Goal: Task Accomplishment & Management: Use online tool/utility

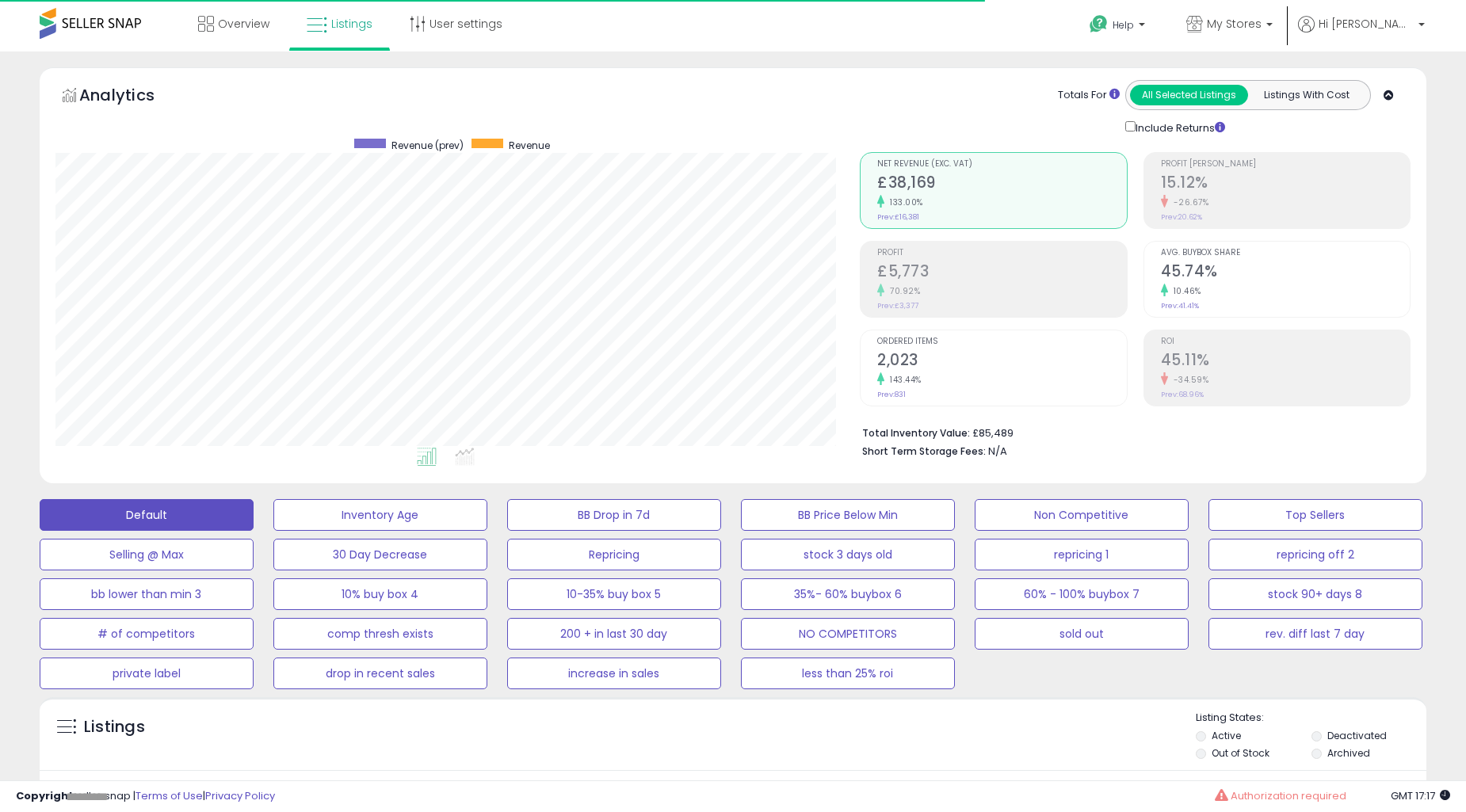
select select "**"
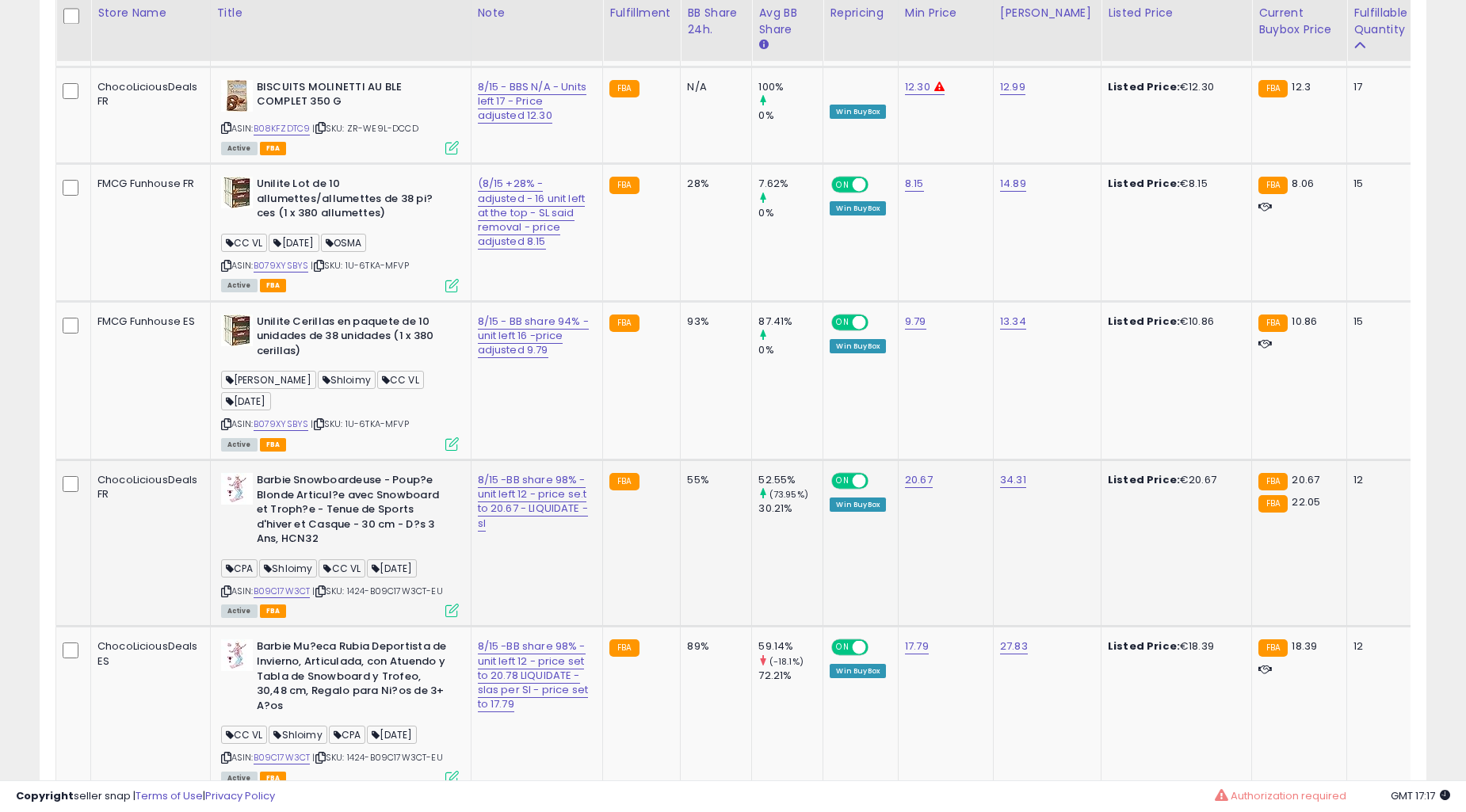
scroll to position [1319, 0]
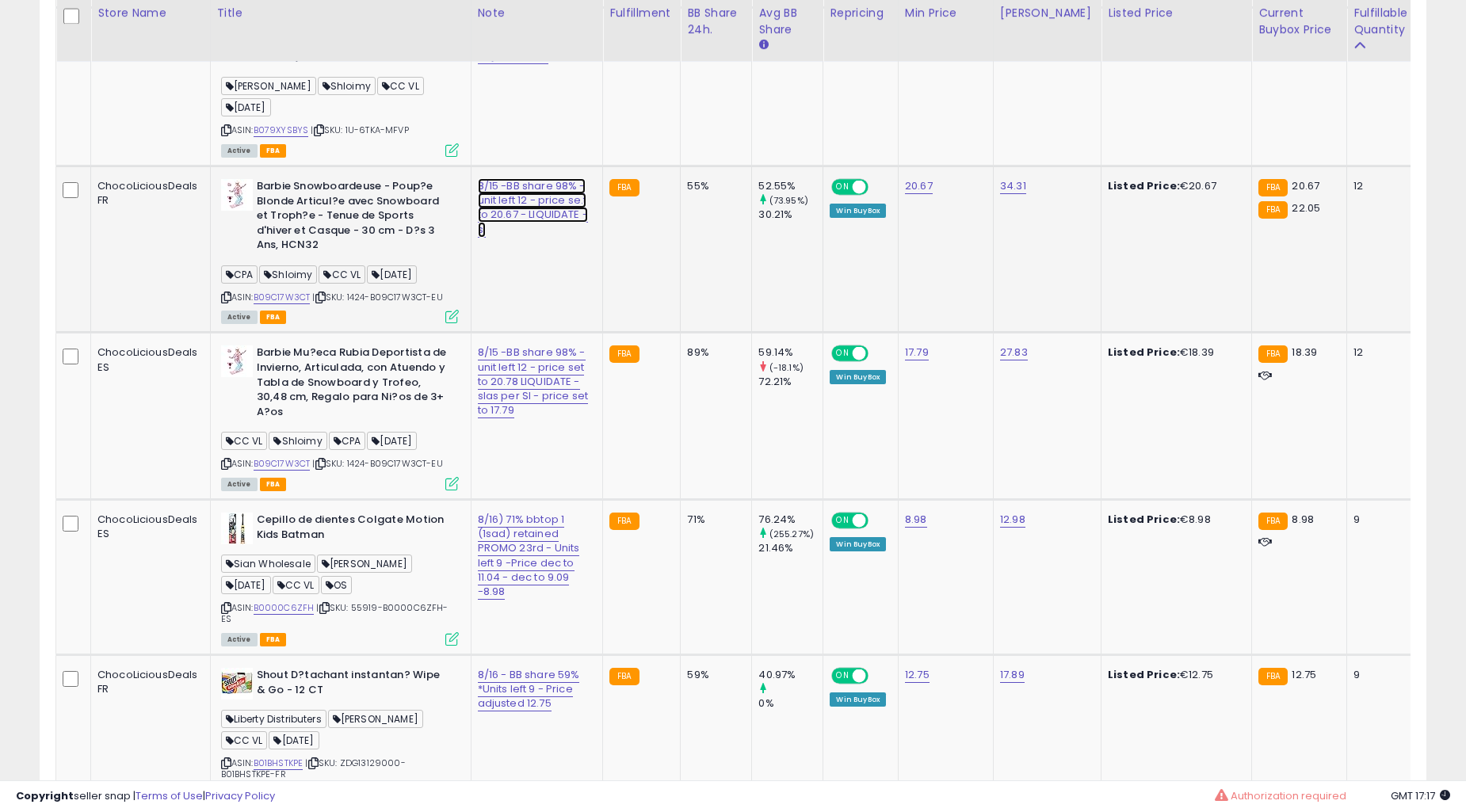
type input "**********"
click button "submit" at bounding box center [572, 166] width 27 height 24
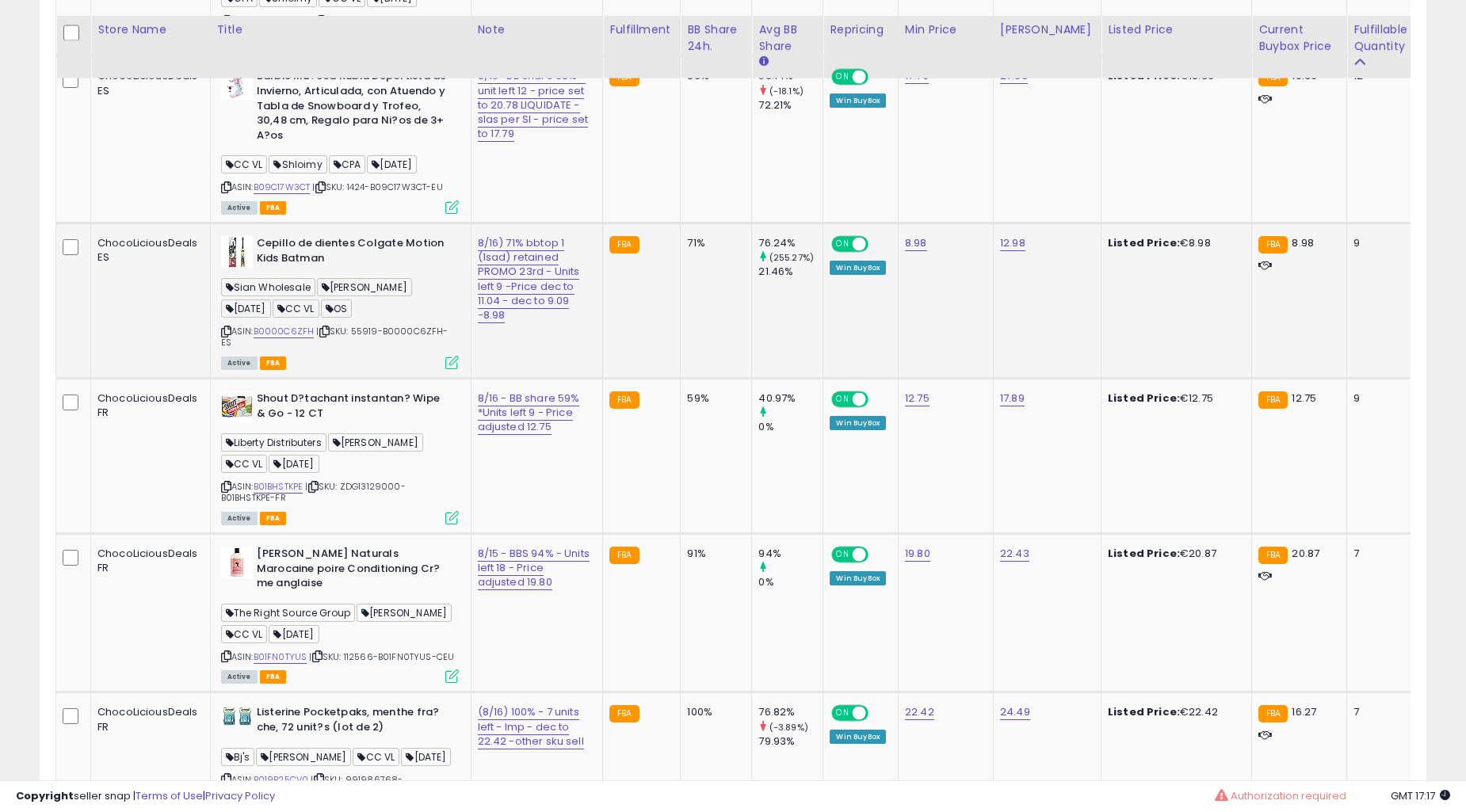
scroll to position [1612, 0]
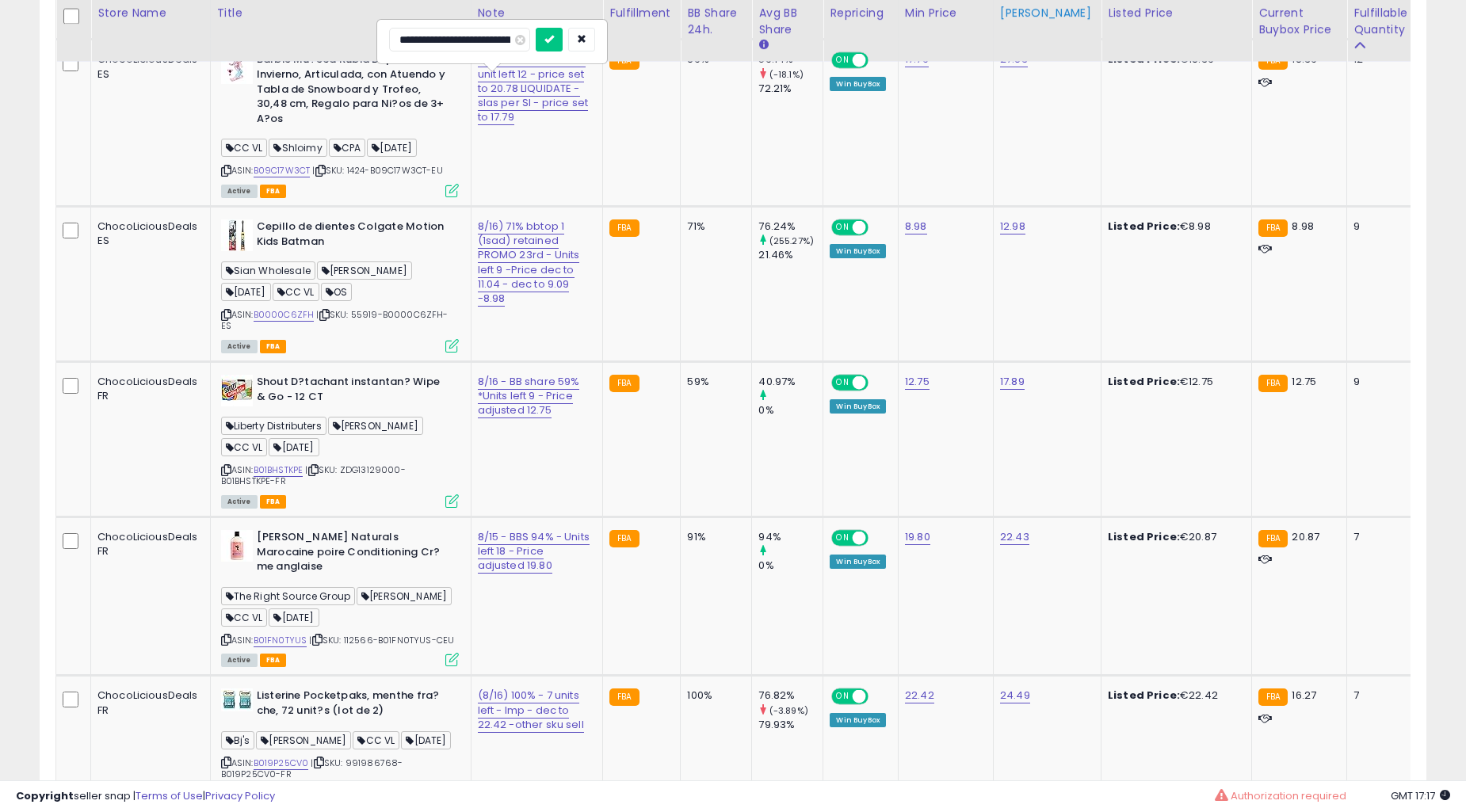
scroll to position [0, 0]
type input "**********"
click button "submit" at bounding box center [574, 39] width 27 height 24
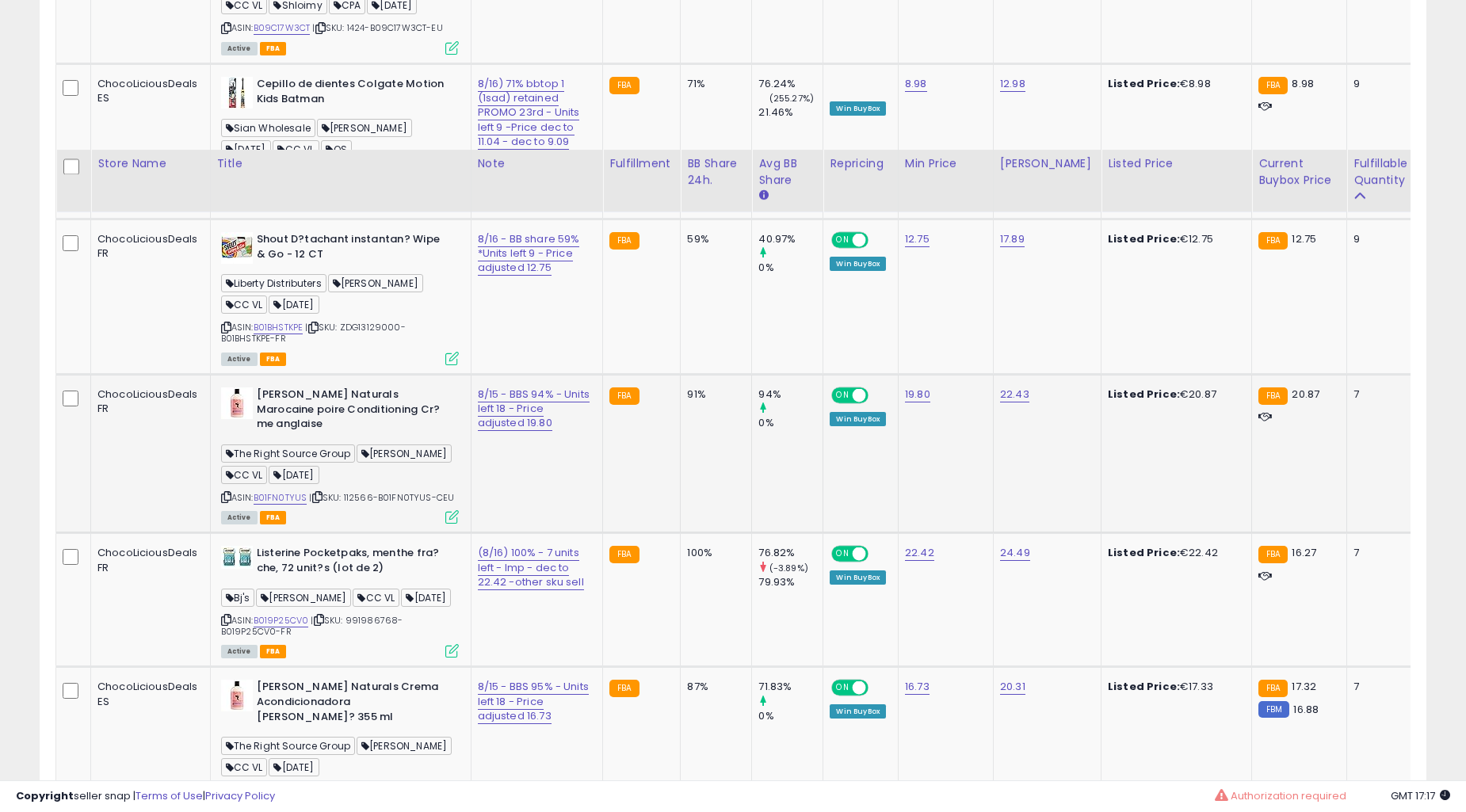
scroll to position [1905, 0]
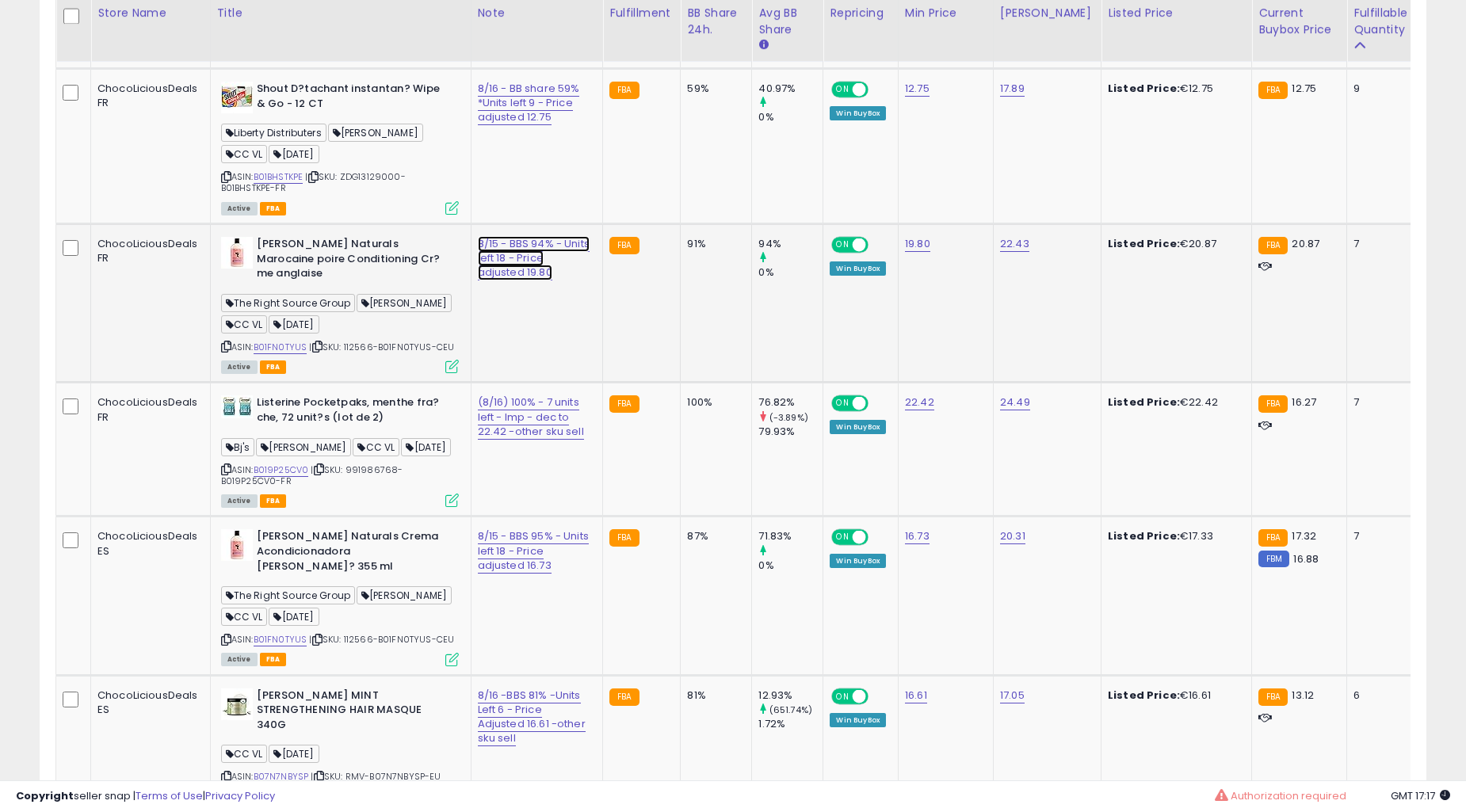
type input "**********"
click button "submit" at bounding box center [571, 244] width 27 height 24
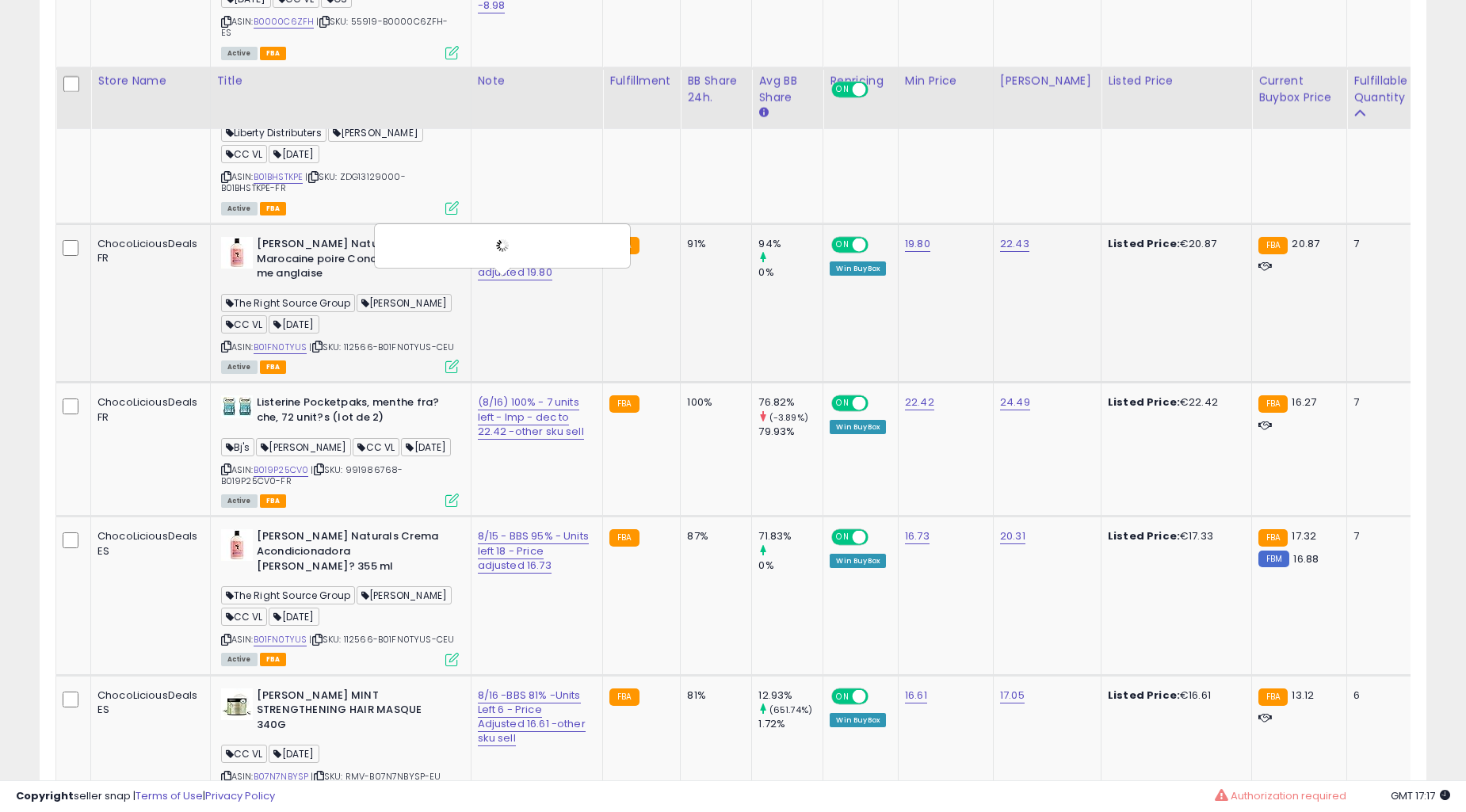
scroll to position [2053, 0]
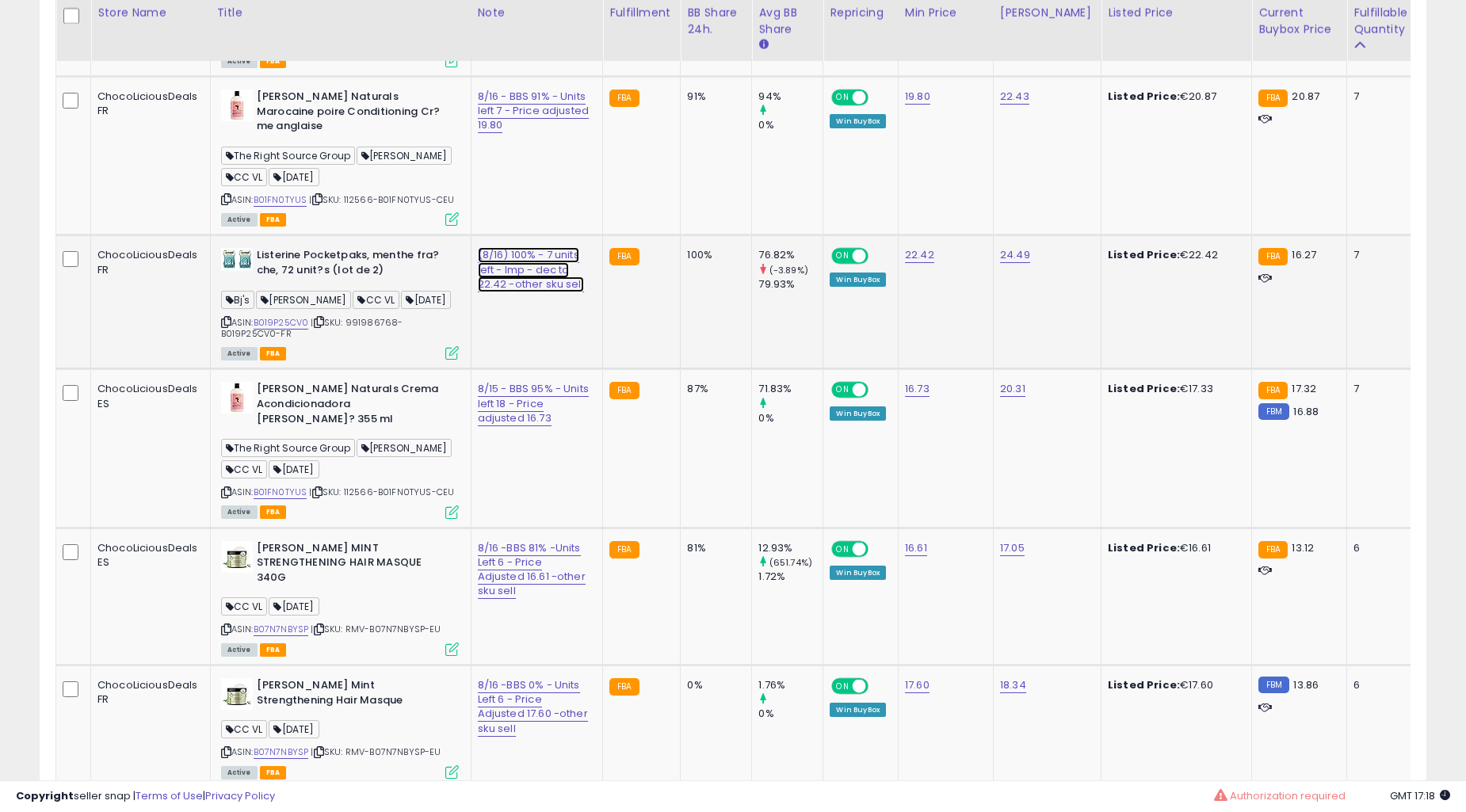
click at [601, 249] on button "button" at bounding box center [605, 240] width 27 height 24
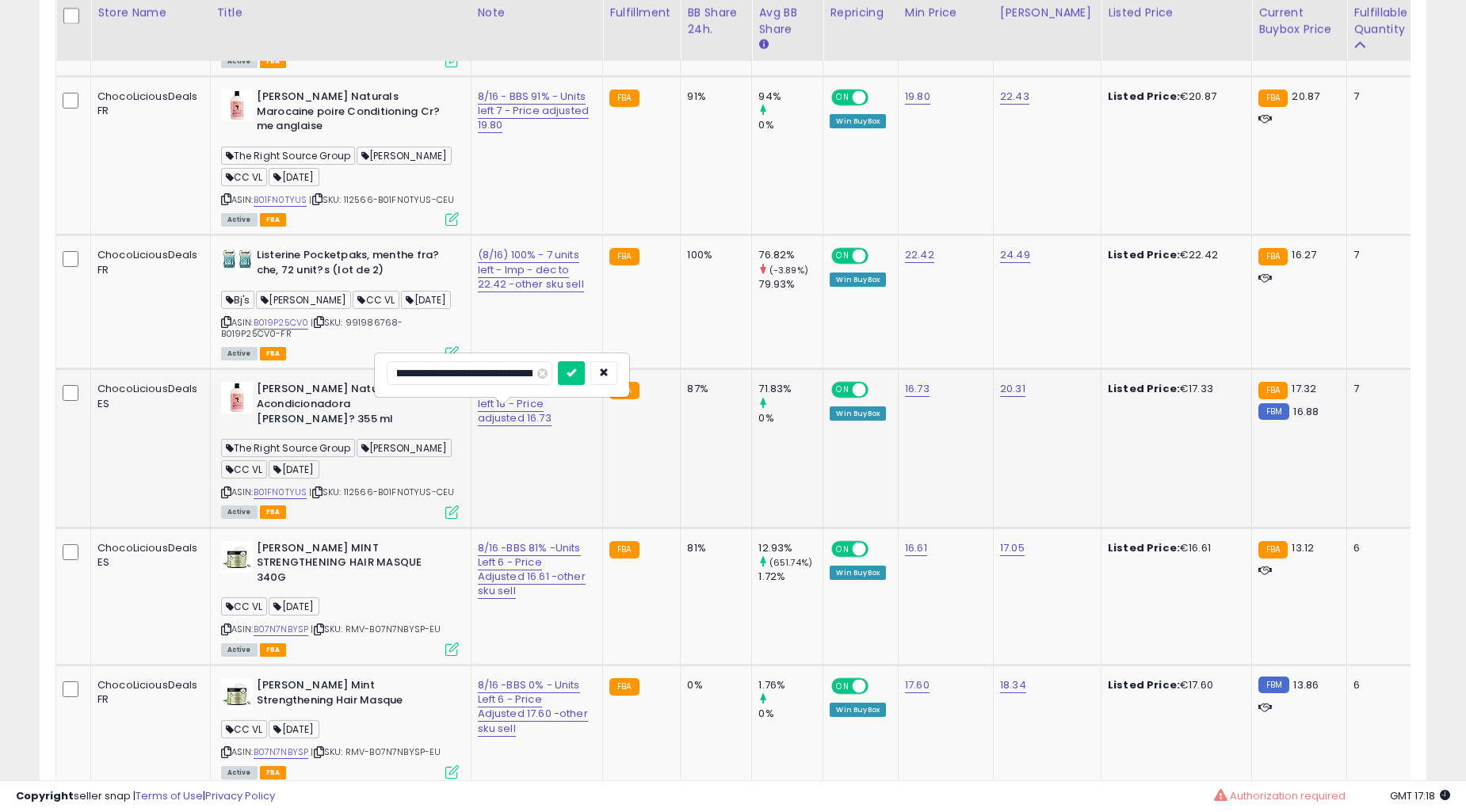
scroll to position [0, 29]
type input "**********"
click button "submit" at bounding box center [571, 373] width 27 height 24
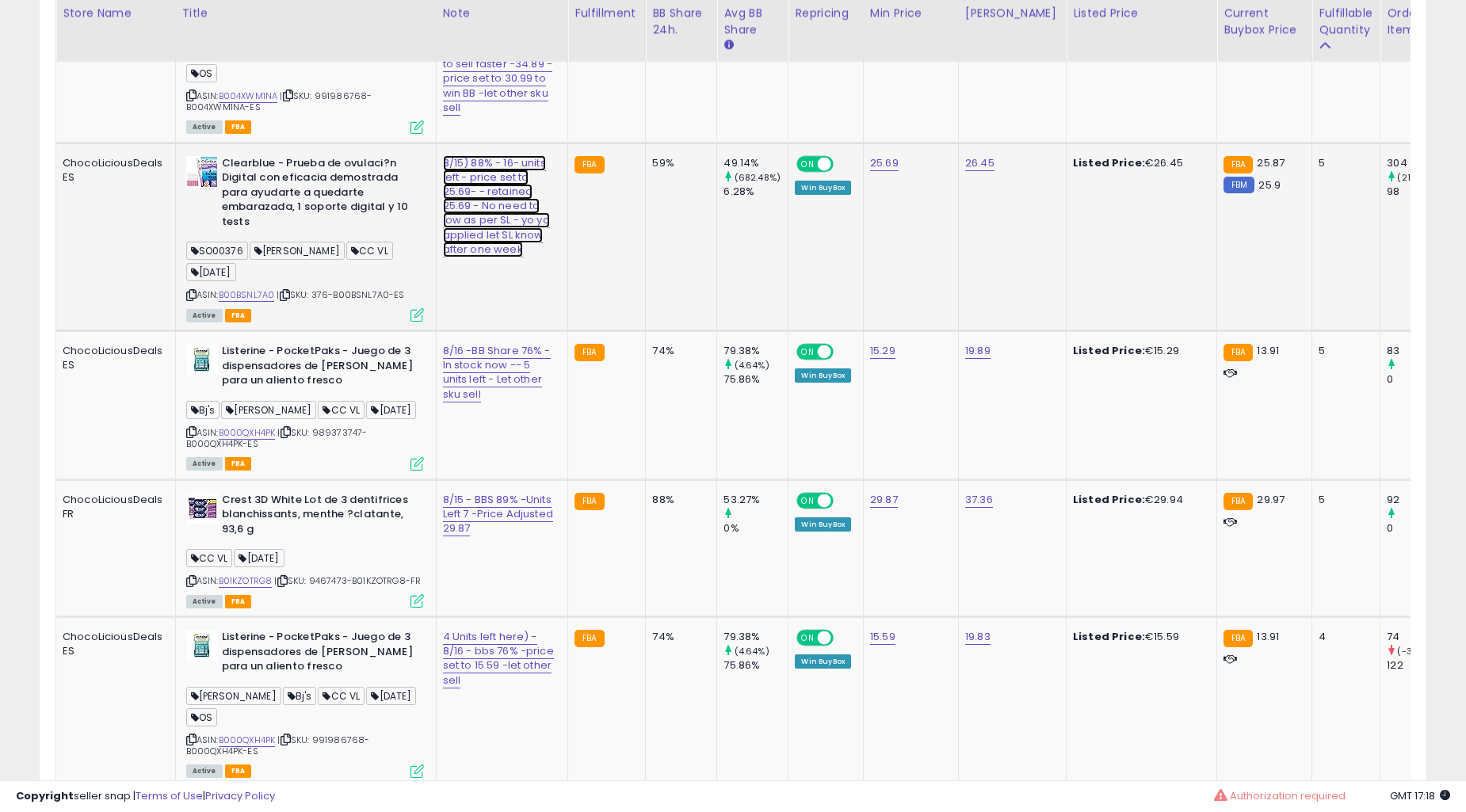
scroll to position [0, 0]
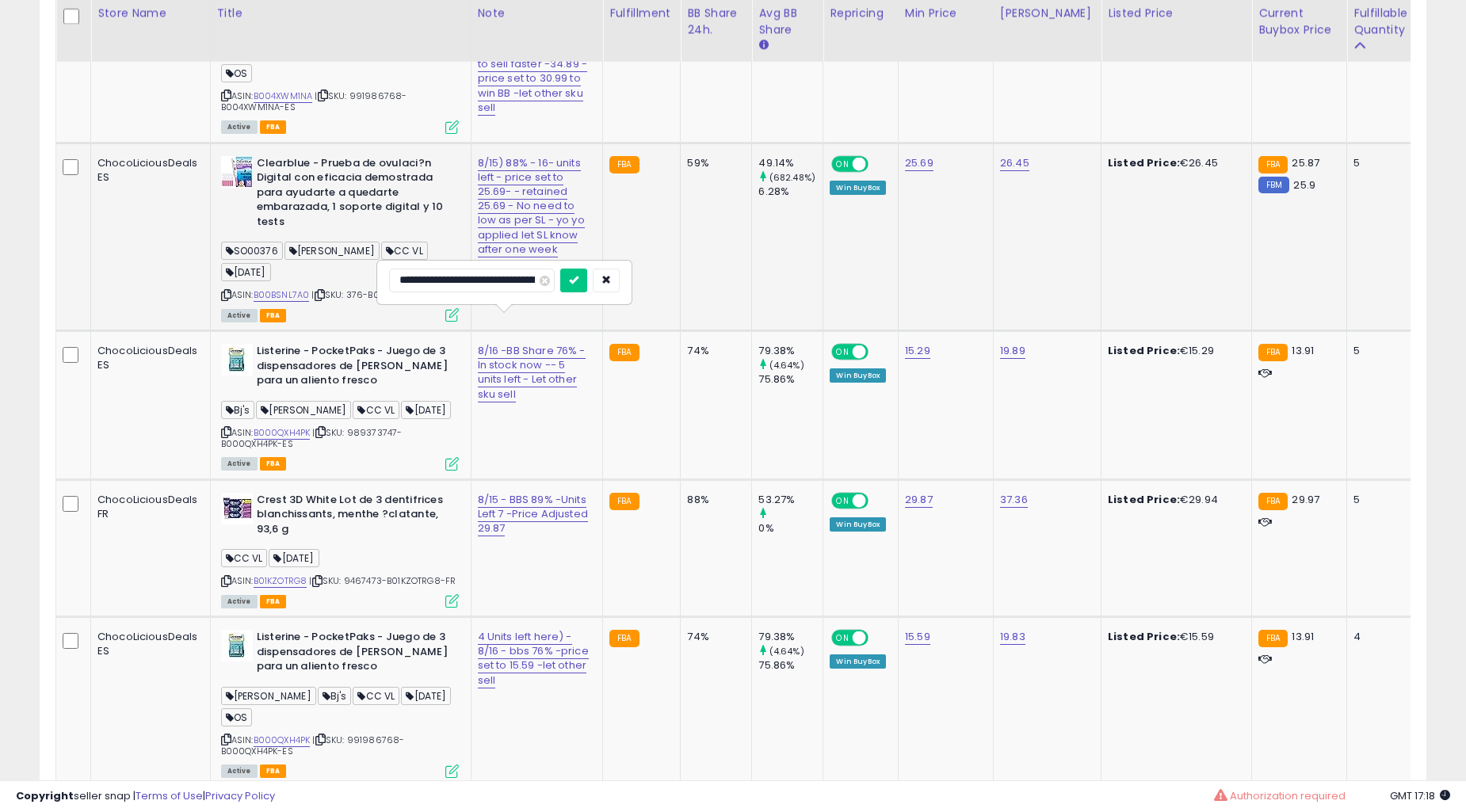
type input "**********"
click button "submit" at bounding box center [574, 280] width 27 height 24
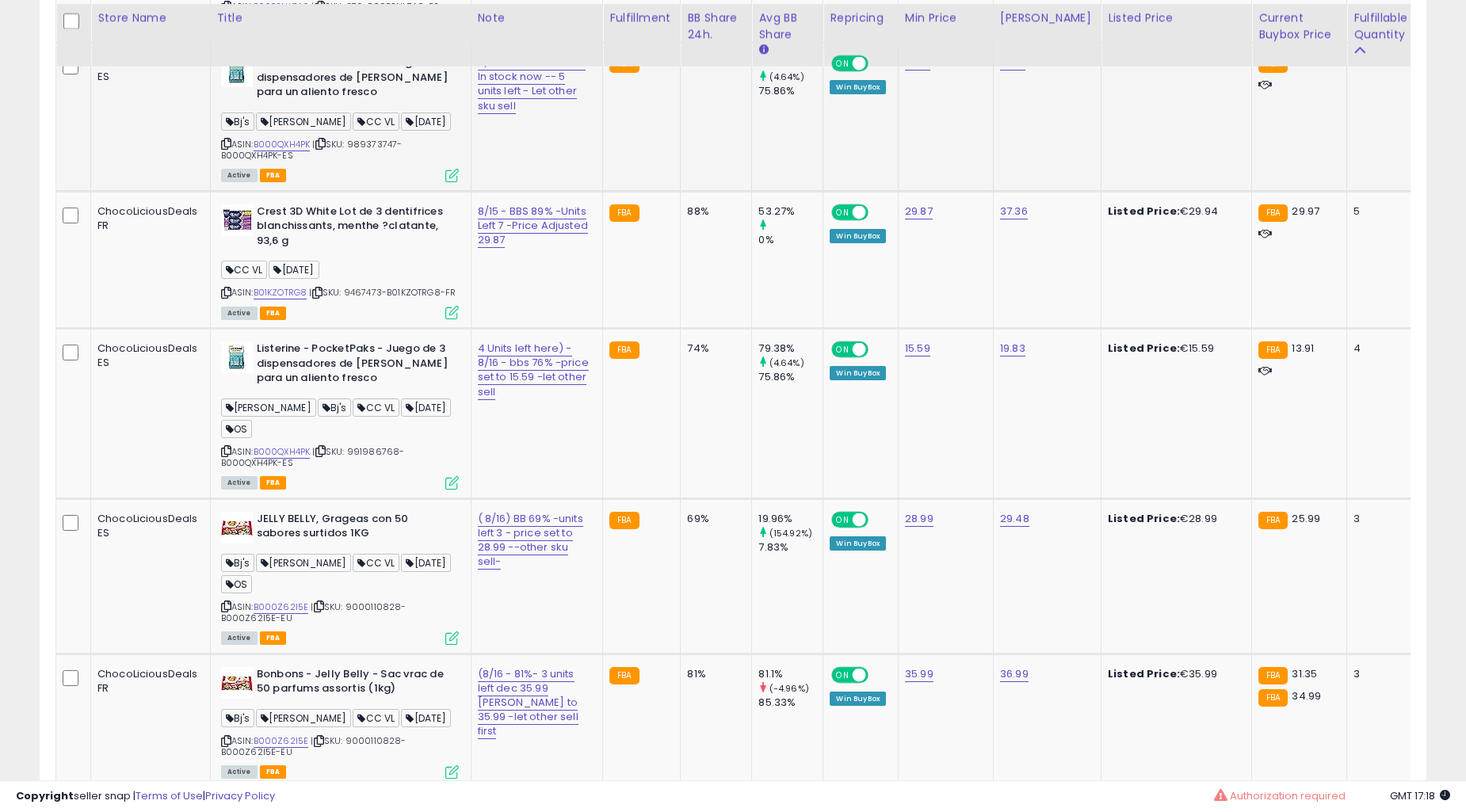
scroll to position [3190, 0]
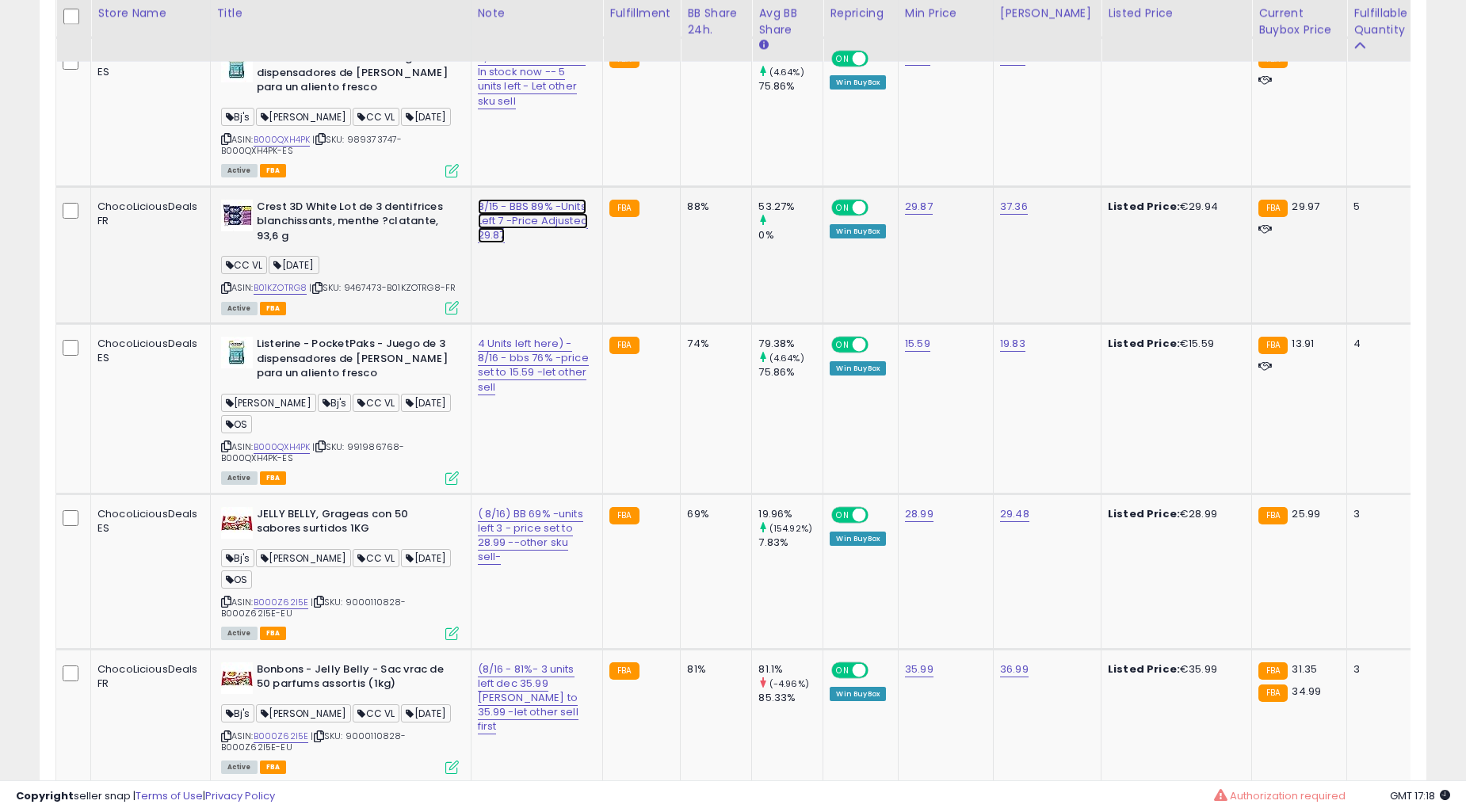
type input "**********"
click button "submit" at bounding box center [574, 356] width 27 height 24
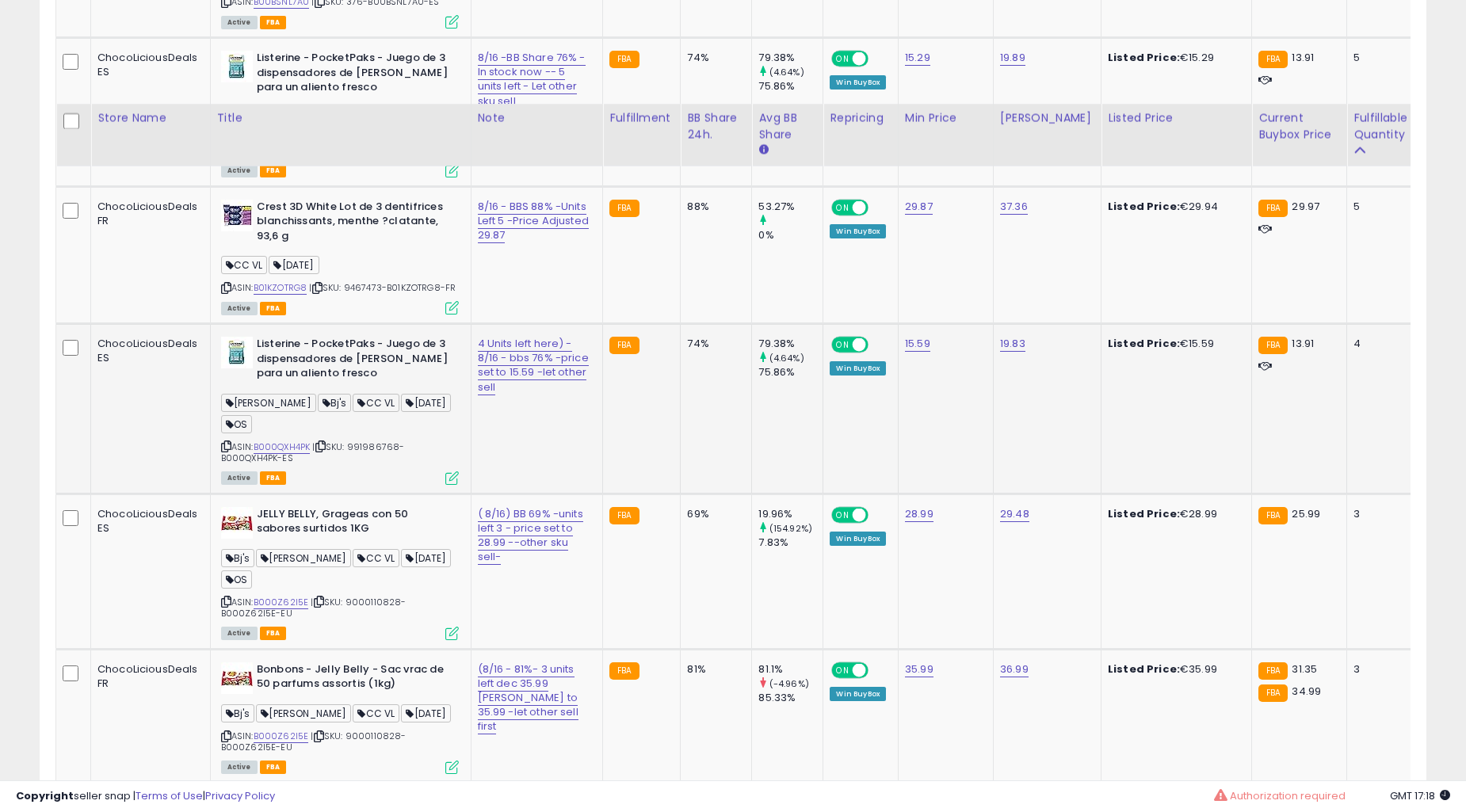
scroll to position [3337, 0]
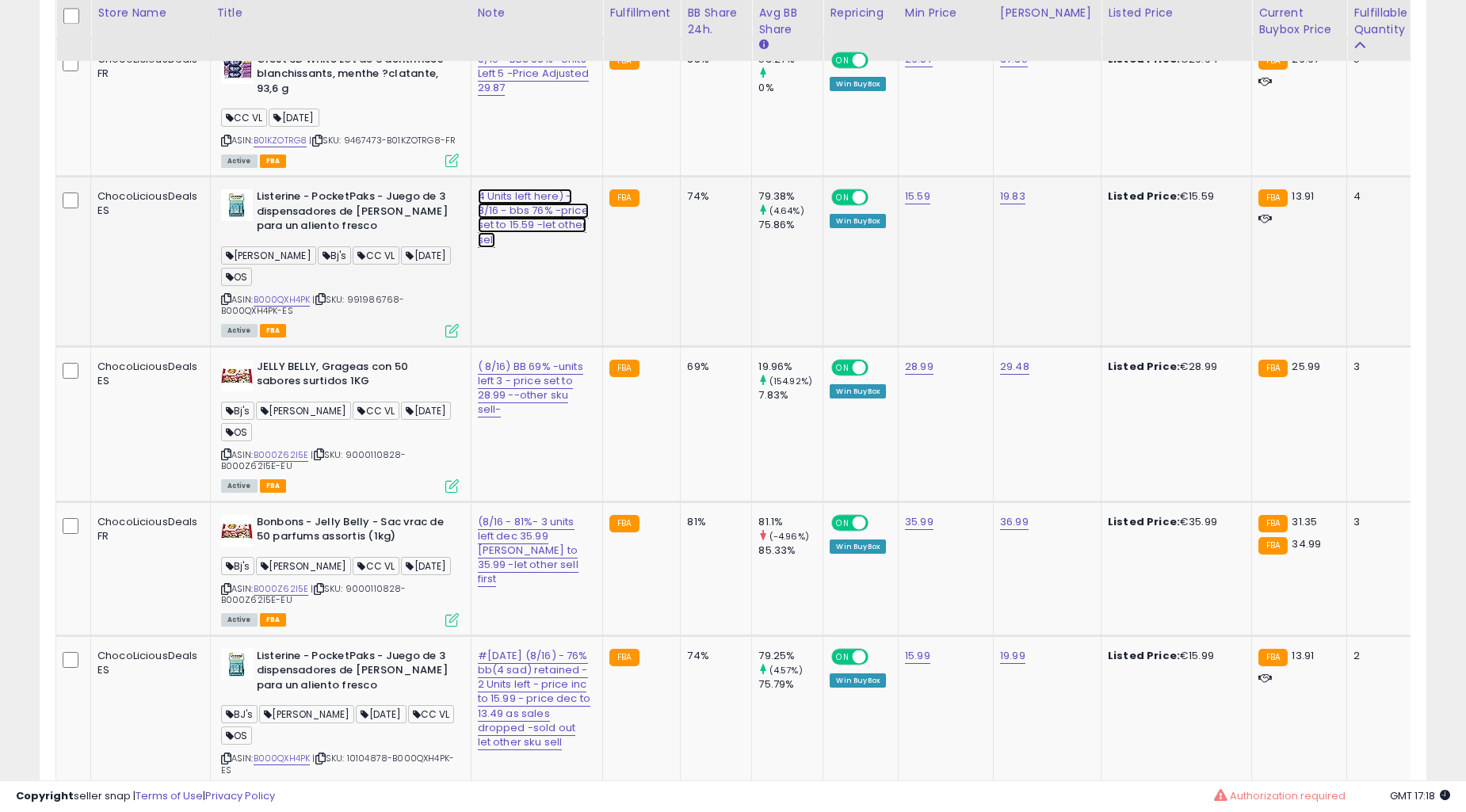
drag, startPoint x: 594, startPoint y: 355, endPoint x: 568, endPoint y: 381, distance: 36.8
click at [594, 355] on button "button" at bounding box center [606, 357] width 27 height 24
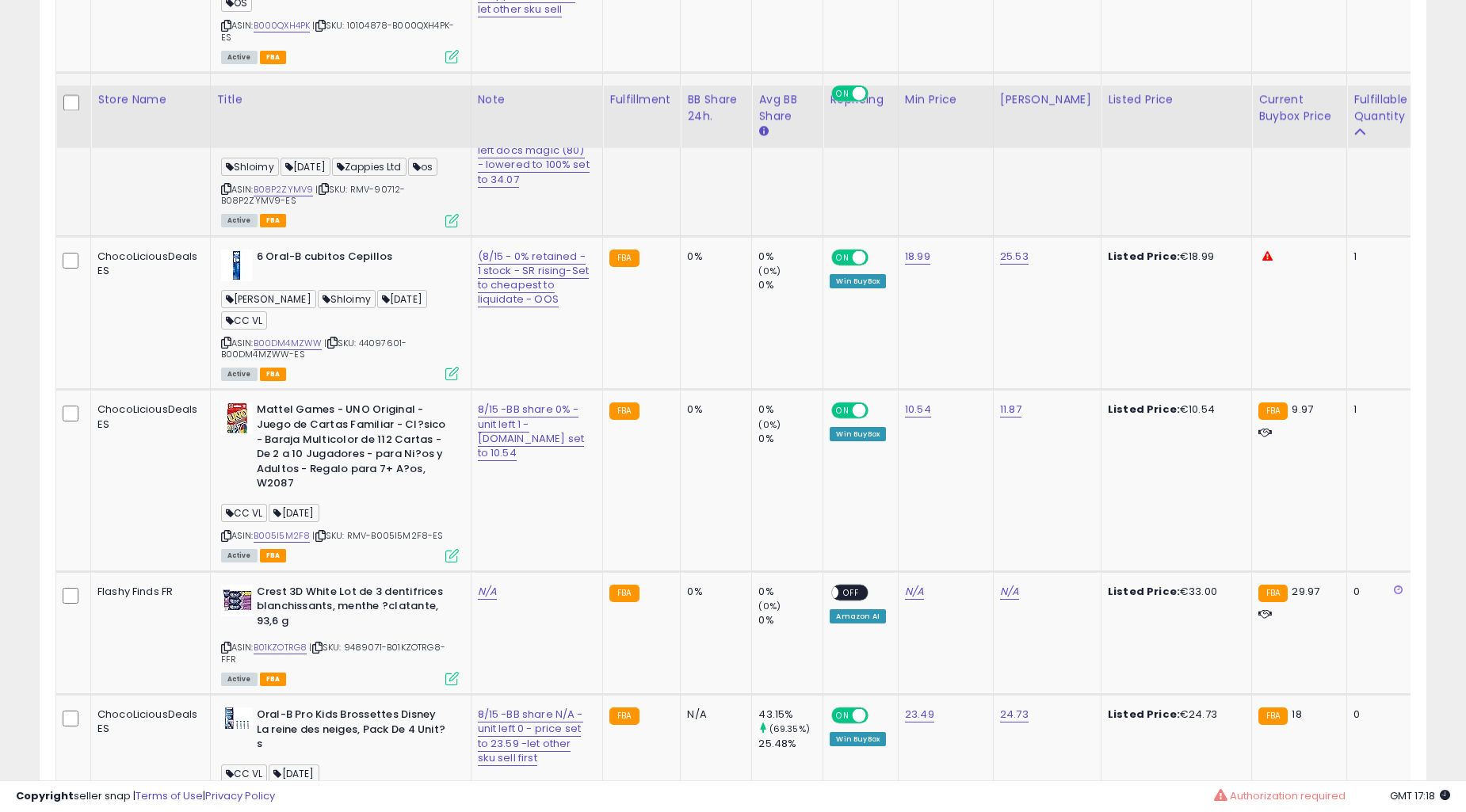
scroll to position [4218, 0]
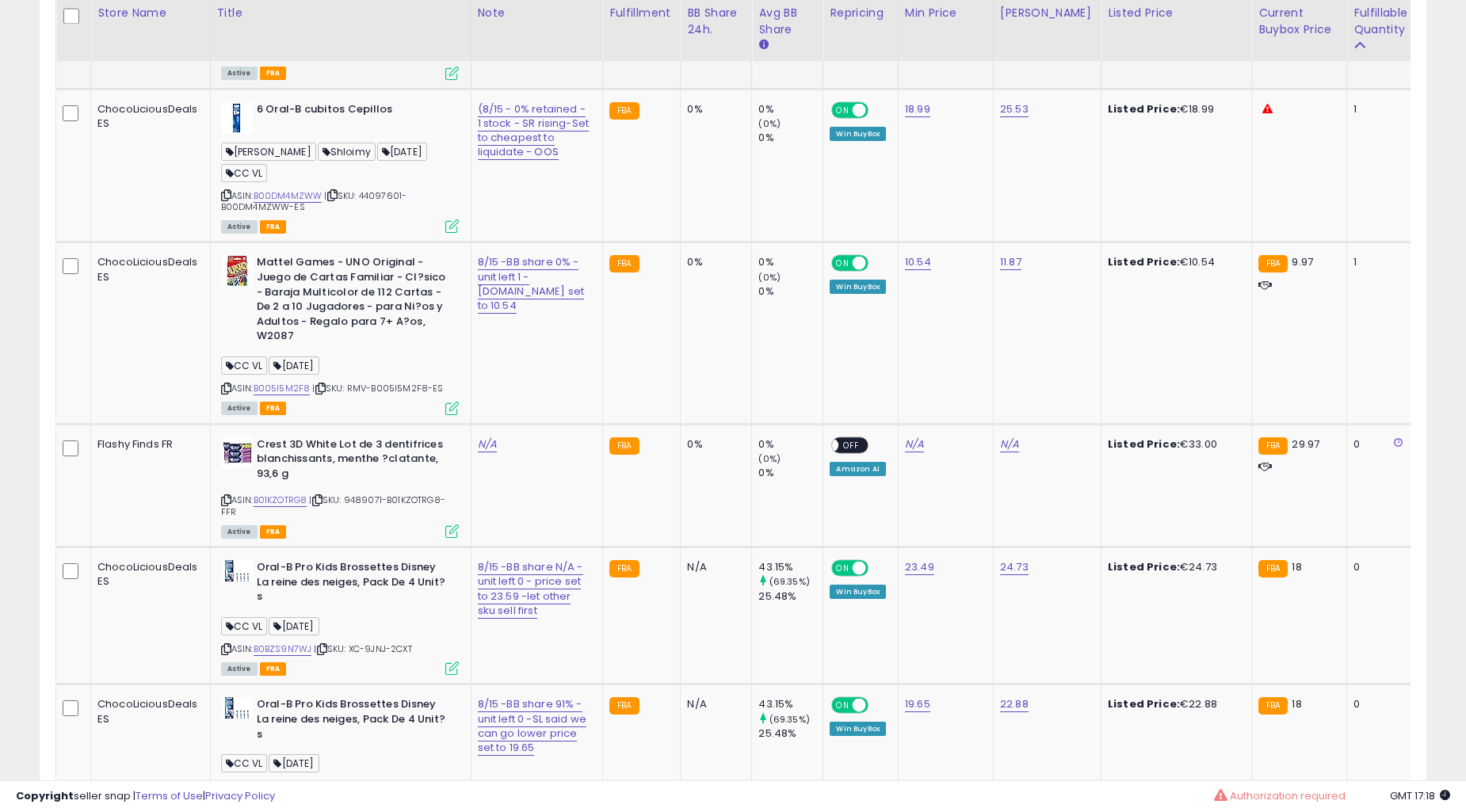
type input "**********"
click button "submit" at bounding box center [573, 173] width 27 height 24
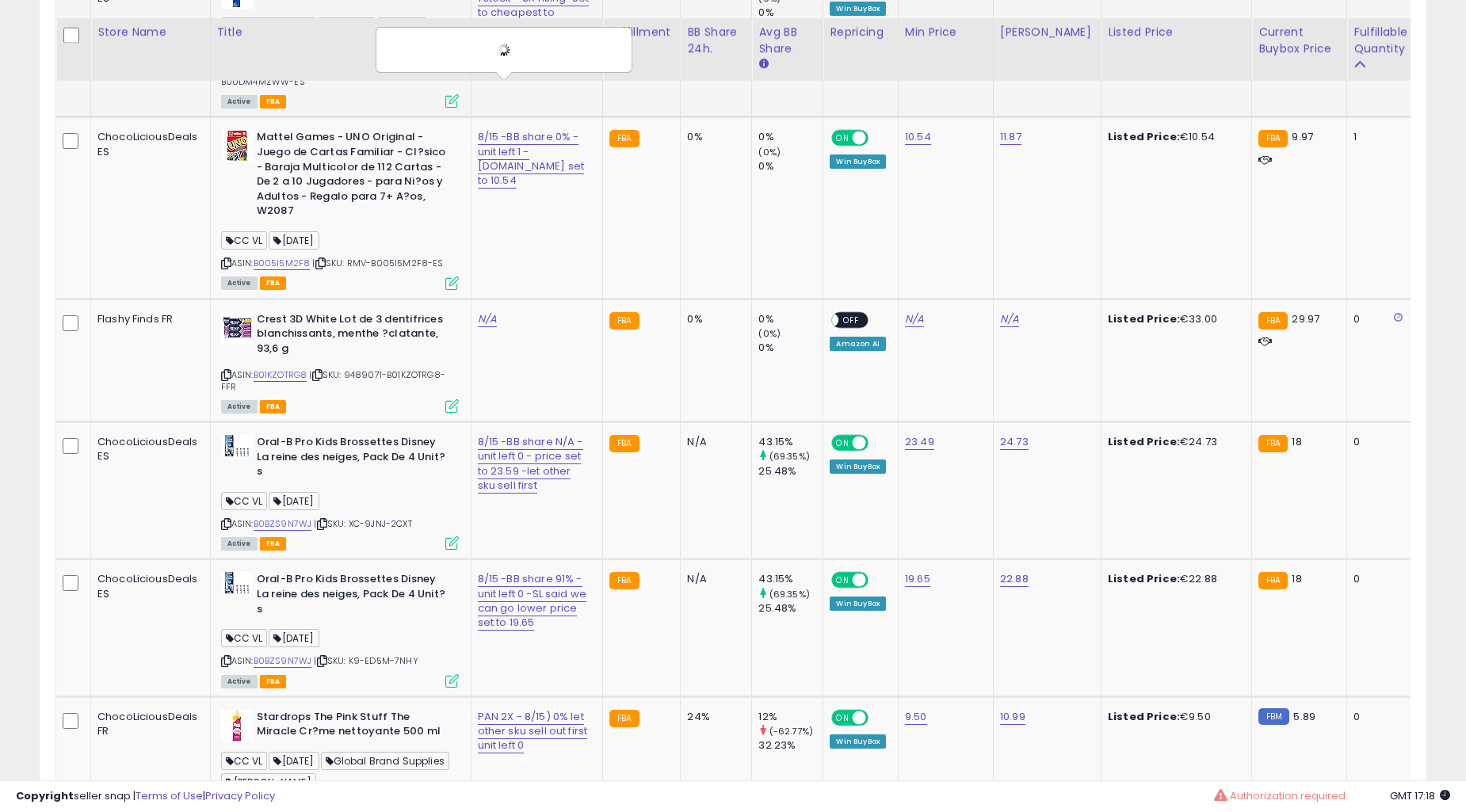
scroll to position [4365, 0]
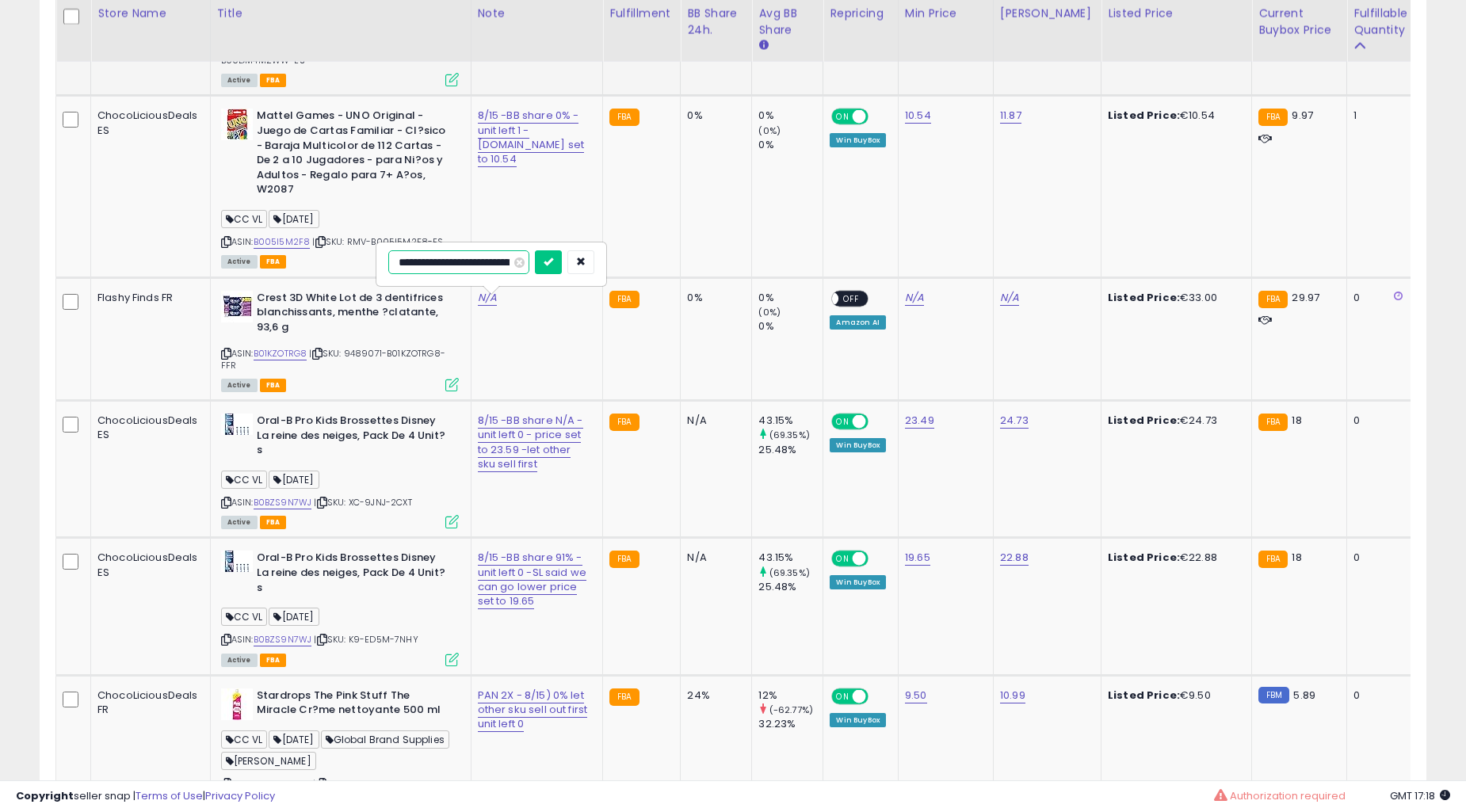
scroll to position [0, 0]
type input "**********"
click button "submit" at bounding box center [573, 262] width 27 height 24
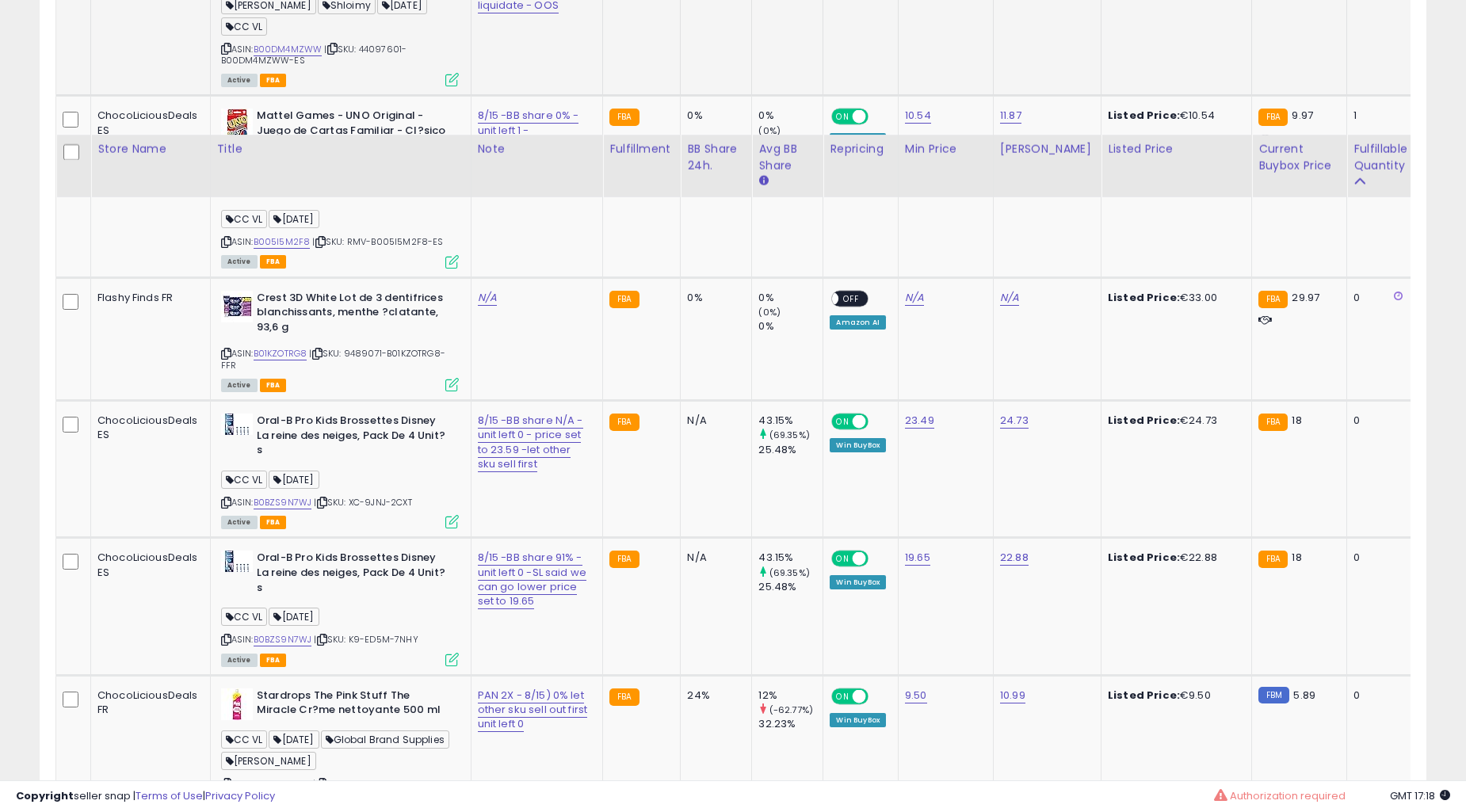
scroll to position [4658, 0]
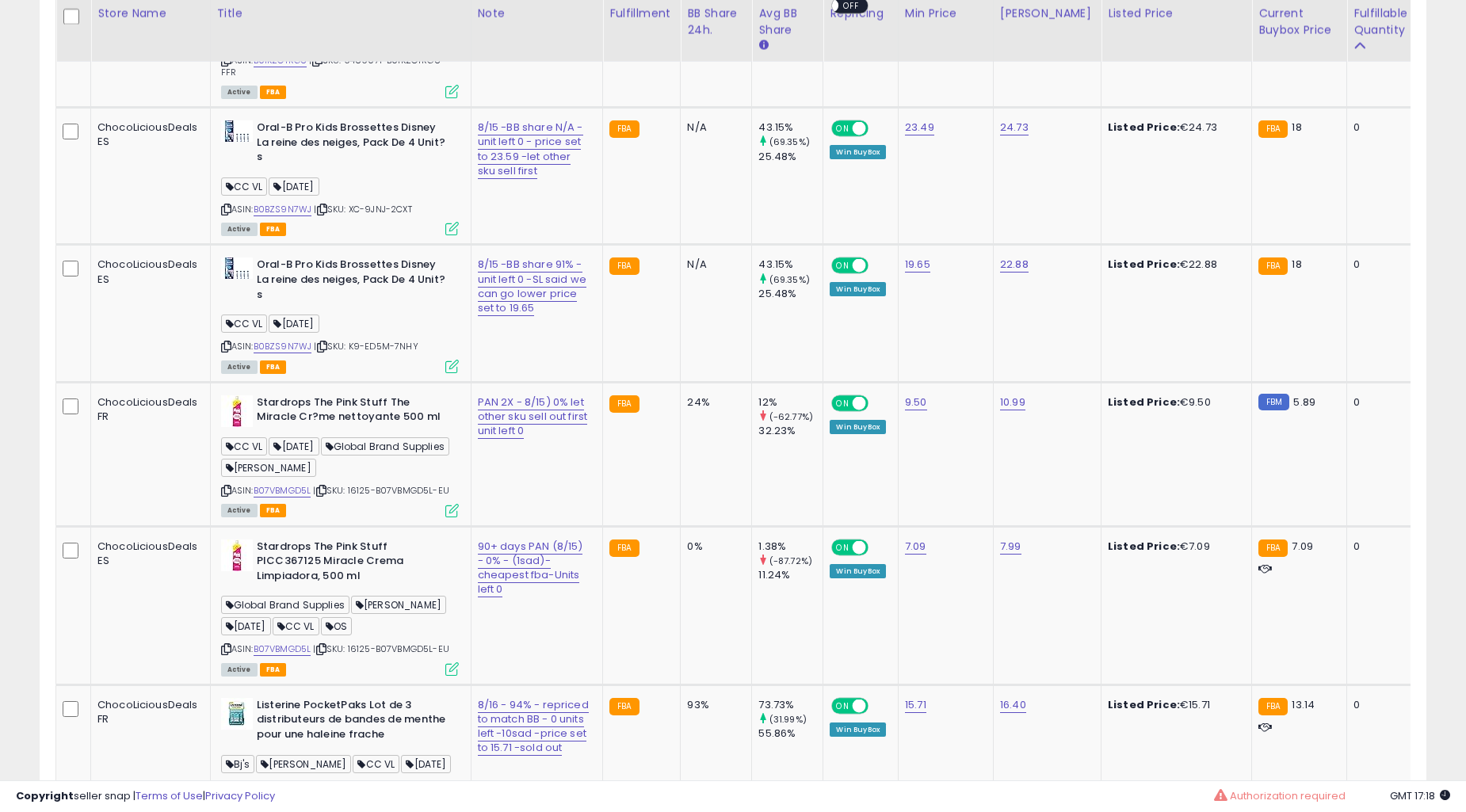
type input "**********"
click button "submit" at bounding box center [574, 122] width 27 height 24
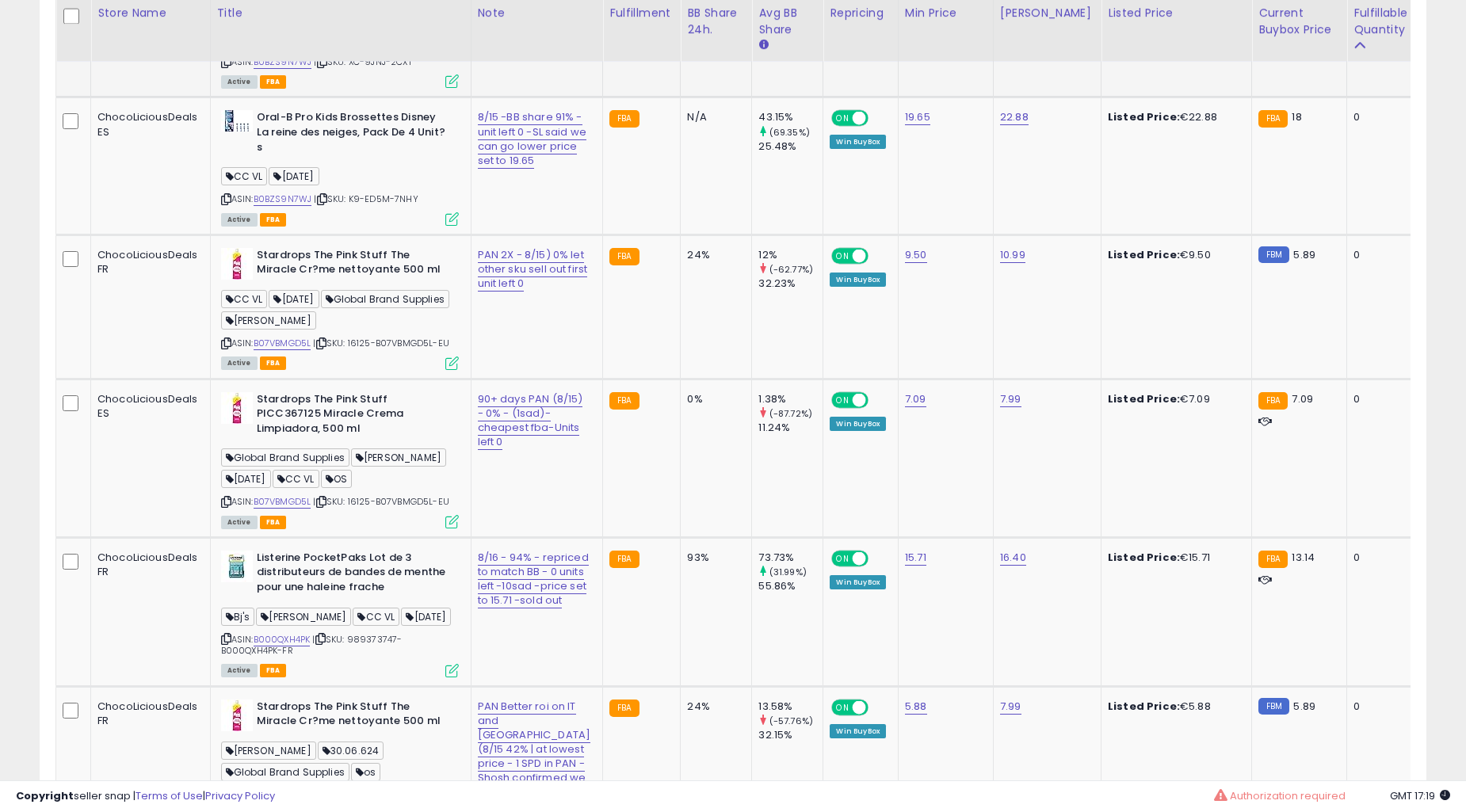
type input "**********"
click button "submit" at bounding box center [571, 279] width 27 height 24
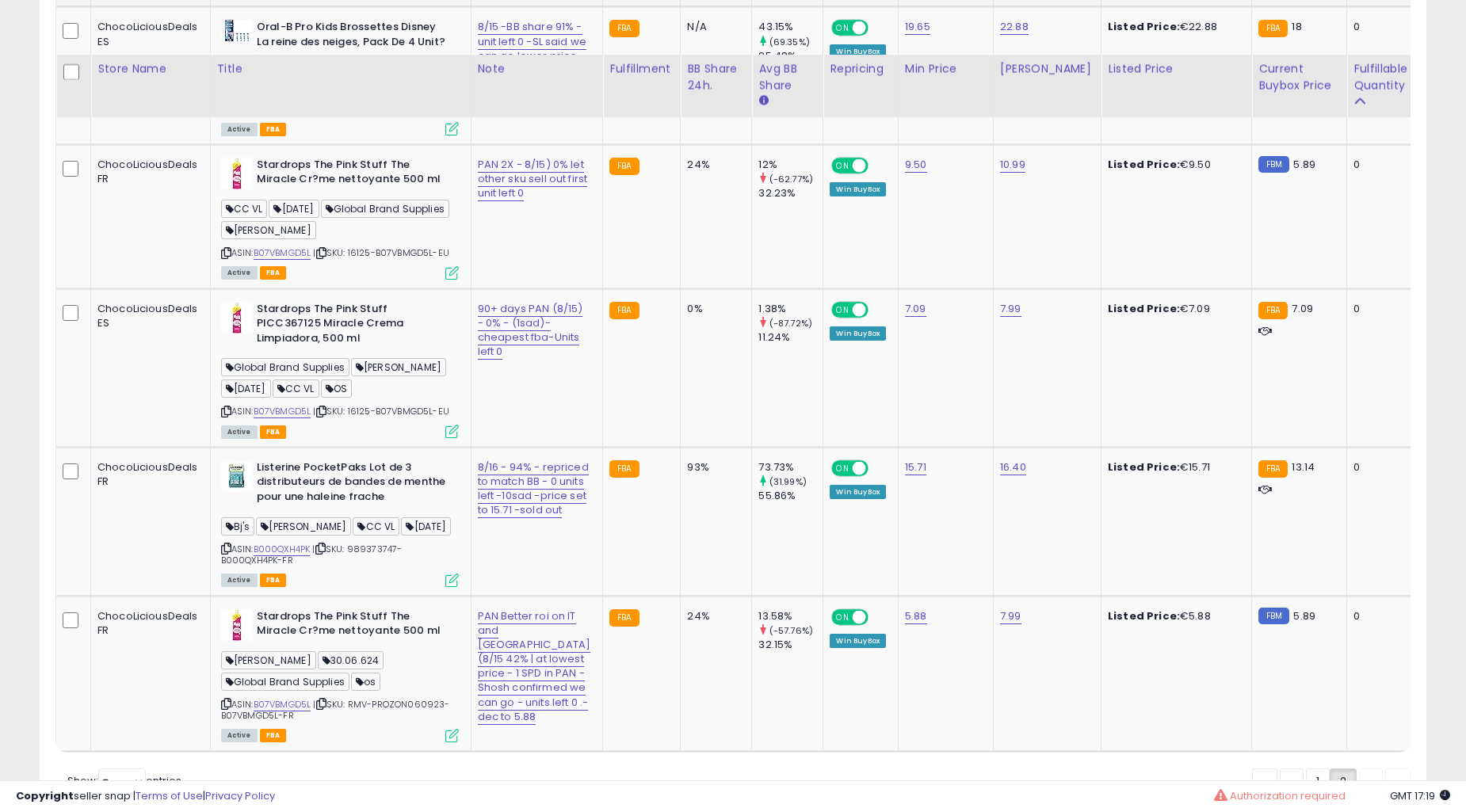
scroll to position [4951, 0]
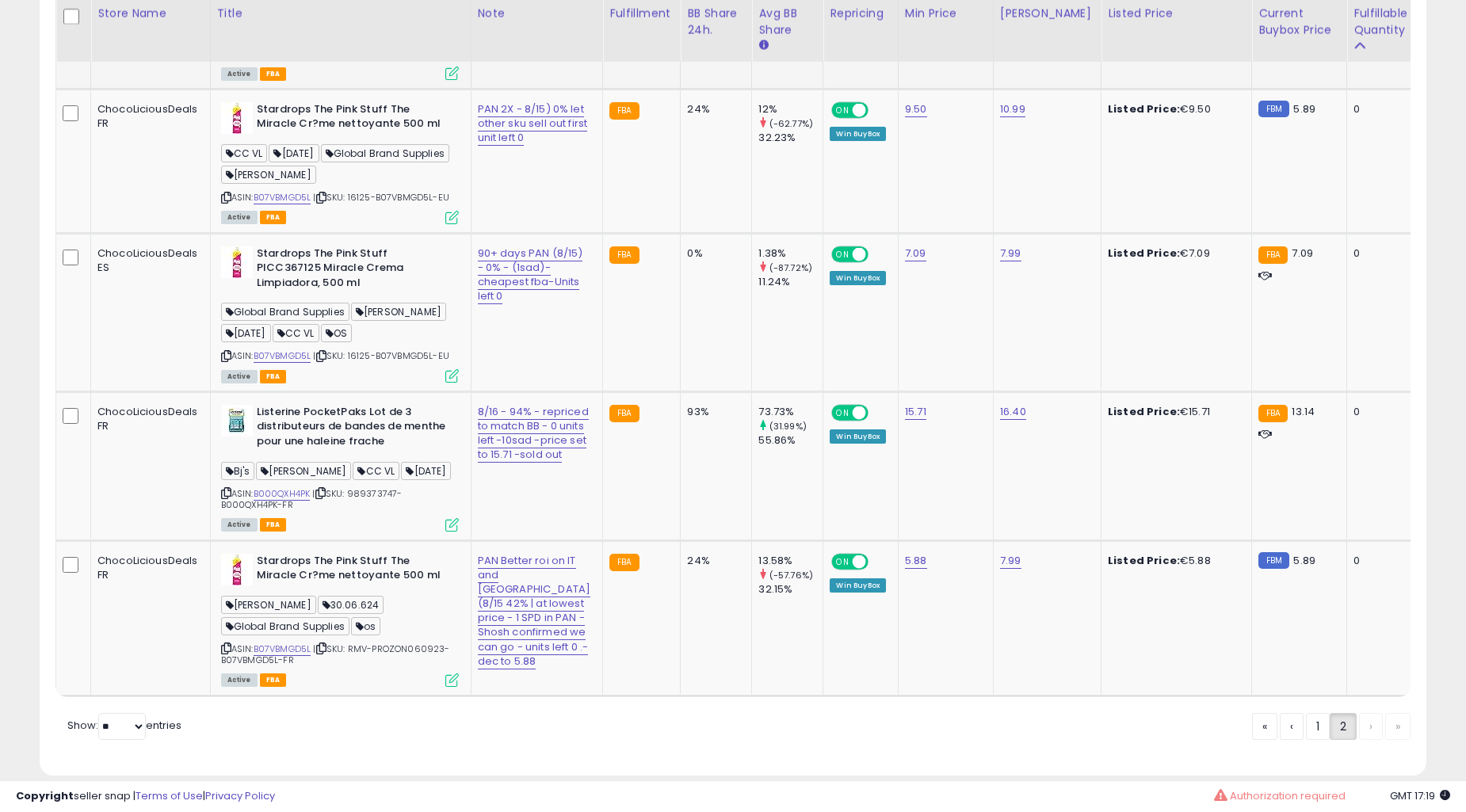
type input "**********"
click button "submit" at bounding box center [573, 269] width 27 height 24
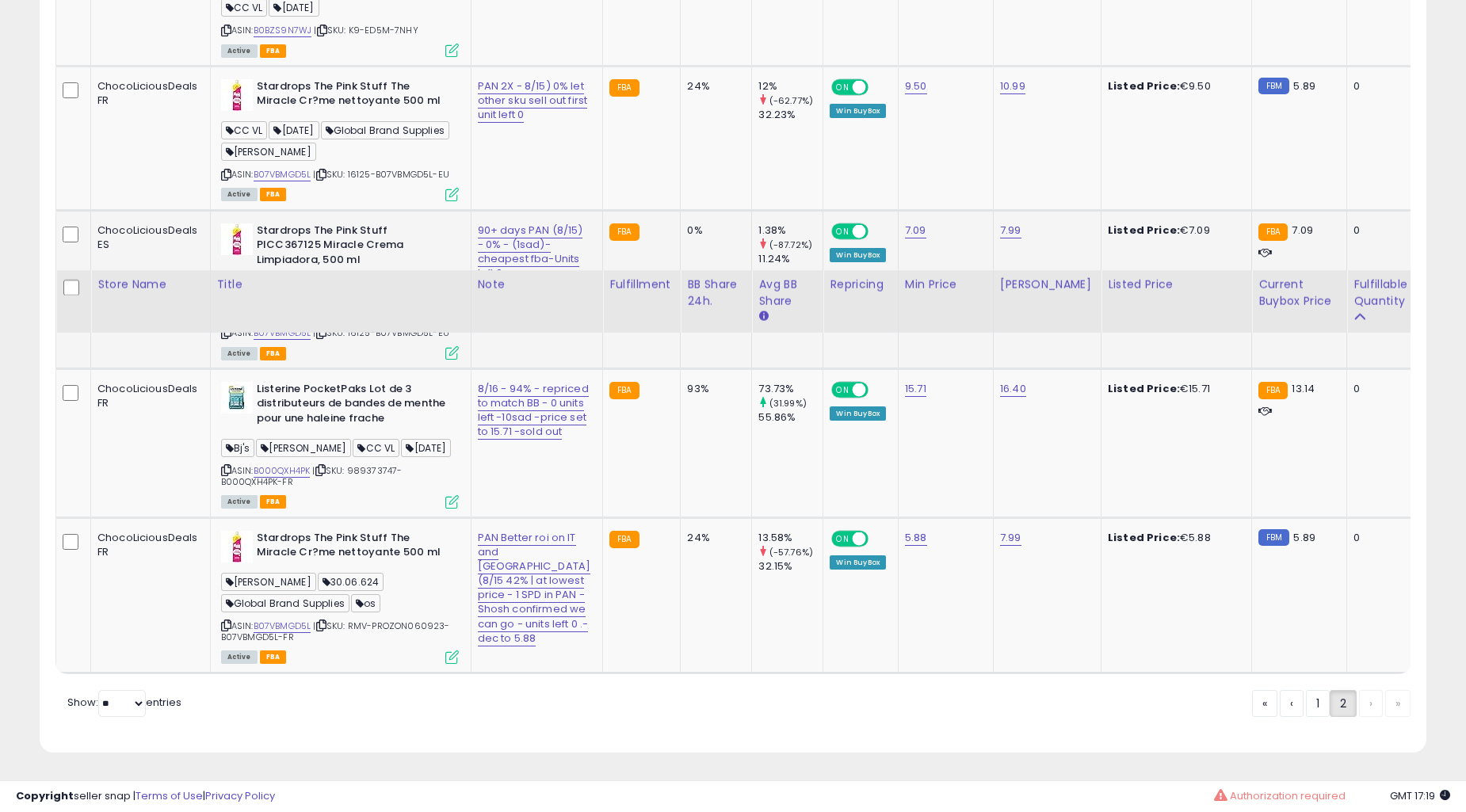
scroll to position [5246, 0]
type input "**********"
click button "submit" at bounding box center [570, 383] width 27 height 24
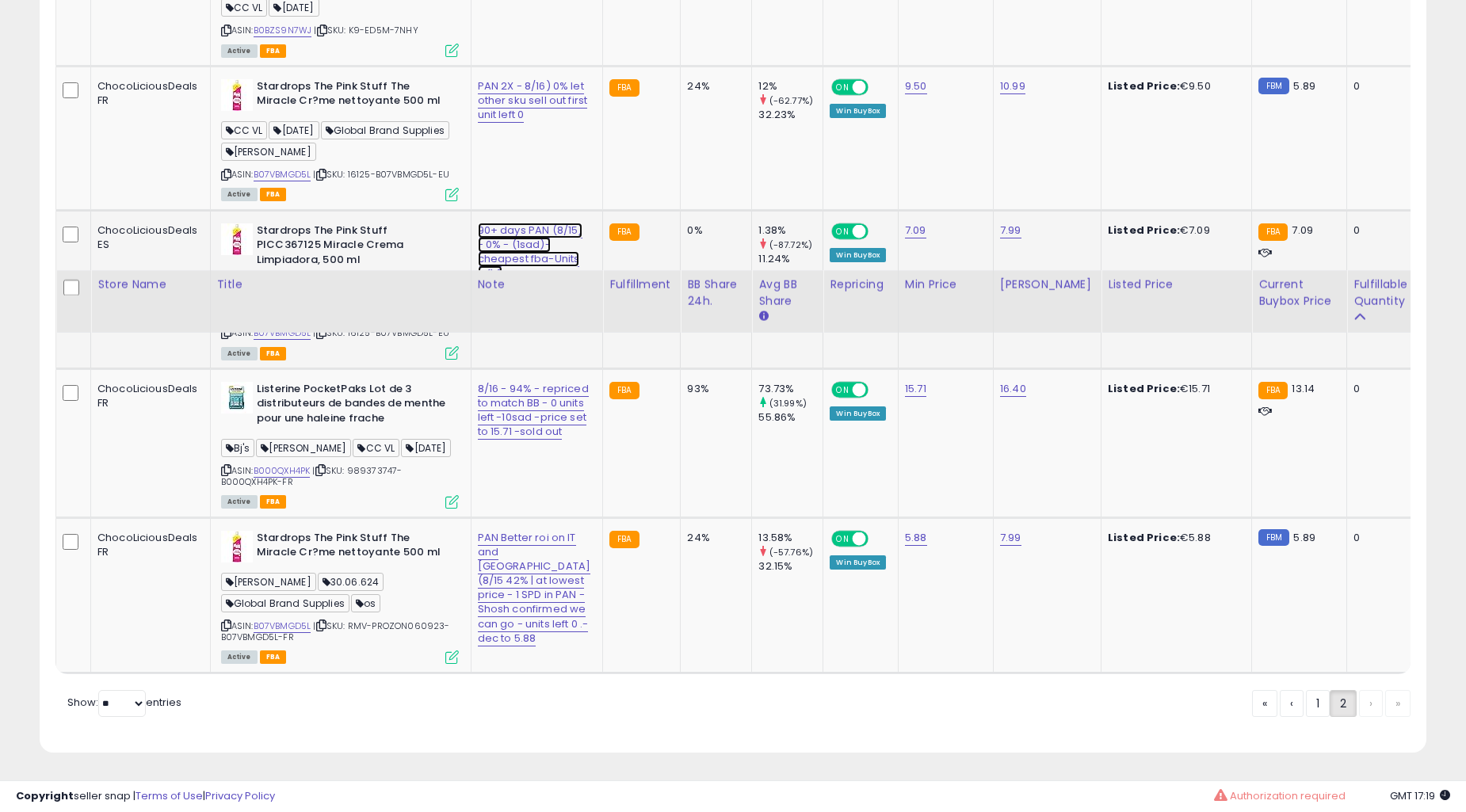
type input "**********"
click button "submit" at bounding box center [573, 527] width 27 height 24
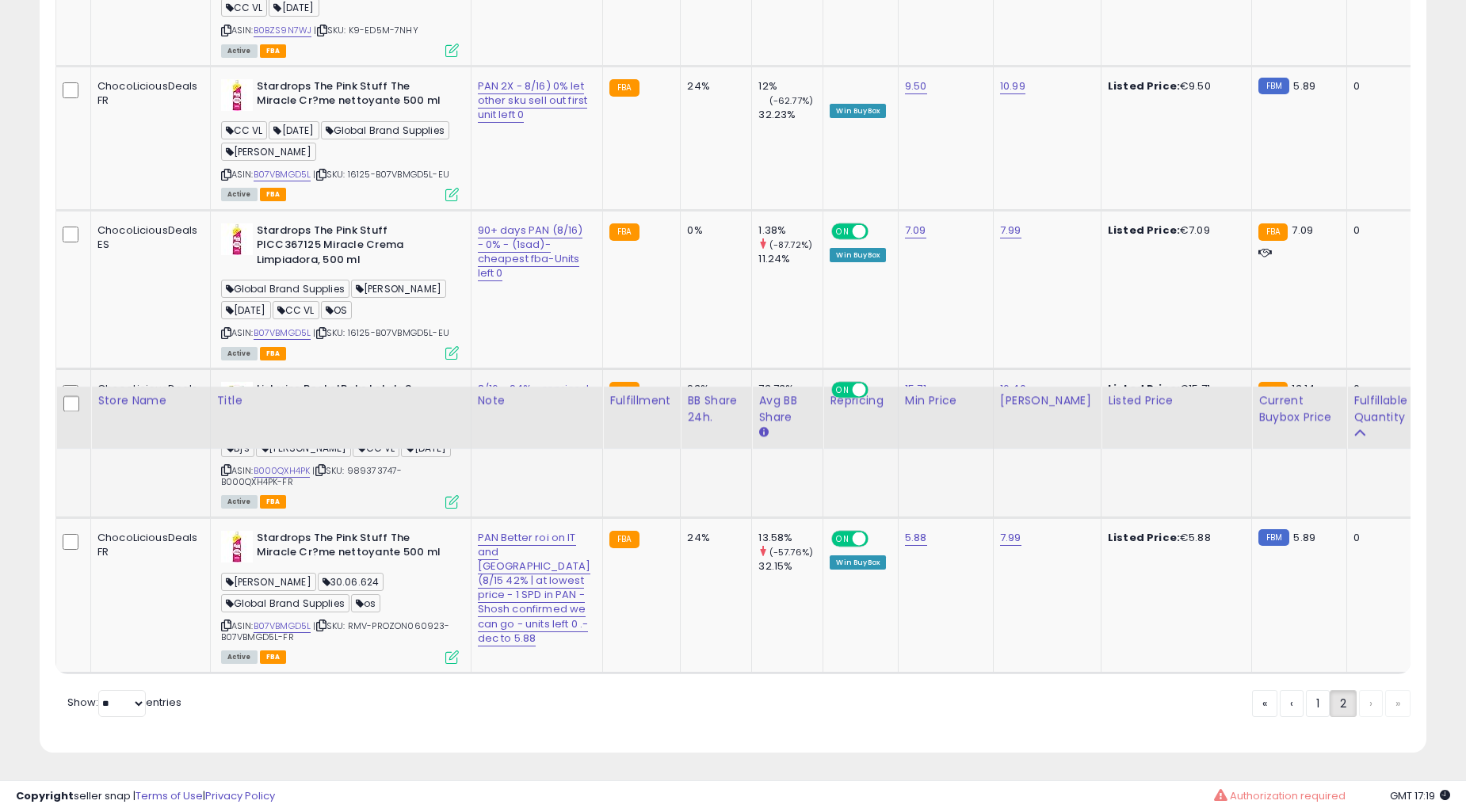
scroll to position [5361, 0]
type input "**********"
click button "submit" at bounding box center [573, 670] width 27 height 24
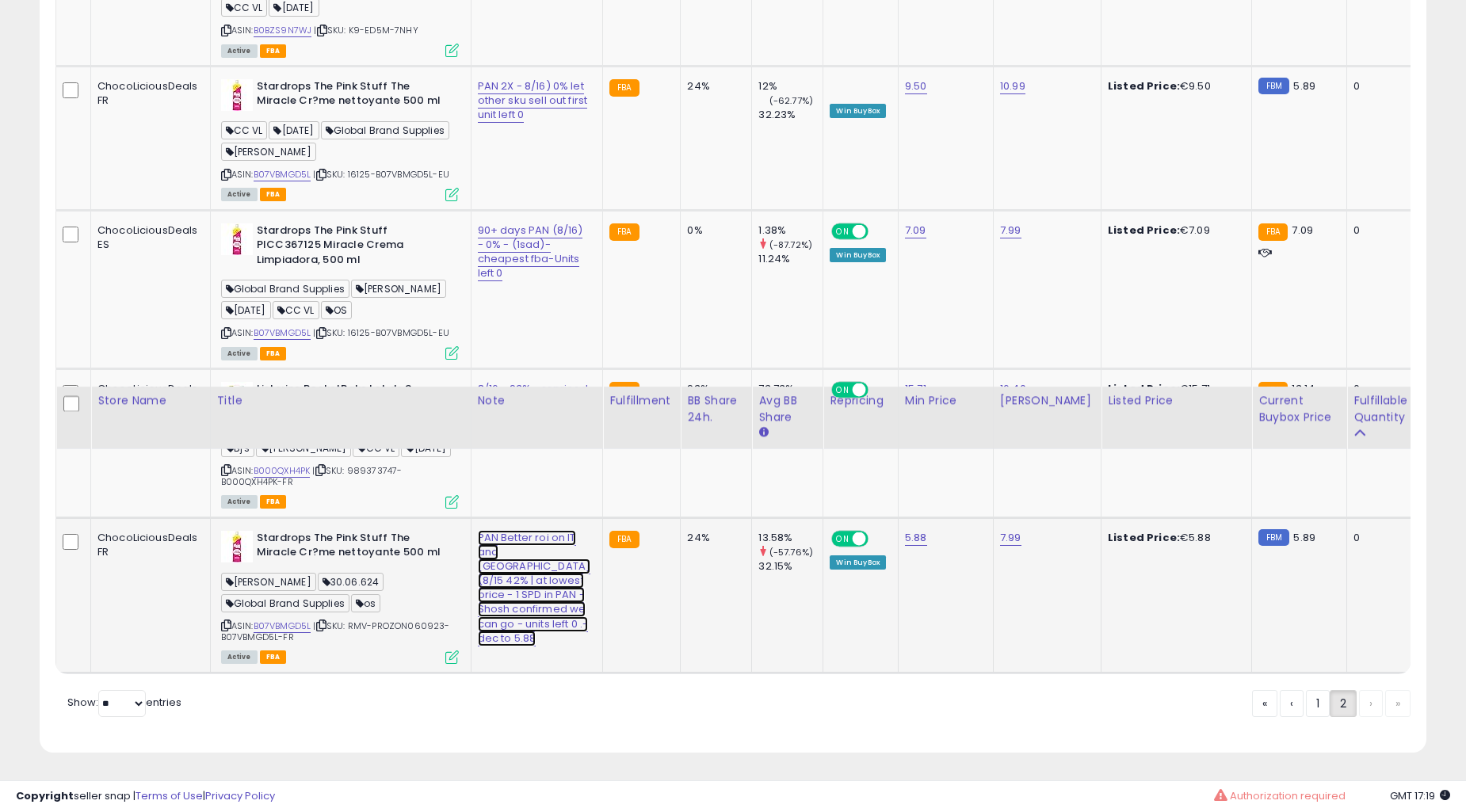
type input "**********"
click button "submit" at bounding box center [574, 820] width 27 height 24
click at [605, 517] on td "FBA" at bounding box center [642, 594] width 78 height 155
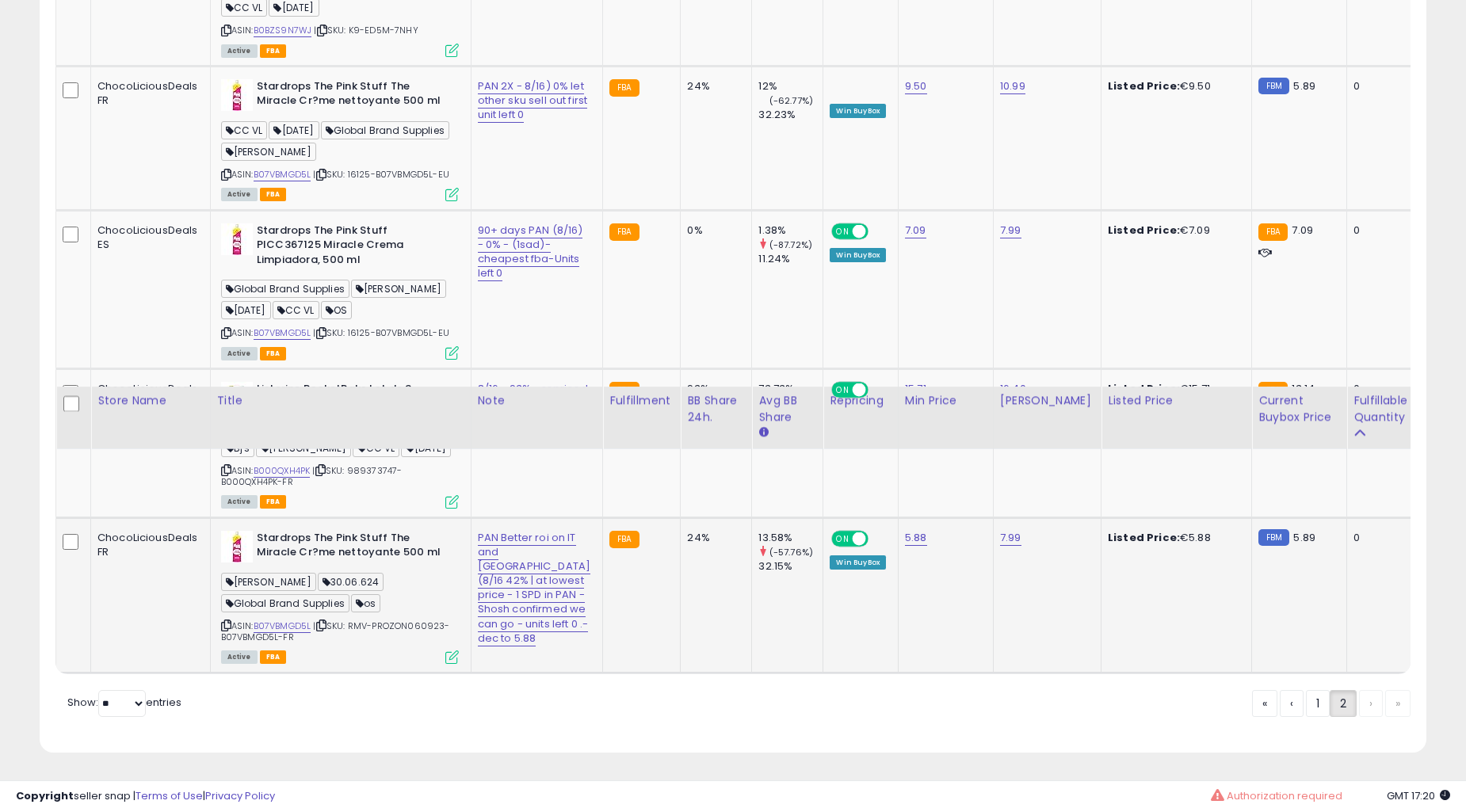
click at [605, 517] on td "FBA" at bounding box center [642, 594] width 78 height 155
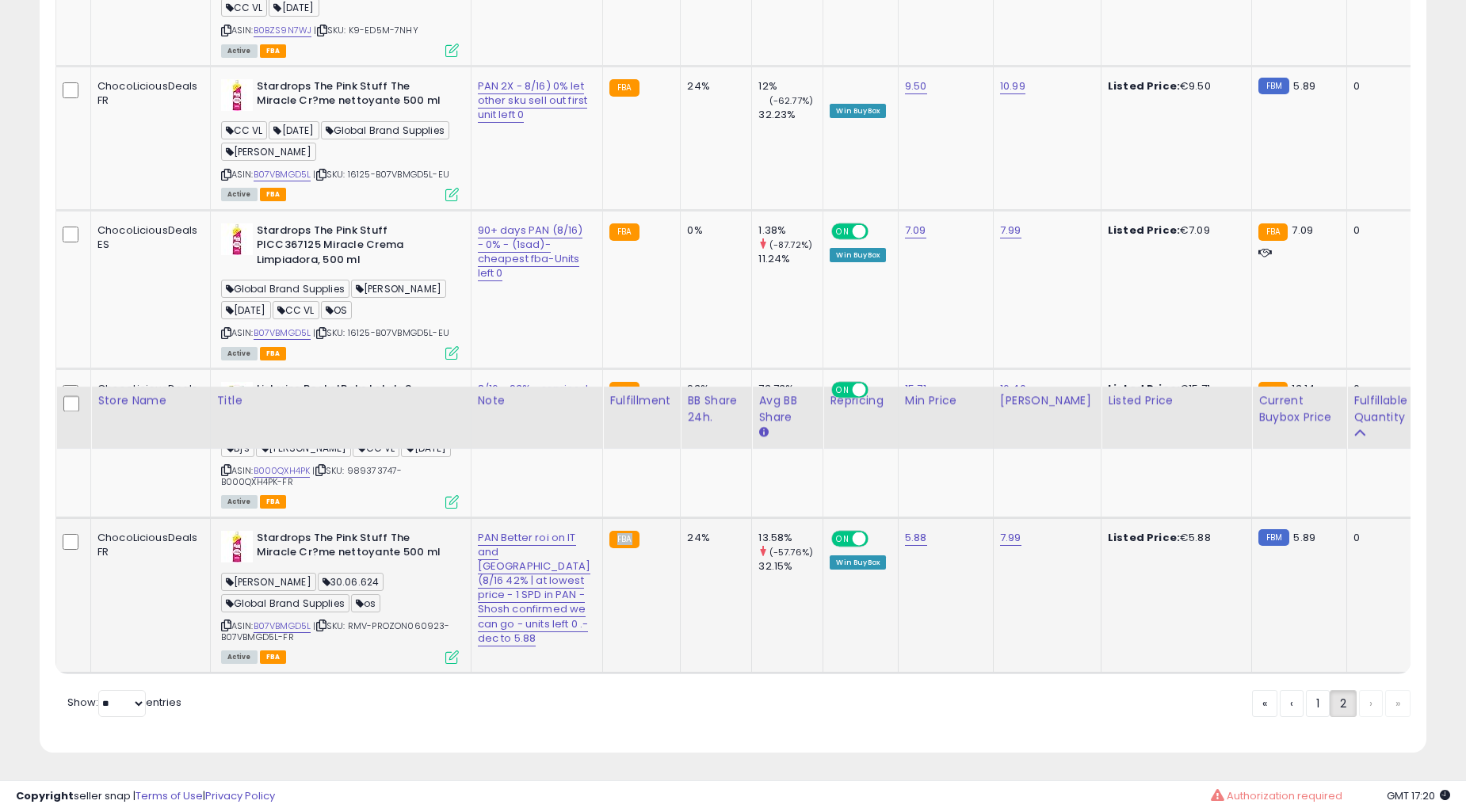
click at [605, 517] on td "FBA" at bounding box center [642, 594] width 78 height 155
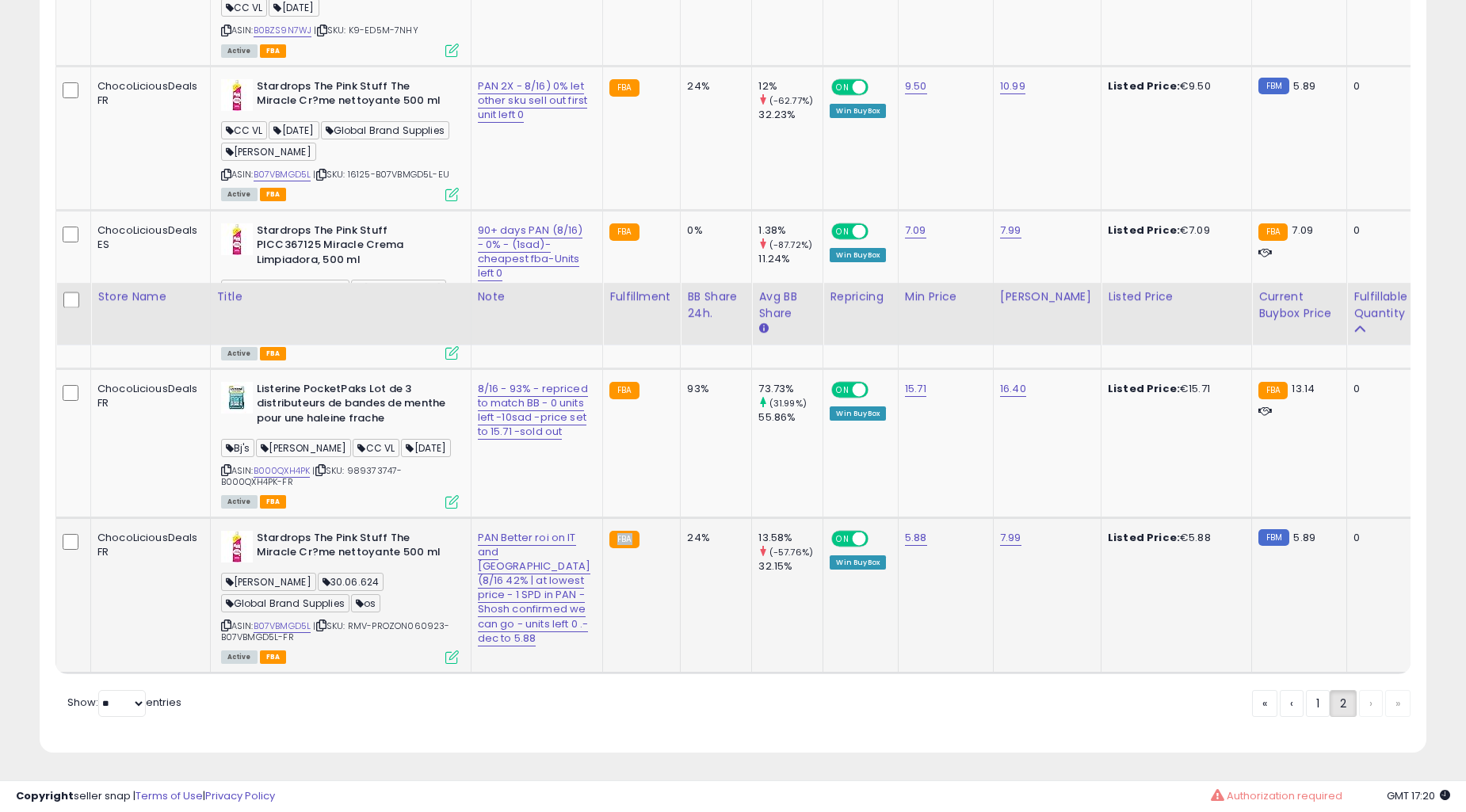
click at [606, 480] on td "FBA" at bounding box center [642, 443] width 78 height 149
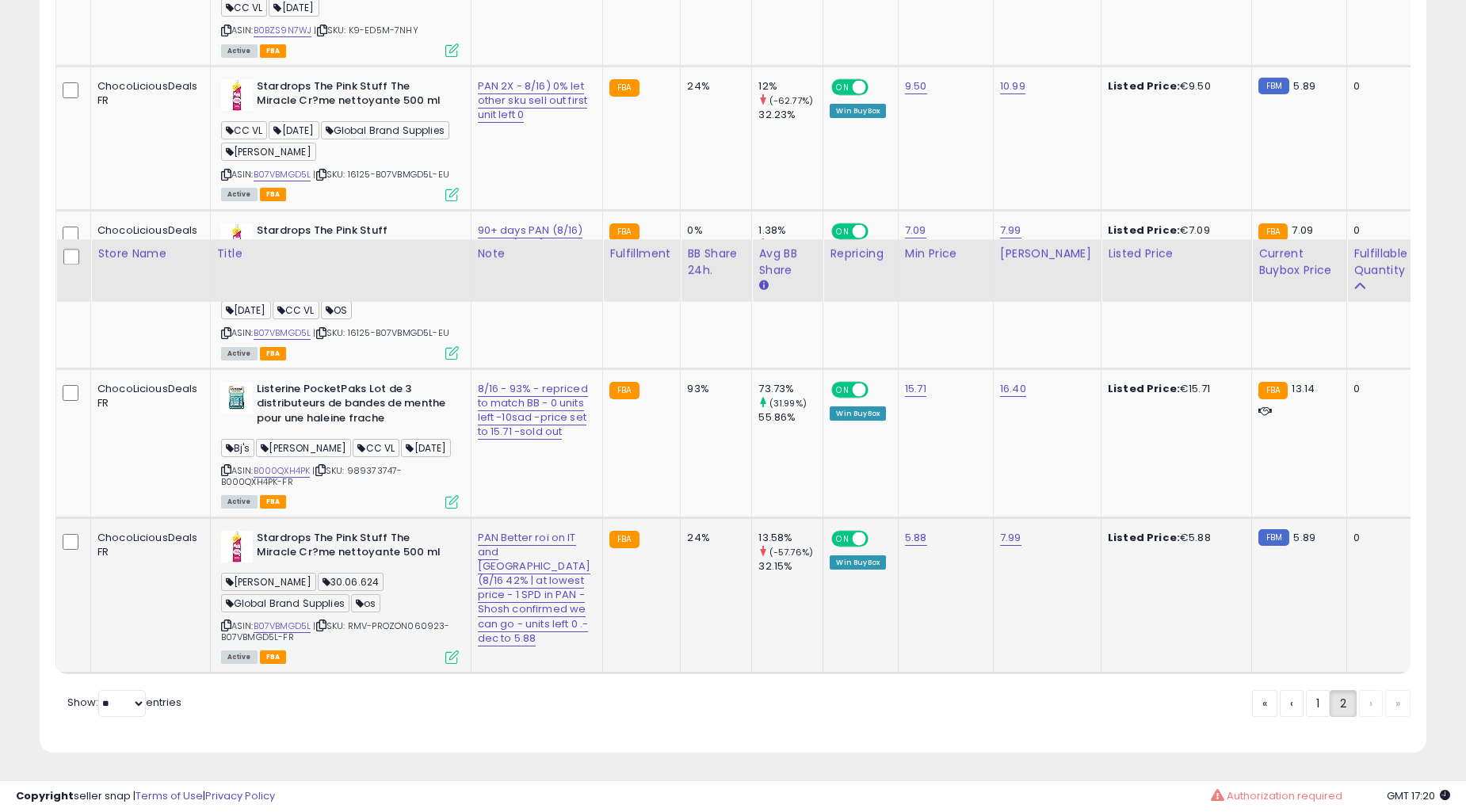
click at [606, 480] on td "FBA" at bounding box center [642, 443] width 78 height 149
click at [613, 478] on td "FBA" at bounding box center [642, 443] width 78 height 149
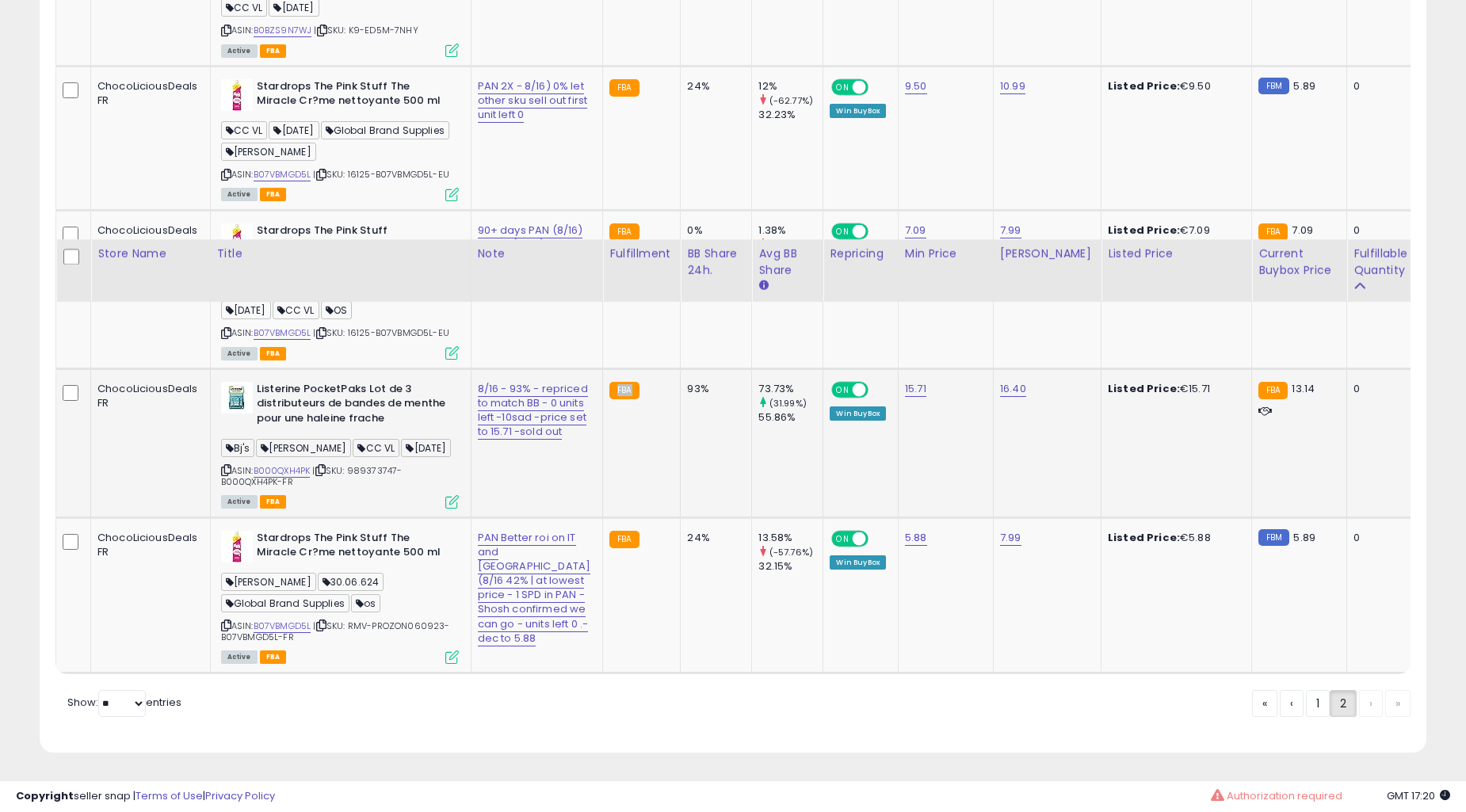
click at [613, 478] on td "FBA" at bounding box center [642, 443] width 78 height 149
click at [614, 476] on td "FBA" at bounding box center [642, 443] width 78 height 149
click at [687, 396] on div "93%" at bounding box center [713, 389] width 52 height 14
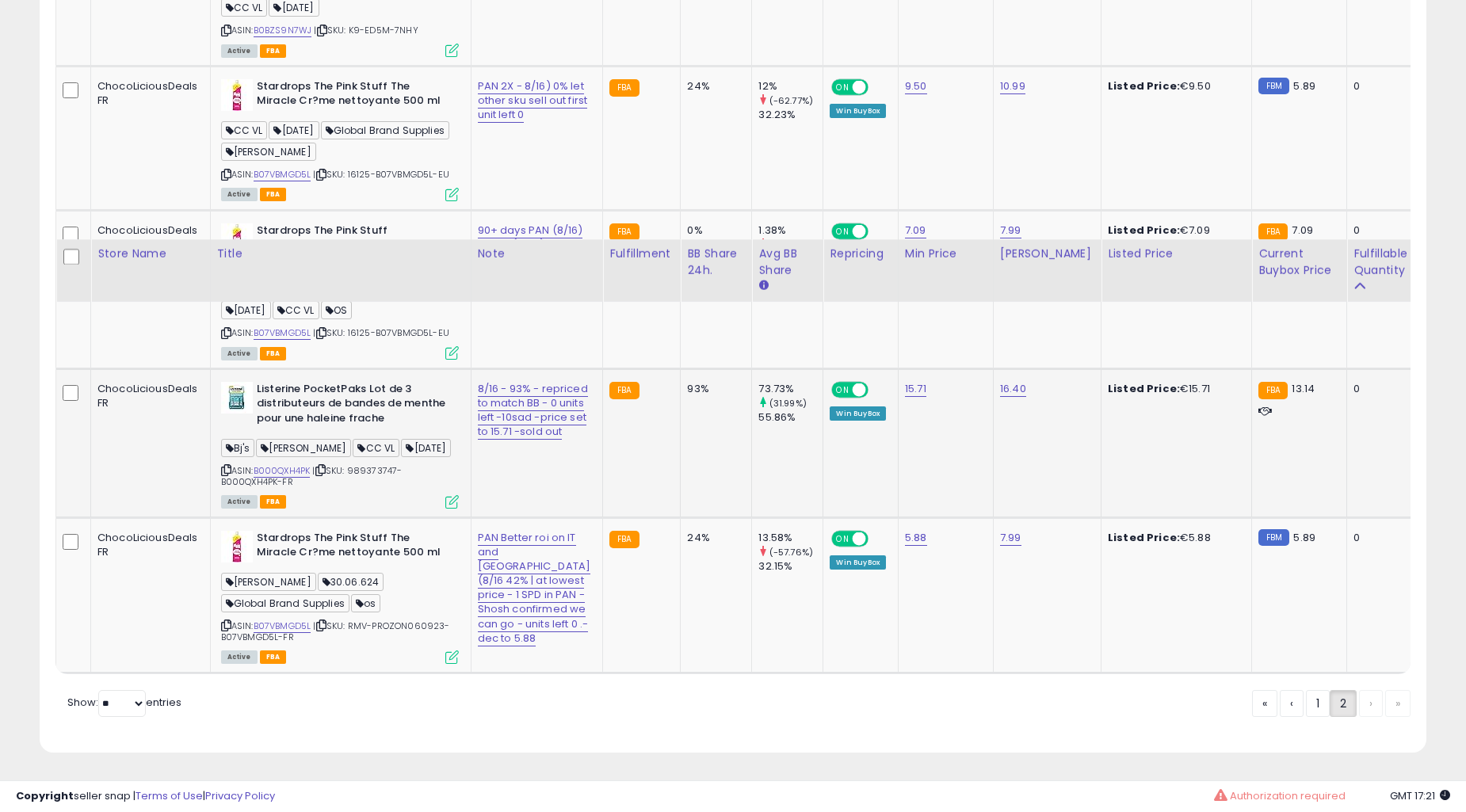
click at [687, 396] on div "93%" at bounding box center [713, 389] width 52 height 14
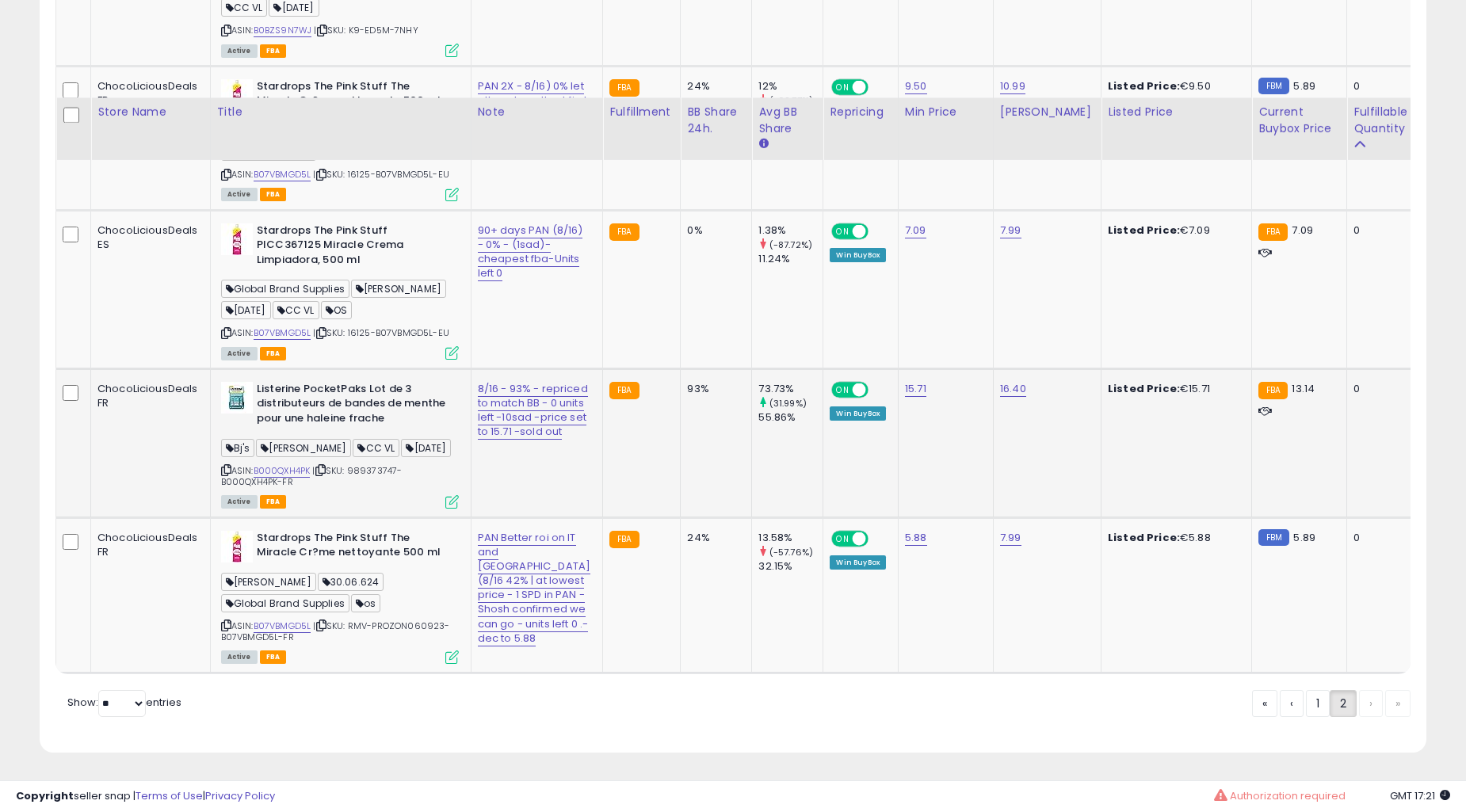
click at [687, 237] on div "0%" at bounding box center [713, 230] width 52 height 14
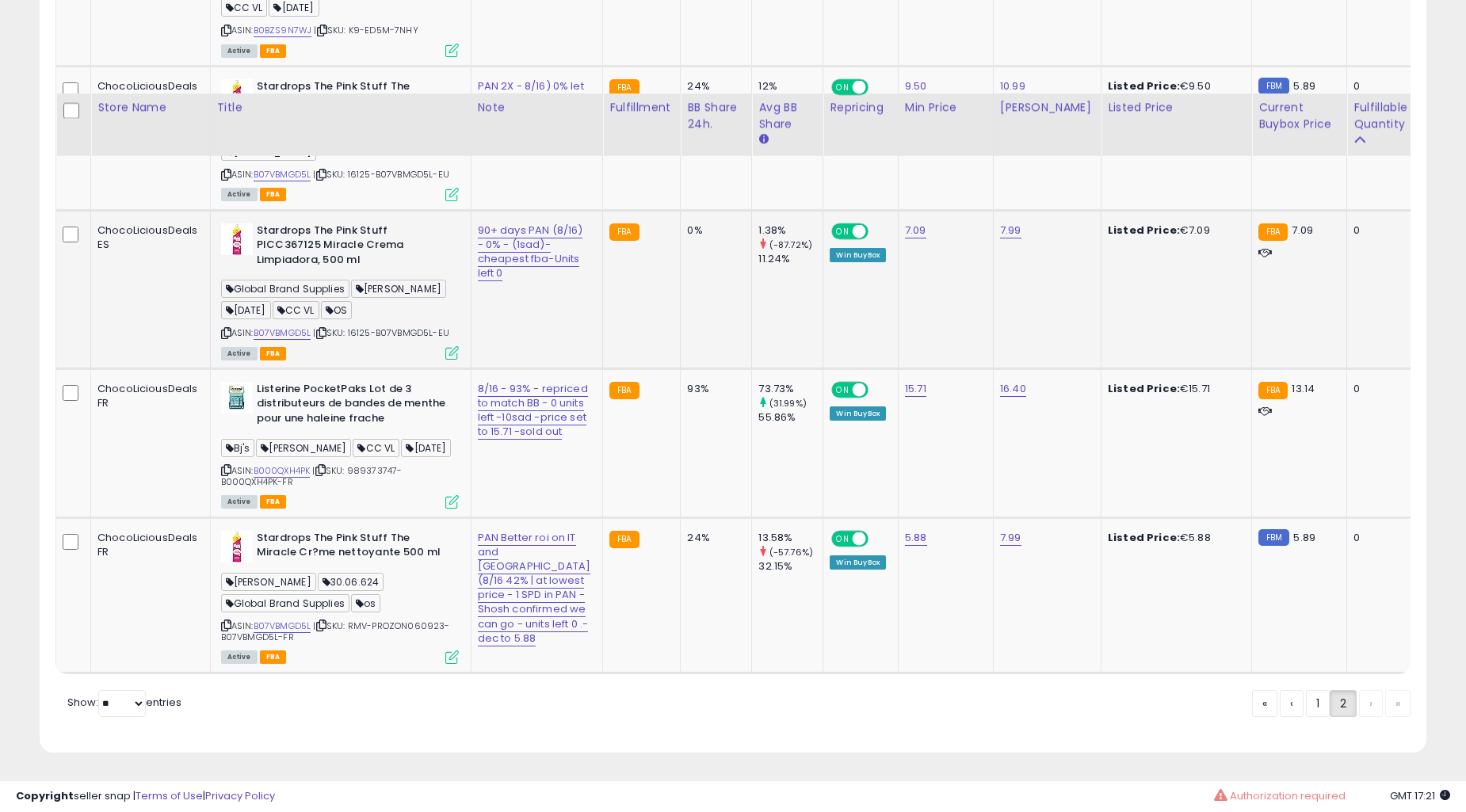
click at [687, 237] on div "0%" at bounding box center [713, 230] width 52 height 14
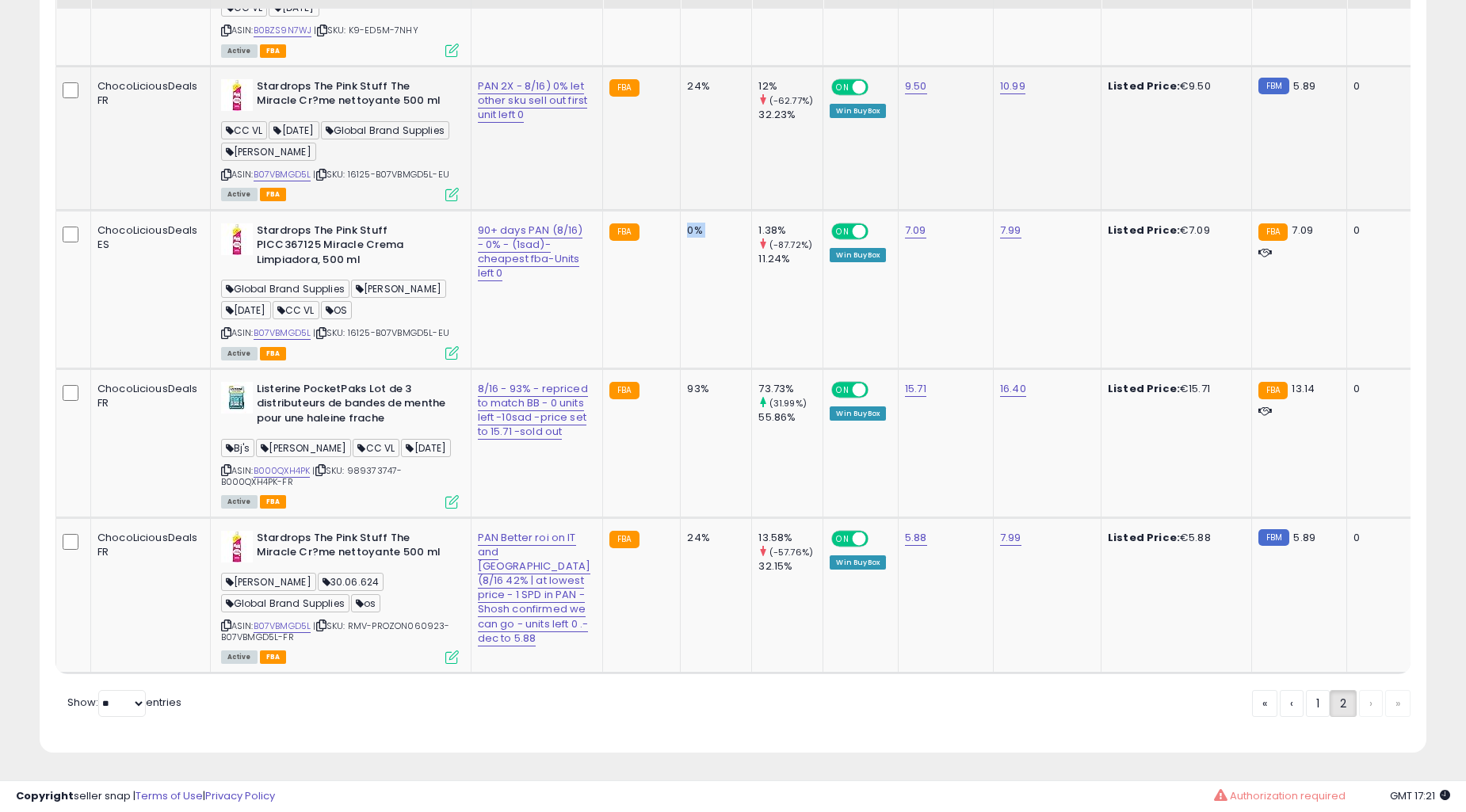
scroll to position [4922, 0]
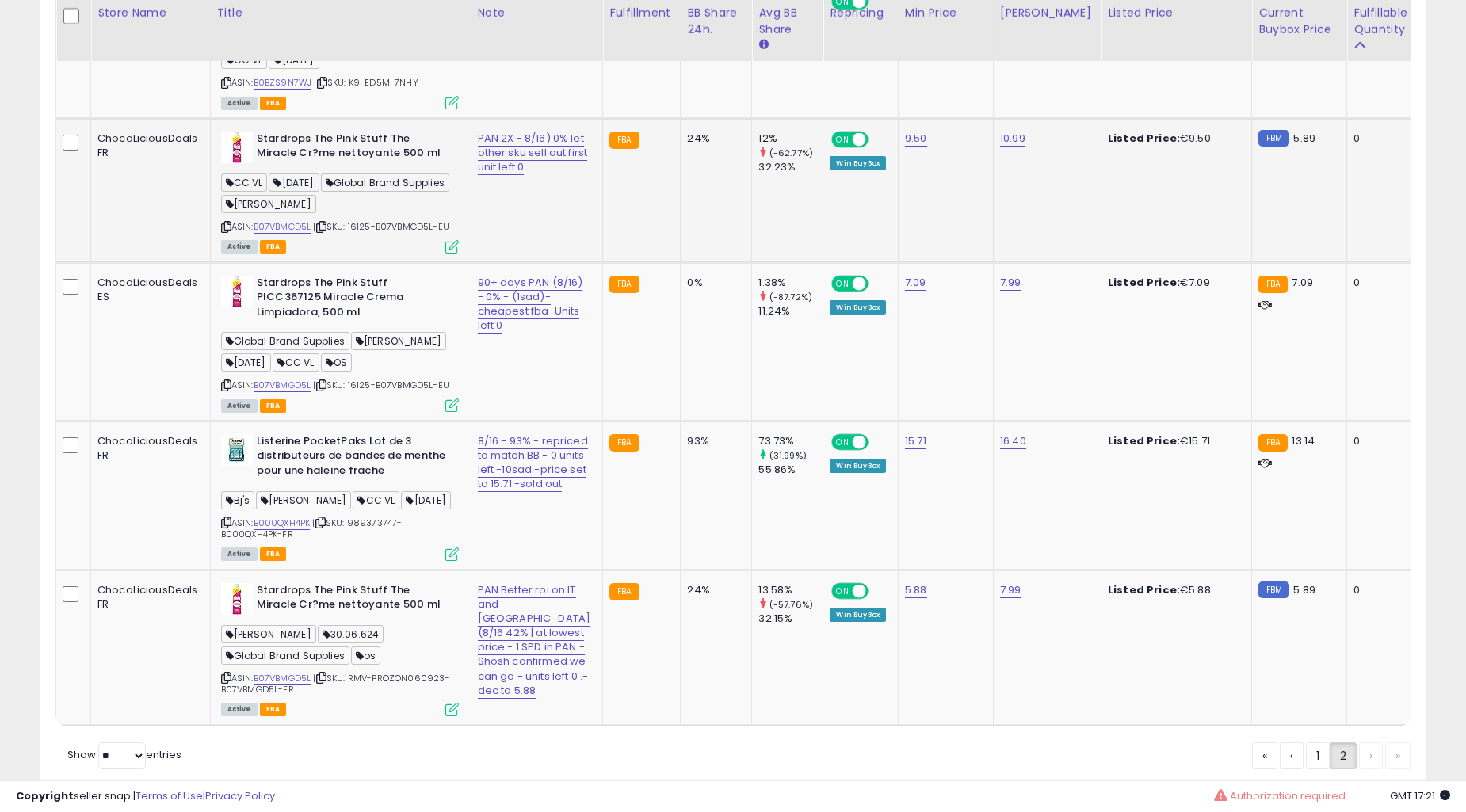
click at [687, 146] on div "24%" at bounding box center [713, 139] width 52 height 14
click at [681, 118] on td "N/A" at bounding box center [717, 50] width 72 height 137
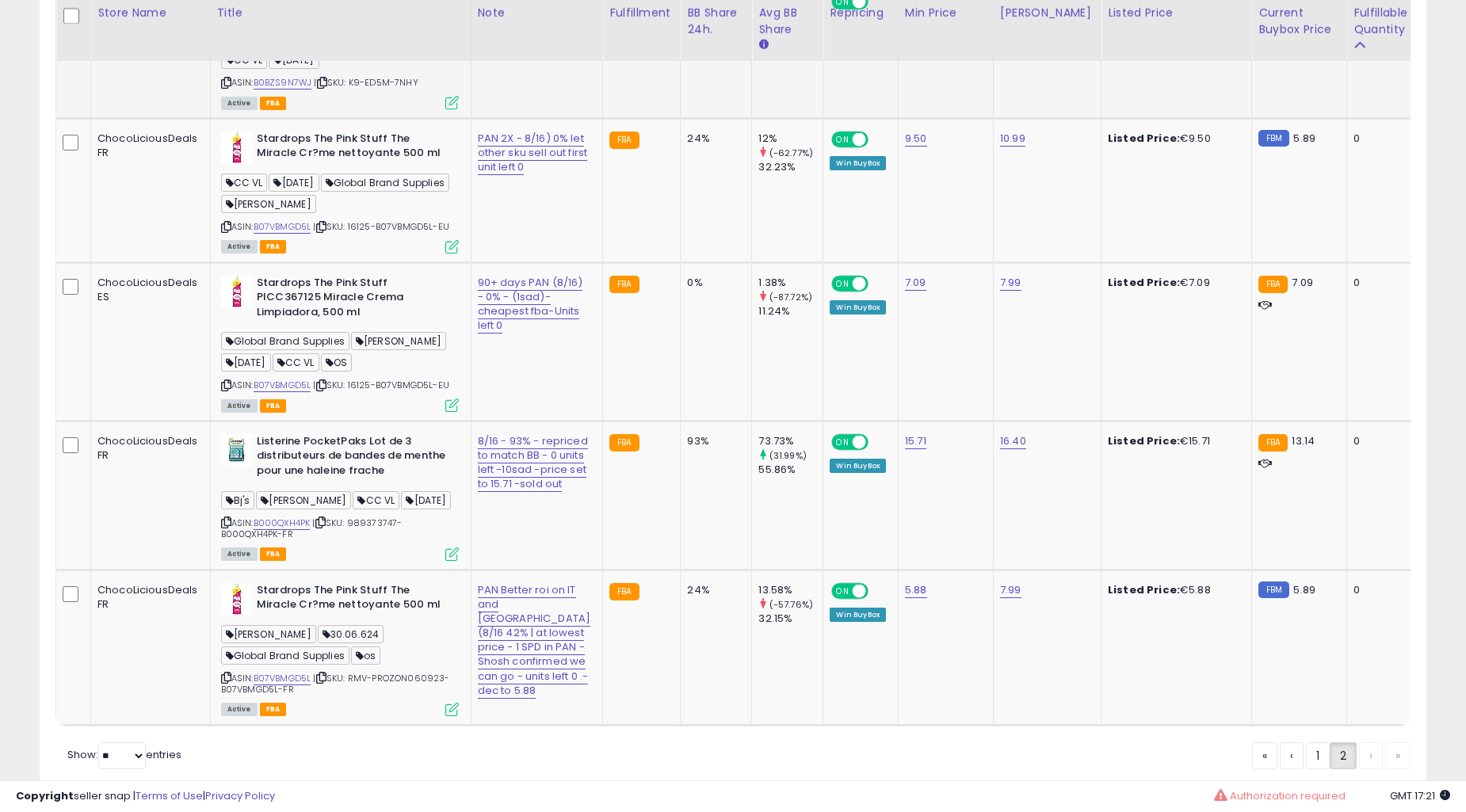
click at [681, 118] on td "N/A" at bounding box center [717, 50] width 72 height 137
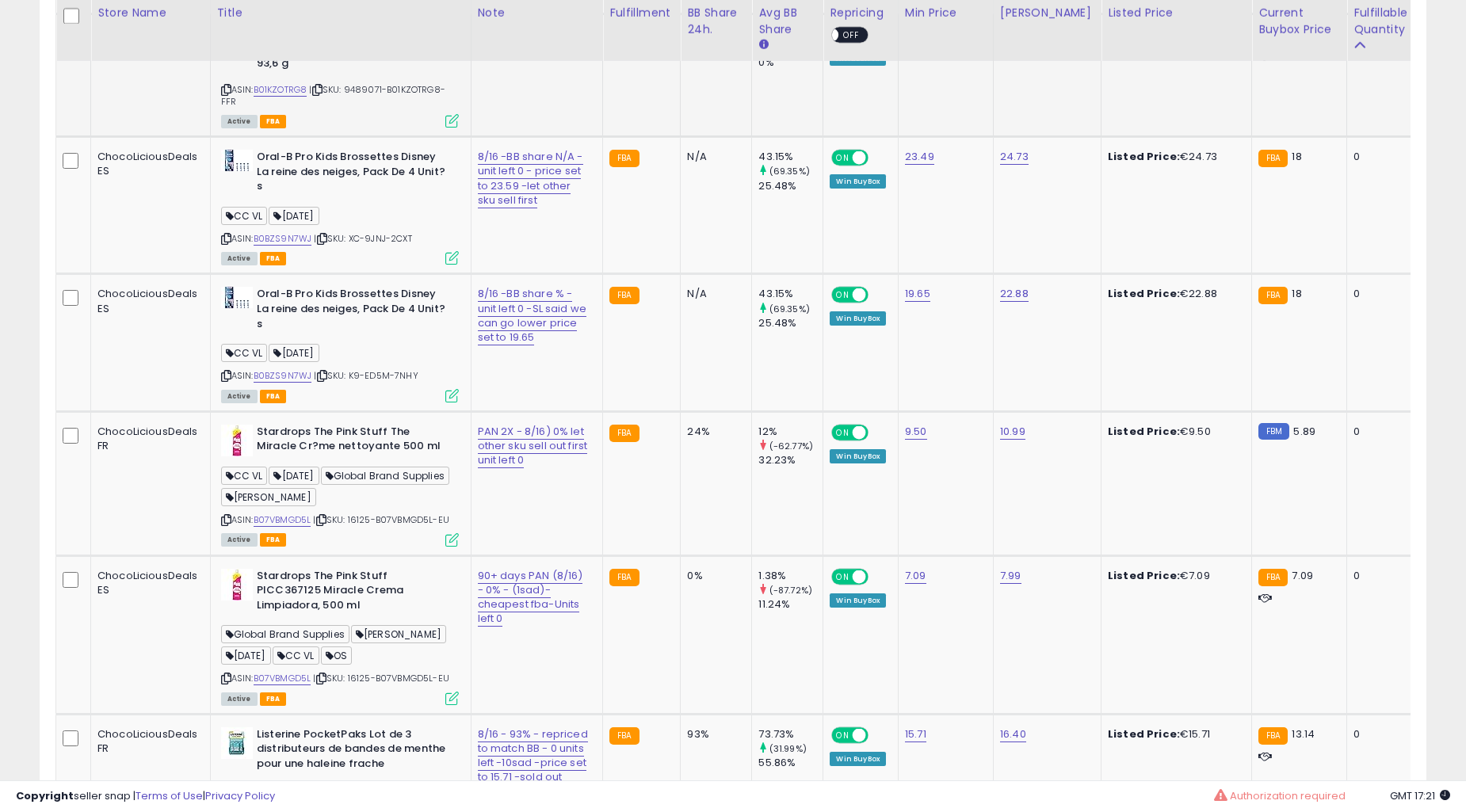
click at [687, 42] on div "0%" at bounding box center [713, 34] width 52 height 14
drag, startPoint x: 584, startPoint y: 423, endPoint x: 594, endPoint y: 421, distance: 10.2
click at [603, 137] on td "FBA" at bounding box center [642, 75] width 78 height 124
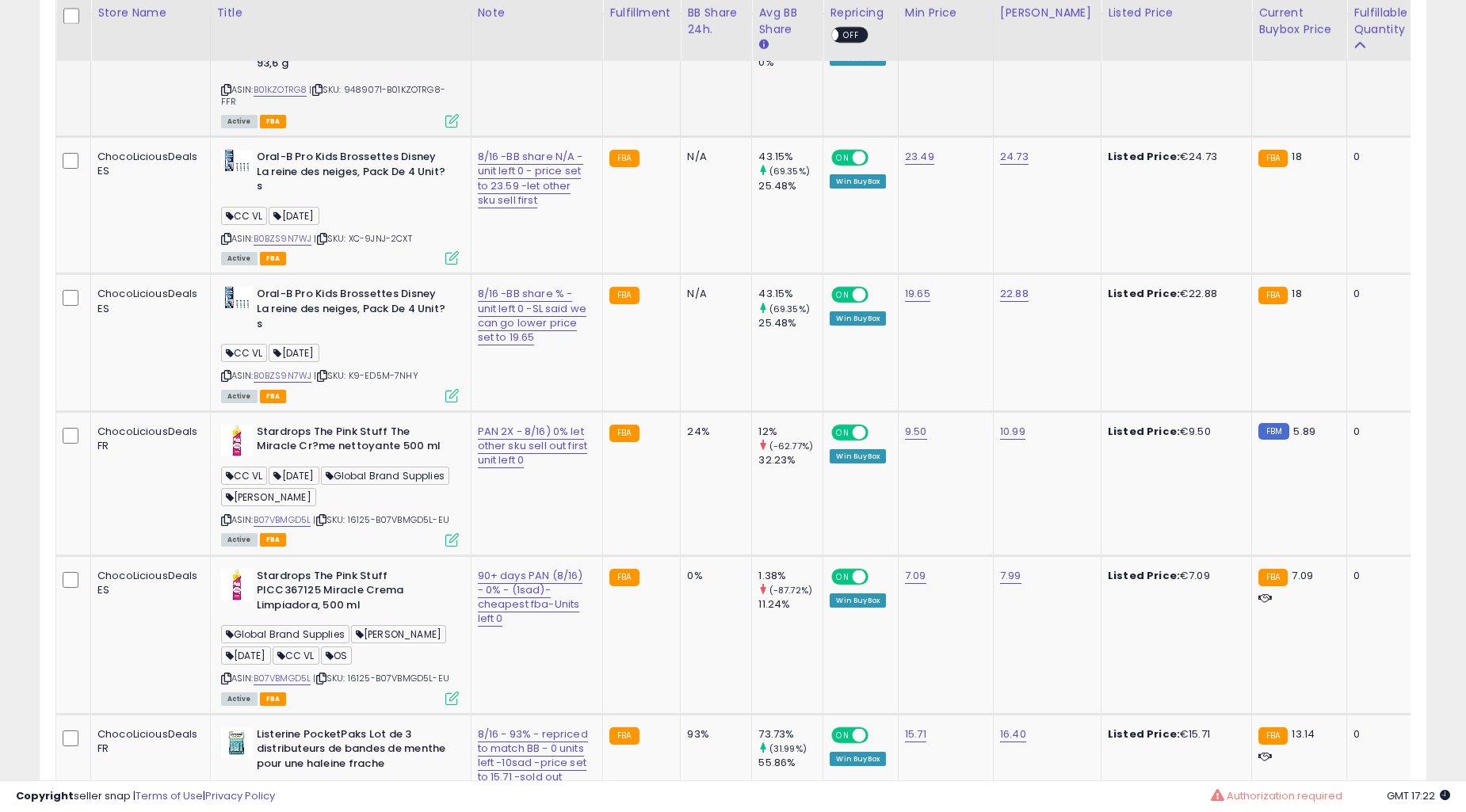
click at [603, 137] on td "FBA" at bounding box center [642, 75] width 78 height 124
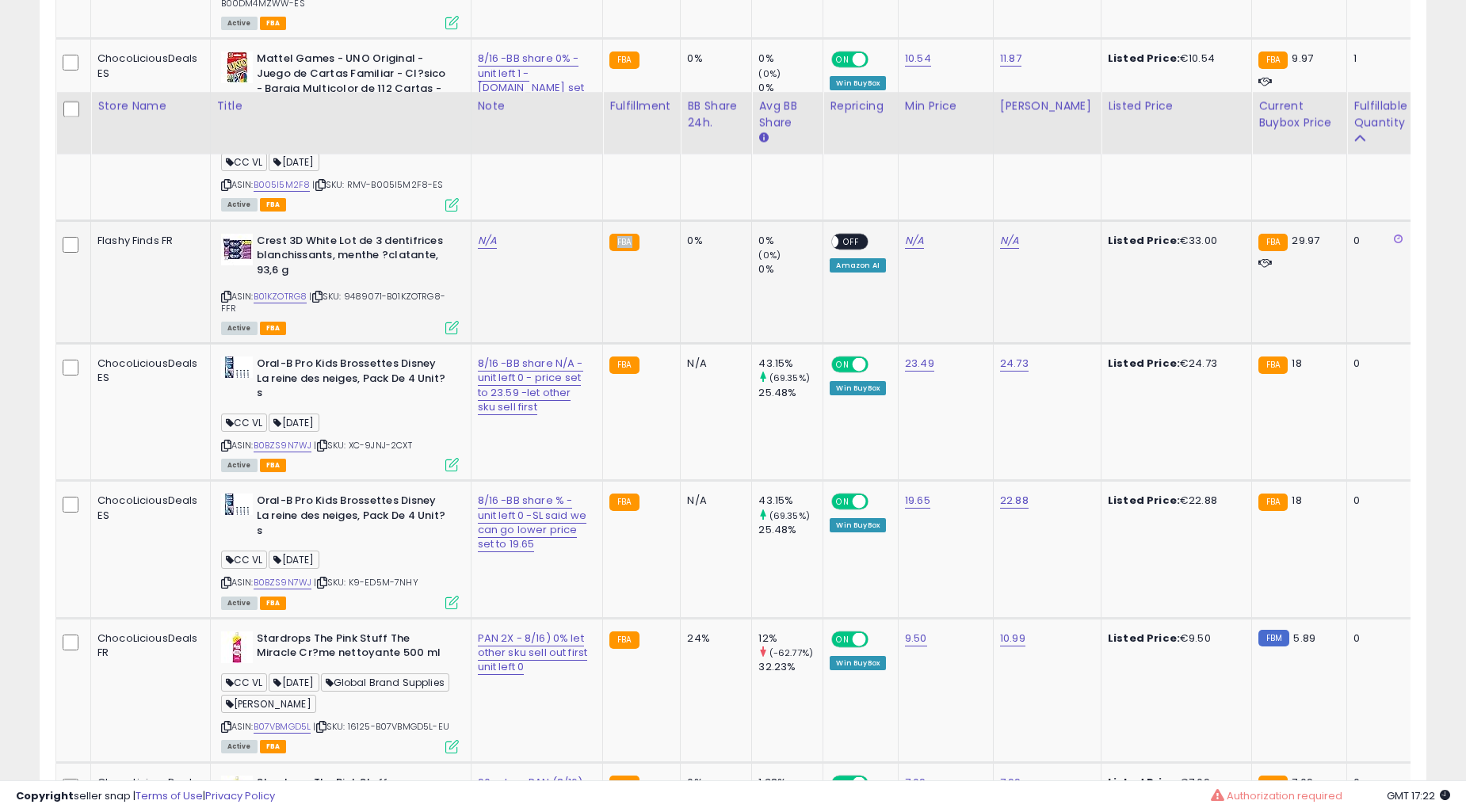
scroll to position [4335, 0]
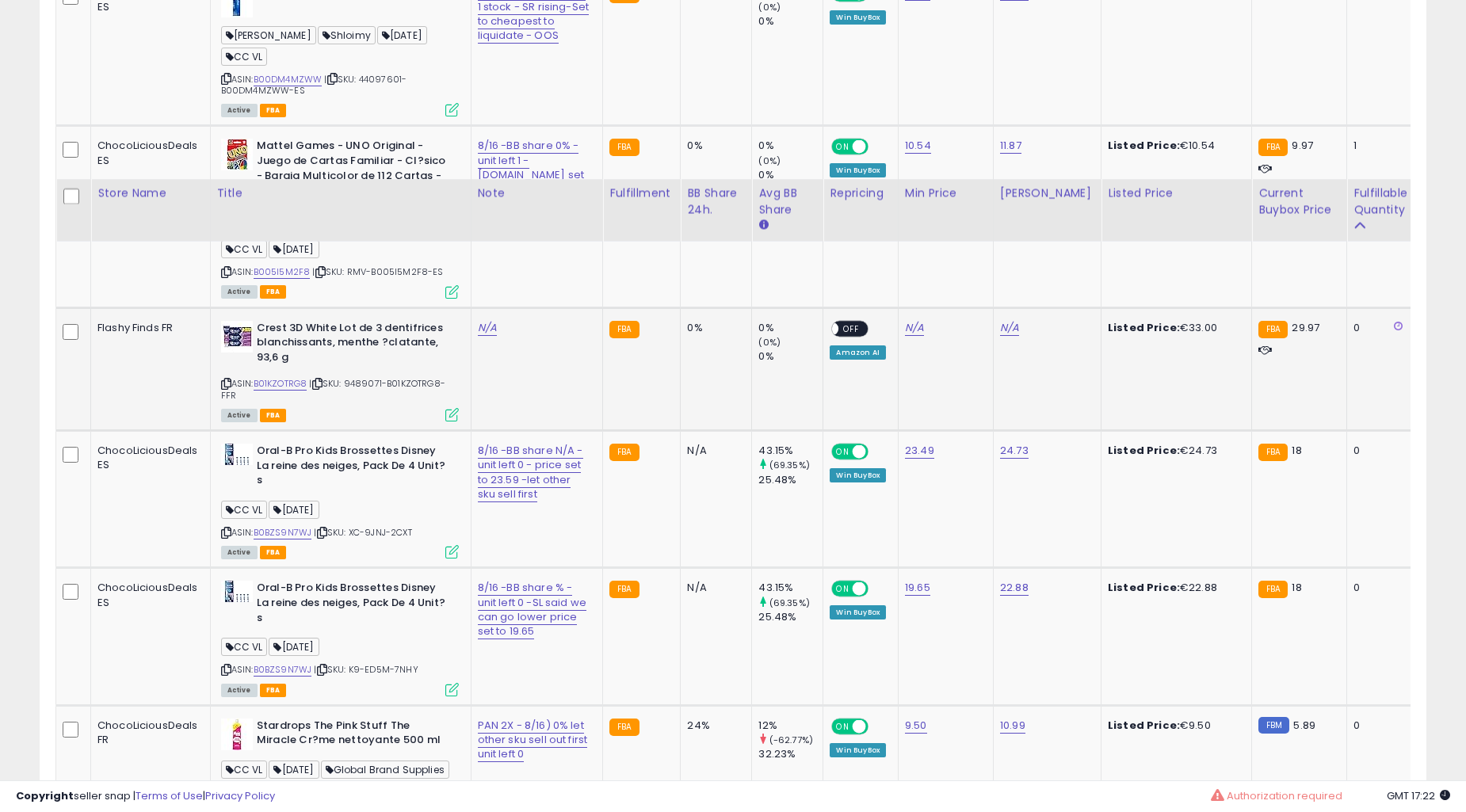
click at [608, 431] on td "FBA" at bounding box center [642, 369] width 78 height 124
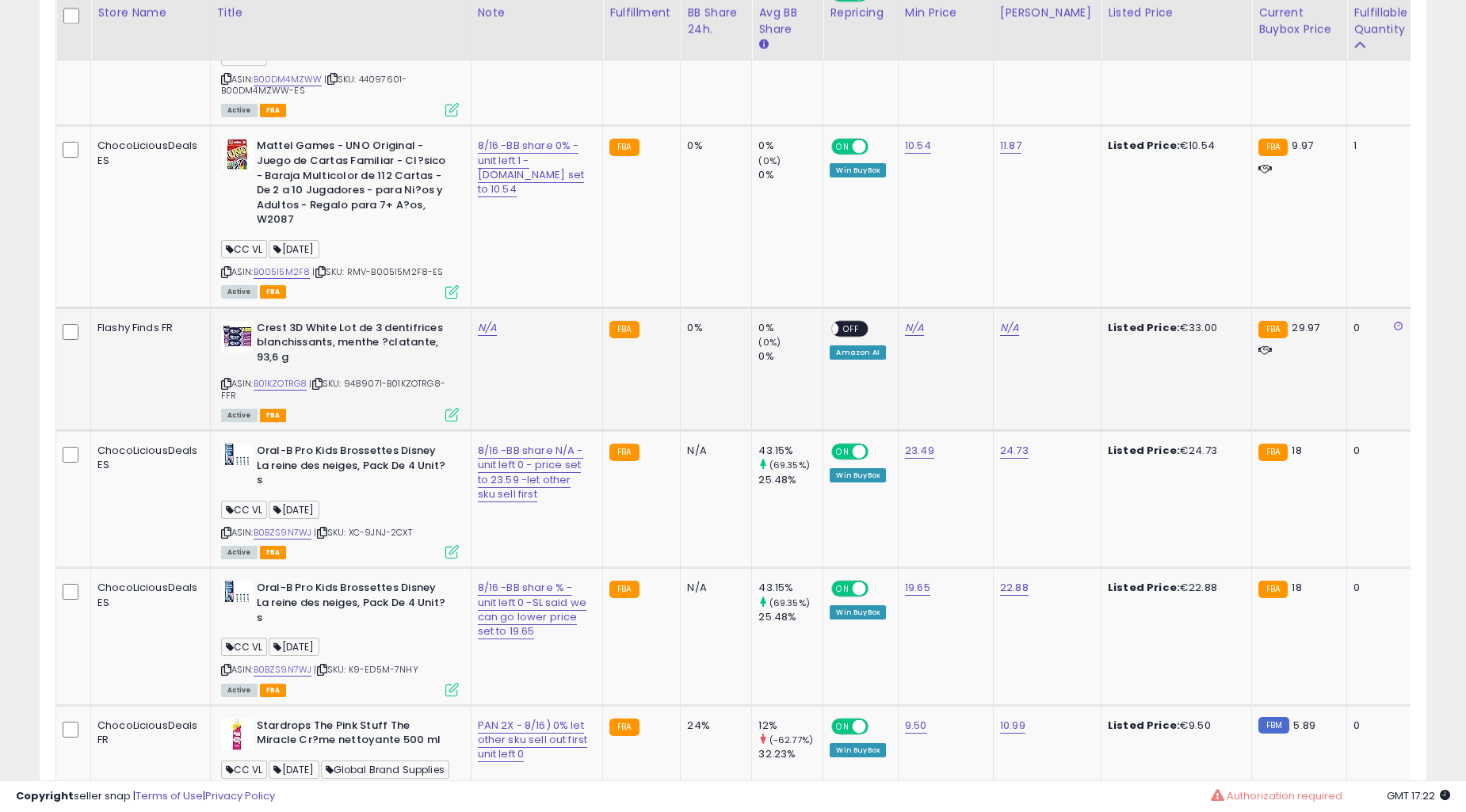
click at [608, 431] on td "FBA" at bounding box center [642, 369] width 78 height 124
click at [612, 431] on td "FBA" at bounding box center [642, 369] width 78 height 124
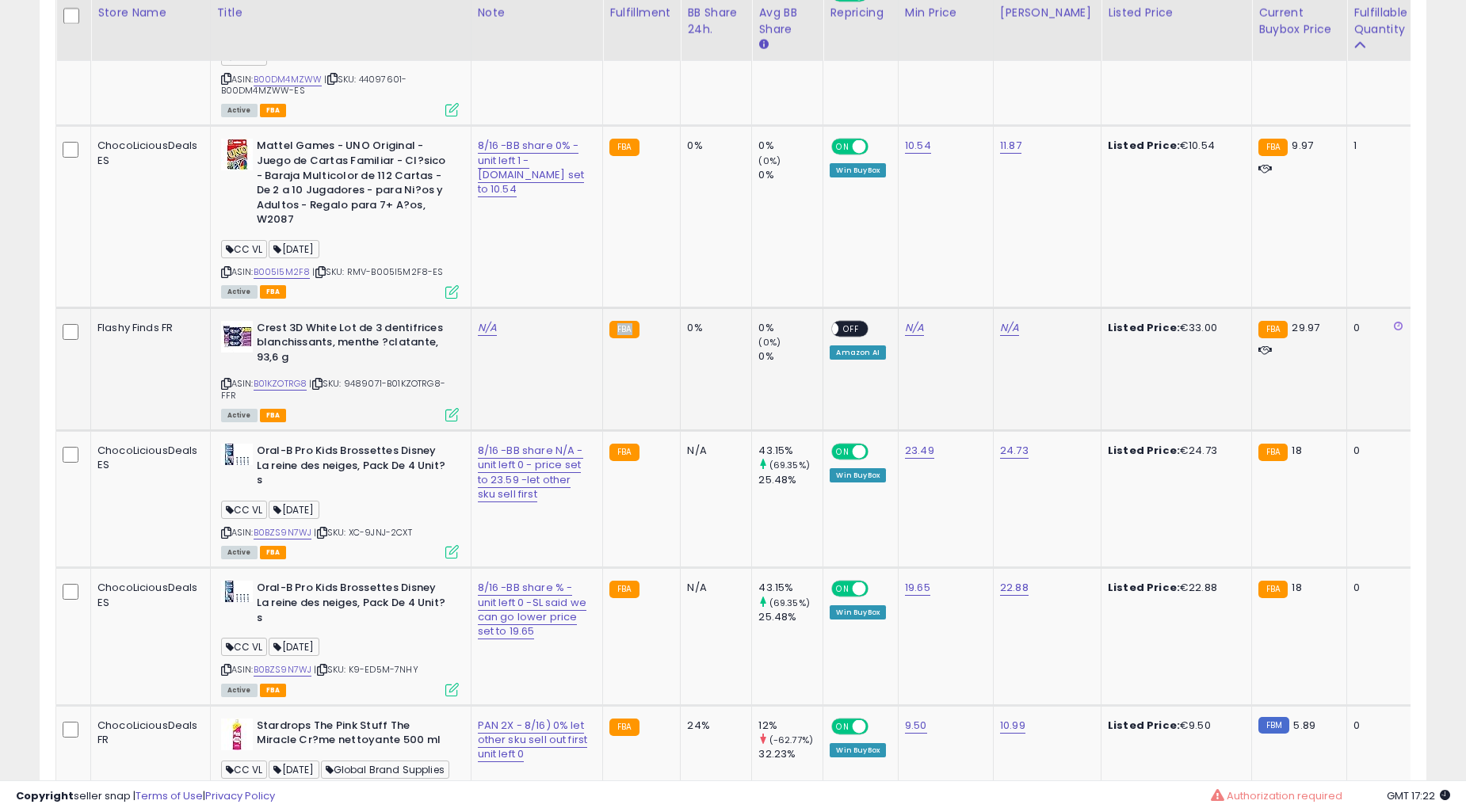
click at [612, 431] on td "FBA" at bounding box center [642, 369] width 78 height 124
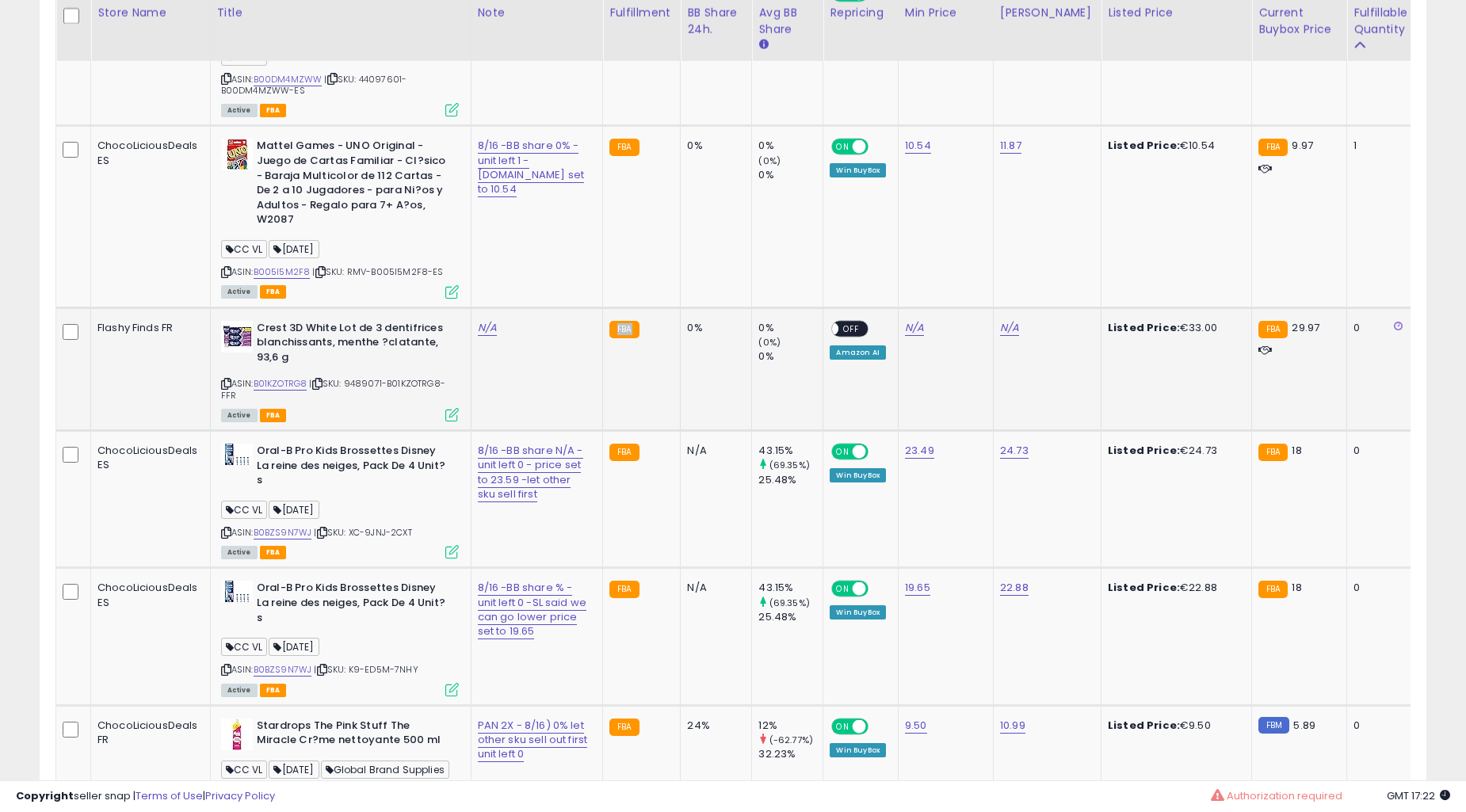
click at [613, 431] on td "FBA" at bounding box center [642, 369] width 78 height 124
click at [752, 307] on td "0% (0%) 0%" at bounding box center [787, 216] width 72 height 182
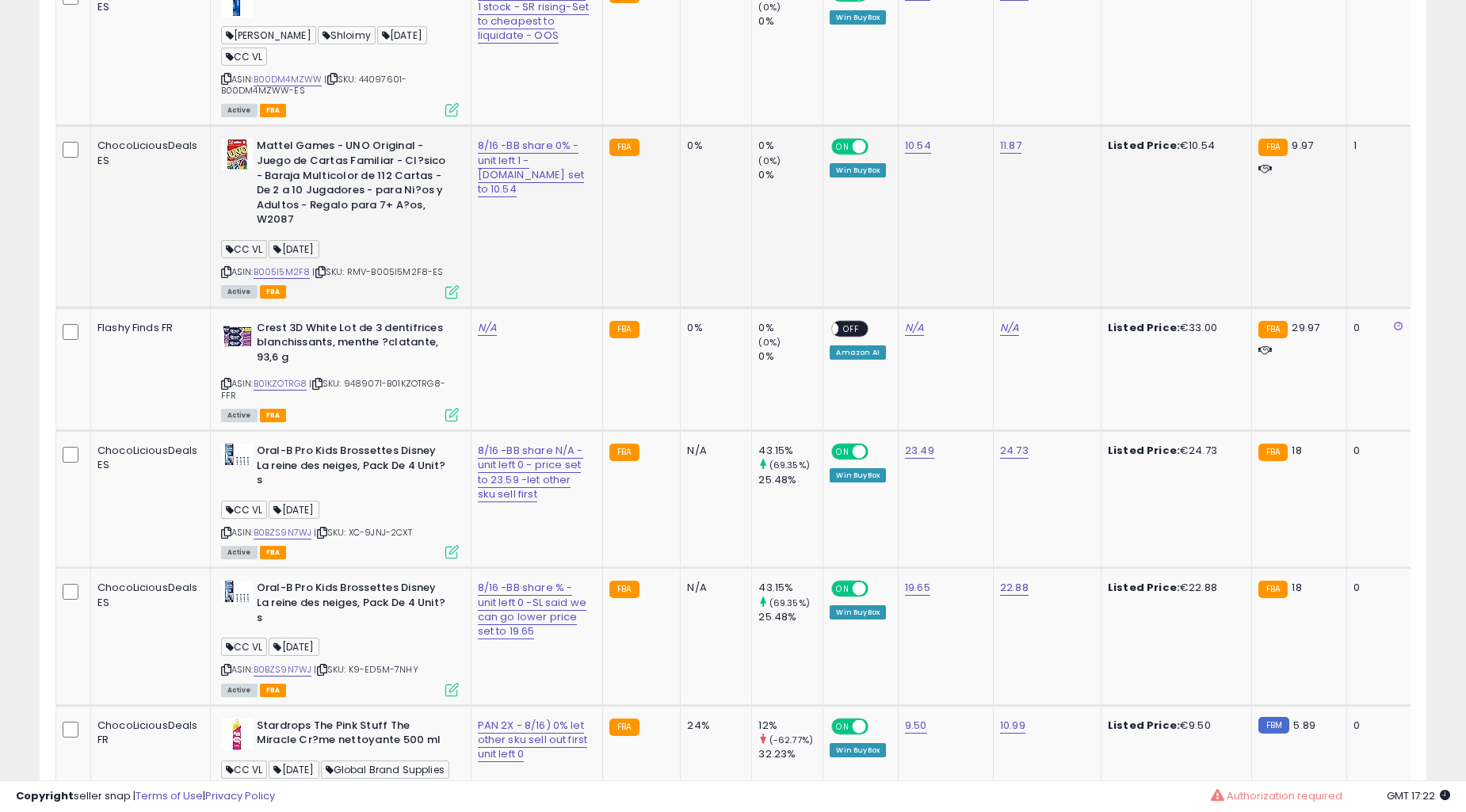
scroll to position [4041, 0]
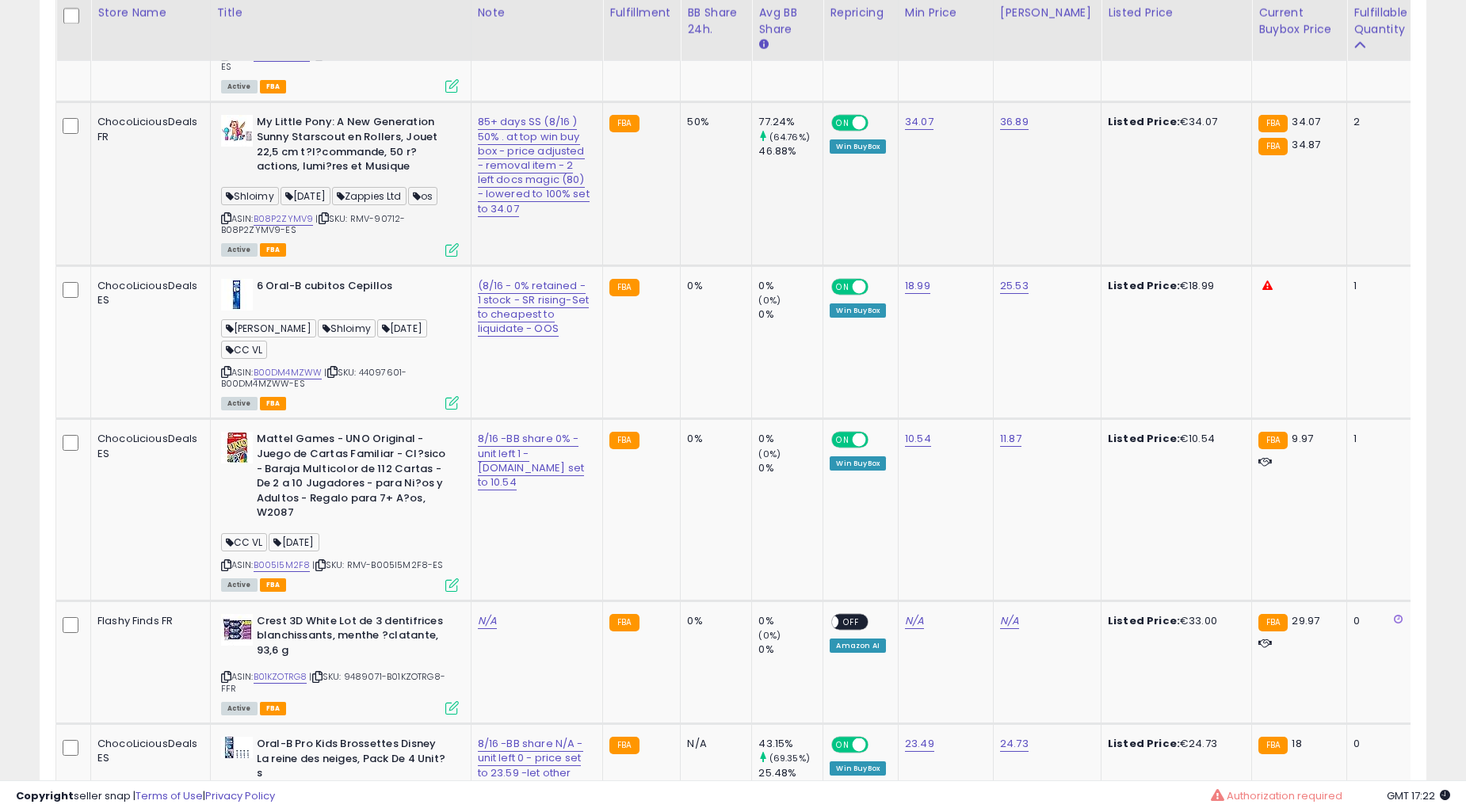
click at [752, 266] on td "77.24% (64.76%) 46.88%" at bounding box center [787, 183] width 72 height 163
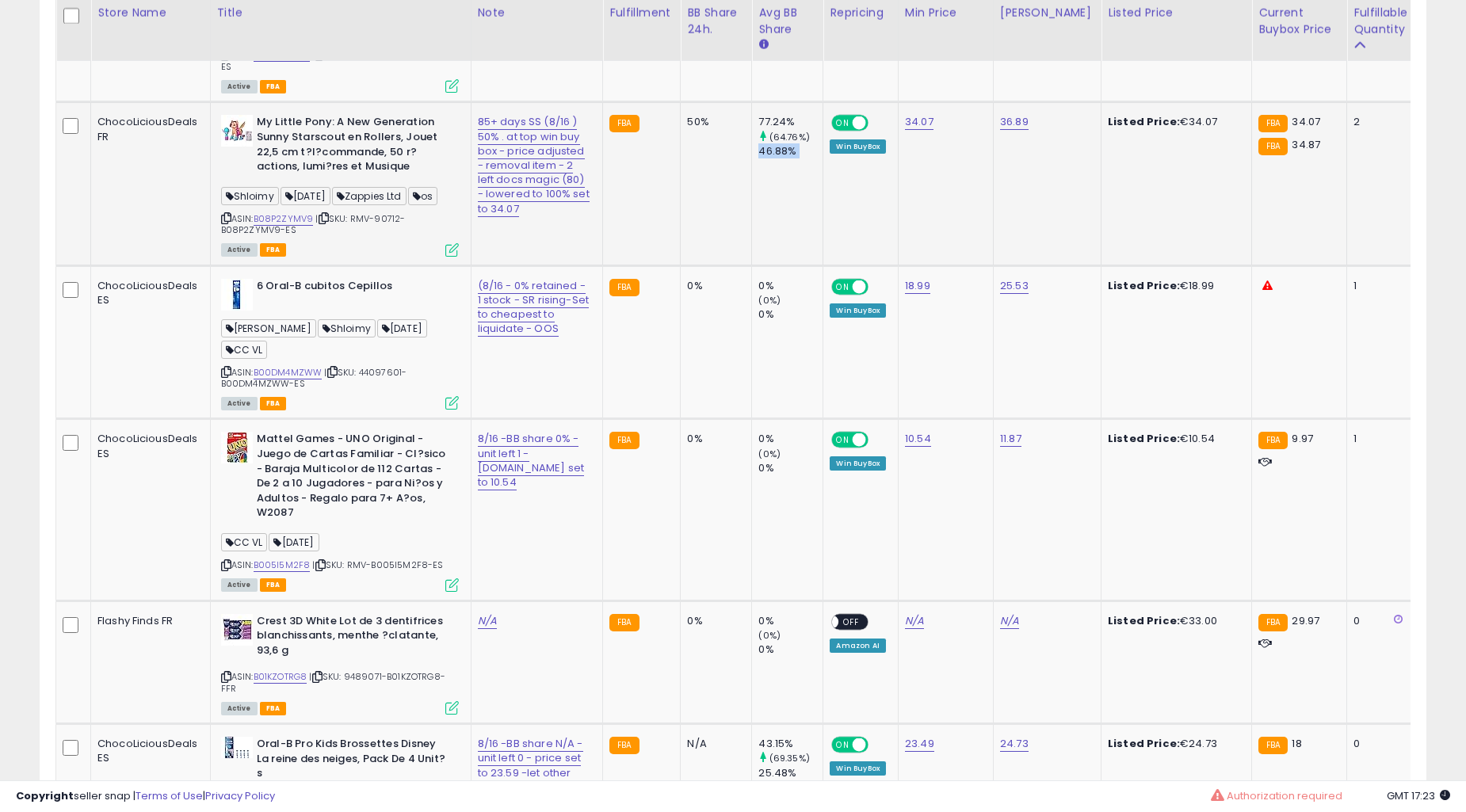
click at [752, 266] on td "77.24% (64.76%) 46.88%" at bounding box center [787, 183] width 72 height 163
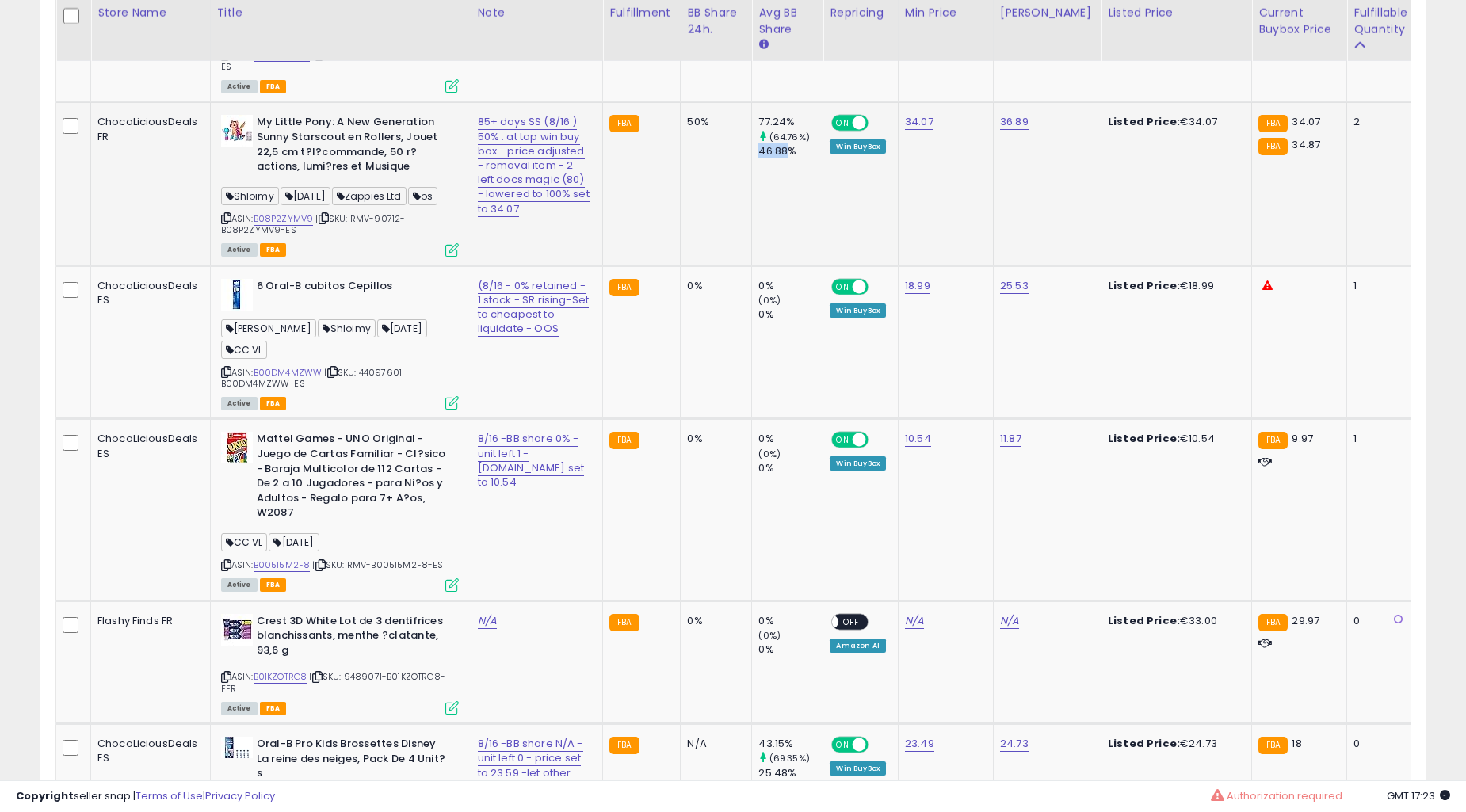
click at [752, 266] on td "77.24% (64.76%) 46.88%" at bounding box center [787, 183] width 72 height 163
click at [681, 266] on td "50%" at bounding box center [717, 183] width 72 height 163
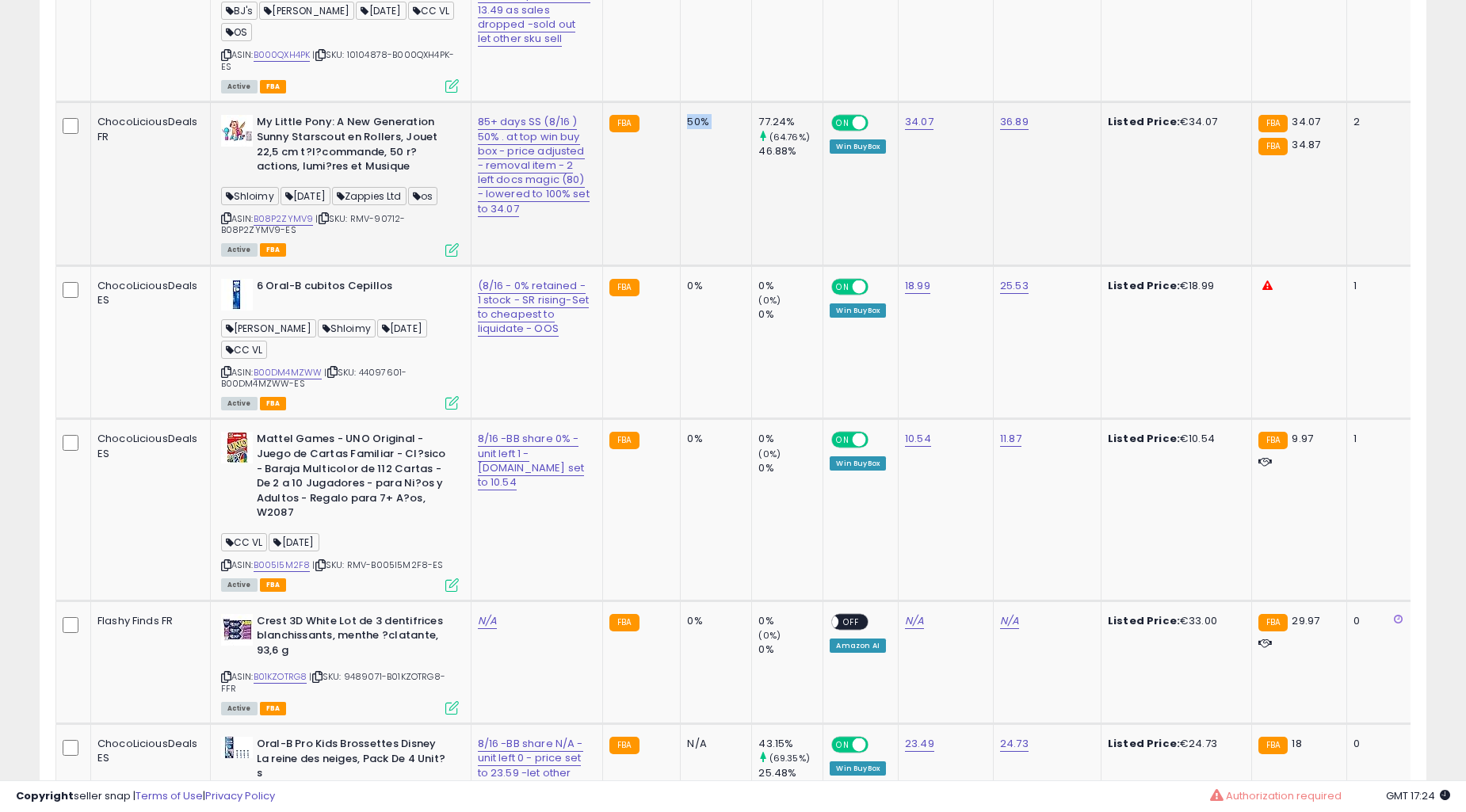
scroll to position [3748, 0]
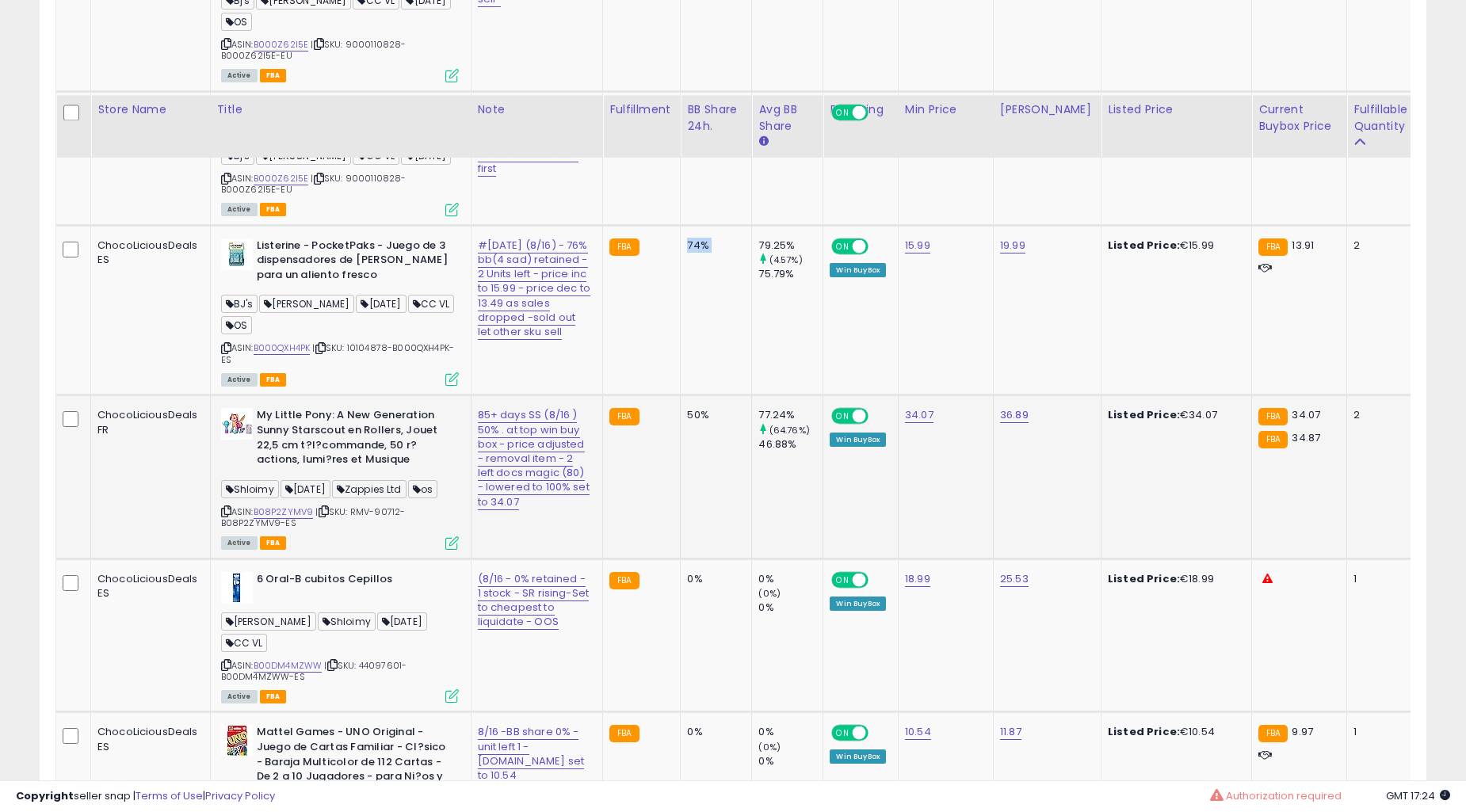
click at [681, 396] on td "74%" at bounding box center [717, 310] width 72 height 170
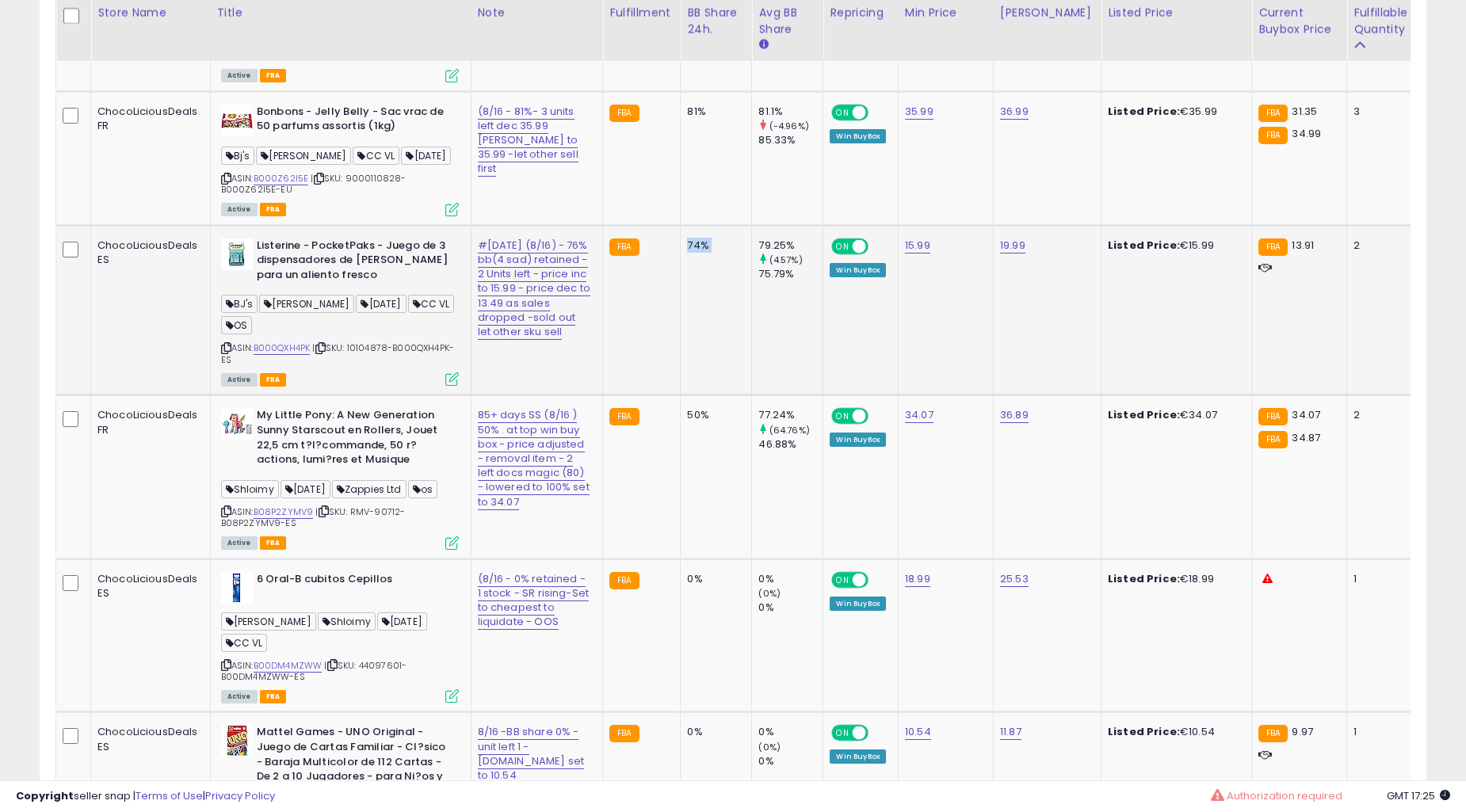
click at [681, 396] on td "74%" at bounding box center [717, 310] width 72 height 170
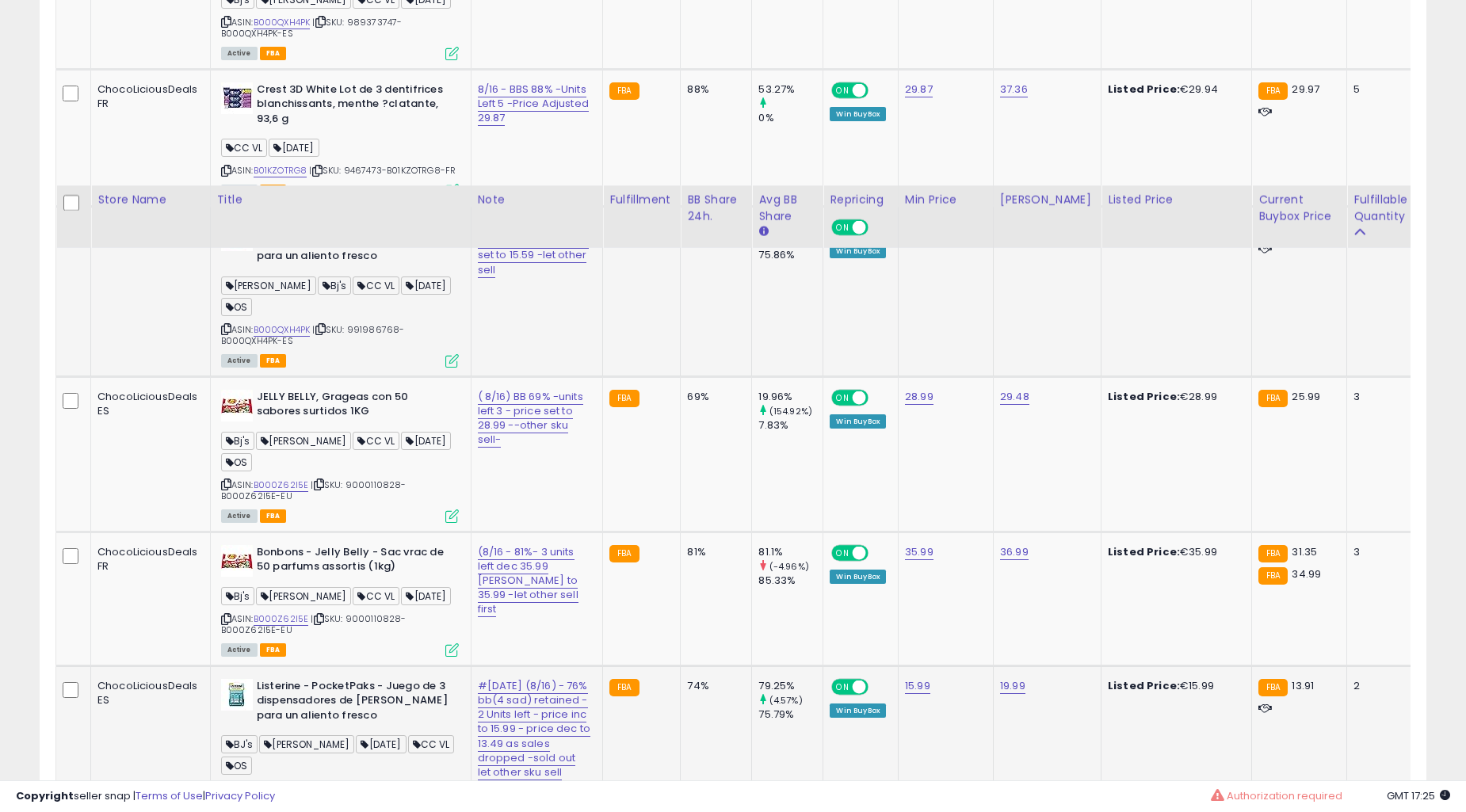
click at [681, 377] on td "74%" at bounding box center [717, 292] width 72 height 170
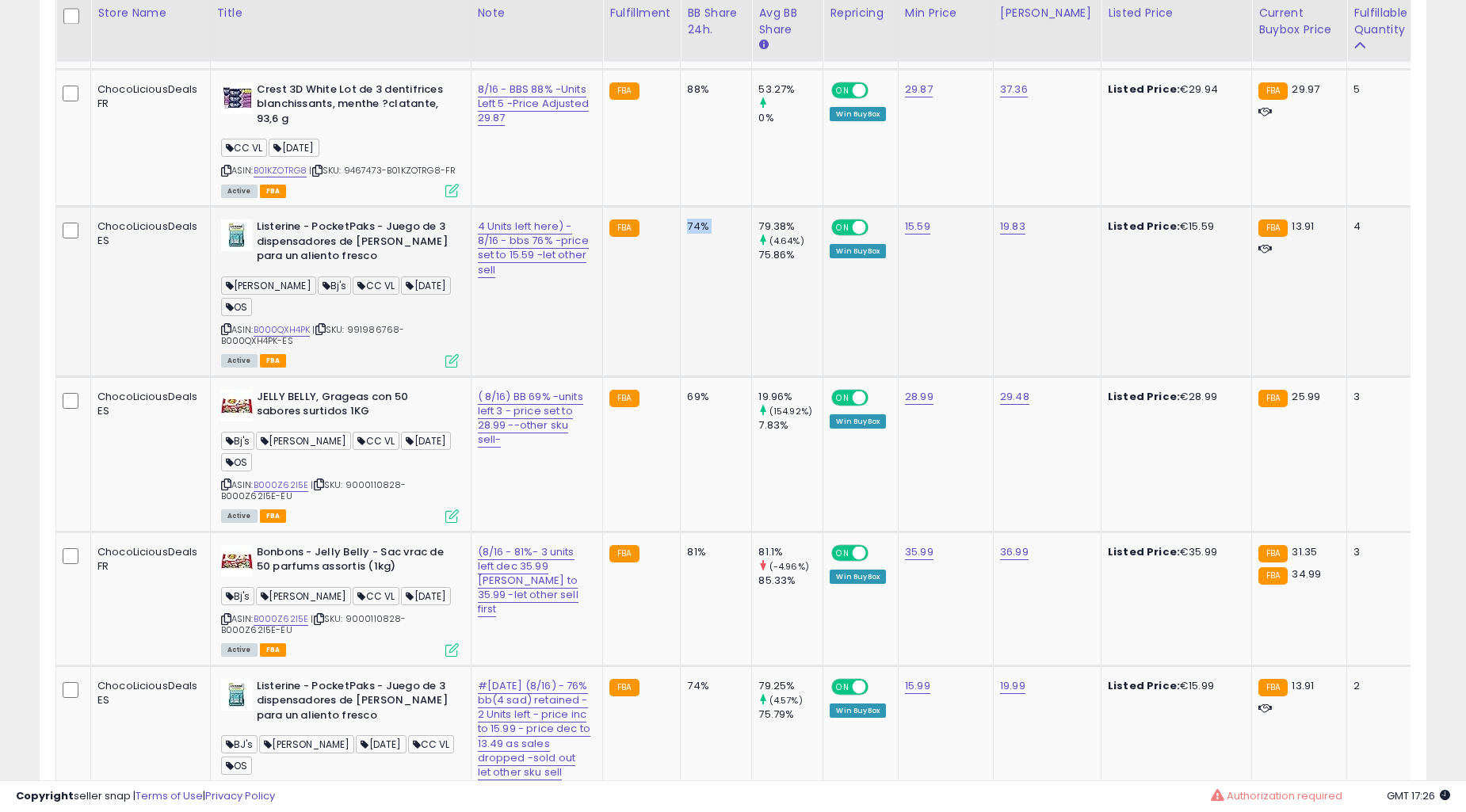
click at [681, 377] on td "74%" at bounding box center [717, 292] width 72 height 170
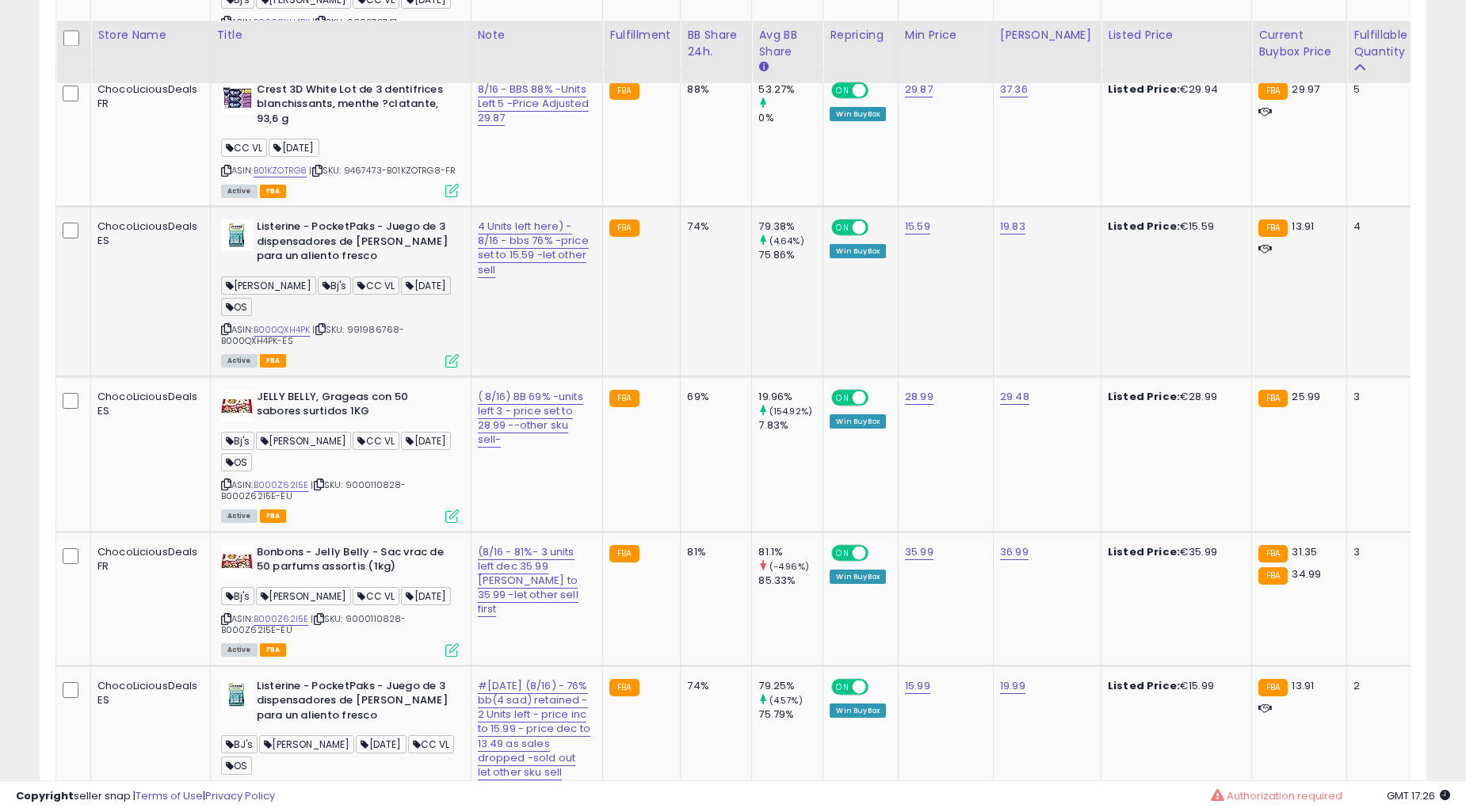
scroll to position [3453, 0]
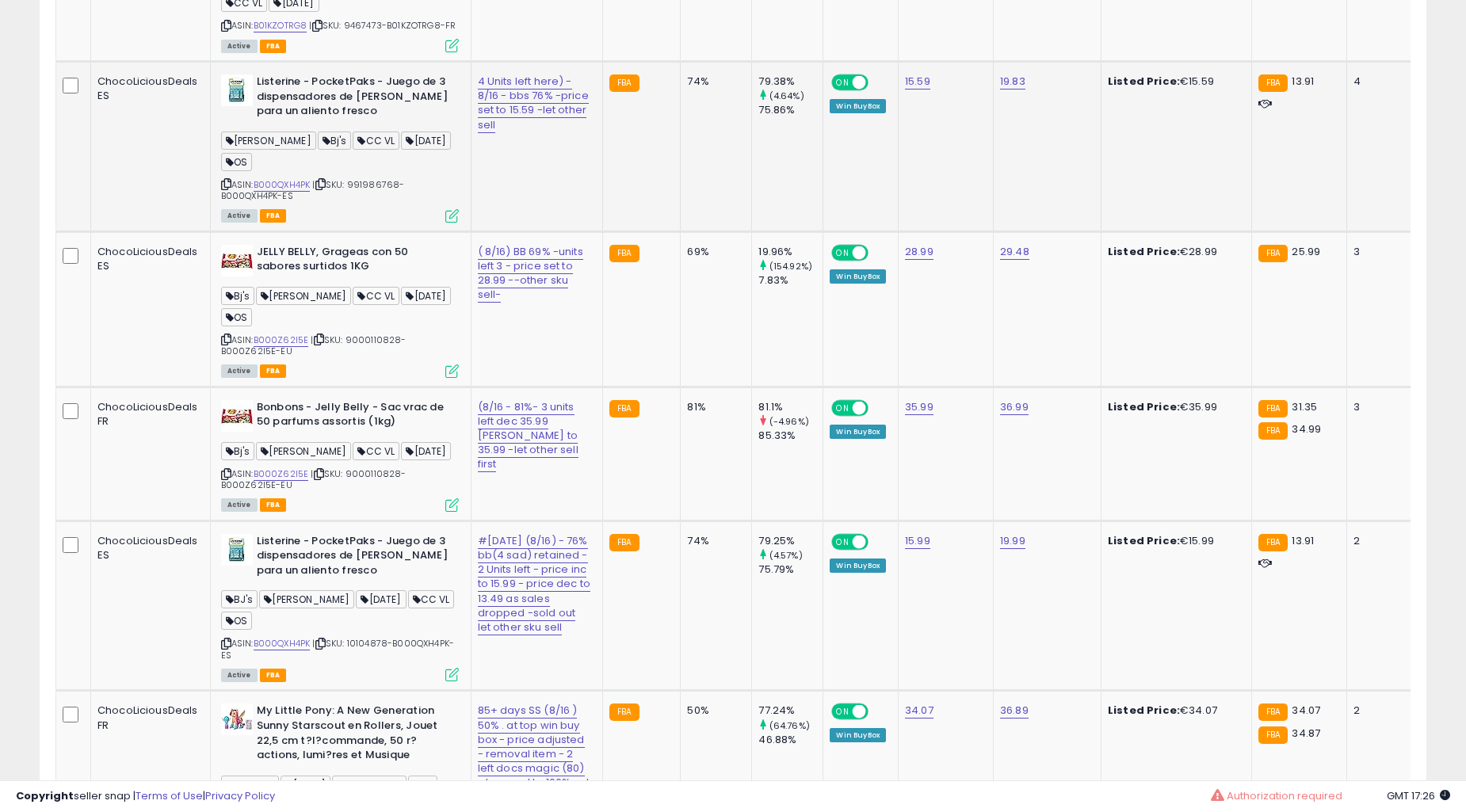
click at [681, 232] on td "74%" at bounding box center [717, 147] width 72 height 170
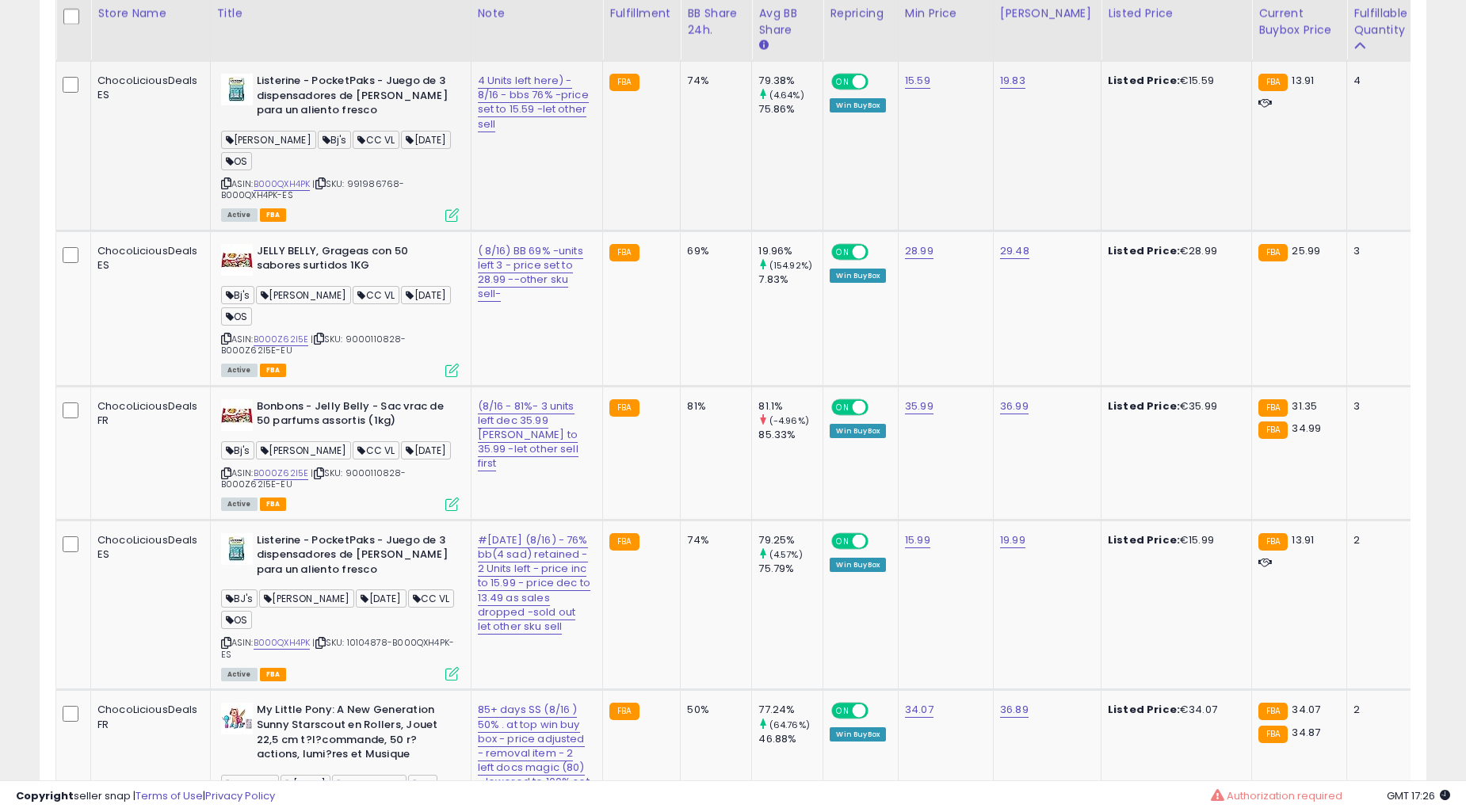
click at [681, 231] on td "74%" at bounding box center [717, 146] width 72 height 170
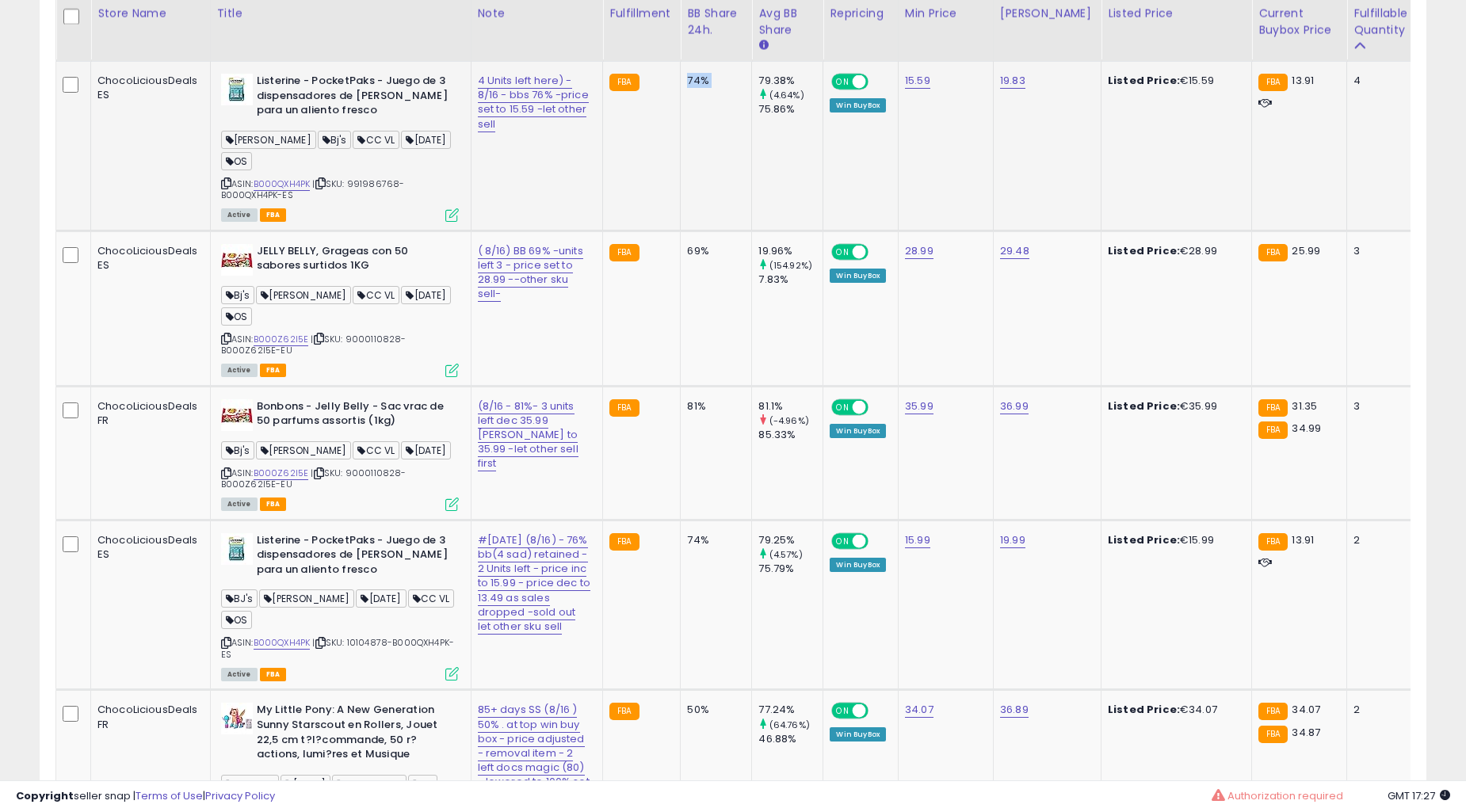
click at [681, 231] on td "74%" at bounding box center [717, 146] width 72 height 170
click at [752, 520] on td "79.25% (4.57%) 75.79%" at bounding box center [787, 605] width 72 height 170
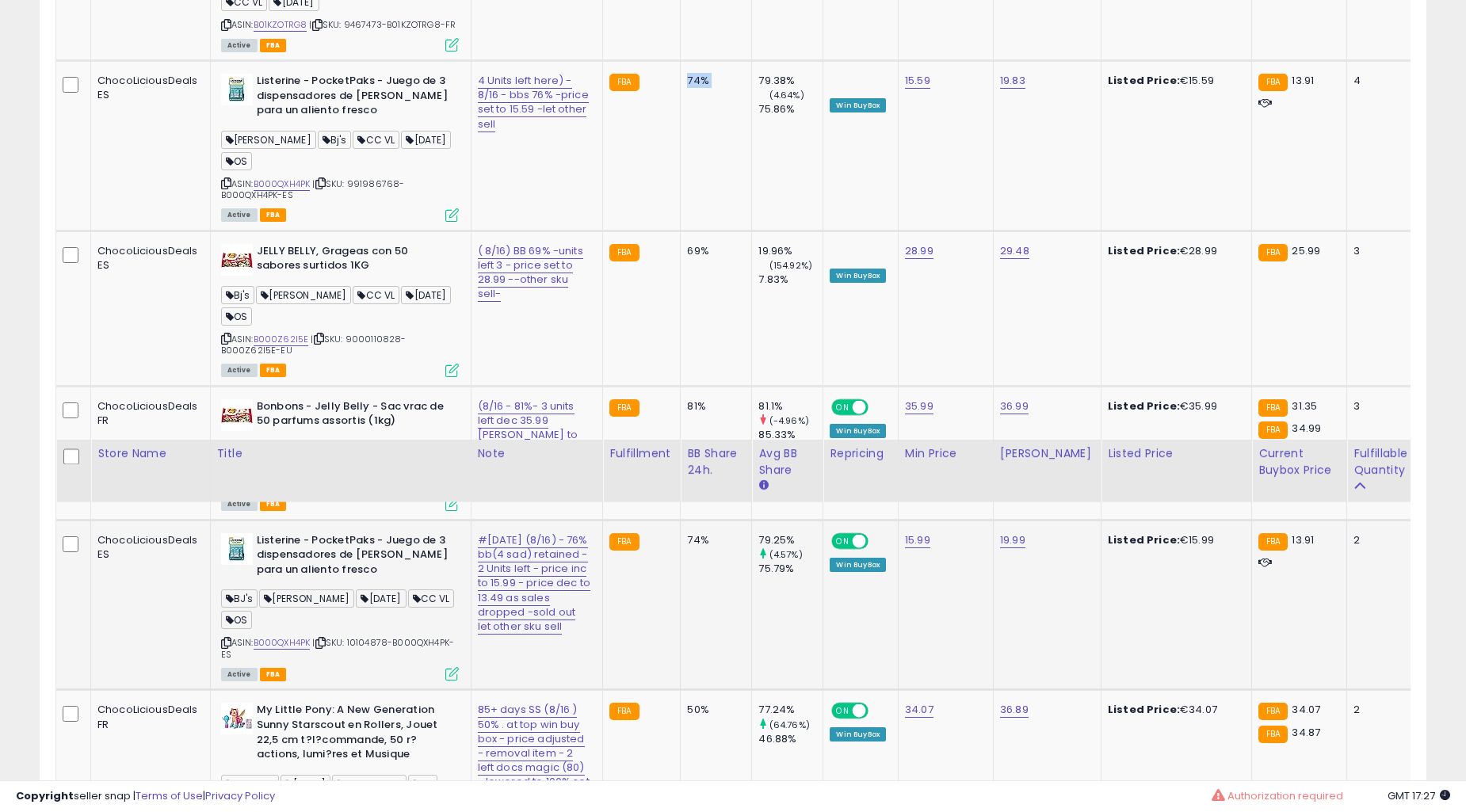
scroll to position [3894, 0]
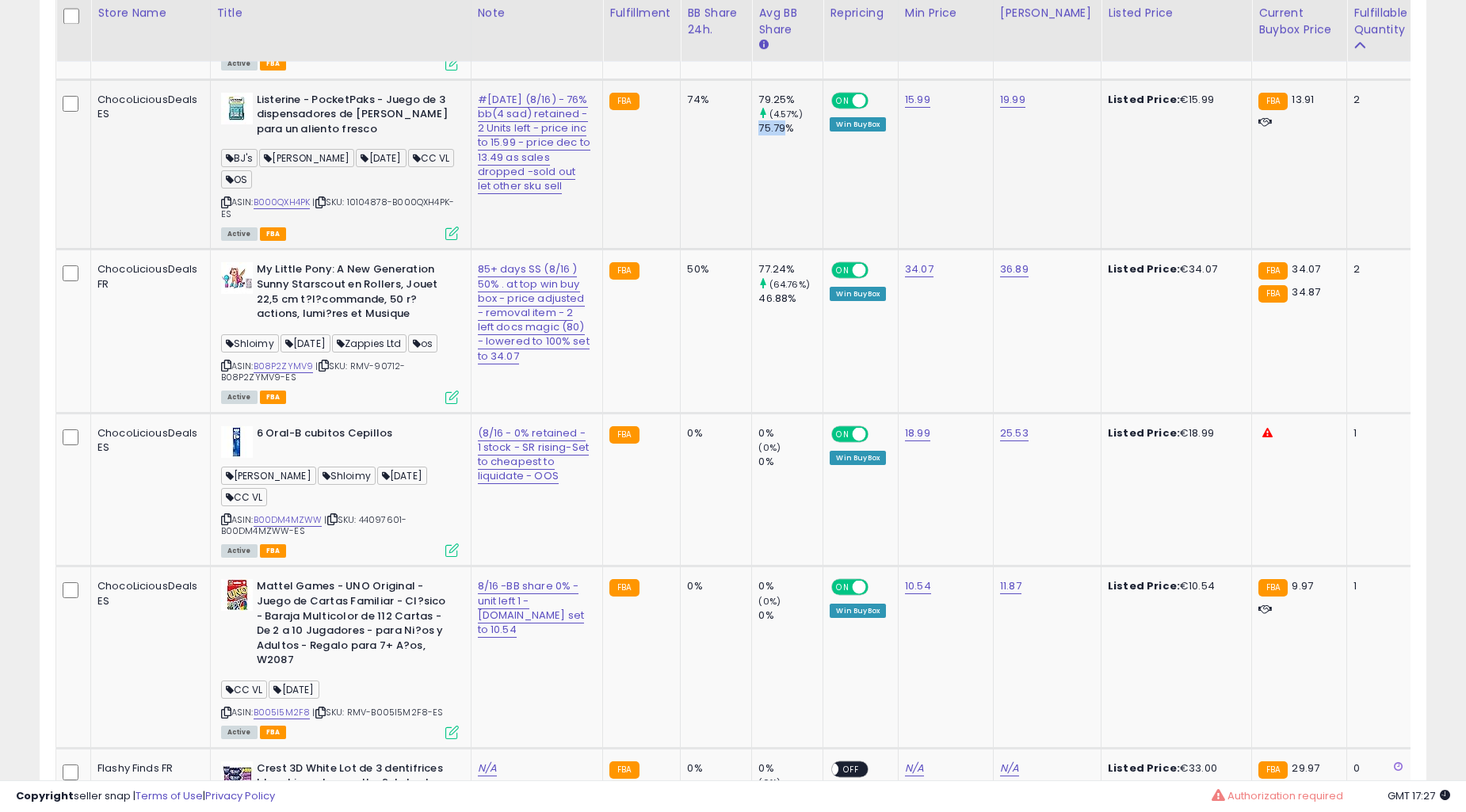
click at [752, 250] on td "79.25% (4.57%) 75.79%" at bounding box center [787, 164] width 72 height 170
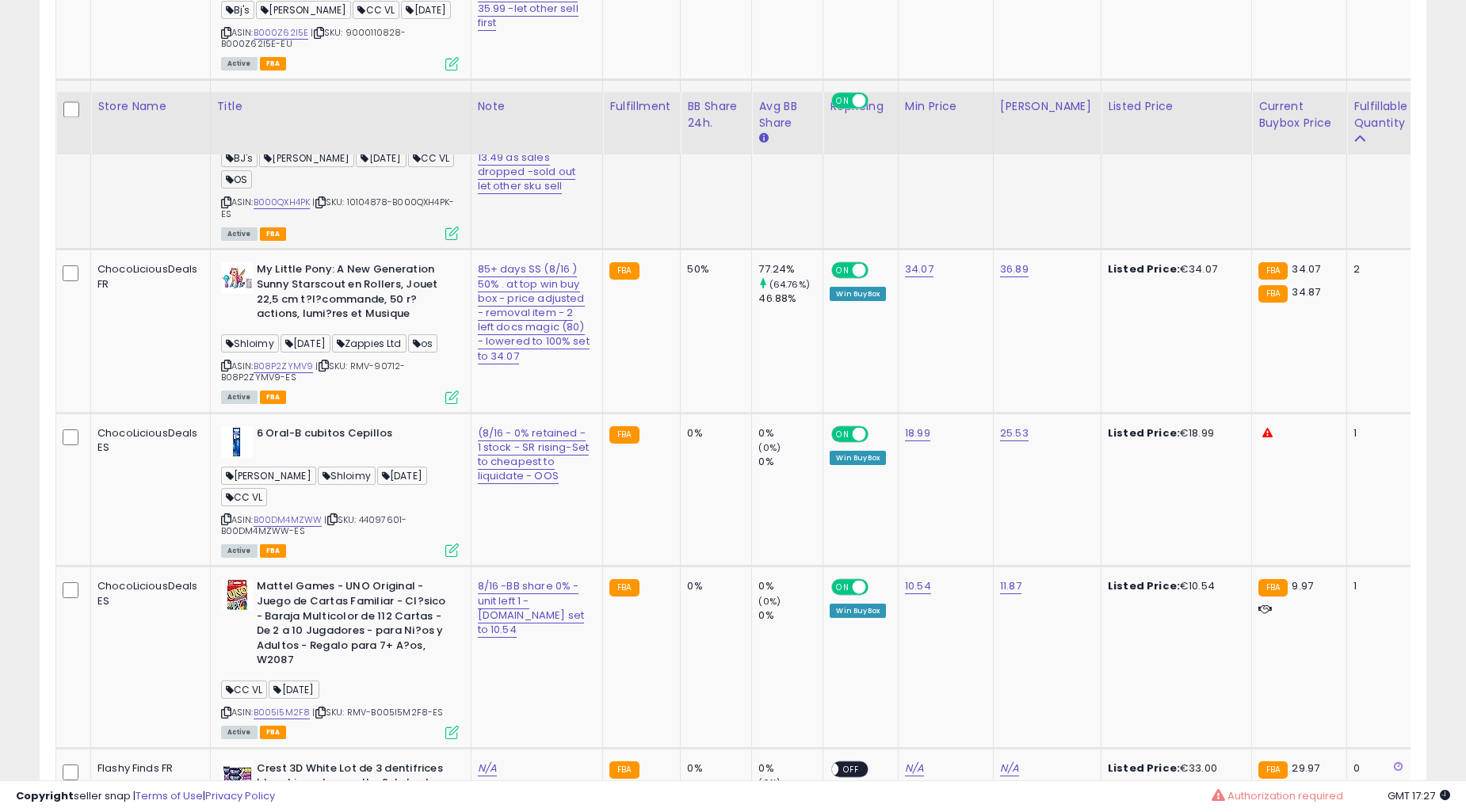
click at [758, 305] on div "77.24% (64.76%) 46.88%" at bounding box center [784, 283] width 52 height 43
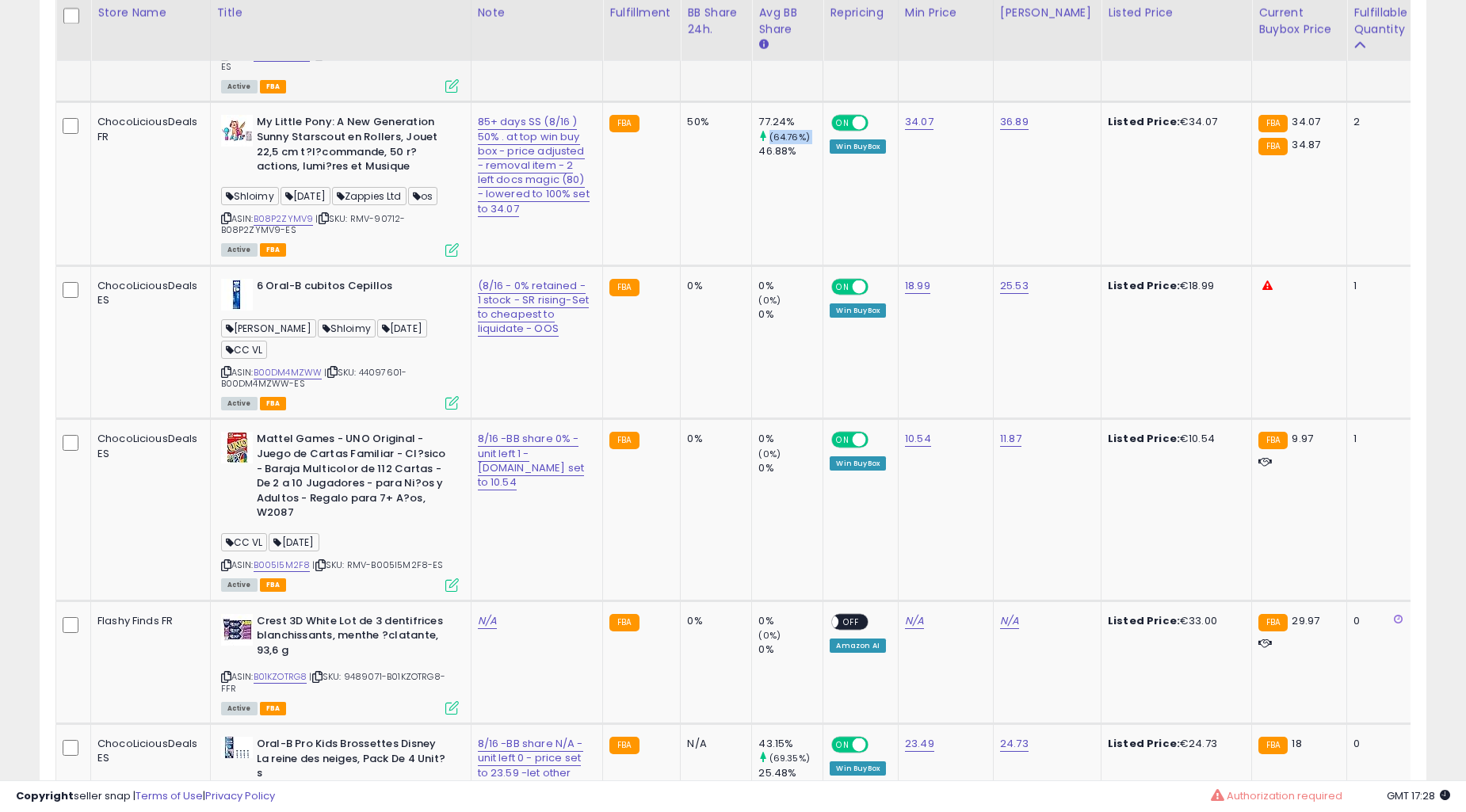
click at [758, 141] on icon at bounding box center [764, 136] width 11 height 11
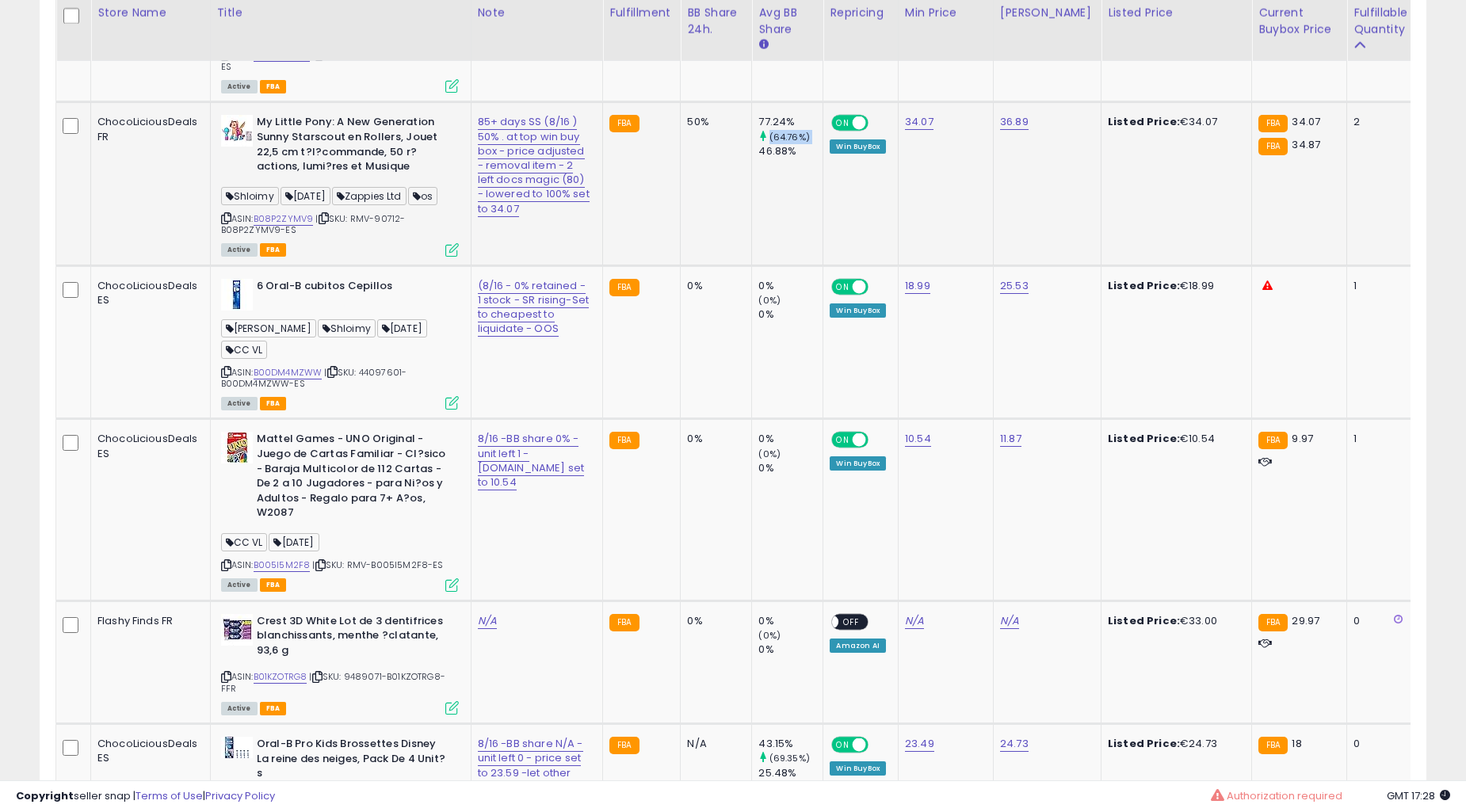
click at [688, 266] on td "50%" at bounding box center [717, 183] width 72 height 163
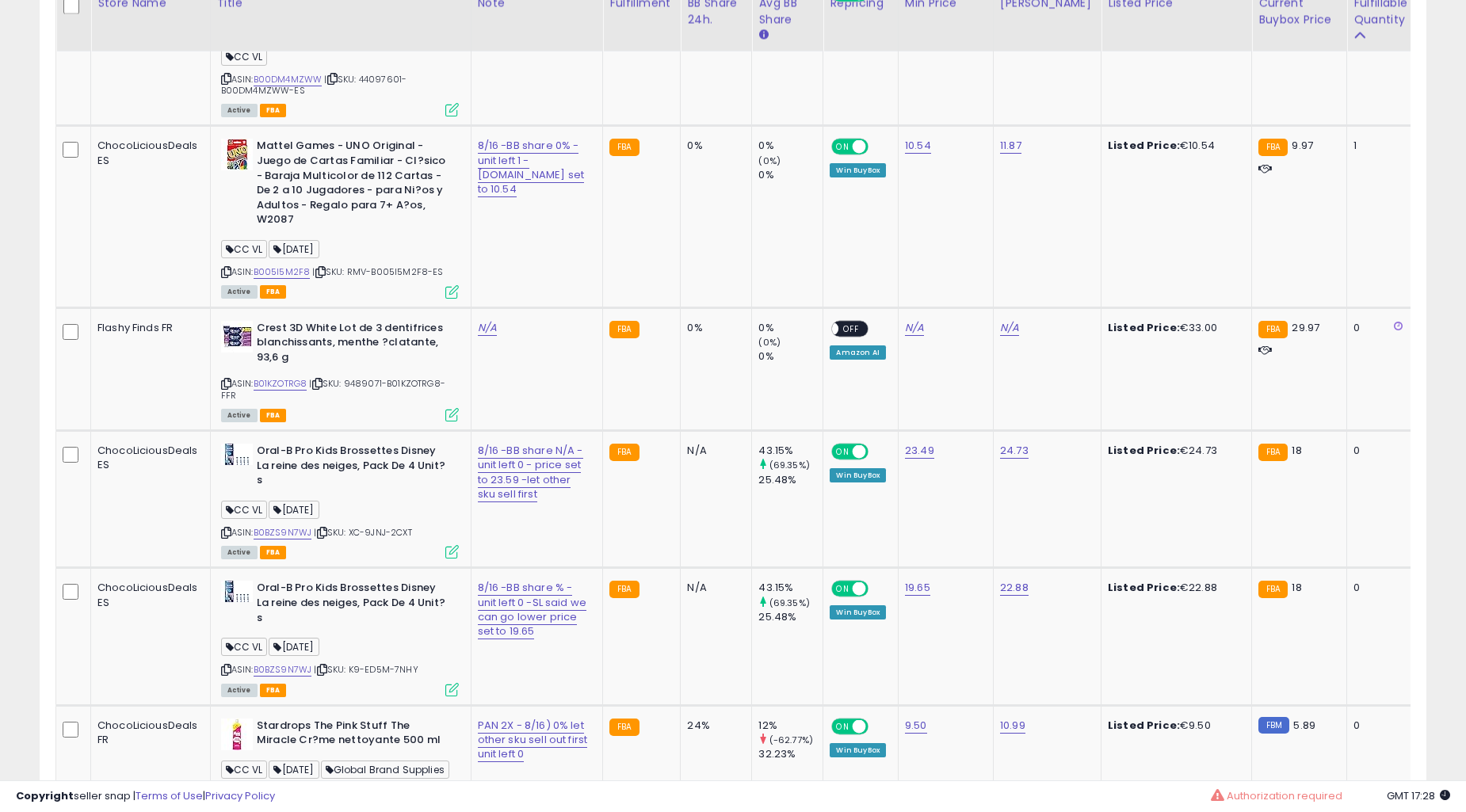
click at [688, 126] on td "0%" at bounding box center [717, 50] width 72 height 154
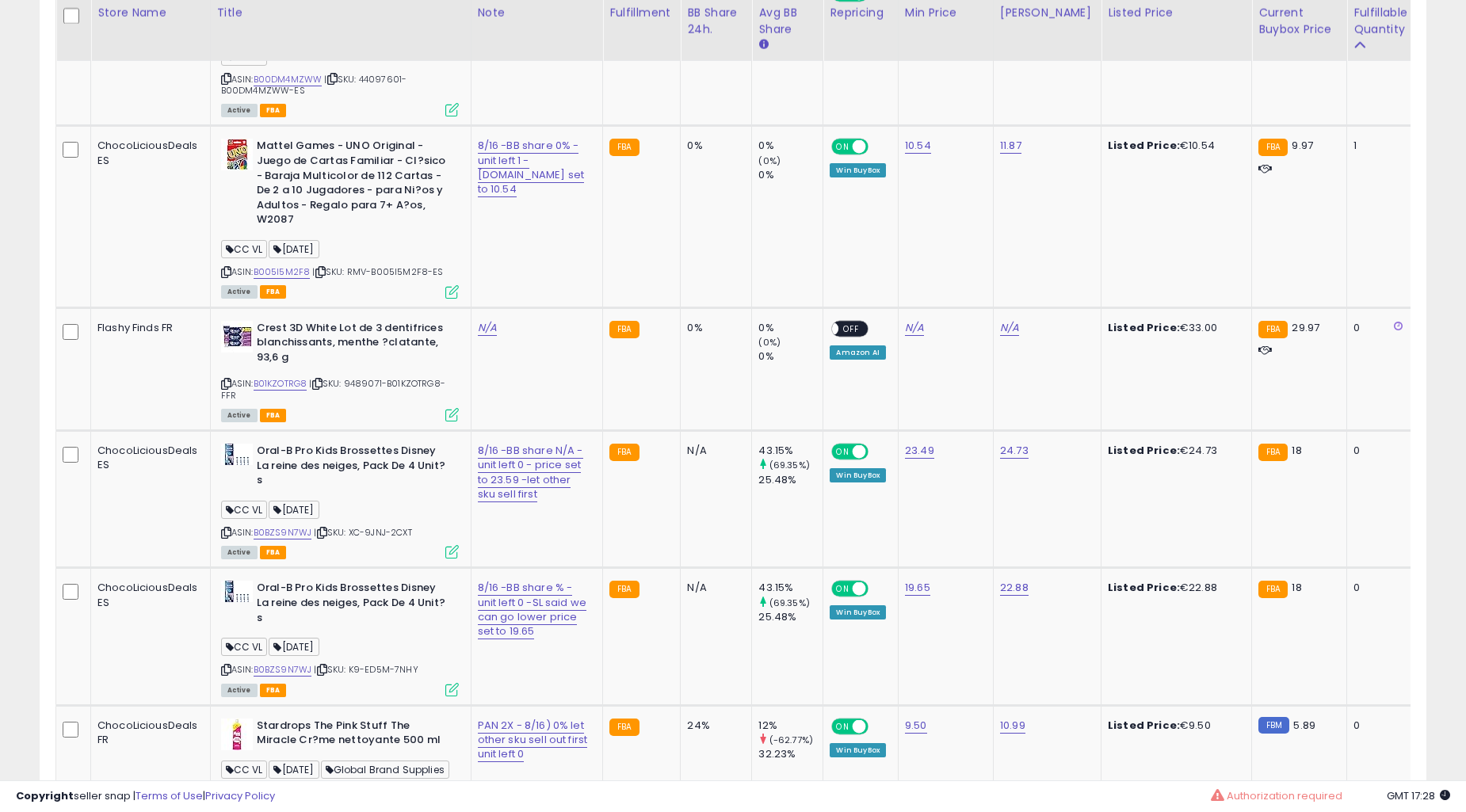
click at [688, 126] on td "0%" at bounding box center [717, 50] width 72 height 154
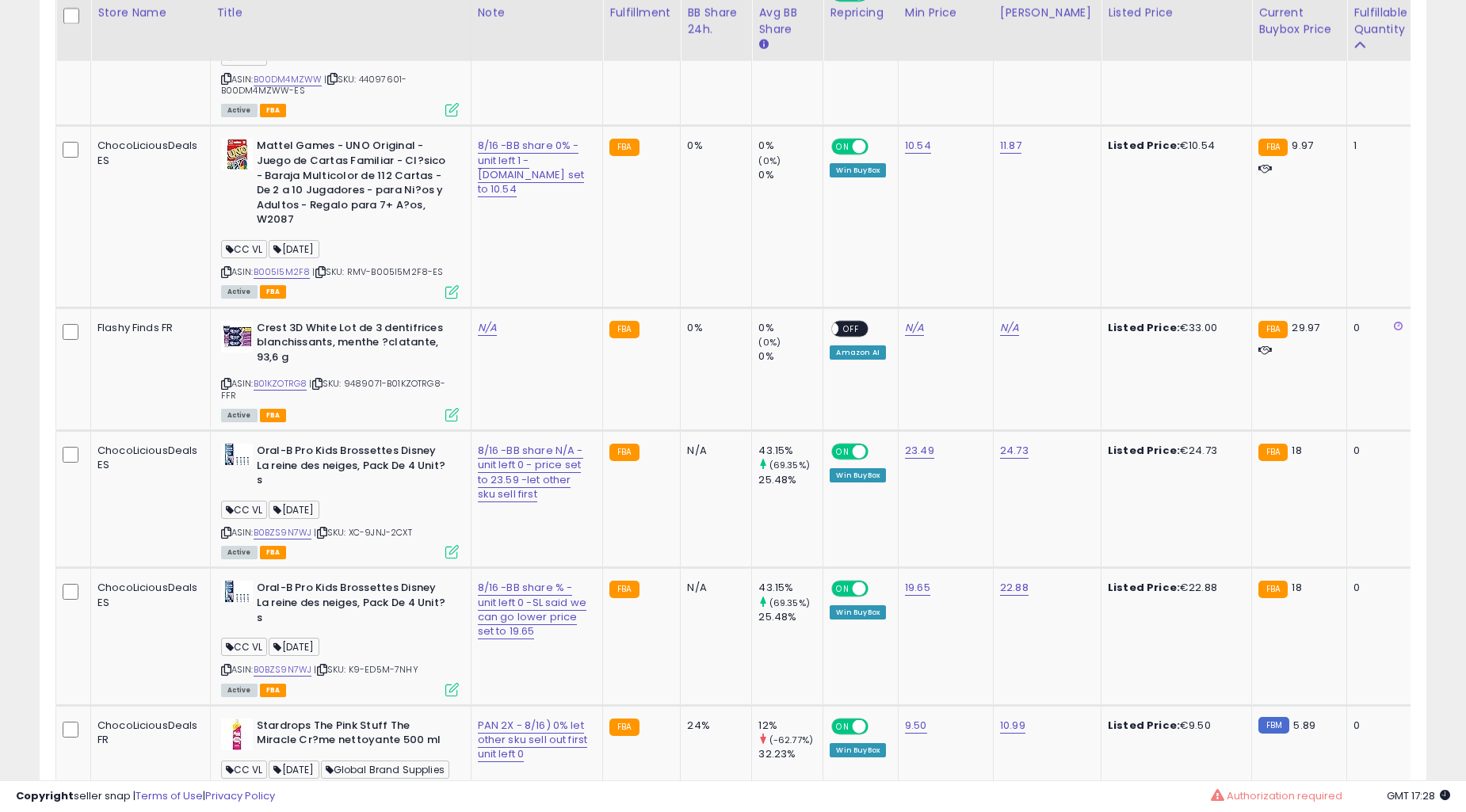
click at [688, 126] on td "0%" at bounding box center [717, 50] width 72 height 154
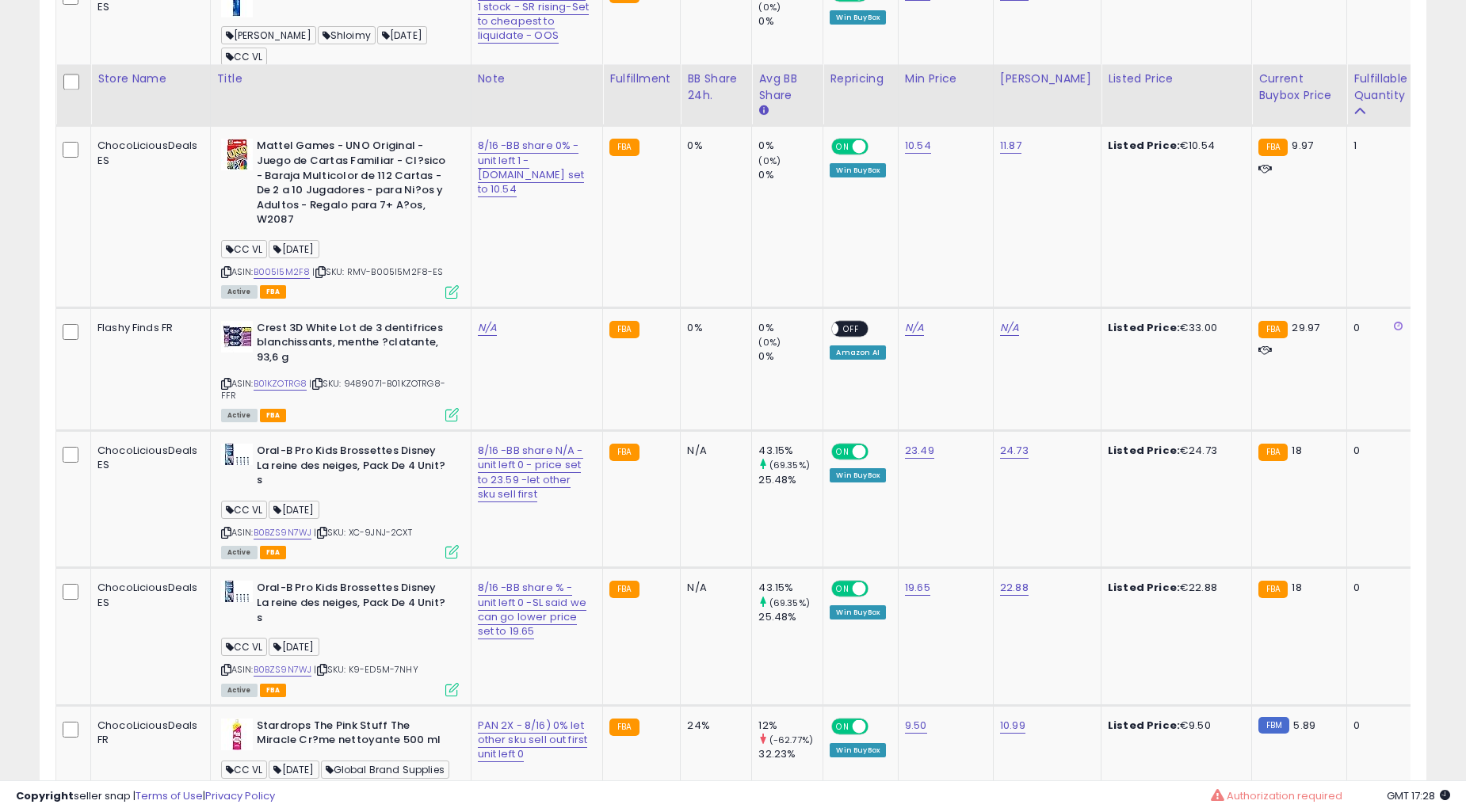
scroll to position [4481, 0]
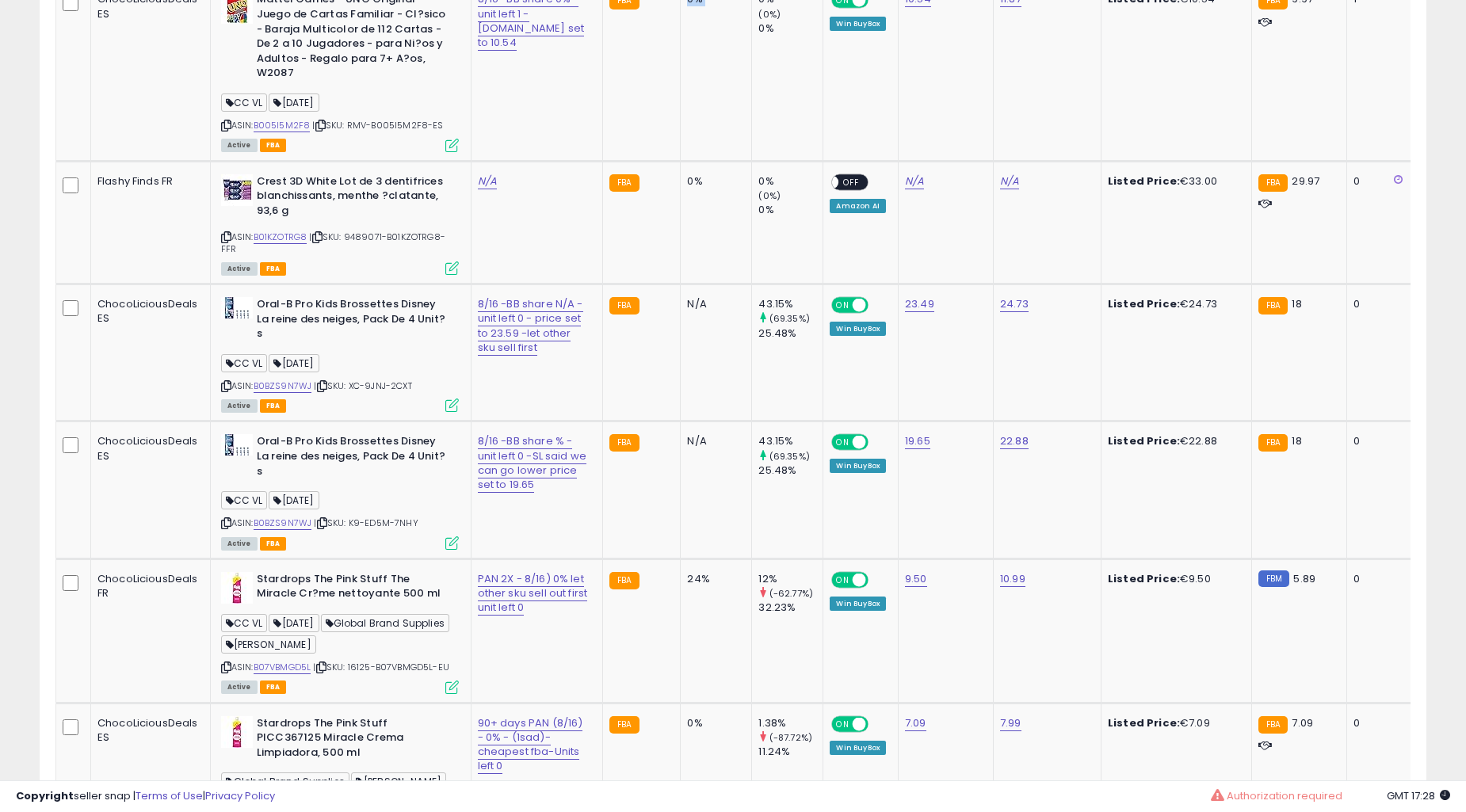
click at [688, 161] on td "0%" at bounding box center [717, 70] width 72 height 182
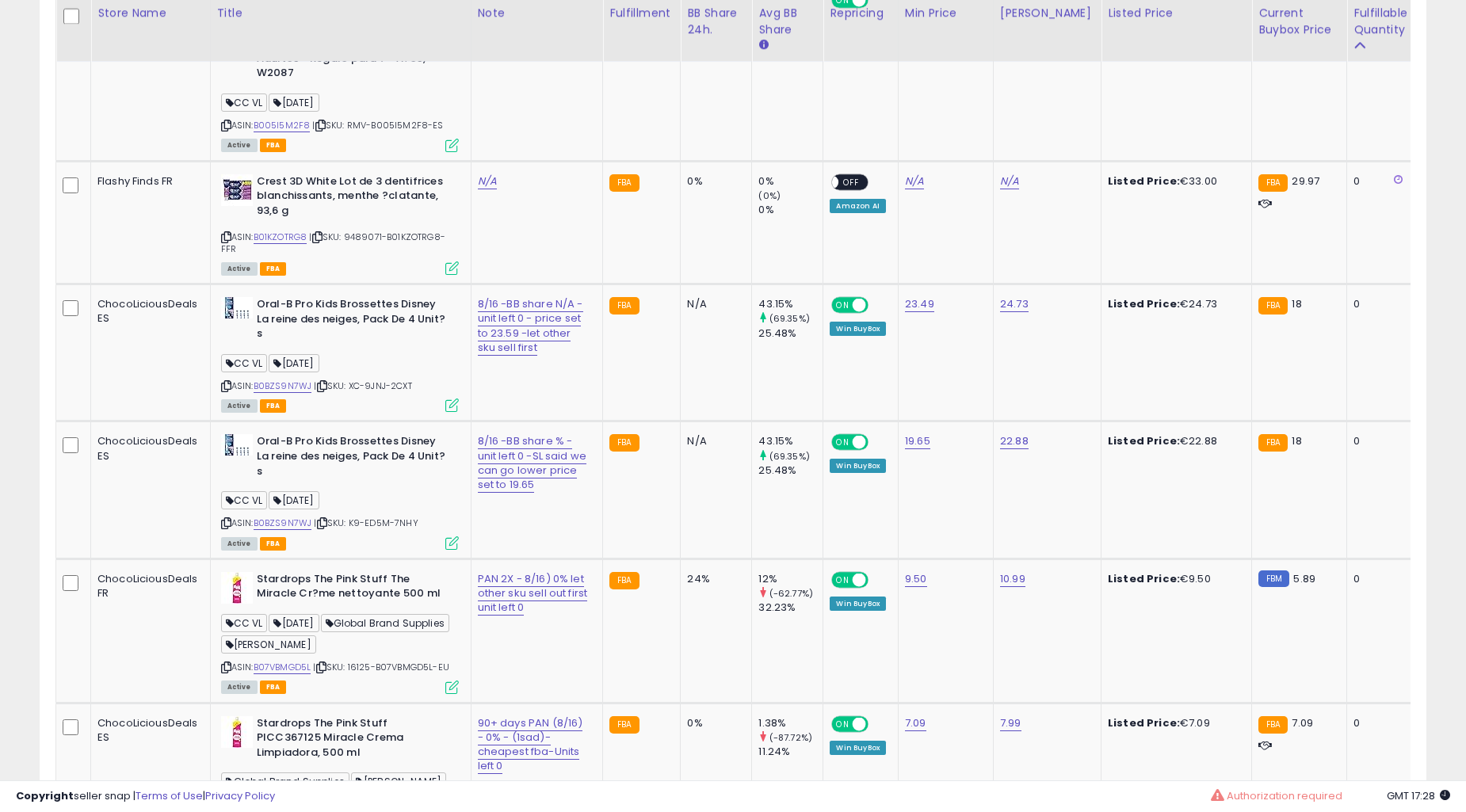
click at [688, 161] on td "0%" at bounding box center [717, 70] width 72 height 182
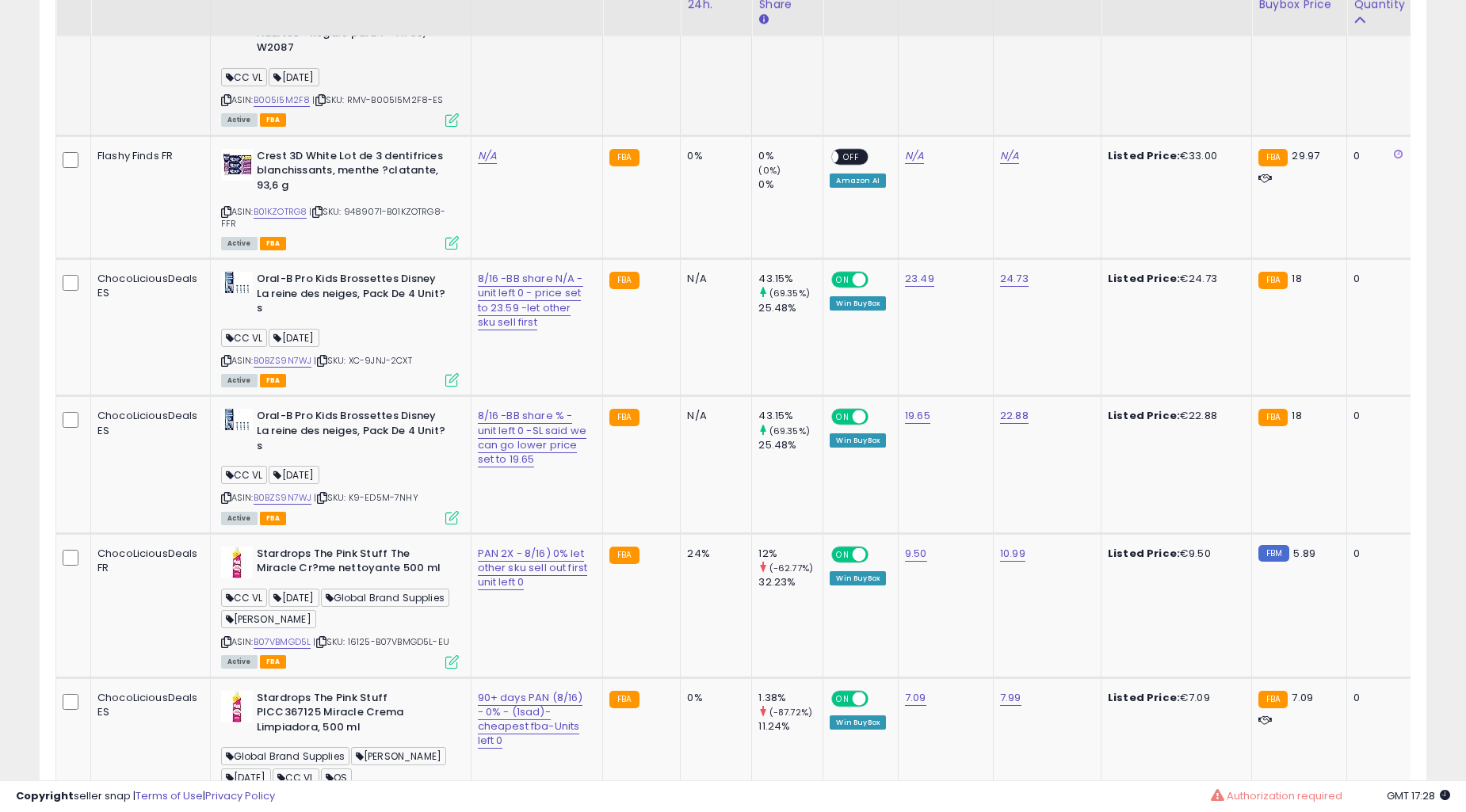
click at [681, 135] on td "0%" at bounding box center [717, 44] width 72 height 182
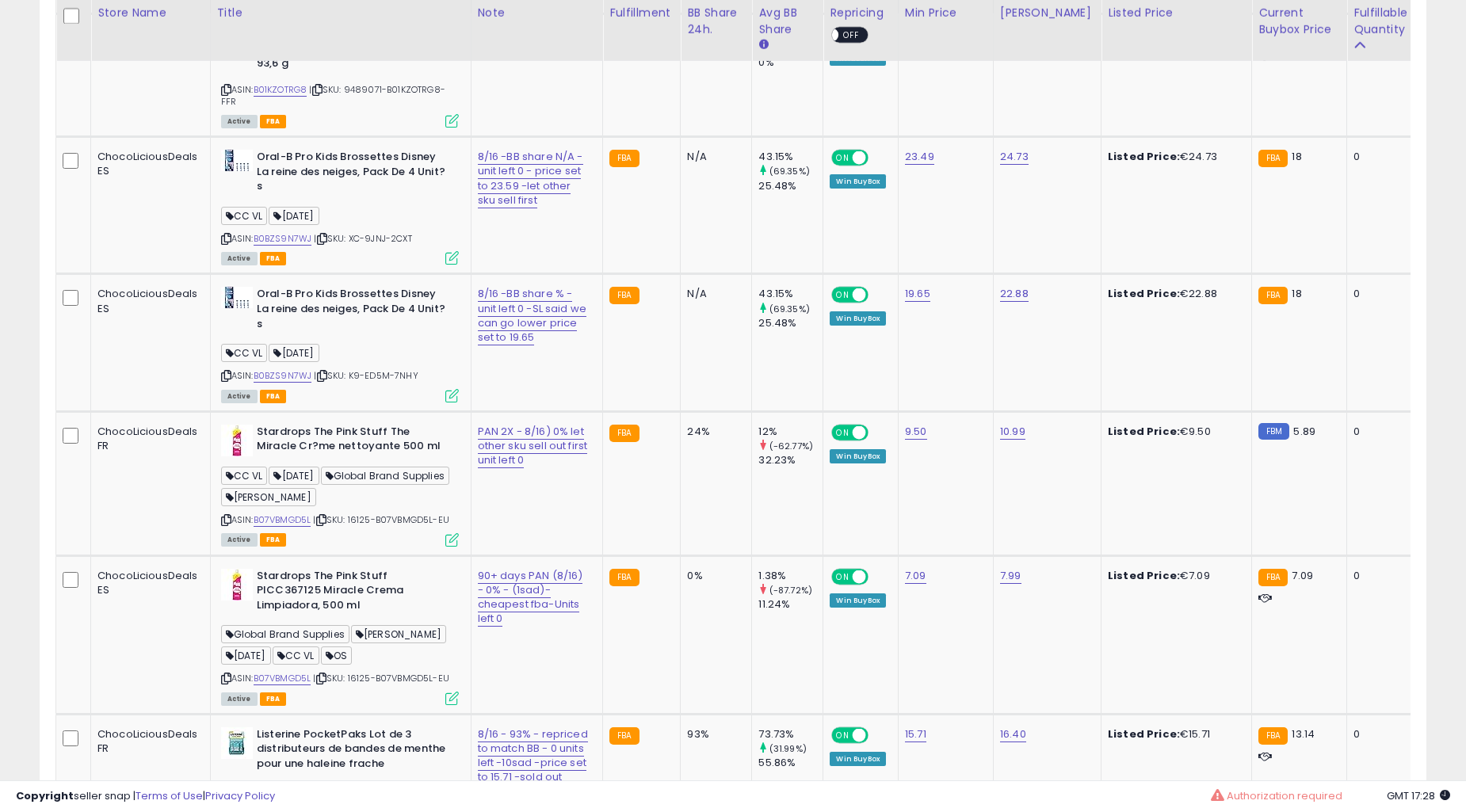
drag, startPoint x: 607, startPoint y: 321, endPoint x: 563, endPoint y: 328, distance: 44.6
drag, startPoint x: 837, startPoint y: 312, endPoint x: 804, endPoint y: 306, distance: 33.5
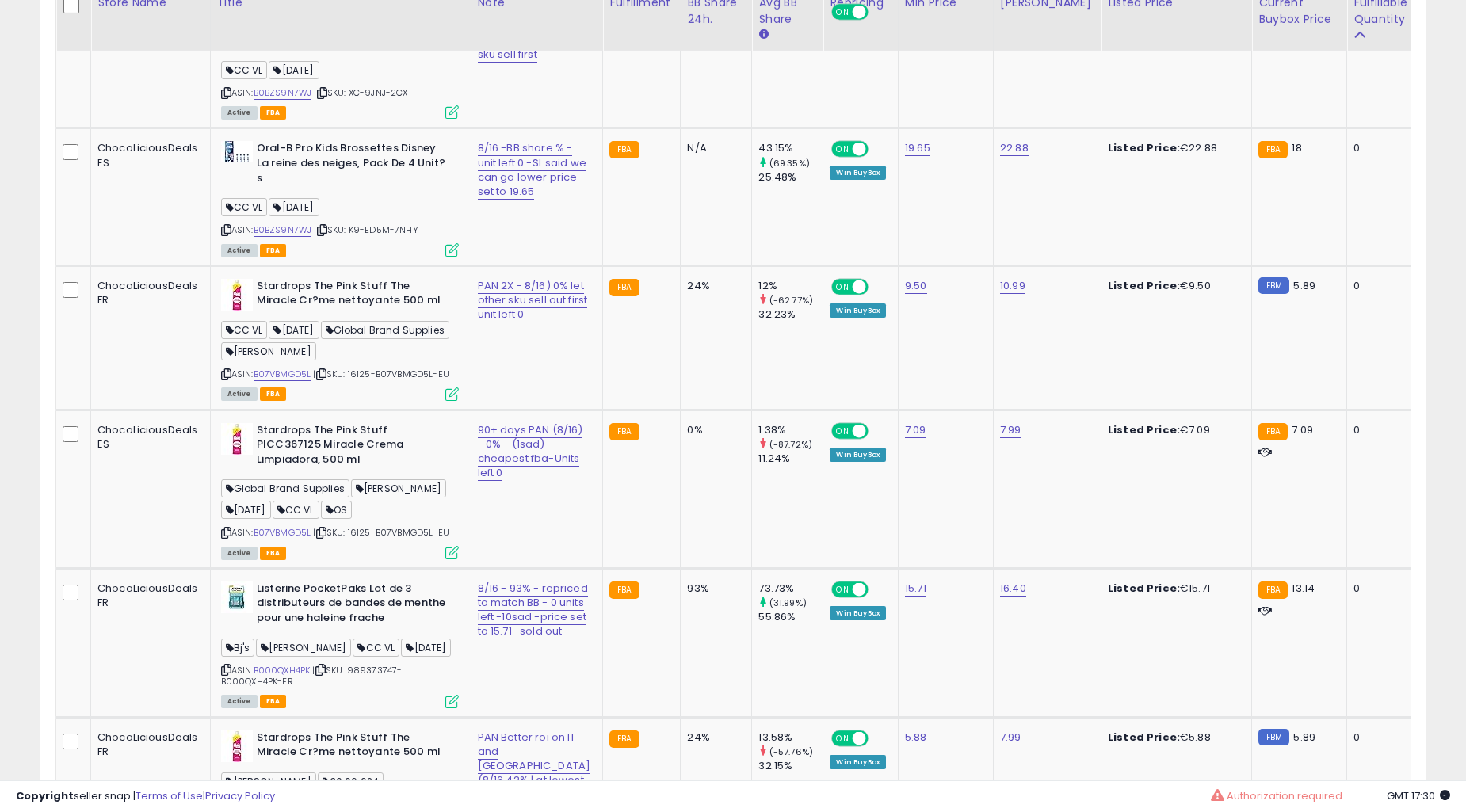
click at [758, 48] on div "43.15% (69.35%) 25.48%" at bounding box center [784, 25] width 52 height 43
click at [758, 48] on div "25.48%" at bounding box center [790, 41] width 64 height 14
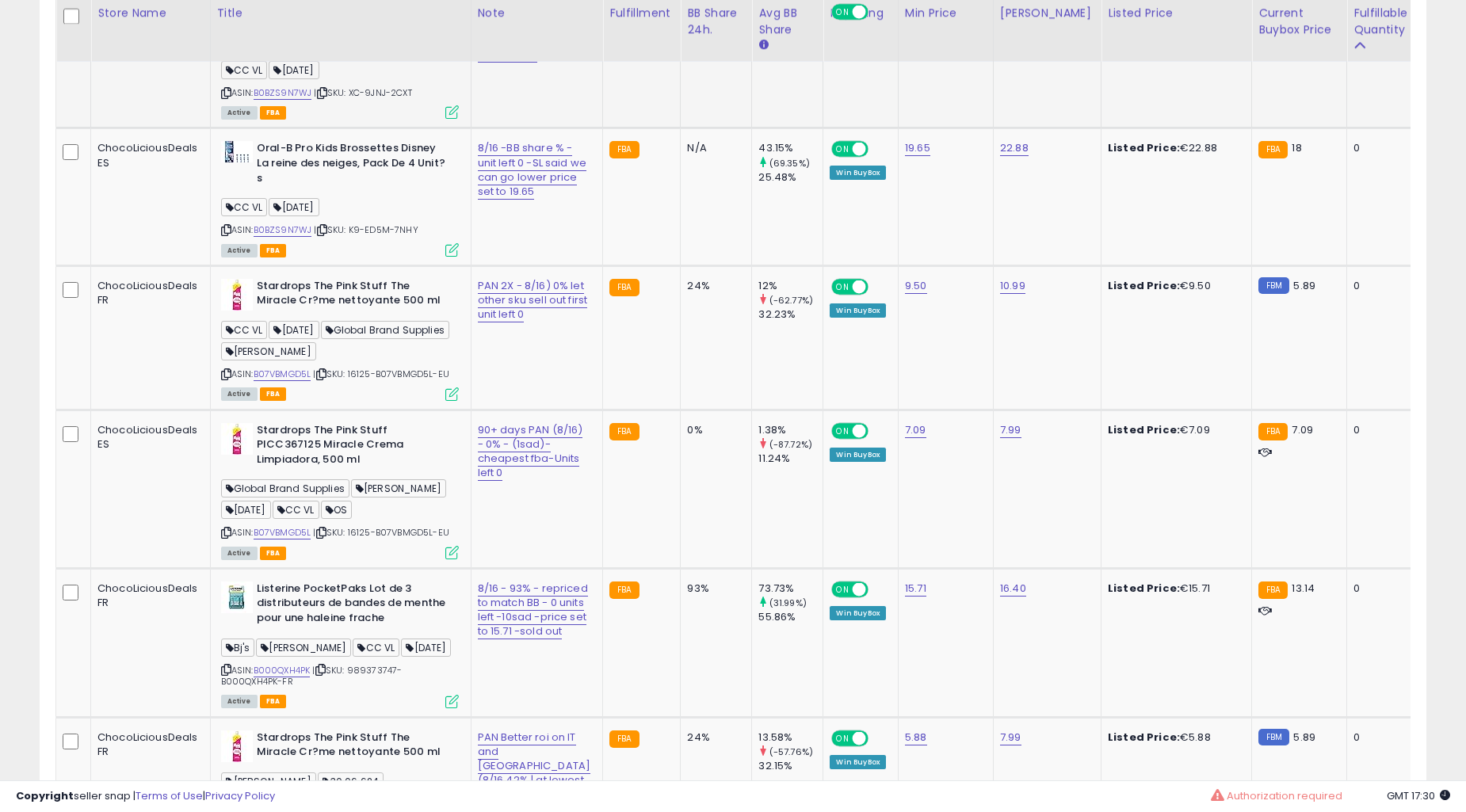
click at [681, 128] on td "N/A" at bounding box center [717, 59] width 72 height 137
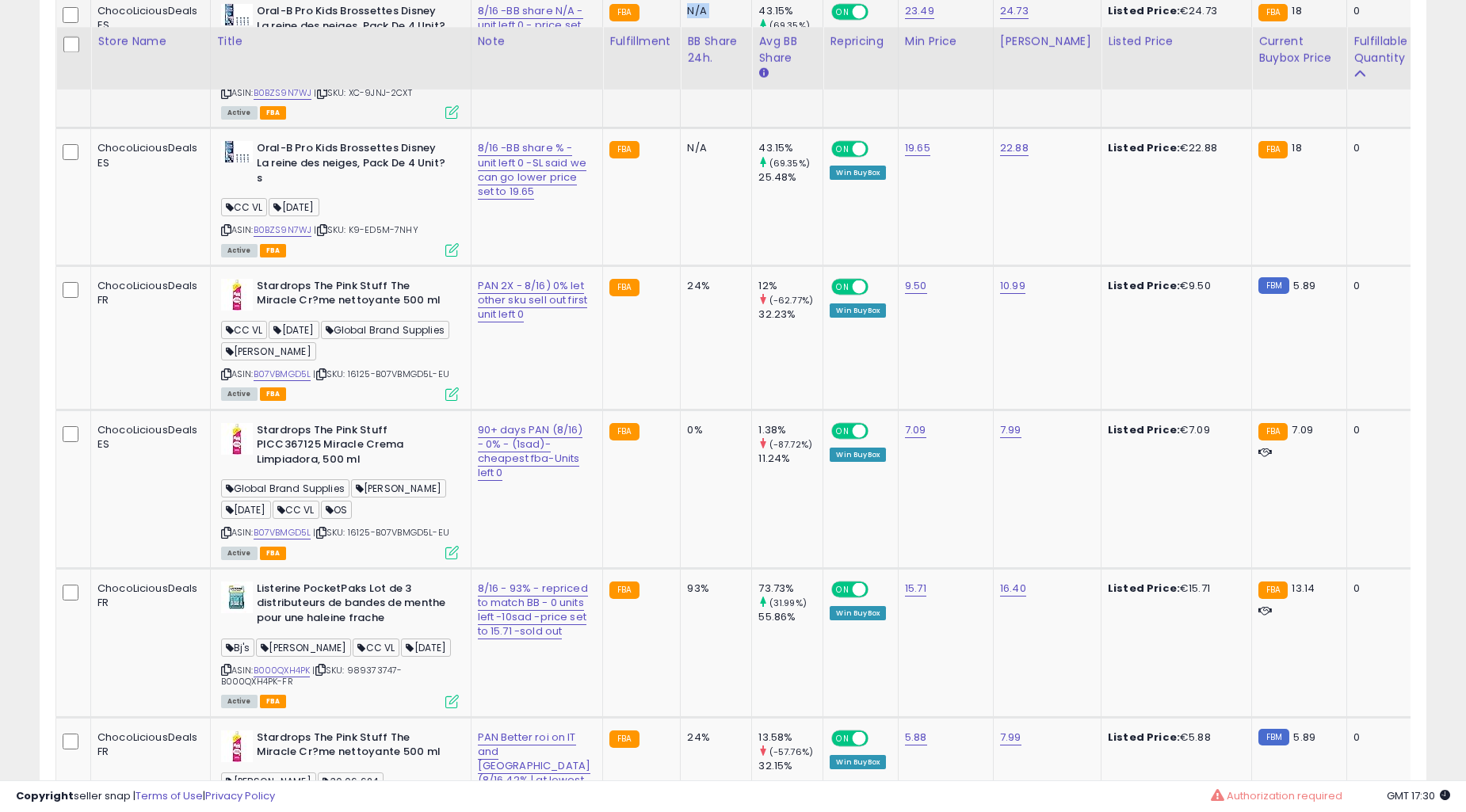
scroll to position [5068, 0]
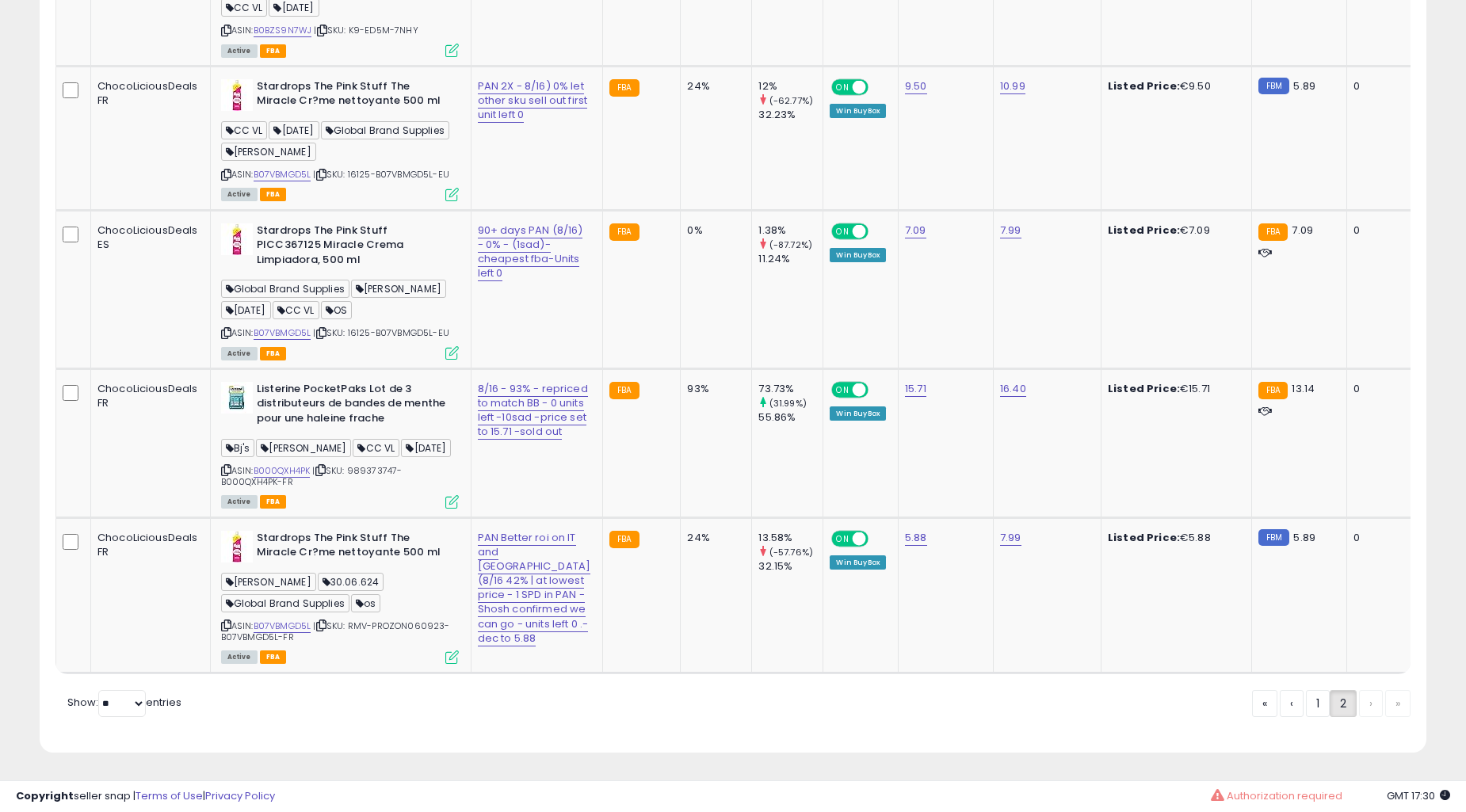
click at [681, 210] on td "24%" at bounding box center [717, 137] width 72 height 144
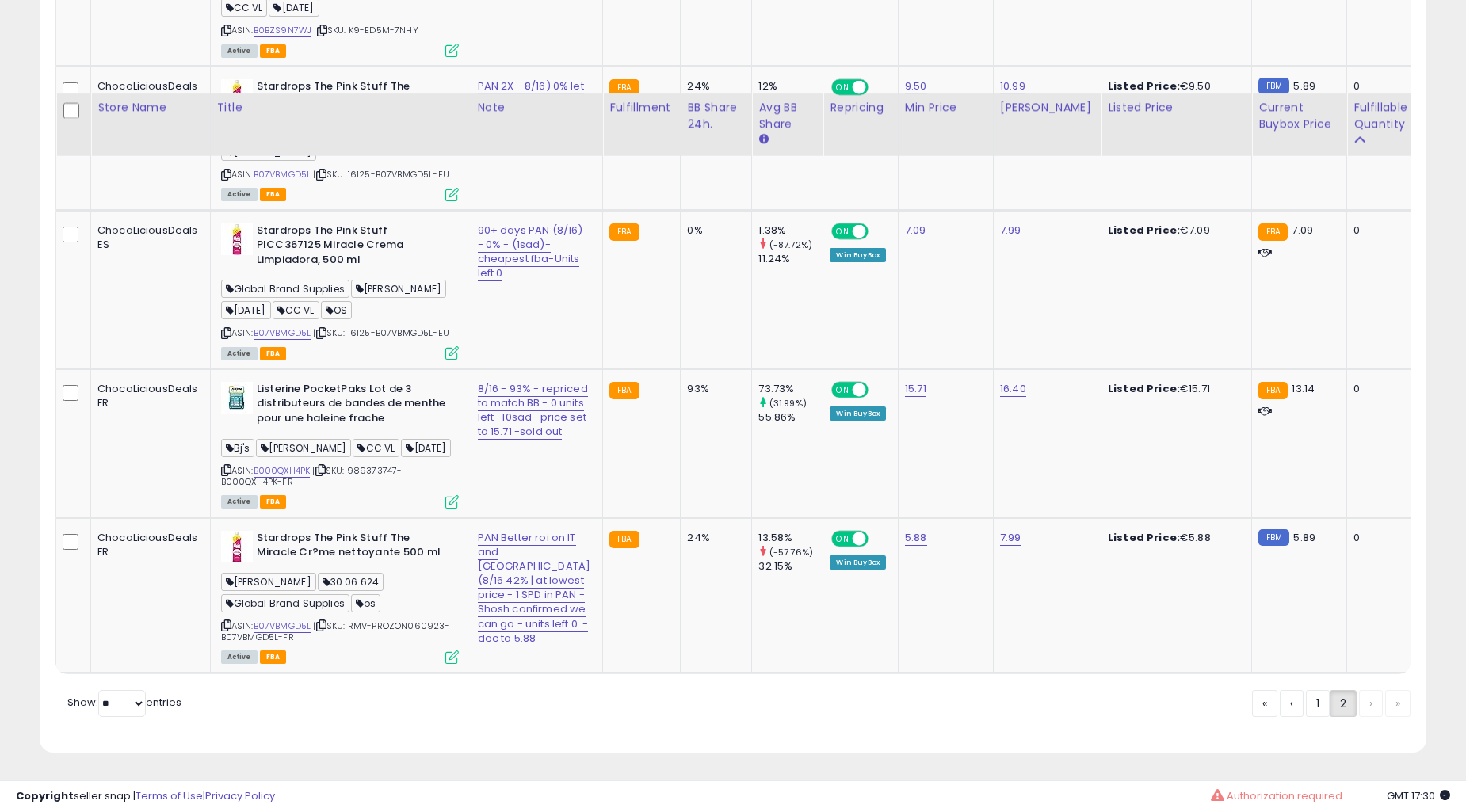
click at [681, 210] on td "24%" at bounding box center [717, 137] width 72 height 144
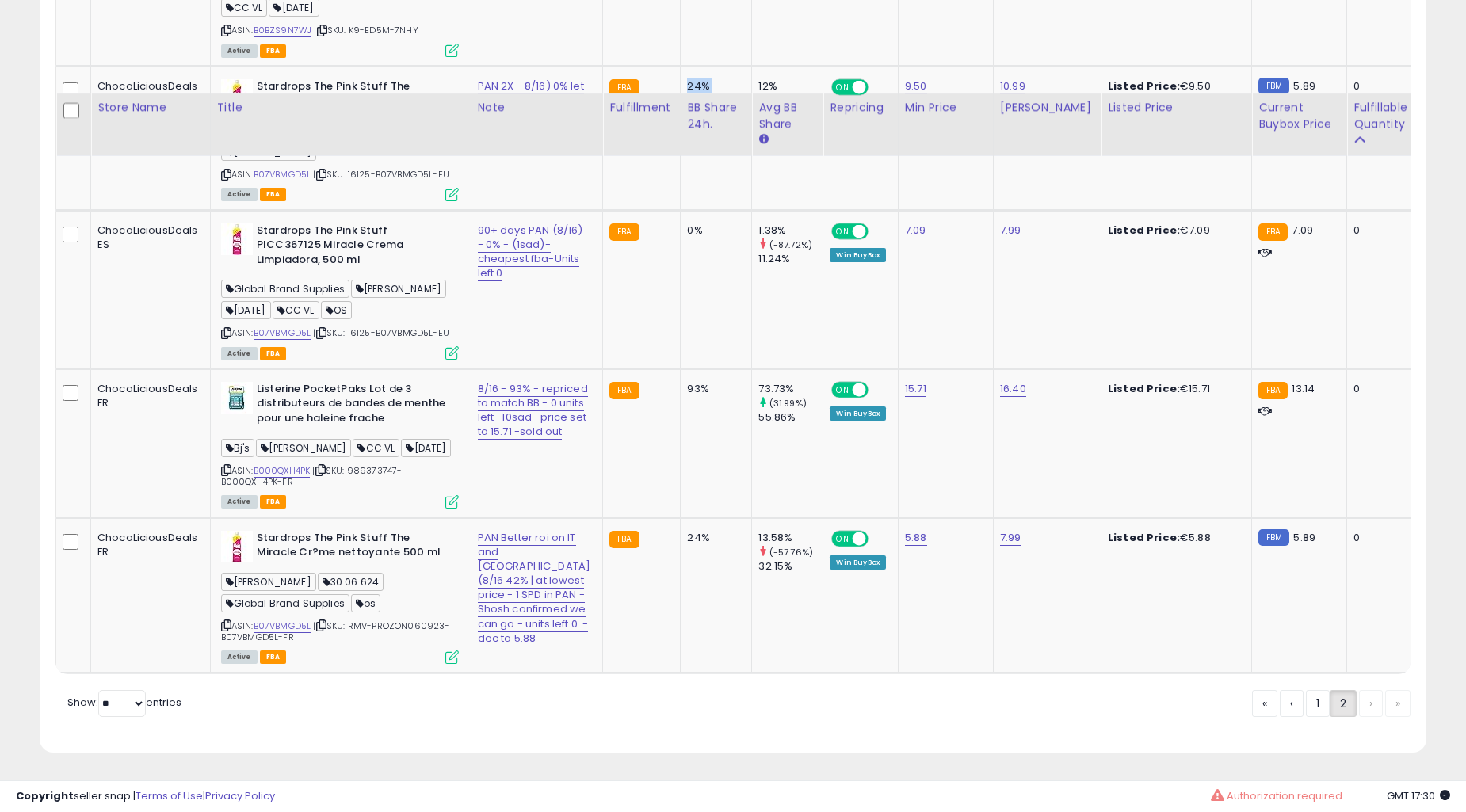
click at [681, 210] on td "24%" at bounding box center [717, 137] width 72 height 144
click at [681, 368] on td "0%" at bounding box center [717, 289] width 72 height 159
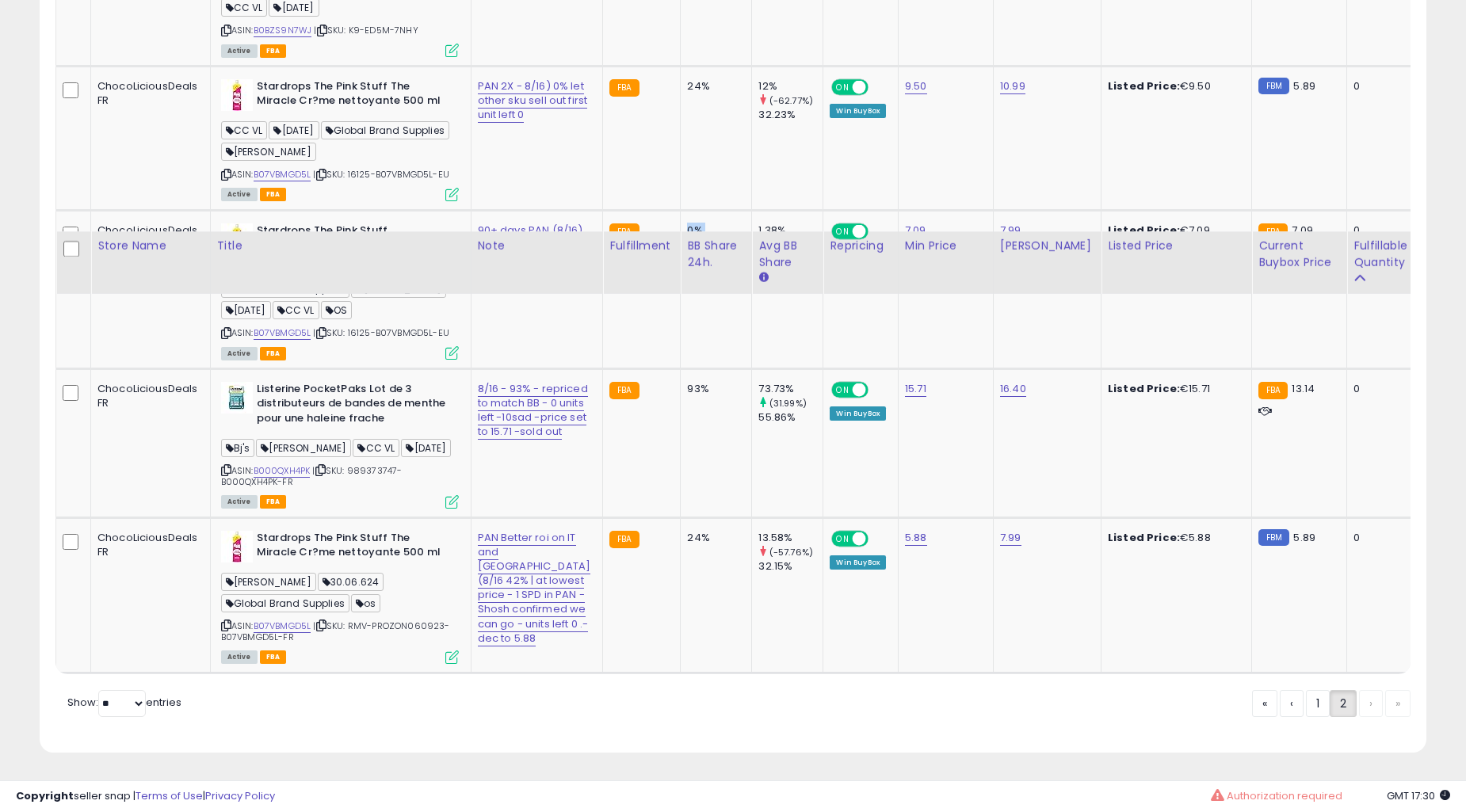
click at [681, 368] on td "0%" at bounding box center [717, 289] width 72 height 159
click at [681, 403] on td "93%" at bounding box center [717, 443] width 72 height 149
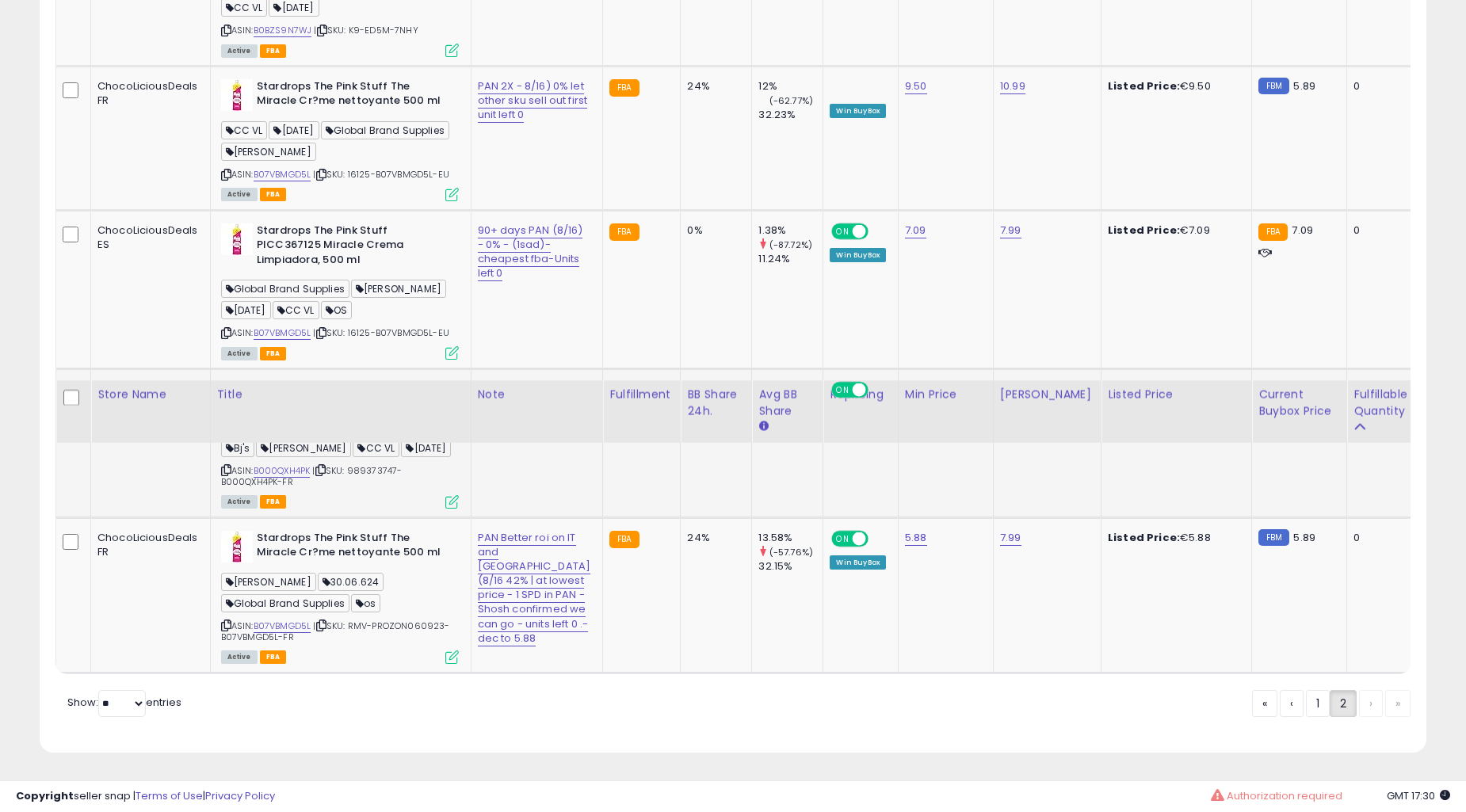
click at [681, 403] on td "93%" at bounding box center [717, 443] width 72 height 149
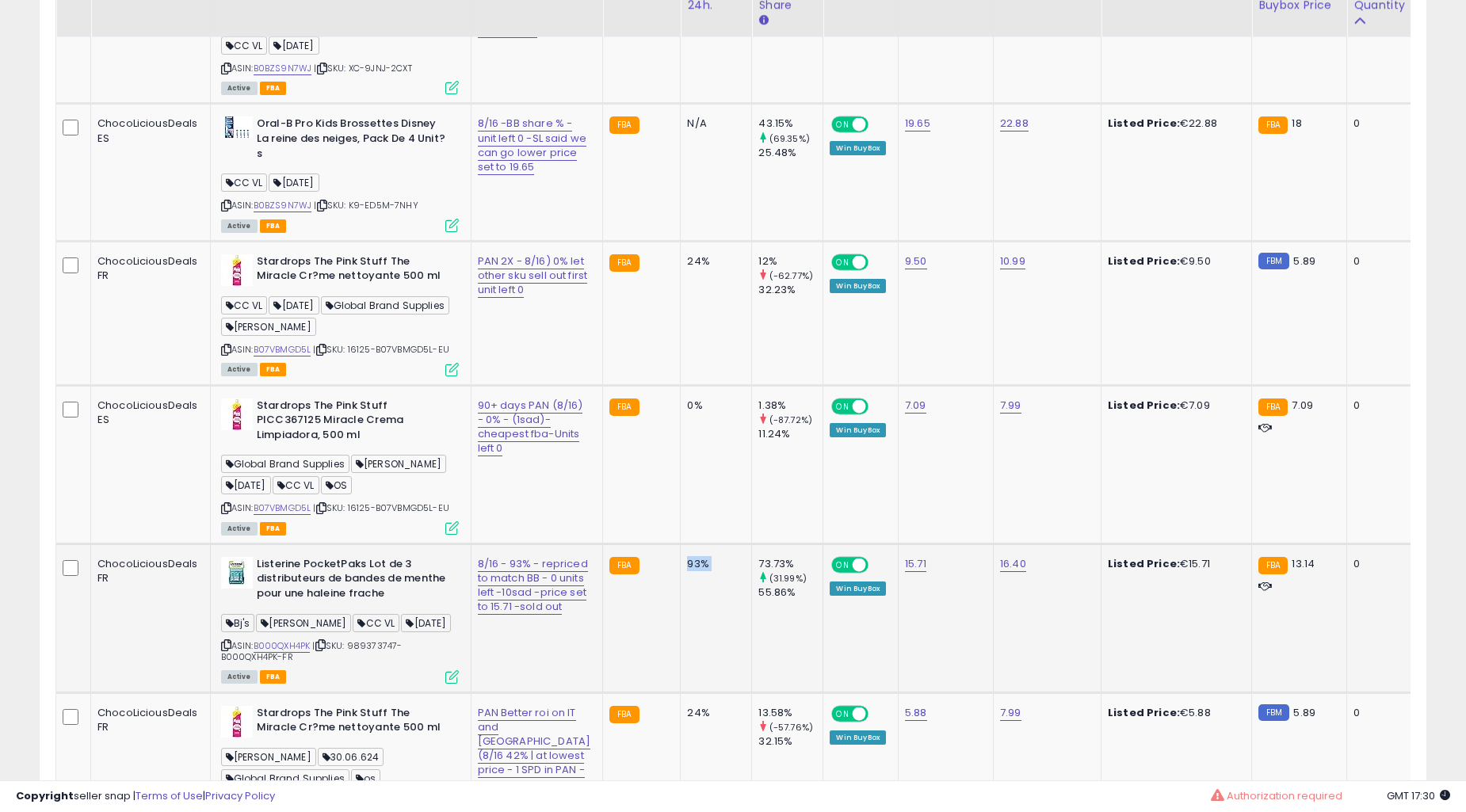
click at [681, 104] on td "N/A" at bounding box center [717, 35] width 72 height 137
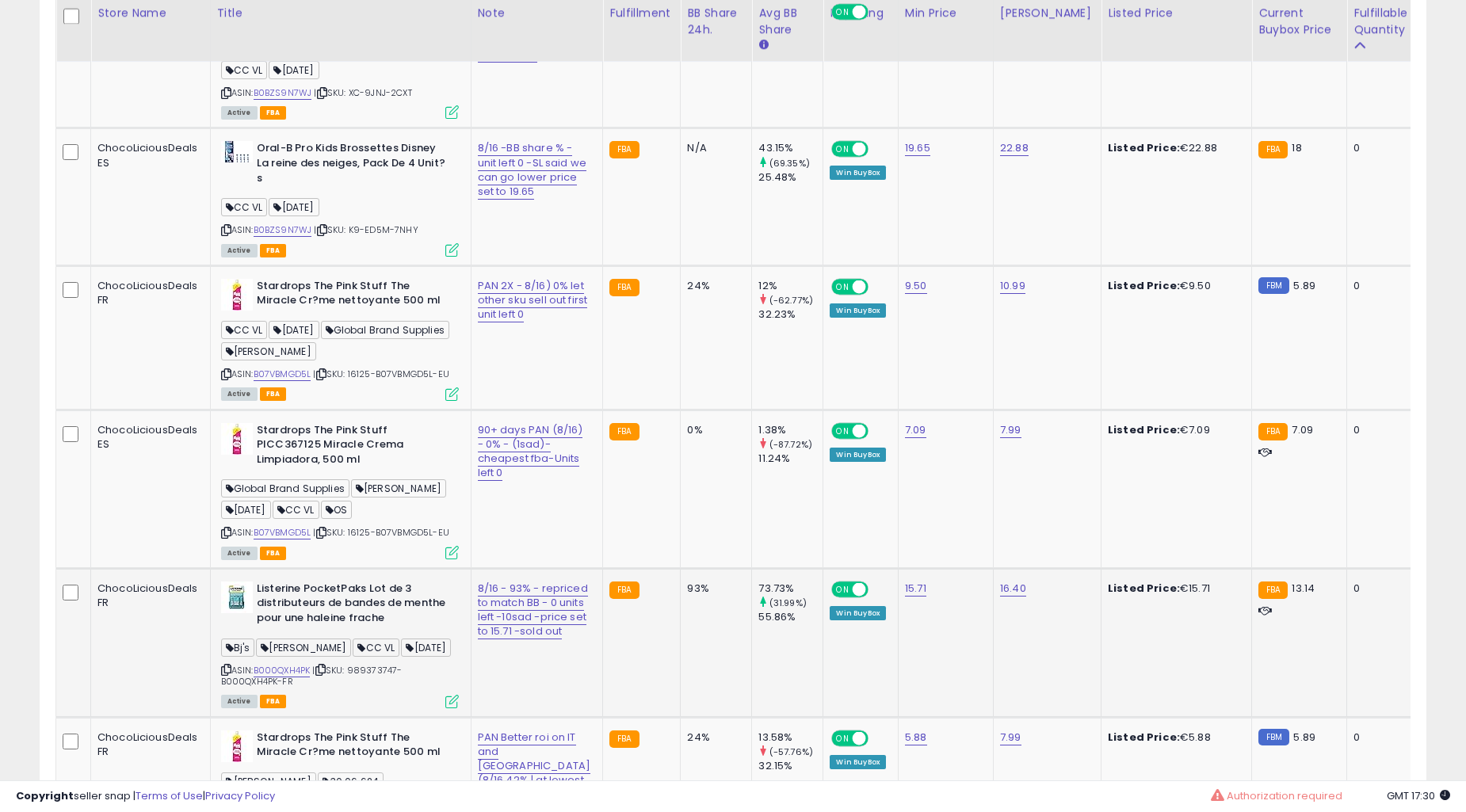
click at [681, 128] on td "N/A" at bounding box center [717, 59] width 72 height 137
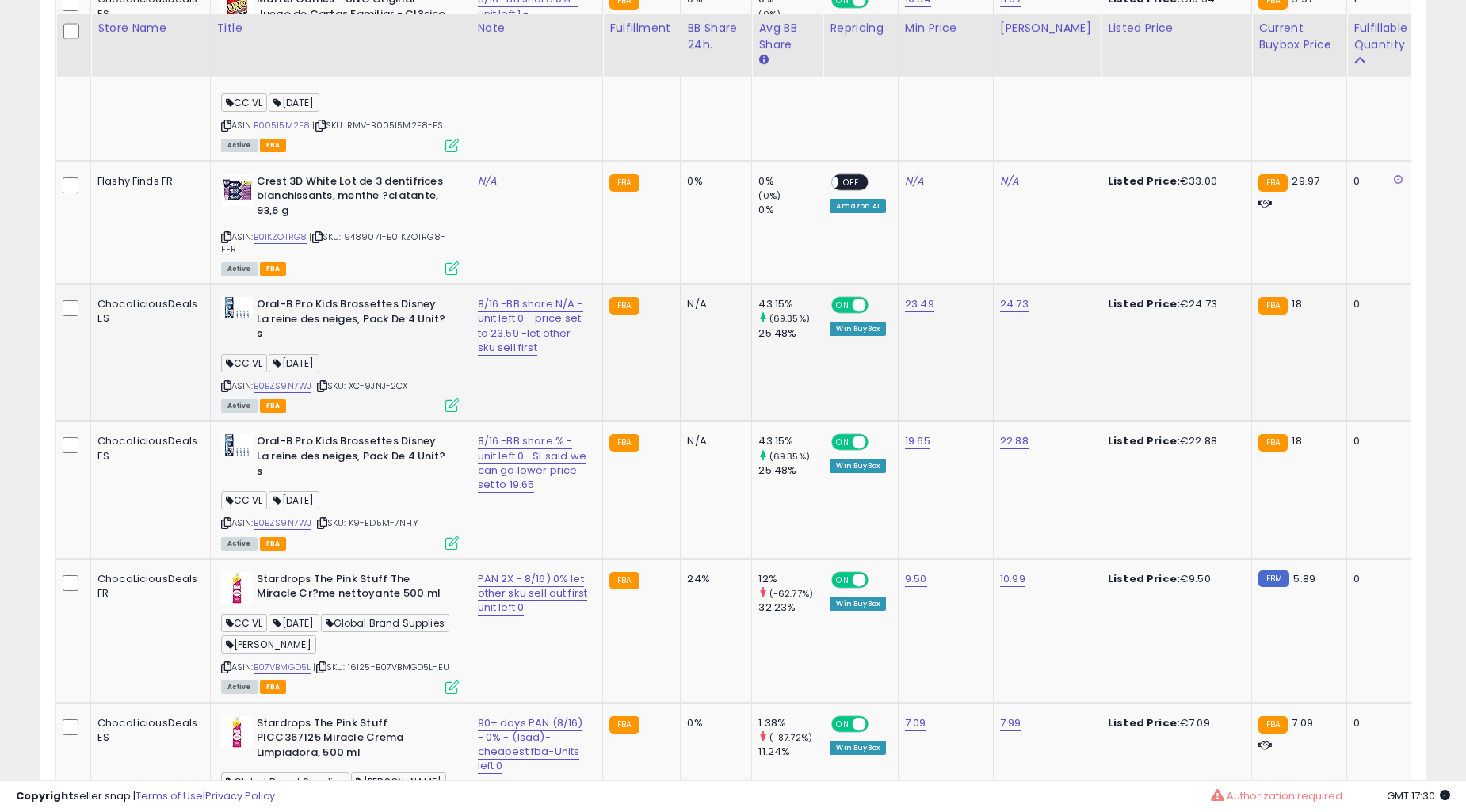
click at [681, 161] on td "0%" at bounding box center [717, 70] width 72 height 182
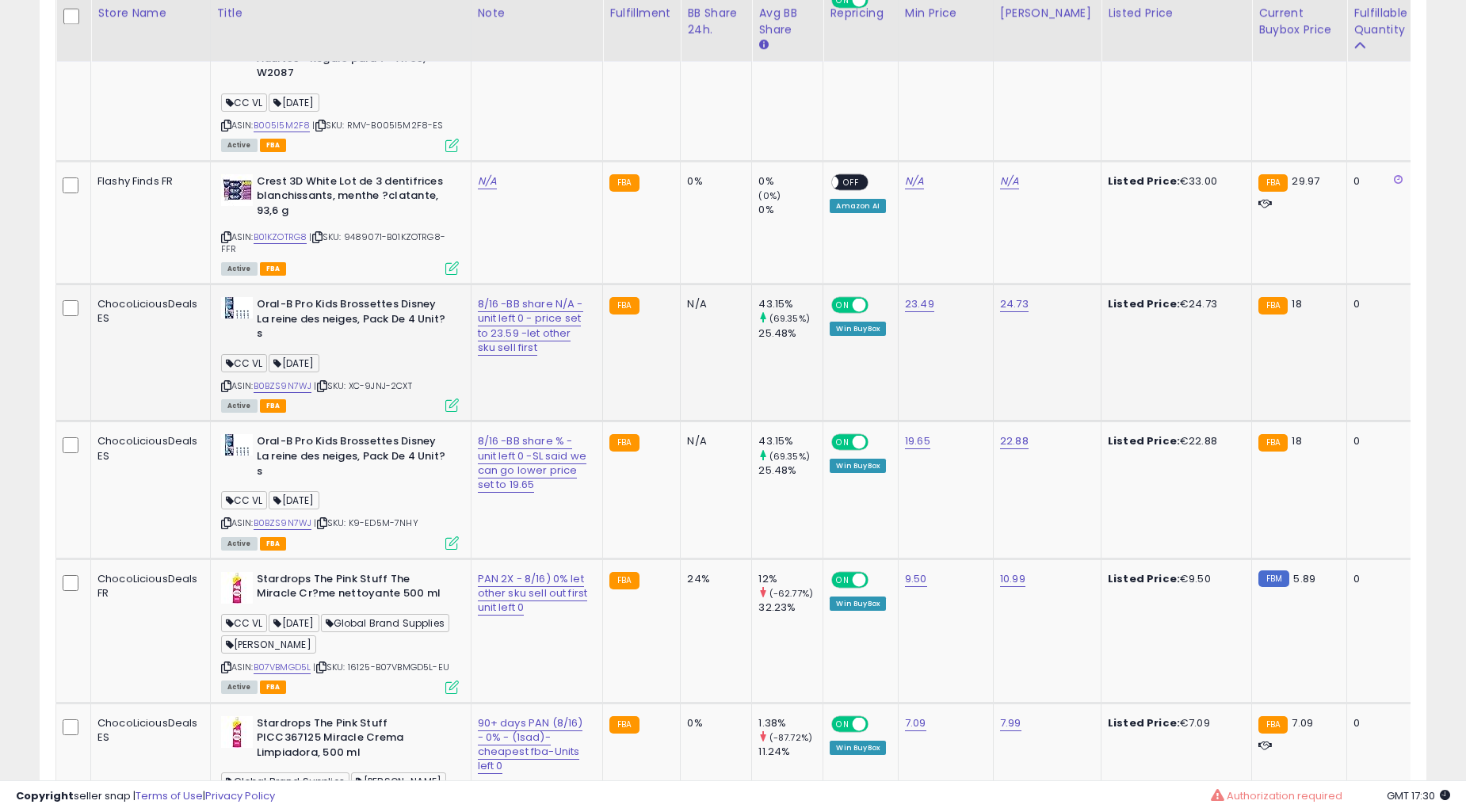
click at [681, 161] on td "0%" at bounding box center [717, 70] width 72 height 182
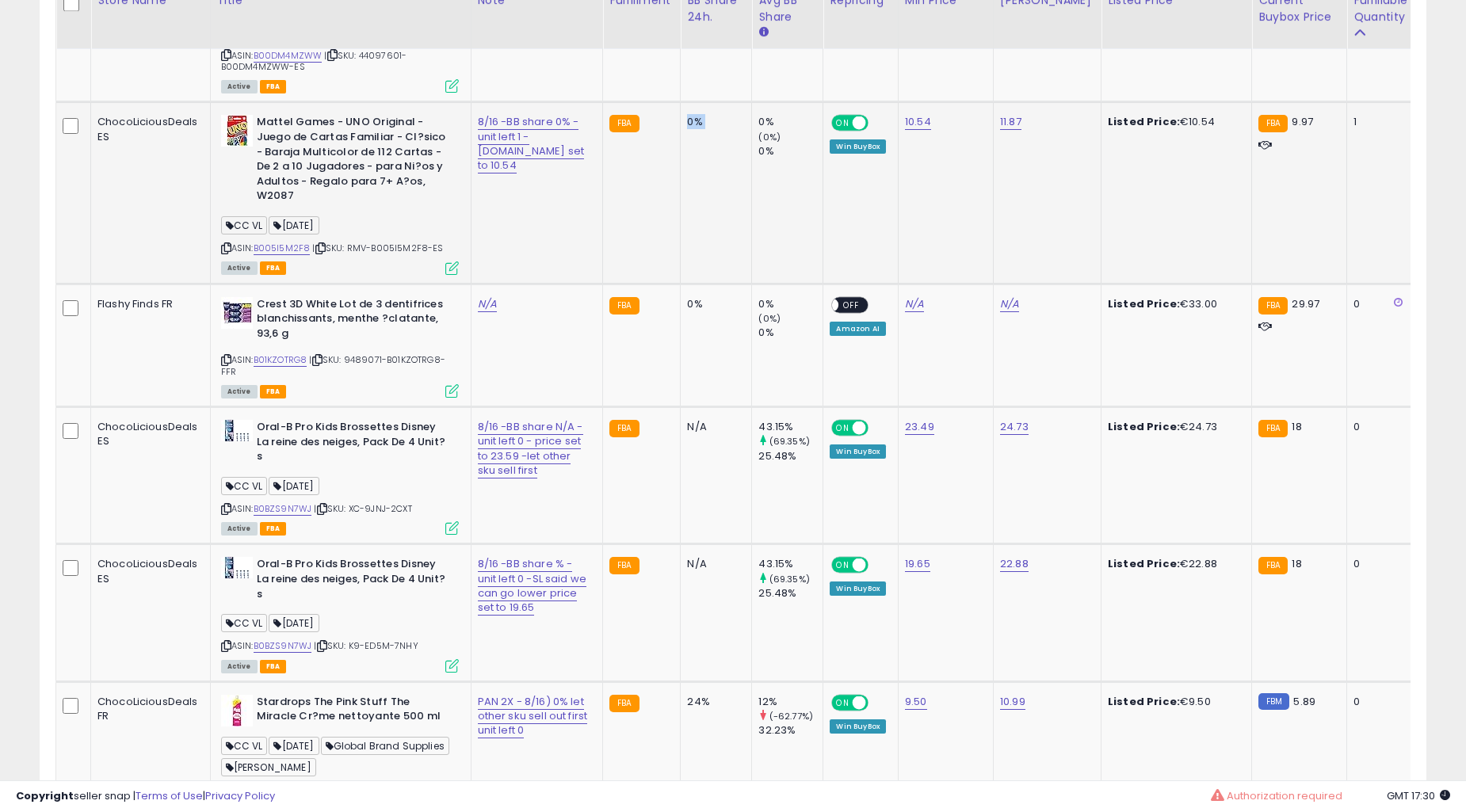
scroll to position [4335, 0]
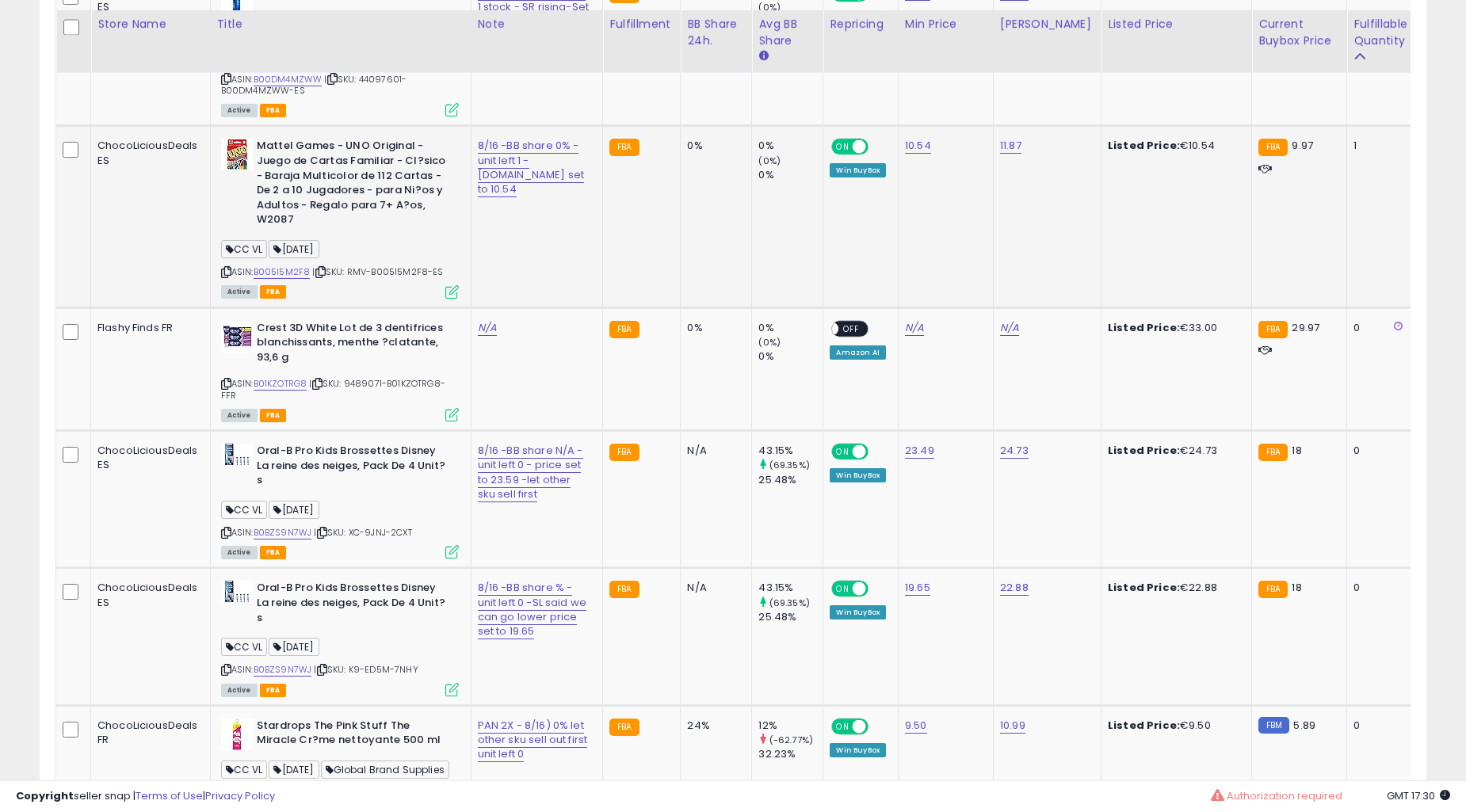
click at [681, 126] on td "0%" at bounding box center [717, 50] width 72 height 154
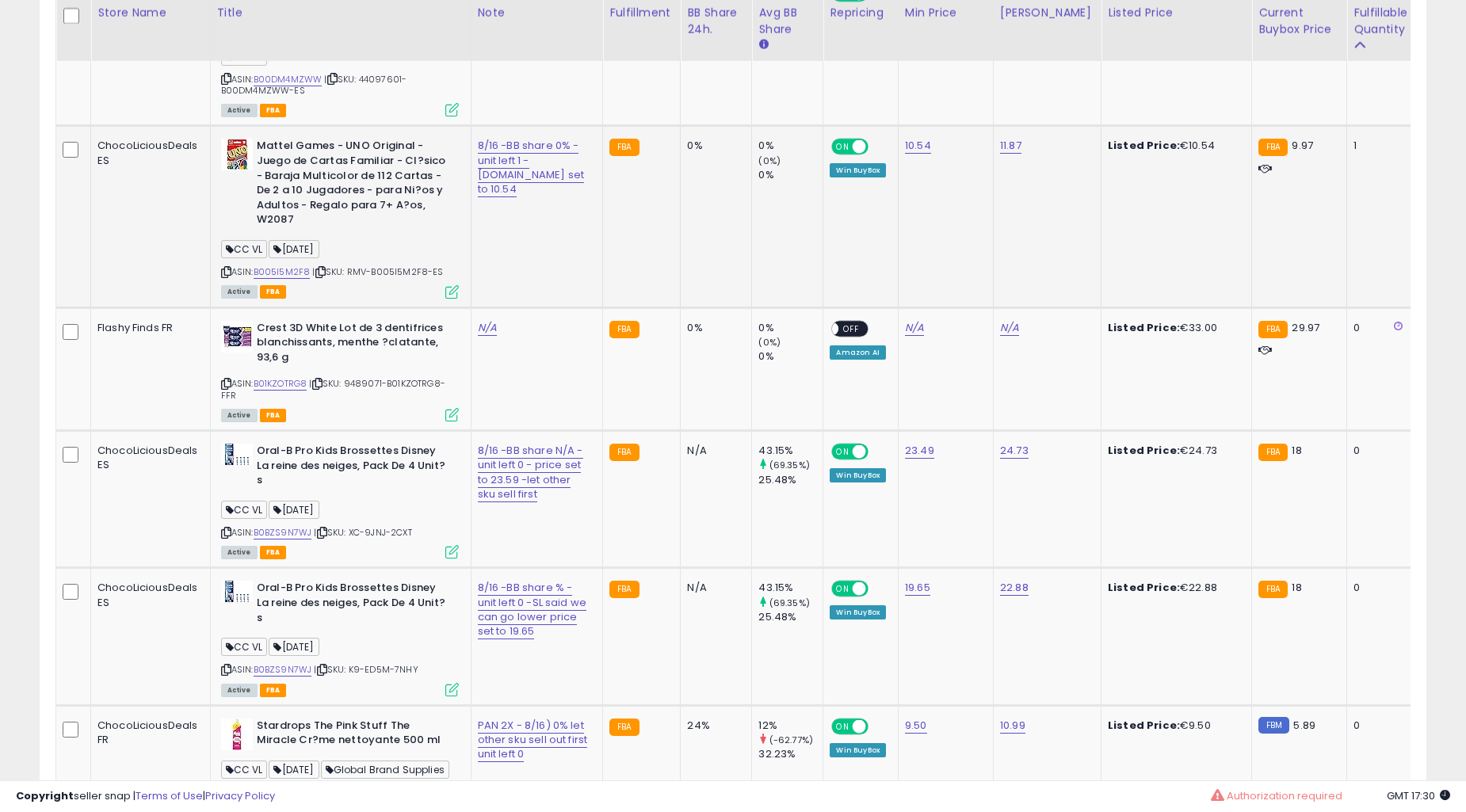
click at [681, 126] on td "0%" at bounding box center [717, 50] width 72 height 154
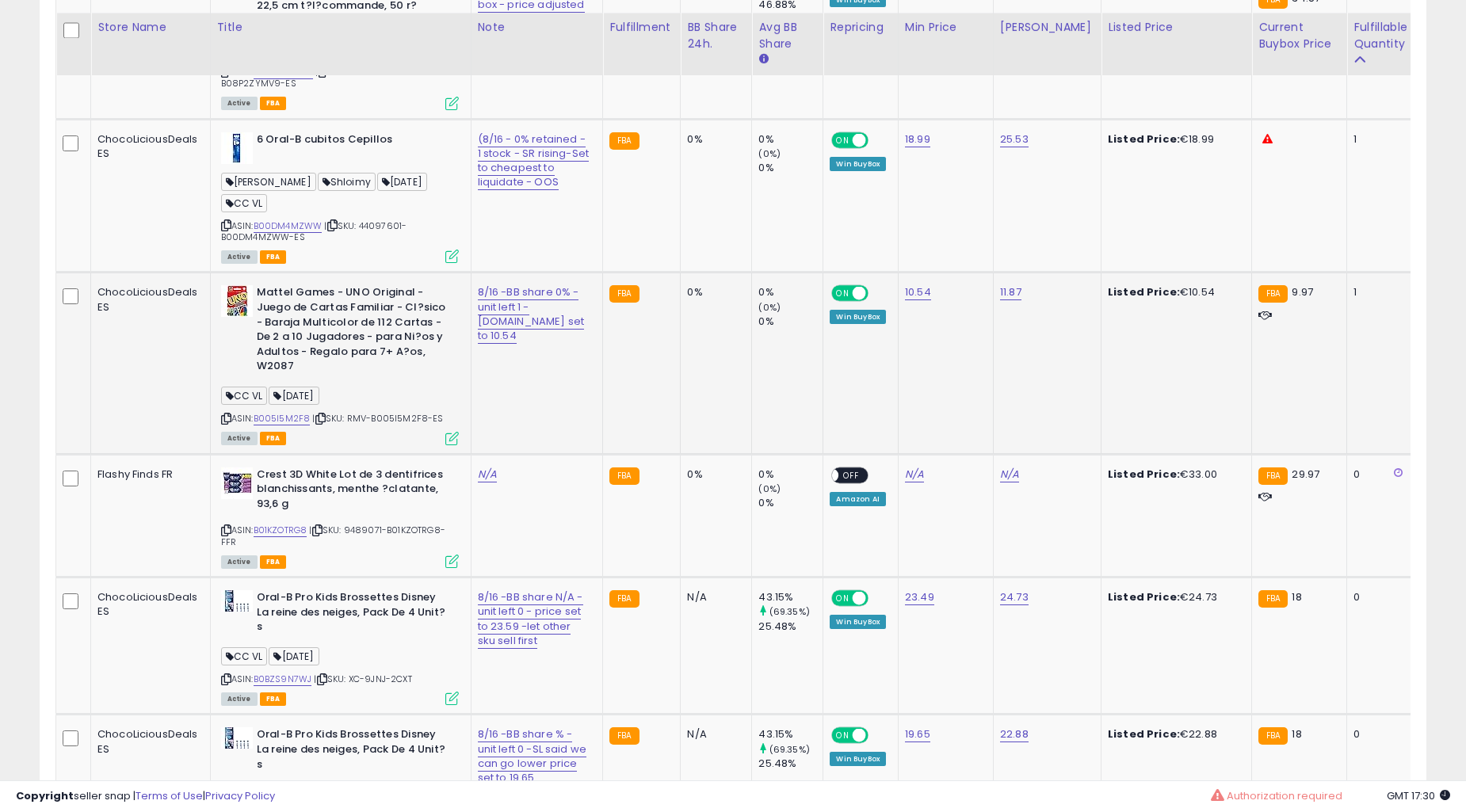
click at [681, 119] on td "50%" at bounding box center [717, 37] width 72 height 163
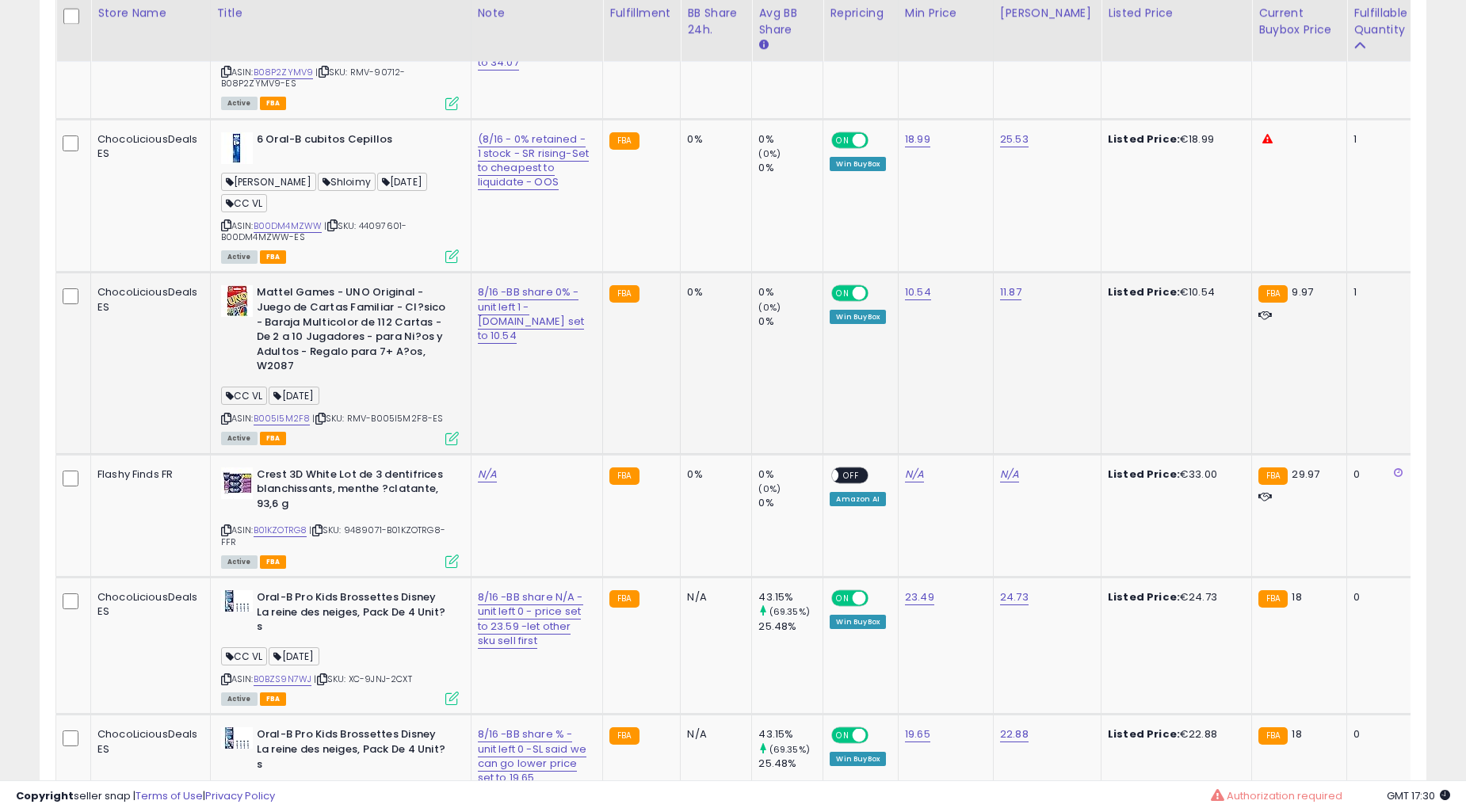
click at [681, 119] on td "50%" at bounding box center [717, 37] width 72 height 163
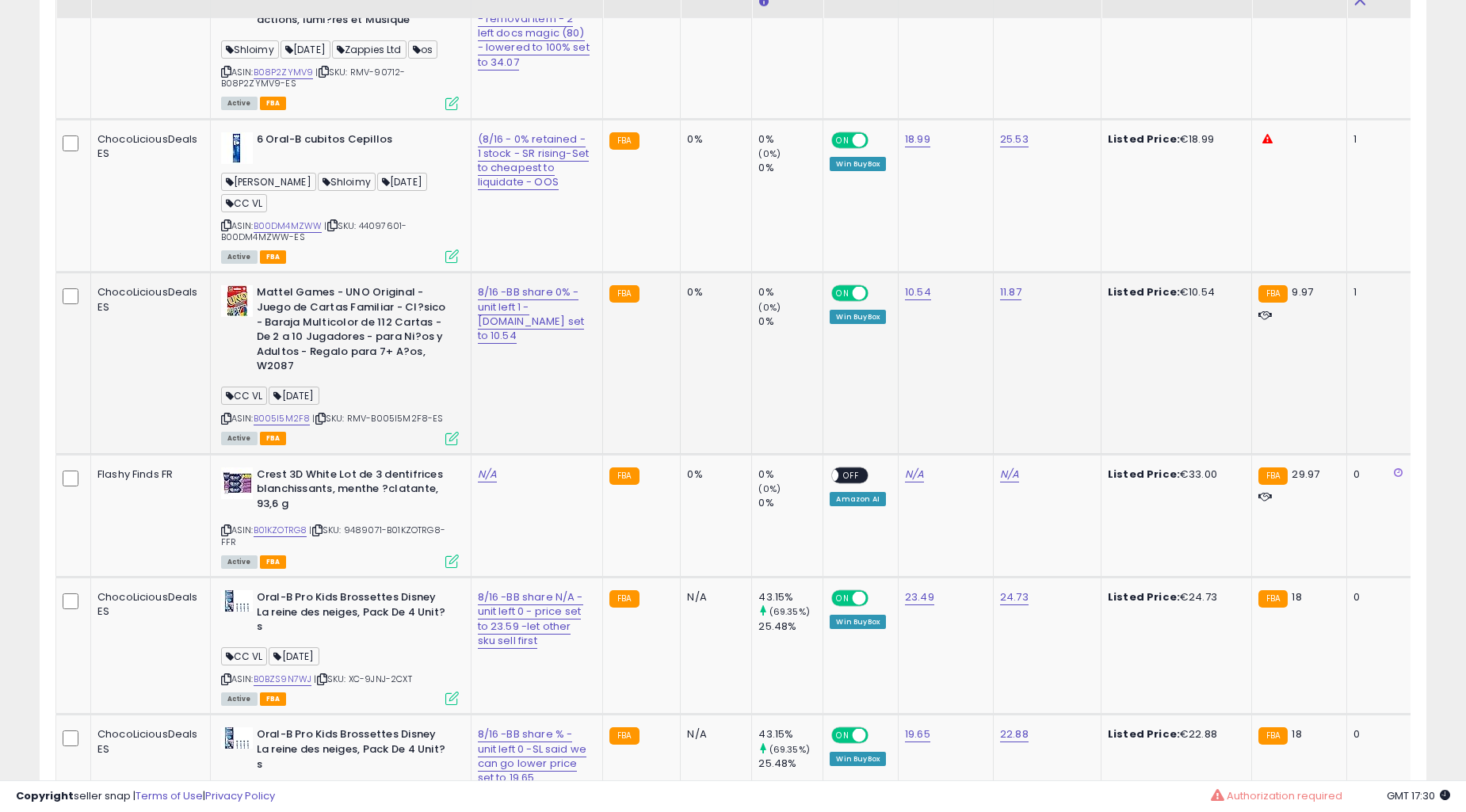
scroll to position [3894, 0]
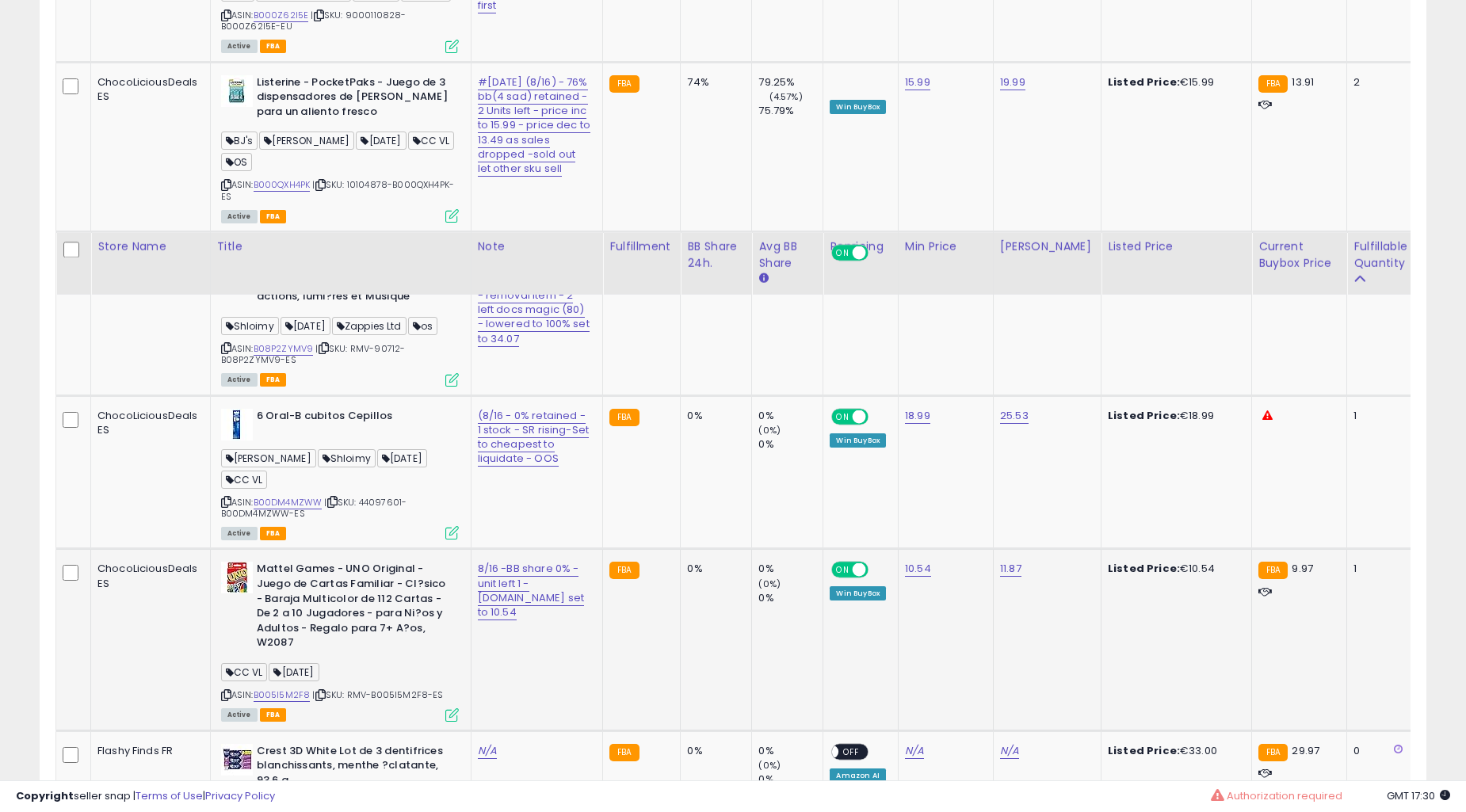
click at [681, 232] on td "74%" at bounding box center [717, 147] width 72 height 170
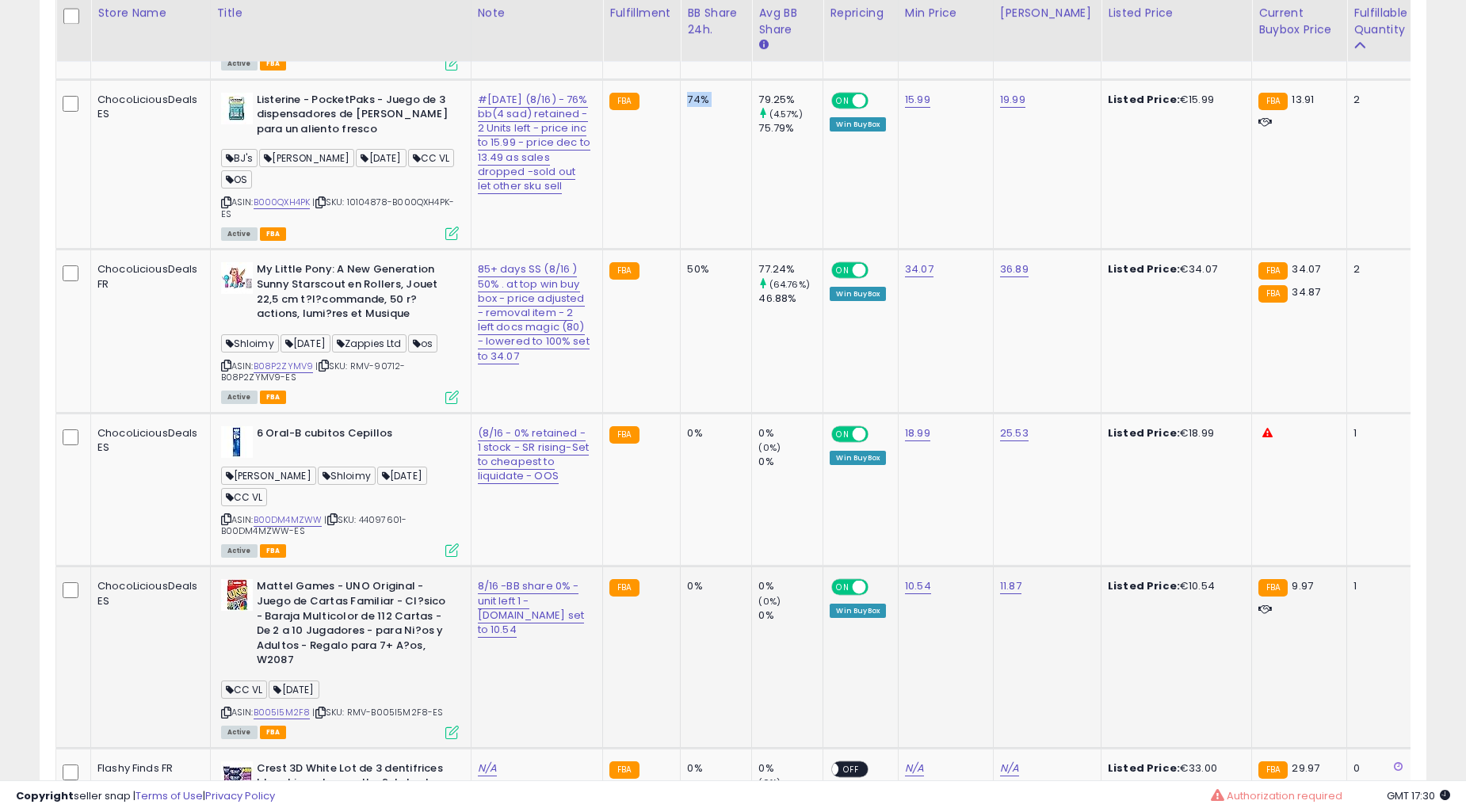
click at [681, 250] on td "74%" at bounding box center [717, 164] width 72 height 170
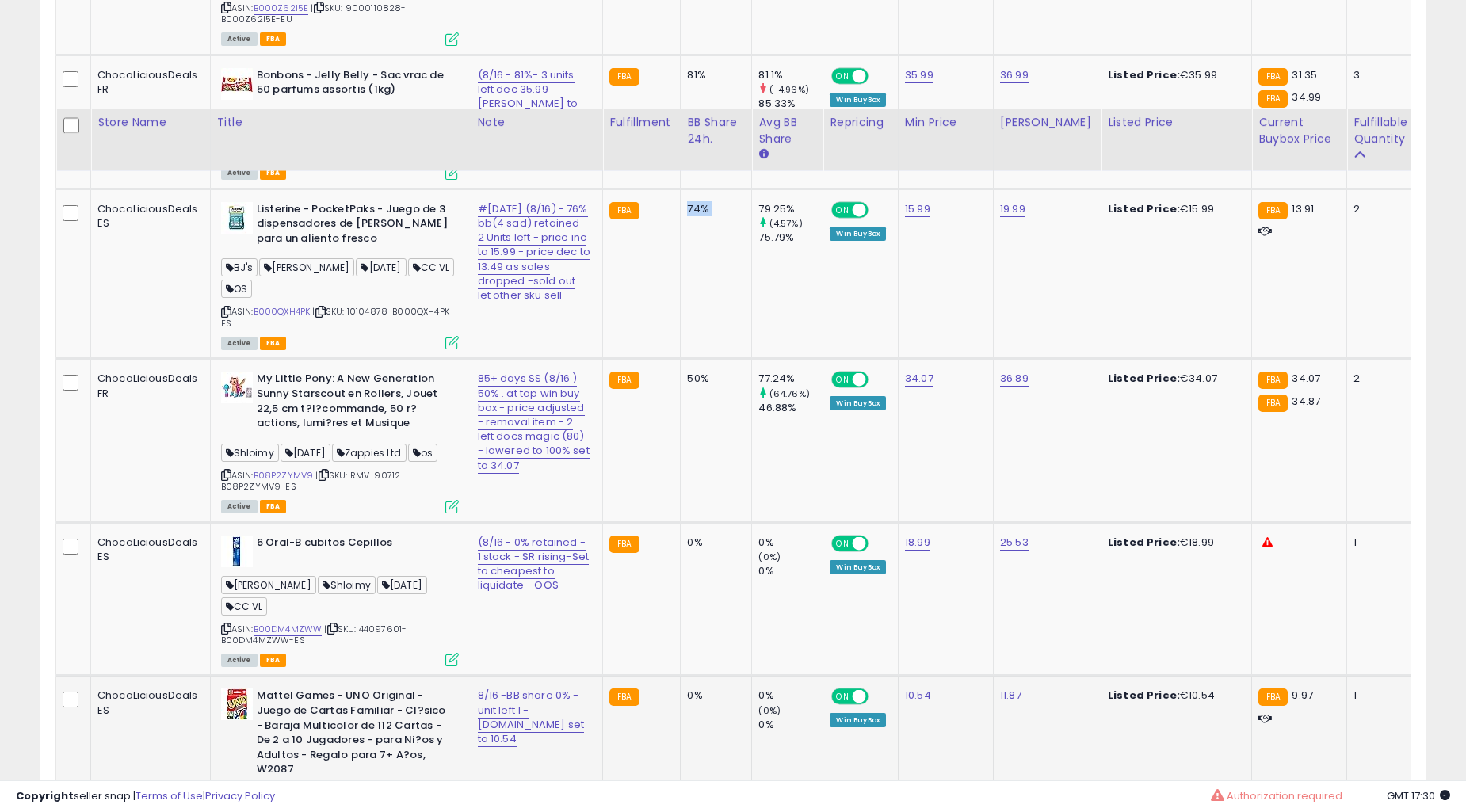
click at [681, 189] on td "81%" at bounding box center [717, 121] width 72 height 134
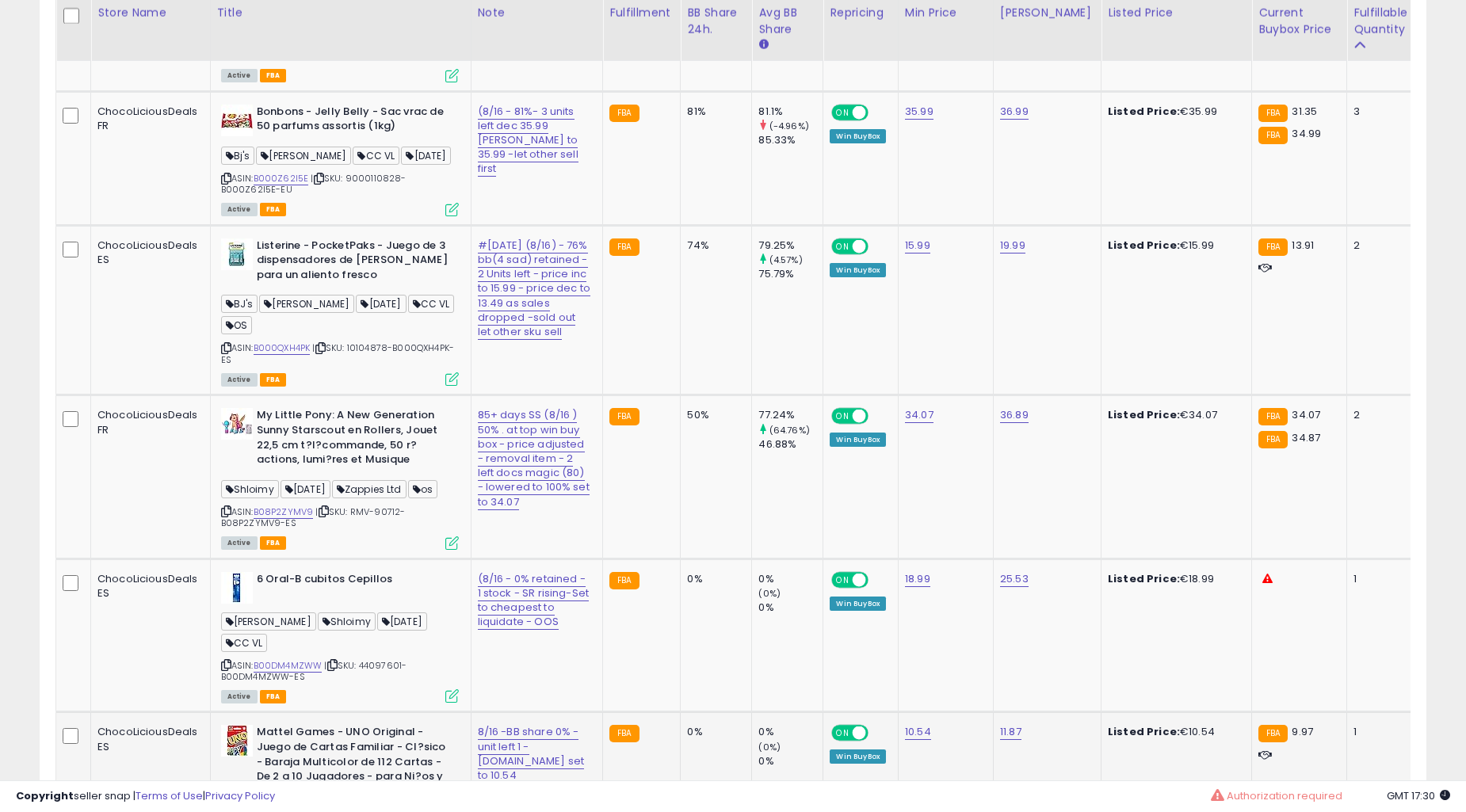
click at [681, 225] on td "81%" at bounding box center [717, 158] width 72 height 134
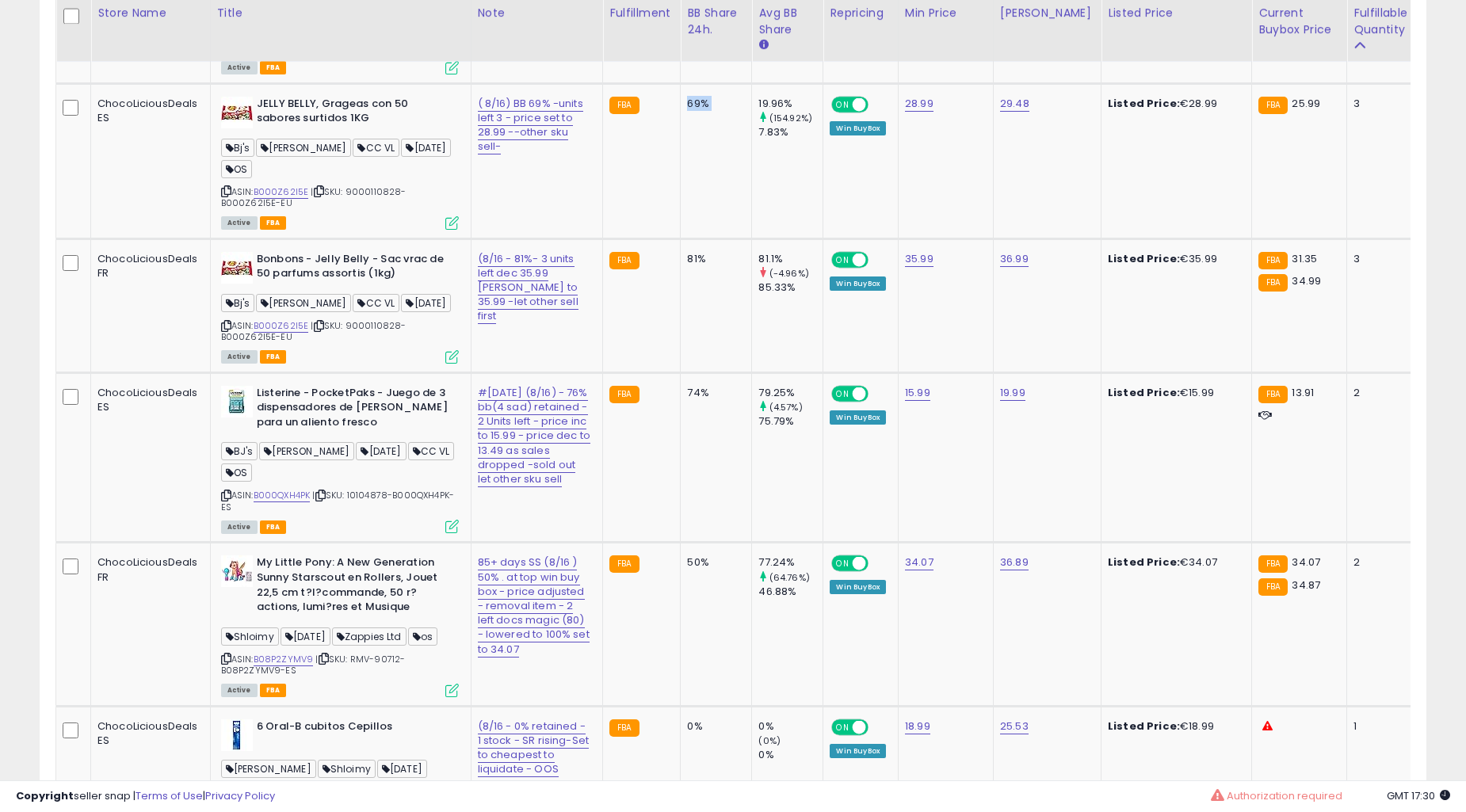
click at [681, 238] on td "69%" at bounding box center [717, 160] width 72 height 155
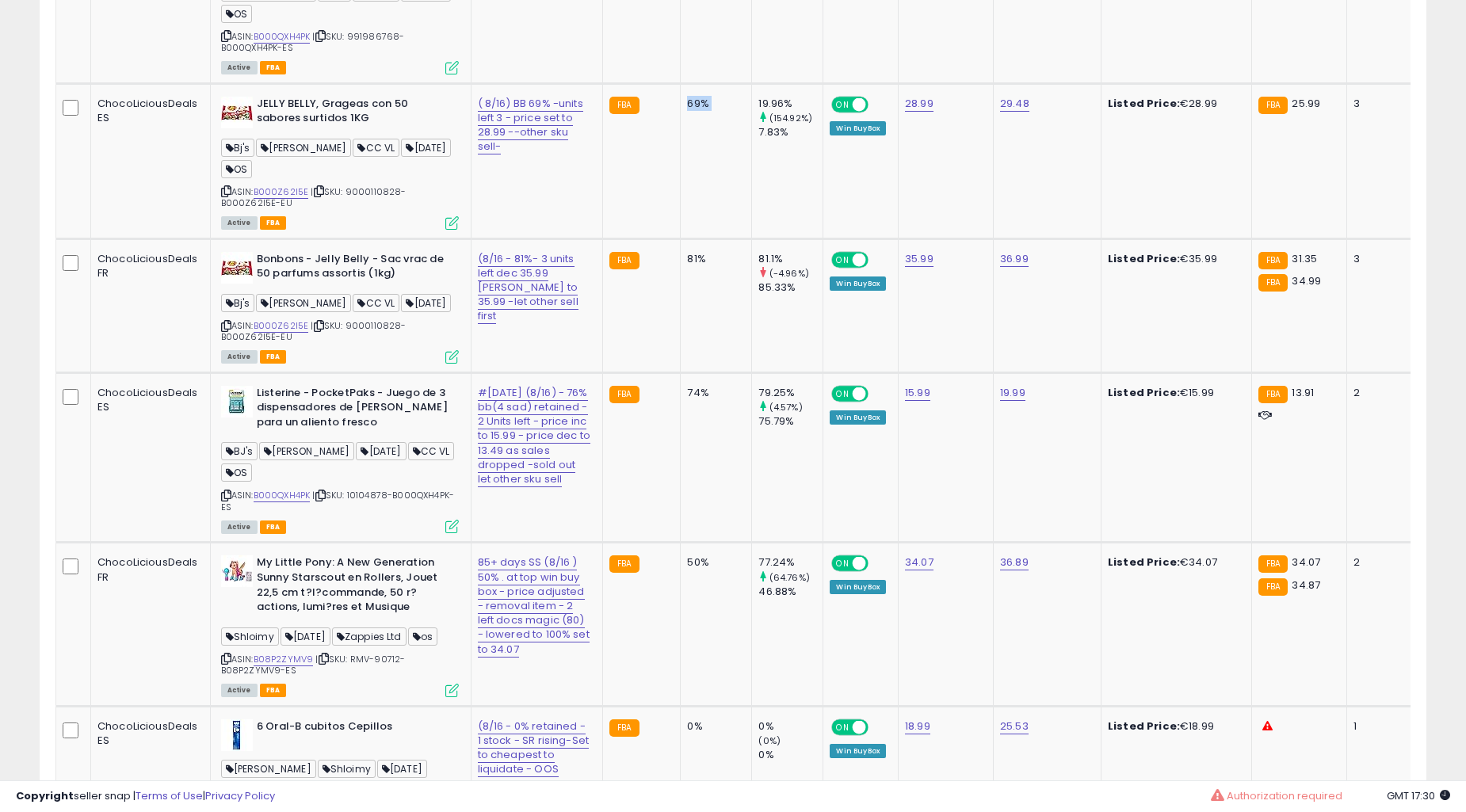
scroll to position [3307, 0]
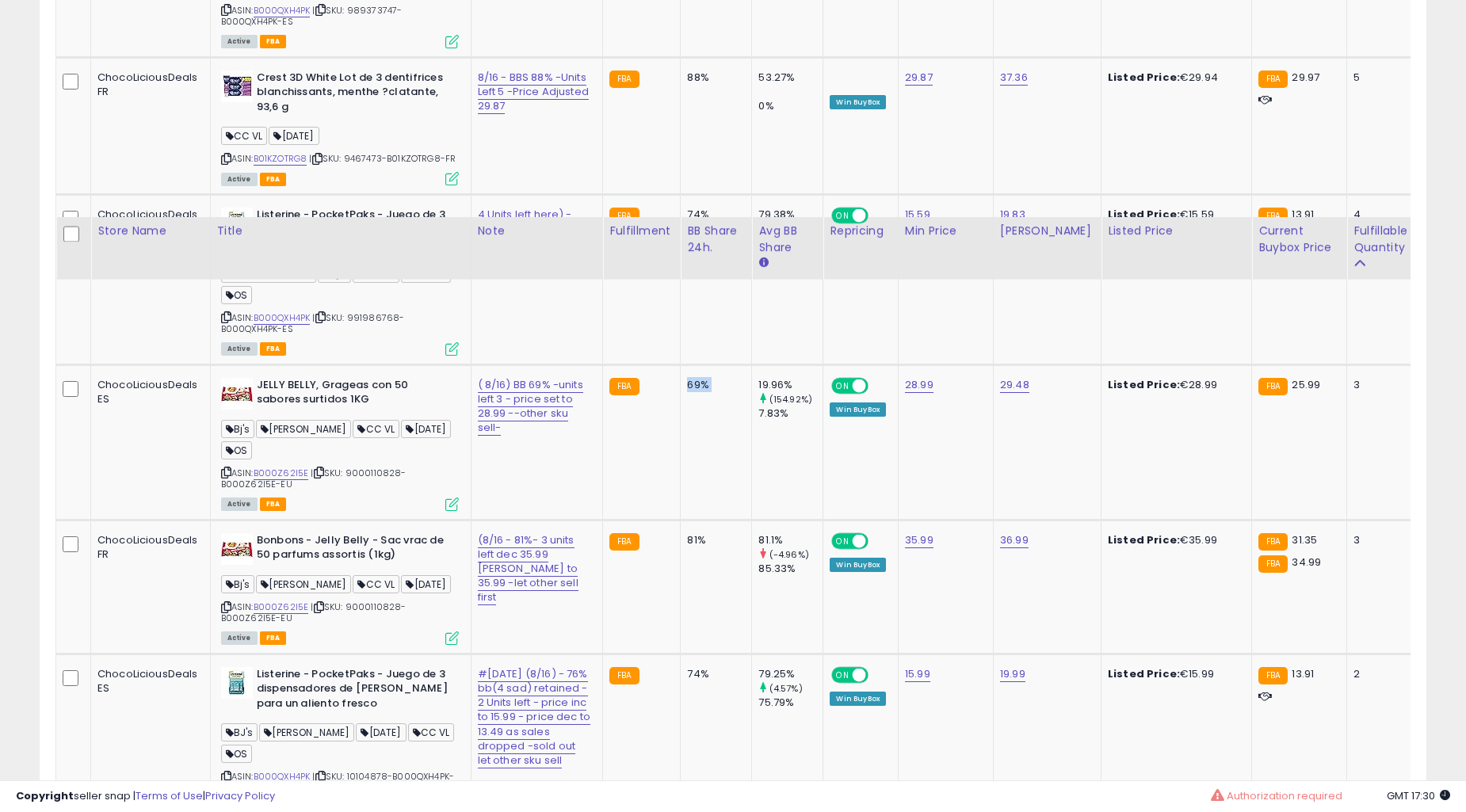
click at [681, 366] on td "74%" at bounding box center [717, 280] width 72 height 170
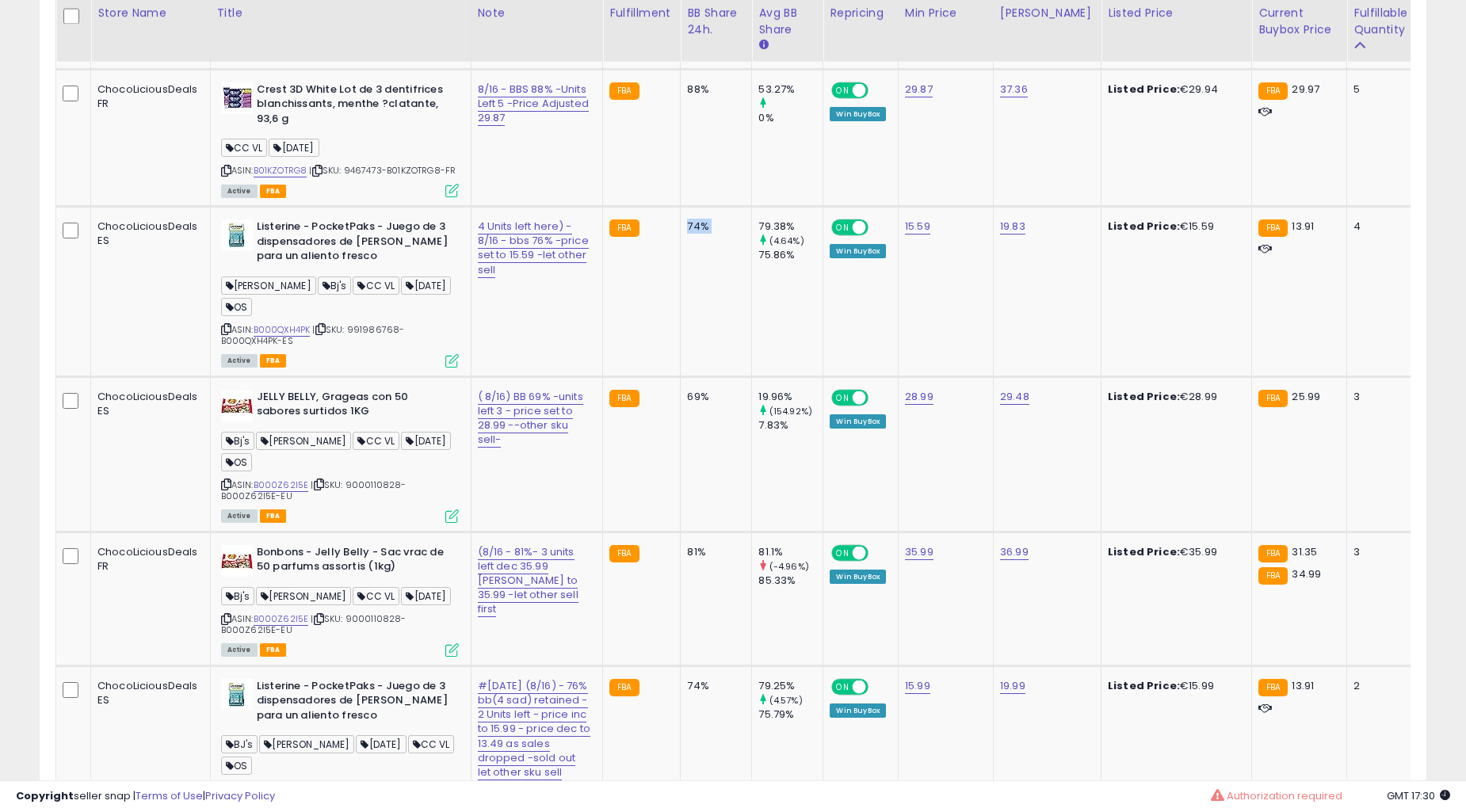
click at [681, 377] on td "74%" at bounding box center [717, 292] width 72 height 170
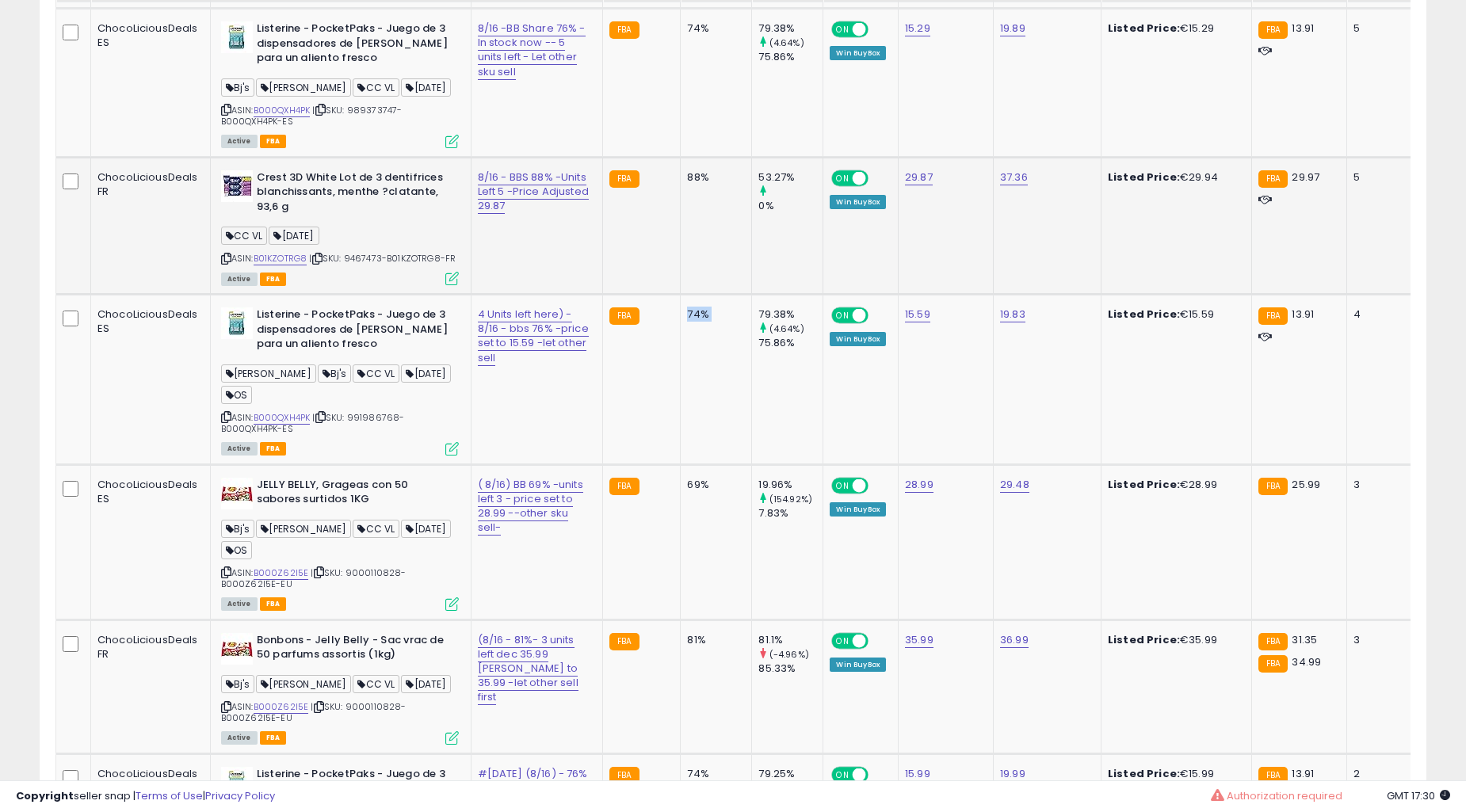
click at [681, 294] on td "88%" at bounding box center [717, 225] width 72 height 137
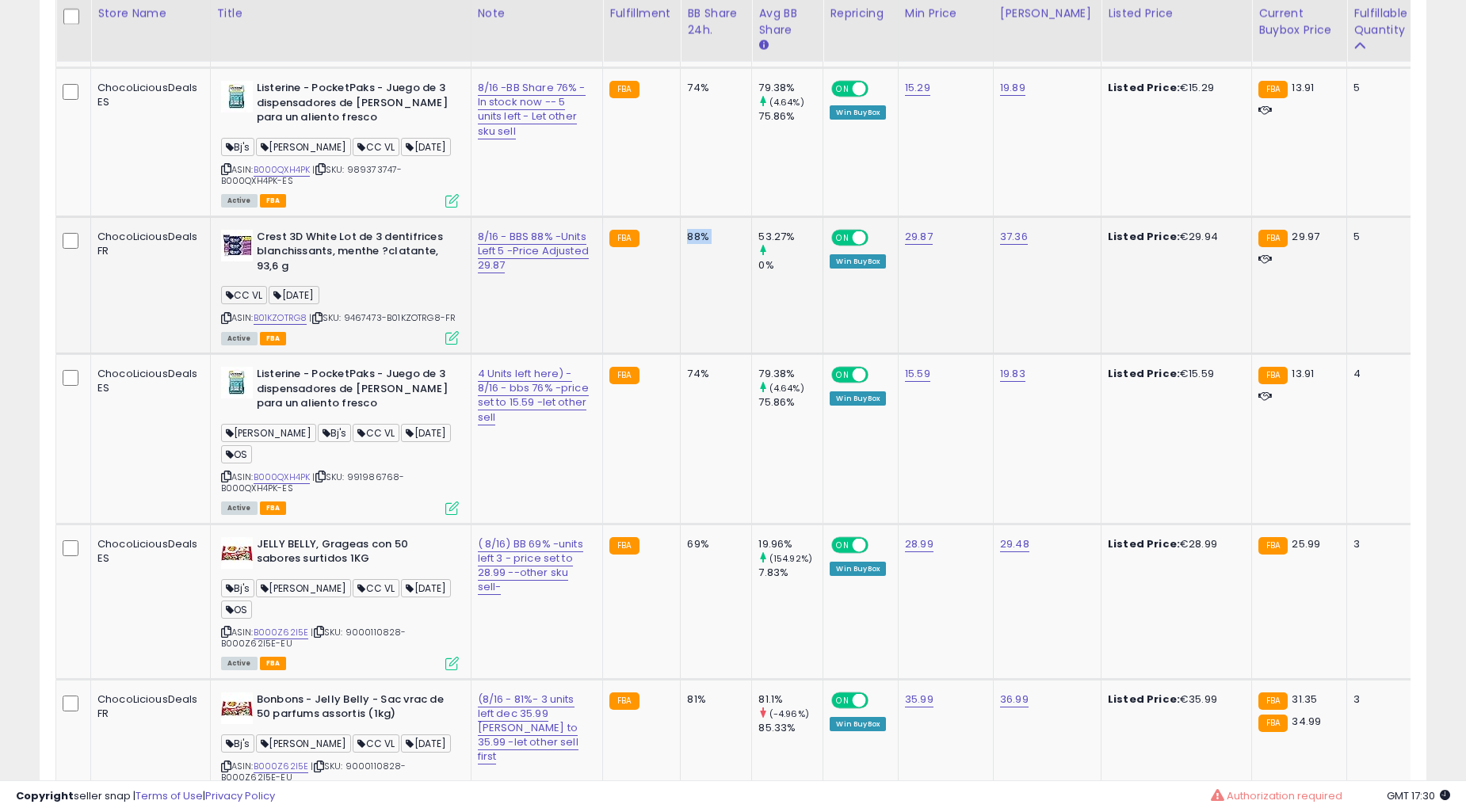
click at [681, 353] on td "88%" at bounding box center [717, 284] width 72 height 137
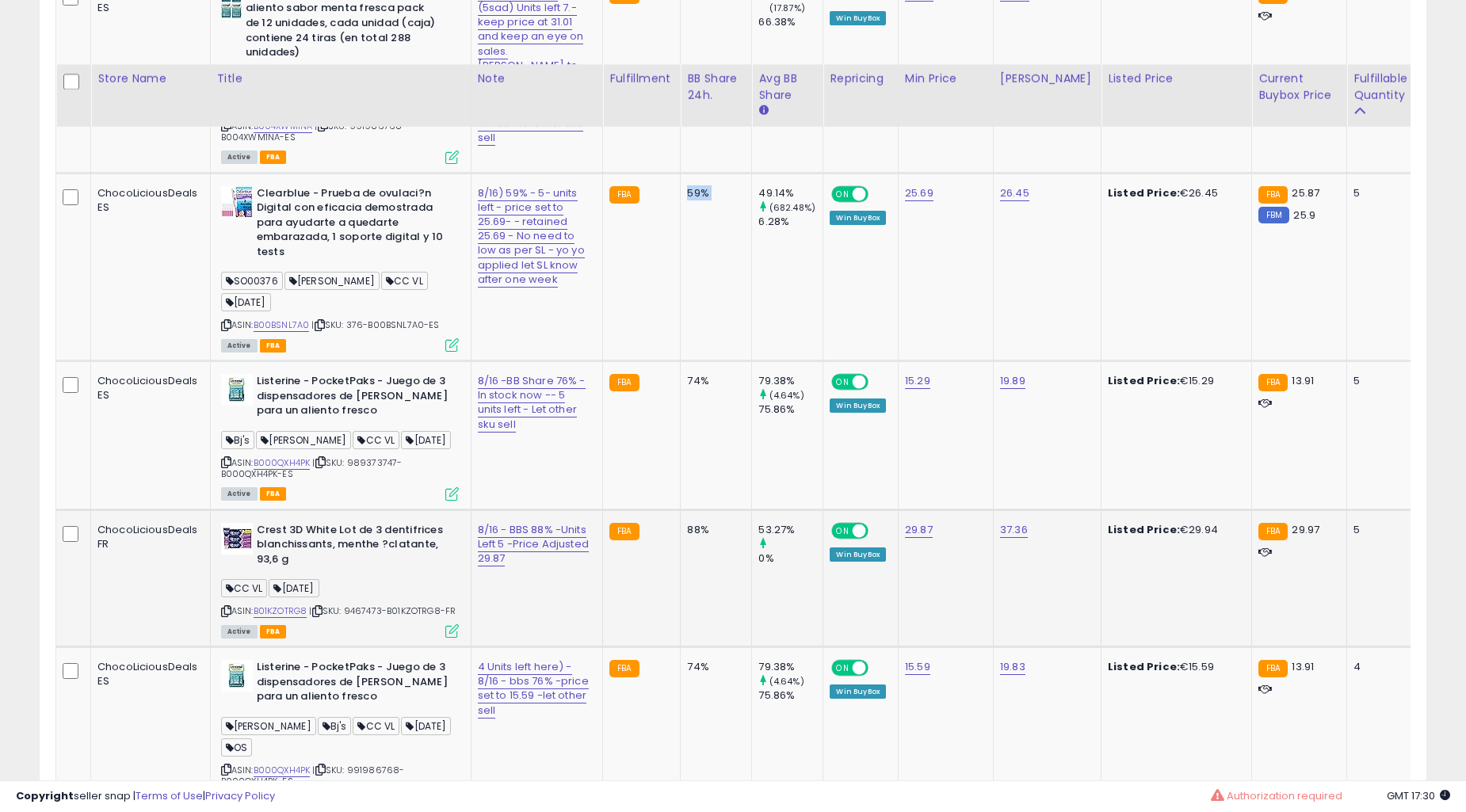
click at [681, 360] on td "59%" at bounding box center [717, 267] width 72 height 188
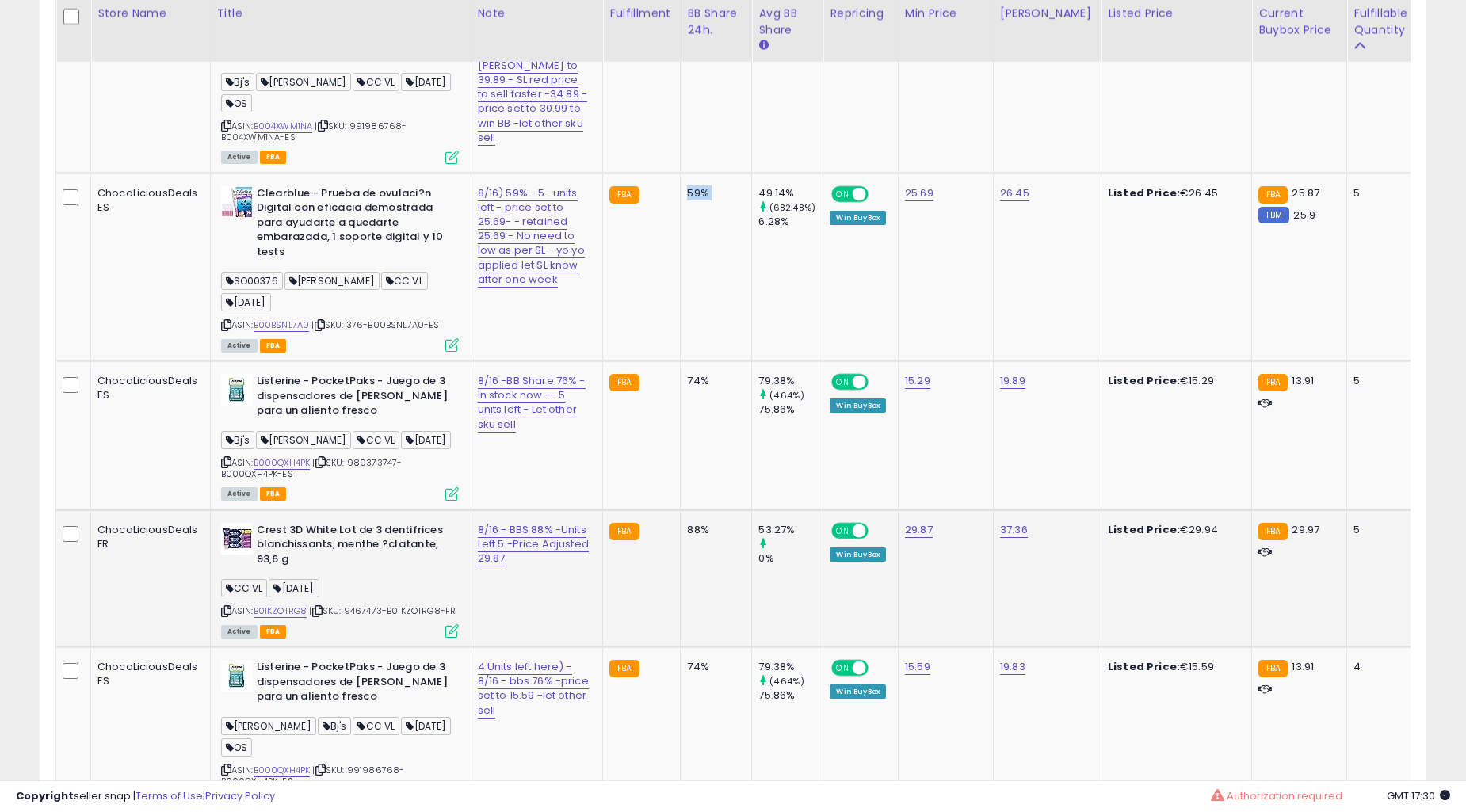
click at [681, 360] on td "59%" at bounding box center [717, 267] width 72 height 188
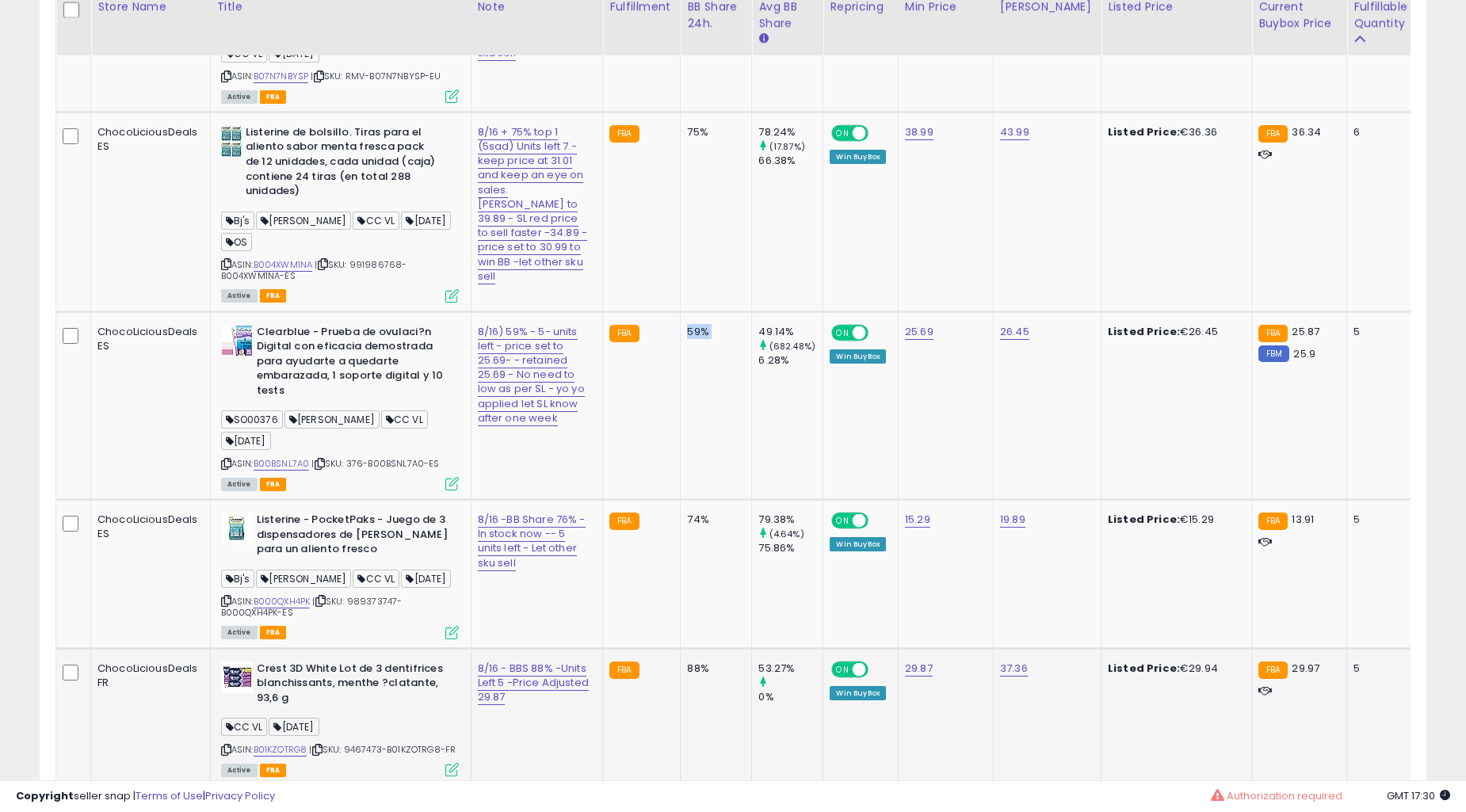
scroll to position [2720, 0]
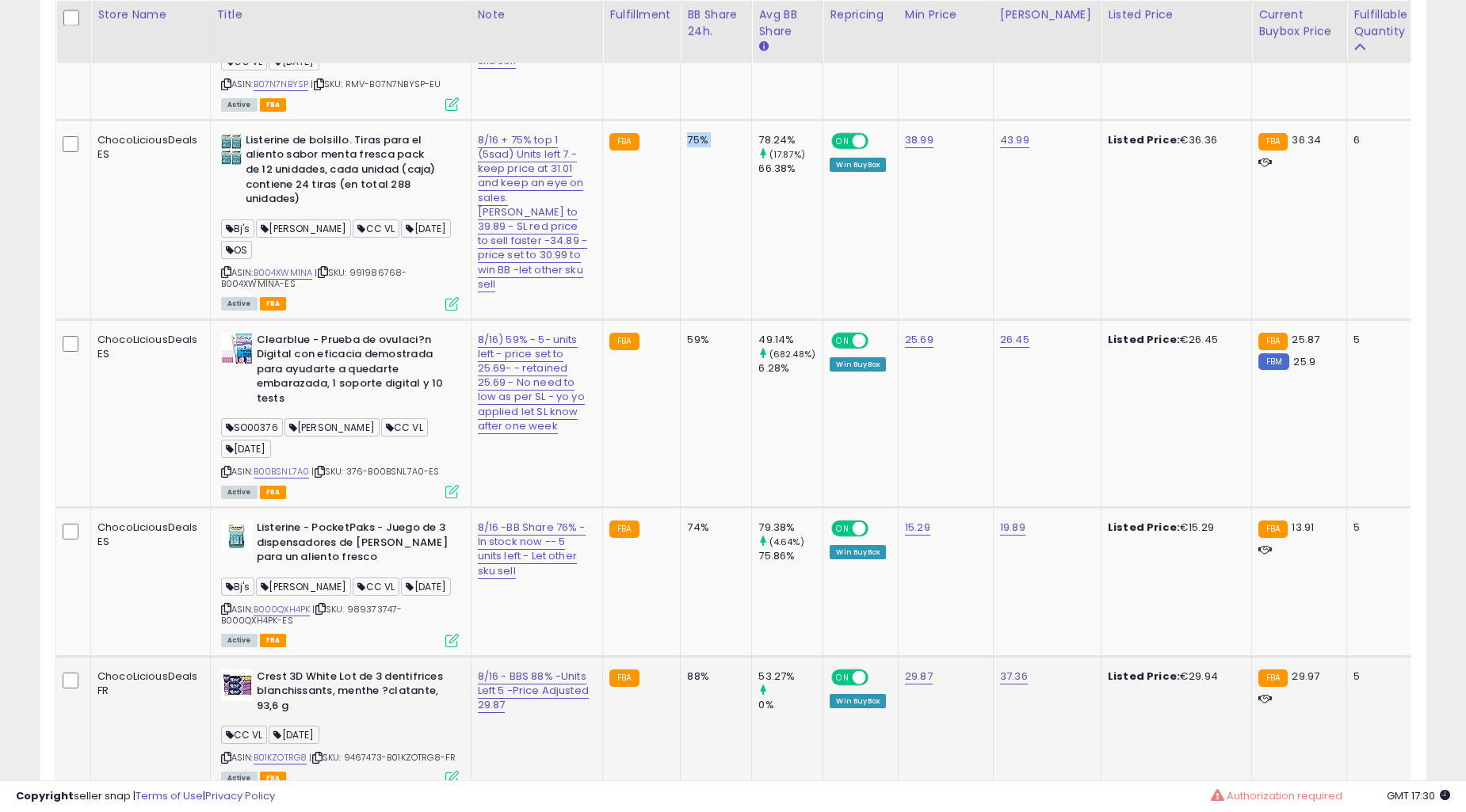
click at [681, 320] on td "75%" at bounding box center [717, 219] width 72 height 199
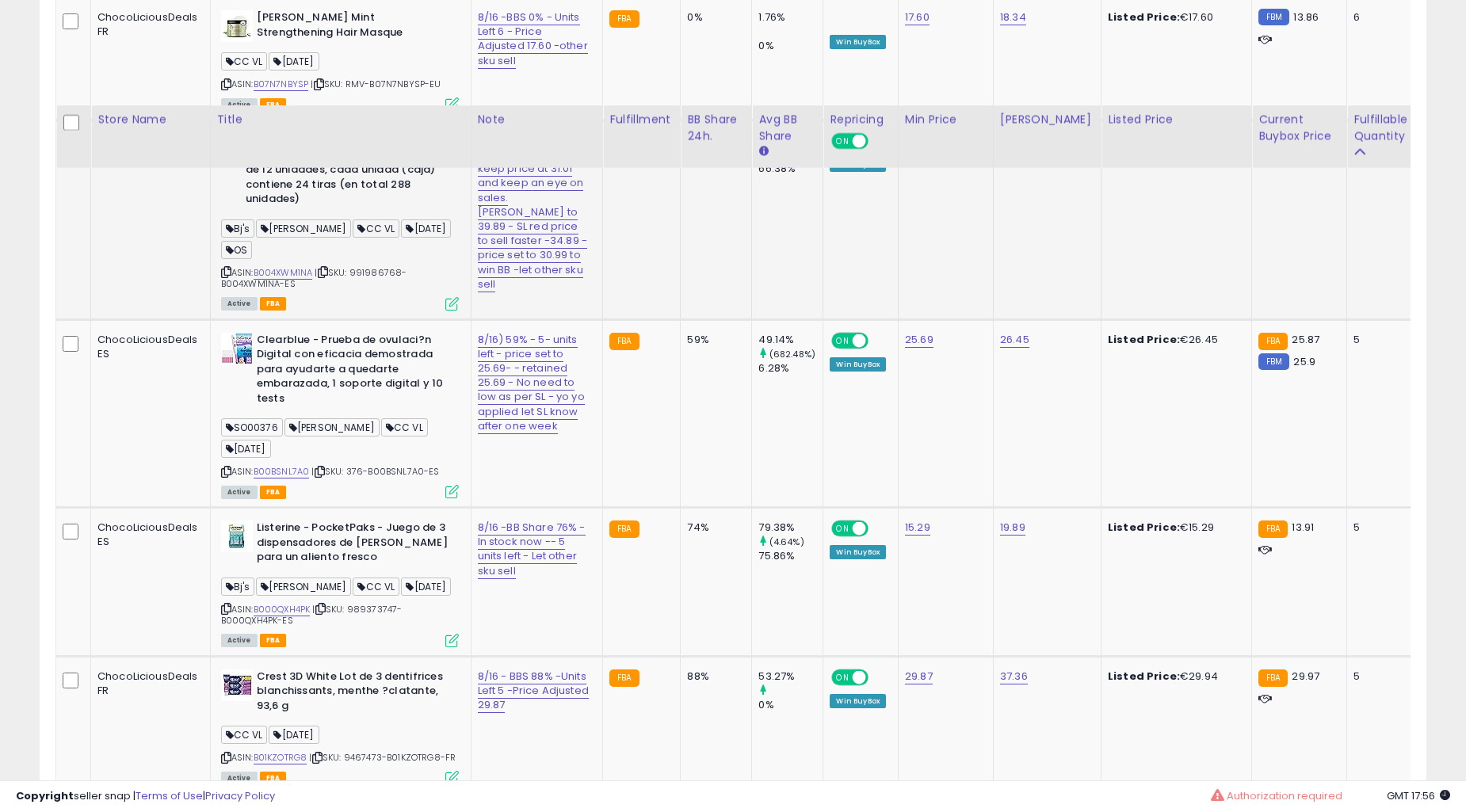
scroll to position [3013, 0]
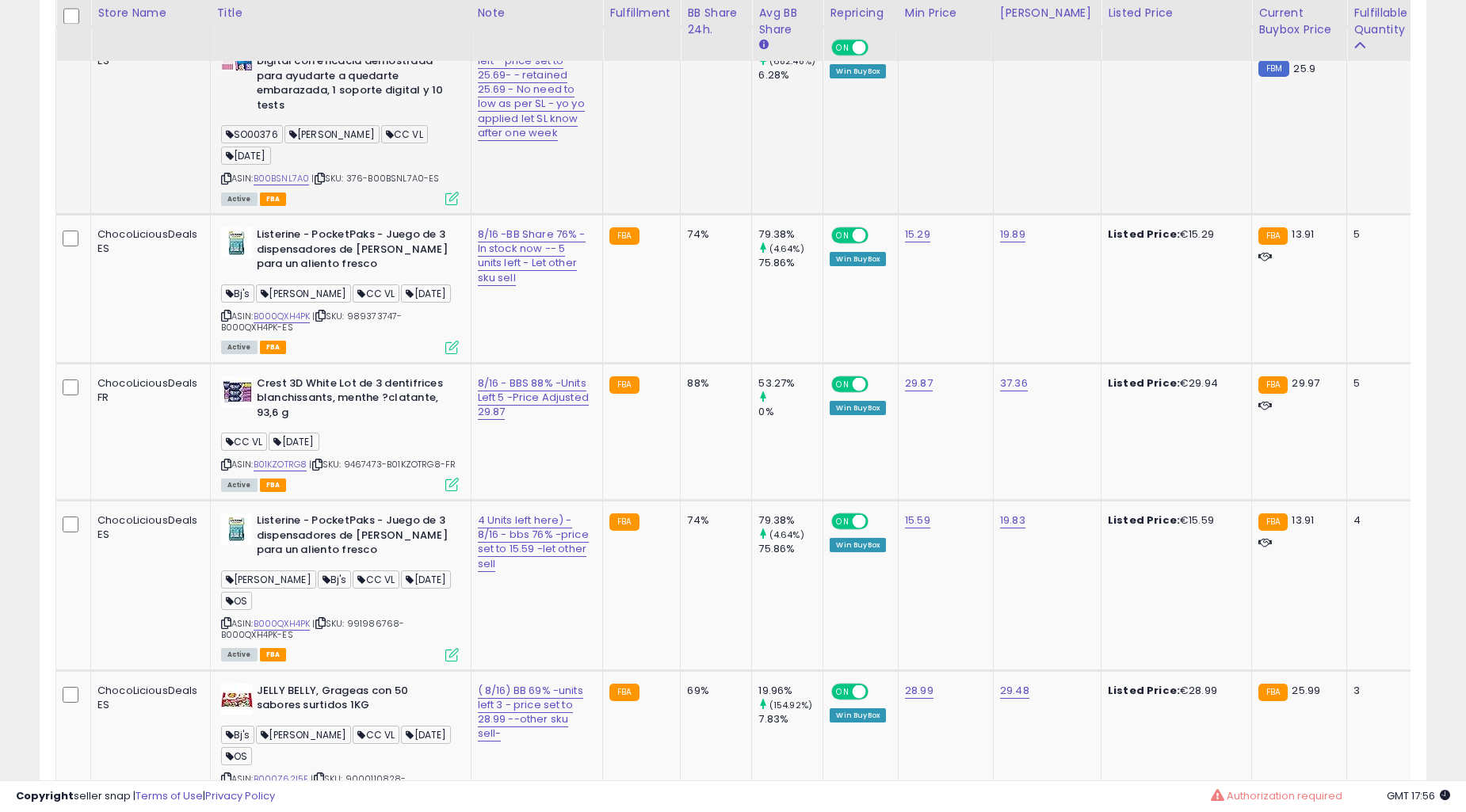
click at [603, 214] on td "FBA" at bounding box center [642, 120] width 78 height 188
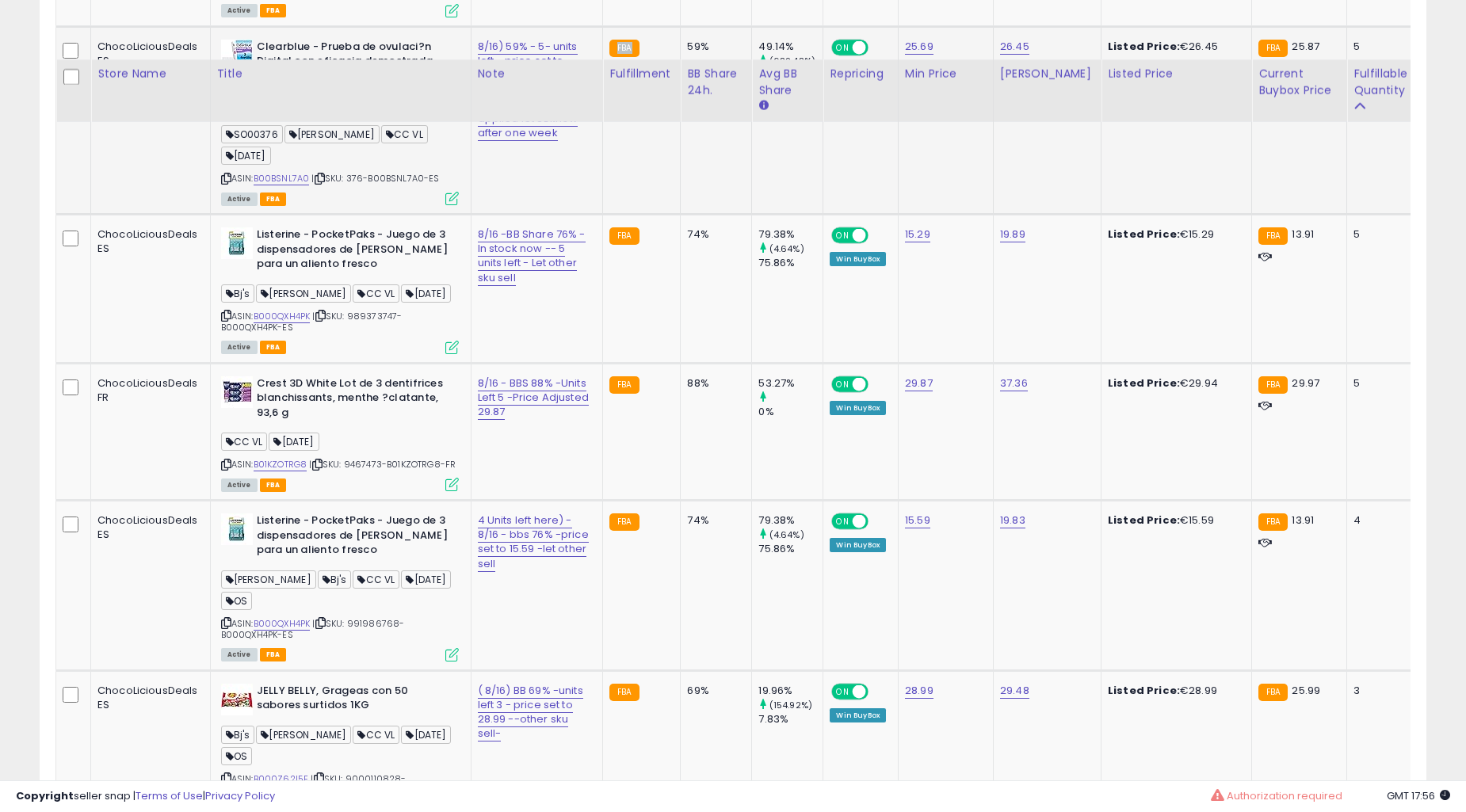
scroll to position [3160, 0]
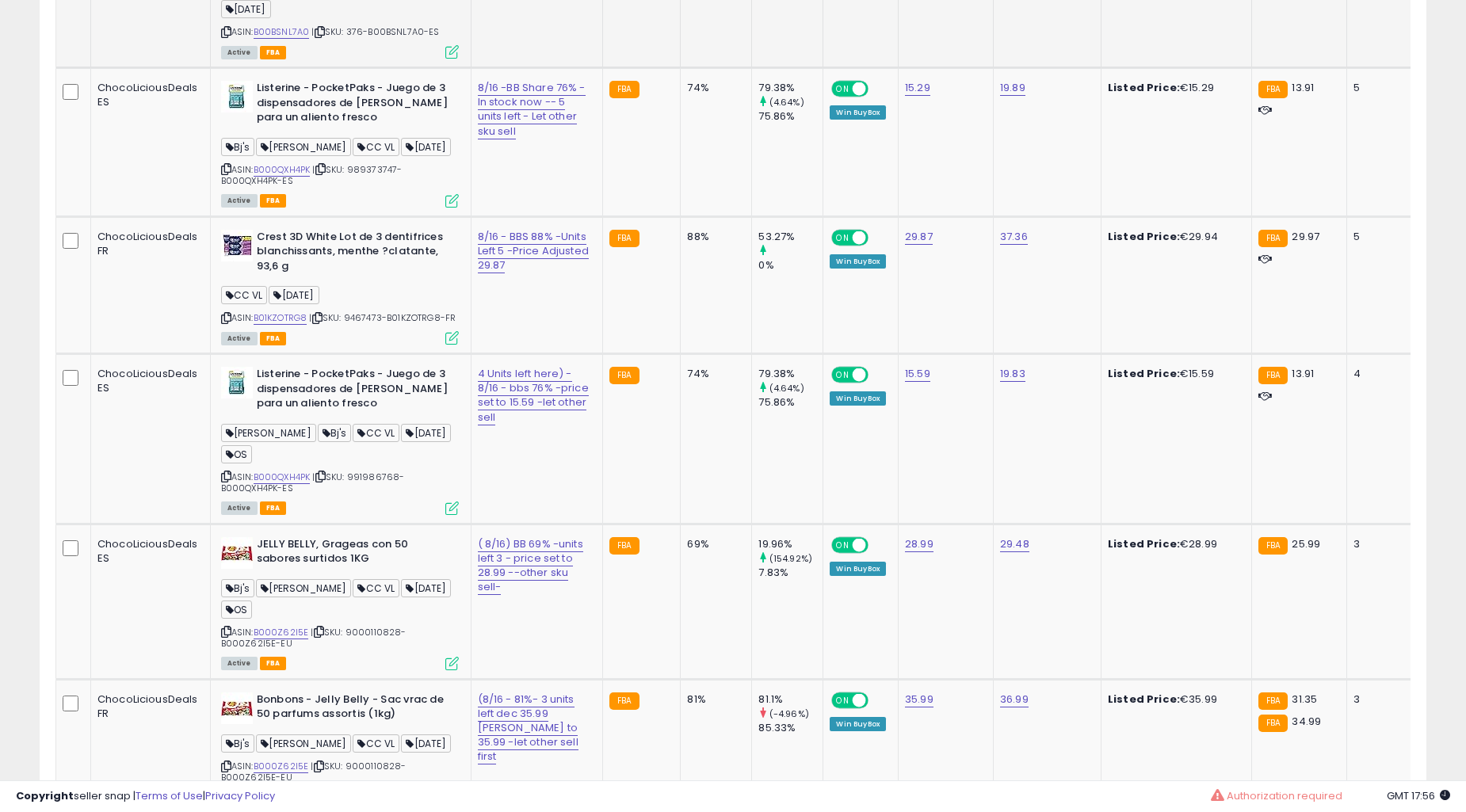
click at [603, 217] on td "FBA" at bounding box center [642, 143] width 78 height 149
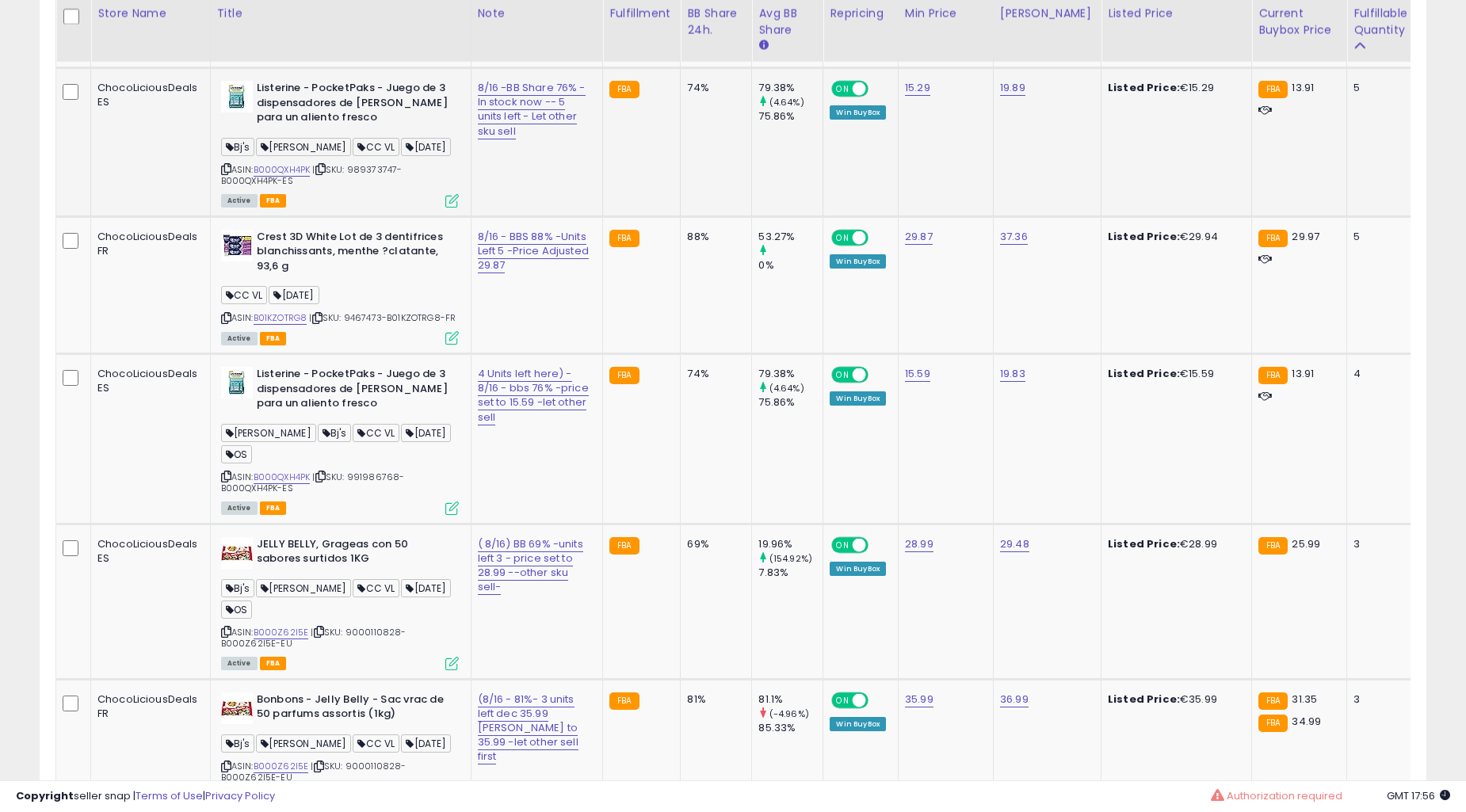
click at [603, 217] on td "FBA" at bounding box center [642, 143] width 78 height 149
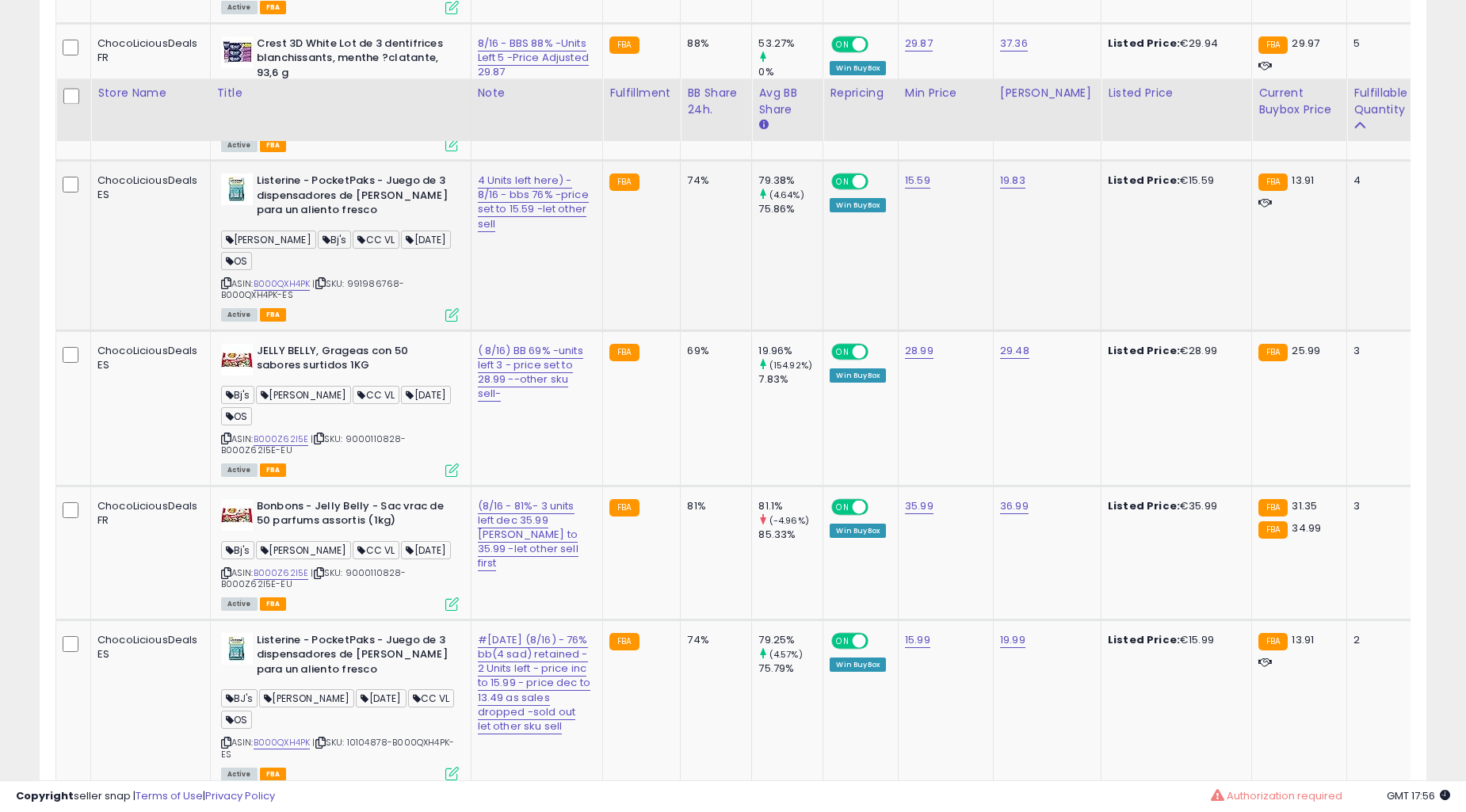
click at [603, 331] on td "FBA" at bounding box center [642, 246] width 78 height 170
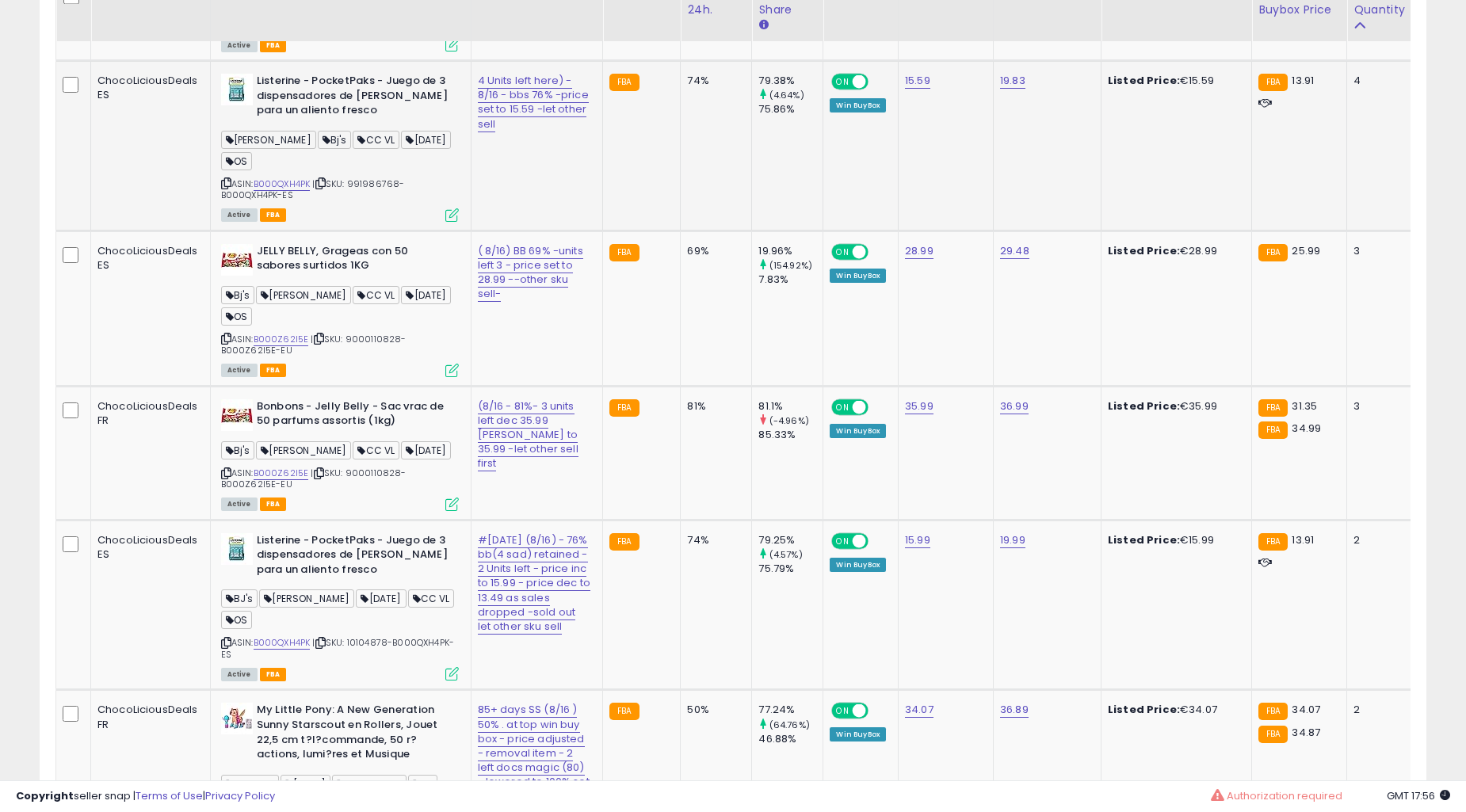
click at [603, 231] on td "FBA" at bounding box center [642, 146] width 78 height 170
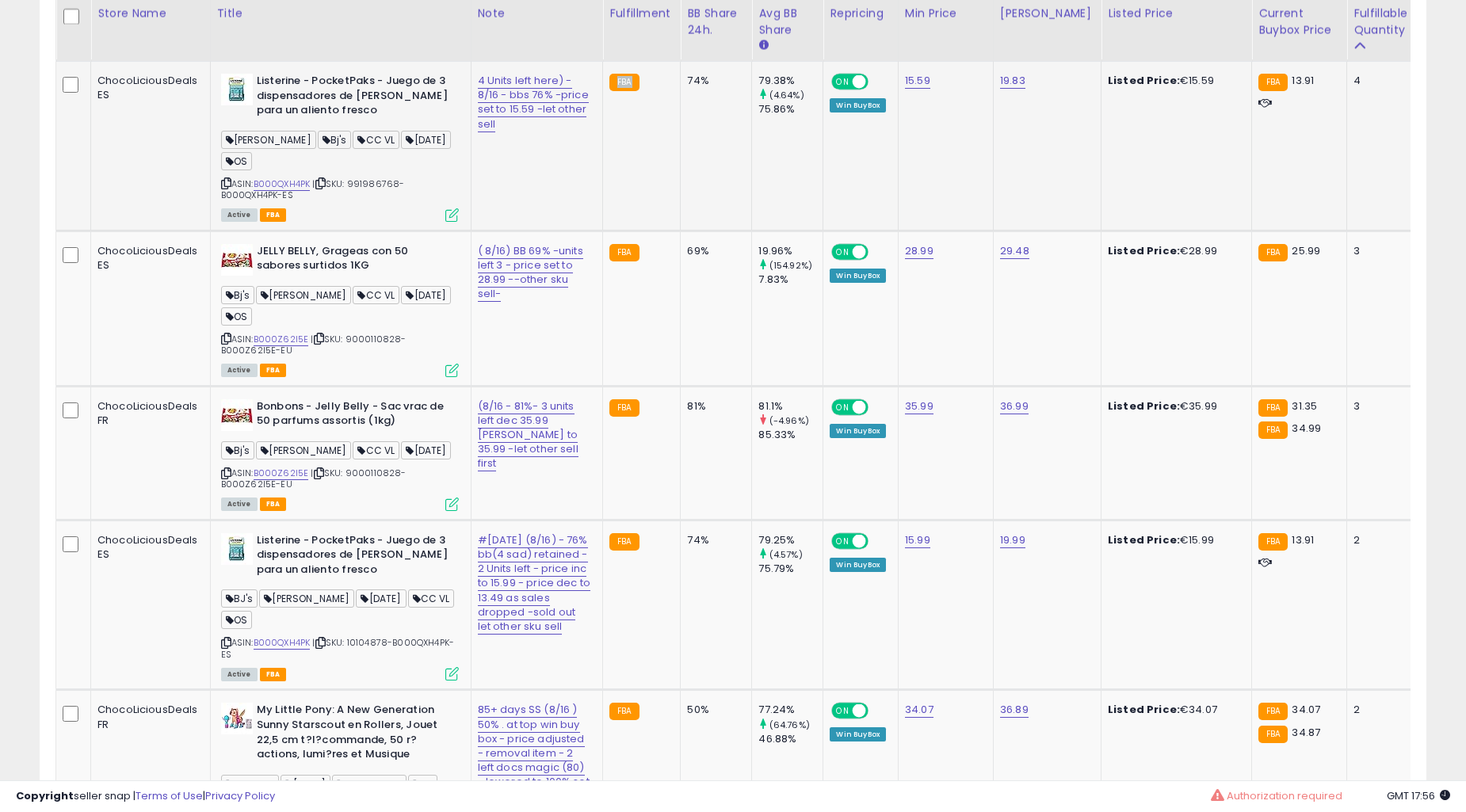
click at [603, 231] on td "FBA" at bounding box center [642, 146] width 78 height 170
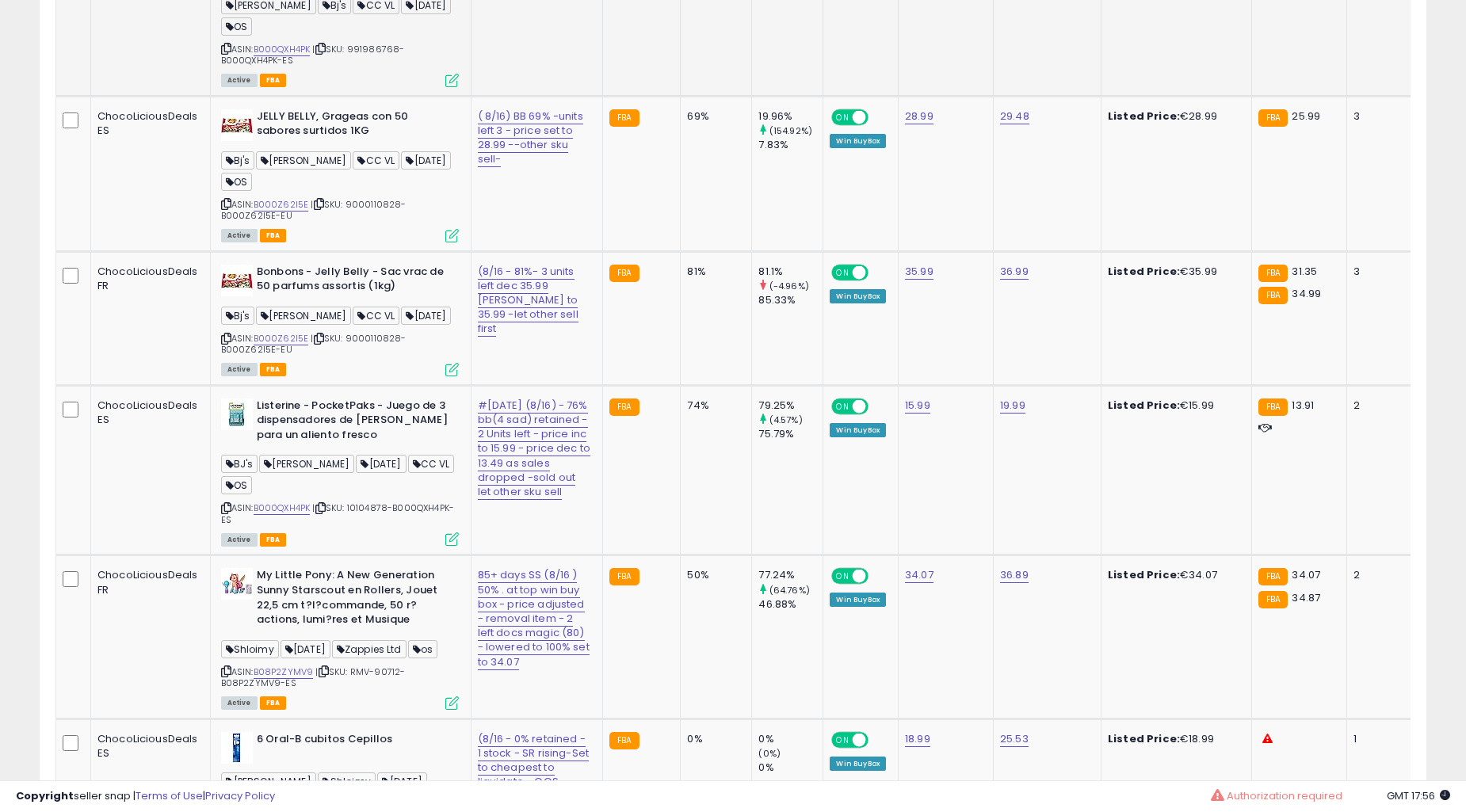
click at [603, 375] on td "FBA" at bounding box center [642, 318] width 78 height 134
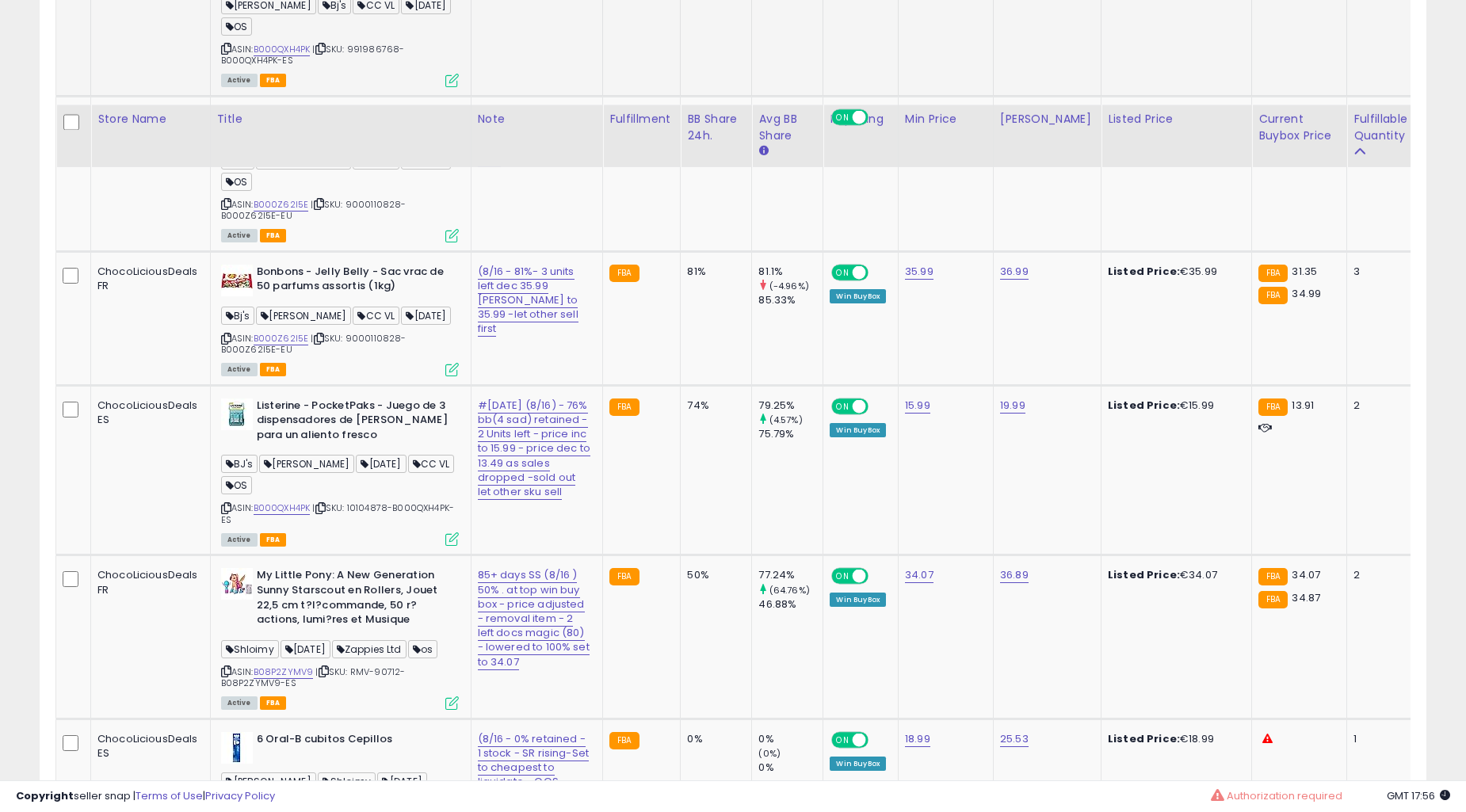
scroll to position [3748, 0]
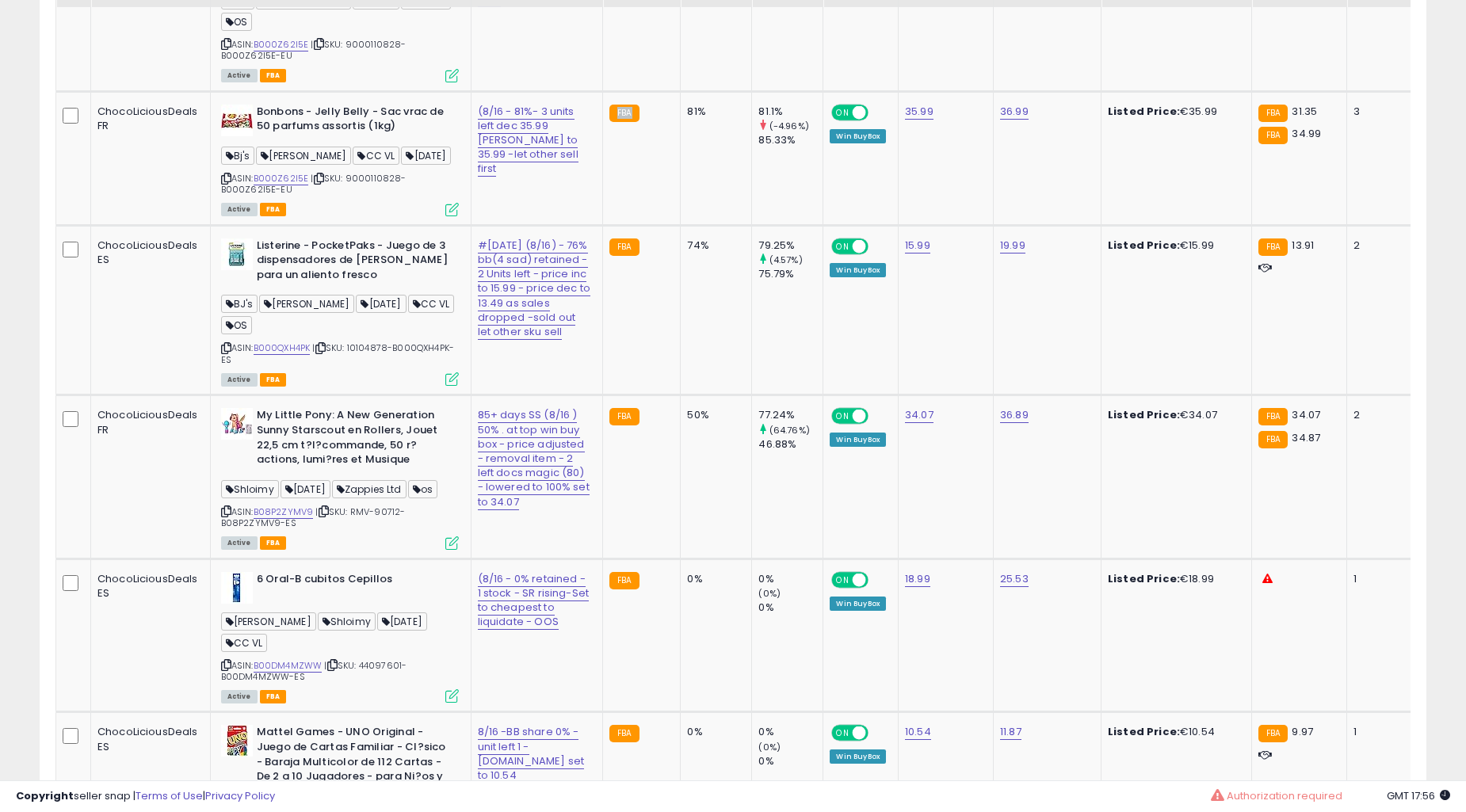
click at [603, 225] on td "FBA" at bounding box center [642, 158] width 78 height 134
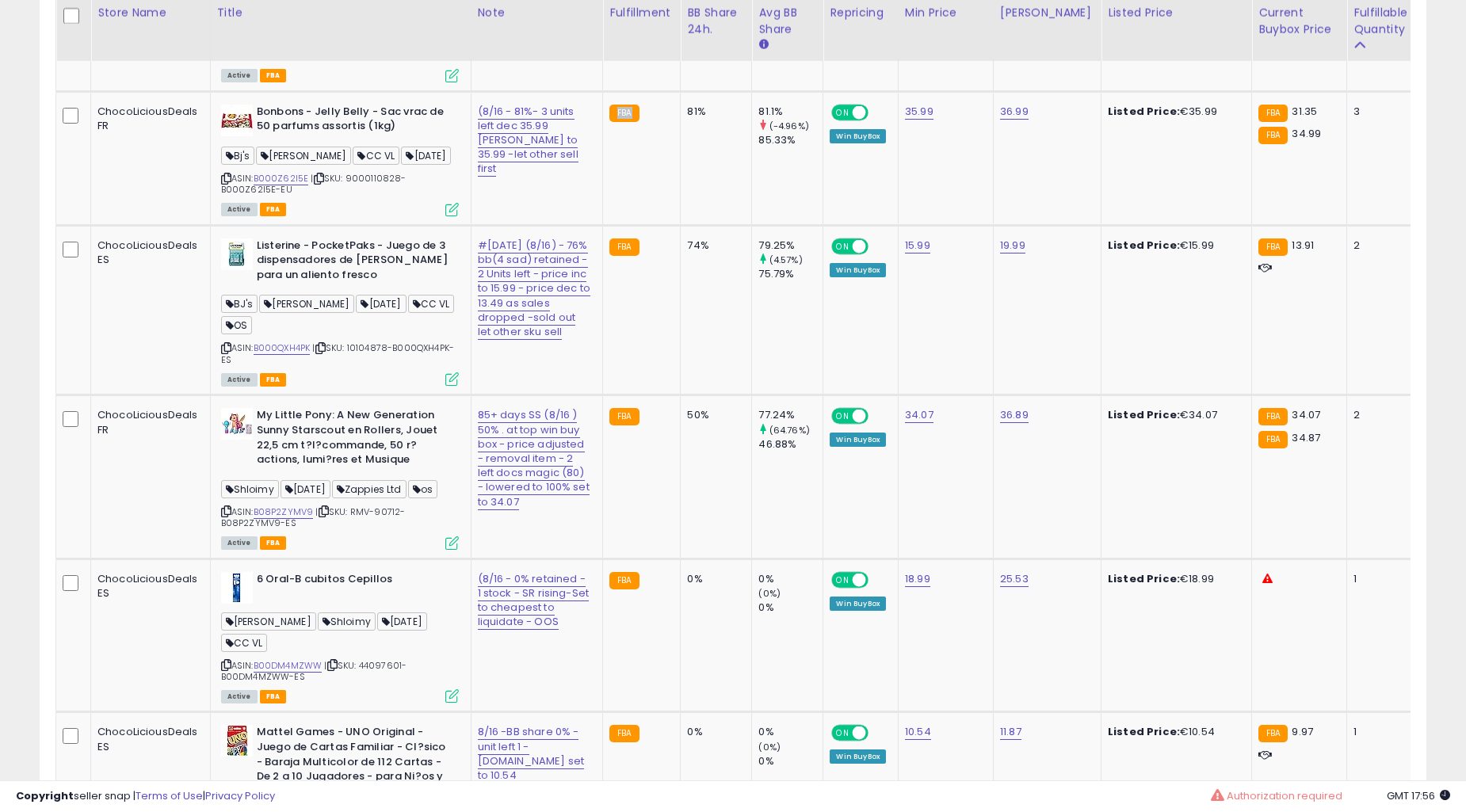
click at [603, 225] on td "FBA" at bounding box center [642, 158] width 78 height 134
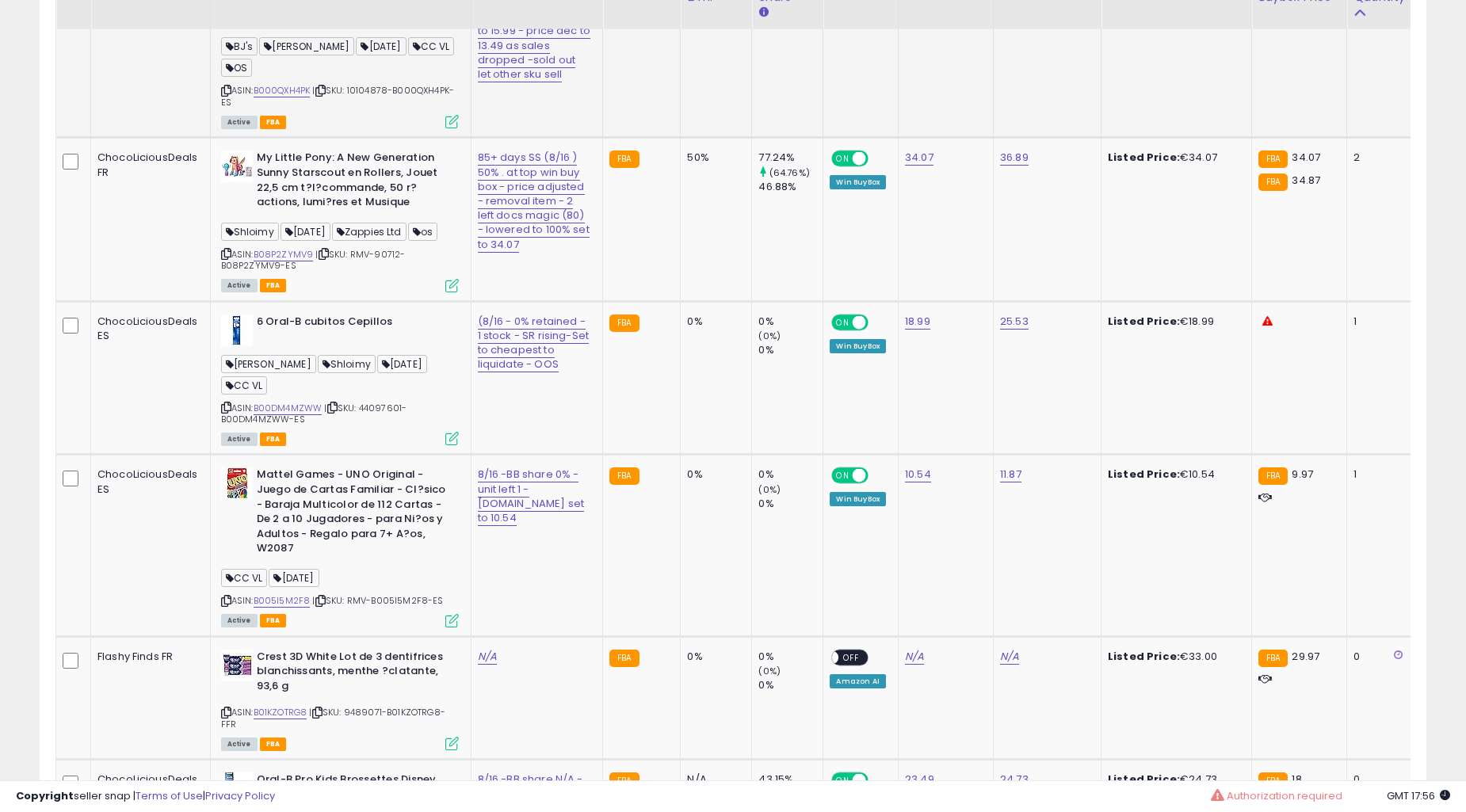
click at [603, 138] on td "FBA" at bounding box center [642, 52] width 78 height 170
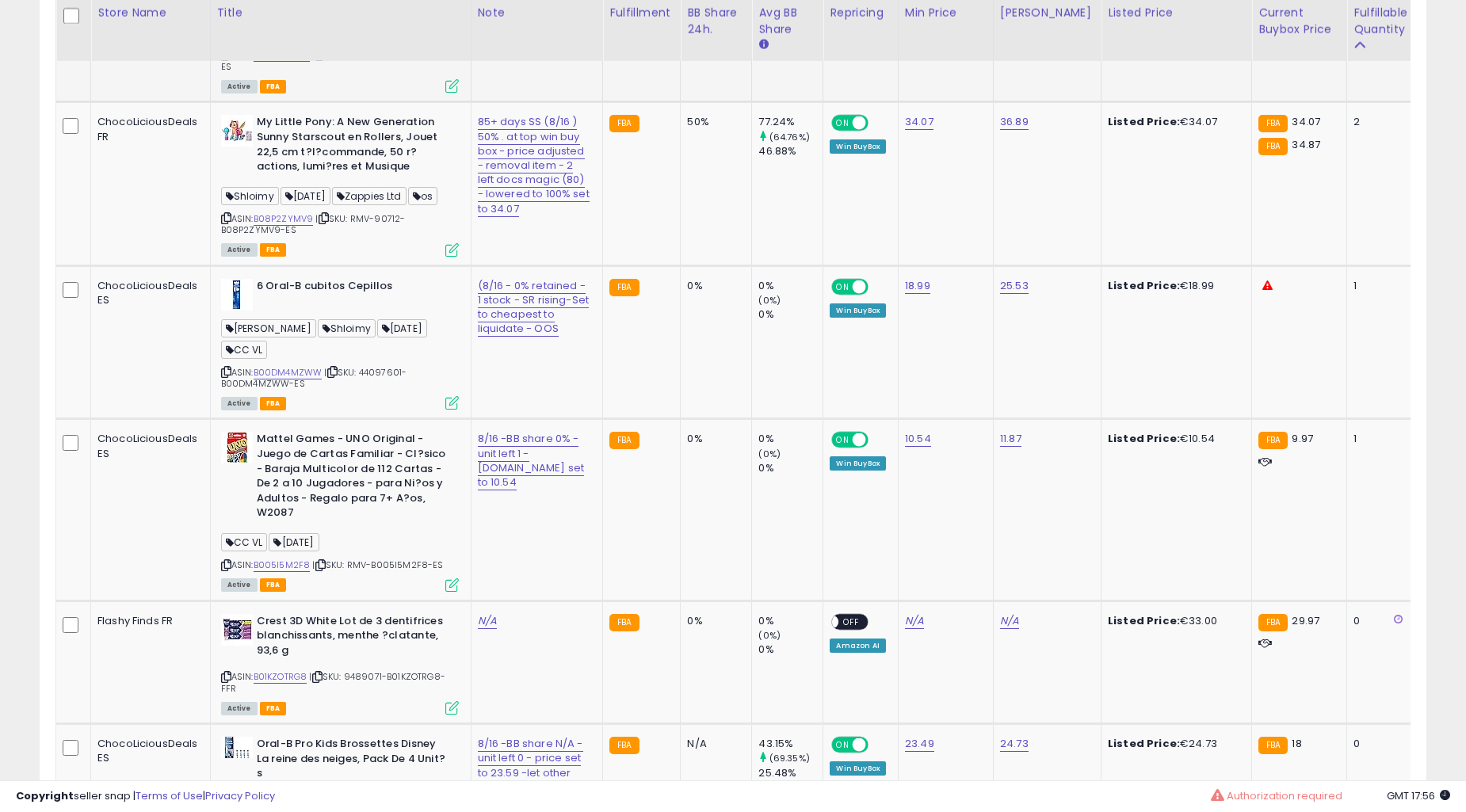
click at [603, 102] on td "FBA" at bounding box center [642, 17] width 78 height 170
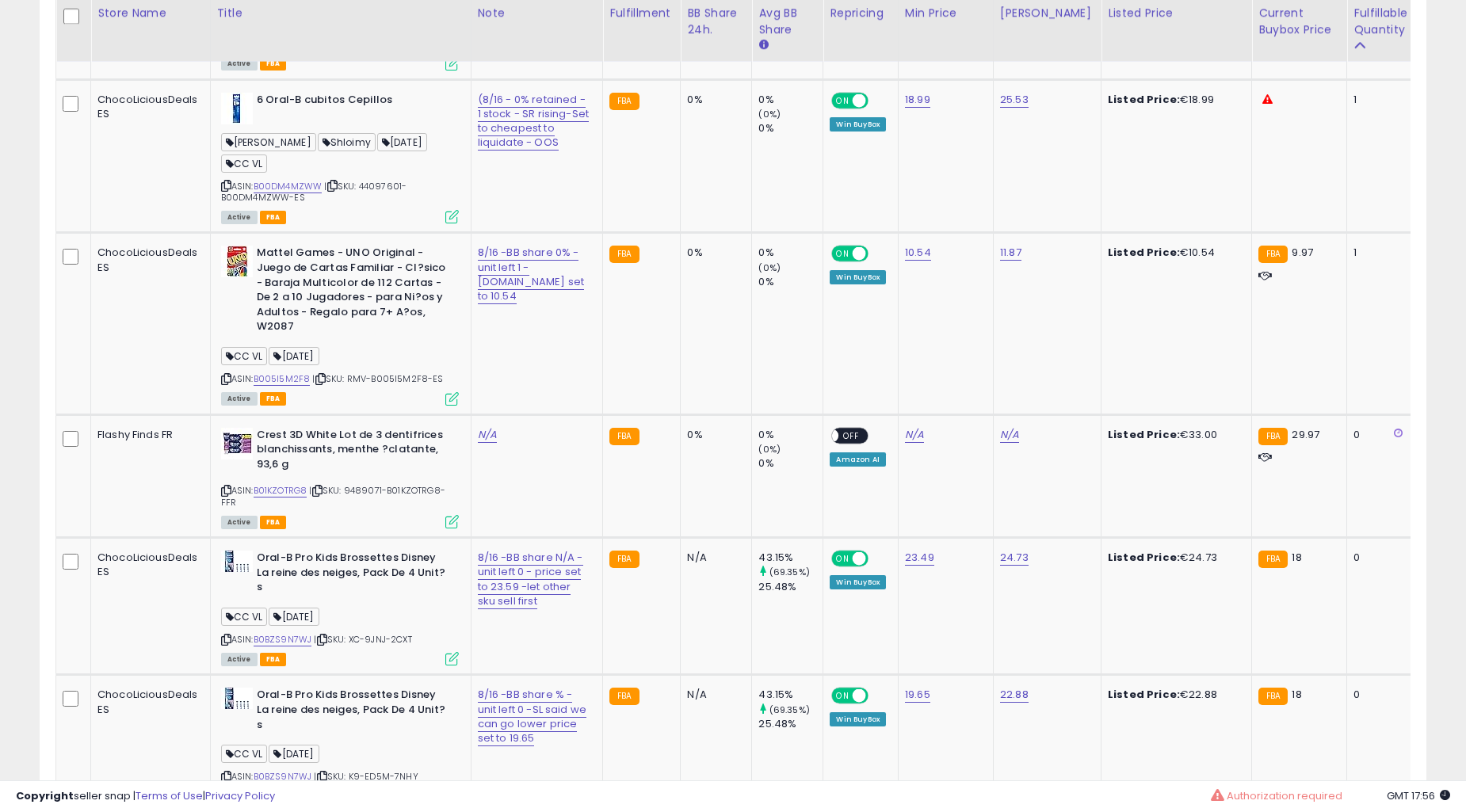
click at [603, 233] on td "FBA" at bounding box center [642, 156] width 78 height 154
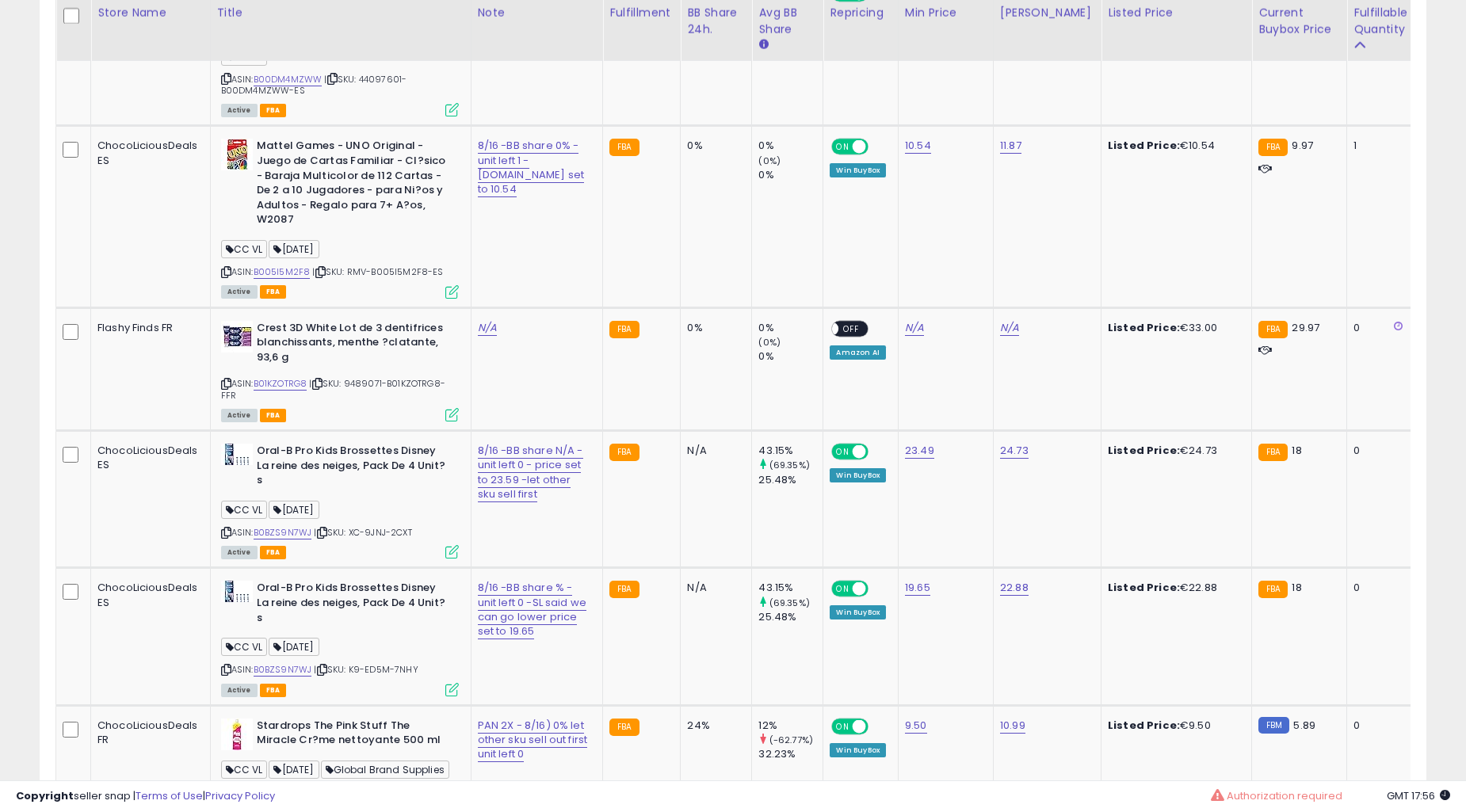
click at [603, 126] on td "FBA" at bounding box center [642, 50] width 78 height 154
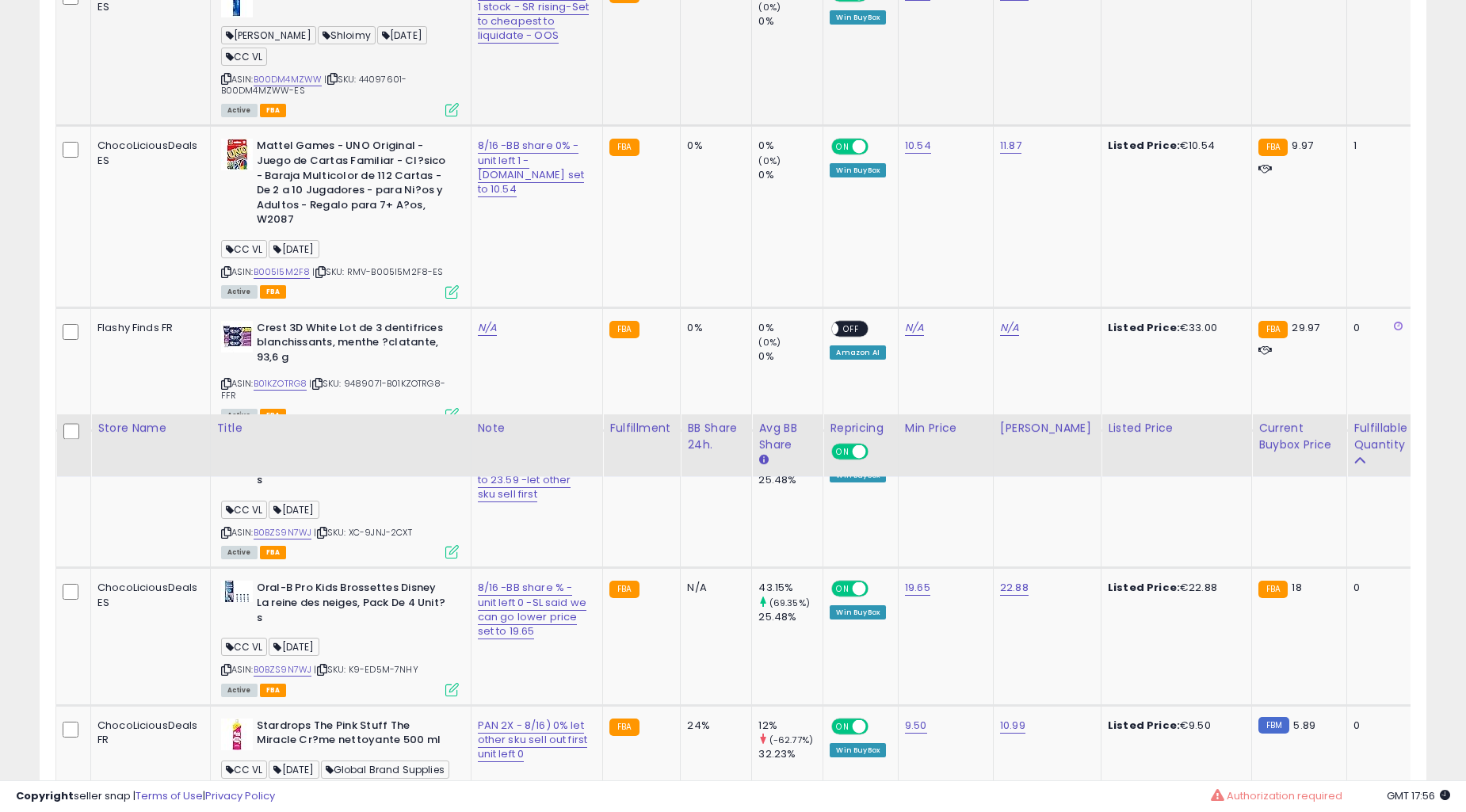
scroll to position [4774, 0]
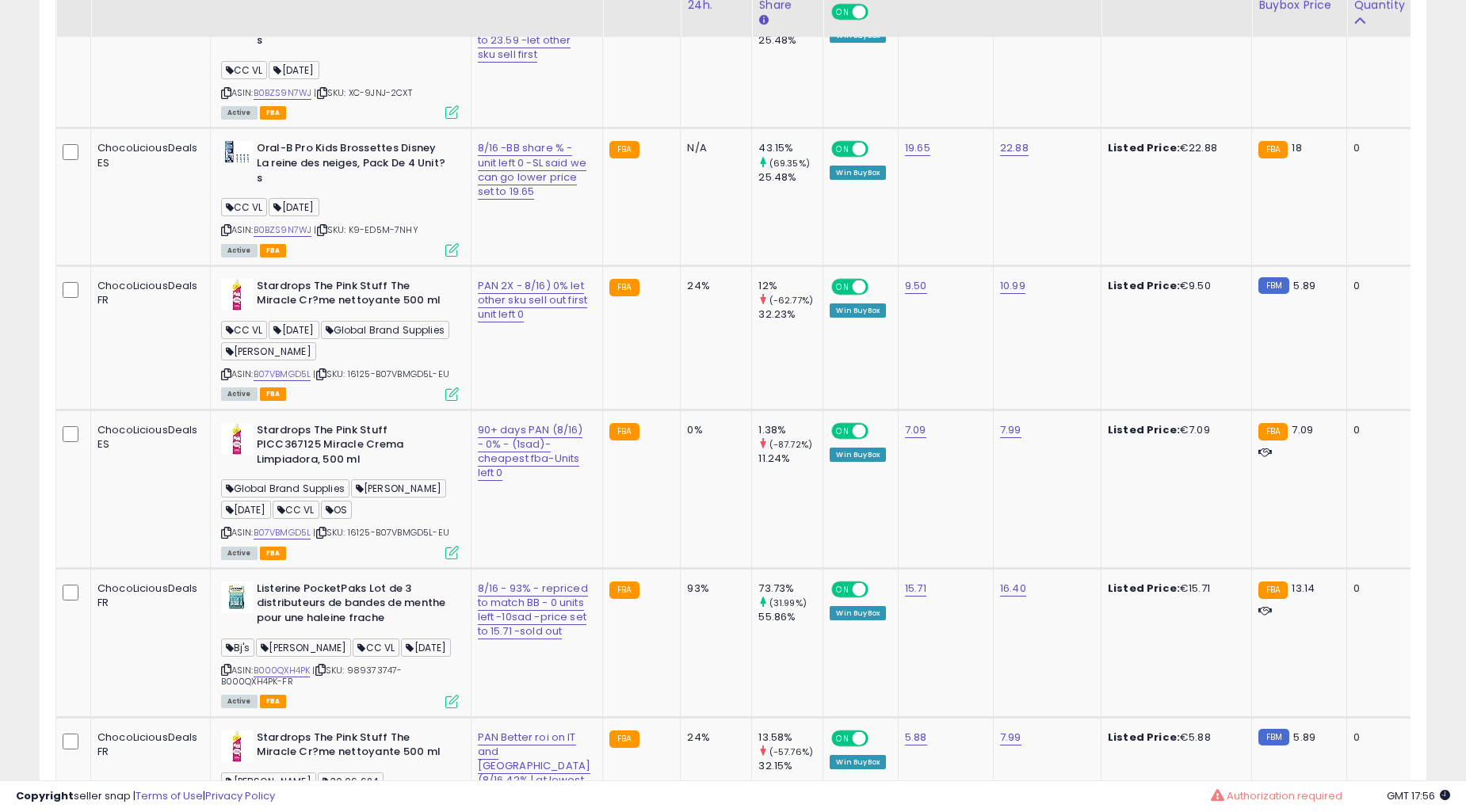
click at [619, 128] on td "FBA" at bounding box center [642, 59] width 78 height 137
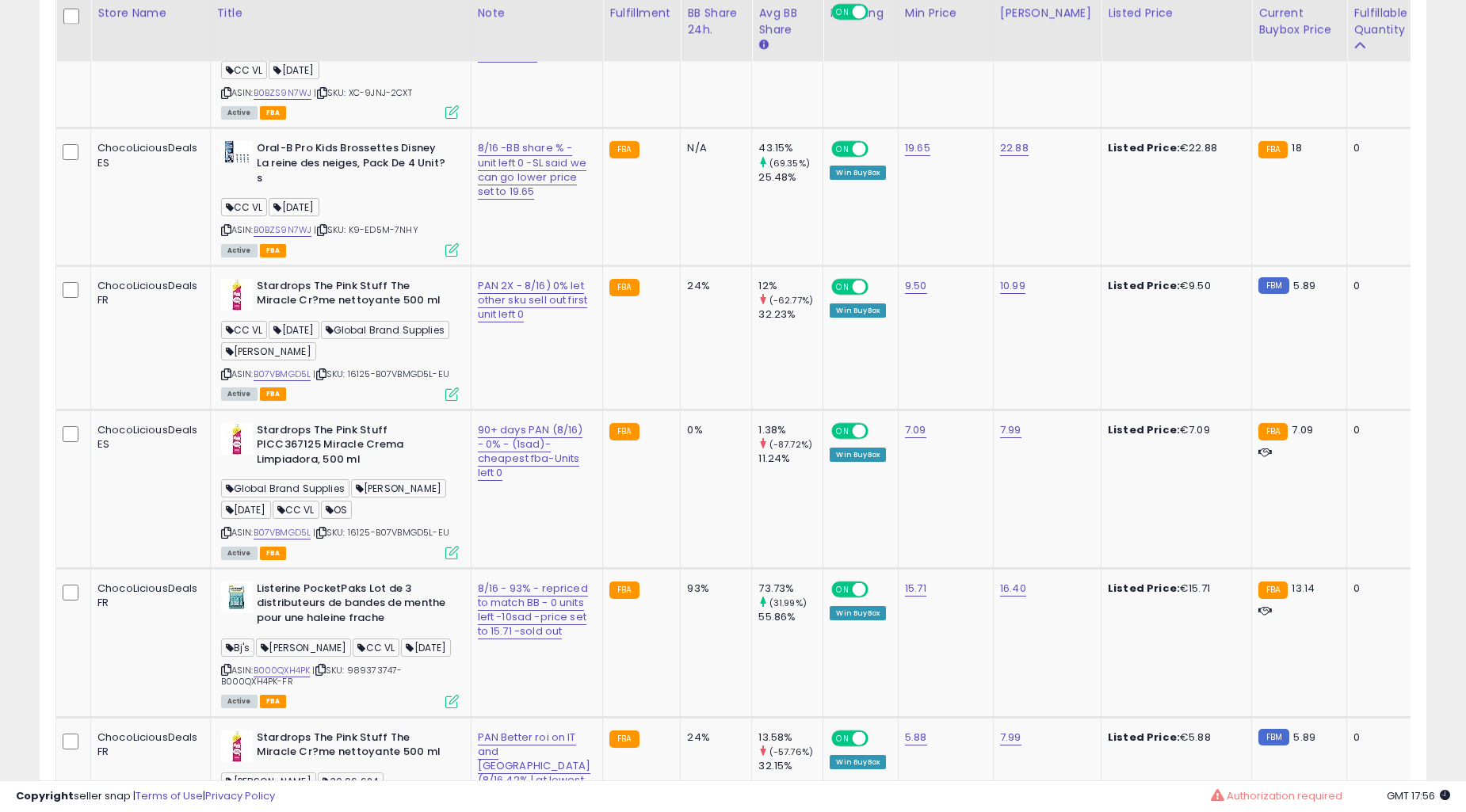
click at [619, 128] on td "FBA" at bounding box center [642, 59] width 78 height 137
drag, startPoint x: 607, startPoint y: 349, endPoint x: 637, endPoint y: 357, distance: 31.0
click at [687, 19] on div "N/A" at bounding box center [713, 11] width 52 height 14
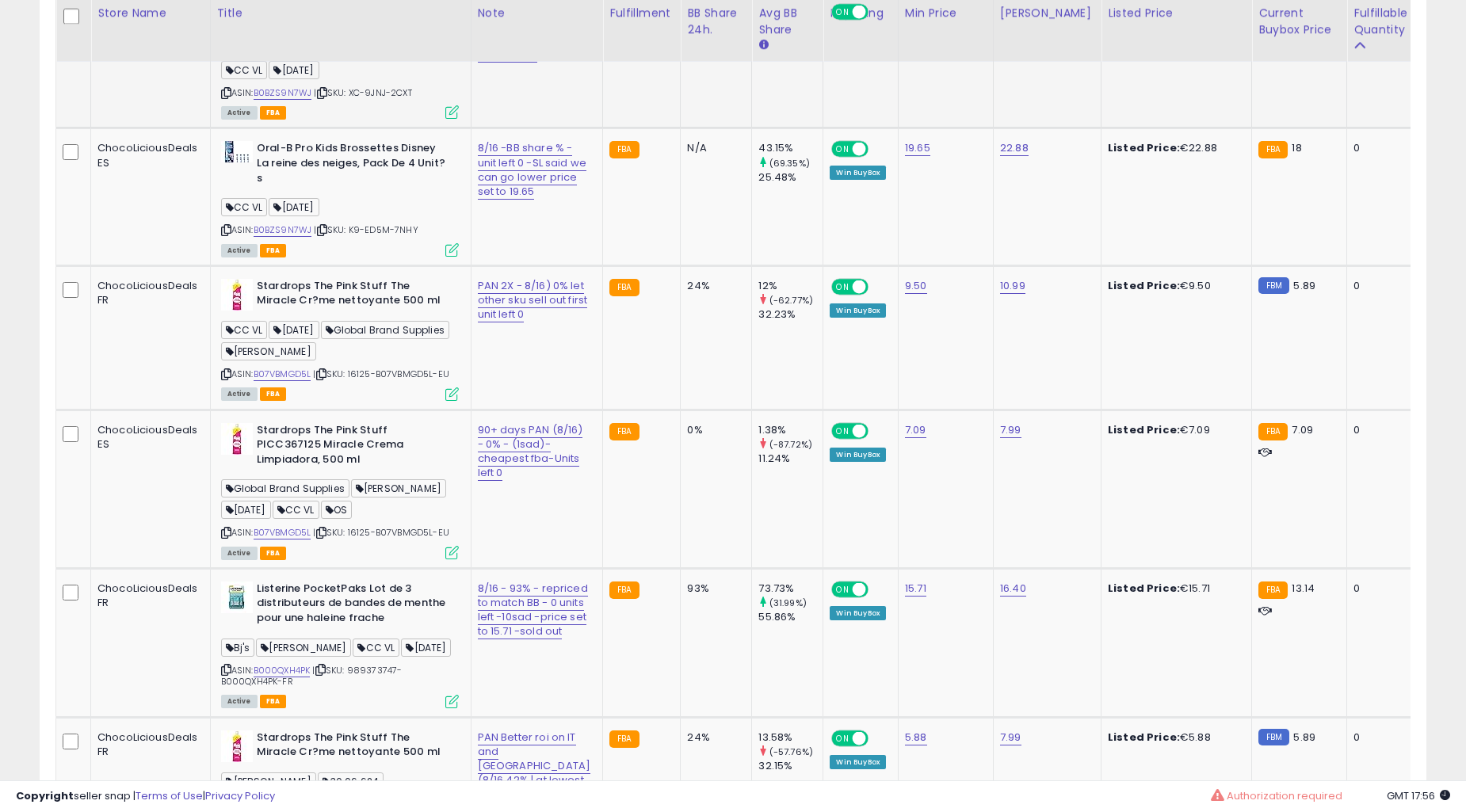
drag, startPoint x: 652, startPoint y: 357, endPoint x: 583, endPoint y: 357, distance: 69.0
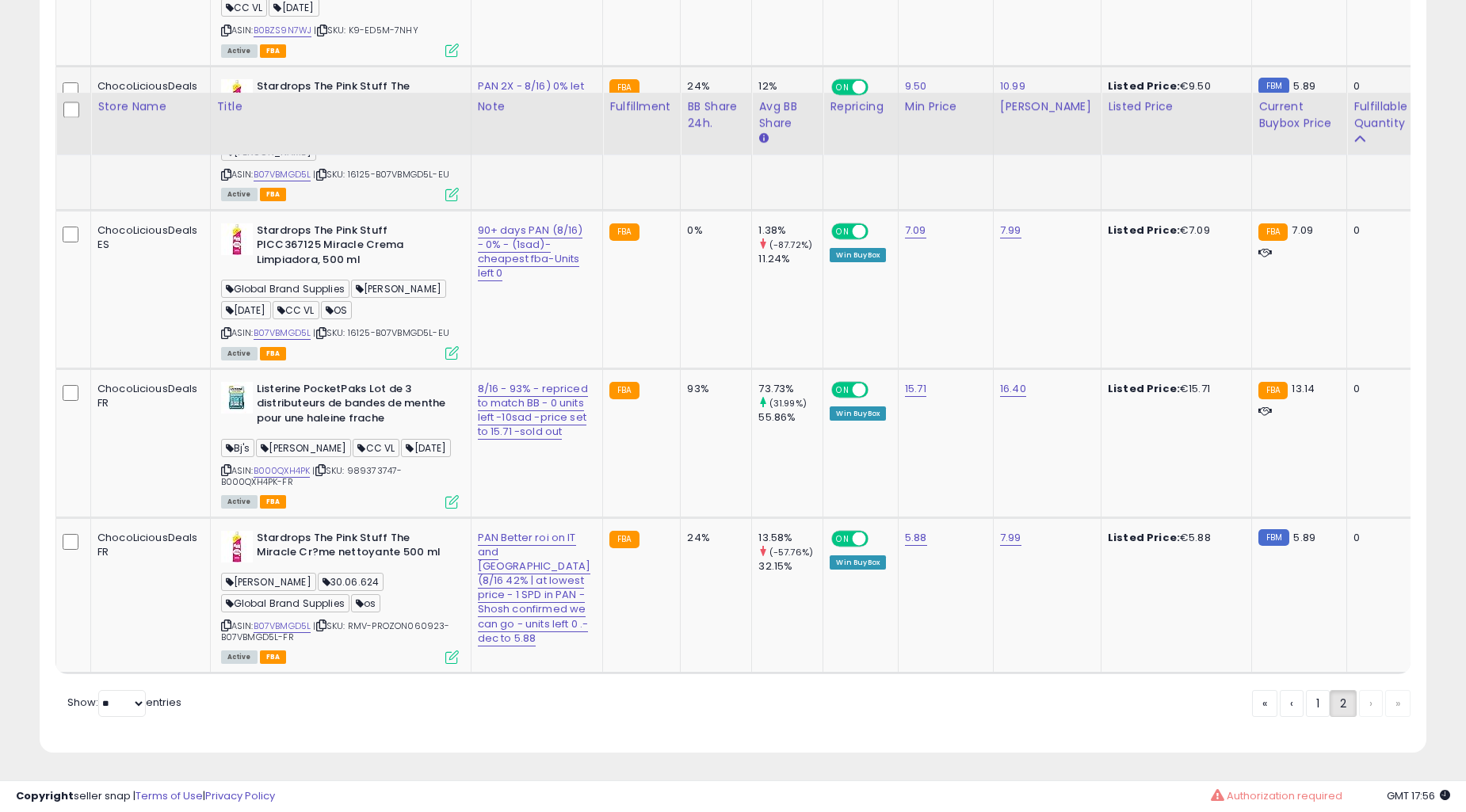
scroll to position [5068, 0]
drag, startPoint x: 658, startPoint y: 344, endPoint x: 588, endPoint y: 339, distance: 70.2
drag, startPoint x: 662, startPoint y: 481, endPoint x: 577, endPoint y: 456, distance: 88.6
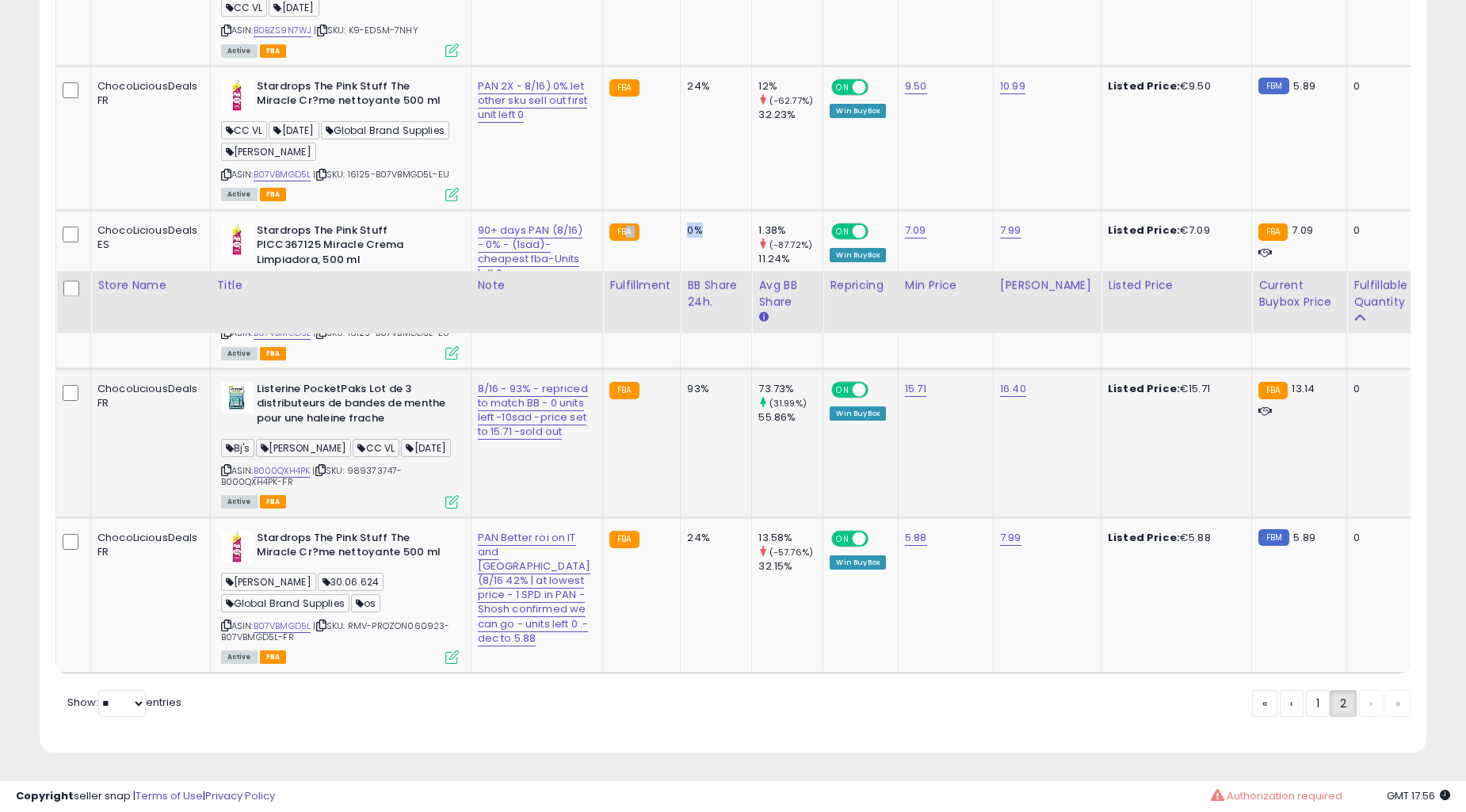
scroll to position [5361, 0]
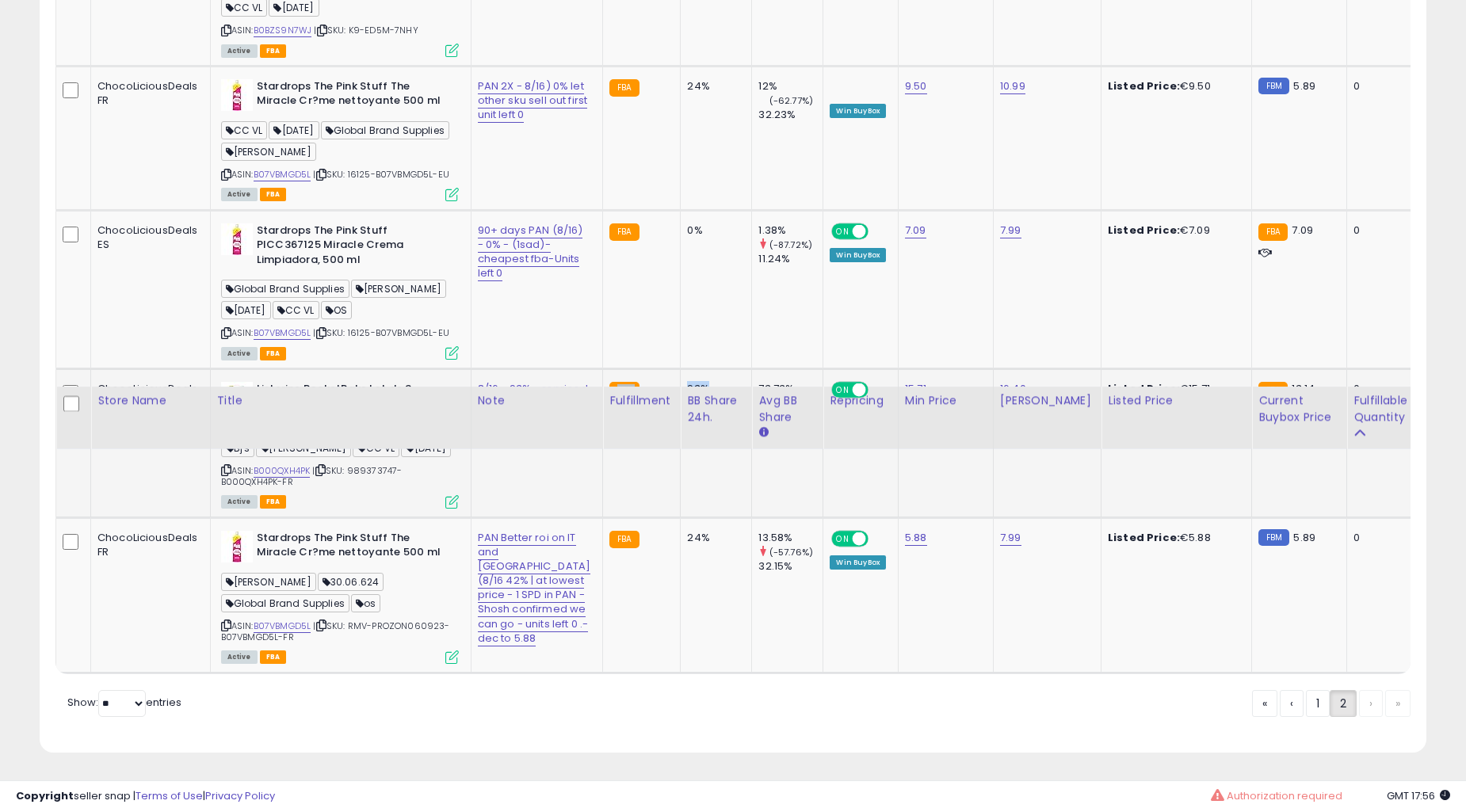
drag, startPoint x: 658, startPoint y: 349, endPoint x: 567, endPoint y: 310, distance: 99.0
click at [681, 398] on td "93%" at bounding box center [717, 443] width 72 height 149
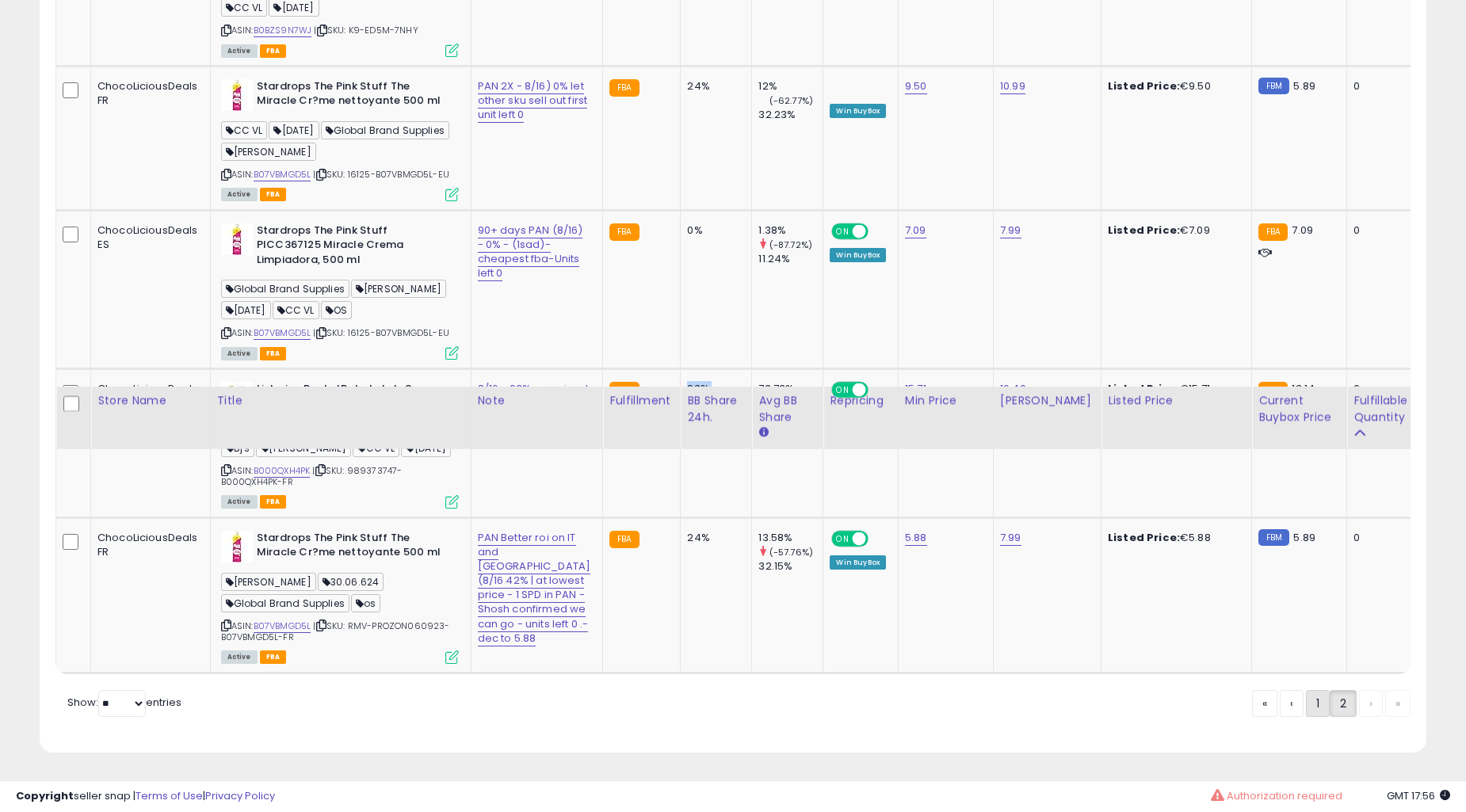
click at [1360, 717] on link "1" at bounding box center [1371, 703] width 24 height 27
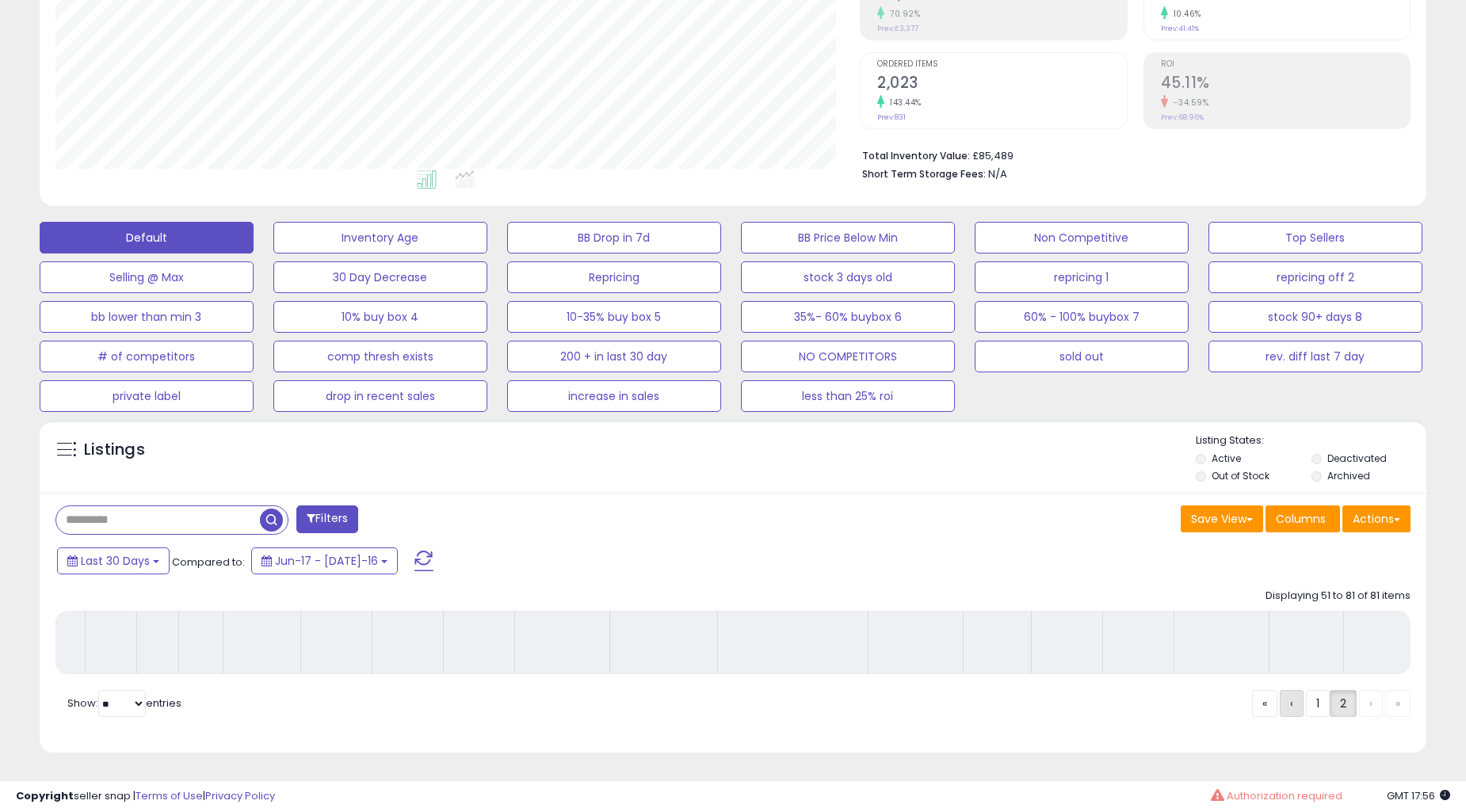
scroll to position [290, 0]
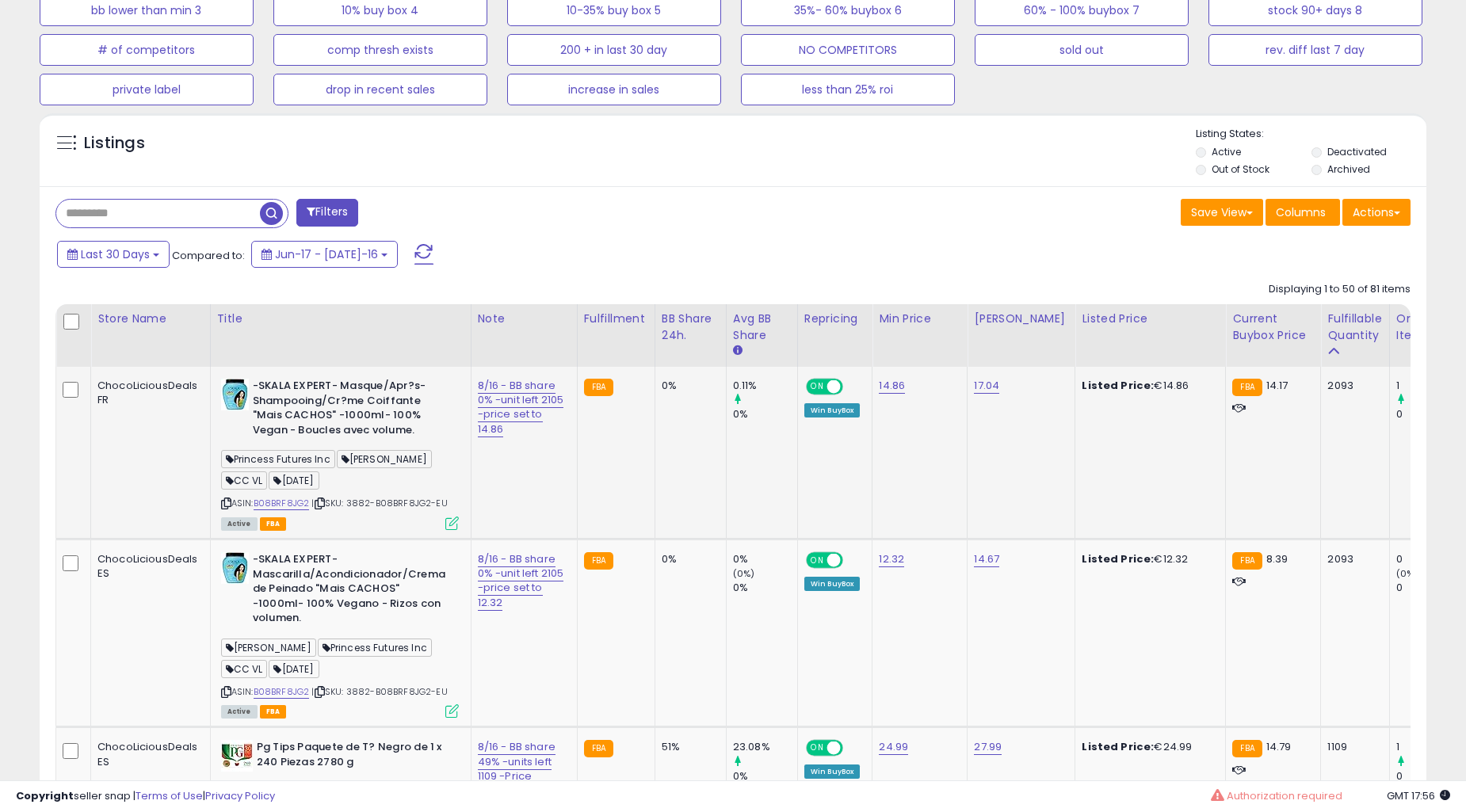
click at [618, 536] on td "FBA" at bounding box center [616, 452] width 78 height 172
click at [655, 727] on td "51%" at bounding box center [690, 799] width 72 height 144
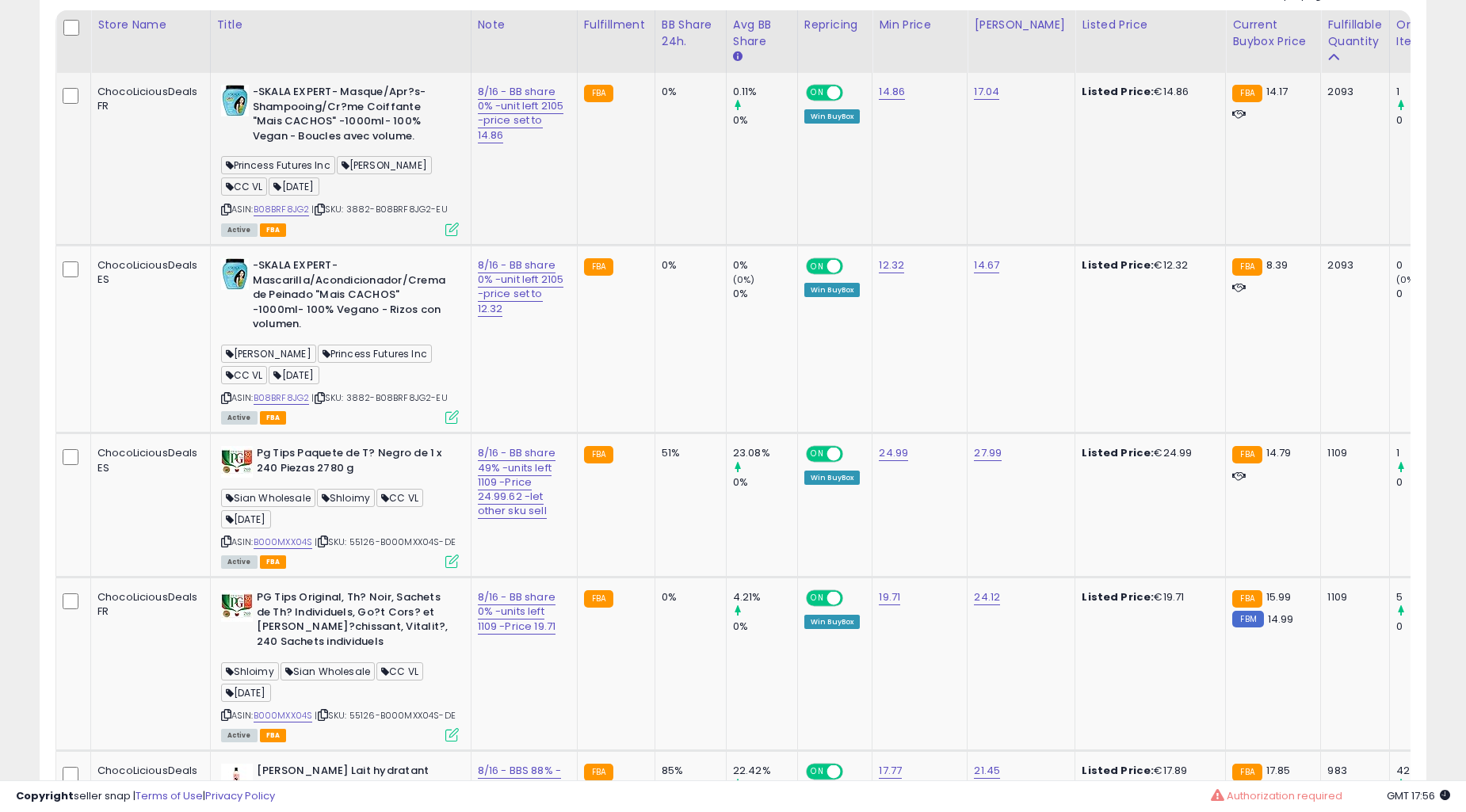
click at [655, 536] on td "51%" at bounding box center [690, 505] width 72 height 144
drag, startPoint x: 559, startPoint y: 508, endPoint x: 645, endPoint y: 497, distance: 86.7
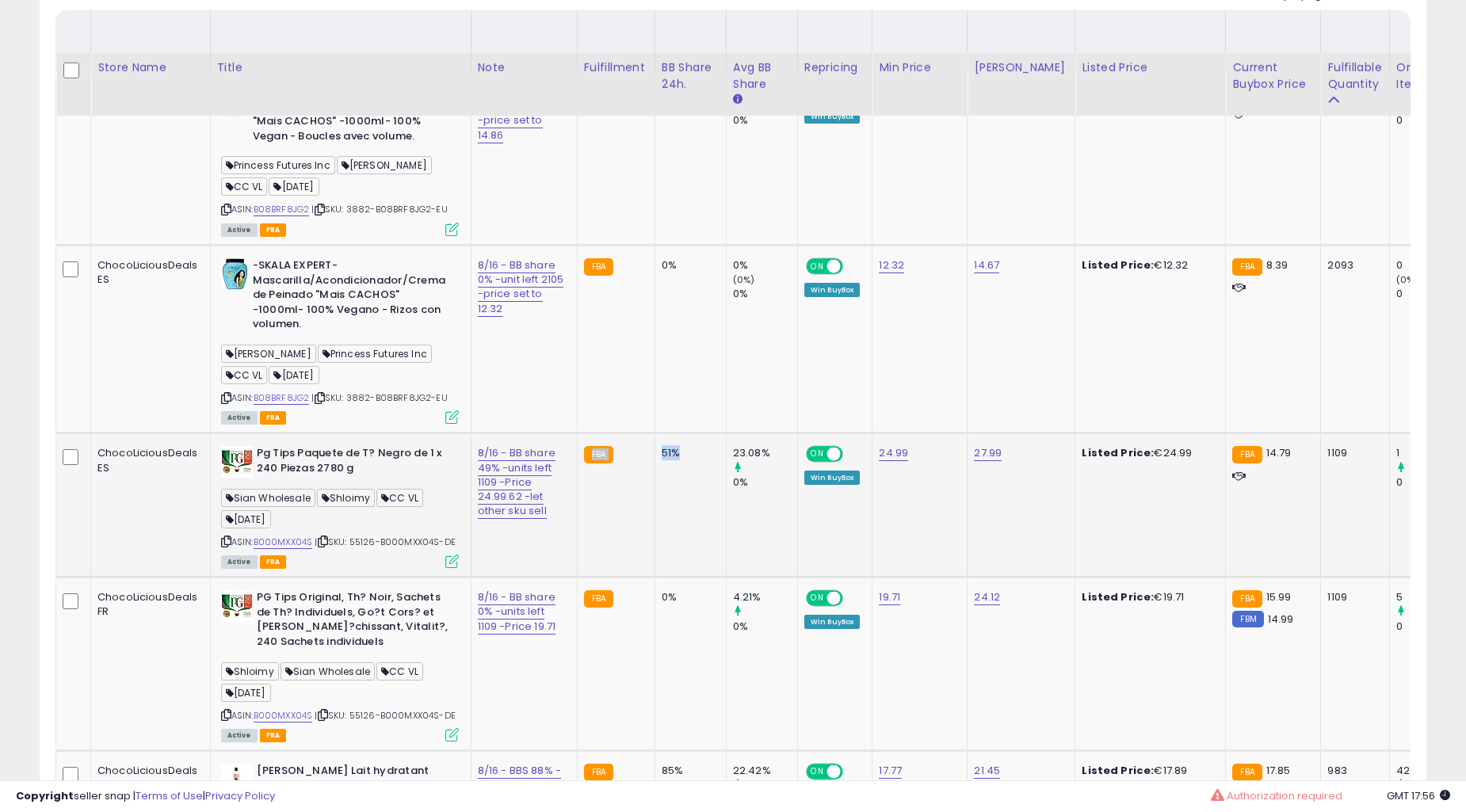
click at [655, 751] on td "85%" at bounding box center [690, 823] width 72 height 144
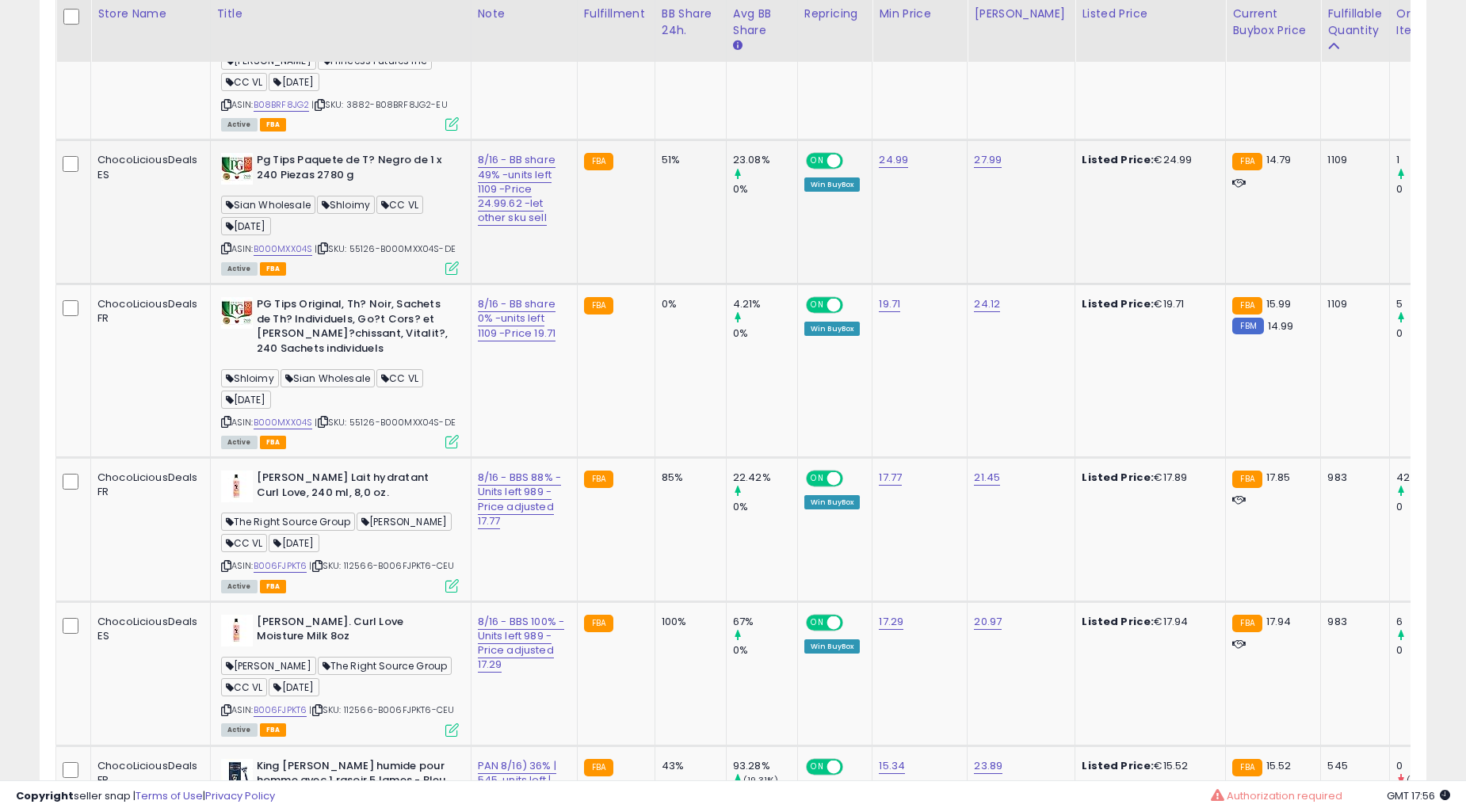
click at [655, 497] on td "85%" at bounding box center [690, 530] width 72 height 144
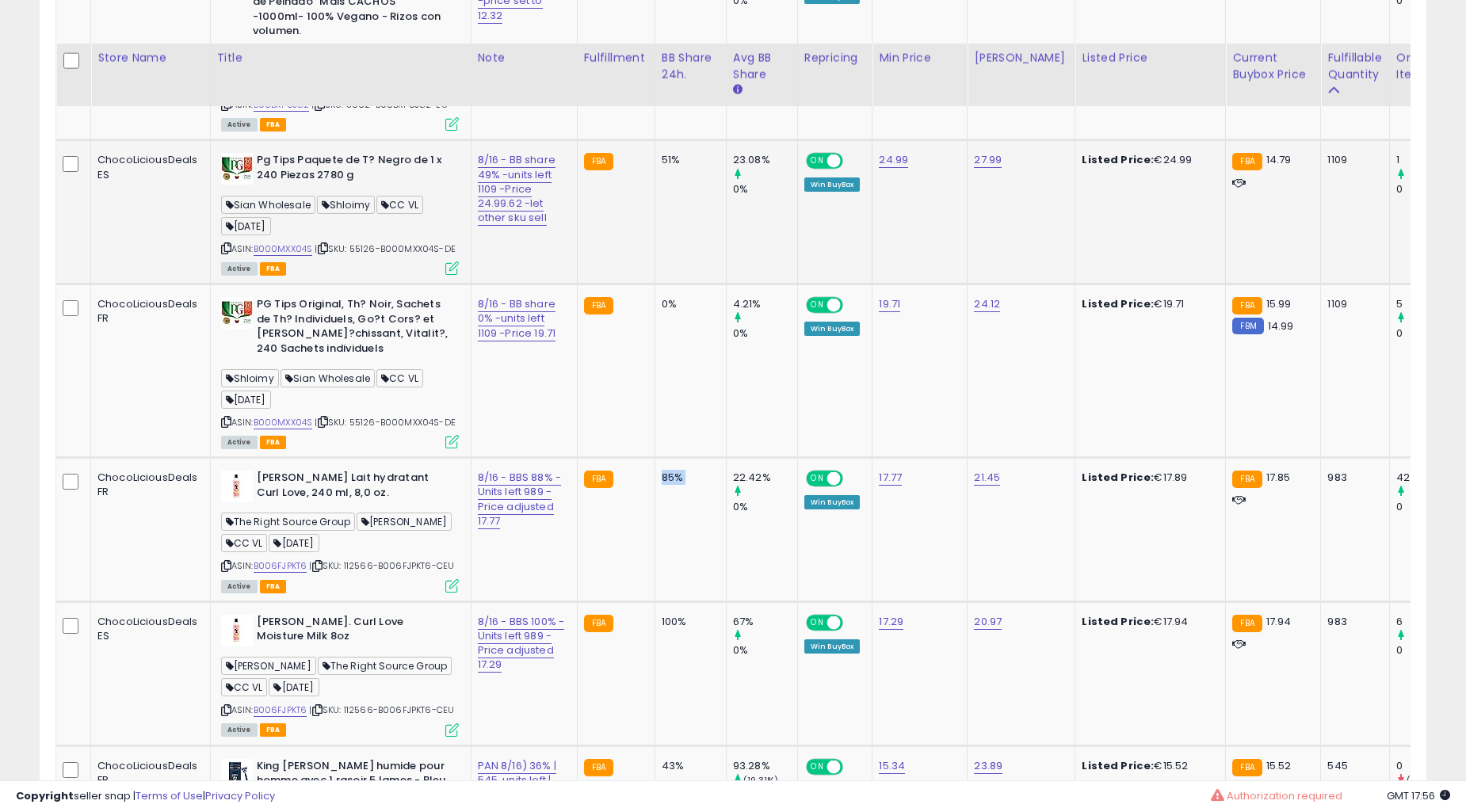
click at [655, 601] on td "100%" at bounding box center [690, 673] width 72 height 144
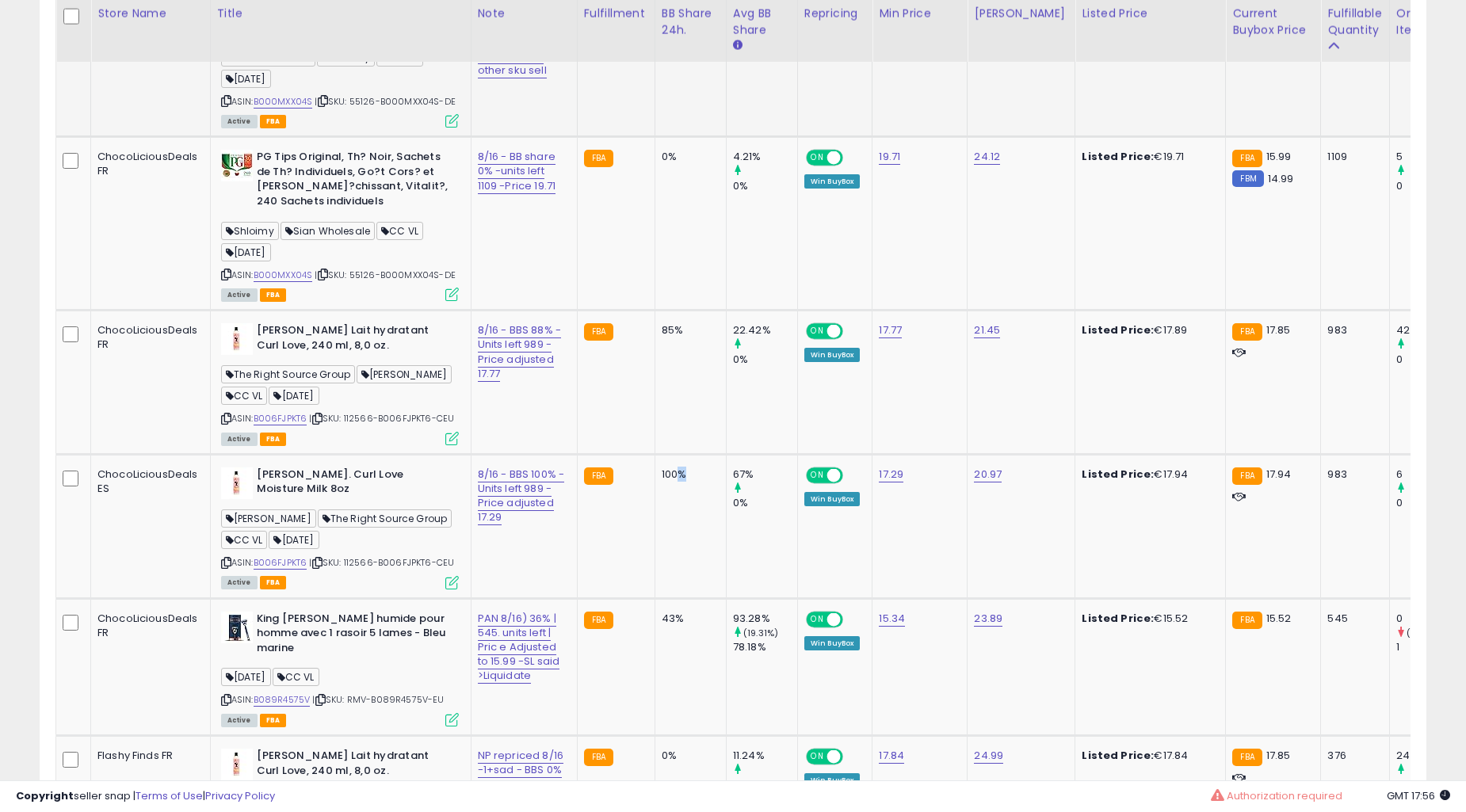
click at [655, 497] on td "100%" at bounding box center [690, 526] width 72 height 144
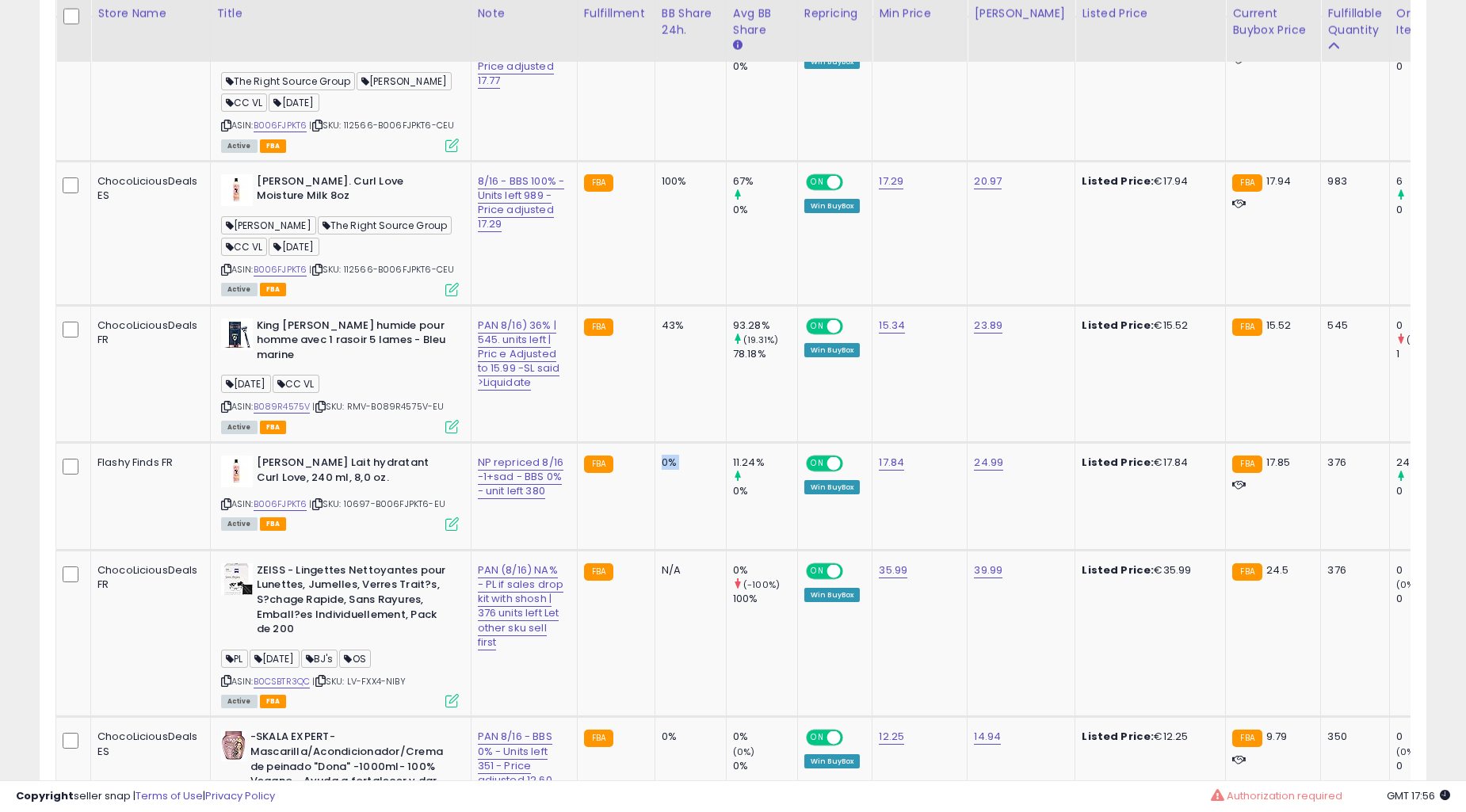
click at [655, 497] on td "0%" at bounding box center [690, 496] width 72 height 108
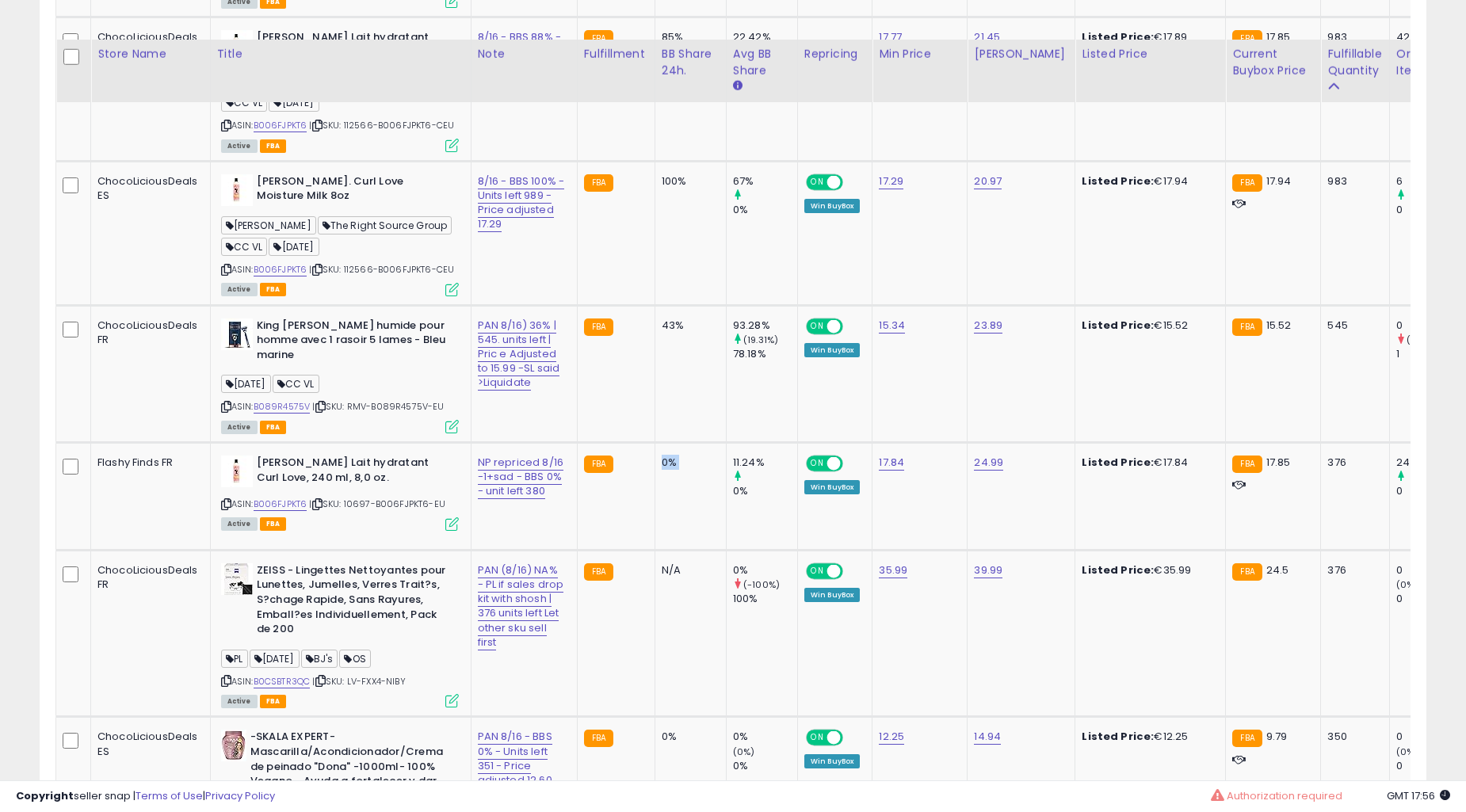
click at [655, 550] on td "N/A" at bounding box center [690, 633] width 72 height 166
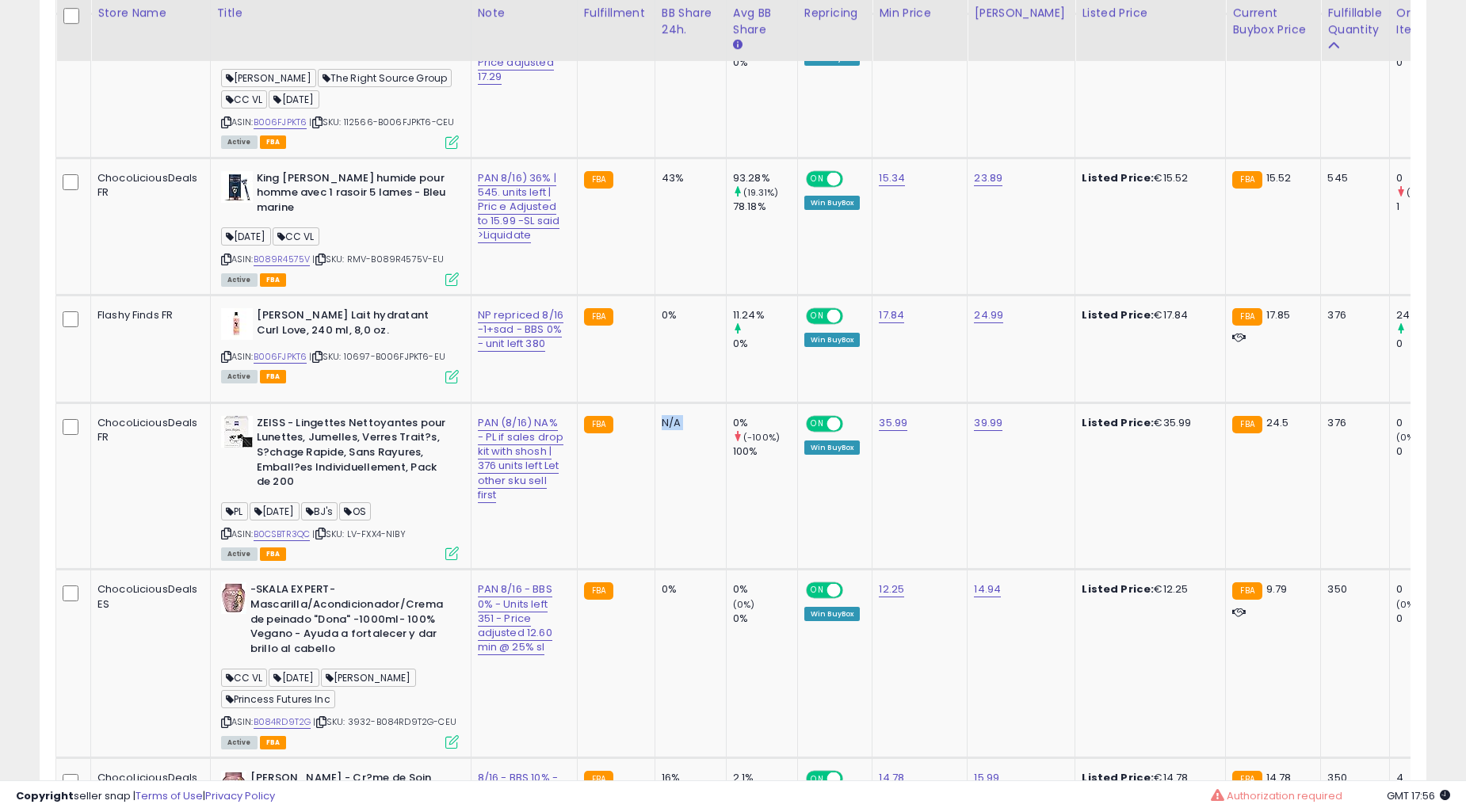
click at [655, 497] on td "N/A" at bounding box center [690, 486] width 72 height 166
click at [621, 418] on td "FBA" at bounding box center [616, 486] width 78 height 166
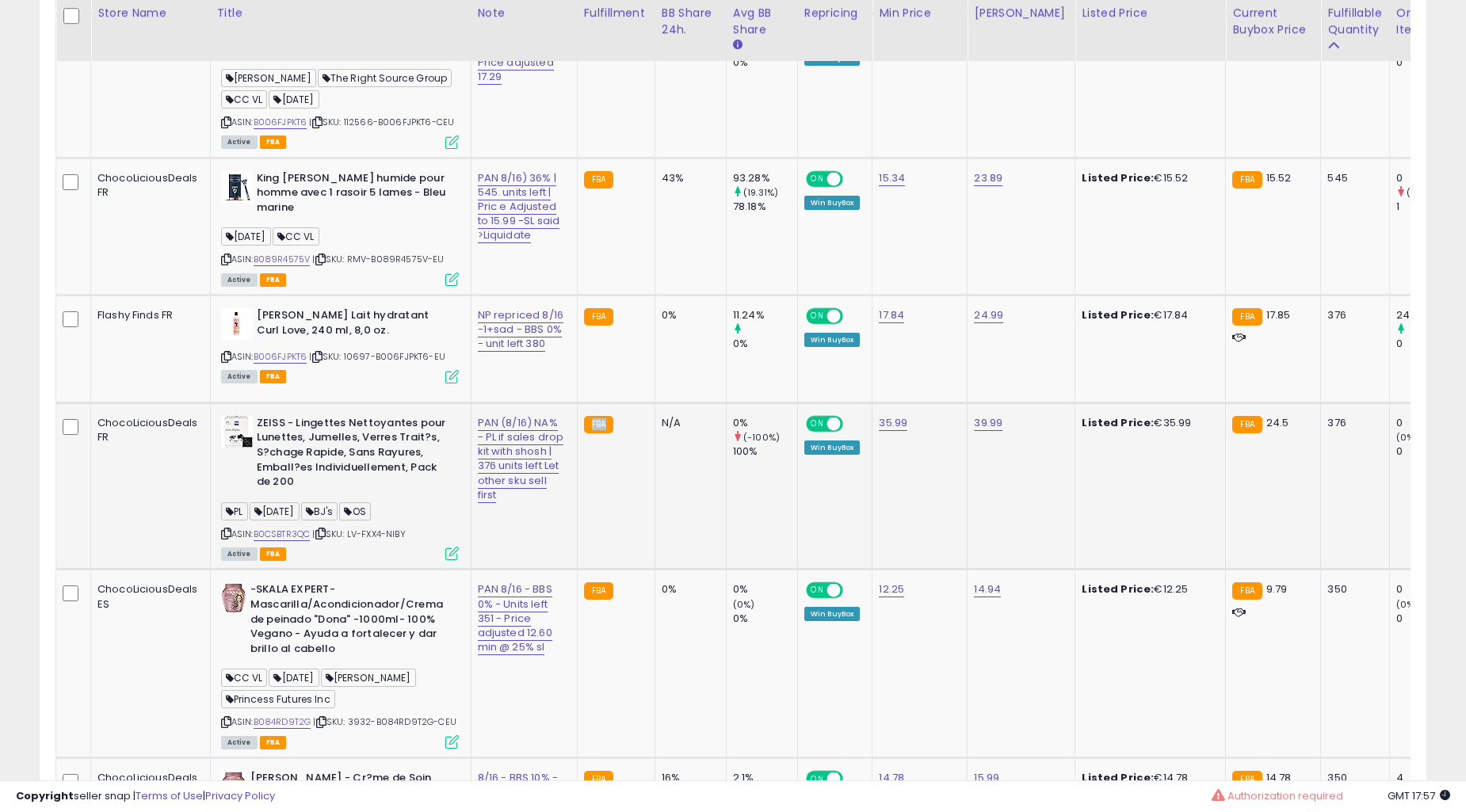
click at [621, 418] on td "FBA" at bounding box center [616, 486] width 78 height 166
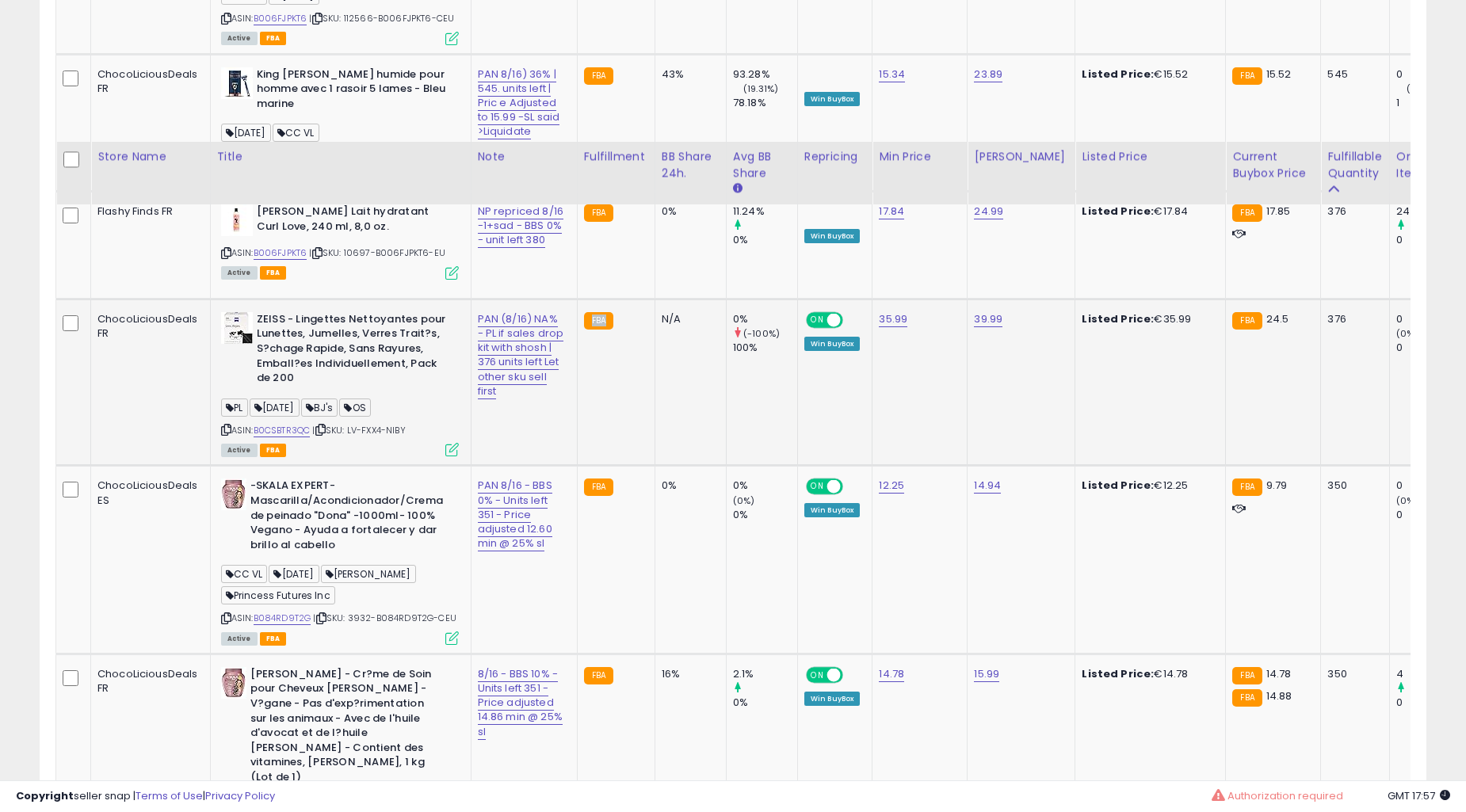
click at [618, 466] on td "FBA" at bounding box center [616, 560] width 78 height 188
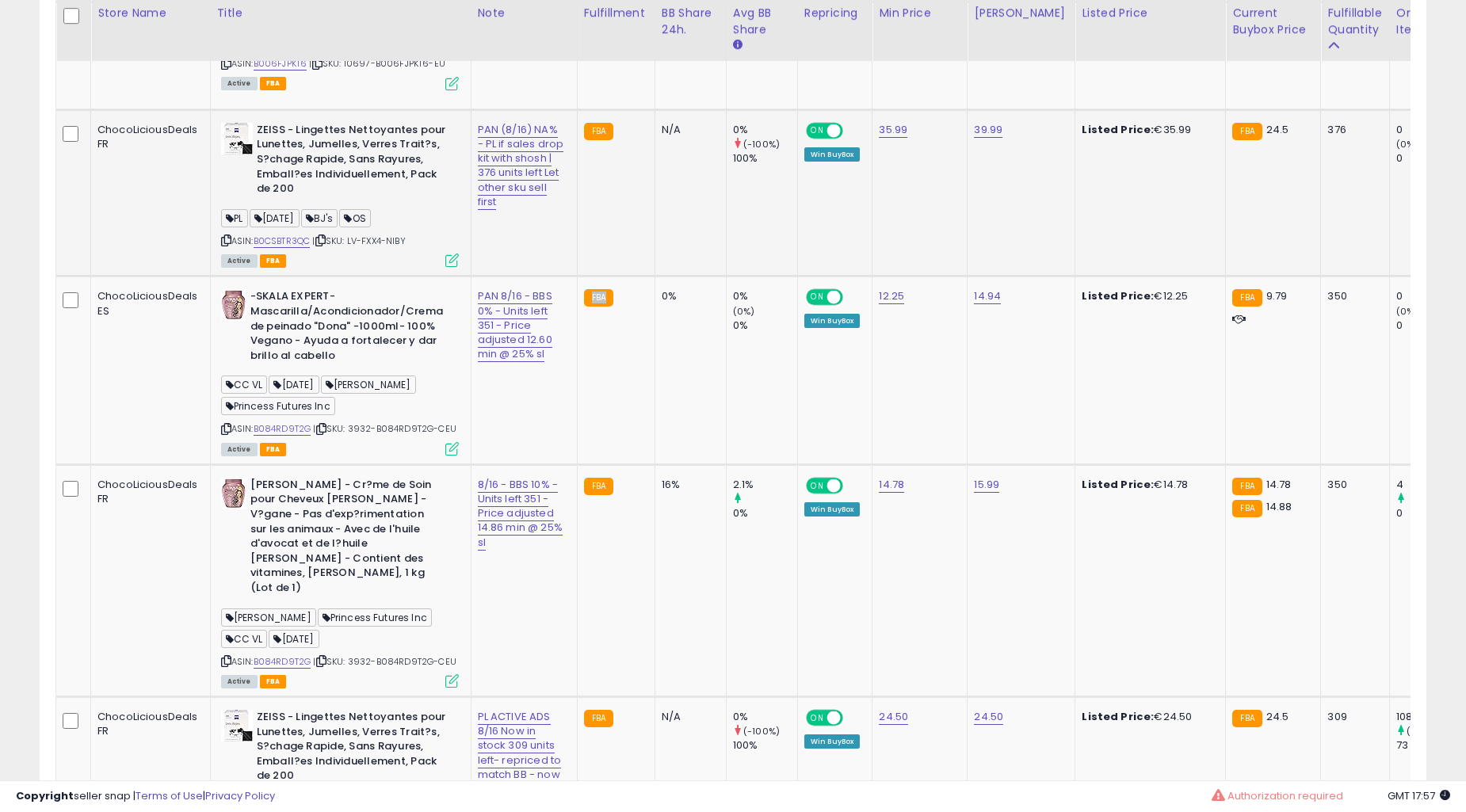
click at [618, 416] on td "FBA" at bounding box center [616, 370] width 78 height 188
click at [617, 415] on td "FBA" at bounding box center [616, 370] width 78 height 188
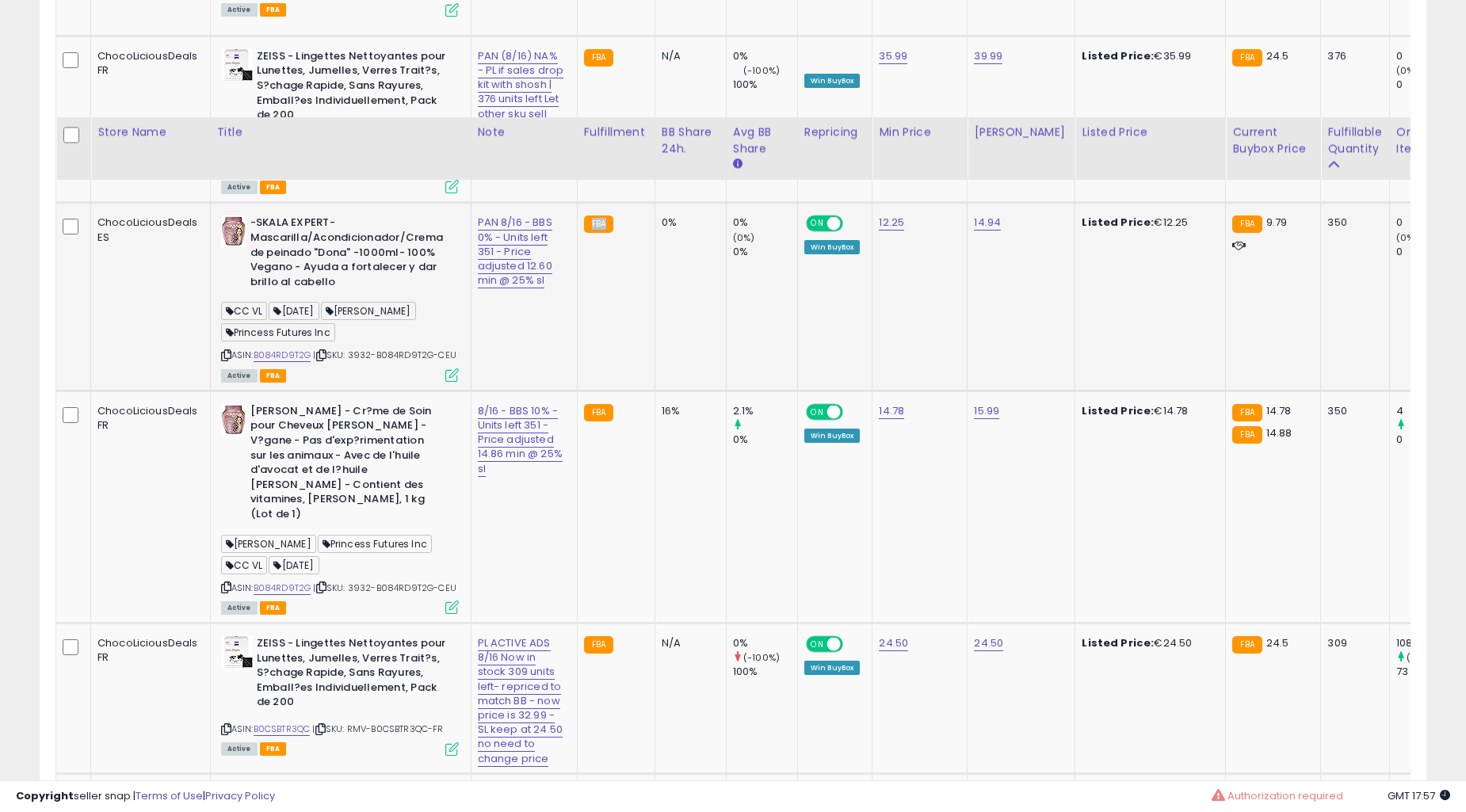
scroll to position [2346, 0]
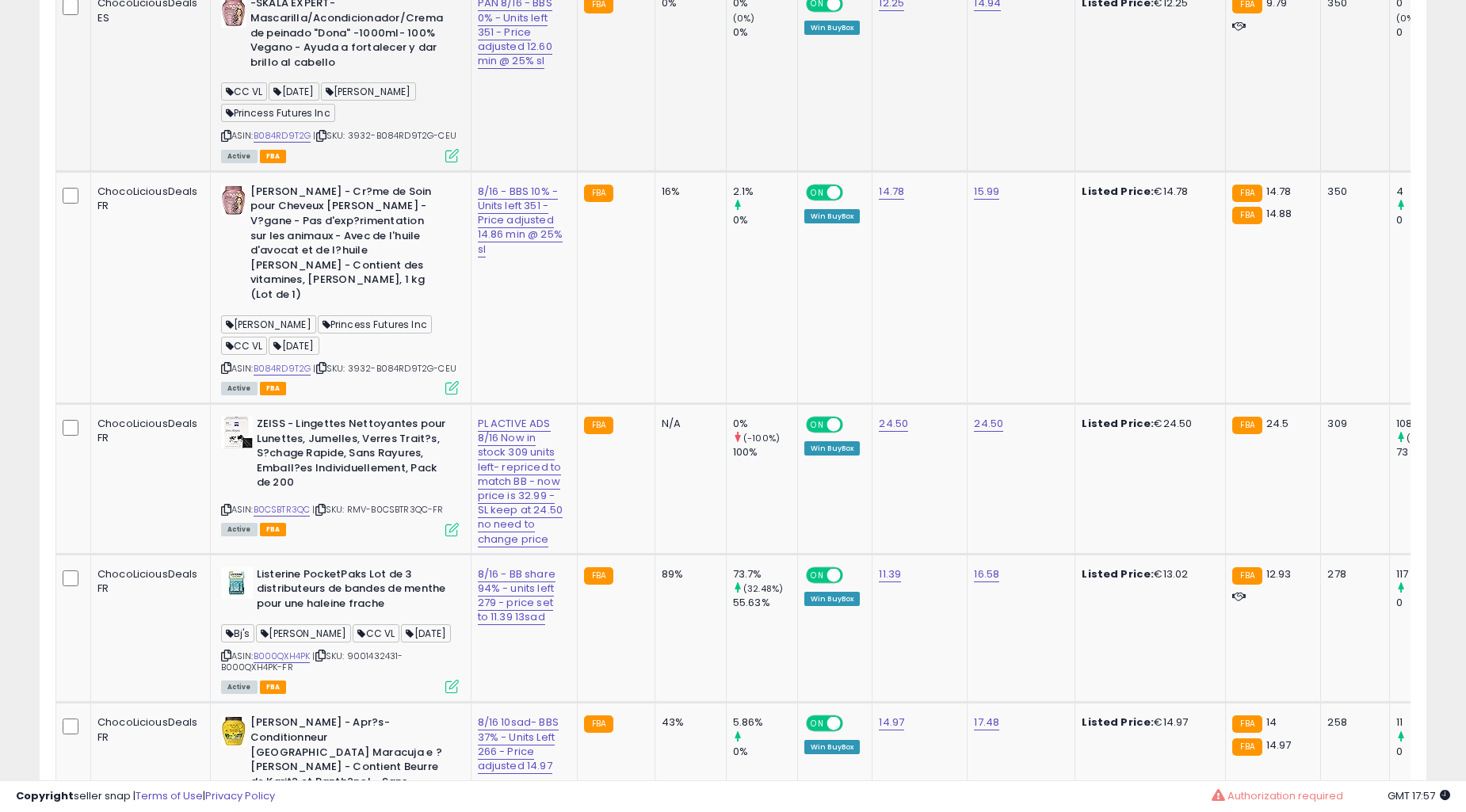
click at [617, 414] on td "FBA" at bounding box center [616, 479] width 78 height 151
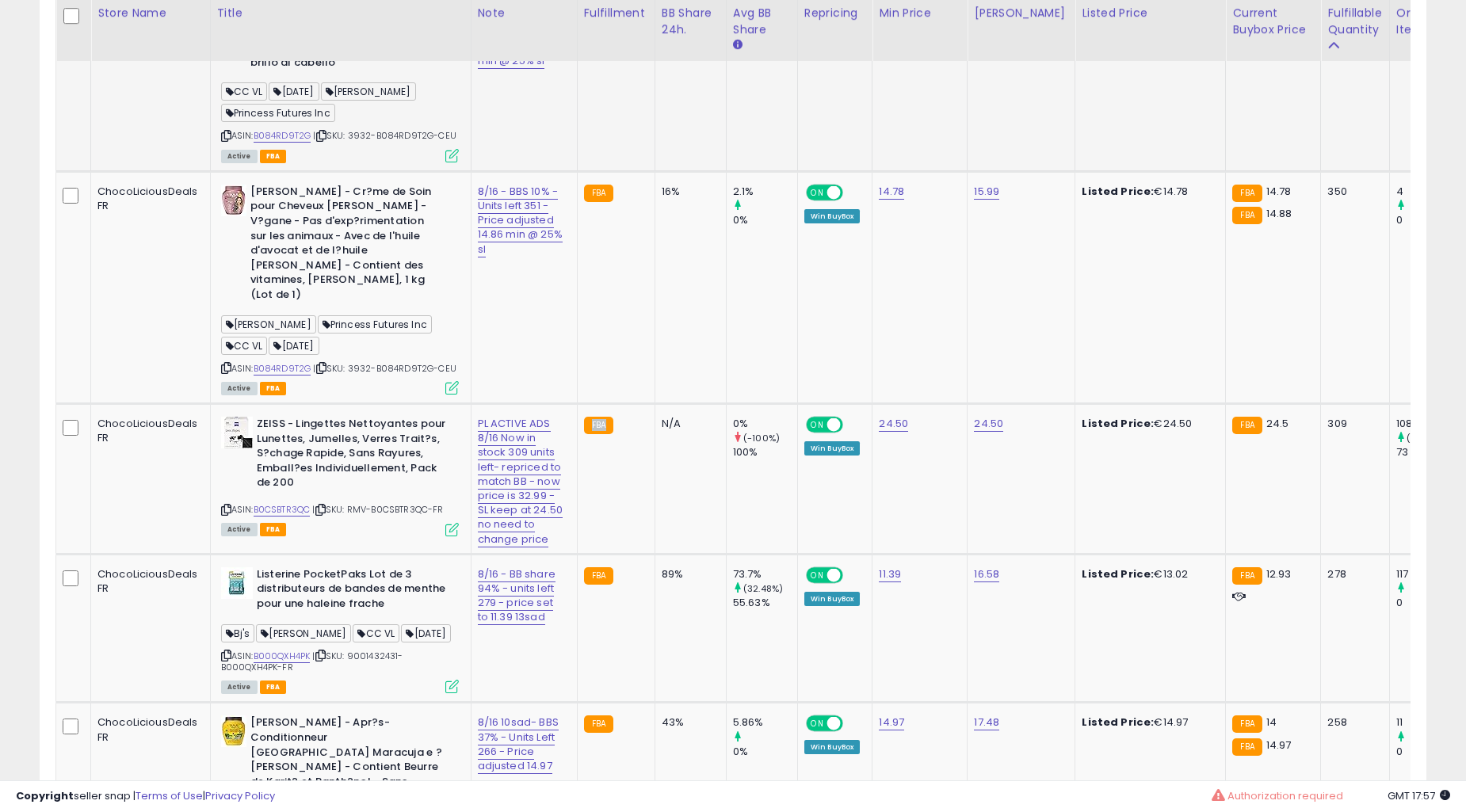
click at [617, 414] on td "FBA" at bounding box center [616, 479] width 78 height 151
click at [618, 414] on td "FBA" at bounding box center [616, 479] width 78 height 151
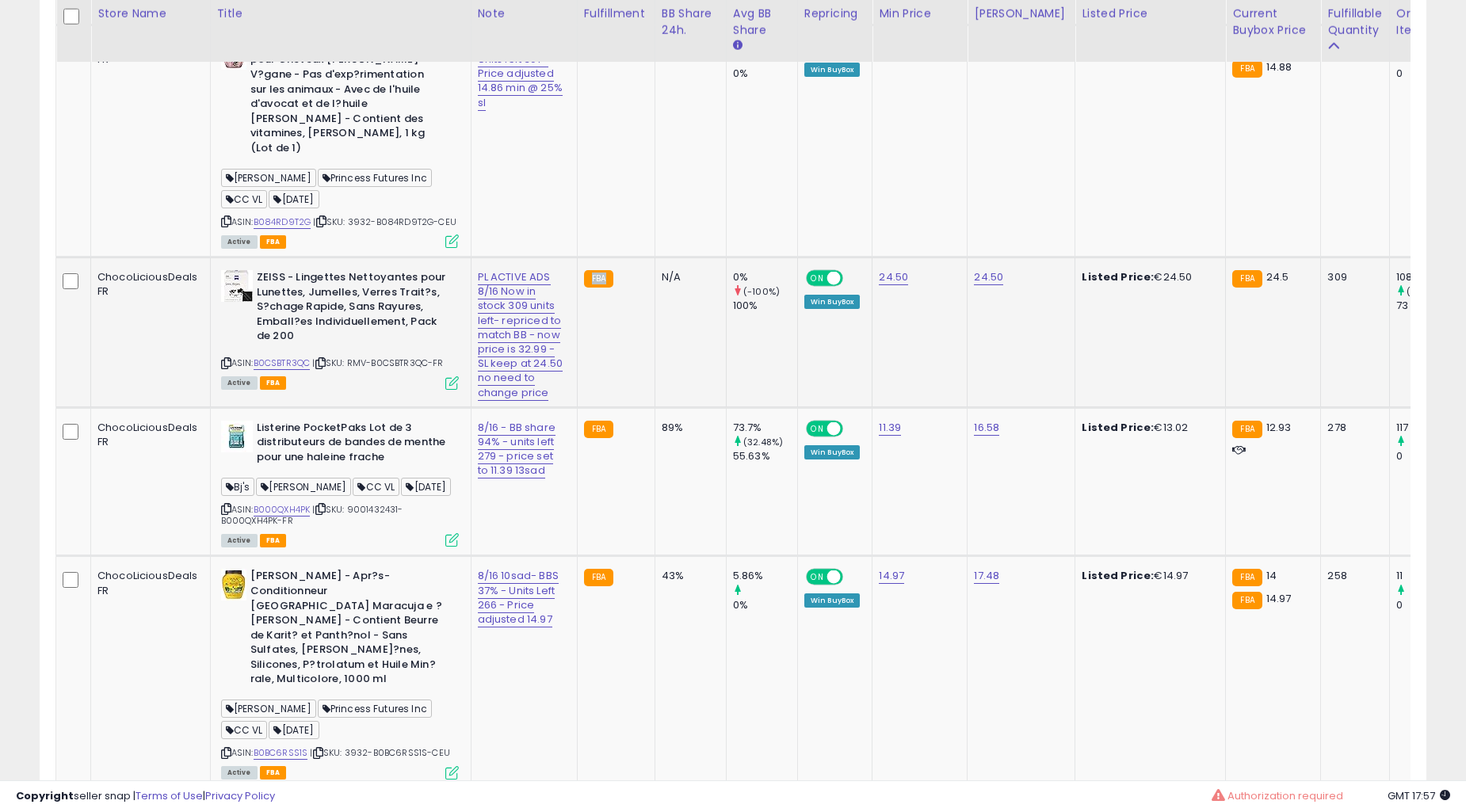
click at [655, 403] on td "N/A" at bounding box center [690, 333] width 72 height 151
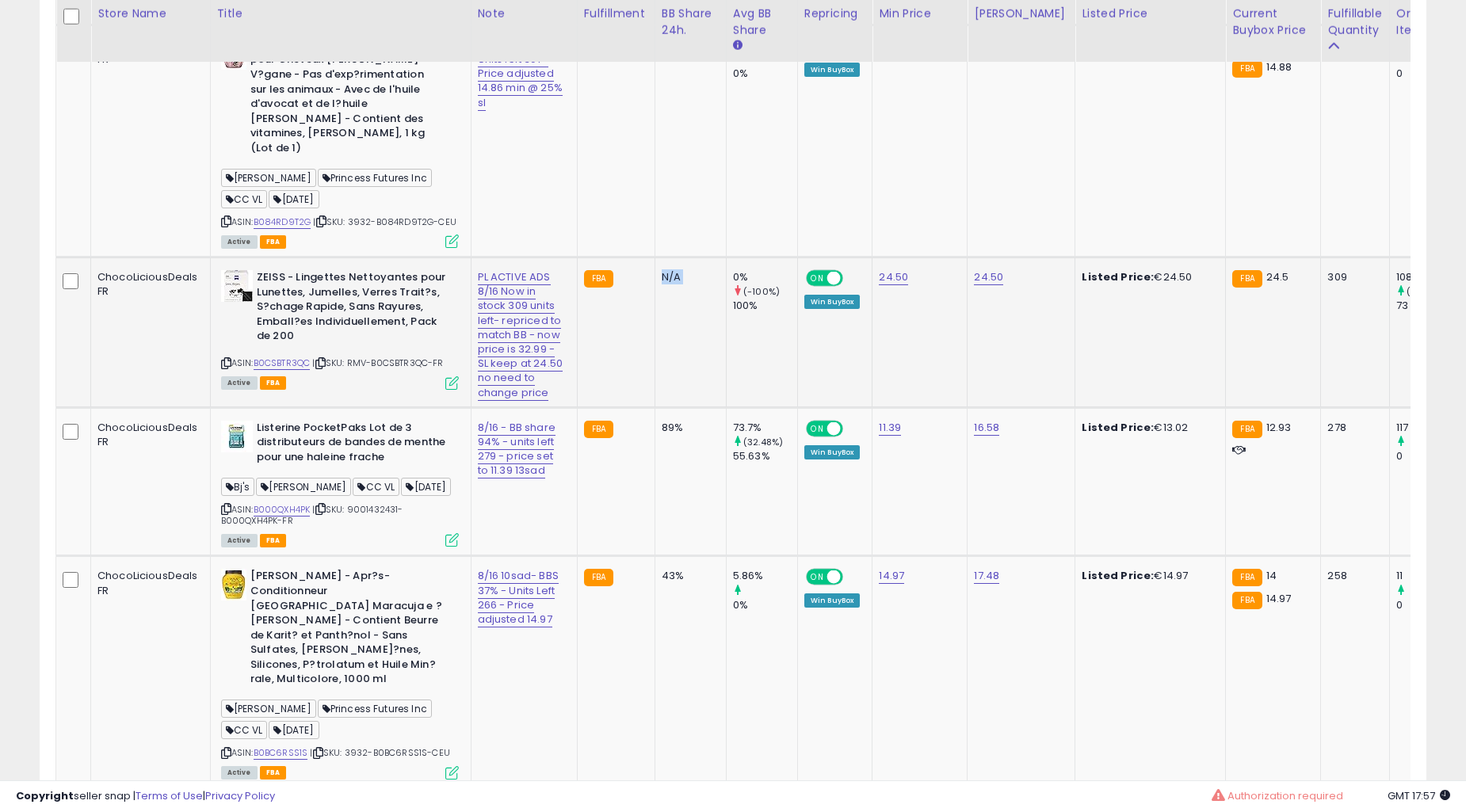
click at [655, 403] on td "N/A" at bounding box center [690, 333] width 72 height 151
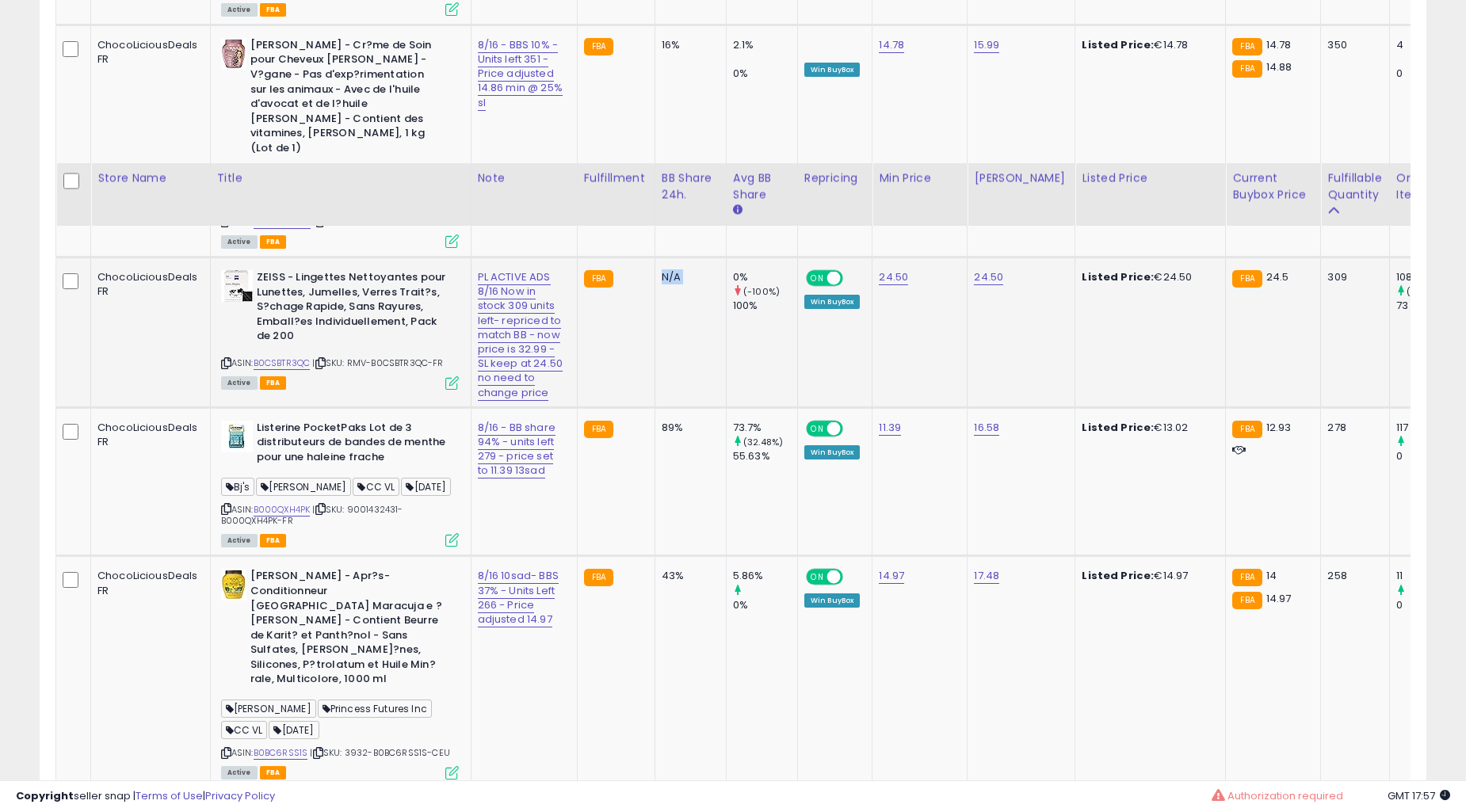
scroll to position [2785, 0]
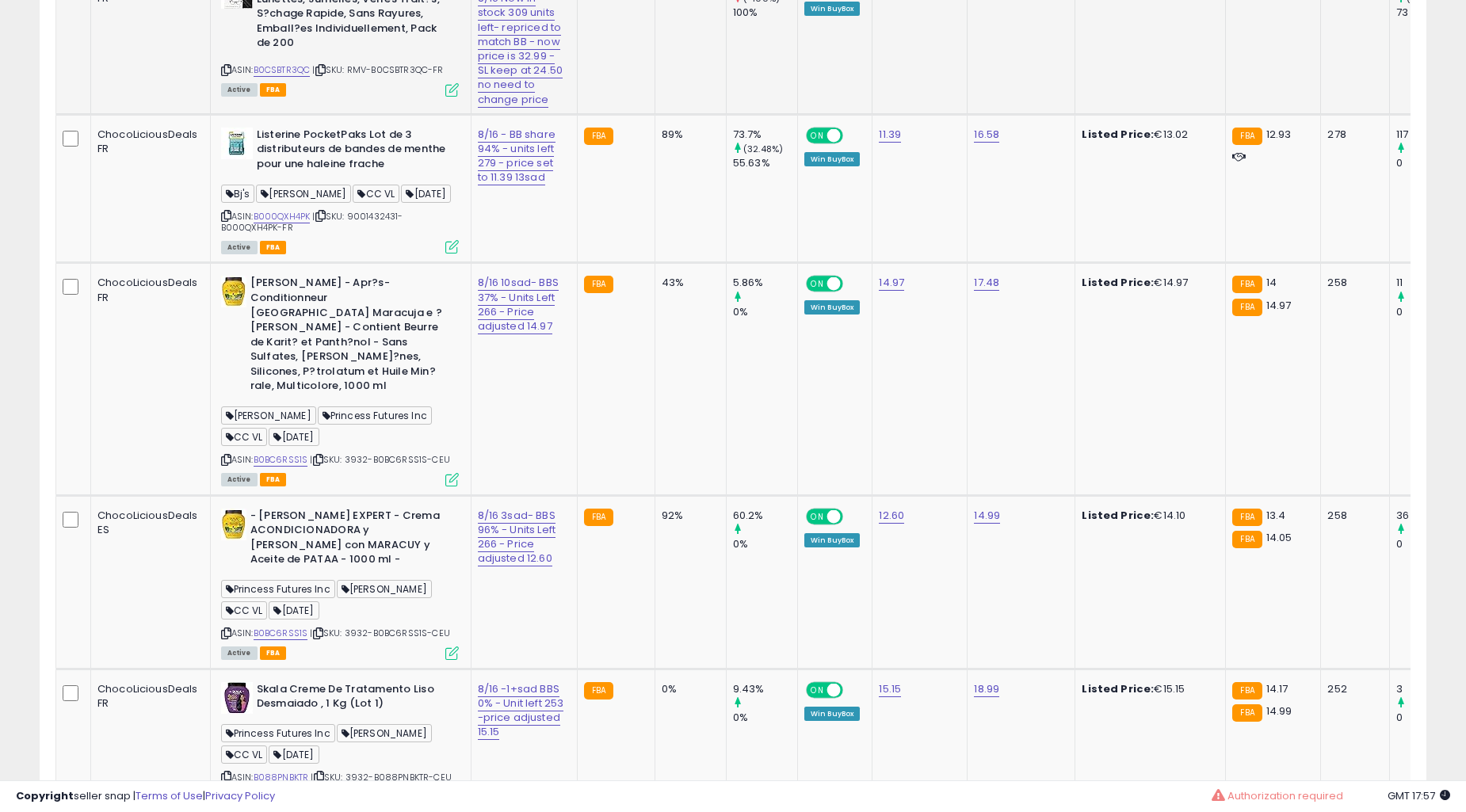
click at [655, 398] on td "43%" at bounding box center [690, 379] width 72 height 232
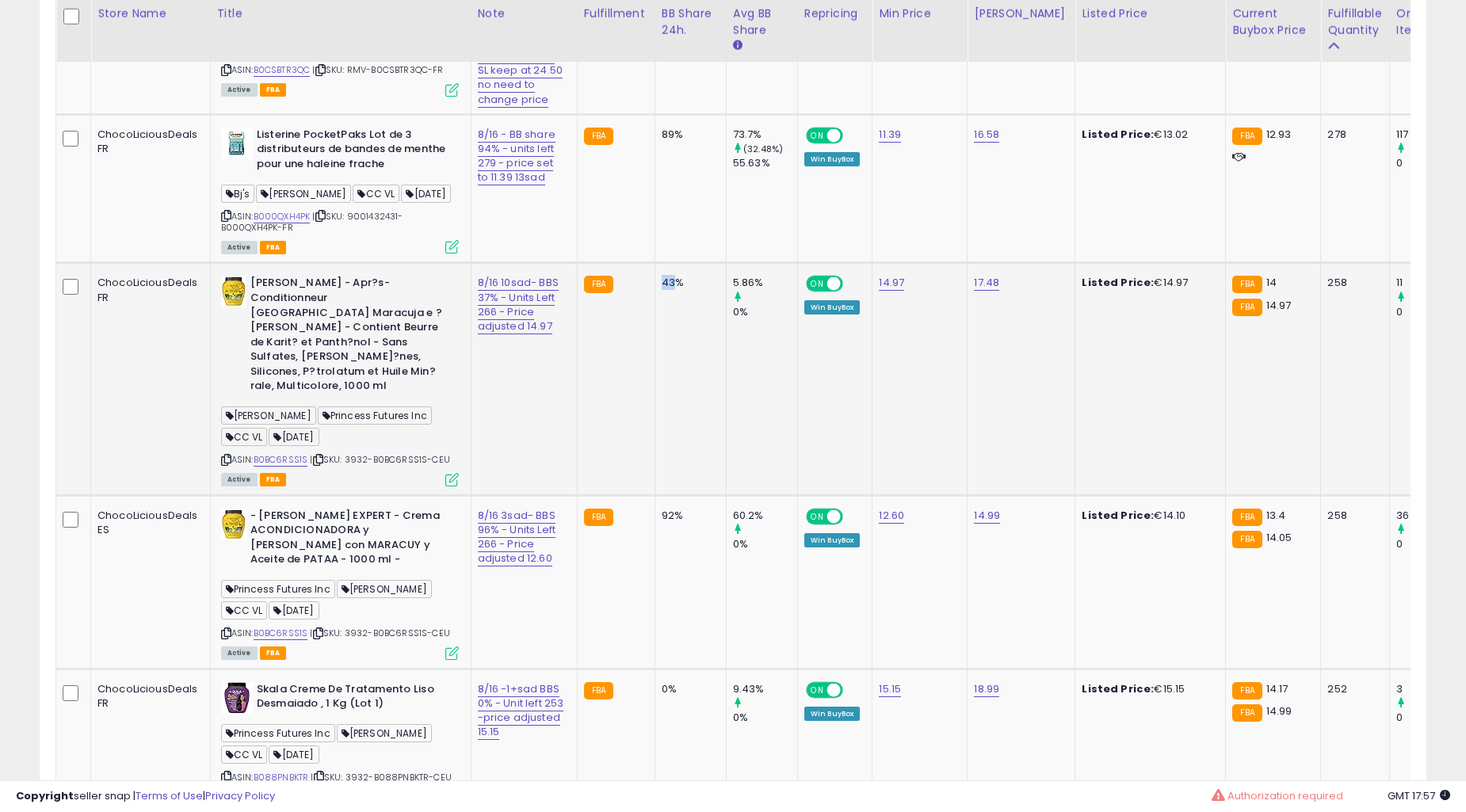
click at [655, 398] on td "43%" at bounding box center [690, 379] width 72 height 232
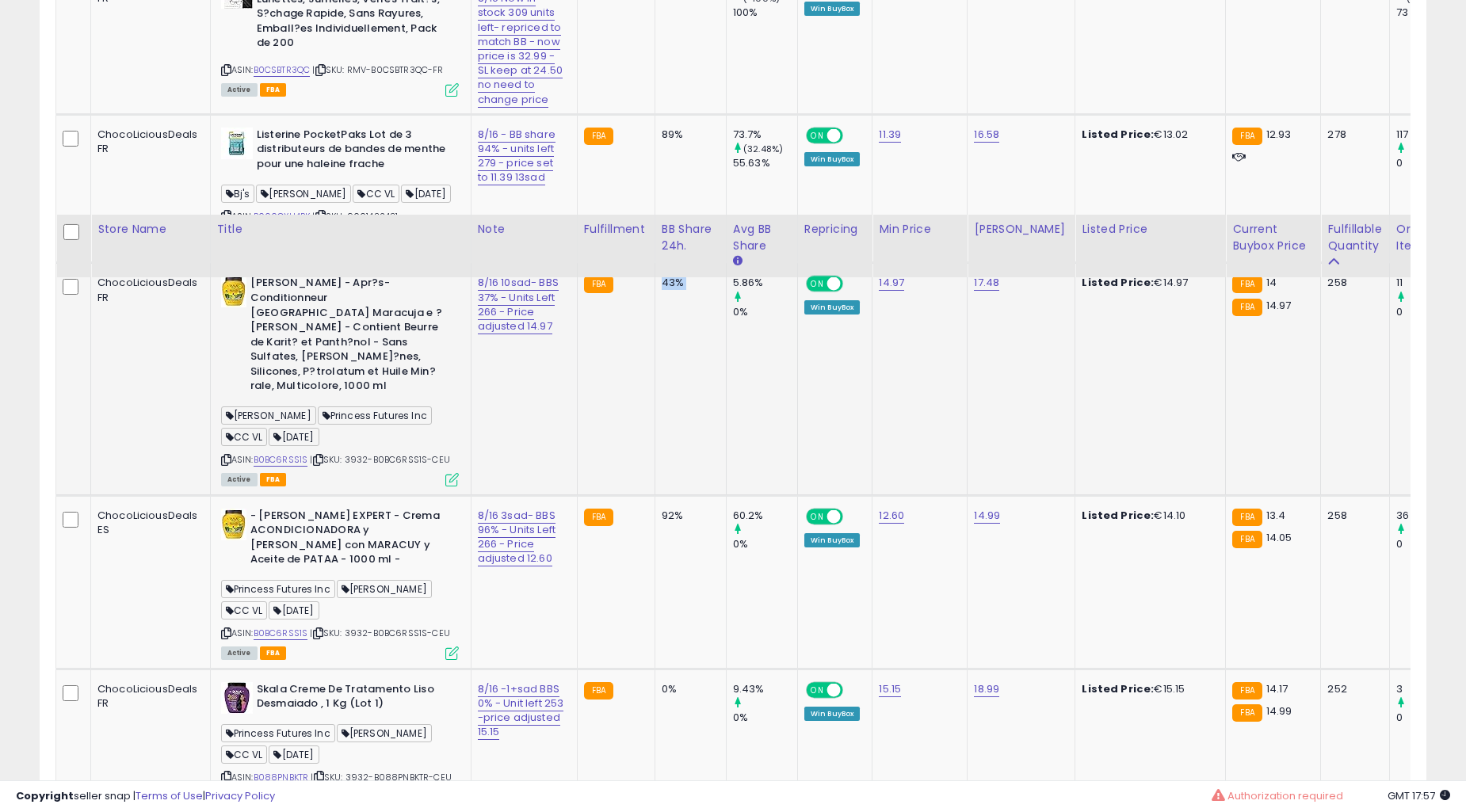
scroll to position [3079, 0]
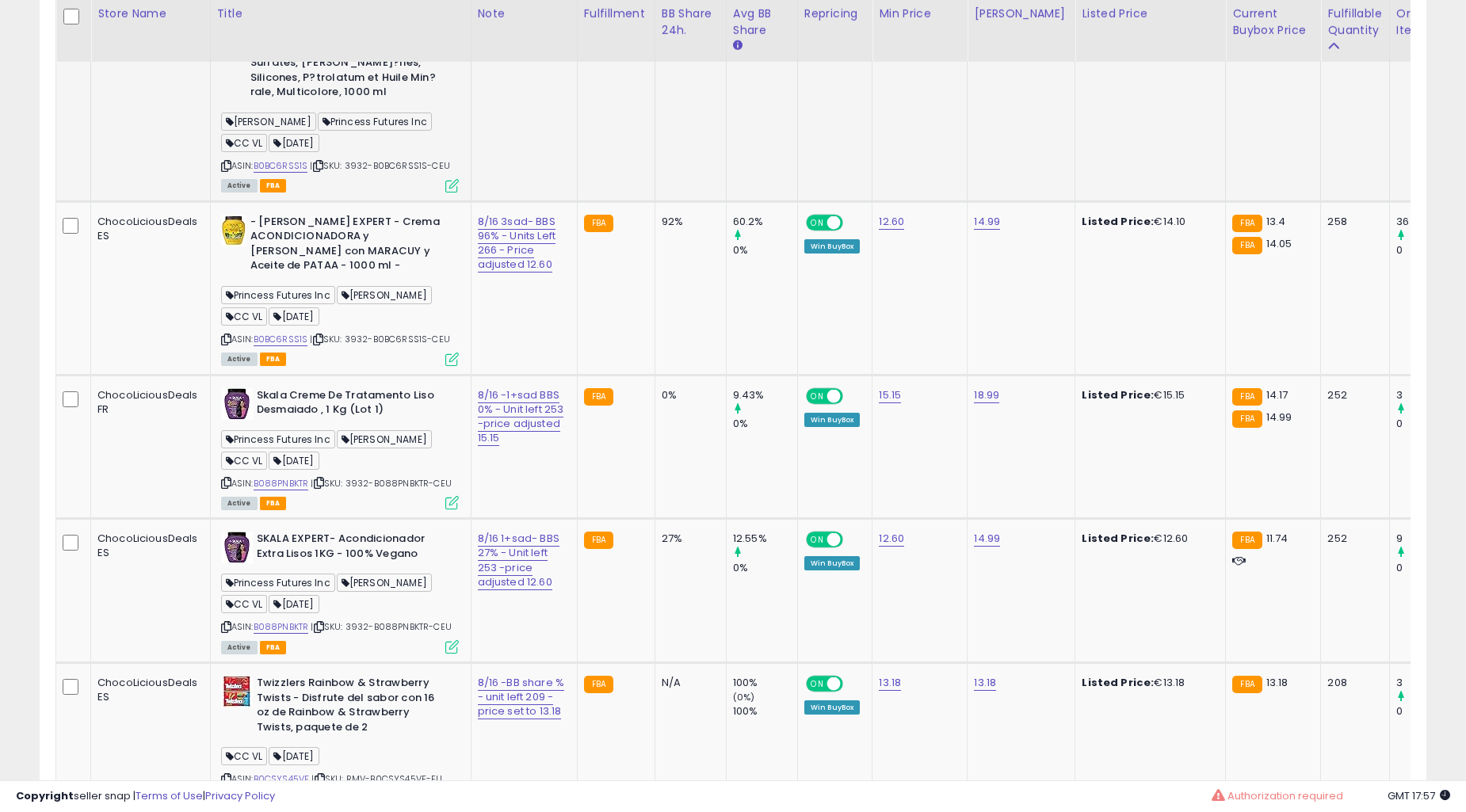
click at [655, 375] on td "92%" at bounding box center [690, 288] width 72 height 174
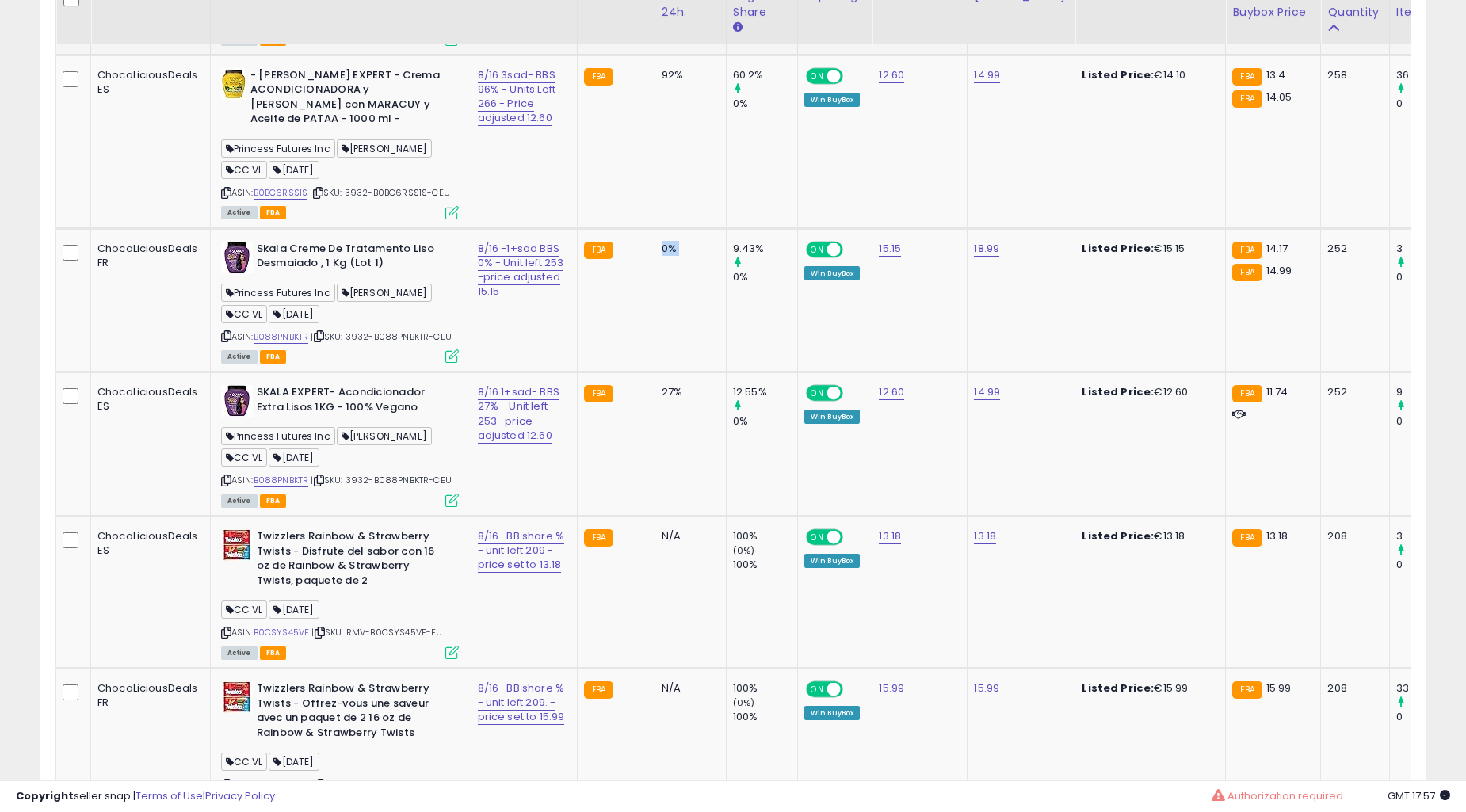
click at [655, 373] on td "0%" at bounding box center [690, 300] width 72 height 144
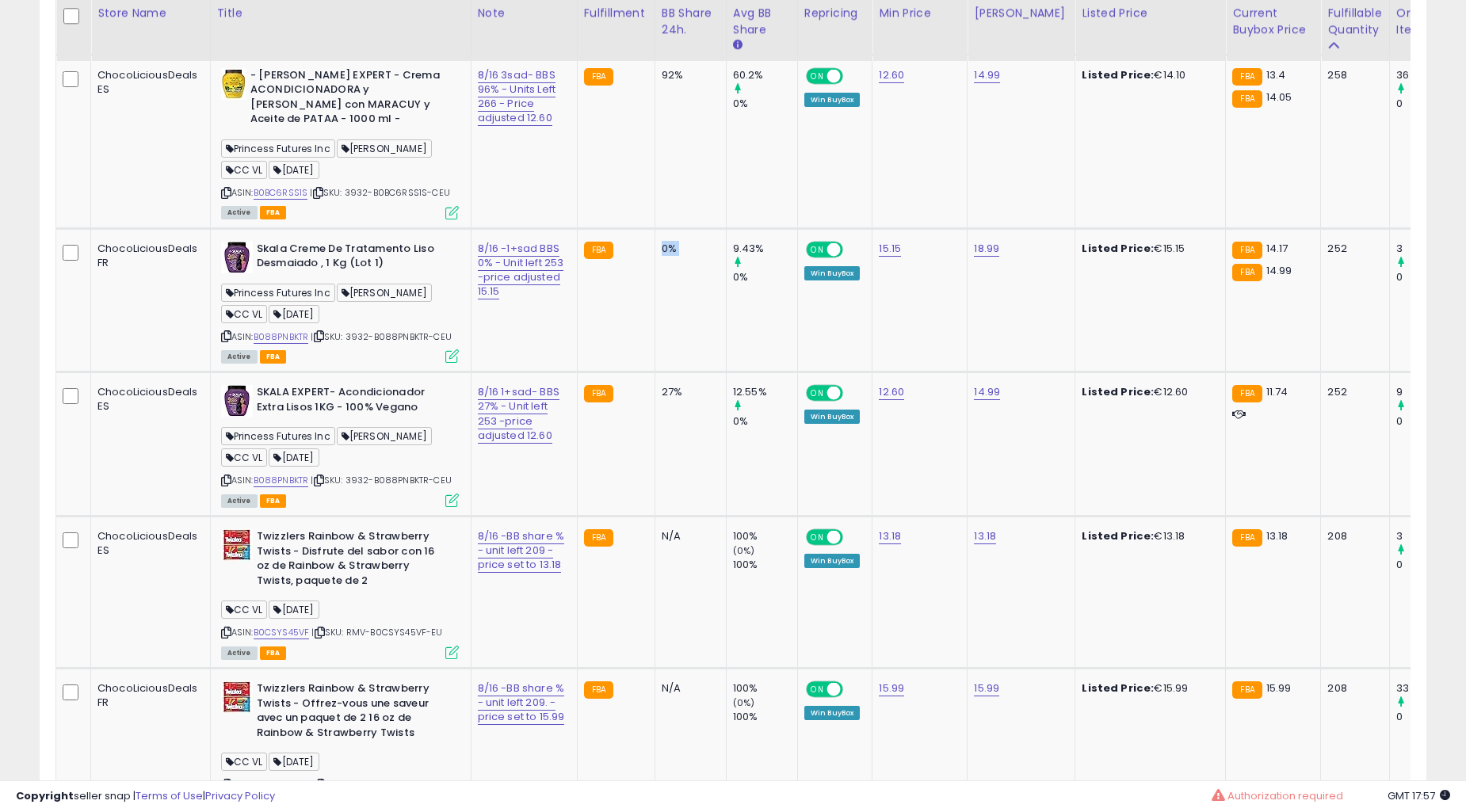
click at [655, 373] on td "0%" at bounding box center [690, 300] width 72 height 144
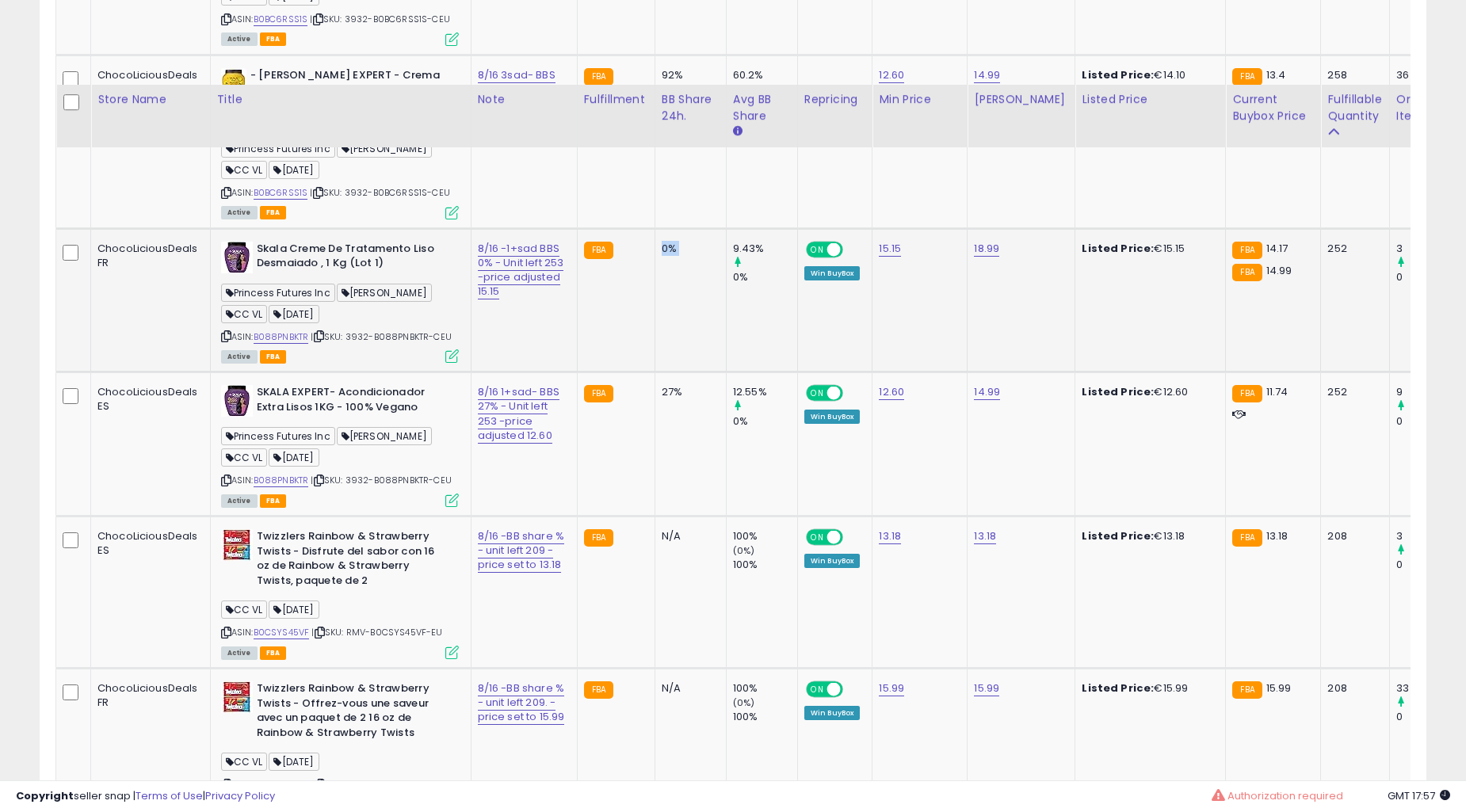
click at [655, 398] on td "27%" at bounding box center [690, 445] width 72 height 144
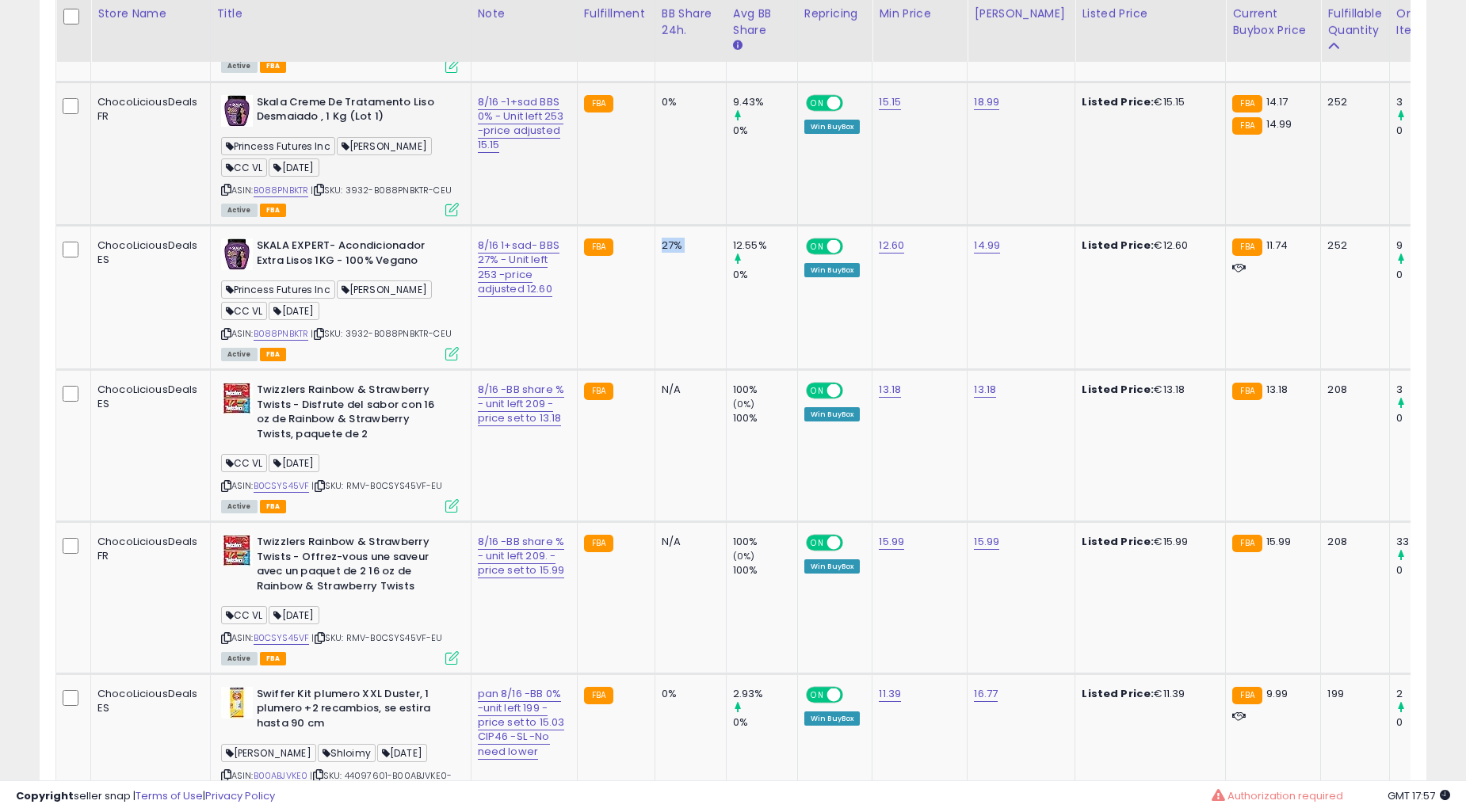
click at [655, 370] on td "27%" at bounding box center [690, 298] width 72 height 144
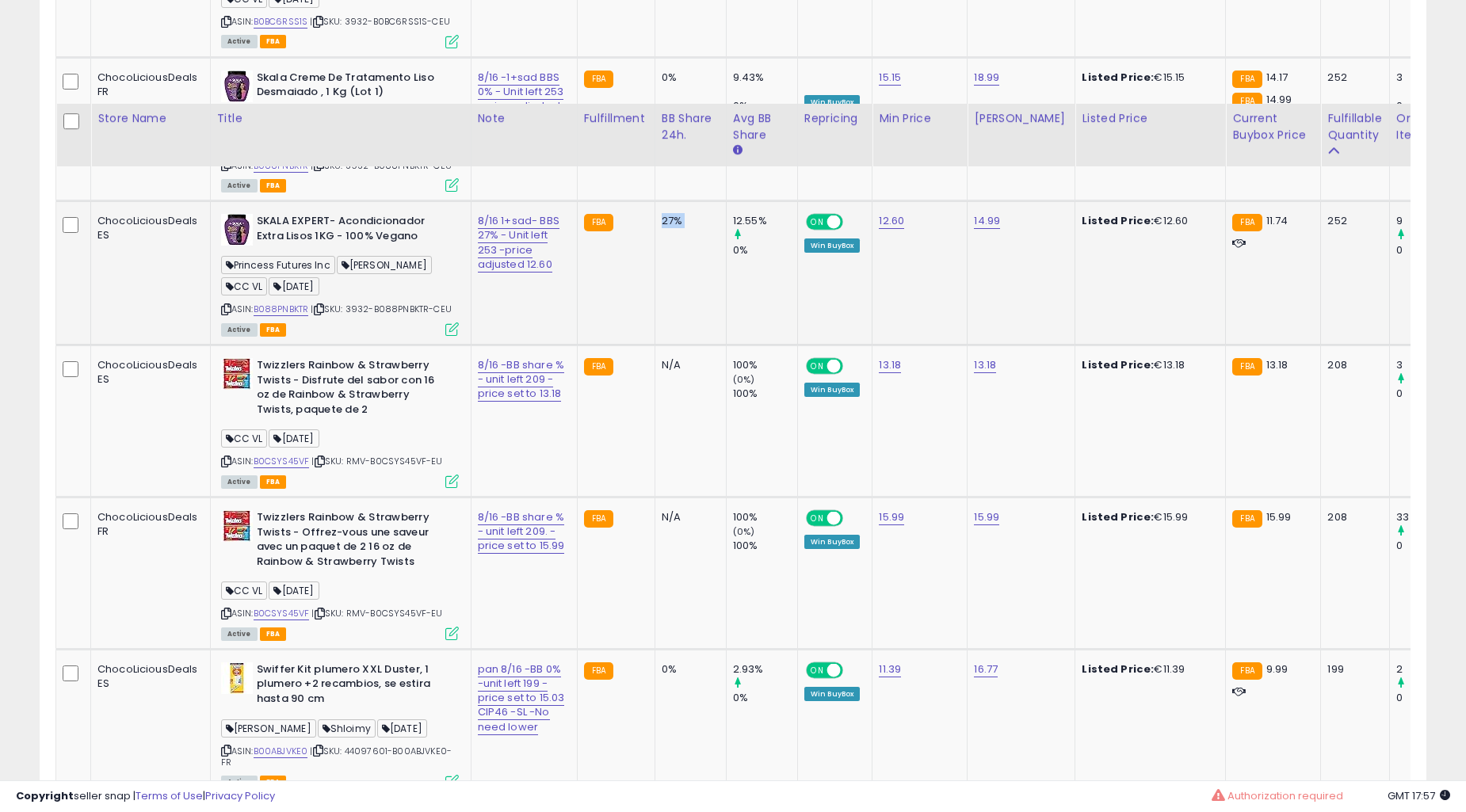
click at [655, 398] on td "N/A" at bounding box center [690, 421] width 72 height 152
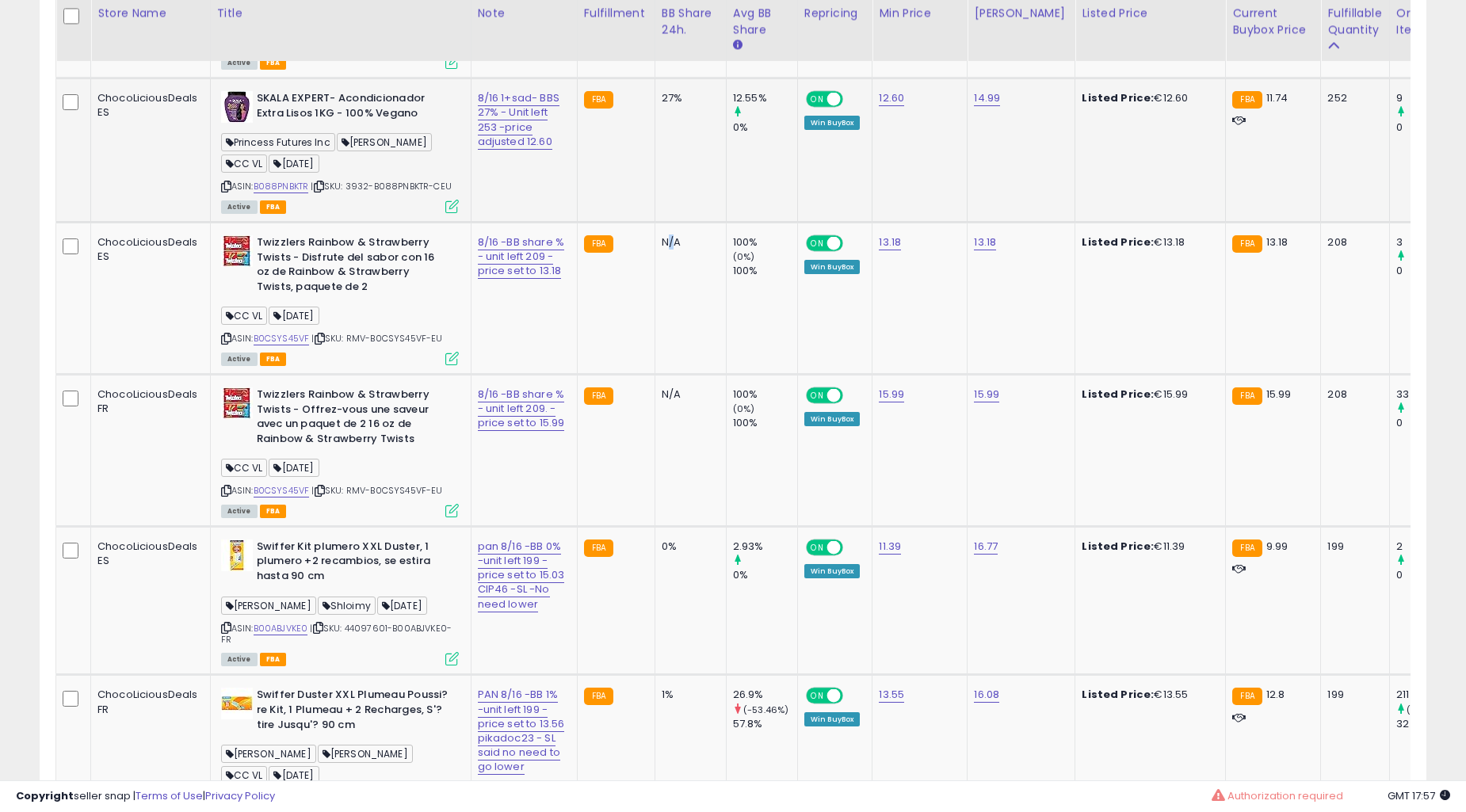
click at [655, 375] on td "N/A" at bounding box center [690, 298] width 72 height 152
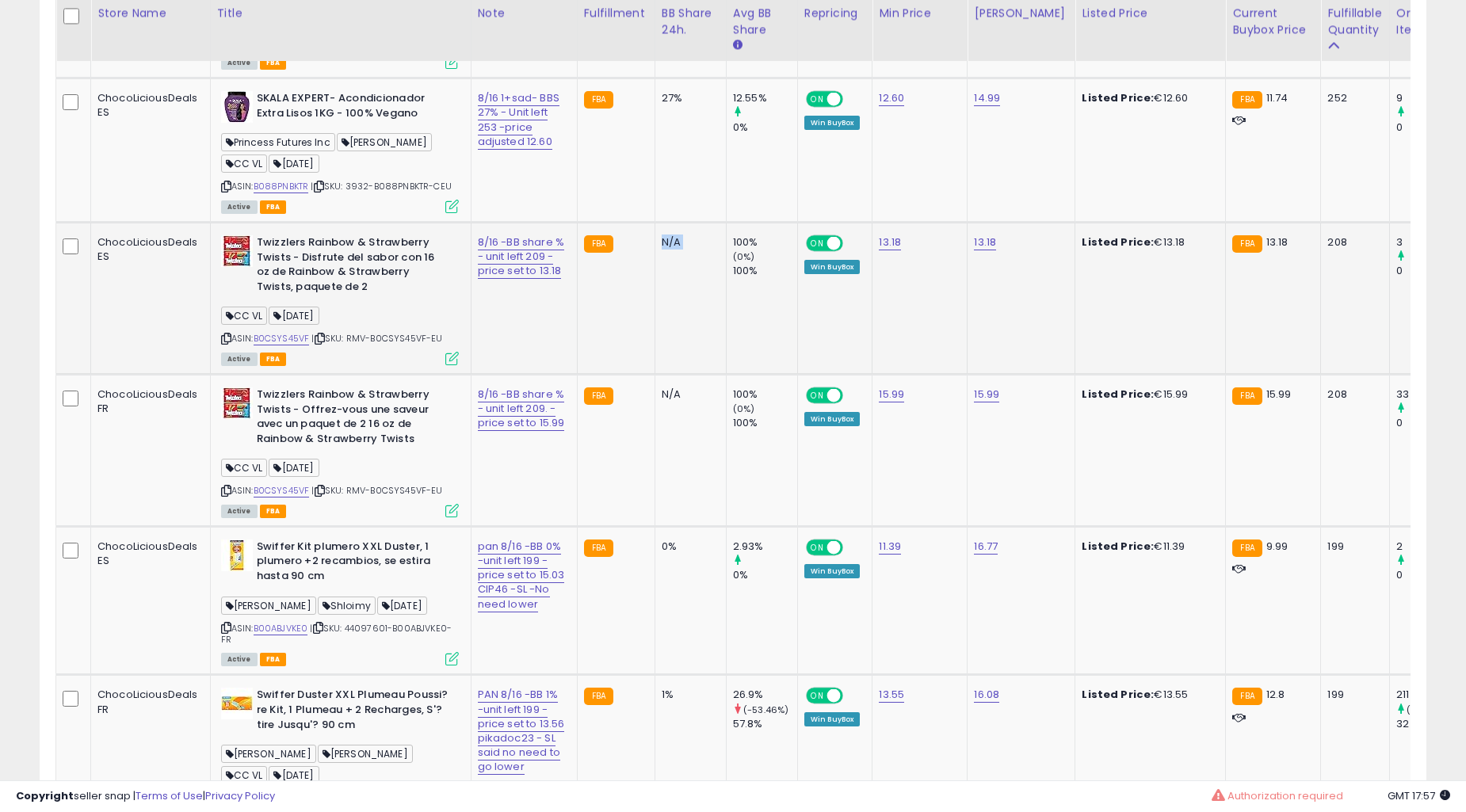
click at [655, 375] on td "N/A" at bounding box center [690, 298] width 72 height 152
click at [676, 373] on td "N/A" at bounding box center [690, 298] width 72 height 152
drag, startPoint x: 676, startPoint y: 373, endPoint x: 704, endPoint y: 361, distance: 30.5
click at [676, 371] on td "N/A" at bounding box center [690, 298] width 72 height 152
drag, startPoint x: 699, startPoint y: 456, endPoint x: 684, endPoint y: 452, distance: 15.5
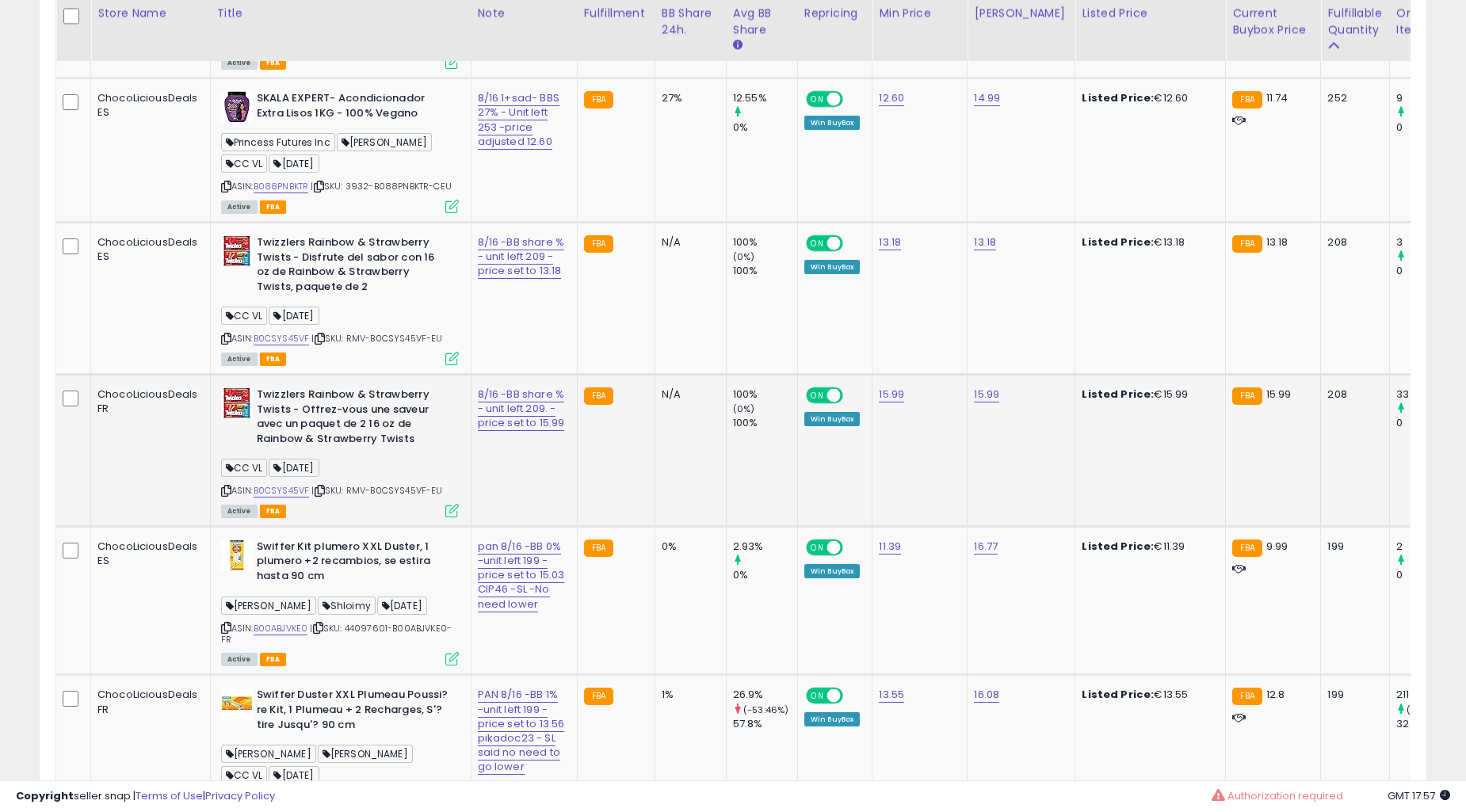
click at [726, 457] on td "100% (0%) 100%" at bounding box center [762, 450] width 72 height 152
click at [675, 452] on td "N/A" at bounding box center [690, 450] width 72 height 152
click at [674, 452] on td "N/A" at bounding box center [690, 450] width 72 height 152
drag, startPoint x: 674, startPoint y: 452, endPoint x: 669, endPoint y: 416, distance: 36.3
click at [671, 452] on td "N/A" at bounding box center [690, 450] width 72 height 152
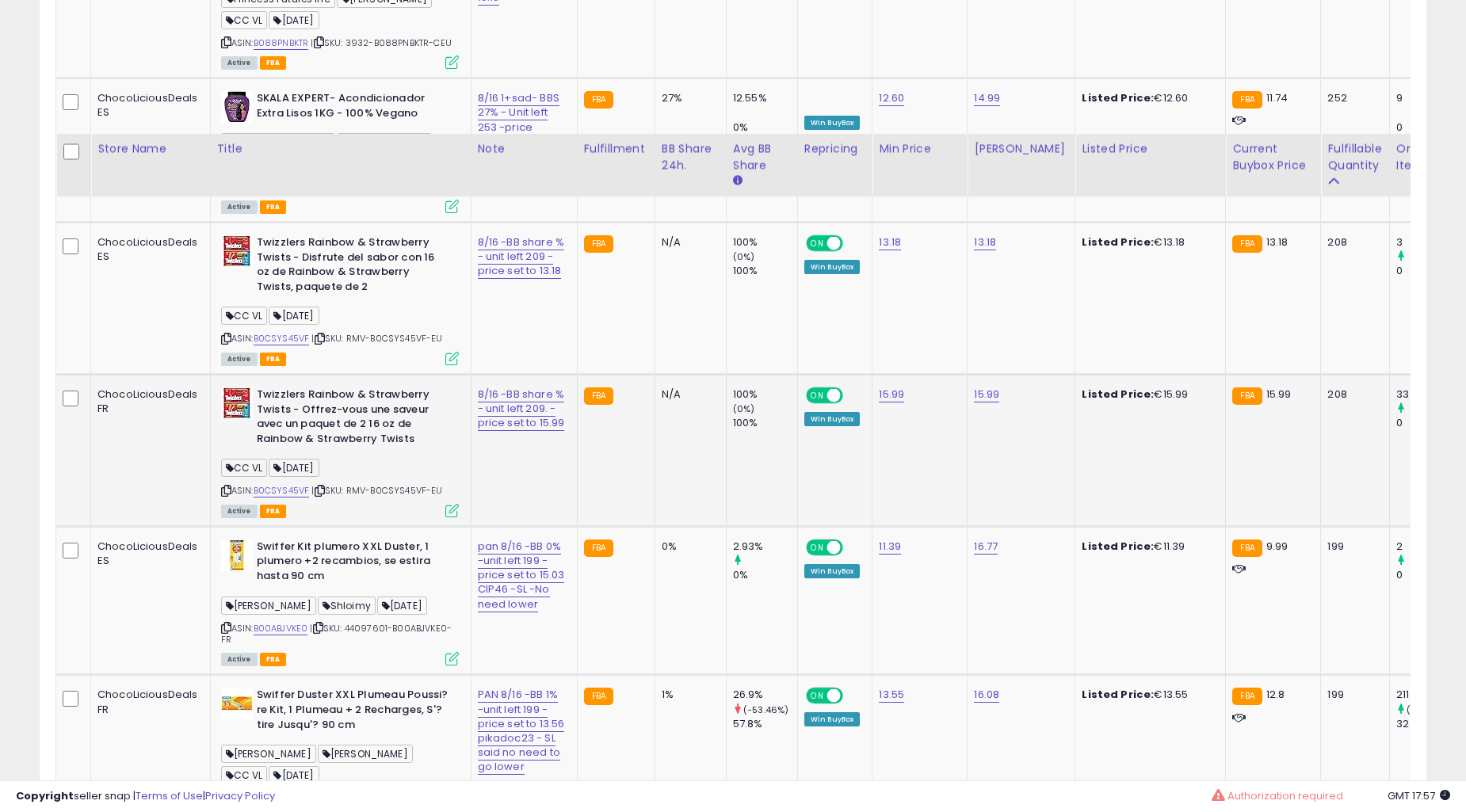
scroll to position [3665, 0]
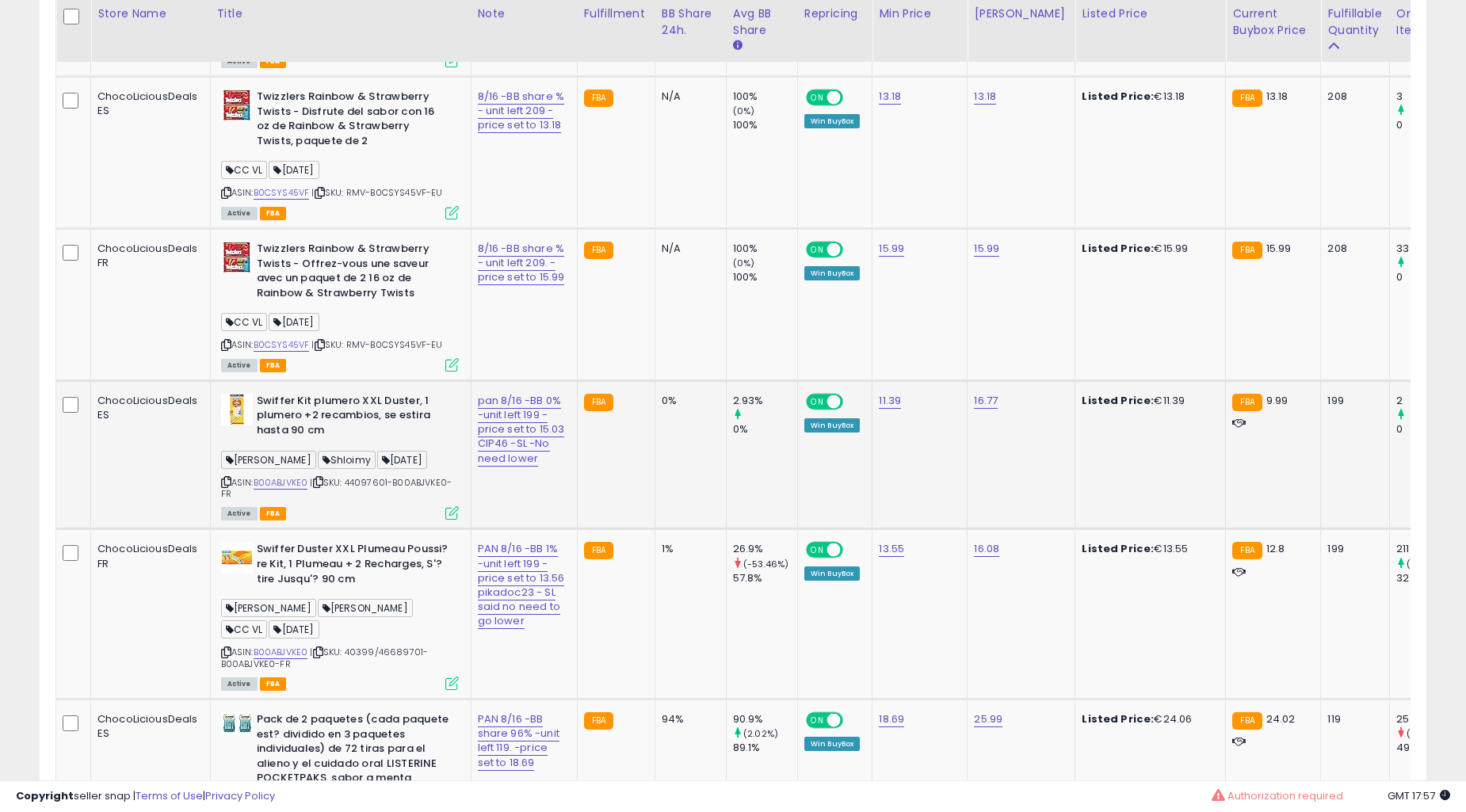
click at [655, 463] on td "0%" at bounding box center [690, 455] width 72 height 149
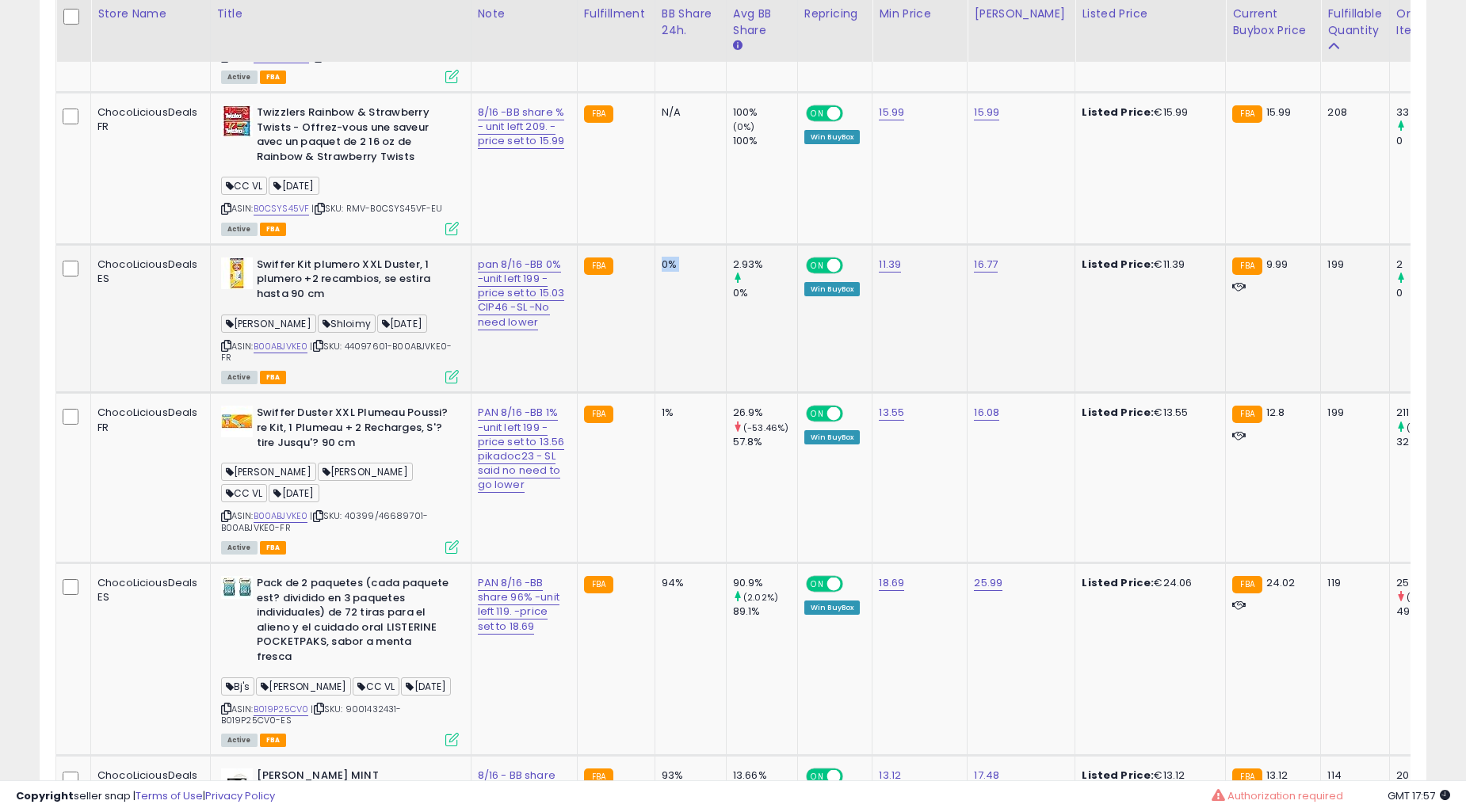
click at [655, 462] on td "1%" at bounding box center [690, 478] width 72 height 170
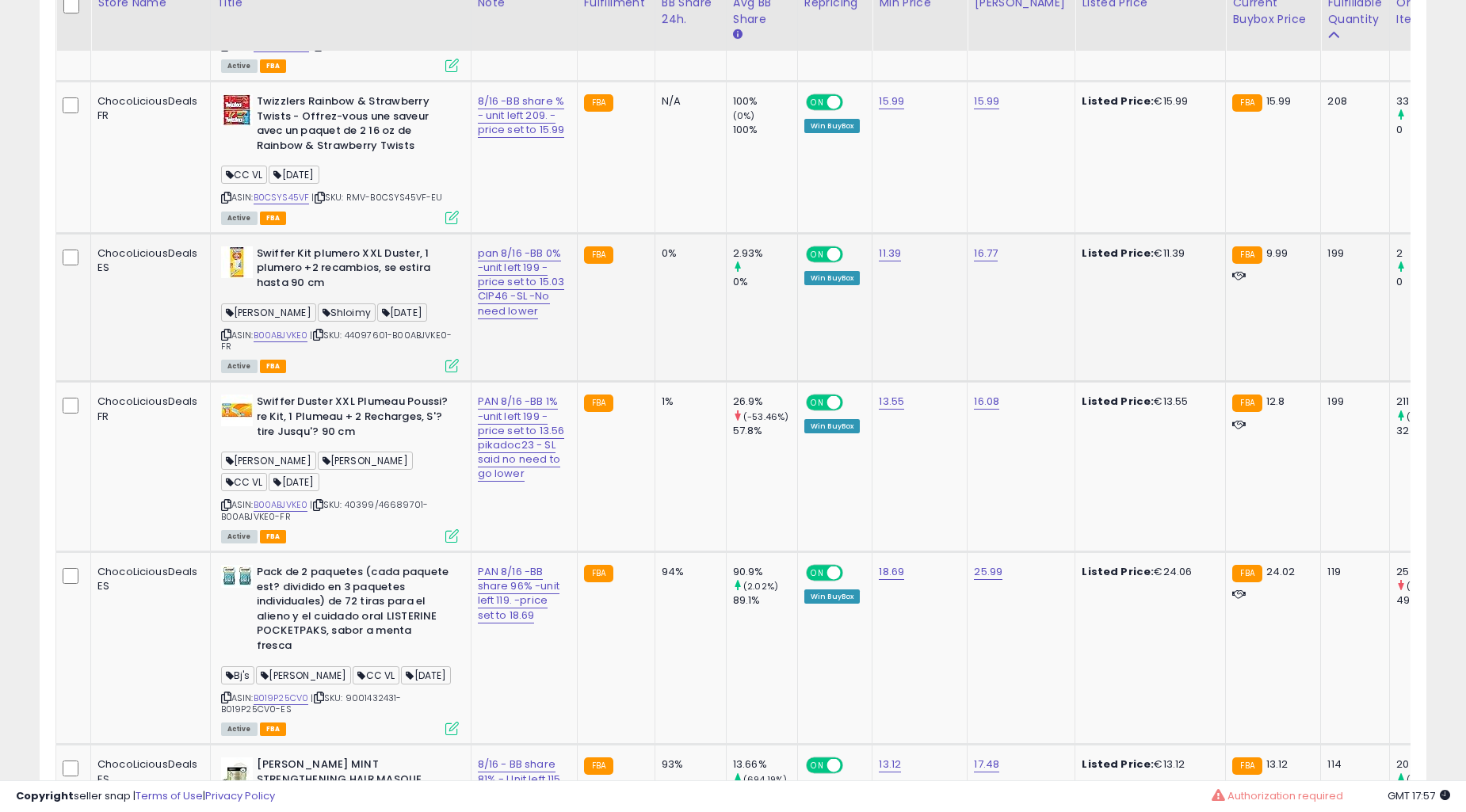
click at [655, 462] on td "1%" at bounding box center [690, 467] width 72 height 170
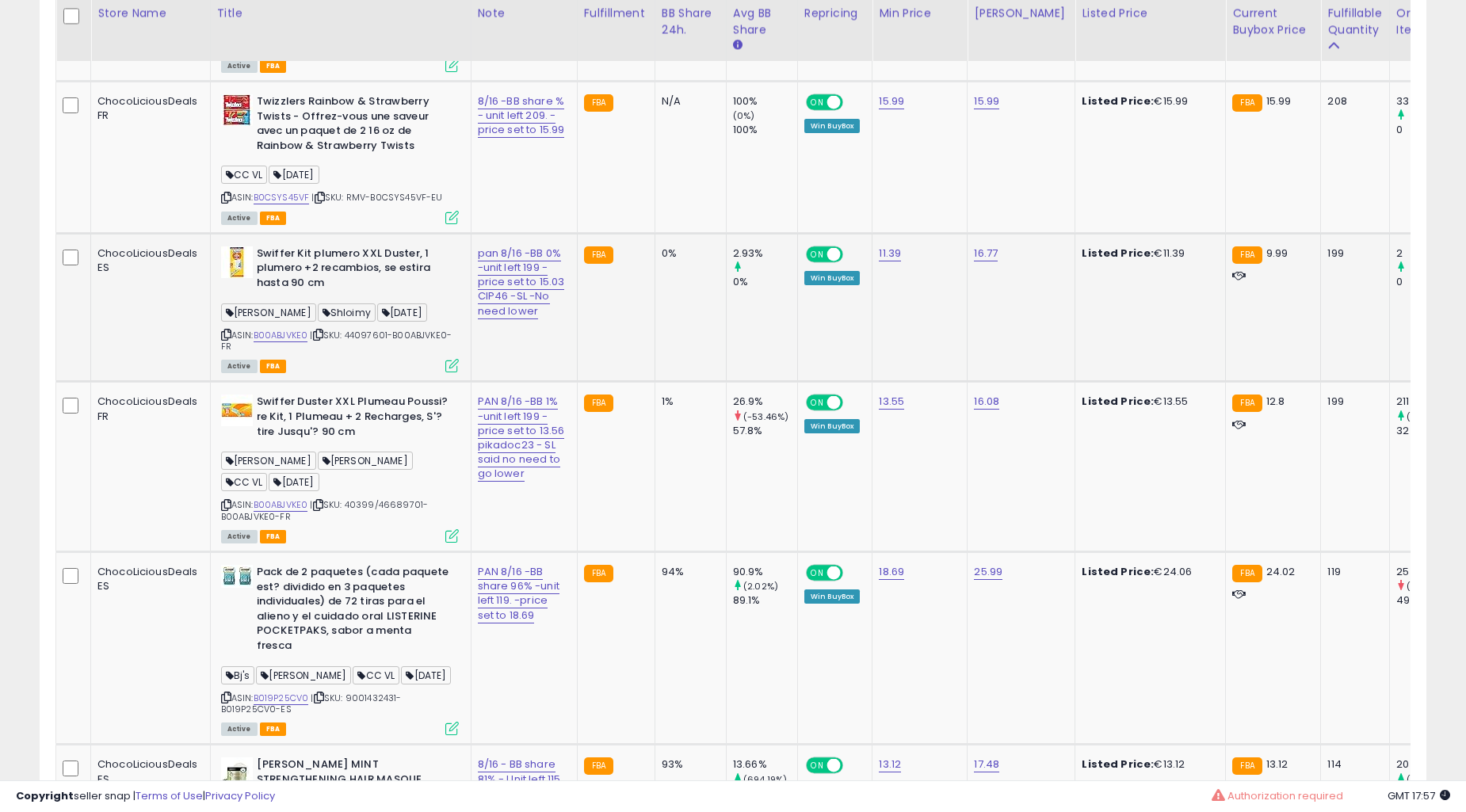
click at [655, 462] on td "1%" at bounding box center [690, 467] width 72 height 170
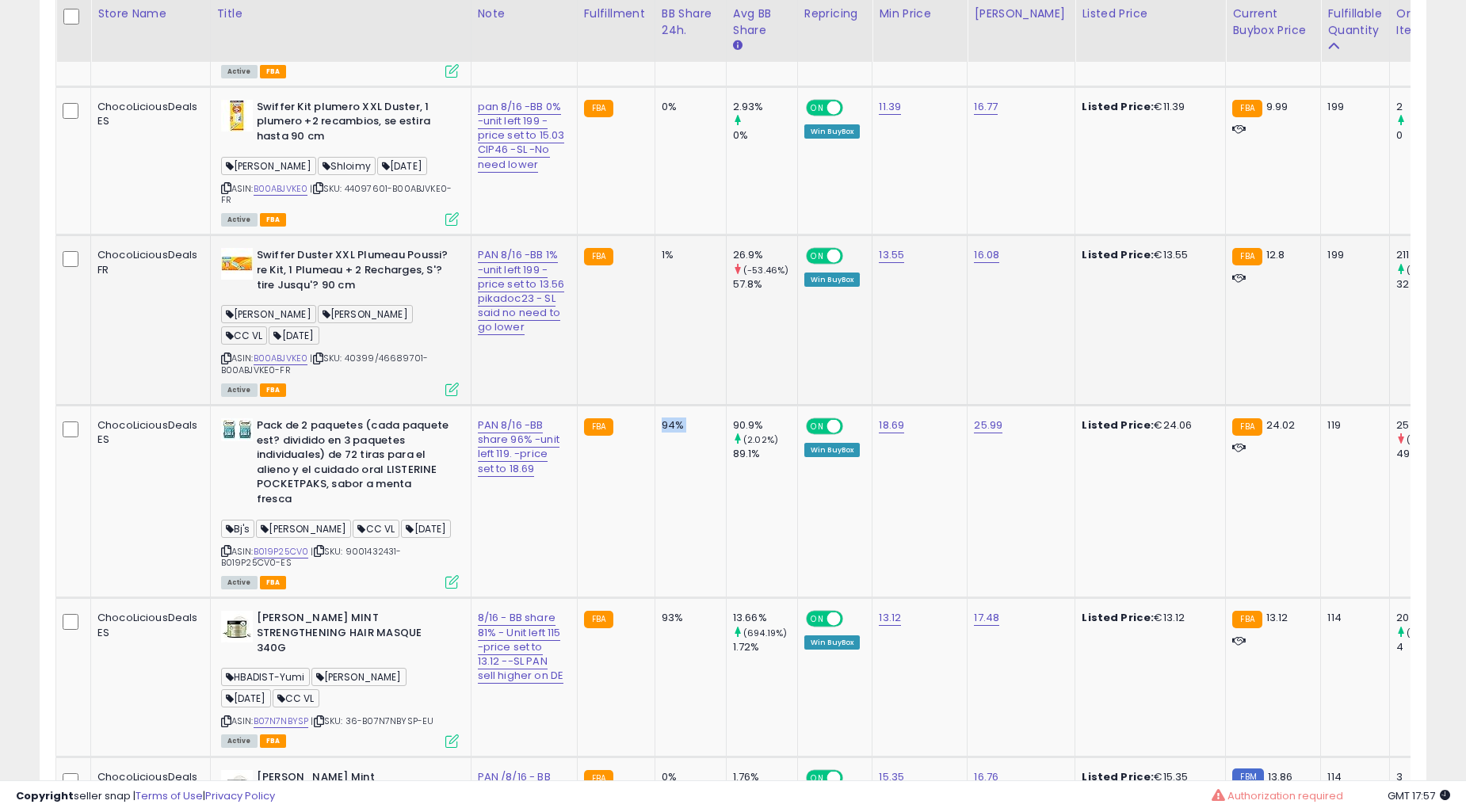
click at [662, 433] on div "94%" at bounding box center [687, 425] width 52 height 14
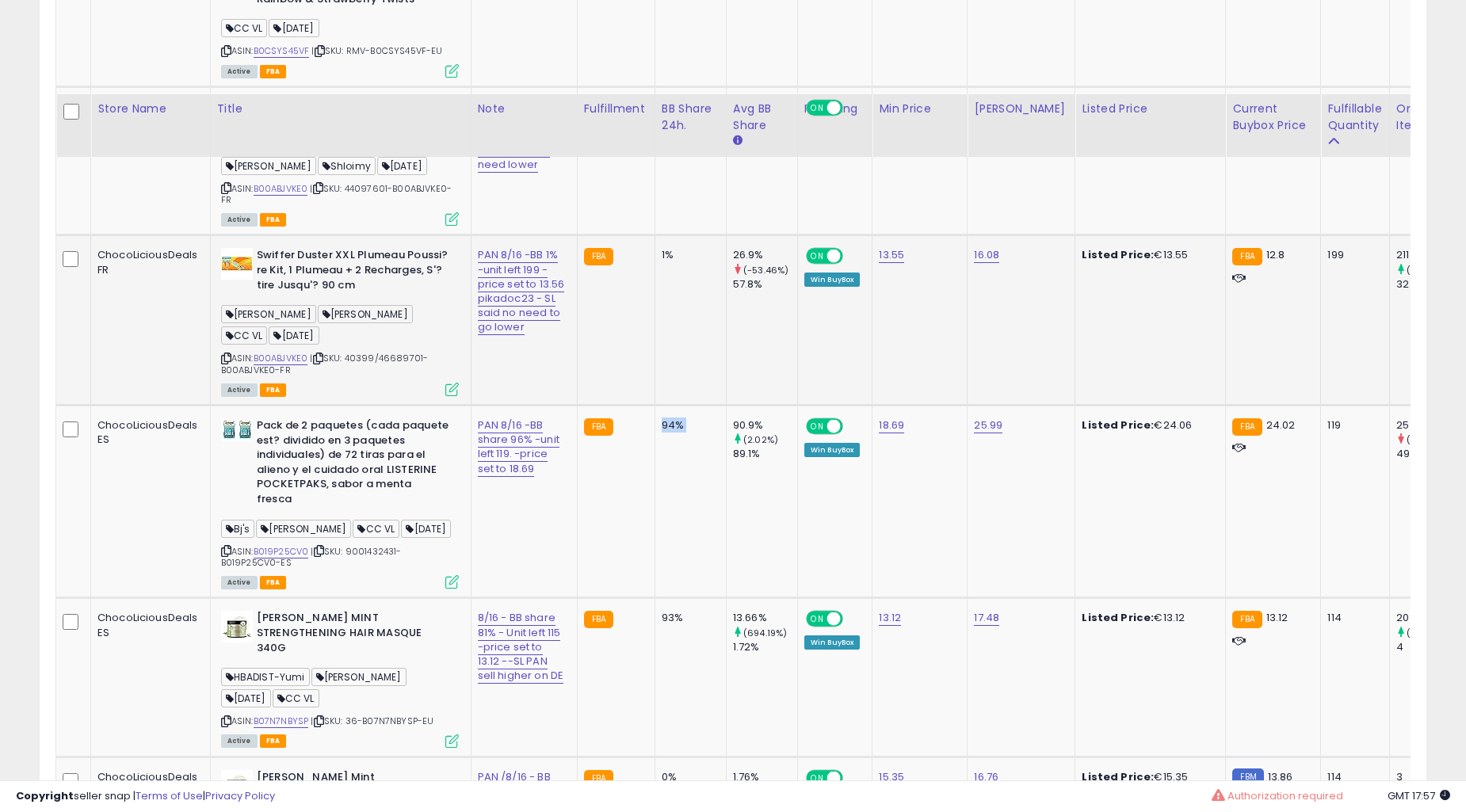
scroll to position [4253, 0]
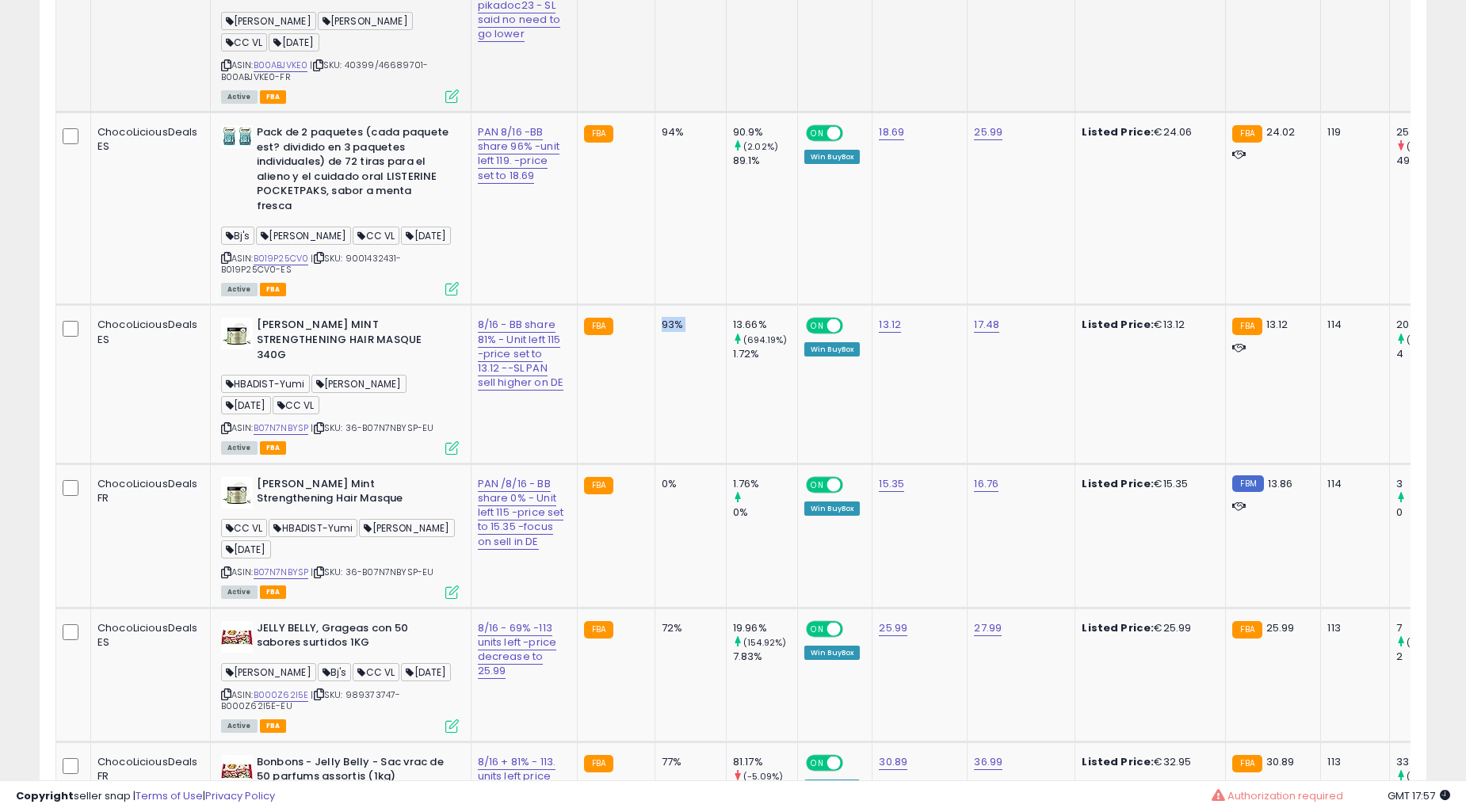
click at [655, 461] on td "93%" at bounding box center [690, 384] width 72 height 159
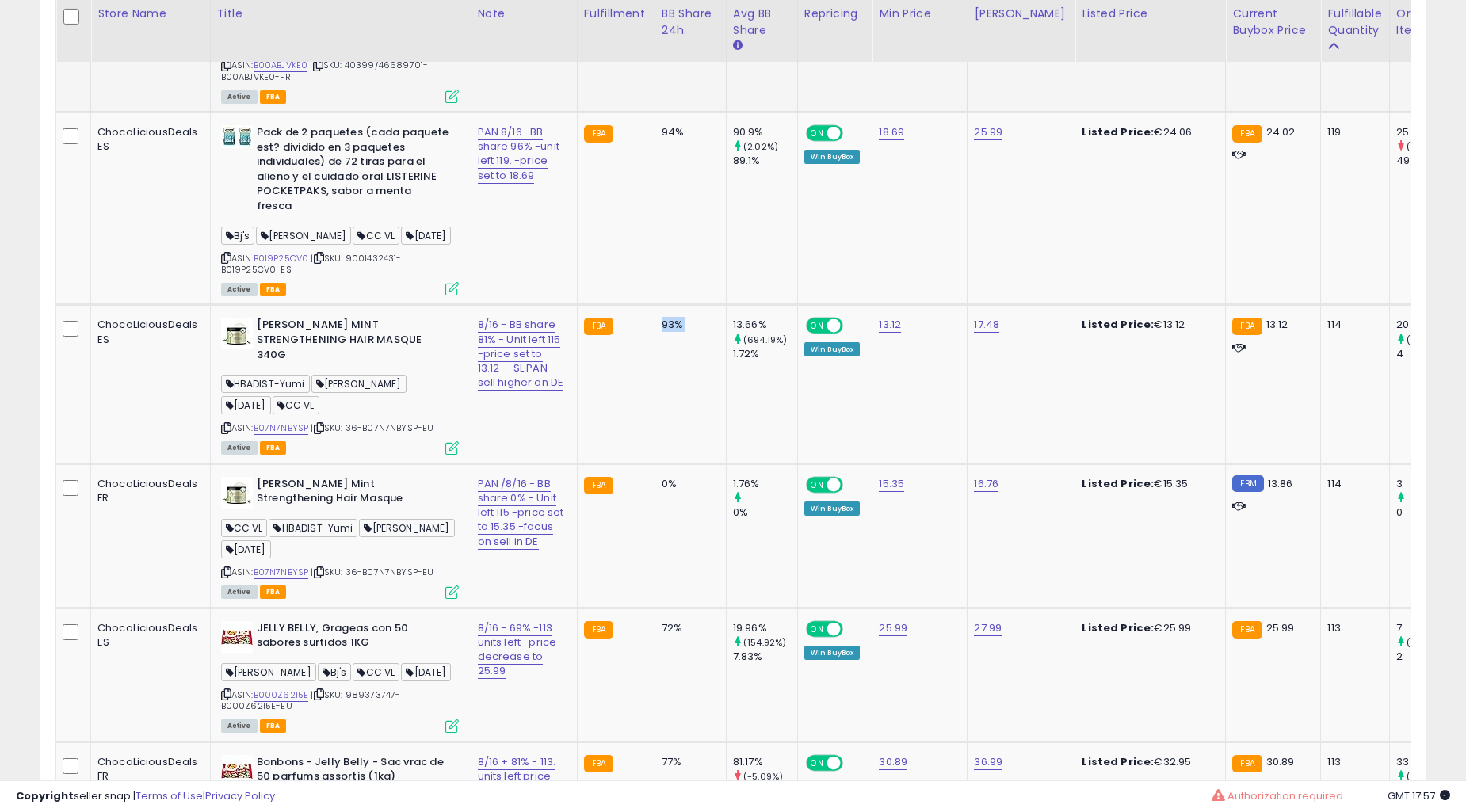
click at [655, 461] on td "93%" at bounding box center [690, 384] width 72 height 159
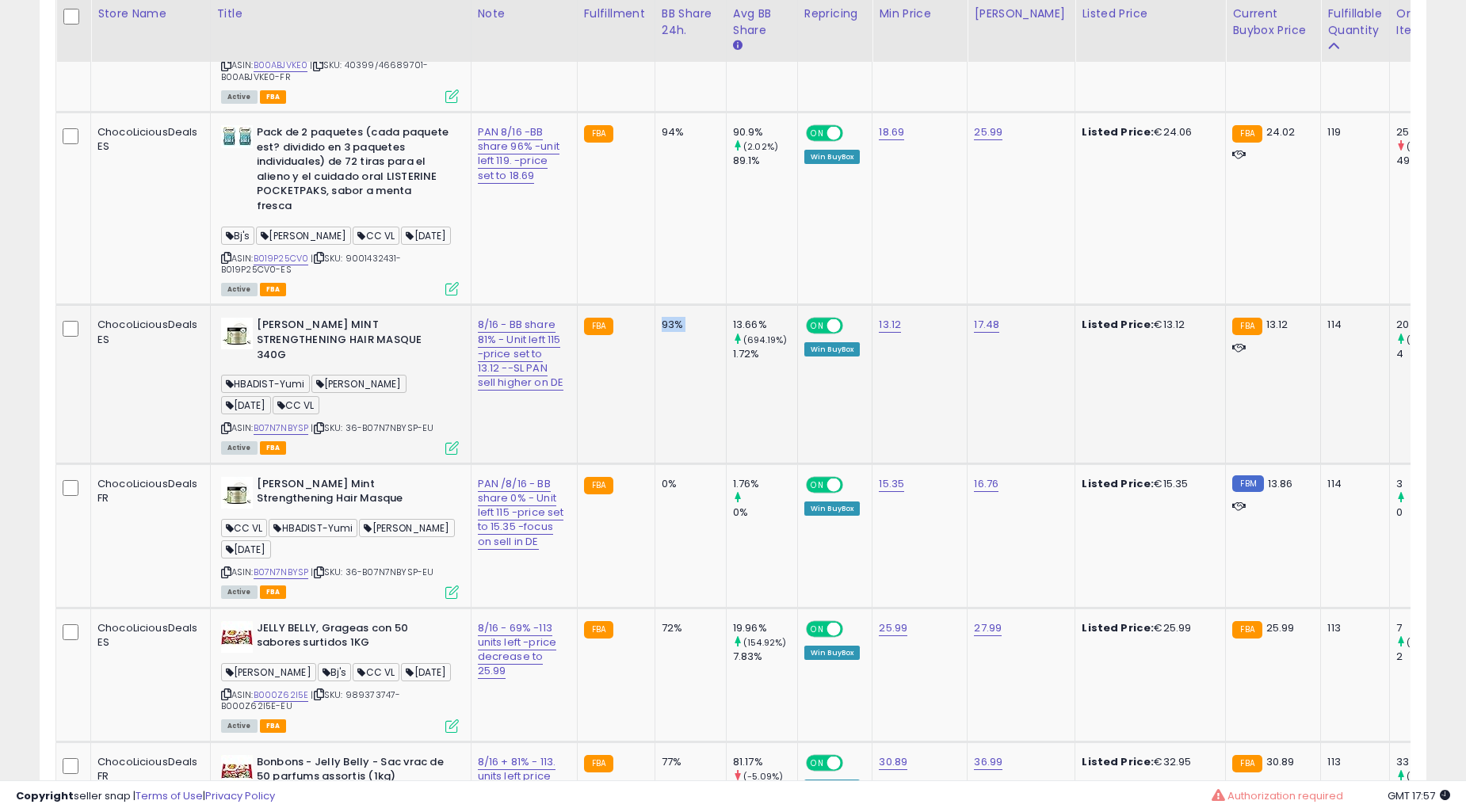
click at [655, 457] on td "93%" at bounding box center [690, 384] width 72 height 159
click at [655, 441] on td "93%" at bounding box center [690, 384] width 72 height 159
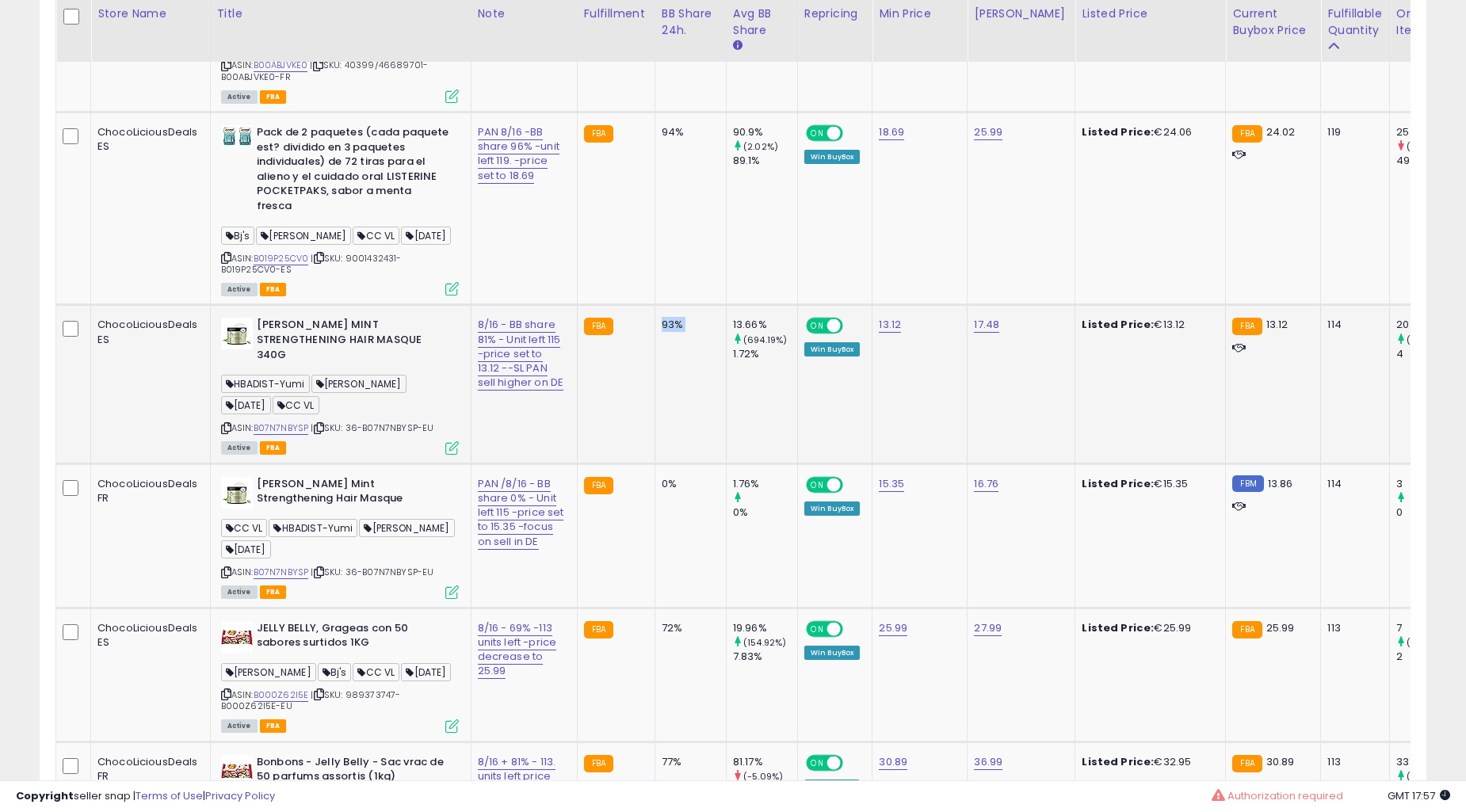
click at [655, 463] on td "0%" at bounding box center [690, 535] width 72 height 144
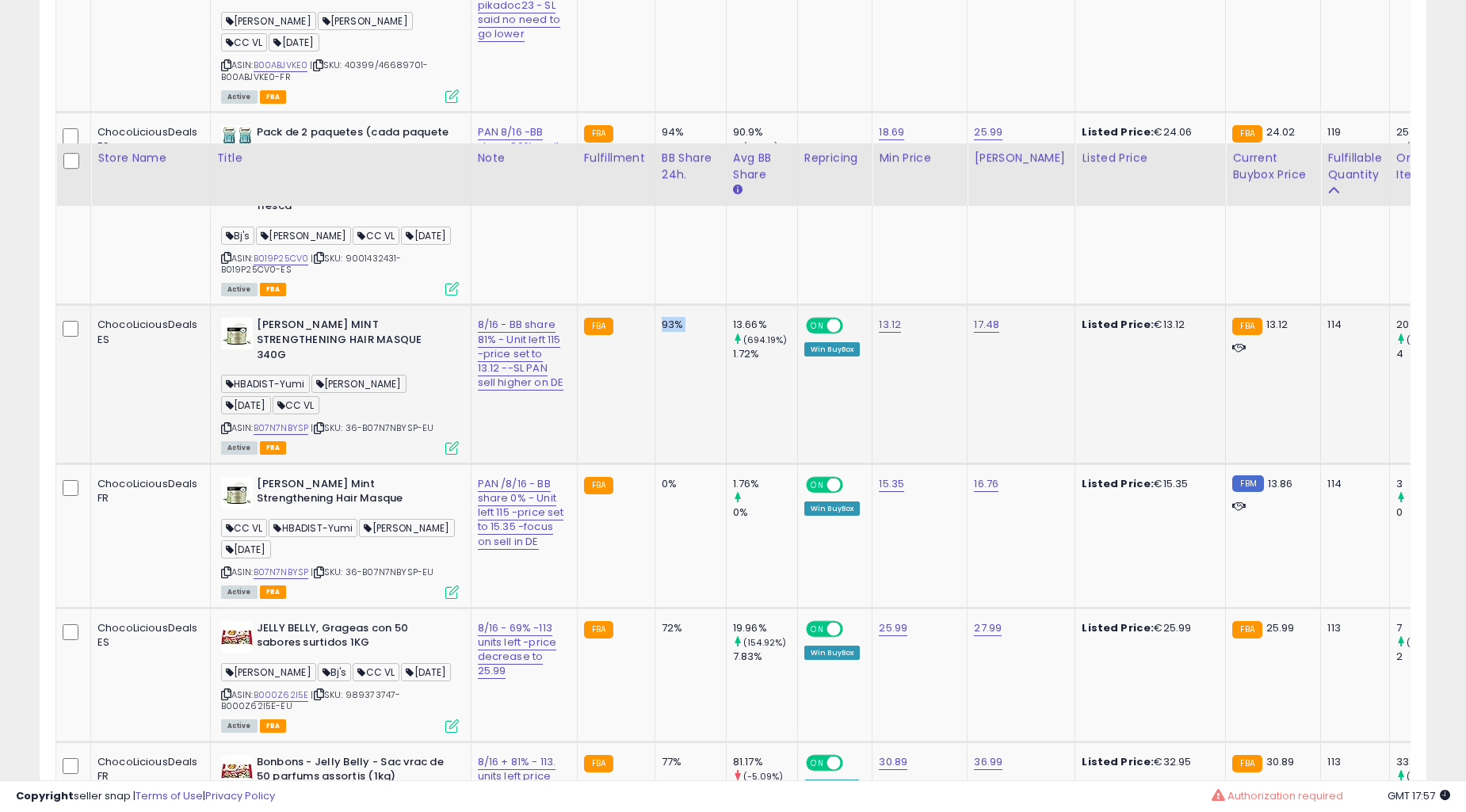
scroll to position [4400, 0]
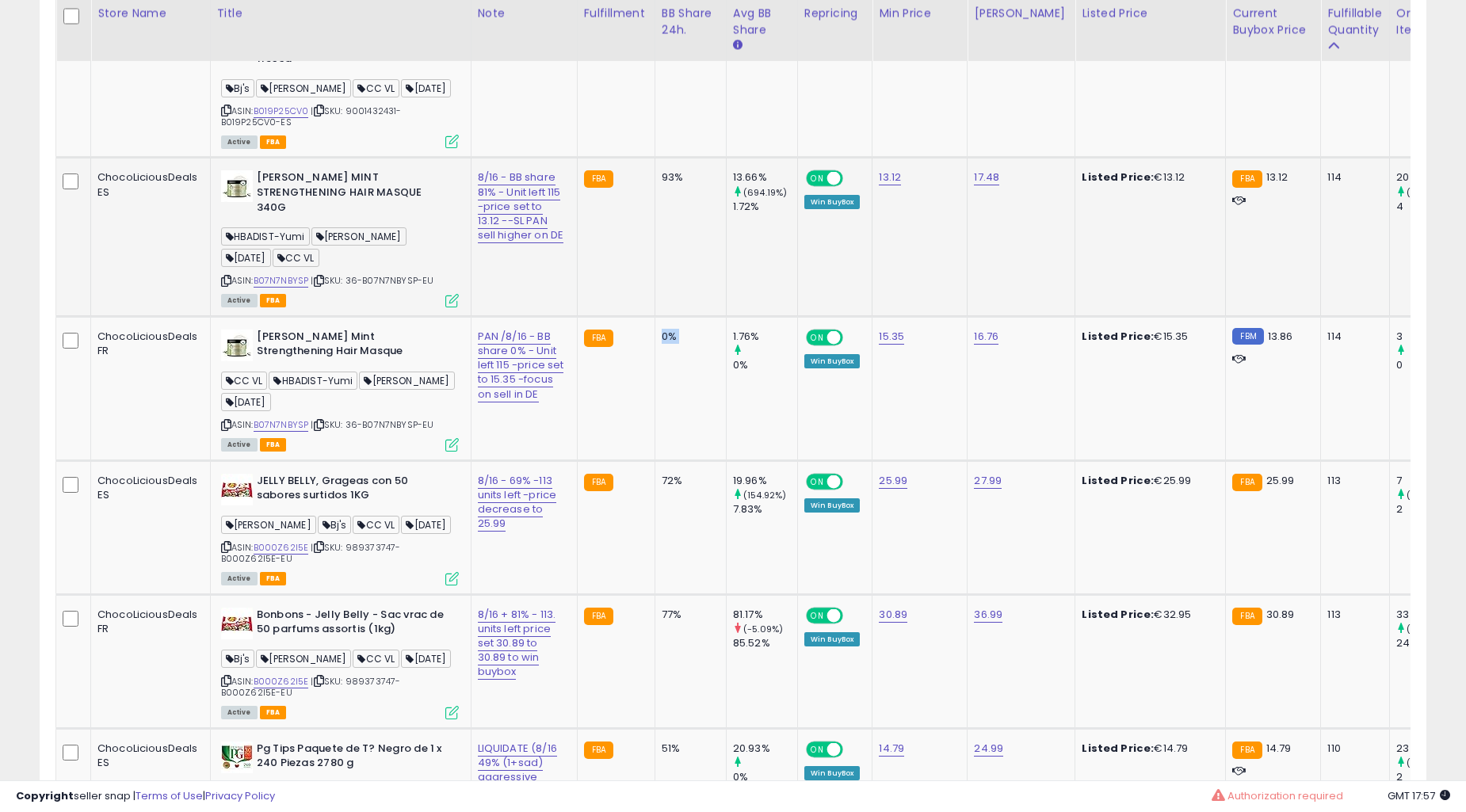
click at [655, 441] on td "0%" at bounding box center [690, 388] width 72 height 144
click at [655, 433] on td "0%" at bounding box center [690, 388] width 72 height 144
click at [655, 405] on td "0%" at bounding box center [690, 388] width 72 height 144
drag, startPoint x: 643, startPoint y: 405, endPoint x: 675, endPoint y: 397, distance: 33.0
click at [655, 404] on td "0%" at bounding box center [690, 388] width 72 height 144
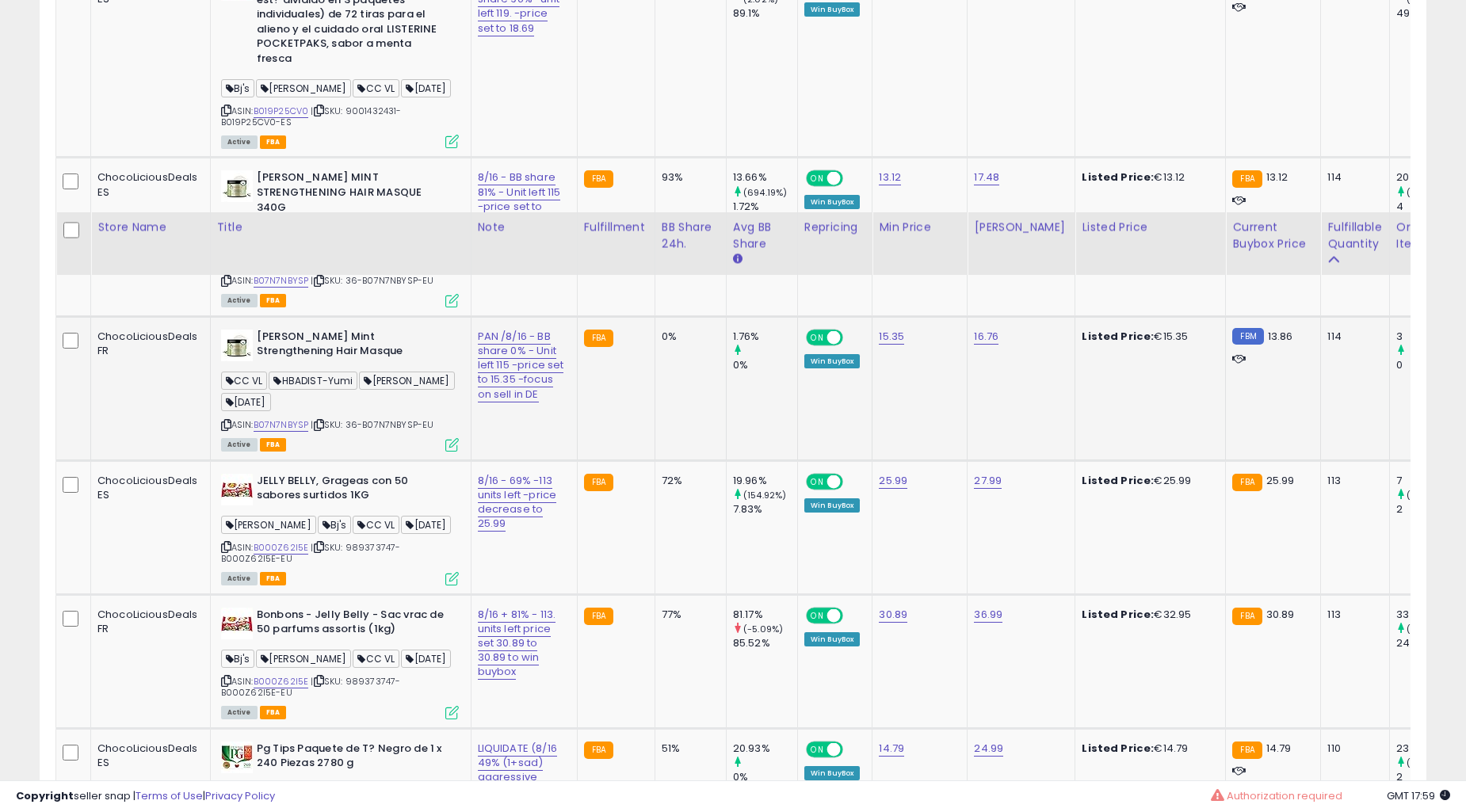
click at [726, 594] on td "81.17% (-5.09%) 85.52%" at bounding box center [762, 661] width 72 height 134
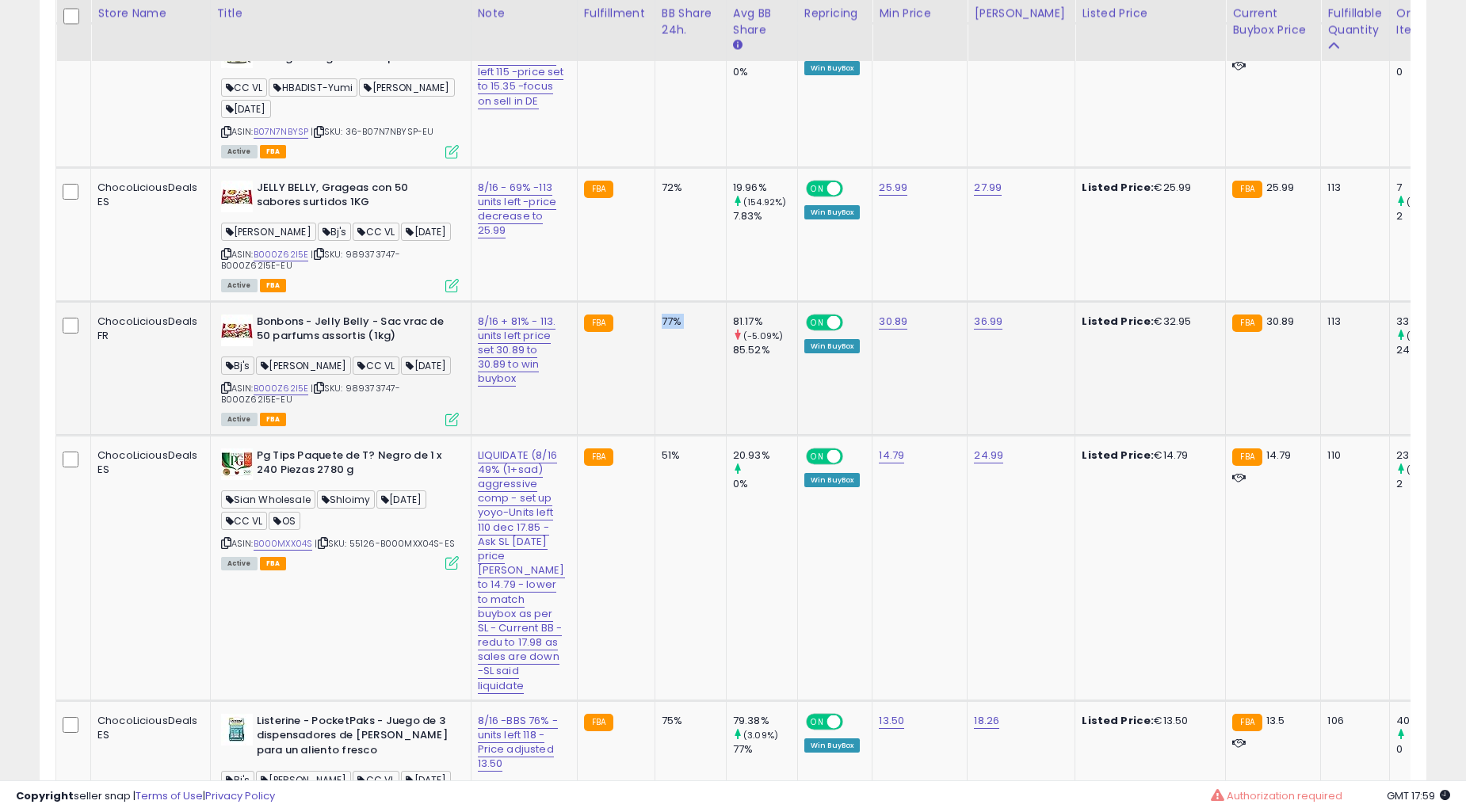
click at [693, 388] on td "77%" at bounding box center [690, 367] width 72 height 134
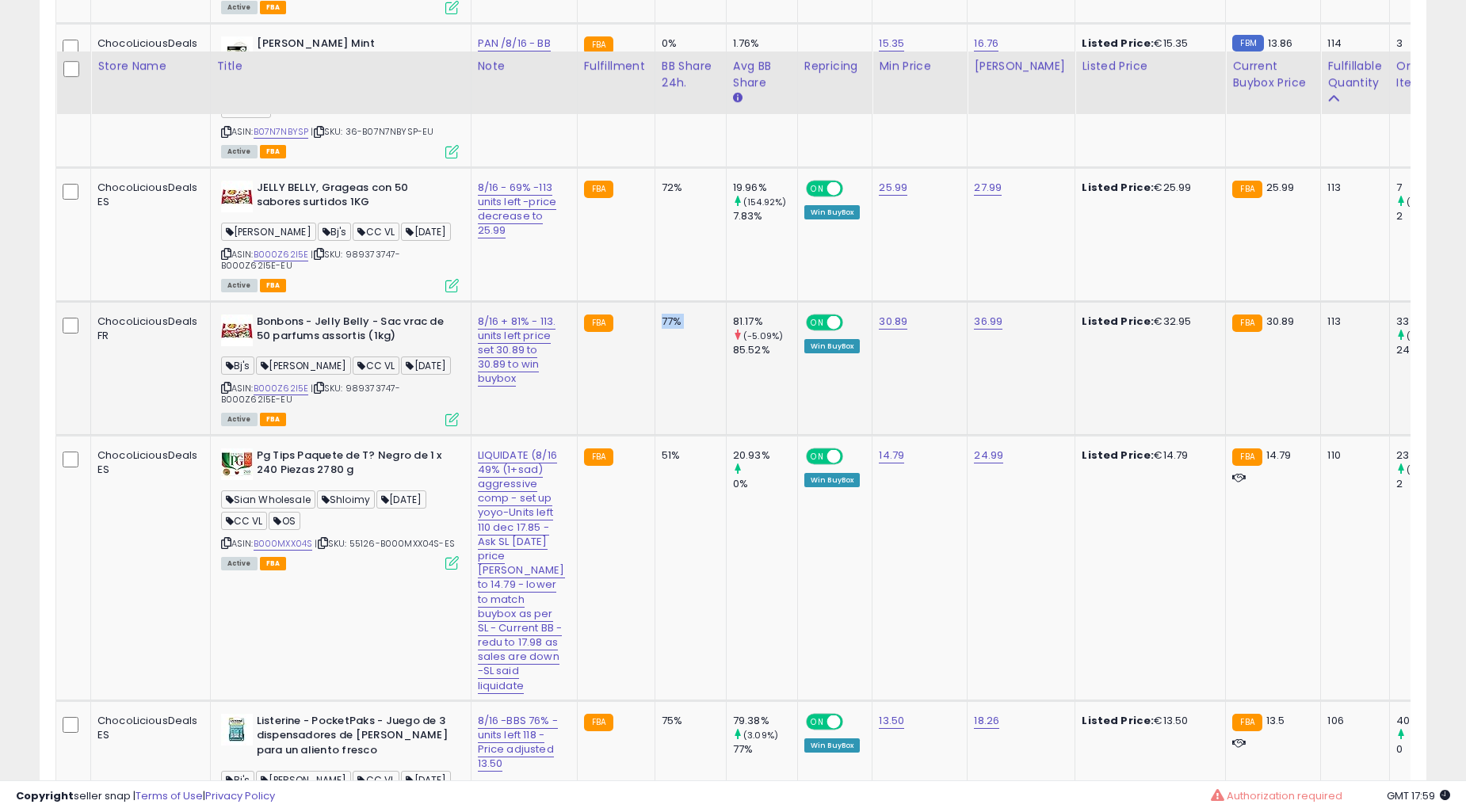
scroll to position [4840, 0]
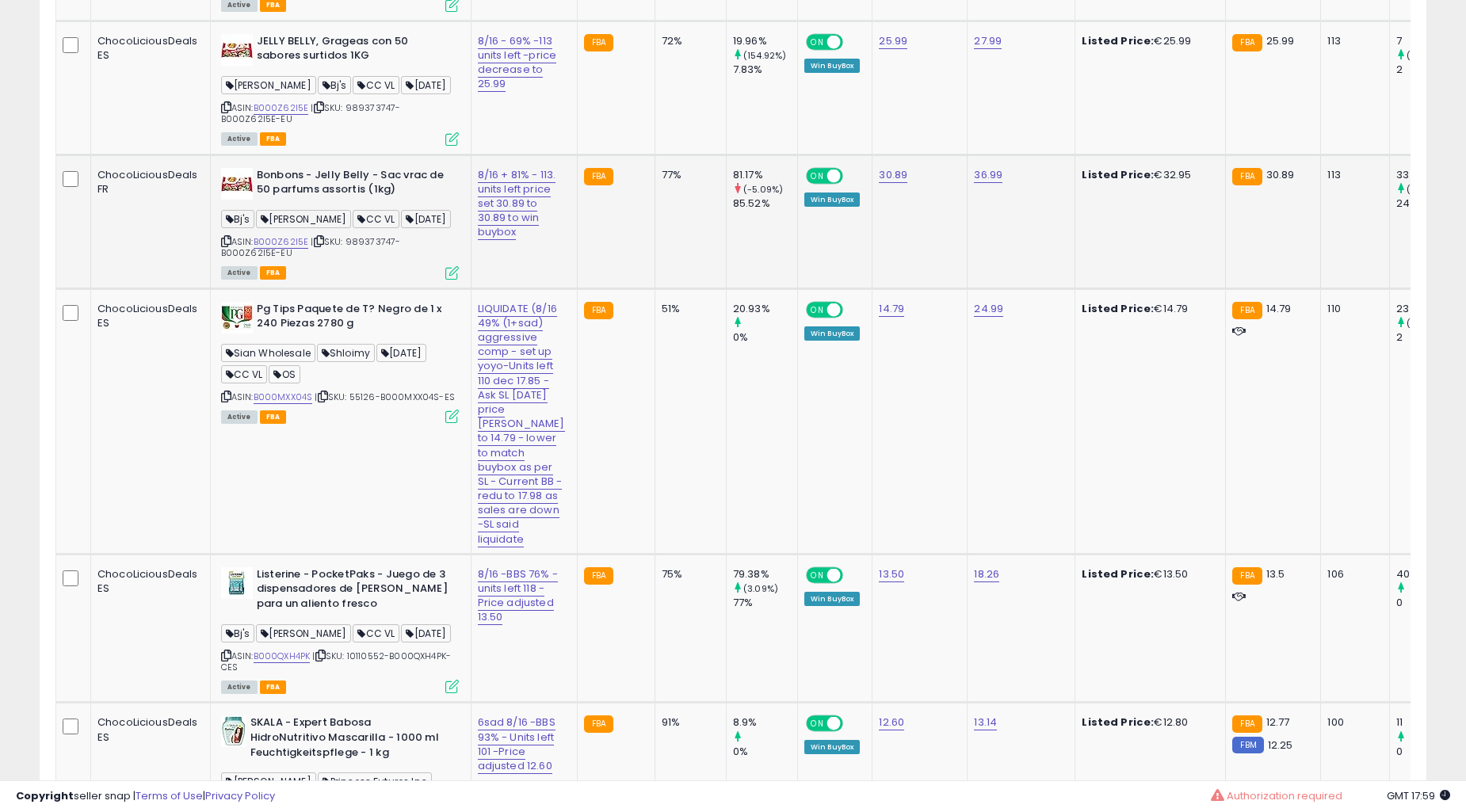
click at [655, 410] on td "51%" at bounding box center [690, 421] width 72 height 266
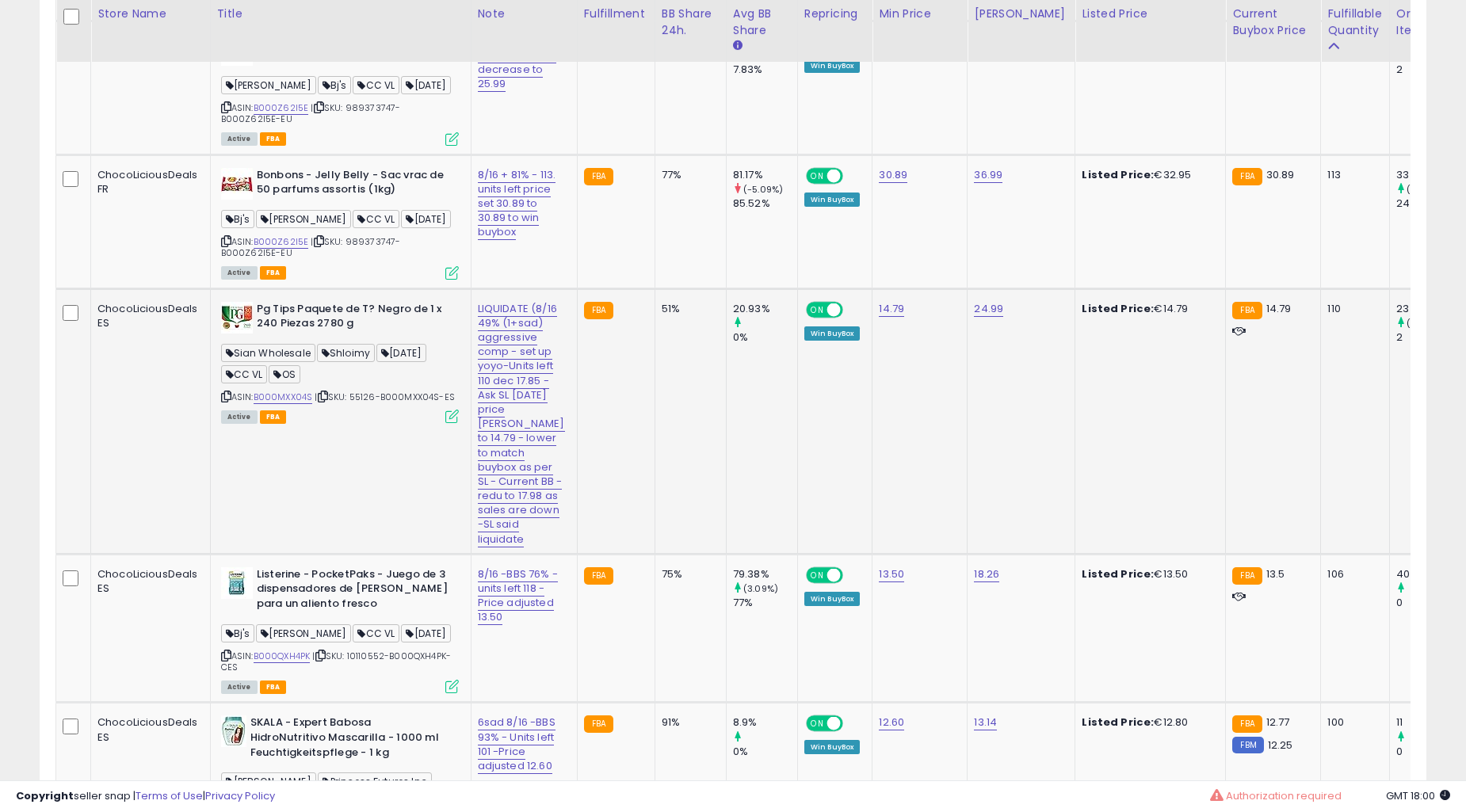
click at [669, 416] on td "51%" at bounding box center [690, 421] width 72 height 266
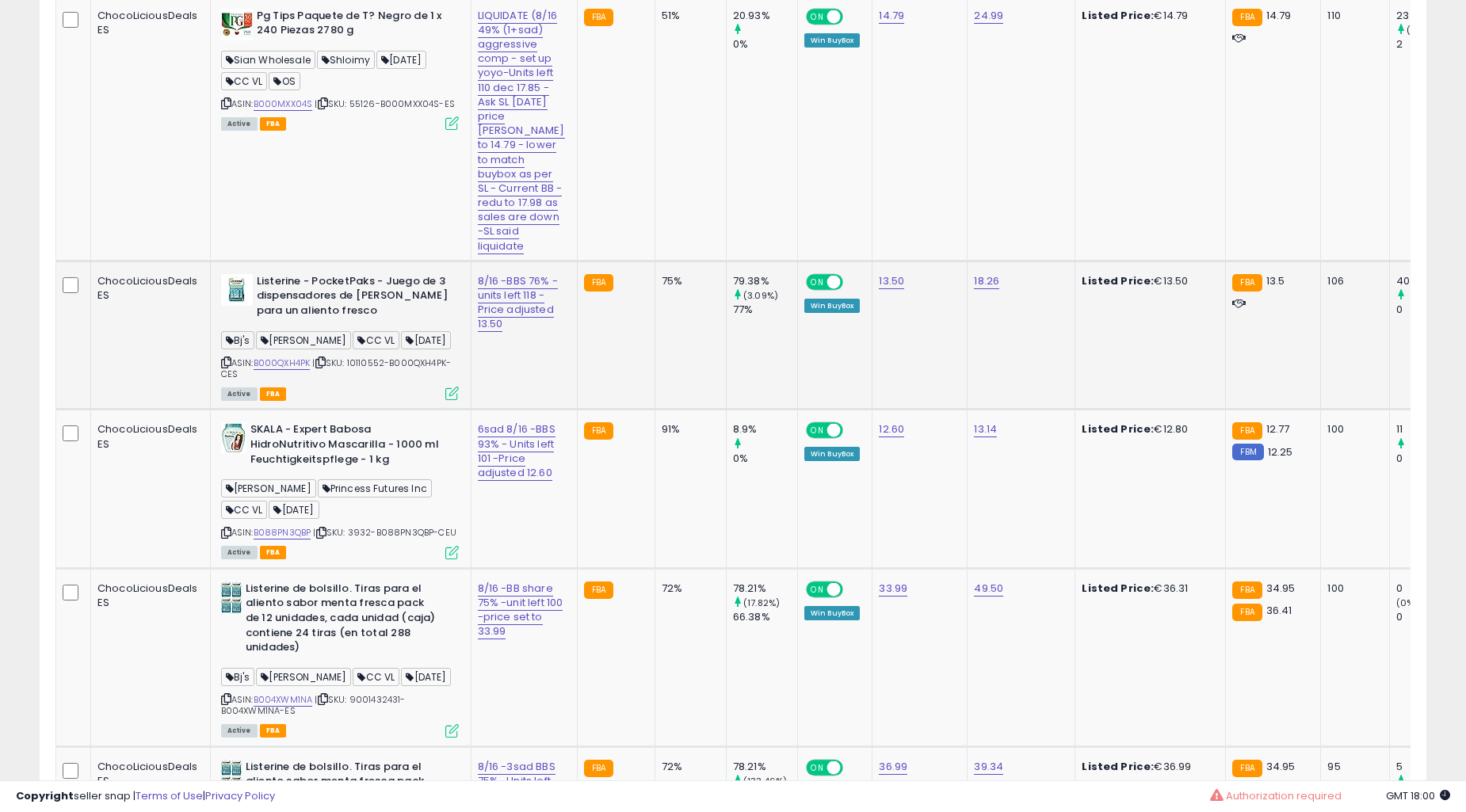
click at [655, 407] on td "75%" at bounding box center [690, 335] width 72 height 149
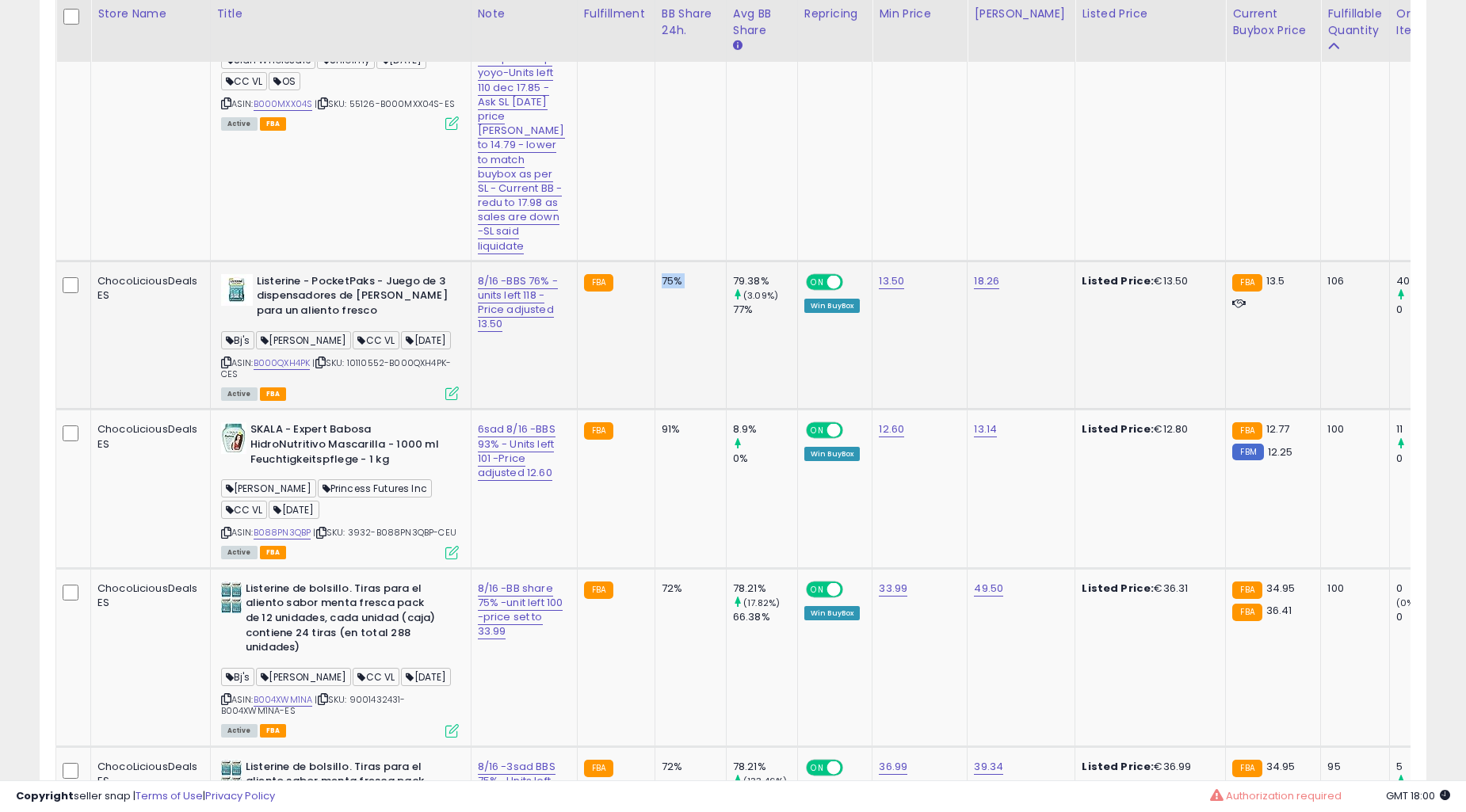
click at [655, 407] on td "75%" at bounding box center [690, 335] width 72 height 149
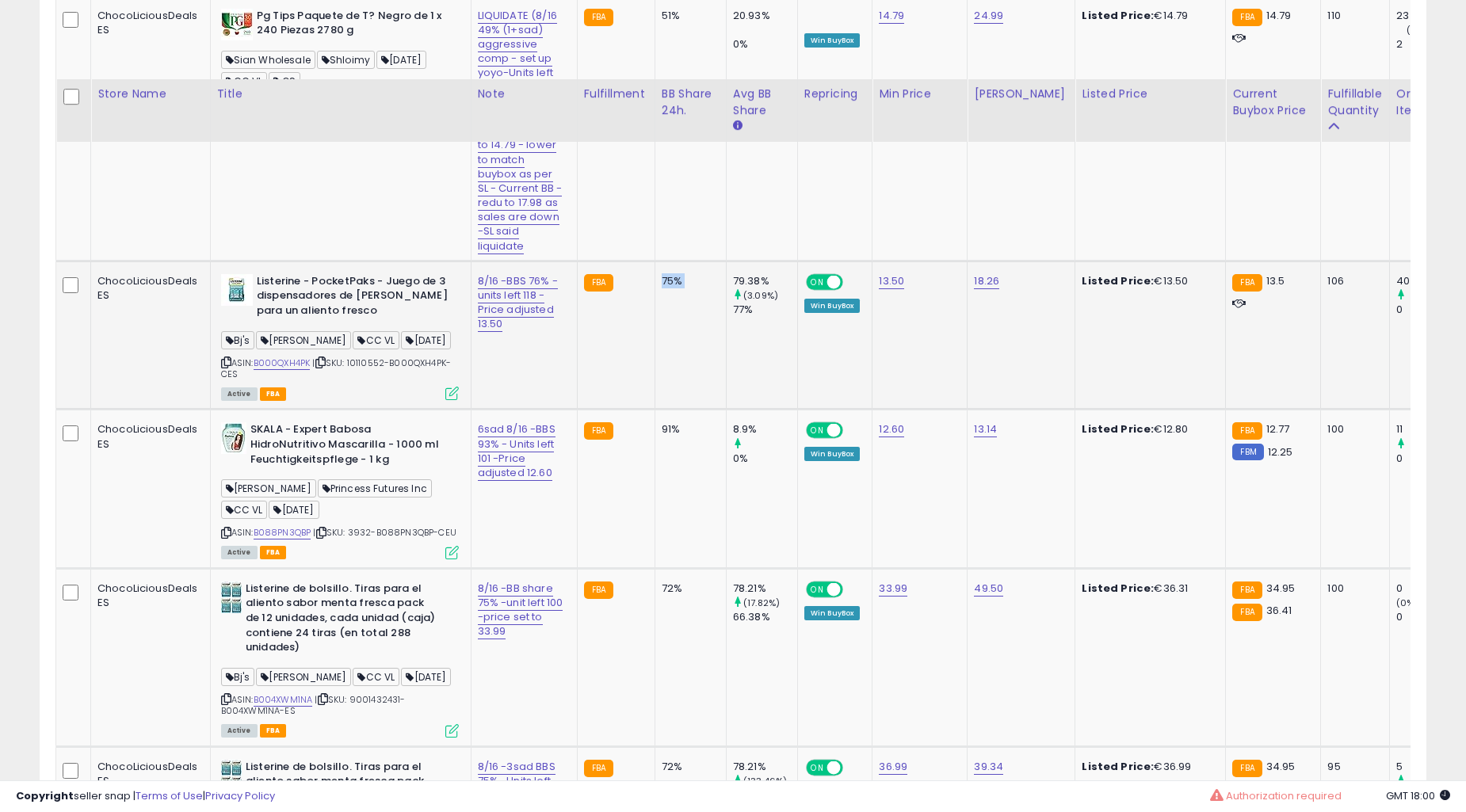
click at [655, 568] on td "72%" at bounding box center [690, 657] width 72 height 178
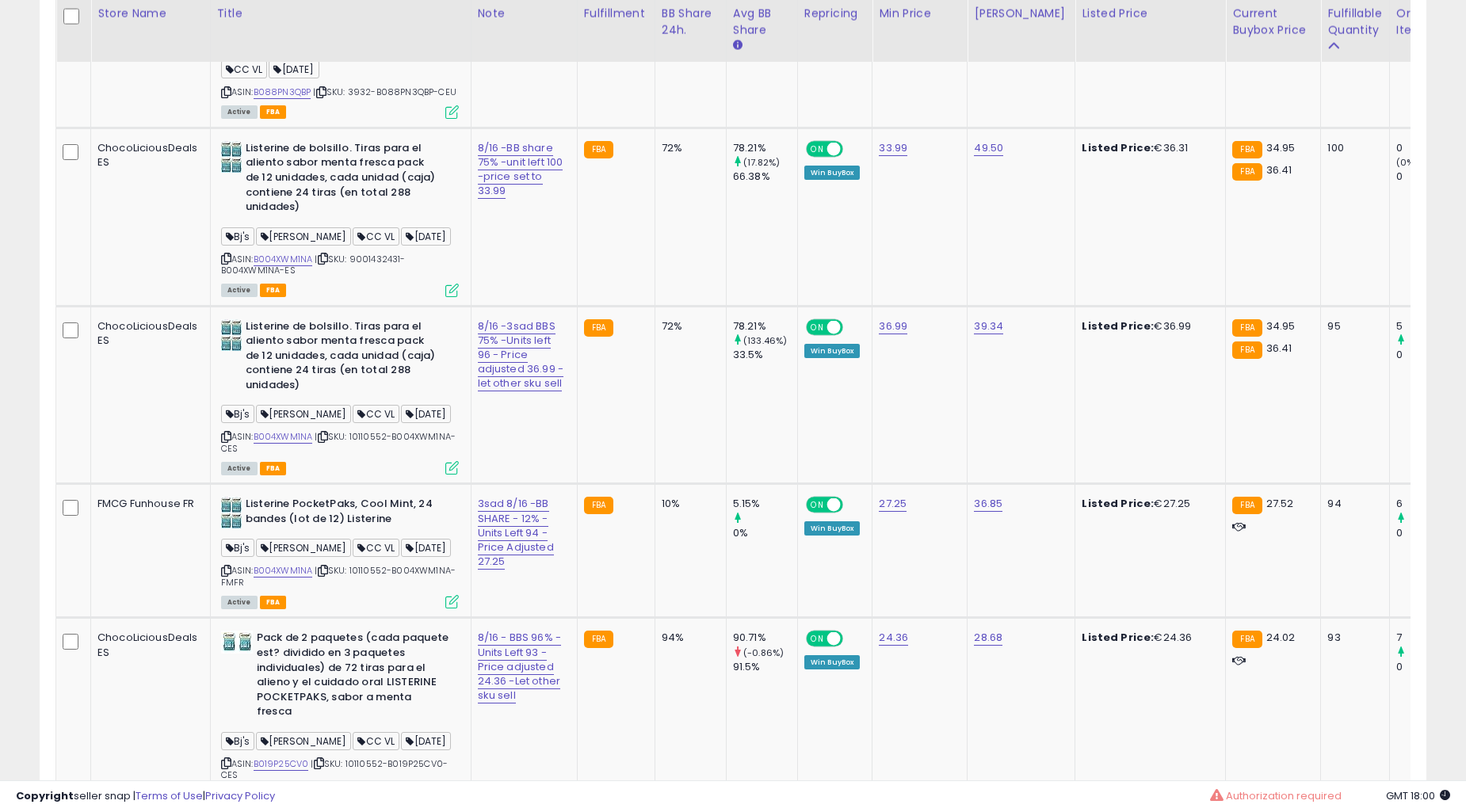
click at [655, 305] on td "72%" at bounding box center [690, 216] width 72 height 178
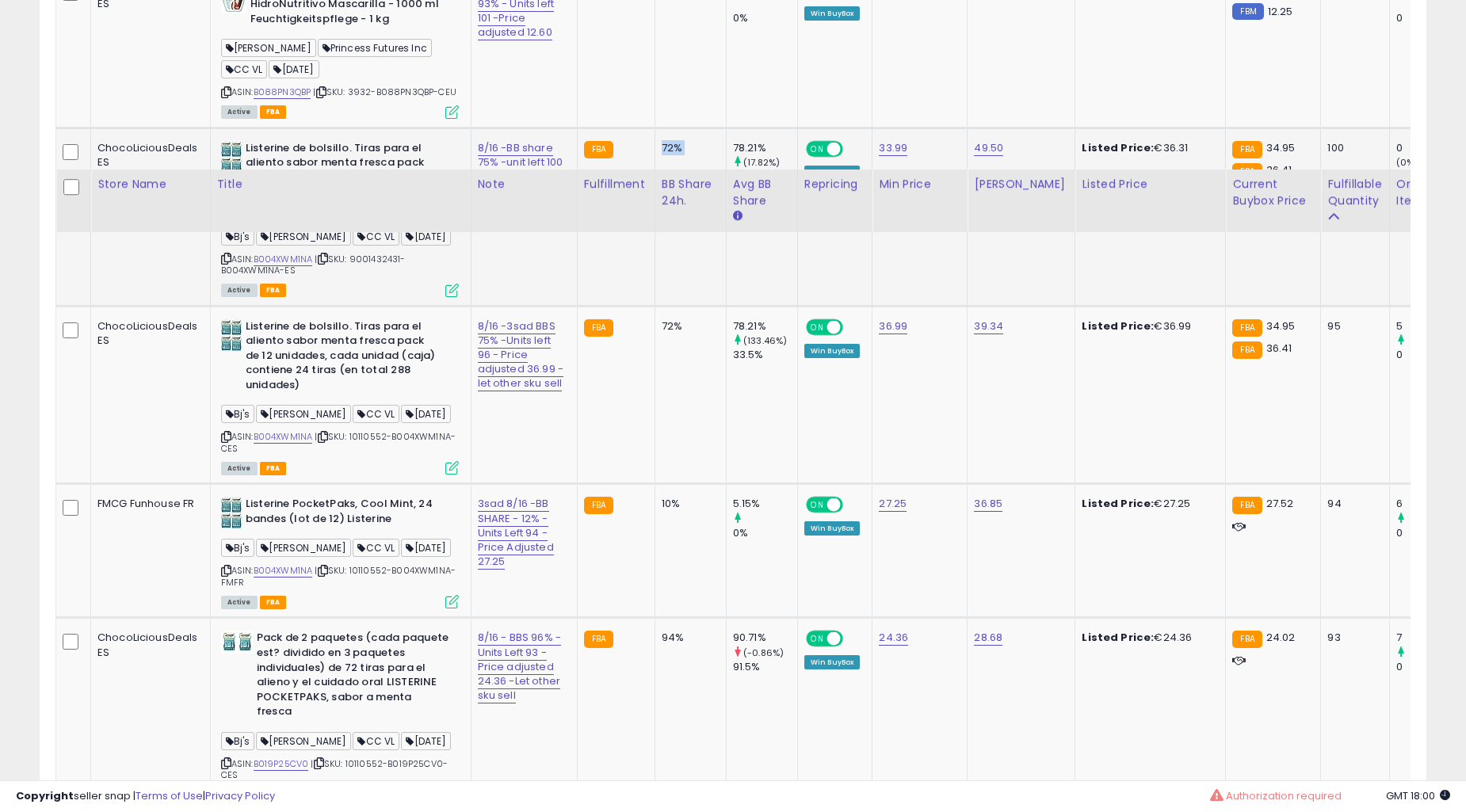
click at [655, 484] on td "10%" at bounding box center [690, 551] width 72 height 134
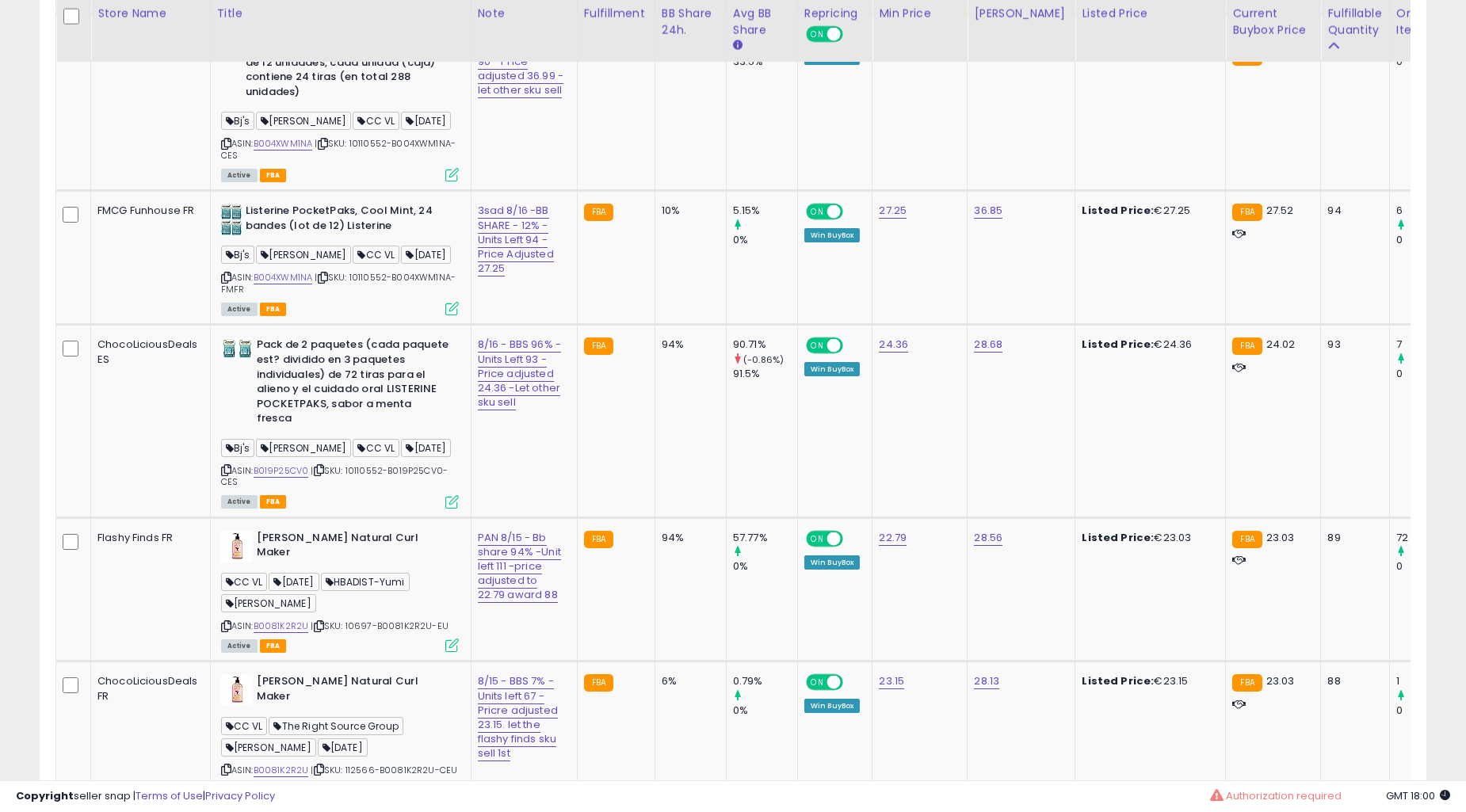
click at [655, 325] on td "10%" at bounding box center [690, 258] width 72 height 134
click at [655, 517] on td "94%" at bounding box center [690, 589] width 72 height 144
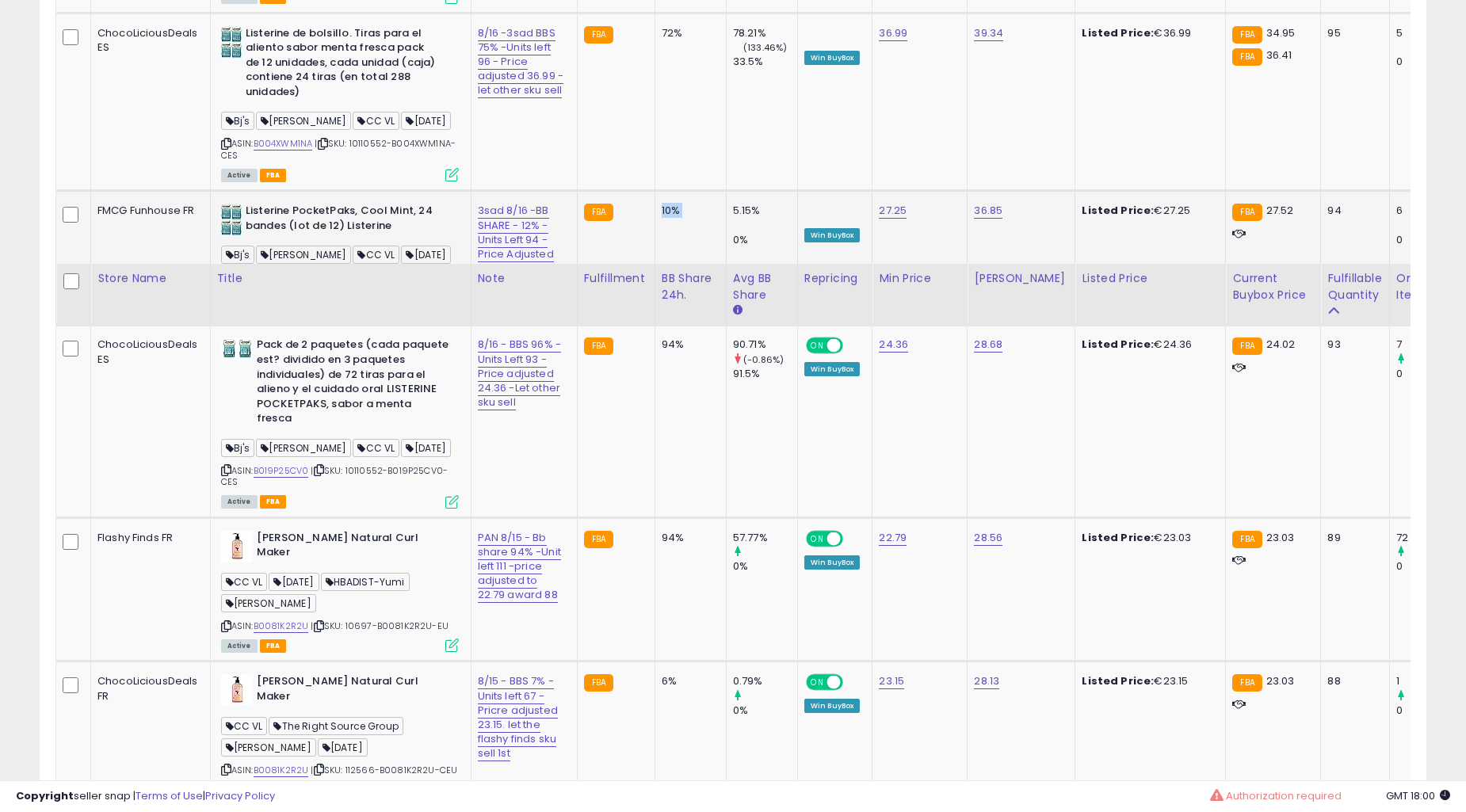
scroll to position [6160, 0]
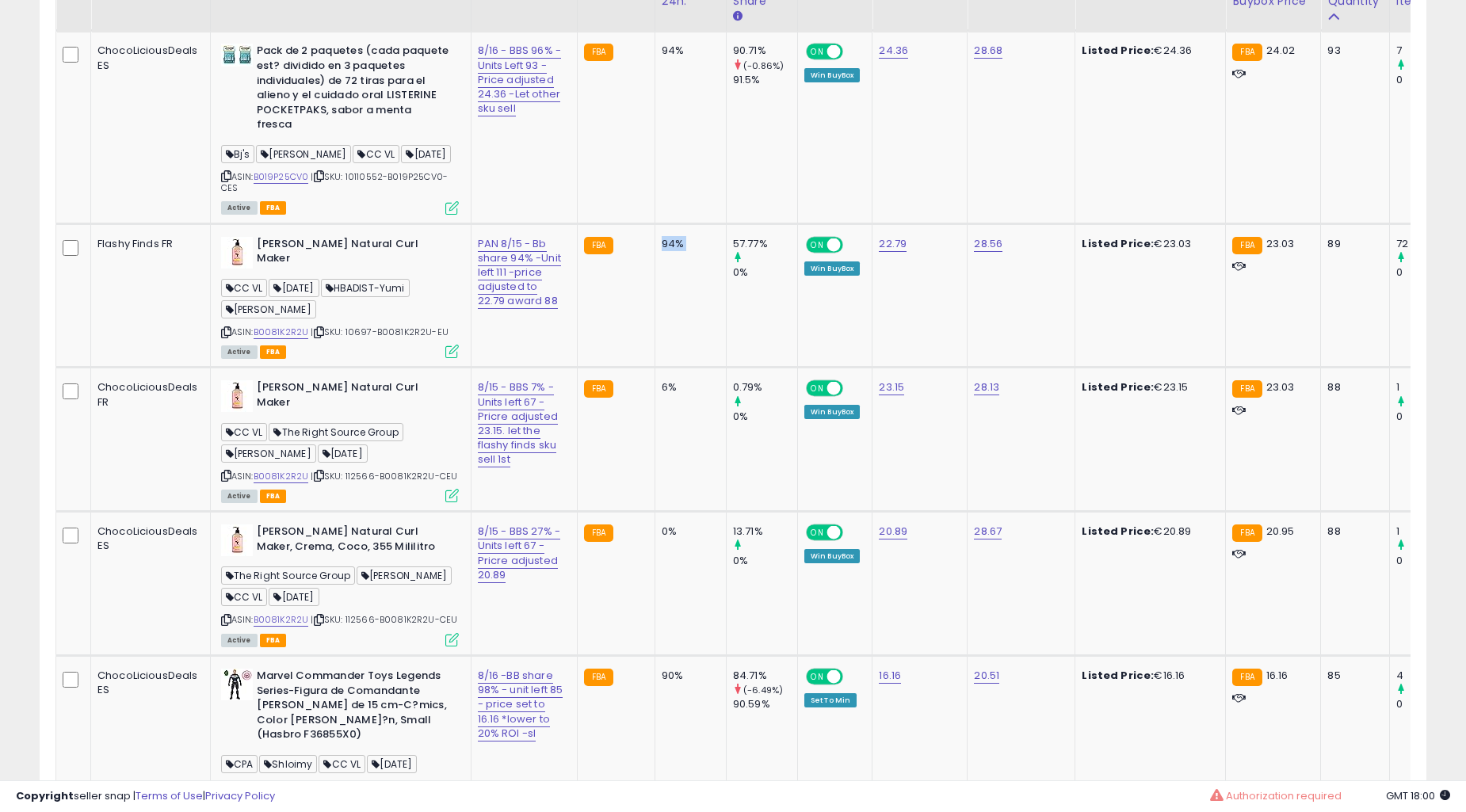
click at [655, 367] on td "94%" at bounding box center [690, 295] width 72 height 144
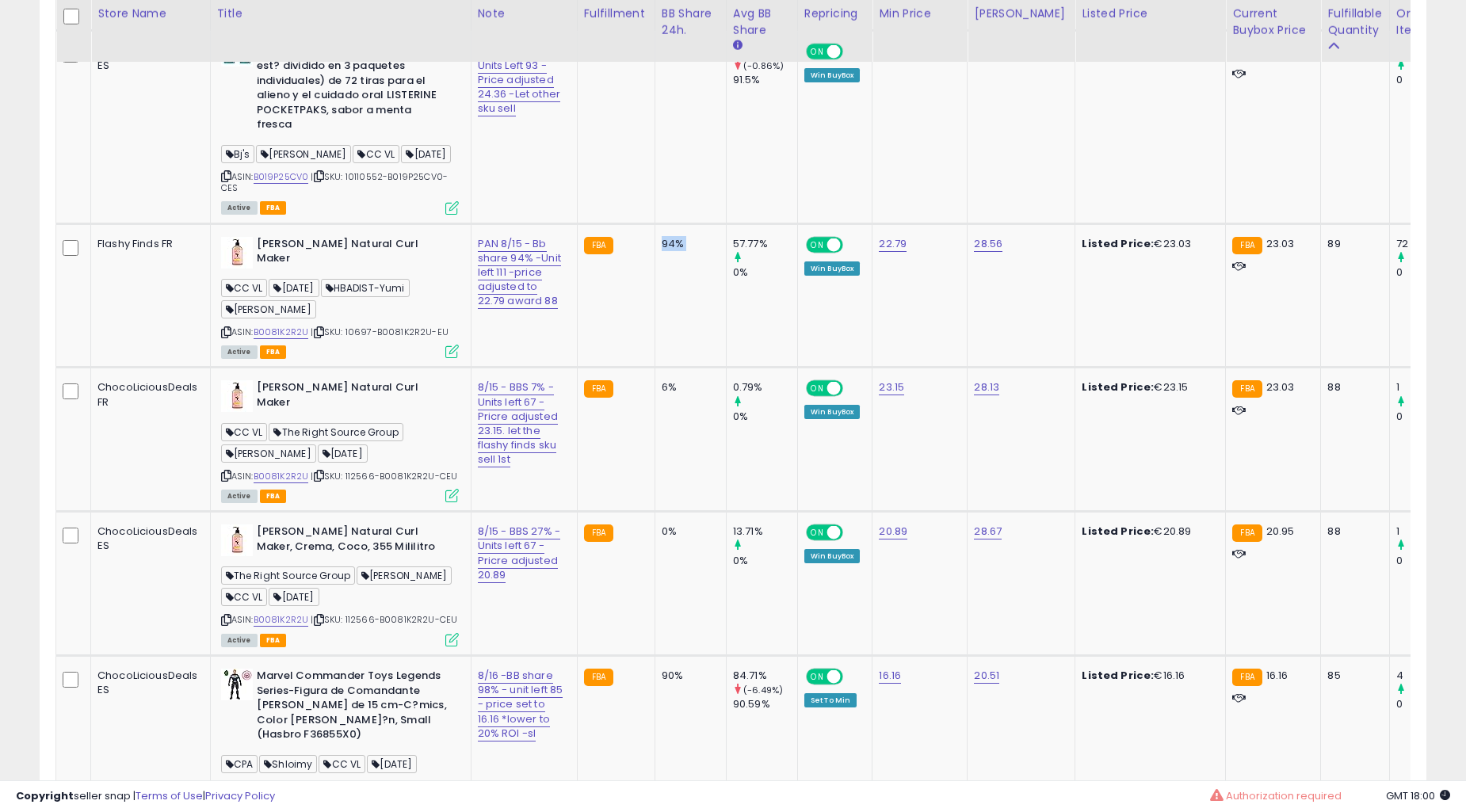
click at [655, 367] on td "94%" at bounding box center [690, 295] width 72 height 144
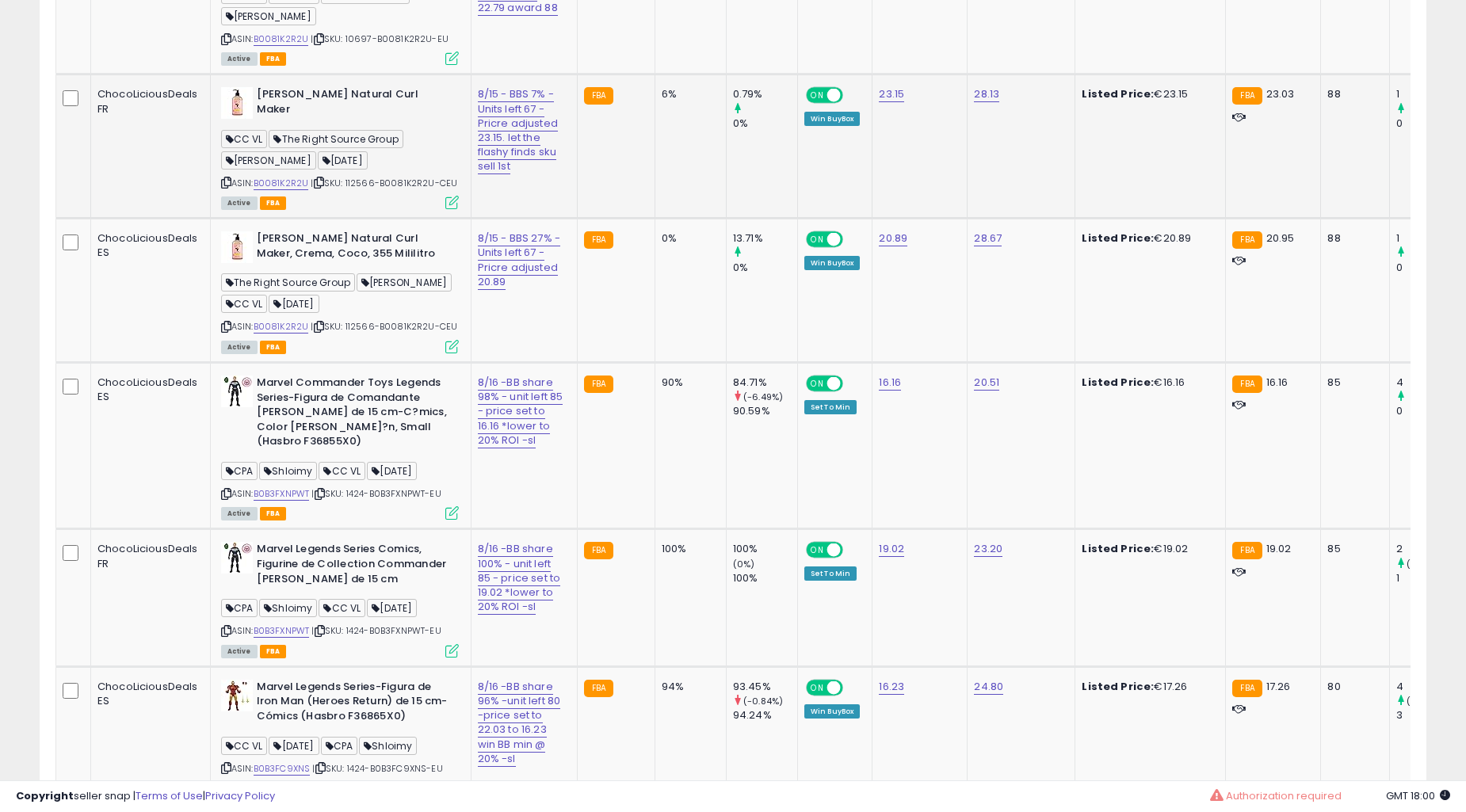
click at [655, 363] on td "0%" at bounding box center [690, 290] width 72 height 144
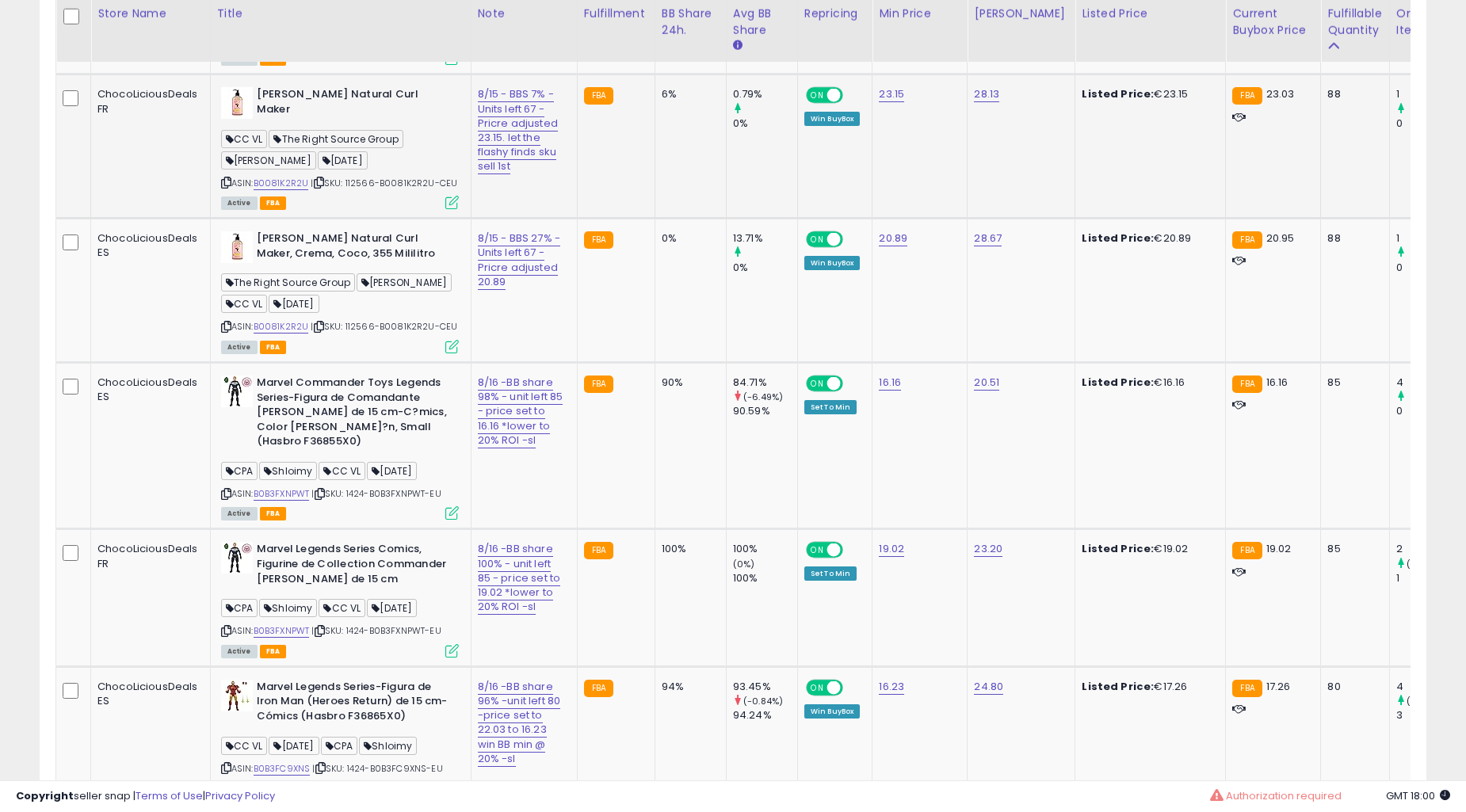
click at [655, 363] on td "0%" at bounding box center [690, 290] width 72 height 144
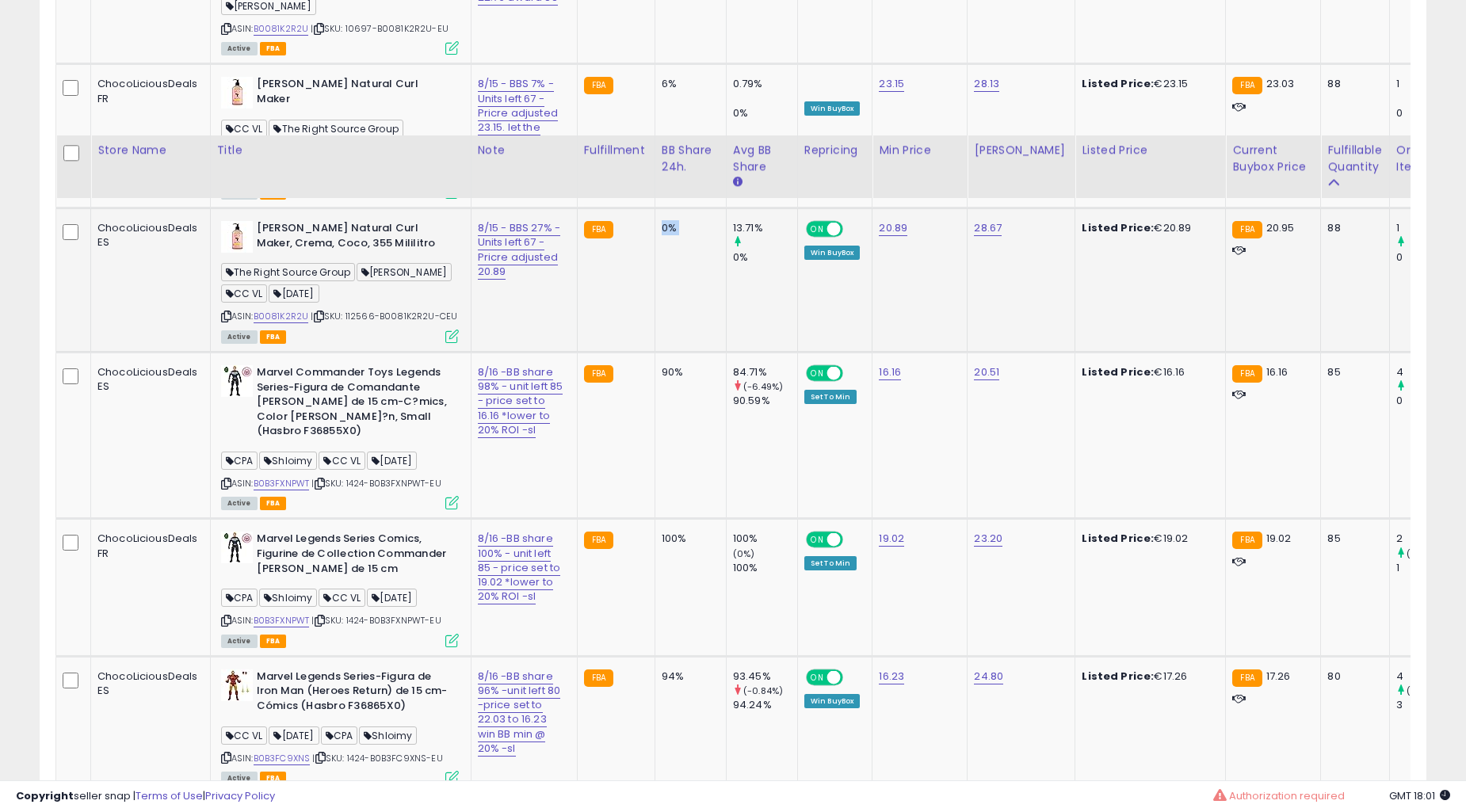
click at [655, 296] on td "0%" at bounding box center [690, 280] width 72 height 144
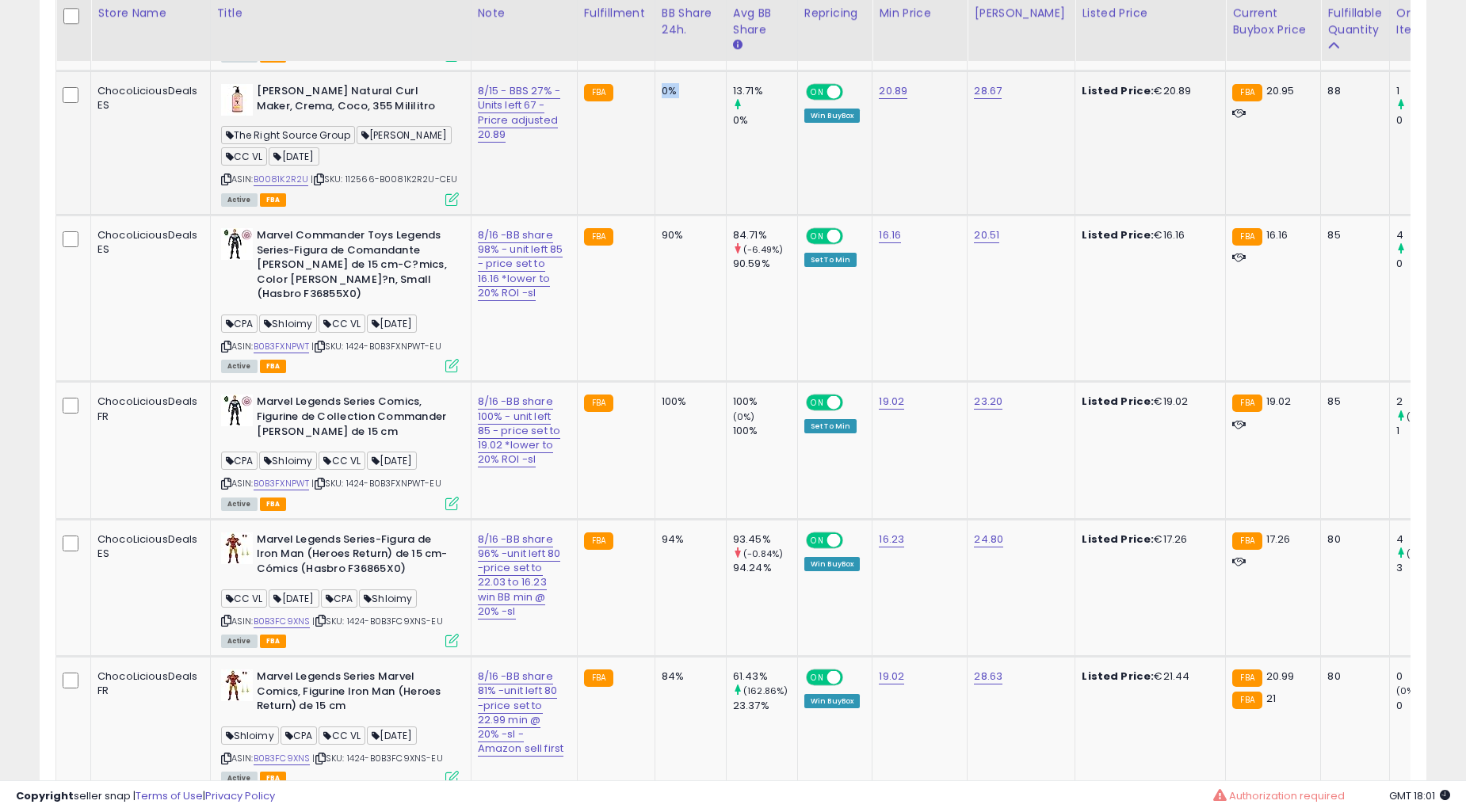
click at [655, 215] on td "0%" at bounding box center [690, 143] width 72 height 144
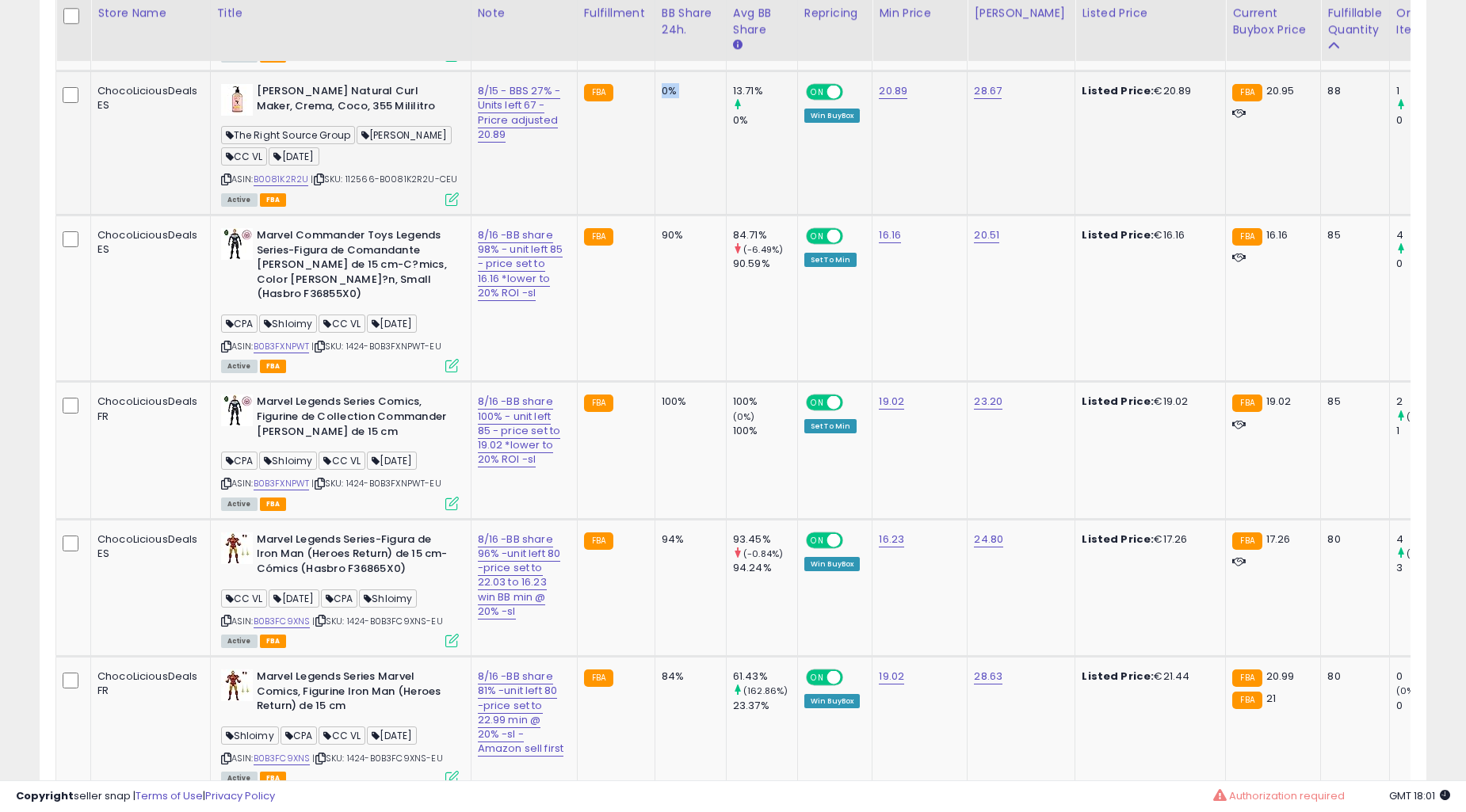
click at [655, 215] on td "0%" at bounding box center [690, 143] width 72 height 144
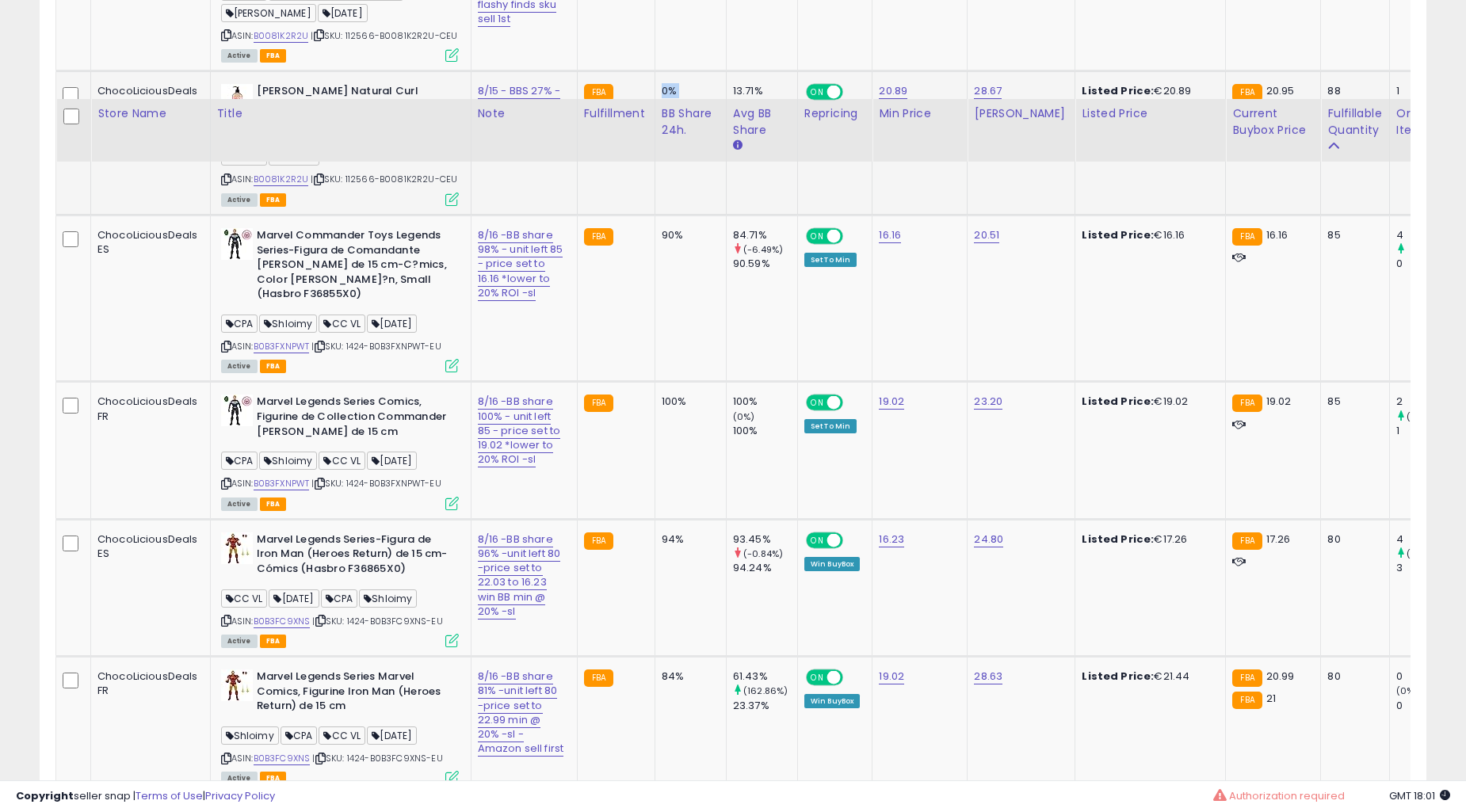
scroll to position [6747, 0]
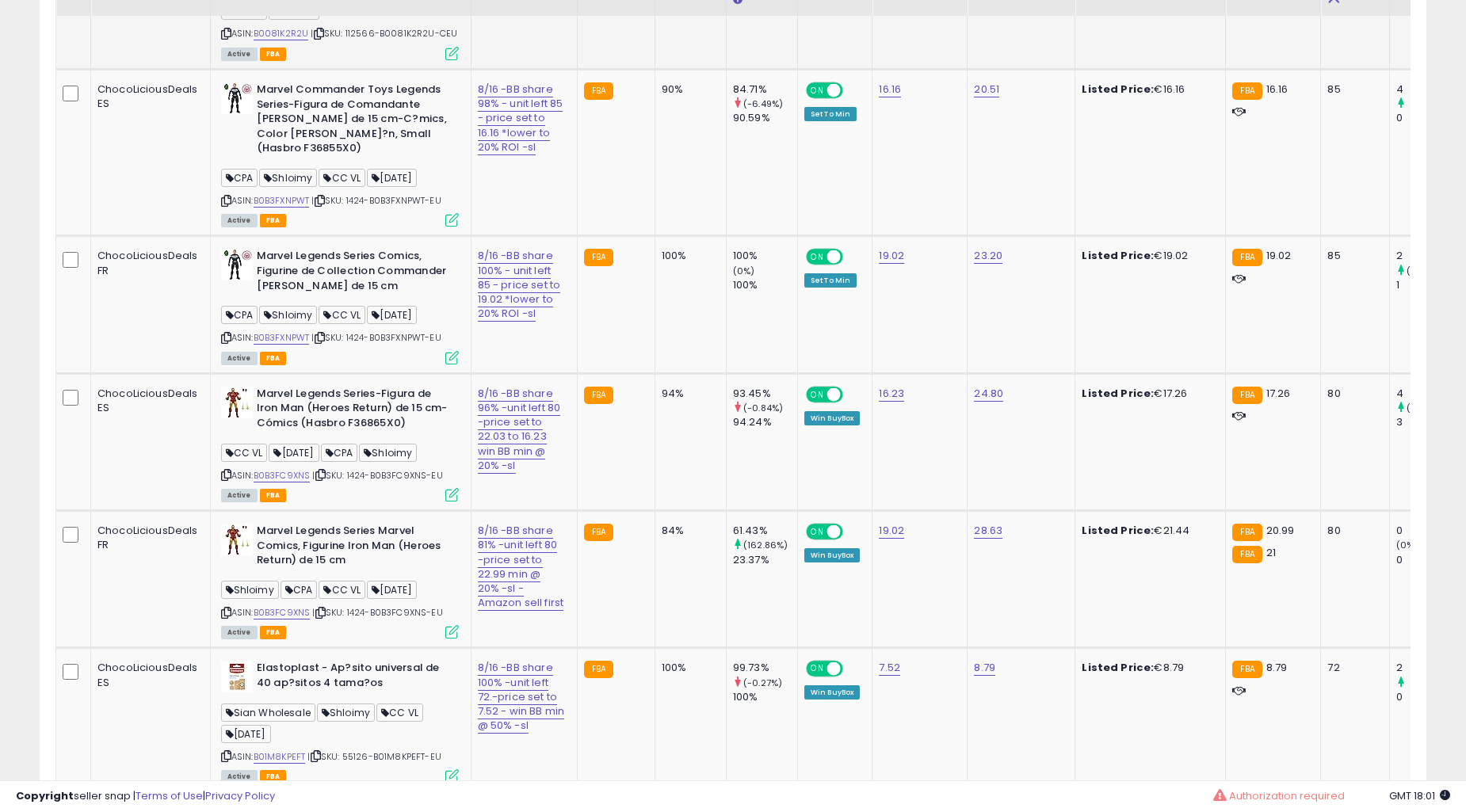
click at [655, 236] on td "90%" at bounding box center [690, 152] width 72 height 166
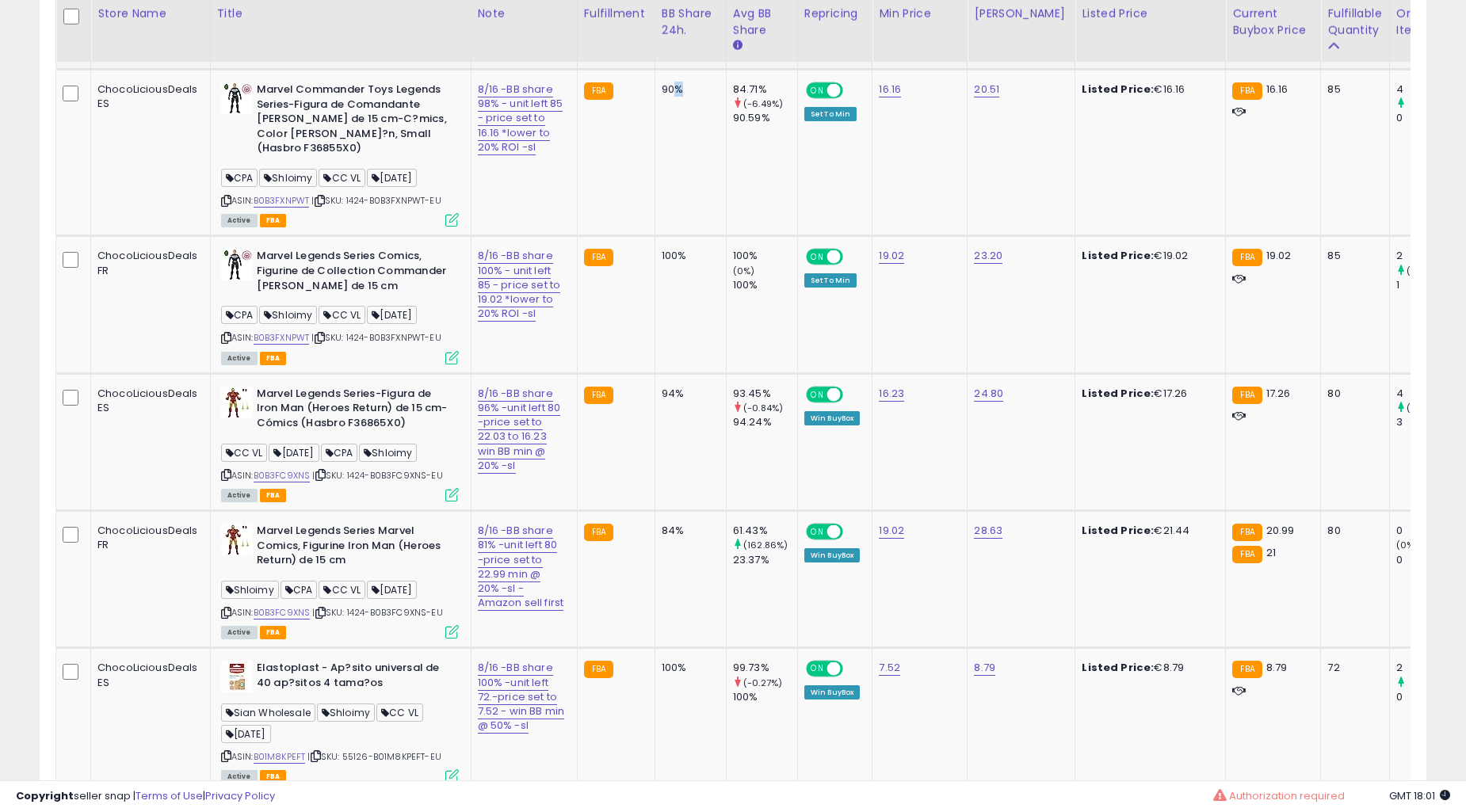
click at [655, 236] on td "90%" at bounding box center [690, 152] width 72 height 166
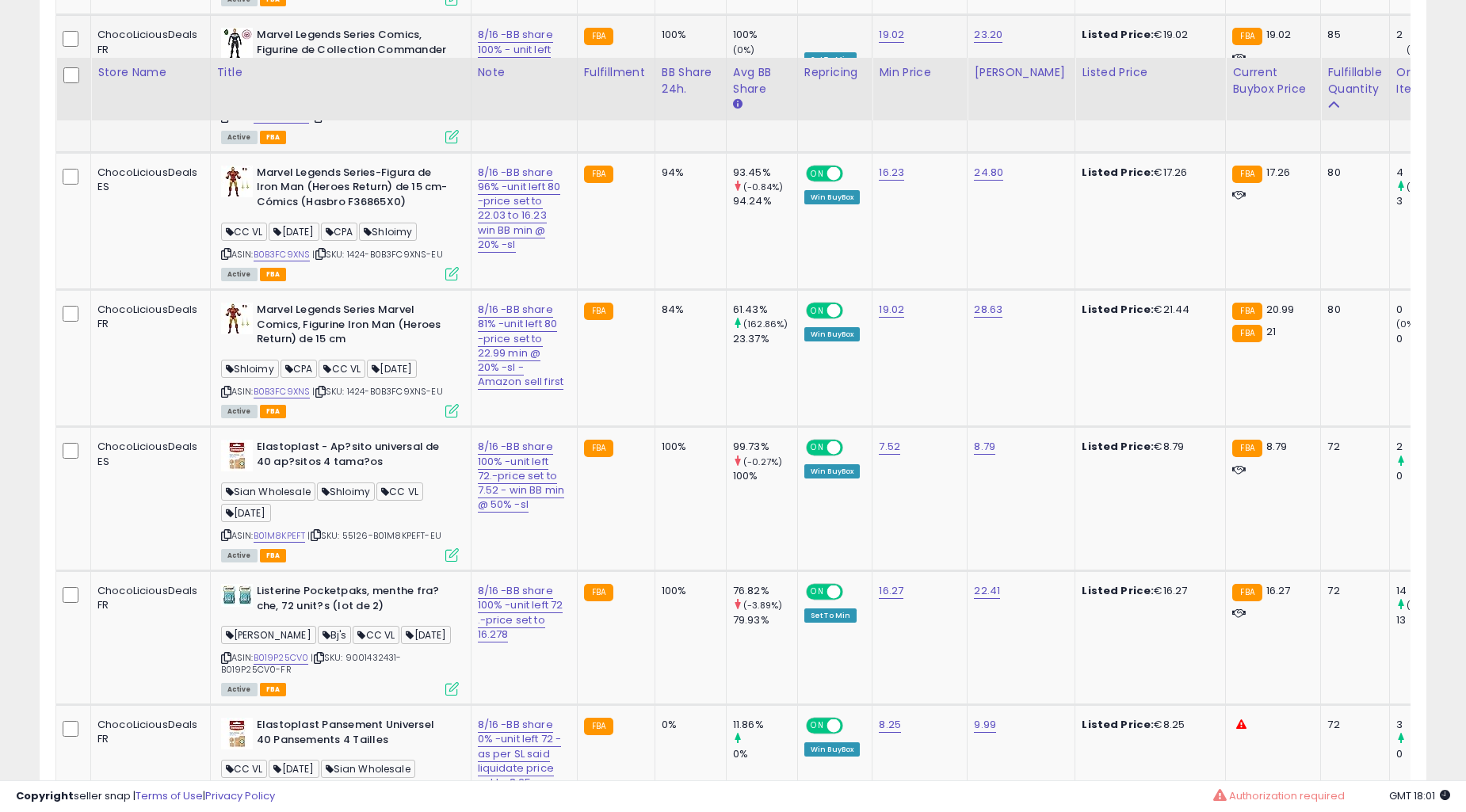
click at [655, 339] on td "84%" at bounding box center [690, 359] width 72 height 137
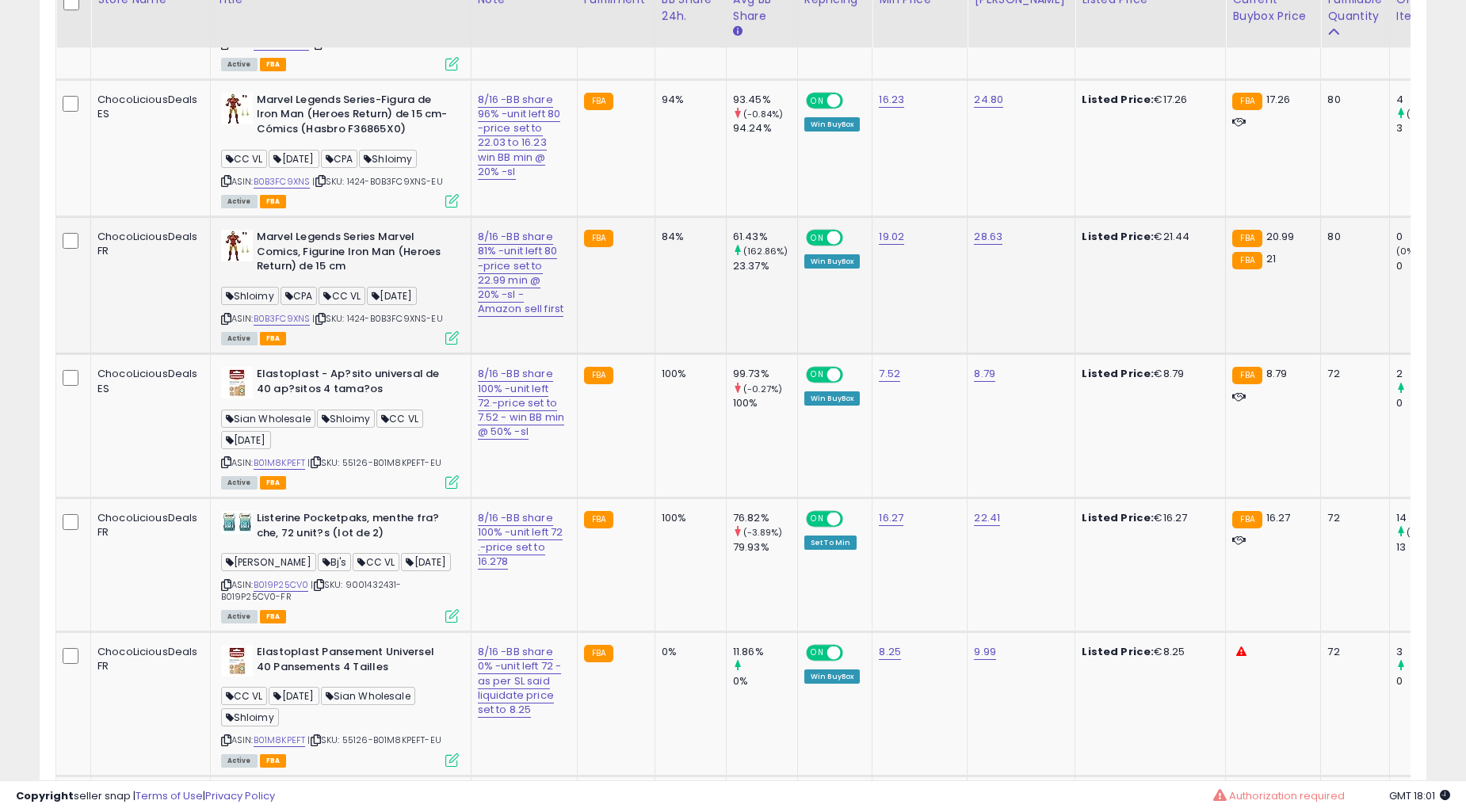
click at [655, 341] on td "84%" at bounding box center [690, 285] width 72 height 137
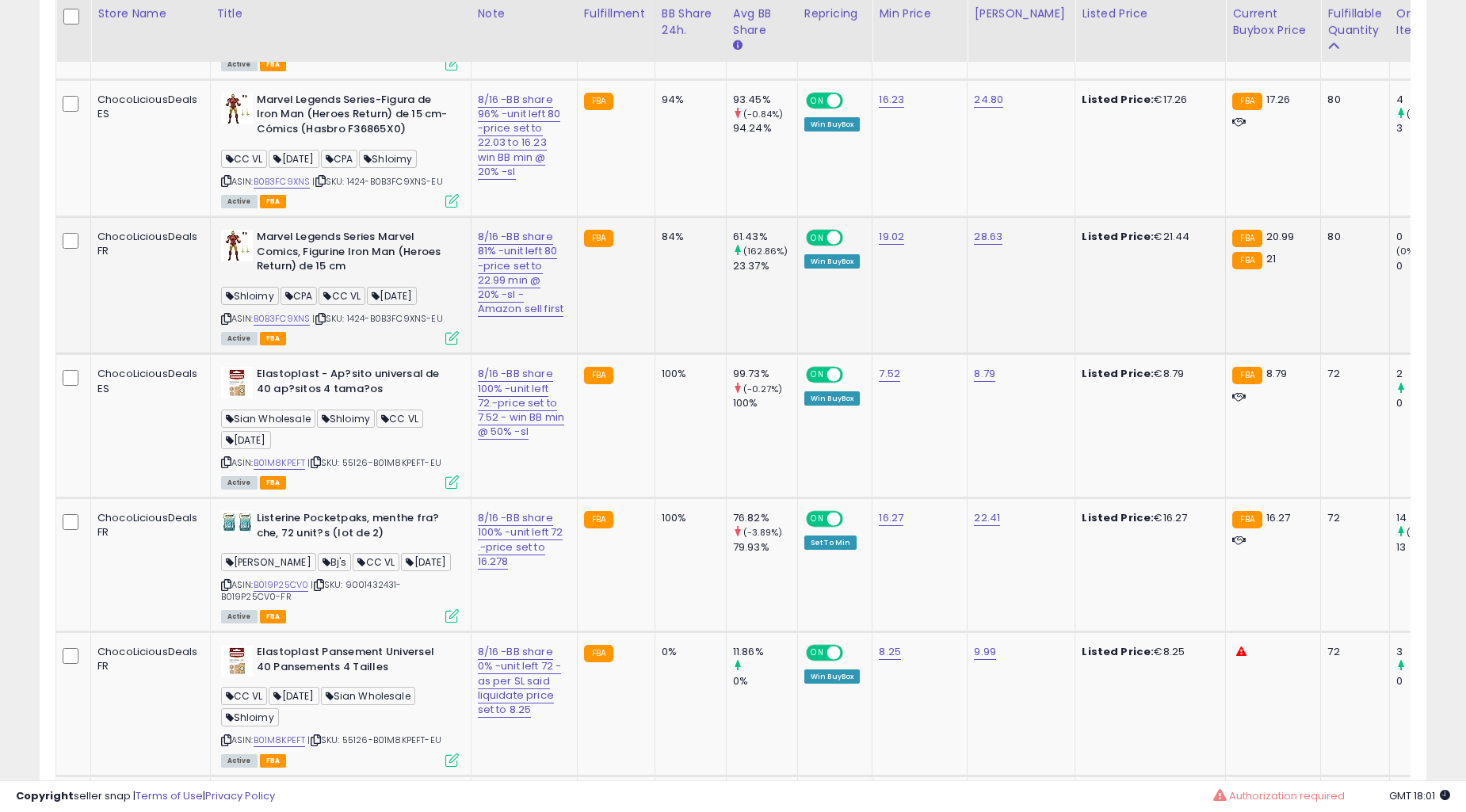
click at [655, 341] on td "84%" at bounding box center [690, 285] width 72 height 137
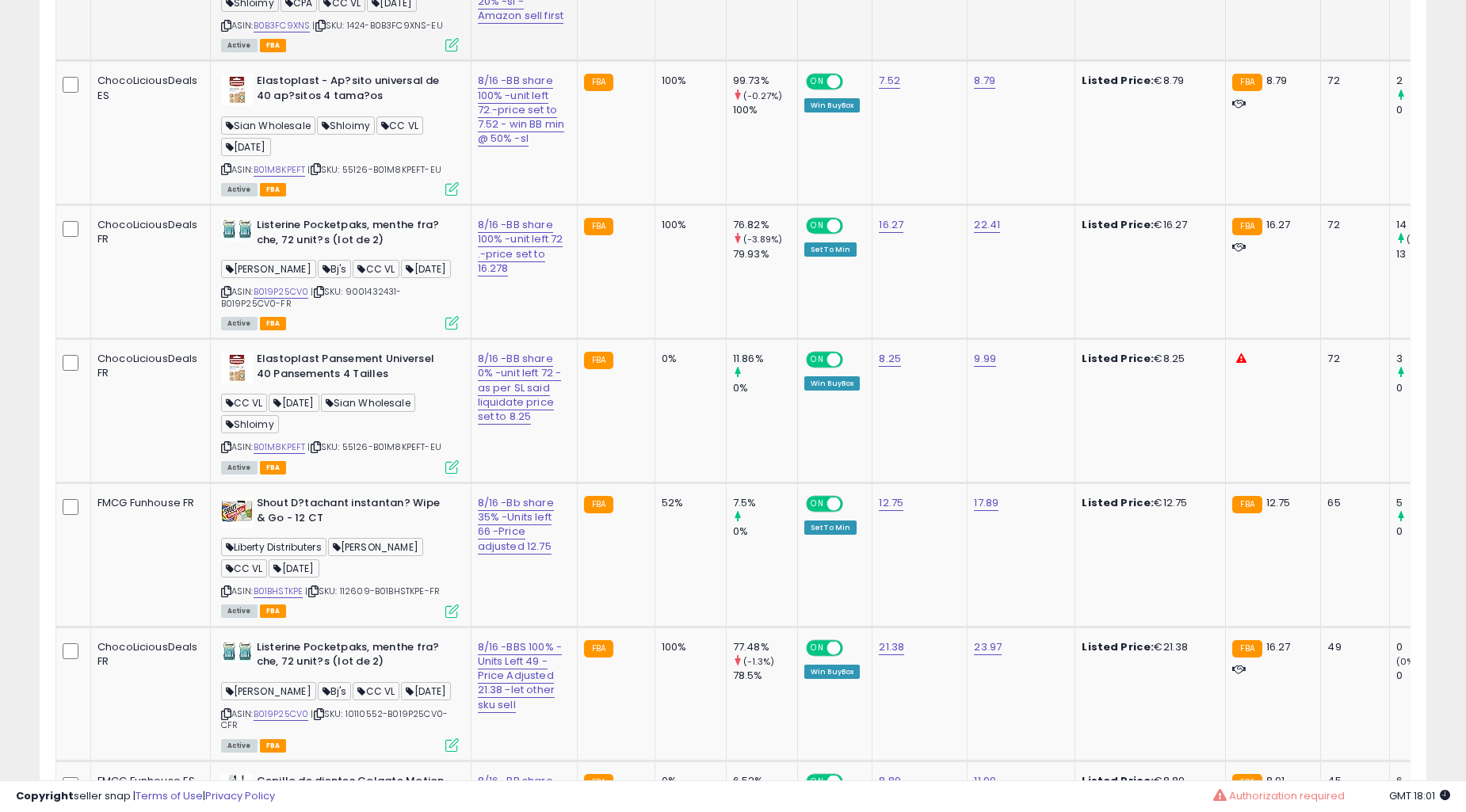
click at [663, 339] on td "100%" at bounding box center [690, 272] width 72 height 134
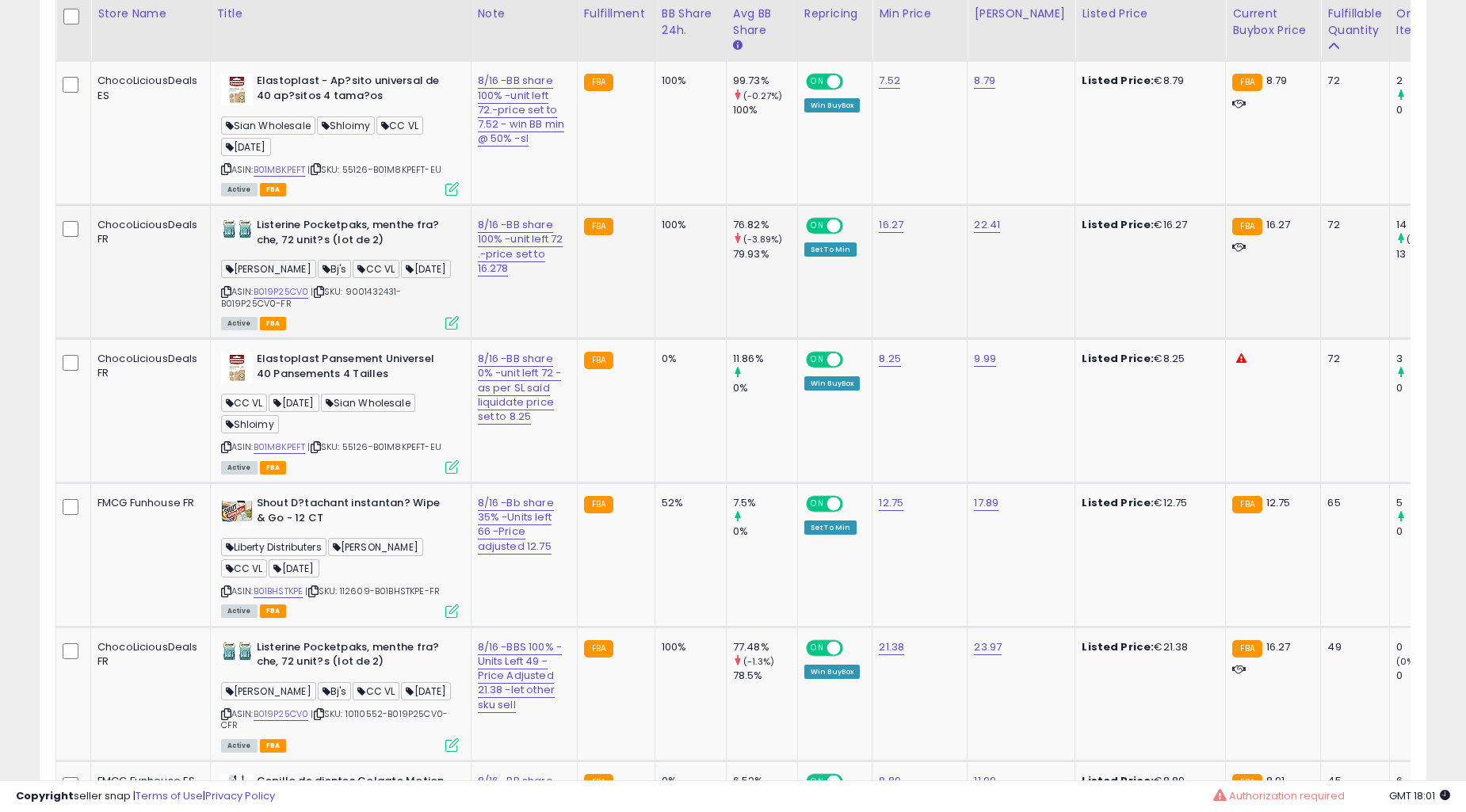
click at [667, 337] on td "100%" at bounding box center [690, 272] width 72 height 134
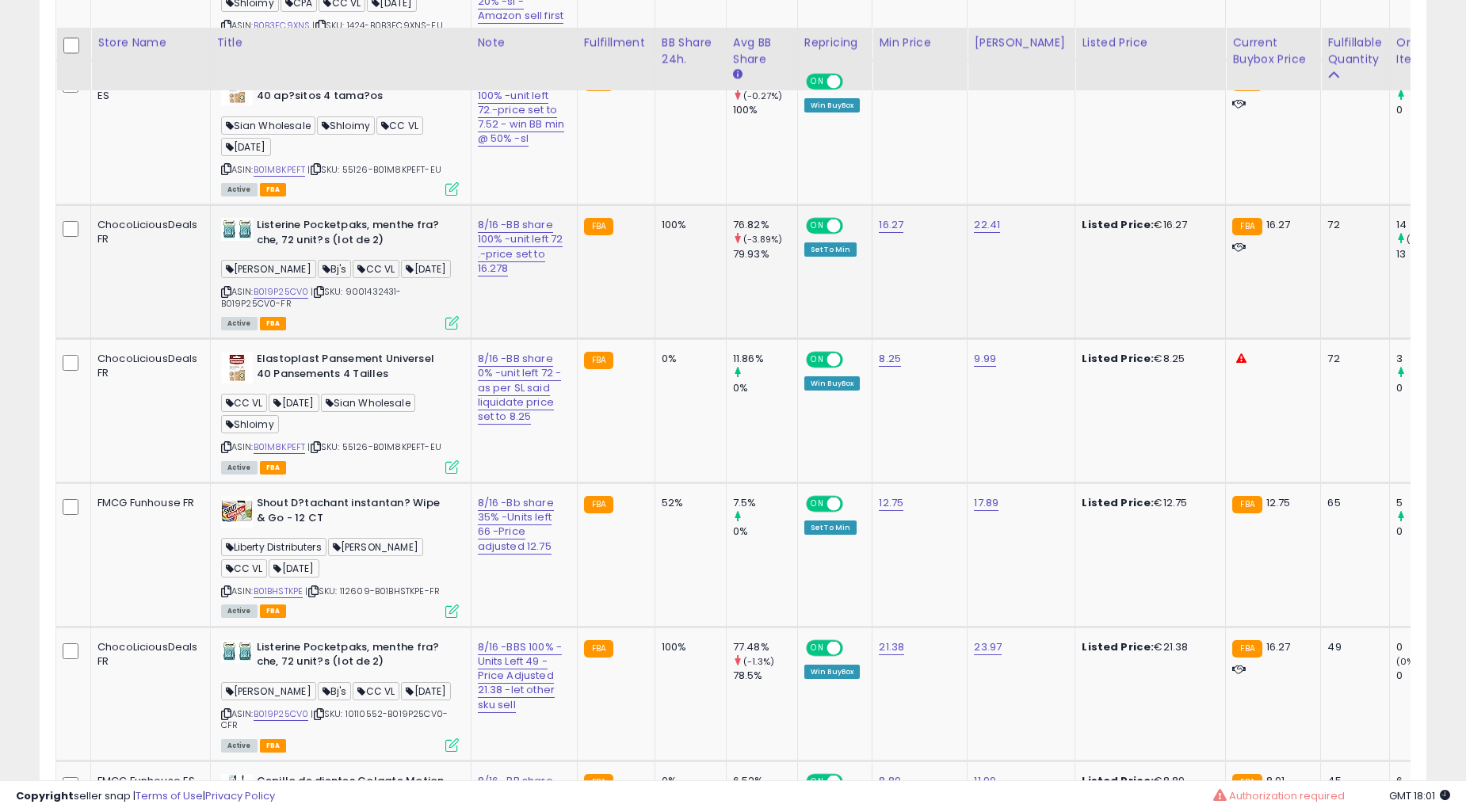
click at [674, 339] on td "0%" at bounding box center [690, 411] width 72 height 144
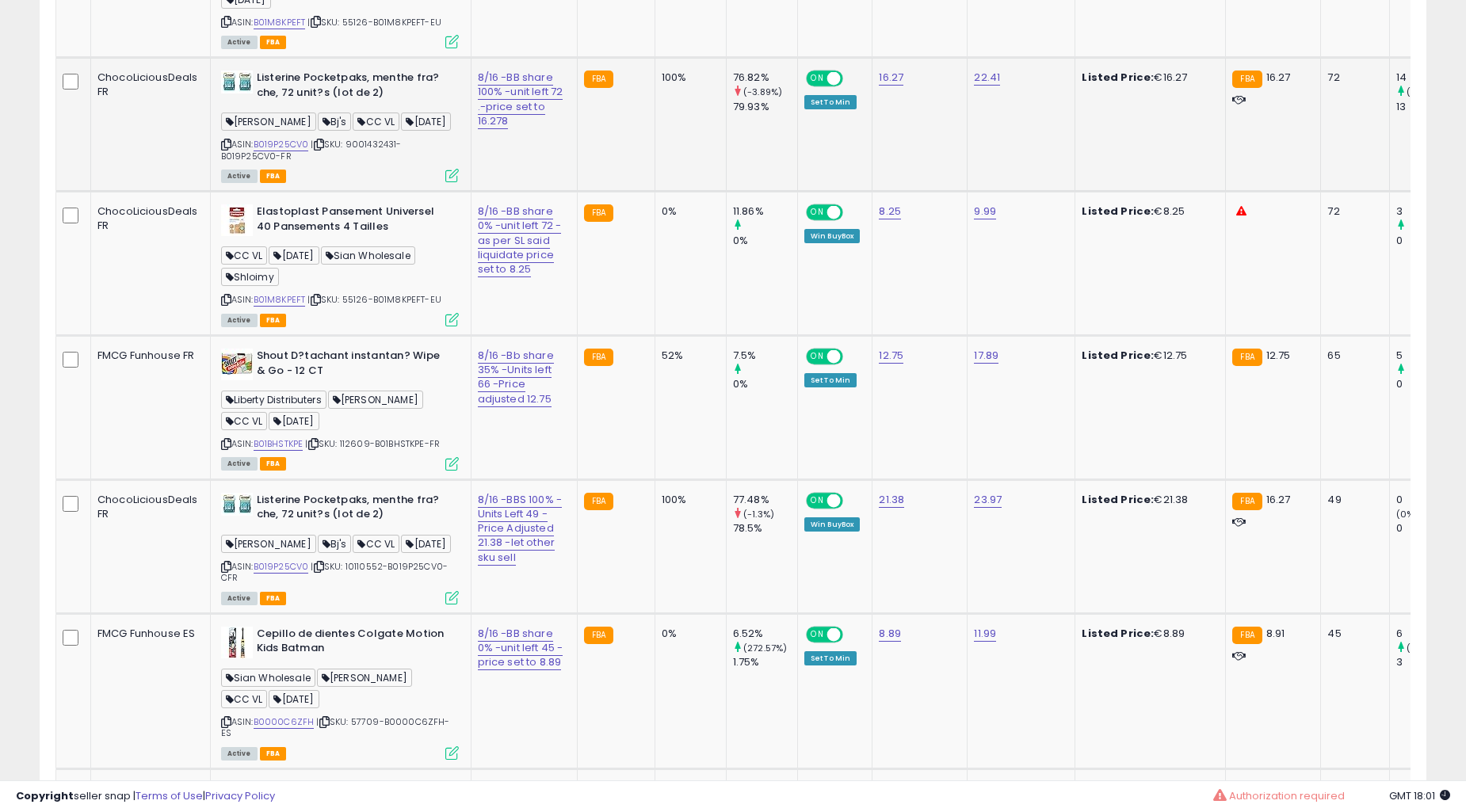
click at [674, 325] on td "0%" at bounding box center [690, 264] width 72 height 144
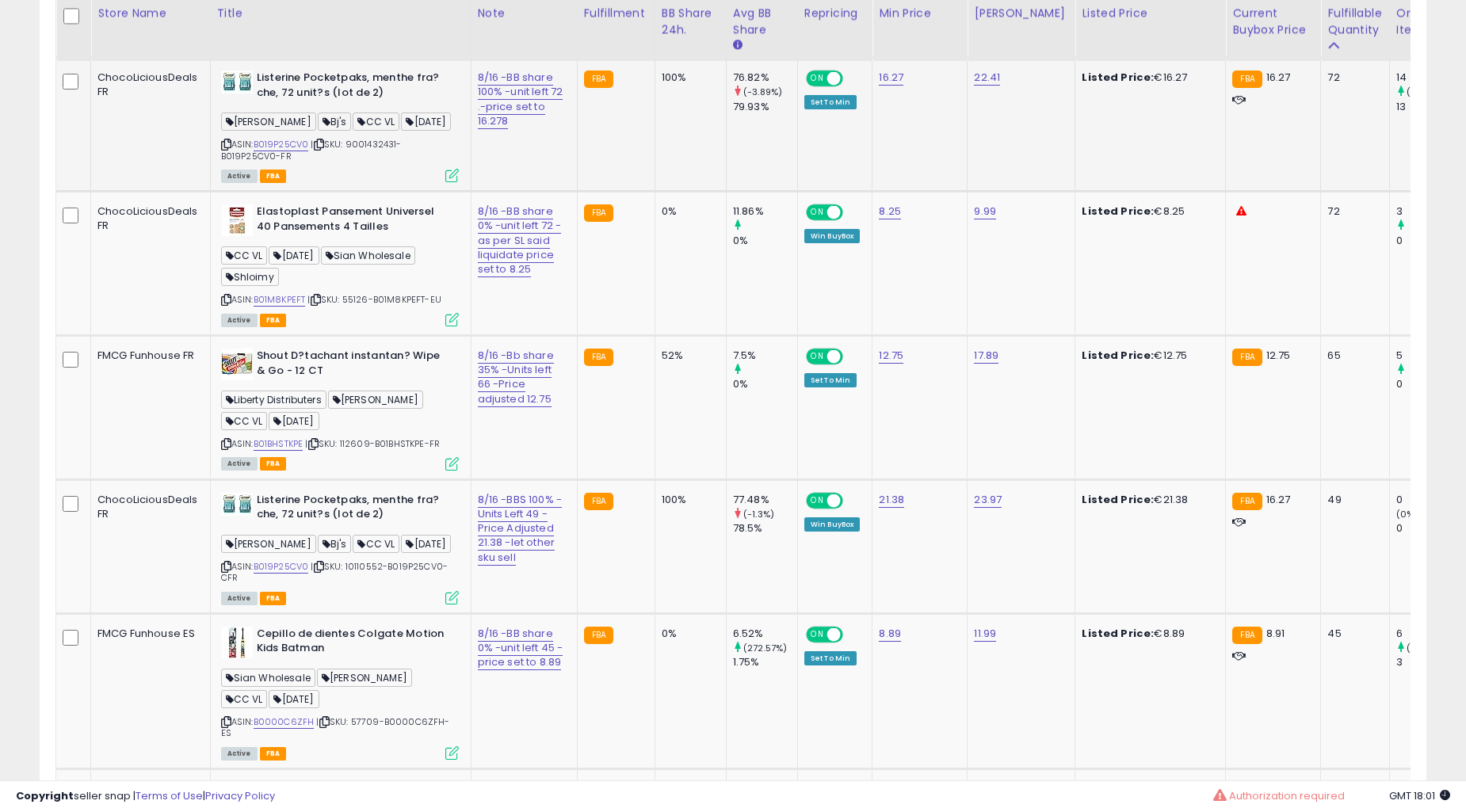
click at [674, 325] on td "0%" at bounding box center [690, 264] width 72 height 144
click at [663, 330] on td "0%" at bounding box center [690, 264] width 72 height 144
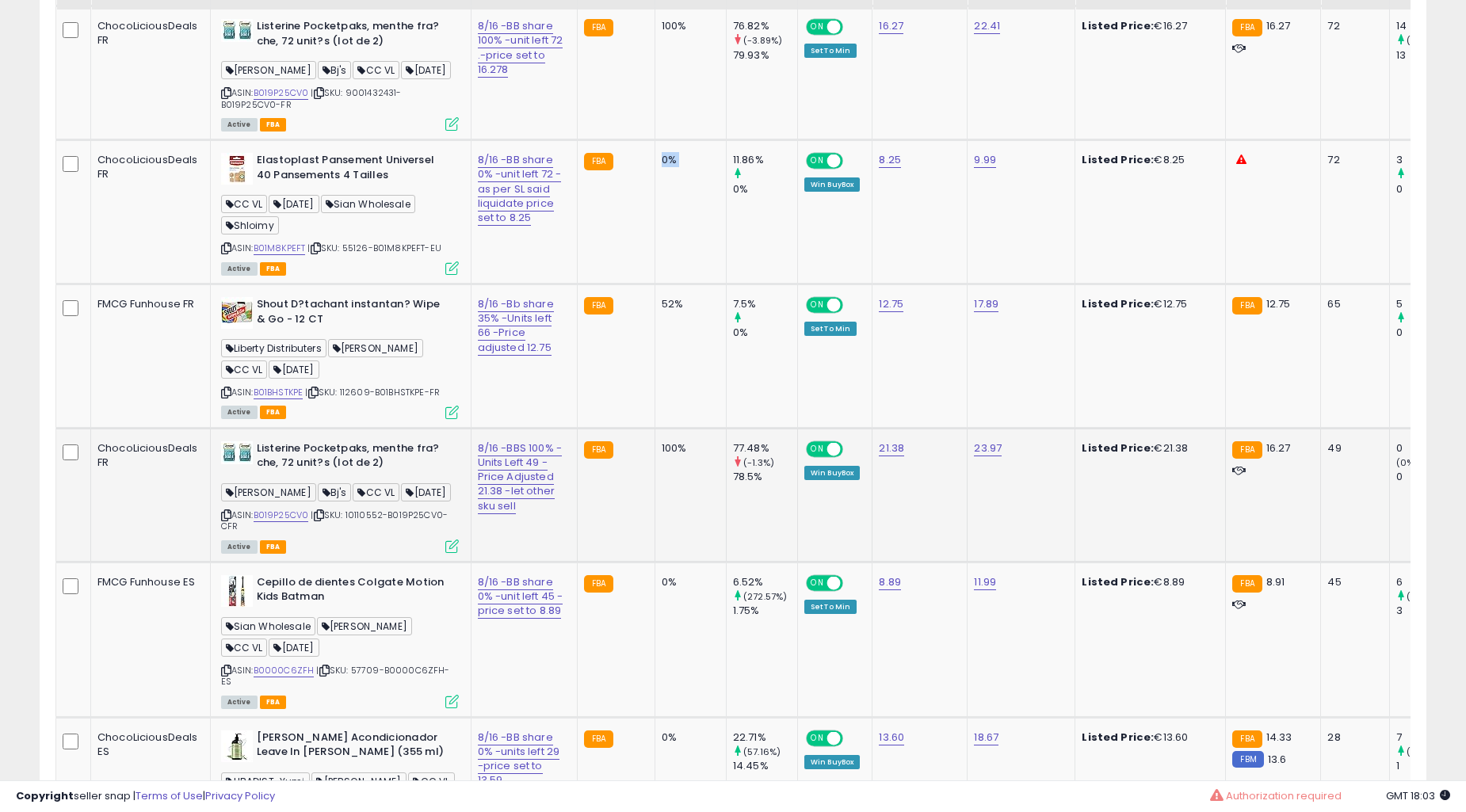
click at [655, 428] on td "100%" at bounding box center [690, 494] width 72 height 134
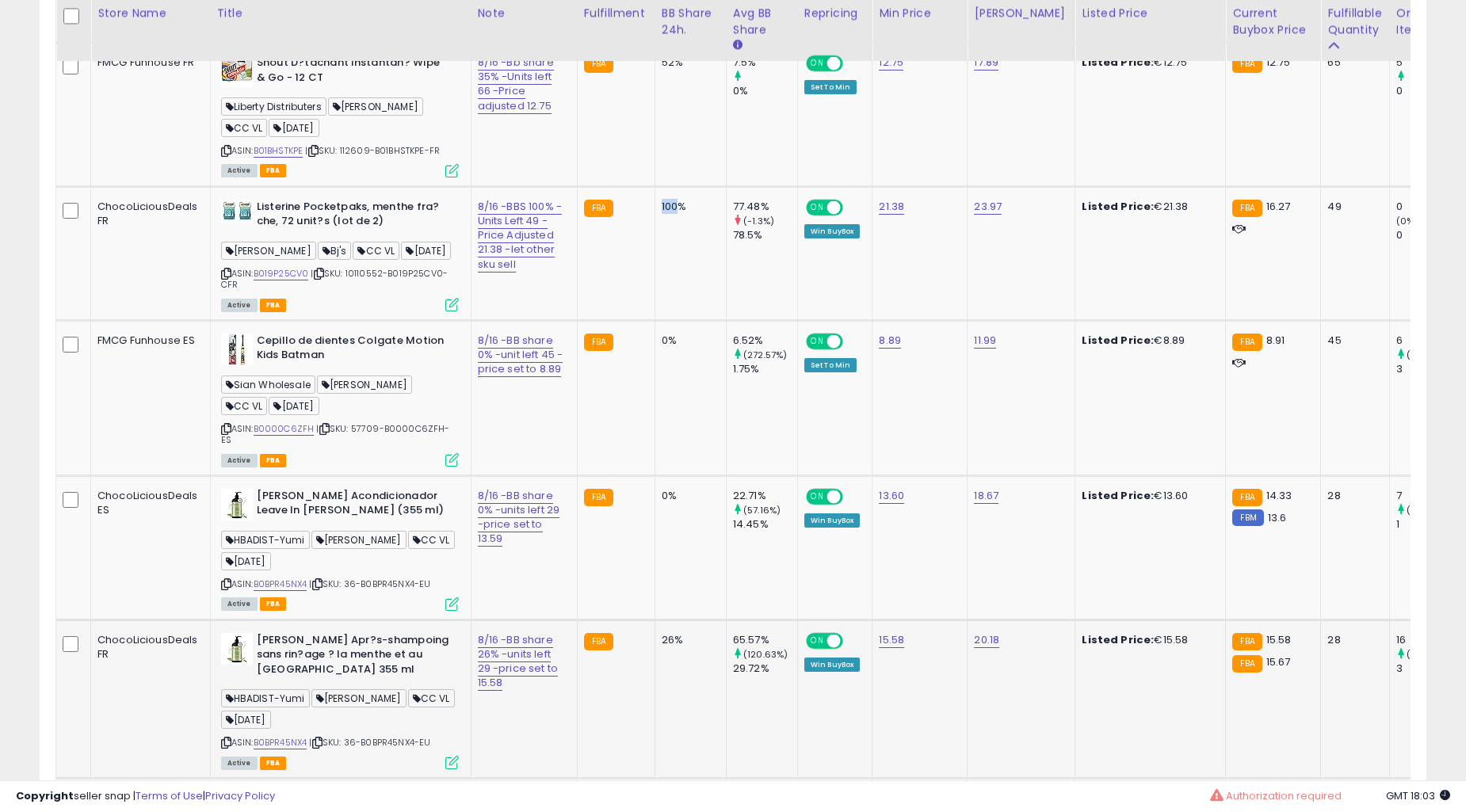
drag, startPoint x: 629, startPoint y: 420, endPoint x: 632, endPoint y: 759, distance: 339.0
click at [655, 321] on td "100%" at bounding box center [690, 252] width 72 height 134
click at [998, 476] on td "11.99" at bounding box center [1022, 398] width 108 height 155
click at [733, 376] on div "1.75%" at bounding box center [765, 369] width 64 height 14
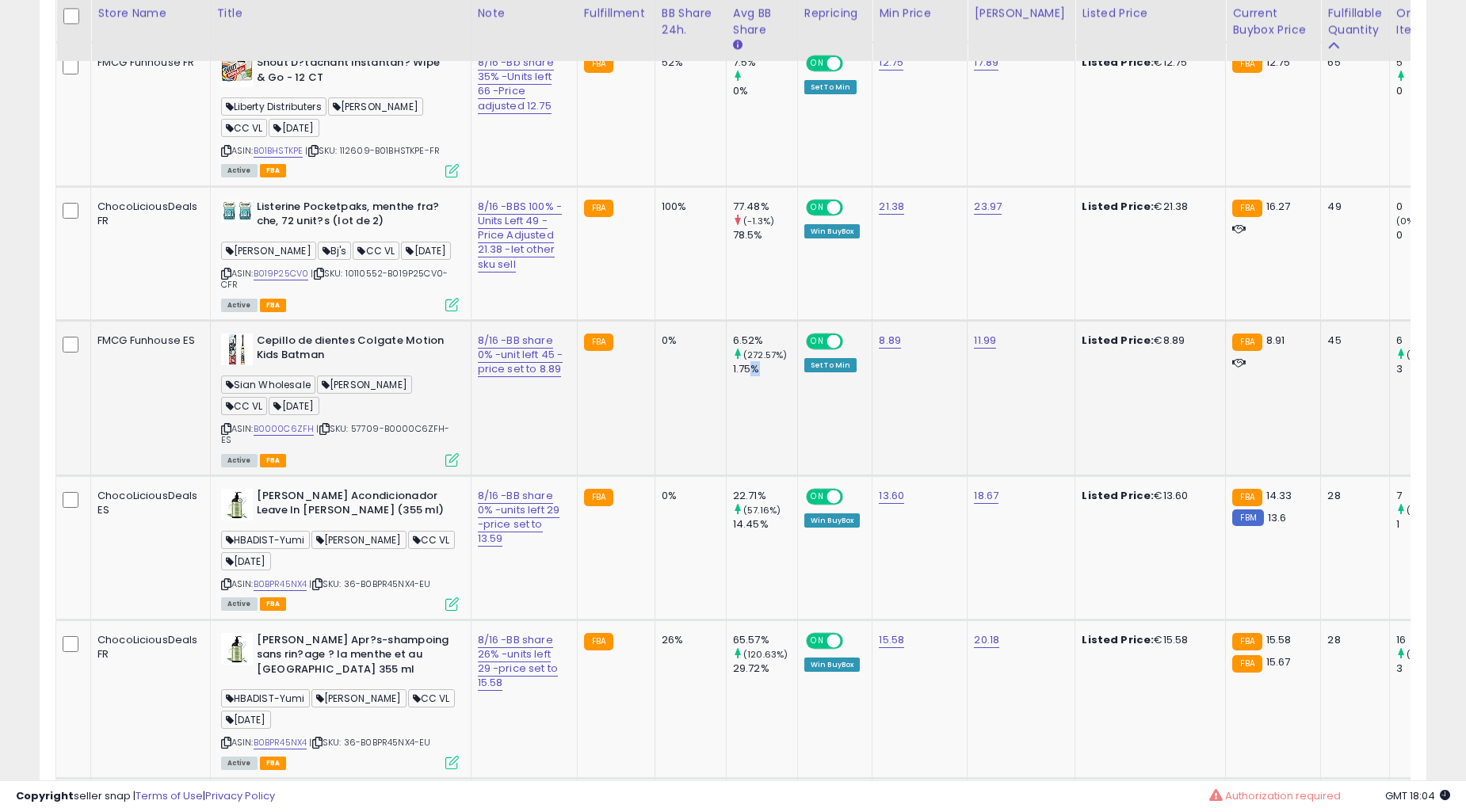
click at [726, 620] on td "65.57% (120.63%) 29.72%" at bounding box center [762, 699] width 72 height 159
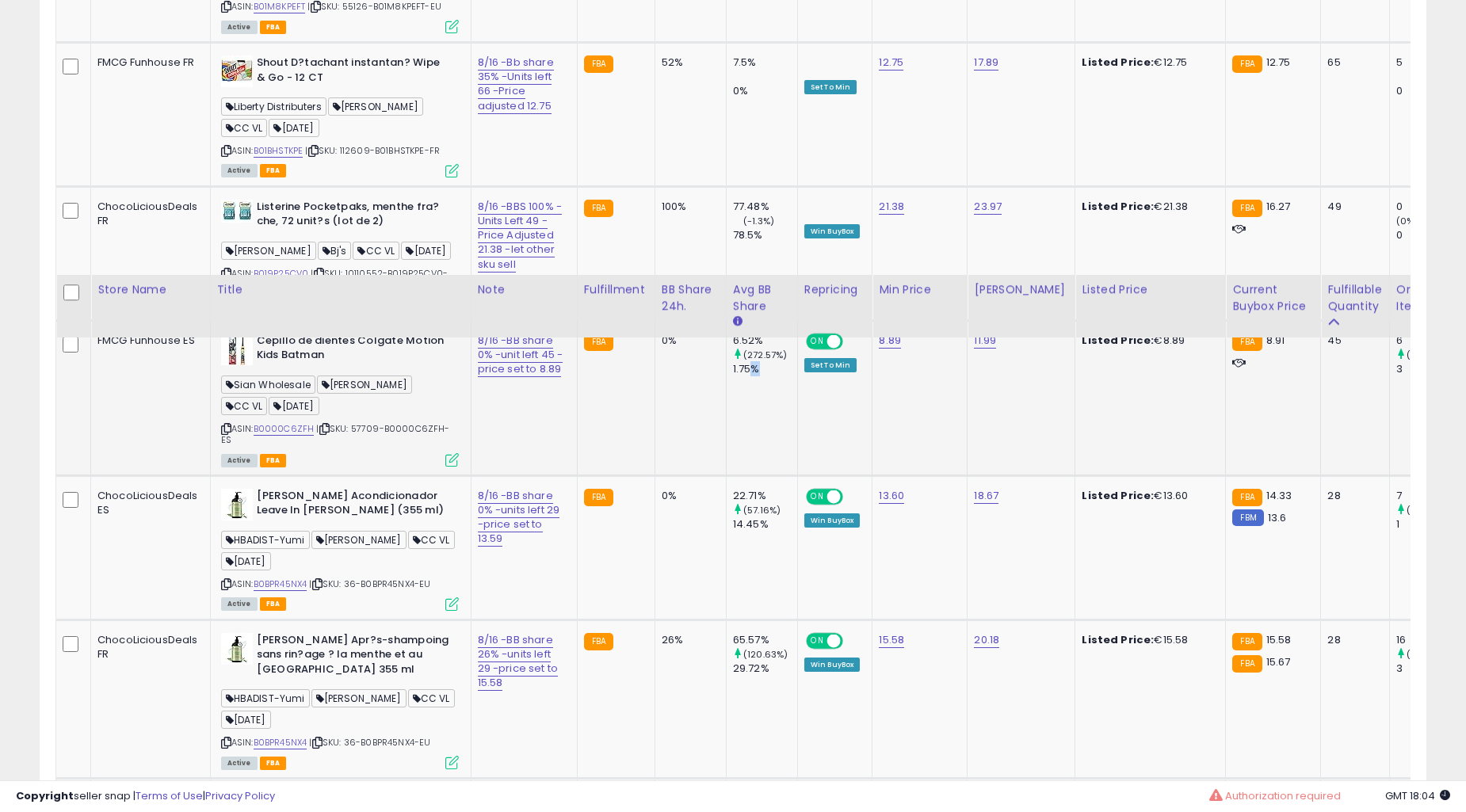
scroll to position [8068, 0]
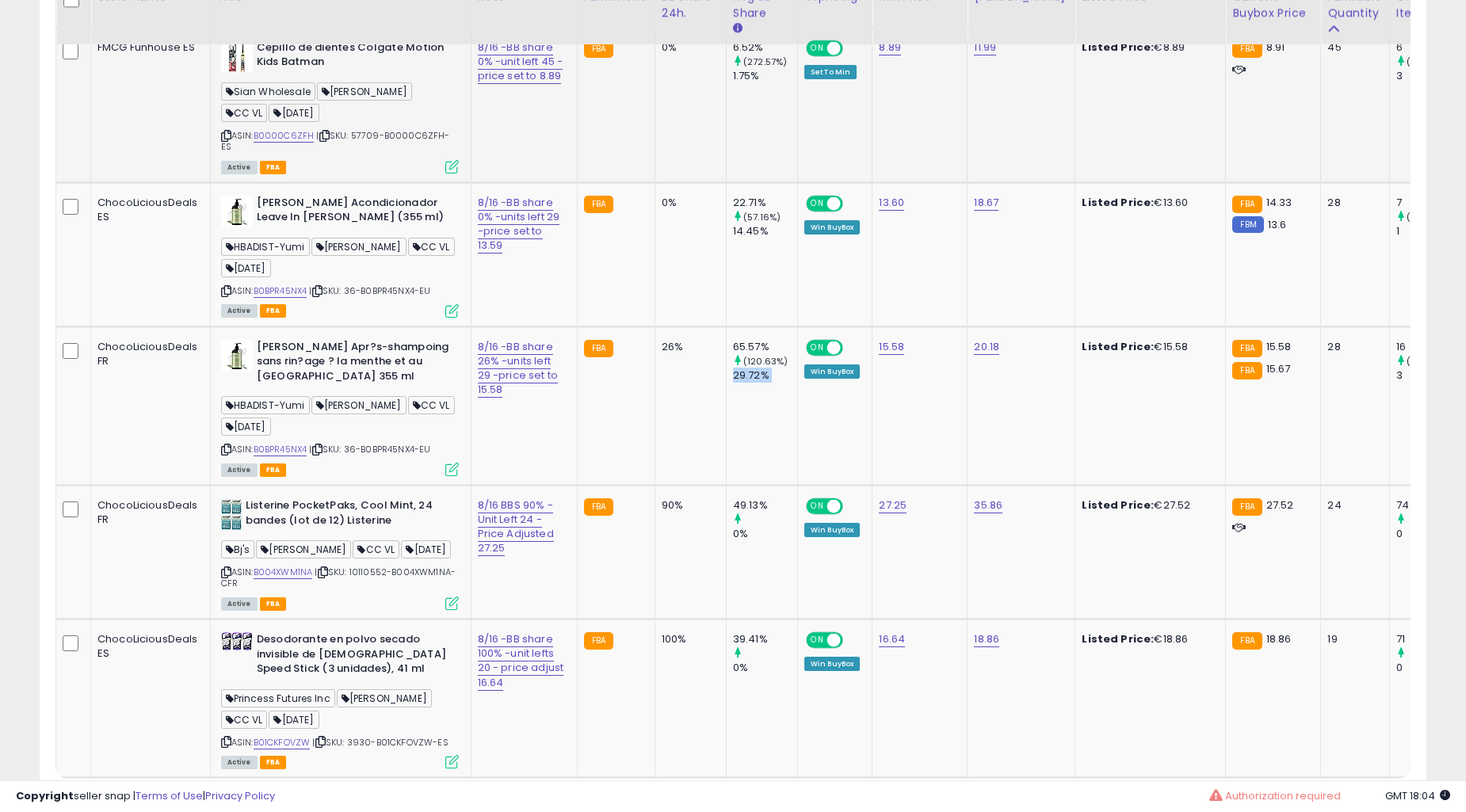
click at [726, 485] on td "65.57% (120.63%) 29.72%" at bounding box center [762, 406] width 72 height 159
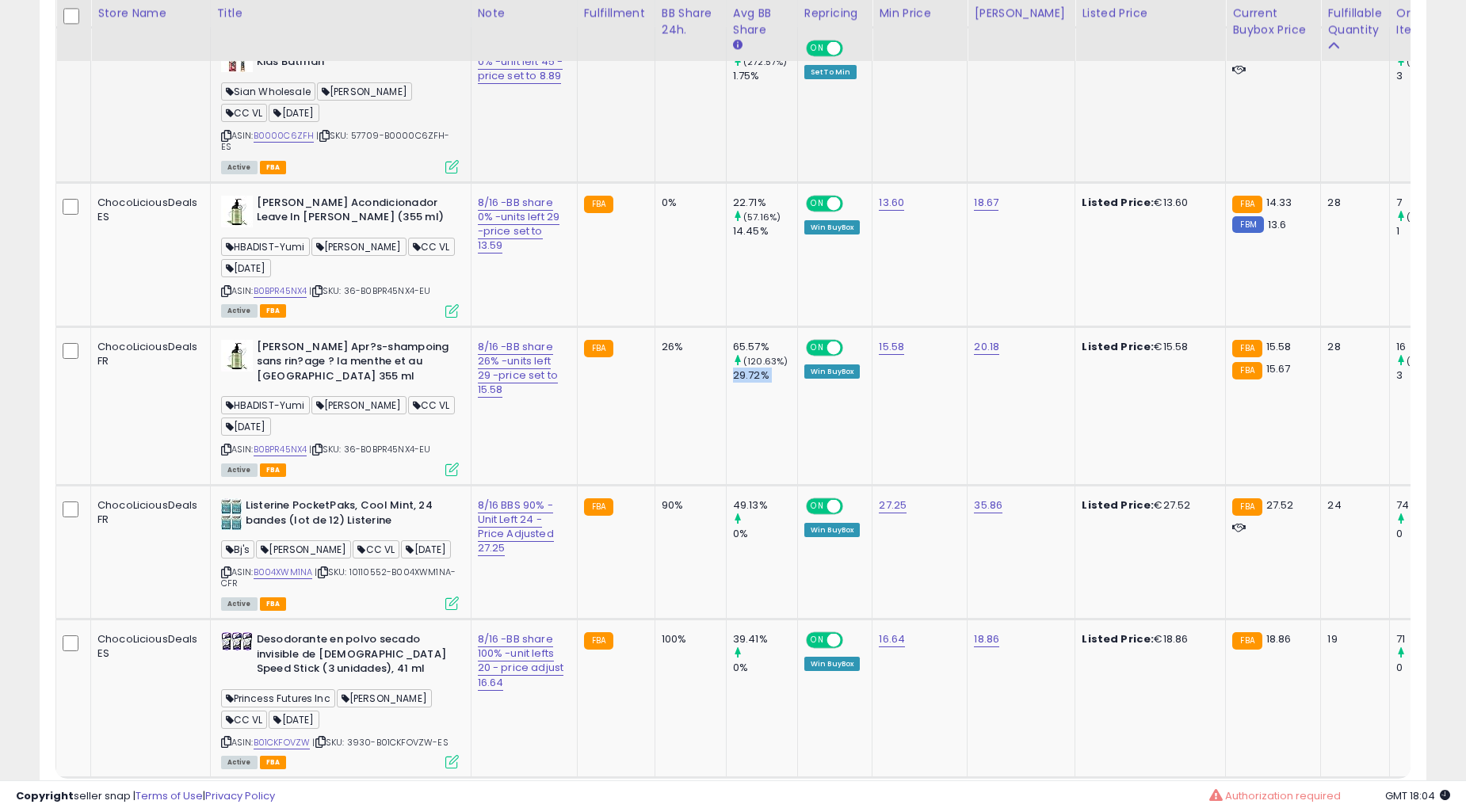
click at [726, 485] on td "65.57% (120.63%) 29.72%" at bounding box center [762, 406] width 72 height 159
click at [726, 484] on td "65.57% (120.63%) 29.72%" at bounding box center [762, 406] width 72 height 159
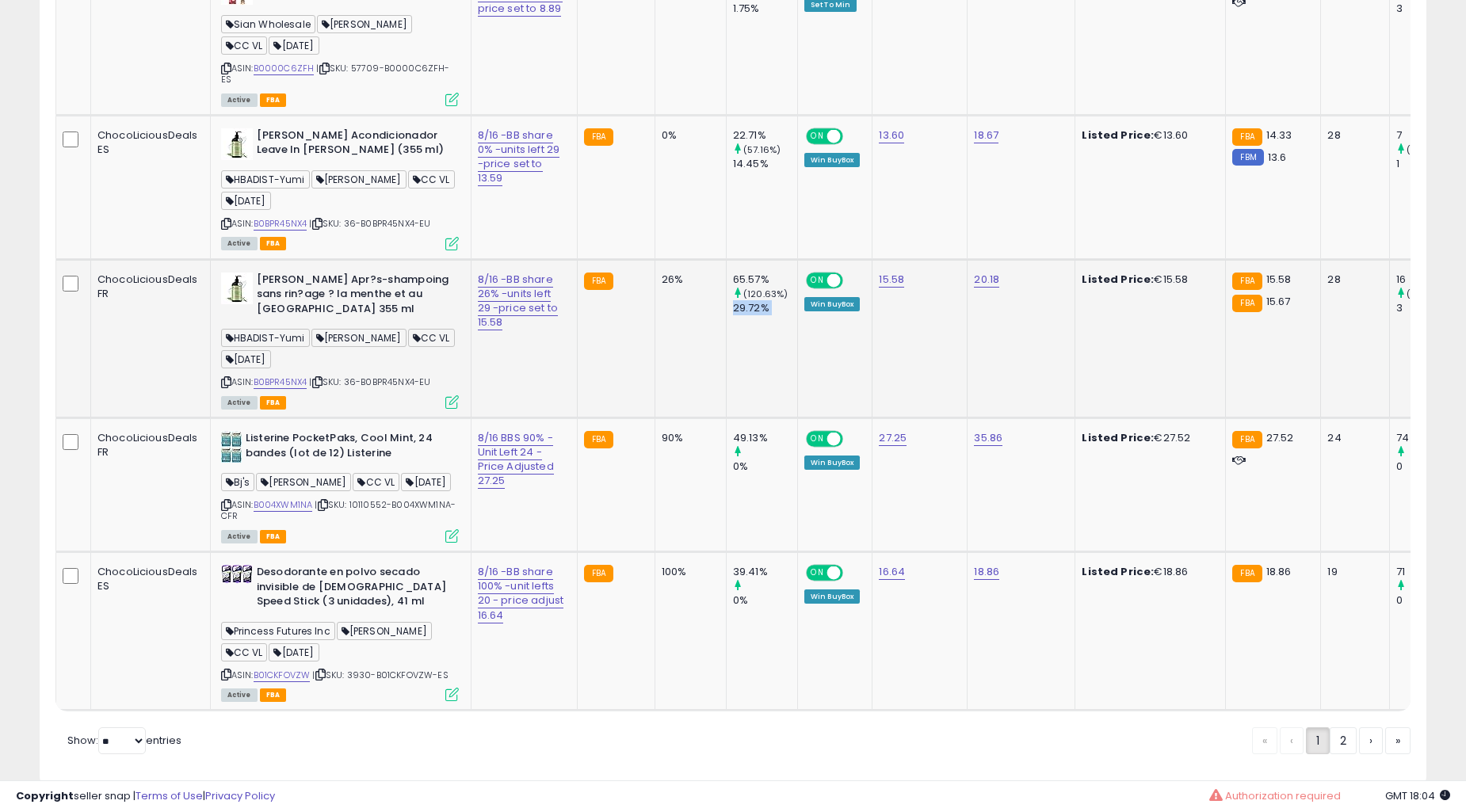
click at [733, 475] on div "49.13% 0%" at bounding box center [759, 452] width 52 height 43
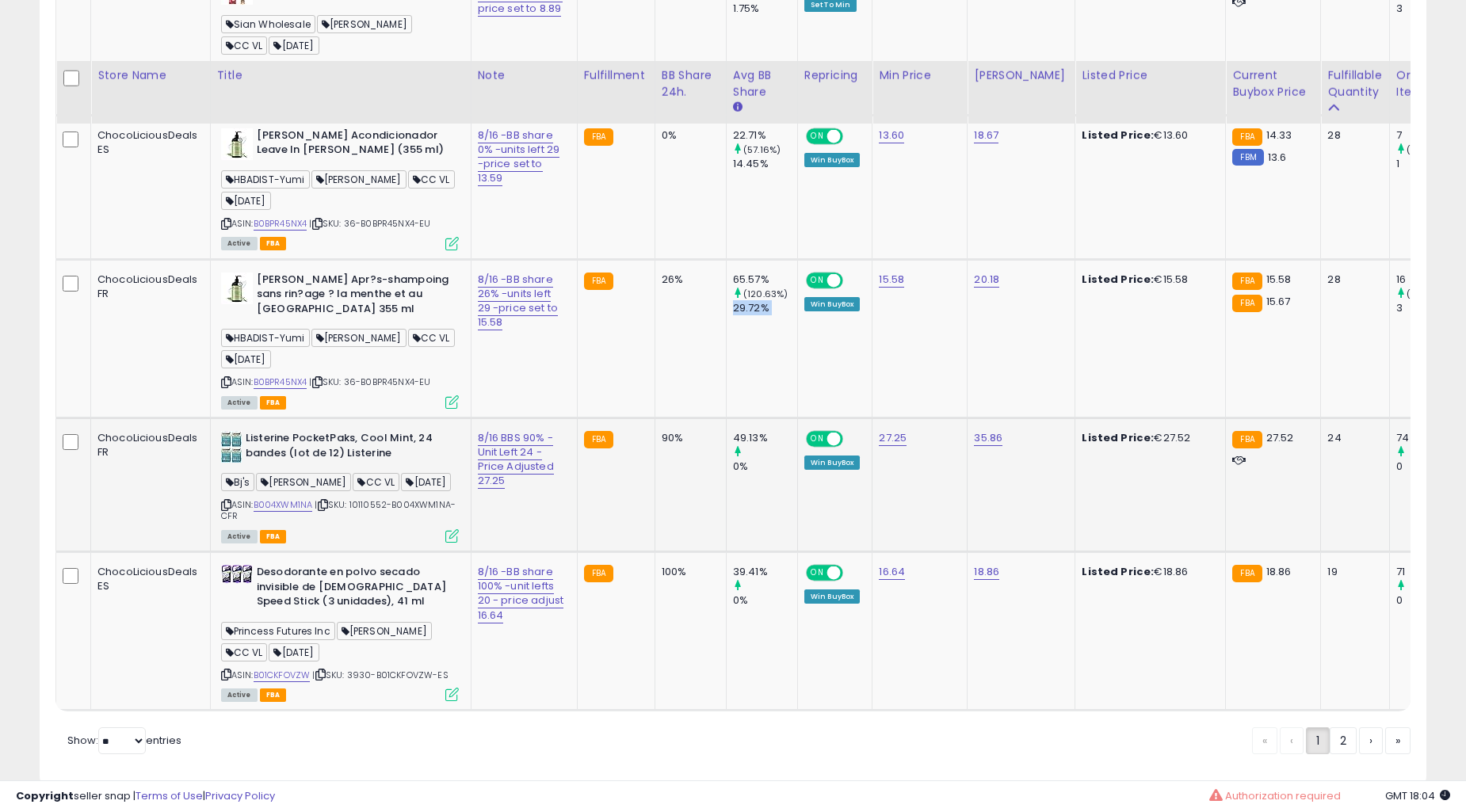
scroll to position [8215, 0]
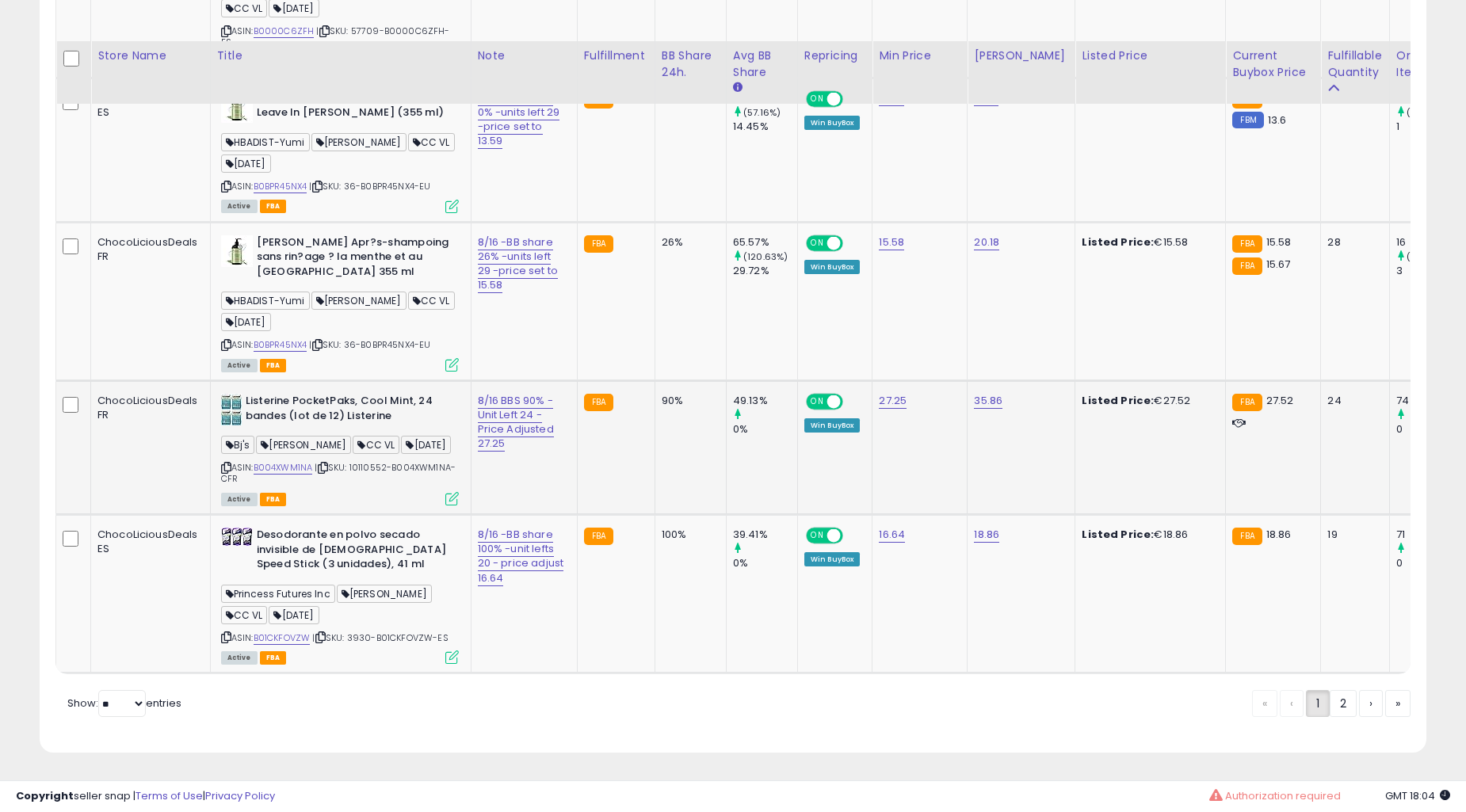
click at [606, 501] on td "FBA" at bounding box center [616, 447] width 78 height 134
click at [655, 381] on td "26%" at bounding box center [690, 301] width 72 height 159
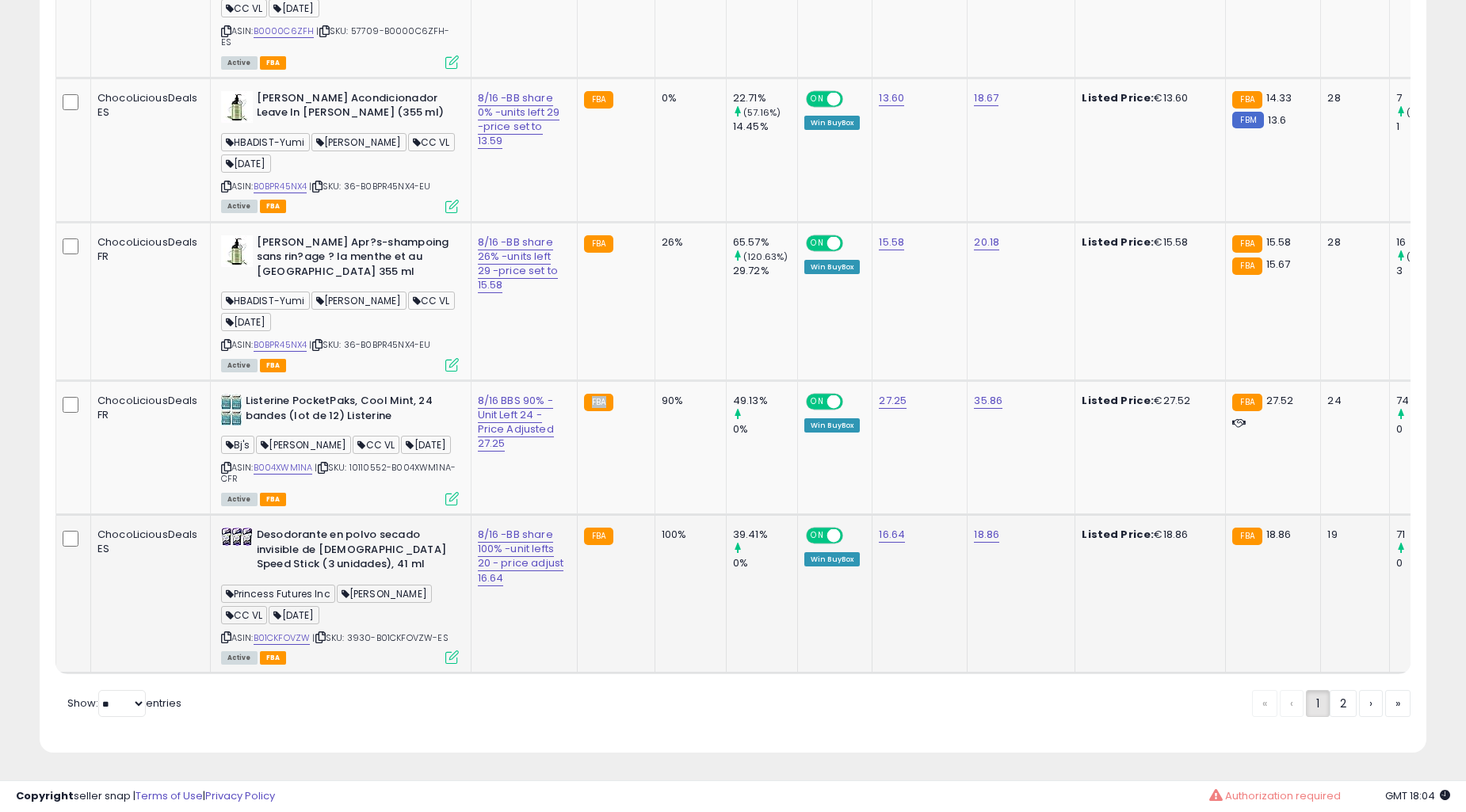
click at [662, 250] on div "26%" at bounding box center [687, 243] width 52 height 14
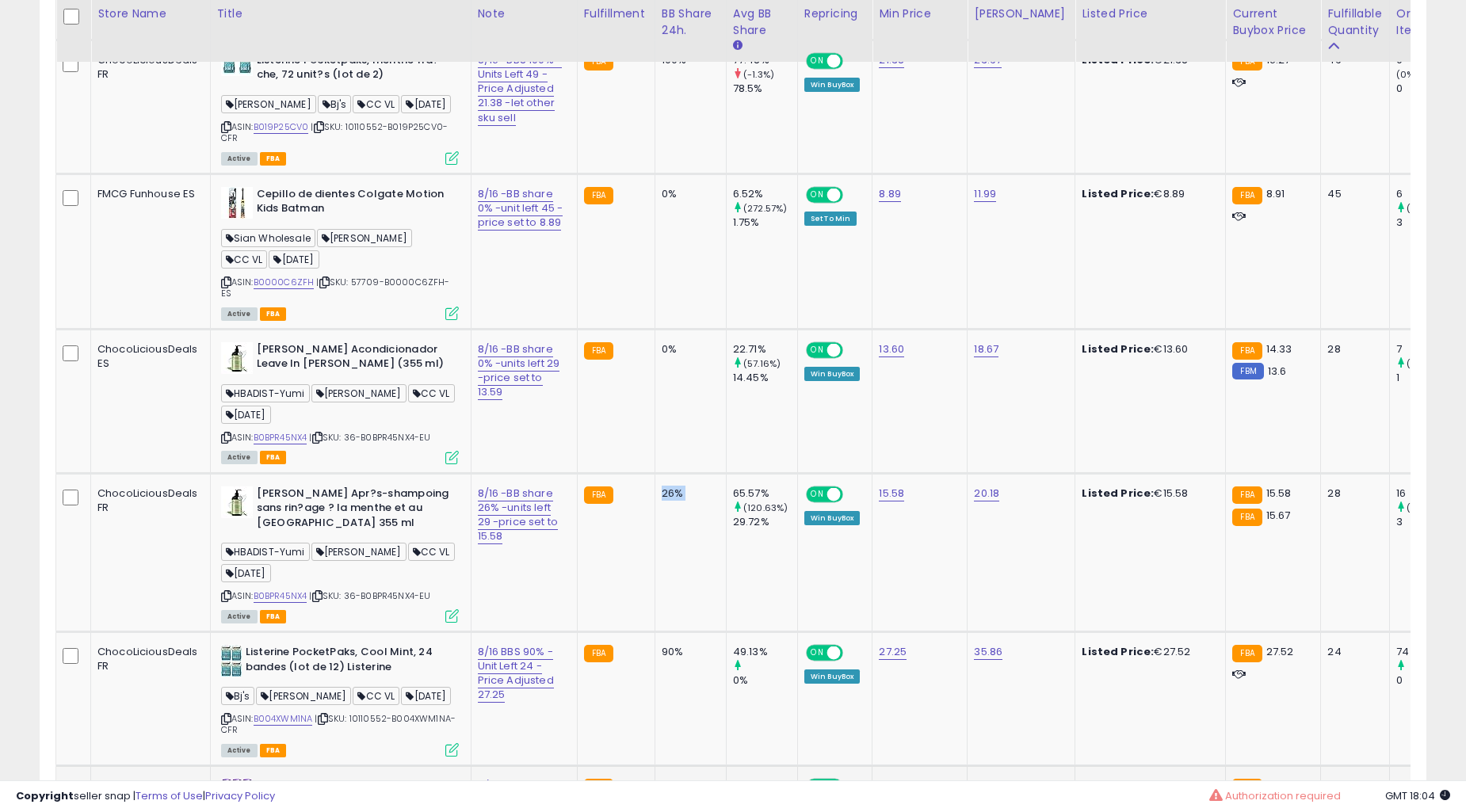
click at [662, 501] on div "26%" at bounding box center [687, 493] width 52 height 14
click at [655, 329] on td "0%" at bounding box center [690, 251] width 72 height 155
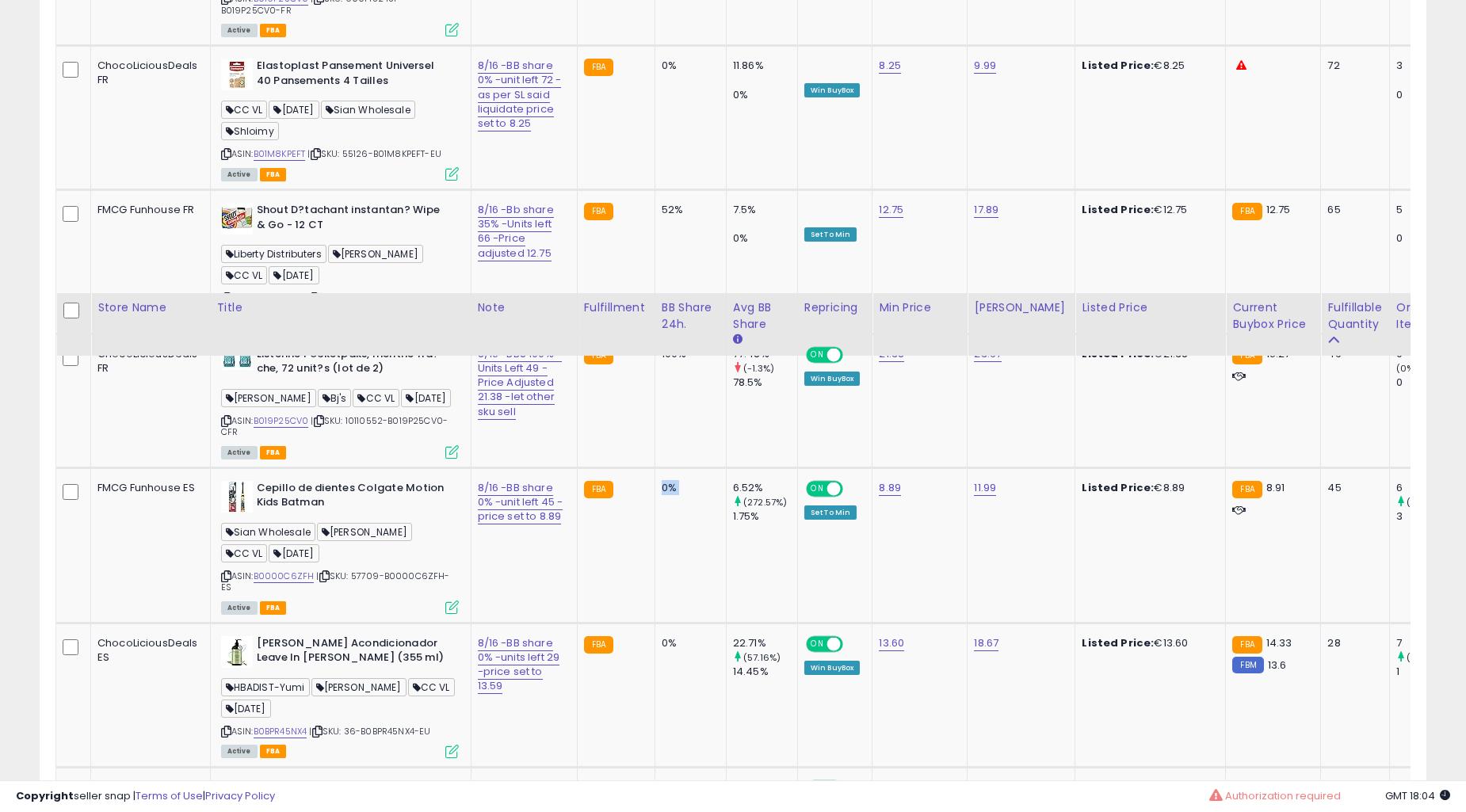
click at [662, 495] on div "0%" at bounding box center [687, 488] width 52 height 14
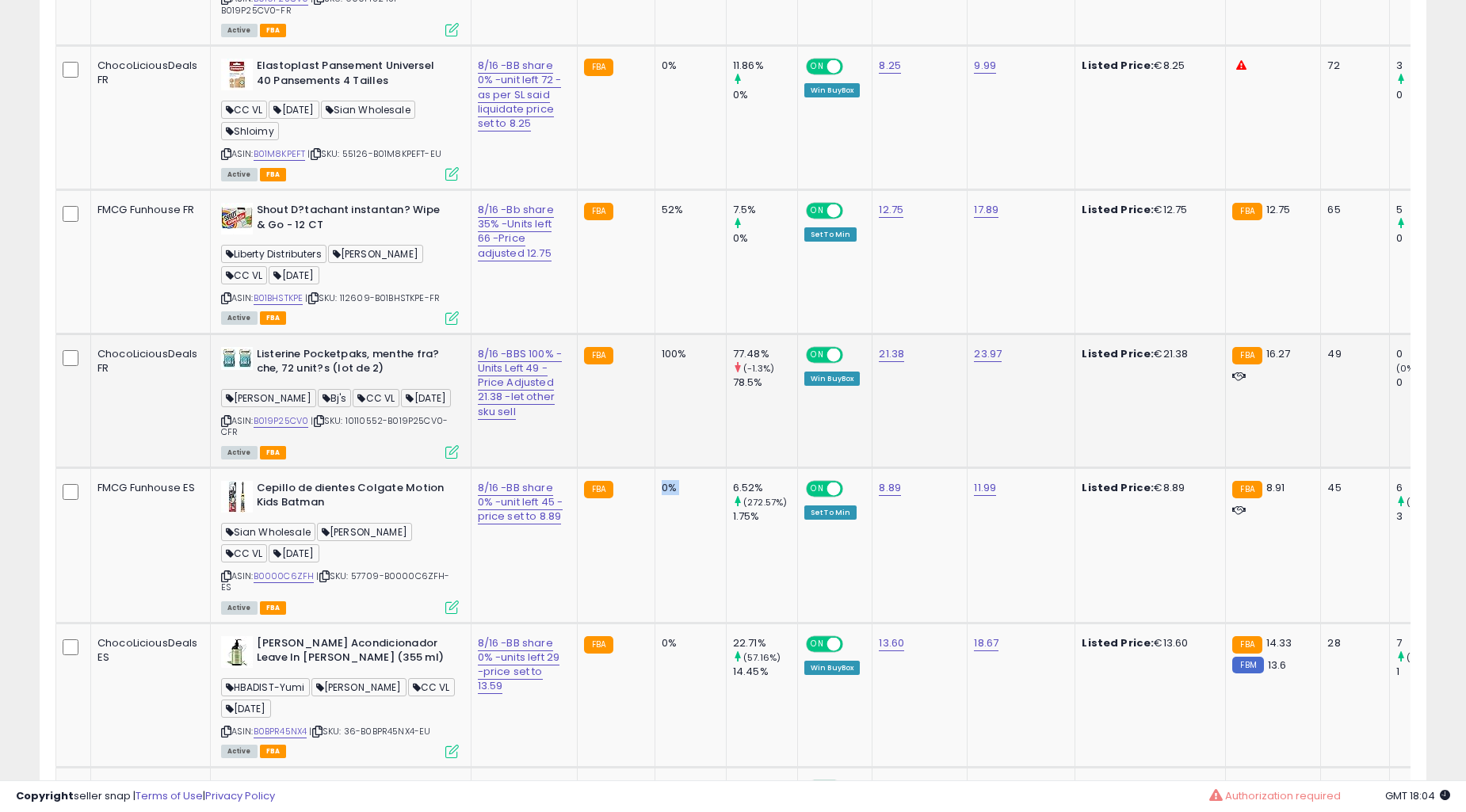
click at [655, 190] on td "0%" at bounding box center [690, 118] width 72 height 144
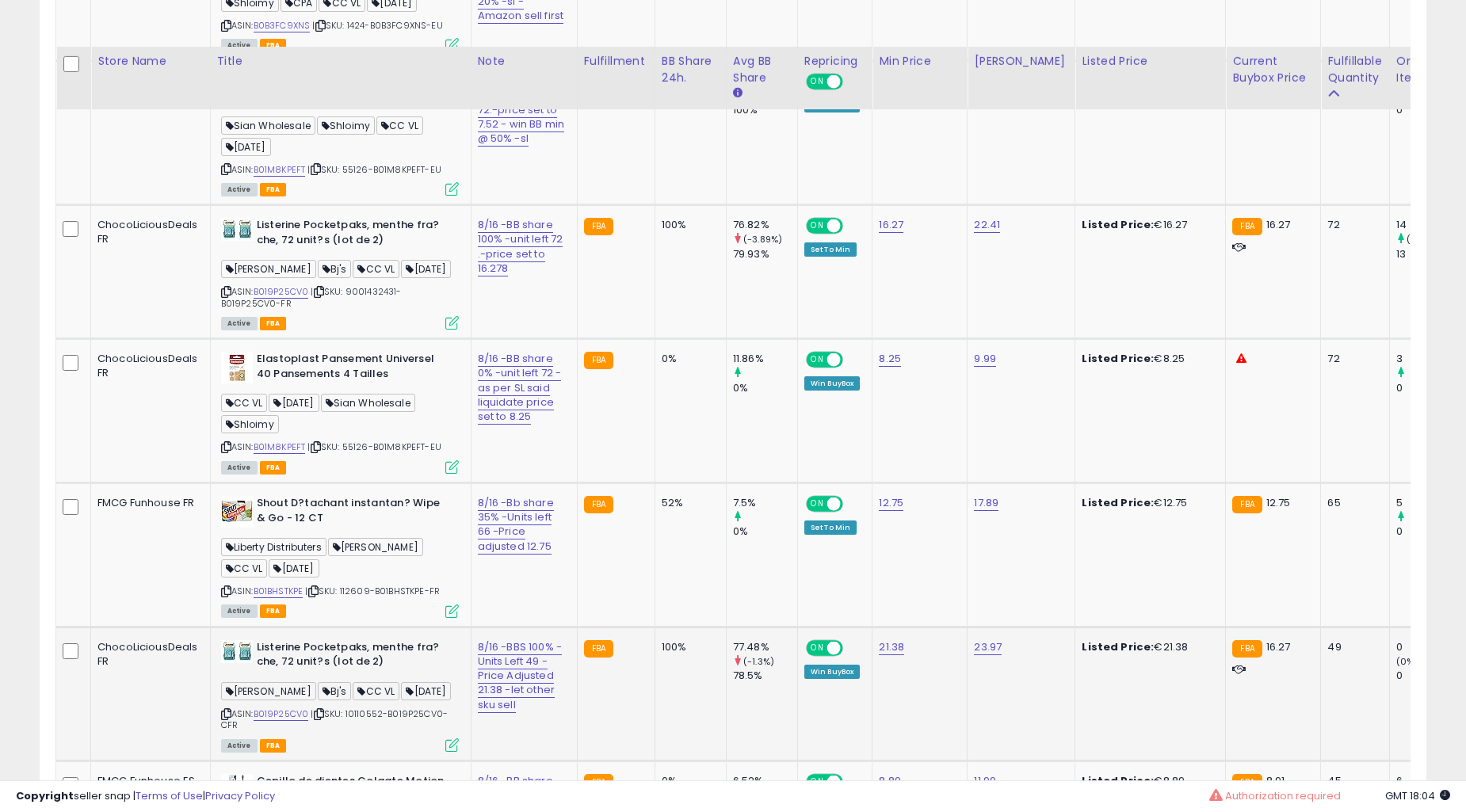
click at [655, 483] on td "0%" at bounding box center [690, 411] width 72 height 144
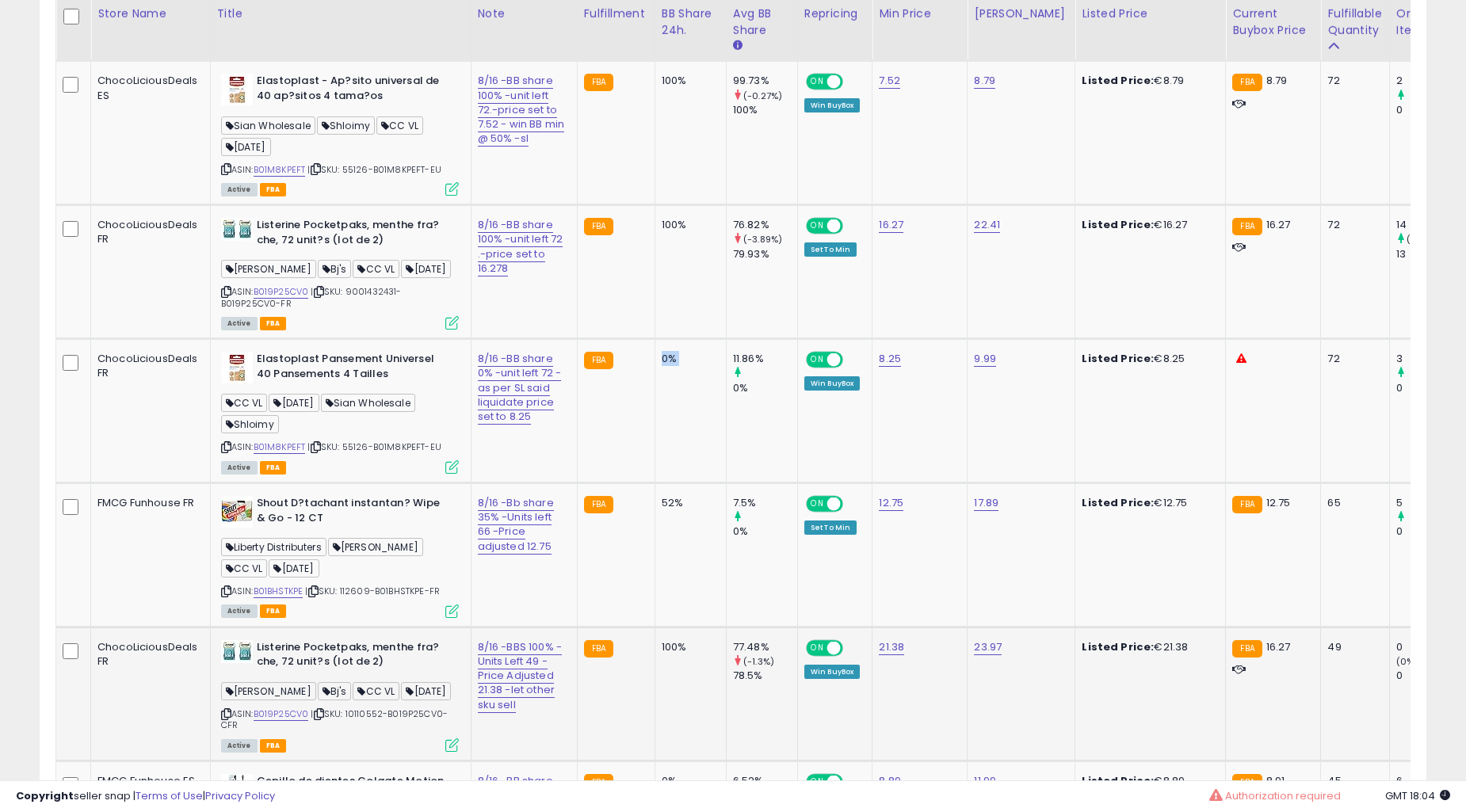
click at [655, 483] on td "0%" at bounding box center [690, 411] width 72 height 144
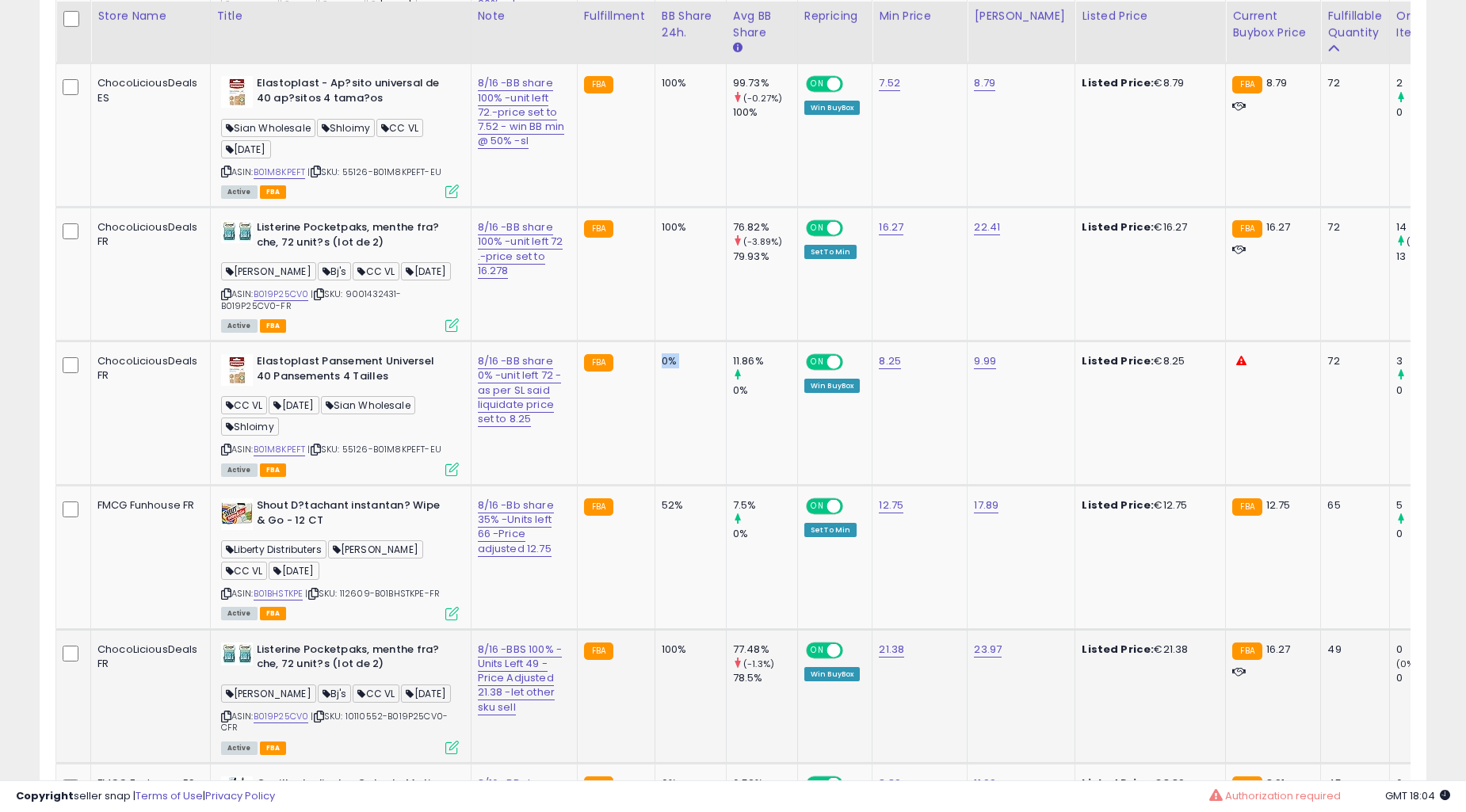
click at [655, 207] on td "100%" at bounding box center [690, 135] width 72 height 144
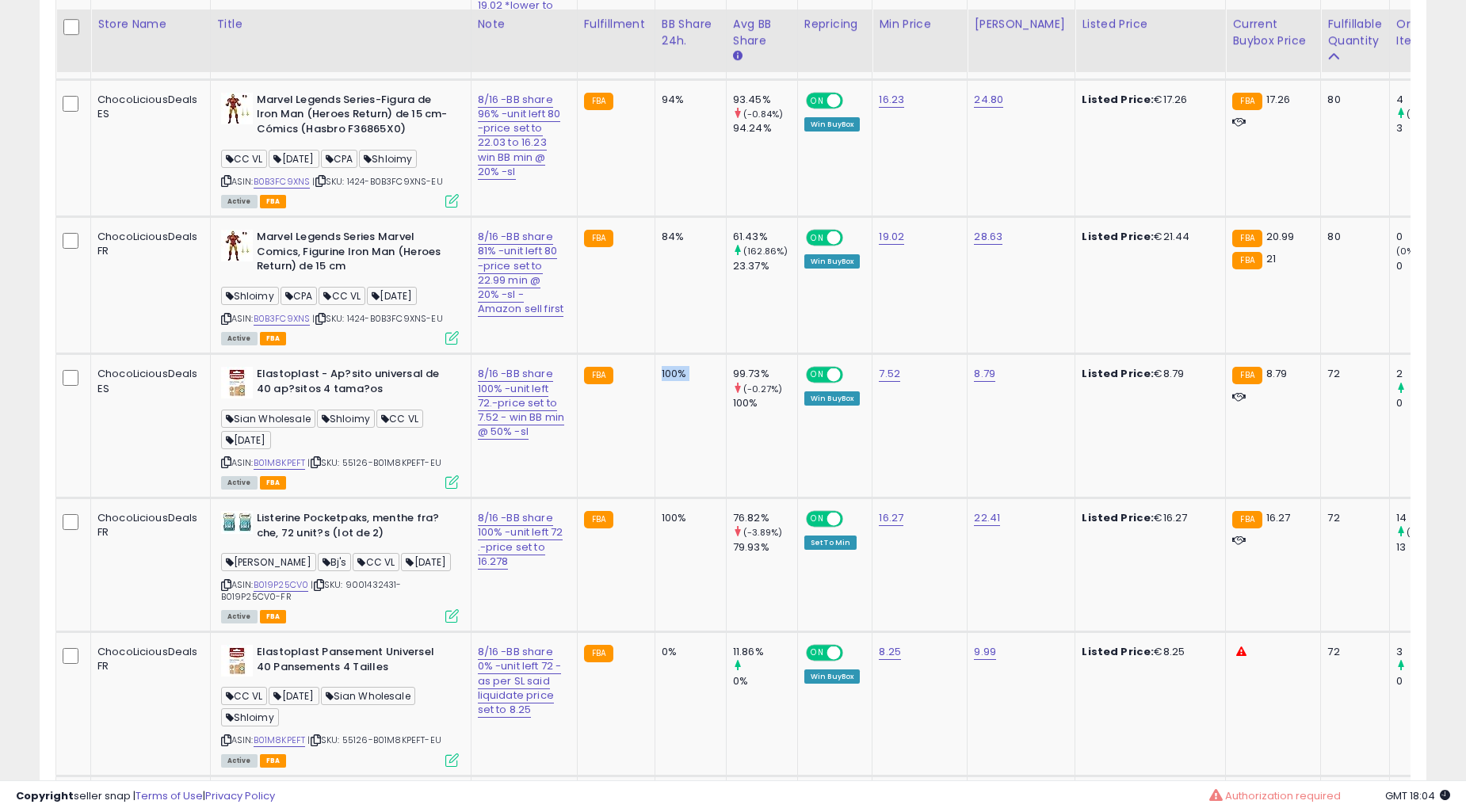
click at [655, 499] on td "100%" at bounding box center [690, 426] width 72 height 144
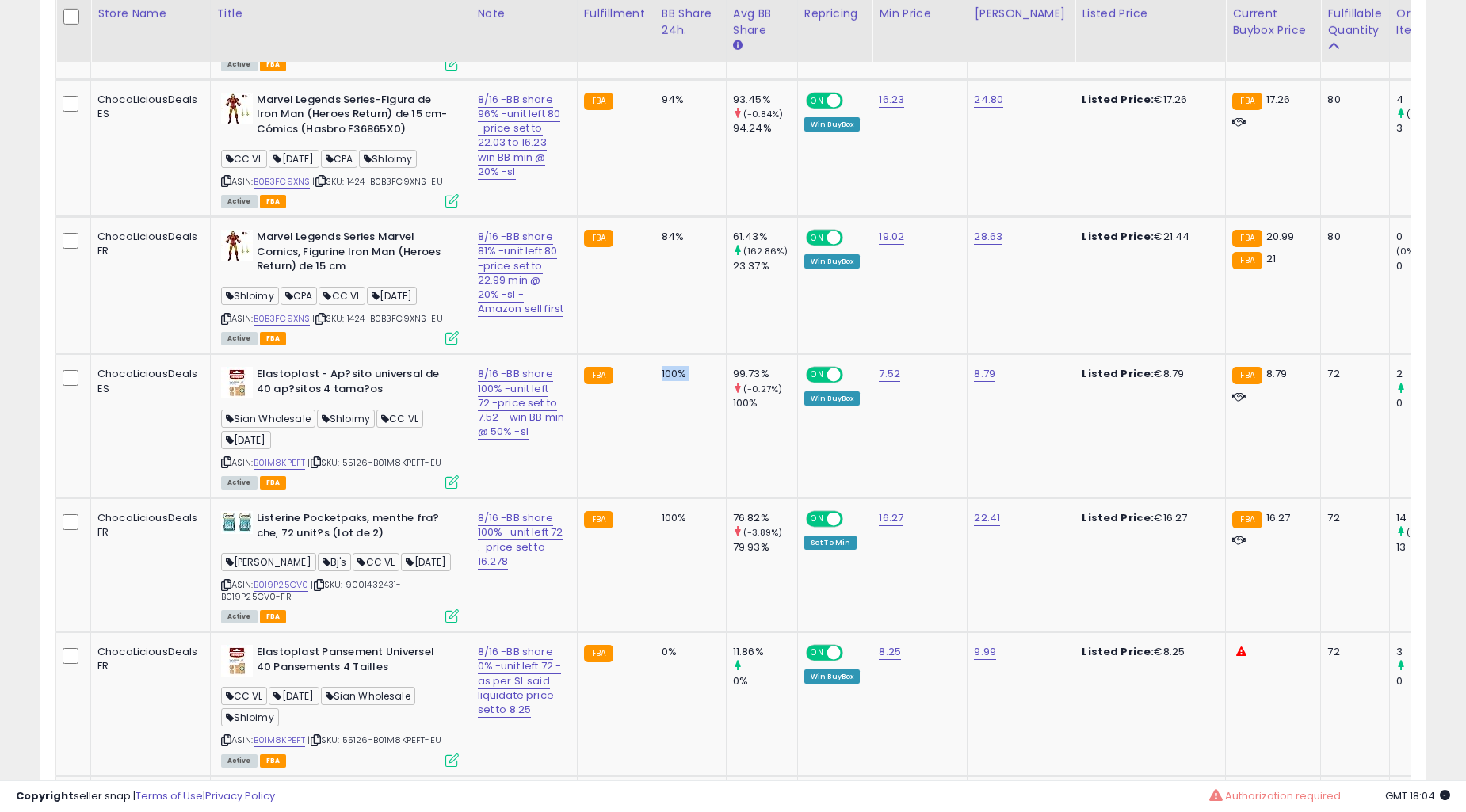
click at [655, 499] on td "100%" at bounding box center [690, 426] width 72 height 144
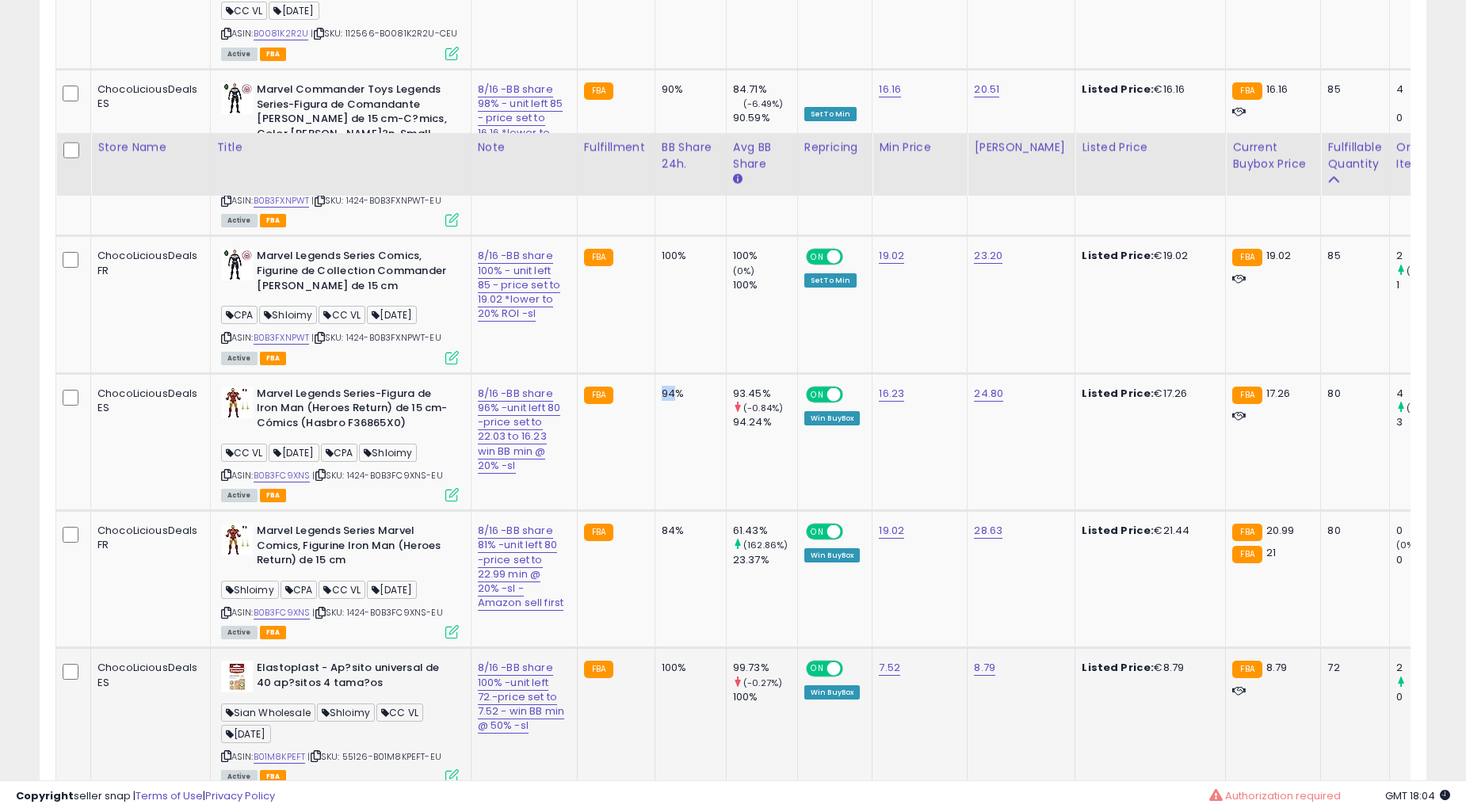
click at [655, 510] on td "94%" at bounding box center [690, 441] width 72 height 137
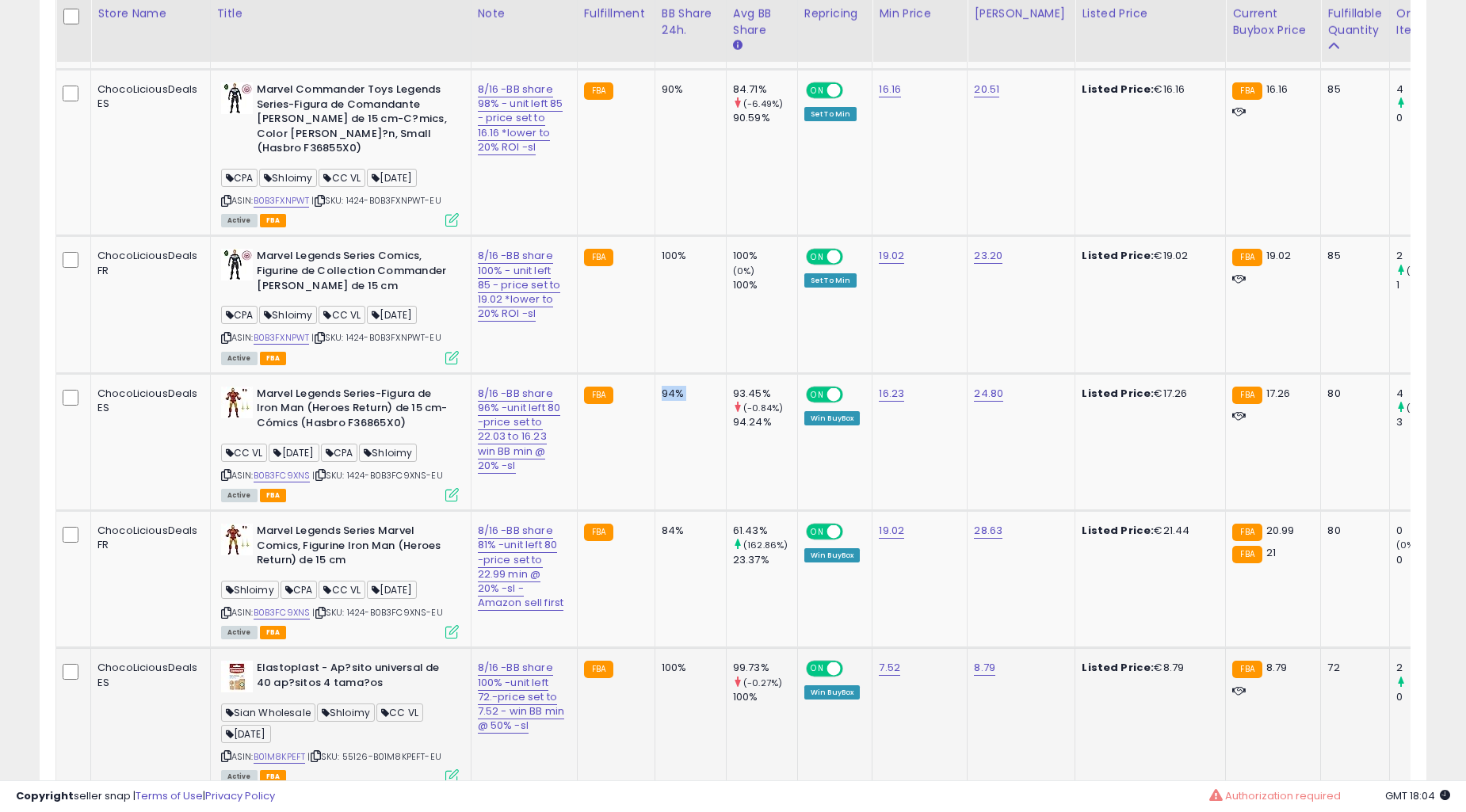
click at [655, 510] on td "94%" at bounding box center [690, 441] width 72 height 137
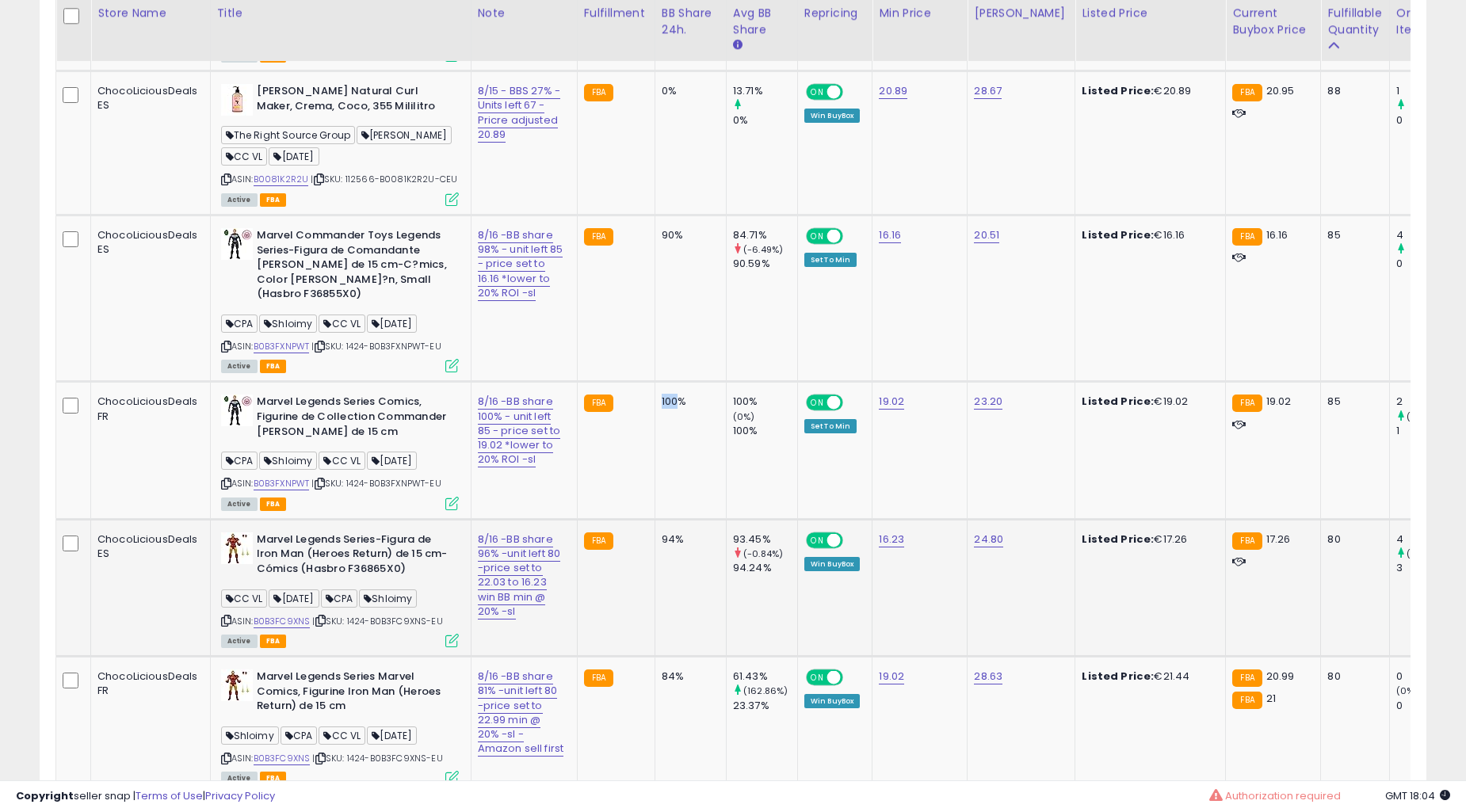
click at [655, 519] on td "100%" at bounding box center [690, 450] width 72 height 137
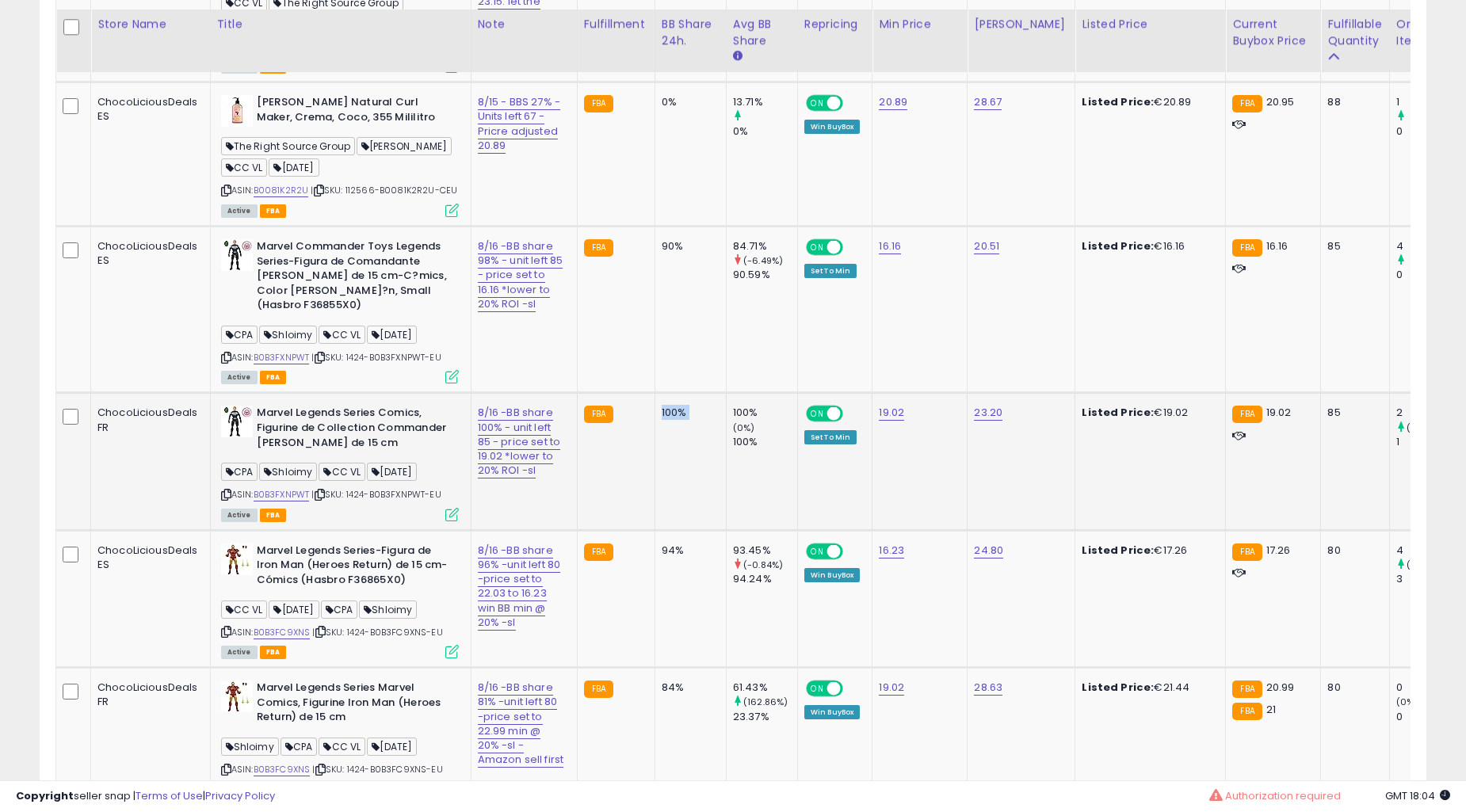
click at [655, 392] on td "90%" at bounding box center [690, 309] width 72 height 166
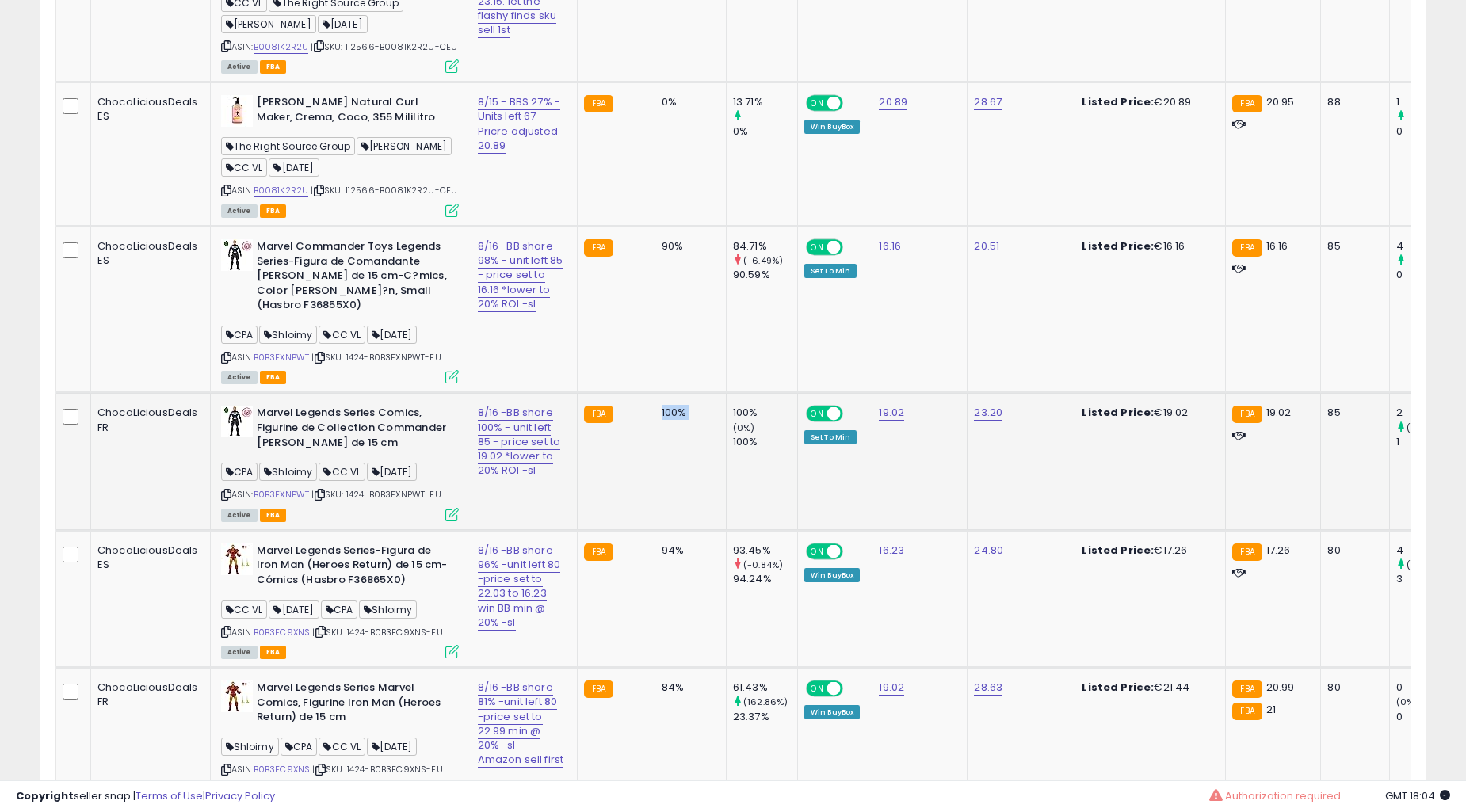
scroll to position [6453, 0]
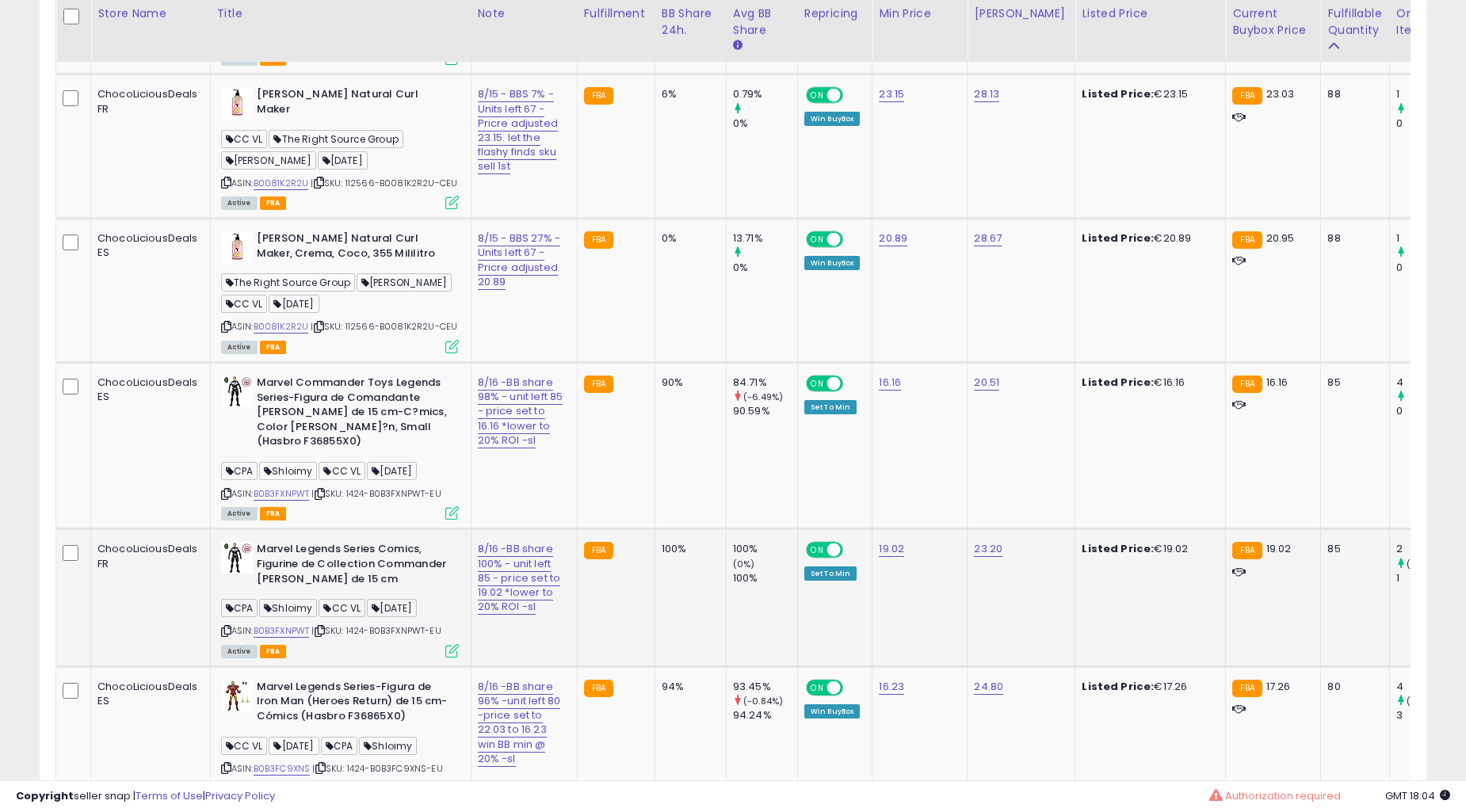
click at [655, 529] on td "90%" at bounding box center [690, 445] width 72 height 166
click at [655, 219] on td "6%" at bounding box center [690, 146] width 72 height 144
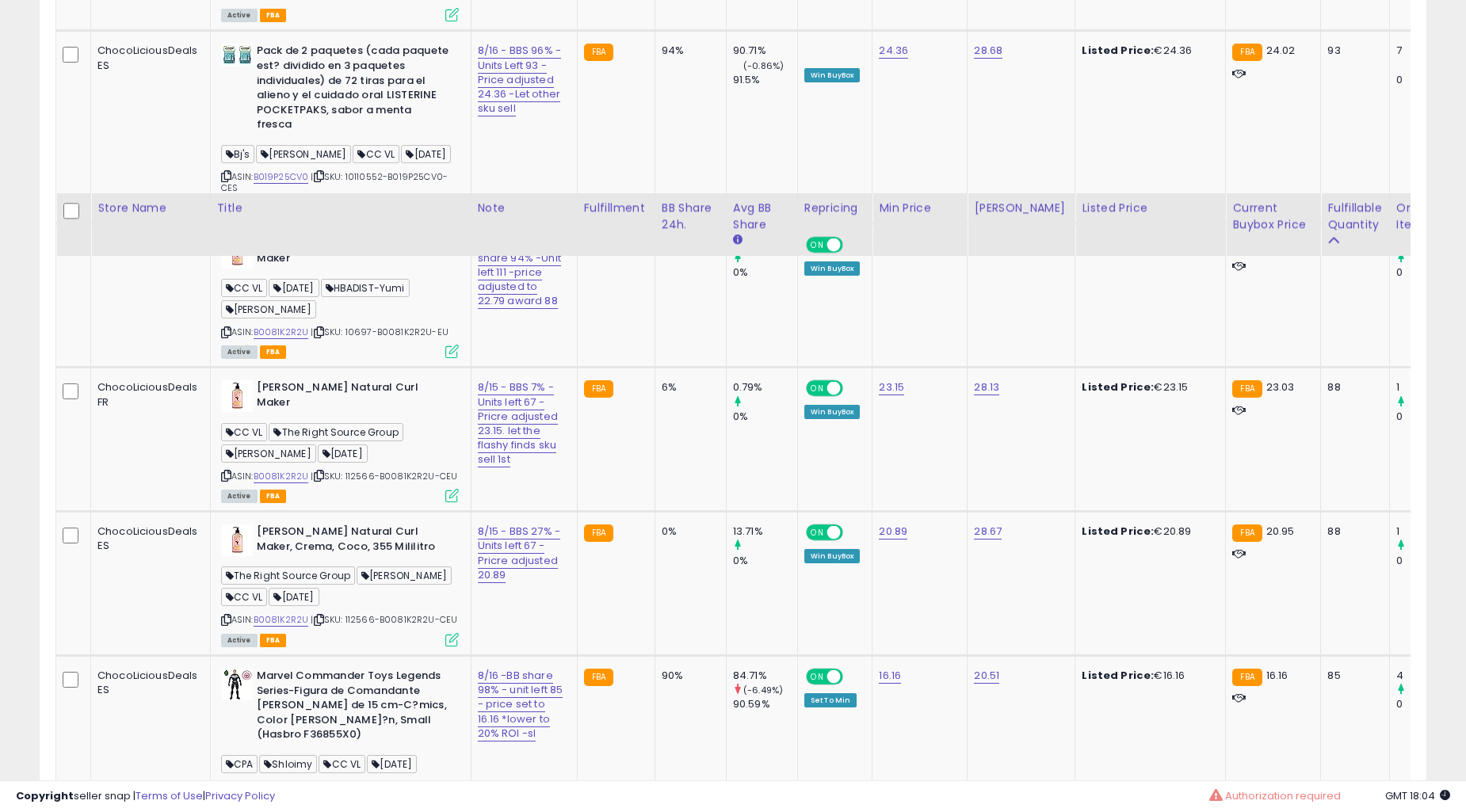
click at [655, 512] on td "6%" at bounding box center [690, 439] width 72 height 144
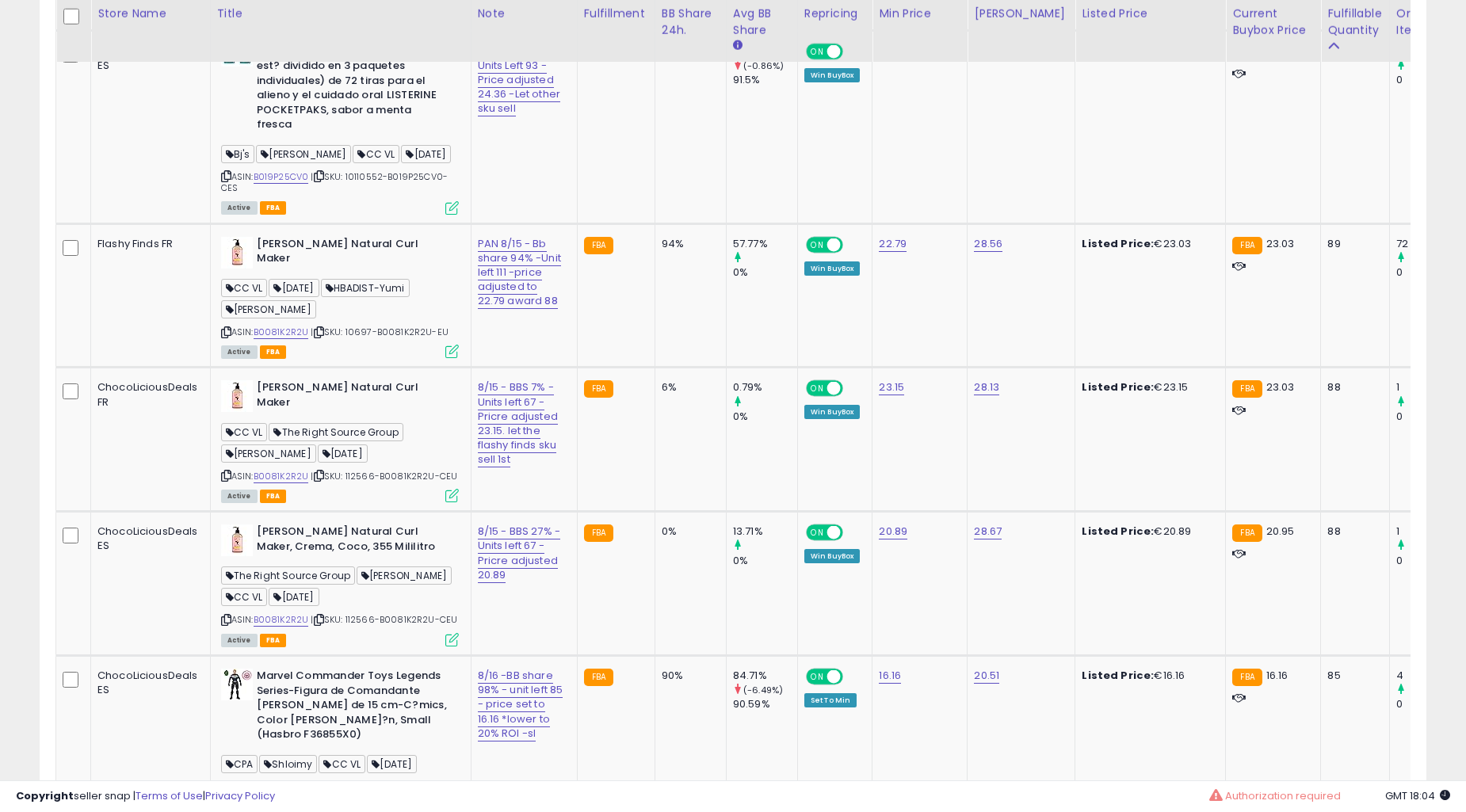
click at [655, 512] on td "6%" at bounding box center [690, 439] width 72 height 144
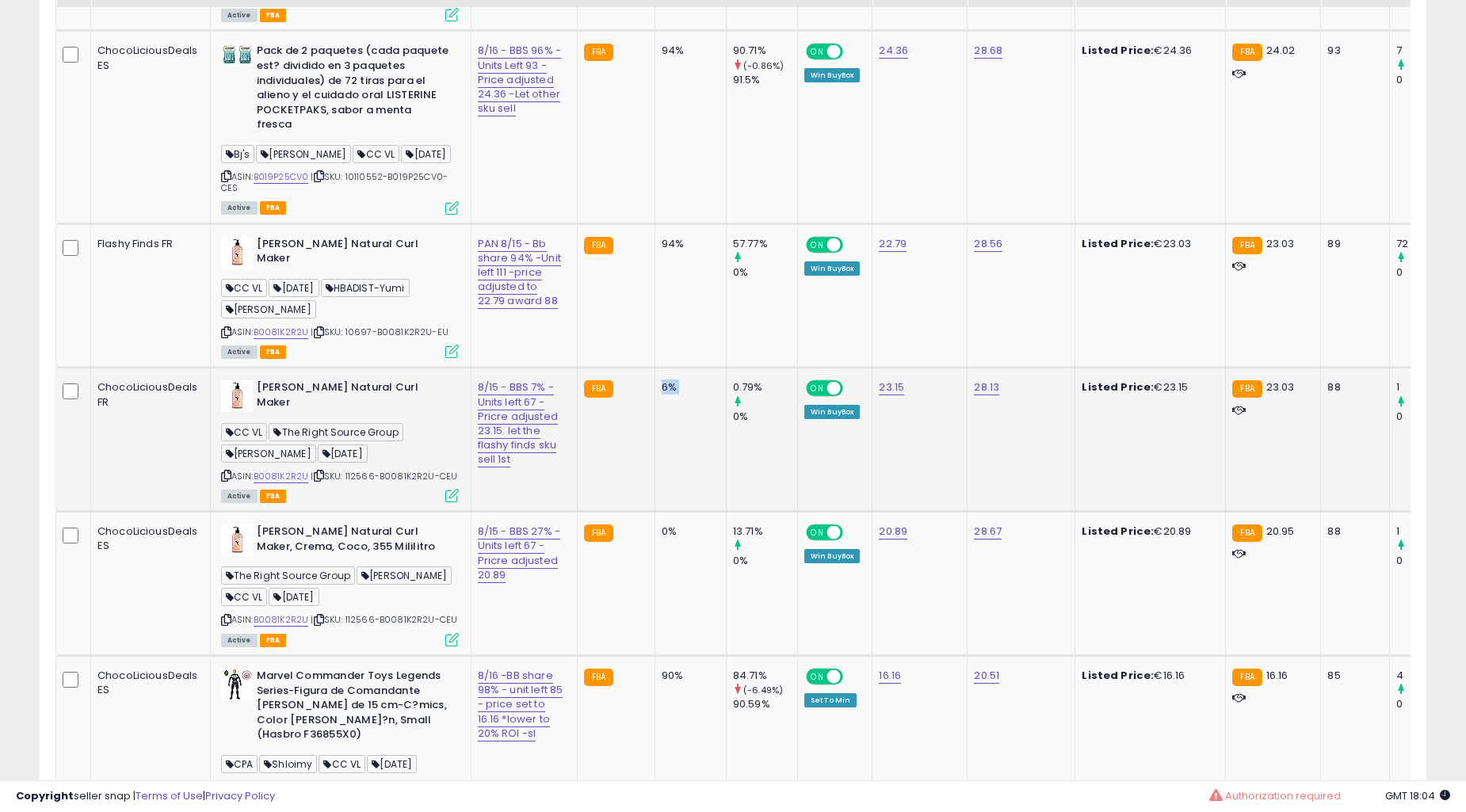
click at [655, 367] on td "94%" at bounding box center [690, 295] width 72 height 144
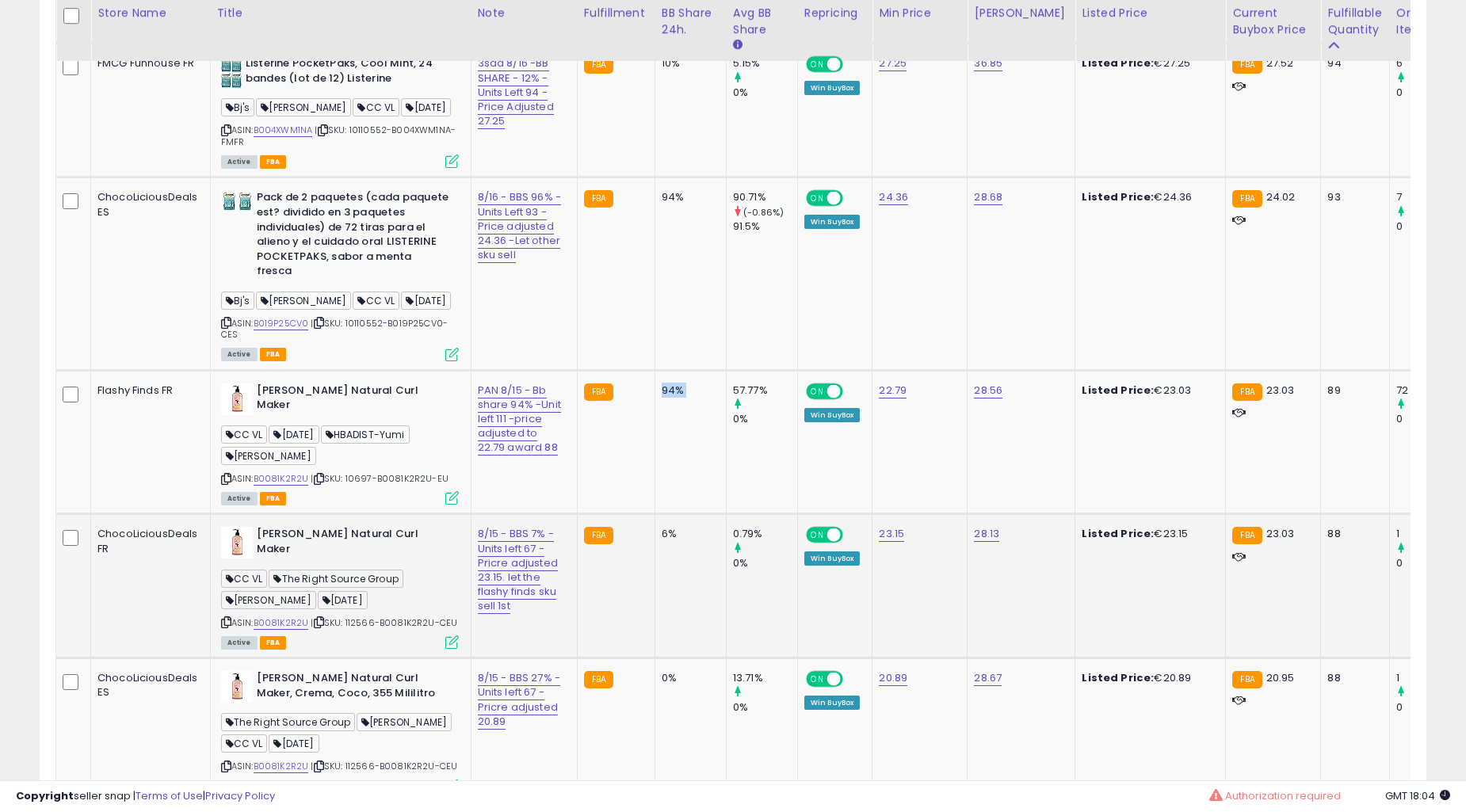
click at [655, 514] on td "94%" at bounding box center [690, 442] width 72 height 144
click at [669, 514] on td "94%" at bounding box center [690, 442] width 72 height 144
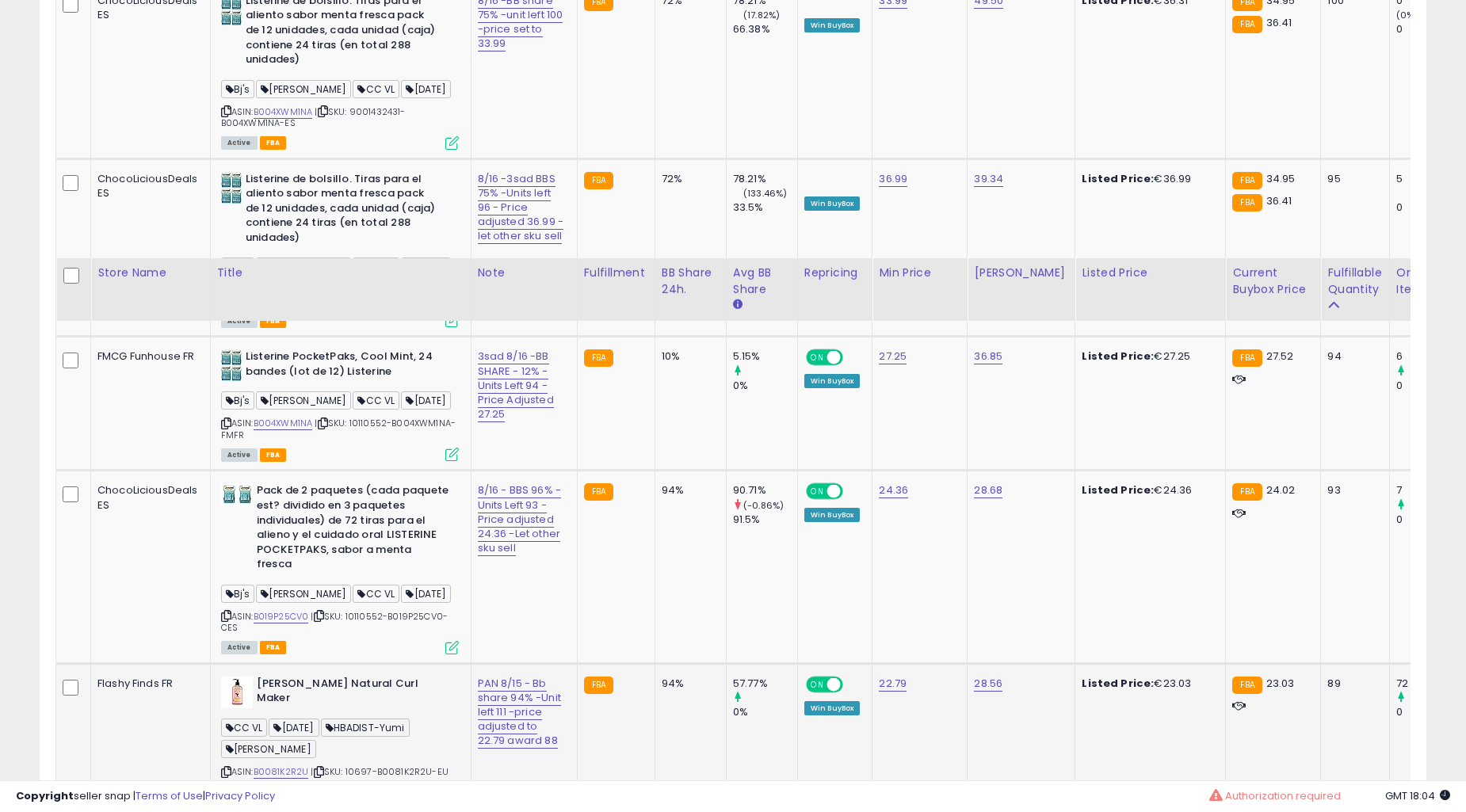
click at [658, 471] on td "10%" at bounding box center [690, 403] width 72 height 134
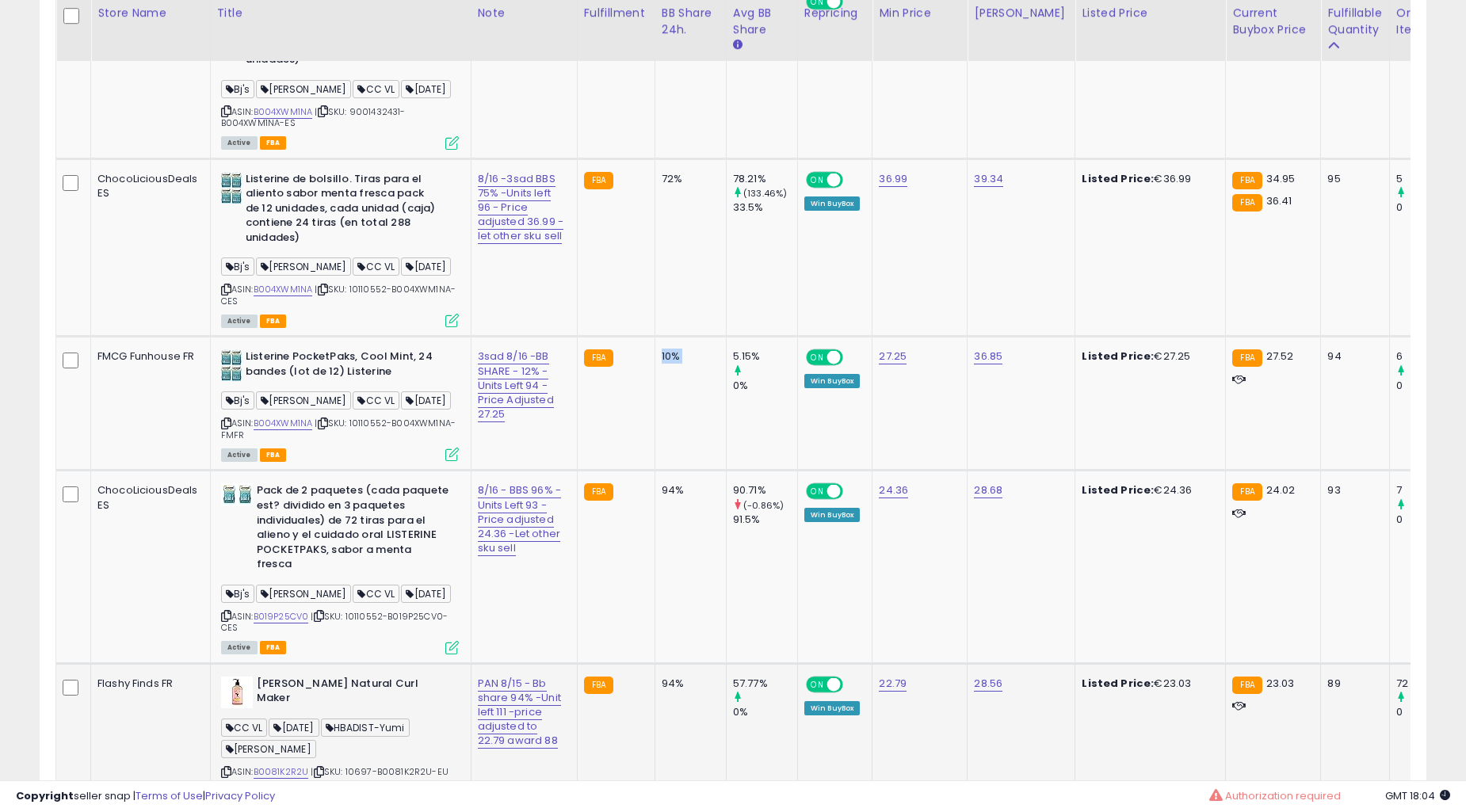
click at [658, 471] on td "10%" at bounding box center [690, 403] width 72 height 134
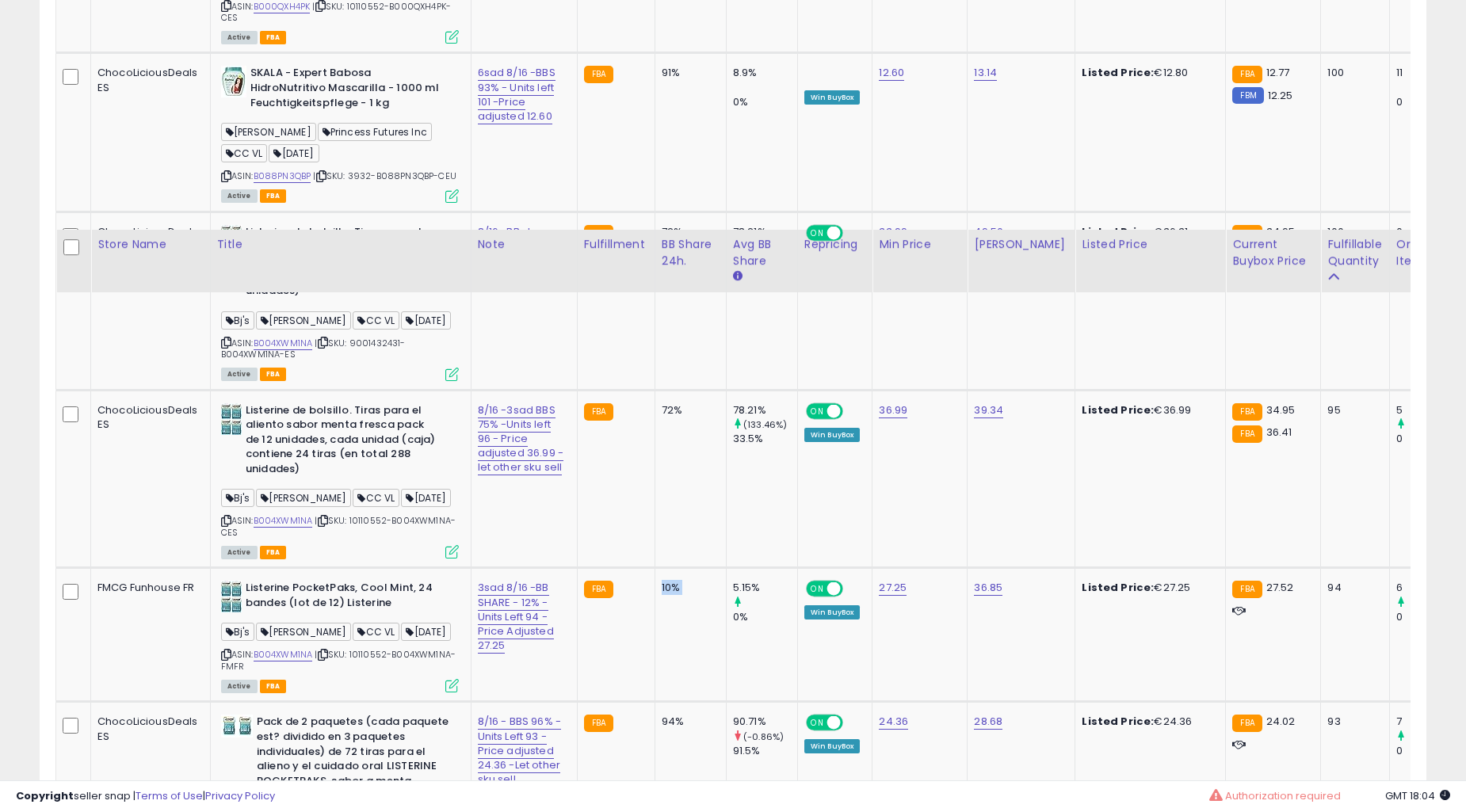
click at [658, 390] on td "72%" at bounding box center [690, 300] width 72 height 178
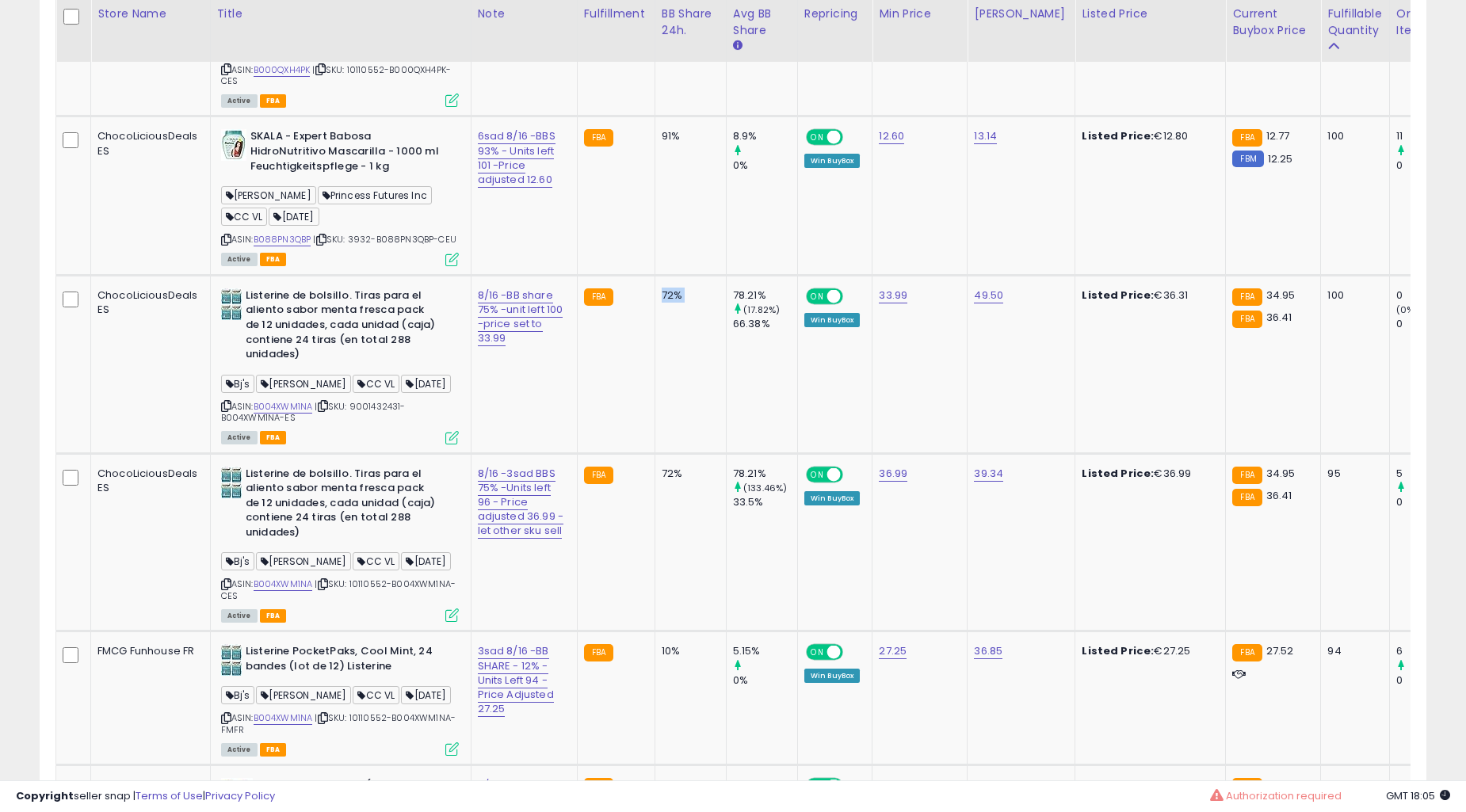
click at [658, 453] on td "72%" at bounding box center [690, 364] width 72 height 178
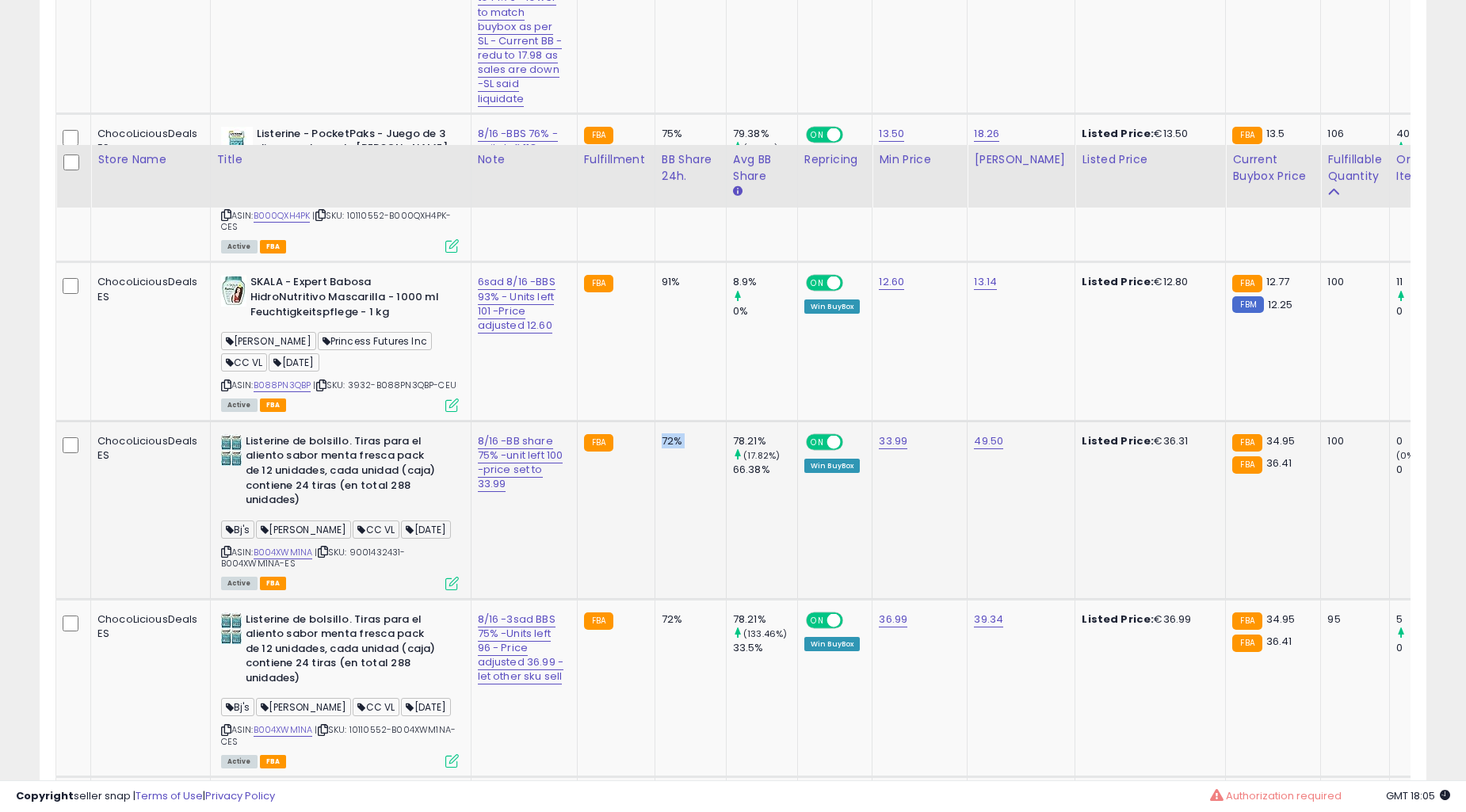
click at [662, 448] on div "72%" at bounding box center [687, 441] width 52 height 14
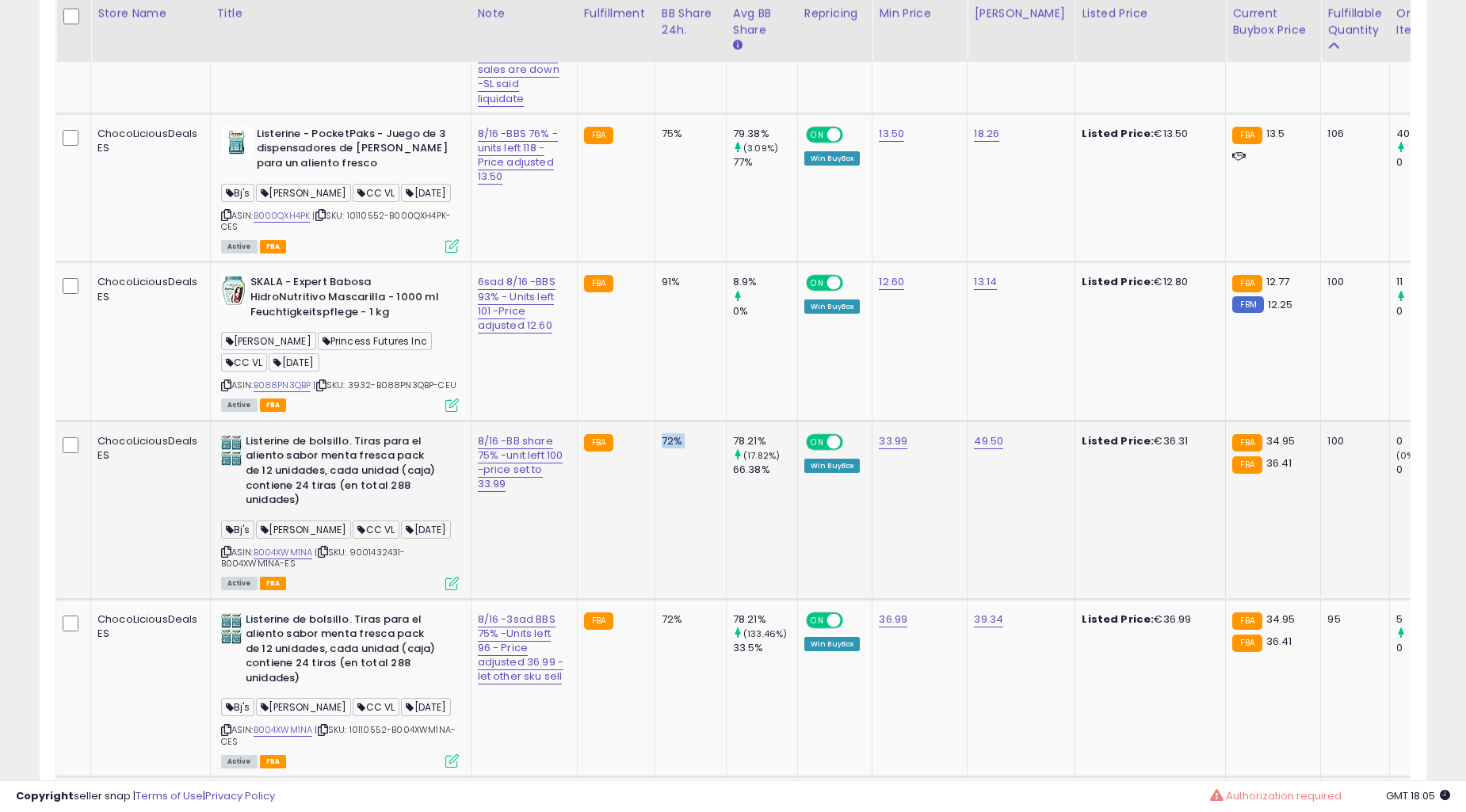
click at [662, 448] on div "72%" at bounding box center [687, 441] width 52 height 14
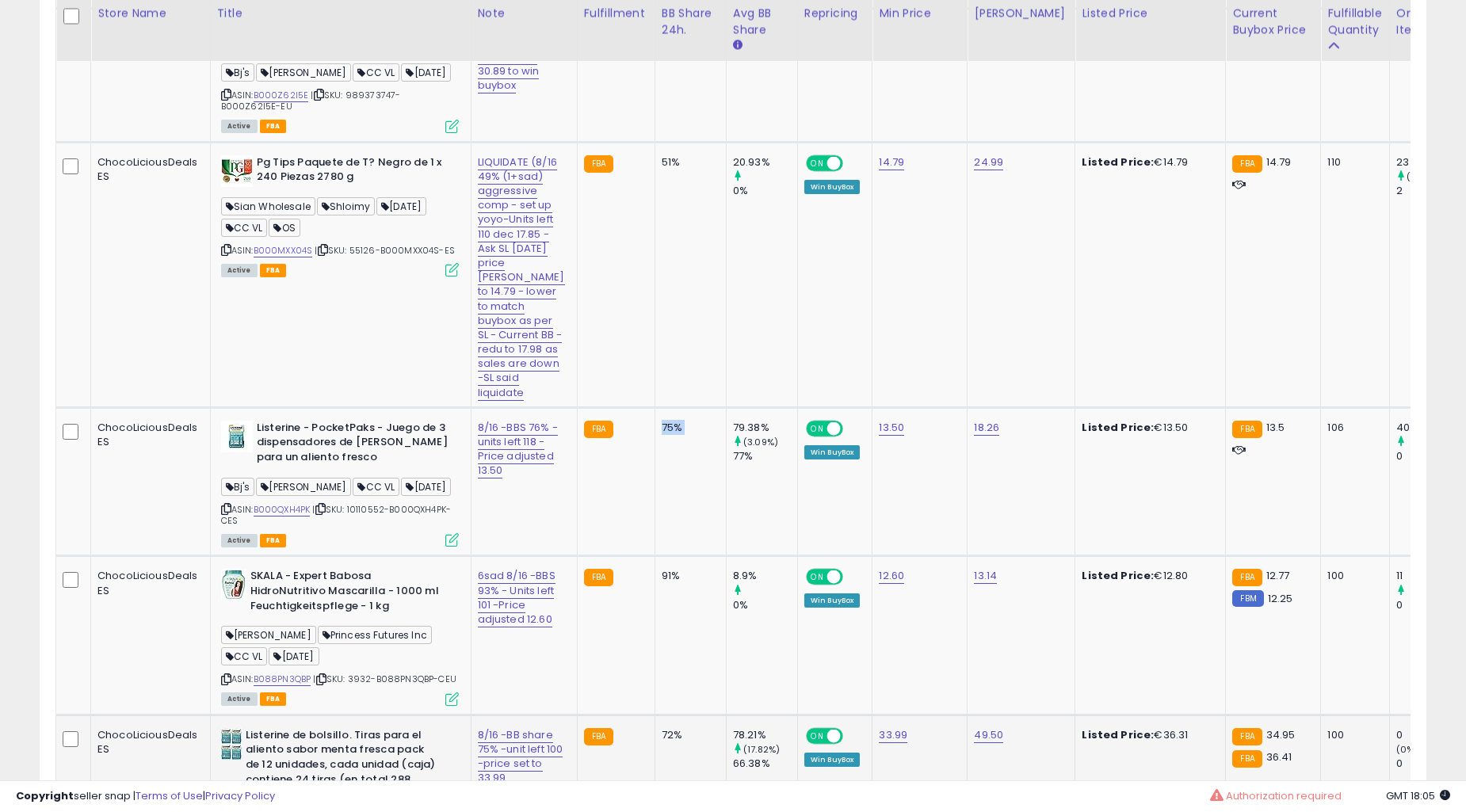
click at [655, 550] on td "75%" at bounding box center [690, 482] width 72 height 149
click at [655, 407] on td "51%" at bounding box center [690, 275] width 72 height 266
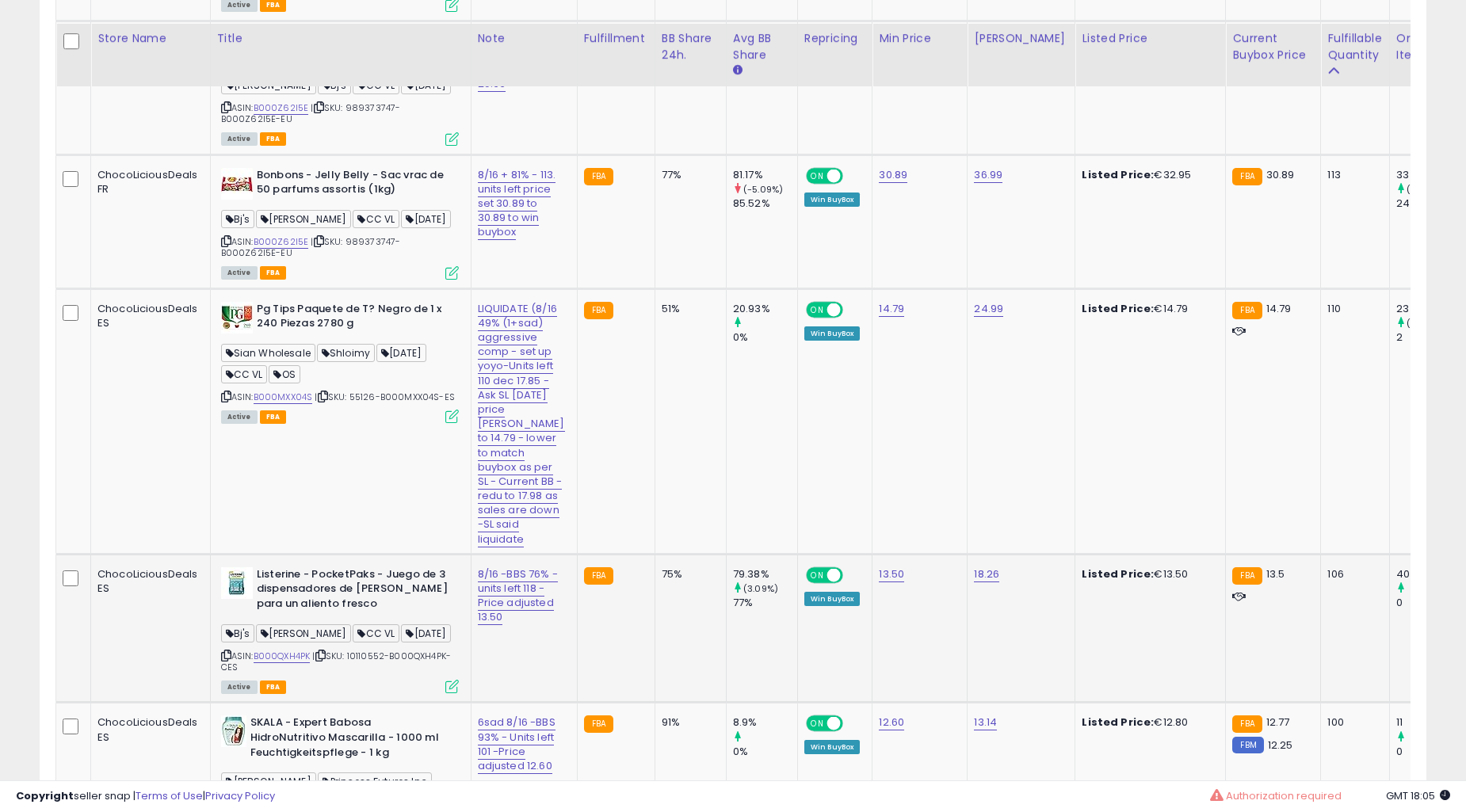
click at [655, 550] on td "51%" at bounding box center [690, 421] width 72 height 266
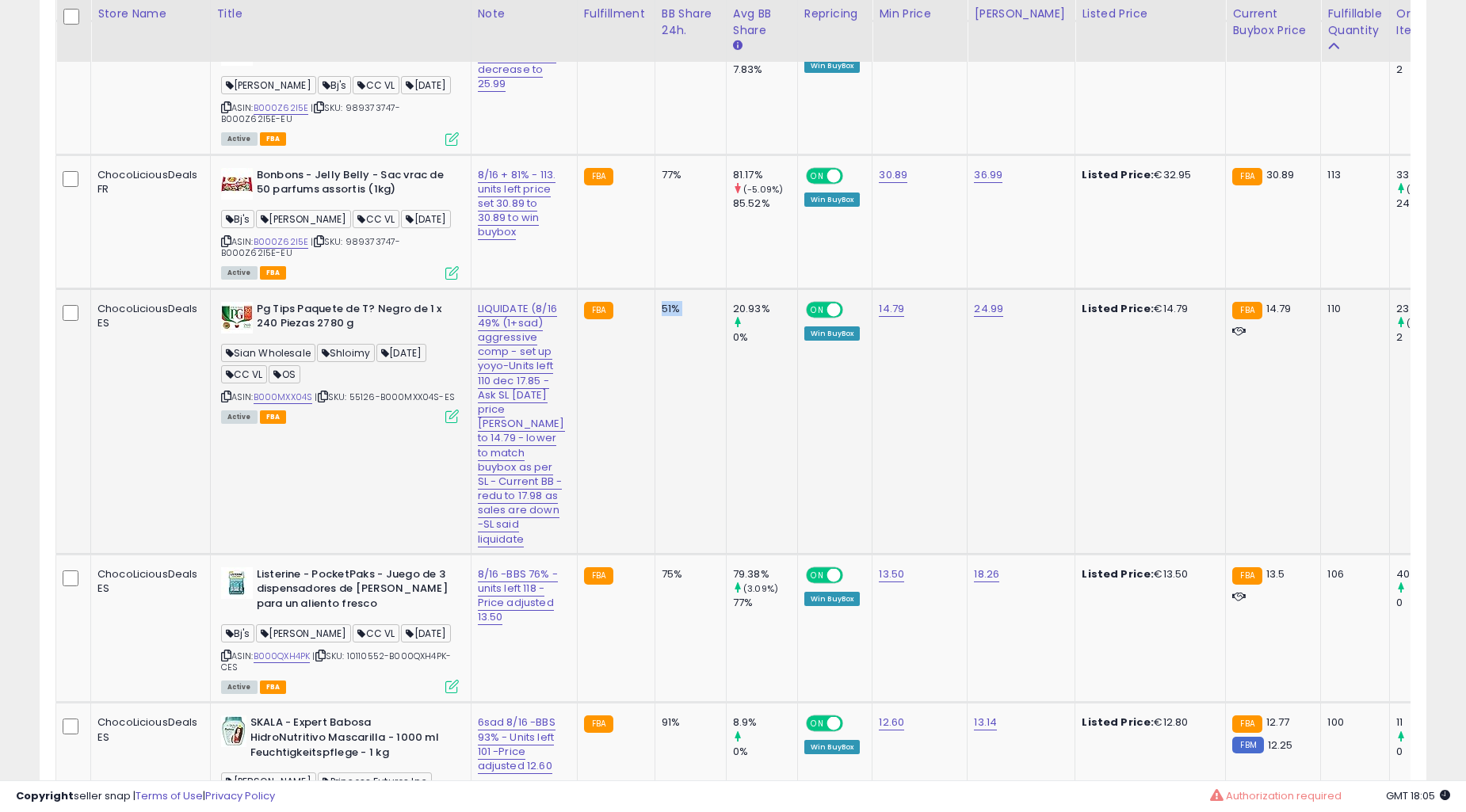
click at [655, 553] on td "51%" at bounding box center [690, 421] width 72 height 266
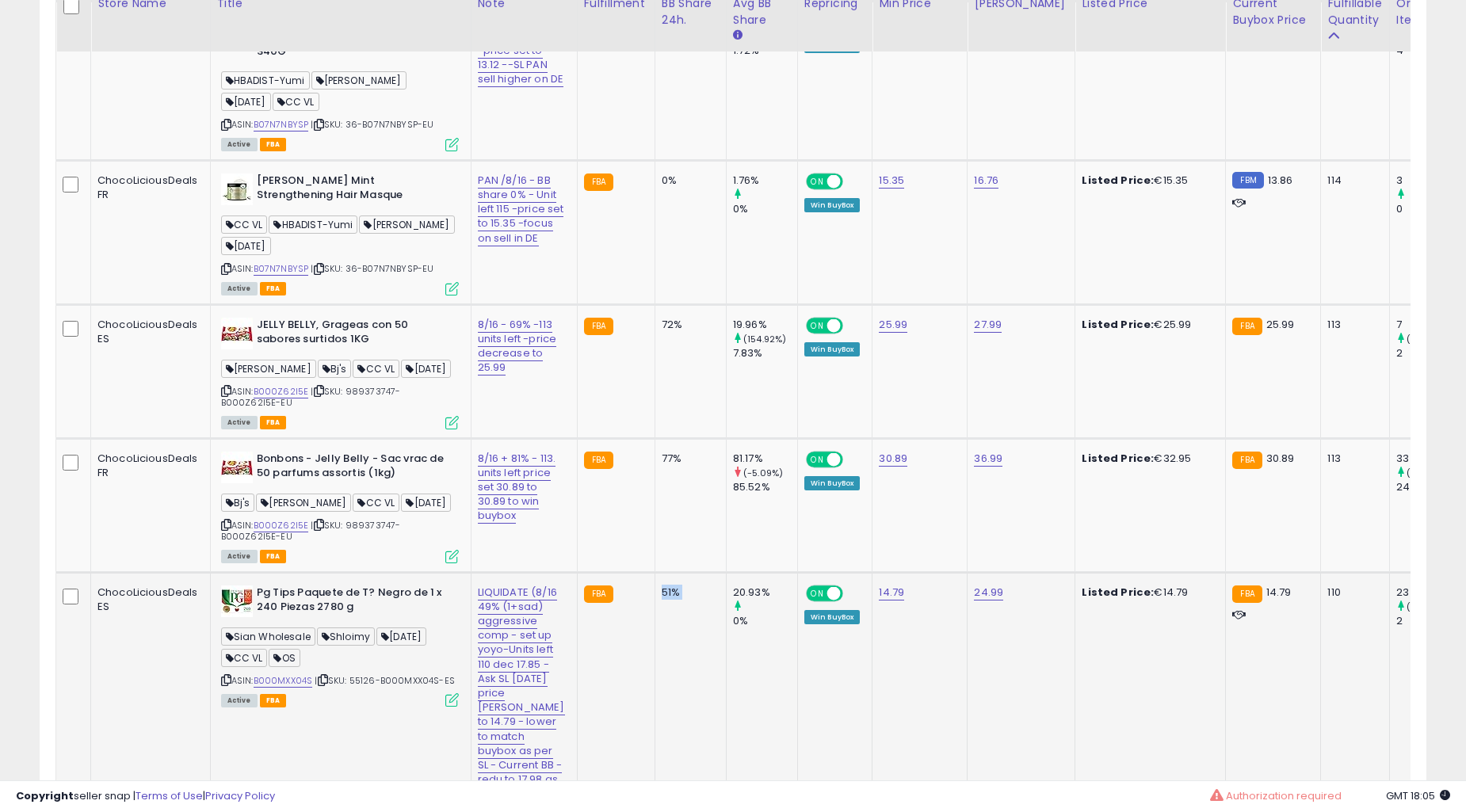
click at [655, 661] on td "51%" at bounding box center [690, 705] width 72 height 266
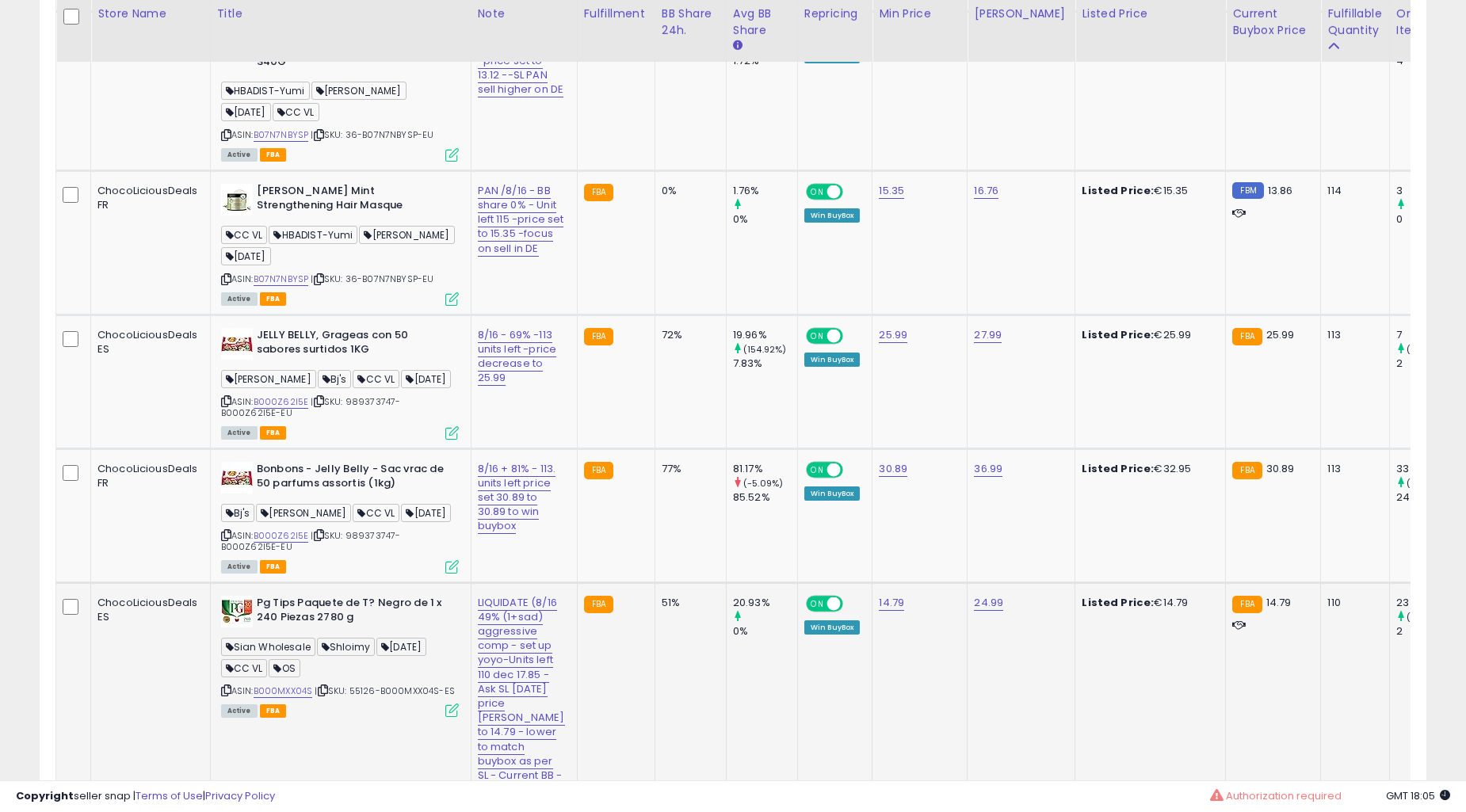
click at [655, 661] on td "51%" at bounding box center [690, 715] width 72 height 266
click at [655, 661] on td "51%" at bounding box center [690, 715] width 72 height 266
click at [726, 546] on td "81.17% (-5.09%) 85.52%" at bounding box center [762, 514] width 72 height 134
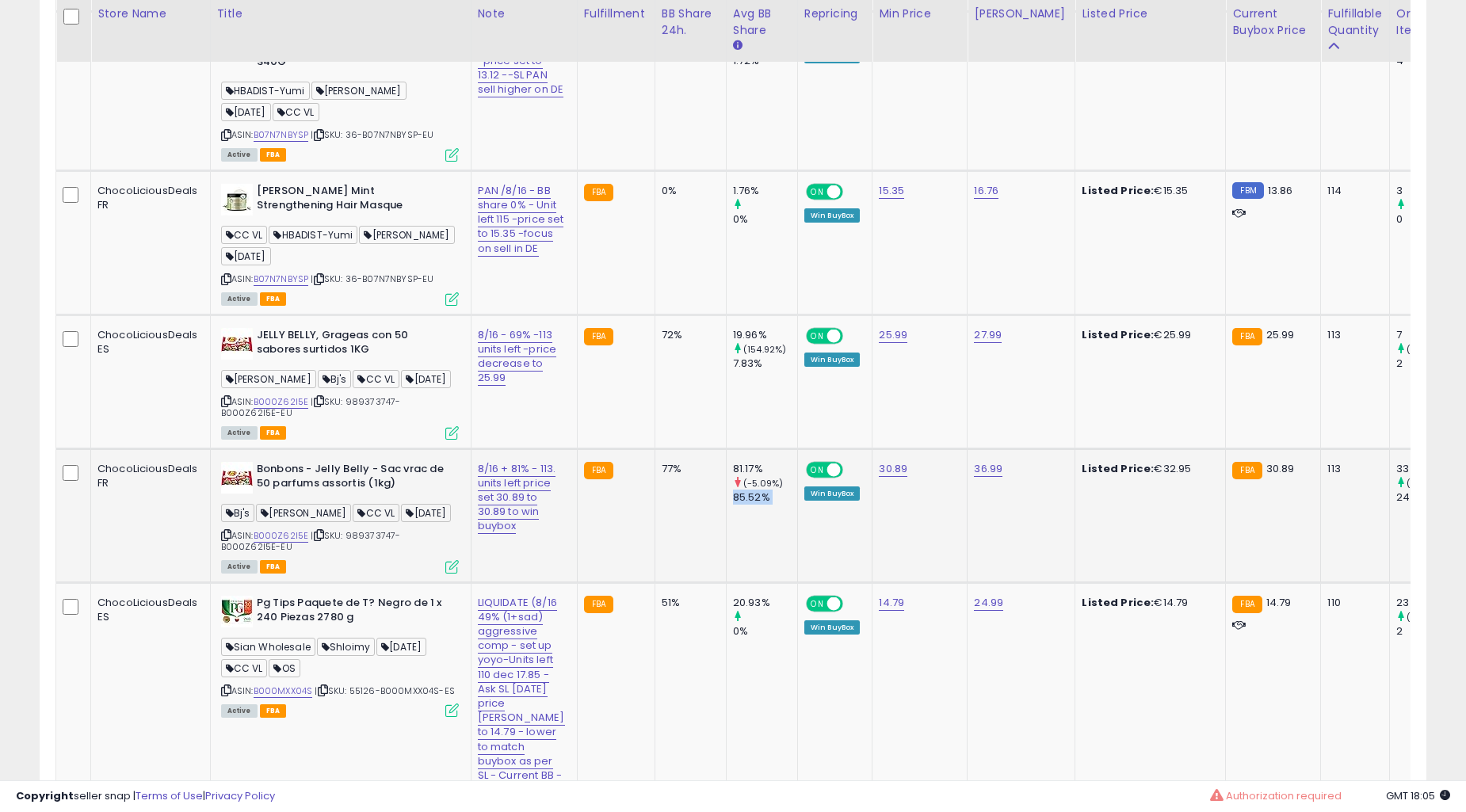
click at [726, 546] on td "81.17% (-5.09%) 85.52%" at bounding box center [762, 514] width 72 height 134
click at [726, 448] on td "19.96% (154.92%) 7.83%" at bounding box center [762, 381] width 72 height 134
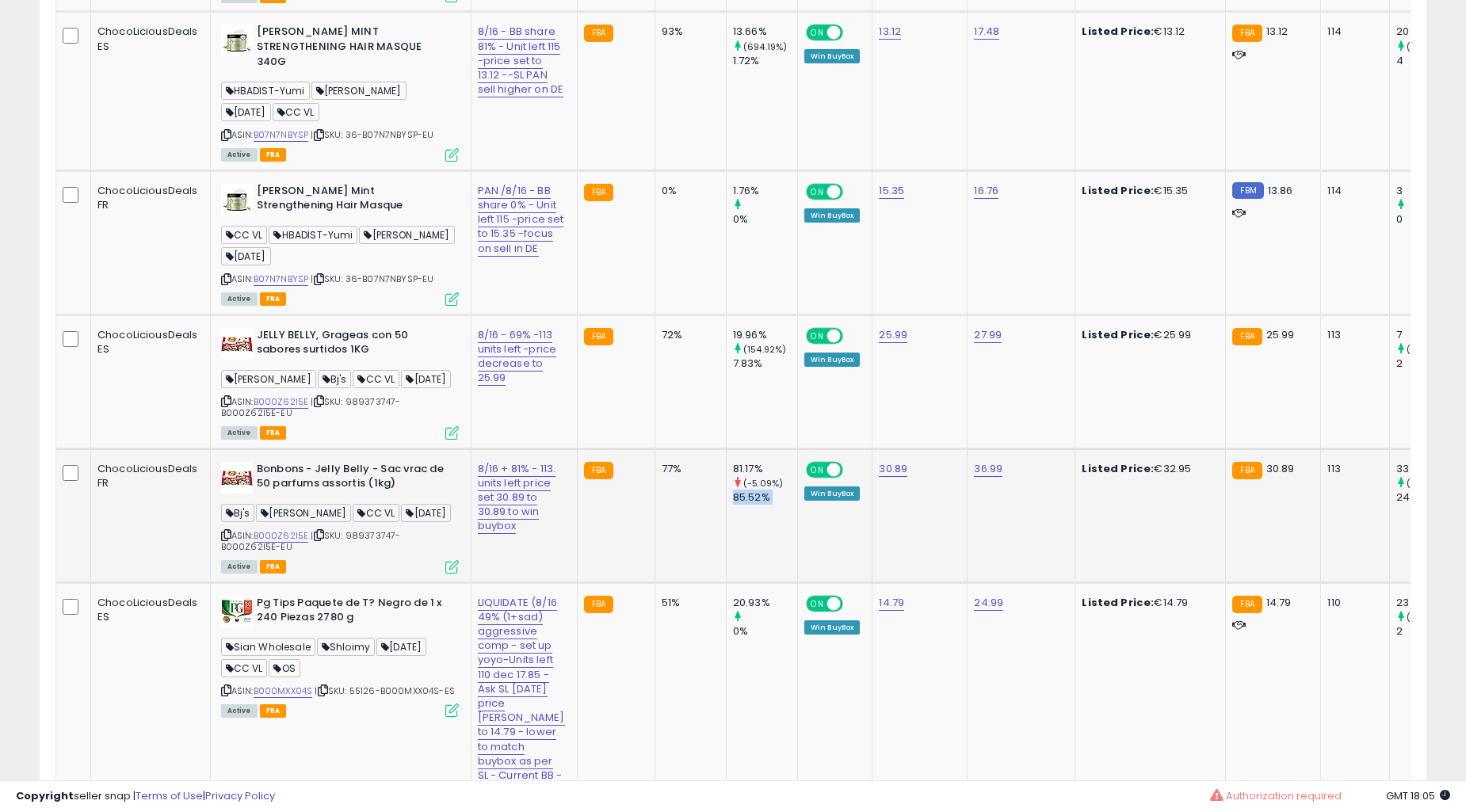
scroll to position [4400, 0]
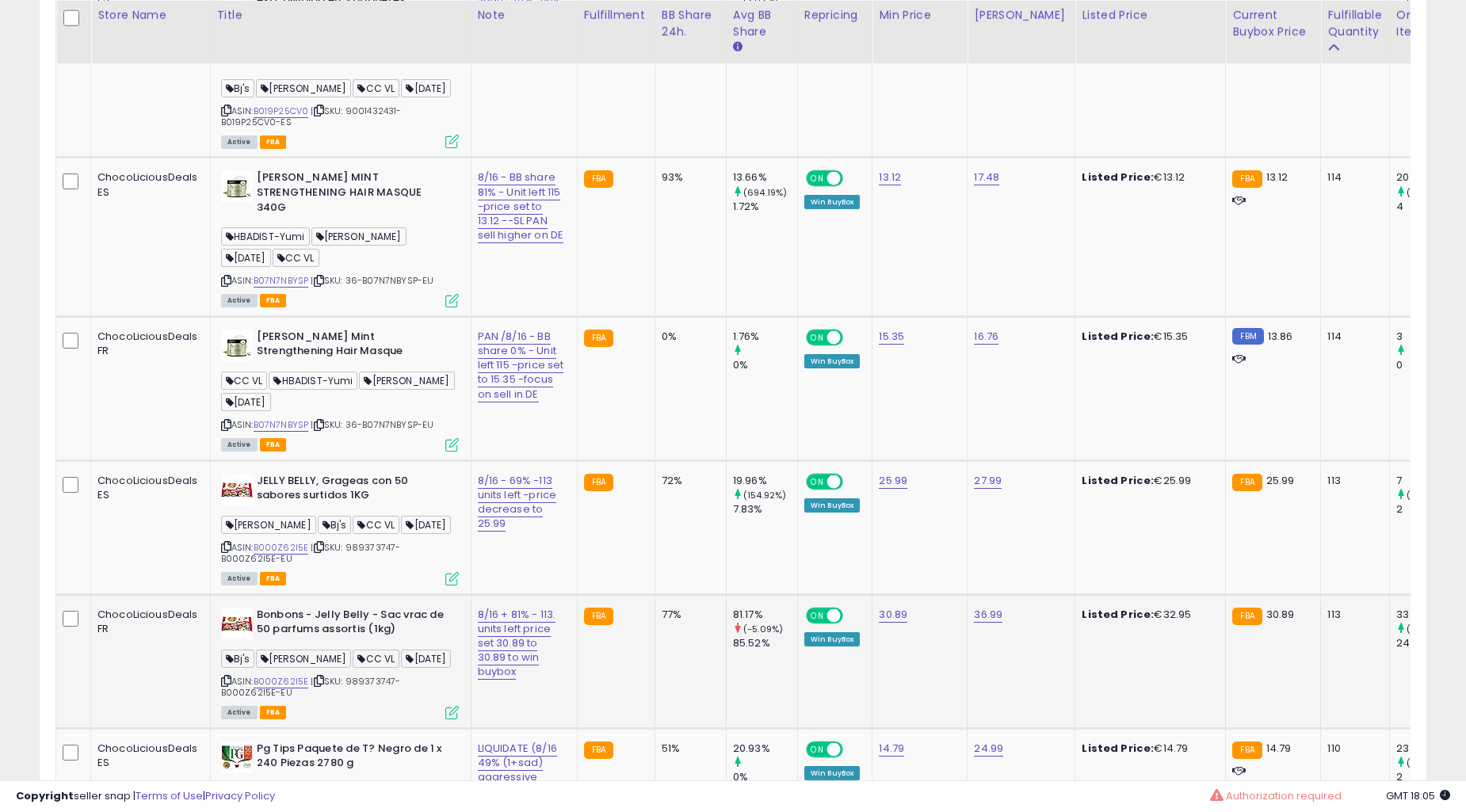
click at [726, 546] on td "19.96% (154.92%) 7.83%" at bounding box center [762, 527] width 72 height 134
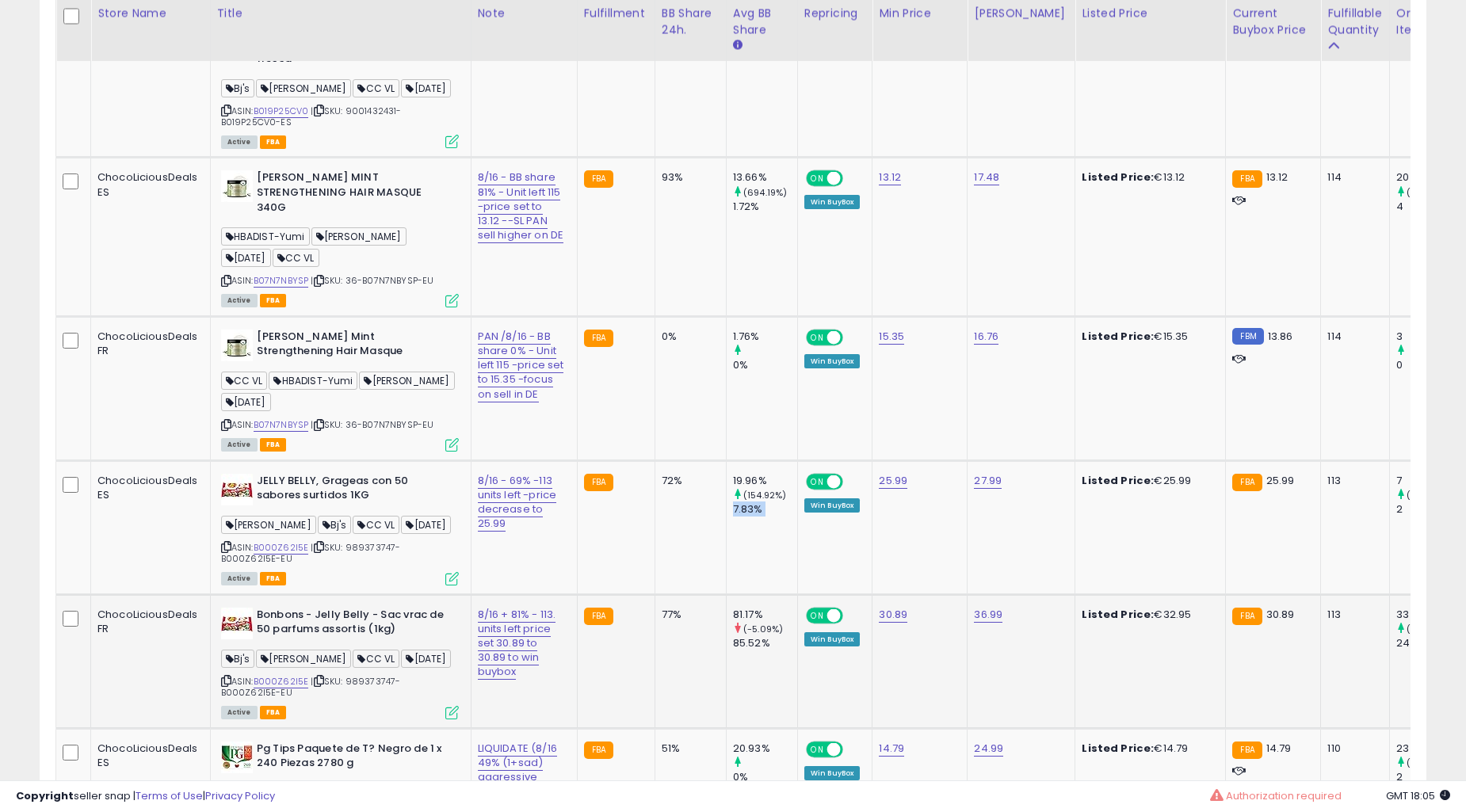
click at [726, 546] on td "19.96% (154.92%) 7.83%" at bounding box center [762, 527] width 72 height 134
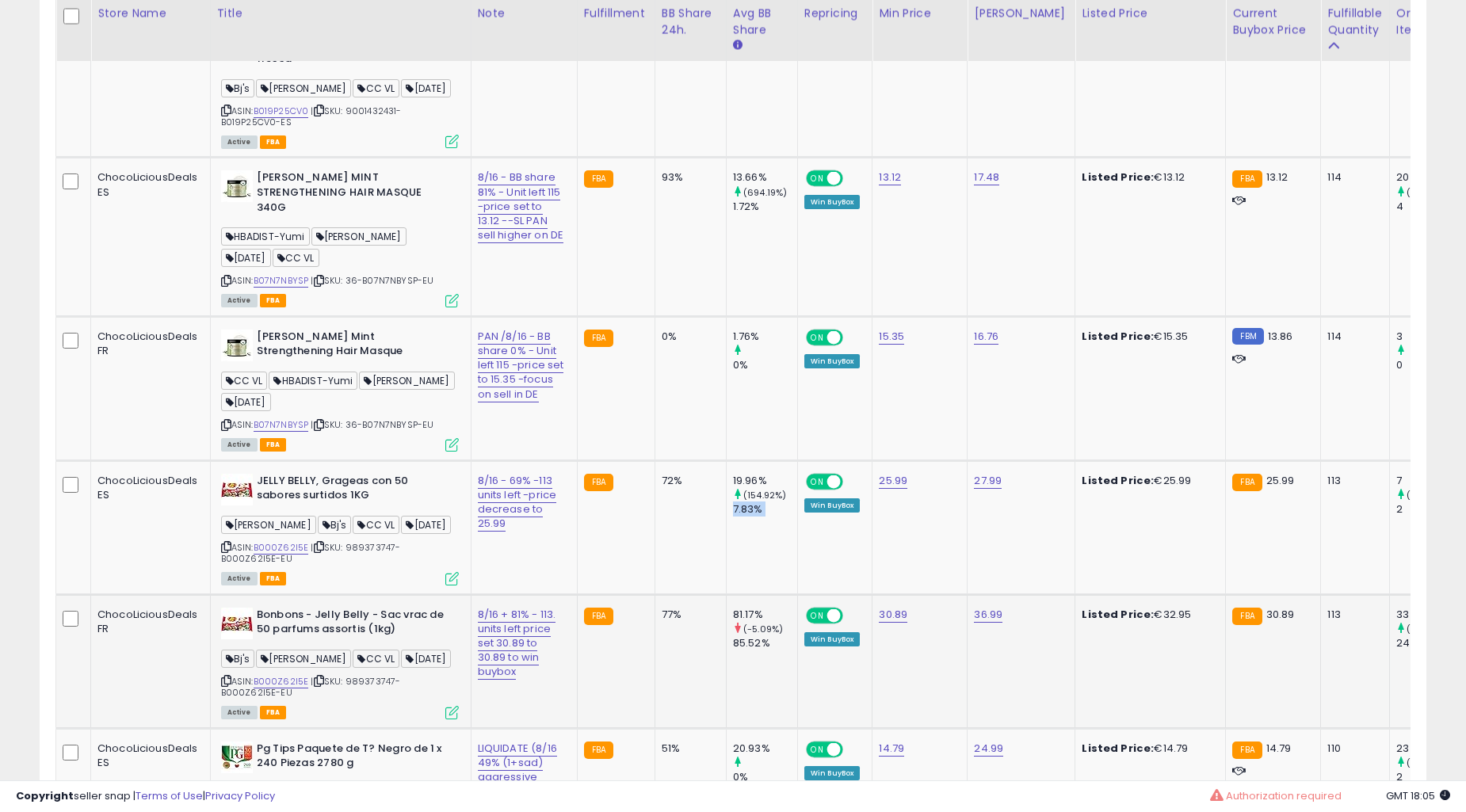
click at [726, 546] on td "19.96% (154.92%) 7.83%" at bounding box center [762, 527] width 72 height 134
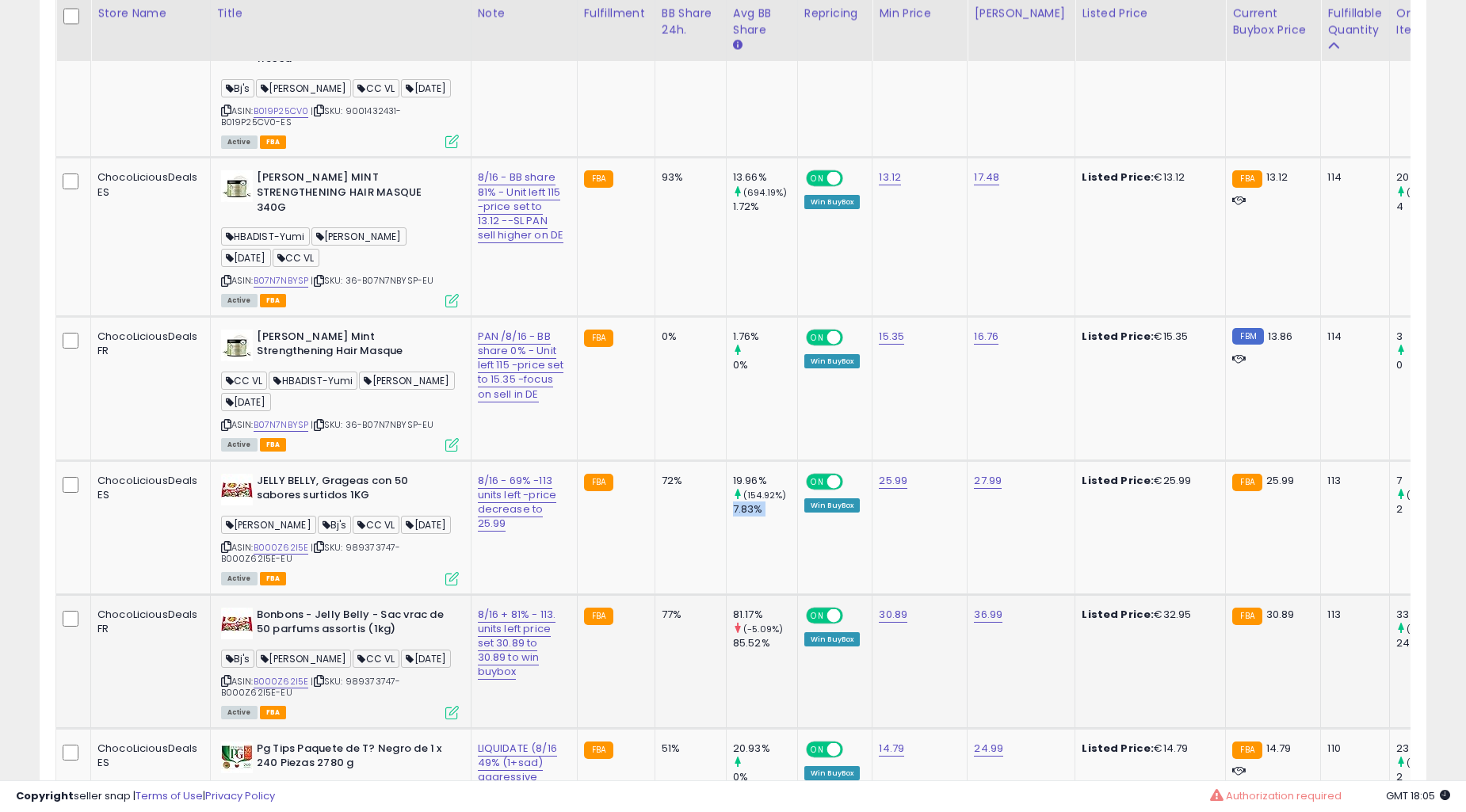
click at [726, 546] on td "19.96% (154.92%) 7.83%" at bounding box center [762, 527] width 72 height 134
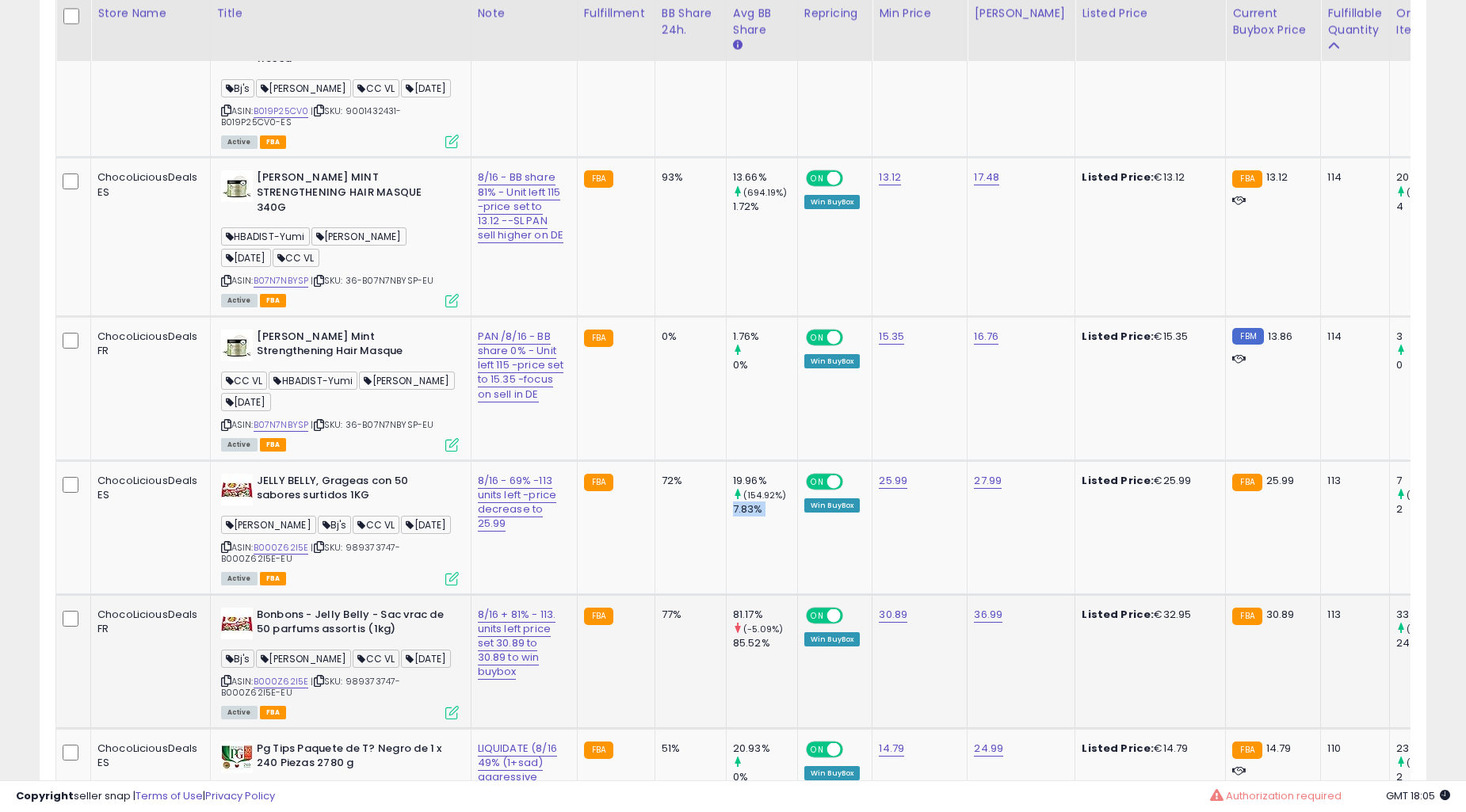
click at [726, 546] on td "19.96% (154.92%) 7.83%" at bounding box center [762, 527] width 72 height 134
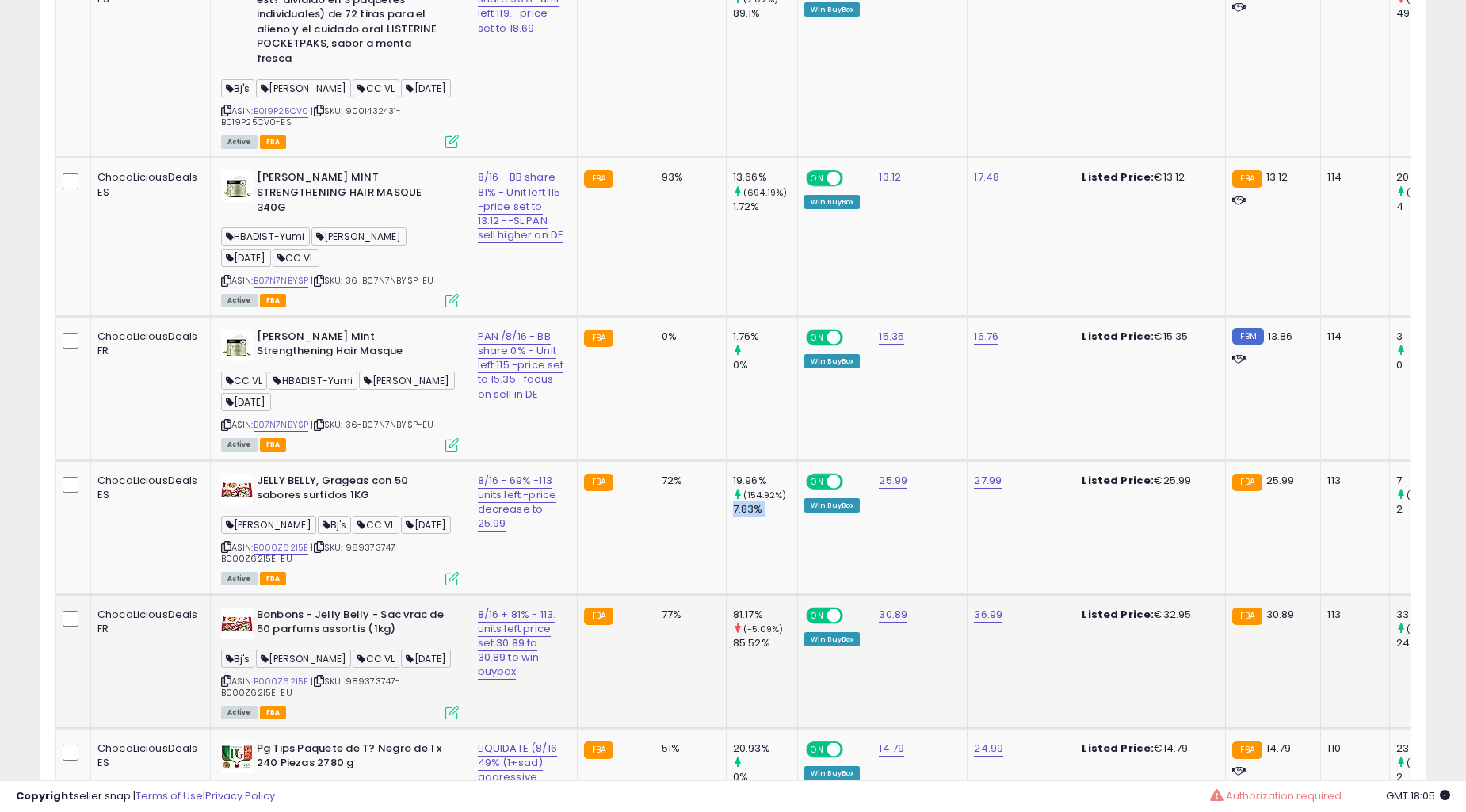
scroll to position [4106, 0]
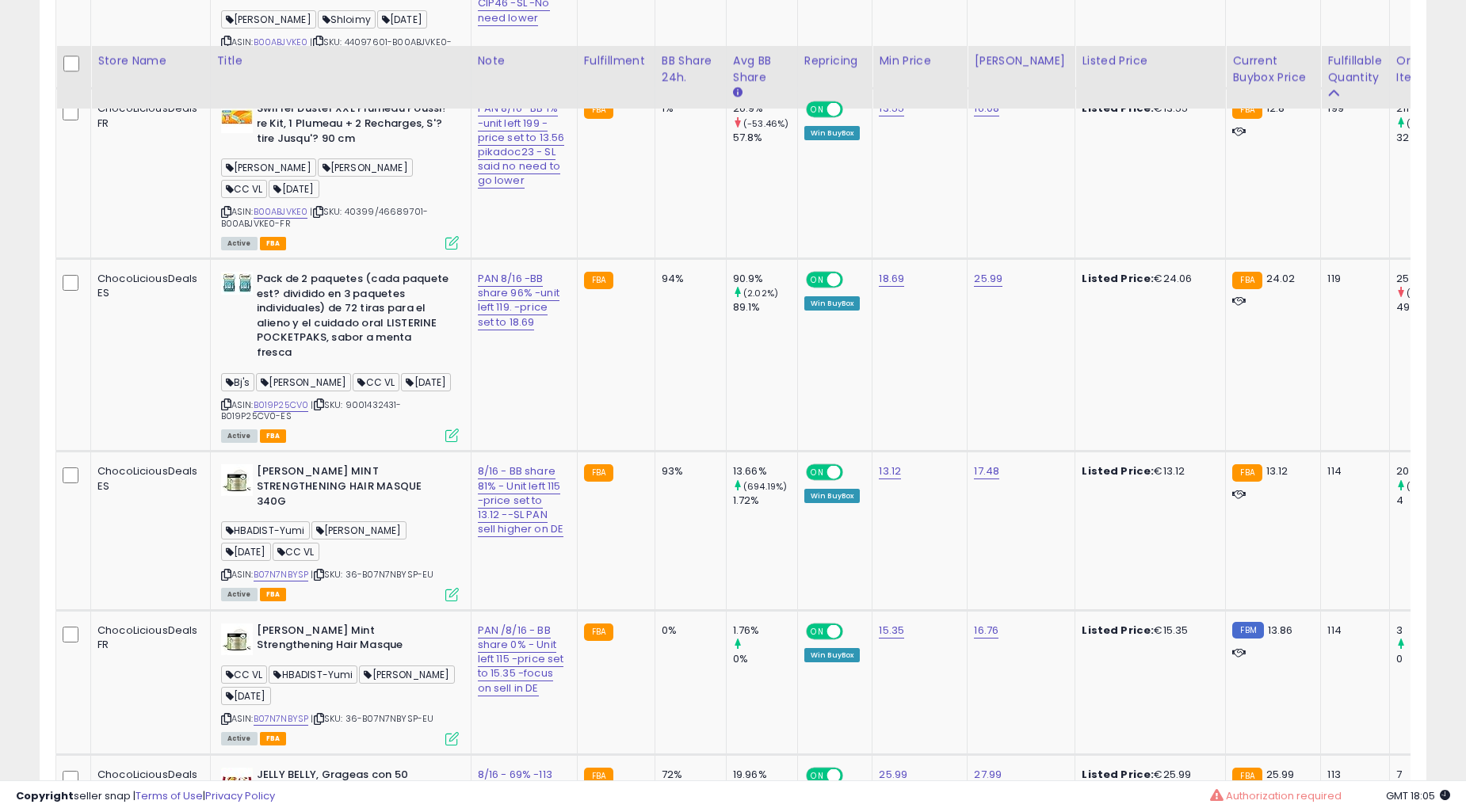
click at [726, 546] on td "13.66% (694.19%) 1.72%" at bounding box center [762, 530] width 72 height 159
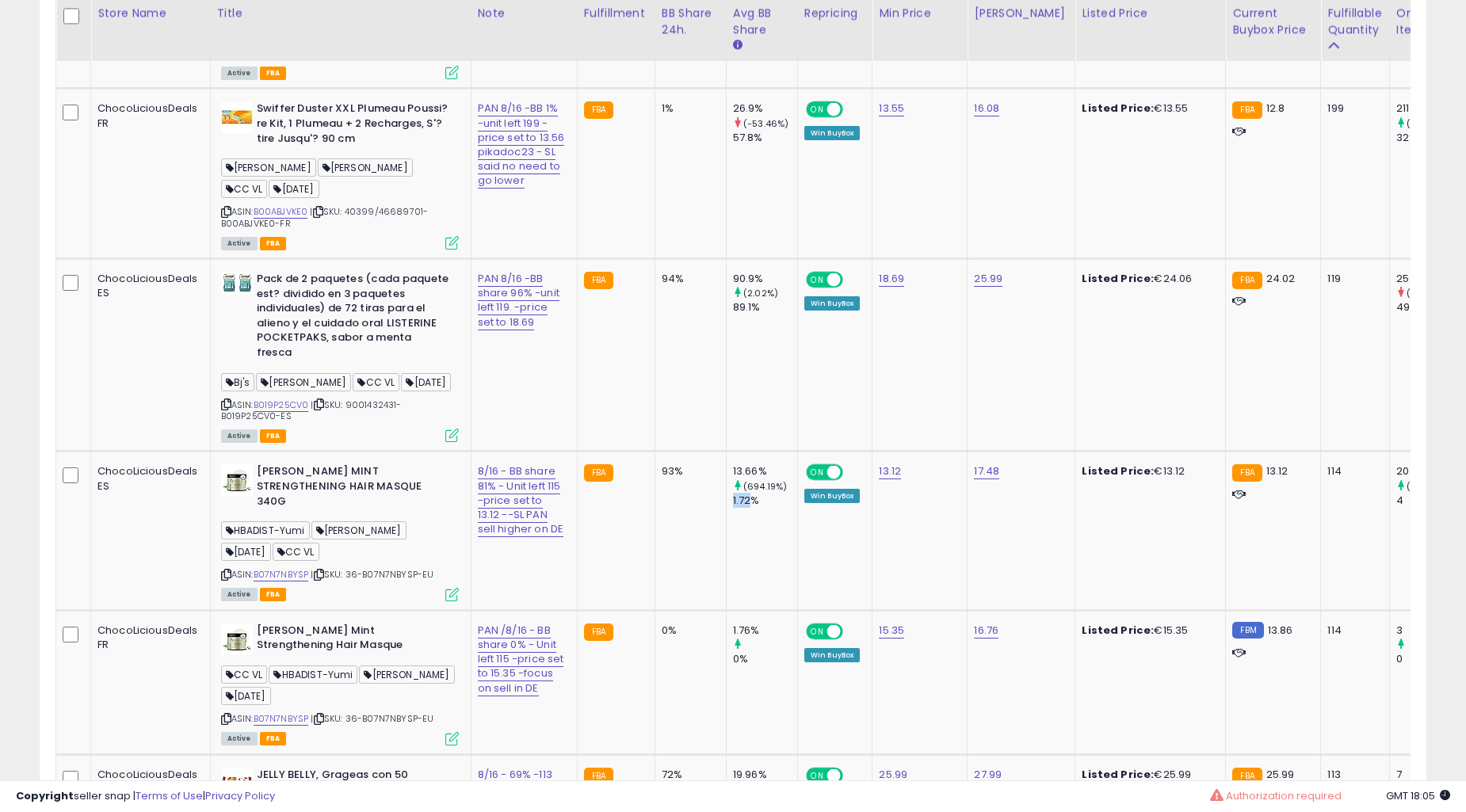
click at [726, 546] on td "13.66% (694.19%) 1.72%" at bounding box center [762, 530] width 72 height 159
drag, startPoint x: 587, startPoint y: 652, endPoint x: 598, endPoint y: 626, distance: 28.2
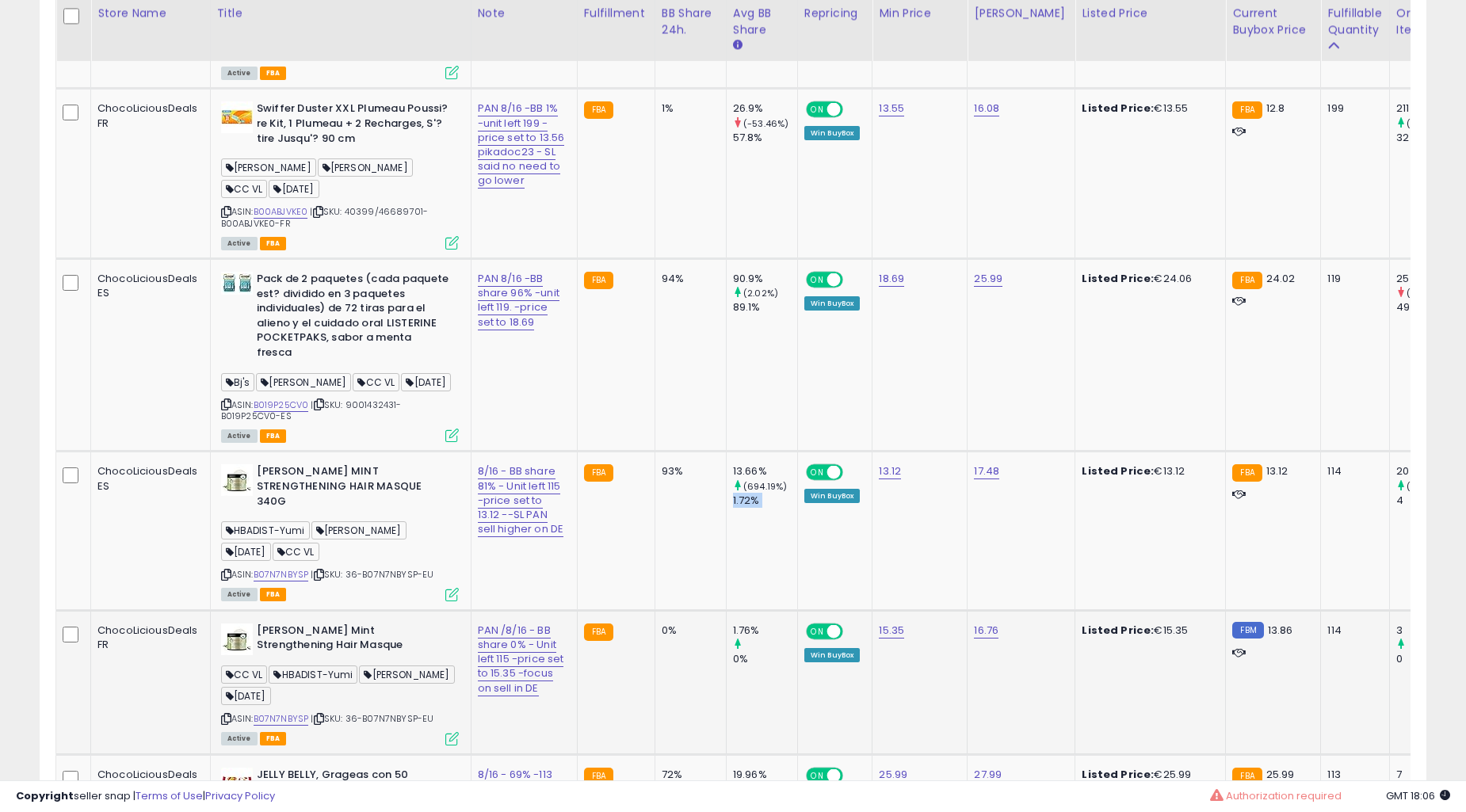
click at [586, 648] on td "FBA" at bounding box center [616, 682] width 78 height 144
click at [607, 603] on td "FBA" at bounding box center [616, 530] width 78 height 159
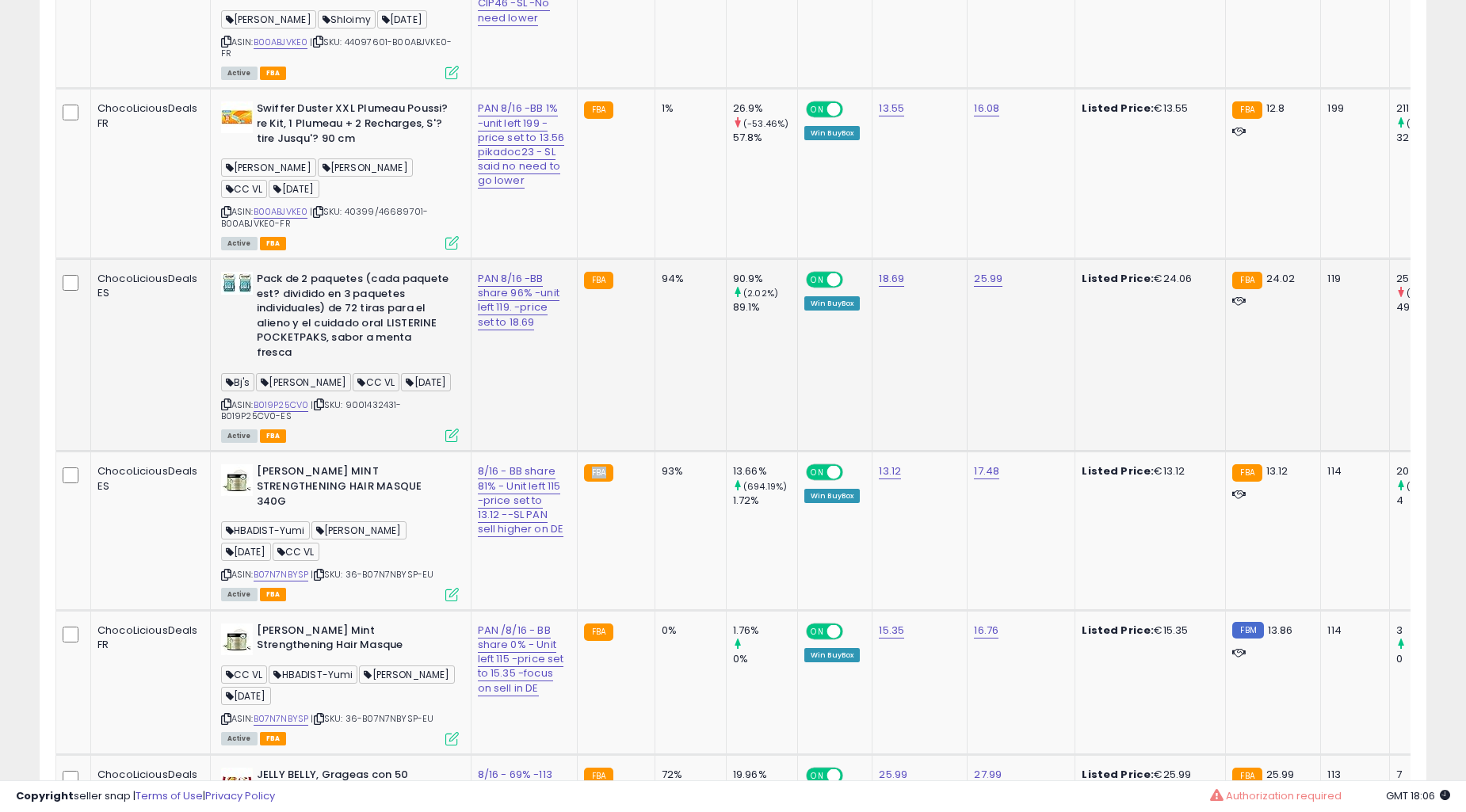
click at [617, 452] on td "FBA" at bounding box center [616, 355] width 78 height 192
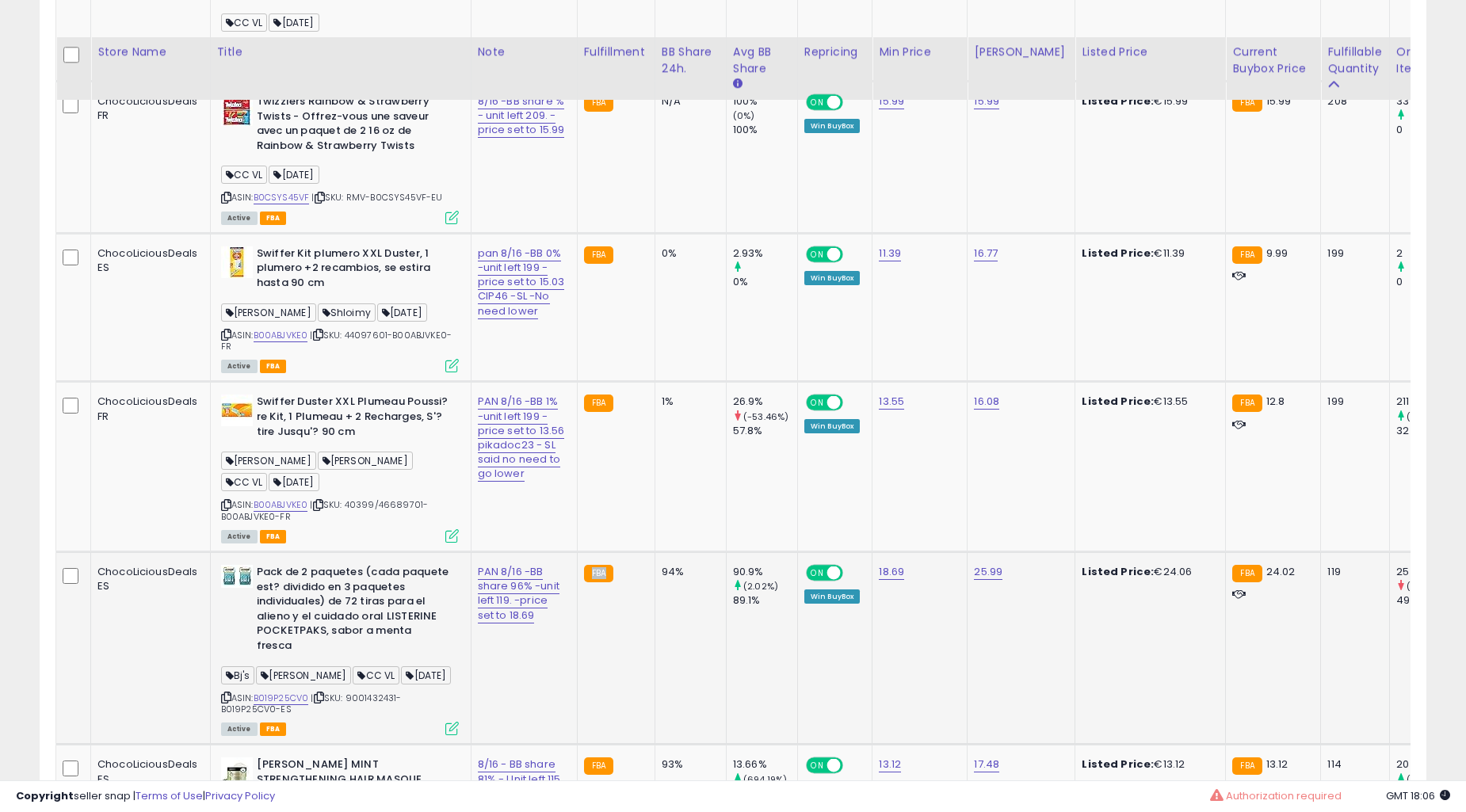
click at [617, 602] on td "FBA" at bounding box center [616, 648] width 78 height 192
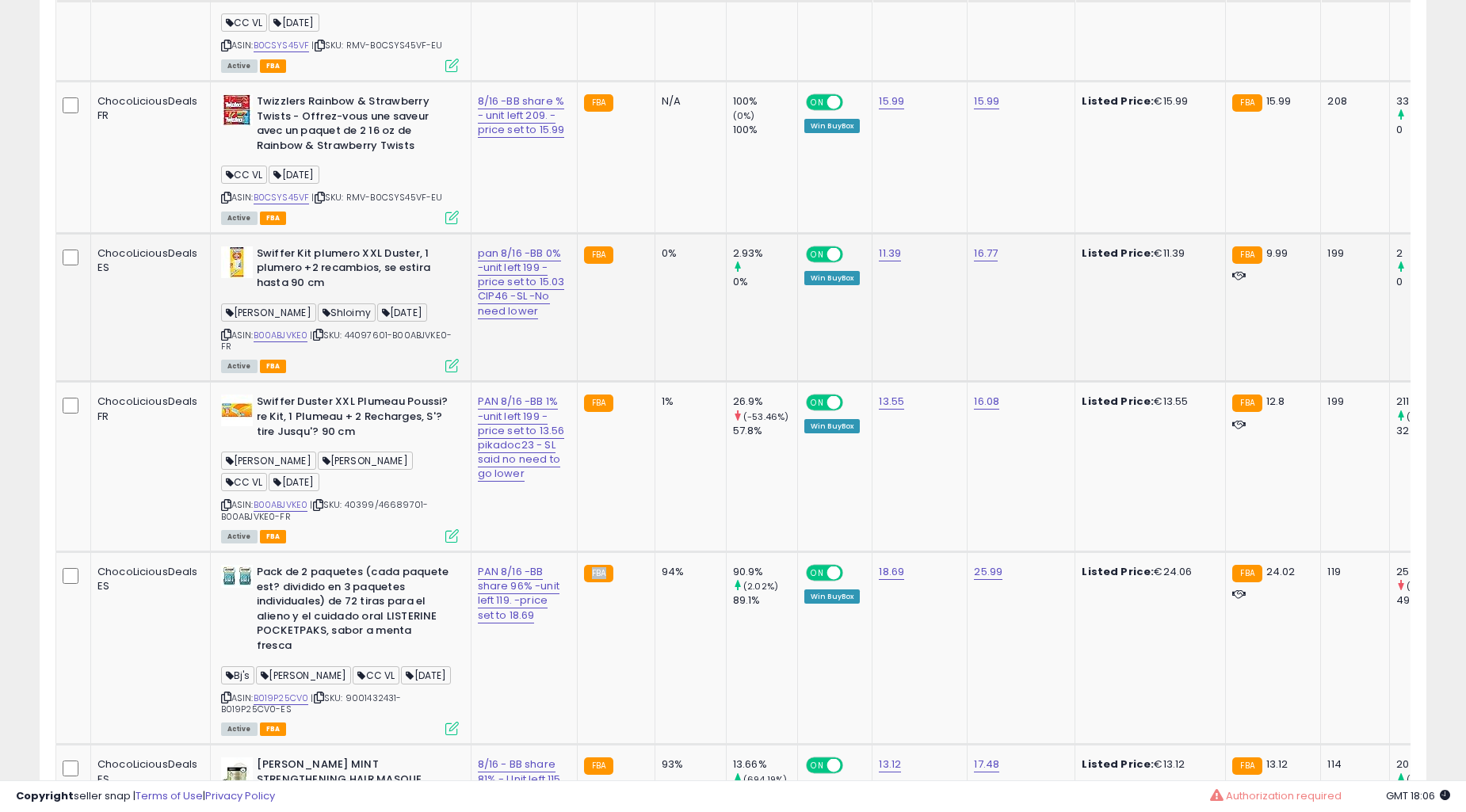
click at [655, 382] on td "0%" at bounding box center [690, 307] width 72 height 149
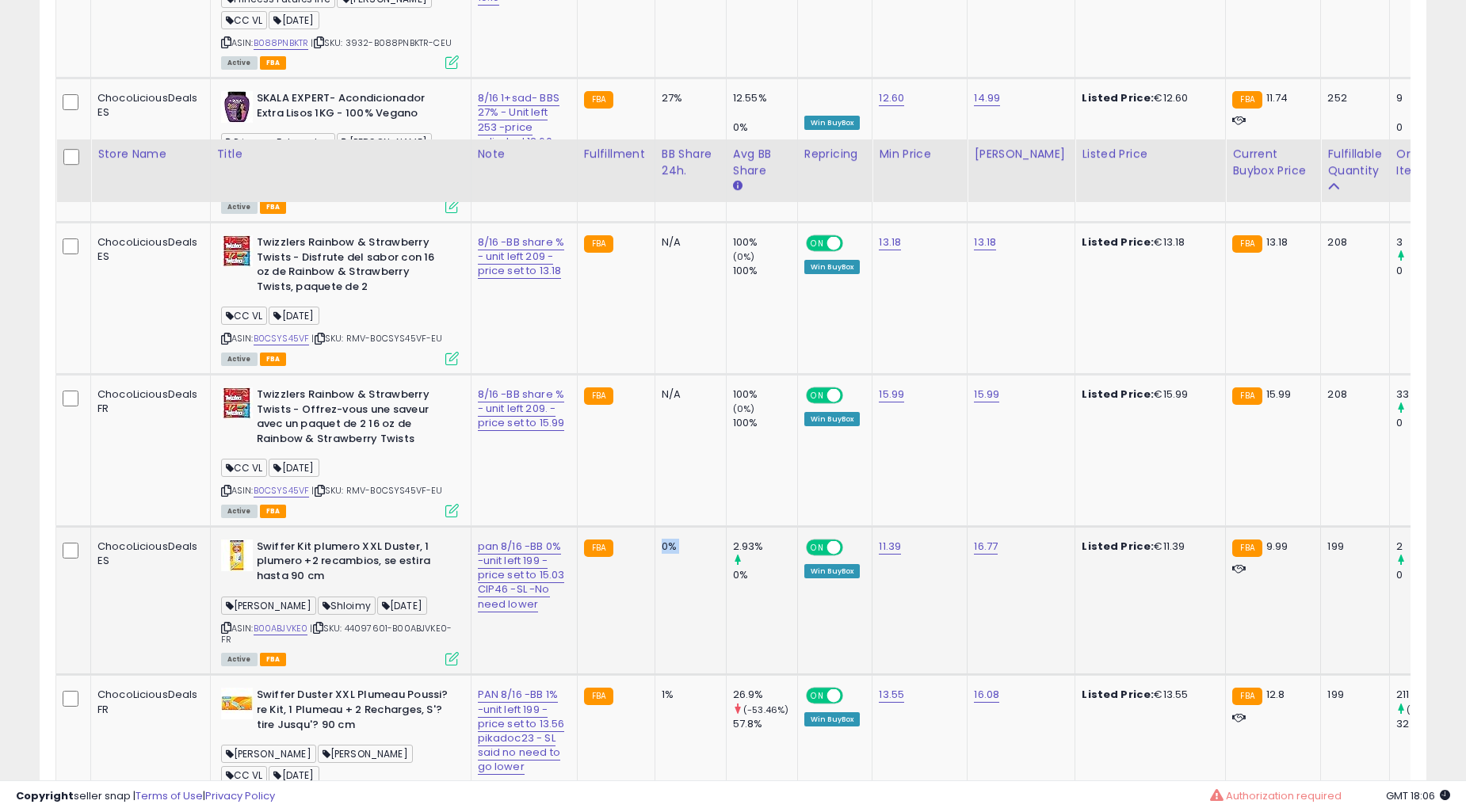
click at [655, 604] on td "0%" at bounding box center [690, 600] width 72 height 149
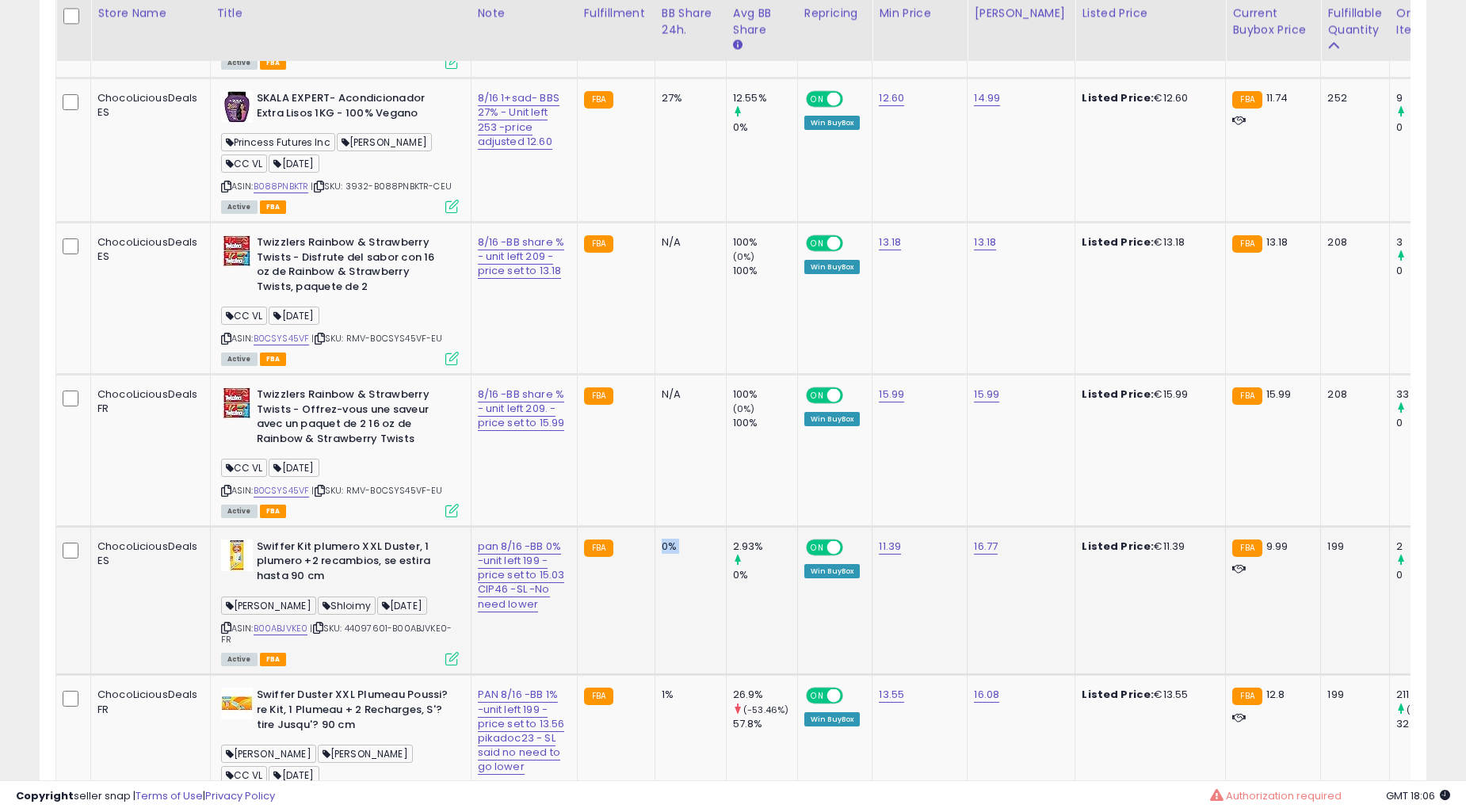
click at [655, 602] on td "0%" at bounding box center [690, 600] width 72 height 149
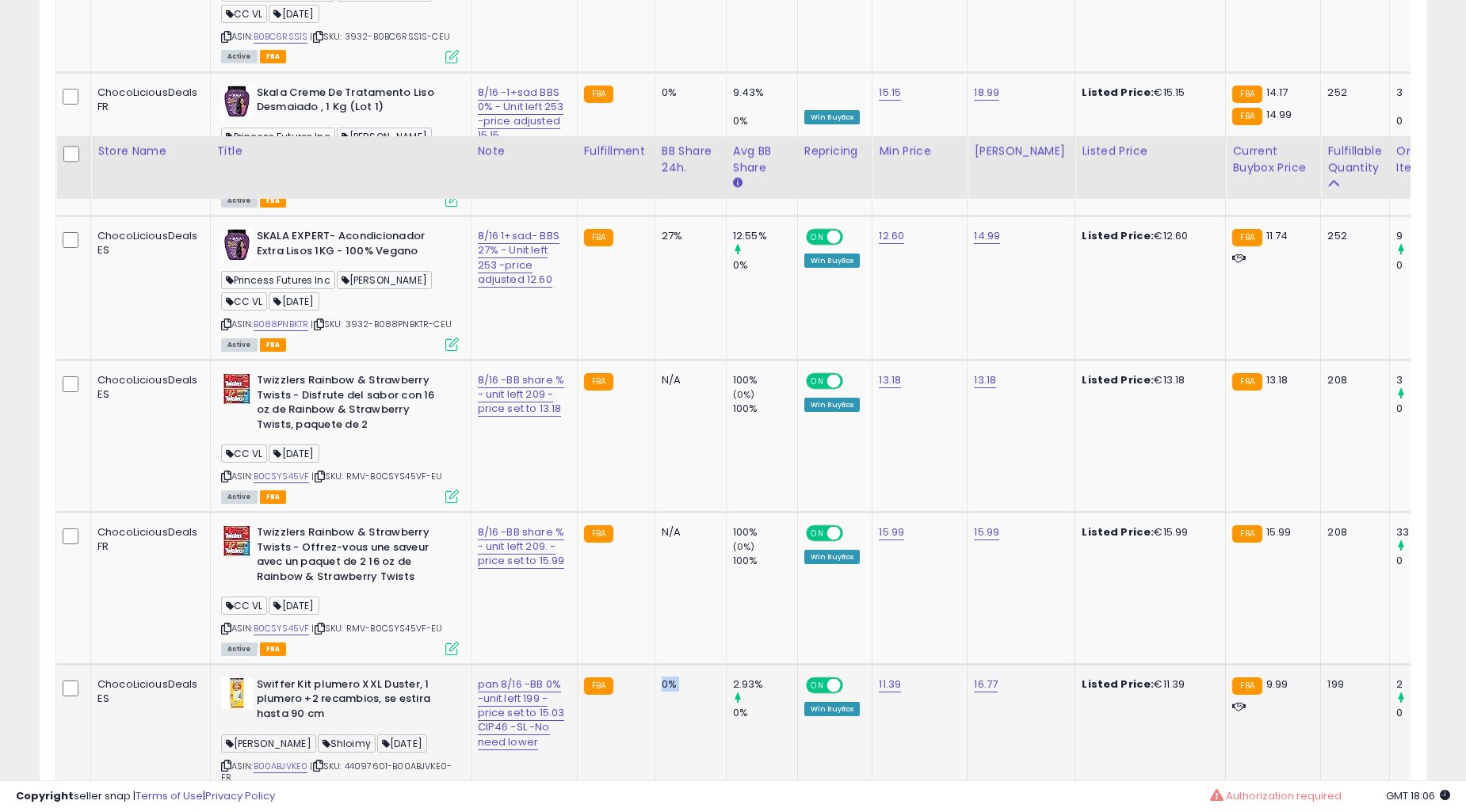
click at [655, 513] on td "N/A" at bounding box center [690, 437] width 72 height 152
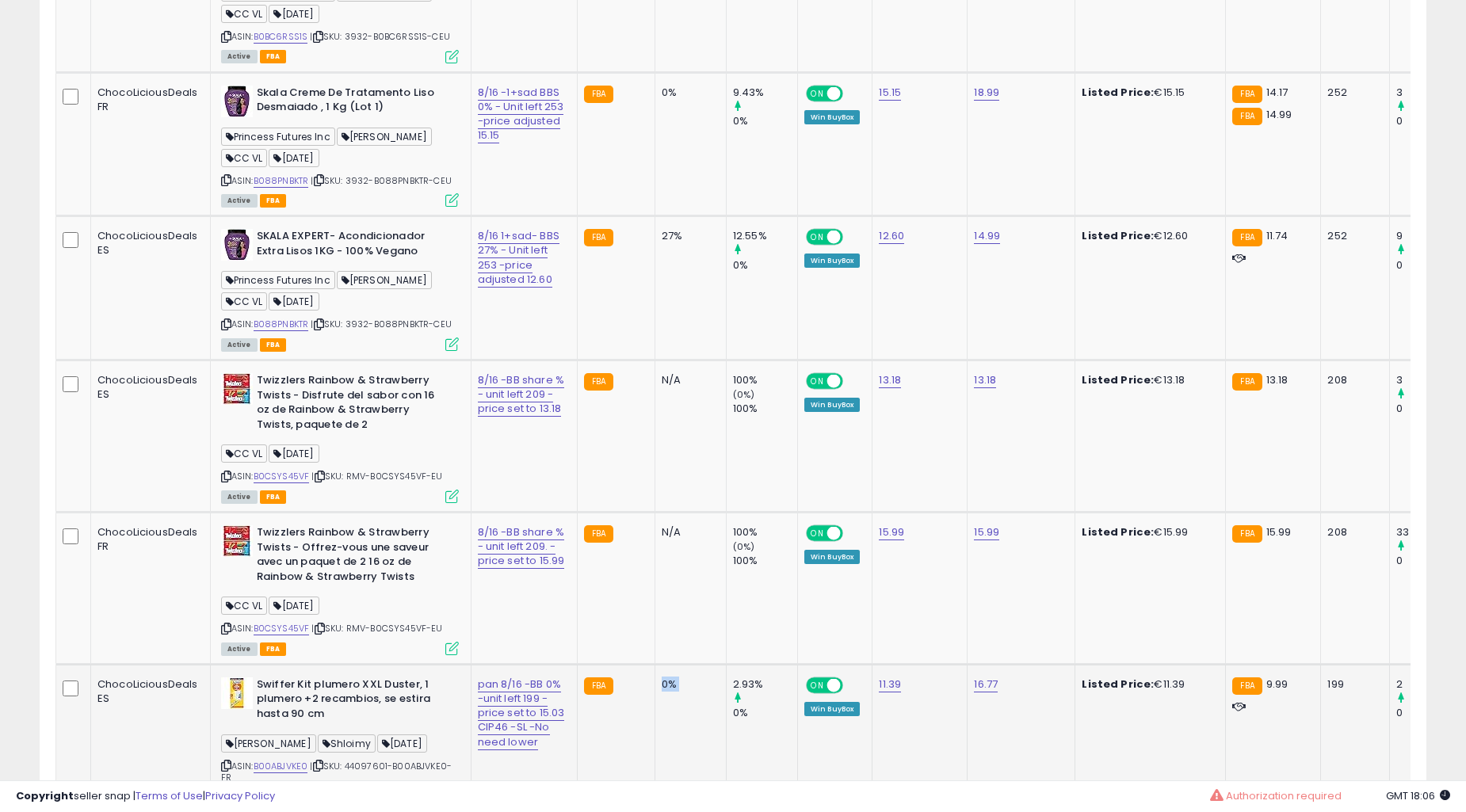
click at [655, 513] on td "N/A" at bounding box center [690, 437] width 72 height 152
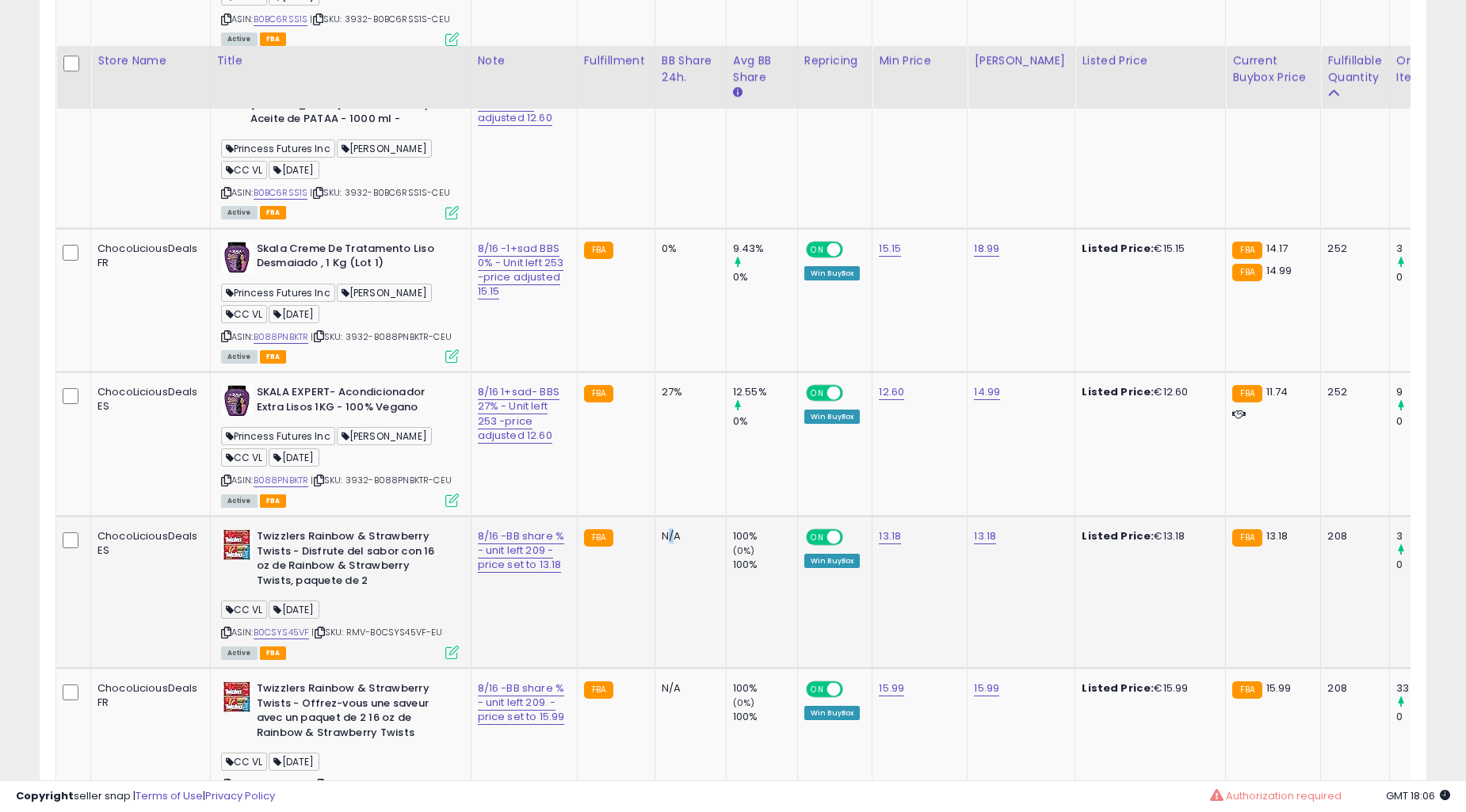
click at [655, 599] on td "N/A" at bounding box center [690, 592] width 72 height 152
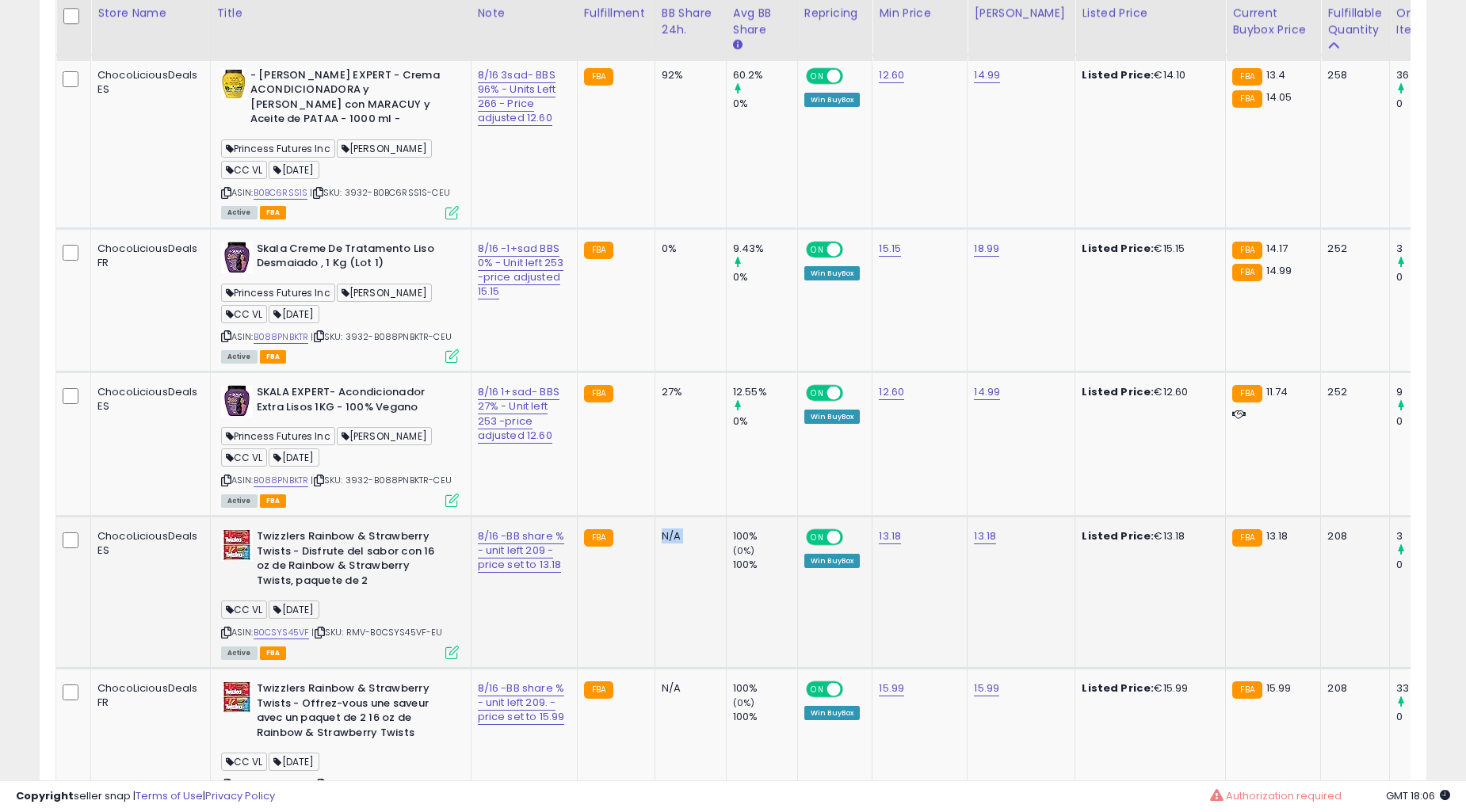
click at [655, 599] on td "N/A" at bounding box center [690, 592] width 72 height 152
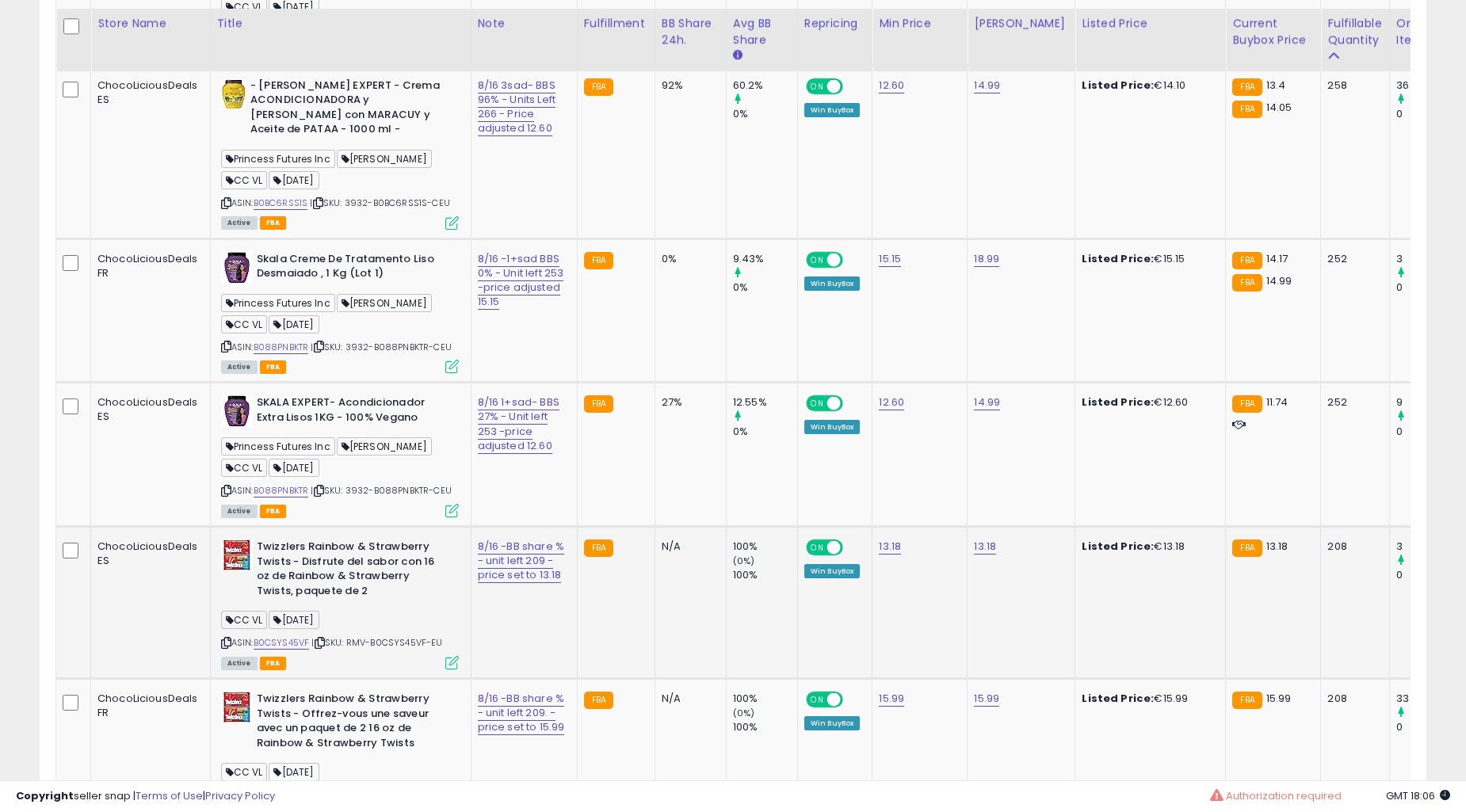
click at [655, 383] on td "0%" at bounding box center [690, 310] width 72 height 144
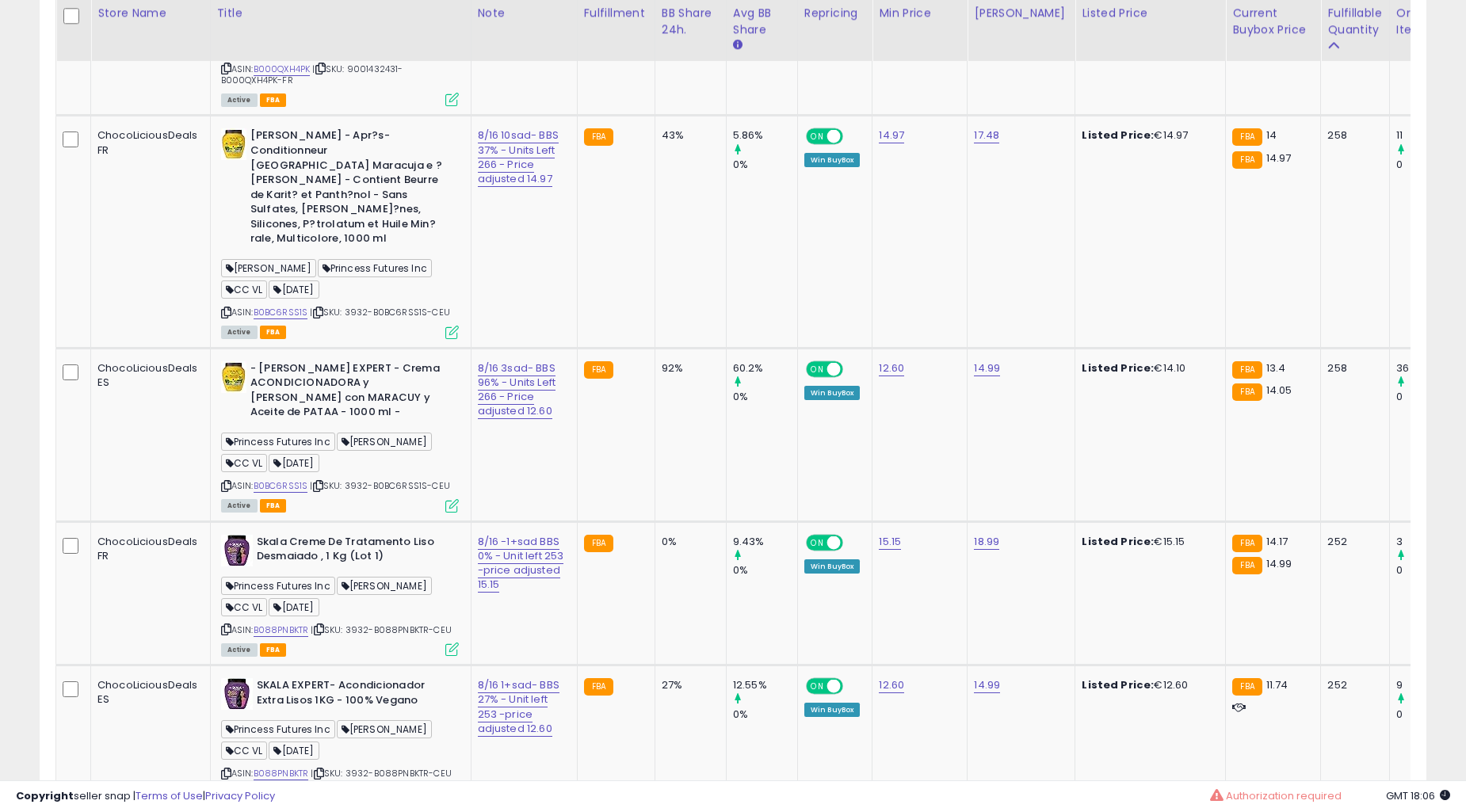
click at [655, 599] on td "0%" at bounding box center [690, 593] width 72 height 144
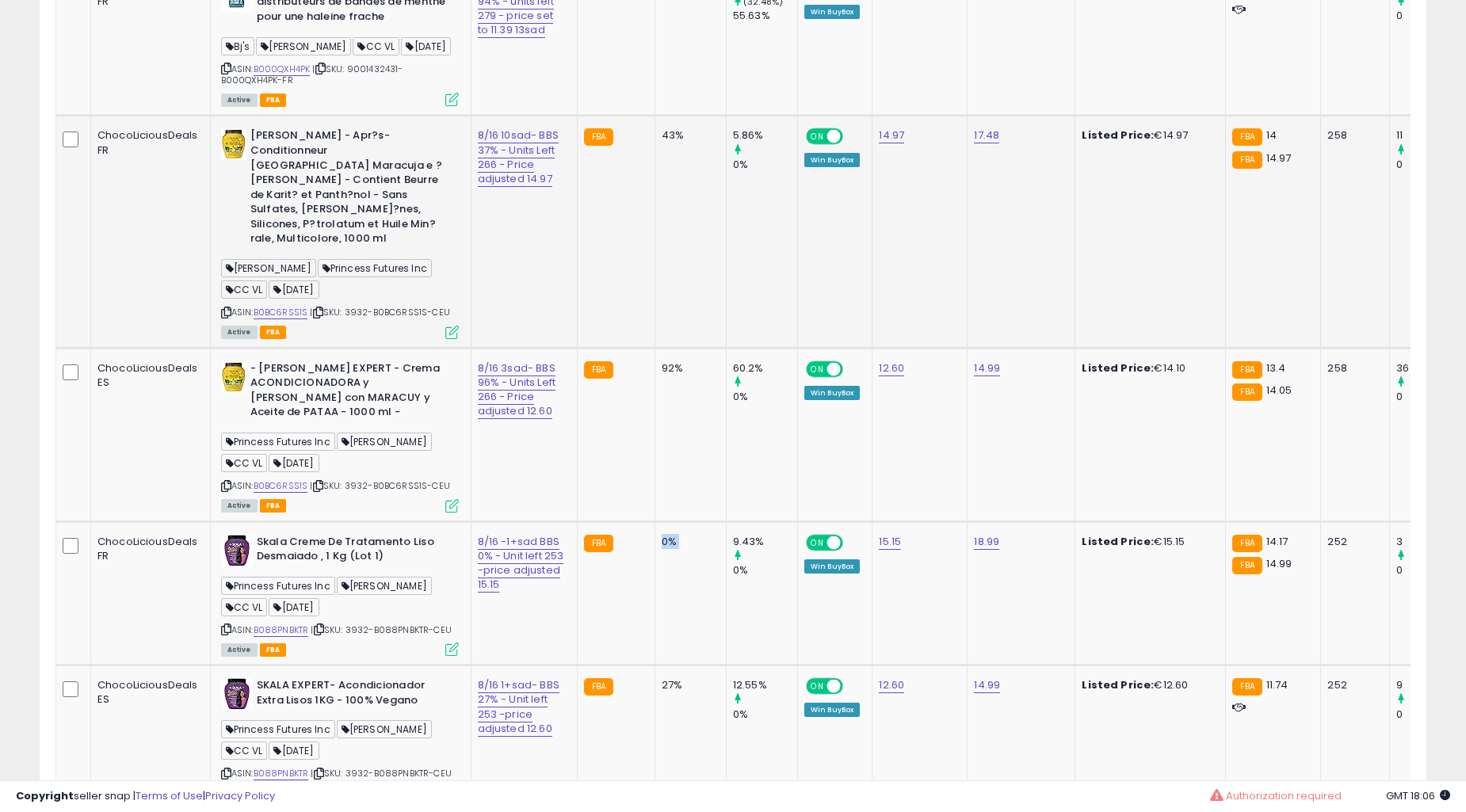
scroll to position [2640, 0]
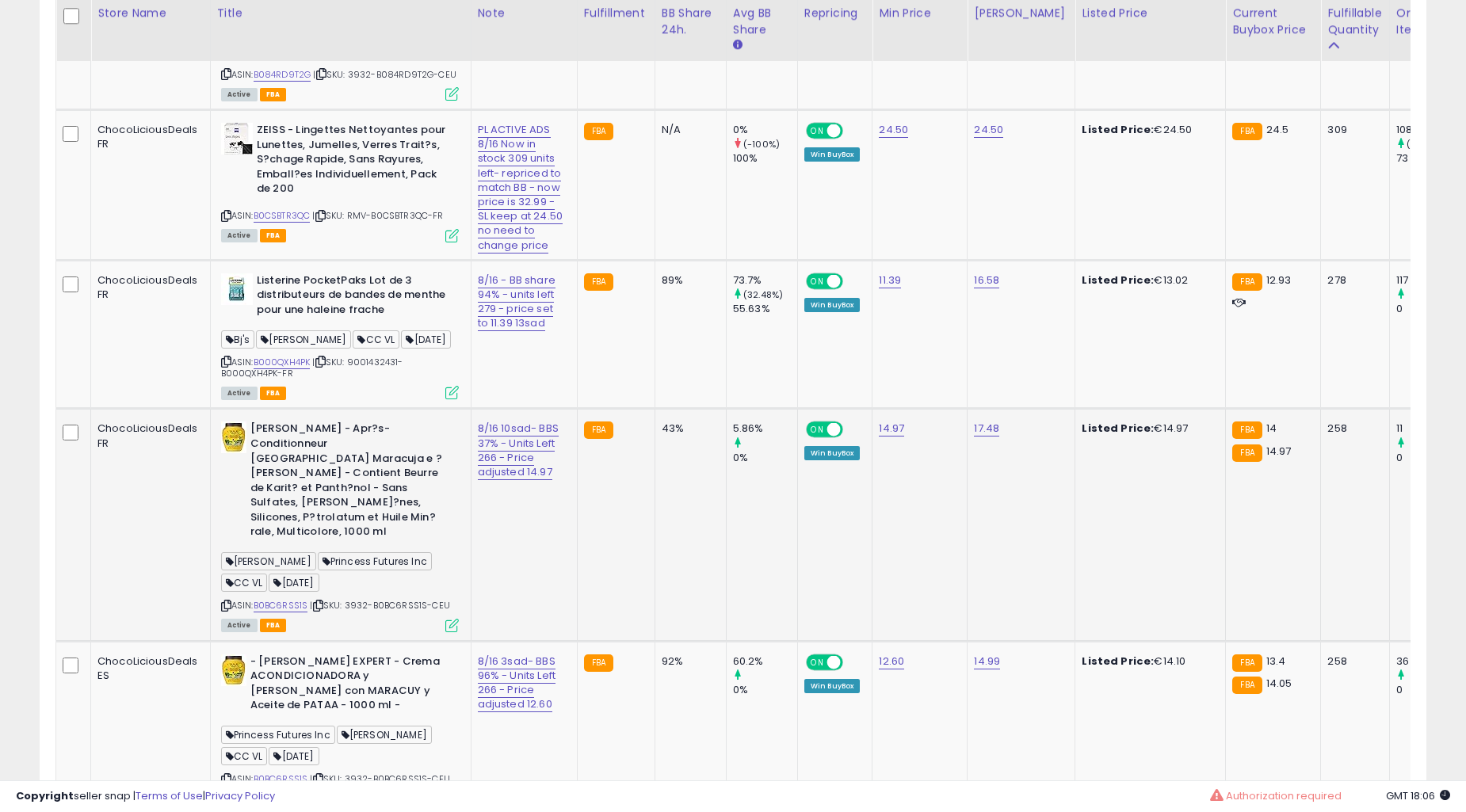
click at [655, 591] on td "43%" at bounding box center [690, 525] width 72 height 232
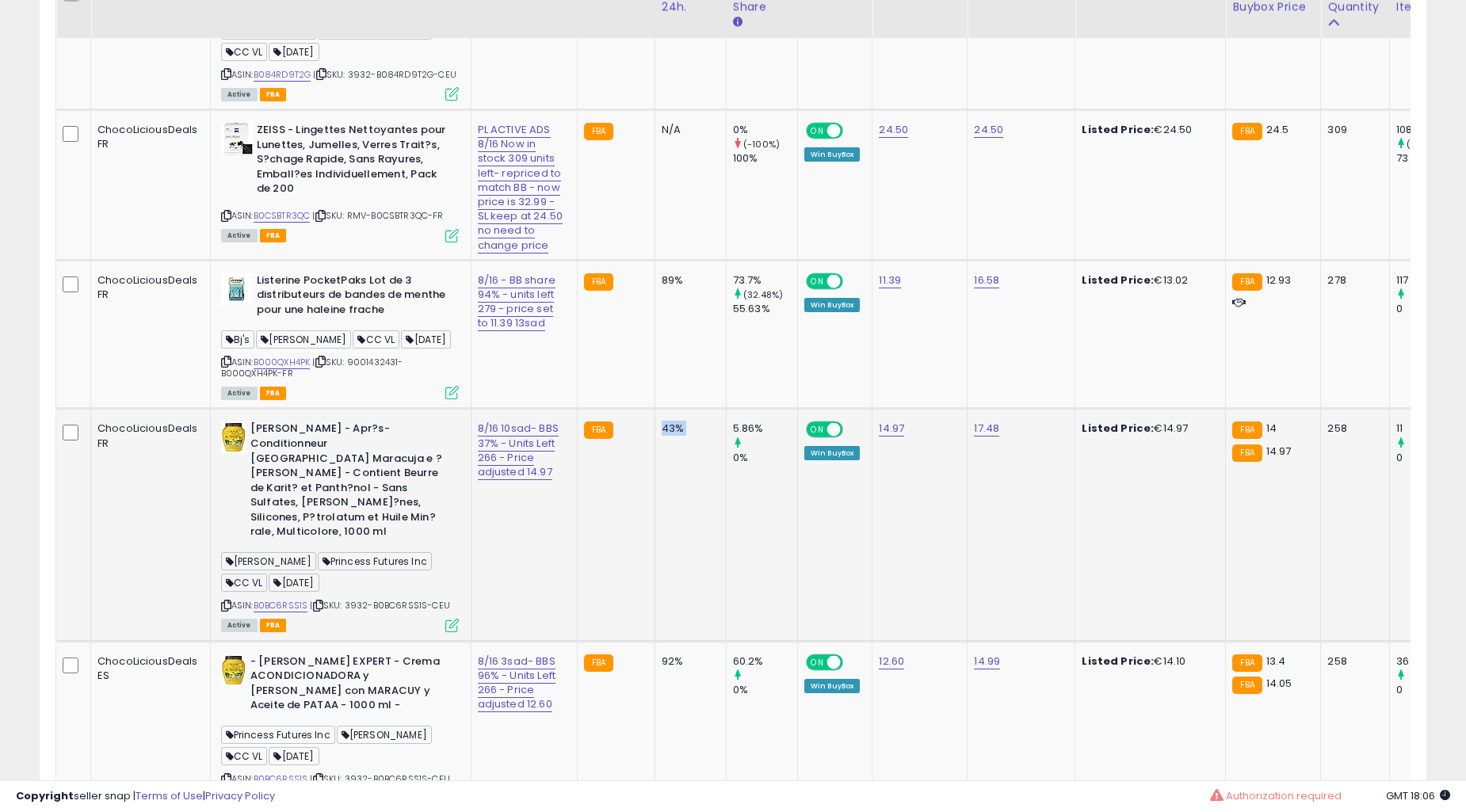
click at [655, 409] on td "89%" at bounding box center [690, 335] width 72 height 149
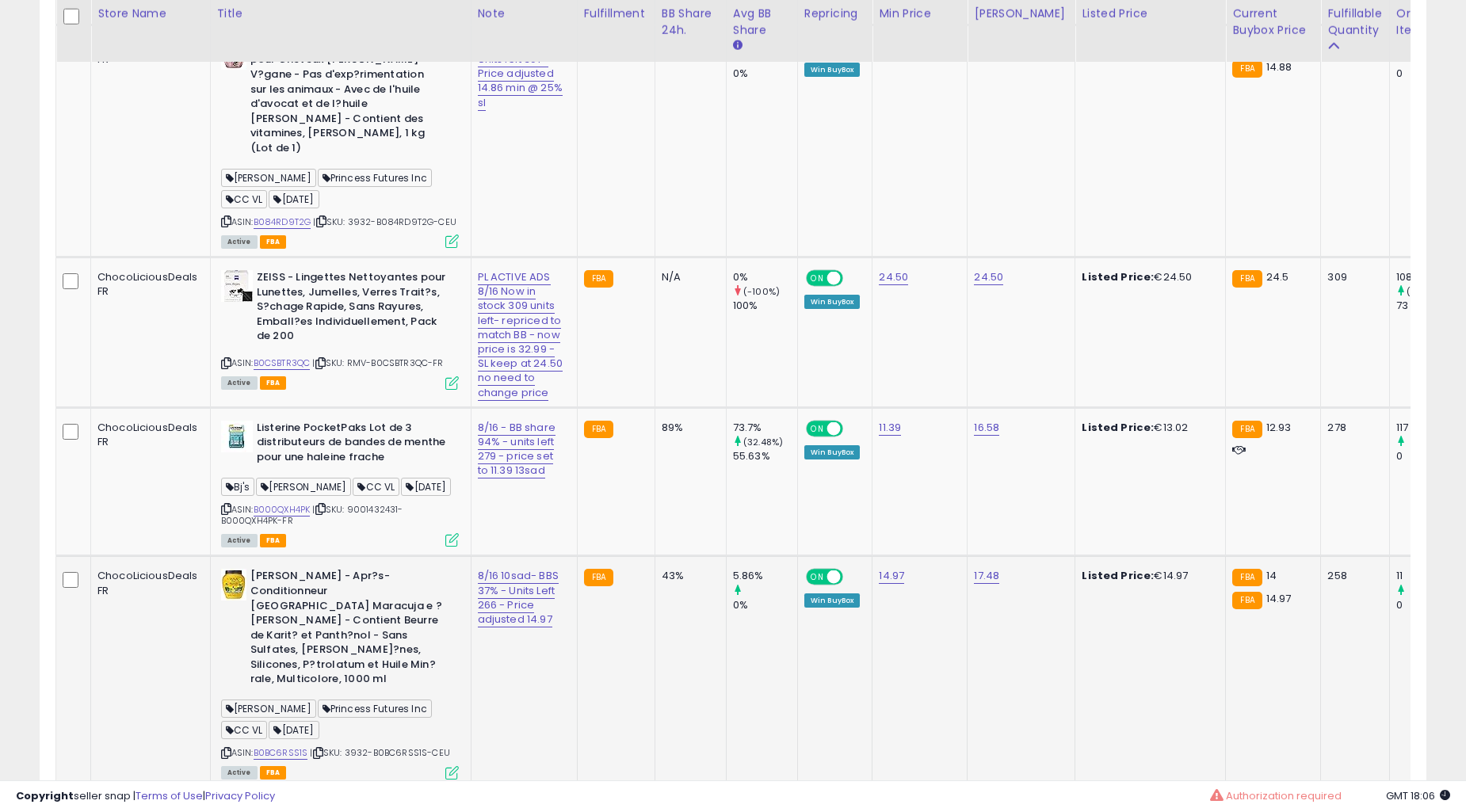
click at [655, 556] on td "89%" at bounding box center [690, 482] width 72 height 149
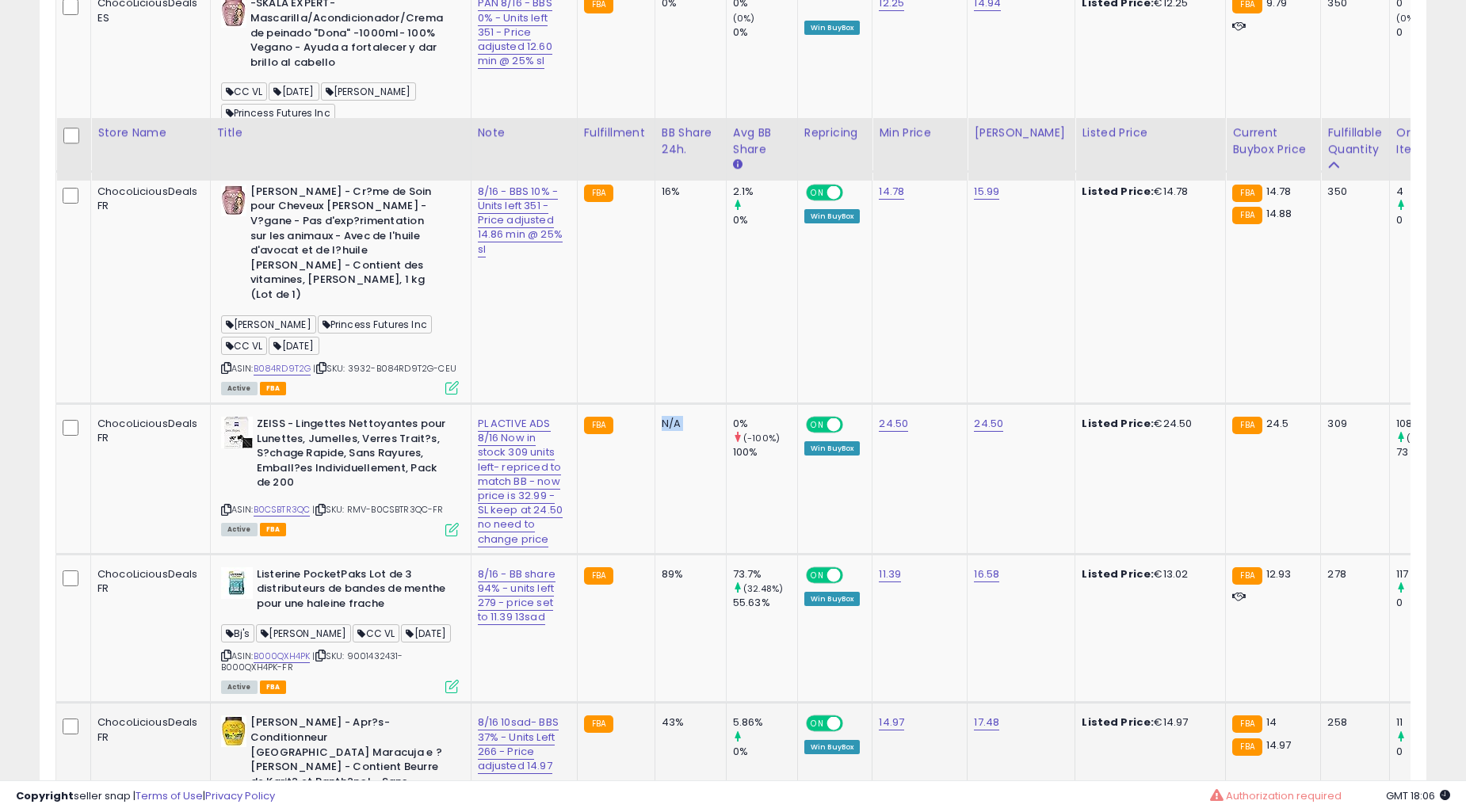
click at [655, 554] on td "N/A" at bounding box center [690, 479] width 72 height 151
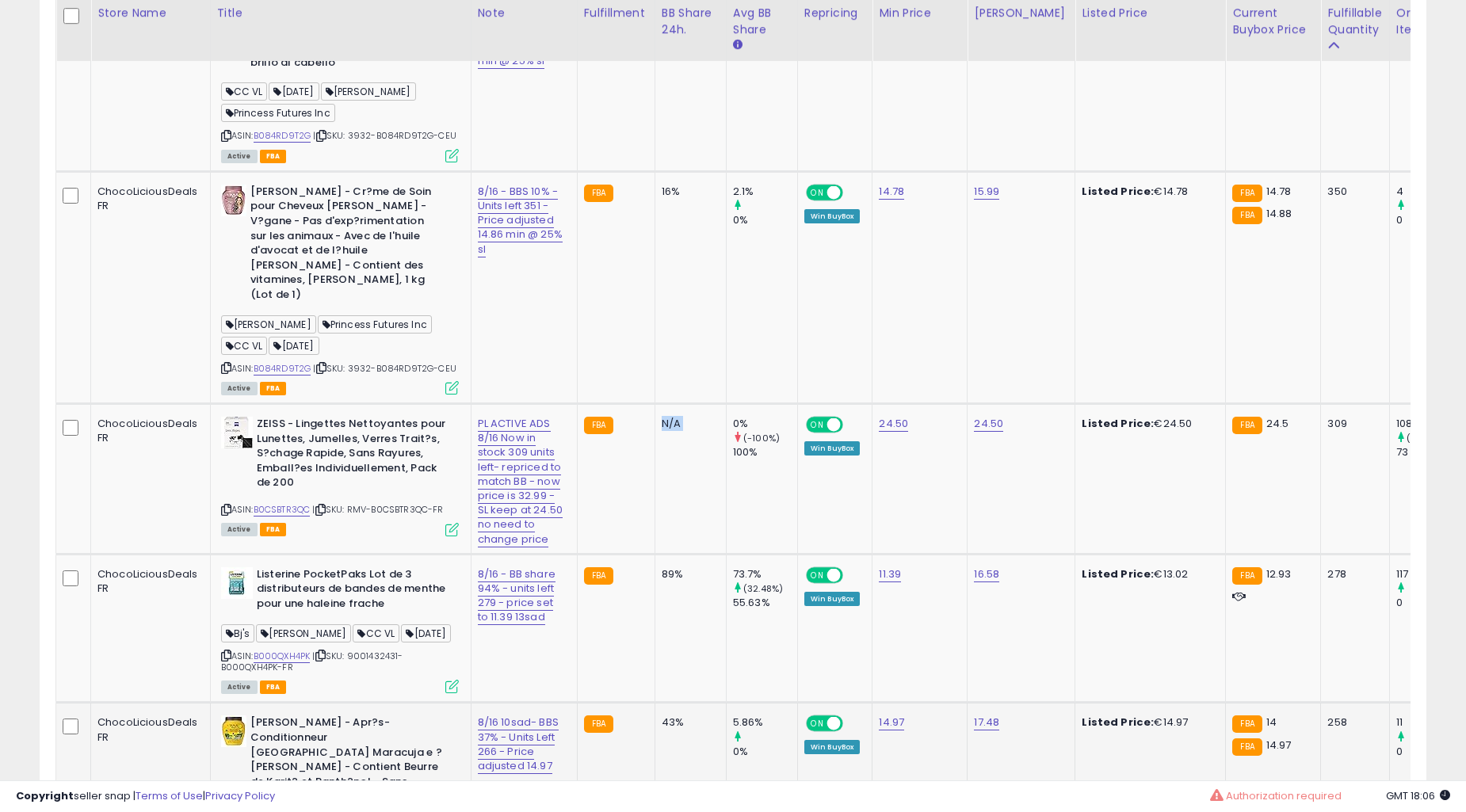
click at [655, 554] on td "N/A" at bounding box center [690, 479] width 72 height 151
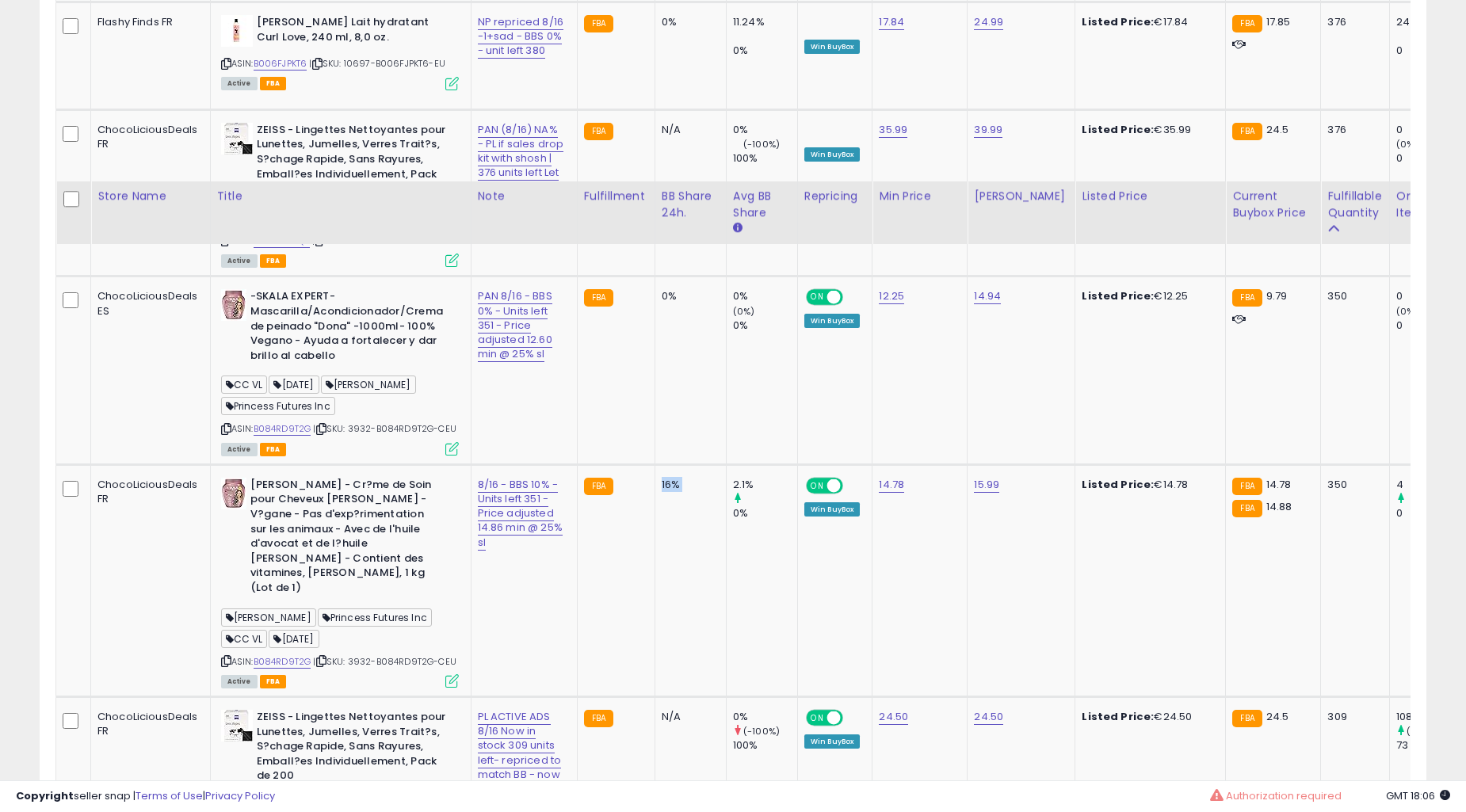
click at [655, 591] on td "16%" at bounding box center [690, 580] width 72 height 232
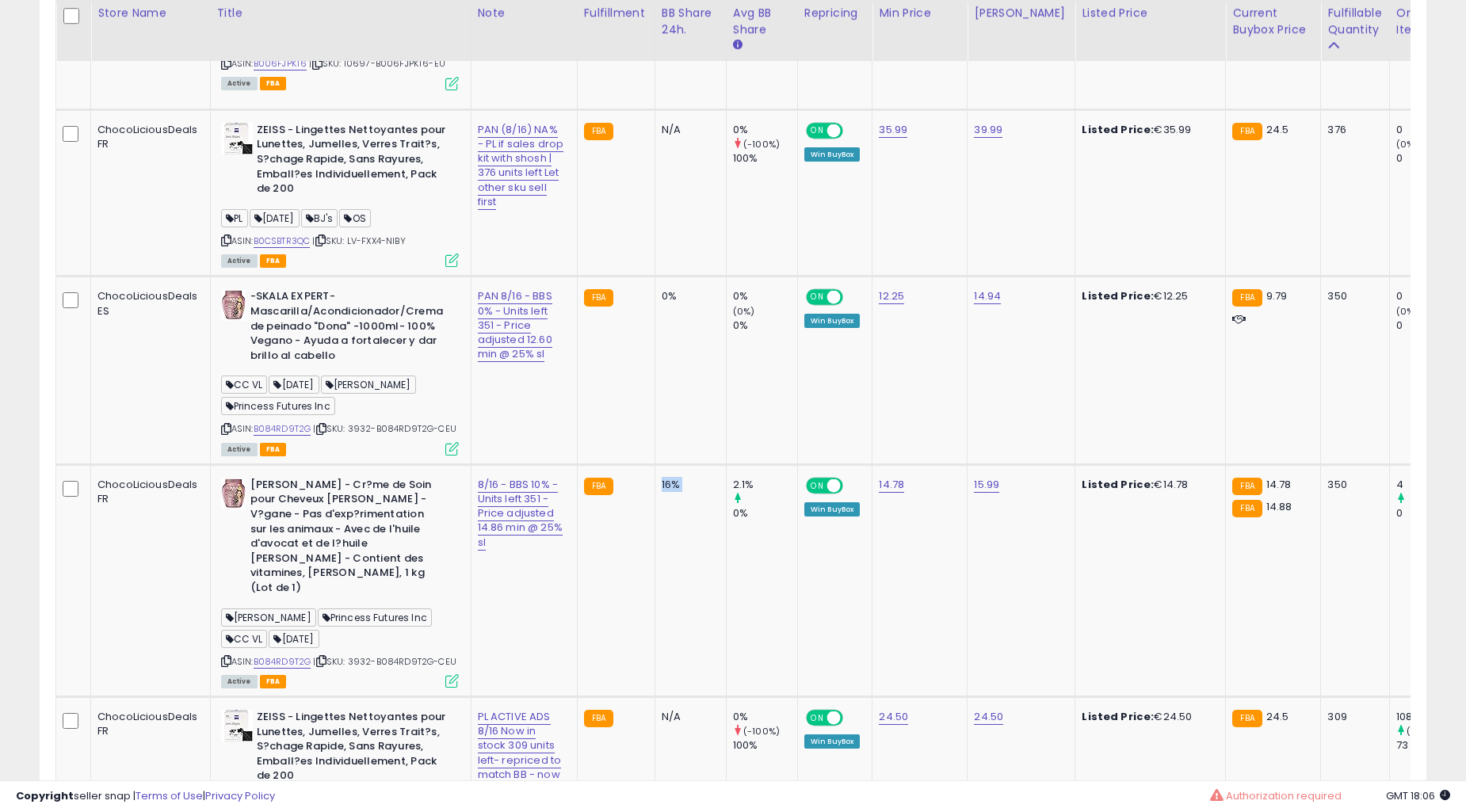
click at [655, 591] on td "16%" at bounding box center [690, 580] width 72 height 232
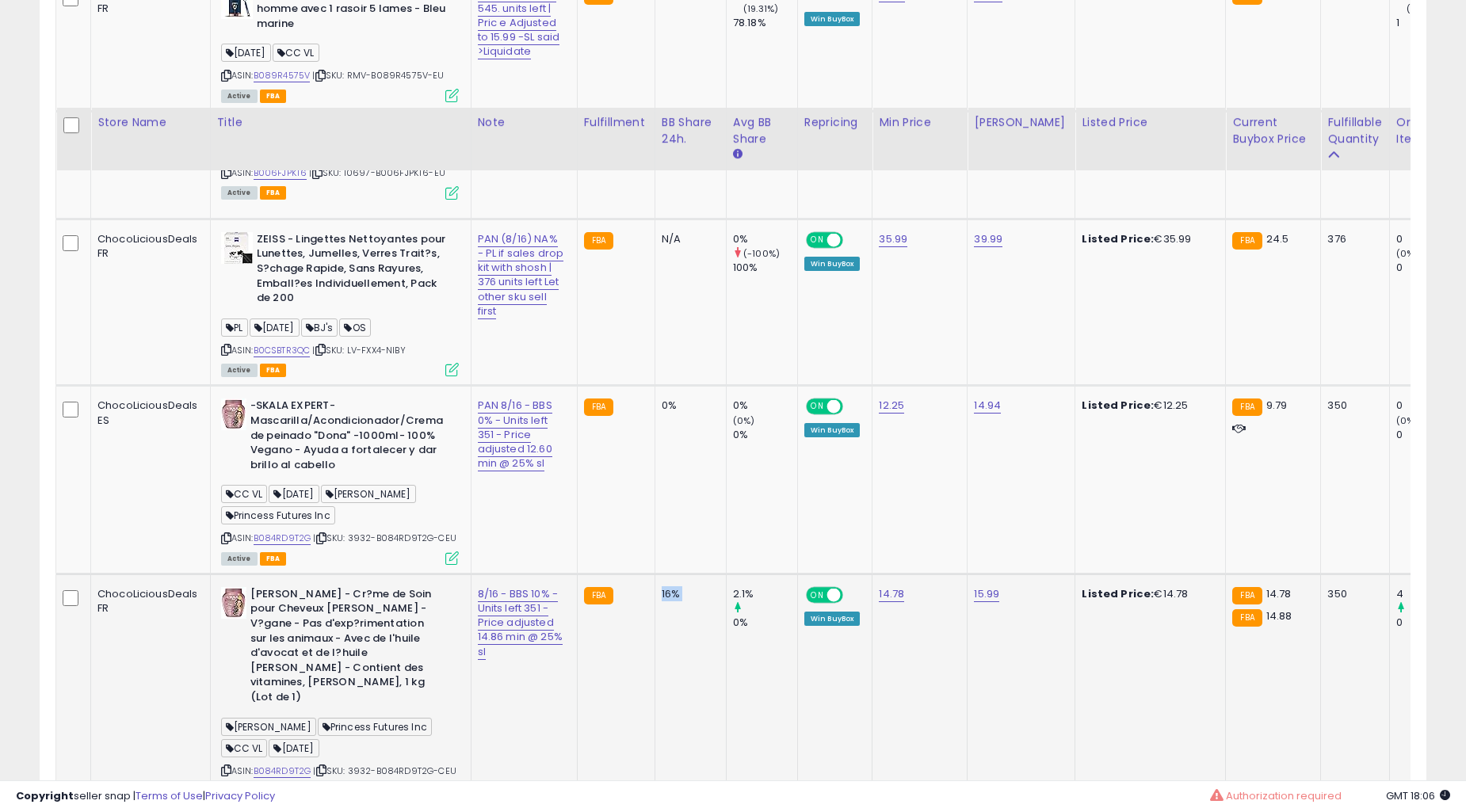
click at [655, 574] on td "0%" at bounding box center [690, 480] width 72 height 188
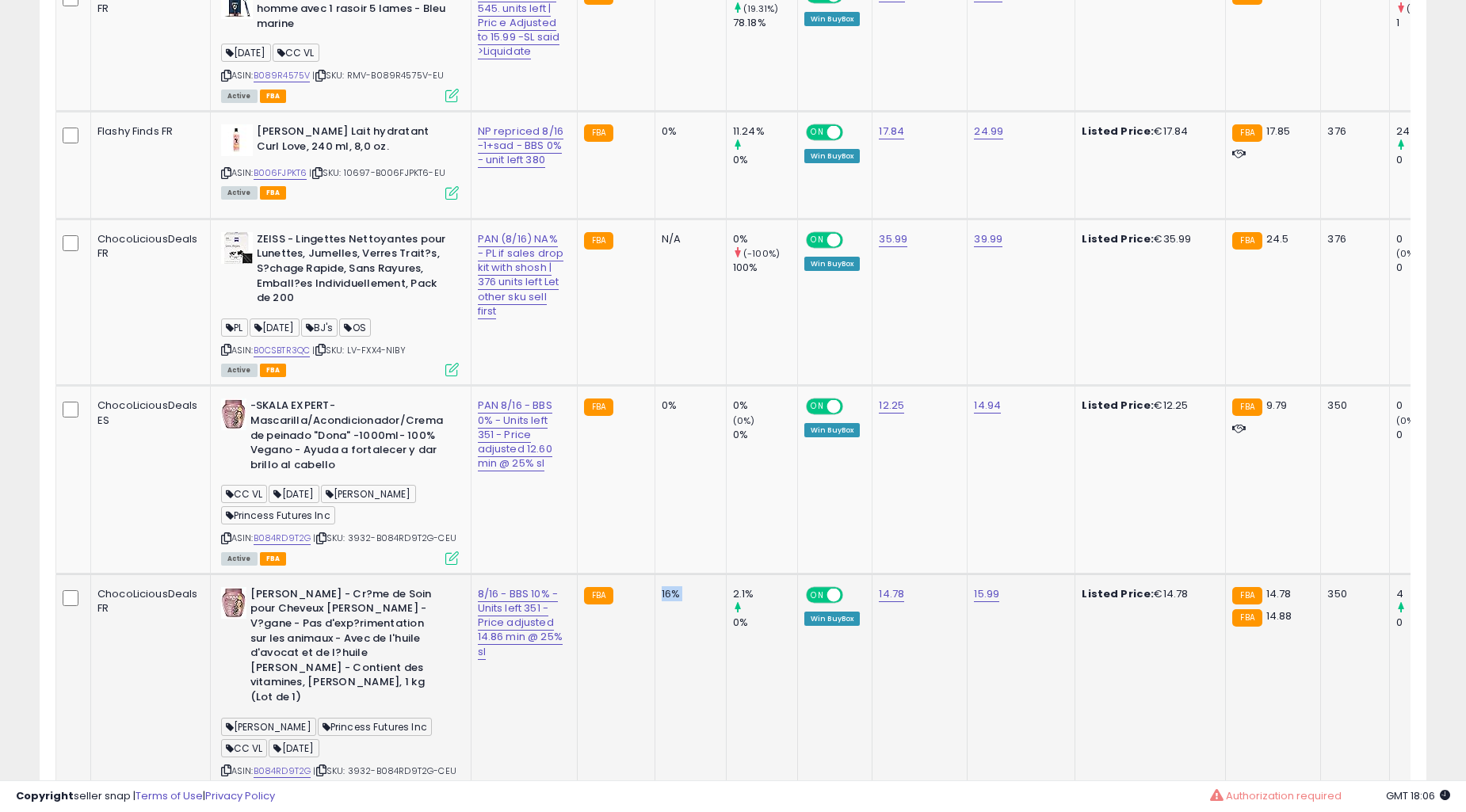
click at [655, 574] on td "0%" at bounding box center [690, 480] width 72 height 188
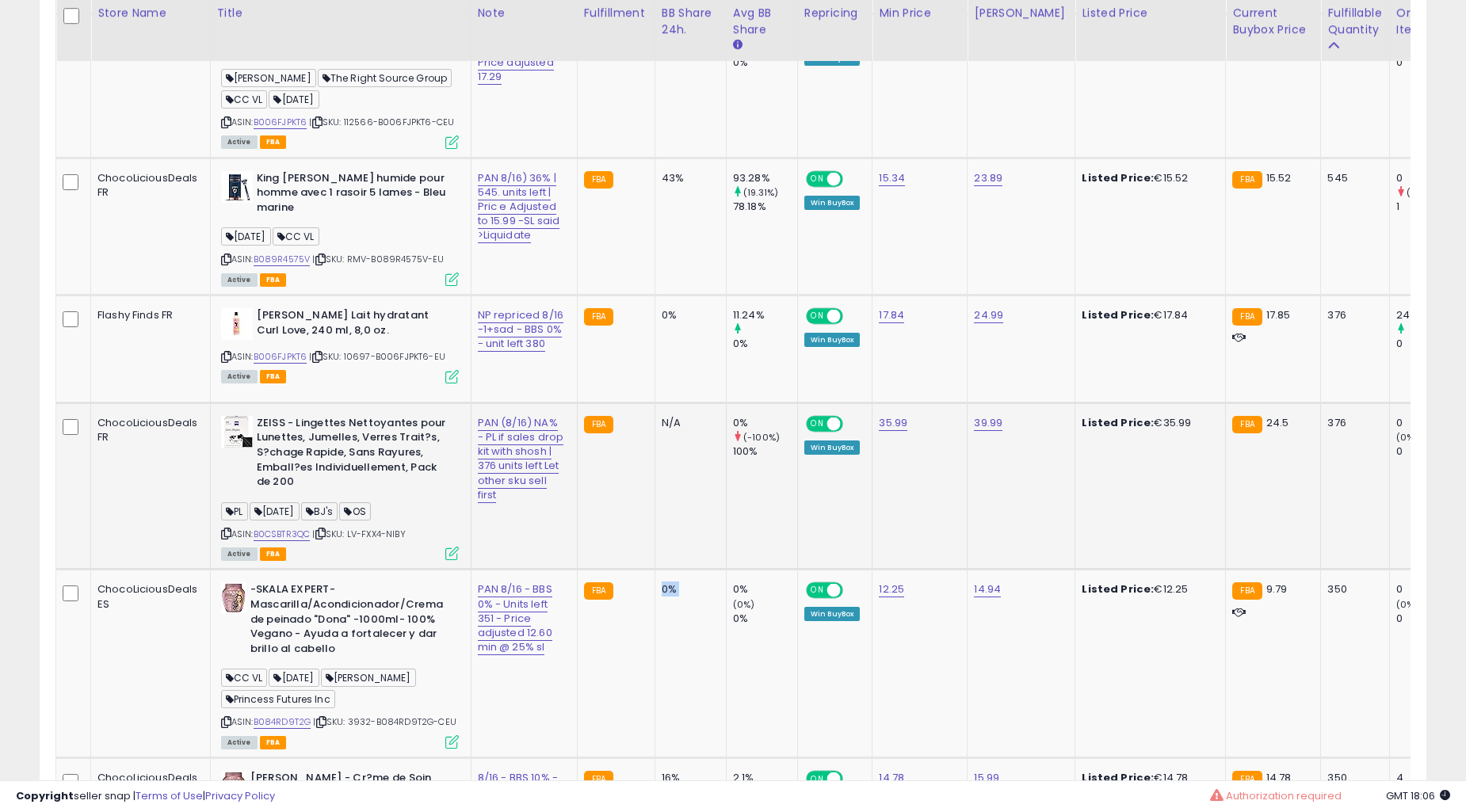
click at [655, 540] on td "N/A" at bounding box center [690, 486] width 72 height 166
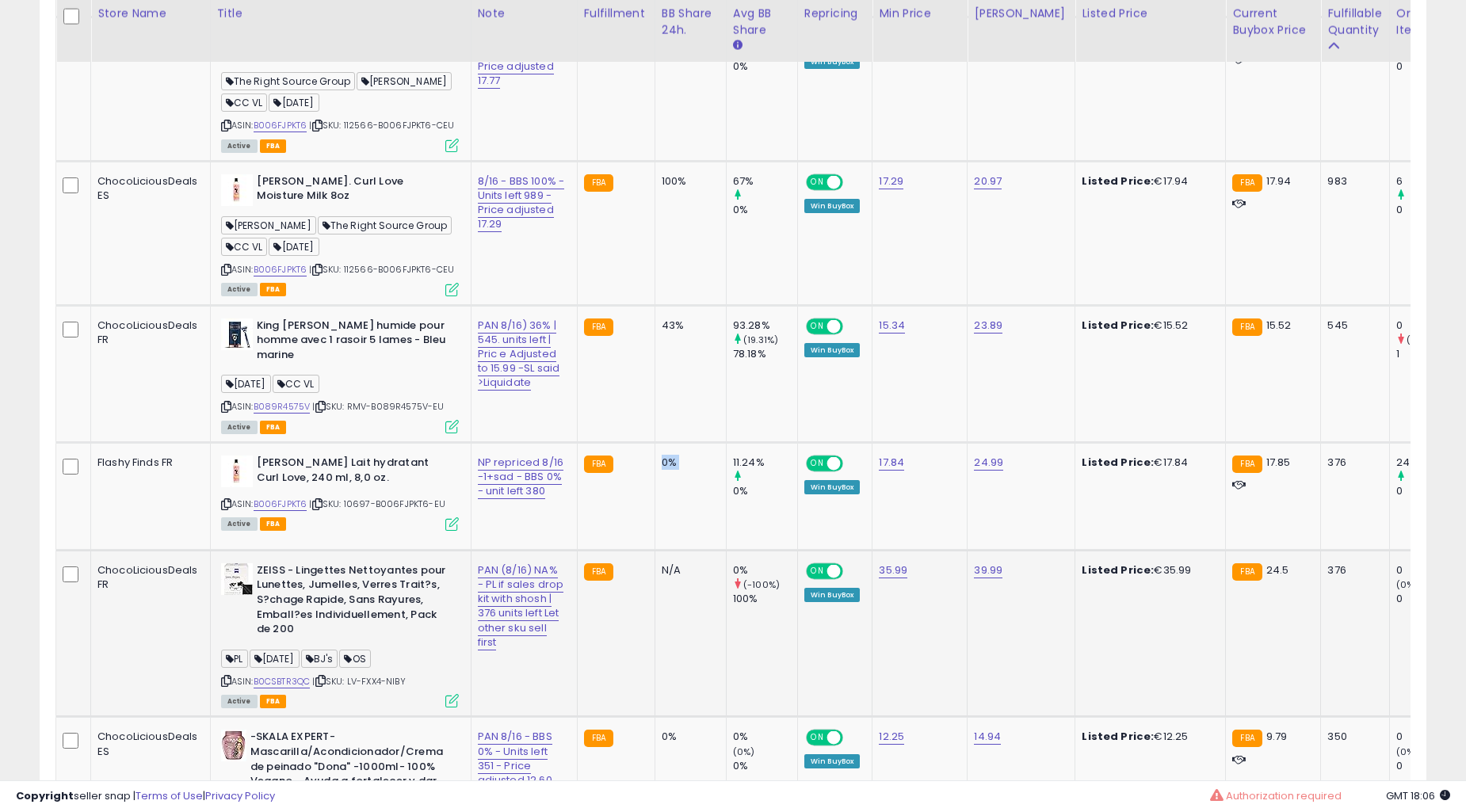
click at [655, 540] on td "0%" at bounding box center [690, 496] width 72 height 108
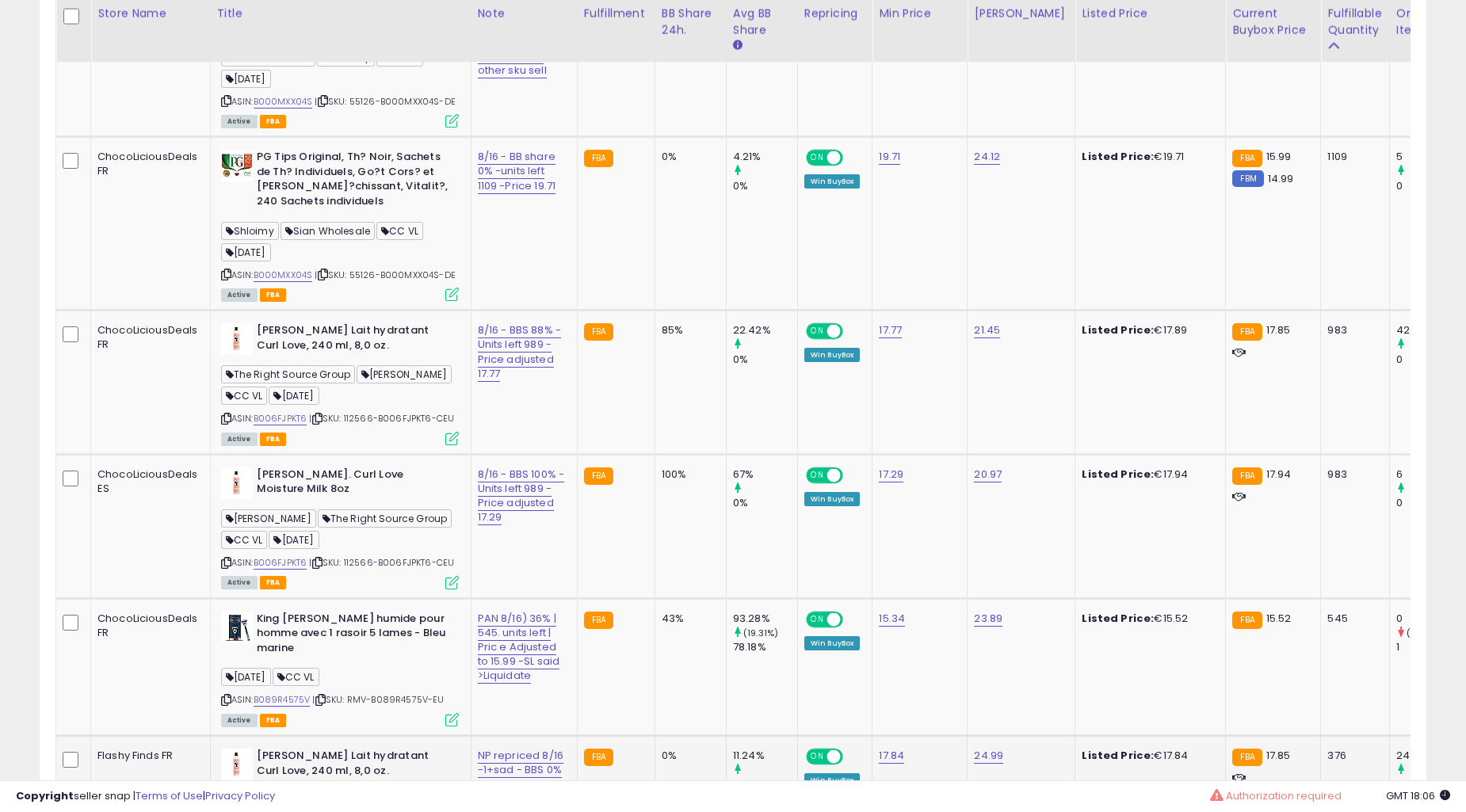
click at [655, 539] on td "100%" at bounding box center [690, 526] width 72 height 144
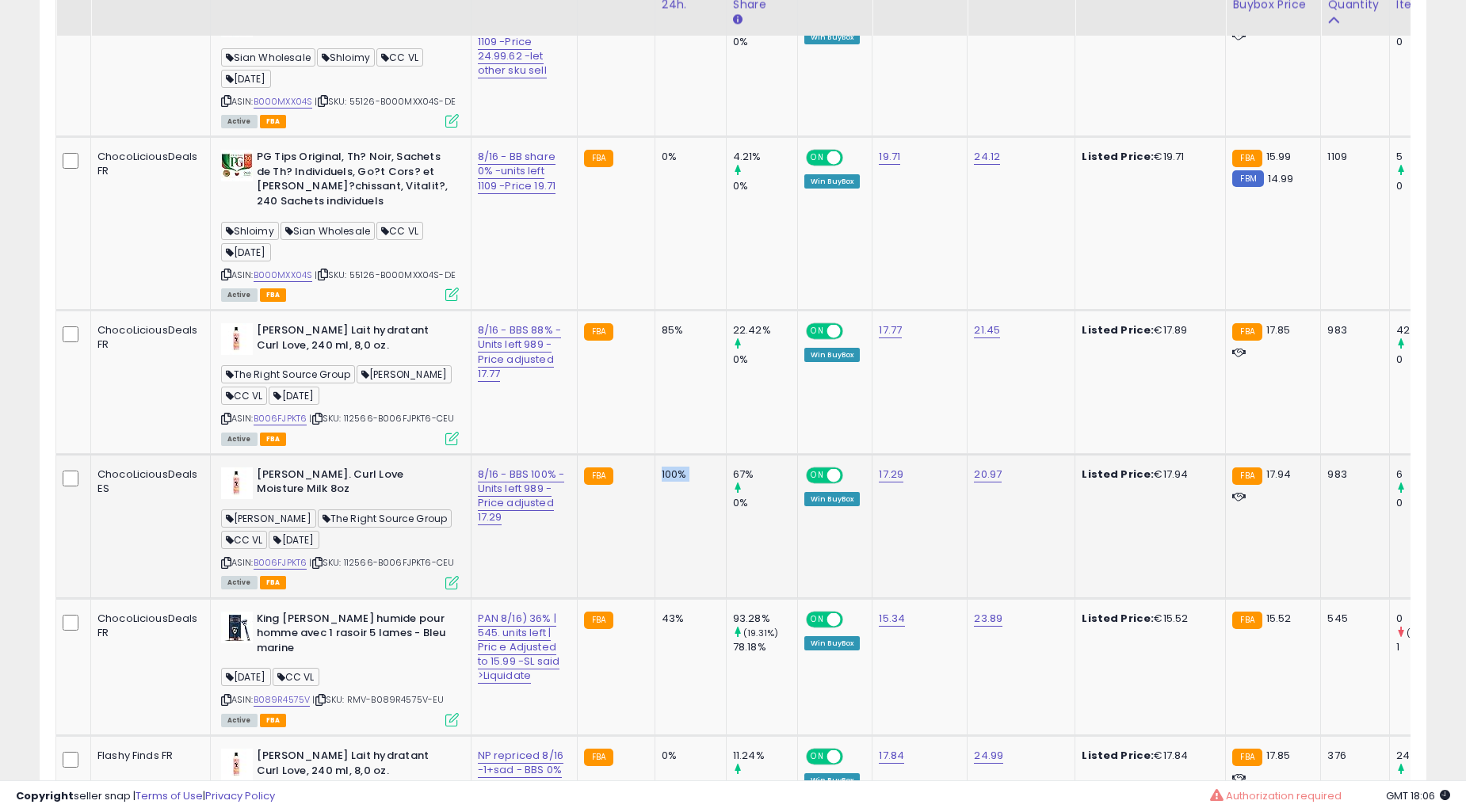
click at [655, 455] on td "85%" at bounding box center [690, 383] width 72 height 144
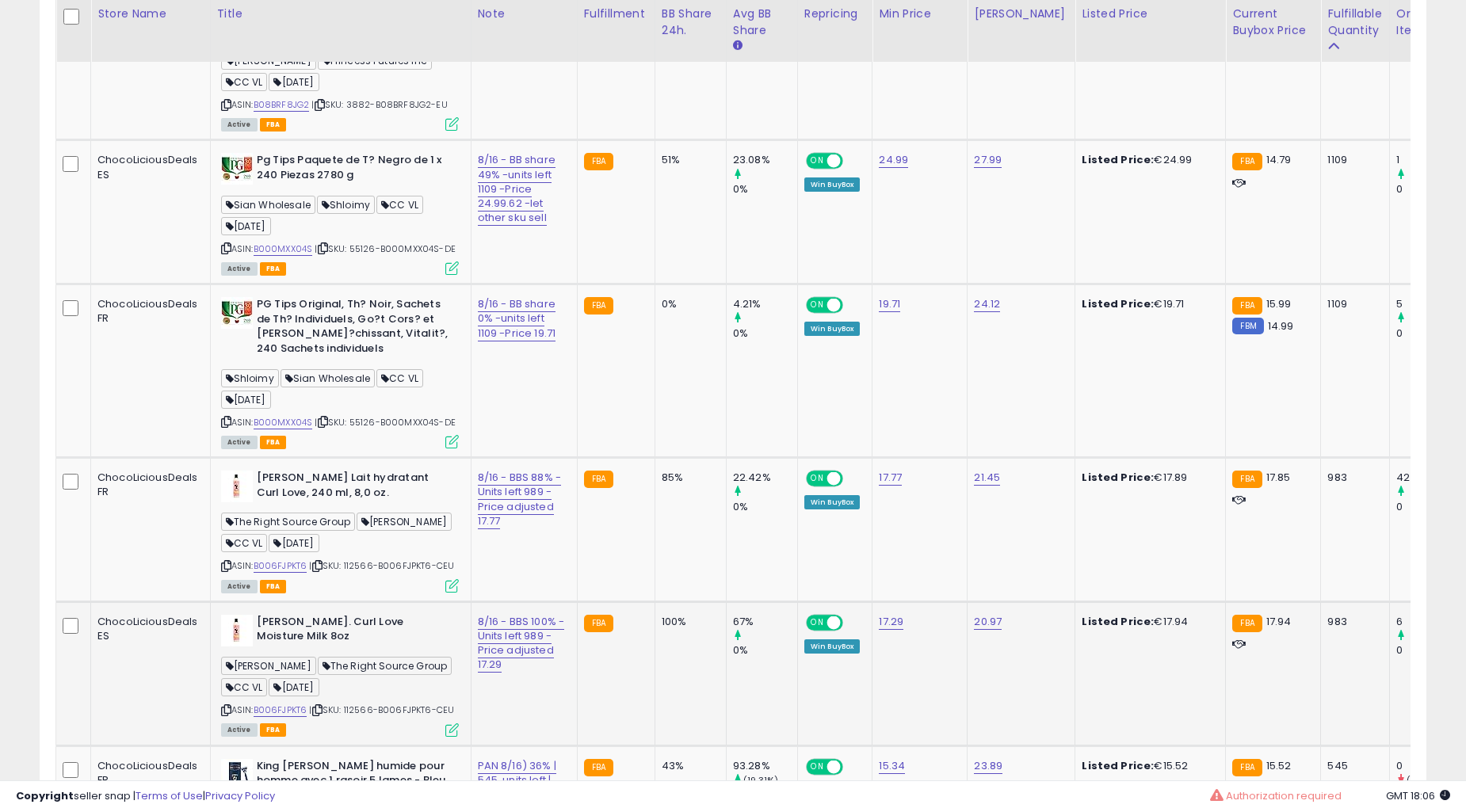
click at [655, 537] on td "85%" at bounding box center [690, 530] width 72 height 144
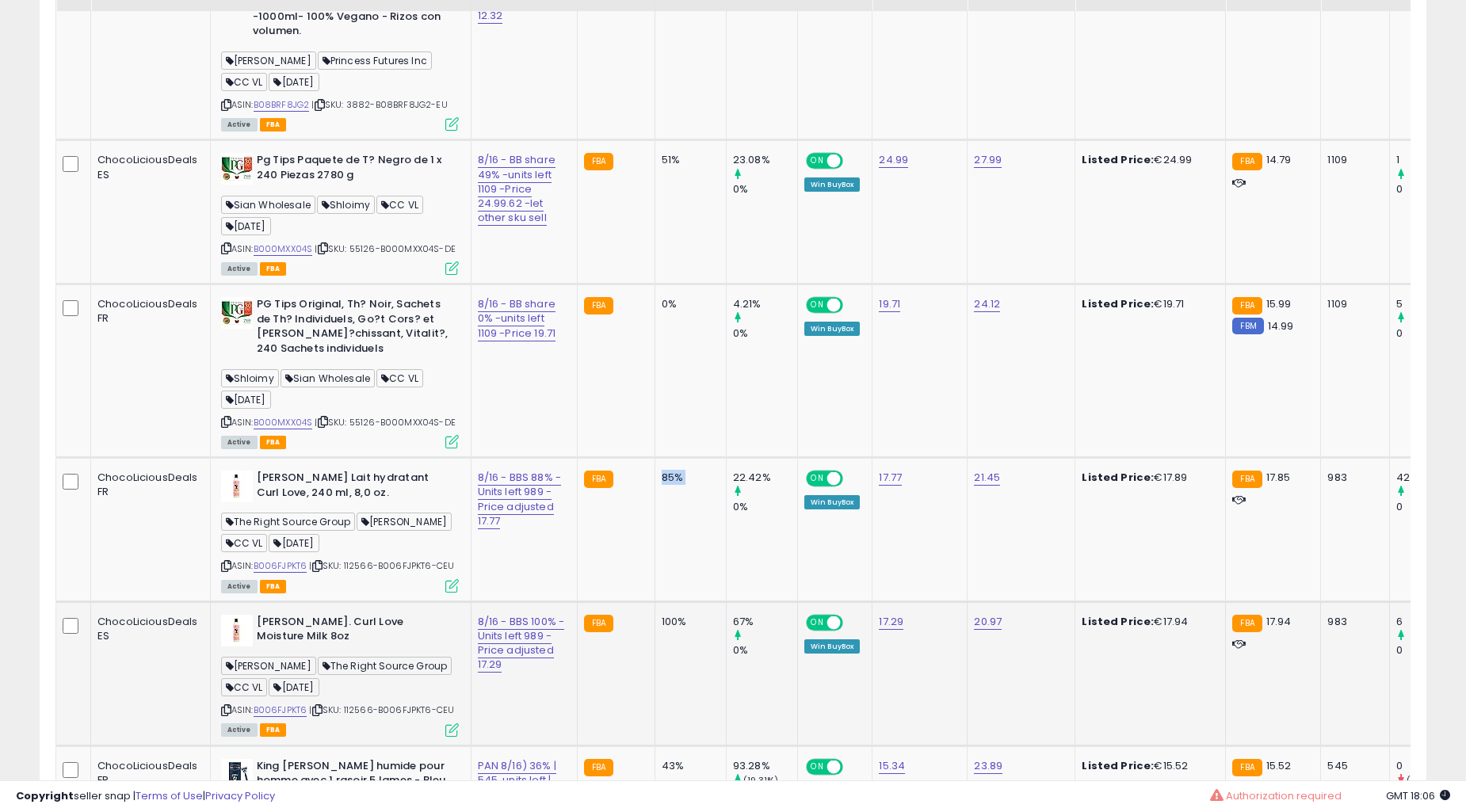
click at [655, 458] on td "0%" at bounding box center [690, 371] width 72 height 174
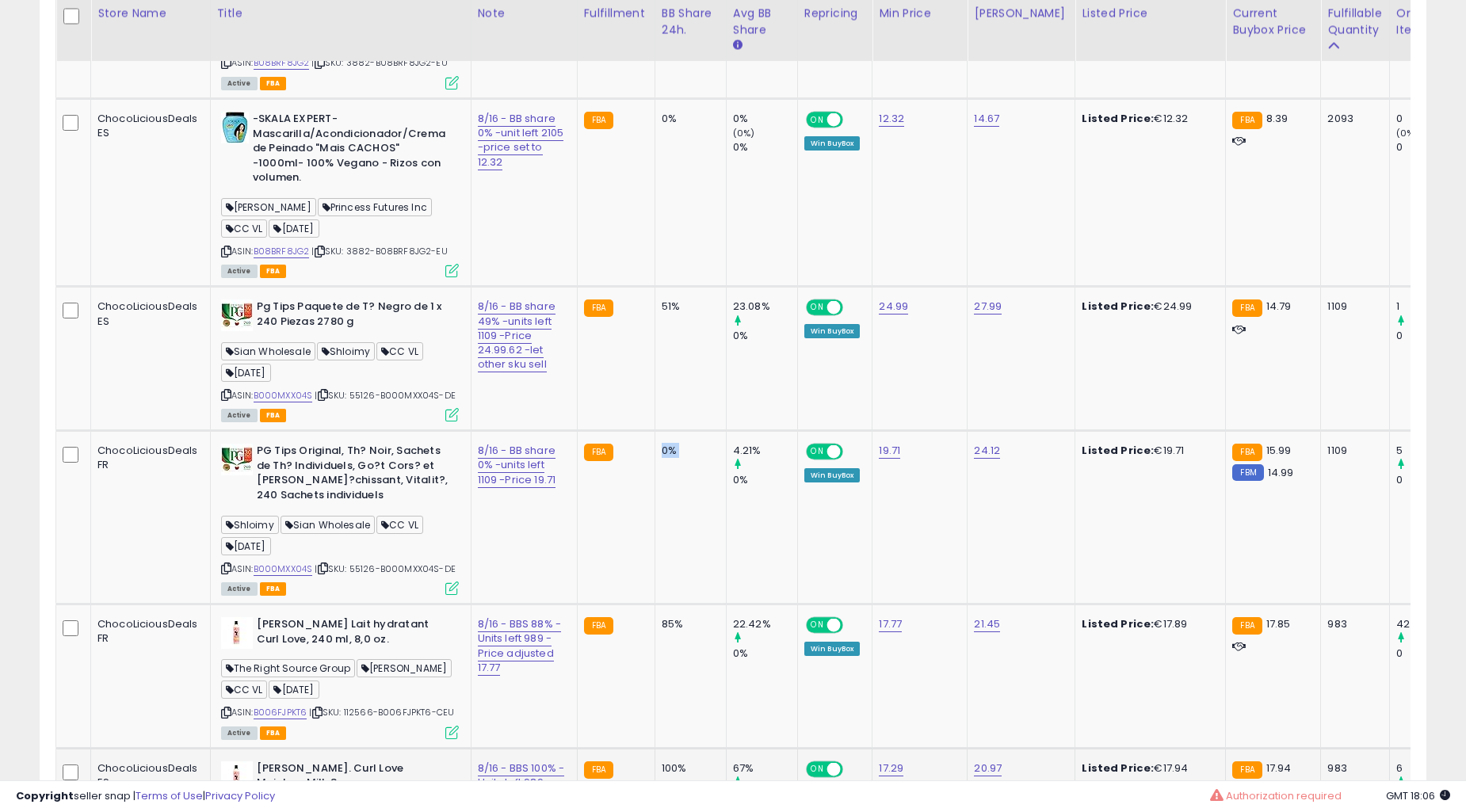
click at [655, 537] on td "0%" at bounding box center [690, 518] width 72 height 174
click at [655, 286] on td "0%" at bounding box center [690, 192] width 72 height 188
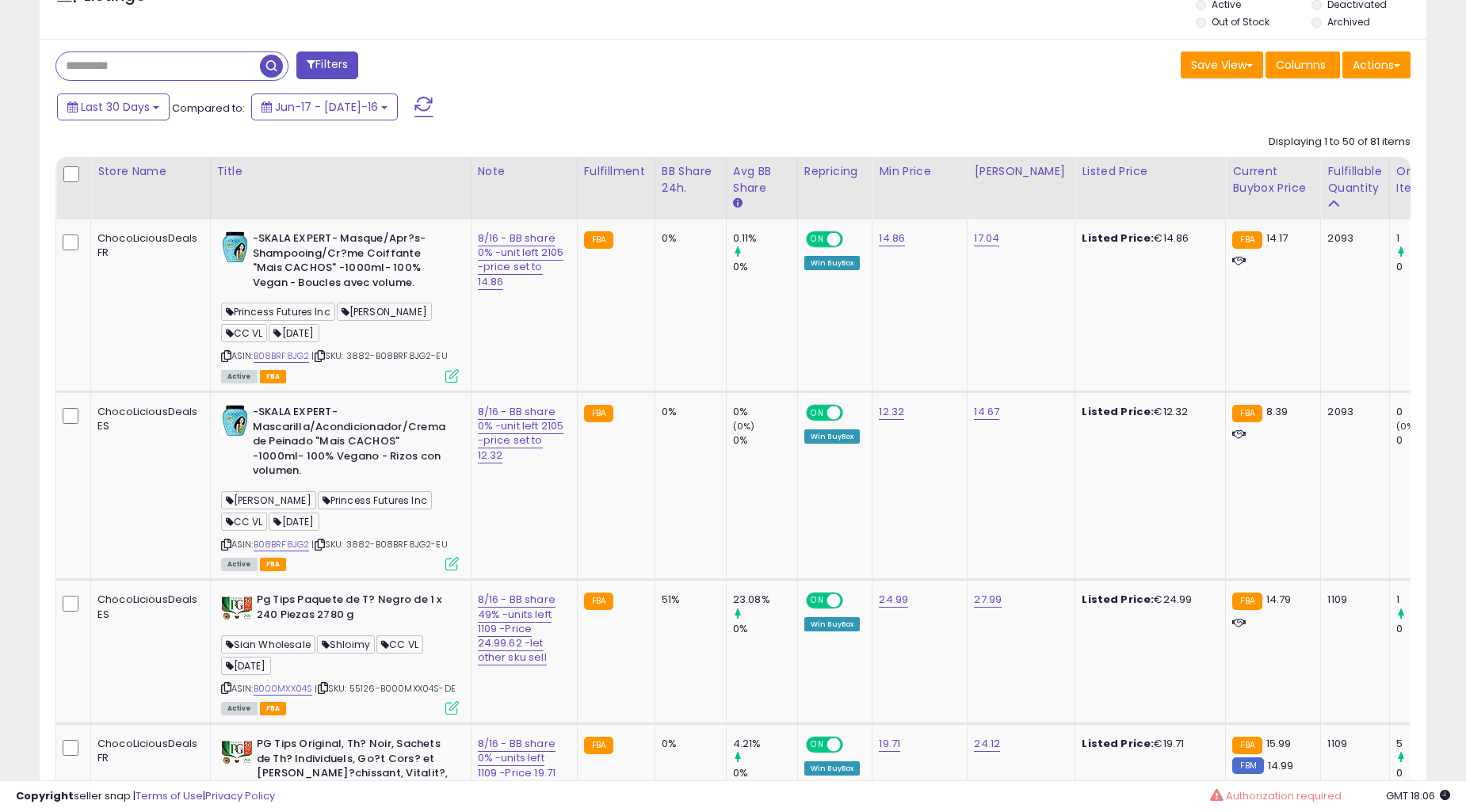
click at [655, 537] on td "0%" at bounding box center [690, 485] width 72 height 188
click at [655, 724] on td "0%" at bounding box center [690, 811] width 72 height 174
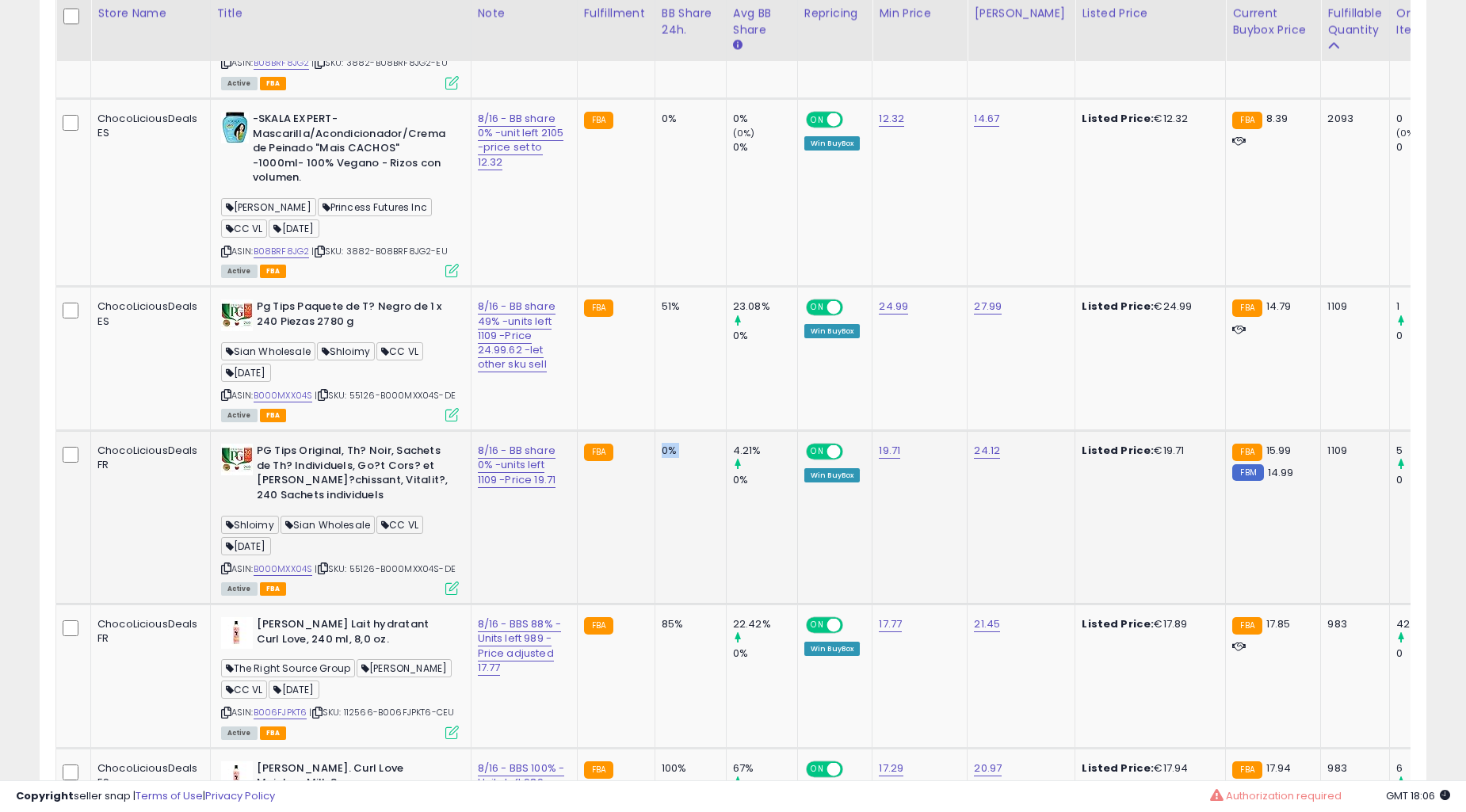
click at [655, 529] on td "0%" at bounding box center [690, 518] width 72 height 174
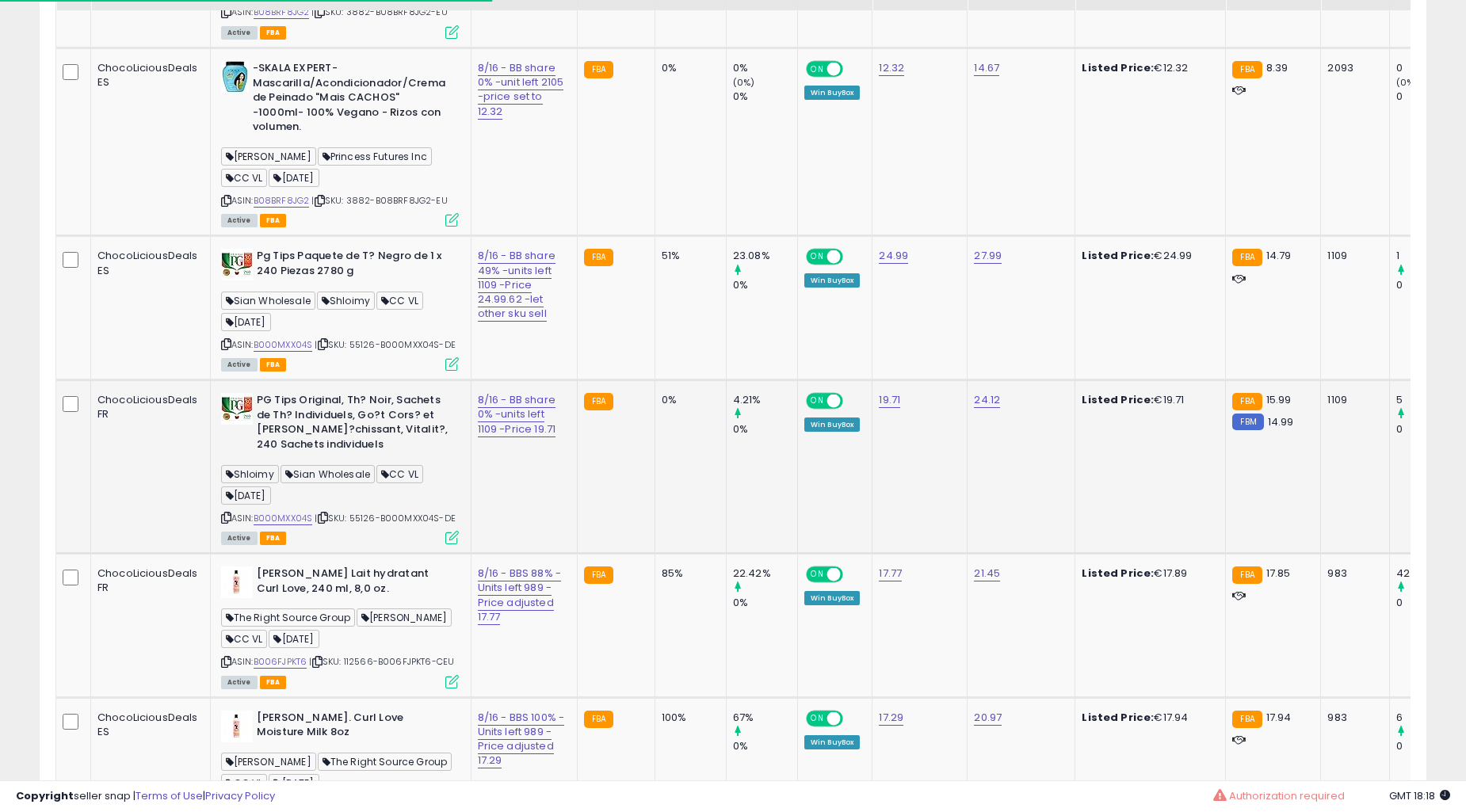
click at [655, 381] on td "0%" at bounding box center [690, 468] width 72 height 174
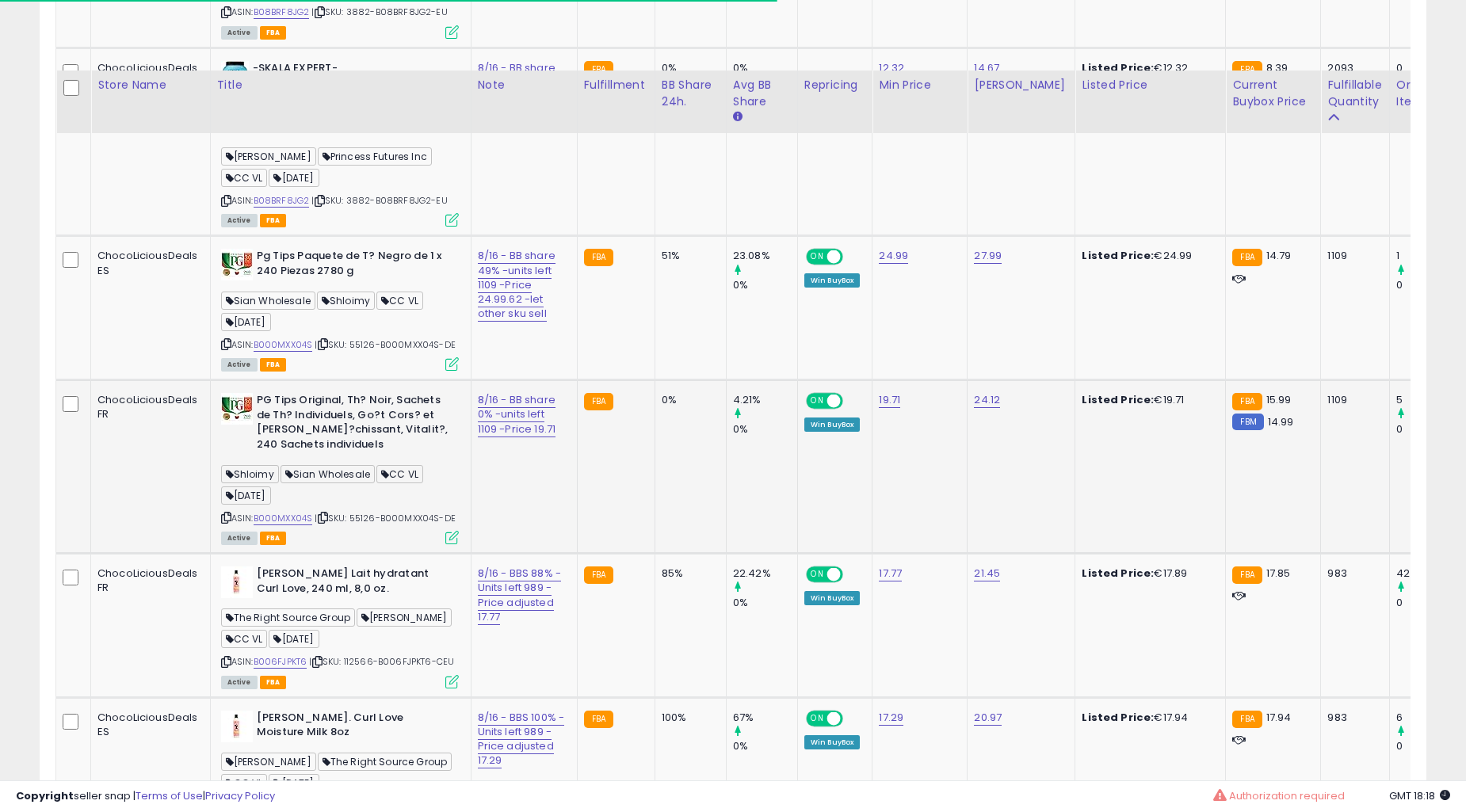
click at [655, 381] on td "0%" at bounding box center [690, 468] width 72 height 174
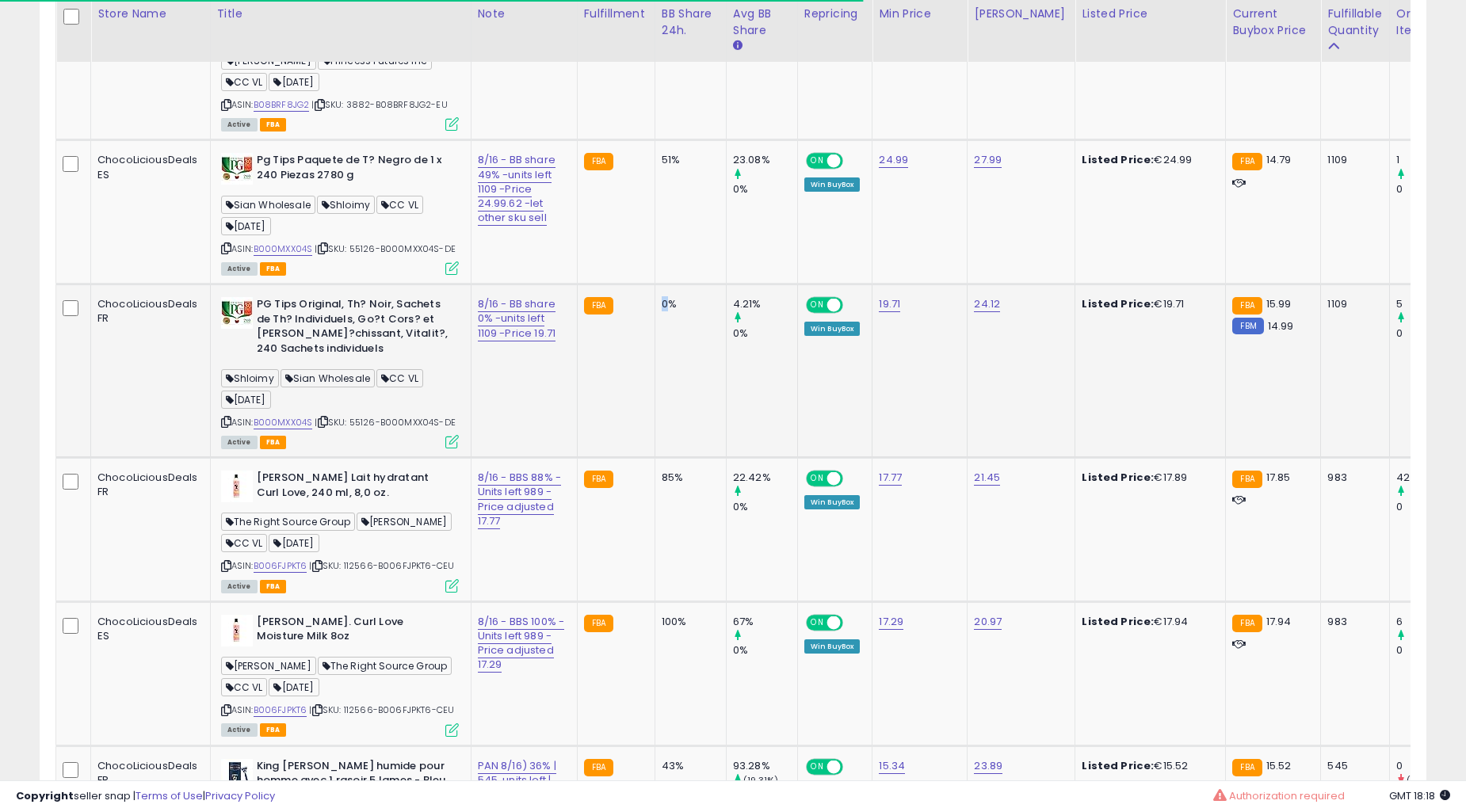
click at [655, 337] on td "0%" at bounding box center [690, 371] width 72 height 174
click at [655, 336] on td "0%" at bounding box center [690, 371] width 72 height 174
click at [655, 336] on td "0%" at bounding box center [690, 371] width 72 height 174
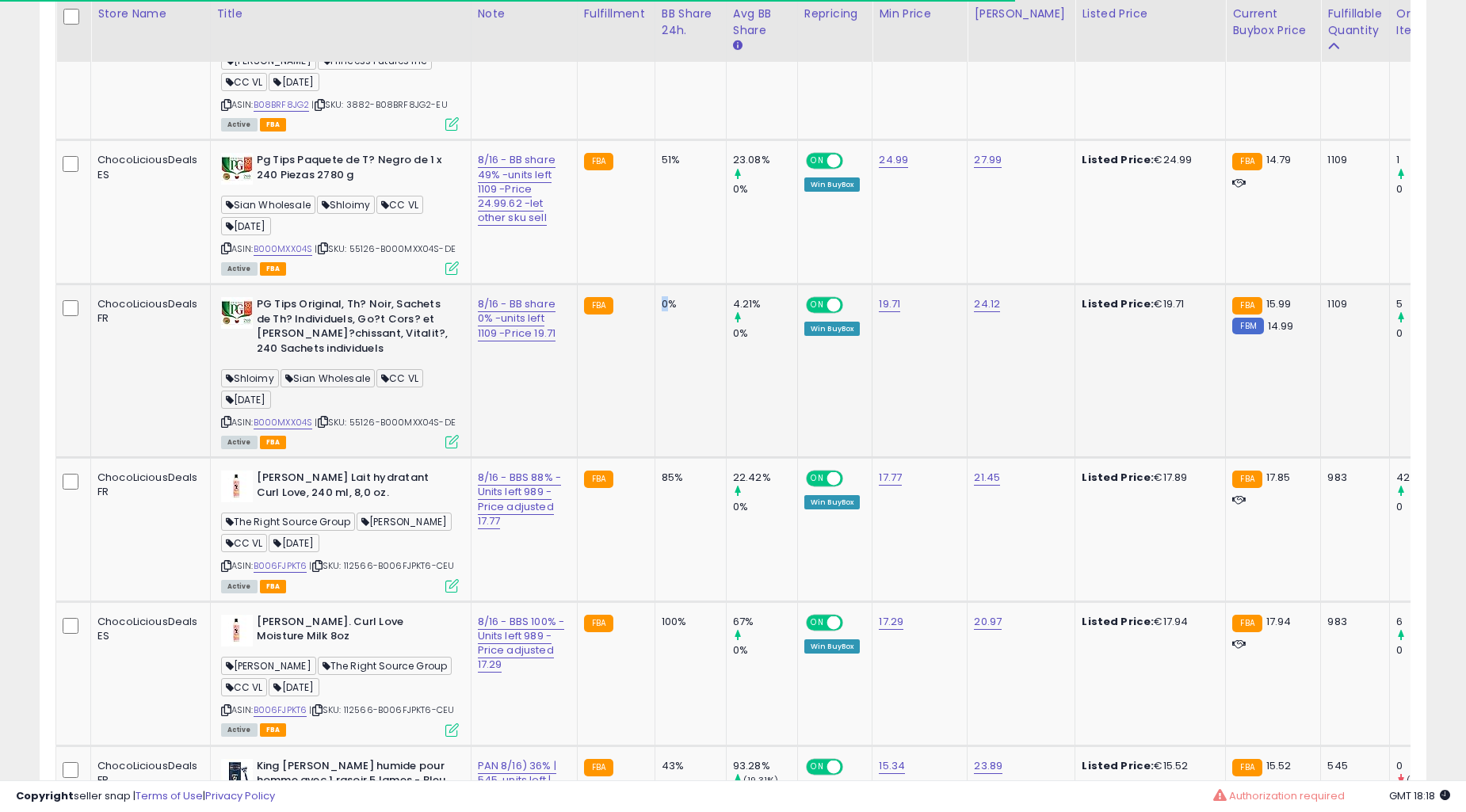
click at [655, 336] on td "0%" at bounding box center [690, 371] width 72 height 174
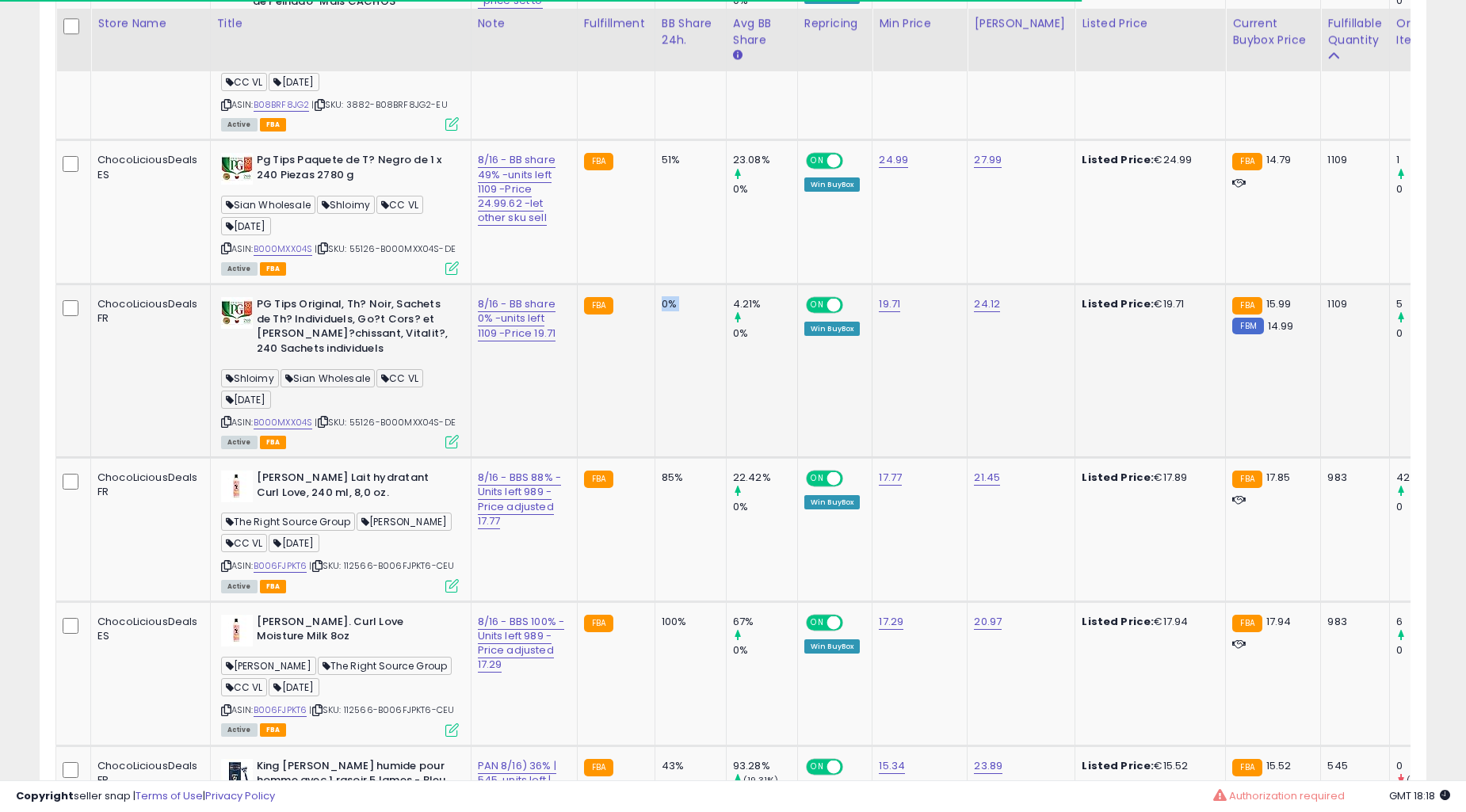
click at [662, 471] on div "85%" at bounding box center [687, 478] width 52 height 14
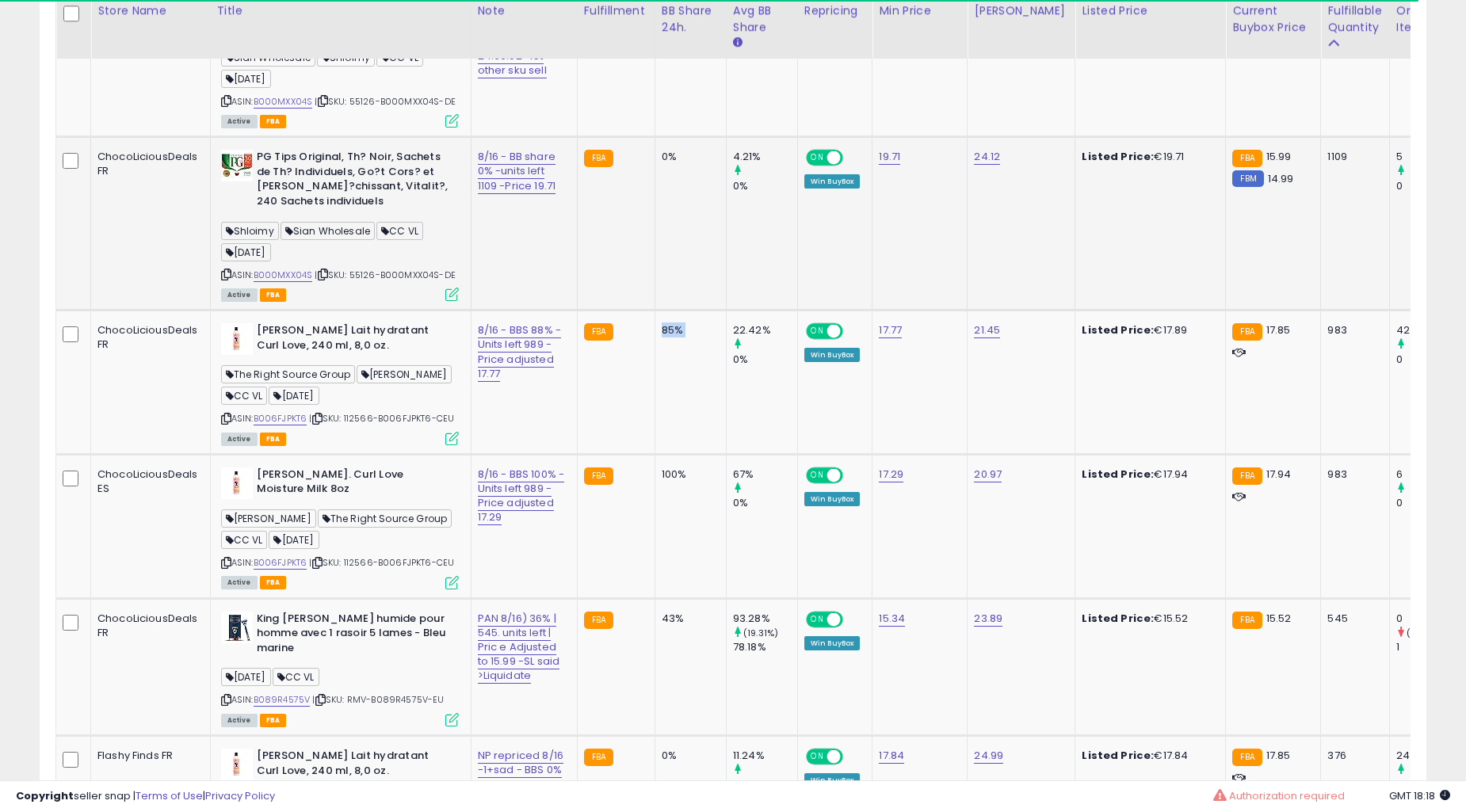
click at [662, 336] on div "85%" at bounding box center [687, 330] width 52 height 14
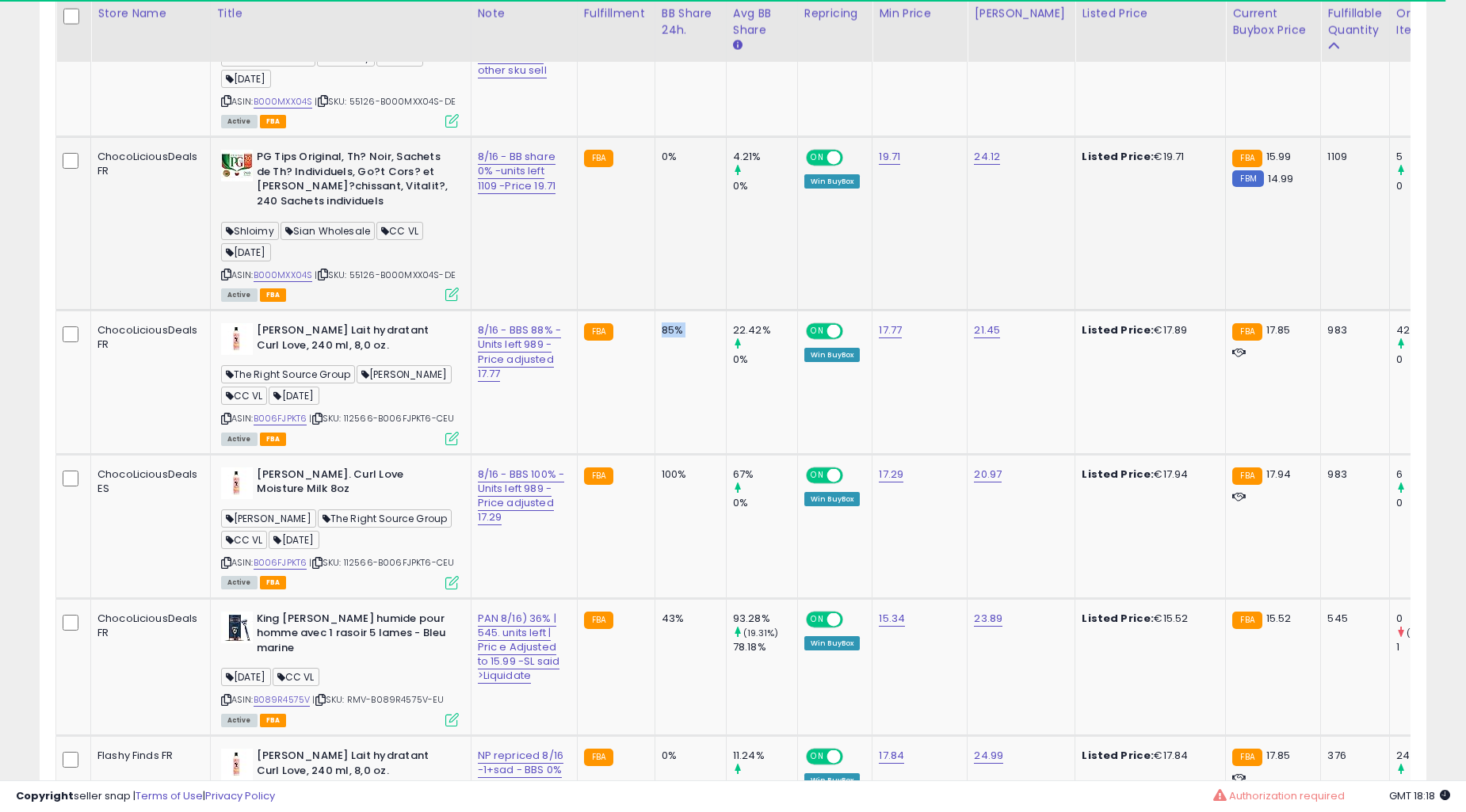
click at [662, 336] on div "85%" at bounding box center [687, 330] width 52 height 14
click at [662, 335] on div "85%" at bounding box center [687, 330] width 52 height 14
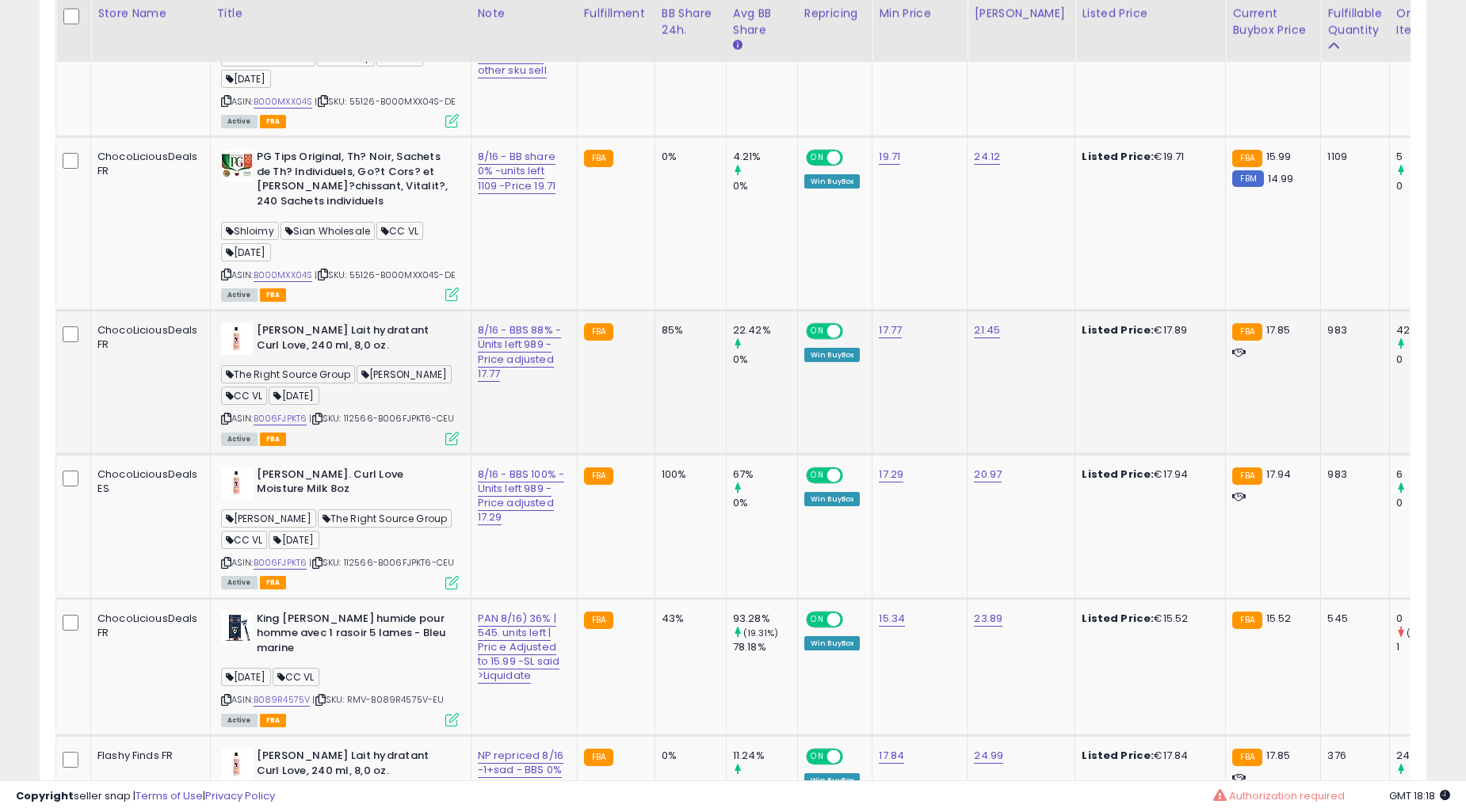
click at [662, 335] on div "85%" at bounding box center [687, 330] width 52 height 14
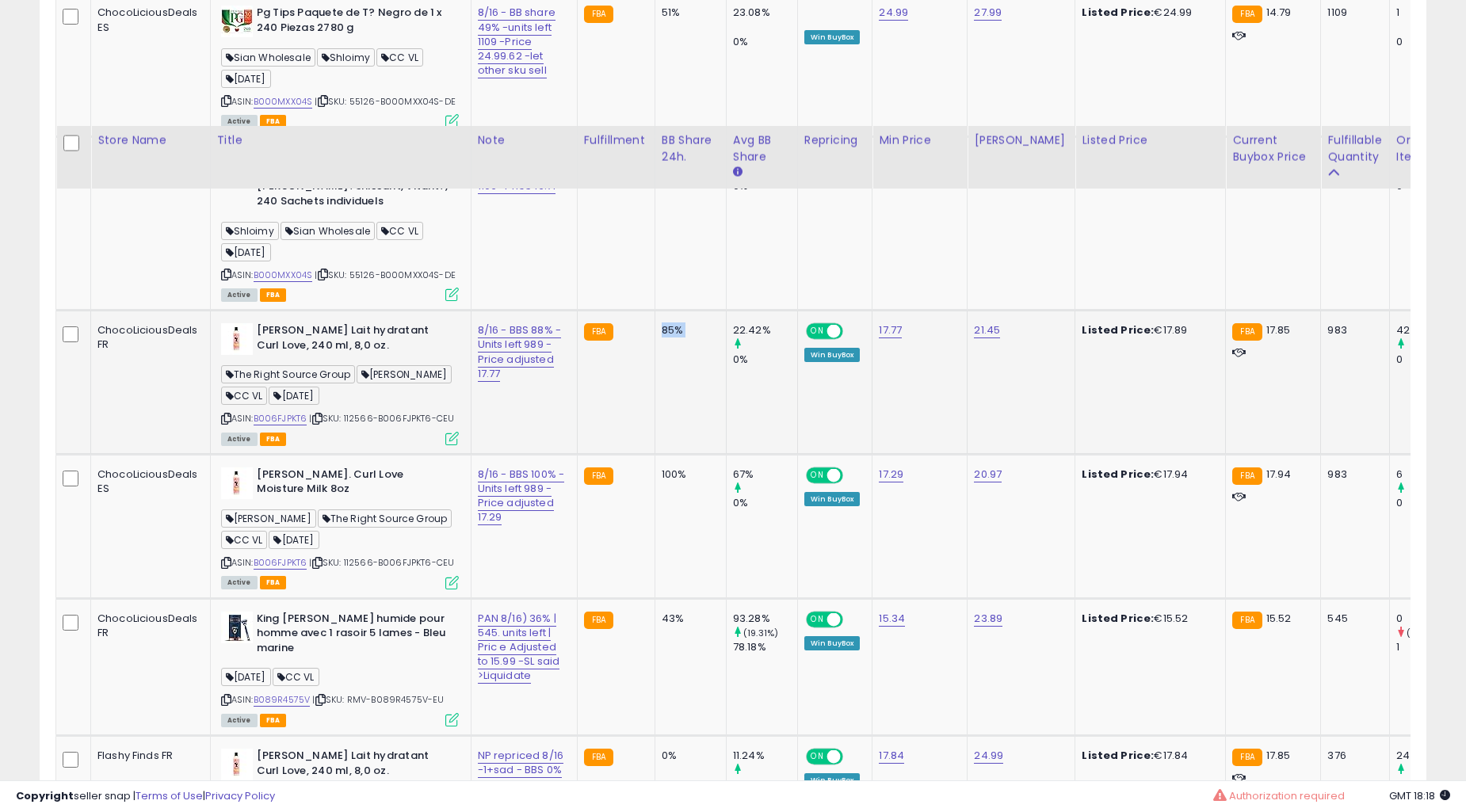
click at [655, 454] on td "100%" at bounding box center [690, 526] width 72 height 144
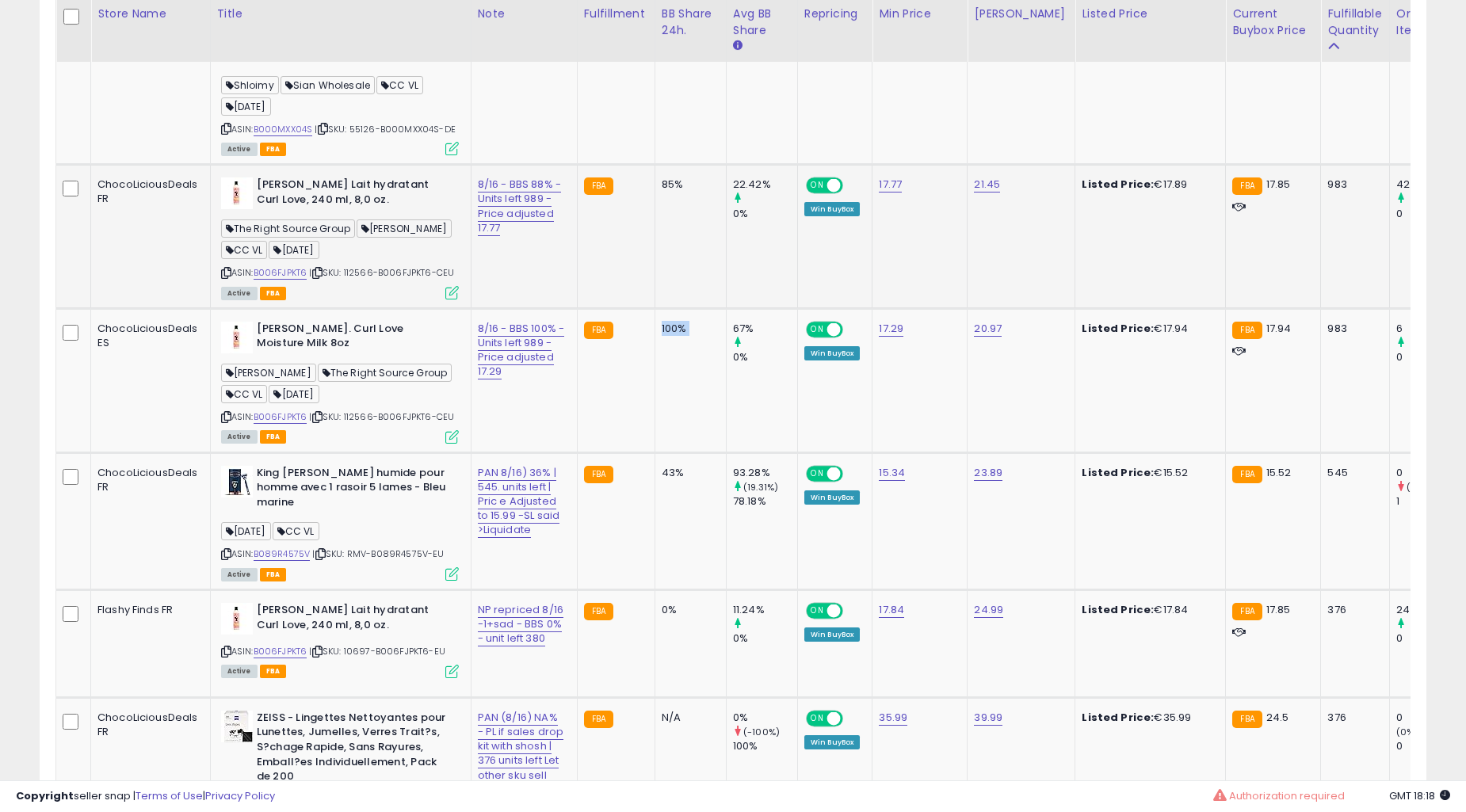
click at [655, 335] on td "100%" at bounding box center [690, 380] width 72 height 144
click at [655, 399] on td "100%" at bounding box center [690, 380] width 72 height 144
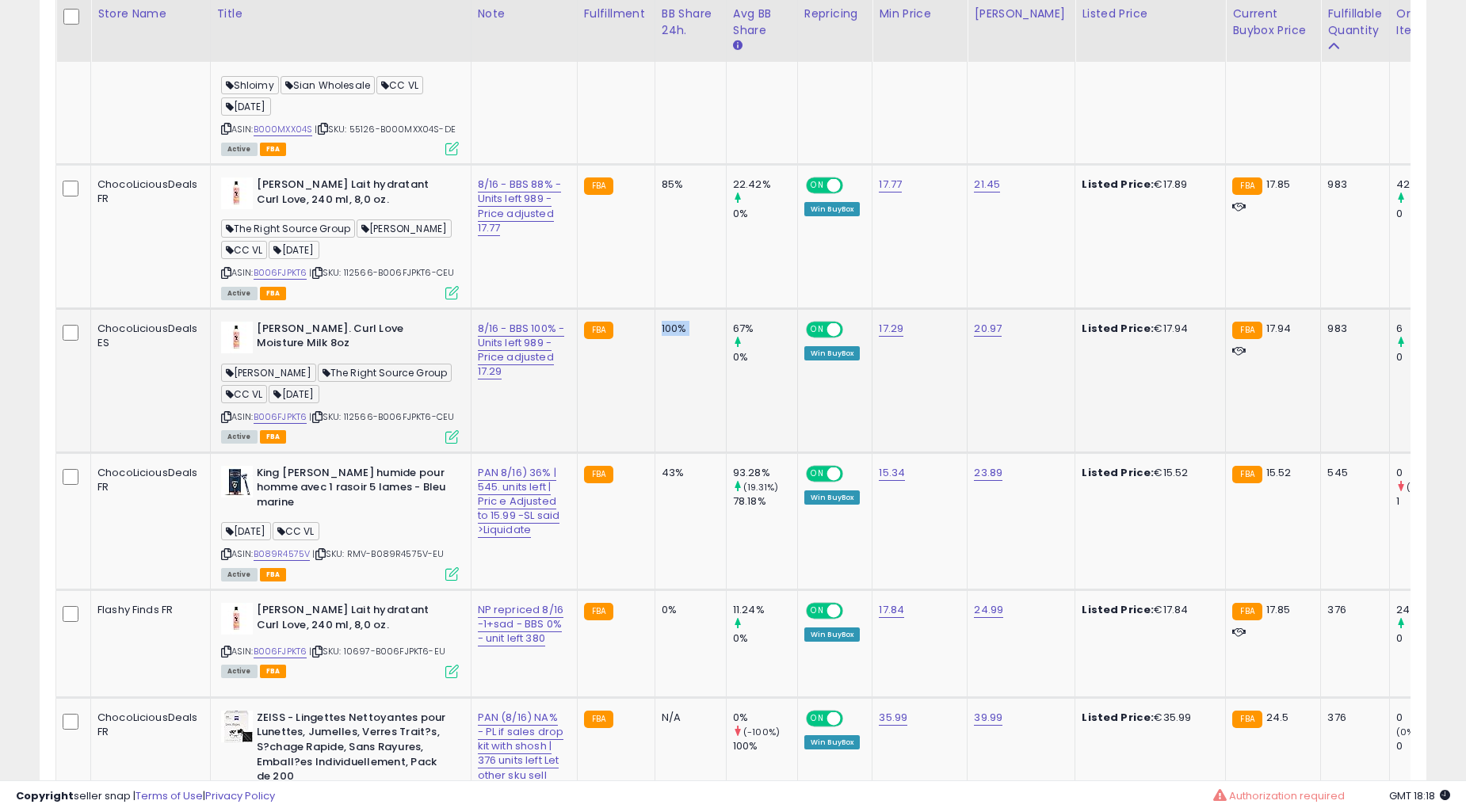
click at [655, 400] on td "100%" at bounding box center [690, 380] width 72 height 144
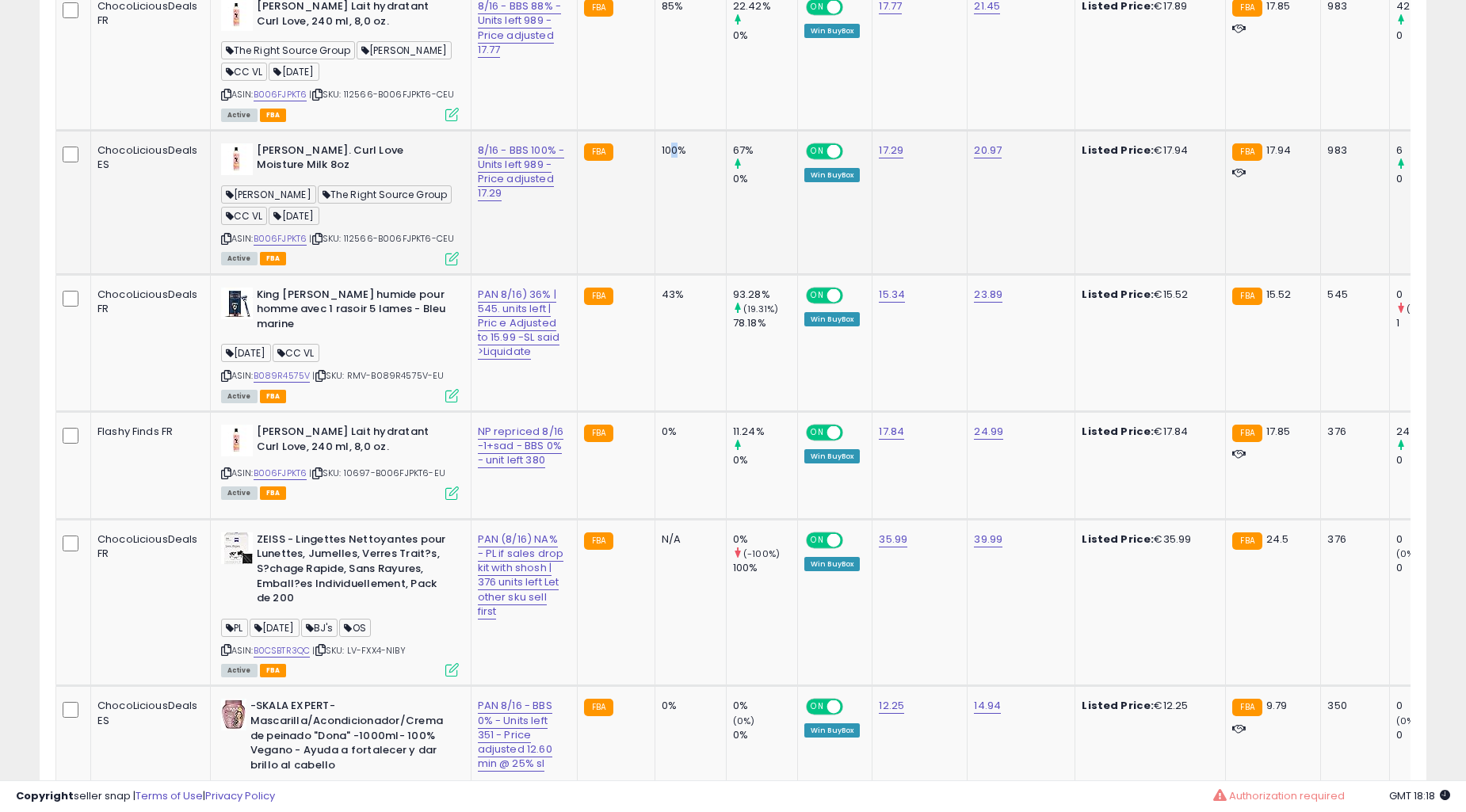
click at [655, 411] on td "0%" at bounding box center [690, 465] width 72 height 108
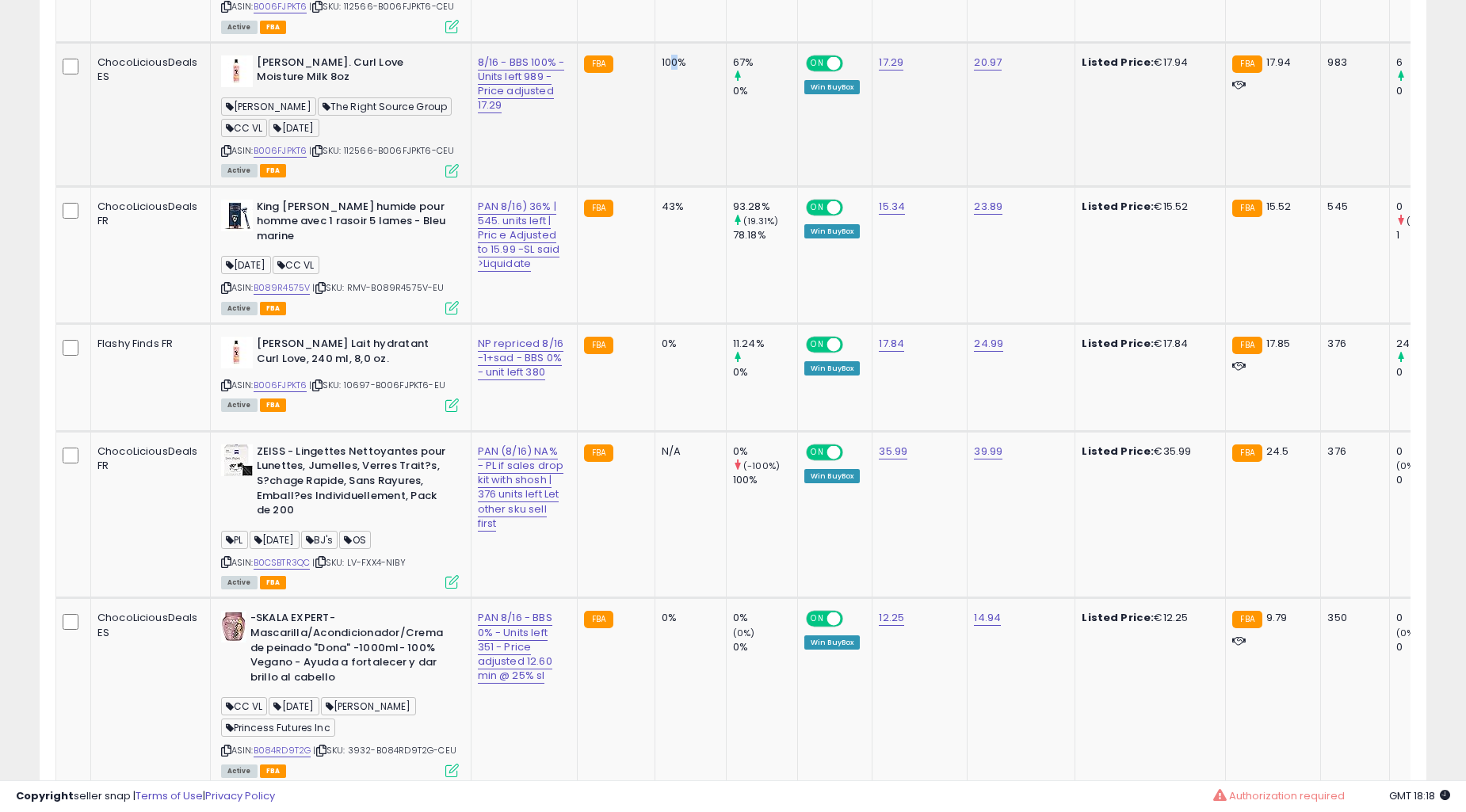
click at [655, 400] on td "0%" at bounding box center [690, 377] width 72 height 108
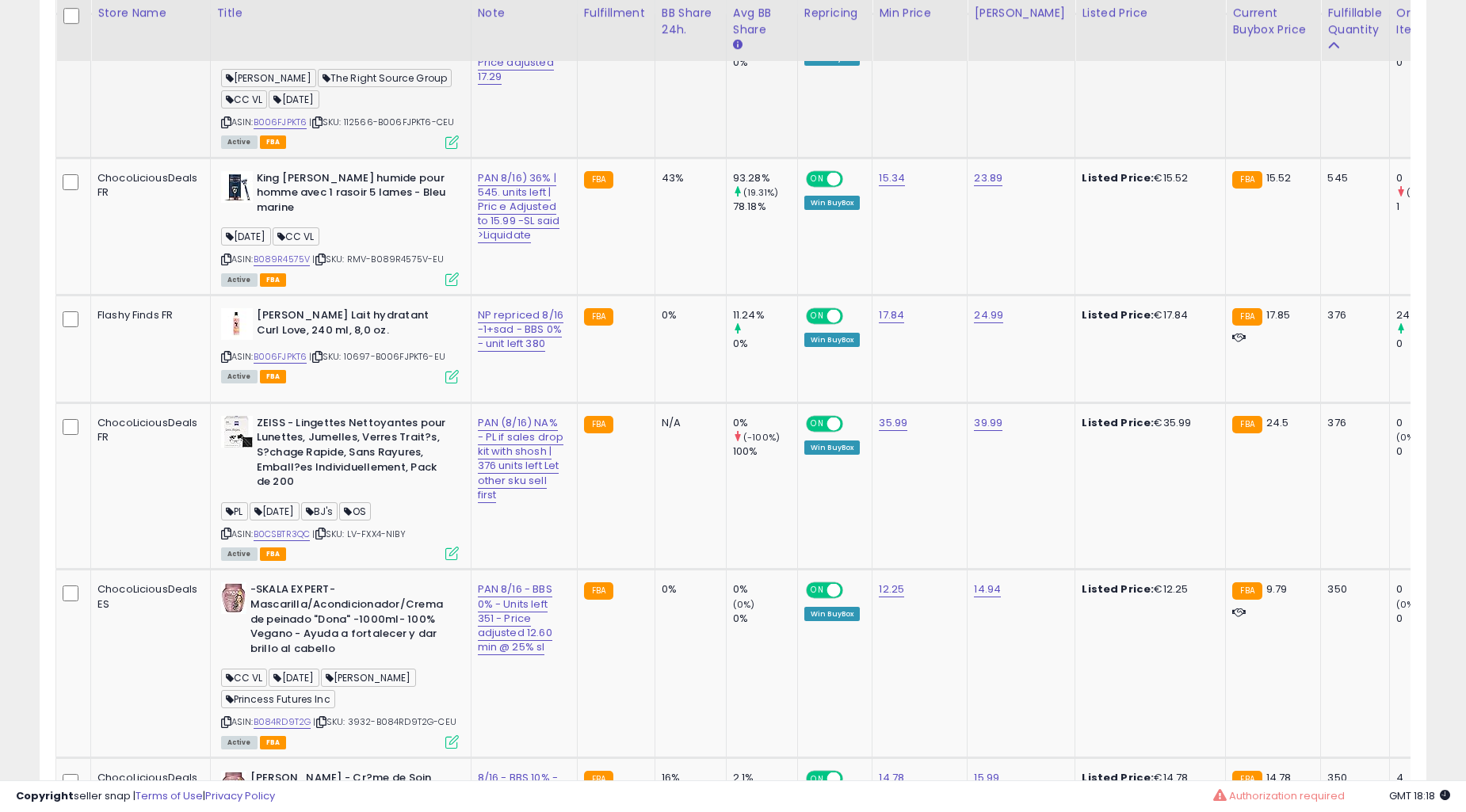
click at [655, 400] on td "0%" at bounding box center [690, 349] width 72 height 108
click at [655, 403] on td "0%" at bounding box center [690, 349] width 72 height 108
click at [655, 569] on td "0%" at bounding box center [690, 663] width 72 height 188
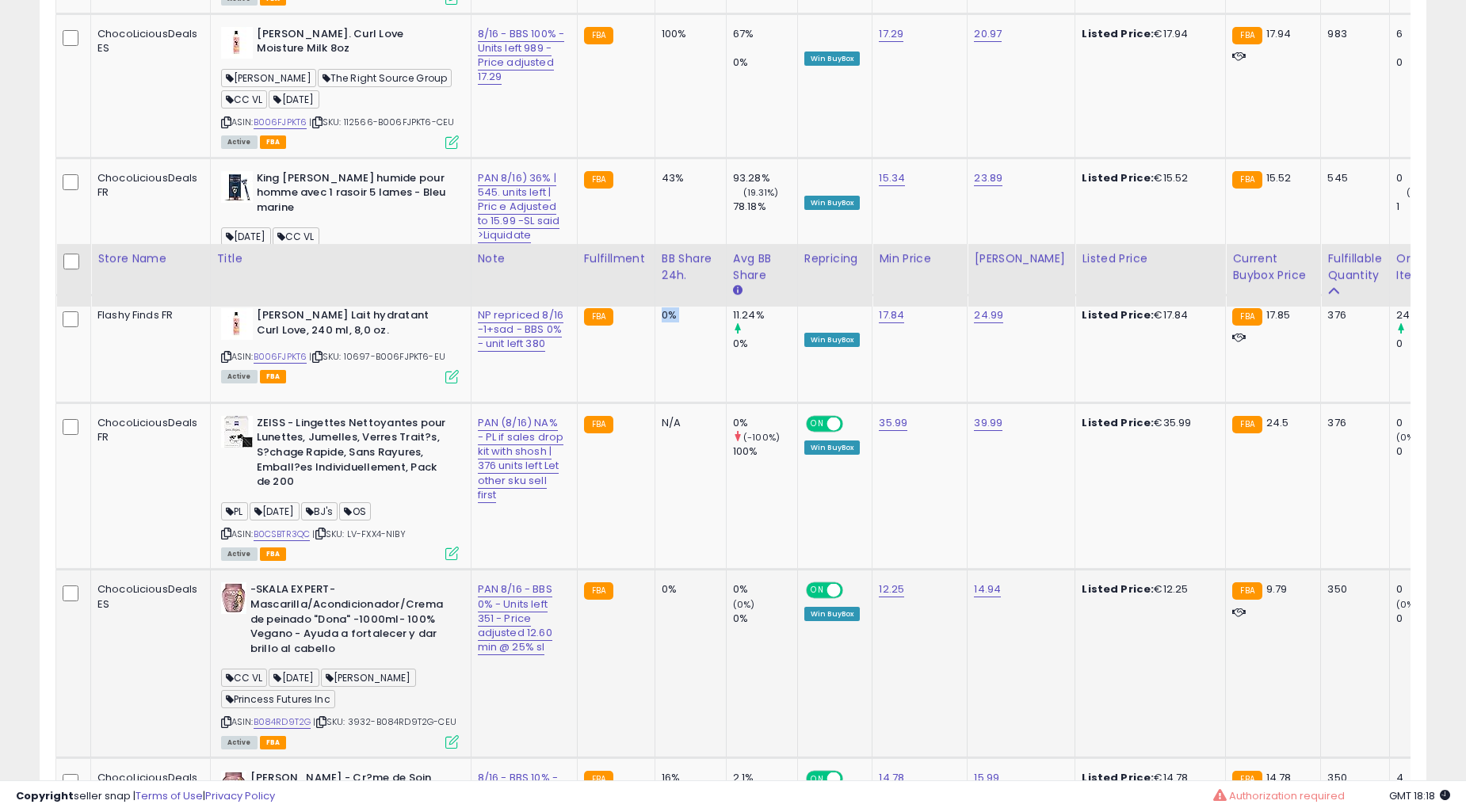
click at [655, 569] on td "0%" at bounding box center [690, 663] width 72 height 188
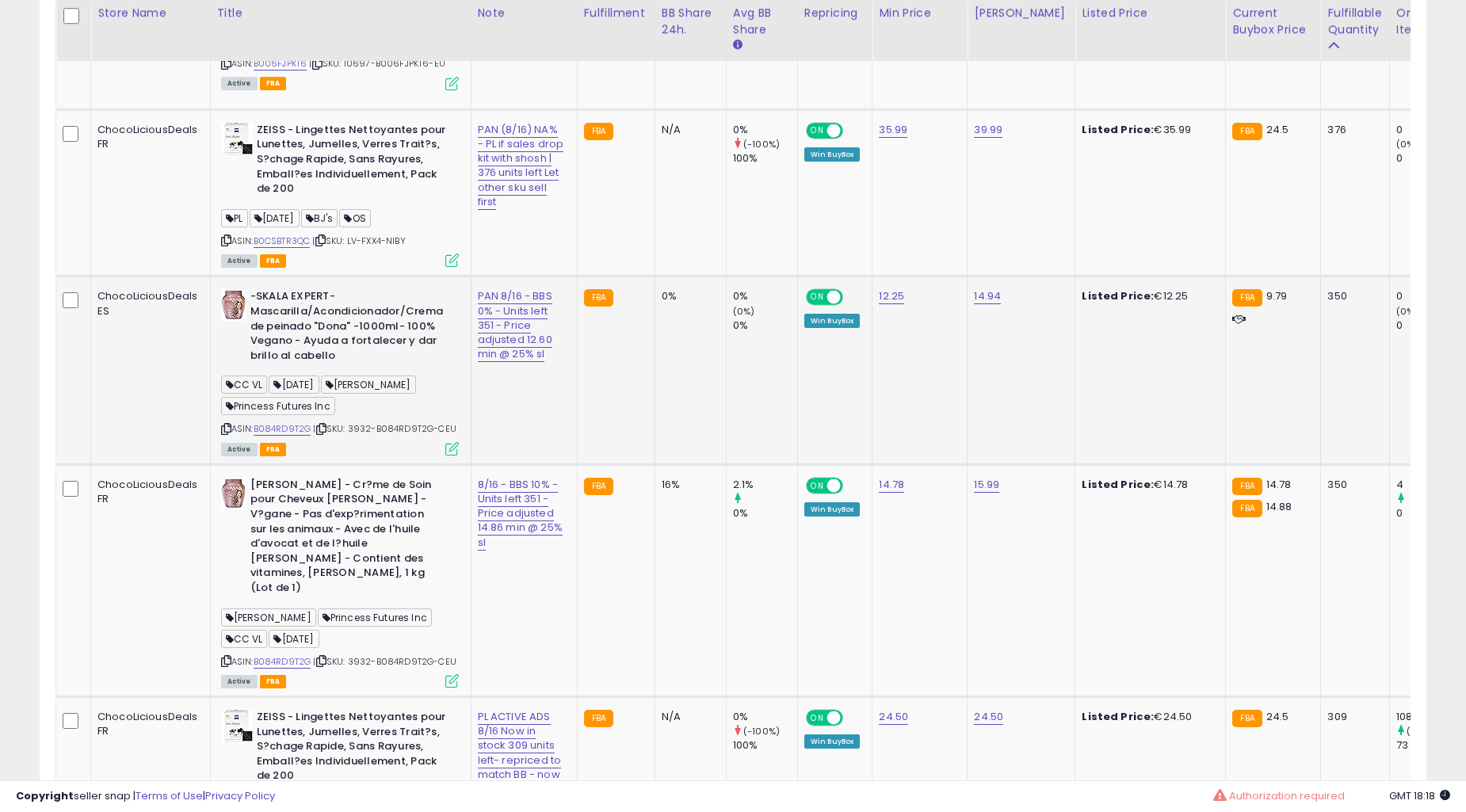
click at [655, 425] on td "0%" at bounding box center [690, 370] width 72 height 188
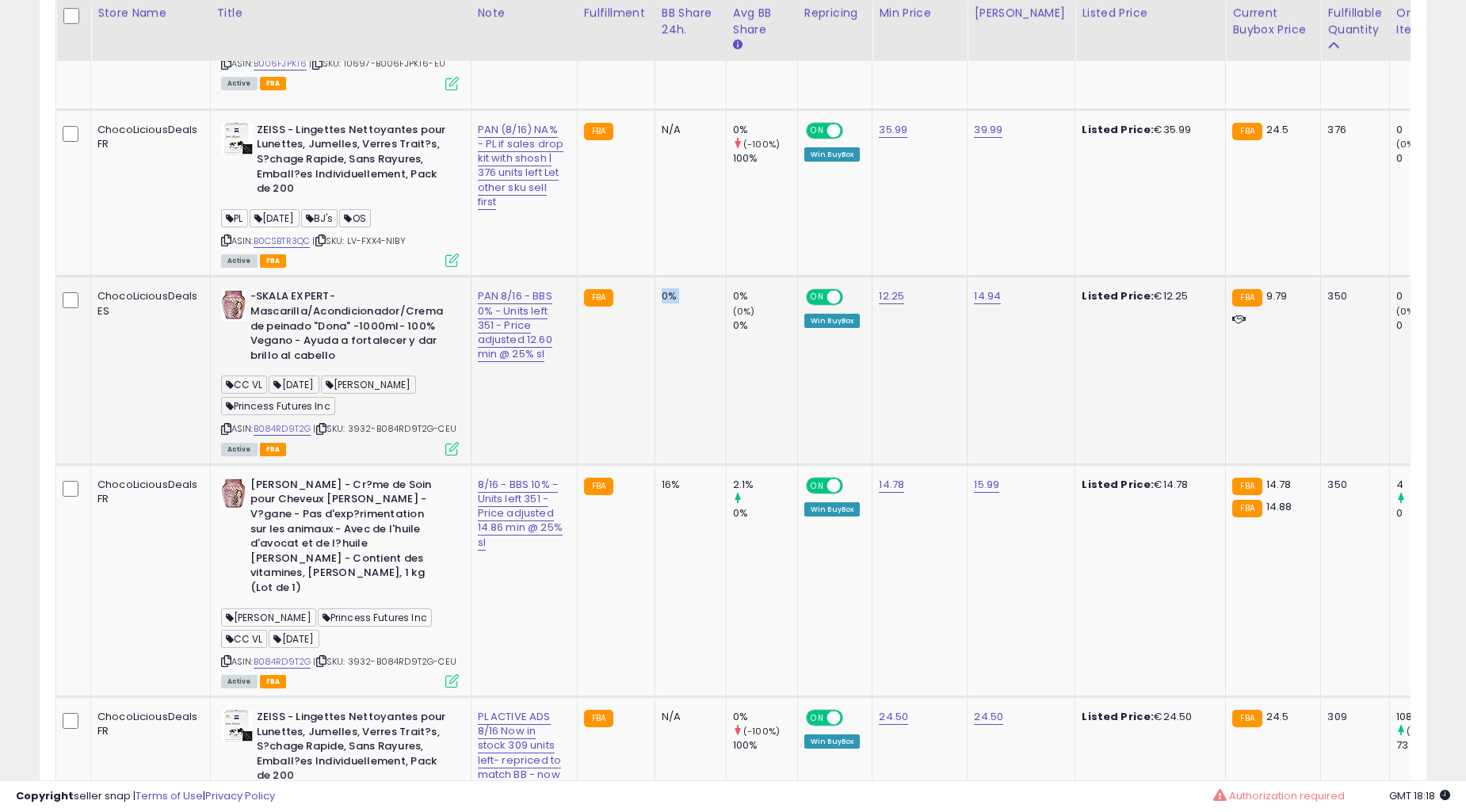
click at [655, 425] on td "0%" at bounding box center [690, 370] width 72 height 188
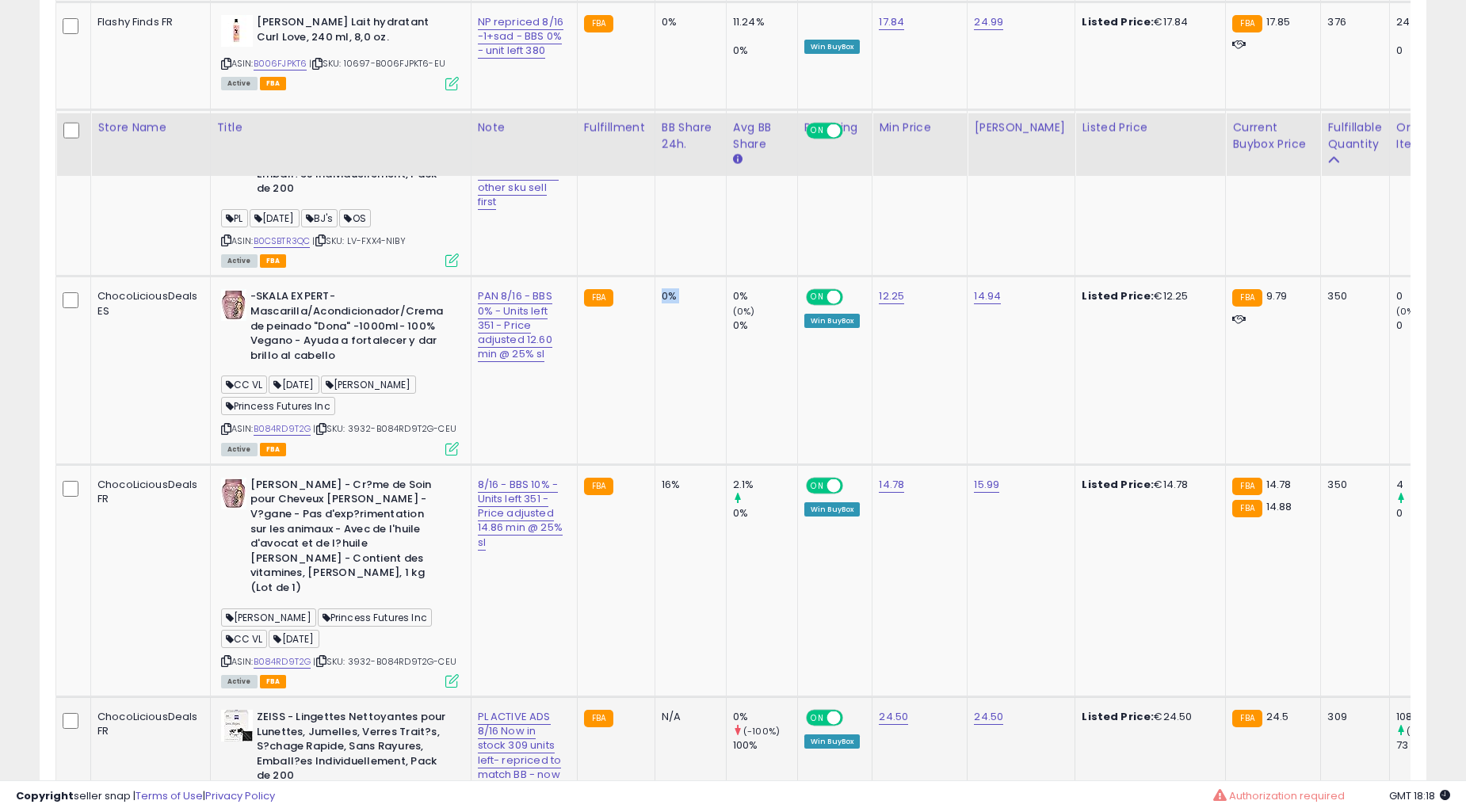
scroll to position [2346, 0]
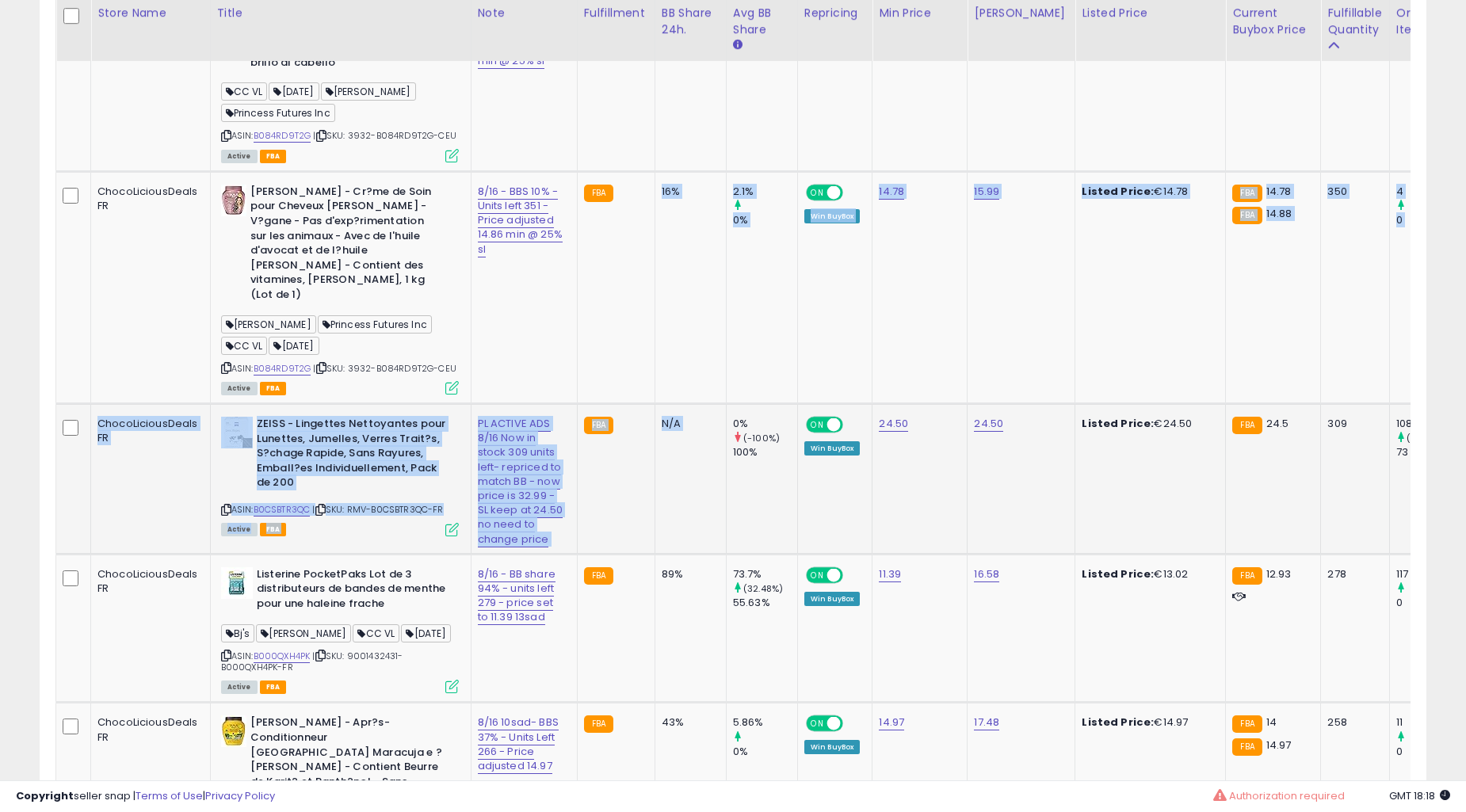
click at [655, 424] on td "N/A" at bounding box center [690, 479] width 72 height 151
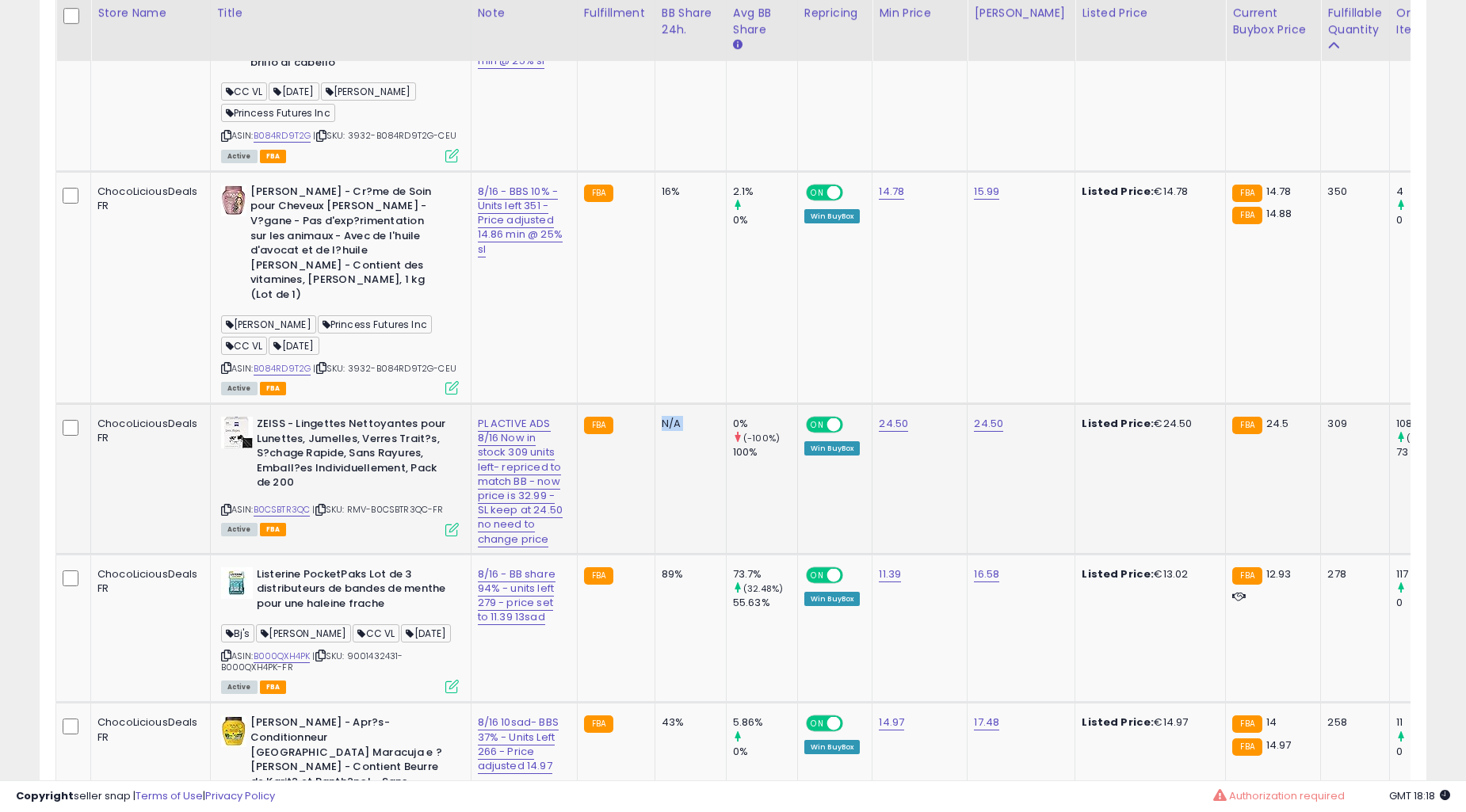
click at [655, 424] on td "N/A" at bounding box center [690, 479] width 72 height 151
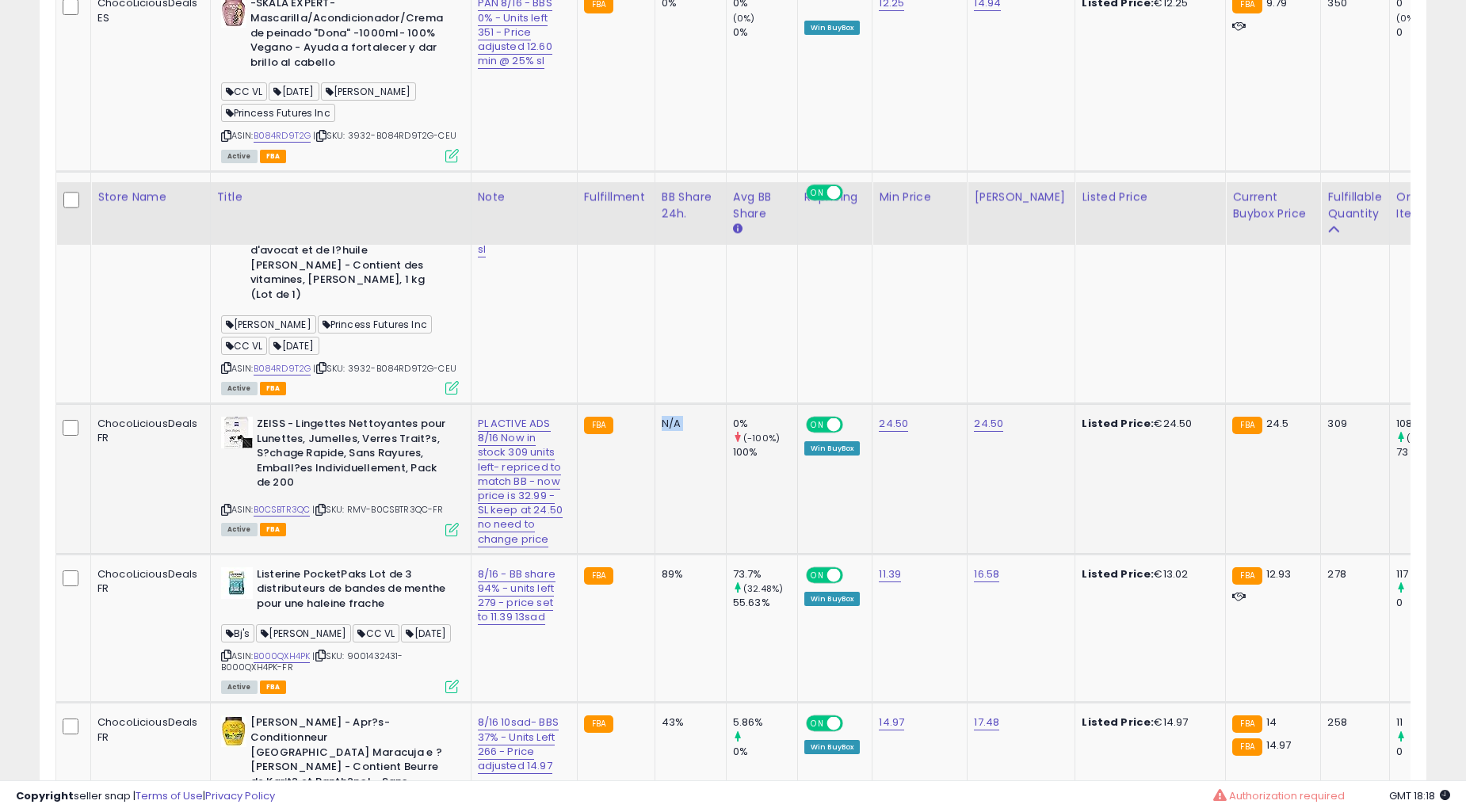
click at [655, 553] on td "89%" at bounding box center [690, 628] width 72 height 149
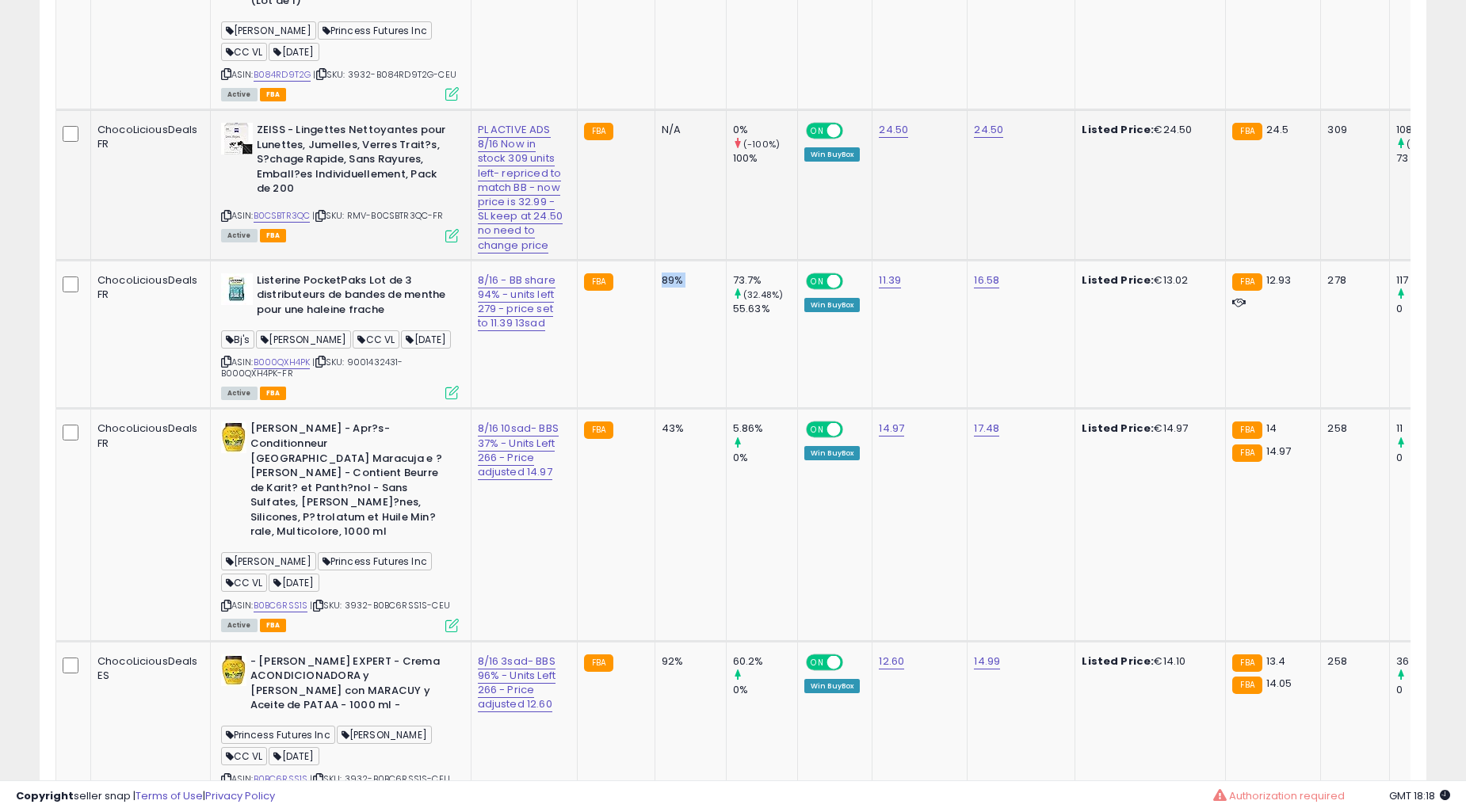
click at [655, 409] on td "89%" at bounding box center [690, 335] width 72 height 149
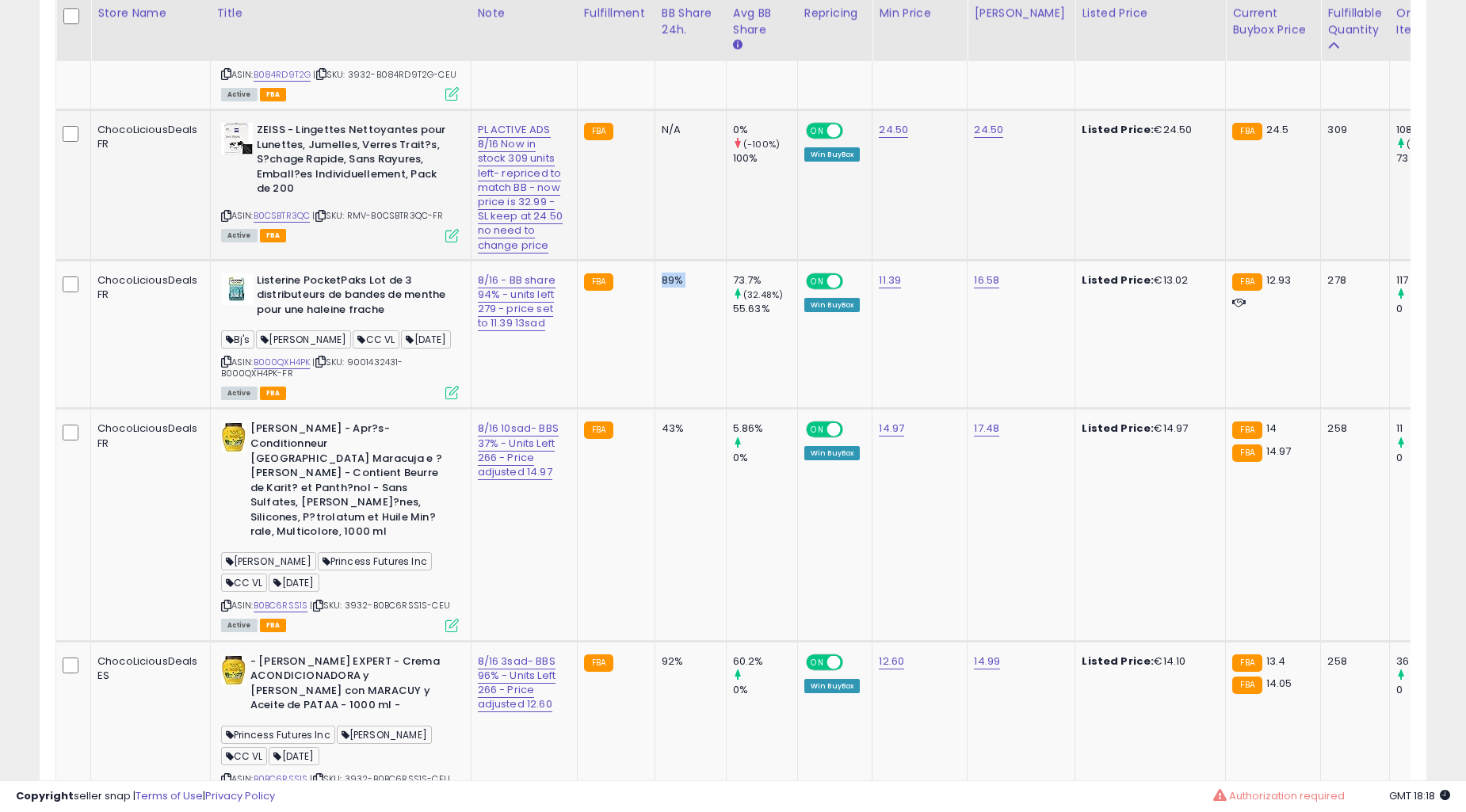
click at [655, 409] on td "89%" at bounding box center [690, 335] width 72 height 149
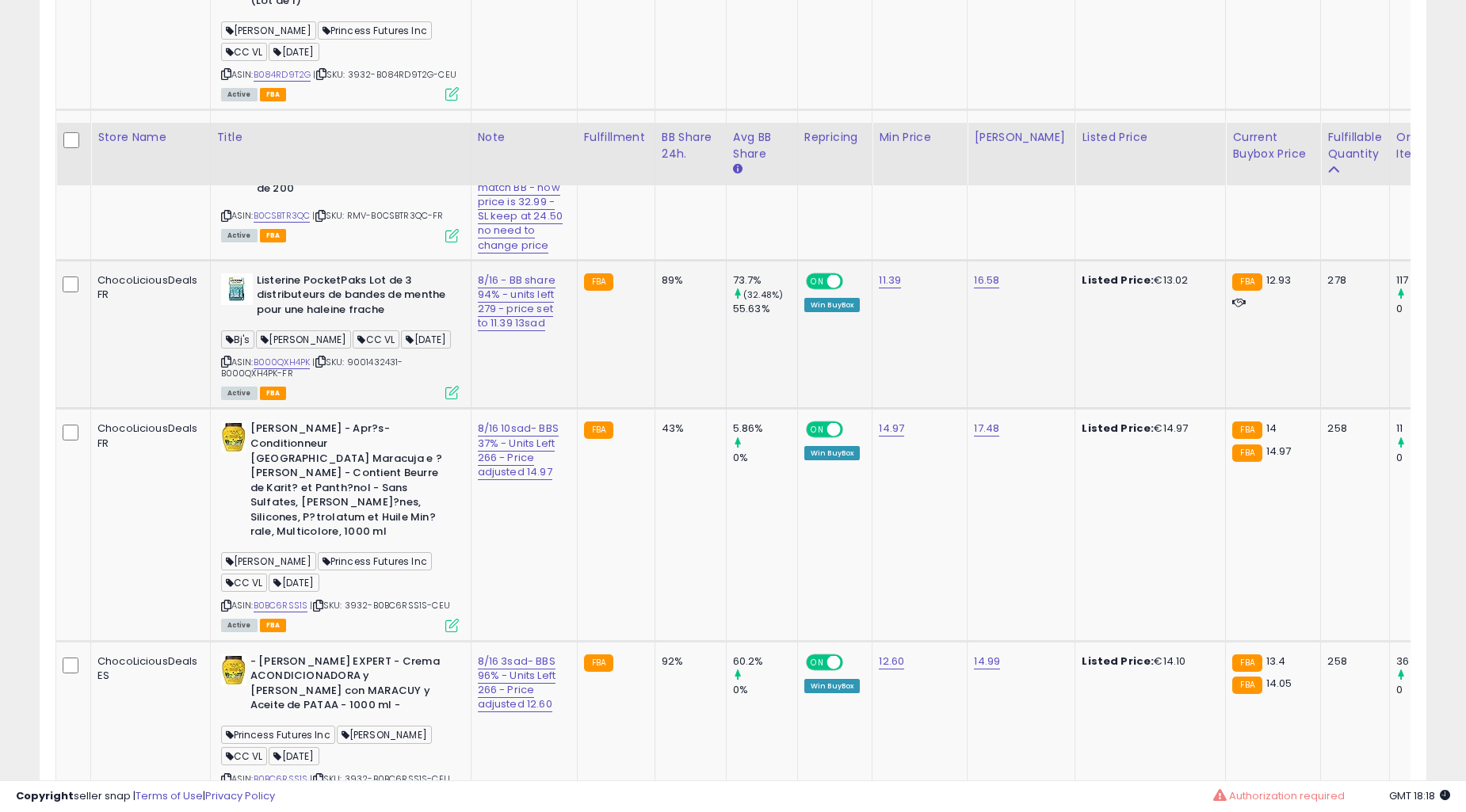
scroll to position [2785, 0]
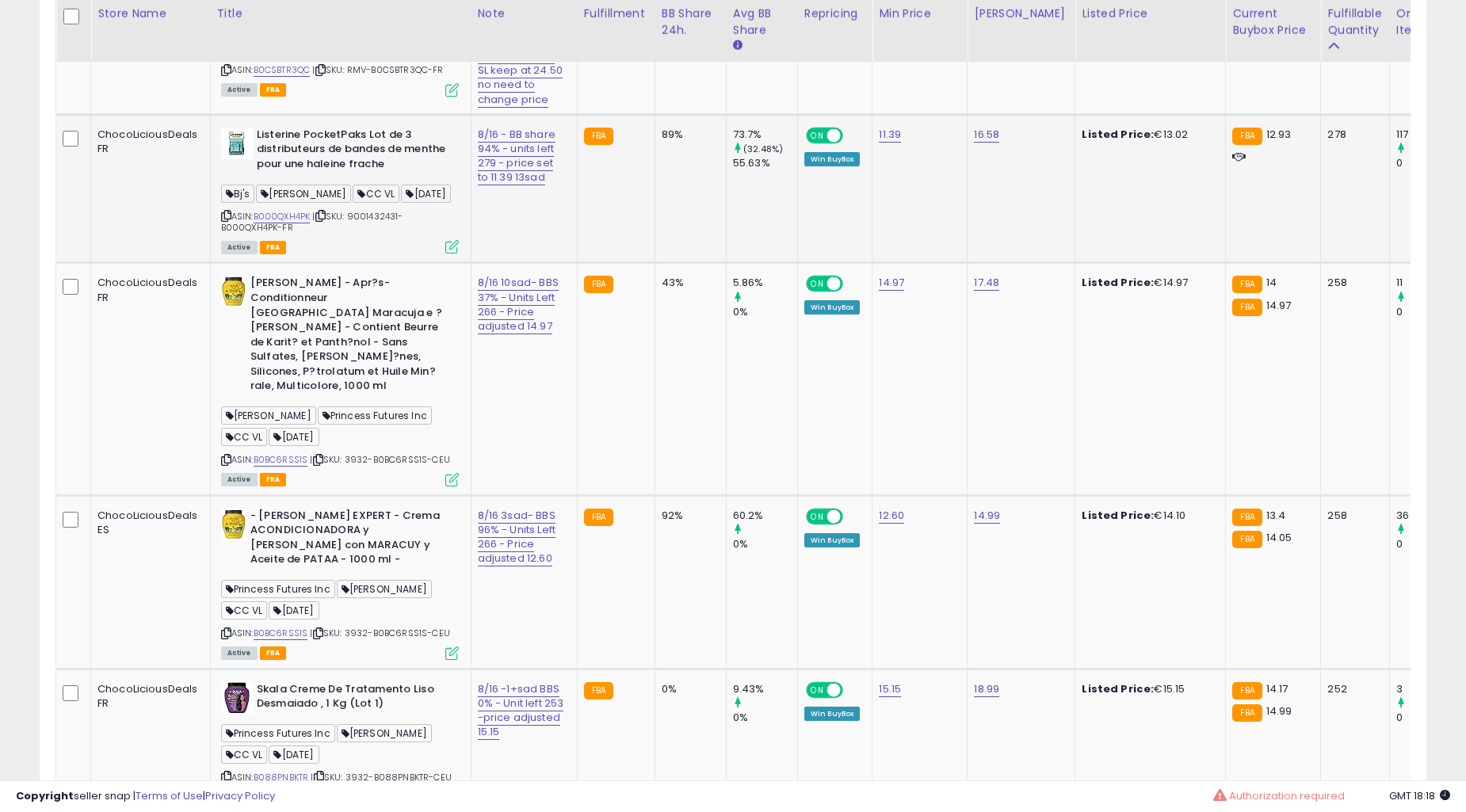
click at [655, 418] on td "43%" at bounding box center [690, 379] width 72 height 232
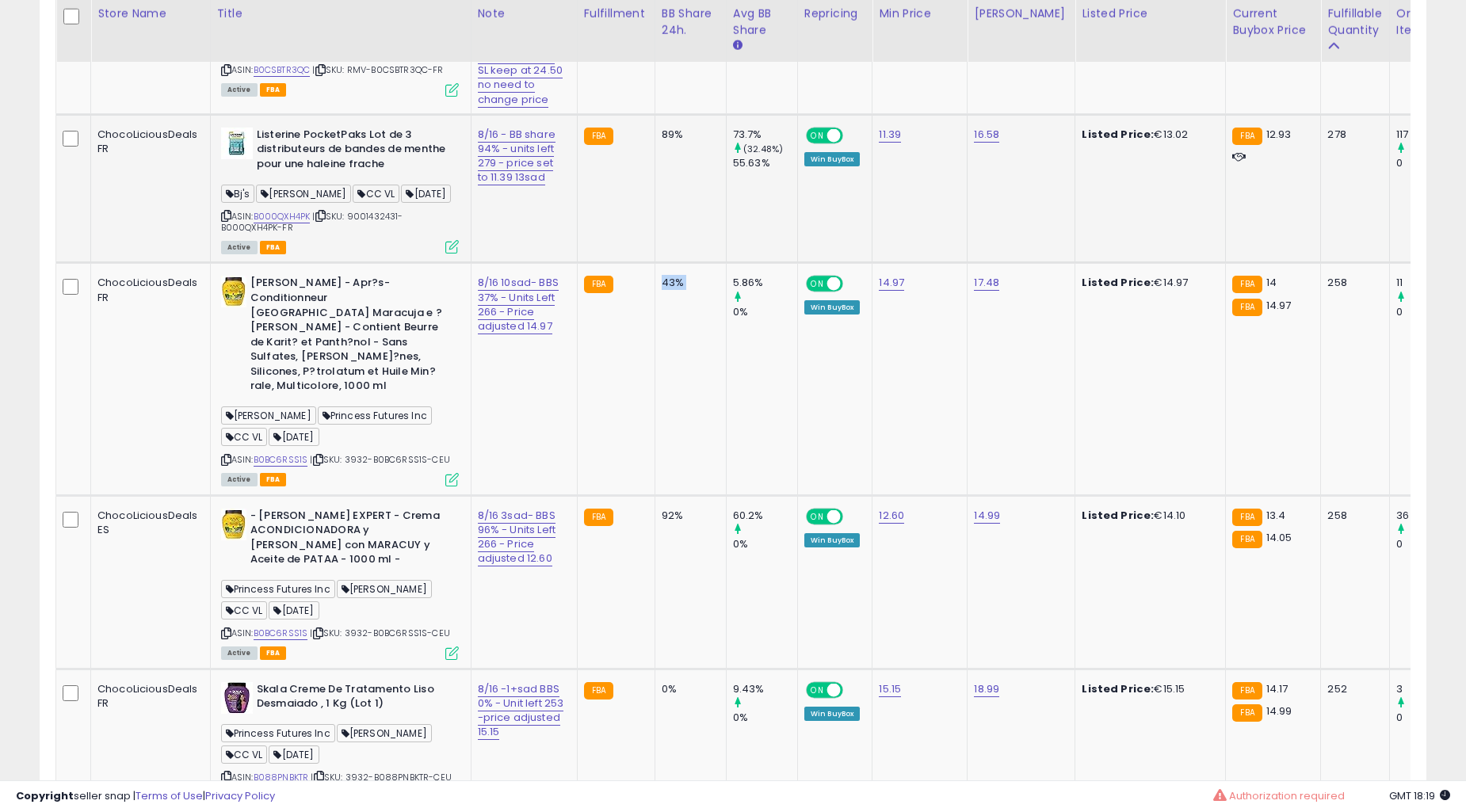
click at [655, 418] on td "43%" at bounding box center [690, 379] width 72 height 232
click at [655, 495] on td "92%" at bounding box center [690, 582] width 72 height 174
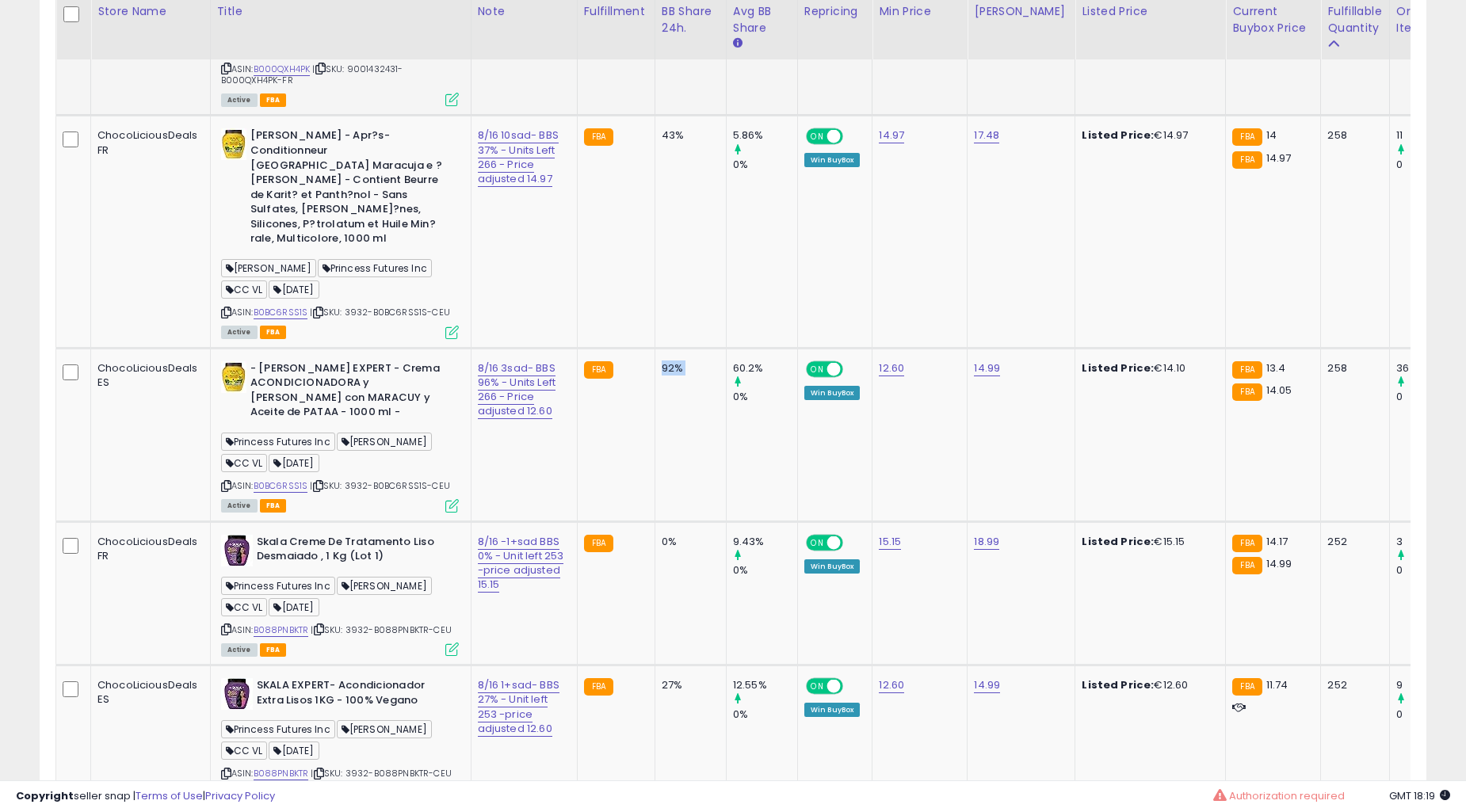
click at [655, 418] on td "92%" at bounding box center [690, 435] width 72 height 174
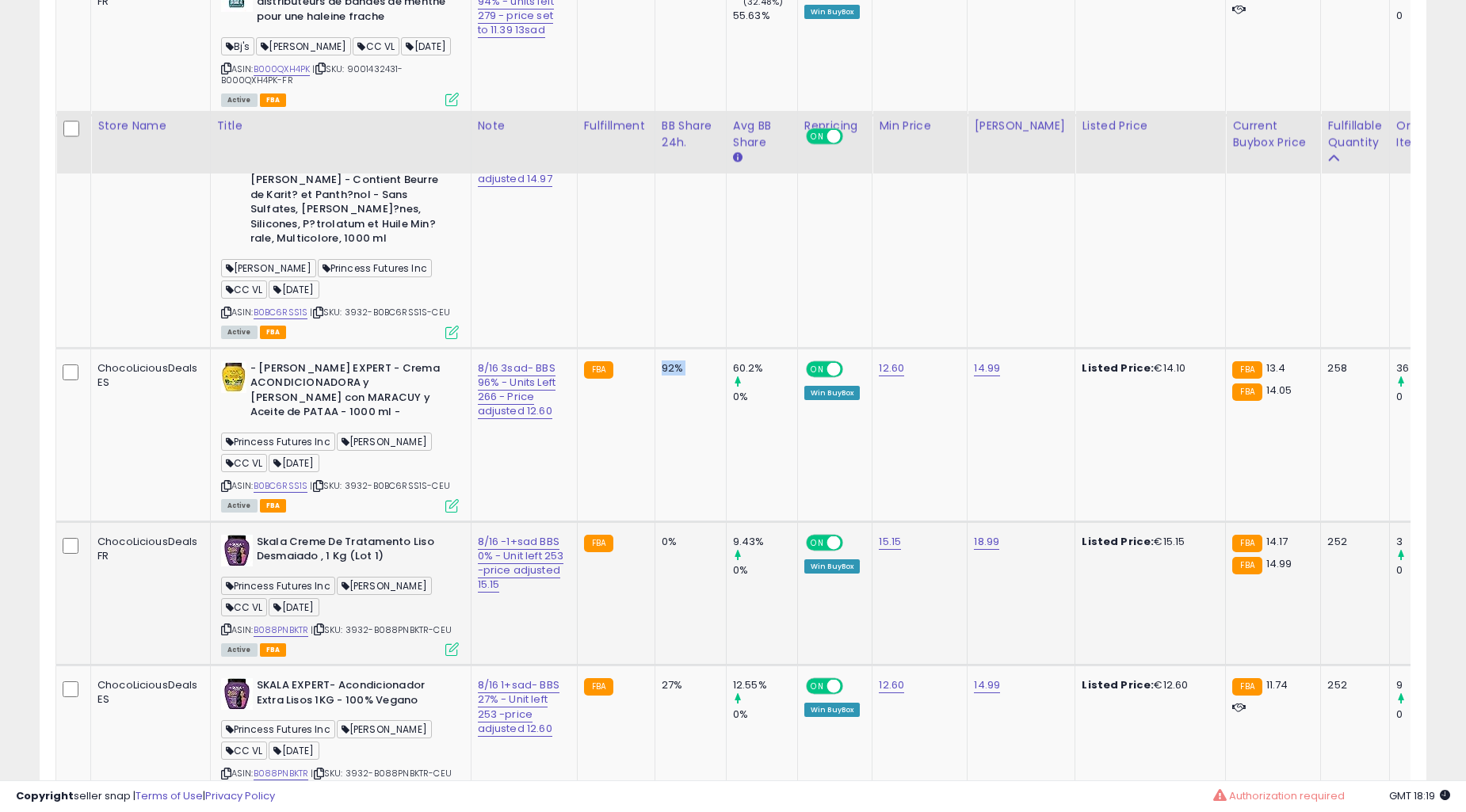
click at [655, 522] on td "0%" at bounding box center [690, 593] width 72 height 144
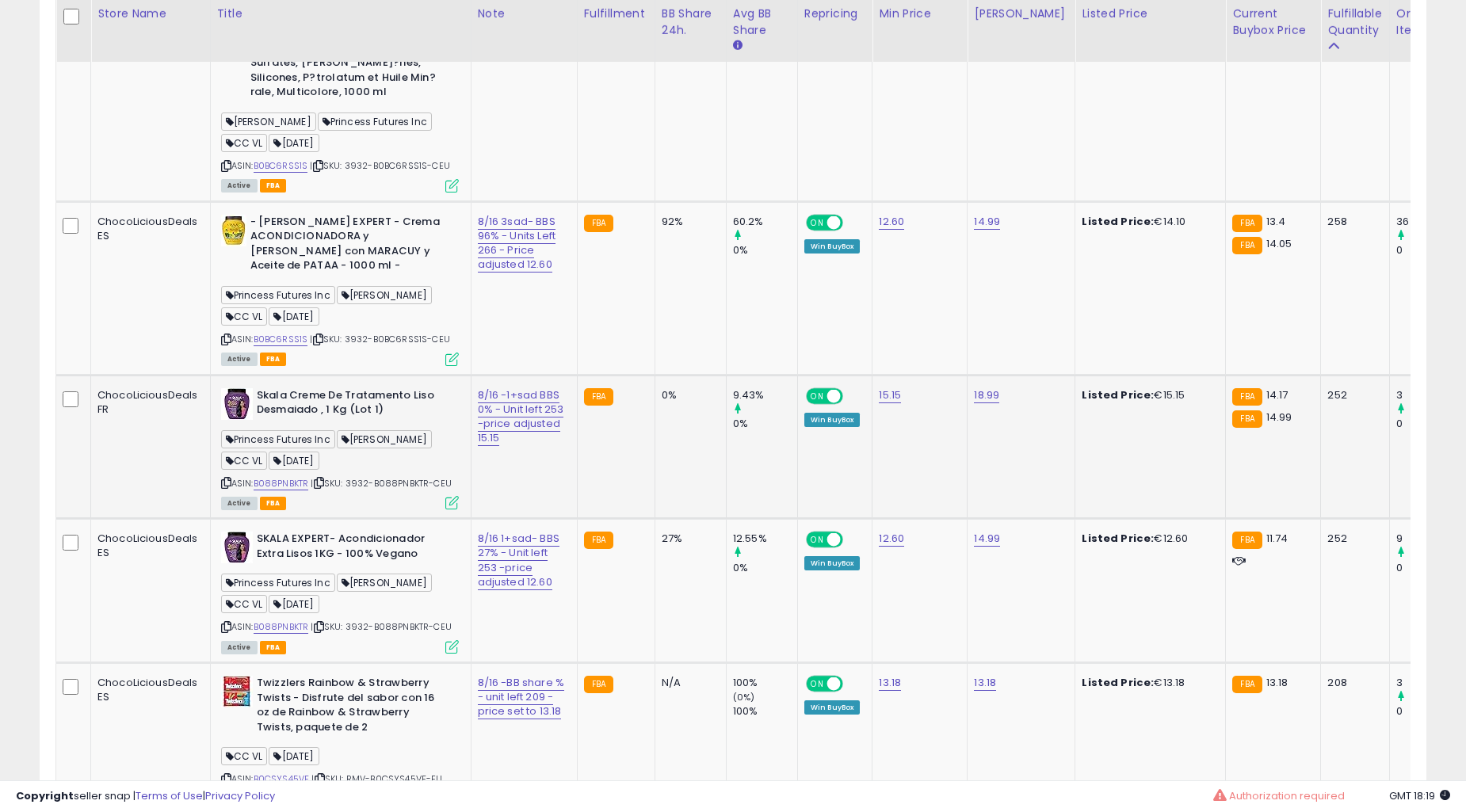
click at [662, 403] on div "0%" at bounding box center [687, 395] width 52 height 14
click at [662, 531] on div "27%" at bounding box center [687, 538] width 52 height 14
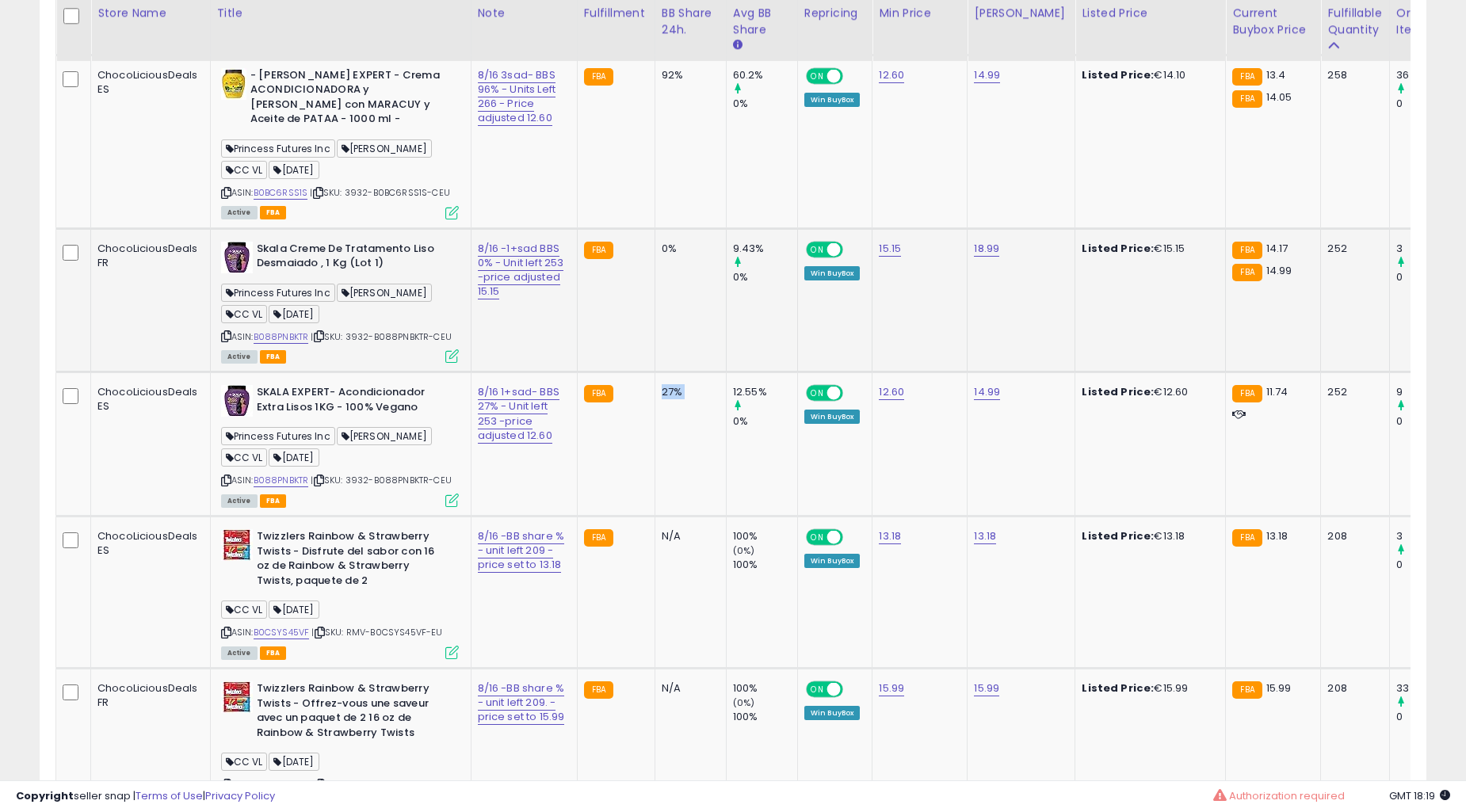
click at [662, 399] on div "27%" at bounding box center [687, 392] width 52 height 14
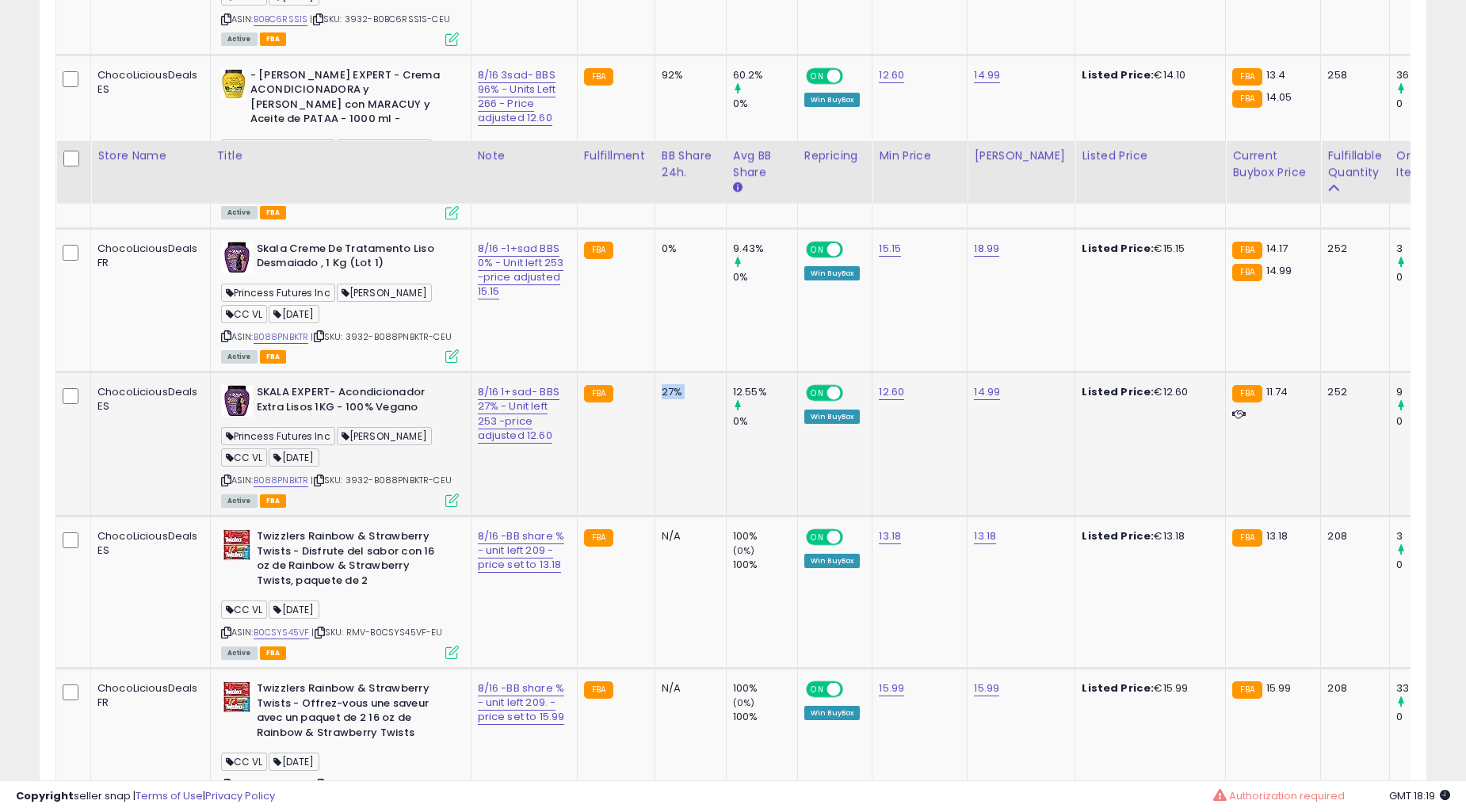
click at [662, 682] on div "N/A" at bounding box center [687, 689] width 52 height 14
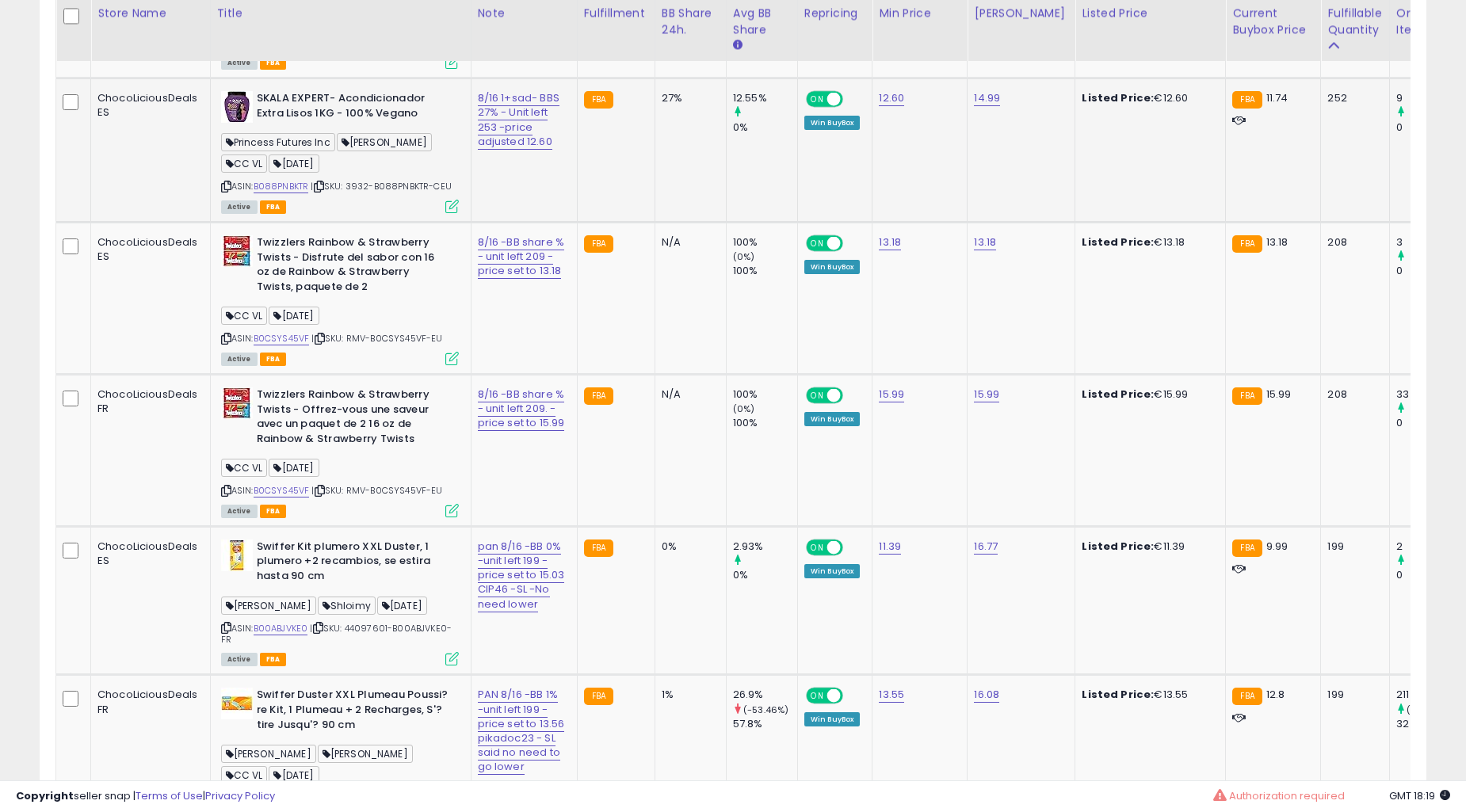
click at [662, 402] on div "N/A" at bounding box center [687, 395] width 52 height 14
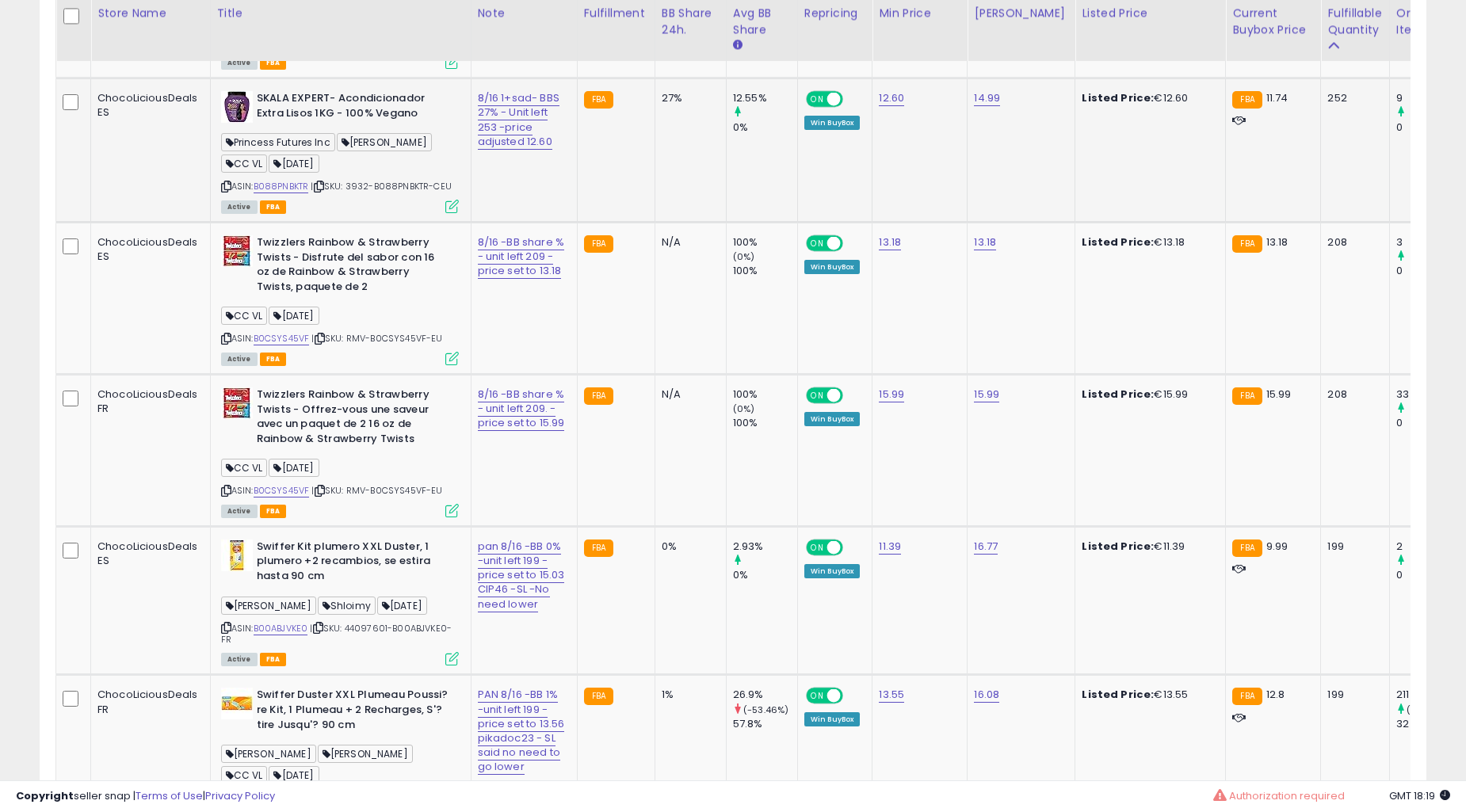
click at [662, 402] on div "N/A" at bounding box center [687, 395] width 52 height 14
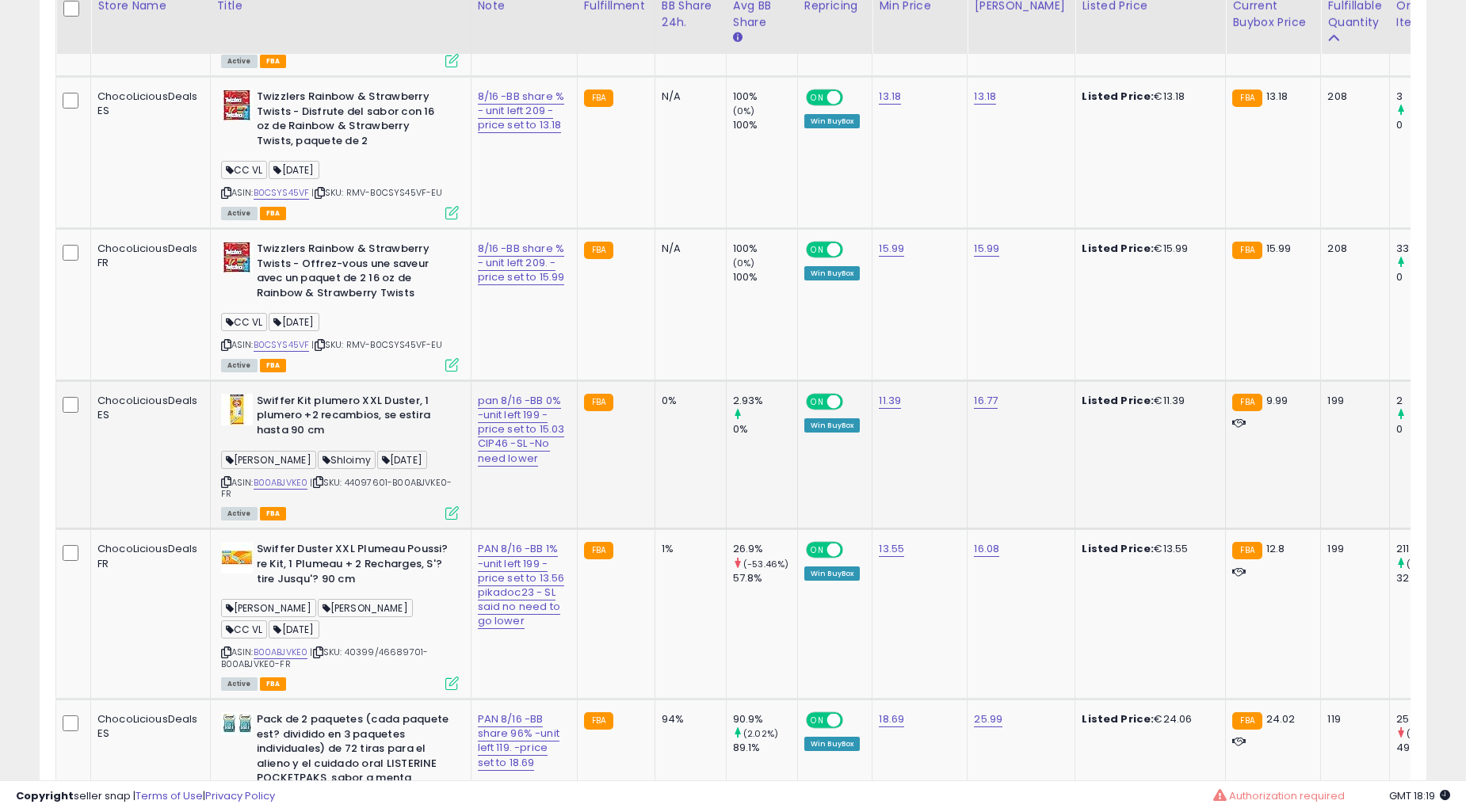
click at [655, 428] on td "0%" at bounding box center [690, 455] width 72 height 149
click at [662, 408] on div "0%" at bounding box center [687, 401] width 52 height 14
click at [669, 487] on td "0%" at bounding box center [690, 455] width 72 height 149
click at [667, 486] on td "0%" at bounding box center [690, 455] width 72 height 149
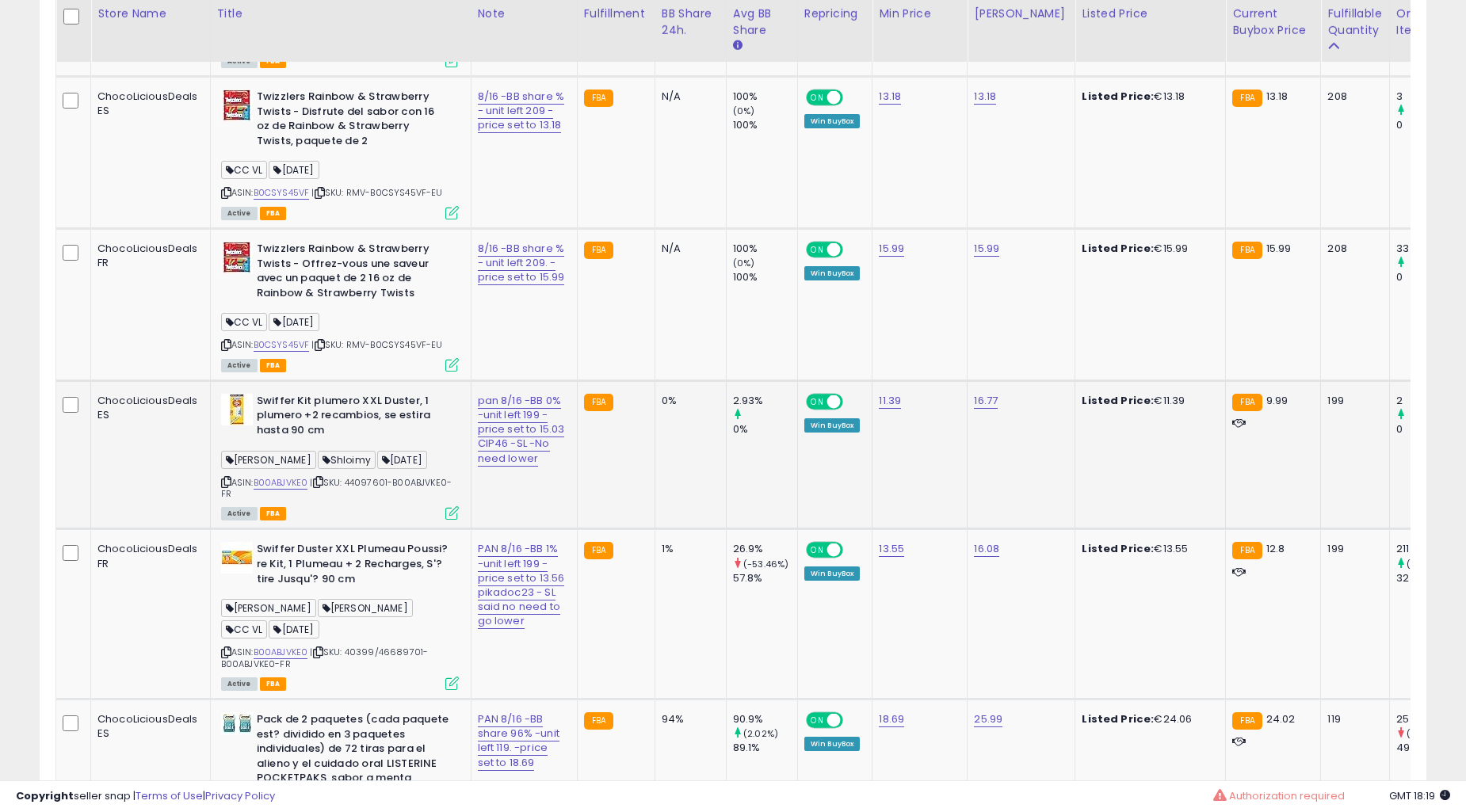
click at [667, 486] on td "0%" at bounding box center [690, 455] width 72 height 149
click at [664, 487] on td "0%" at bounding box center [690, 455] width 72 height 149
click at [663, 483] on td "0%" at bounding box center [690, 455] width 72 height 149
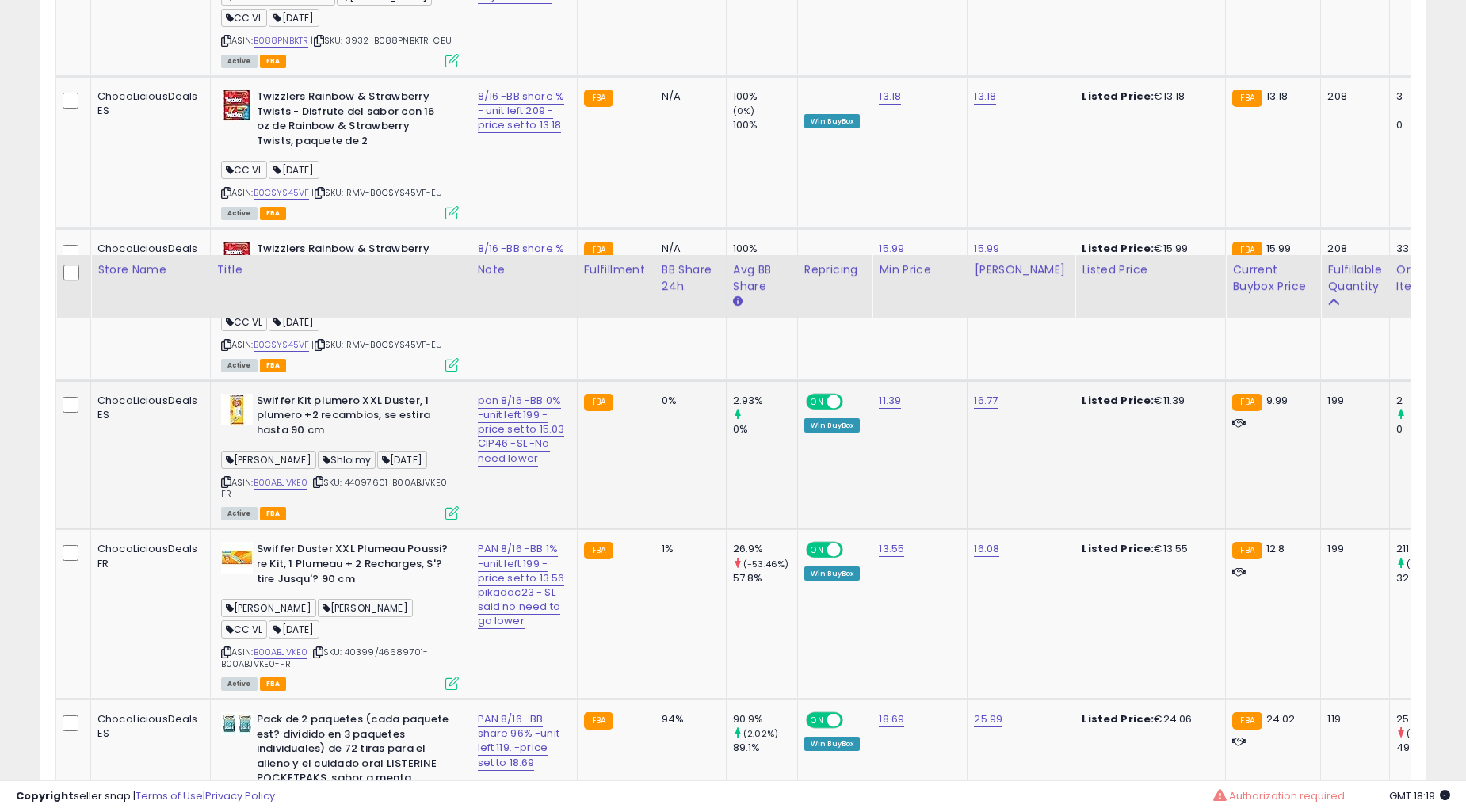
scroll to position [3959, 0]
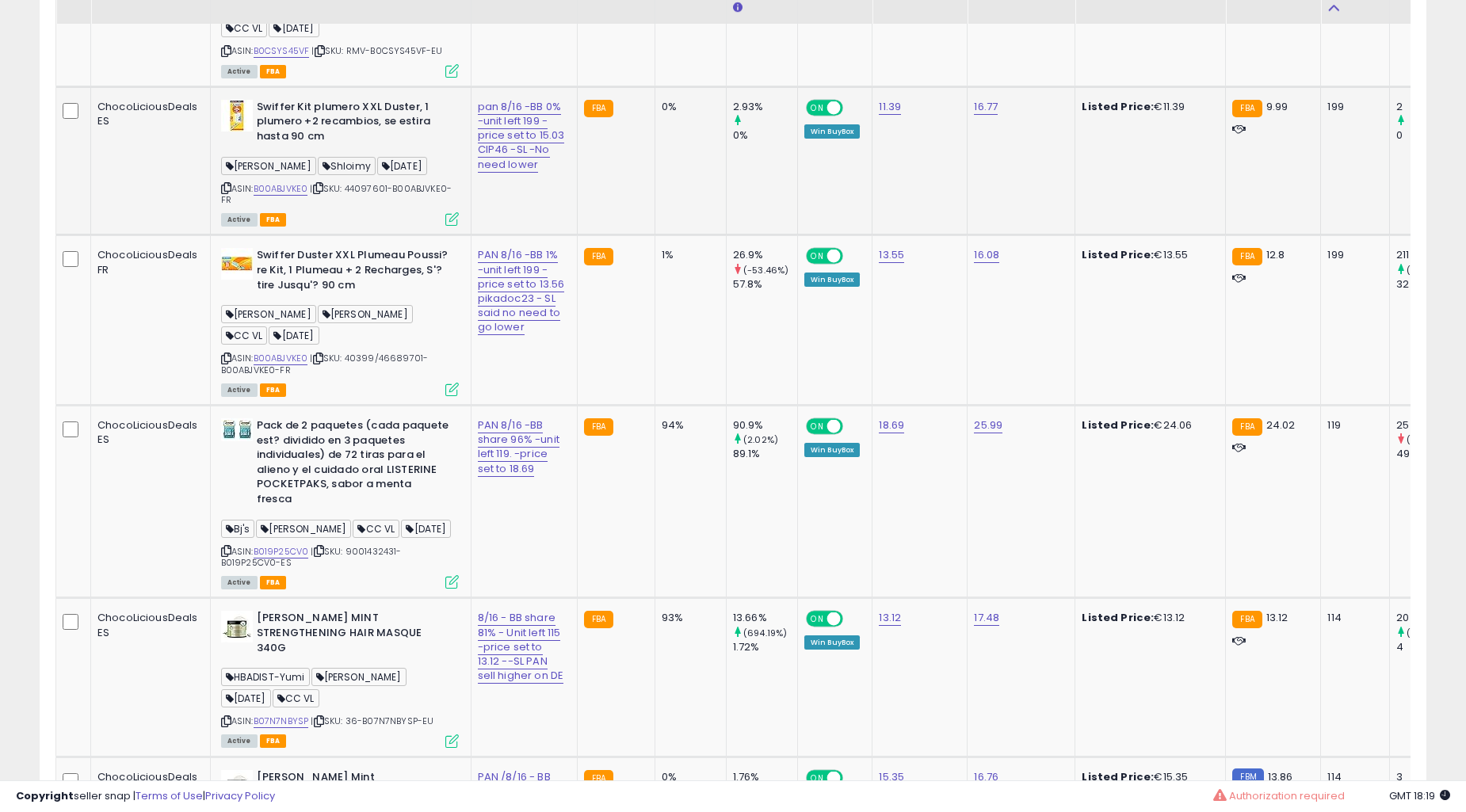
click at [656, 470] on td "94%" at bounding box center [690, 501] width 72 height 192
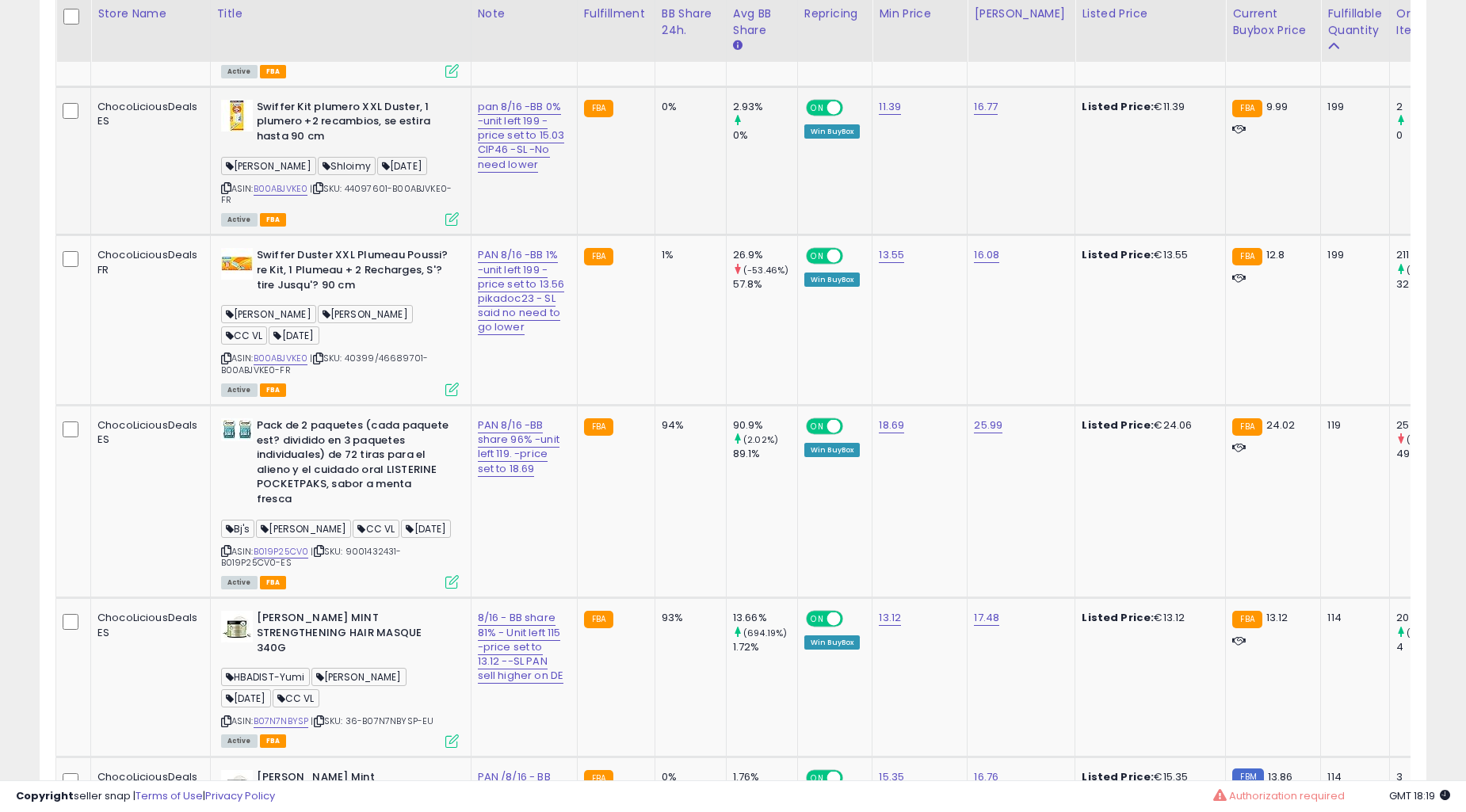
click at [656, 470] on td "94%" at bounding box center [690, 501] width 72 height 192
click at [655, 406] on td "1%" at bounding box center [690, 321] width 72 height 170
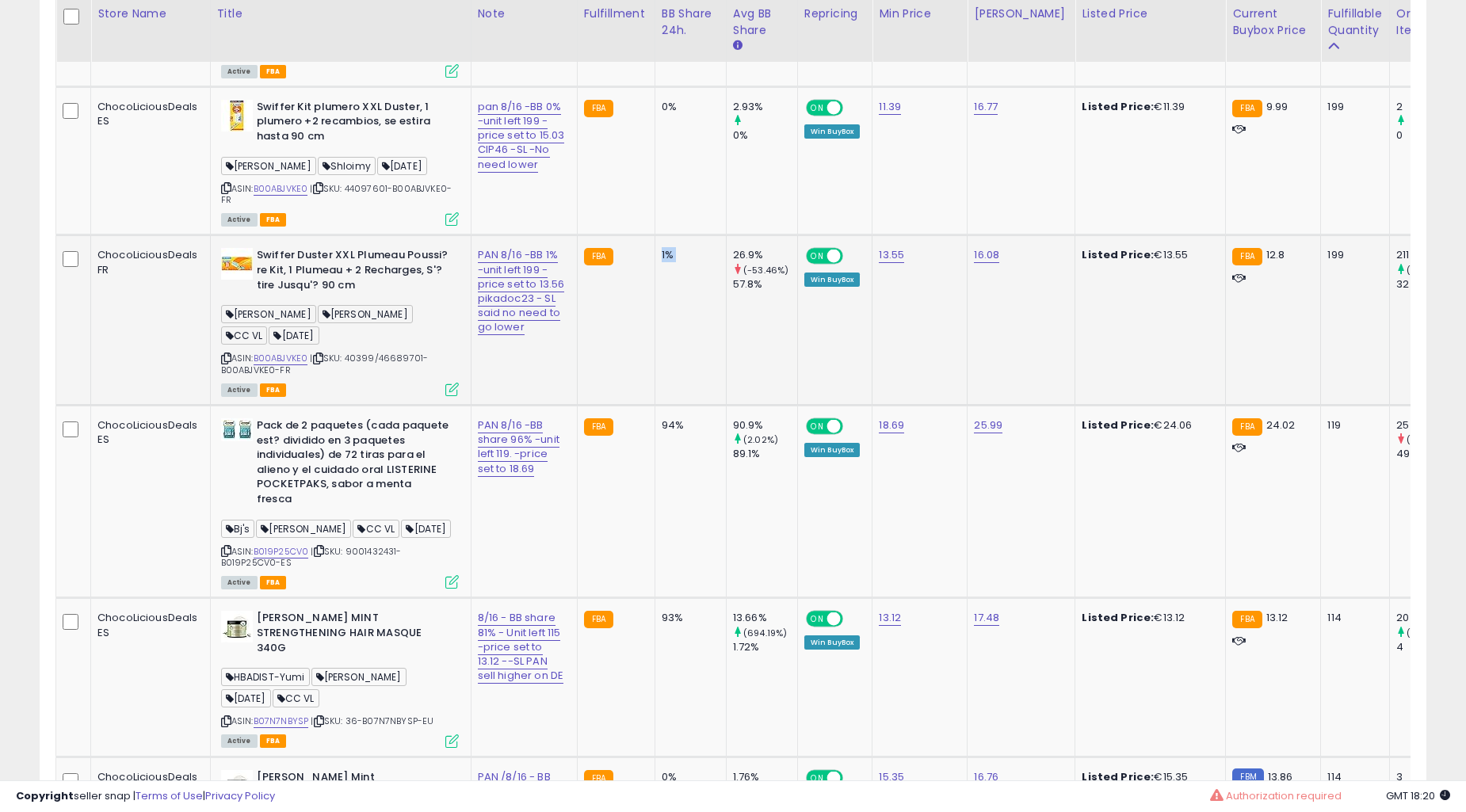
click at [655, 406] on td "1%" at bounding box center [690, 321] width 72 height 170
click at [662, 114] on div "0%" at bounding box center [687, 107] width 52 height 14
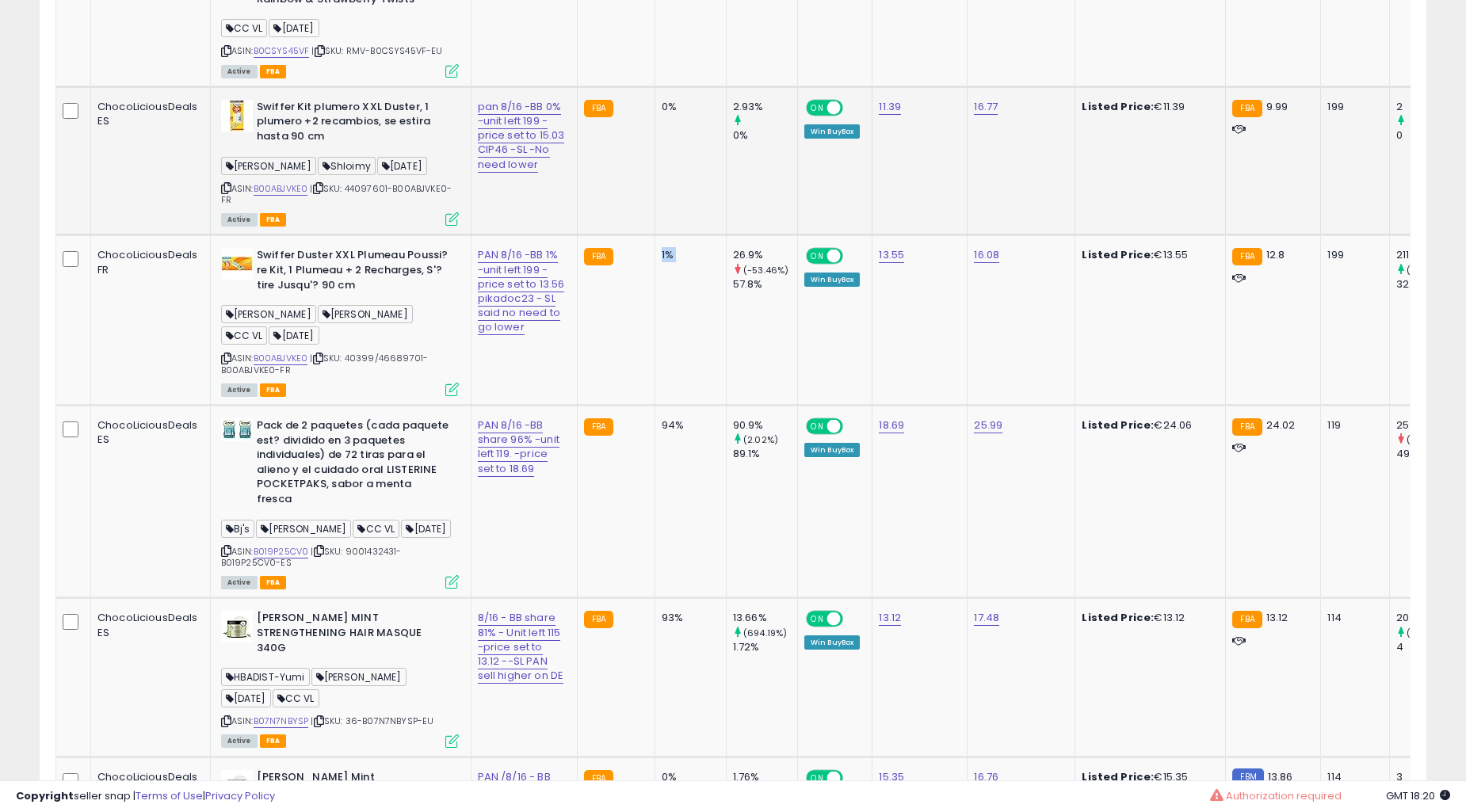
scroll to position [3665, 0]
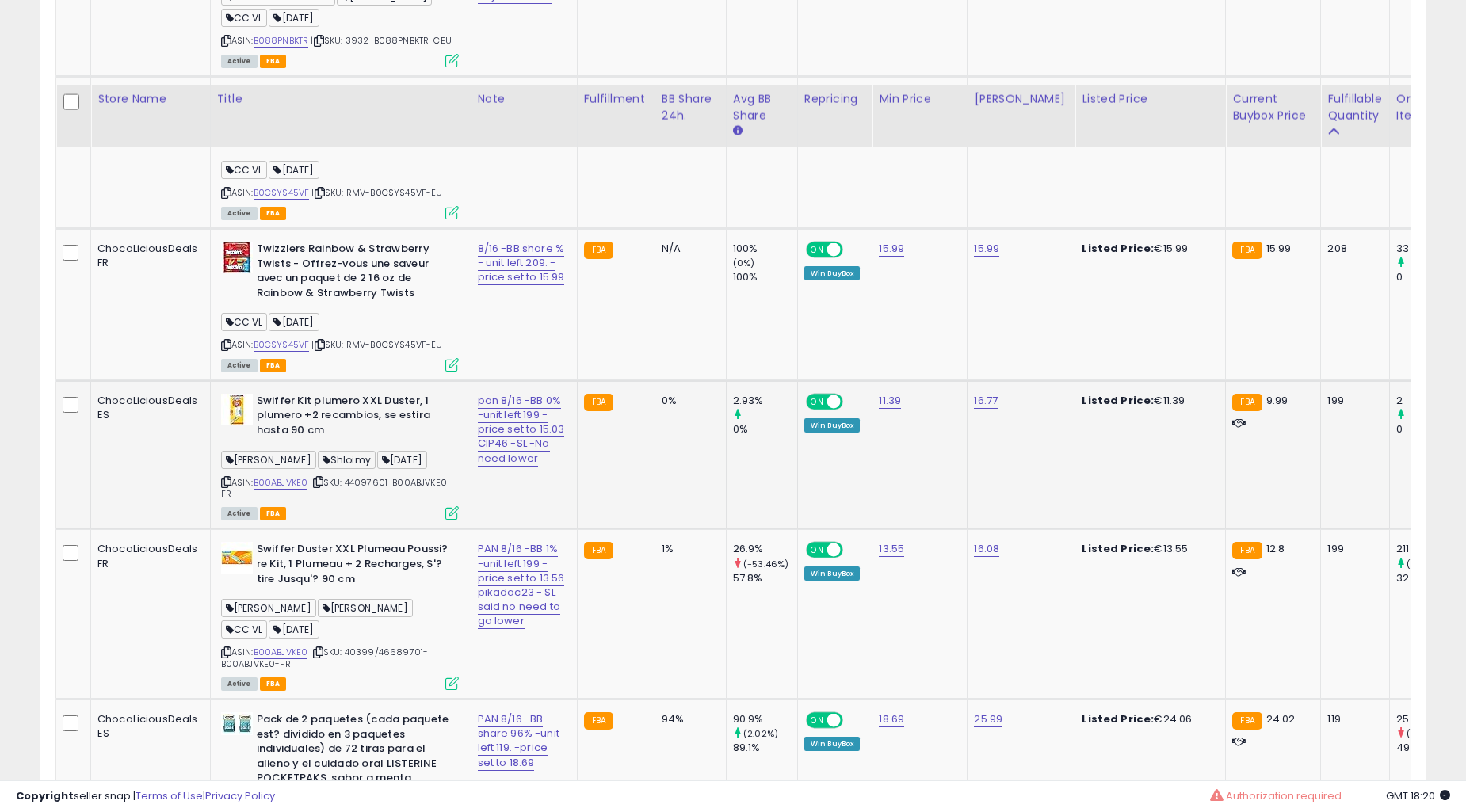
click at [662, 408] on div "0%" at bounding box center [687, 401] width 52 height 14
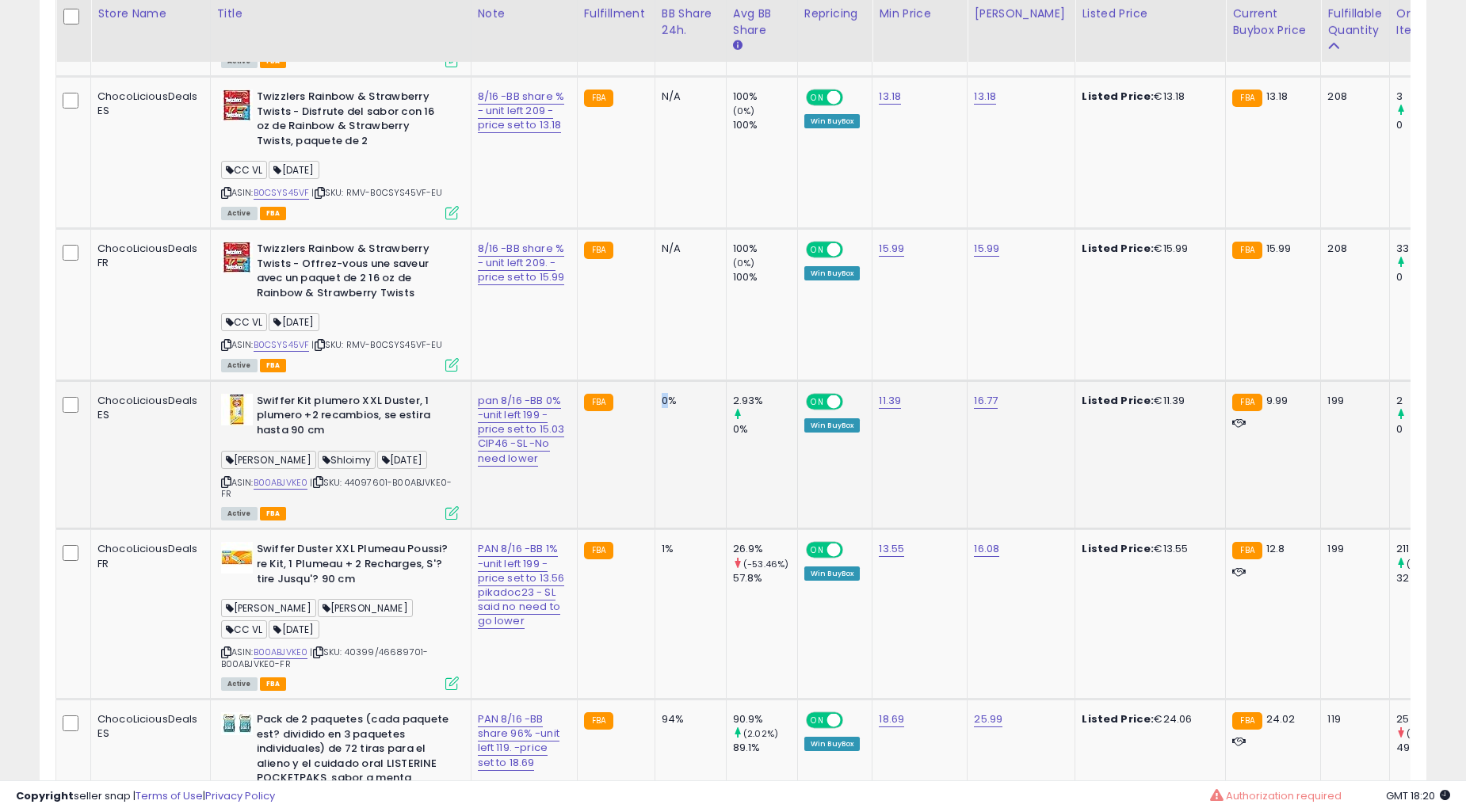
click at [662, 408] on div "0%" at bounding box center [687, 401] width 52 height 14
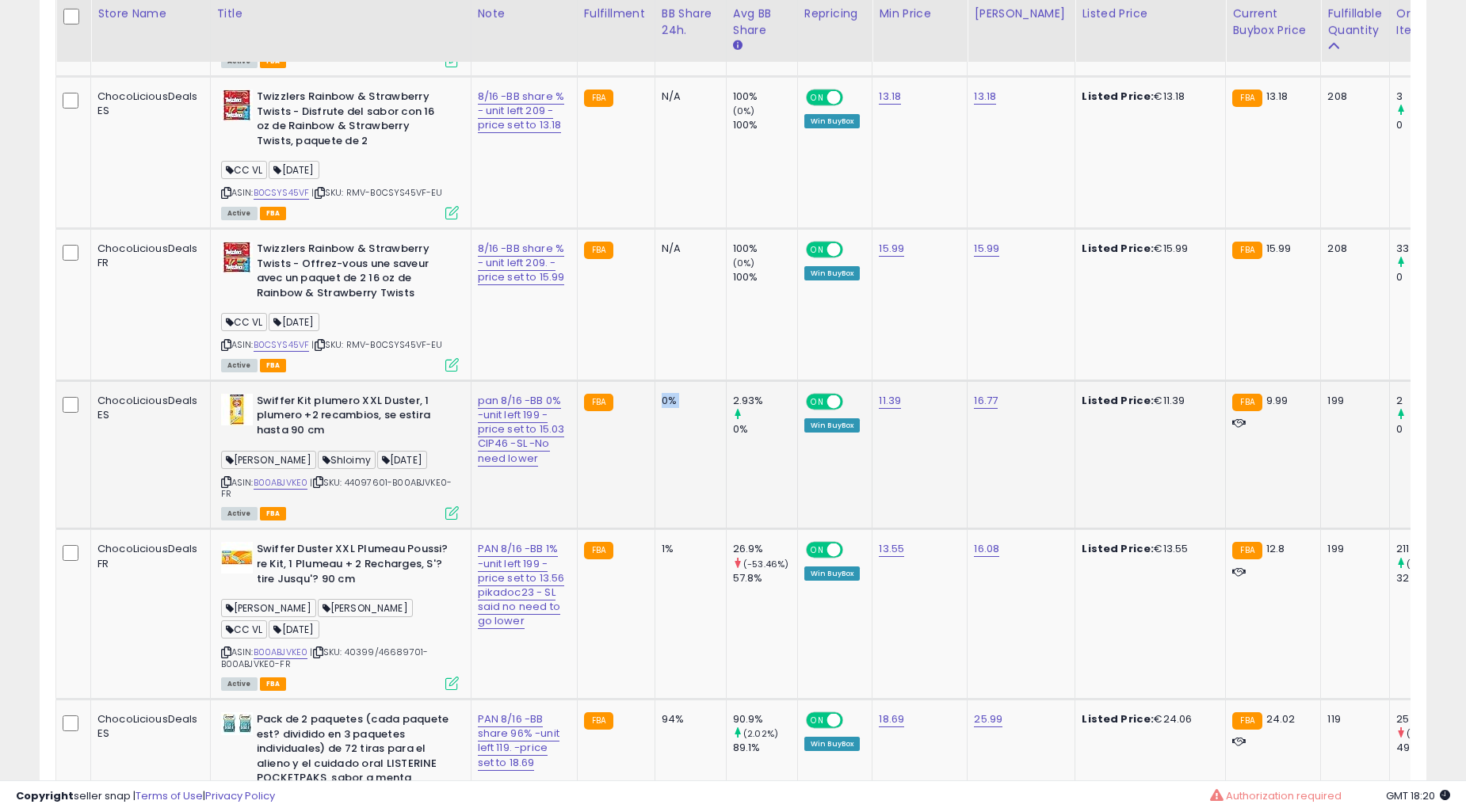
click at [655, 431] on td "0%" at bounding box center [690, 455] width 72 height 149
click at [655, 426] on td "0%" at bounding box center [690, 455] width 72 height 149
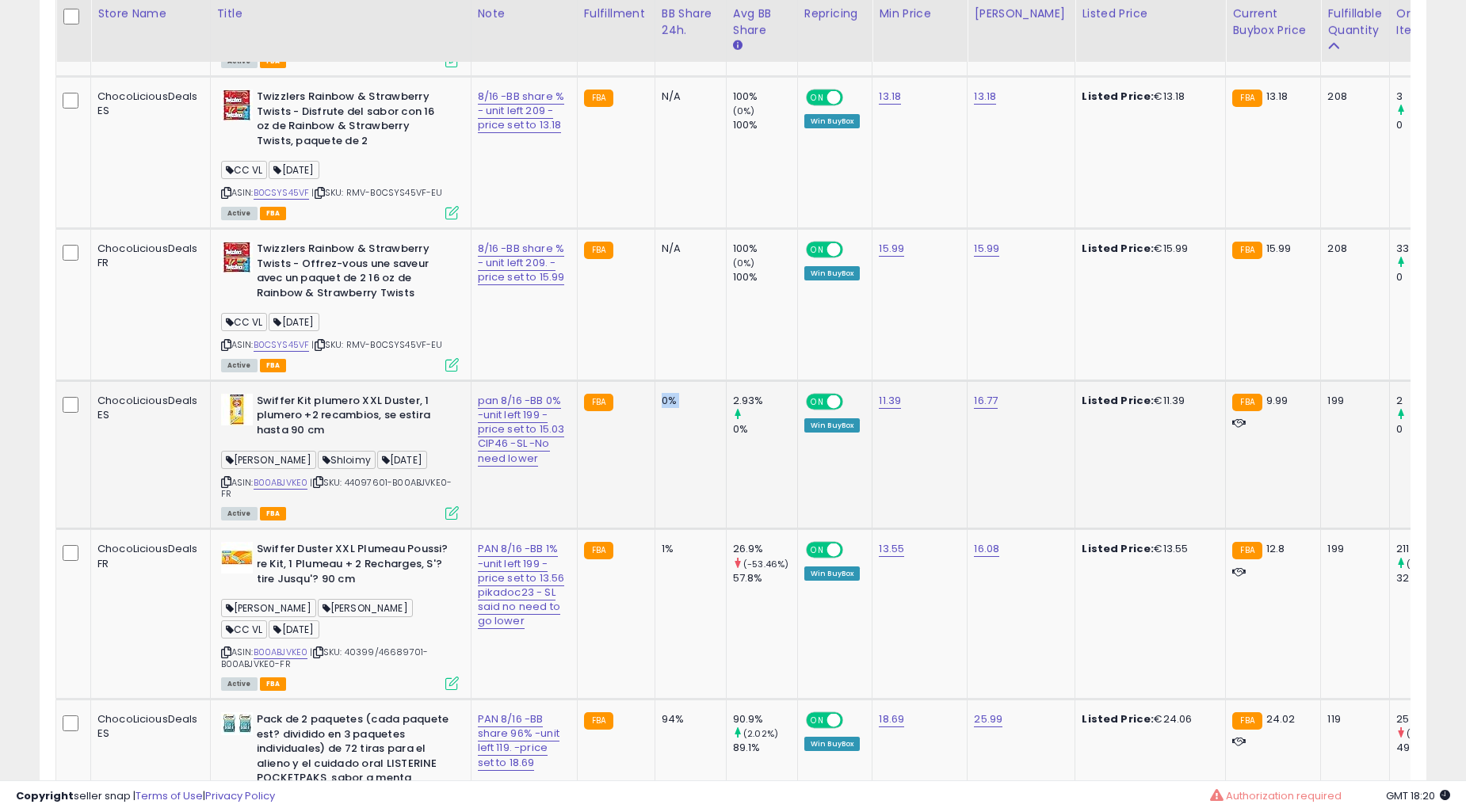
click at [655, 426] on td "0%" at bounding box center [690, 455] width 72 height 149
click at [655, 424] on td "0%" at bounding box center [690, 455] width 72 height 149
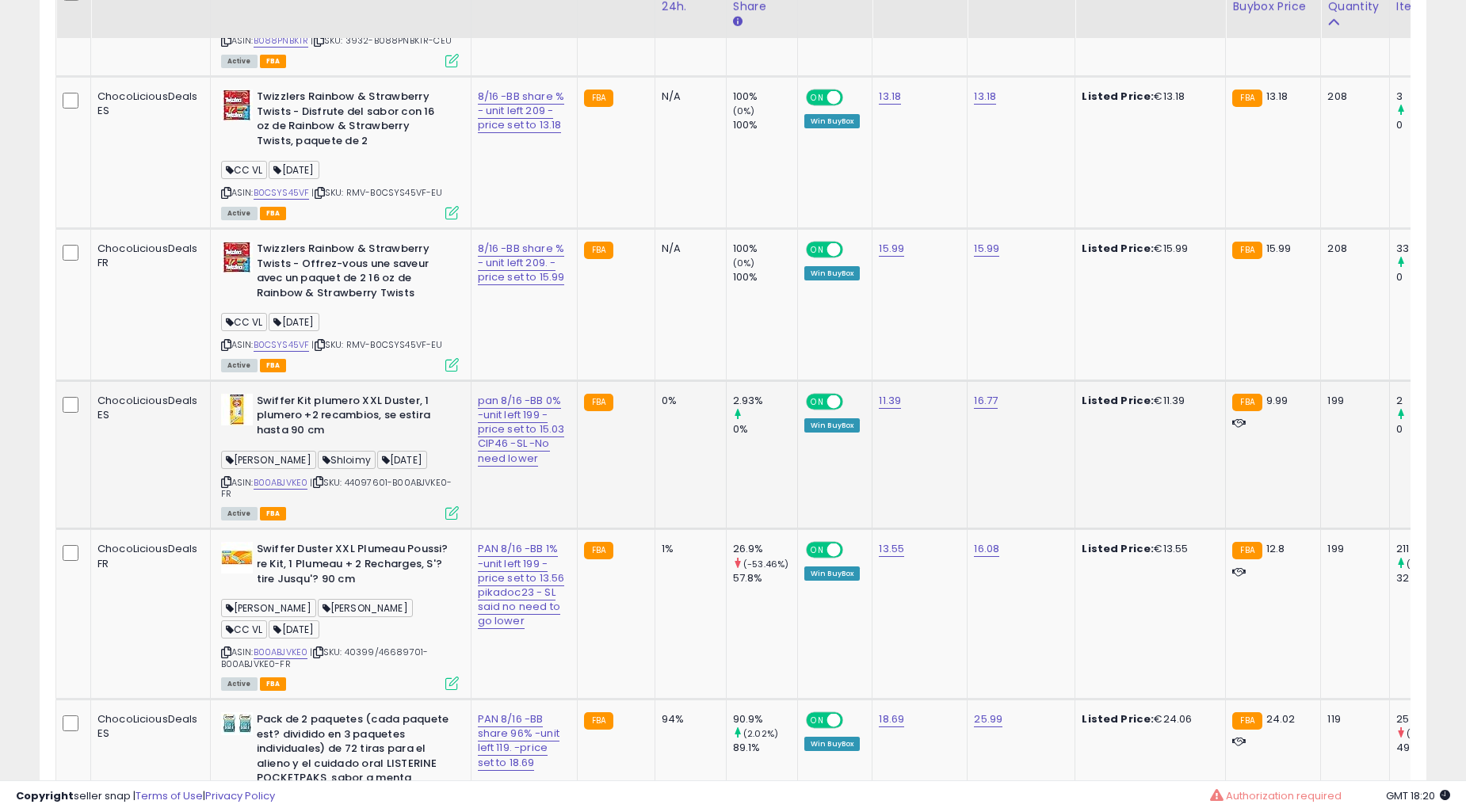
click at [655, 381] on td "N/A" at bounding box center [690, 305] width 72 height 152
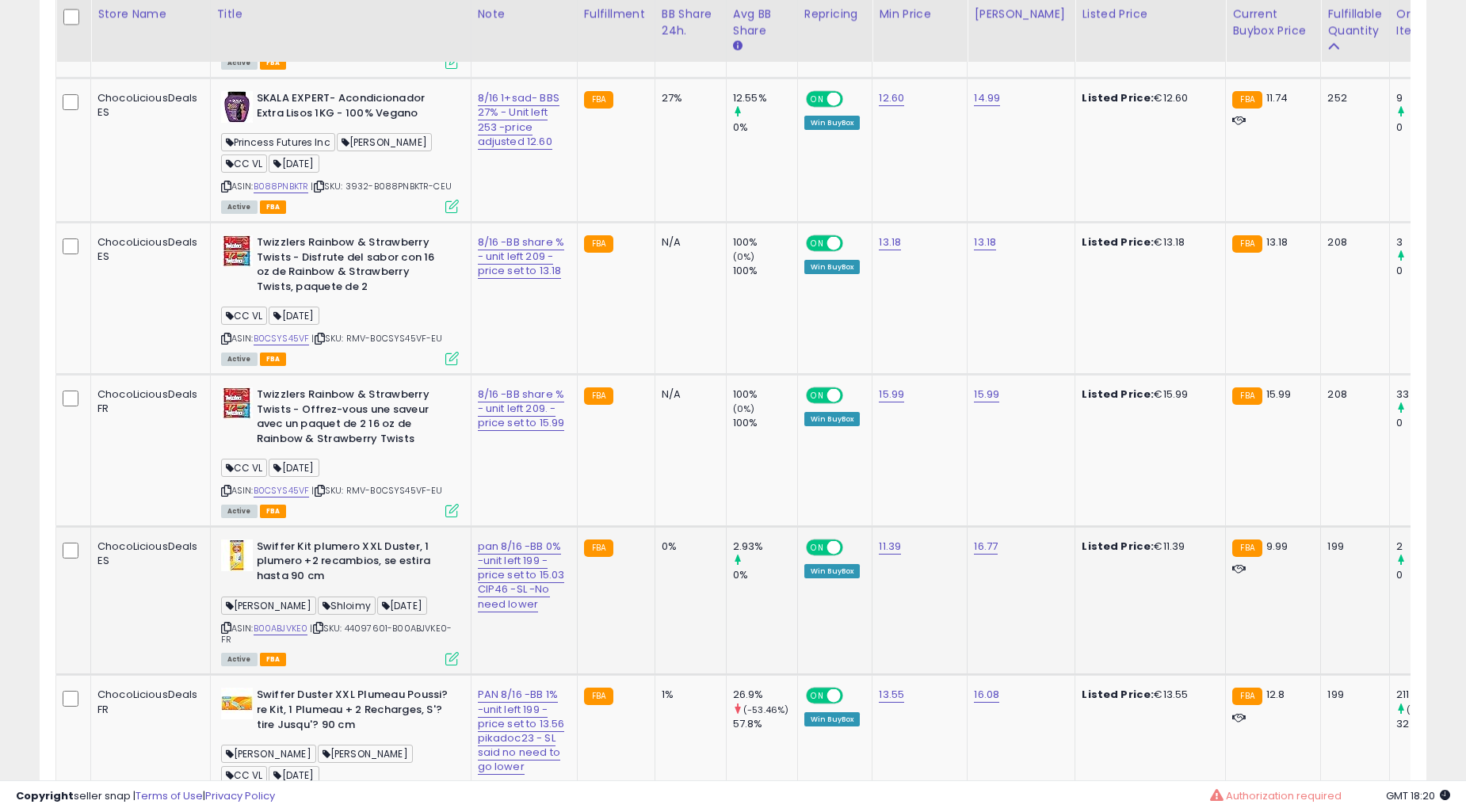
click at [655, 424] on td "N/A" at bounding box center [690, 450] width 72 height 152
click at [655, 423] on td "N/A" at bounding box center [690, 450] width 72 height 152
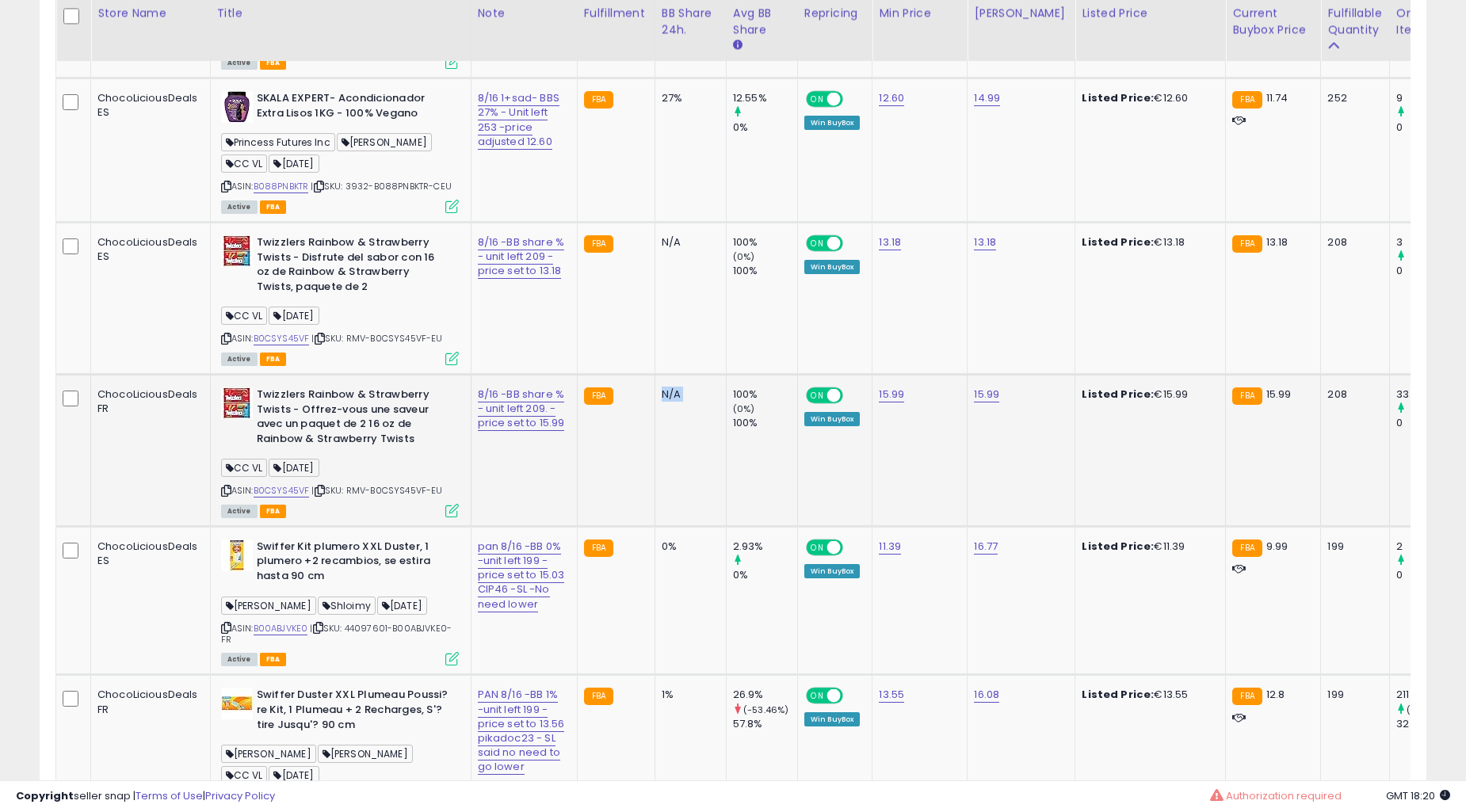
click at [655, 222] on td "27%" at bounding box center [690, 151] width 72 height 144
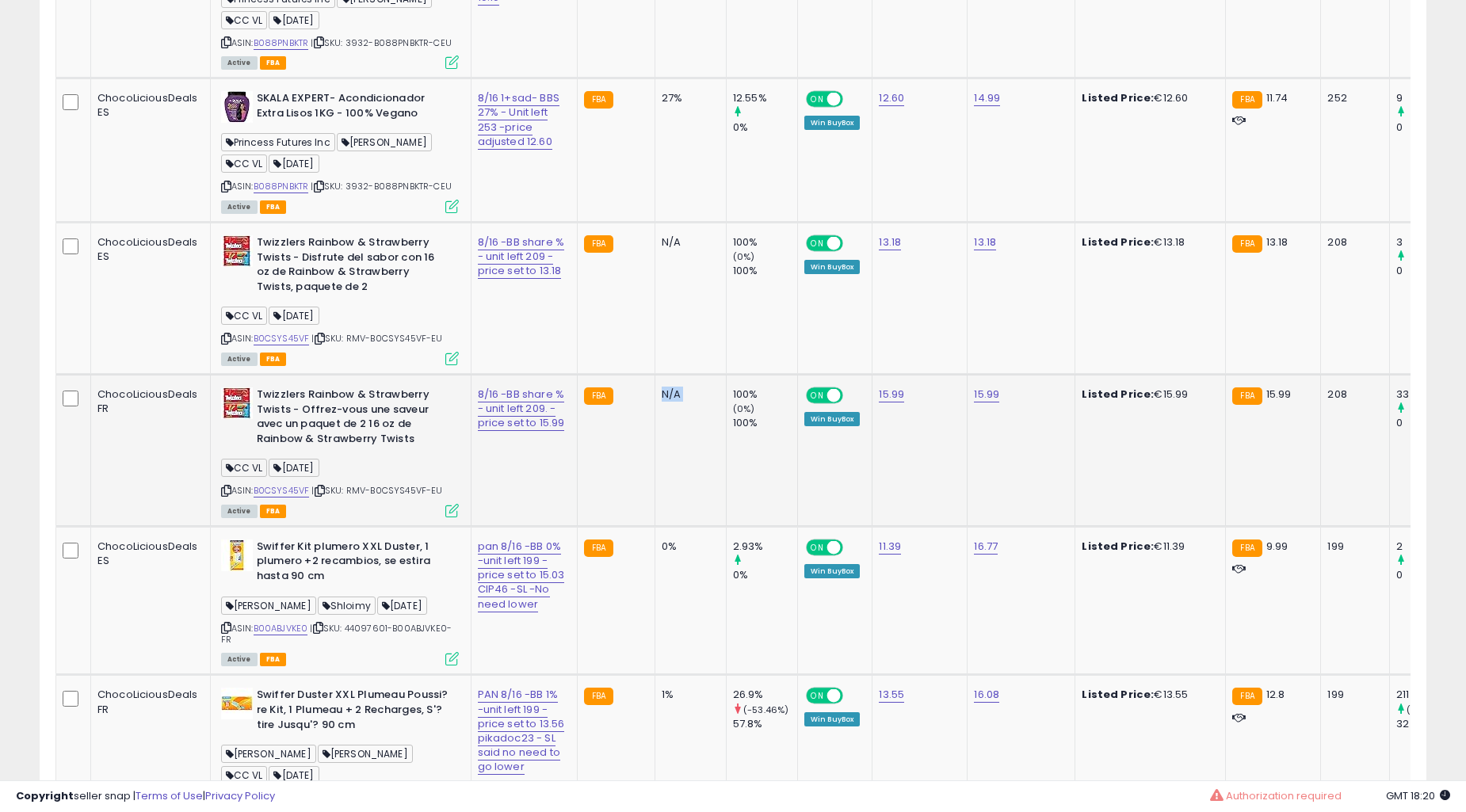
scroll to position [3226, 0]
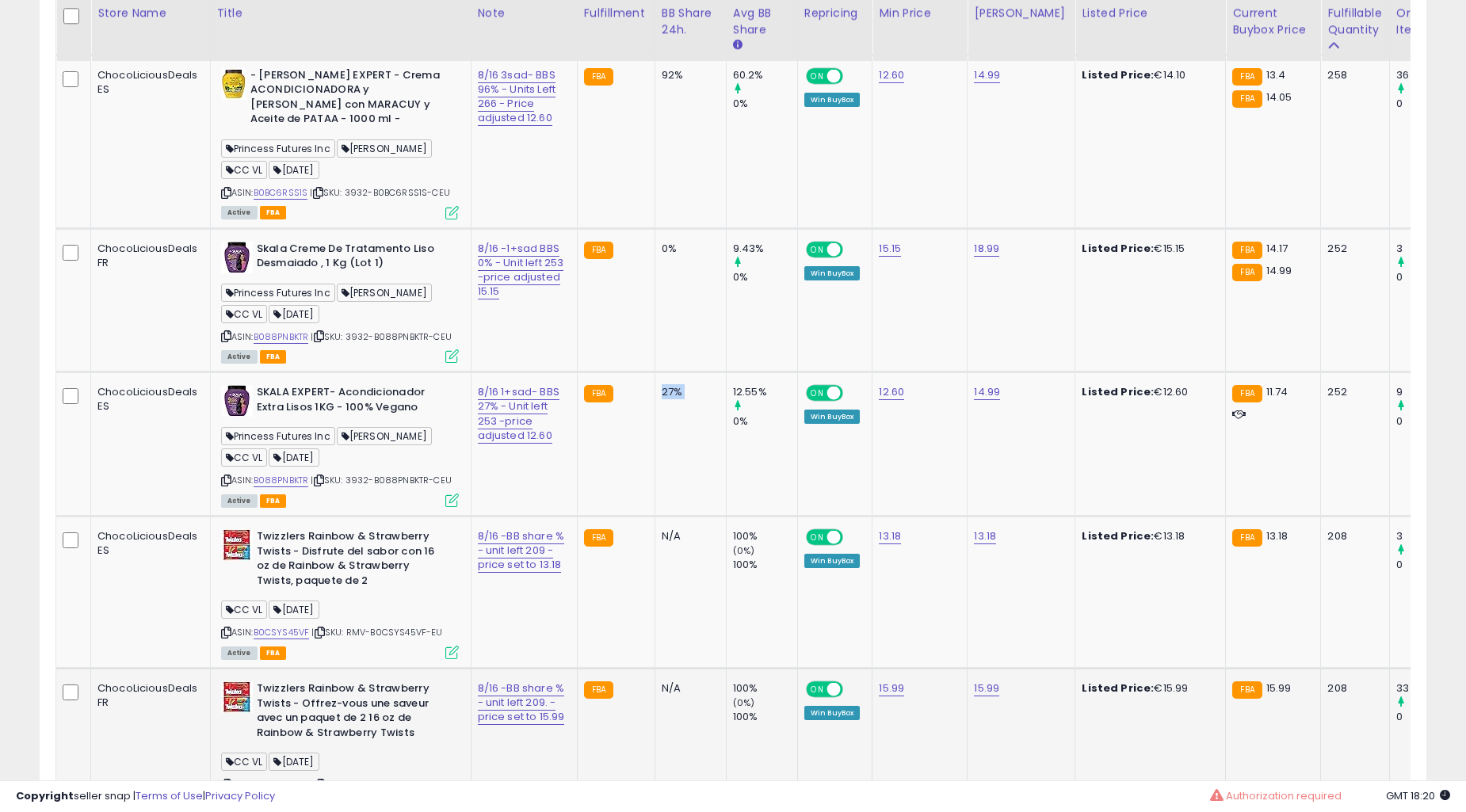
click at [655, 423] on td "27%" at bounding box center [690, 445] width 72 height 144
click at [615, 345] on td "FBA" at bounding box center [616, 300] width 78 height 144
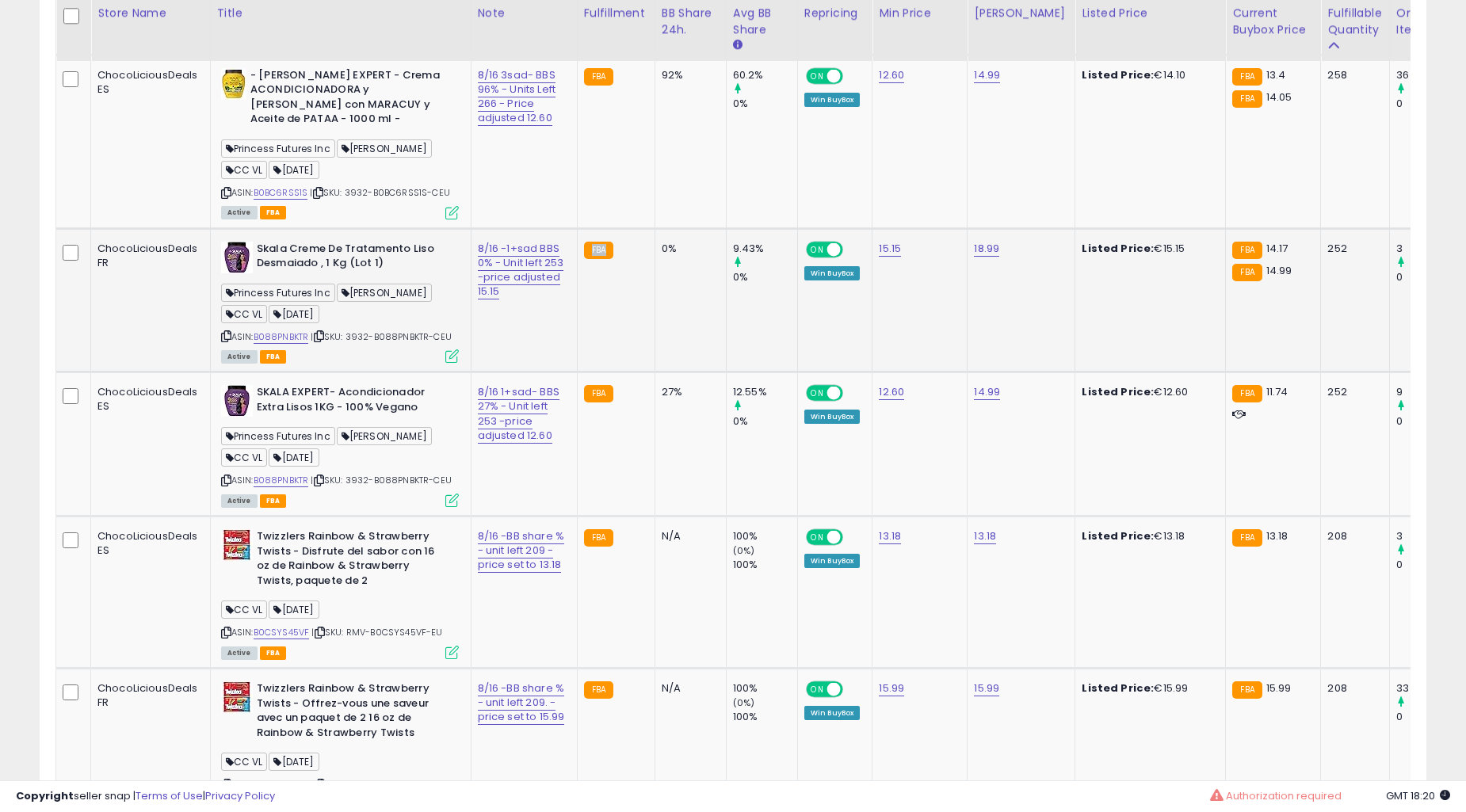
click at [615, 345] on td "FBA" at bounding box center [616, 300] width 78 height 144
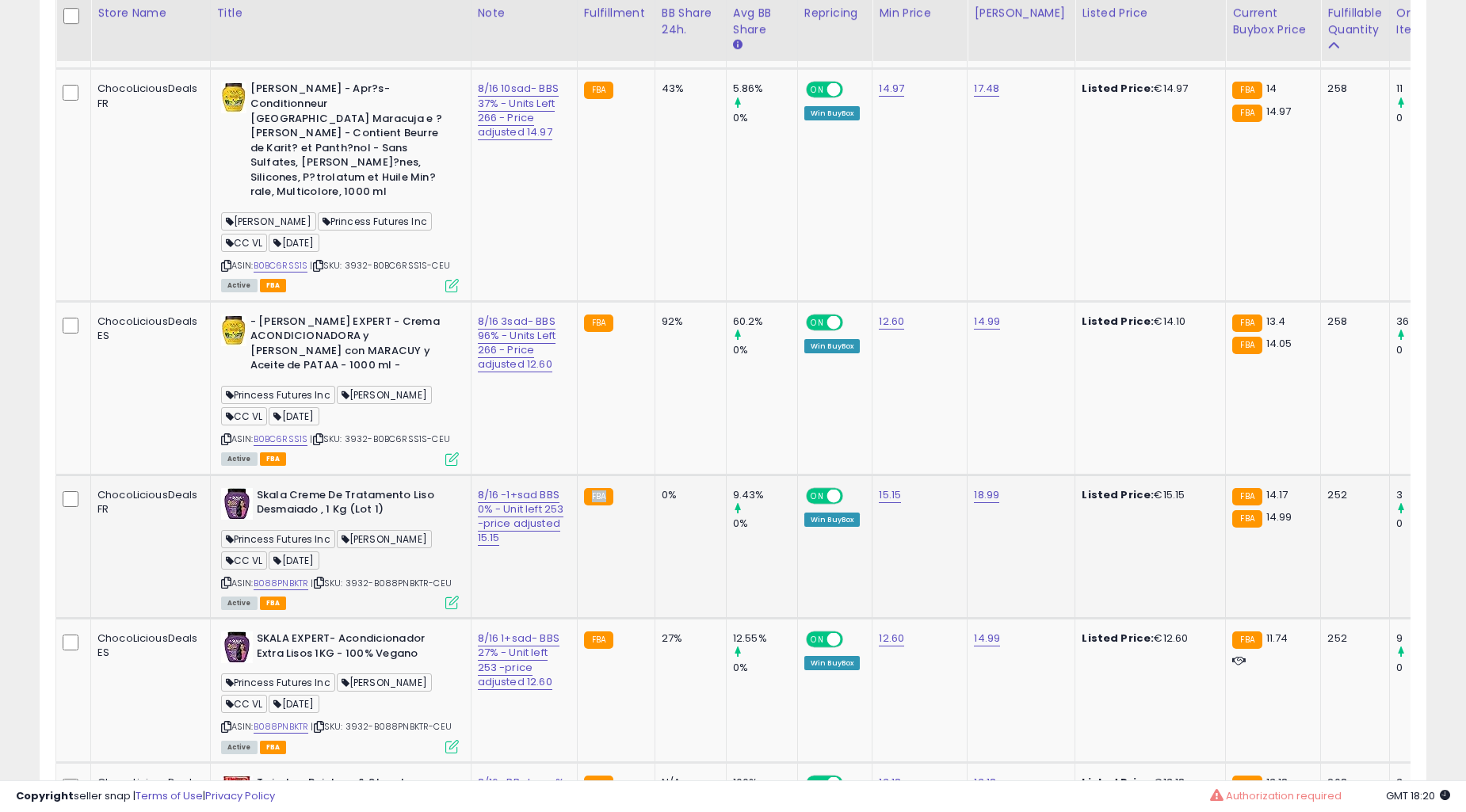
click at [655, 475] on td "92%" at bounding box center [690, 388] width 72 height 174
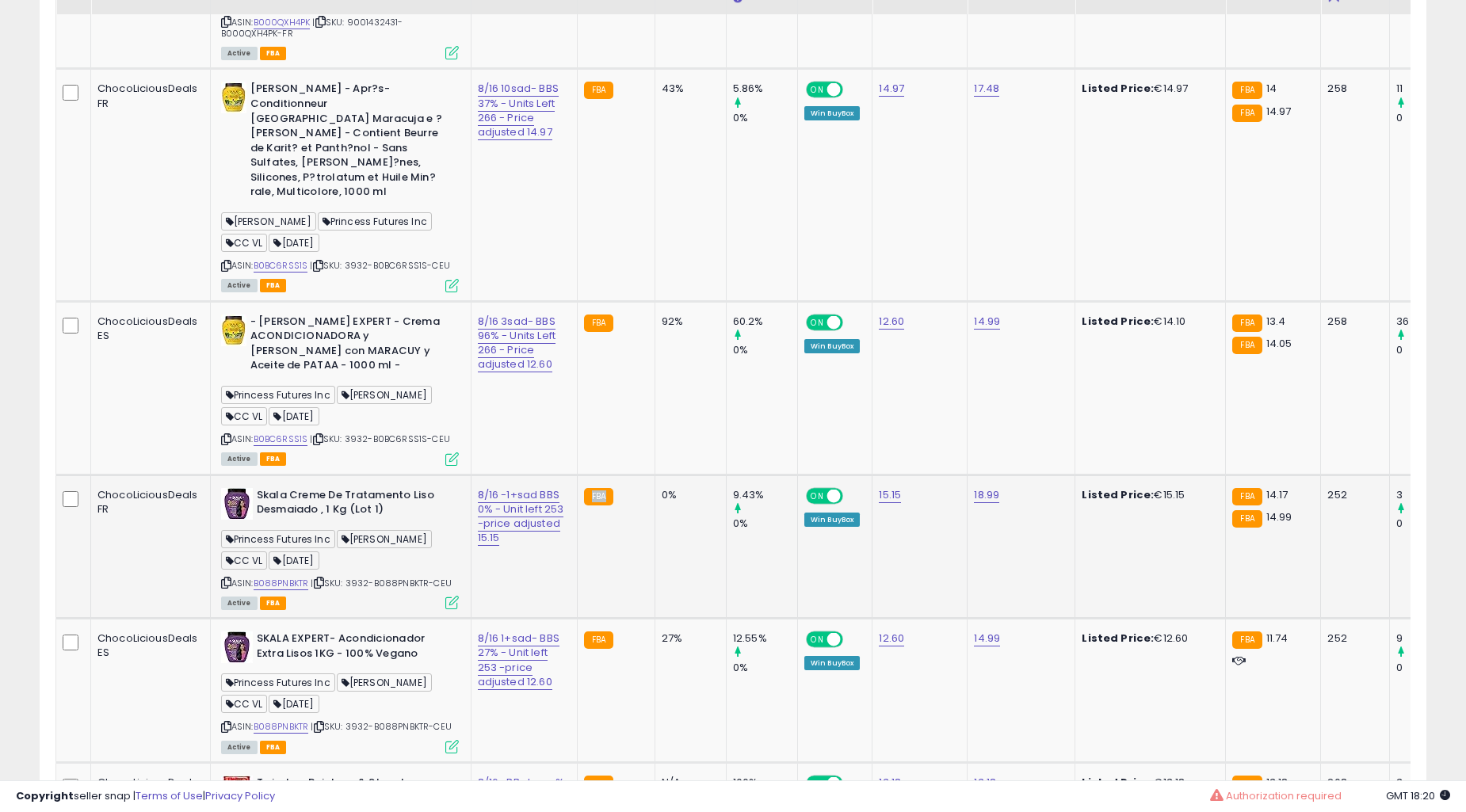
scroll to position [2933, 0]
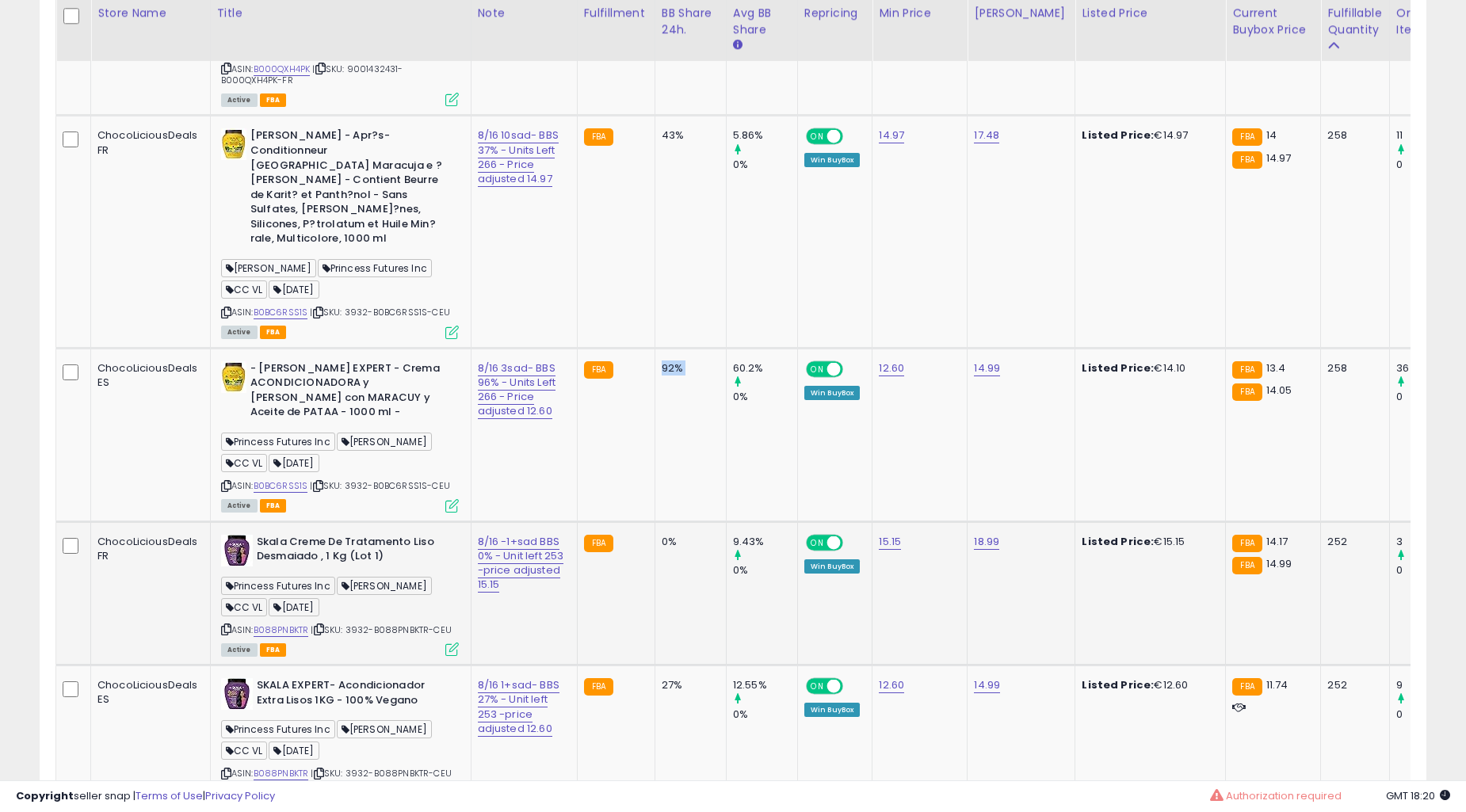
click at [655, 522] on td "92%" at bounding box center [690, 435] width 72 height 174
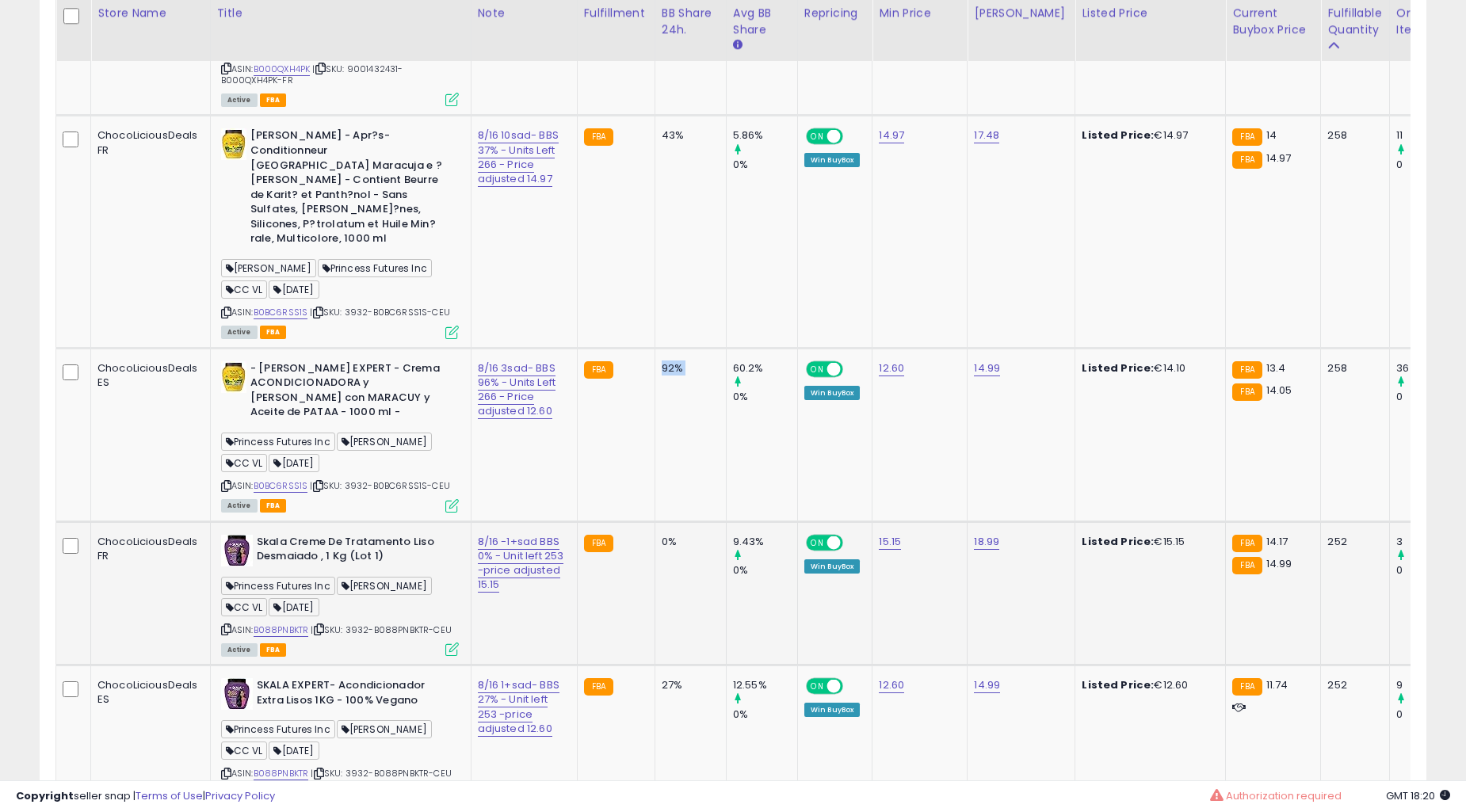
click at [655, 522] on td "92%" at bounding box center [690, 435] width 72 height 174
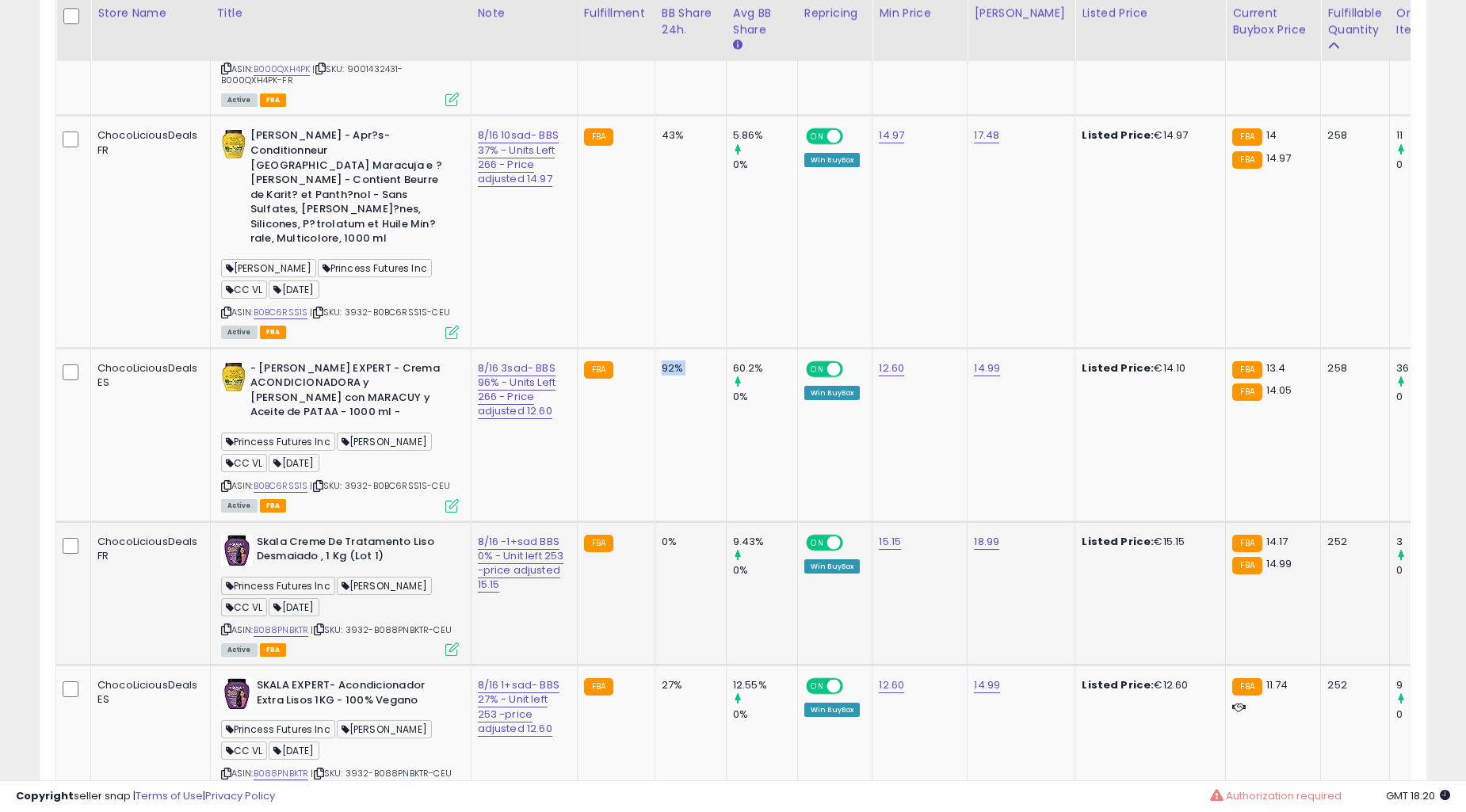
click at [662, 549] on div "0%" at bounding box center [687, 542] width 52 height 14
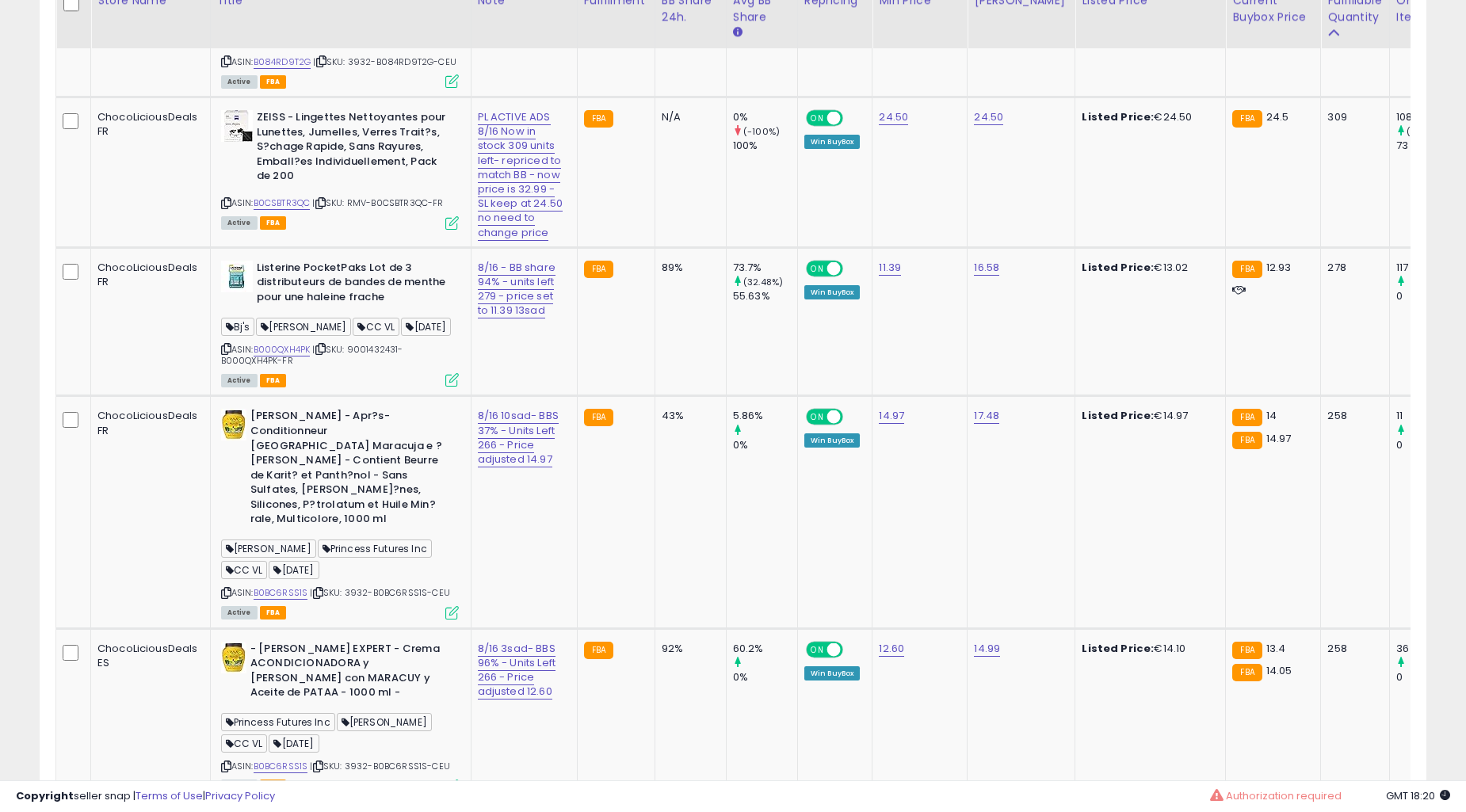
click at [662, 568] on td "43%" at bounding box center [690, 512] width 72 height 232
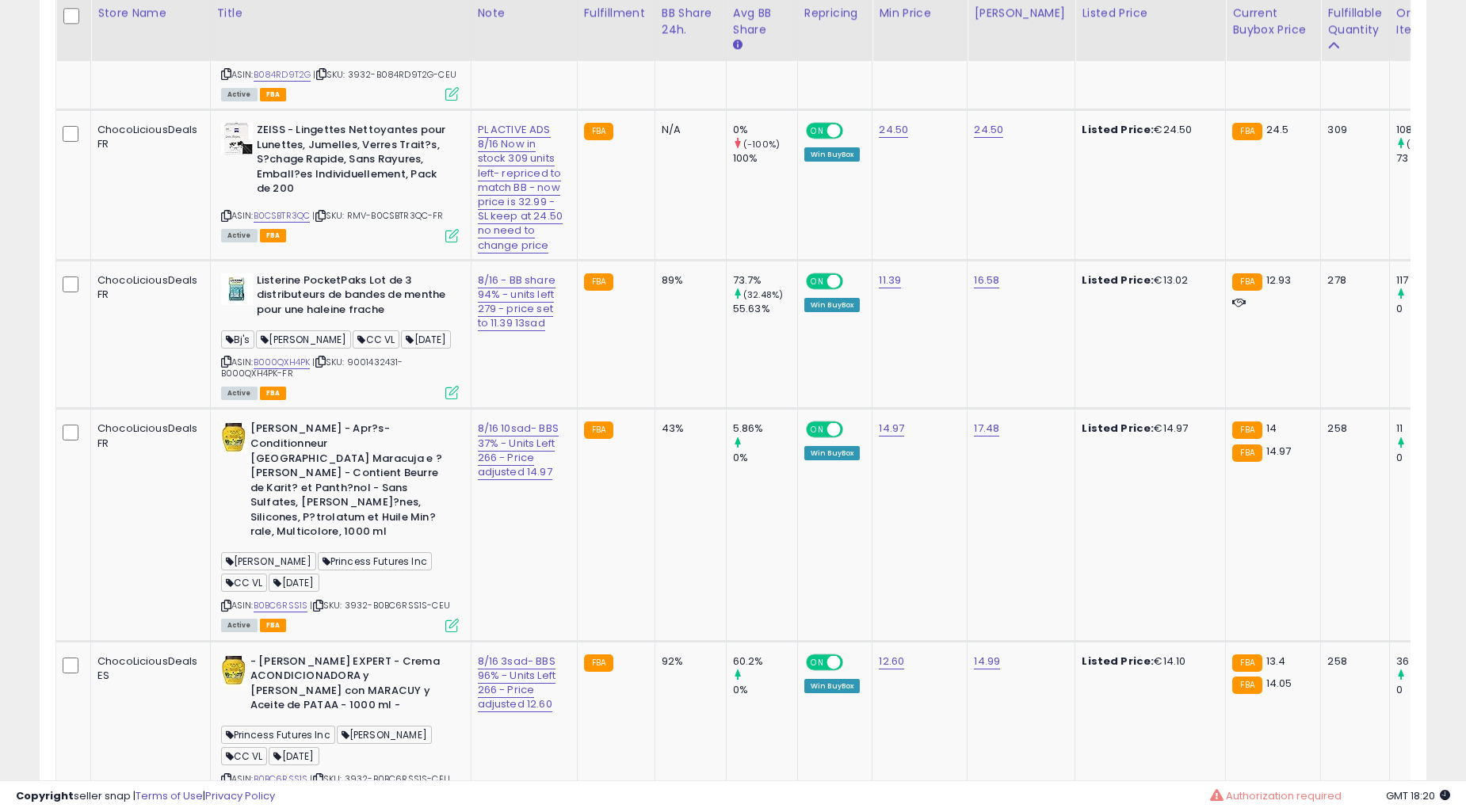
click at [662, 568] on td "43%" at bounding box center [690, 525] width 72 height 232
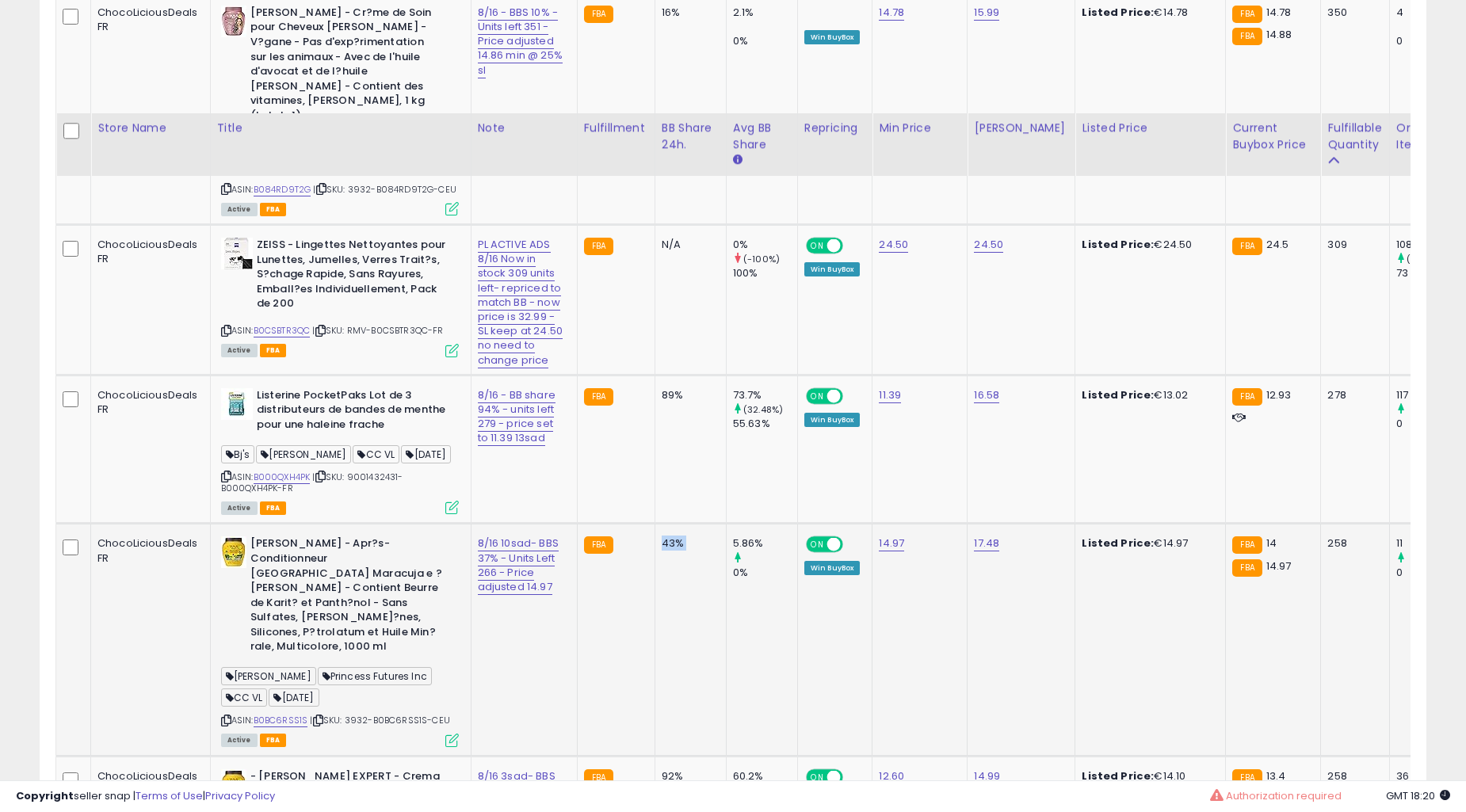
click at [726, 375] on td "0% (-100%) 100%" at bounding box center [762, 300] width 72 height 151
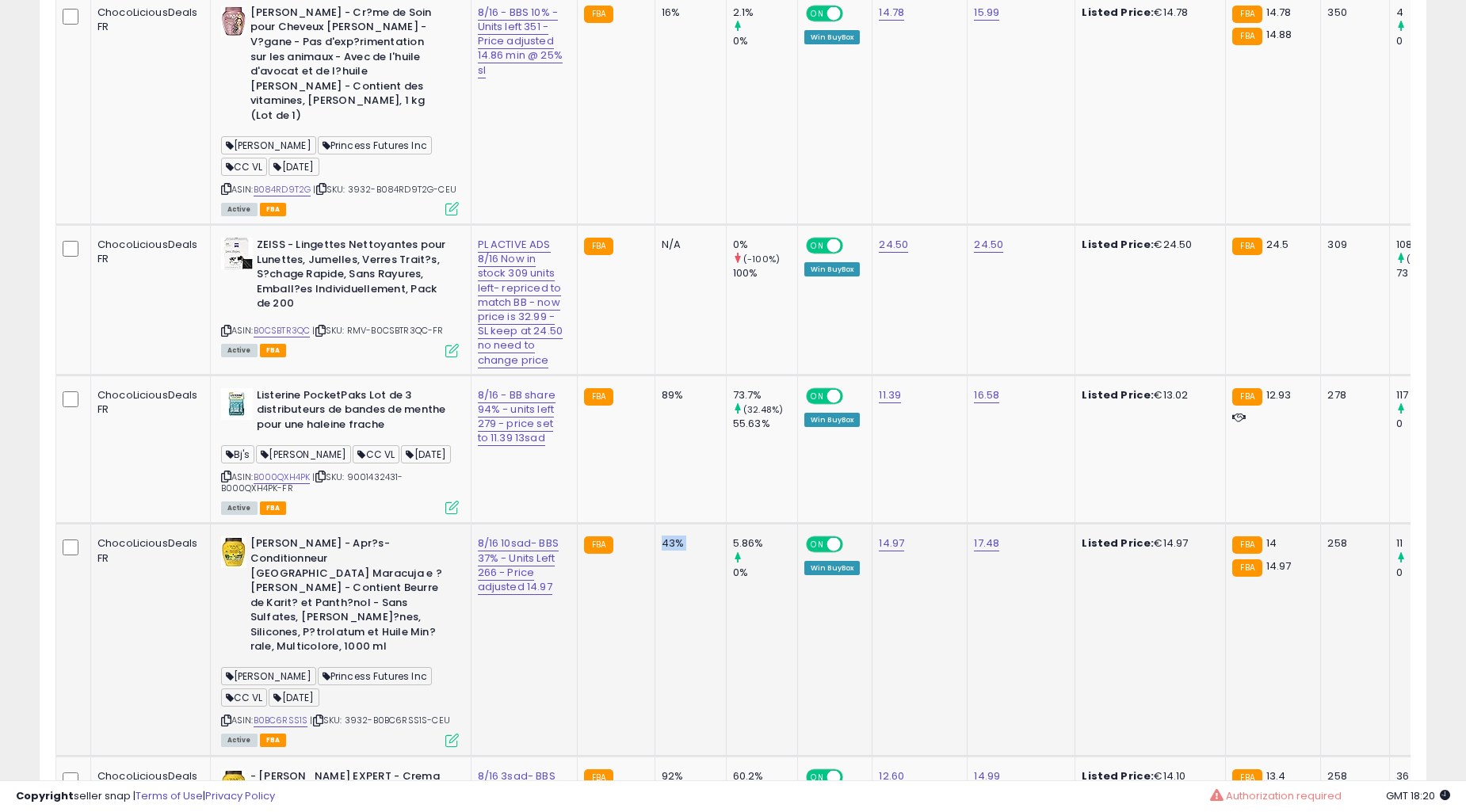
click at [726, 375] on td "0% (-100%) 100%" at bounding box center [762, 300] width 72 height 151
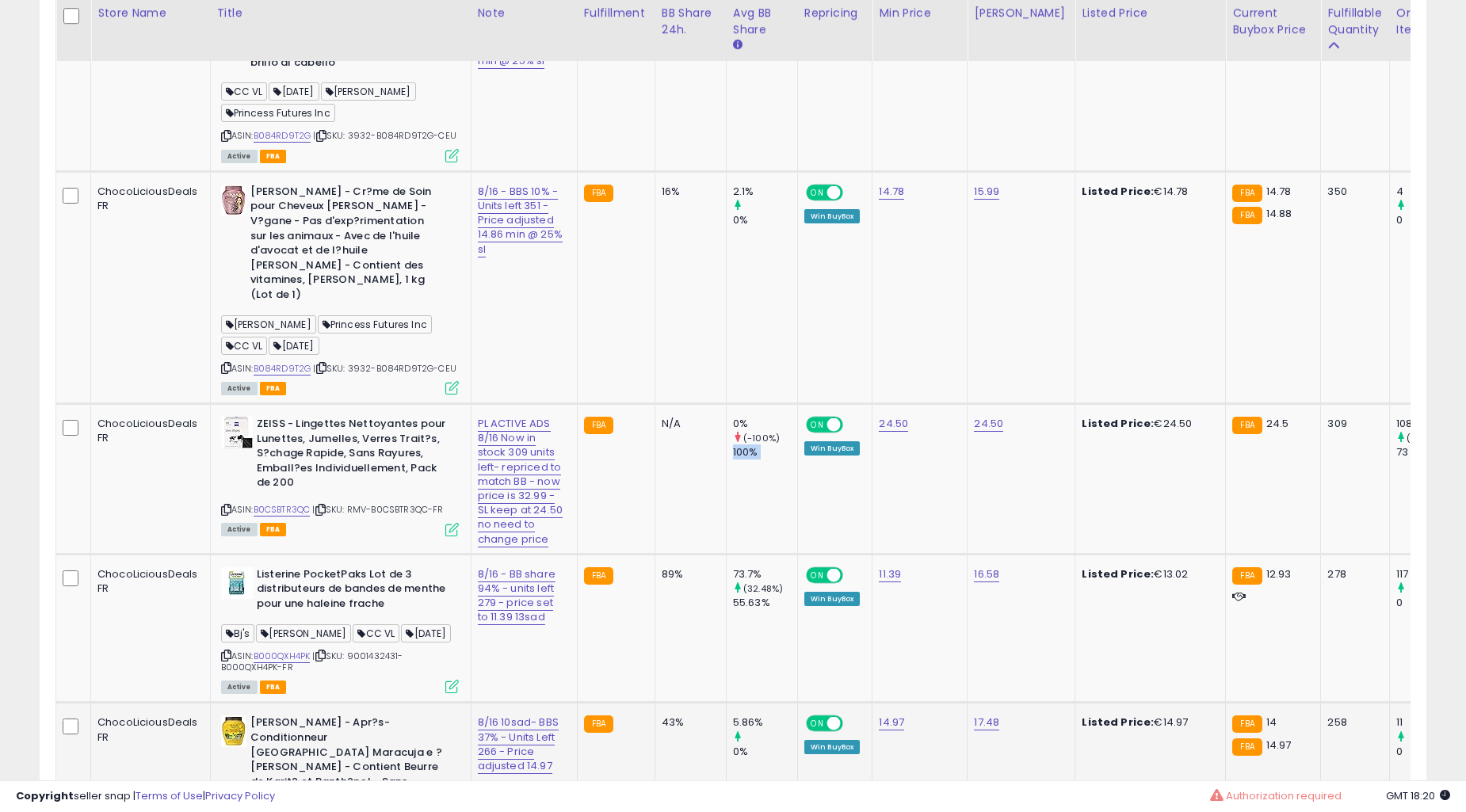
click at [726, 535] on td "0% (-100%) 100%" at bounding box center [762, 479] width 72 height 151
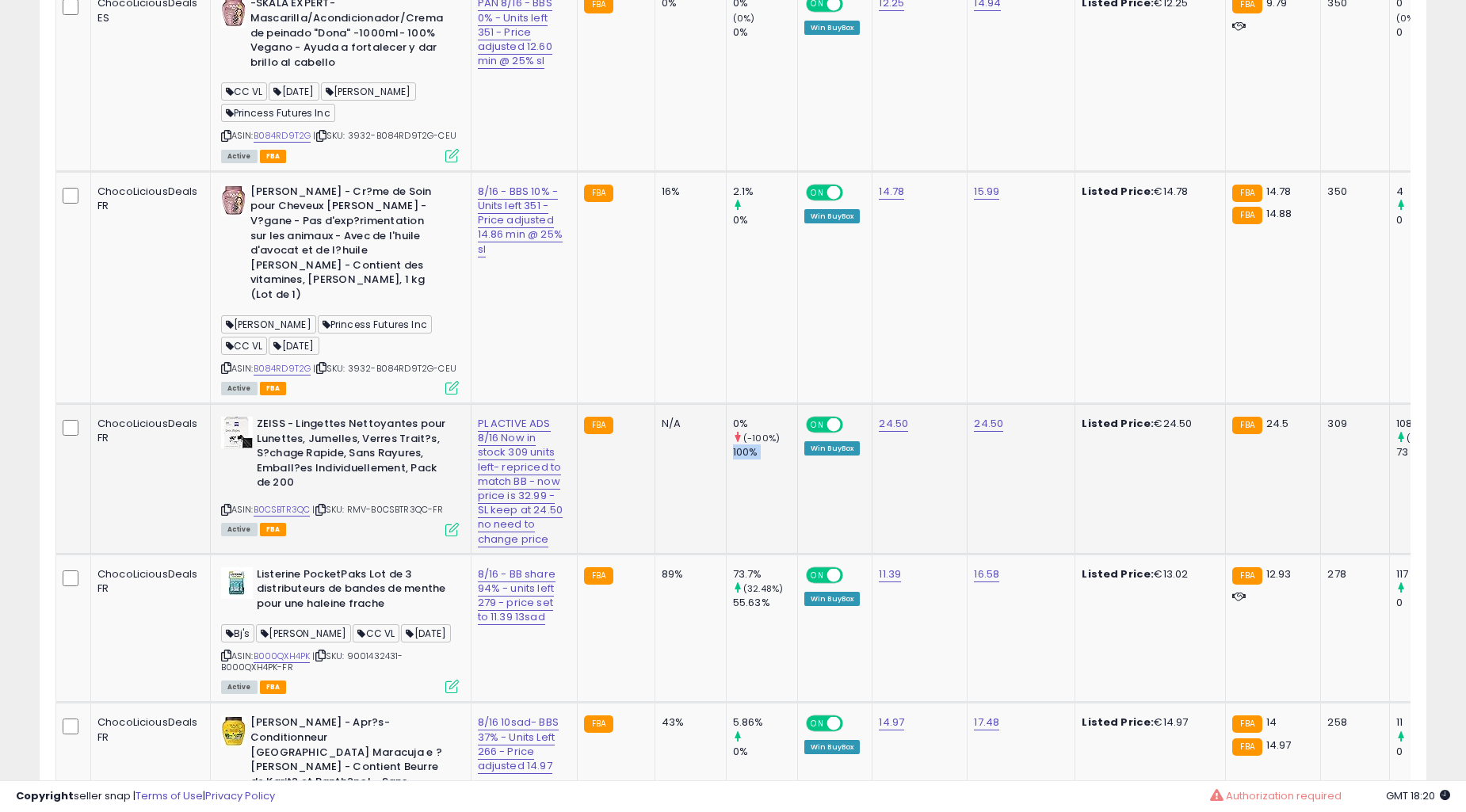
scroll to position [2199, 0]
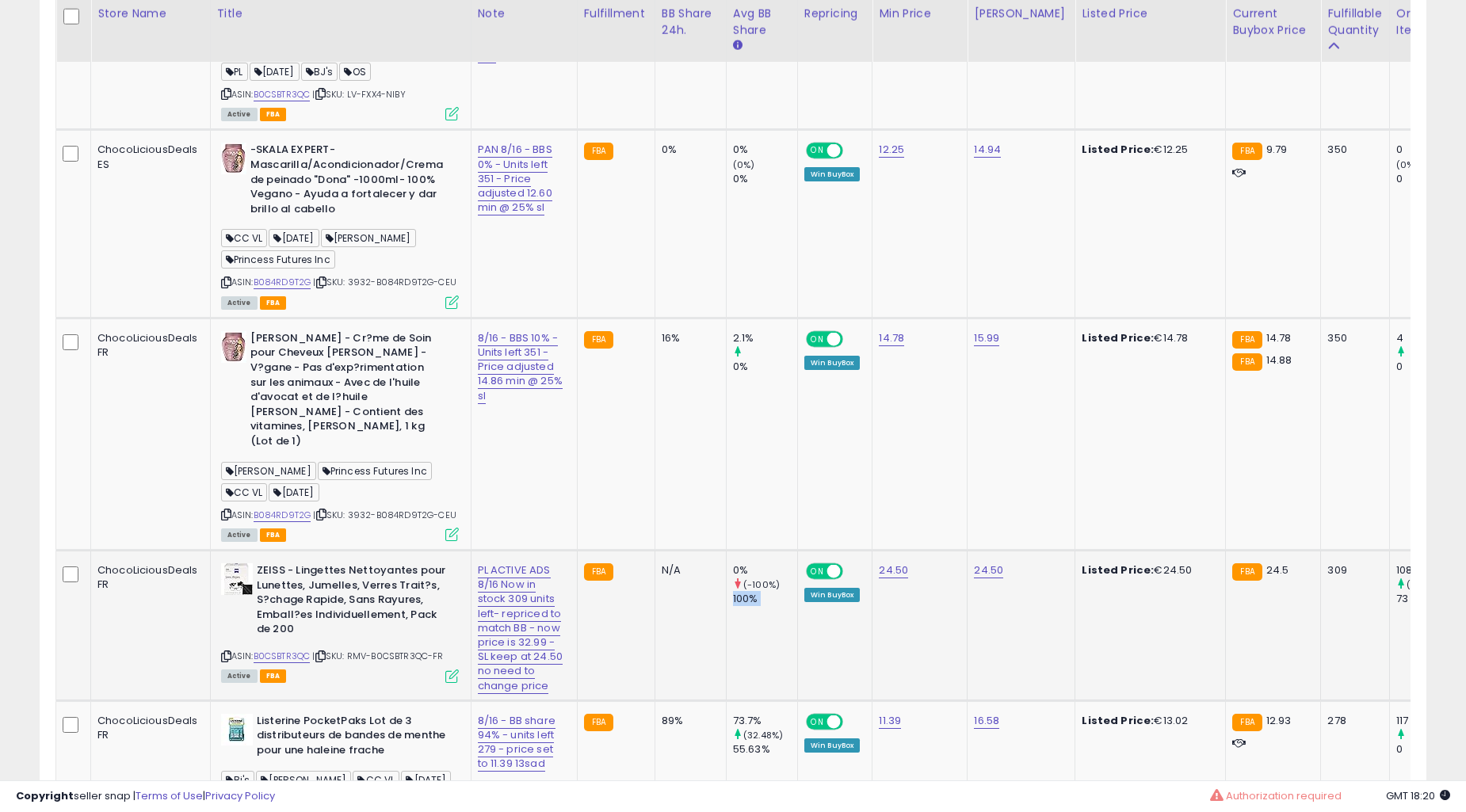
click at [726, 551] on td "0% (-100%) 100%" at bounding box center [762, 626] width 72 height 151
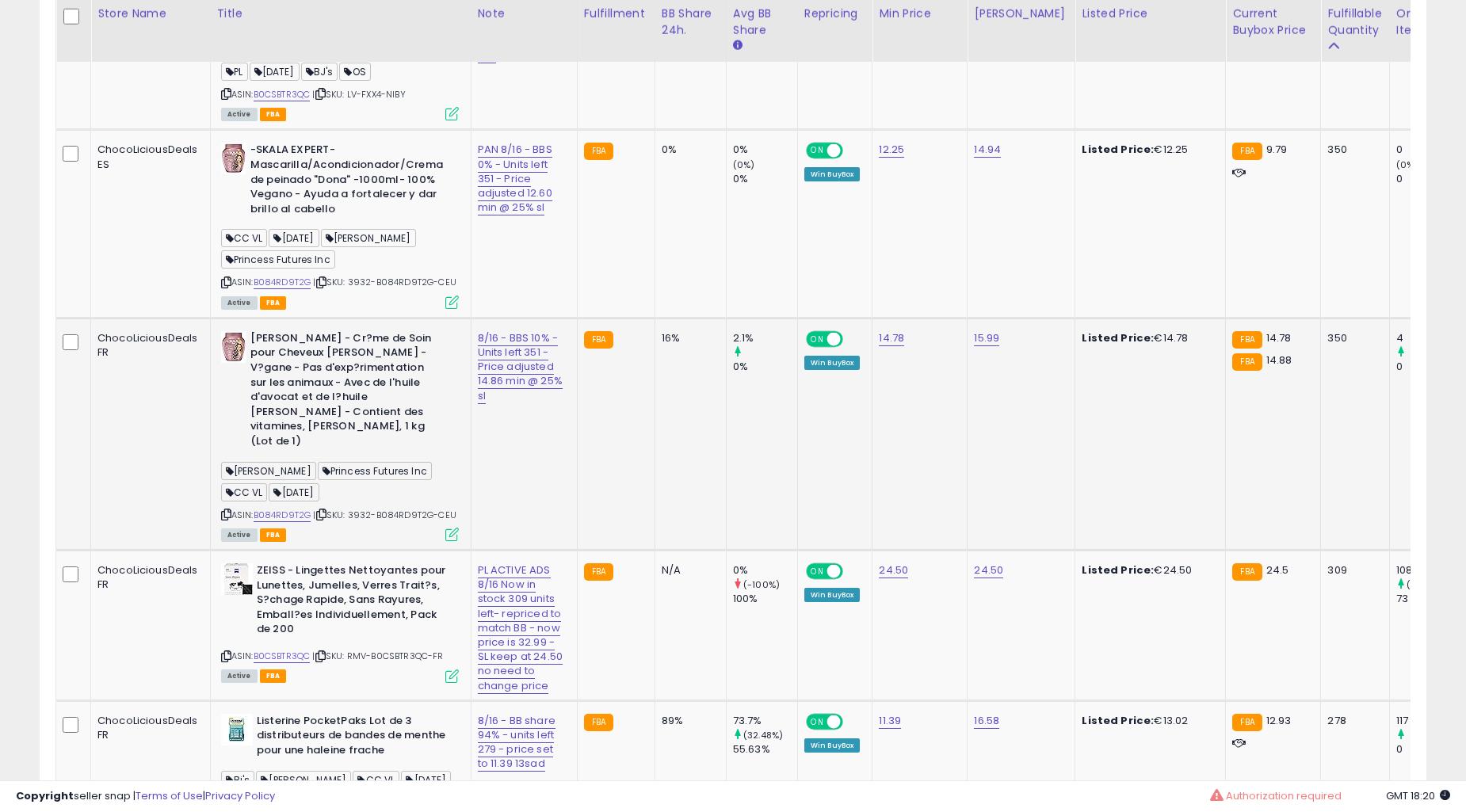
drag, startPoint x: 717, startPoint y: 504, endPoint x: 695, endPoint y: 521, distance: 27.8
click at [726, 509] on td "2.1% 0%" at bounding box center [762, 434] width 72 height 232
click at [726, 520] on td "2.1% 0%" at bounding box center [762, 434] width 72 height 232
click at [693, 521] on td "16%" at bounding box center [690, 434] width 72 height 232
click at [655, 543] on td "16%" at bounding box center [690, 434] width 72 height 232
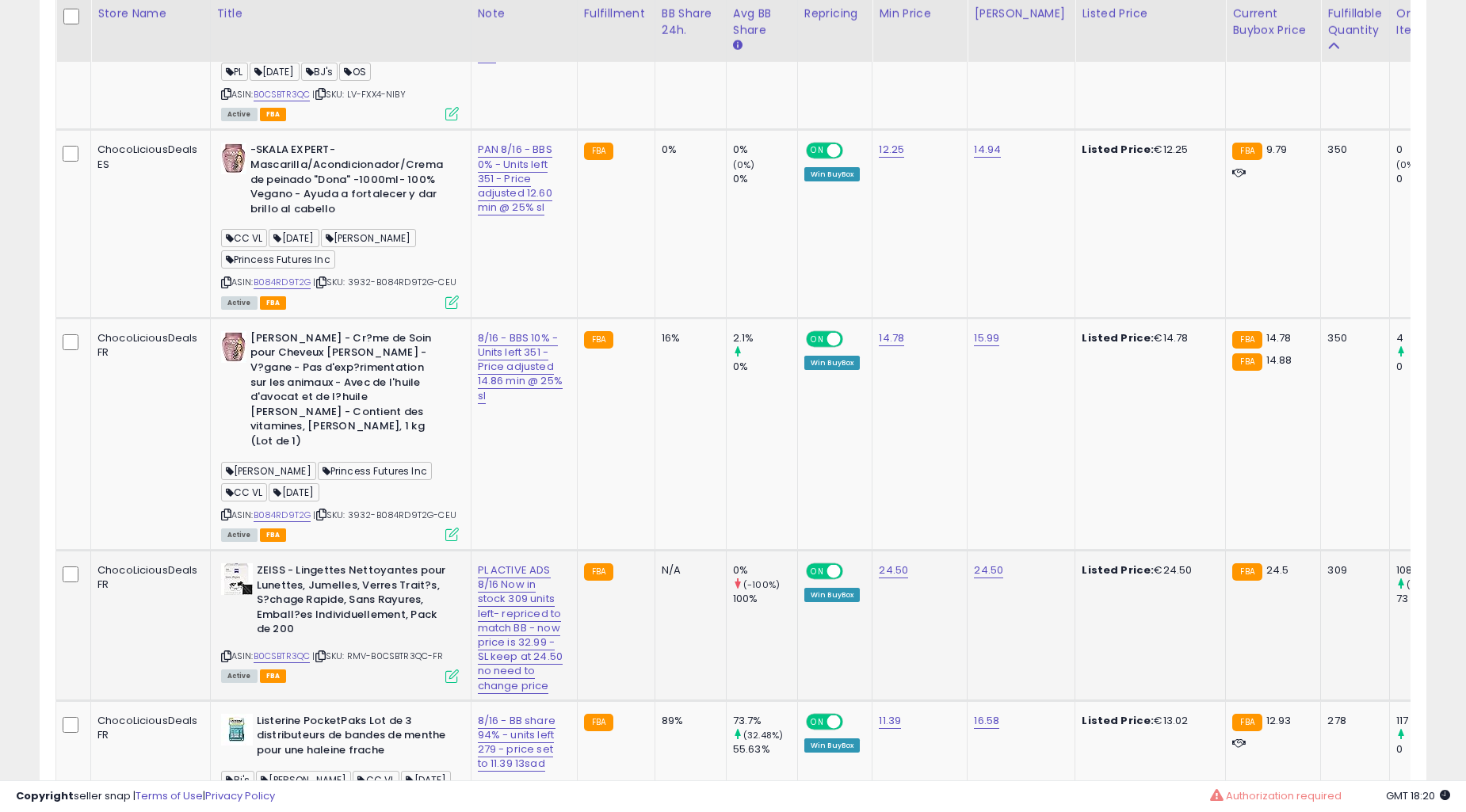
scroll to position [2053, 0]
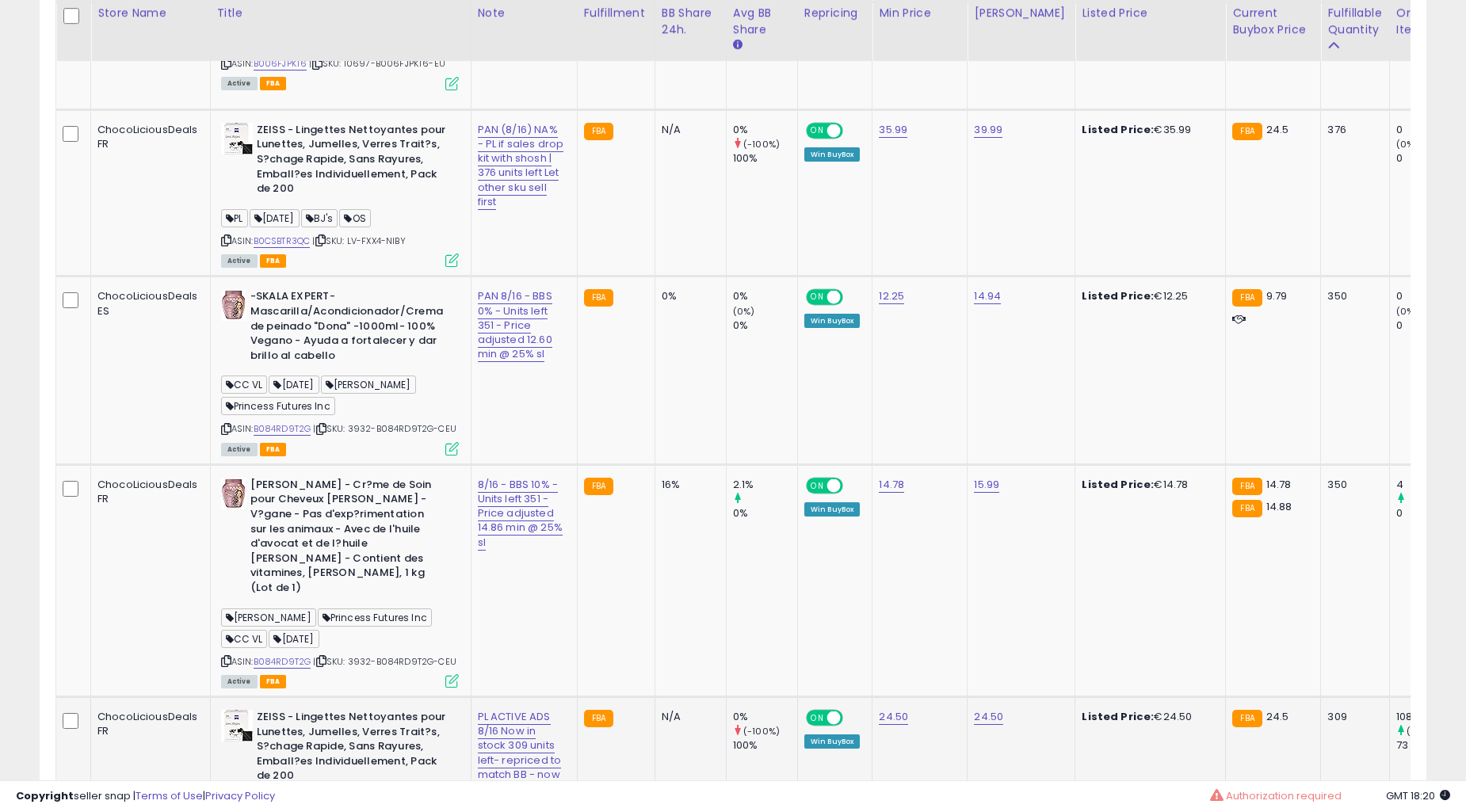
click at [655, 543] on td "16%" at bounding box center [690, 580] width 72 height 232
click at [655, 390] on td "0%" at bounding box center [690, 370] width 72 height 188
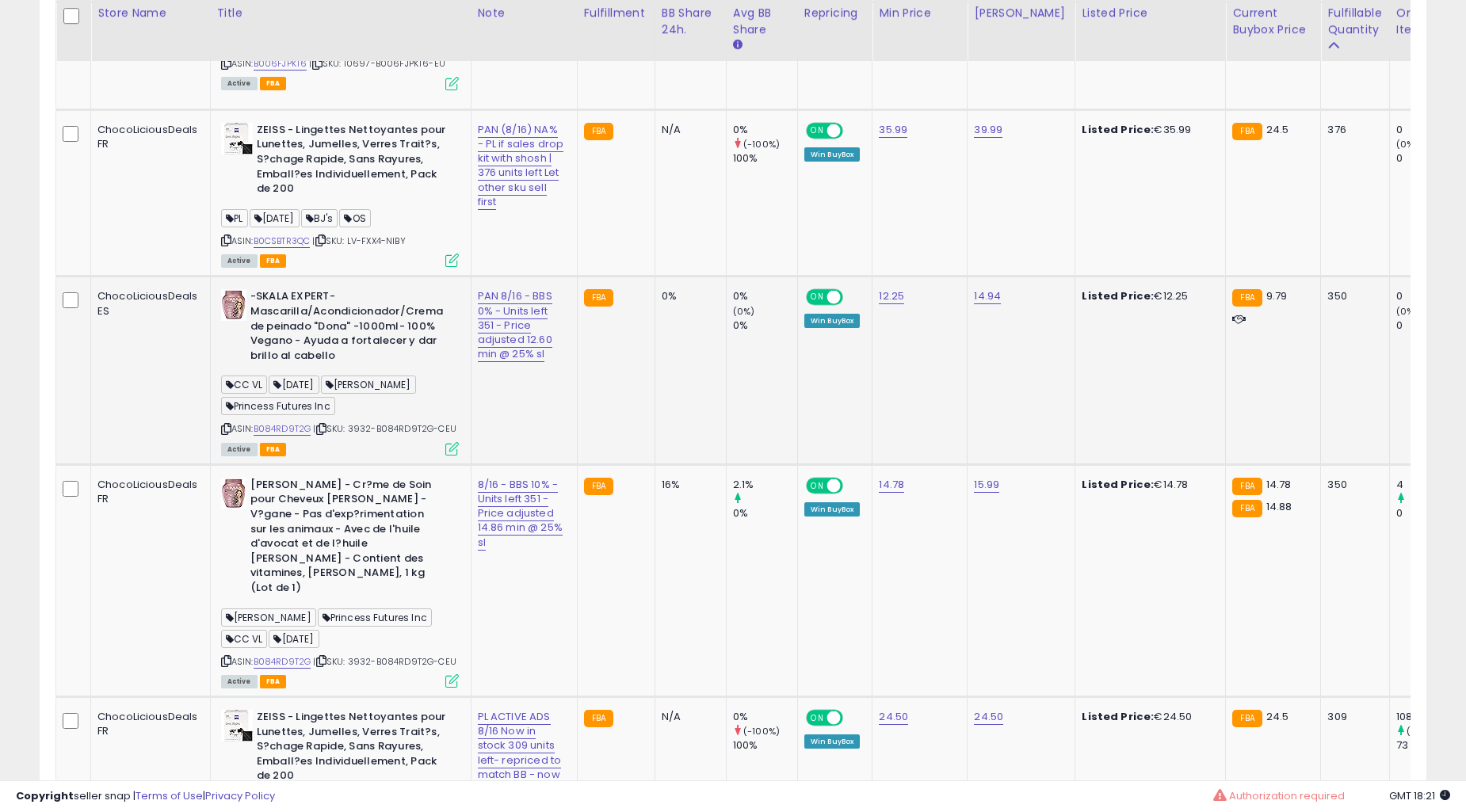
click at [655, 390] on td "0%" at bounding box center [690, 370] width 72 height 188
click at [659, 434] on td "0%" at bounding box center [690, 370] width 72 height 188
click at [655, 437] on td "0%" at bounding box center [690, 370] width 72 height 188
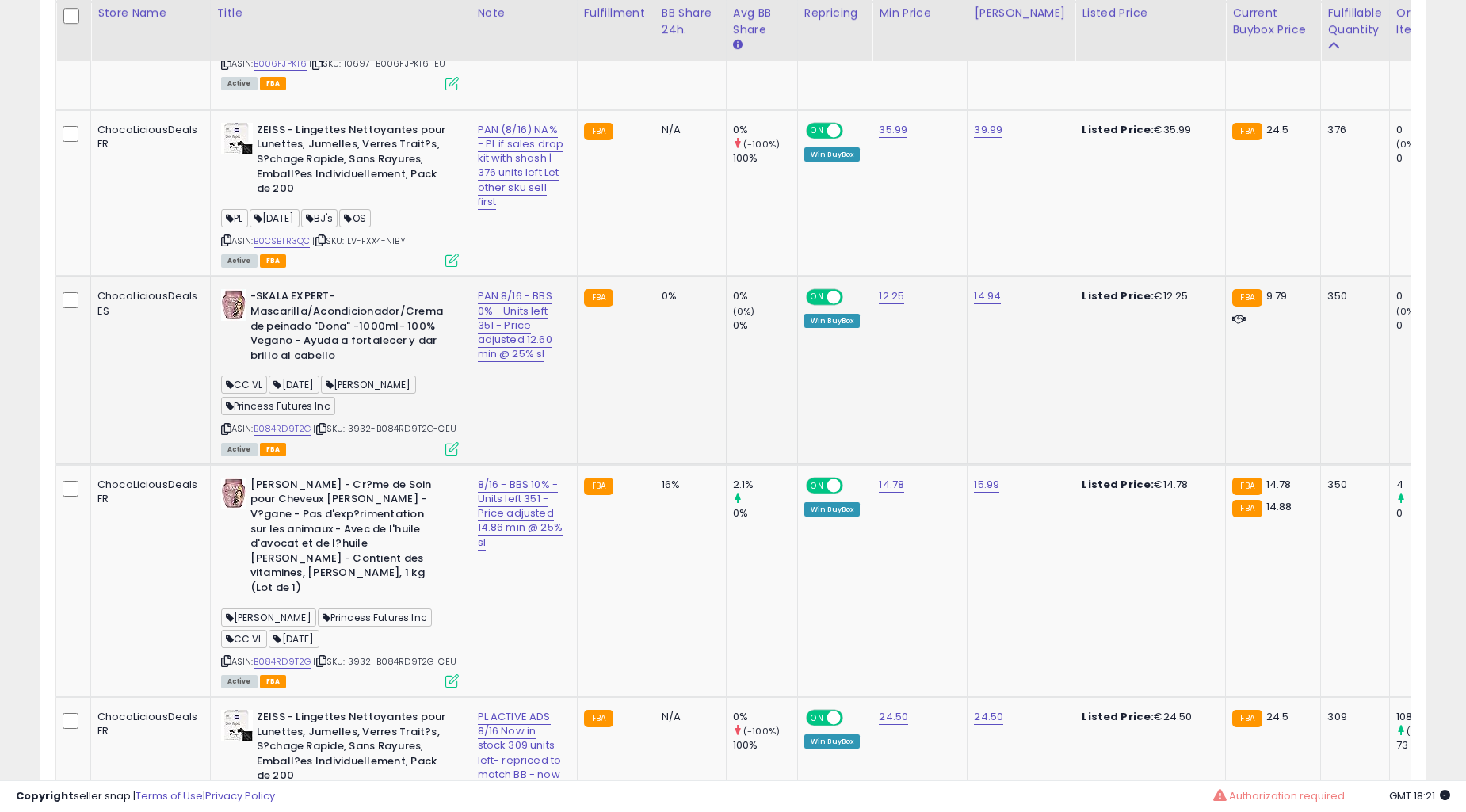
click at [655, 434] on td "0%" at bounding box center [690, 370] width 72 height 188
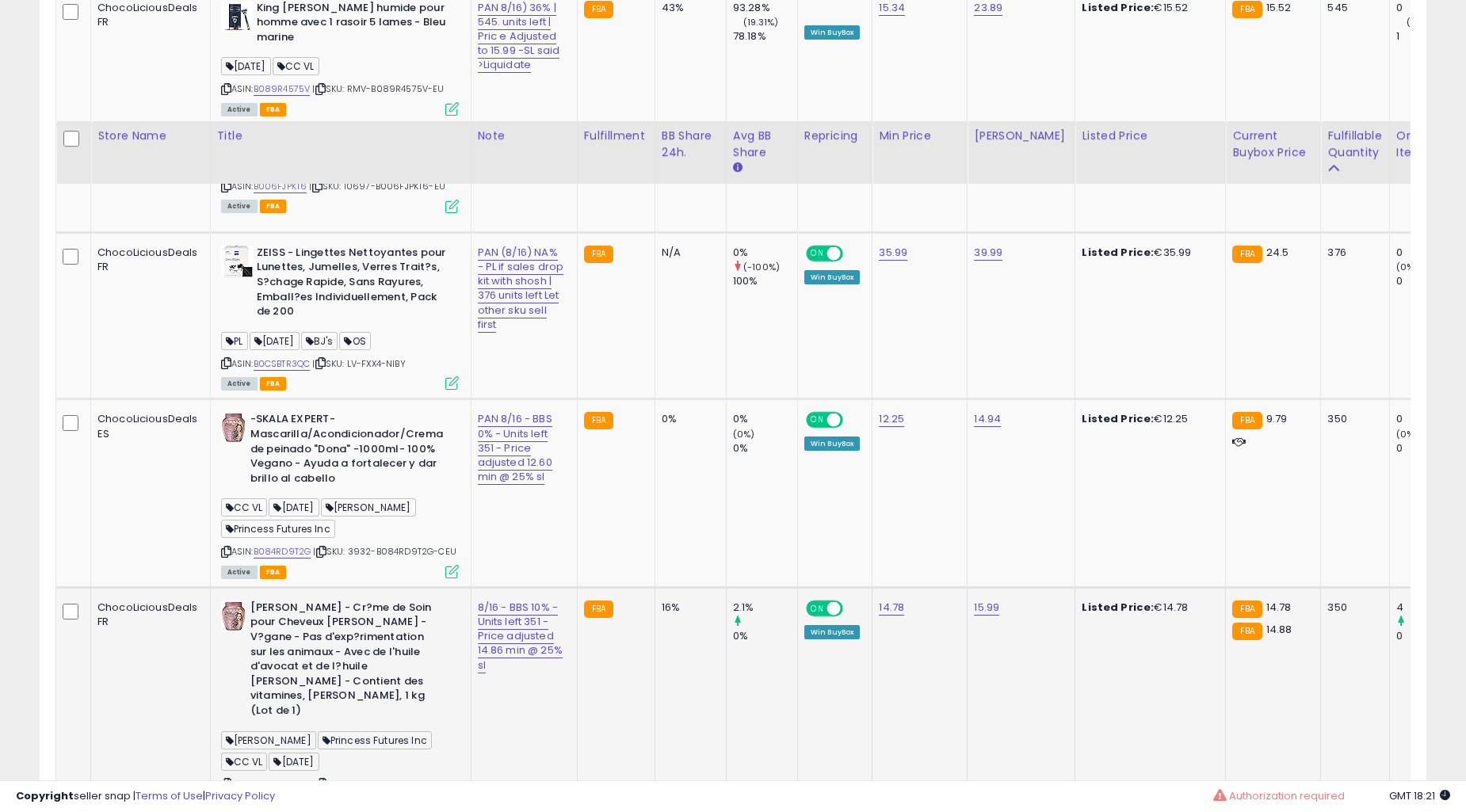
click at [655, 398] on td "N/A" at bounding box center [690, 315] width 72 height 166
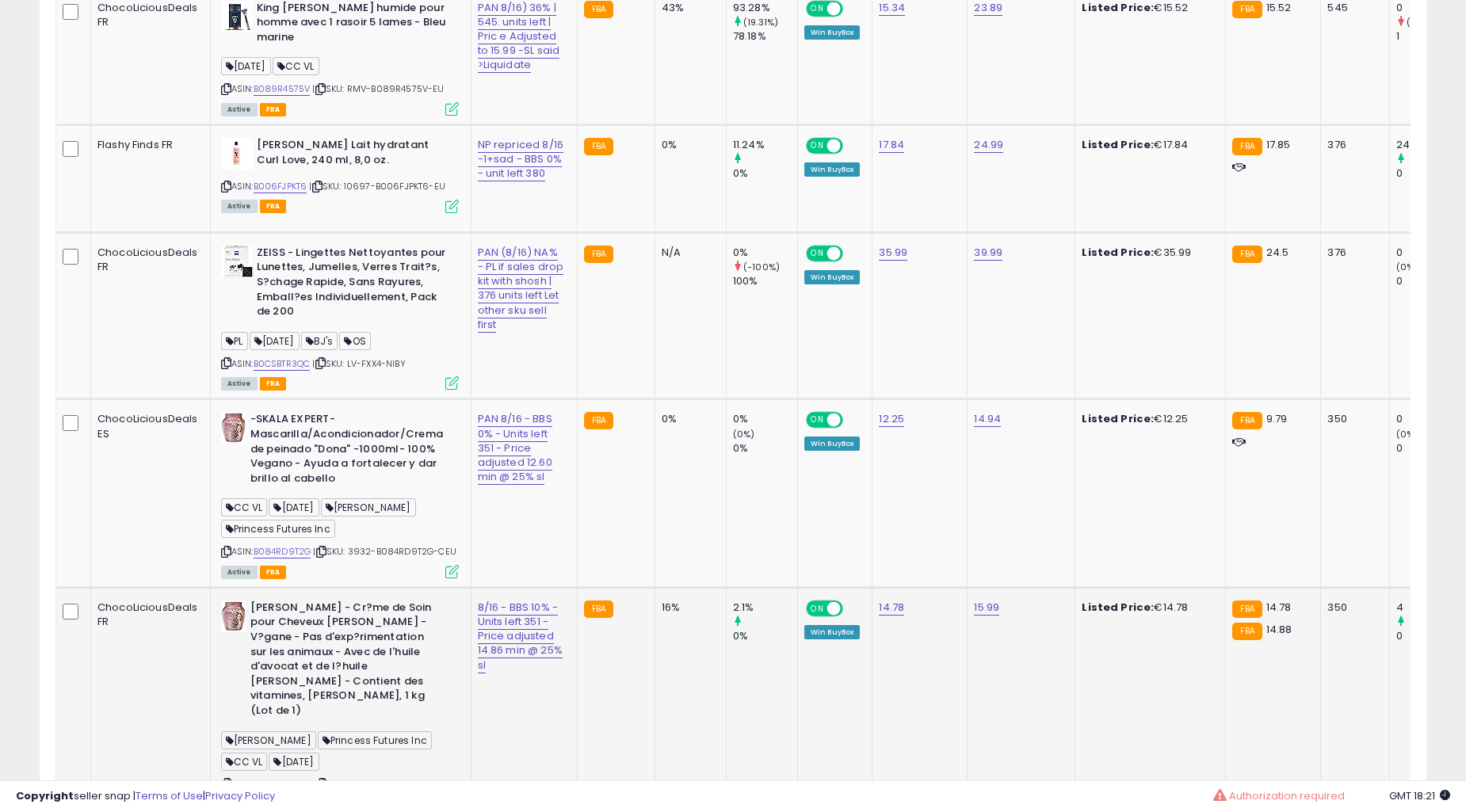
click at [655, 398] on td "N/A" at bounding box center [690, 315] width 72 height 166
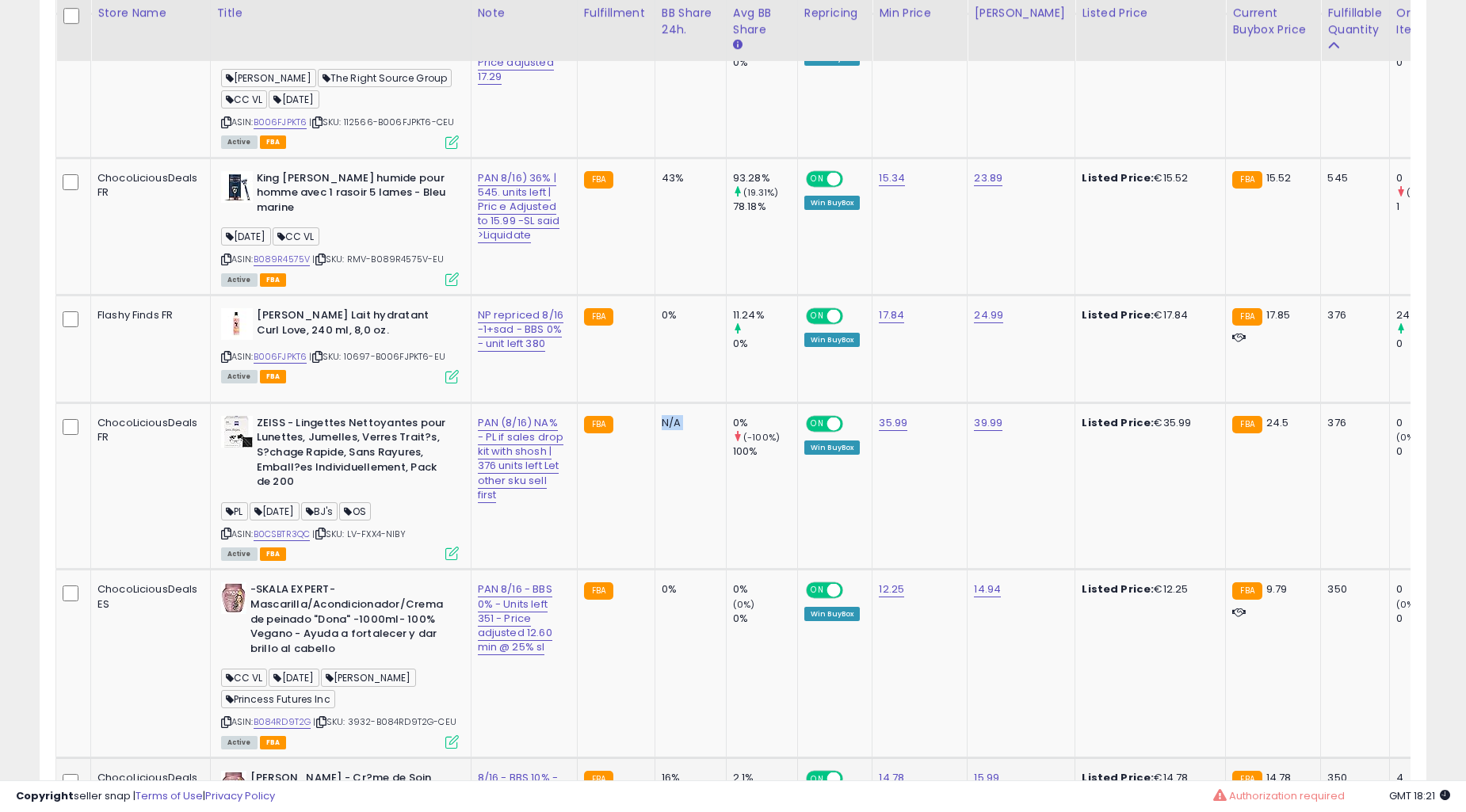
click at [655, 508] on td "N/A" at bounding box center [690, 486] width 72 height 166
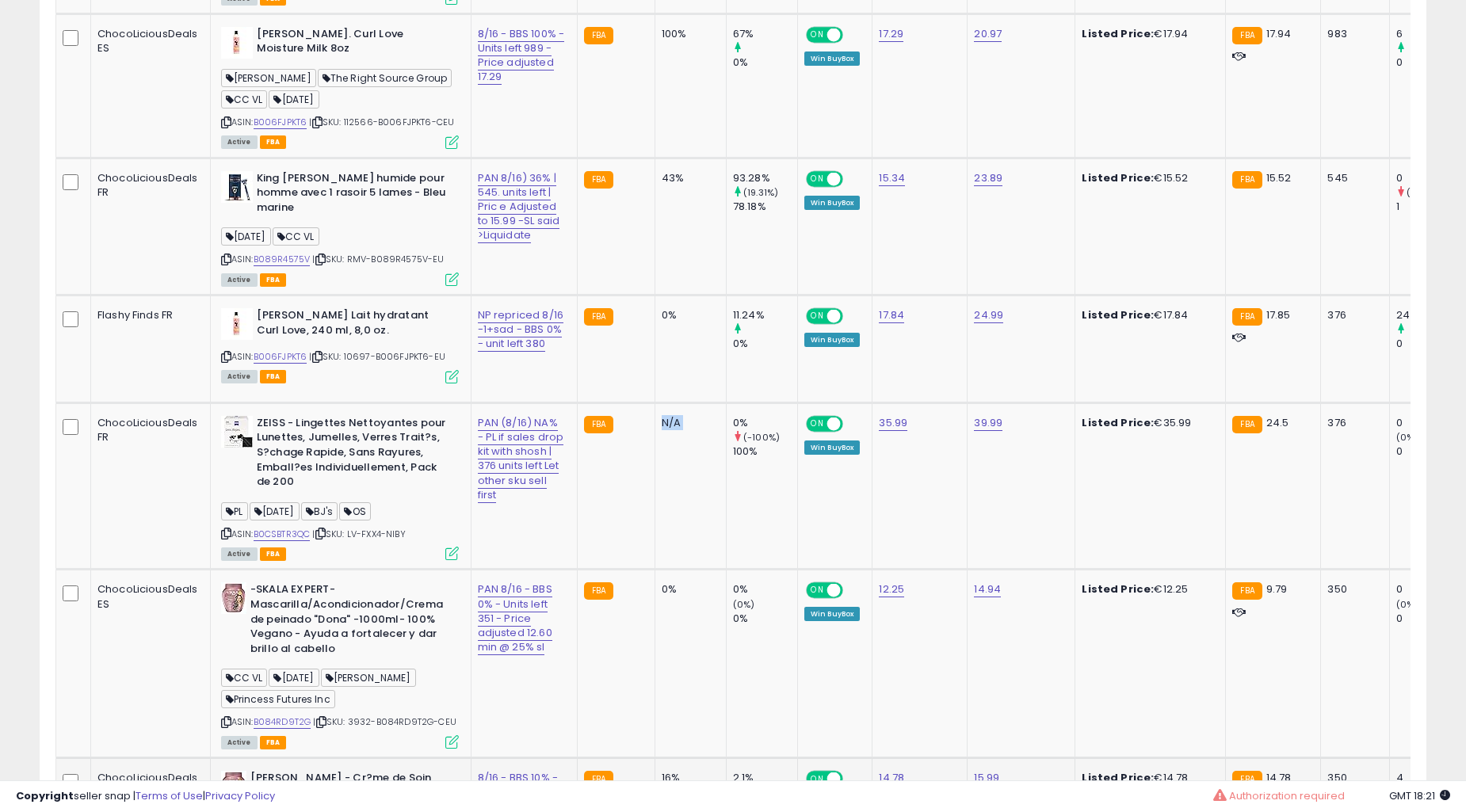
click at [655, 295] on td "43%" at bounding box center [690, 226] width 72 height 137
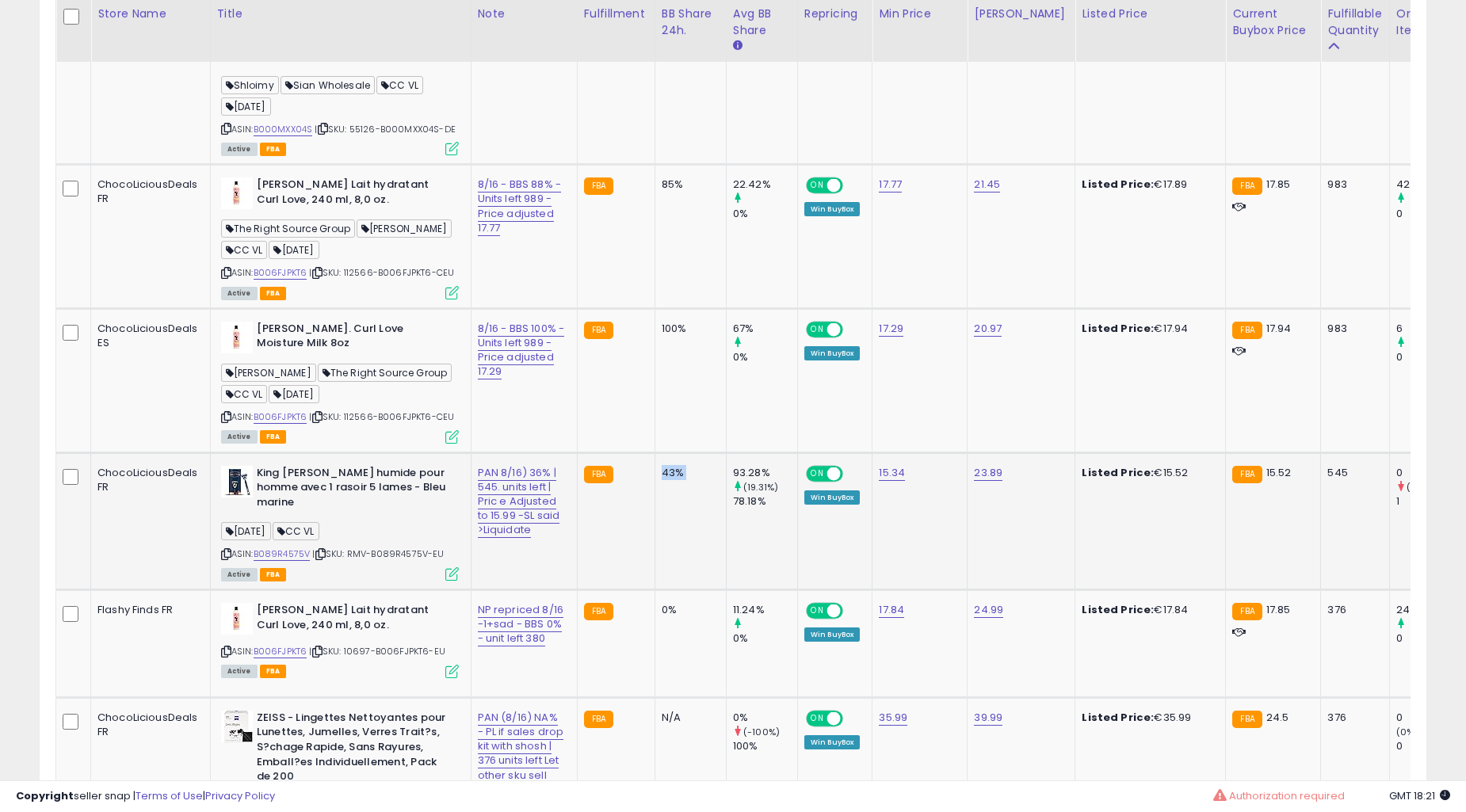
click at [655, 509] on td "43%" at bounding box center [690, 521] width 72 height 137
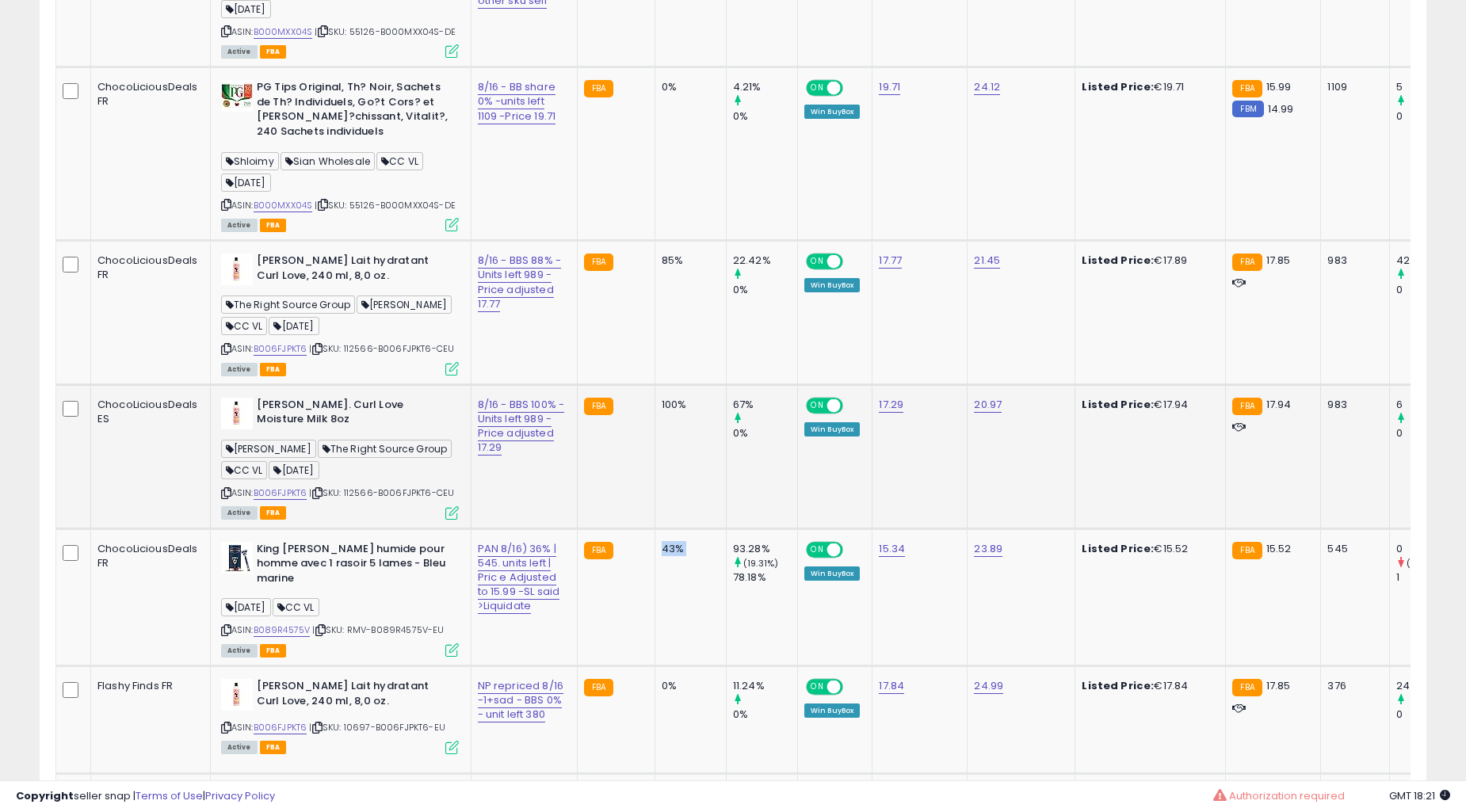
click at [655, 385] on td "85%" at bounding box center [690, 313] width 72 height 144
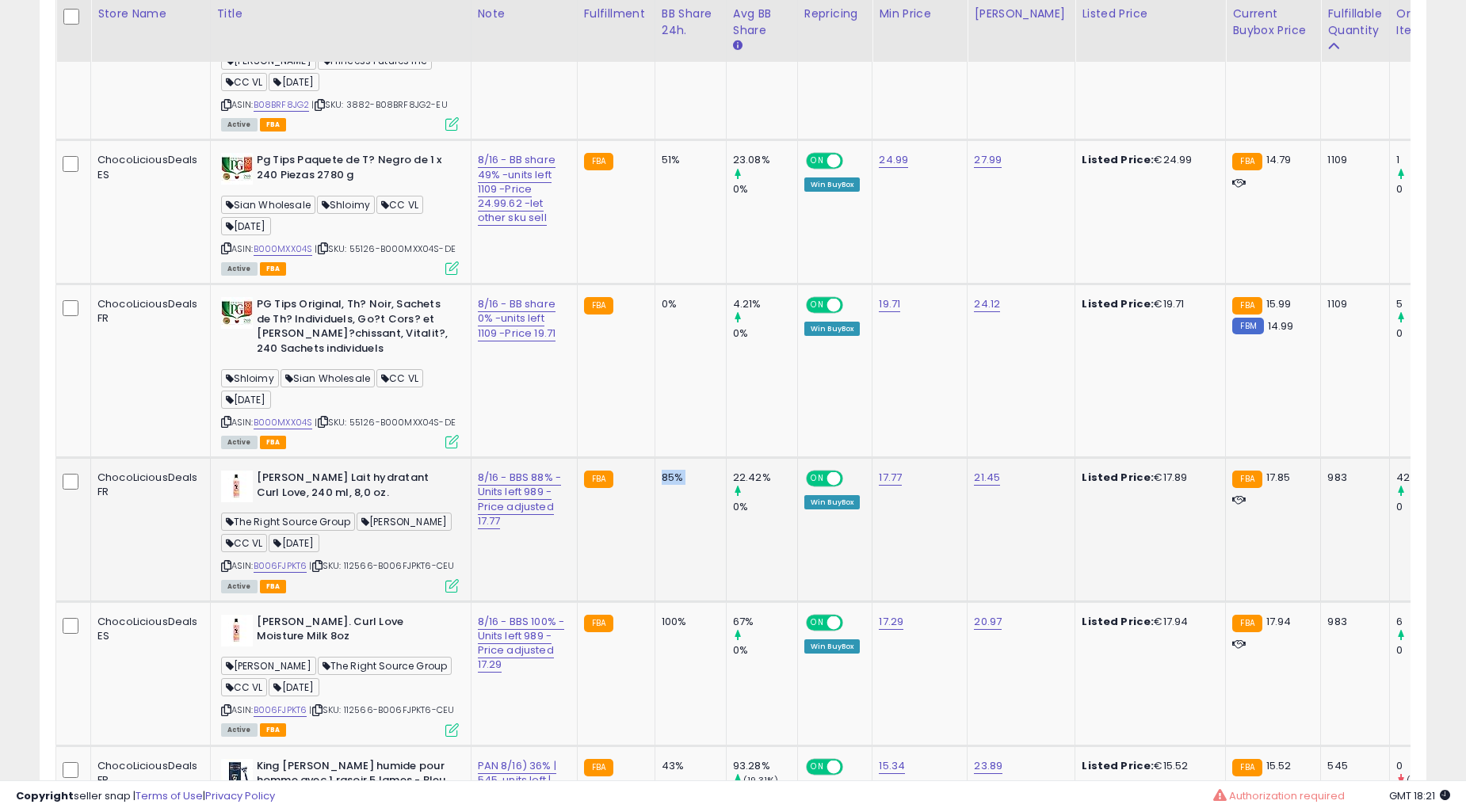
drag, startPoint x: 640, startPoint y: 532, endPoint x: 648, endPoint y: 516, distance: 17.9
click at [655, 531] on td "85%" at bounding box center [690, 530] width 72 height 144
click at [687, 608] on td "100%" at bounding box center [690, 673] width 72 height 144
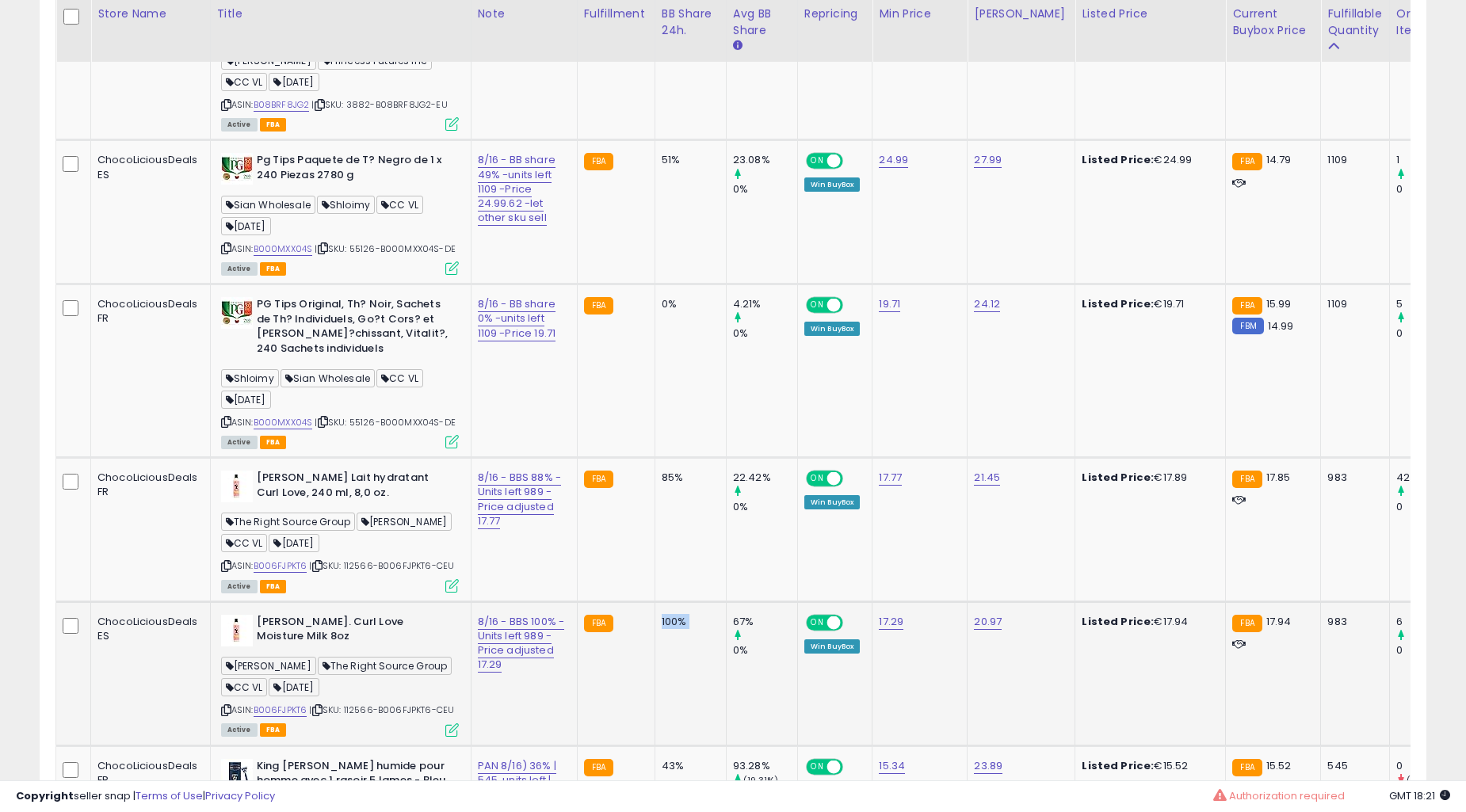
click at [655, 608] on td "100%" at bounding box center [690, 673] width 72 height 144
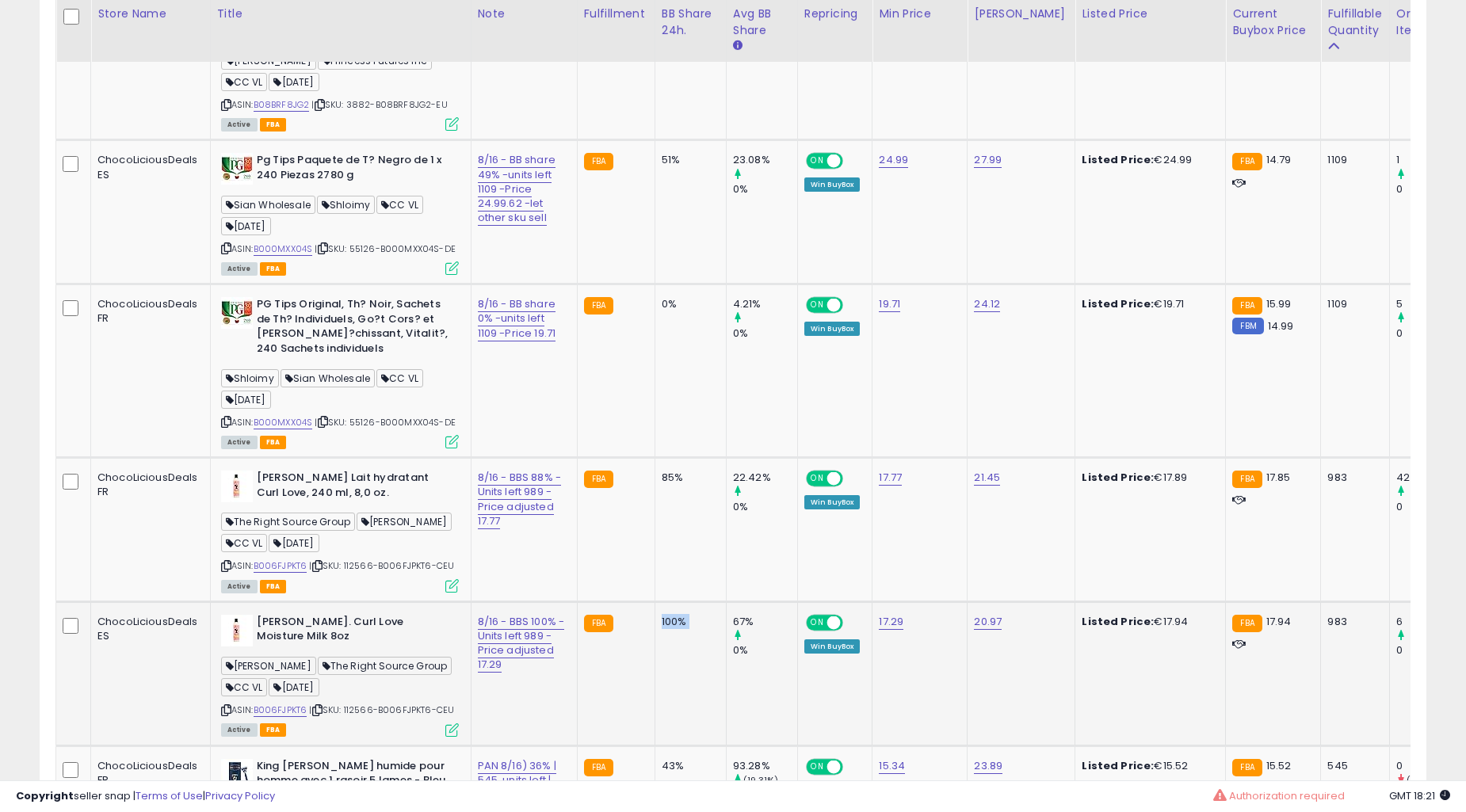
click at [655, 458] on td "0%" at bounding box center [690, 371] width 72 height 174
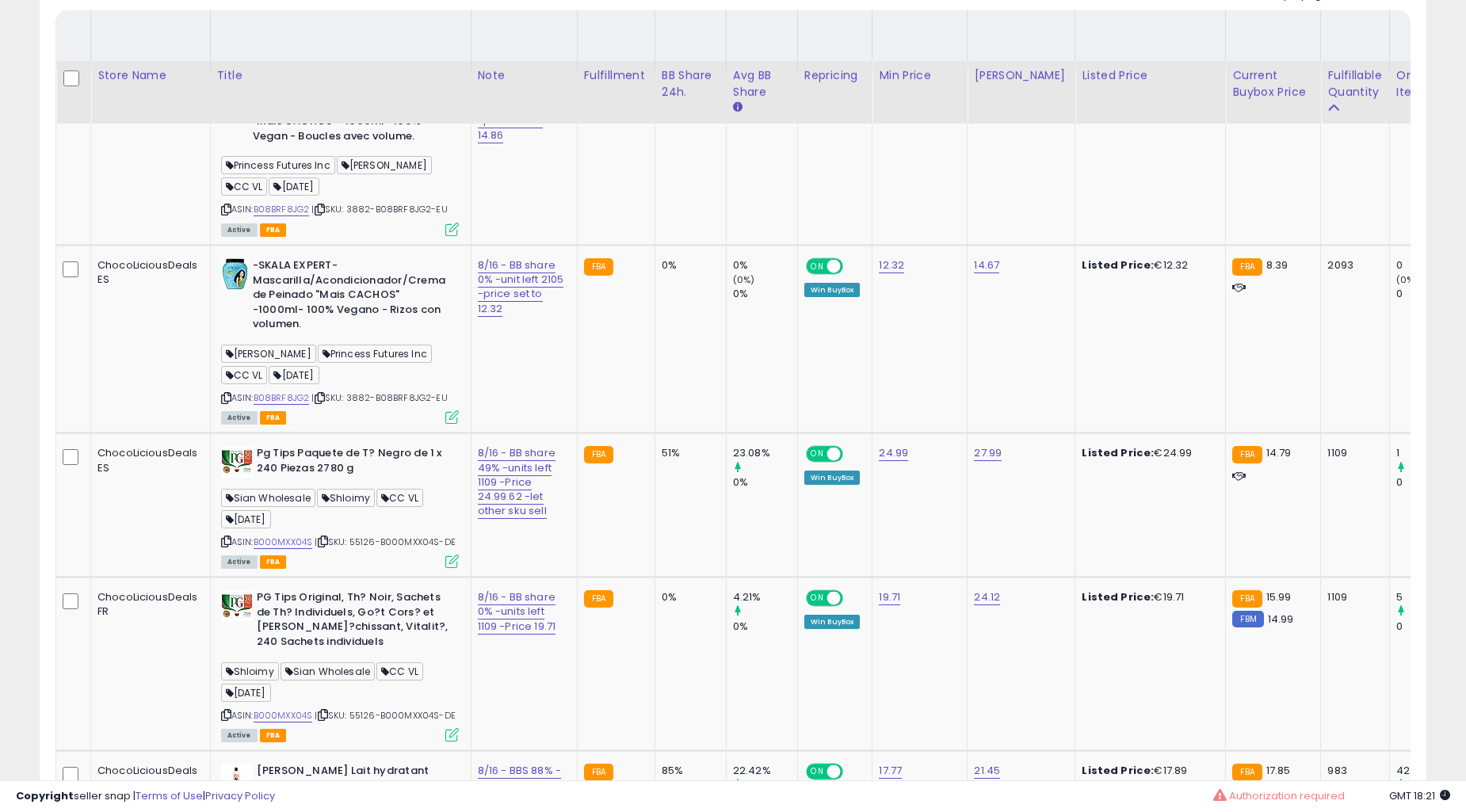
click at [655, 611] on td "0%" at bounding box center [690, 664] width 72 height 174
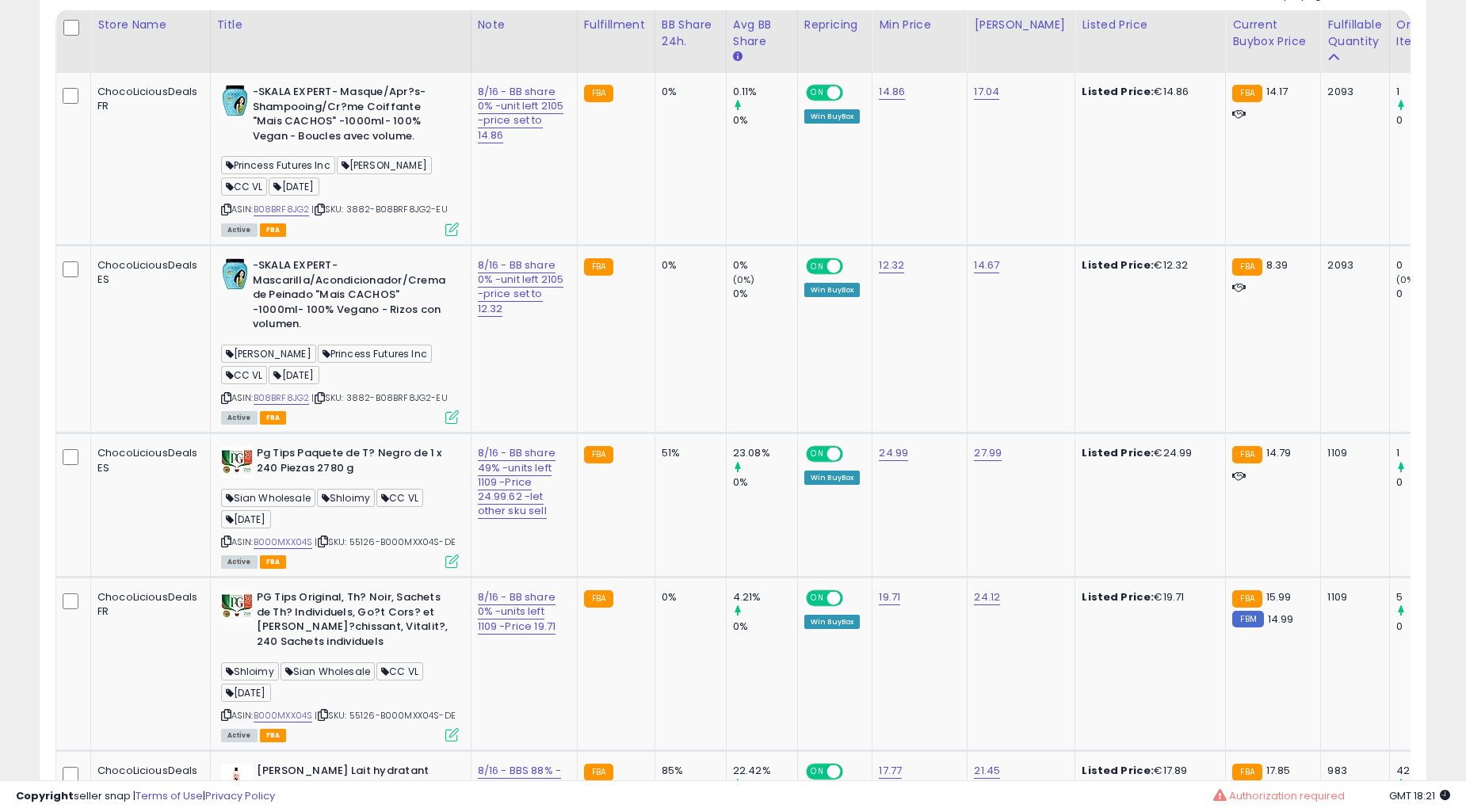
click at [655, 611] on td "0%" at bounding box center [690, 664] width 72 height 174
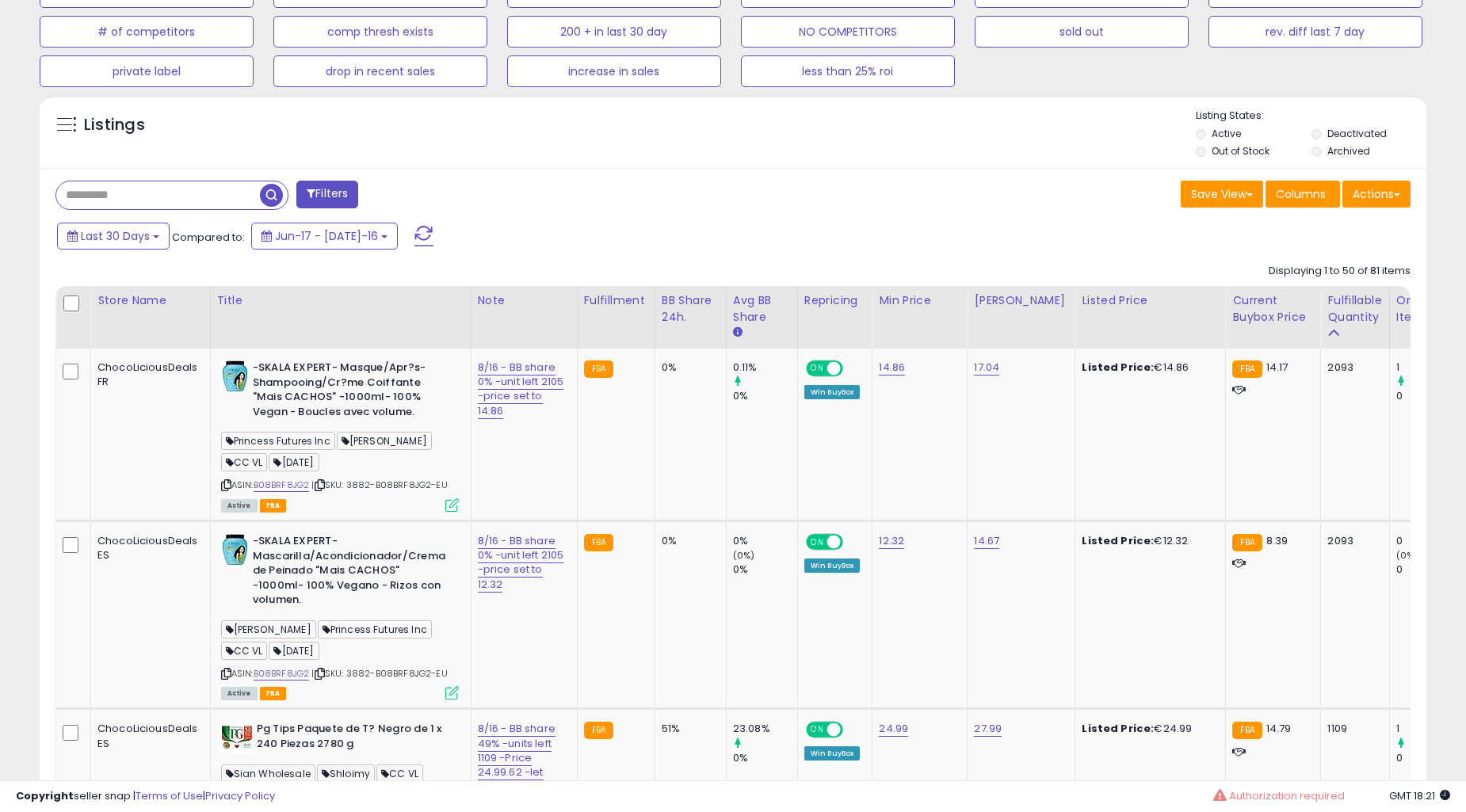
click at [655, 611] on td "0%" at bounding box center [690, 615] width 72 height 188
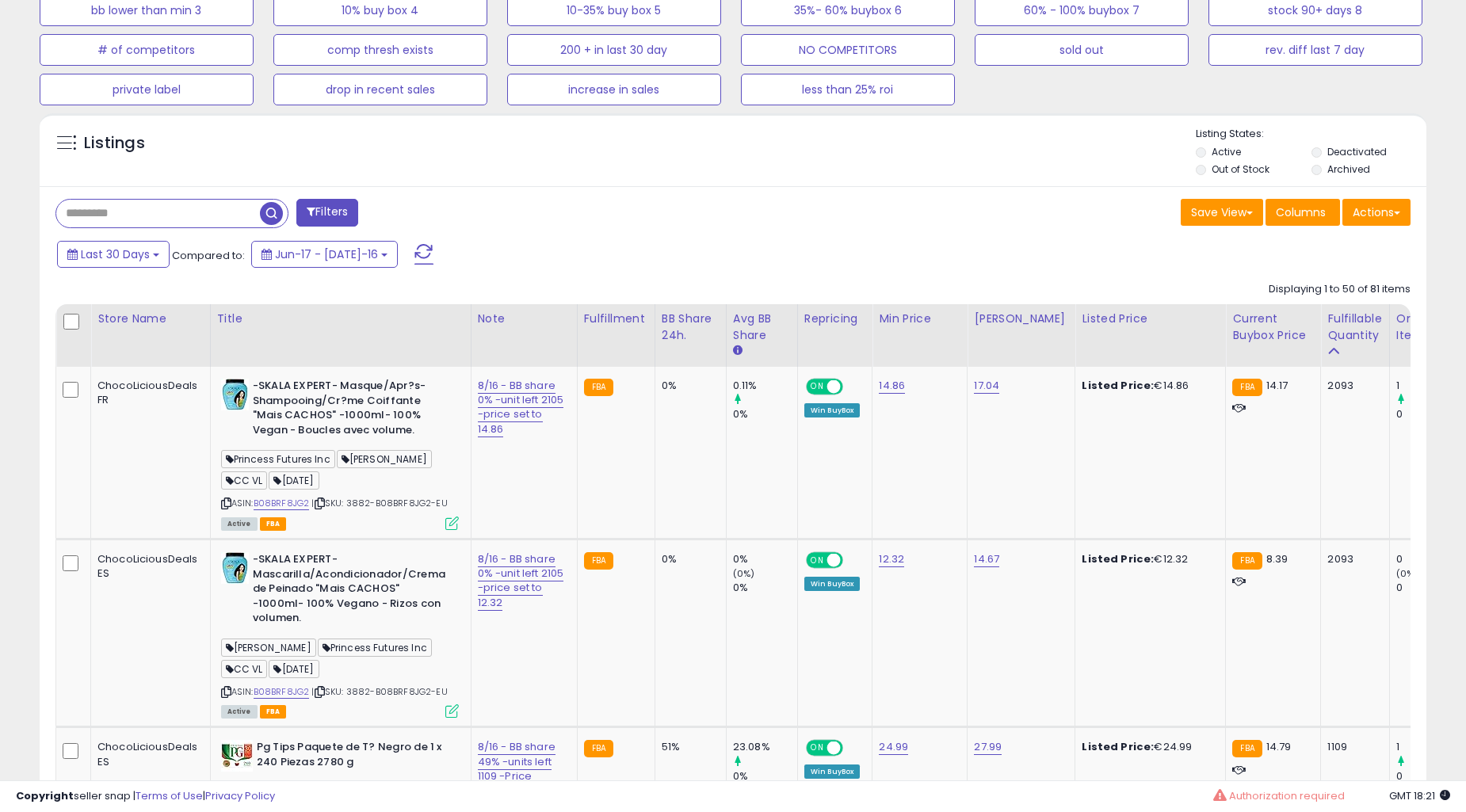
click at [655, 611] on td "0%" at bounding box center [690, 632] width 72 height 188
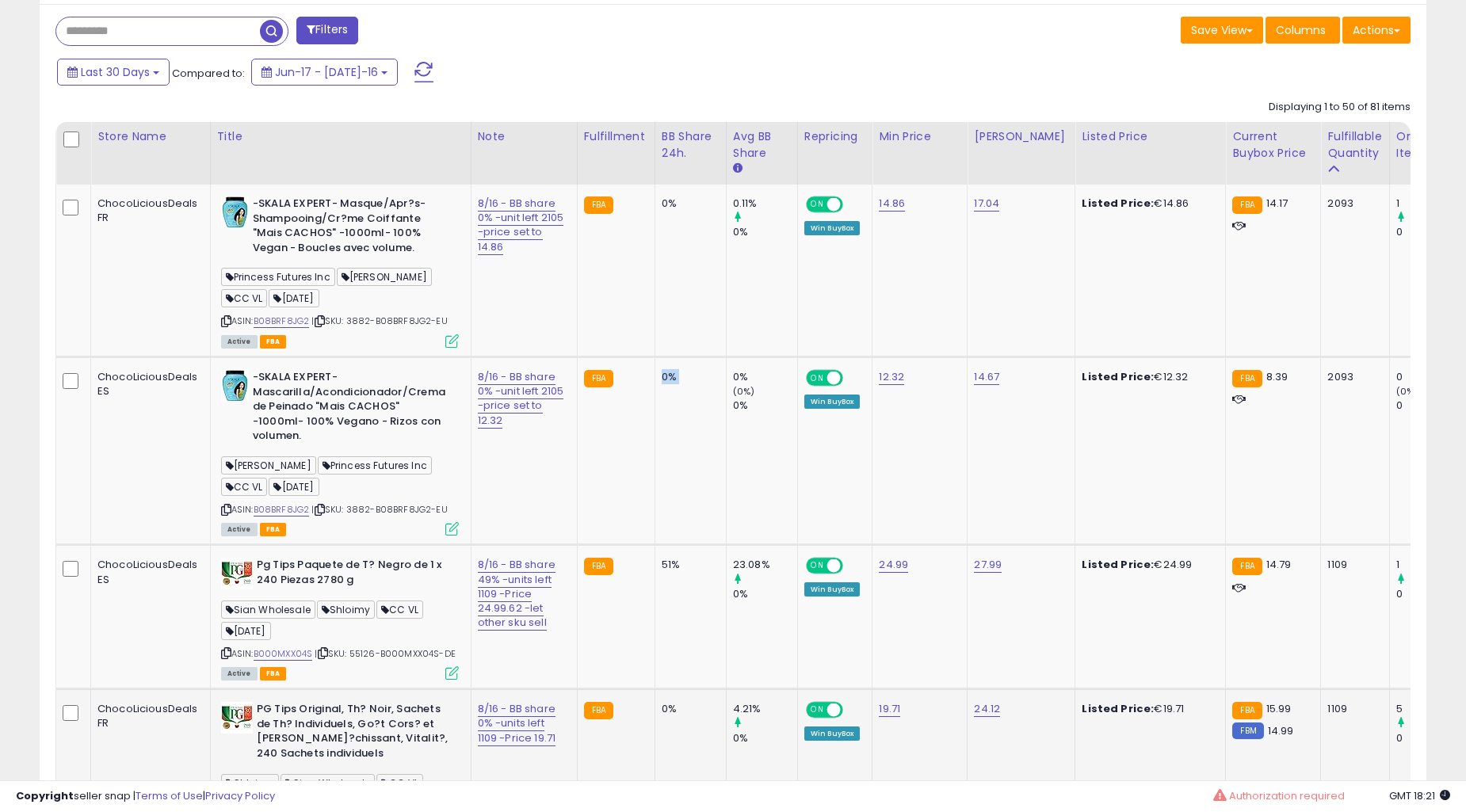
click at [655, 690] on td "0%" at bounding box center [690, 777] width 72 height 174
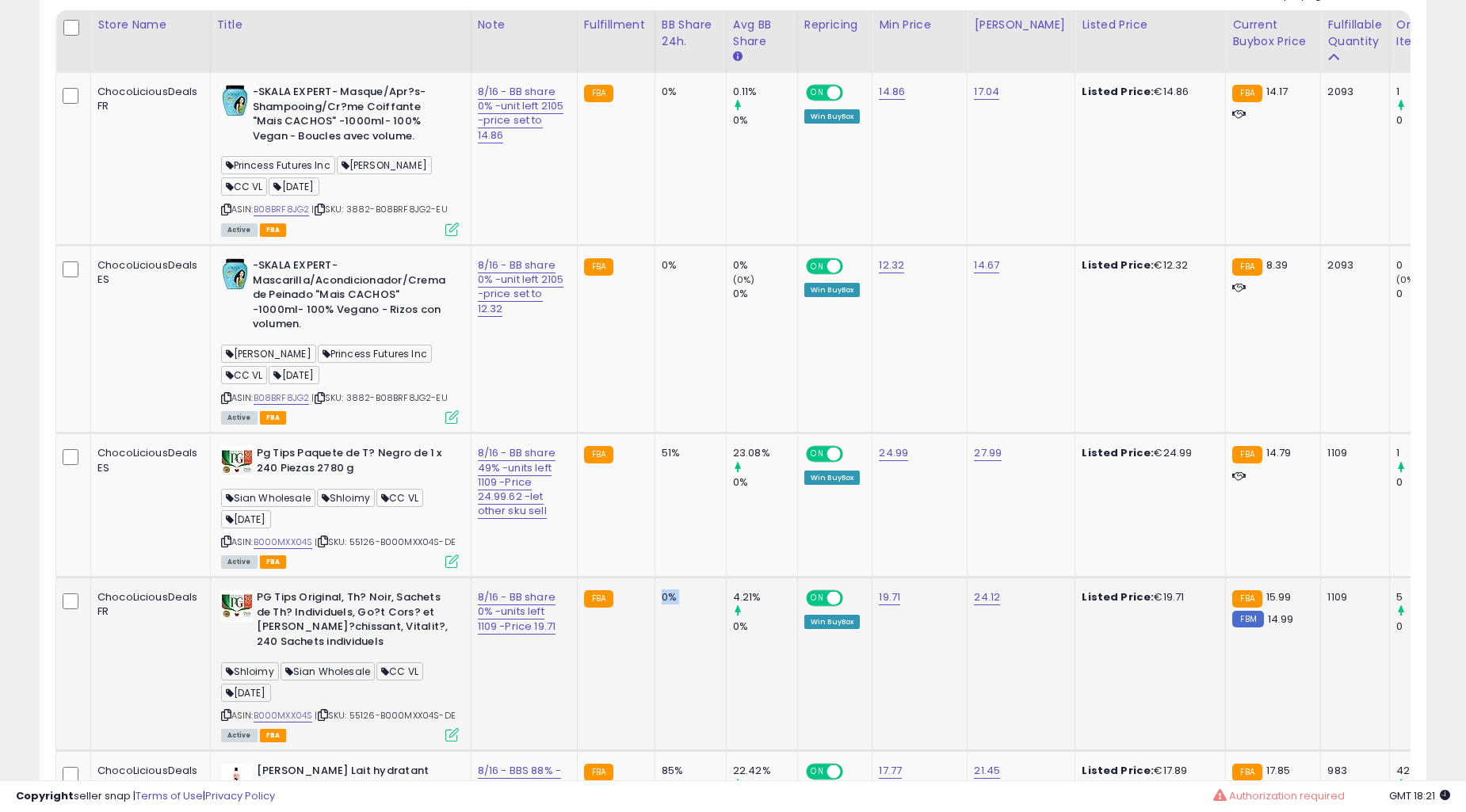
click at [655, 610] on td "0%" at bounding box center [690, 664] width 72 height 174
click at [655, 217] on td "0%" at bounding box center [690, 159] width 72 height 172
click at [655, 433] on td "51%" at bounding box center [690, 505] width 72 height 144
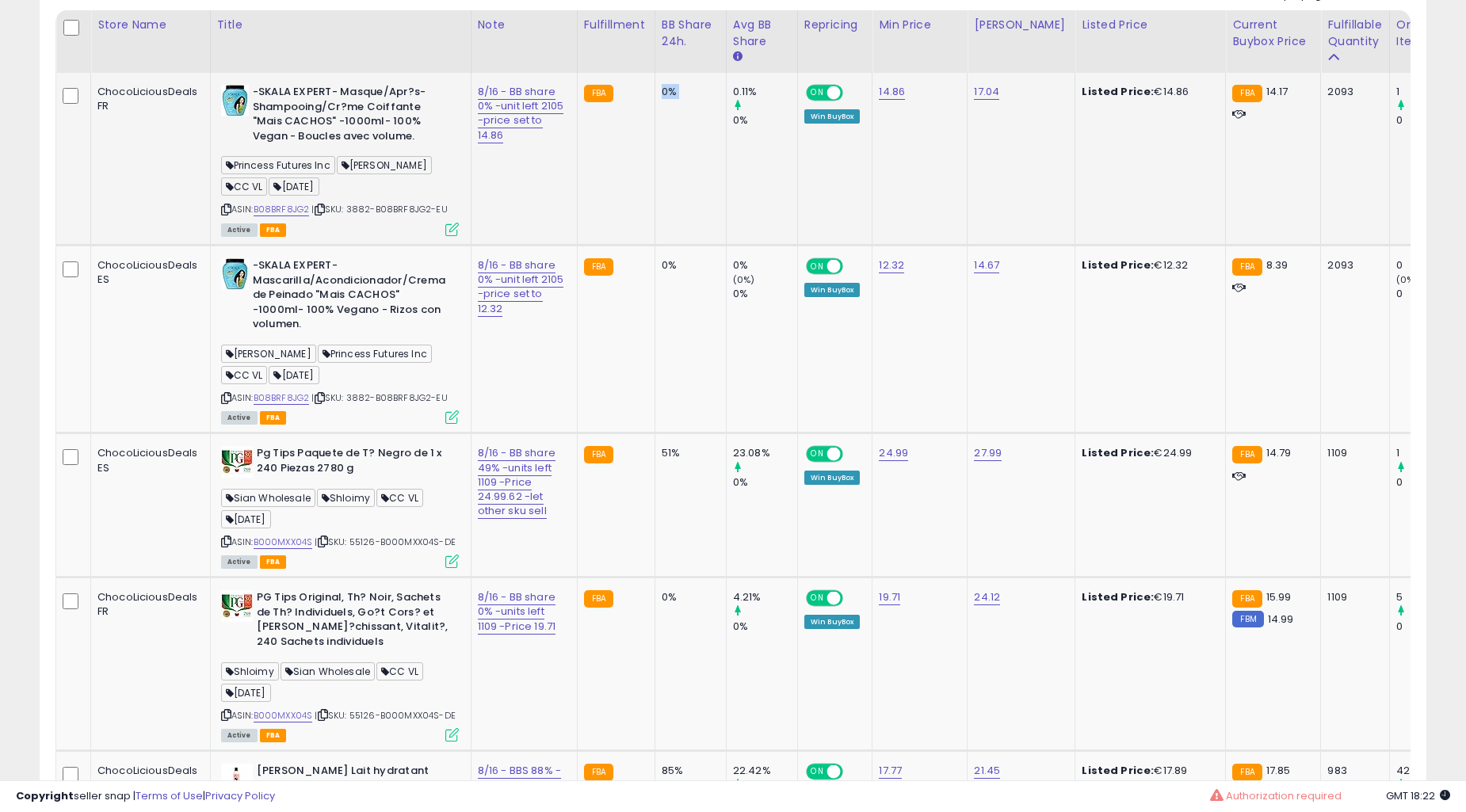
scroll to position [1172, 0]
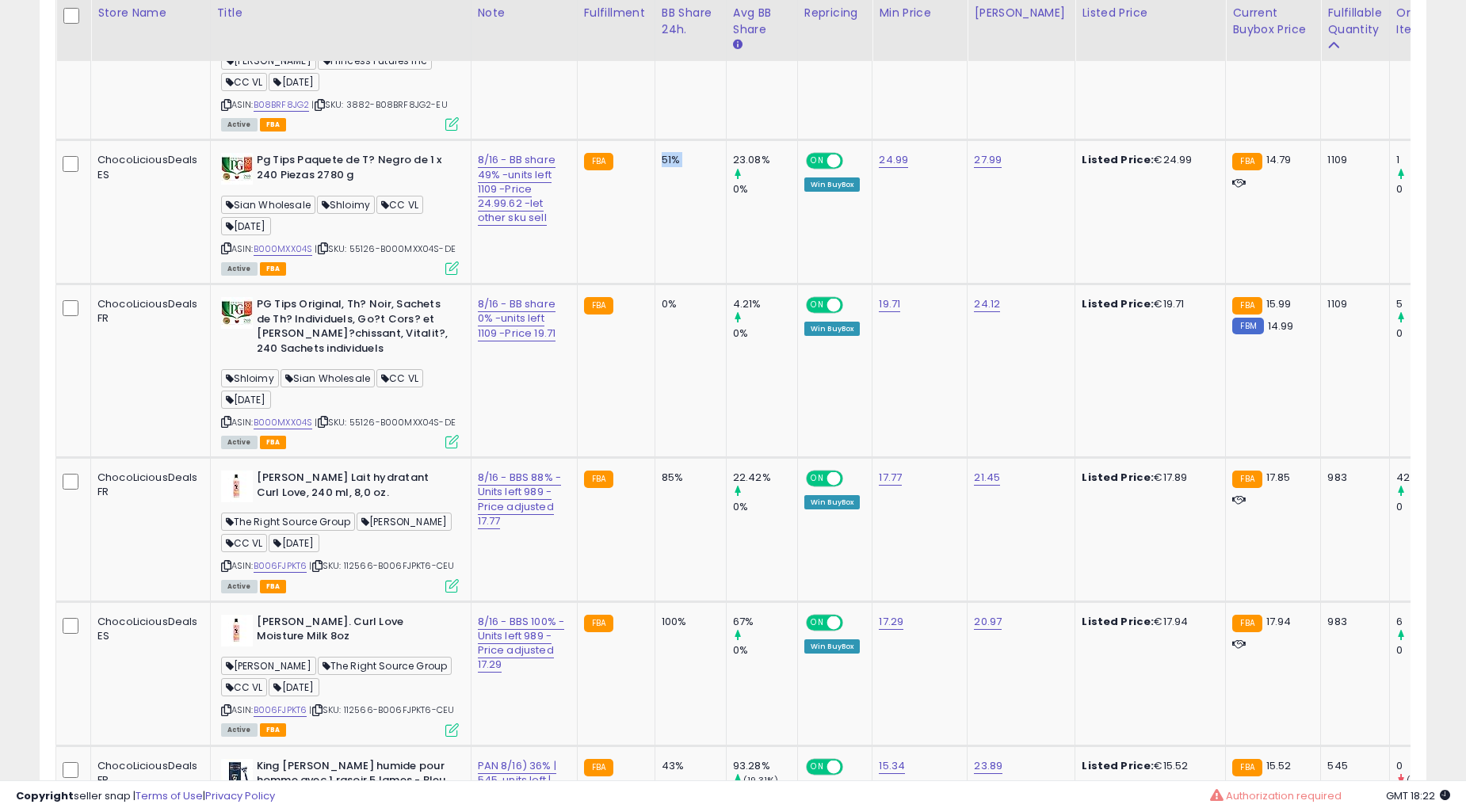
click at [655, 217] on td "51%" at bounding box center [690, 212] width 72 height 144
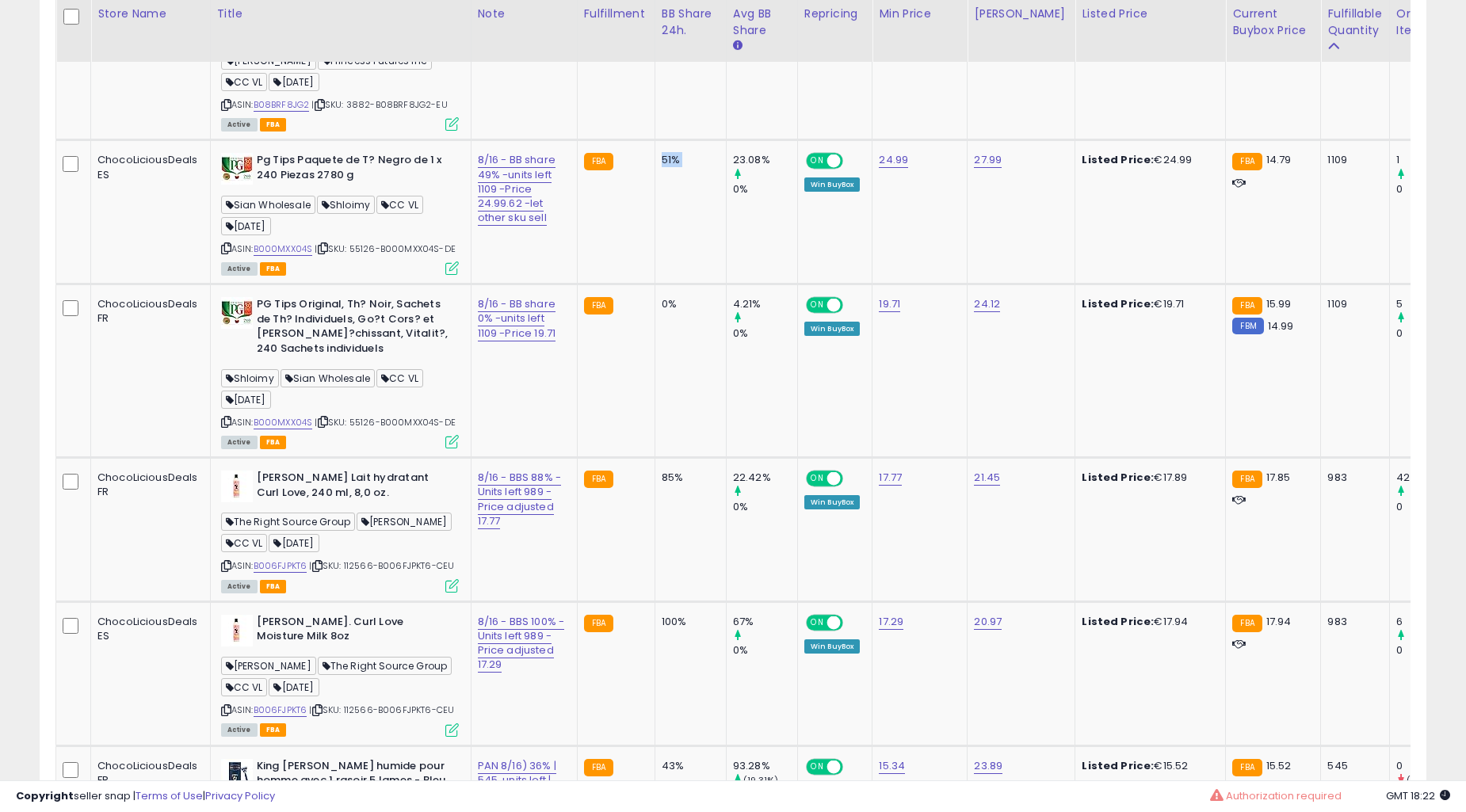
click at [655, 217] on td "51%" at bounding box center [690, 212] width 72 height 144
click at [655, 284] on td "0%" at bounding box center [690, 371] width 72 height 174
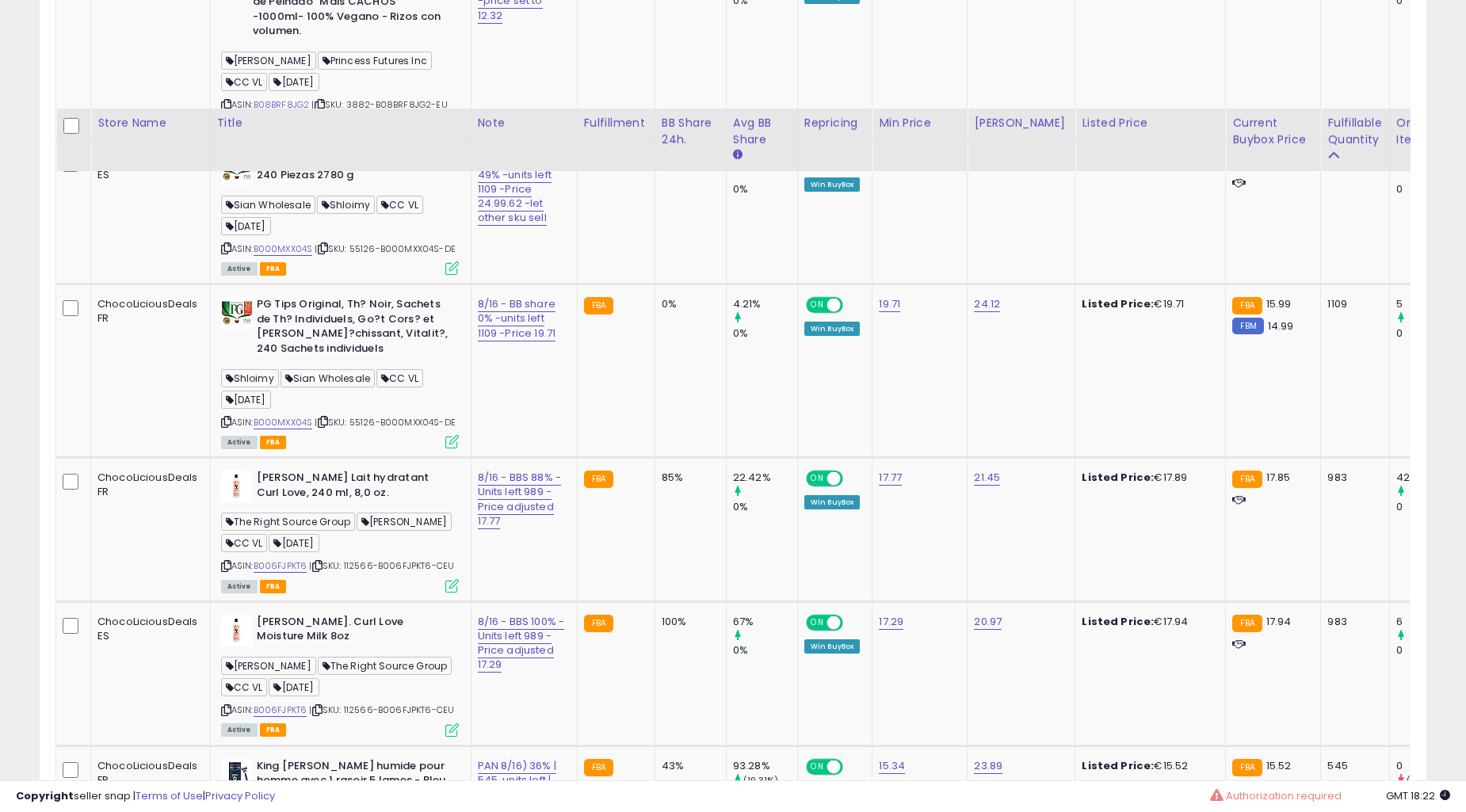
scroll to position [1319, 0]
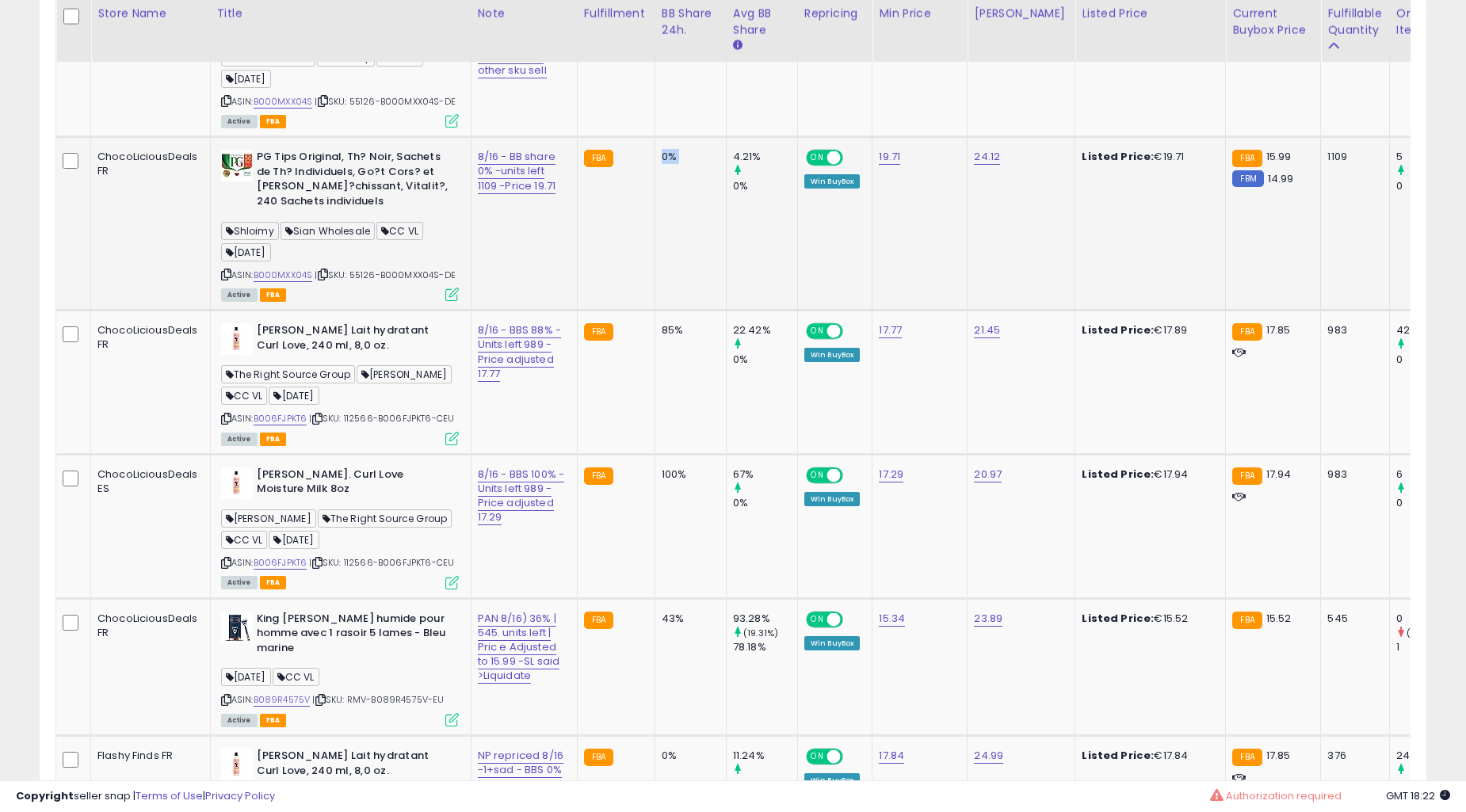
click at [619, 264] on td "FBA" at bounding box center [616, 224] width 78 height 174
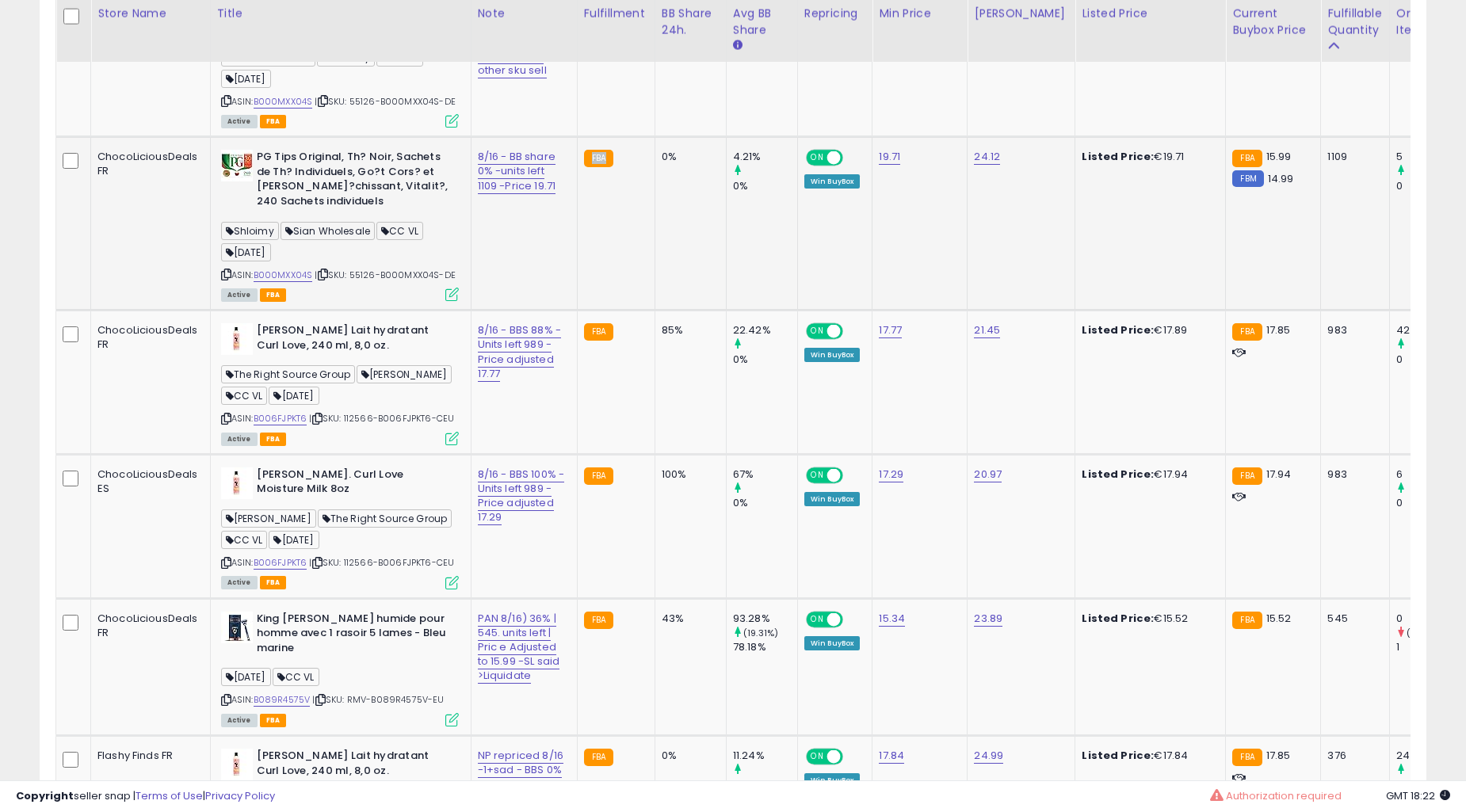
click at [619, 454] on td "FBA" at bounding box center [616, 526] width 78 height 144
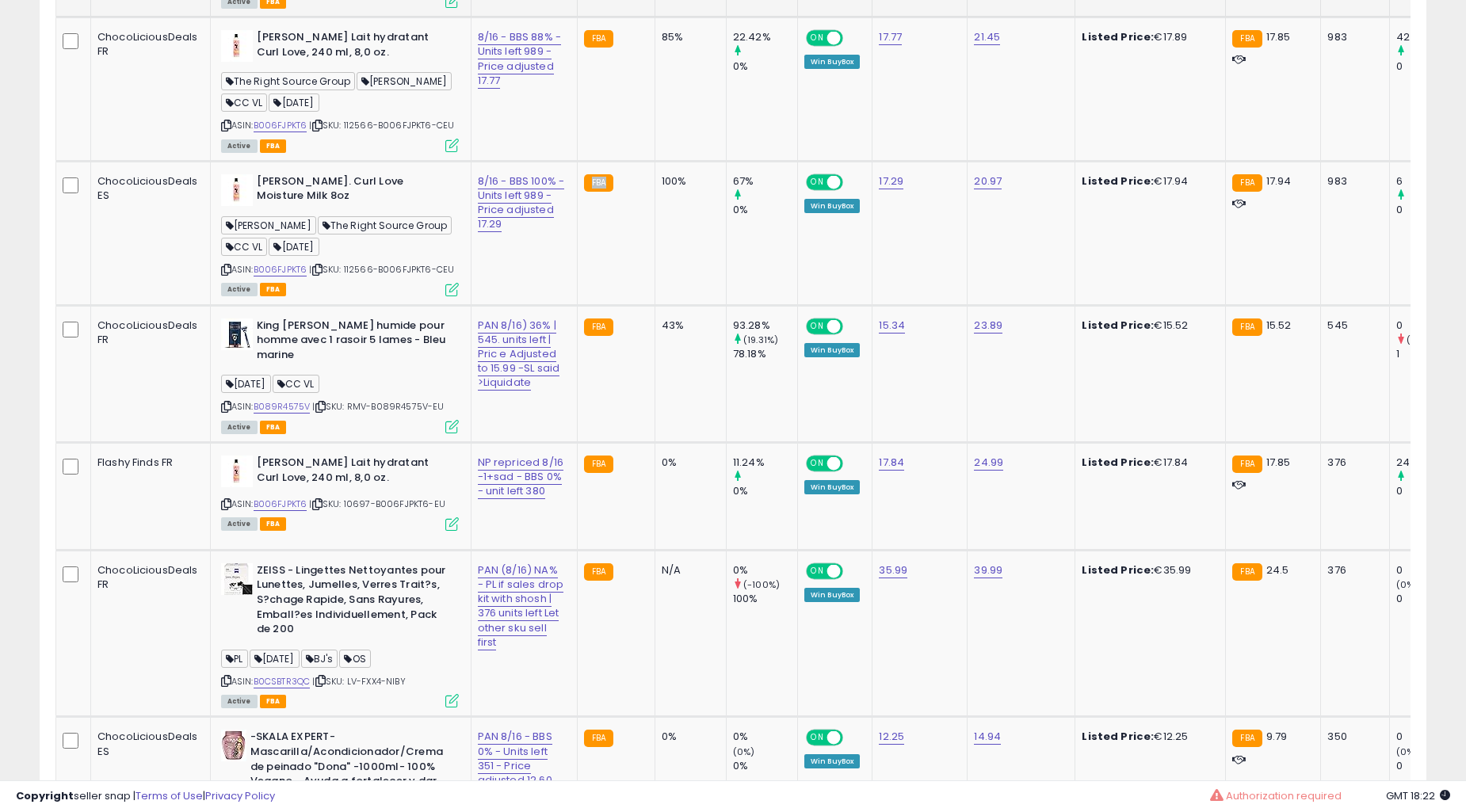
click at [619, 264] on td "FBA" at bounding box center [616, 233] width 78 height 144
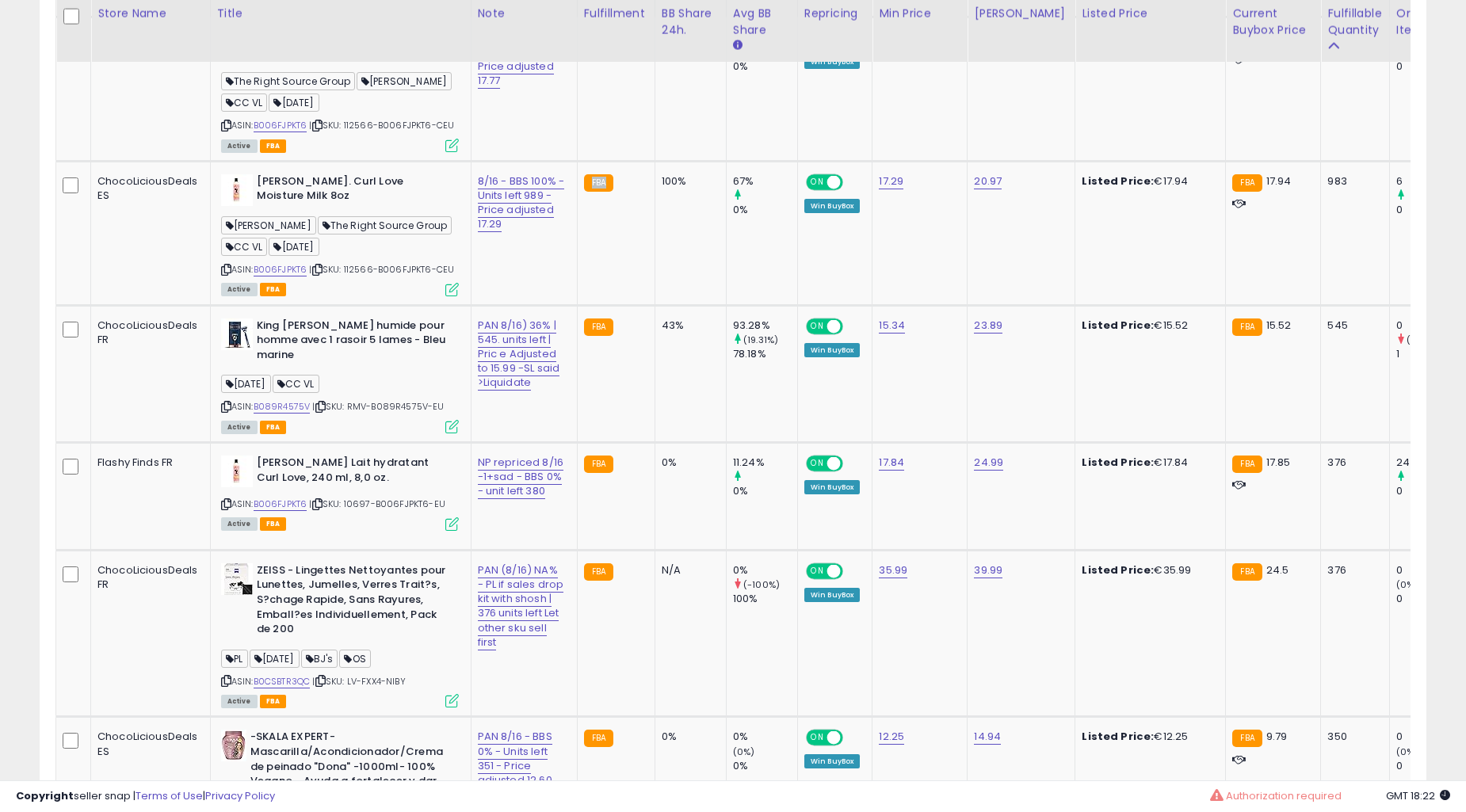
click at [619, 264] on td "FBA" at bounding box center [616, 233] width 78 height 144
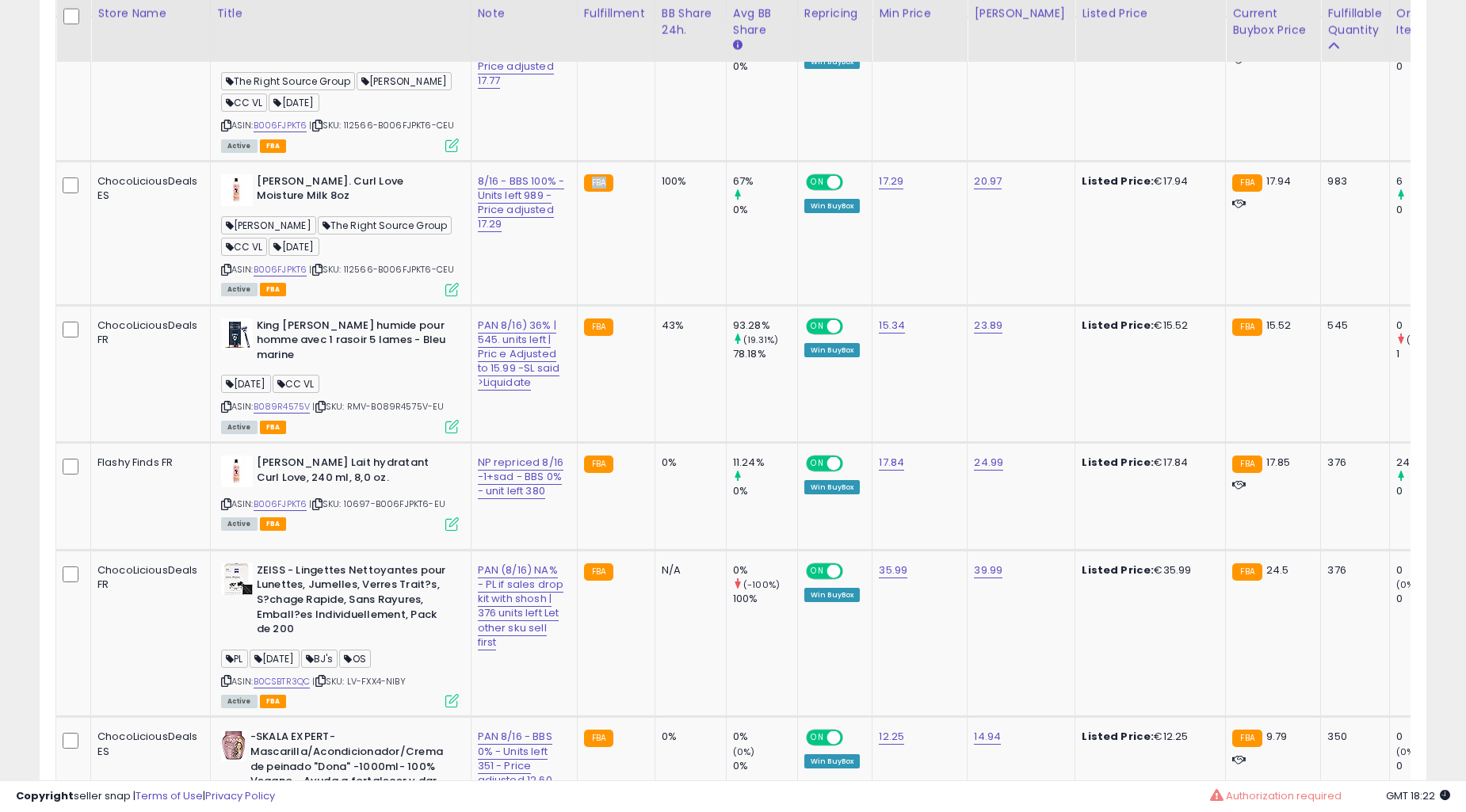
click at [619, 264] on td "FBA" at bounding box center [616, 233] width 78 height 144
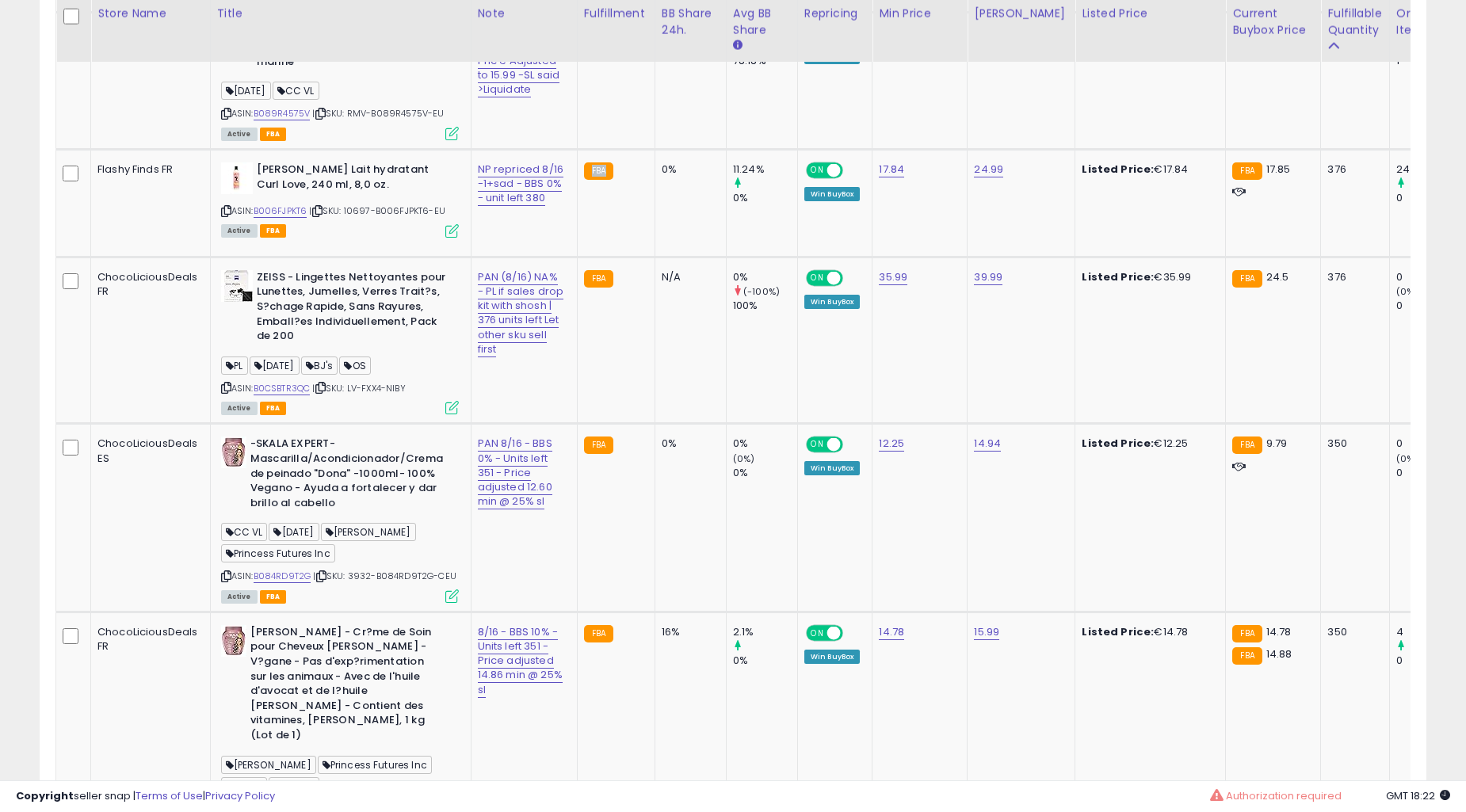
click at [619, 257] on td "FBA" at bounding box center [616, 203] width 78 height 108
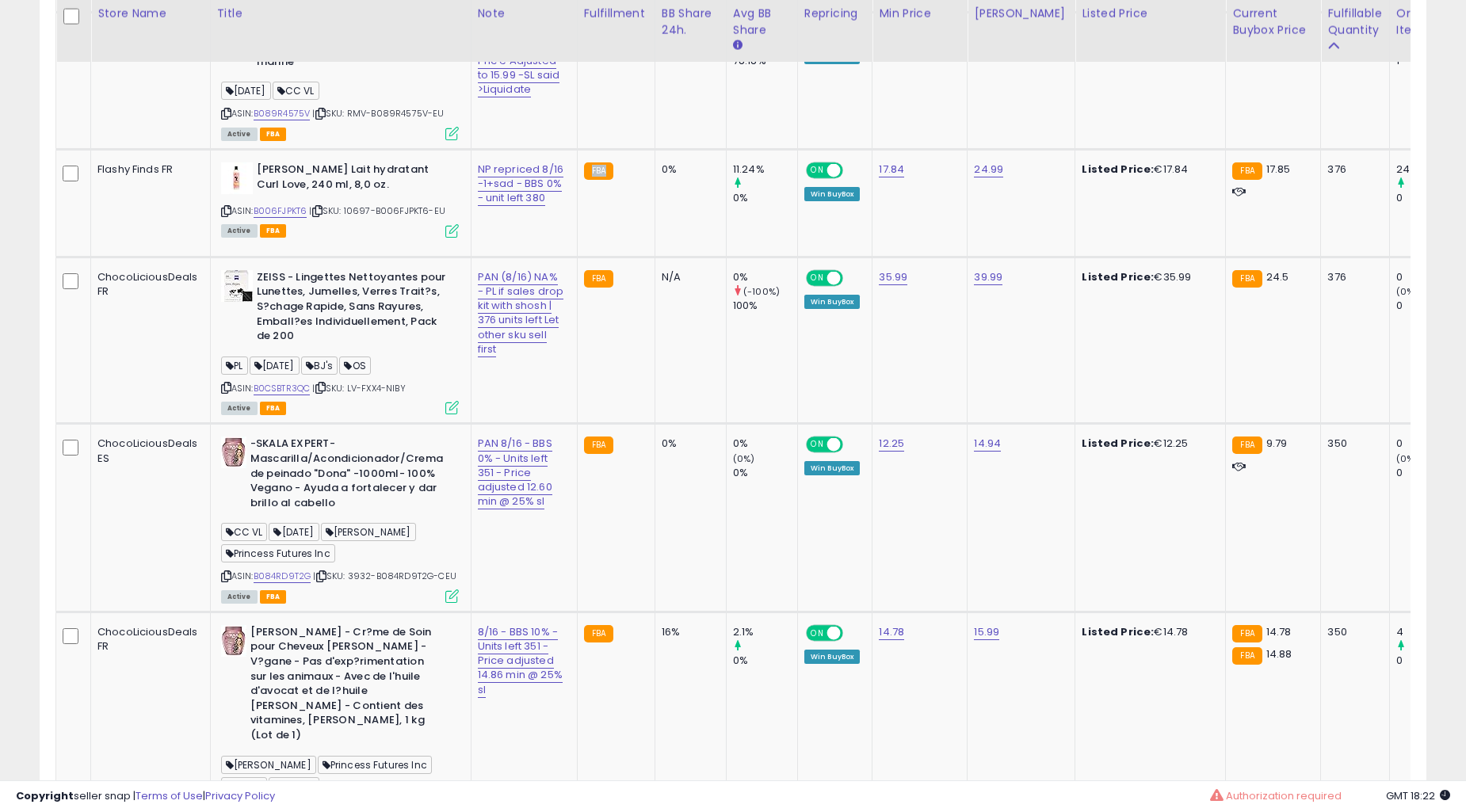
click at [619, 257] on td "FBA" at bounding box center [616, 203] width 78 height 108
click at [655, 612] on td "16%" at bounding box center [690, 728] width 72 height 232
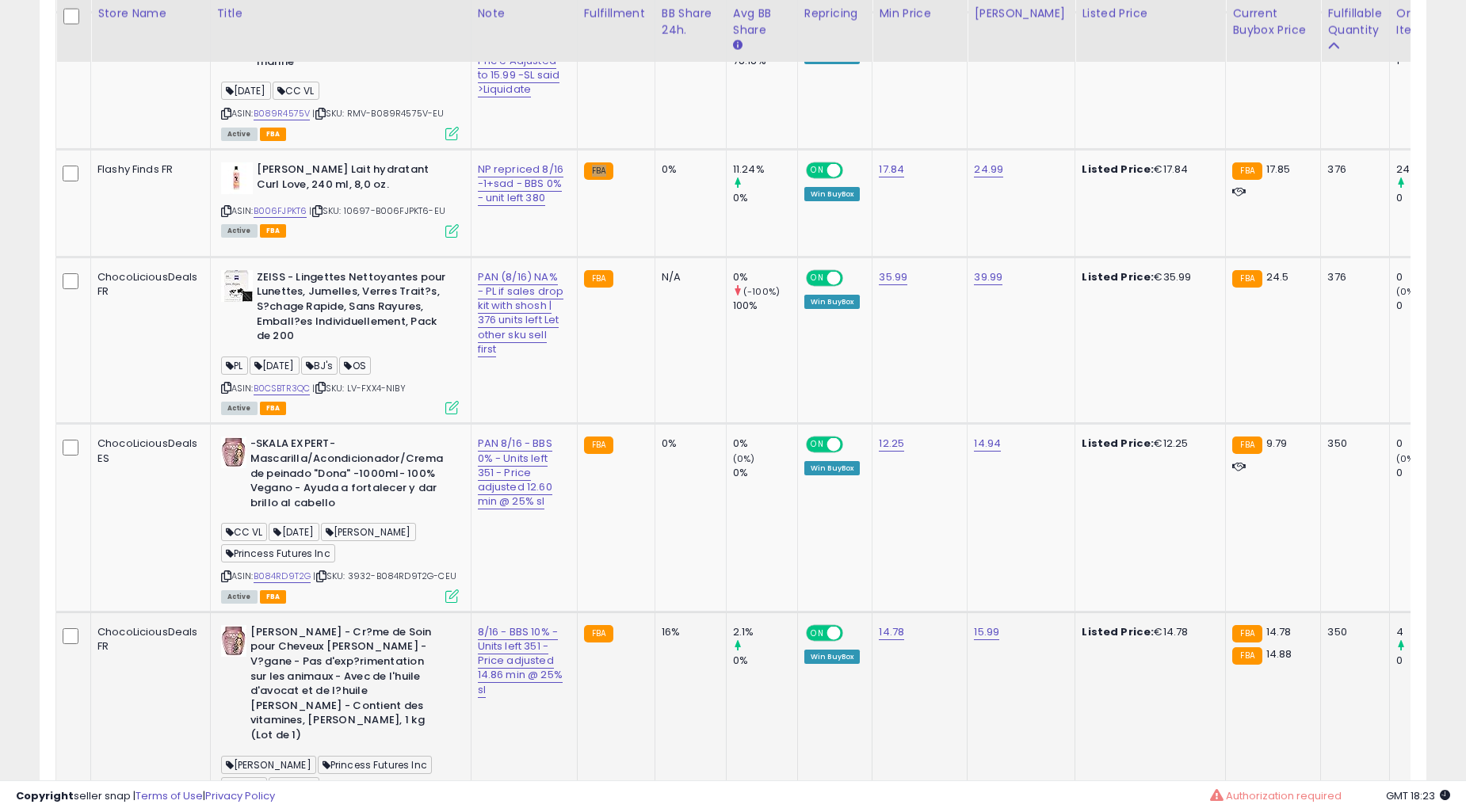
scroll to position [2199, 0]
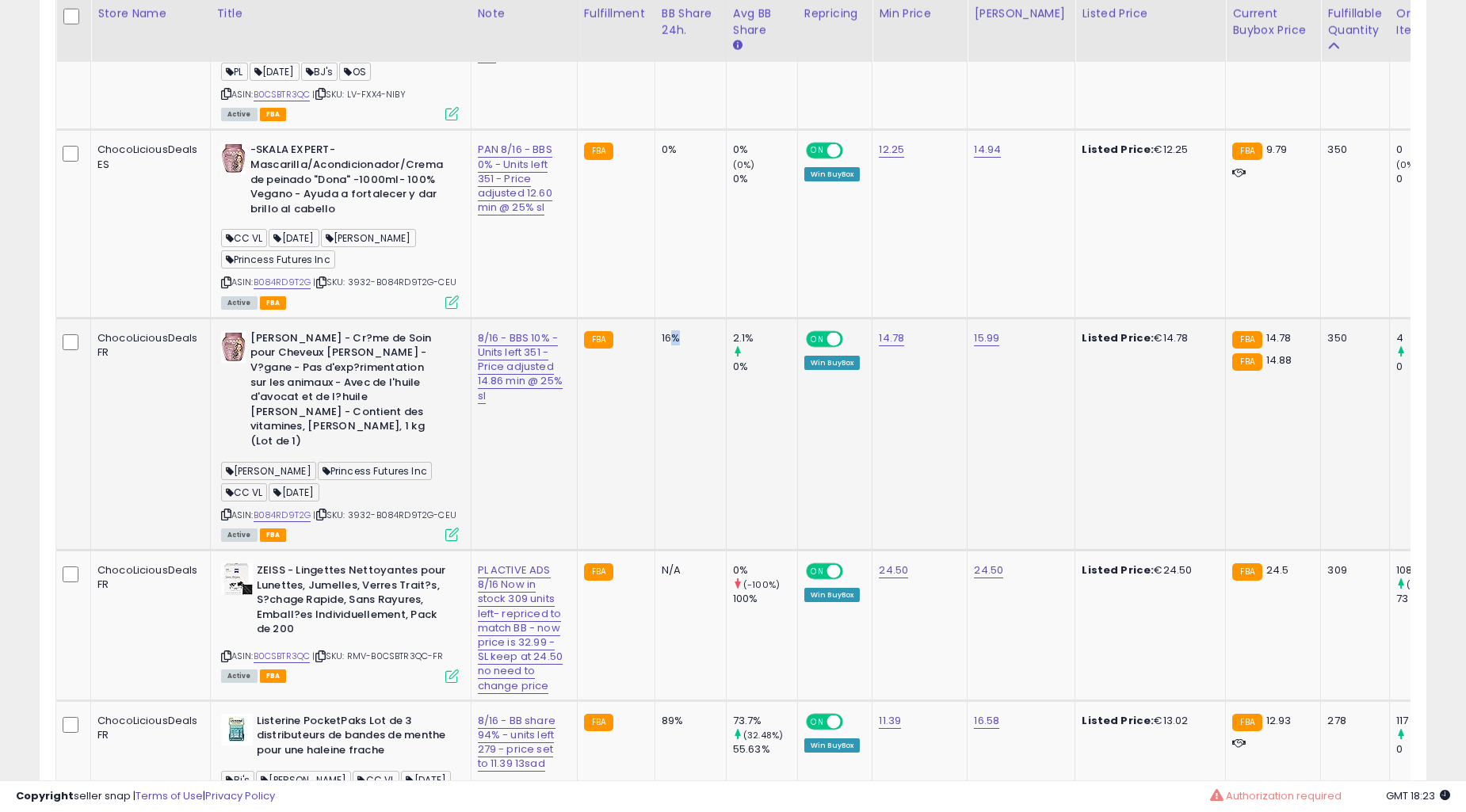
click at [655, 385] on td "16%" at bounding box center [690, 434] width 72 height 232
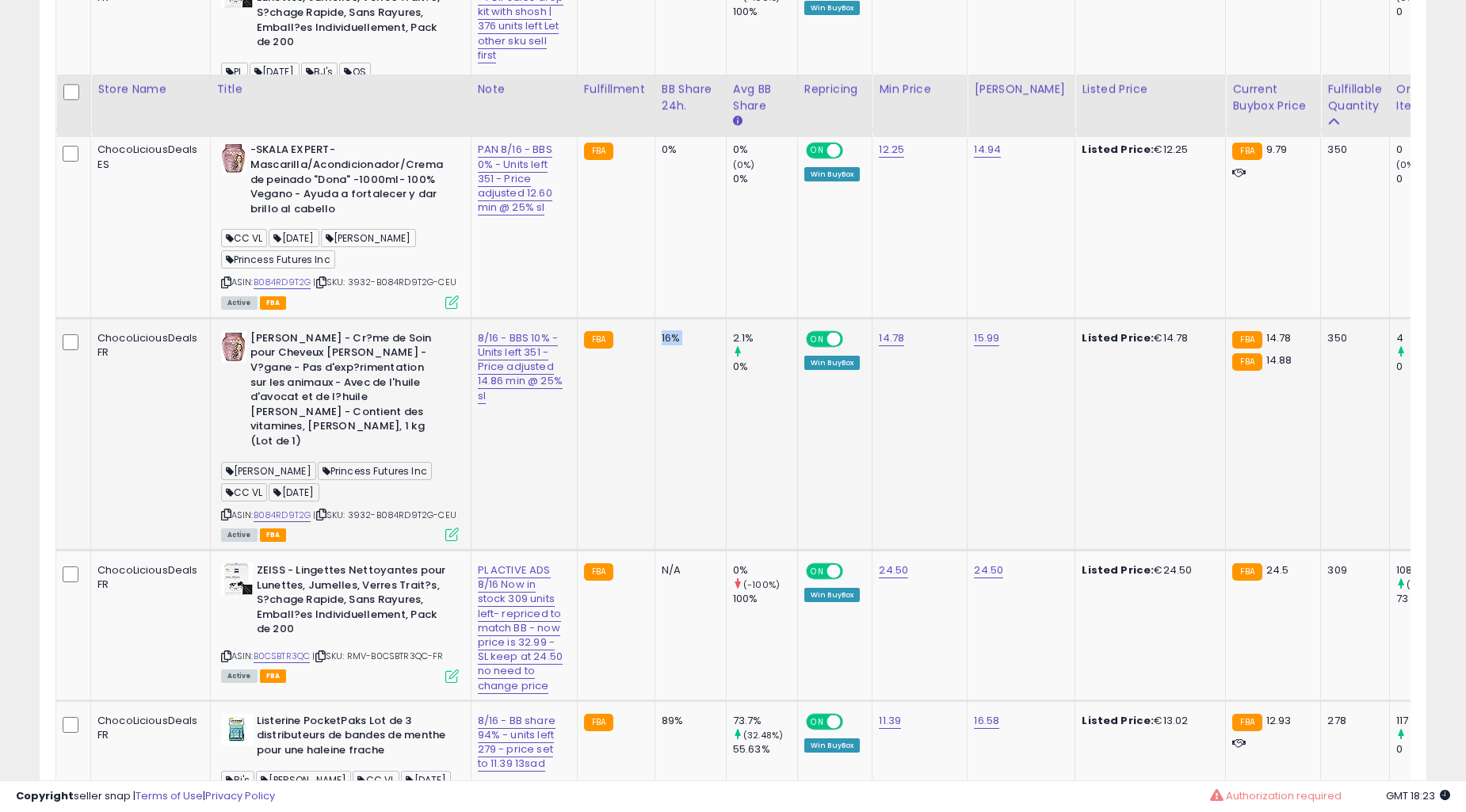
click at [680, 318] on td "16%" at bounding box center [690, 434] width 72 height 232
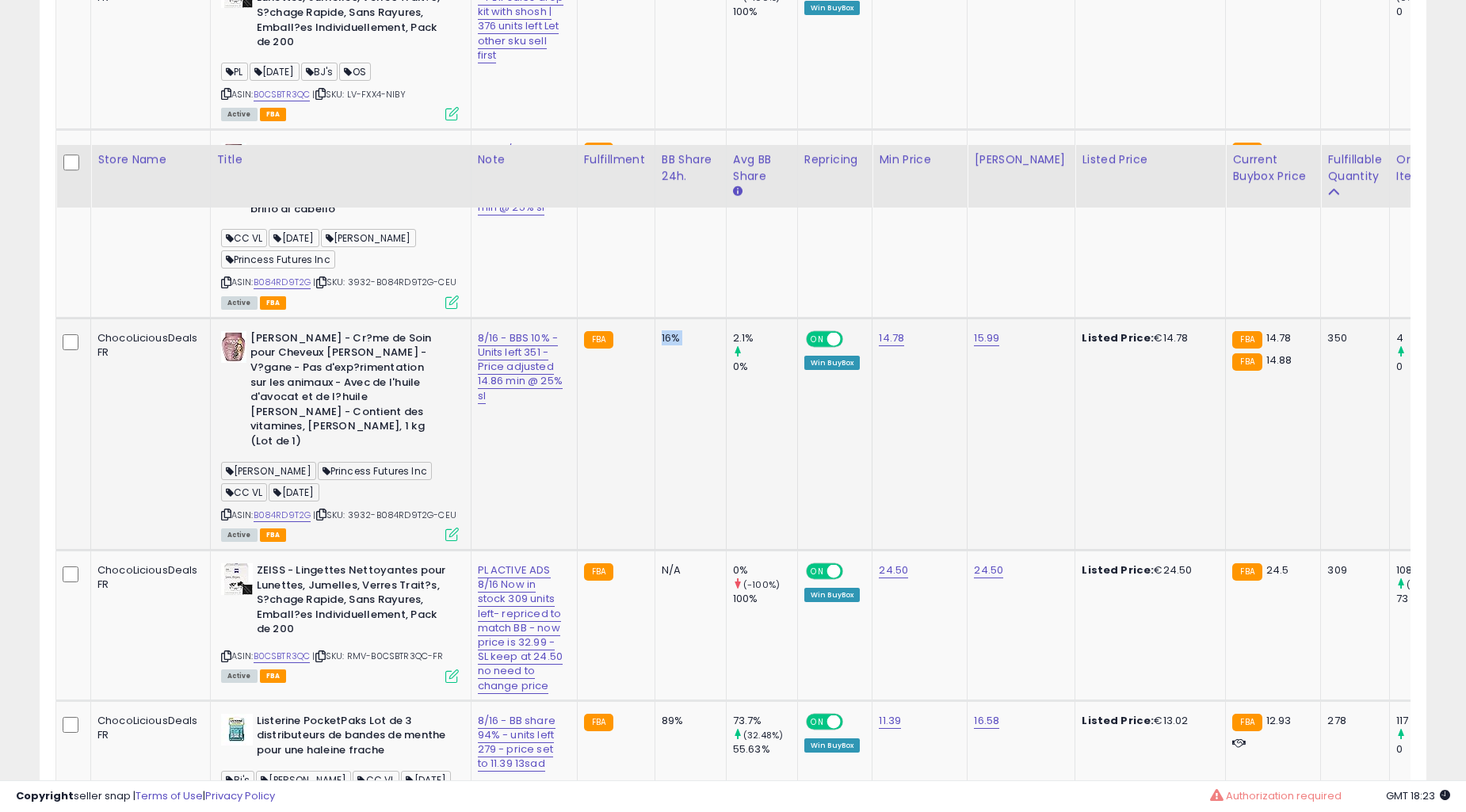
click at [680, 318] on td "16%" at bounding box center [690, 434] width 72 height 232
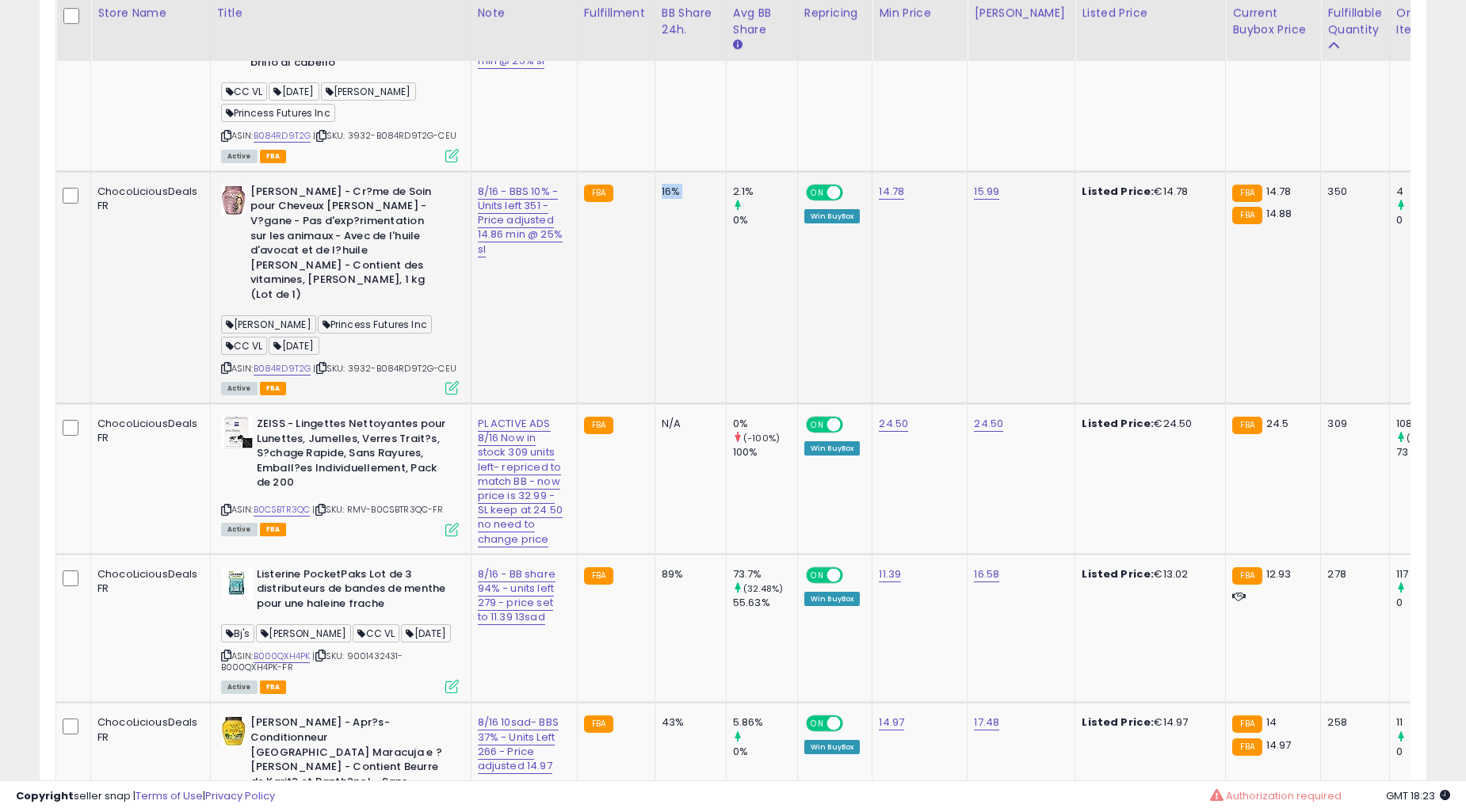
click at [680, 294] on td "16%" at bounding box center [690, 287] width 72 height 232
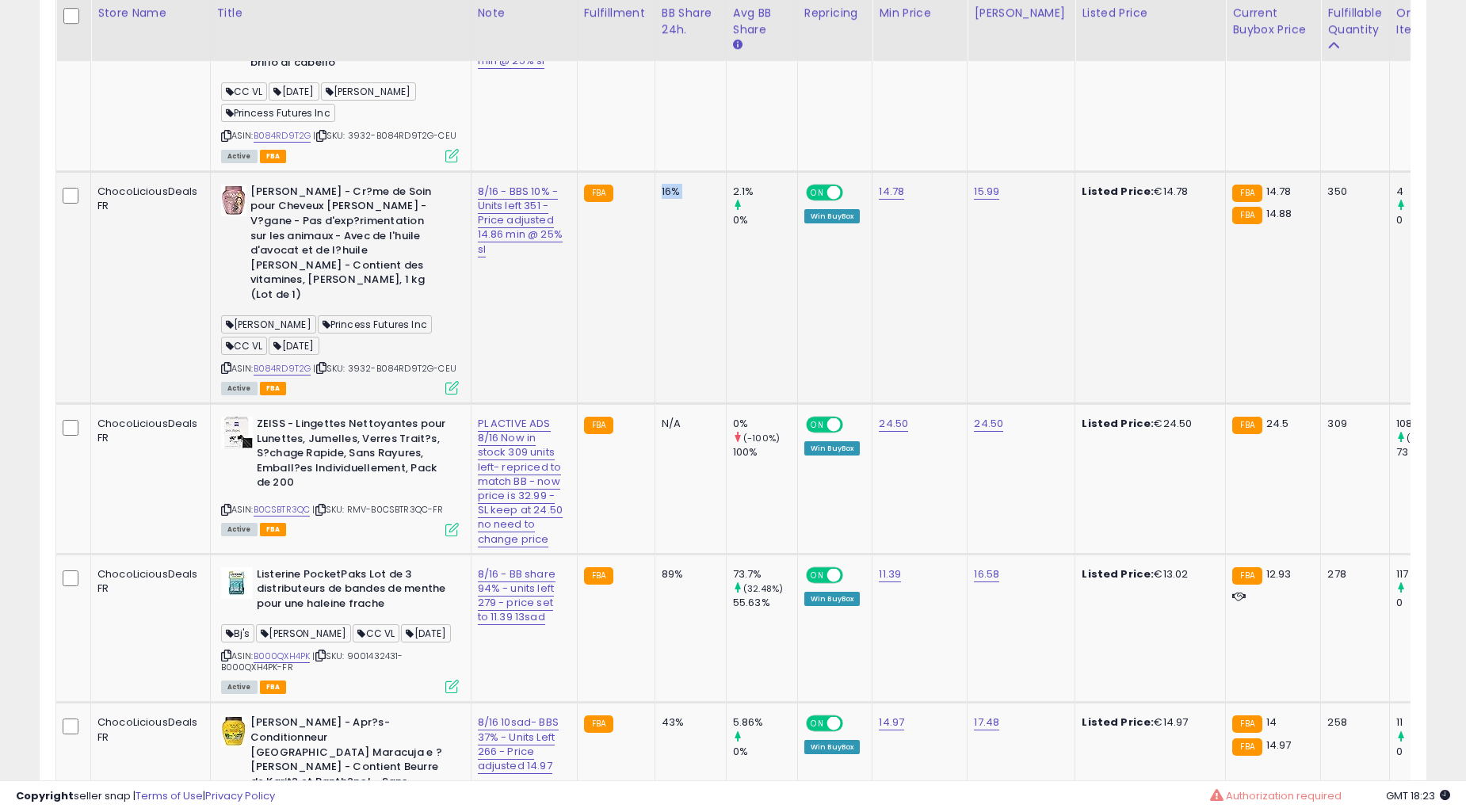
click at [680, 294] on td "16%" at bounding box center [690, 287] width 72 height 232
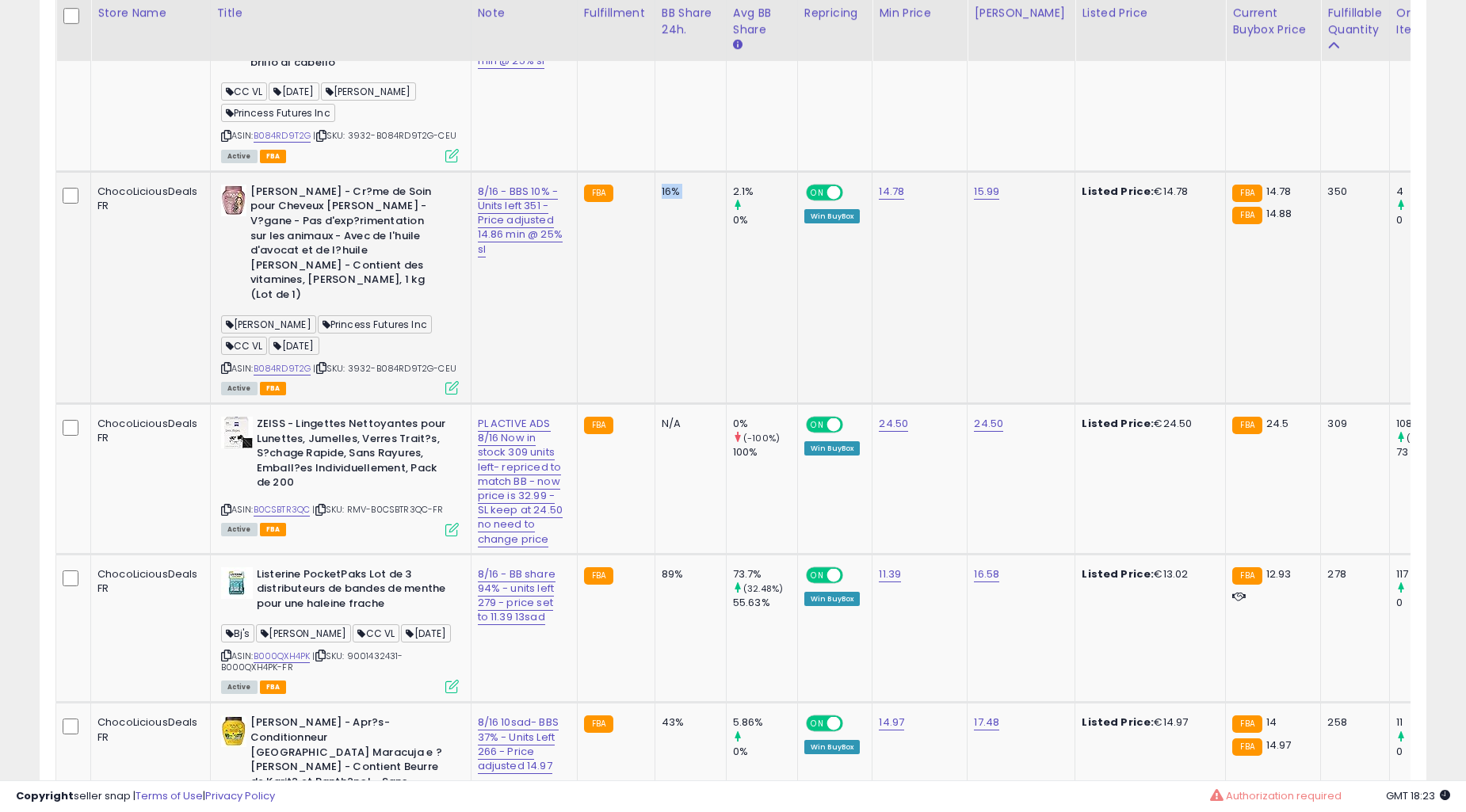
click at [680, 294] on td "16%" at bounding box center [690, 287] width 72 height 232
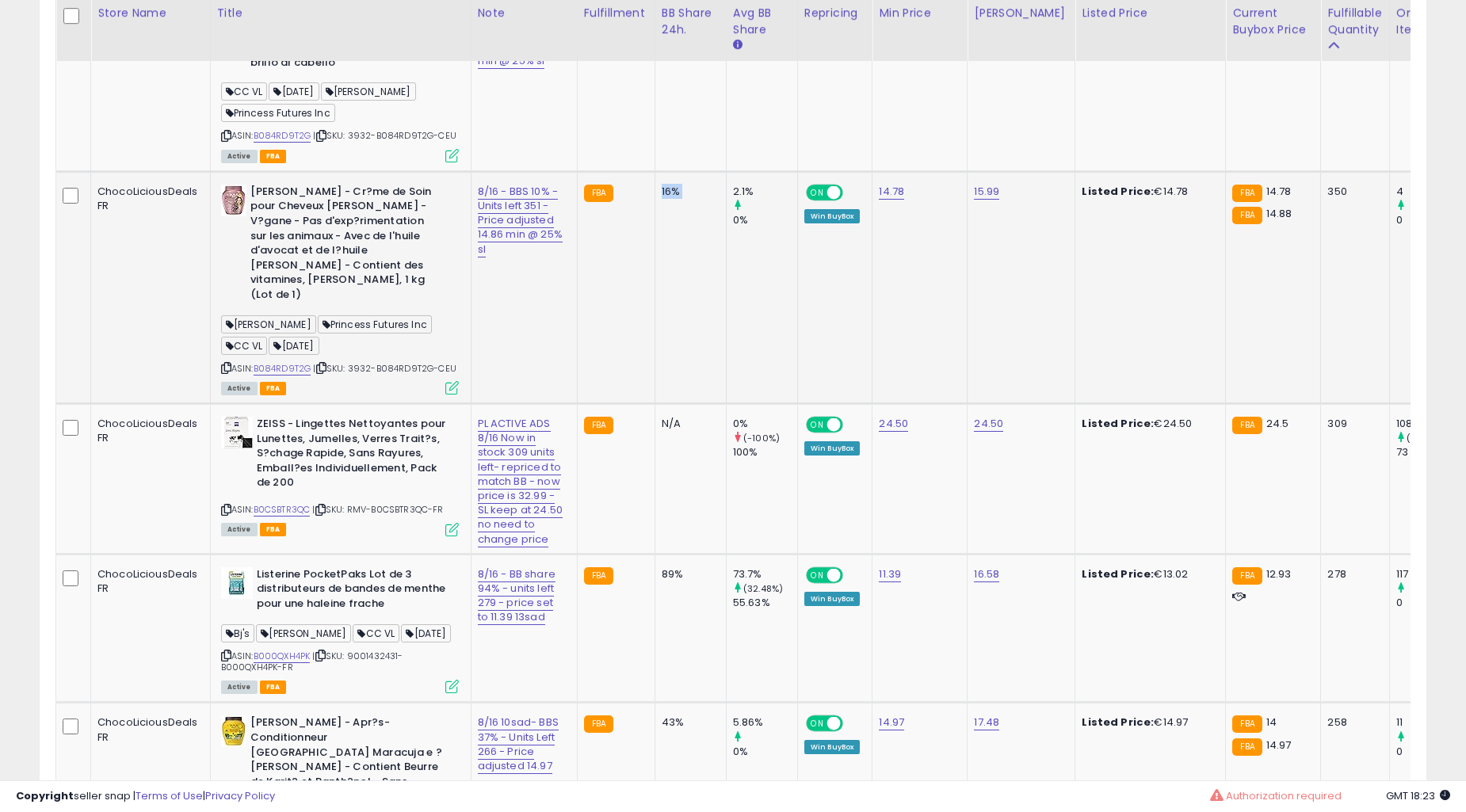
click at [680, 294] on td "16%" at bounding box center [690, 287] width 72 height 232
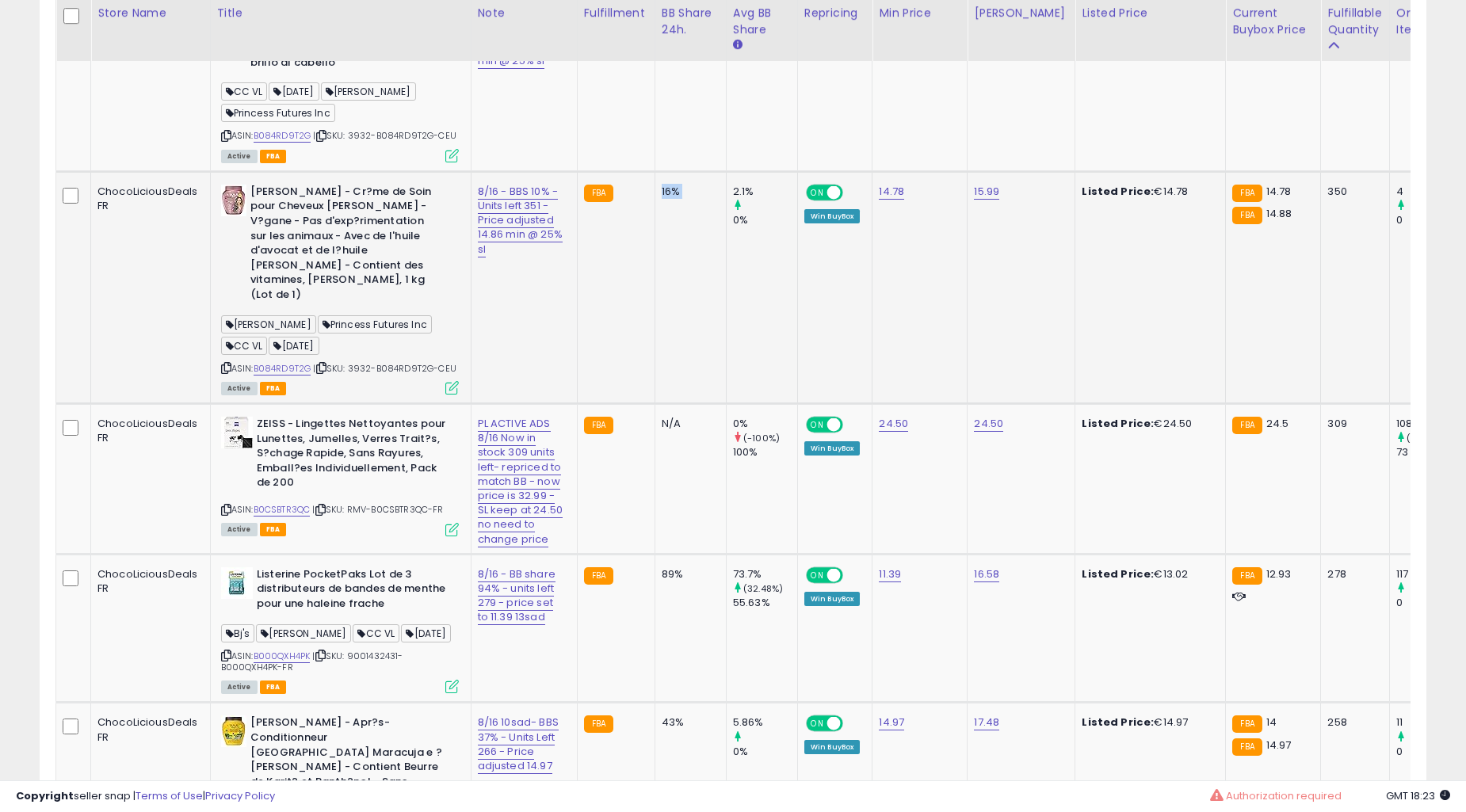
click at [680, 294] on td "16%" at bounding box center [690, 287] width 72 height 232
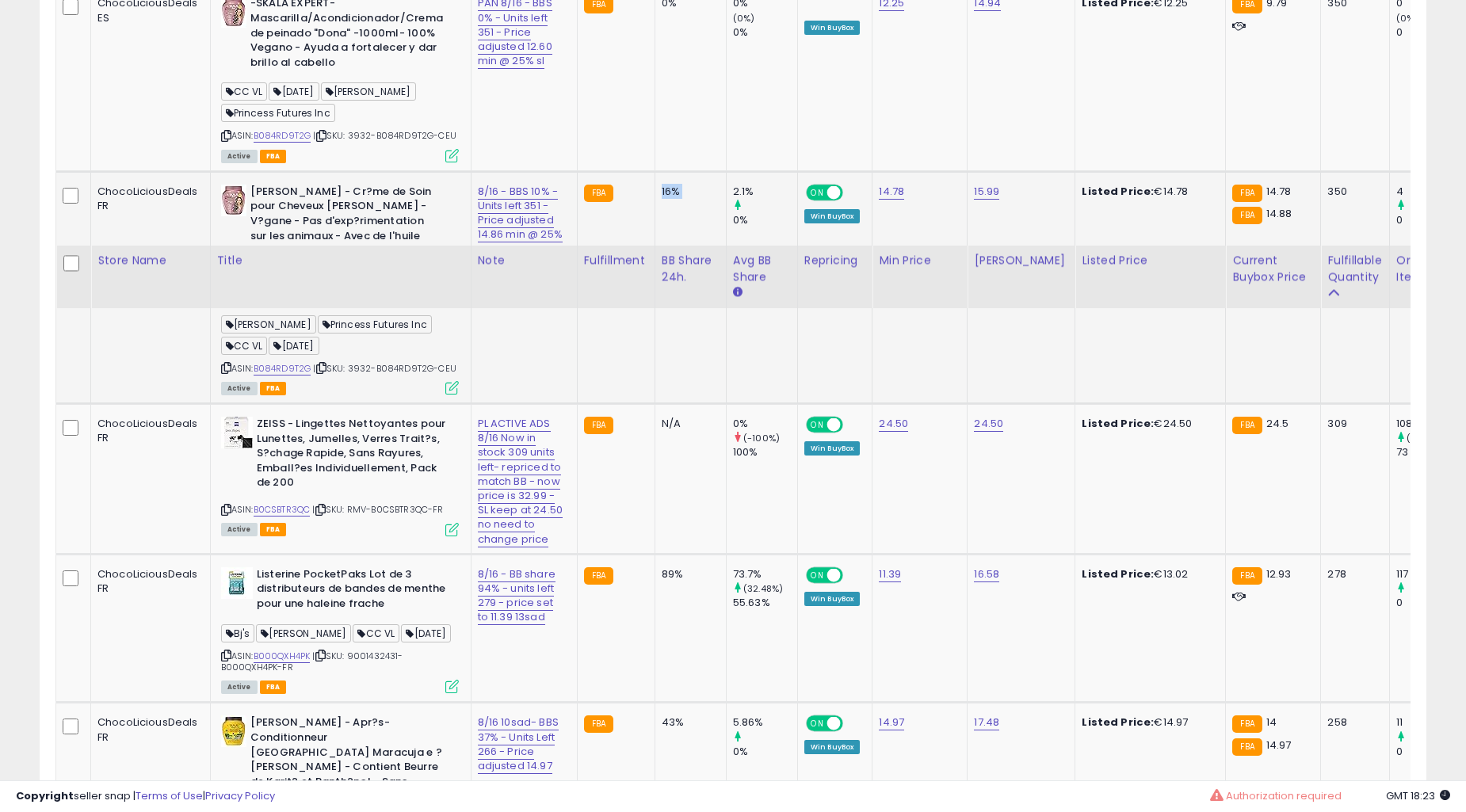
click at [680, 404] on td "N/A" at bounding box center [690, 479] width 72 height 151
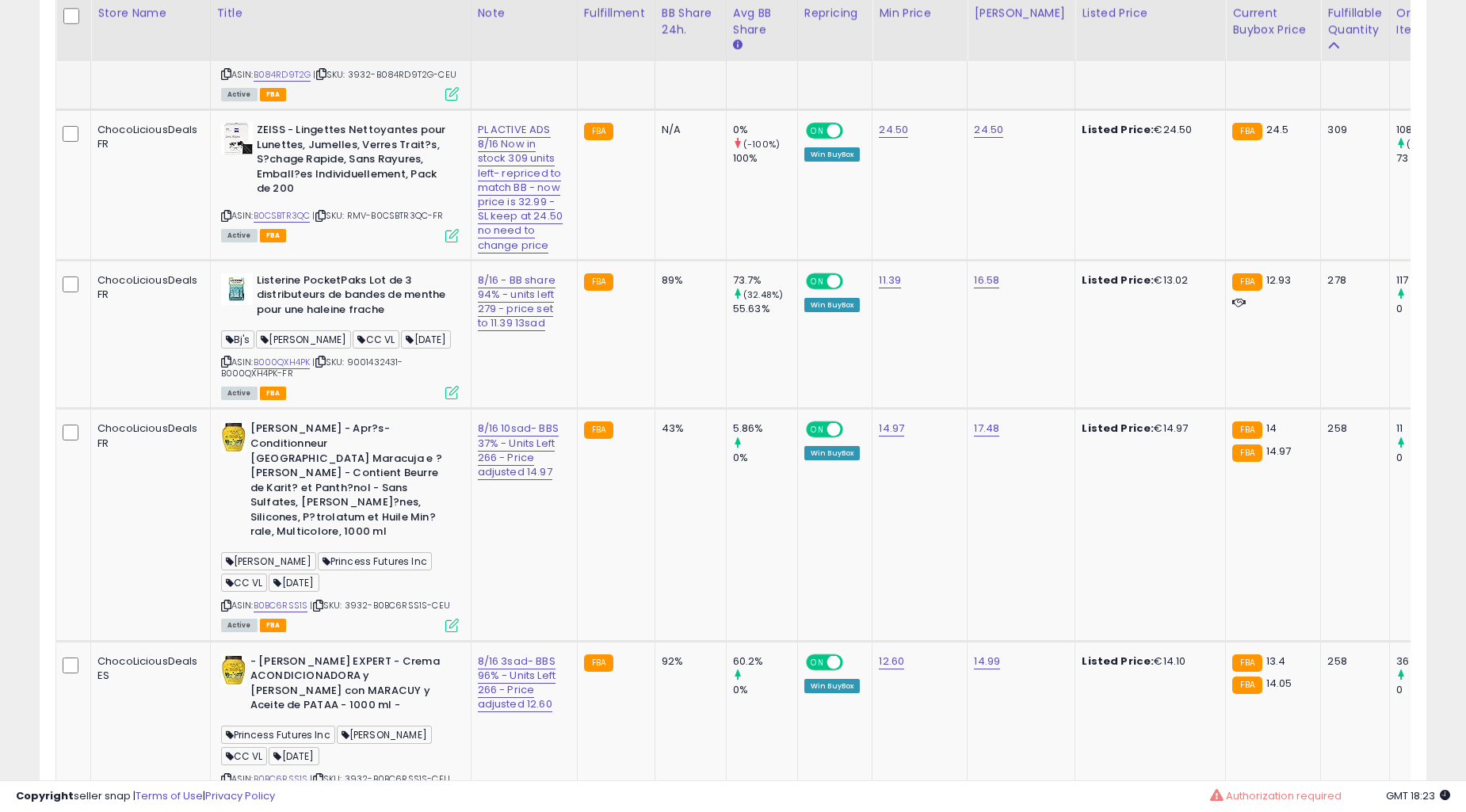
click at [680, 260] on td "N/A" at bounding box center [690, 185] width 72 height 151
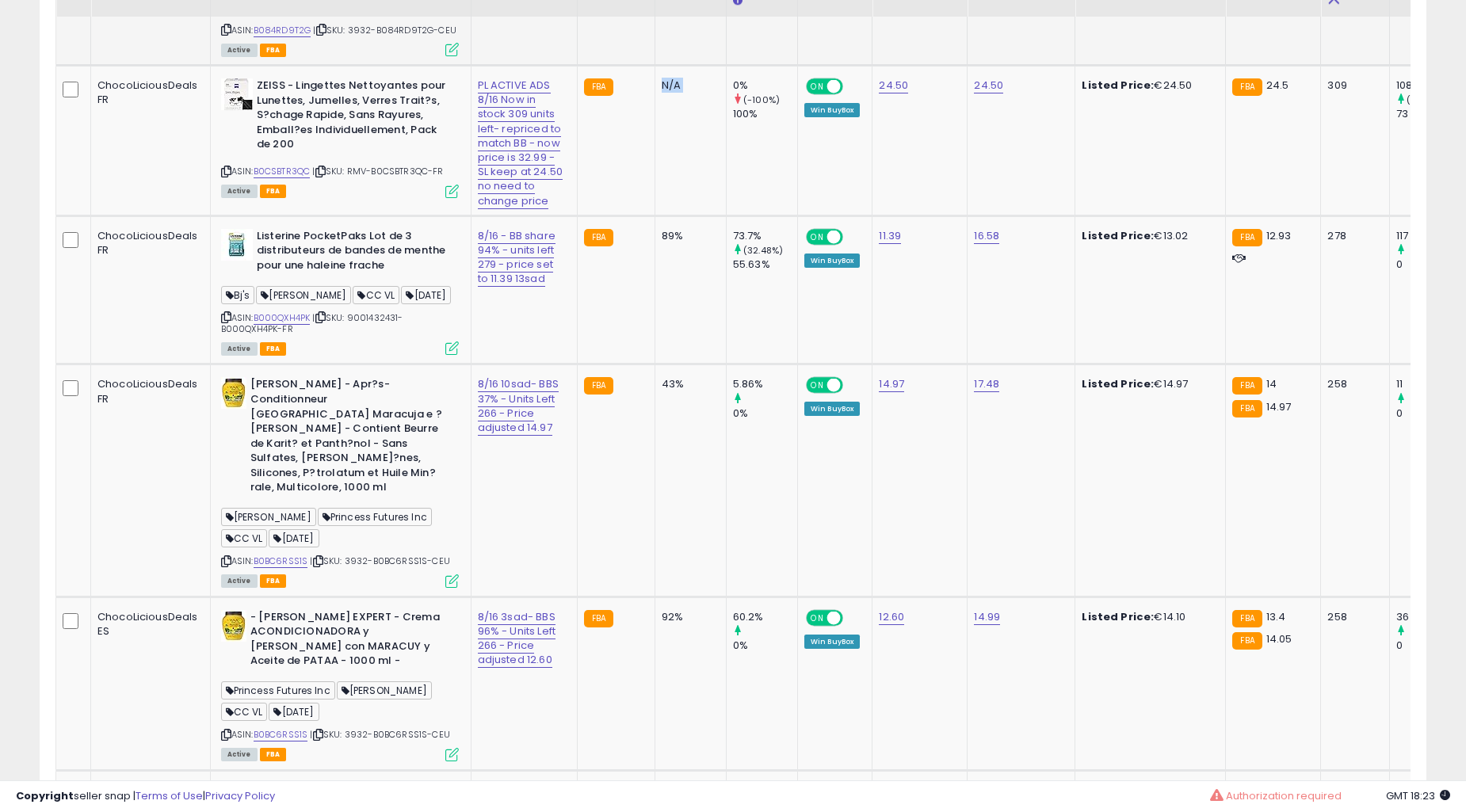
click at [680, 293] on td "89%" at bounding box center [690, 290] width 72 height 149
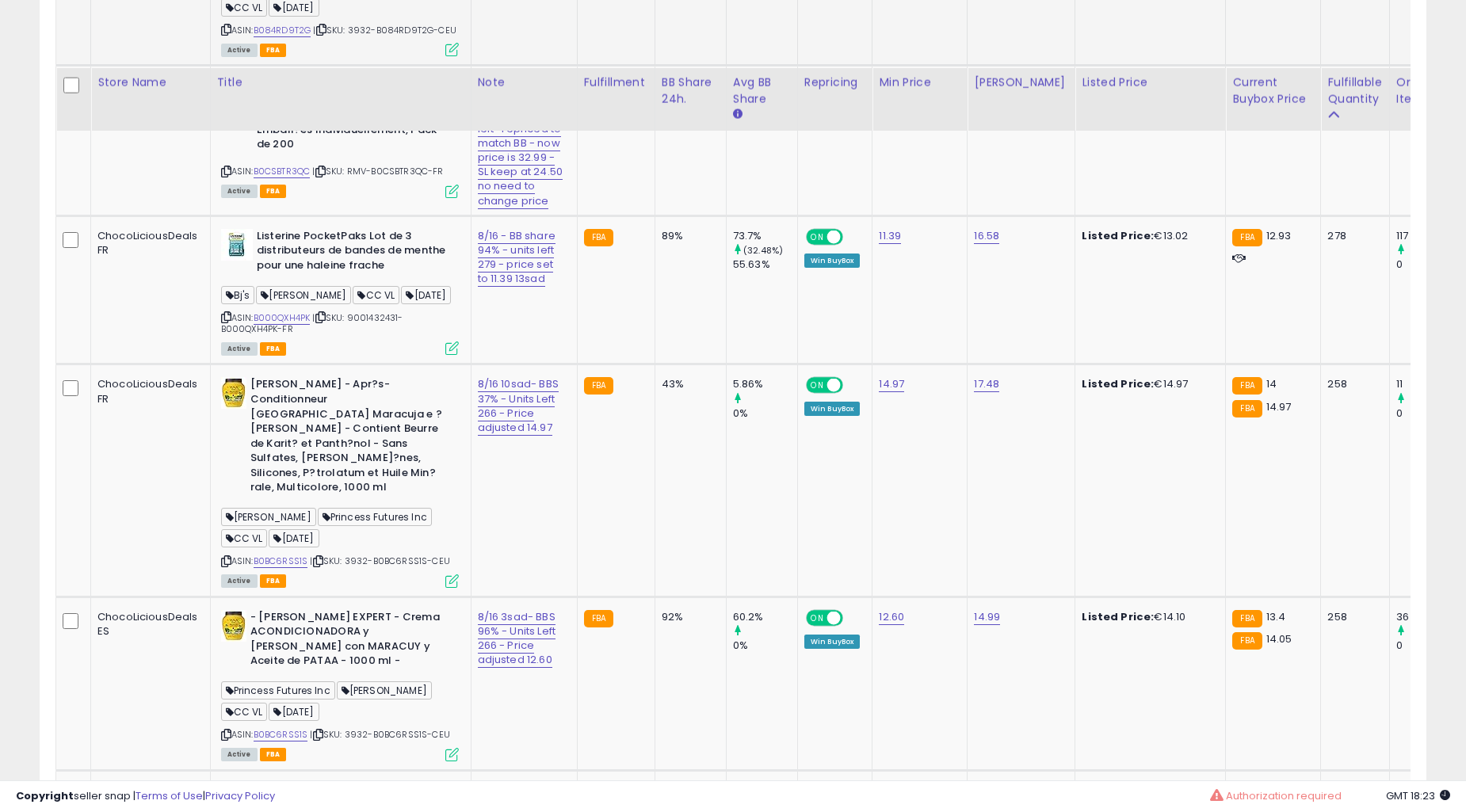
click at [680, 293] on td "89%" at bounding box center [690, 290] width 72 height 149
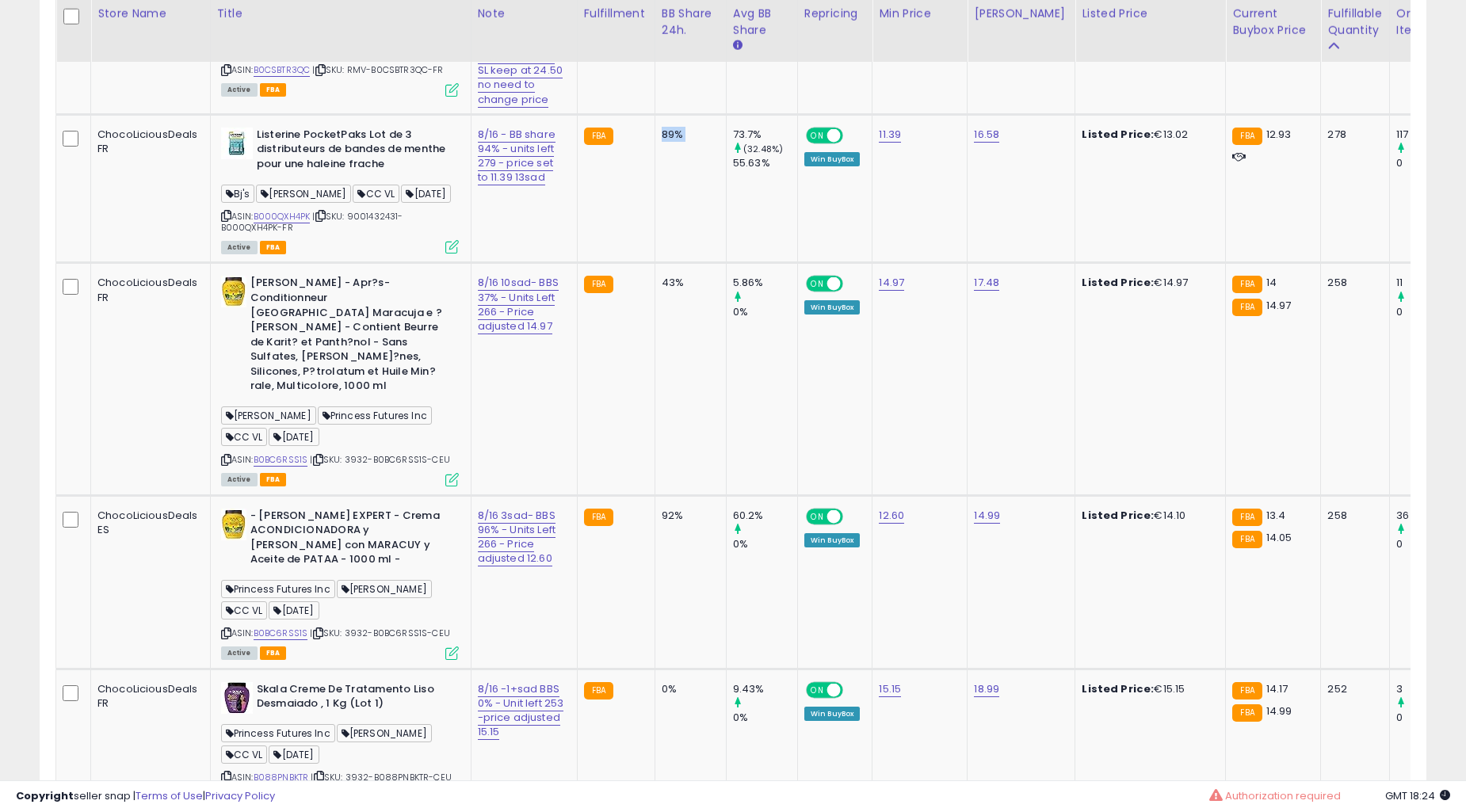
click at [680, 263] on td "89%" at bounding box center [690, 189] width 72 height 149
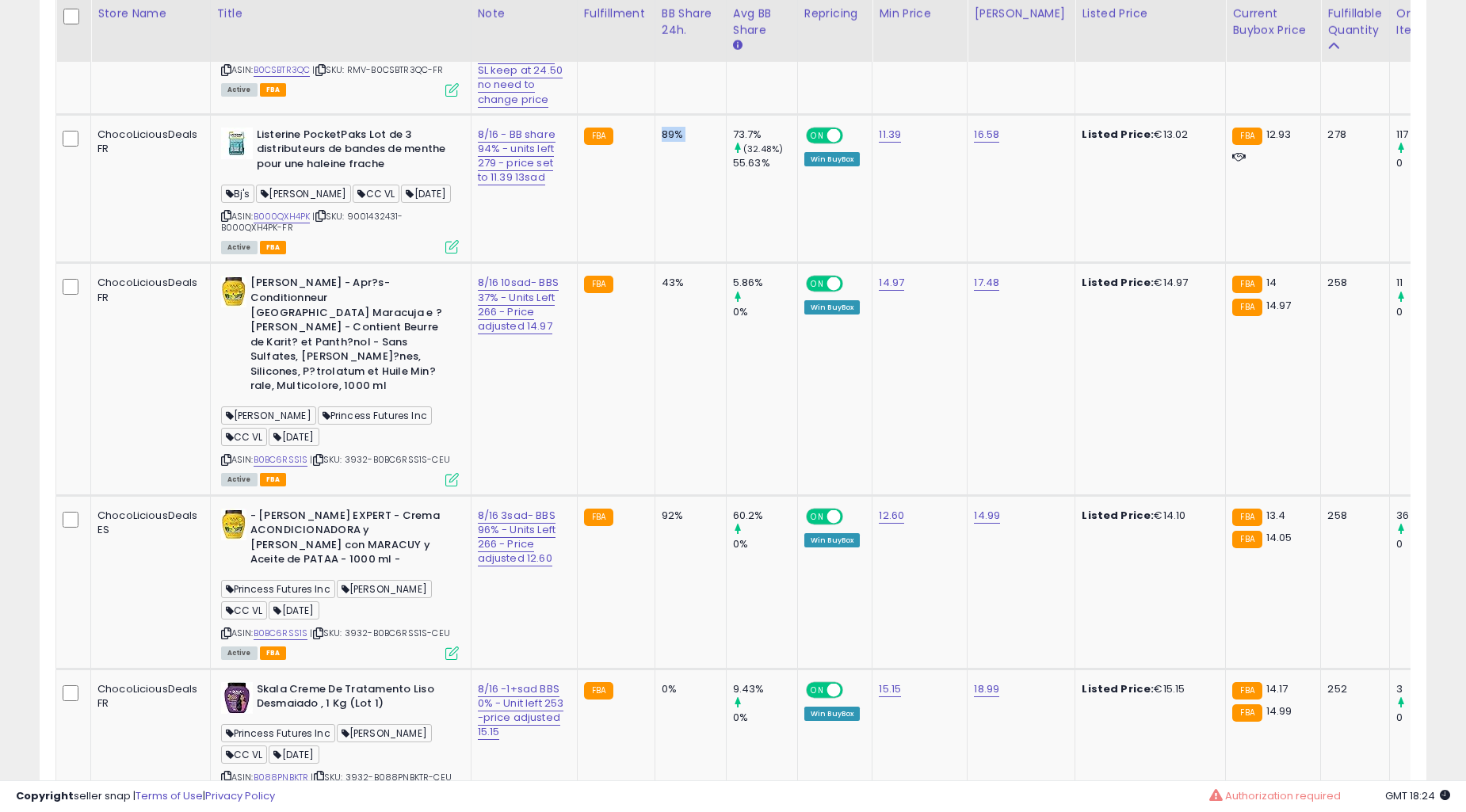
click at [680, 263] on td "89%" at bounding box center [690, 189] width 72 height 149
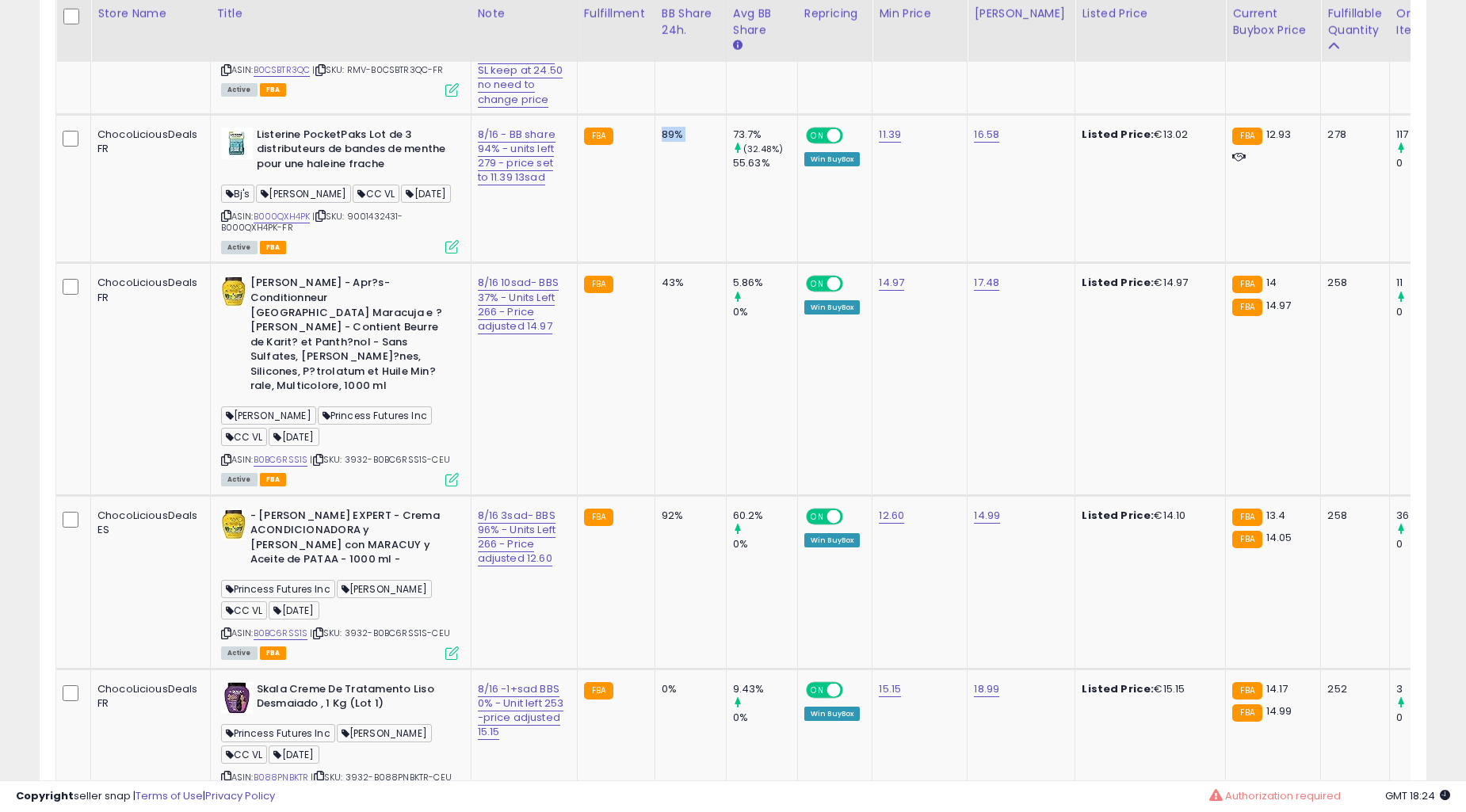
click at [680, 263] on td "89%" at bounding box center [690, 189] width 72 height 149
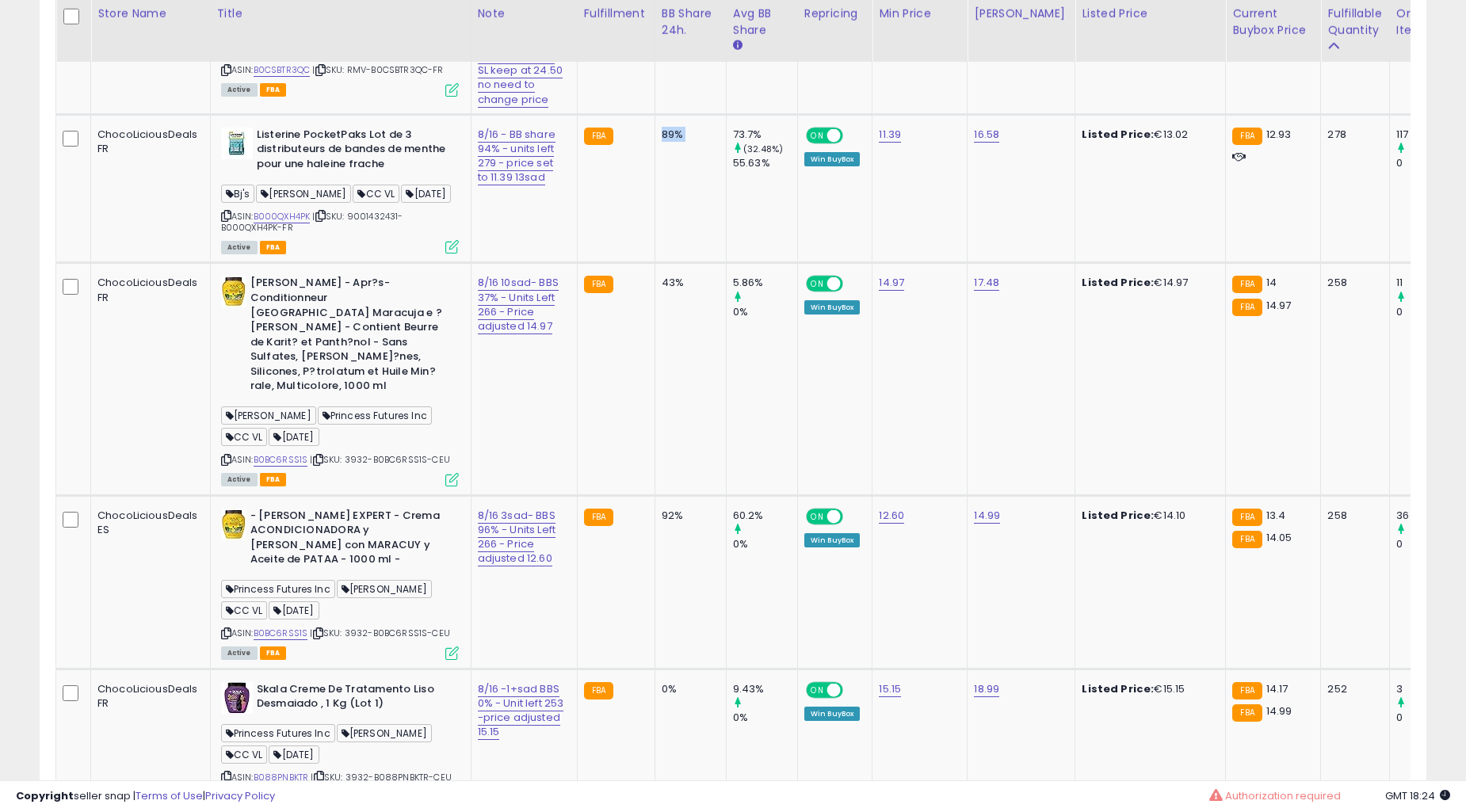
click at [680, 263] on td "89%" at bounding box center [690, 189] width 72 height 149
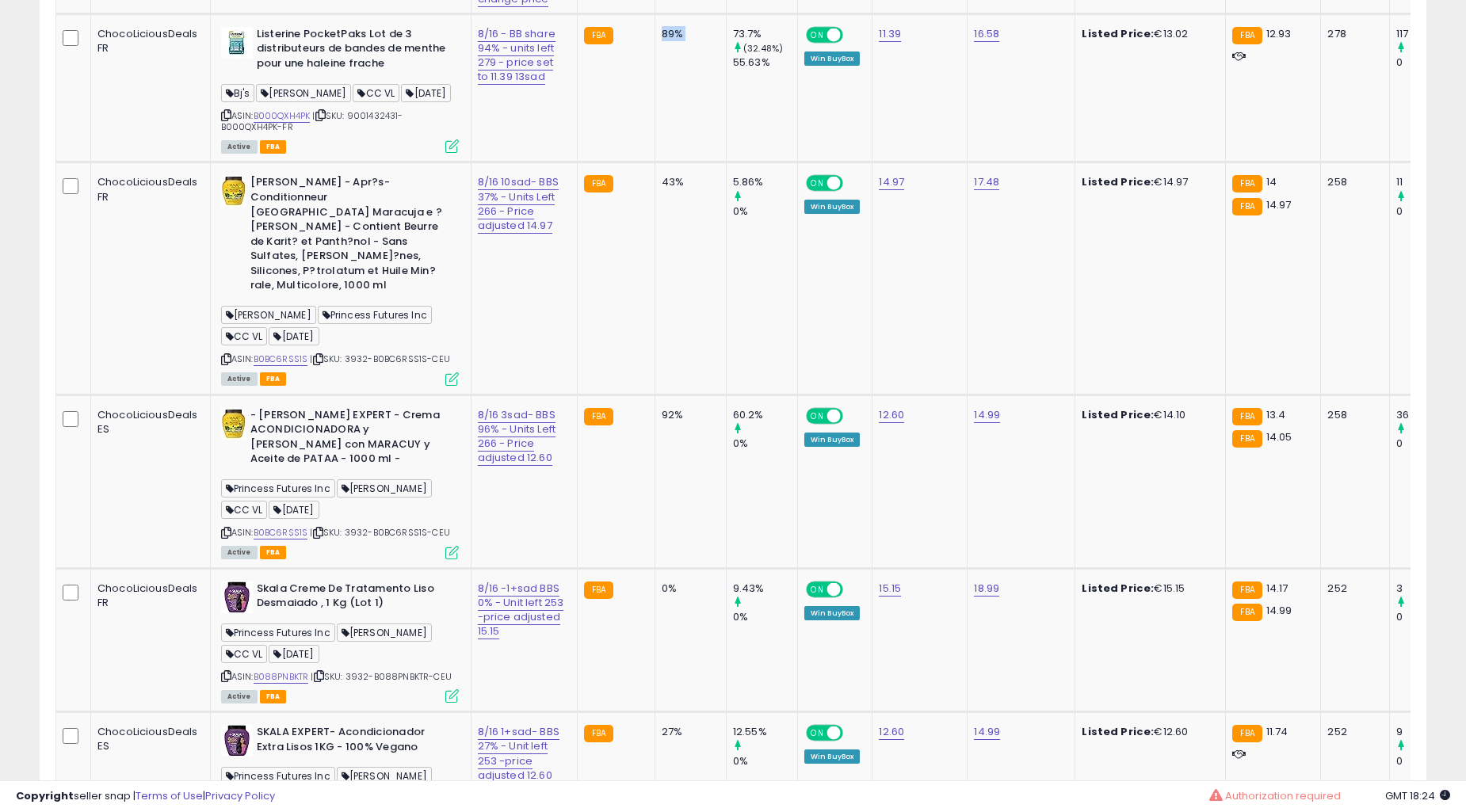
click at [680, 395] on td "92%" at bounding box center [690, 482] width 72 height 174
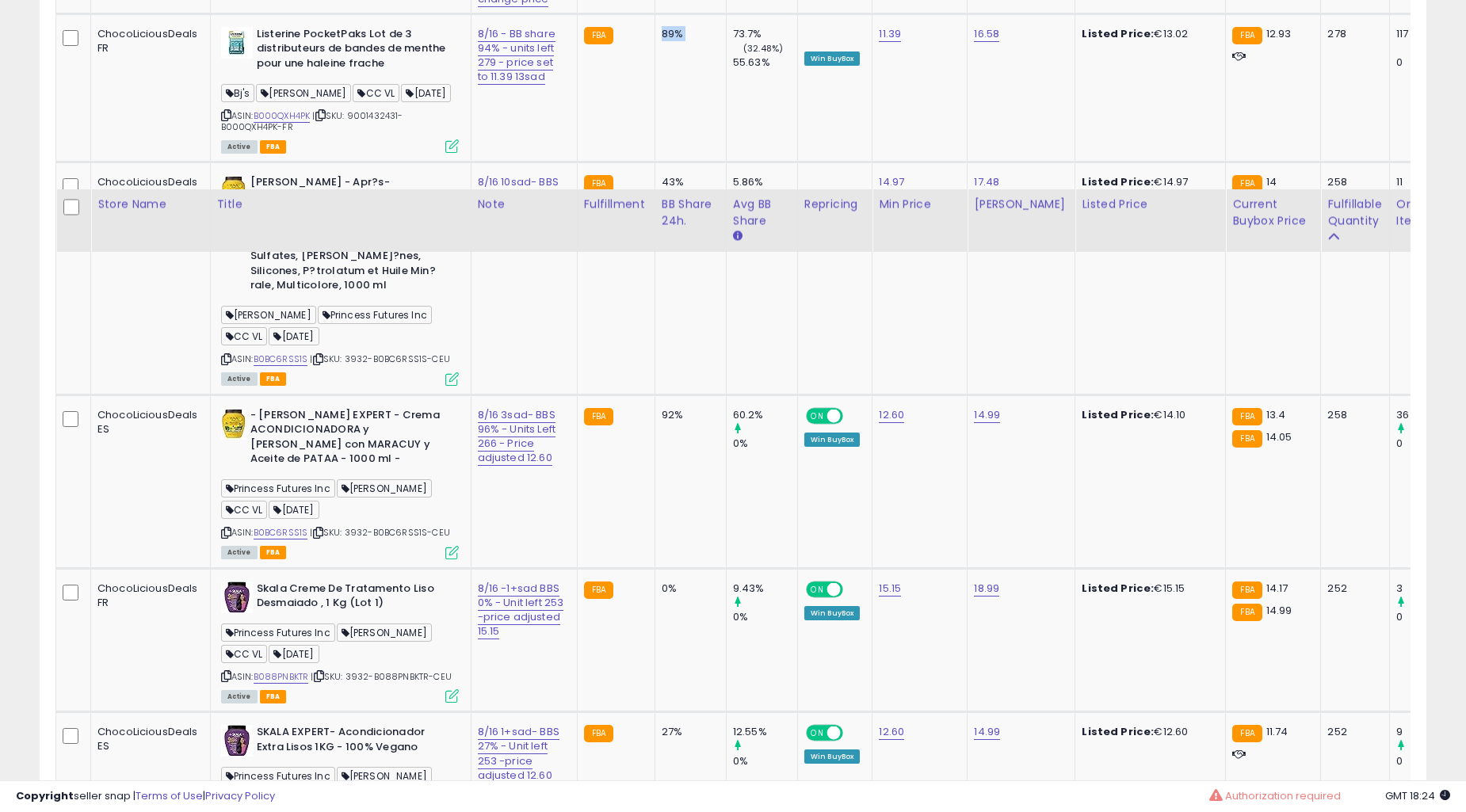
click at [680, 395] on td "92%" at bounding box center [690, 482] width 72 height 174
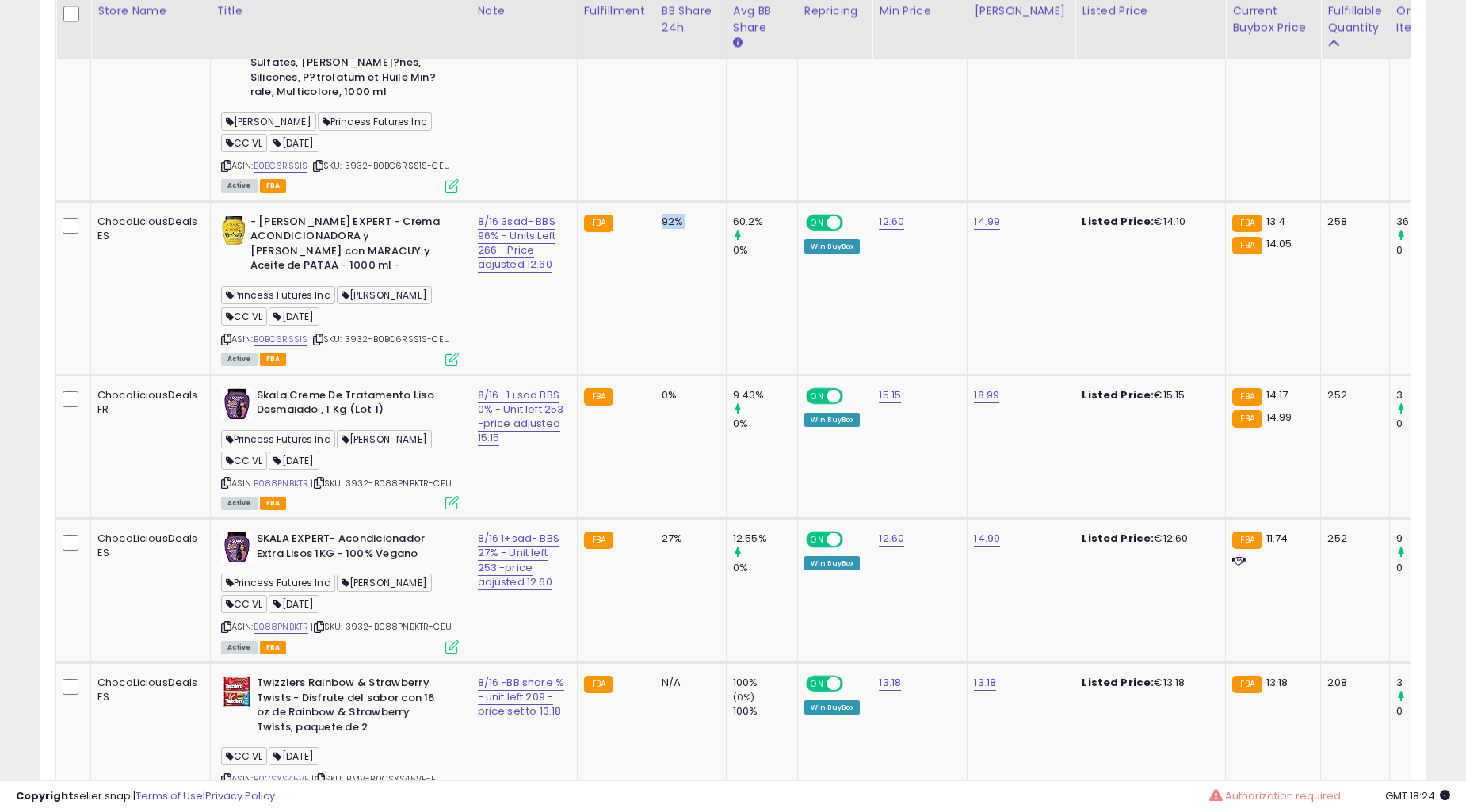
click at [680, 293] on td "92%" at bounding box center [690, 288] width 72 height 174
click at [617, 311] on td "FBA" at bounding box center [616, 288] width 78 height 174
click at [620, 309] on td "FBA" at bounding box center [616, 288] width 78 height 174
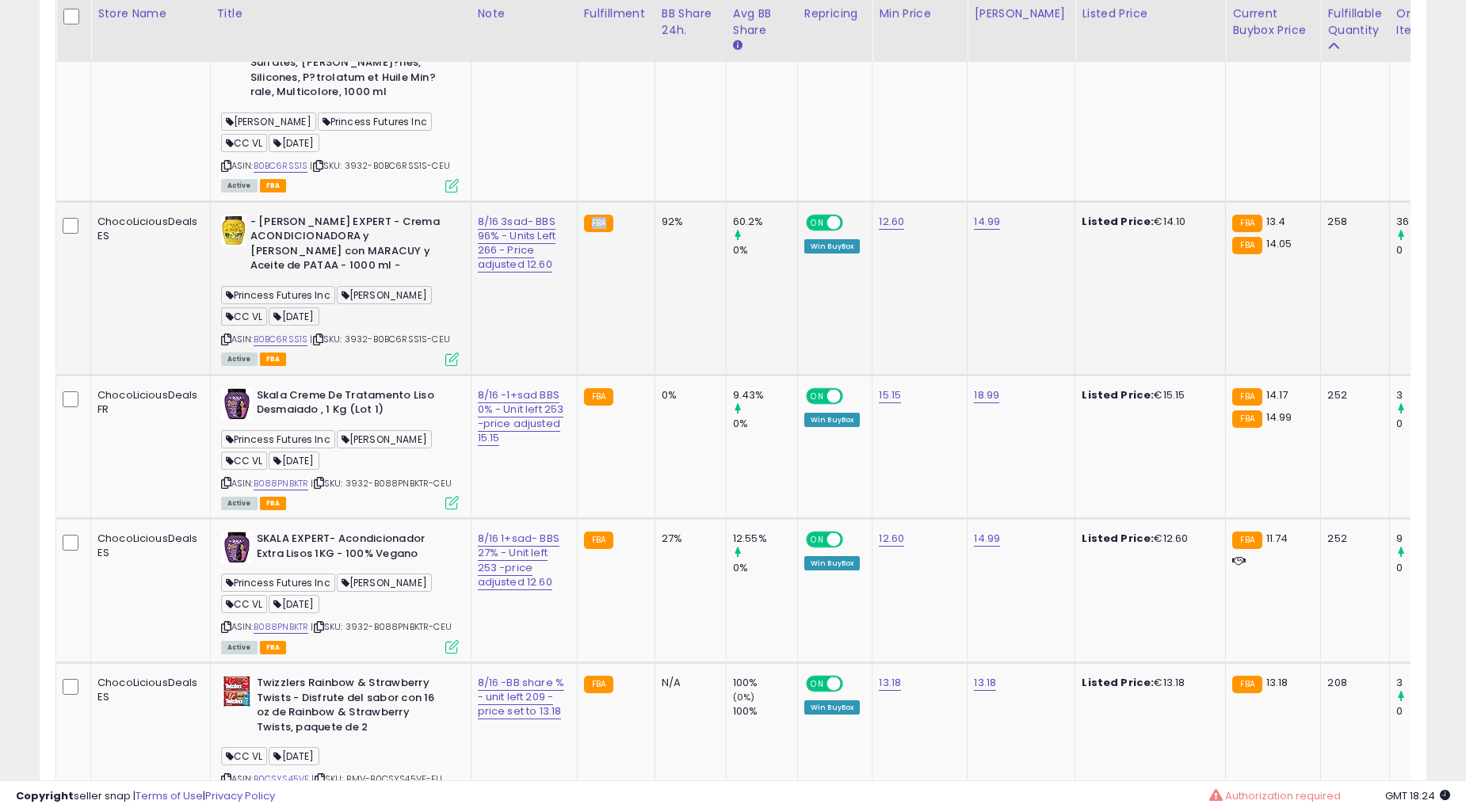
click at [620, 309] on td "FBA" at bounding box center [616, 288] width 78 height 174
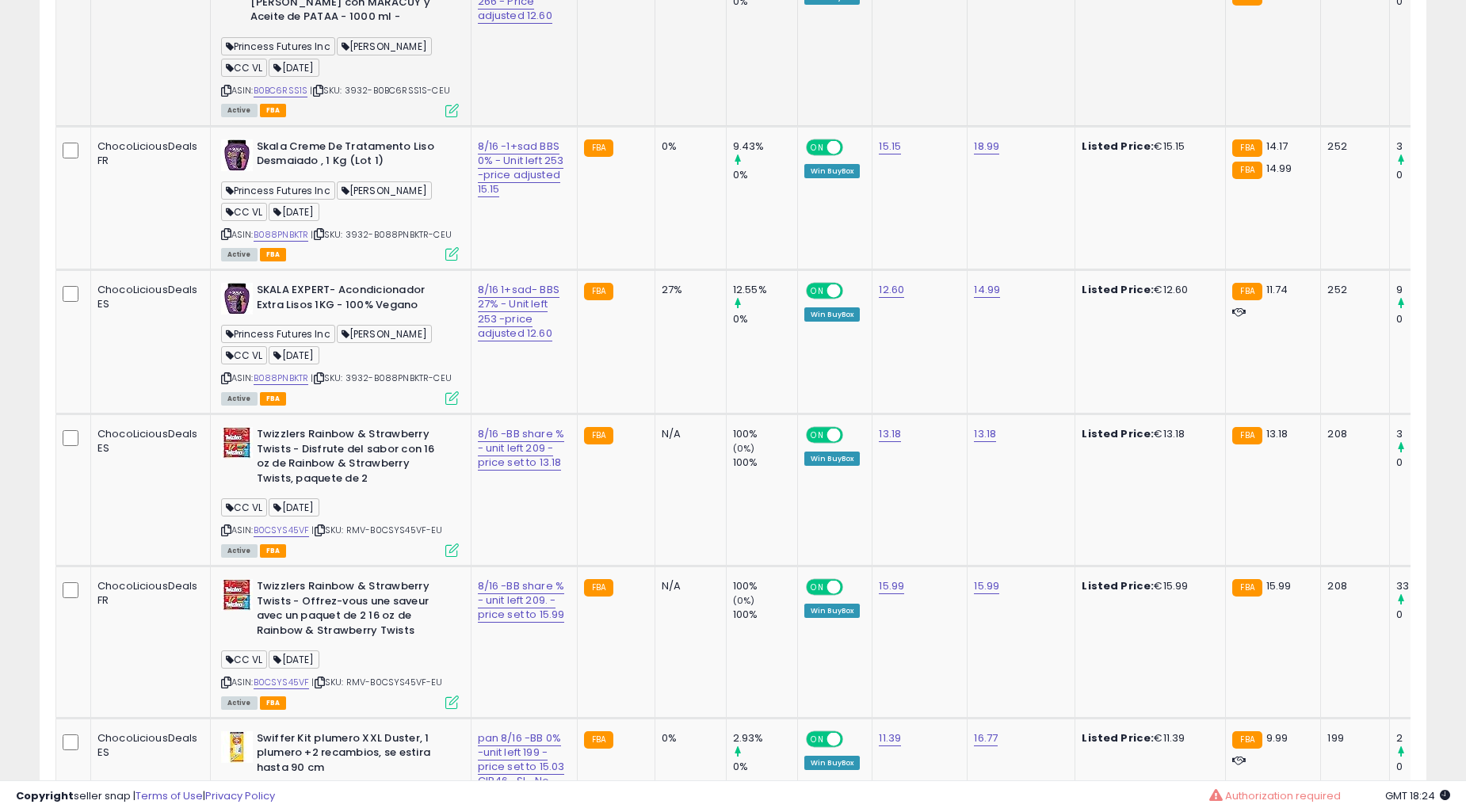
click at [620, 309] on td "FBA" at bounding box center [616, 342] width 78 height 144
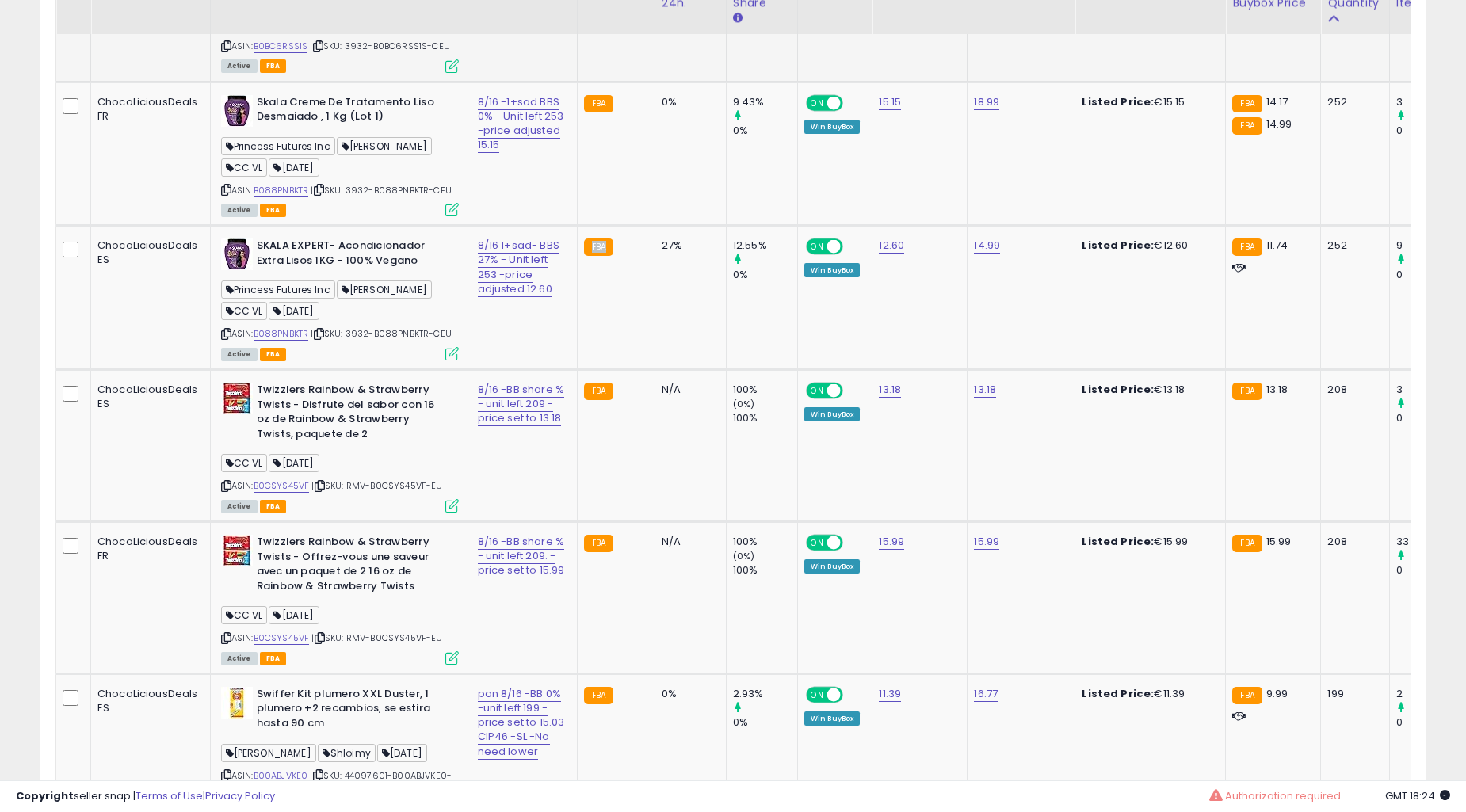
click at [620, 309] on td "FBA" at bounding box center [616, 298] width 78 height 144
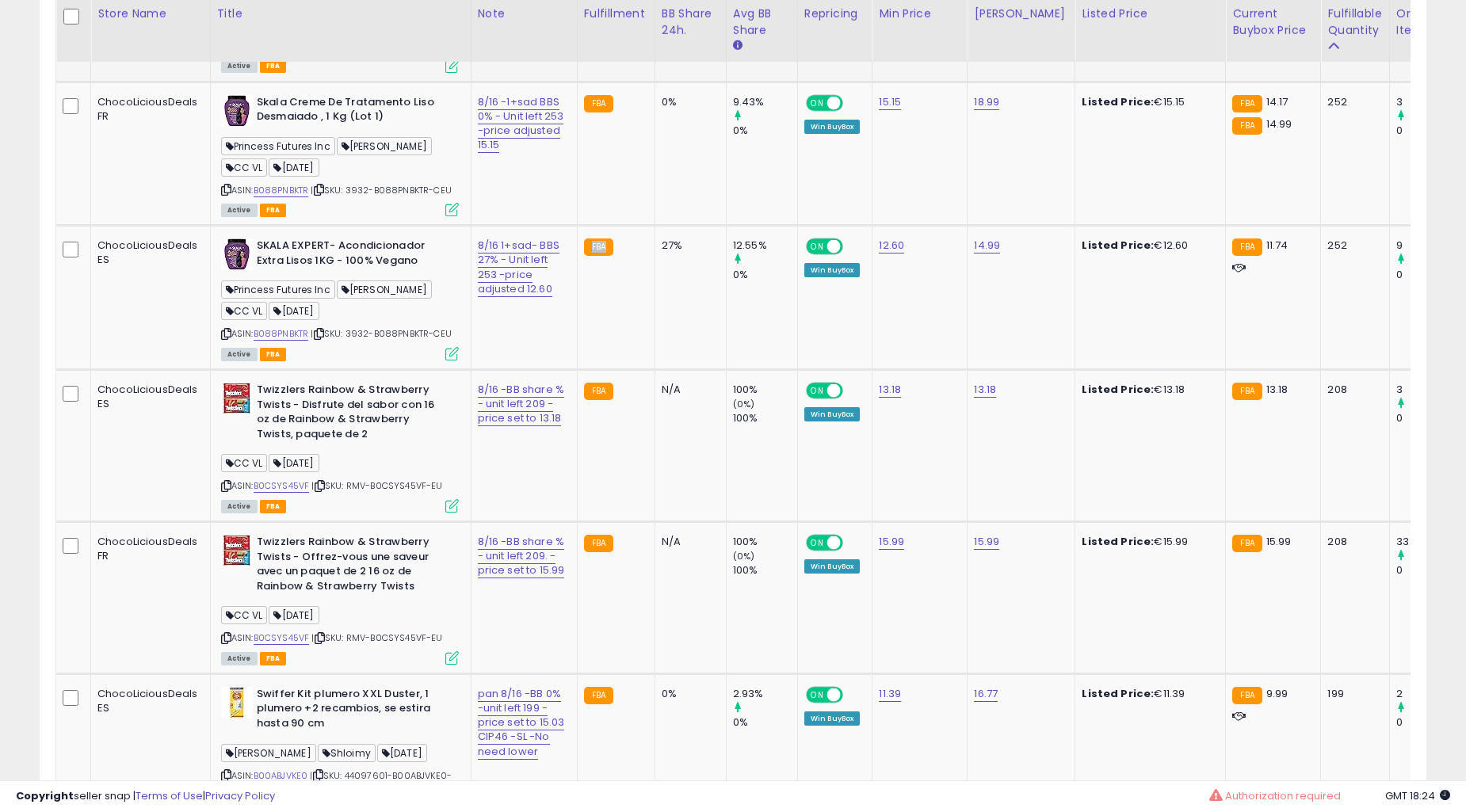
click at [620, 309] on td "FBA" at bounding box center [616, 298] width 78 height 144
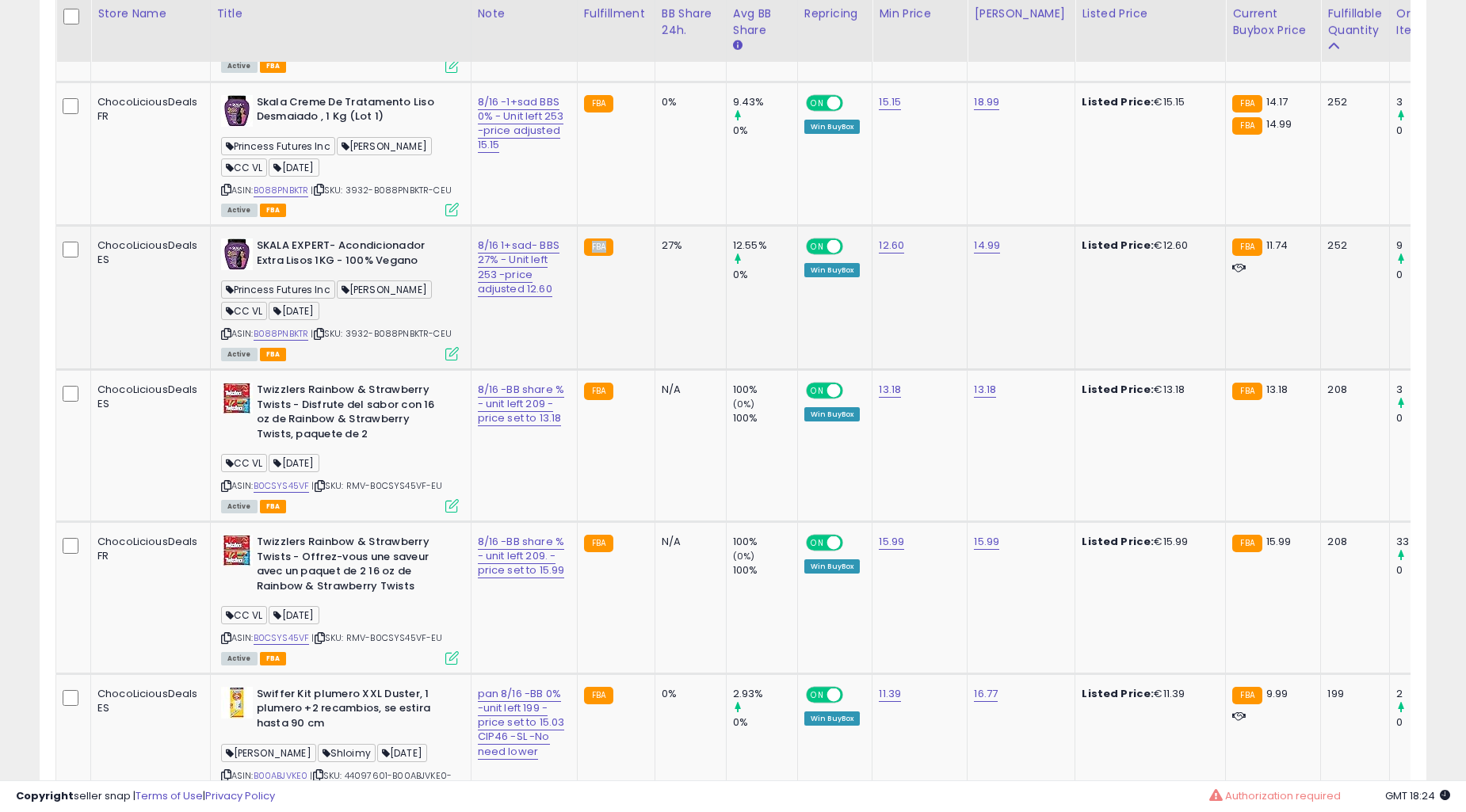
click at [655, 306] on td "27%" at bounding box center [690, 298] width 72 height 144
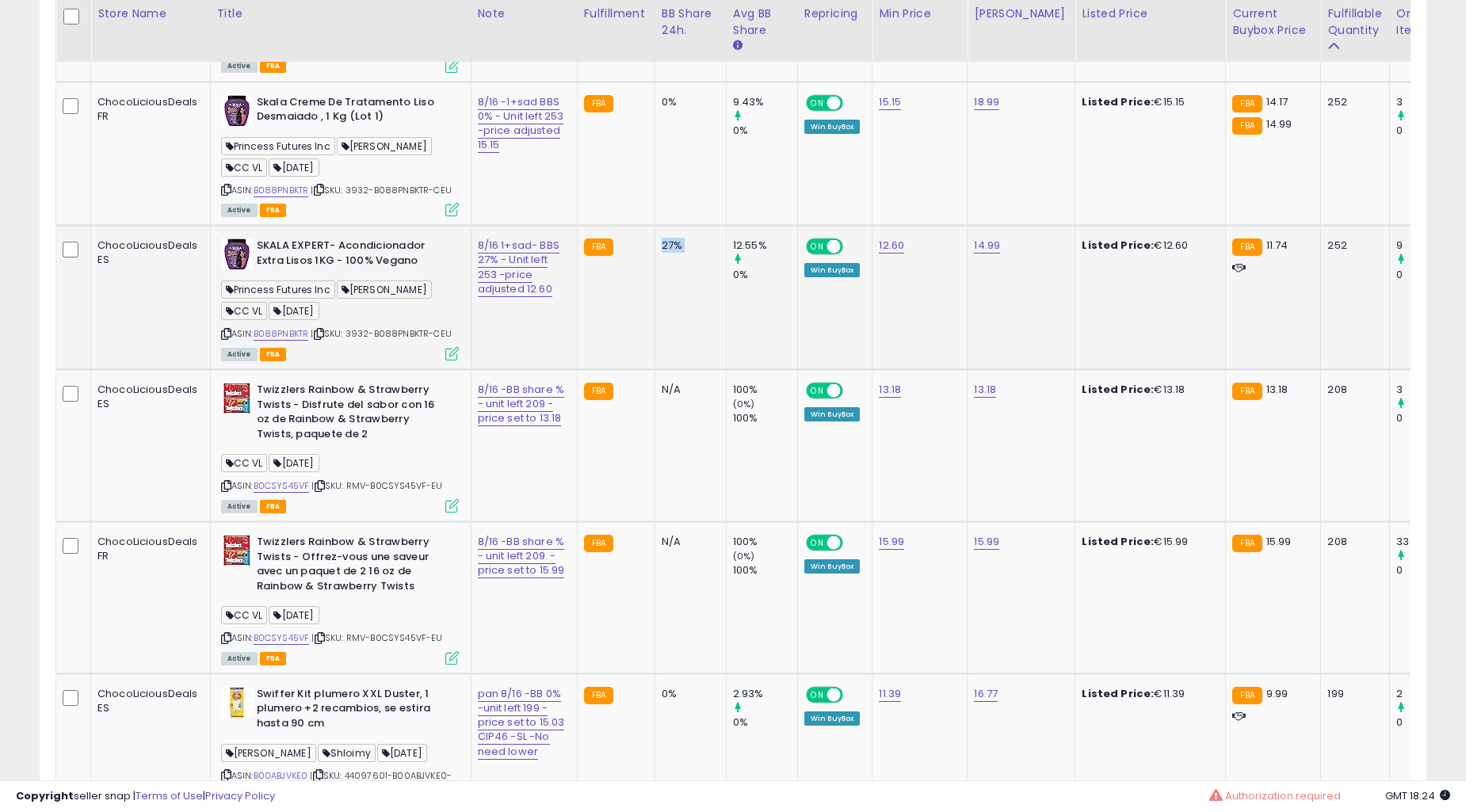
click at [655, 306] on td "27%" at bounding box center [690, 298] width 72 height 144
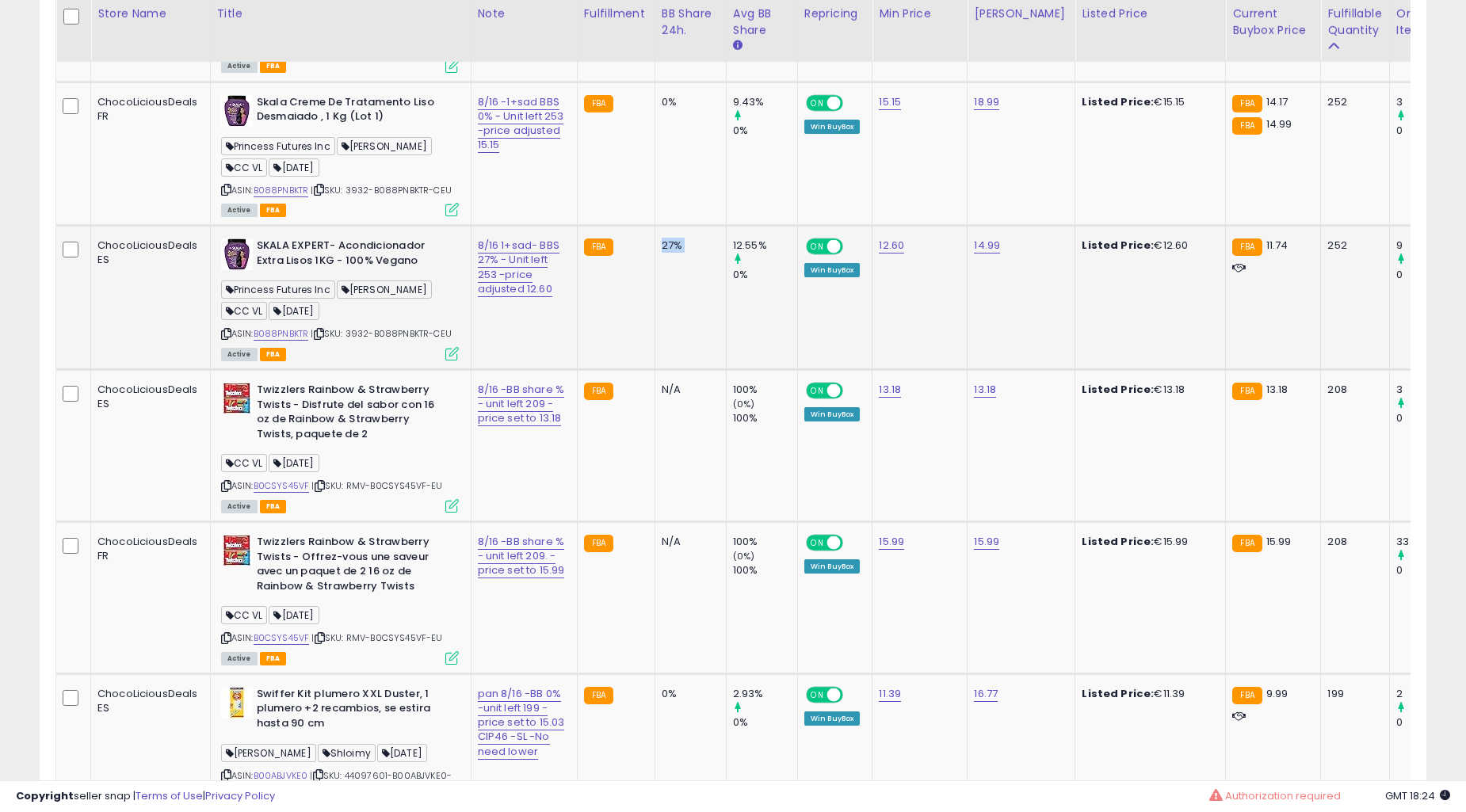
click at [655, 305] on td "27%" at bounding box center [690, 298] width 72 height 144
click at [655, 301] on td "27%" at bounding box center [690, 298] width 72 height 144
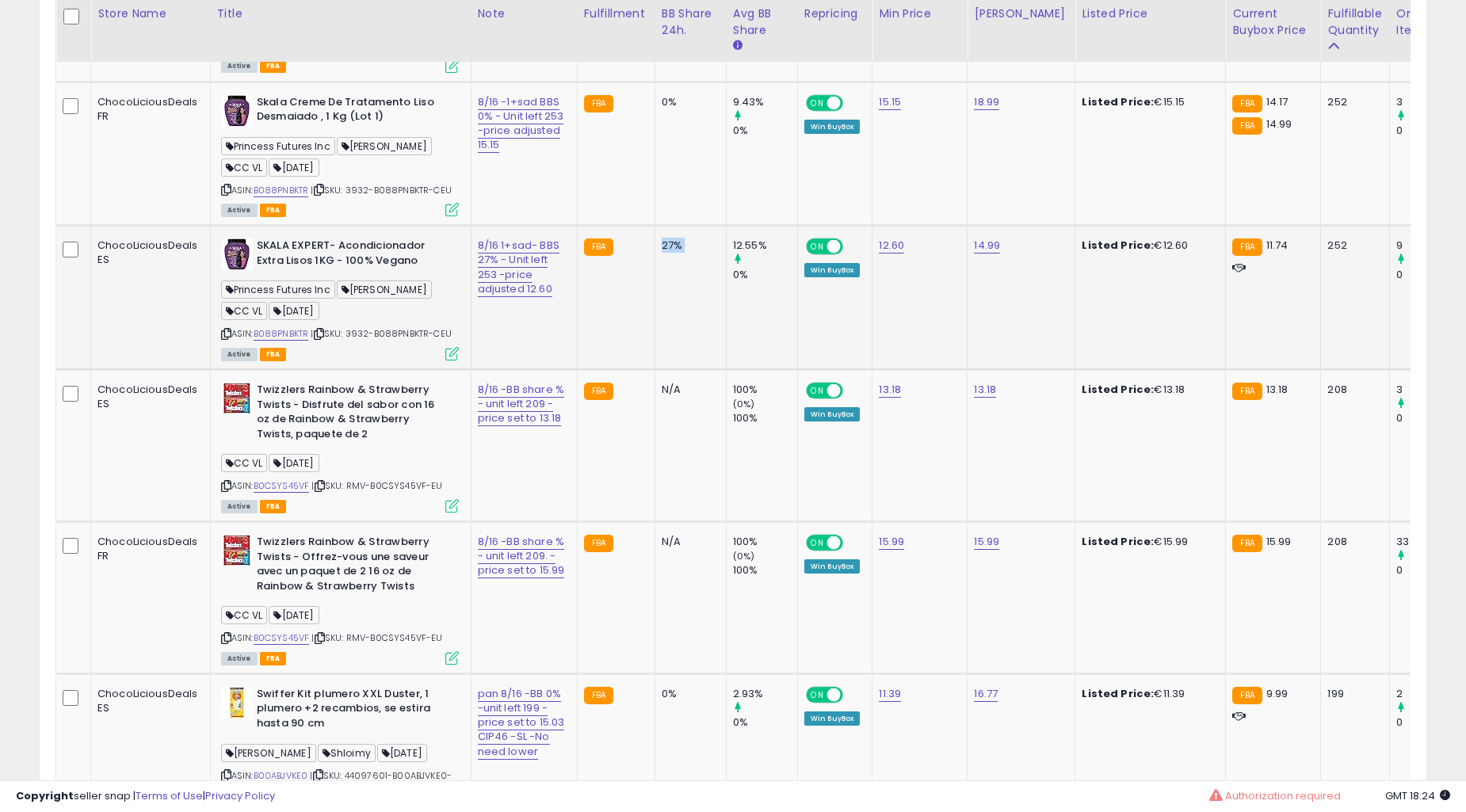
click at [655, 301] on td "27%" at bounding box center [690, 298] width 72 height 144
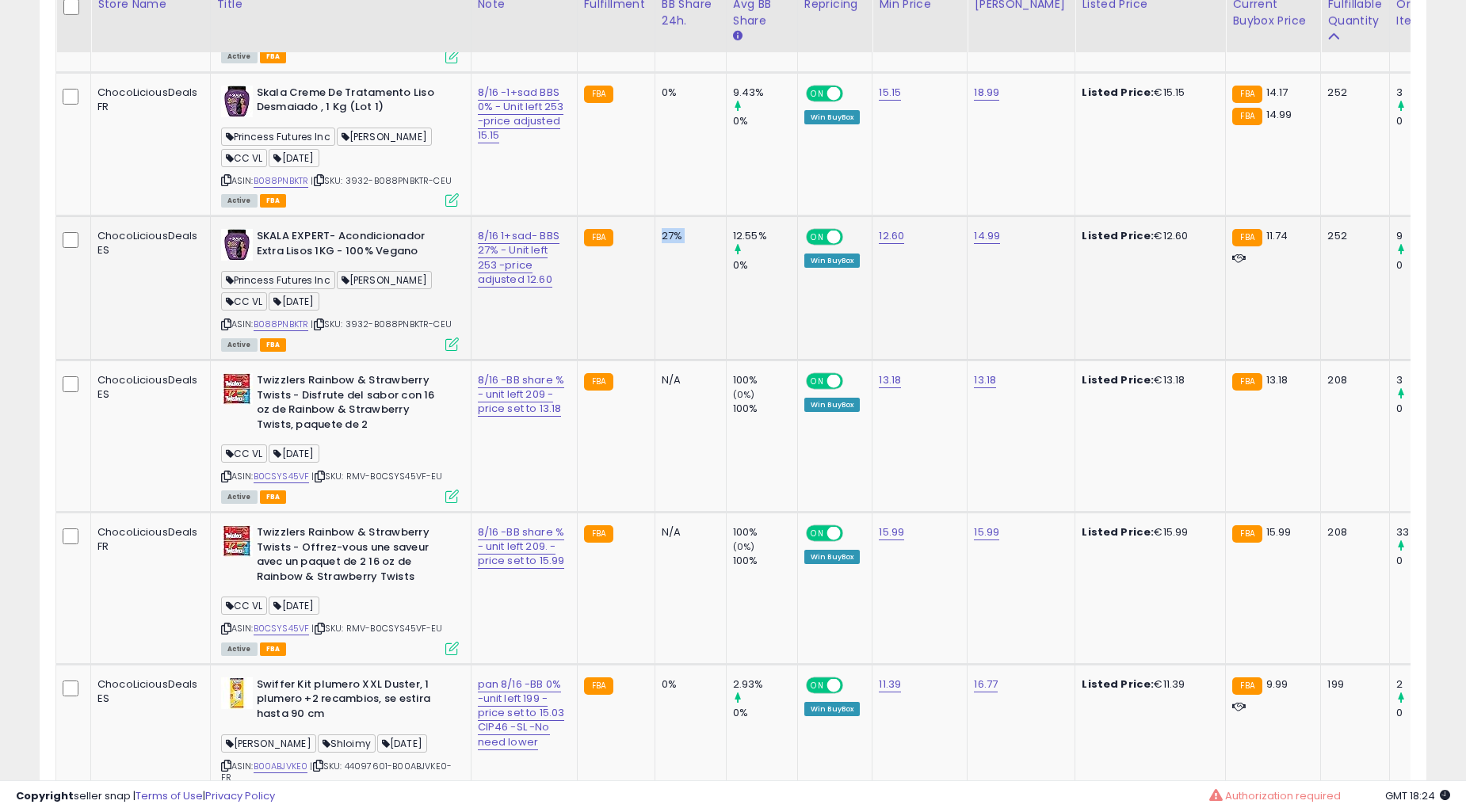
click at [655, 360] on td "N/A" at bounding box center [690, 437] width 72 height 152
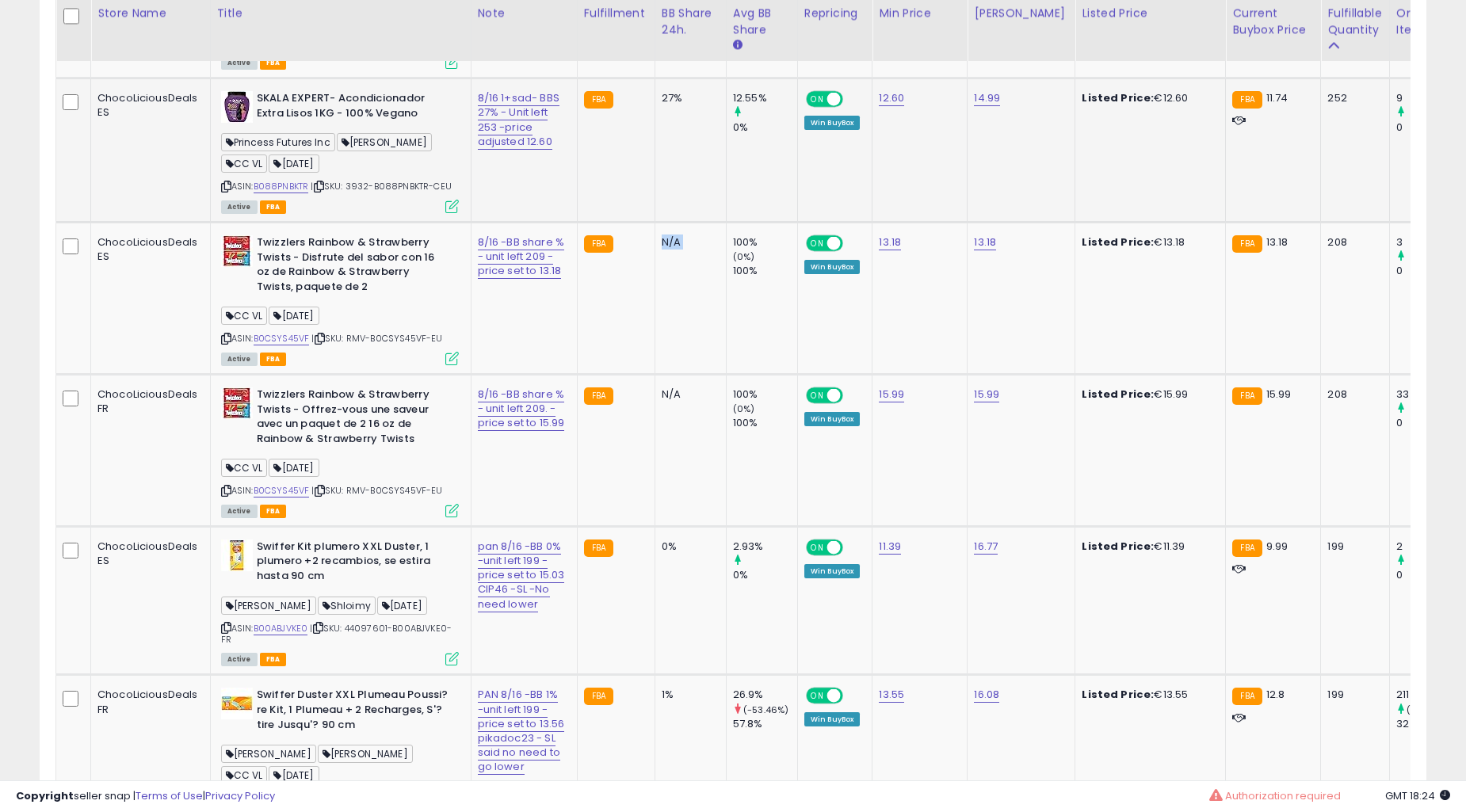
click at [655, 301] on td "N/A" at bounding box center [690, 298] width 72 height 152
click at [655, 374] on td "N/A" at bounding box center [690, 450] width 72 height 152
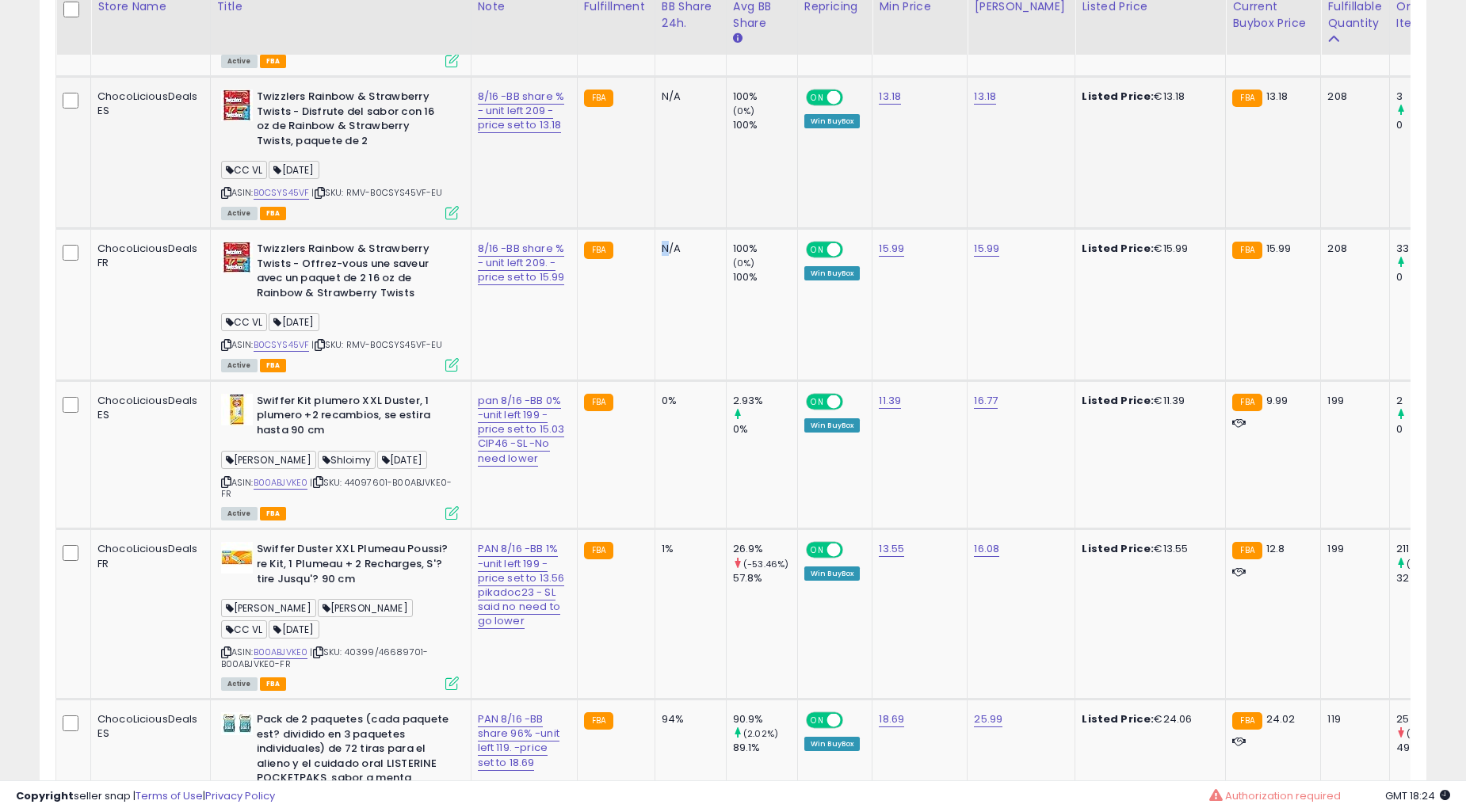
click at [655, 293] on td "N/A" at bounding box center [690, 305] width 72 height 152
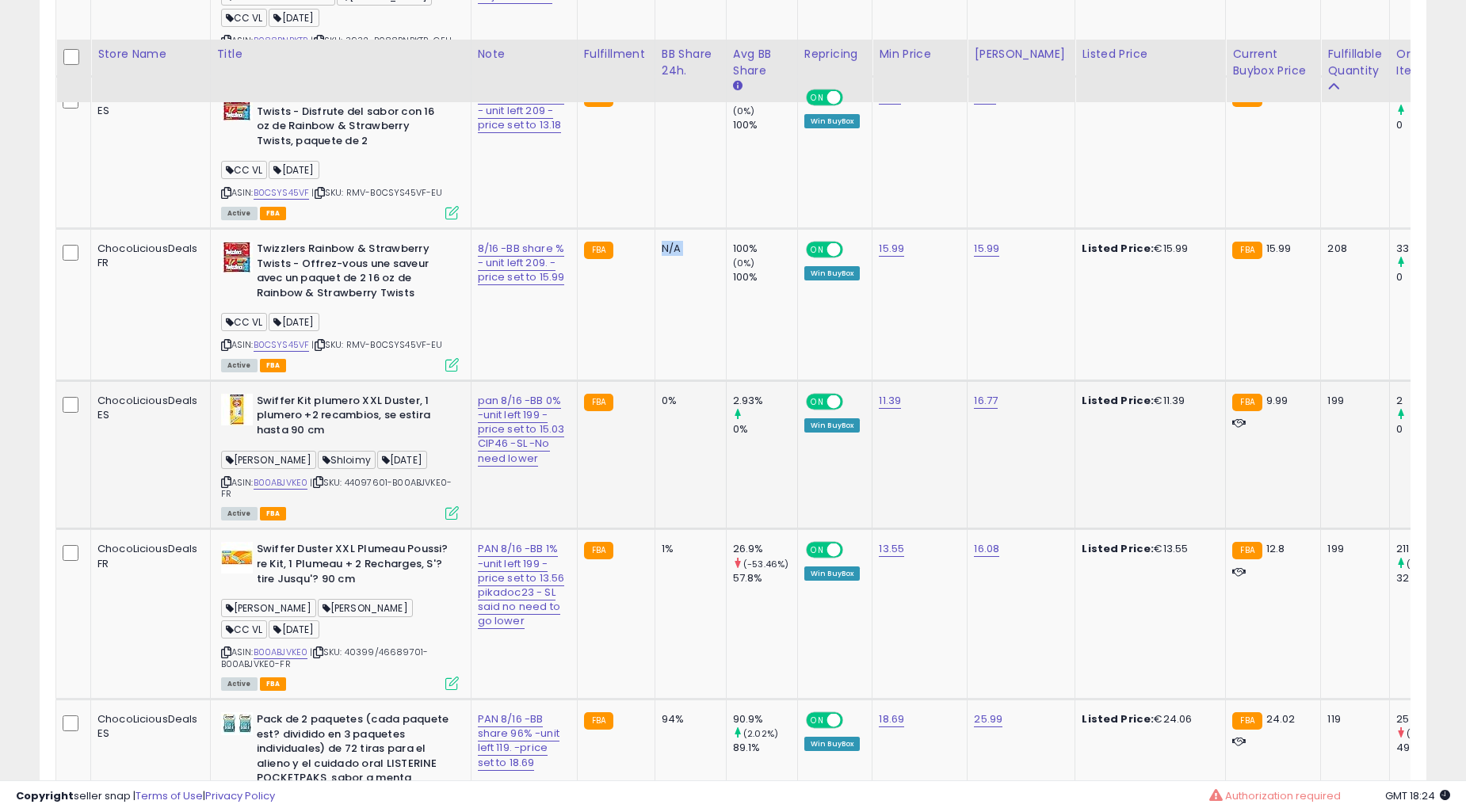
scroll to position [3813, 0]
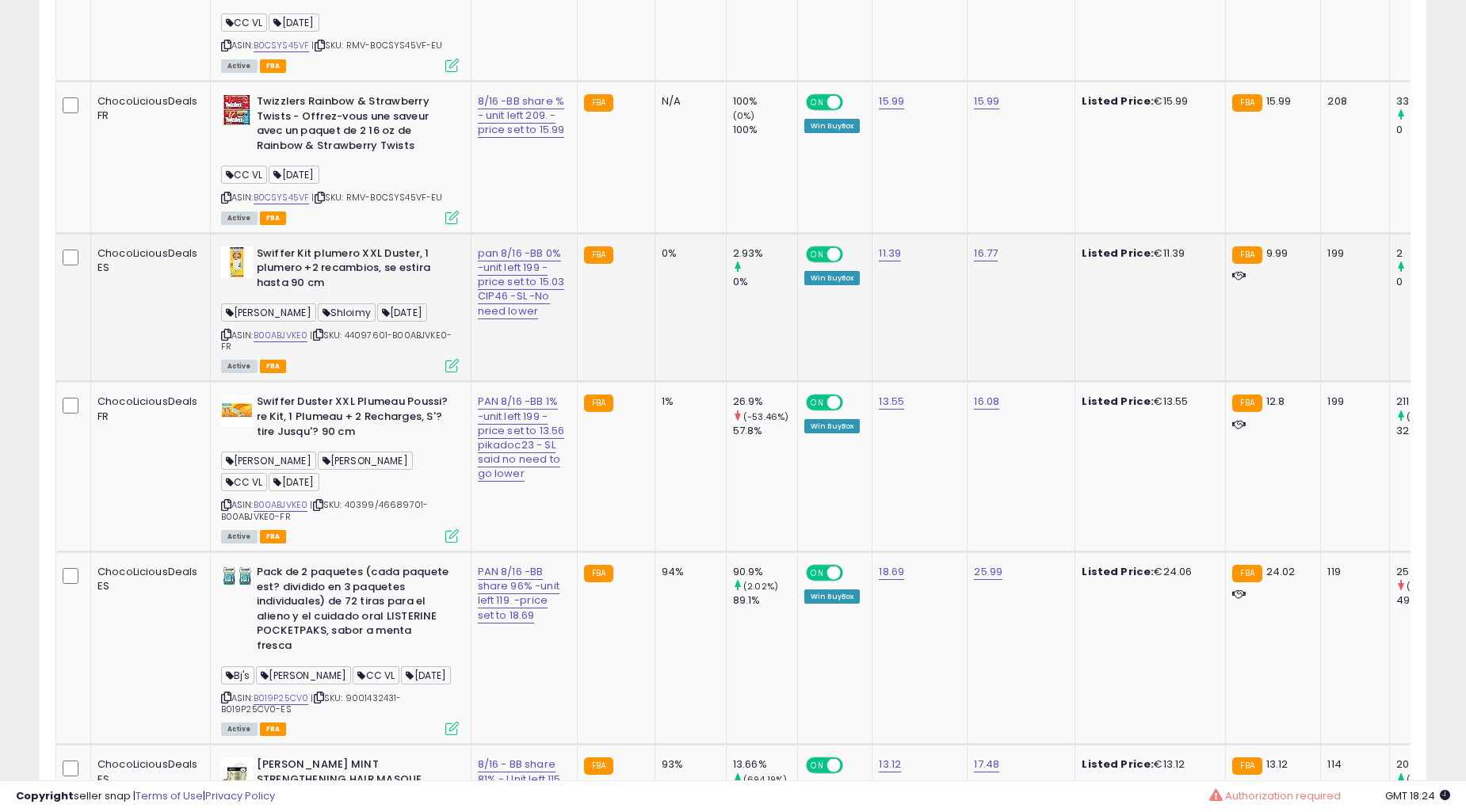
click at [655, 290] on td "0%" at bounding box center [690, 307] width 72 height 149
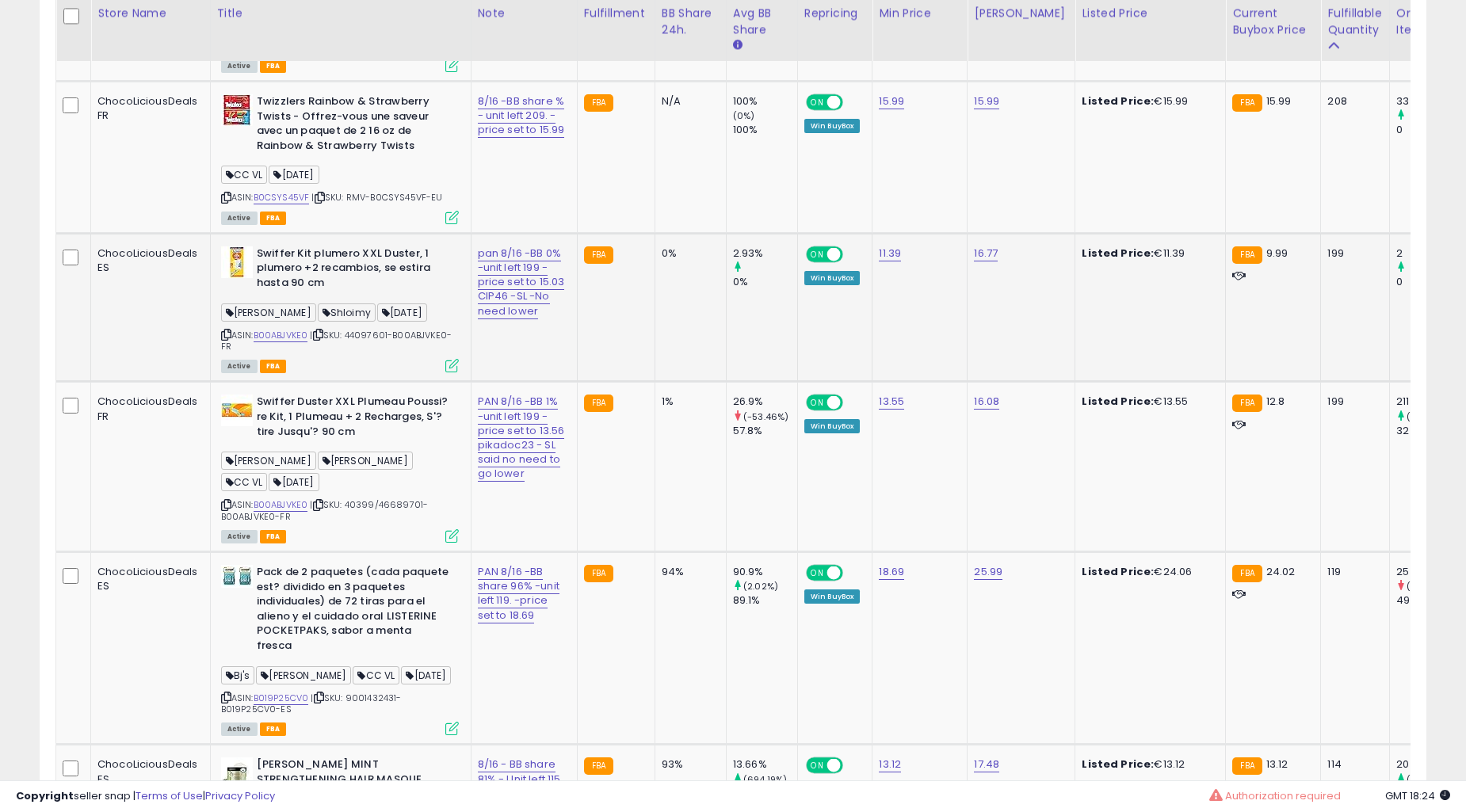
click at [662, 260] on div "0%" at bounding box center [687, 253] width 52 height 14
click at [683, 267] on td "0%" at bounding box center [690, 307] width 72 height 149
click at [655, 382] on td "1%" at bounding box center [690, 467] width 72 height 170
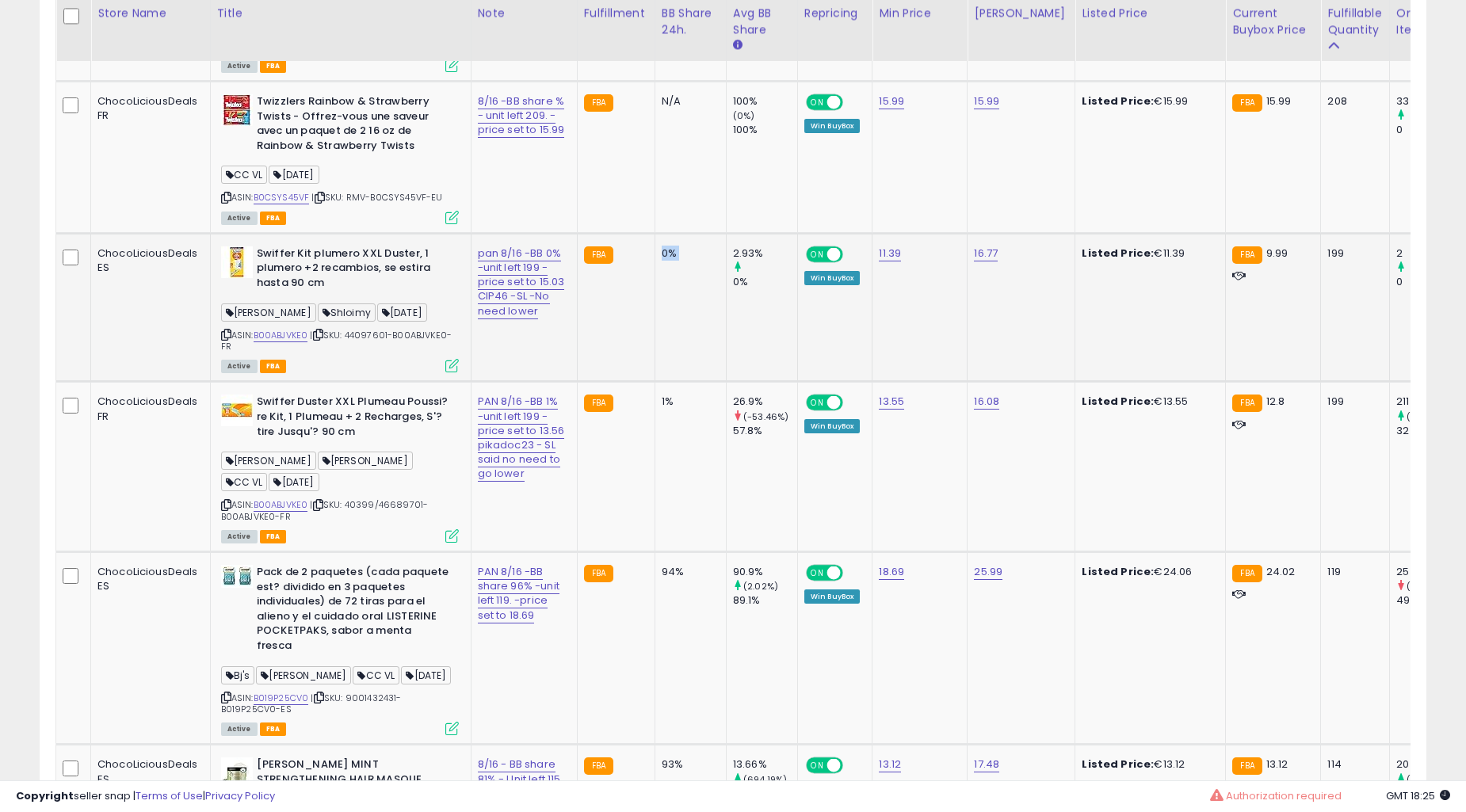
scroll to position [3959, 0]
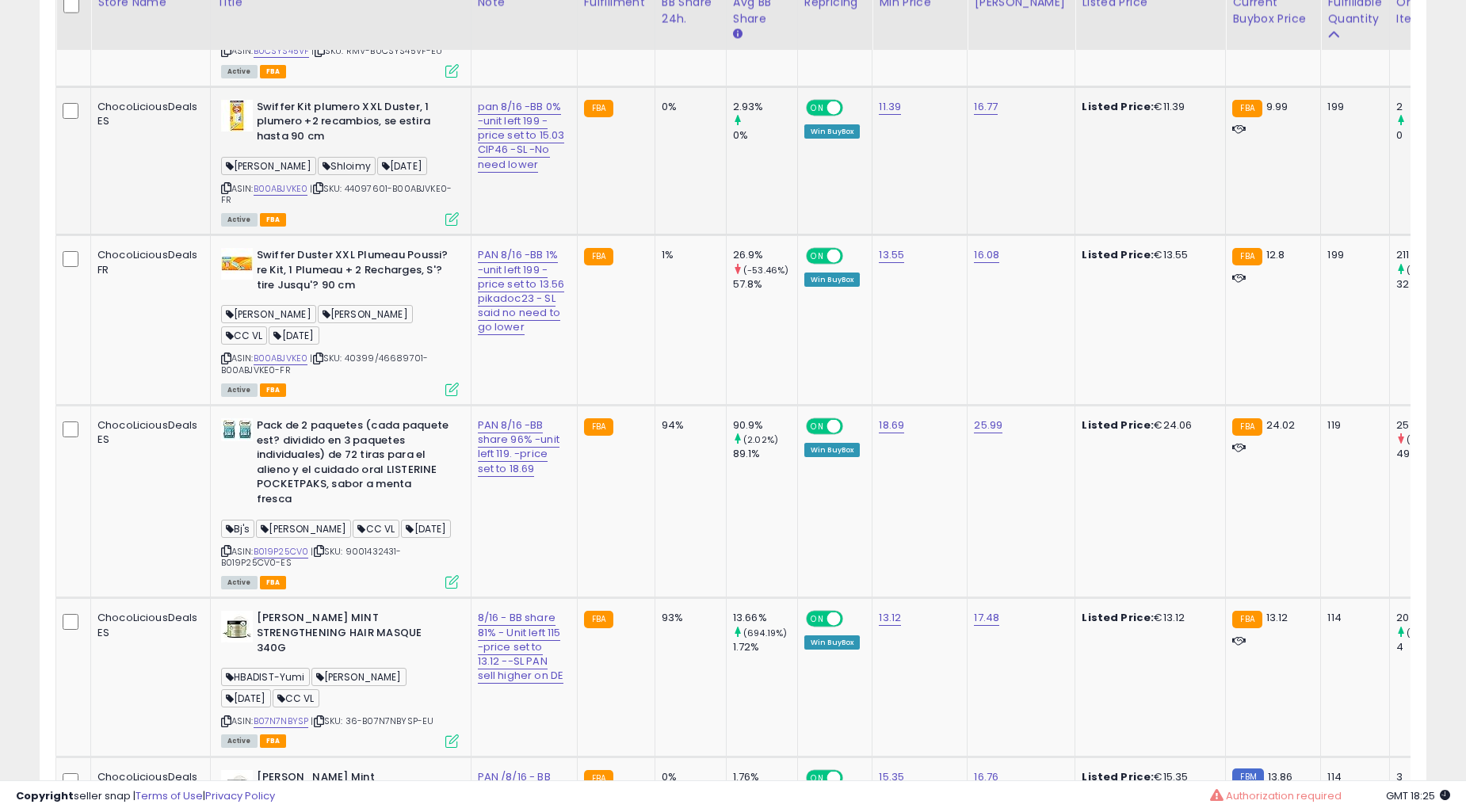
click at [655, 296] on td "1%" at bounding box center [690, 321] width 72 height 170
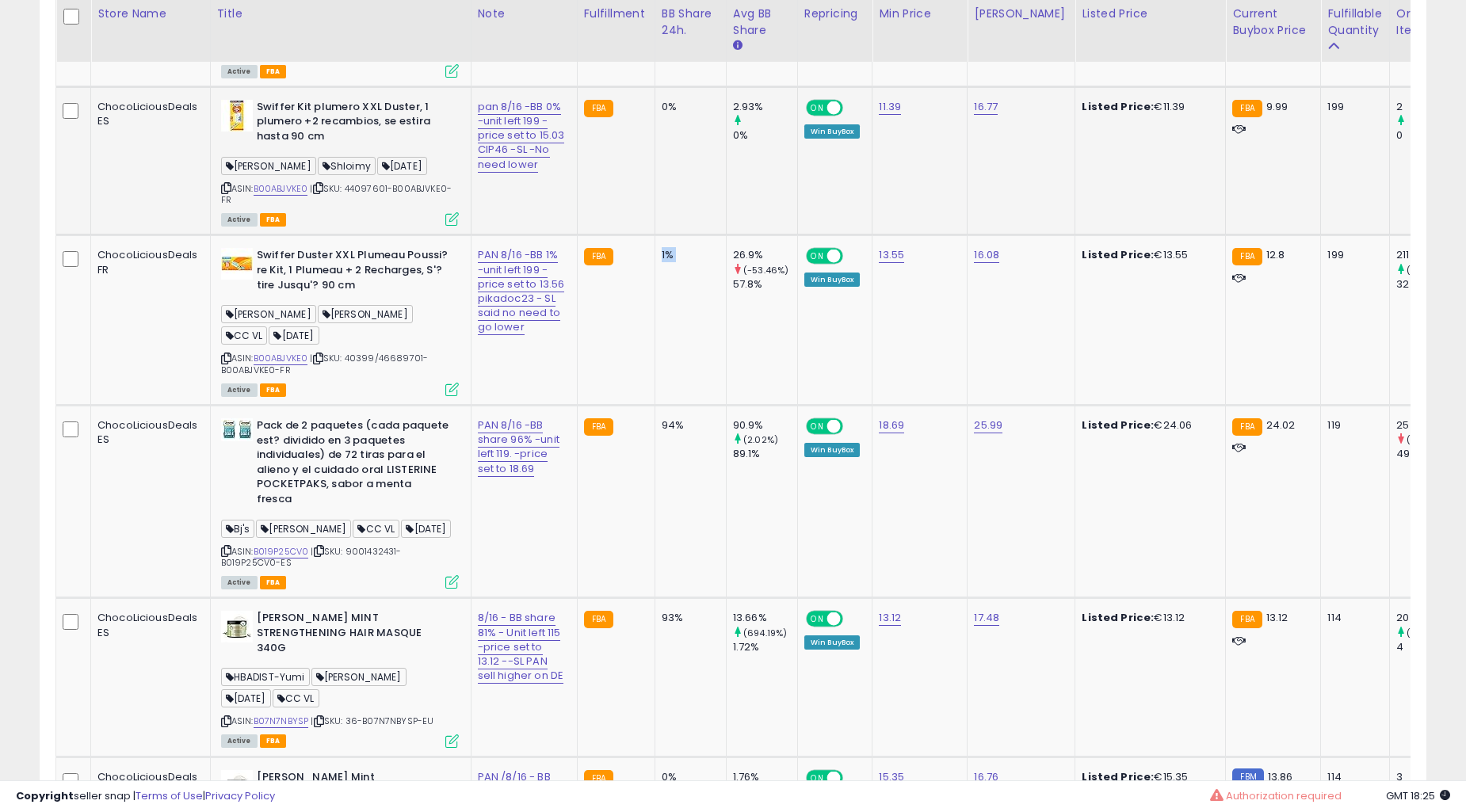
click at [655, 296] on td "1%" at bounding box center [690, 321] width 72 height 170
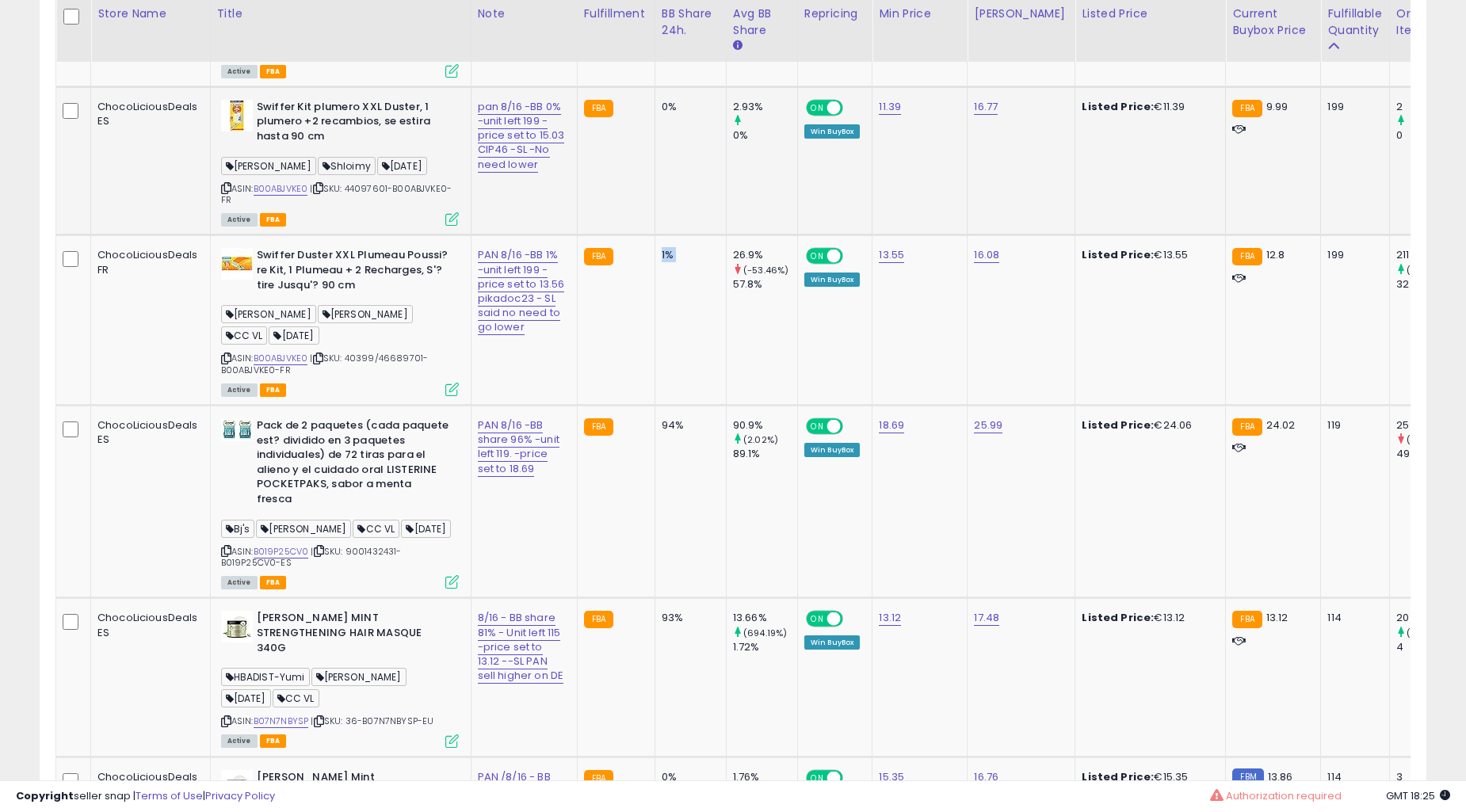
click at [655, 296] on td "1%" at bounding box center [690, 321] width 72 height 170
click at [655, 406] on td "94%" at bounding box center [690, 501] width 72 height 192
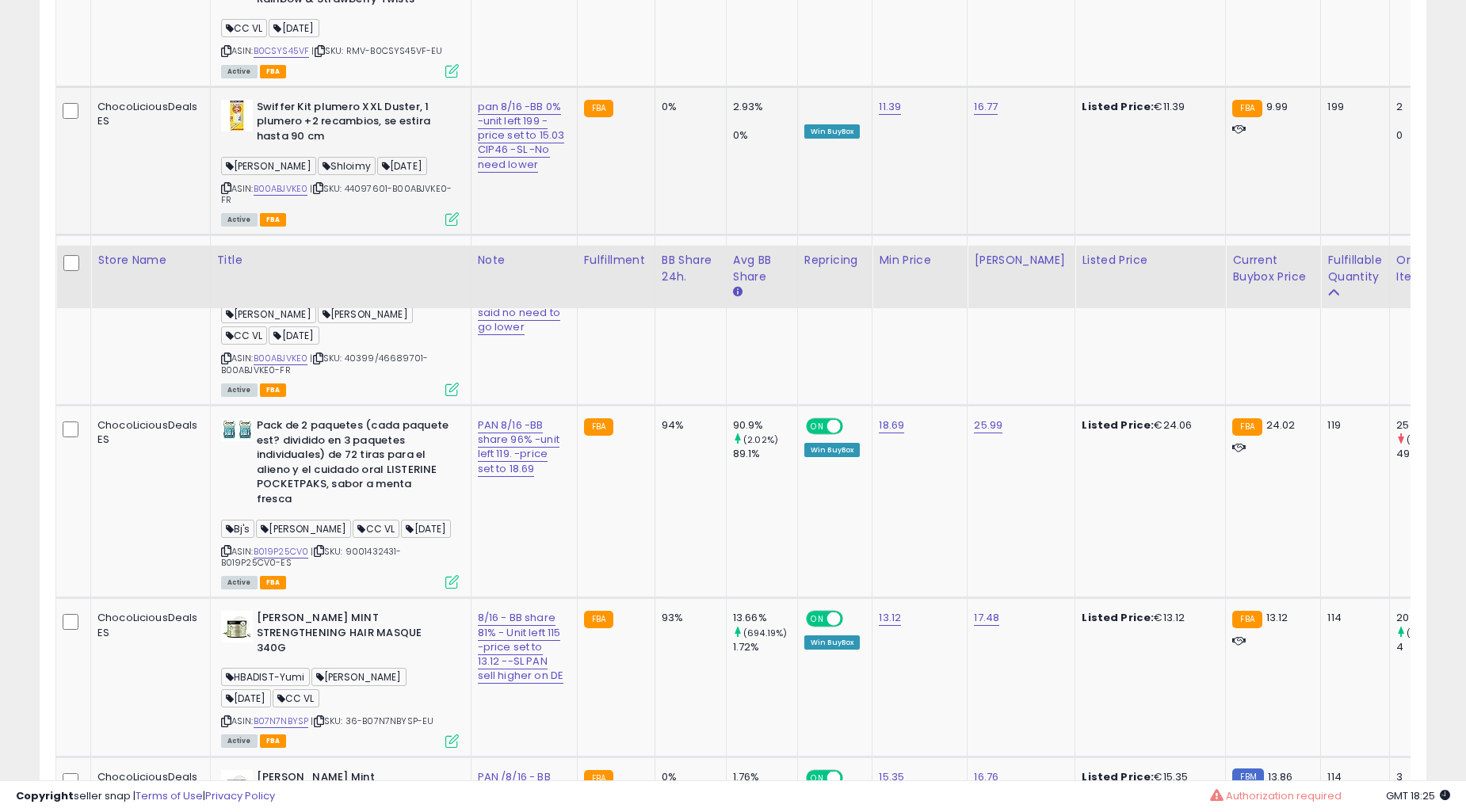
scroll to position [4253, 0]
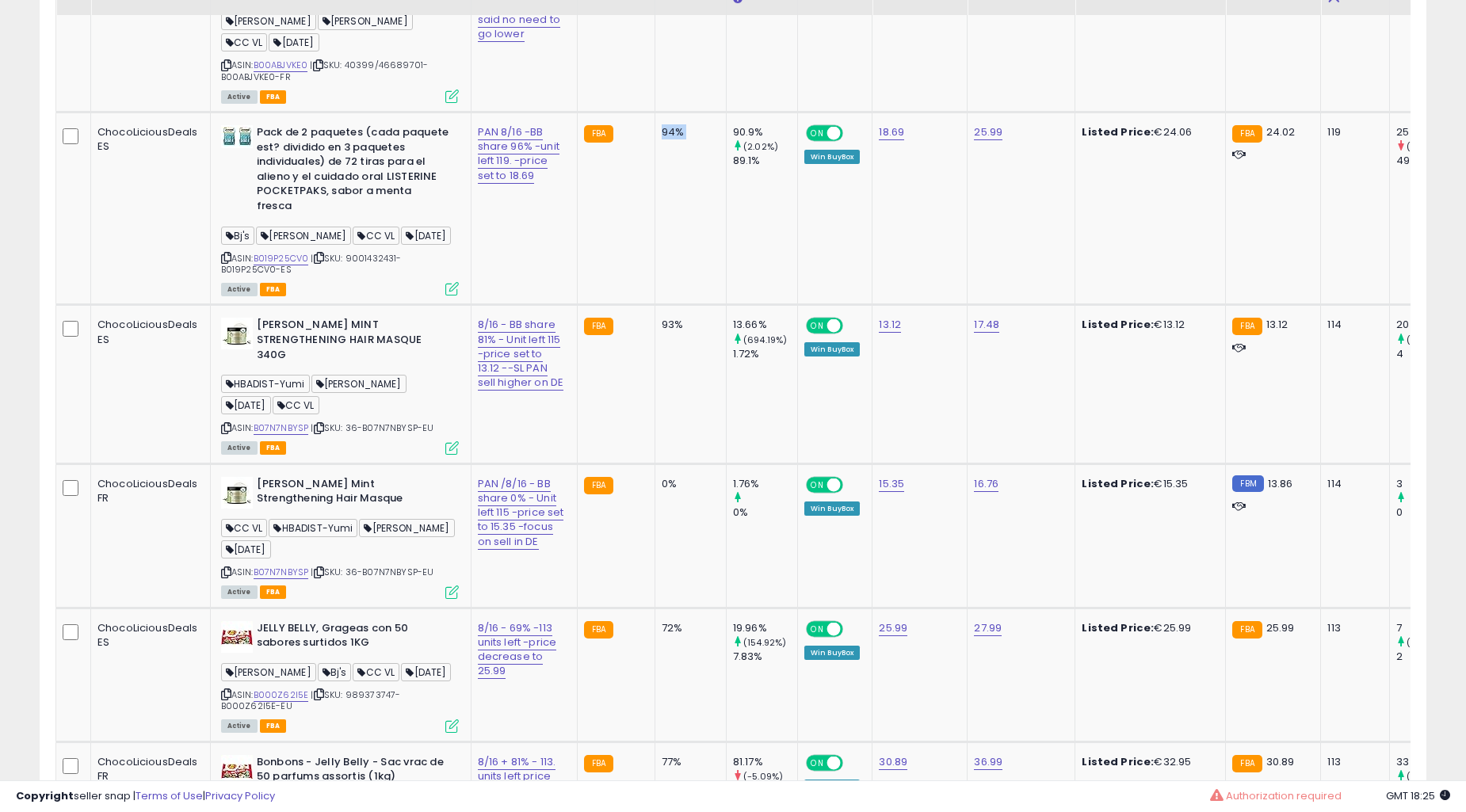
click at [655, 296] on td "94%" at bounding box center [690, 208] width 72 height 192
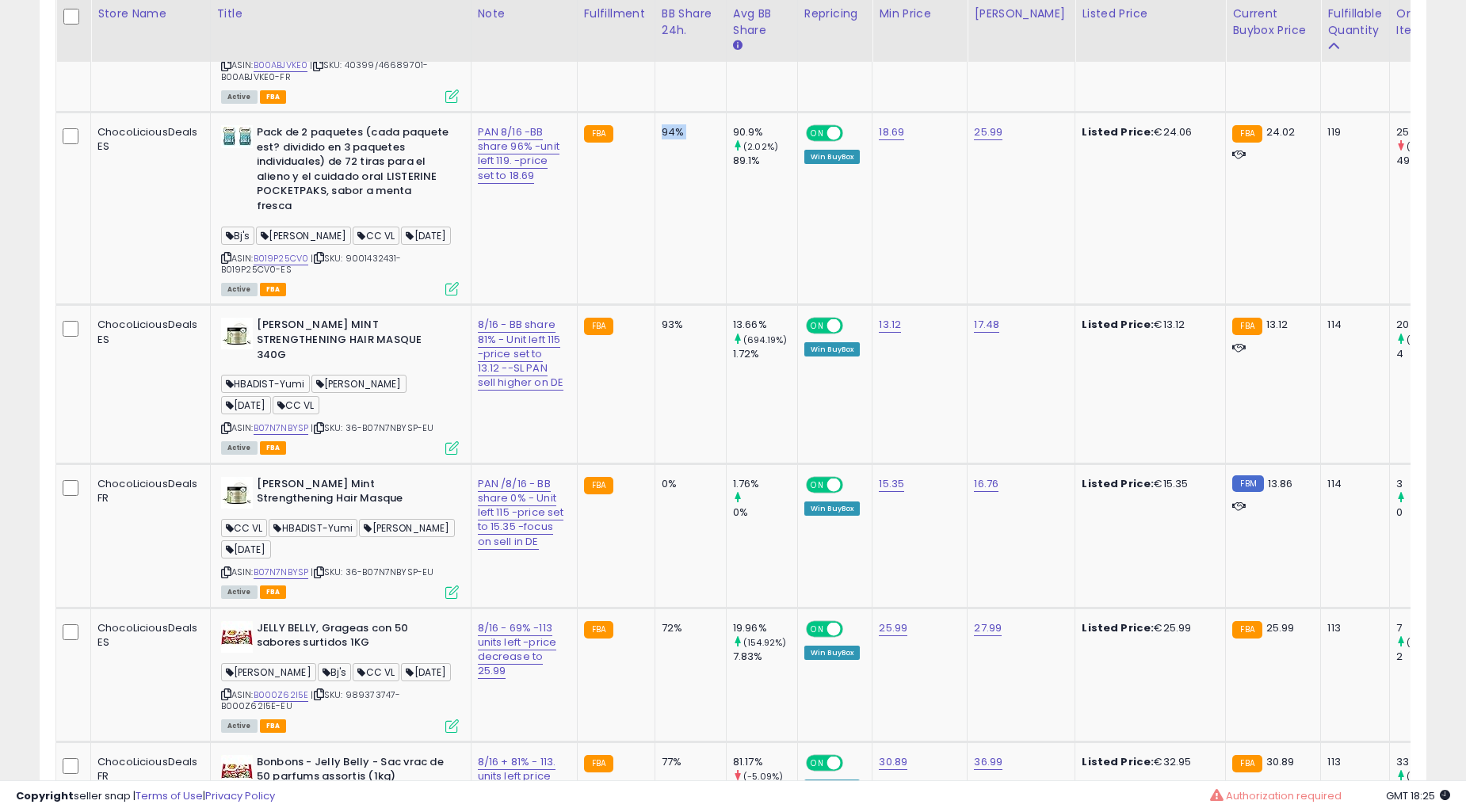
click at [655, 296] on td "94%" at bounding box center [690, 208] width 72 height 192
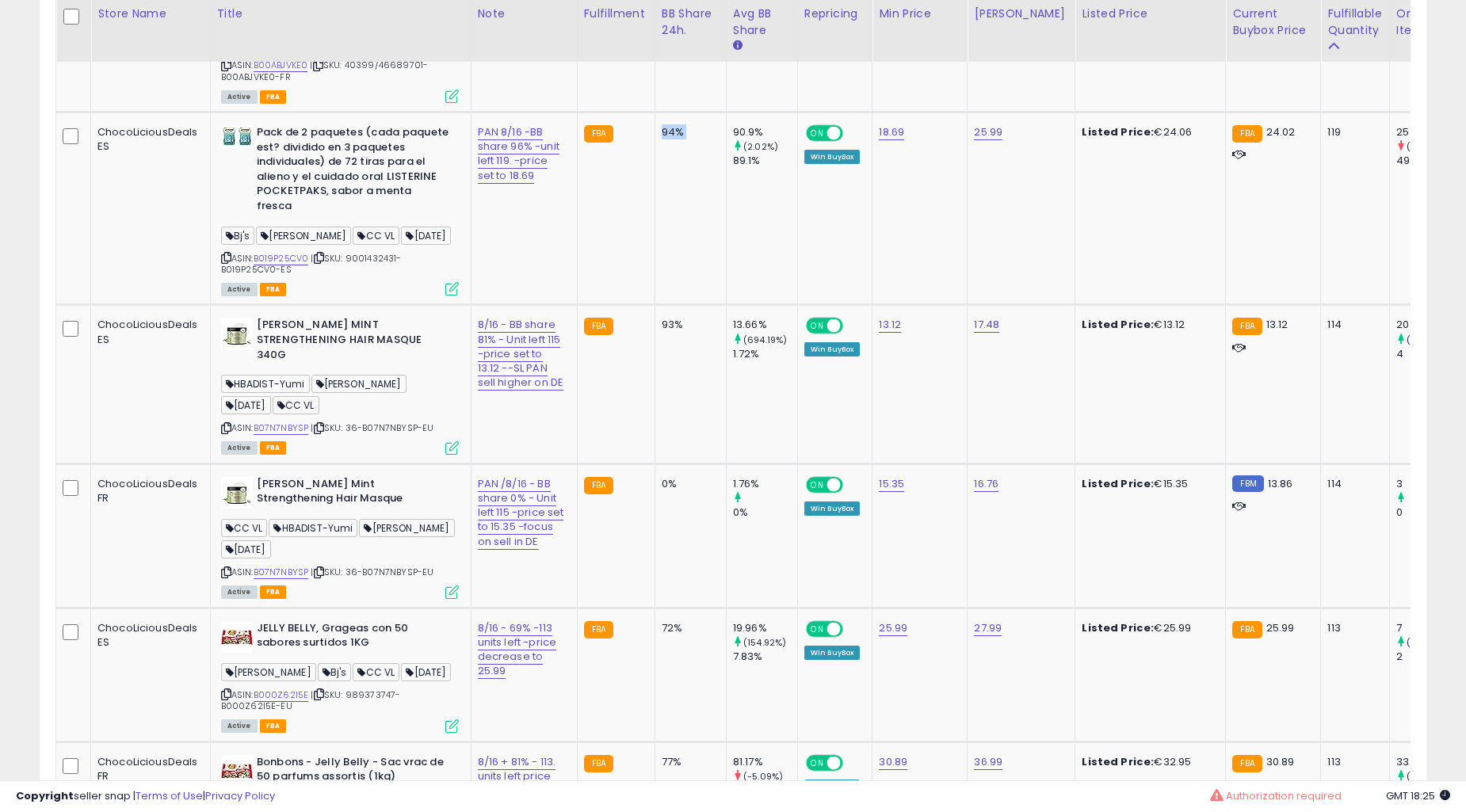
click at [655, 296] on td "94%" at bounding box center [690, 208] width 72 height 192
click at [663, 295] on td "94%" at bounding box center [690, 208] width 72 height 192
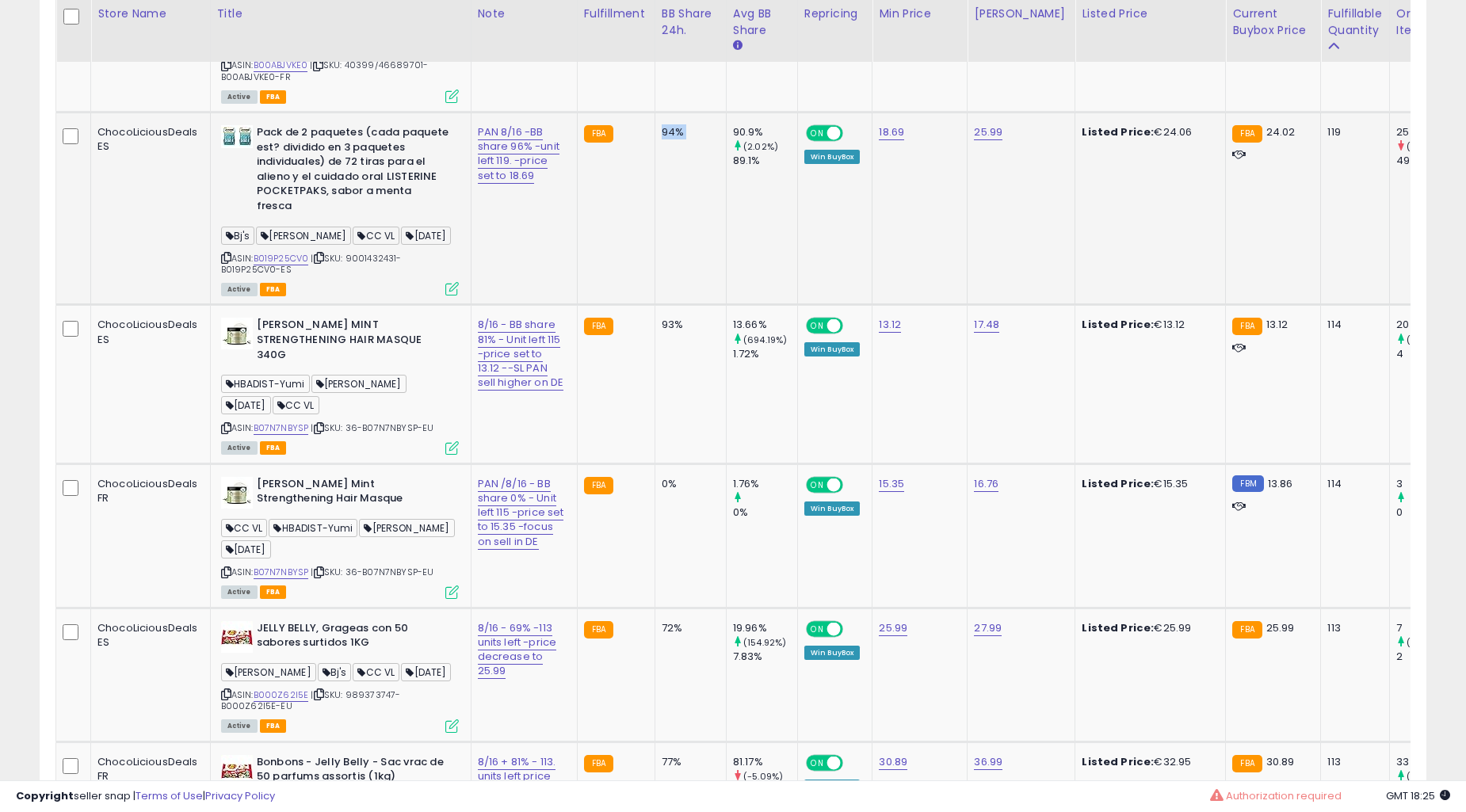
click at [663, 295] on td "94%" at bounding box center [690, 208] width 72 height 192
click at [663, 607] on td "72%" at bounding box center [690, 674] width 72 height 134
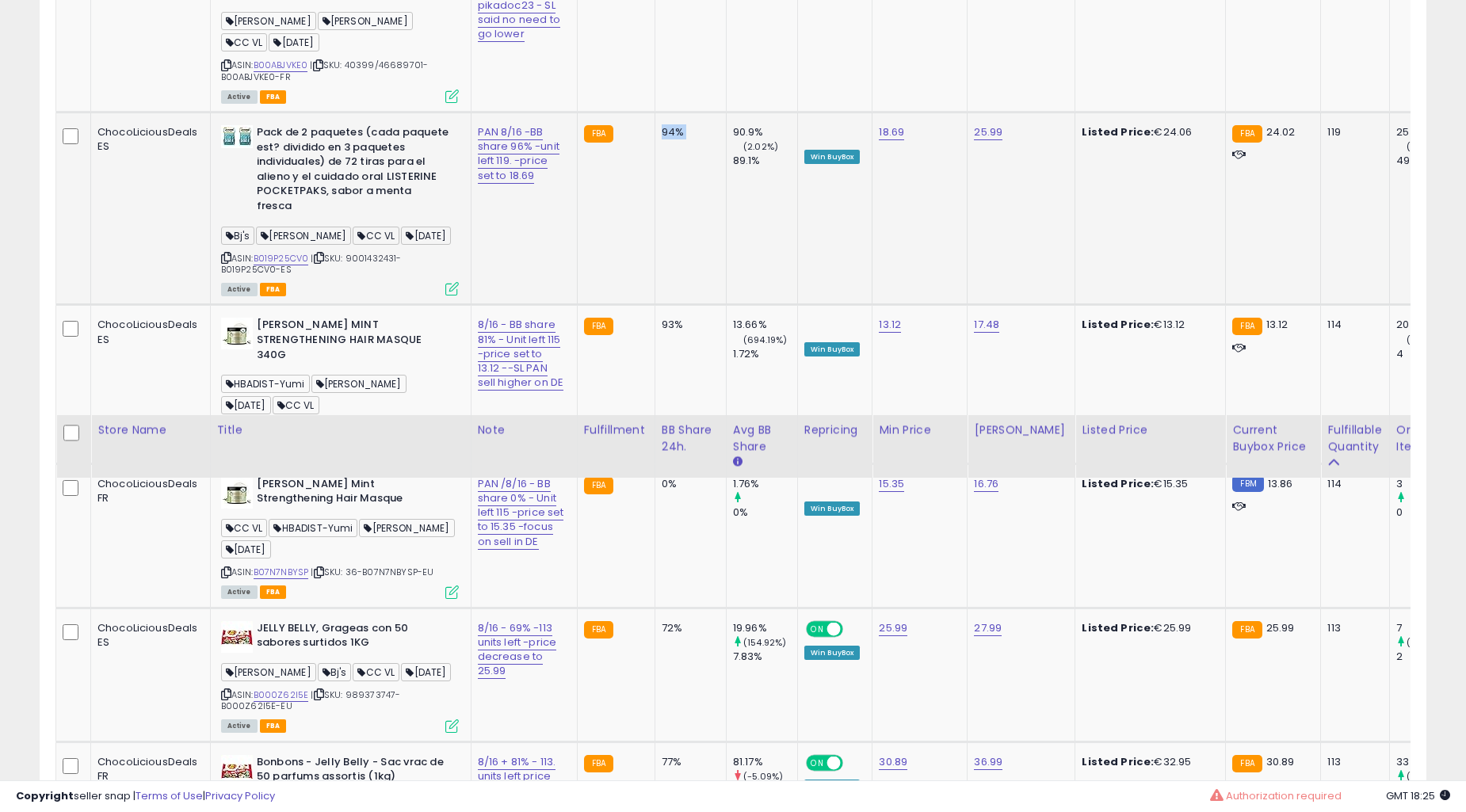
scroll to position [4693, 0]
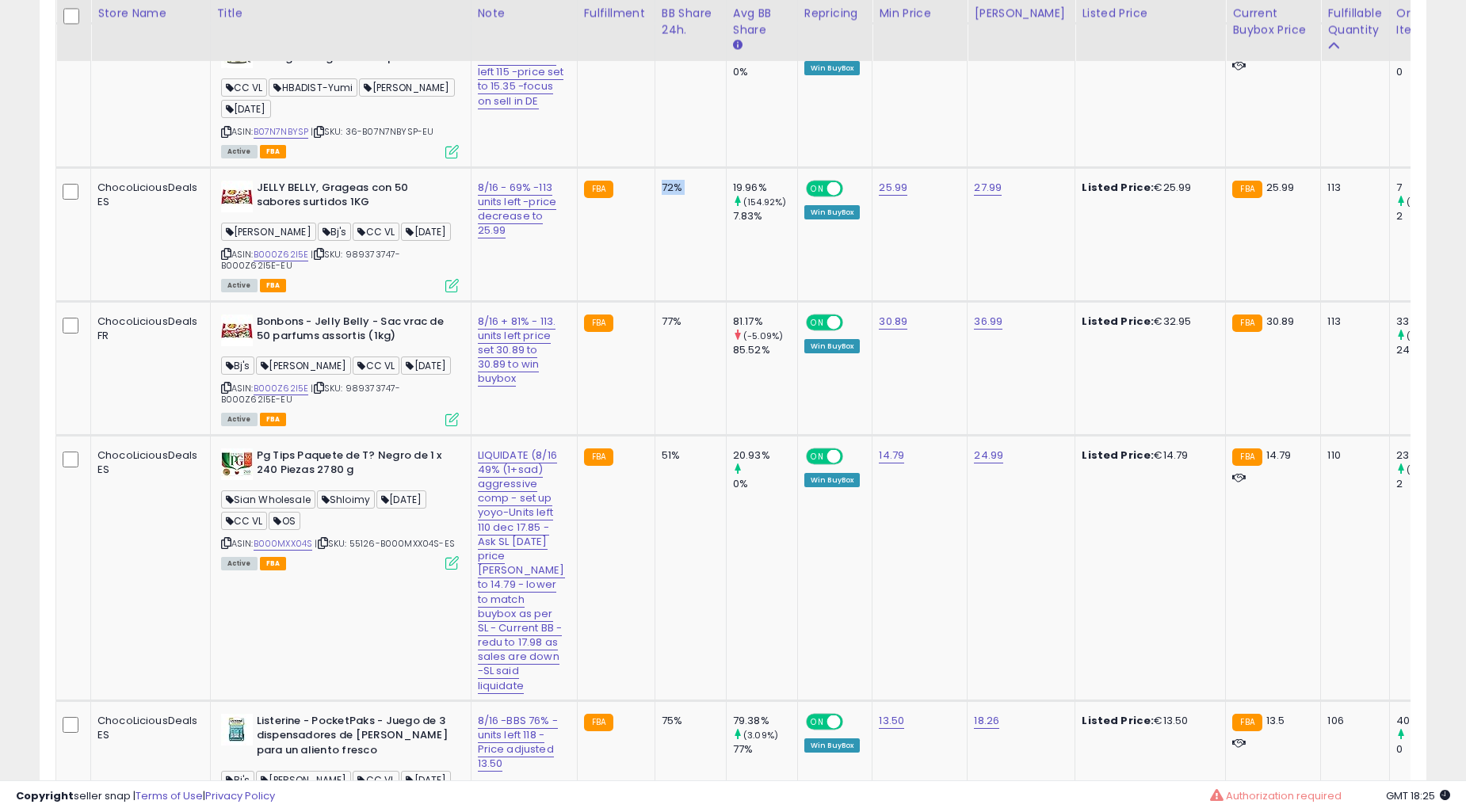
click at [663, 295] on td "72%" at bounding box center [690, 234] width 72 height 134
click at [663, 435] on td "51%" at bounding box center [690, 568] width 72 height 266
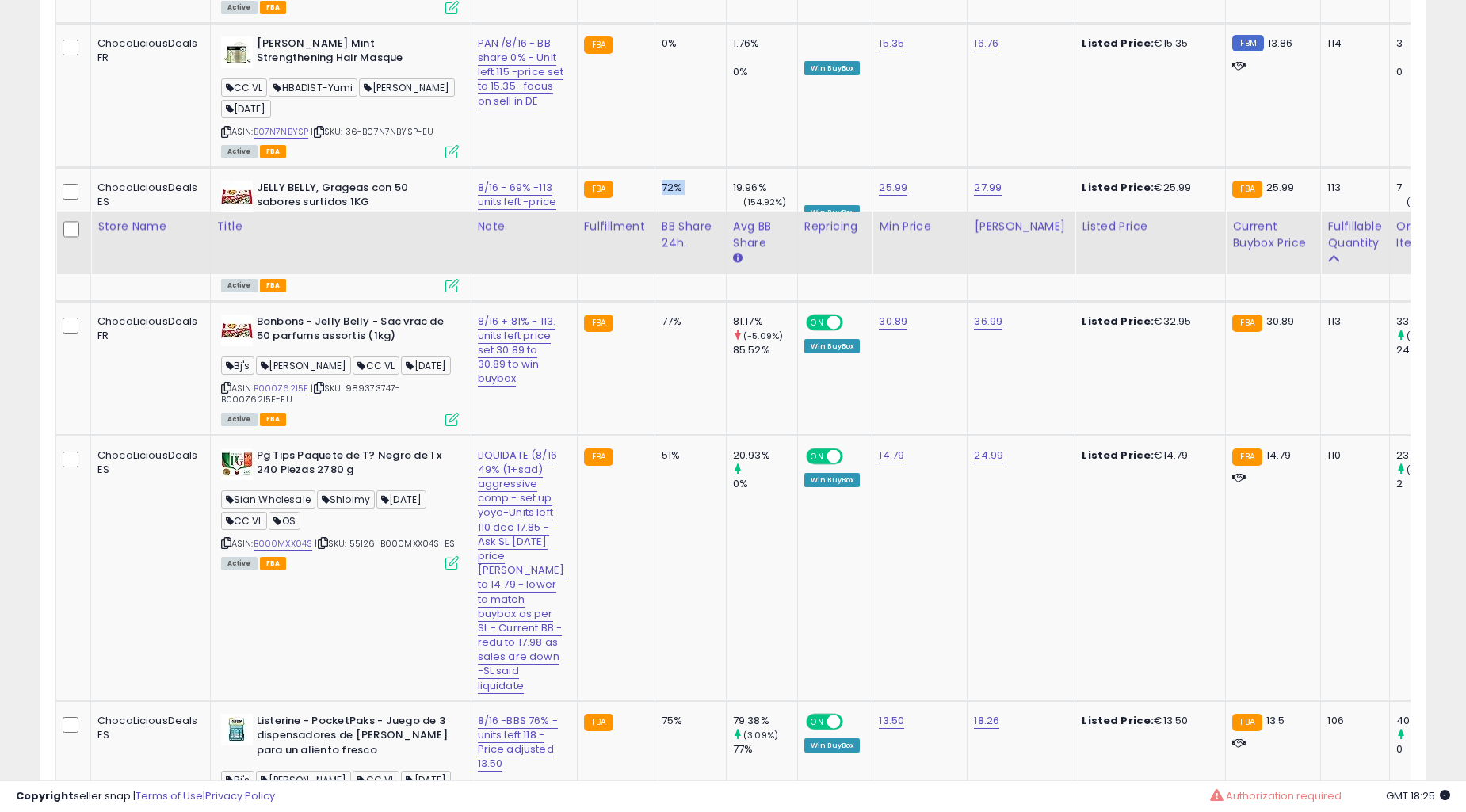
scroll to position [4986, 0]
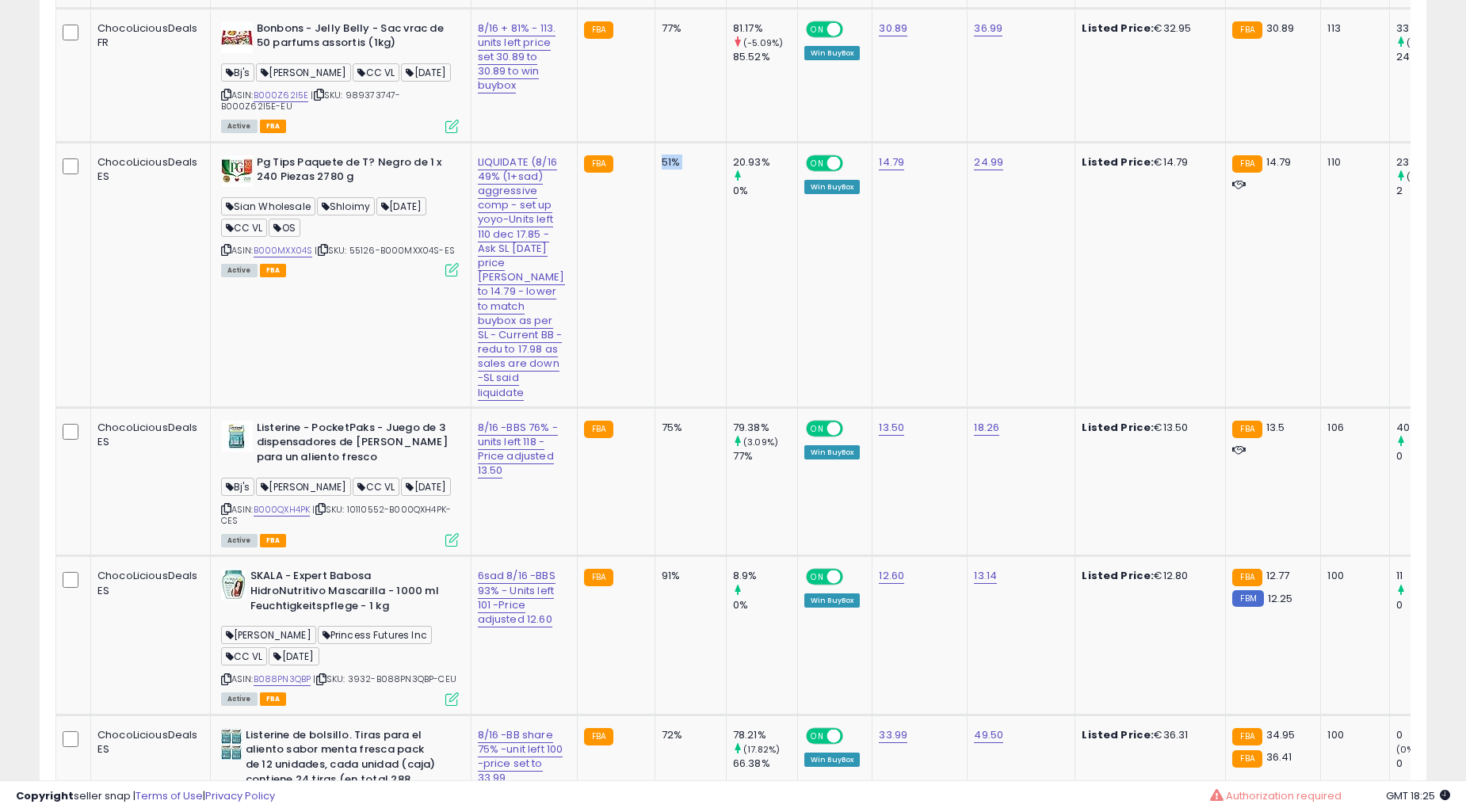
click at [663, 295] on td "51%" at bounding box center [690, 275] width 72 height 266
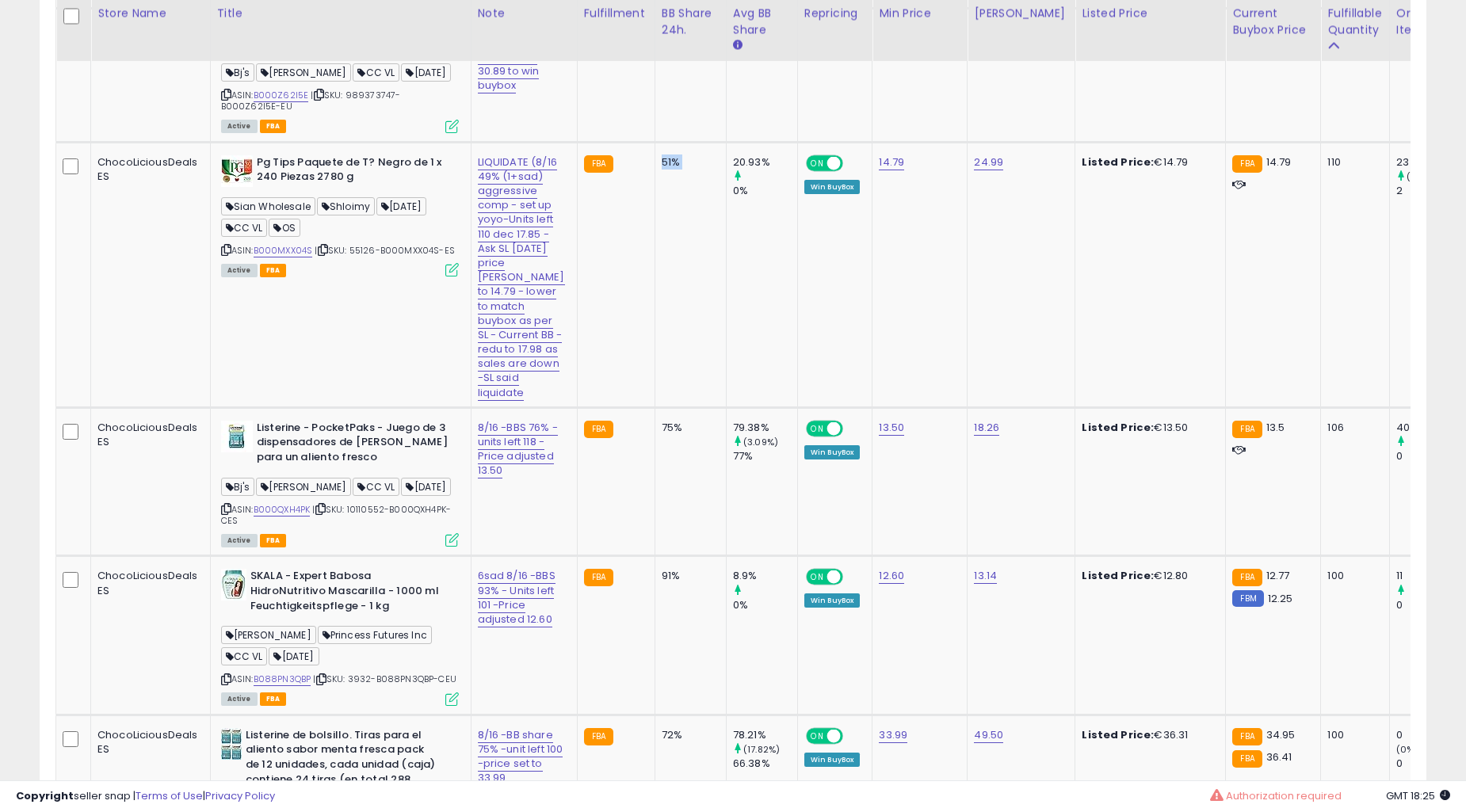
click at [663, 295] on td "51%" at bounding box center [690, 275] width 72 height 266
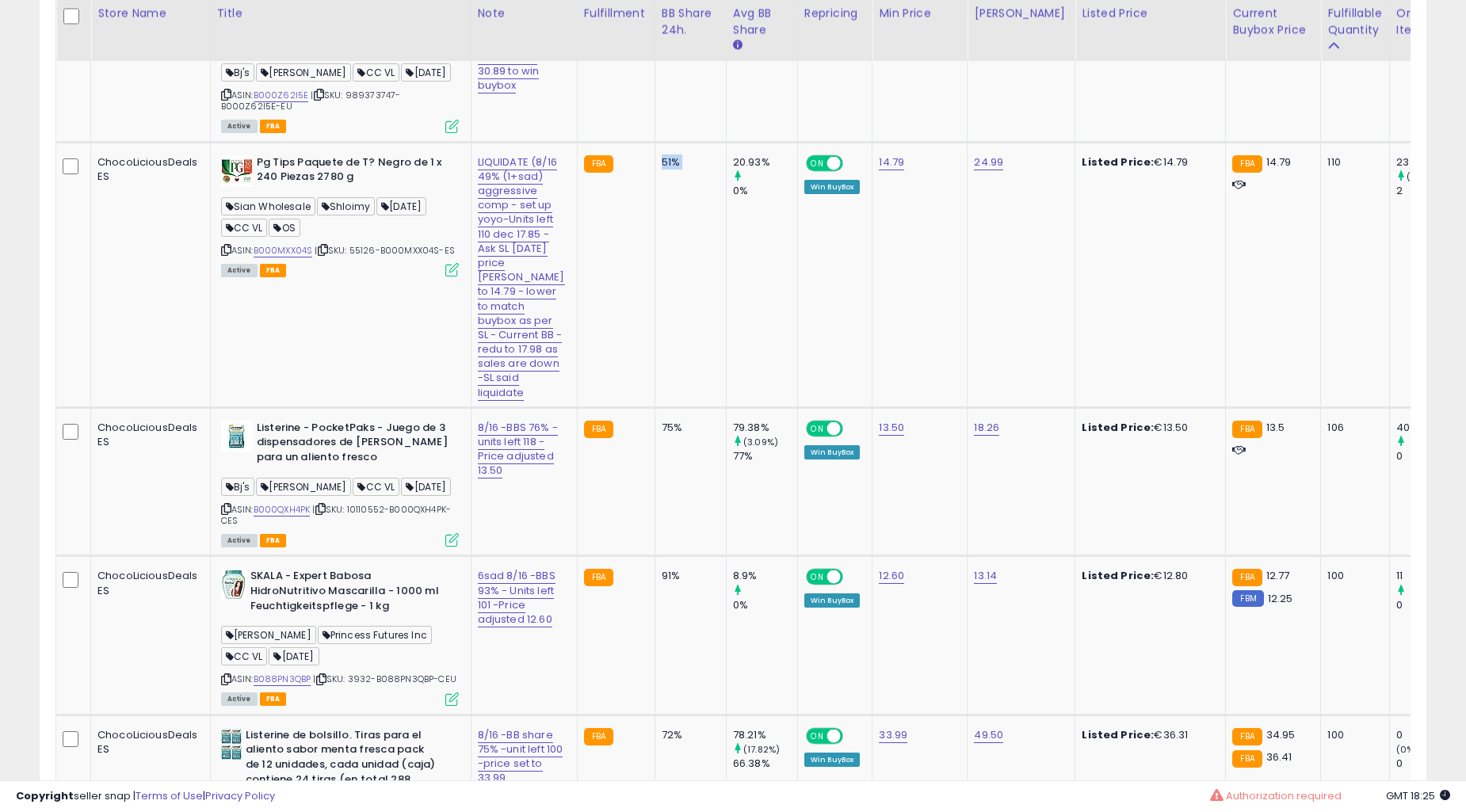
click at [663, 295] on td "51%" at bounding box center [690, 275] width 72 height 266
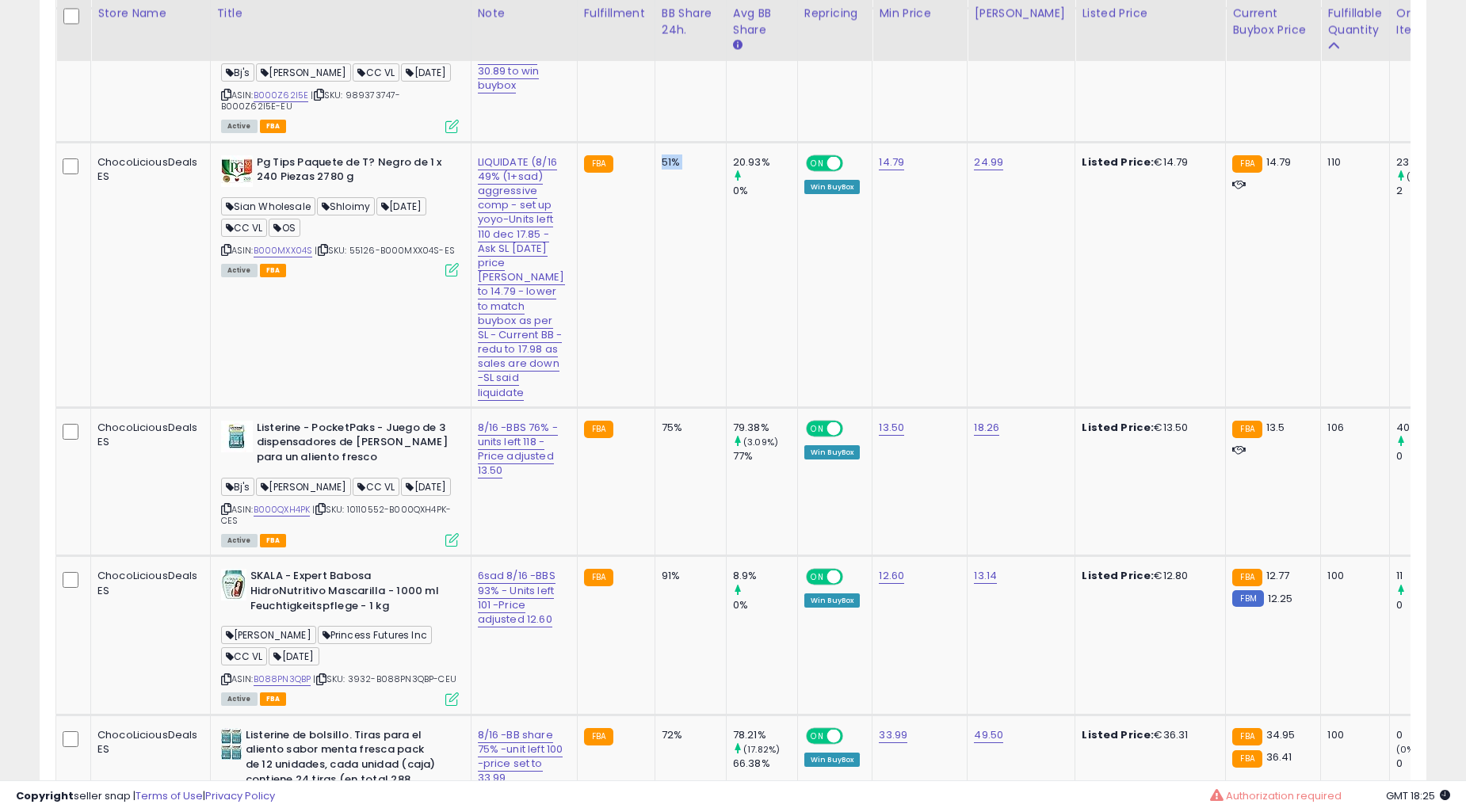
click at [663, 295] on td "51%" at bounding box center [690, 275] width 72 height 266
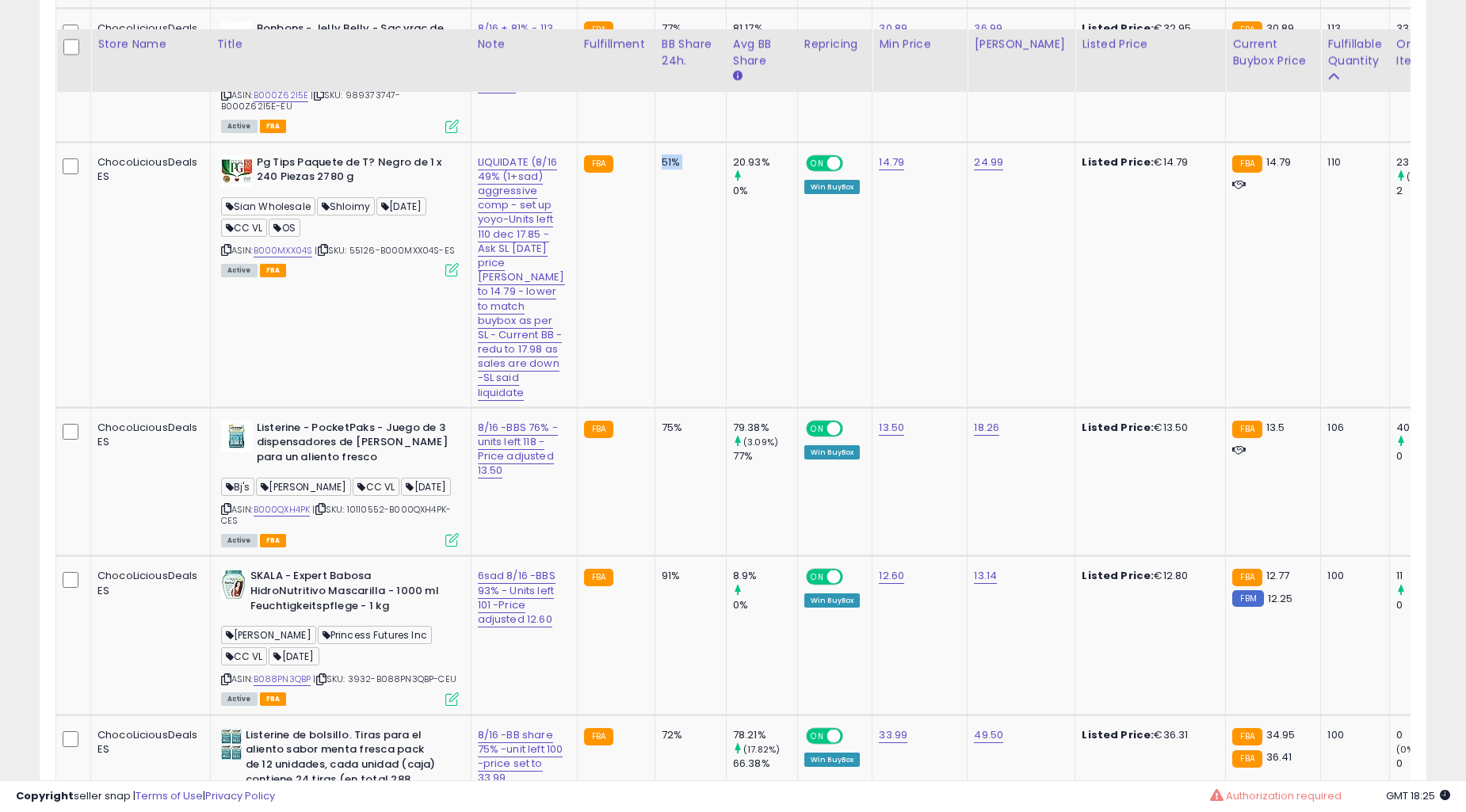
click at [663, 407] on td "75%" at bounding box center [690, 482] width 72 height 149
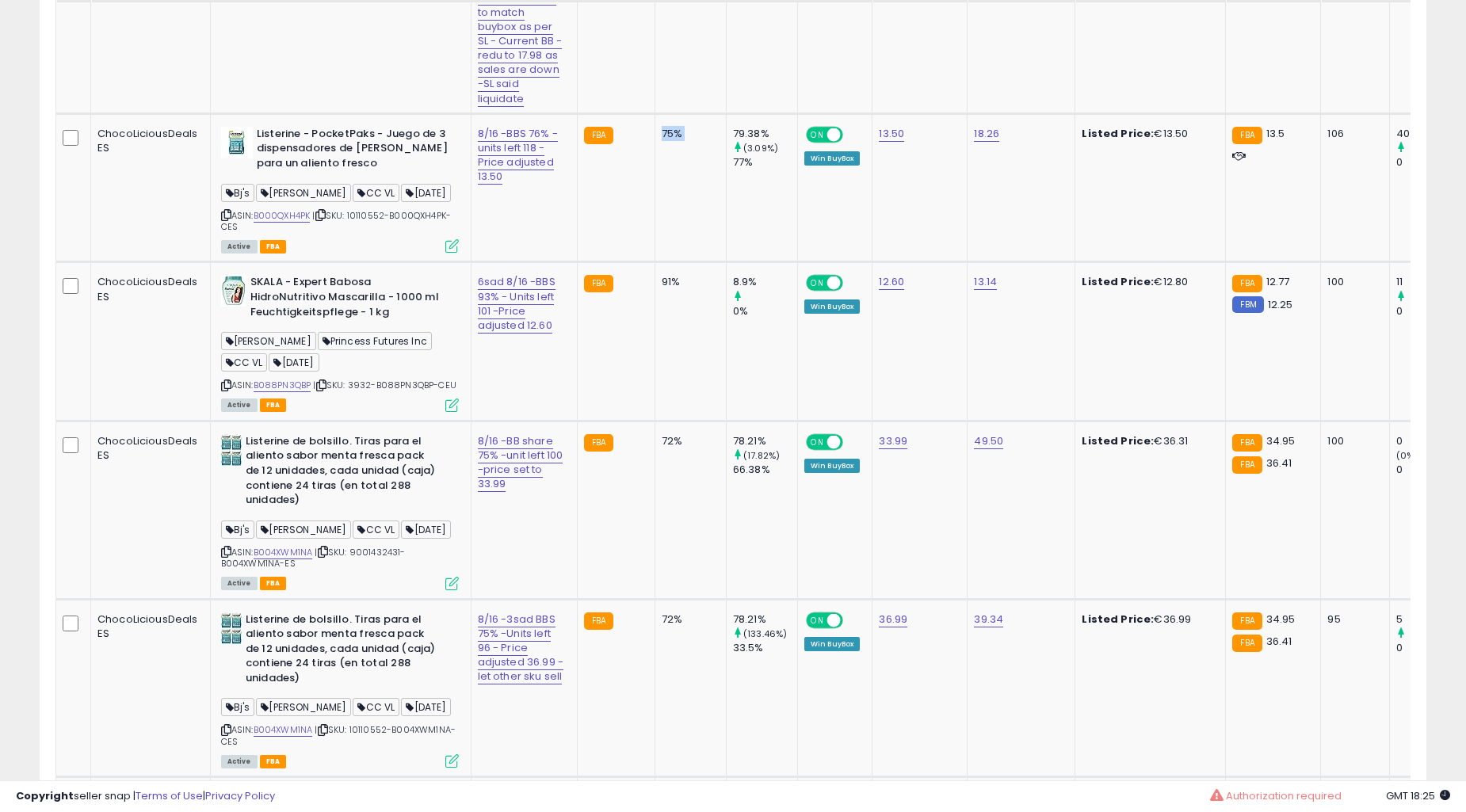
click at [663, 262] on td "75%" at bounding box center [690, 188] width 72 height 149
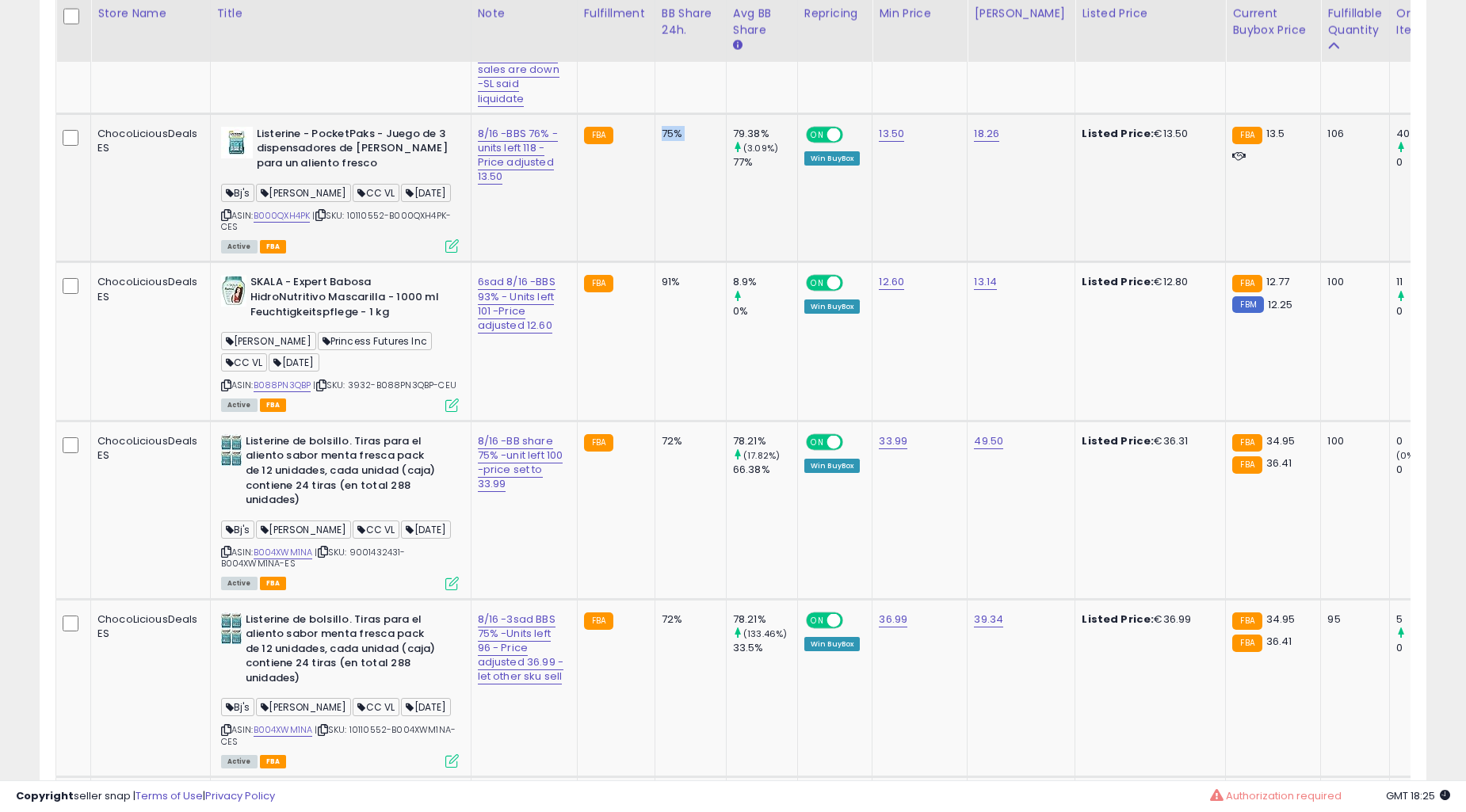
click at [663, 262] on td "75%" at bounding box center [690, 188] width 72 height 149
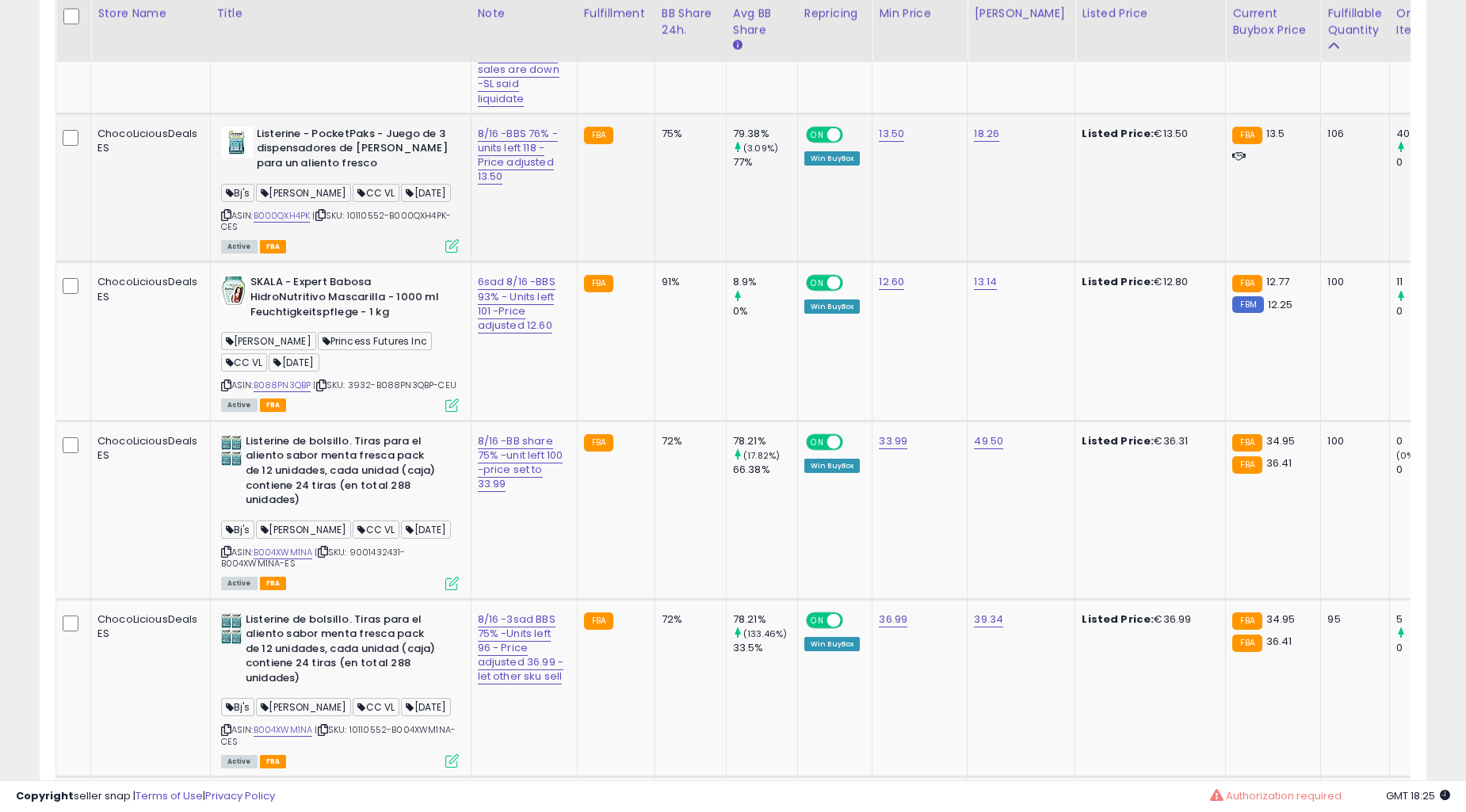
click at [663, 262] on td "75%" at bounding box center [690, 188] width 72 height 149
click at [662, 141] on div "75%" at bounding box center [687, 134] width 52 height 14
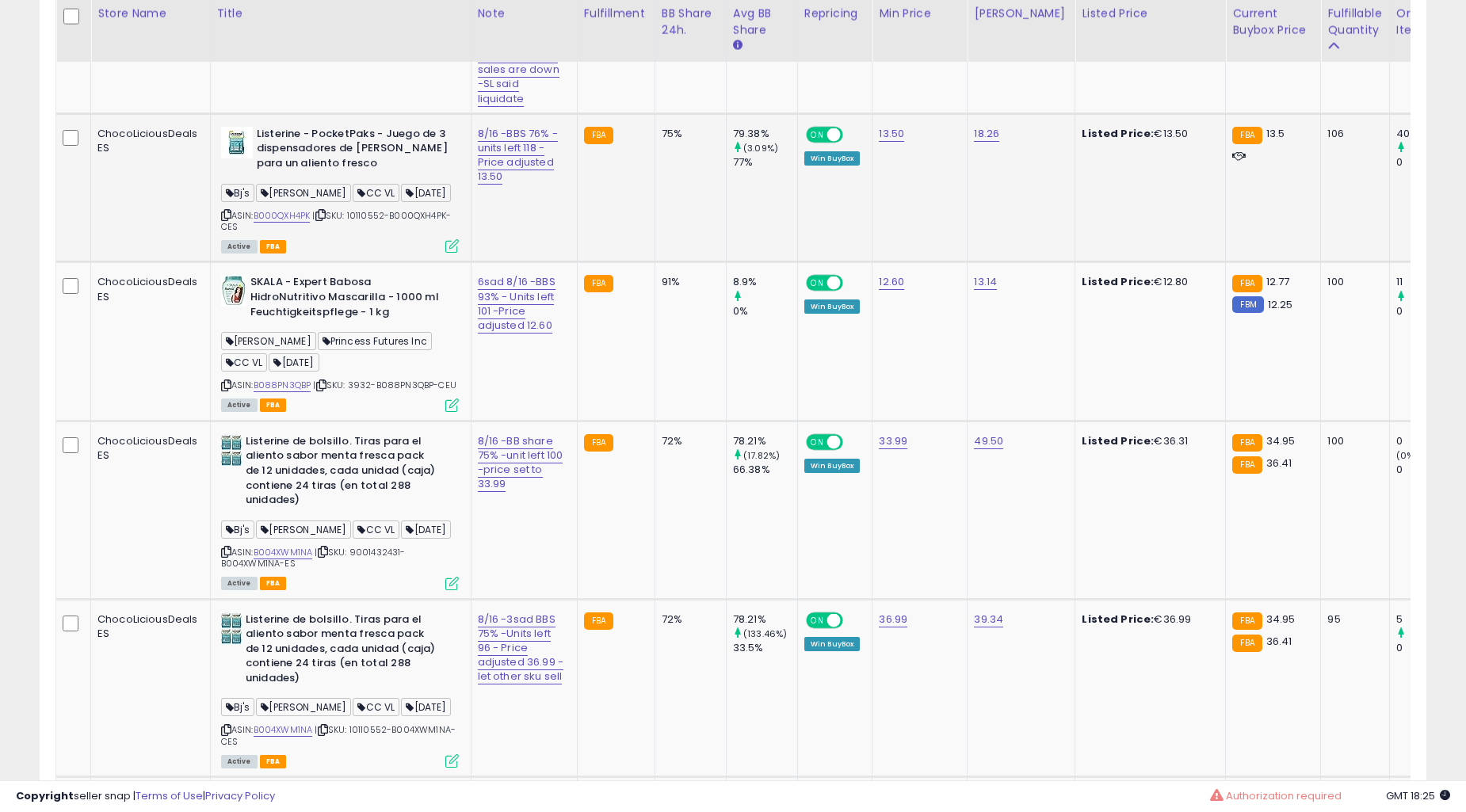
click at [662, 141] on div "75%" at bounding box center [687, 134] width 52 height 14
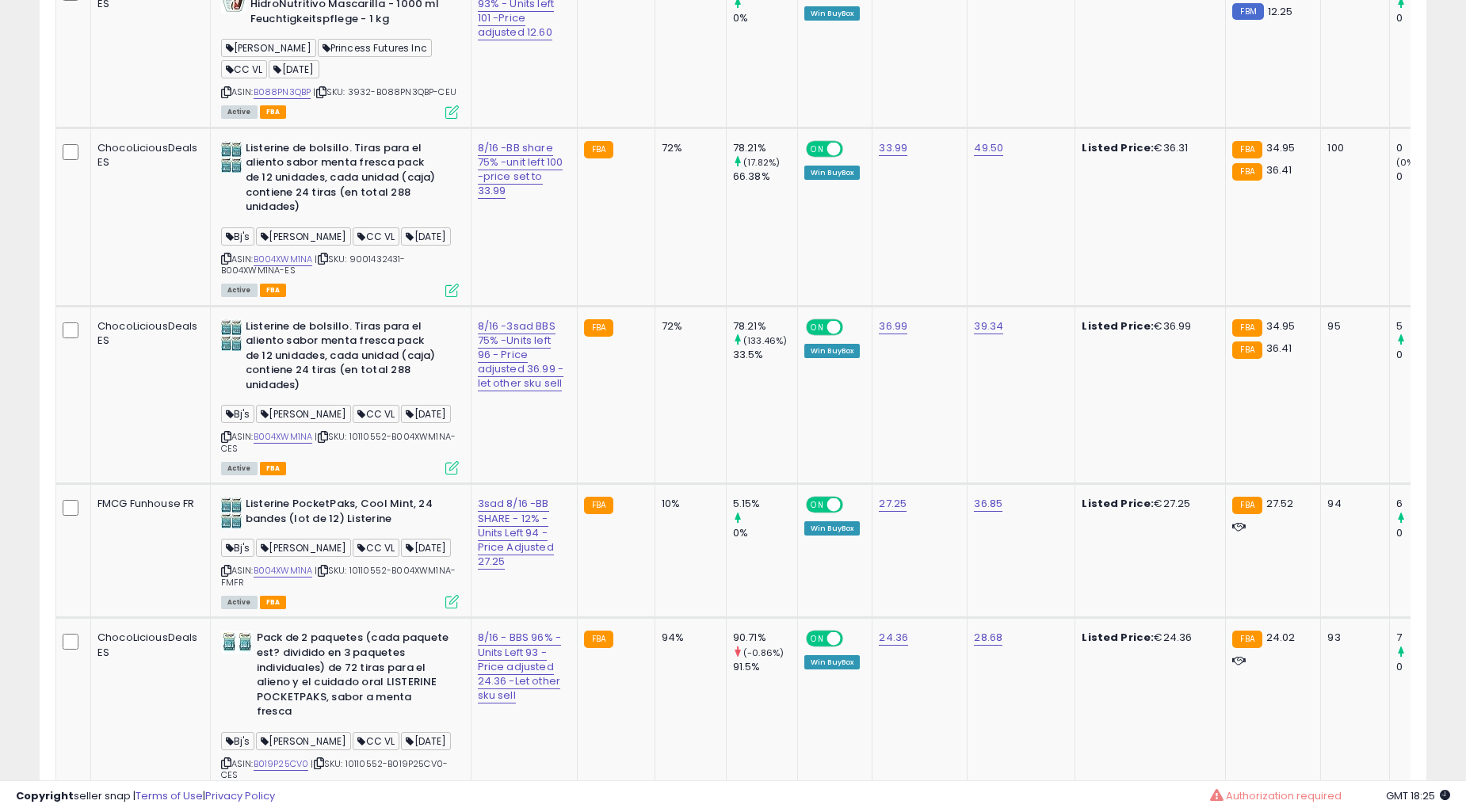
click at [658, 239] on td "72%" at bounding box center [690, 216] width 72 height 178
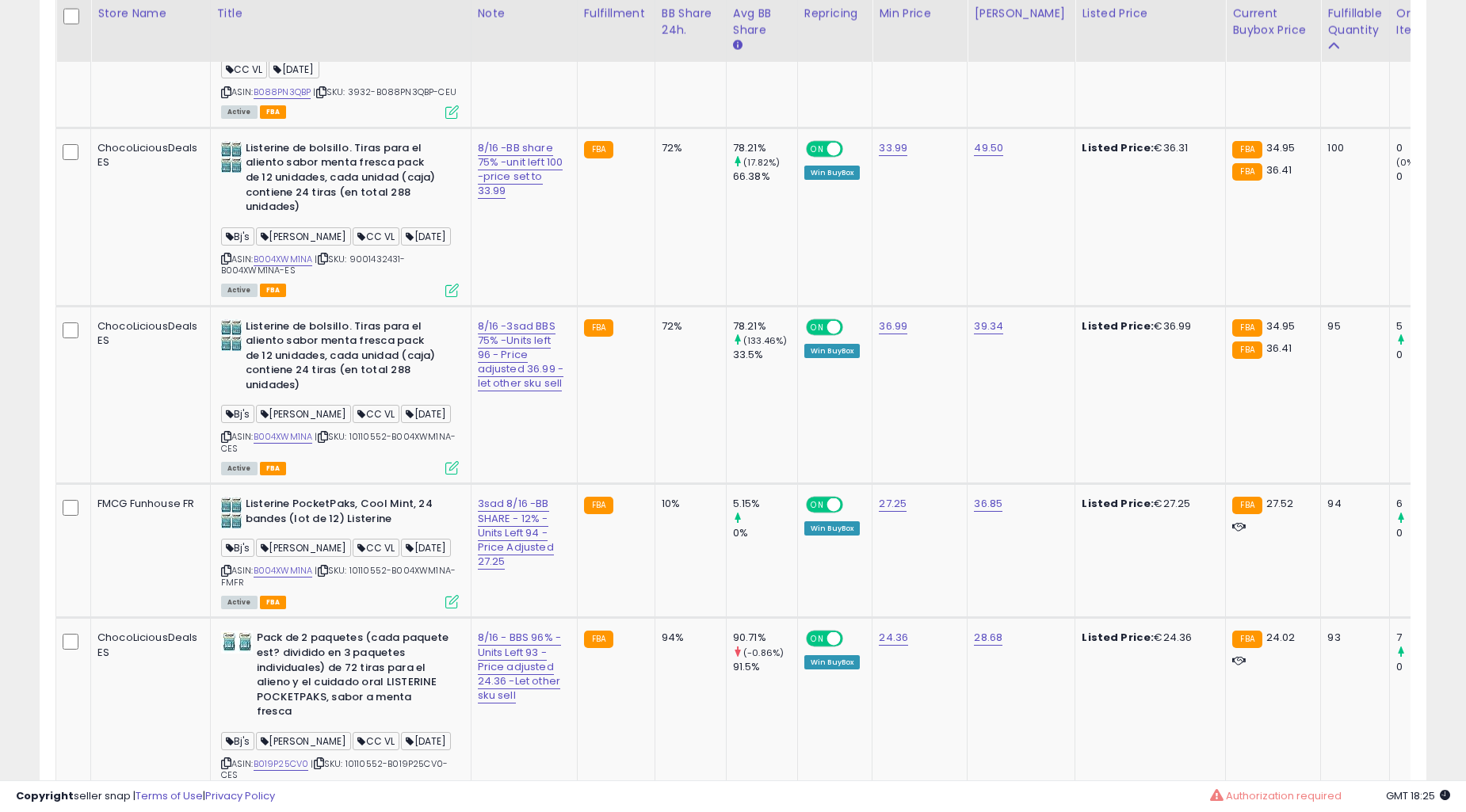
click at [658, 239] on td "72%" at bounding box center [690, 216] width 72 height 178
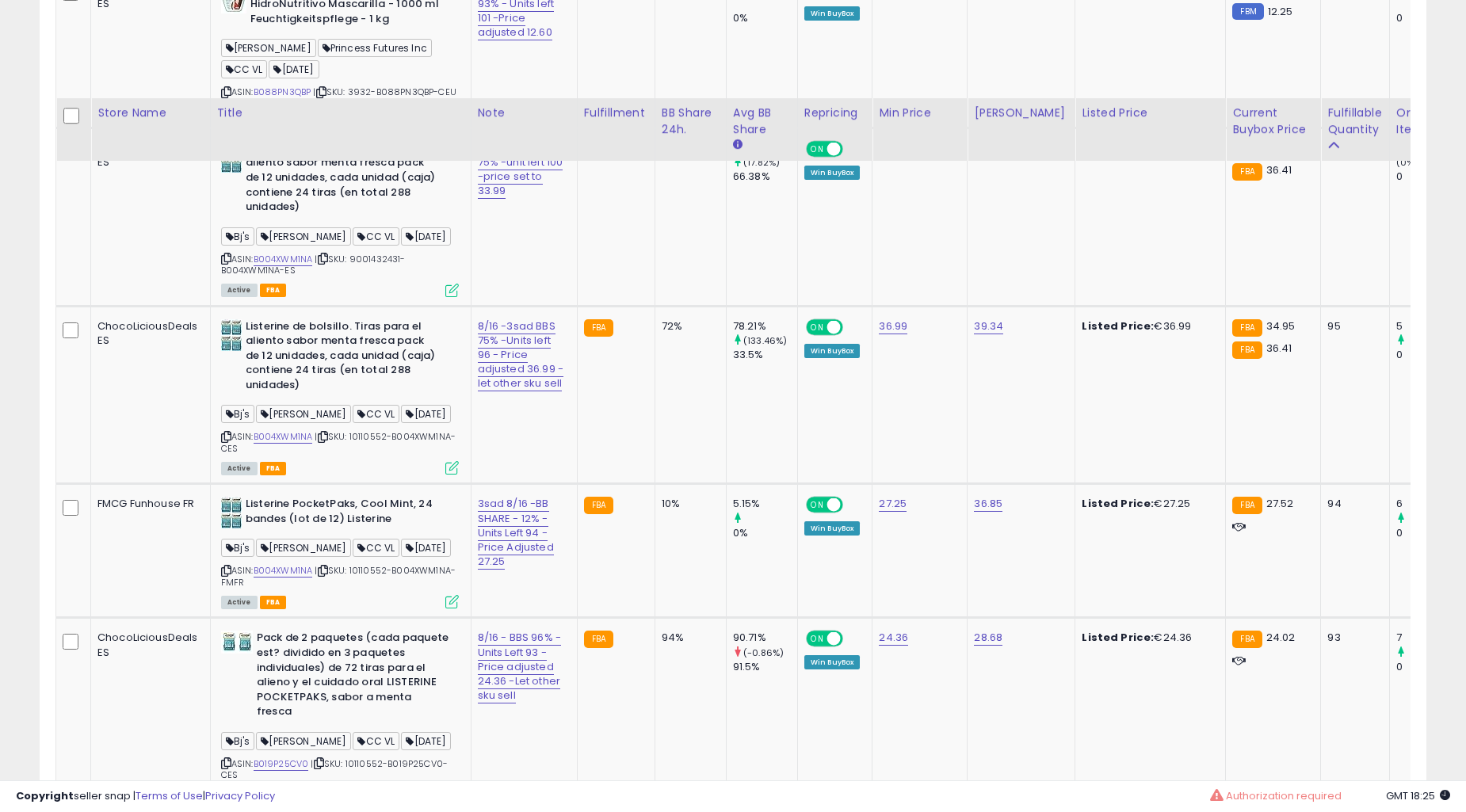
scroll to position [5721, 0]
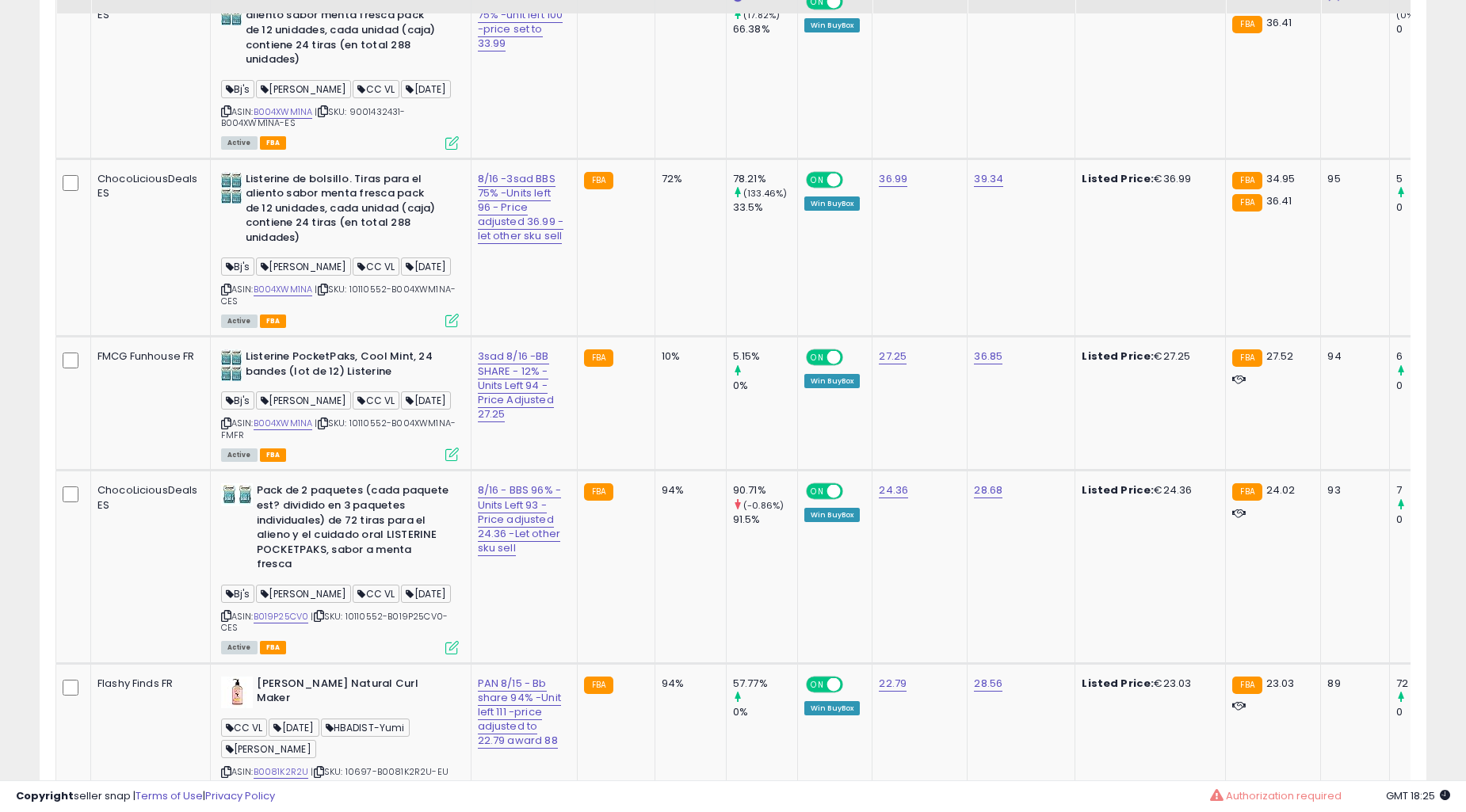
click at [658, 159] on td "72%" at bounding box center [690, 69] width 72 height 178
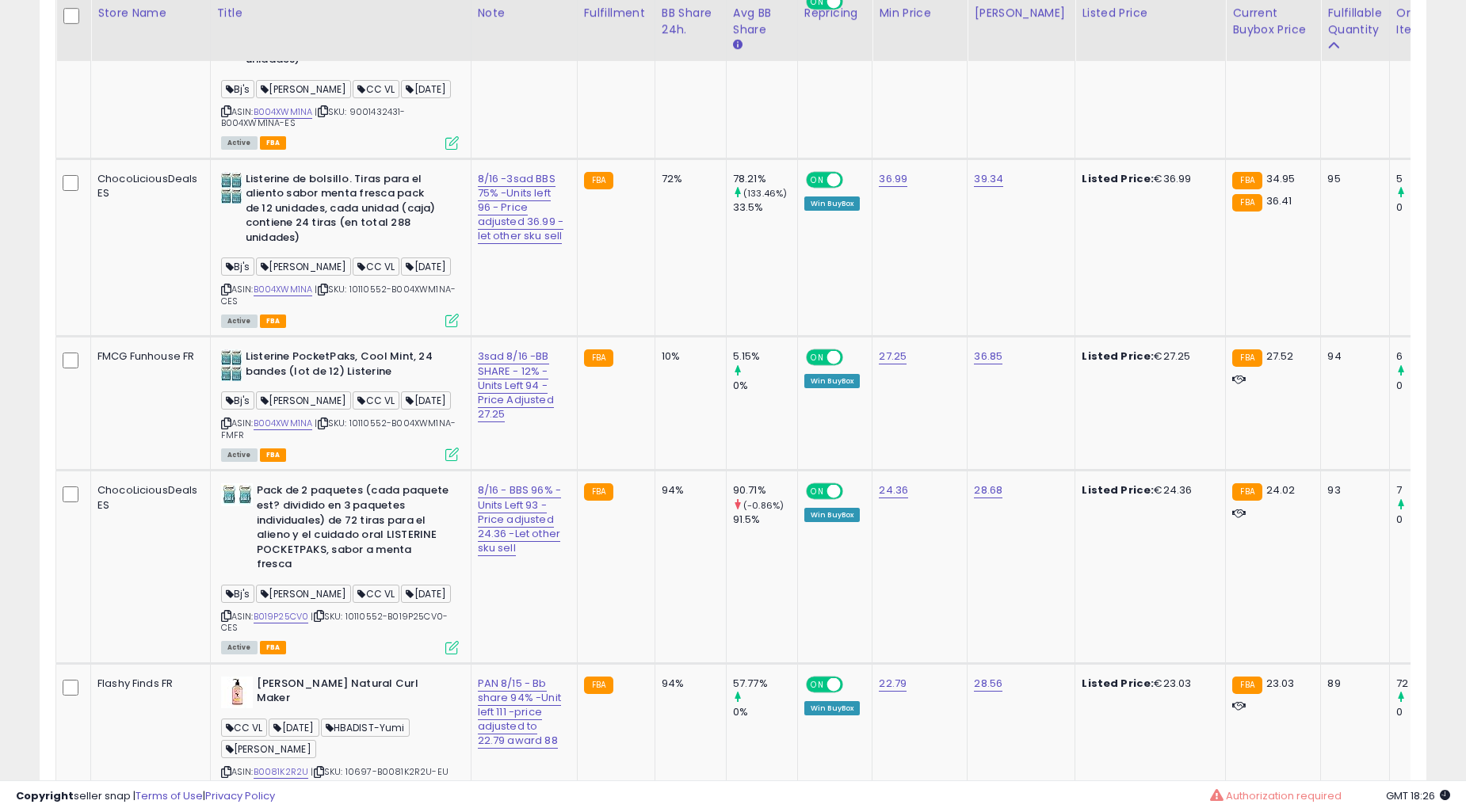
click at [658, 159] on td "72%" at bounding box center [690, 69] width 72 height 178
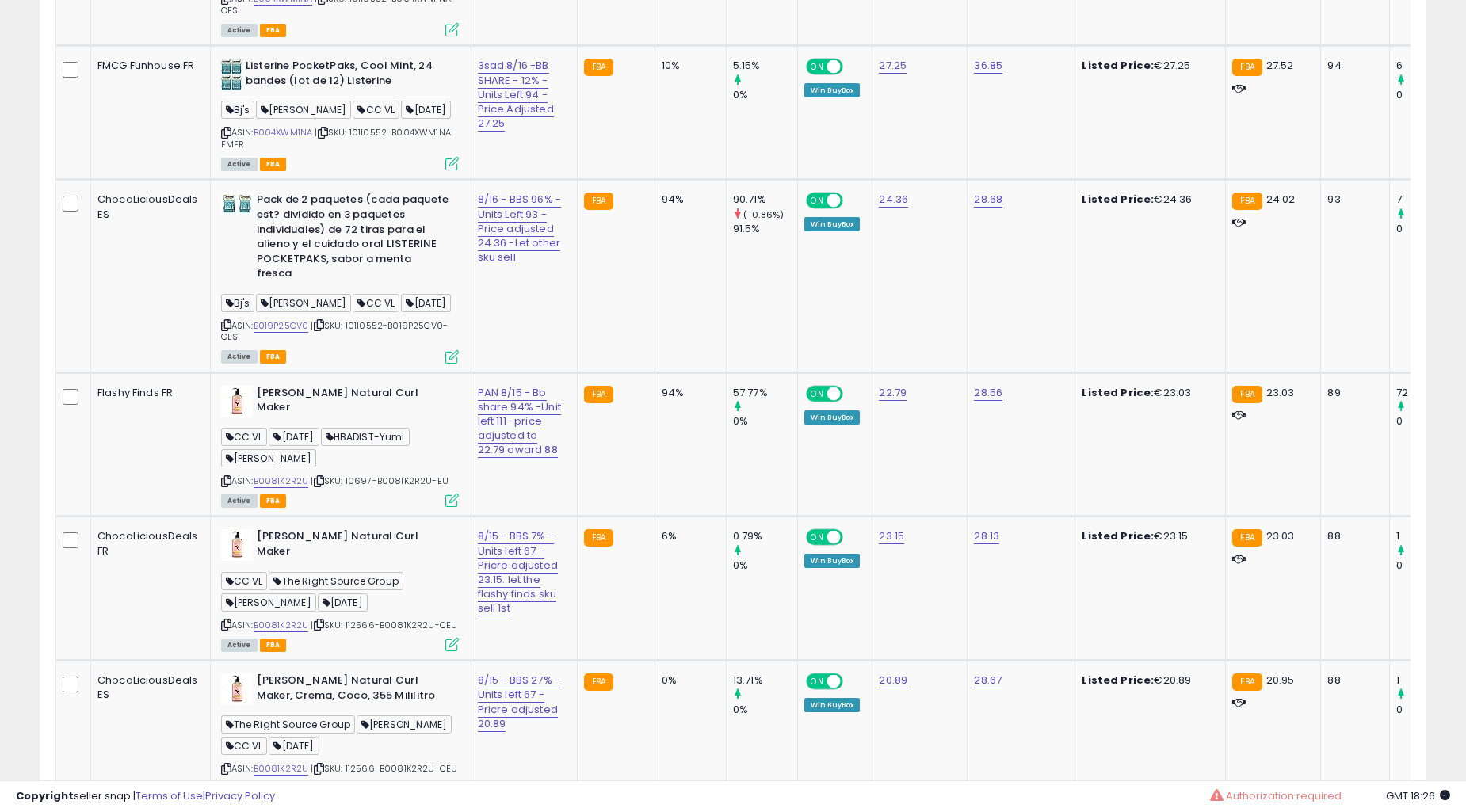
click at [658, 180] on td "10%" at bounding box center [690, 112] width 72 height 134
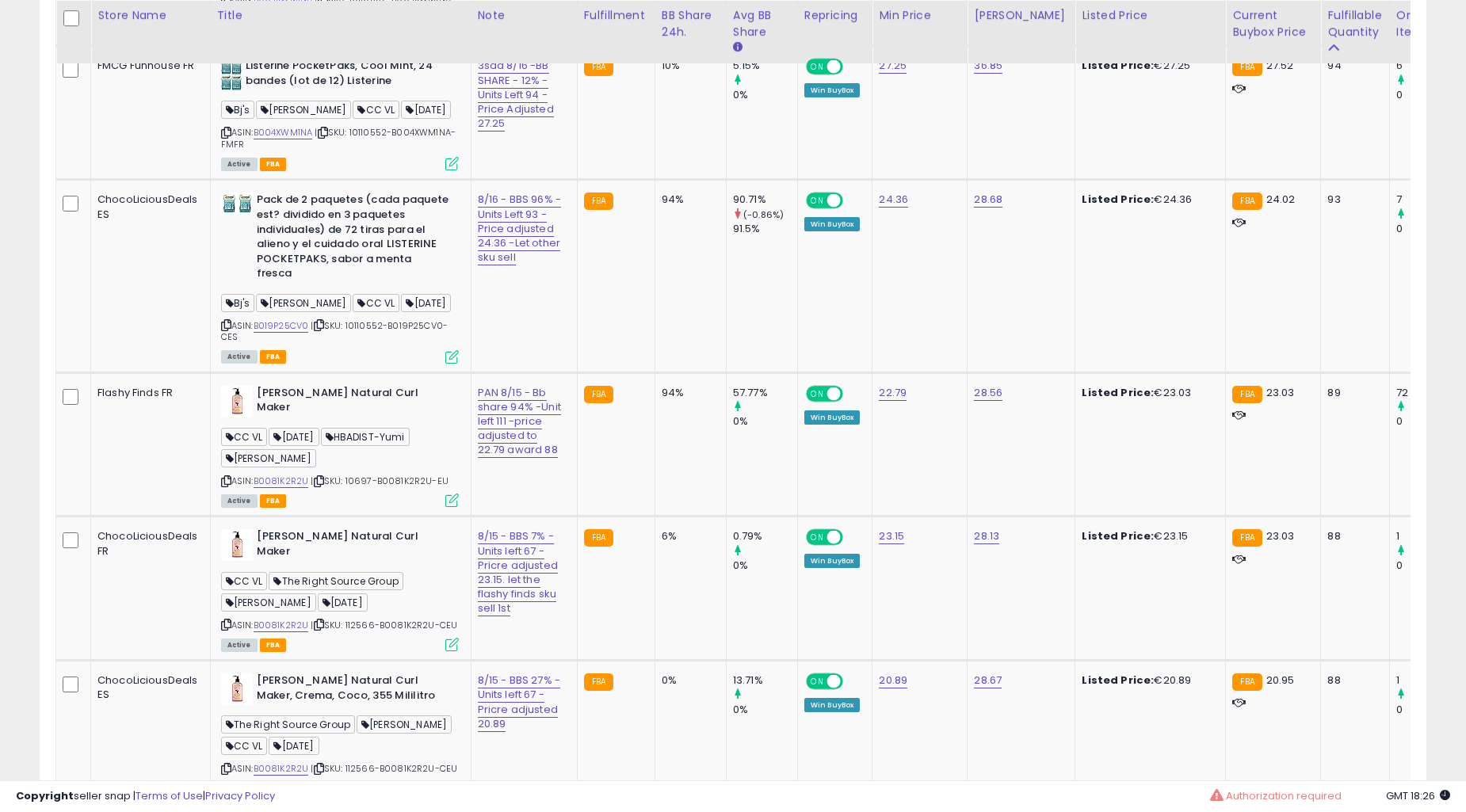
scroll to position [6014, 0]
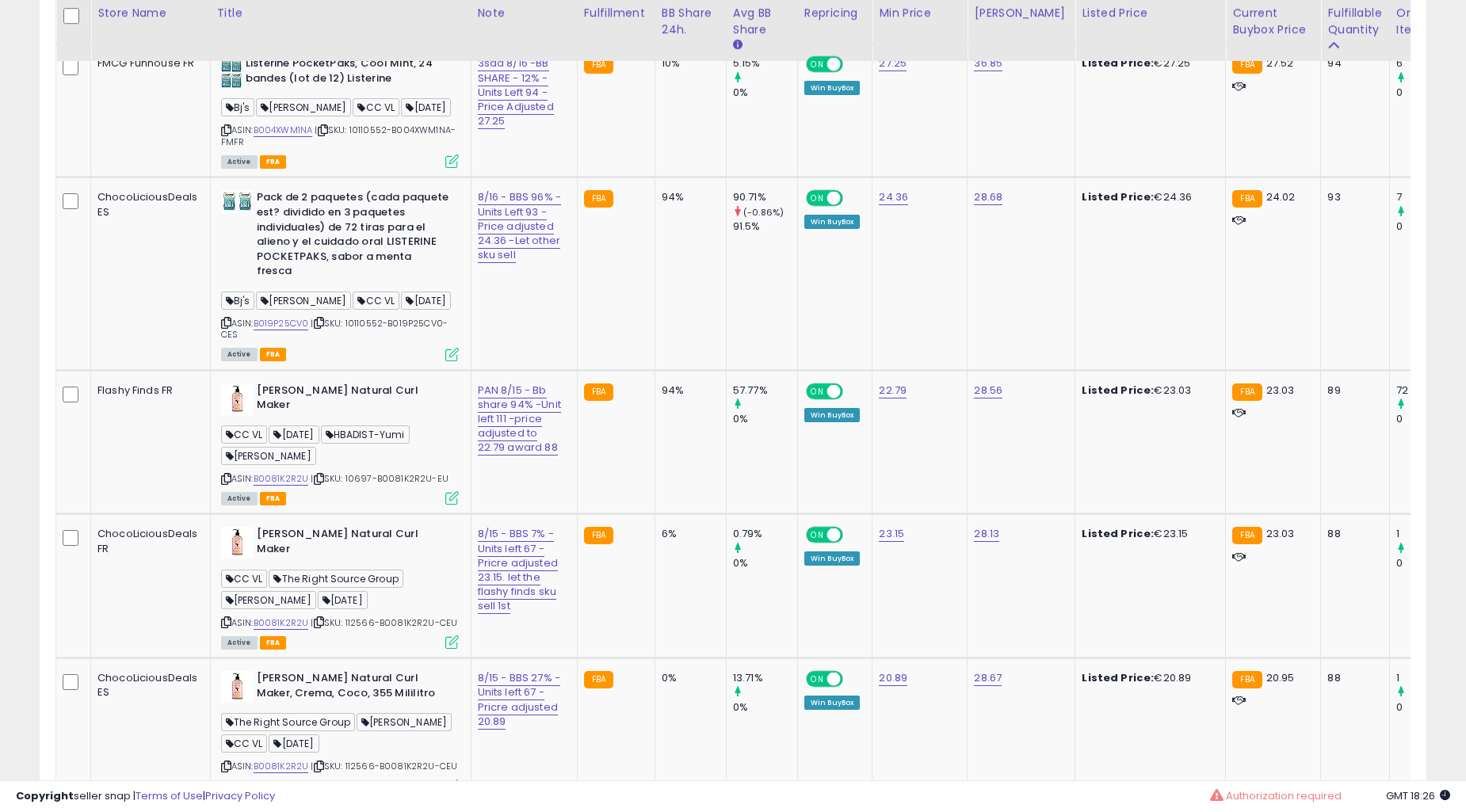
click at [658, 177] on td "10%" at bounding box center [690, 110] width 72 height 134
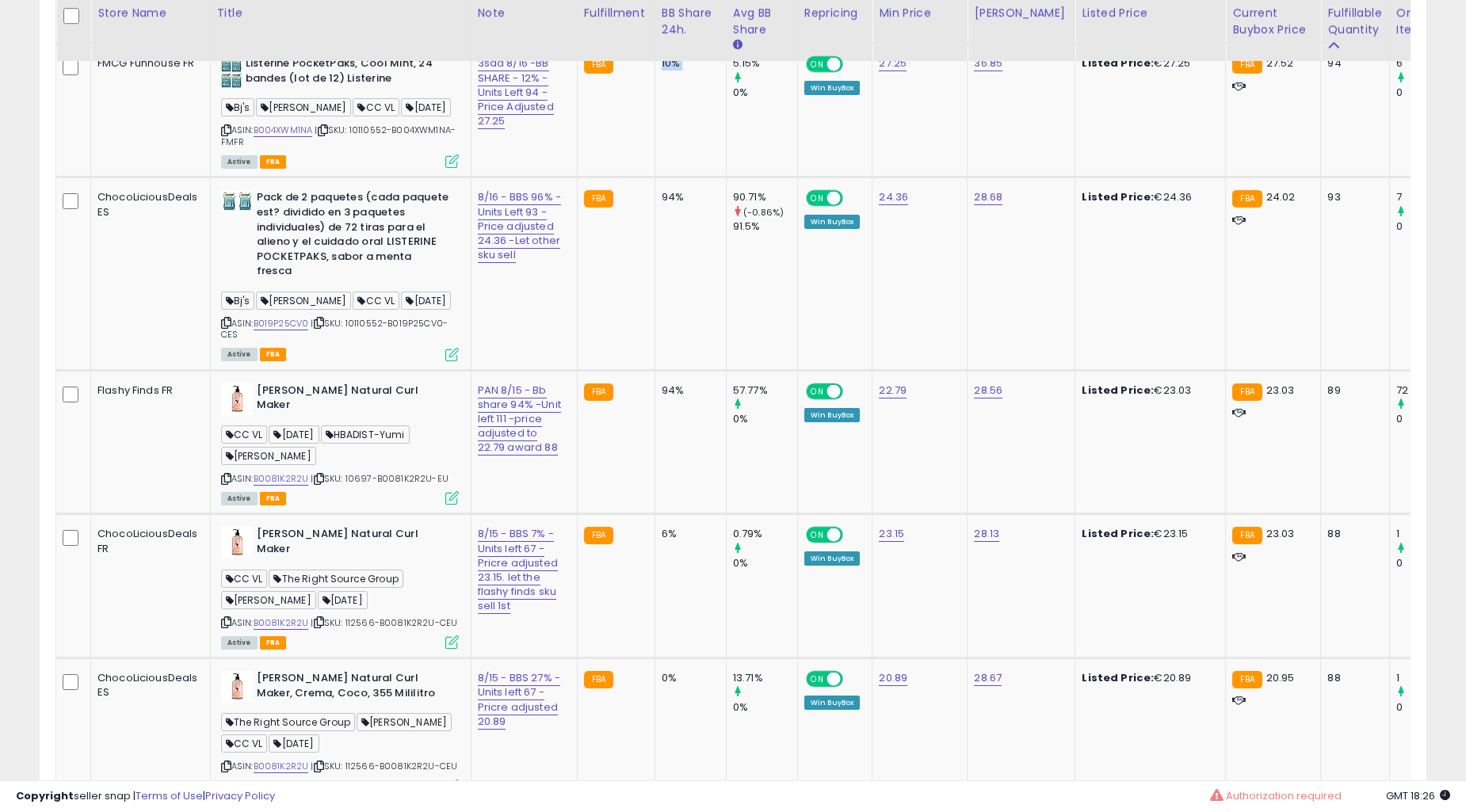
click at [658, 177] on td "10%" at bounding box center [690, 110] width 72 height 134
click at [679, 177] on td "10%" at bounding box center [690, 110] width 72 height 134
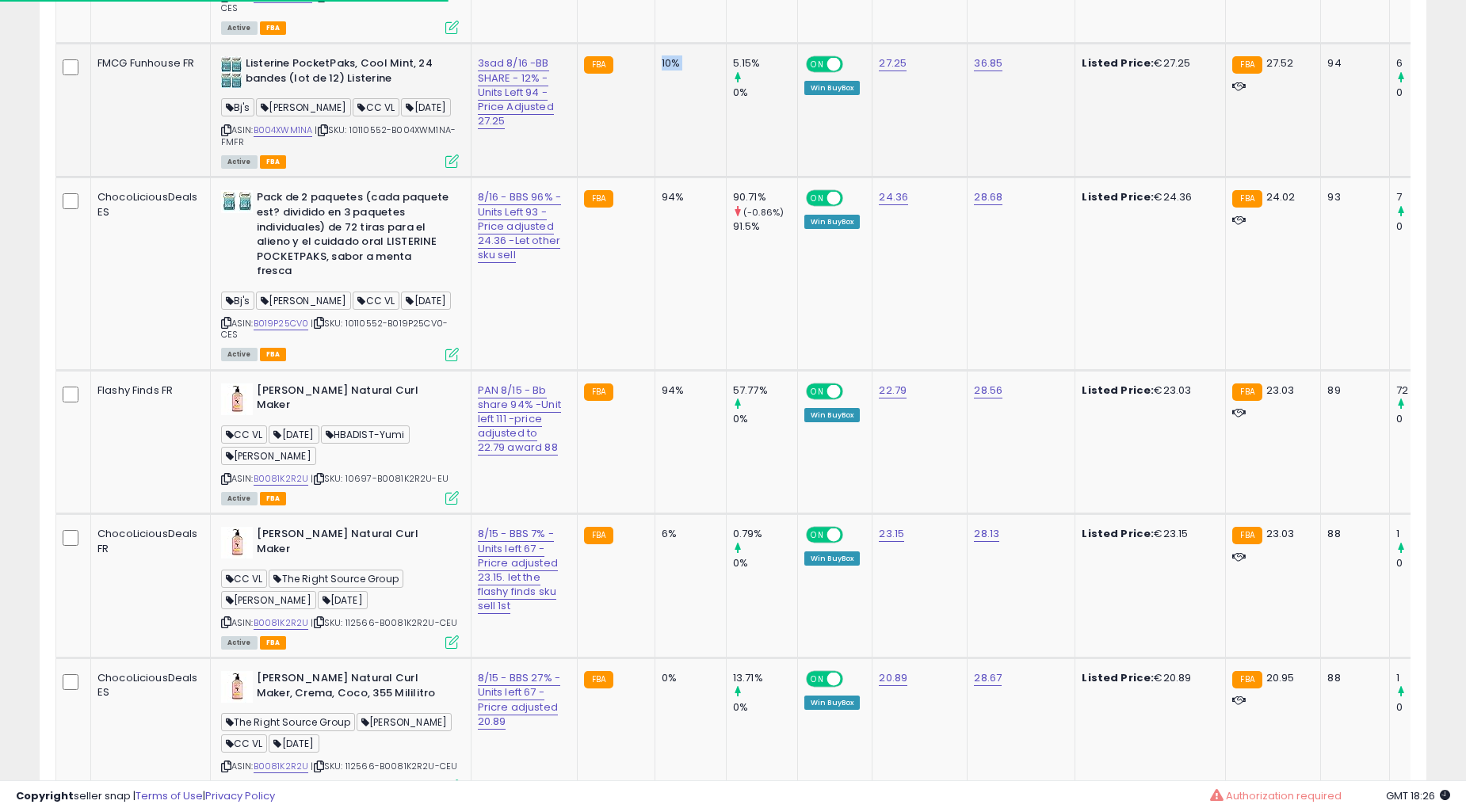
click at [678, 177] on td "10%" at bounding box center [690, 110] width 72 height 134
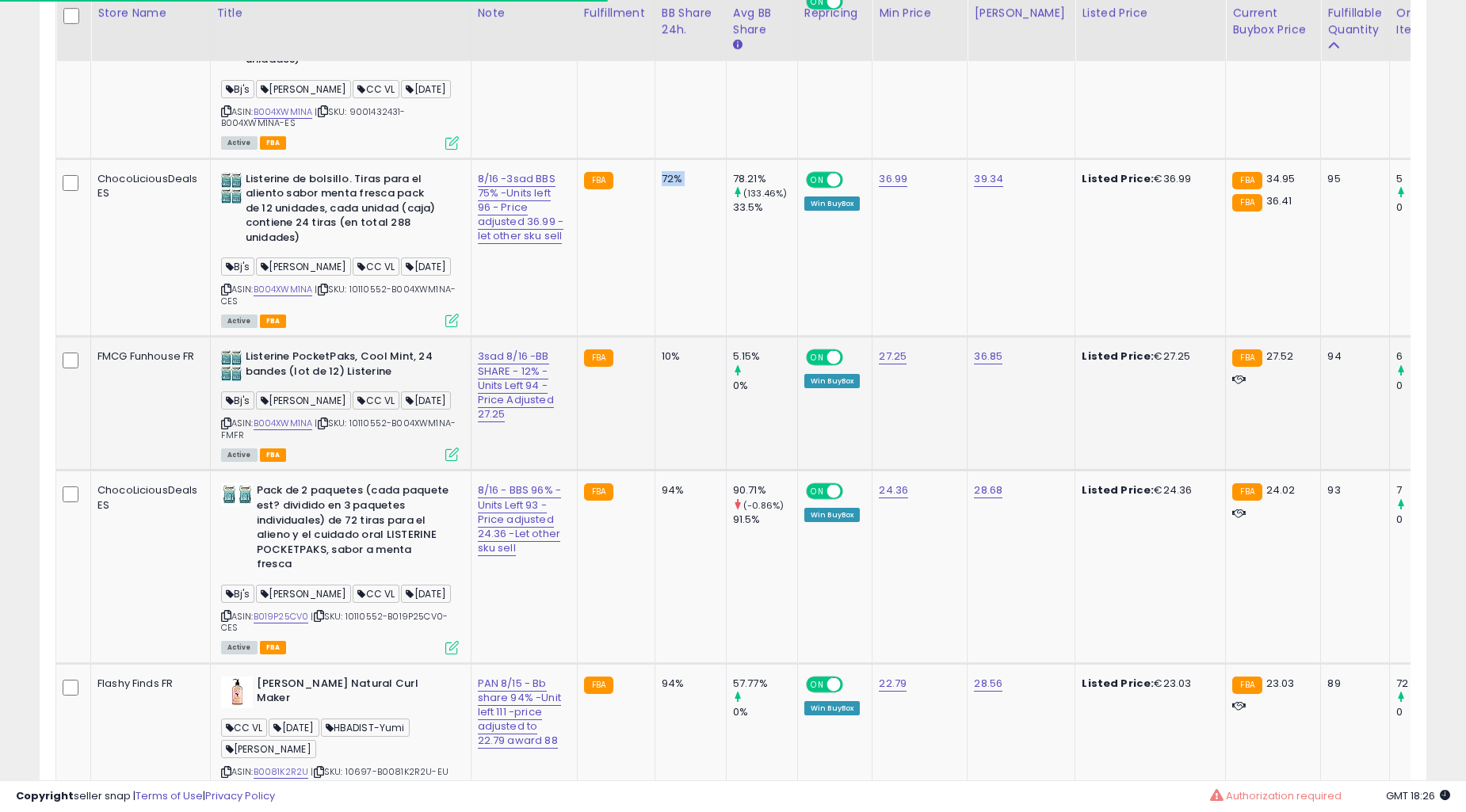
click at [678, 336] on td "72%" at bounding box center [690, 247] width 72 height 178
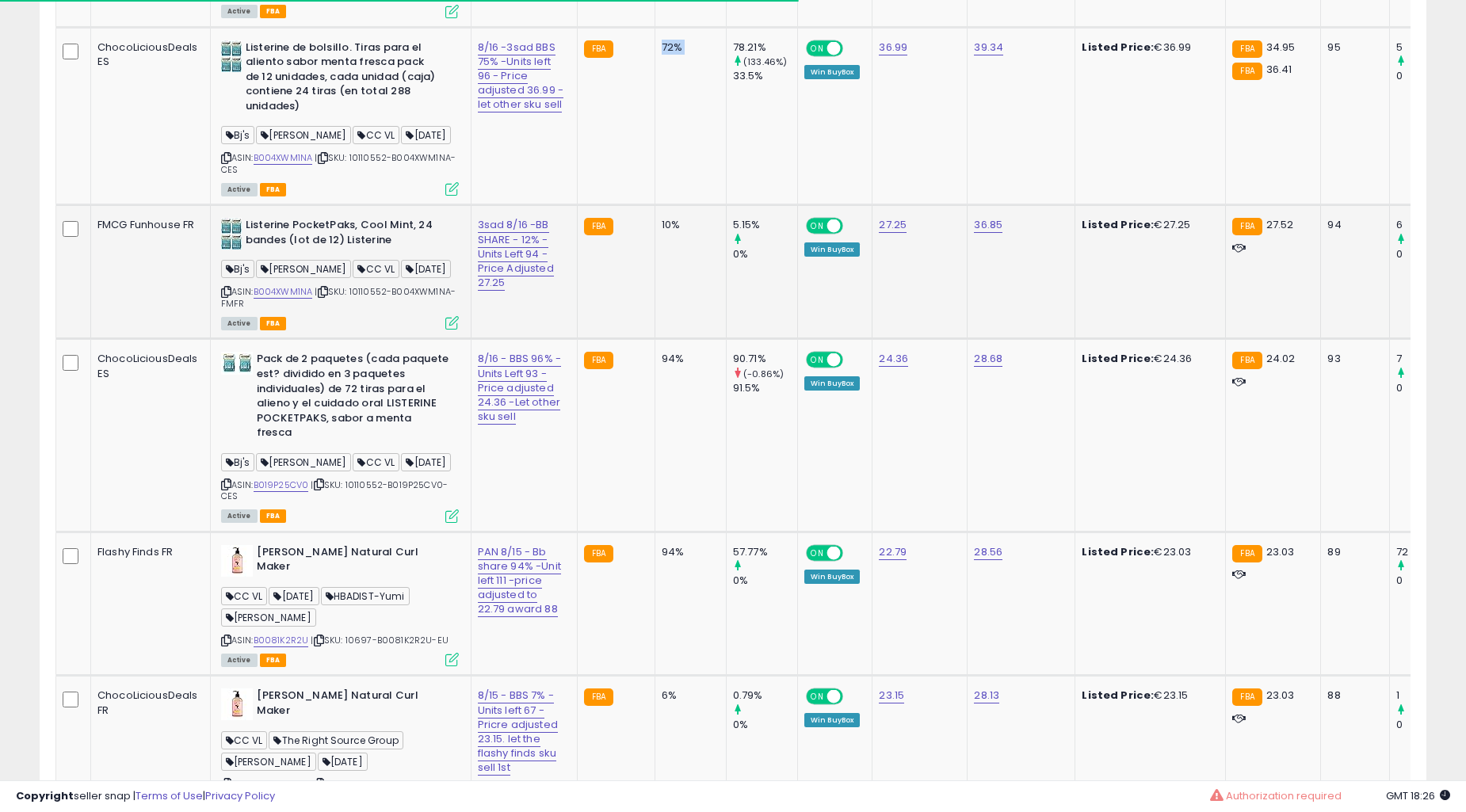
click at [678, 339] on td "10%" at bounding box center [690, 272] width 72 height 134
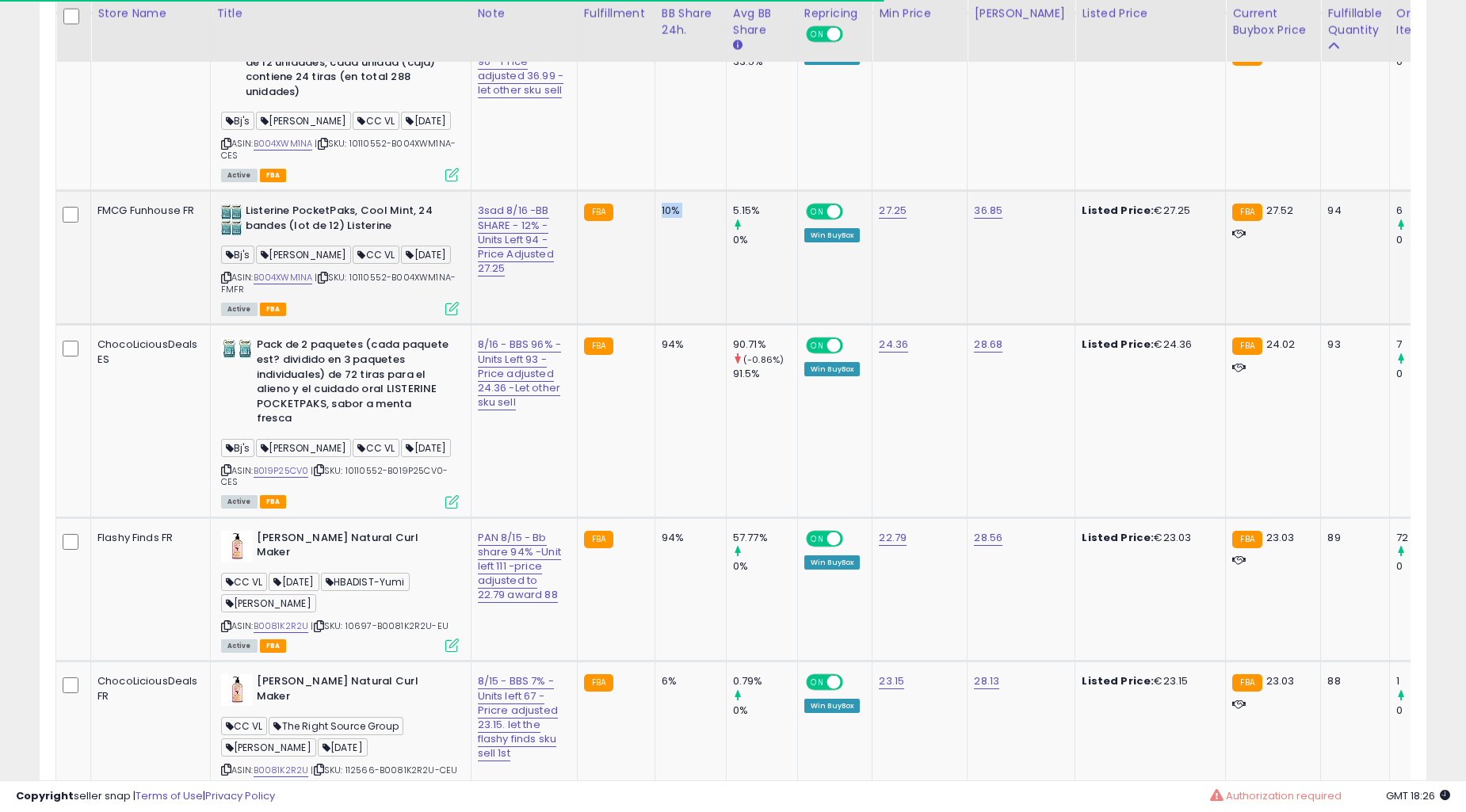
click at [678, 325] on td "10%" at bounding box center [690, 258] width 72 height 134
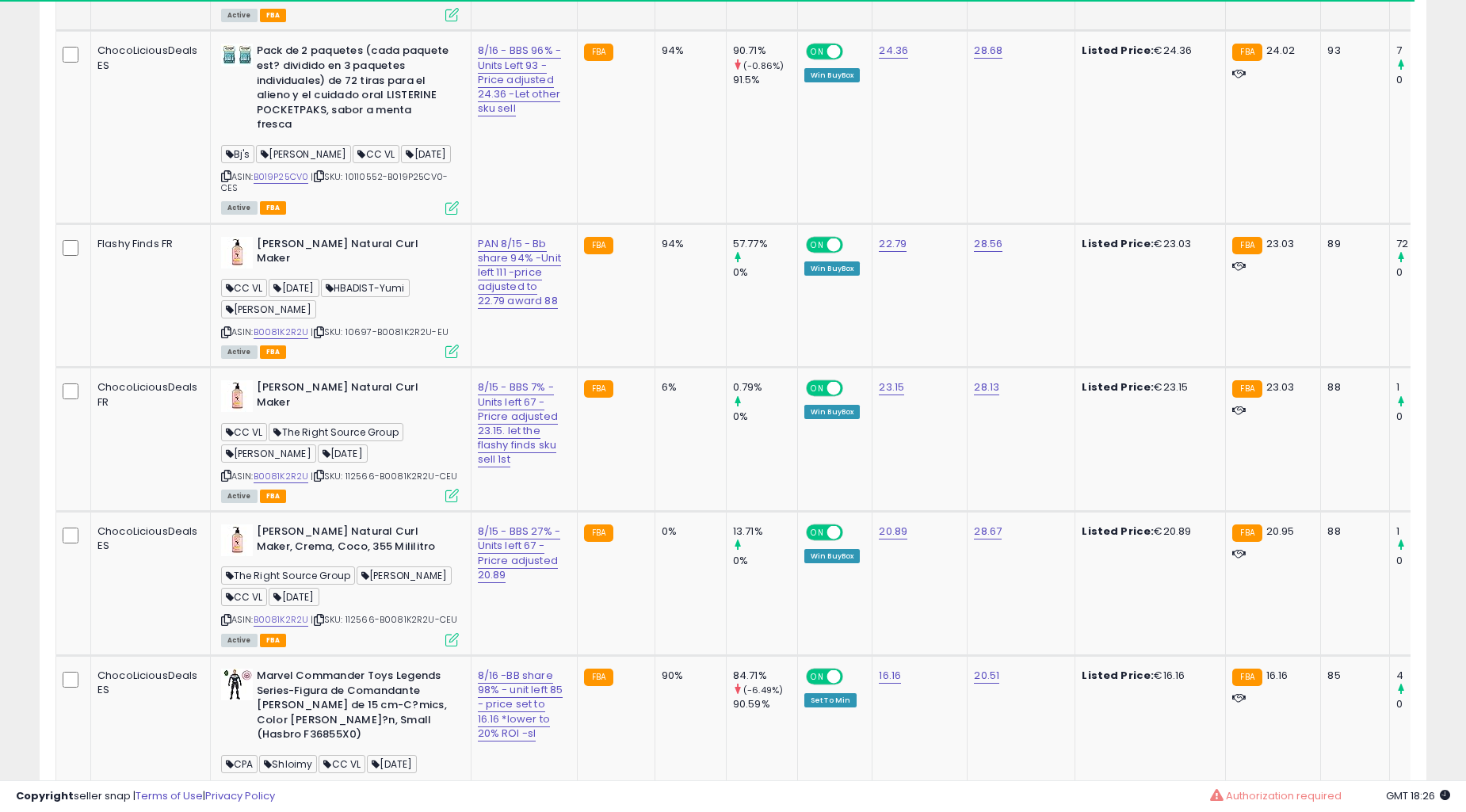
click at [678, 367] on td "94%" at bounding box center [690, 295] width 72 height 144
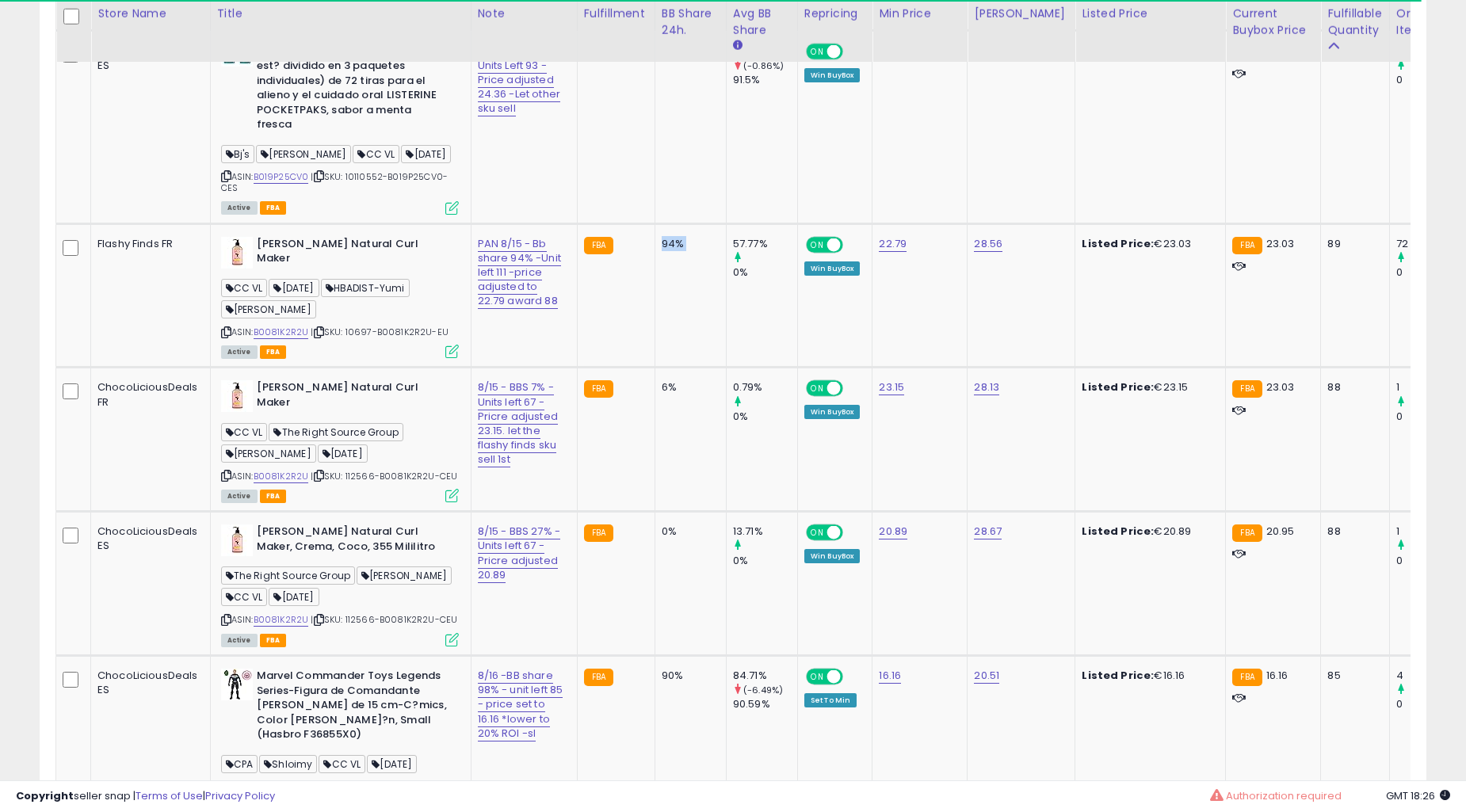
click at [678, 367] on td "94%" at bounding box center [690, 295] width 72 height 144
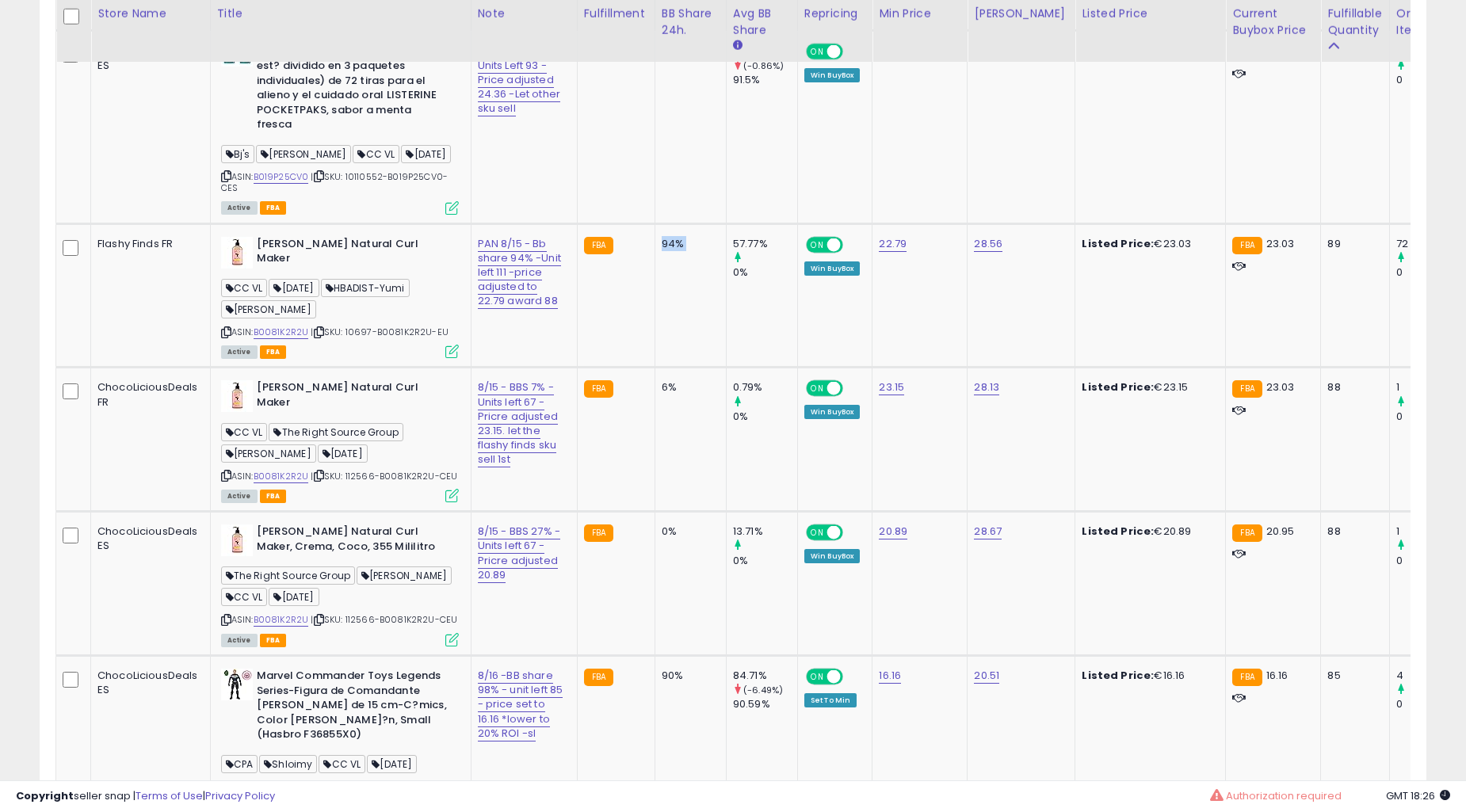
click at [678, 367] on td "94%" at bounding box center [690, 295] width 72 height 144
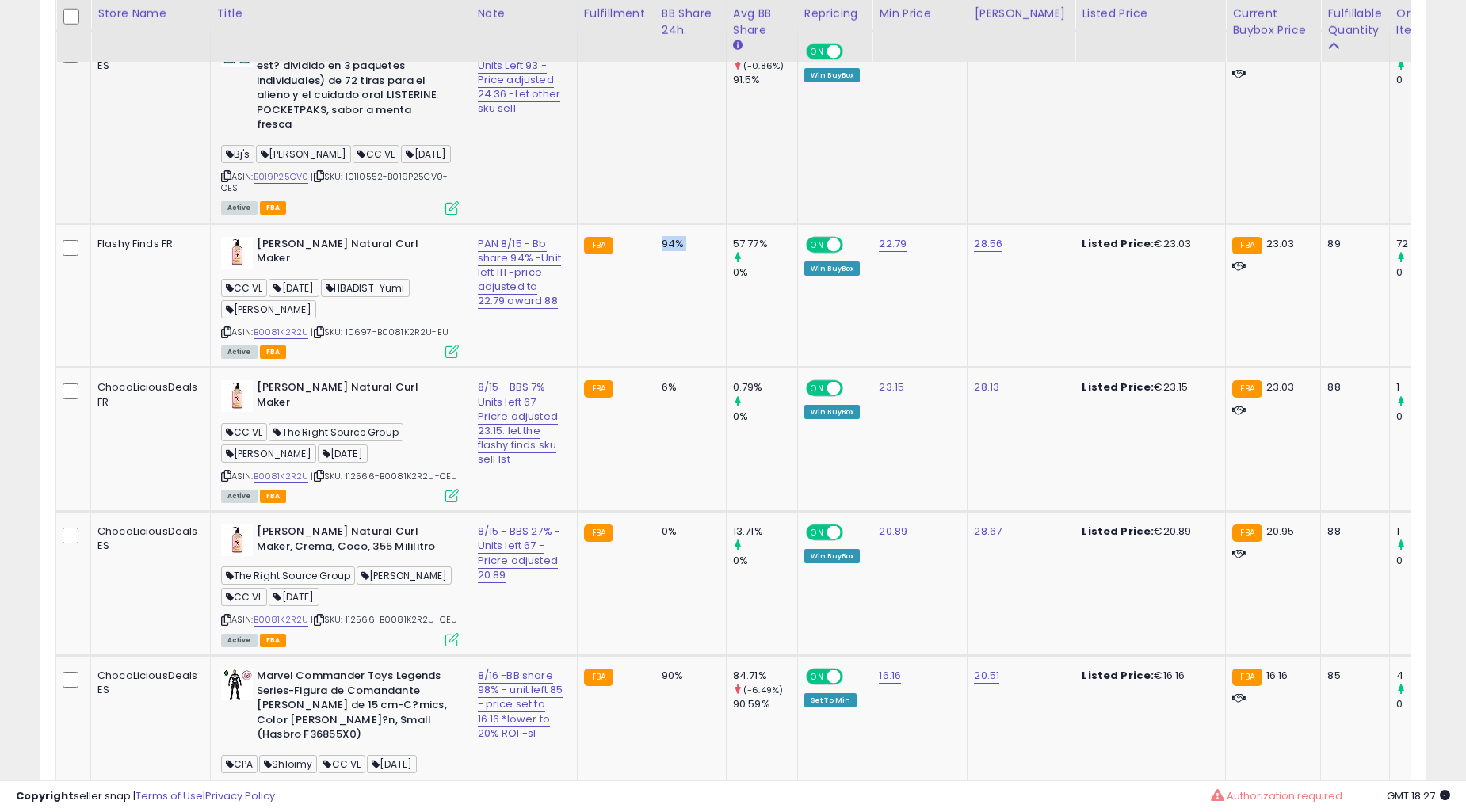
click at [605, 223] on td "FBA" at bounding box center [616, 127] width 78 height 192
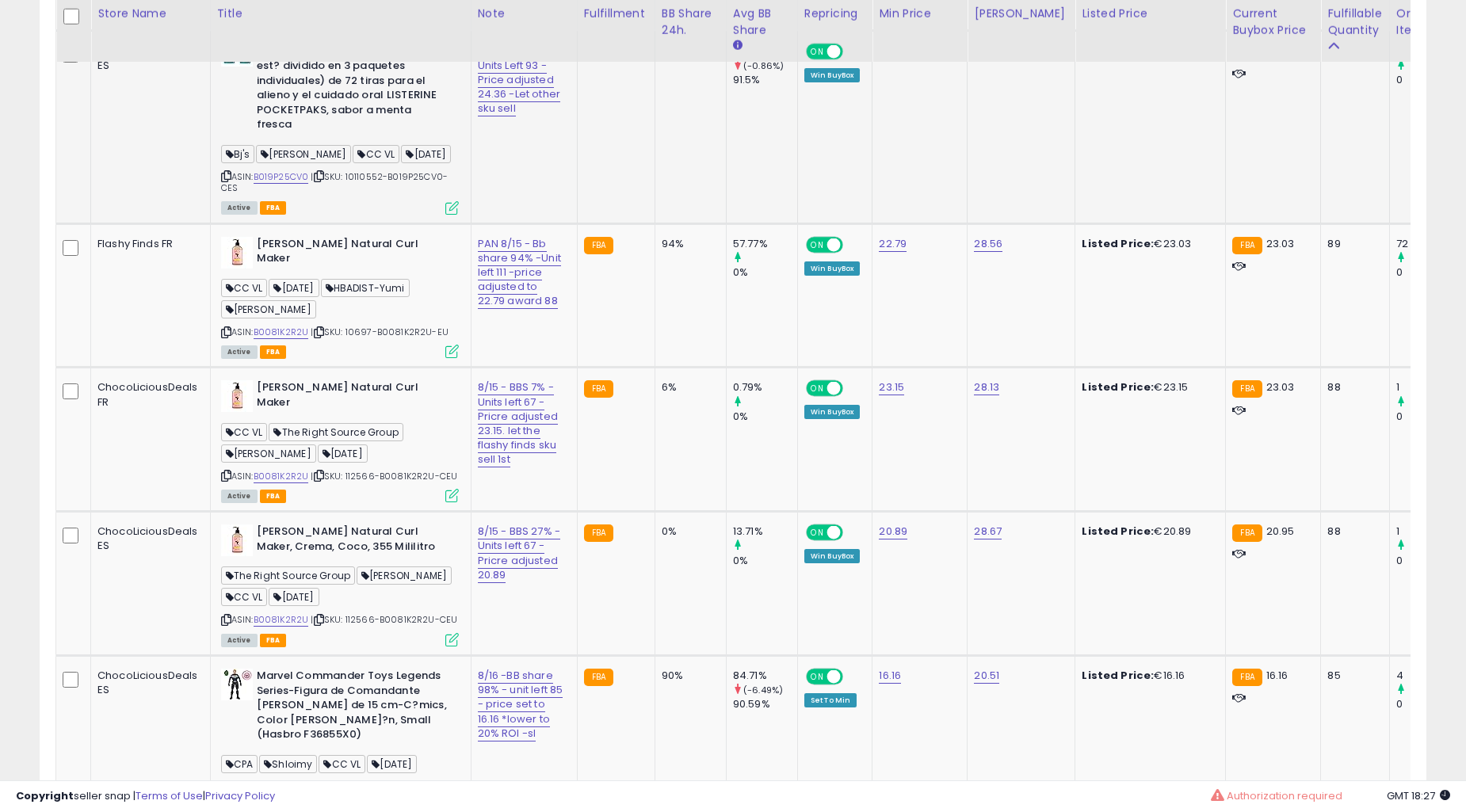
click at [605, 223] on td "FBA" at bounding box center [616, 127] width 78 height 192
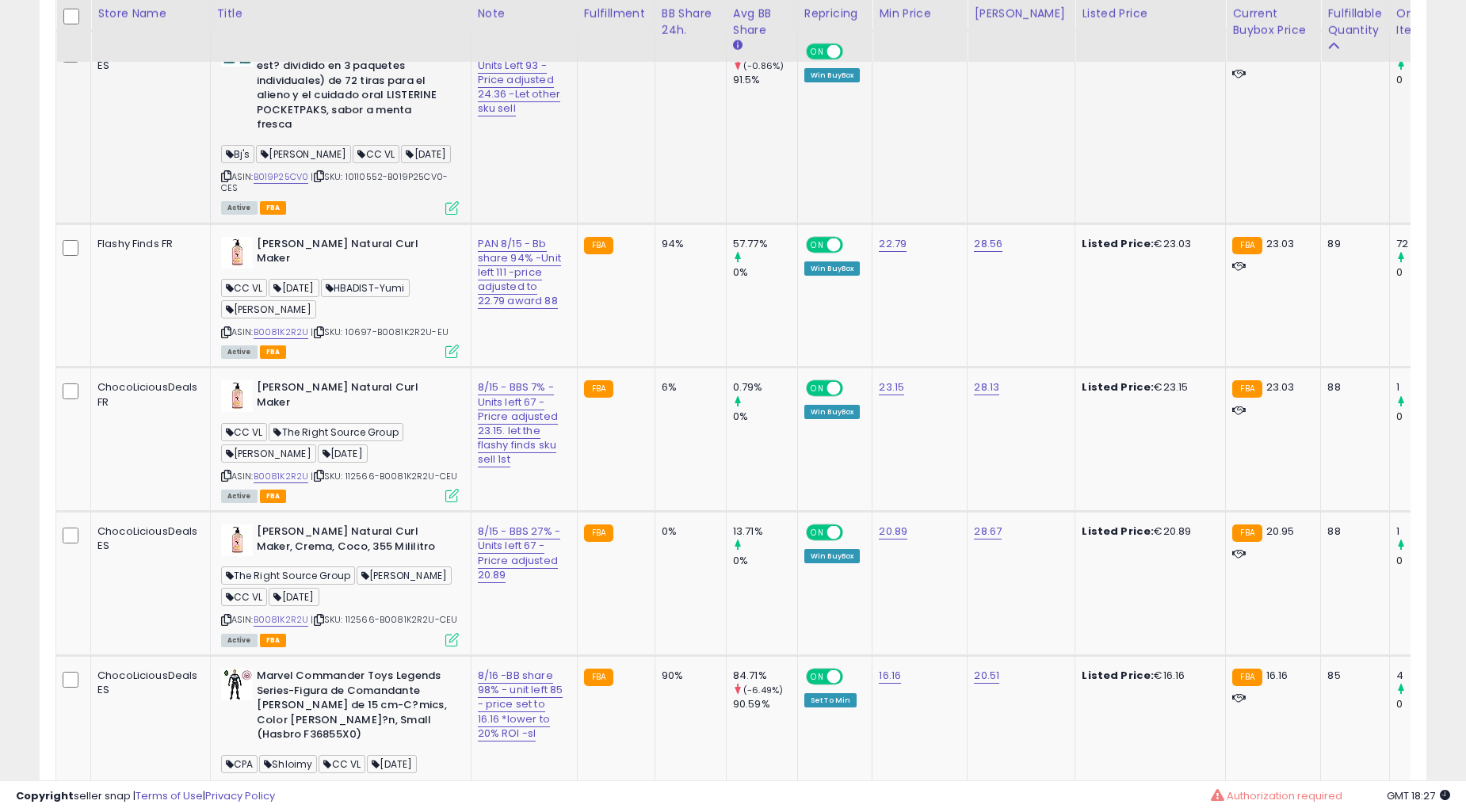
click at [605, 223] on td "FBA" at bounding box center [616, 127] width 78 height 192
click at [655, 223] on td "94%" at bounding box center [690, 127] width 72 height 192
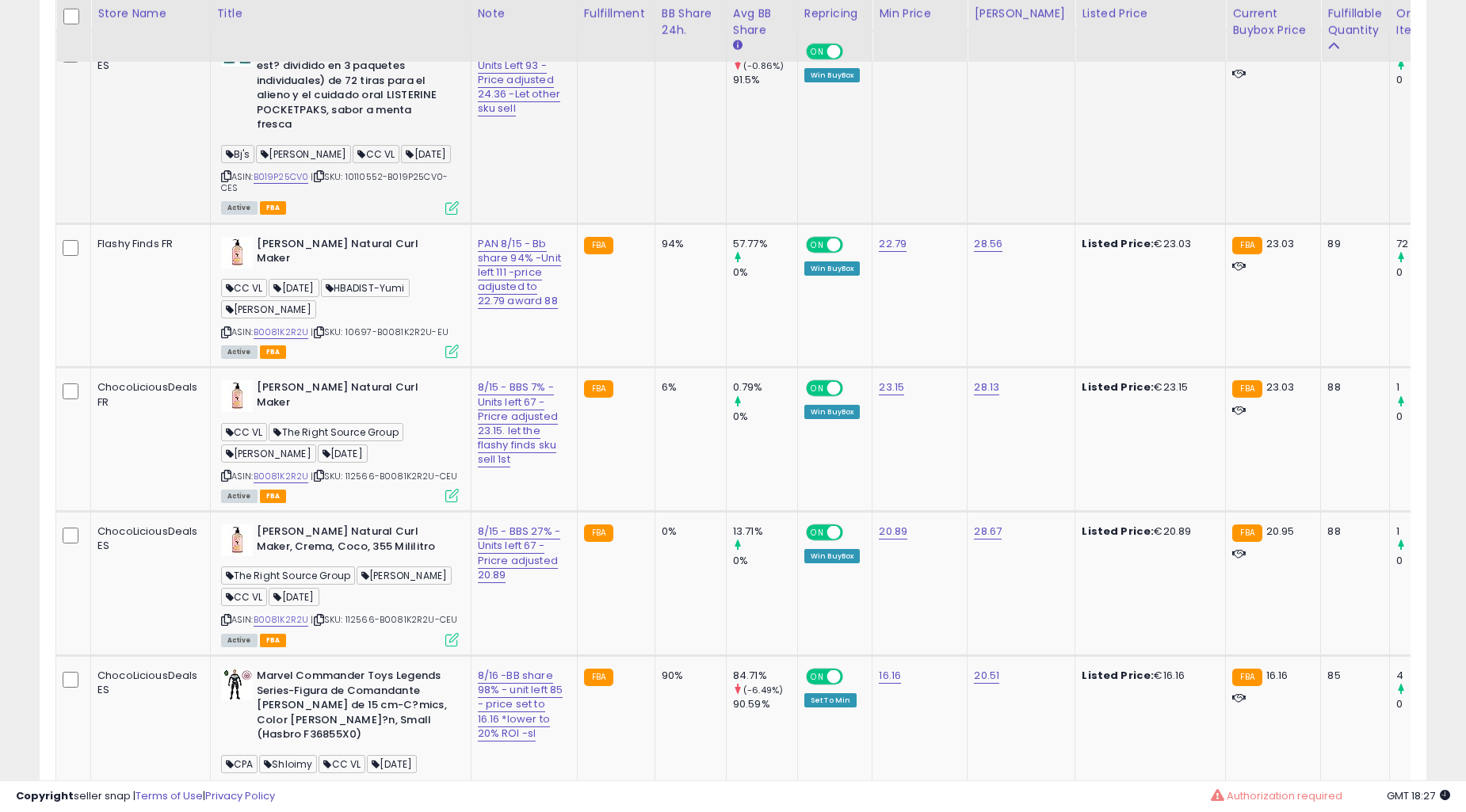
click at [655, 223] on td "94%" at bounding box center [690, 127] width 72 height 192
click at [655, 367] on td "6%" at bounding box center [690, 439] width 72 height 144
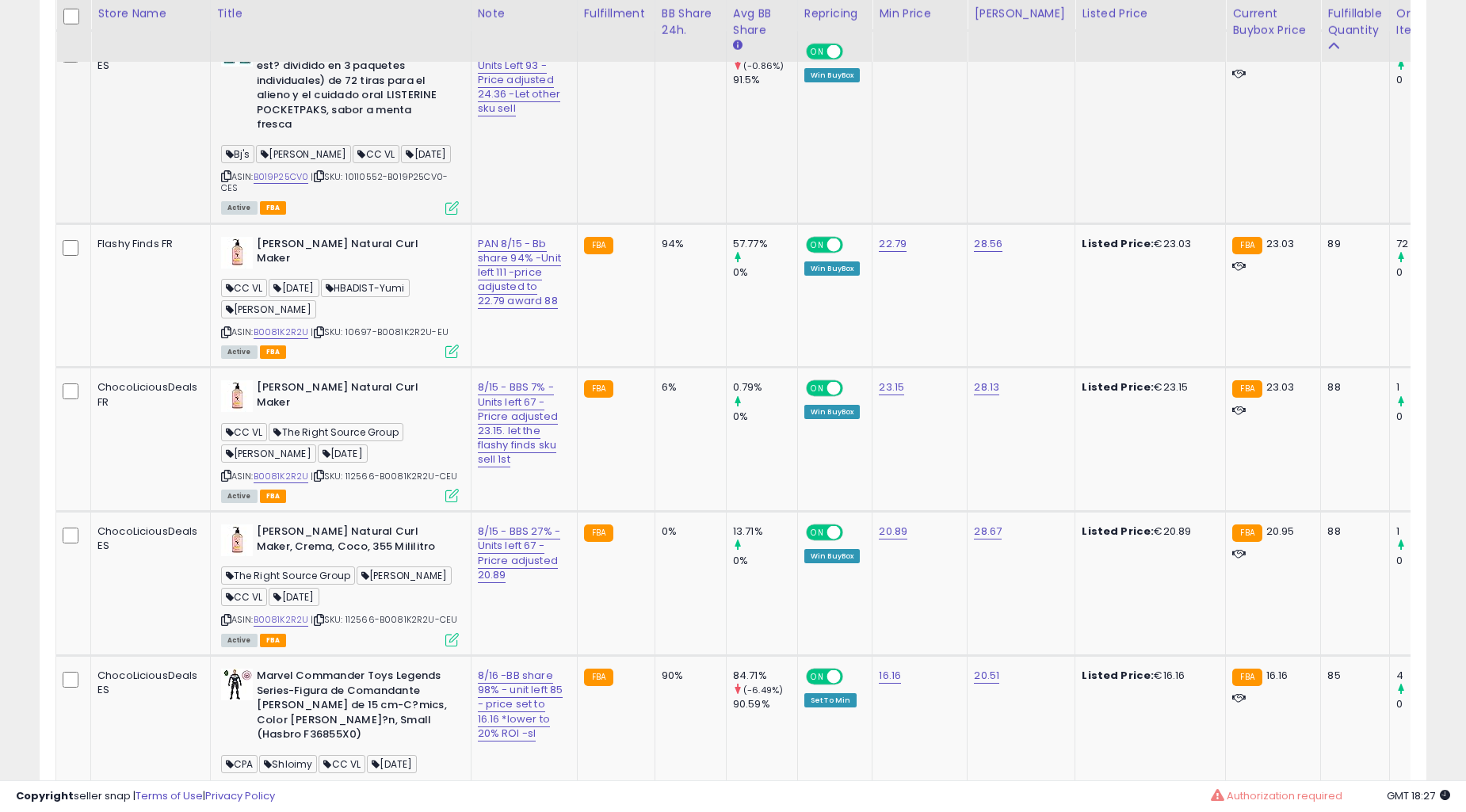
scroll to position [6453, 0]
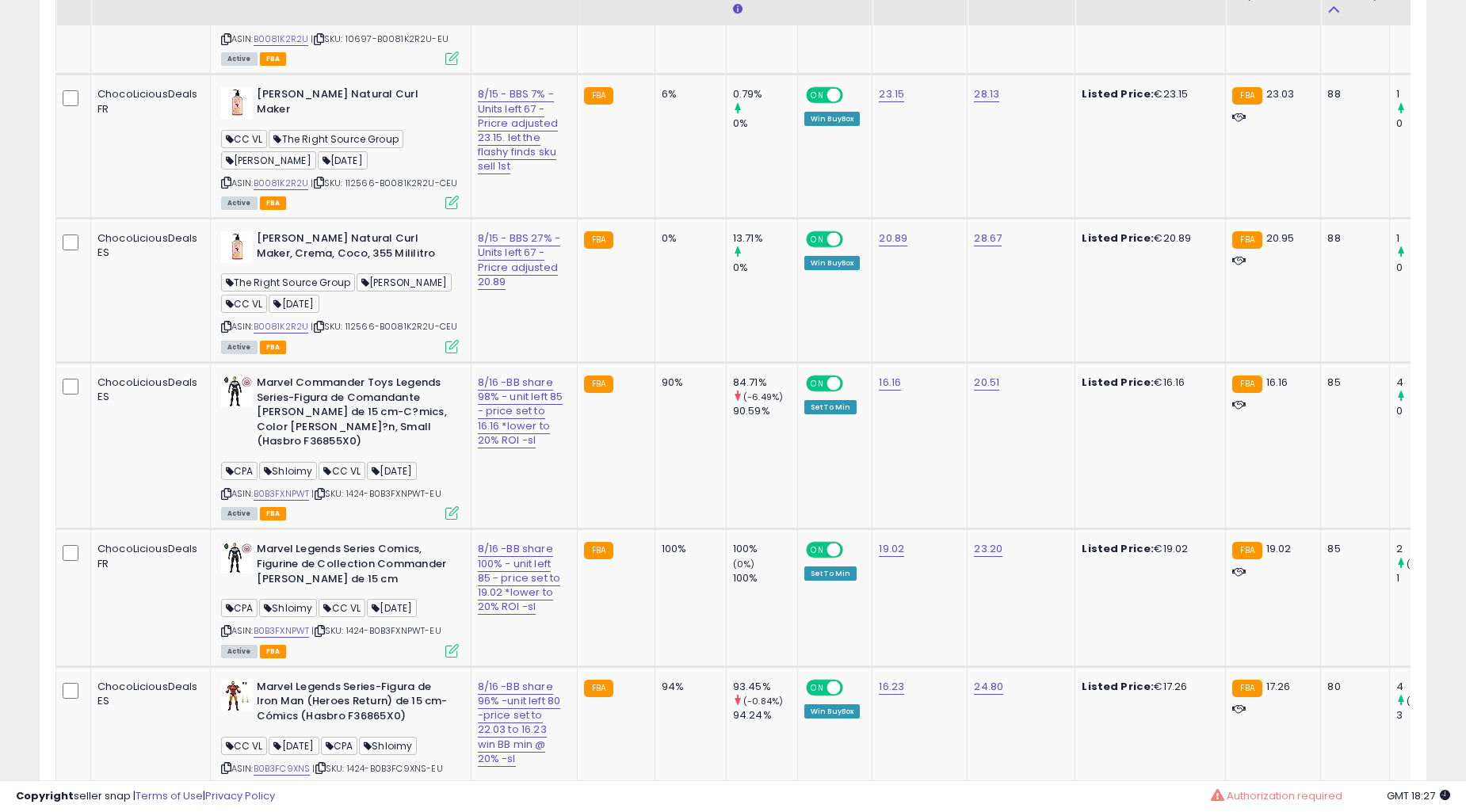
click at [655, 219] on td "6%" at bounding box center [690, 146] width 72 height 144
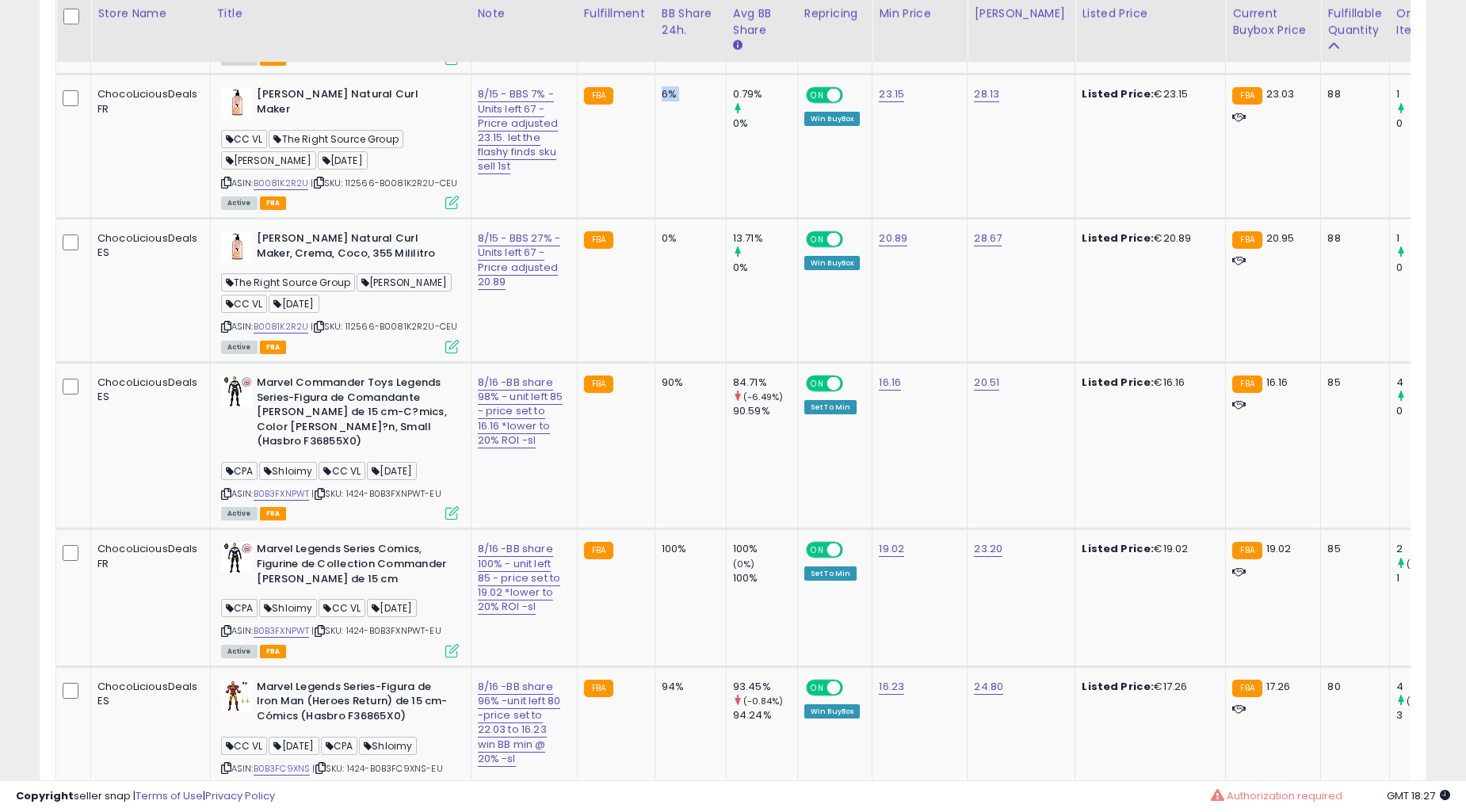
click at [655, 219] on td "6%" at bounding box center [690, 146] width 72 height 144
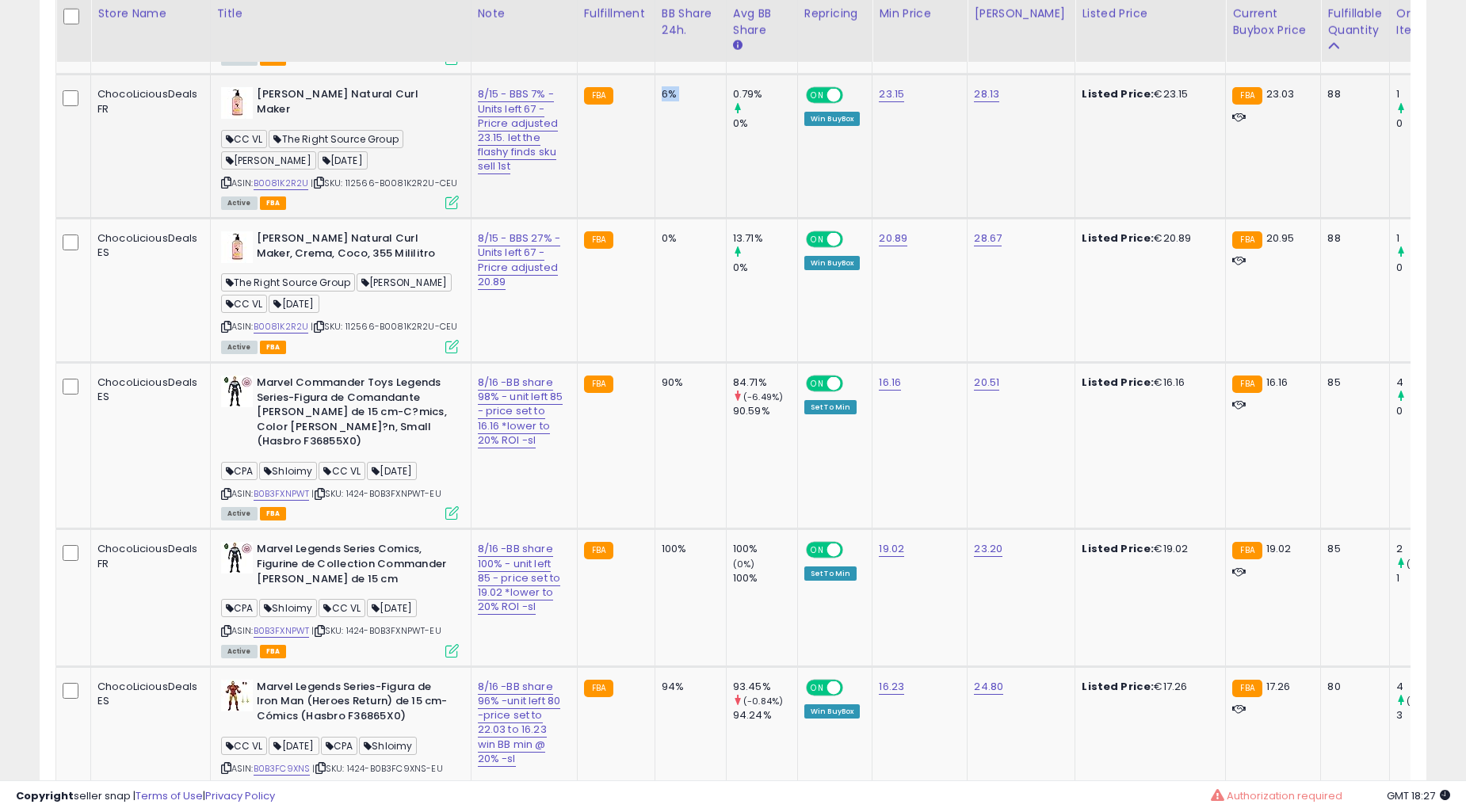
click at [655, 219] on td "6%" at bounding box center [690, 146] width 72 height 144
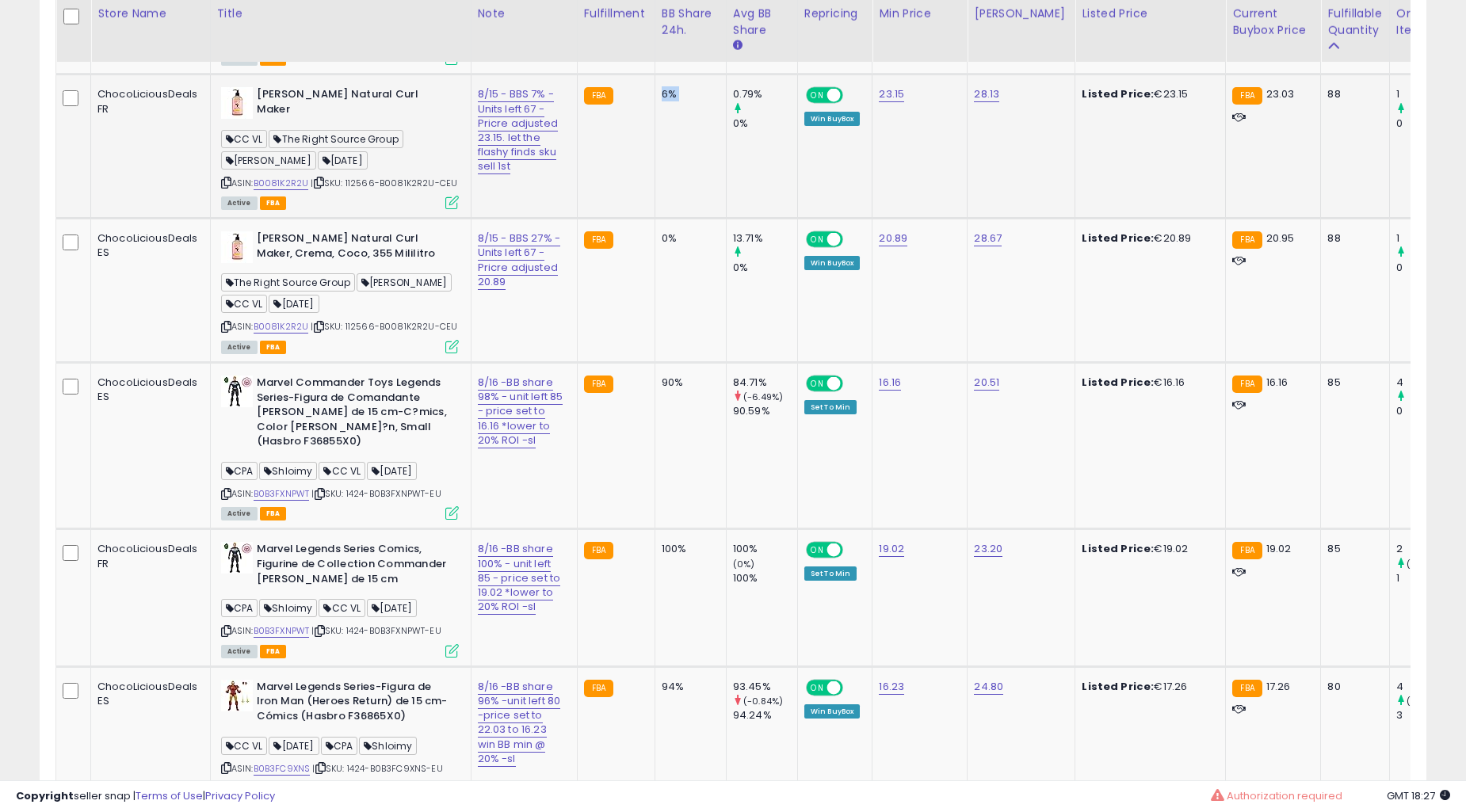
click at [655, 530] on td "100%" at bounding box center [690, 598] width 72 height 137
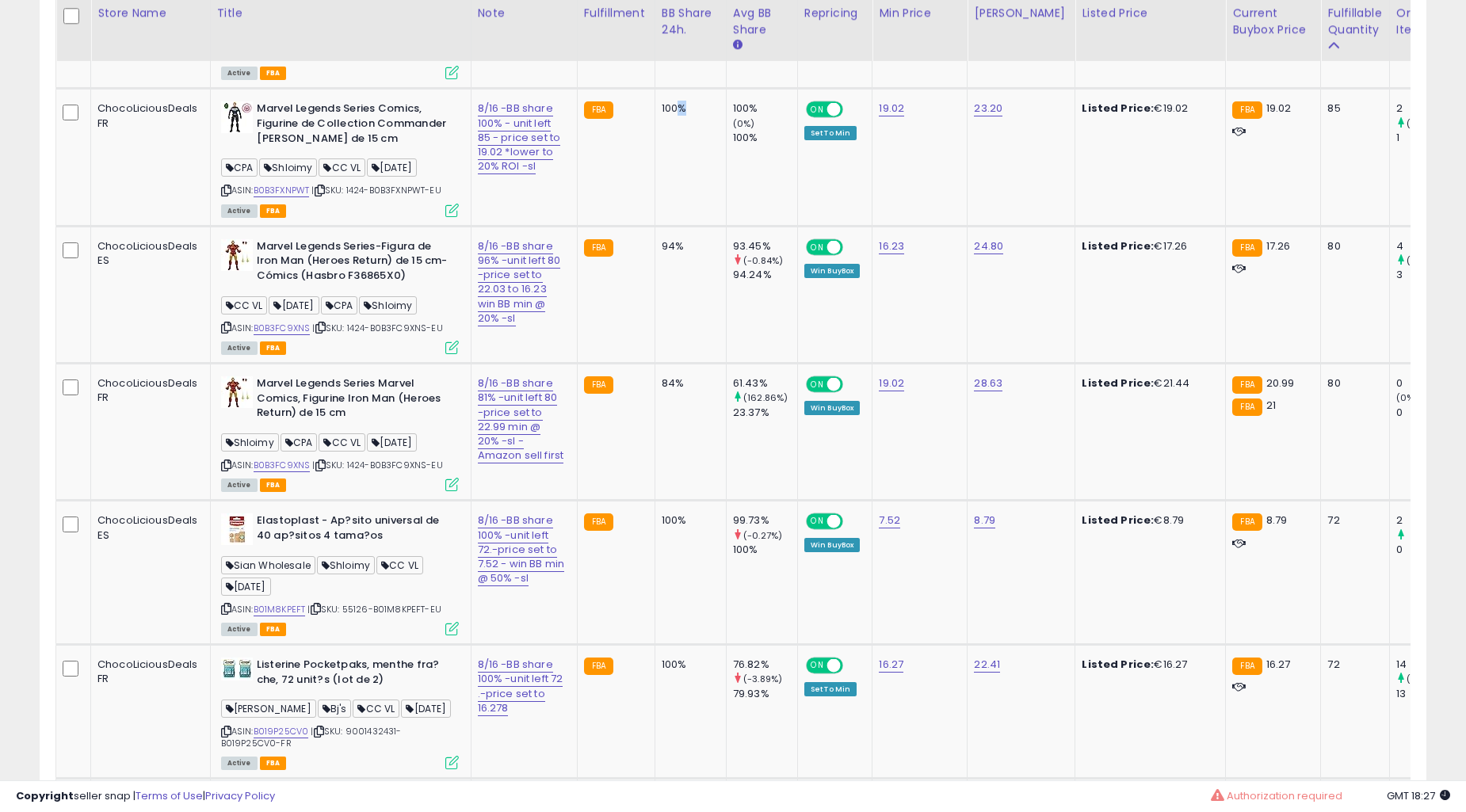
click at [655, 226] on td "100%" at bounding box center [690, 157] width 72 height 137
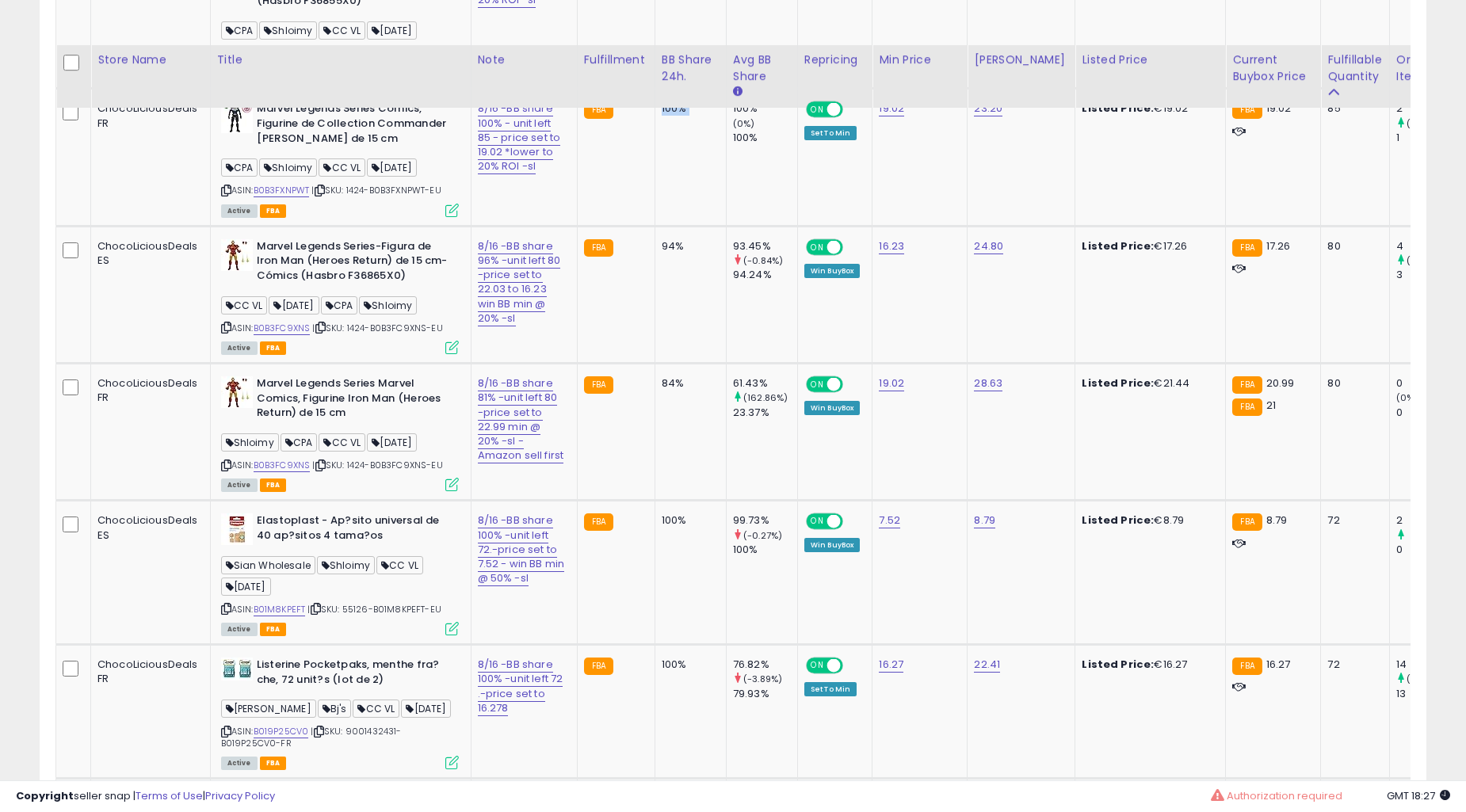
scroll to position [7041, 0]
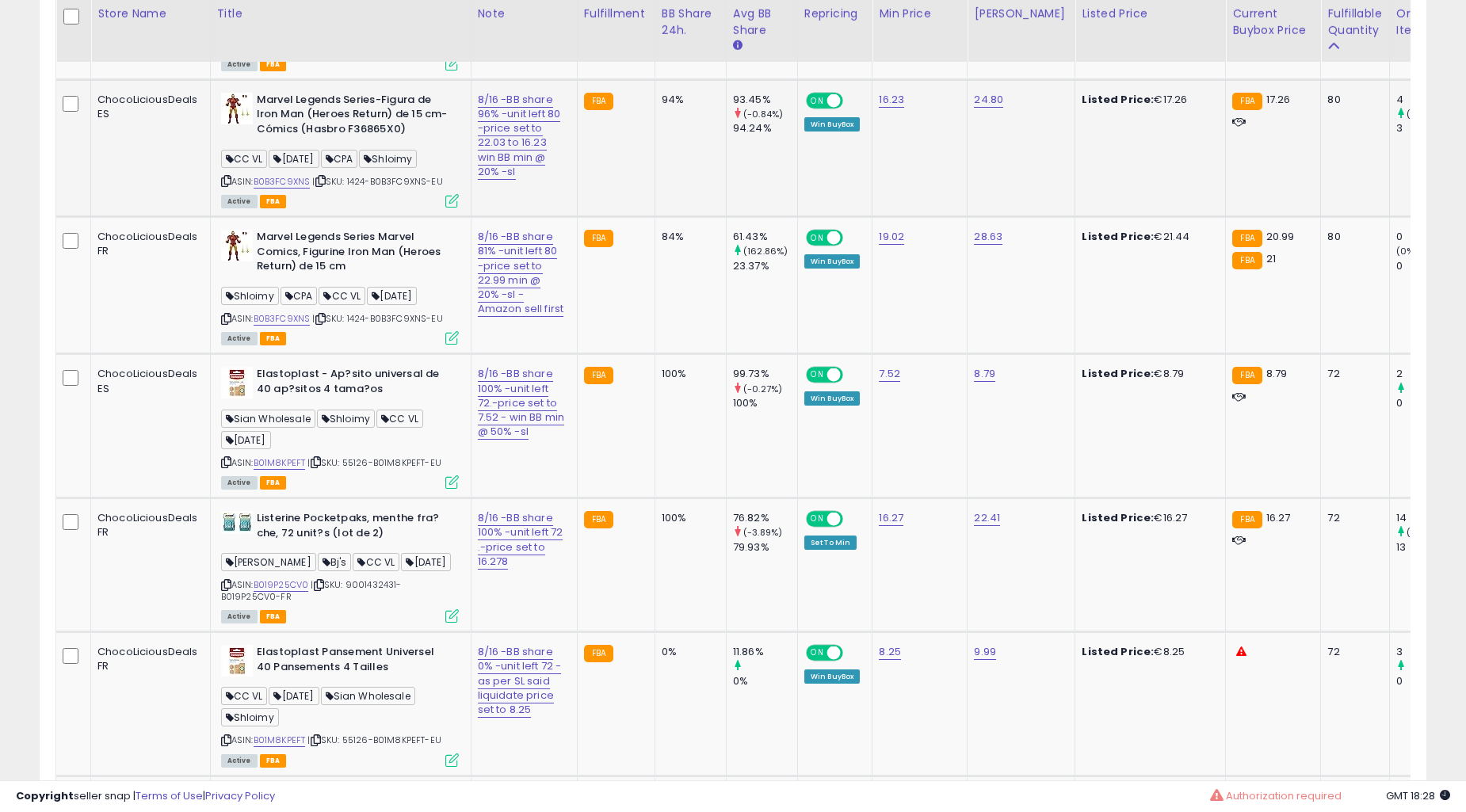
click at [655, 216] on td "94%" at bounding box center [690, 147] width 72 height 137
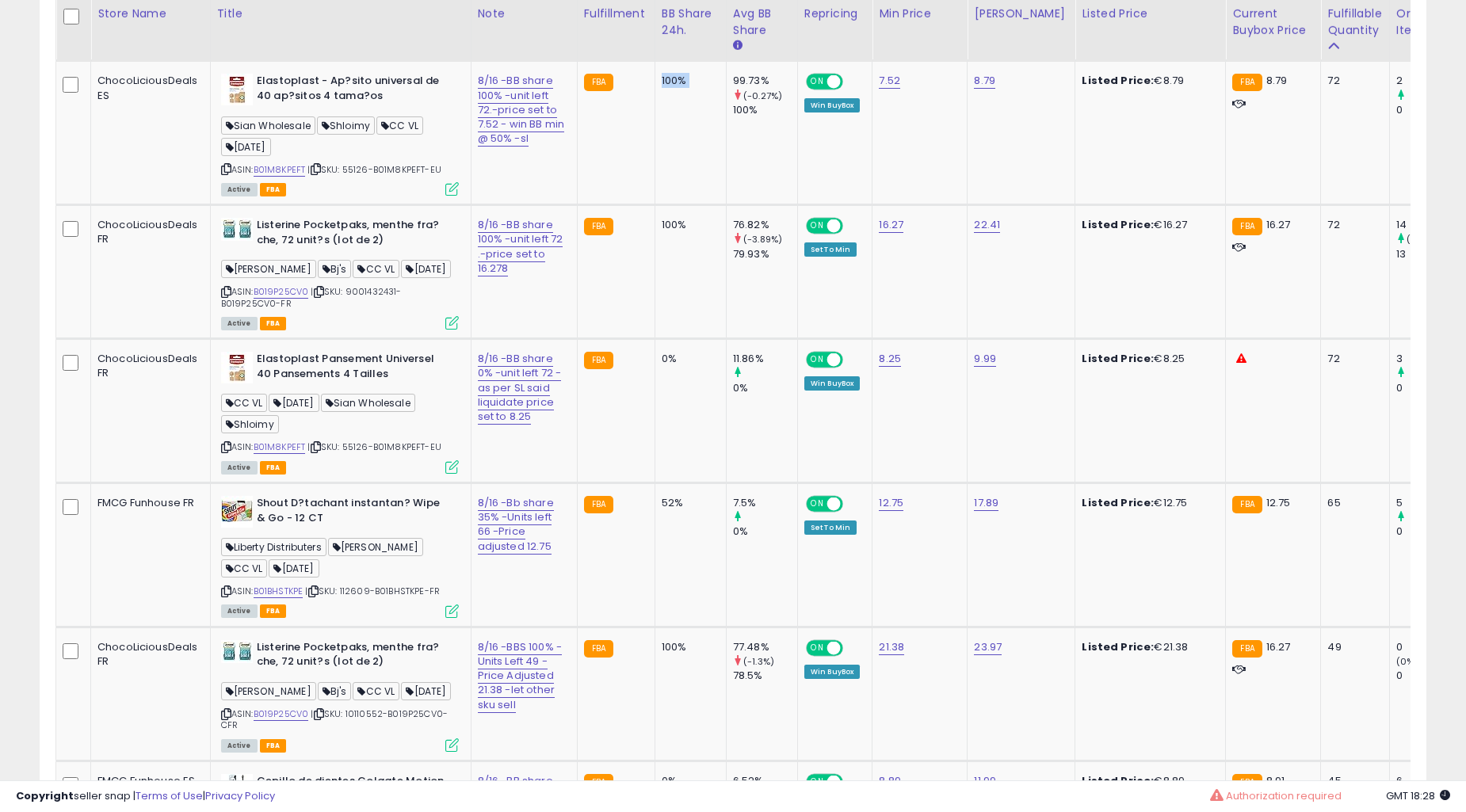
click at [655, 205] on td "100%" at bounding box center [690, 133] width 72 height 144
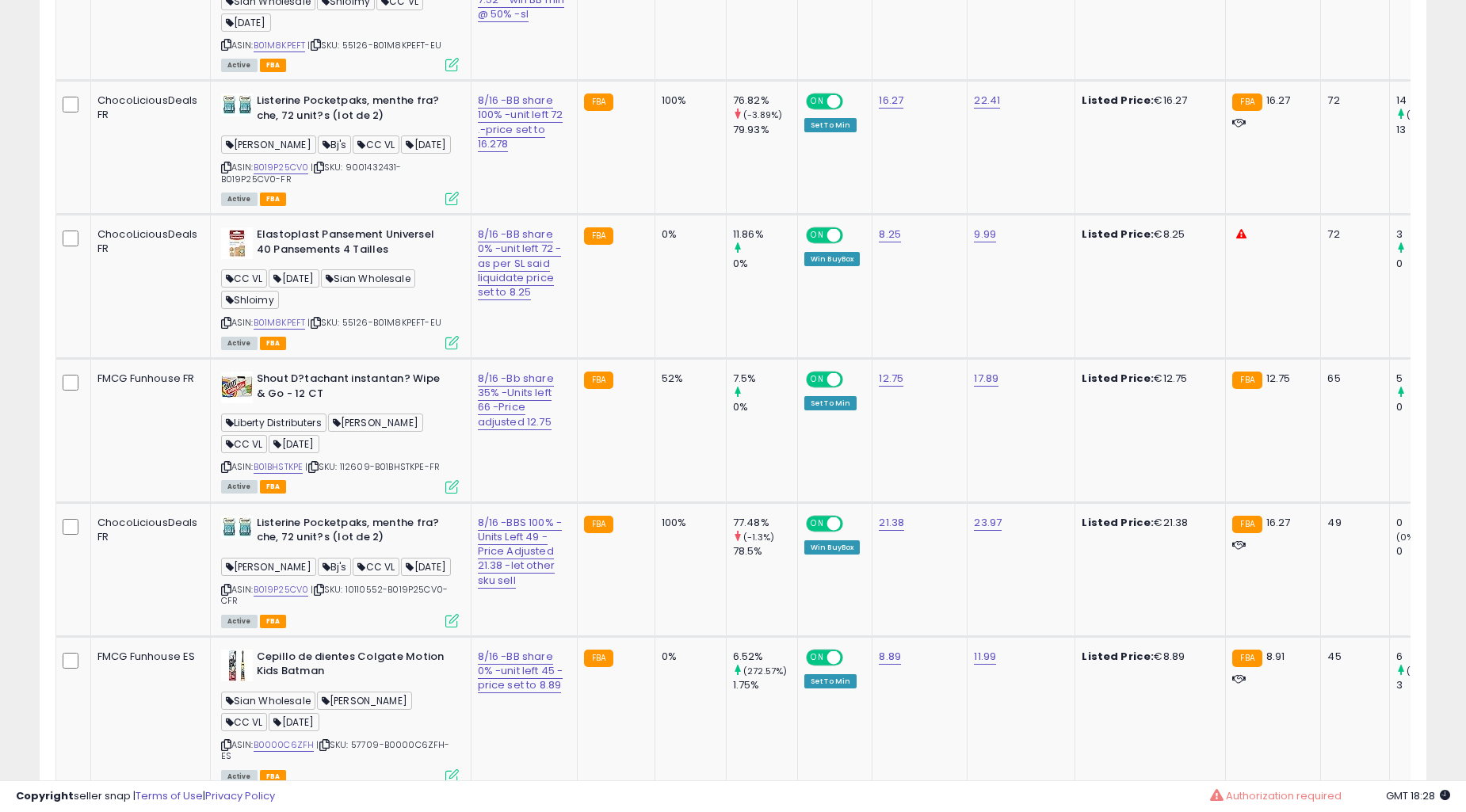
click at [655, 214] on td "100%" at bounding box center [690, 147] width 72 height 134
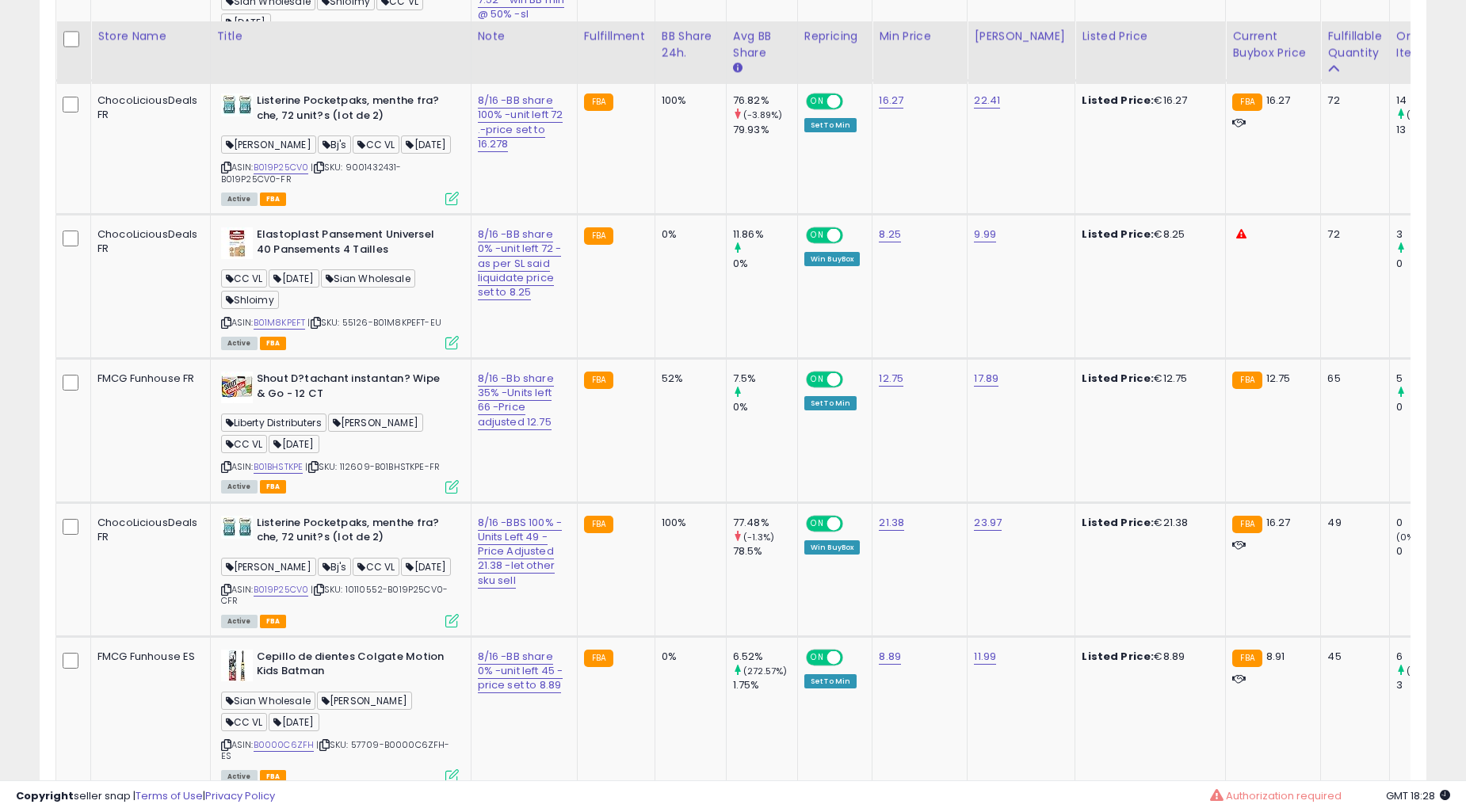
scroll to position [7482, 0]
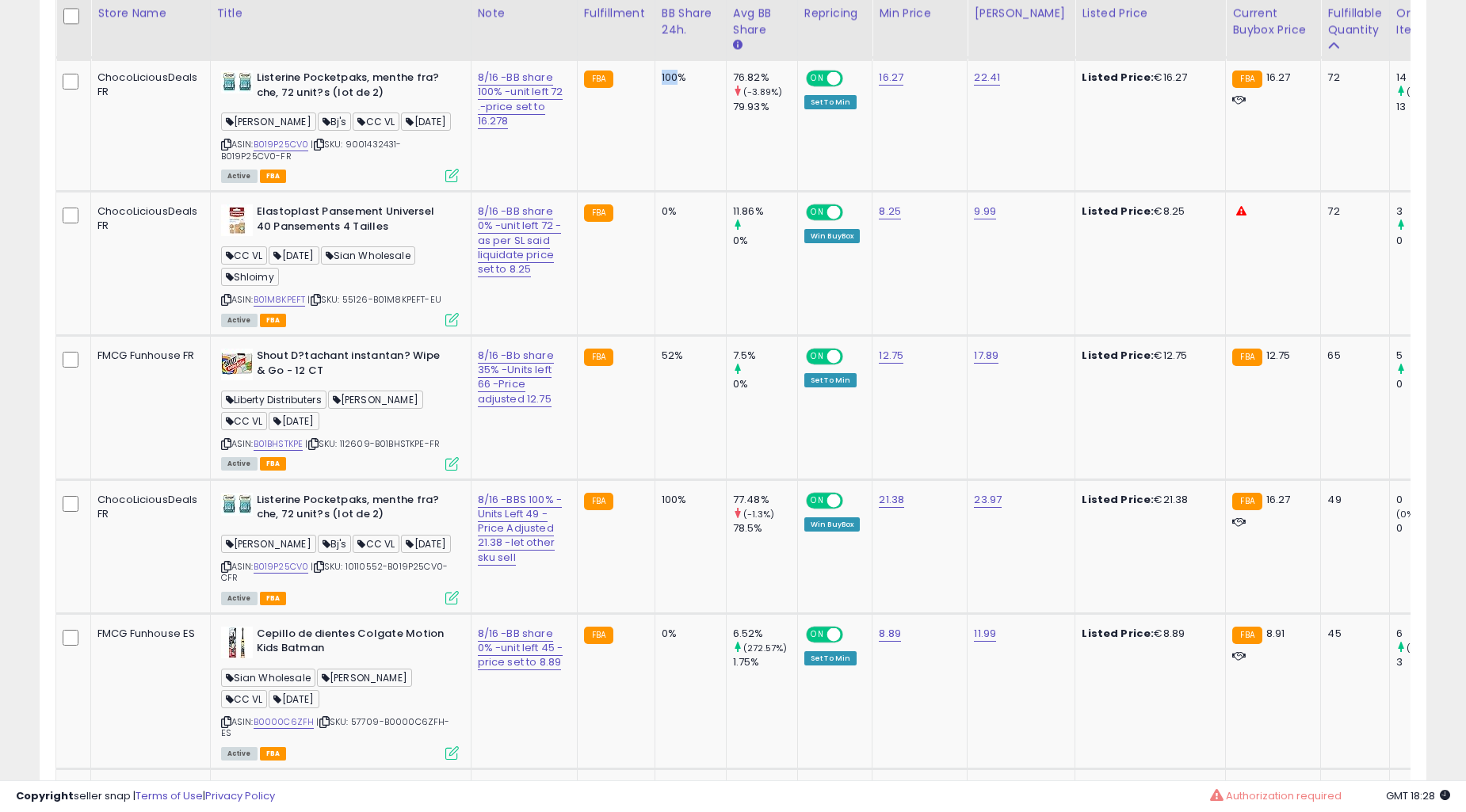
click at [655, 192] on td "100%" at bounding box center [690, 124] width 72 height 134
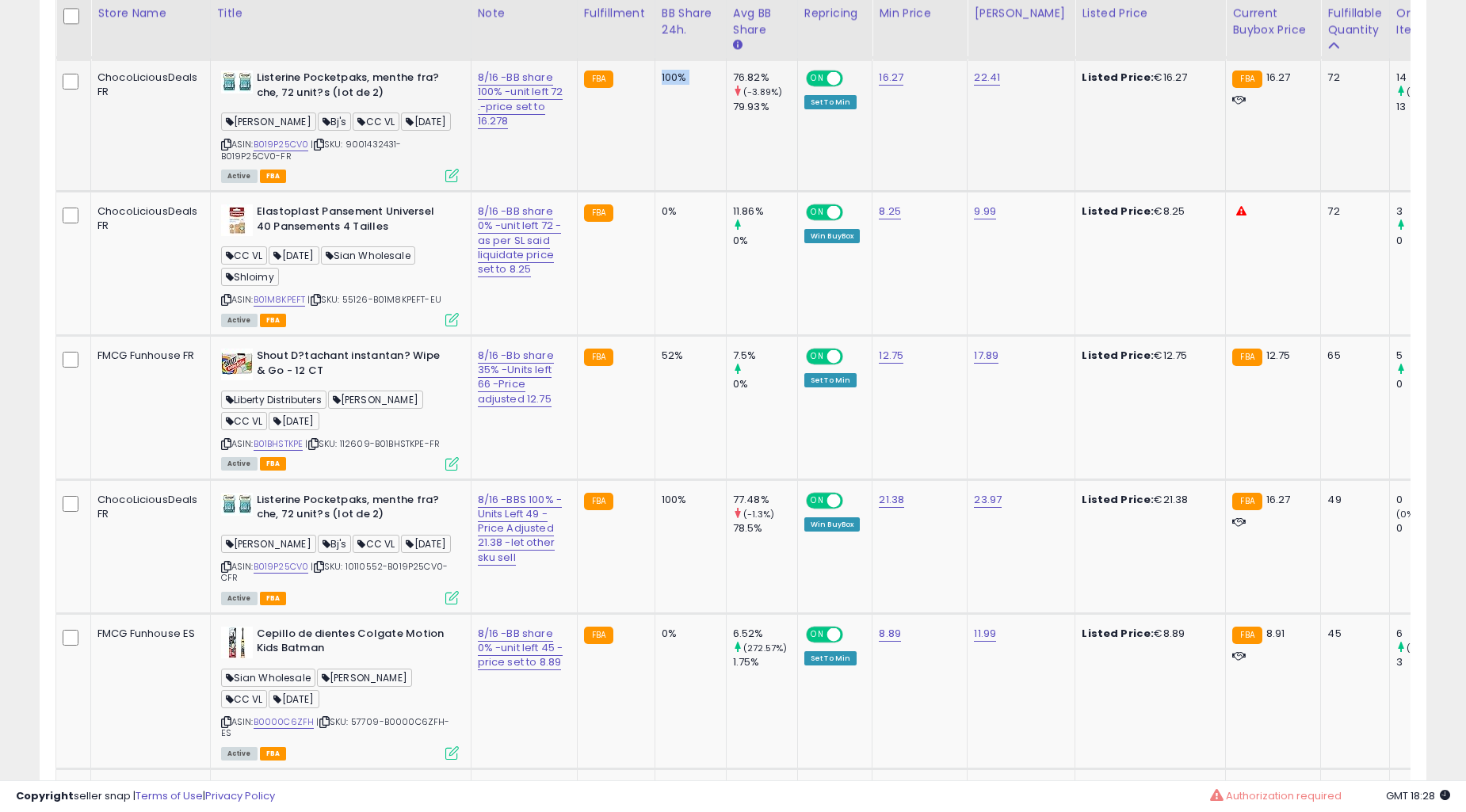
click at [655, 192] on td "100%" at bounding box center [690, 124] width 72 height 134
click at [655, 336] on td "0%" at bounding box center [690, 264] width 72 height 144
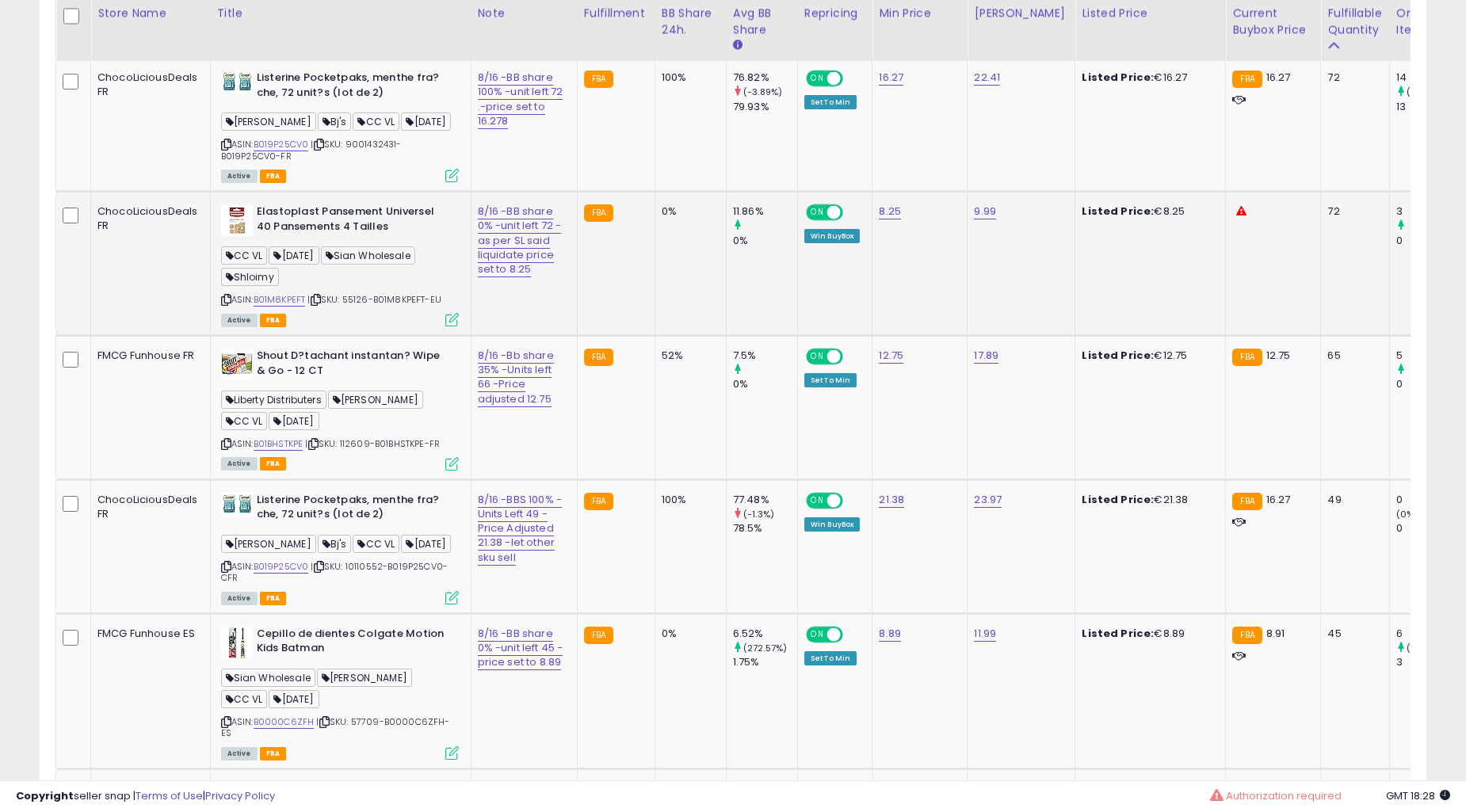
click at [655, 336] on td "0%" at bounding box center [690, 264] width 72 height 144
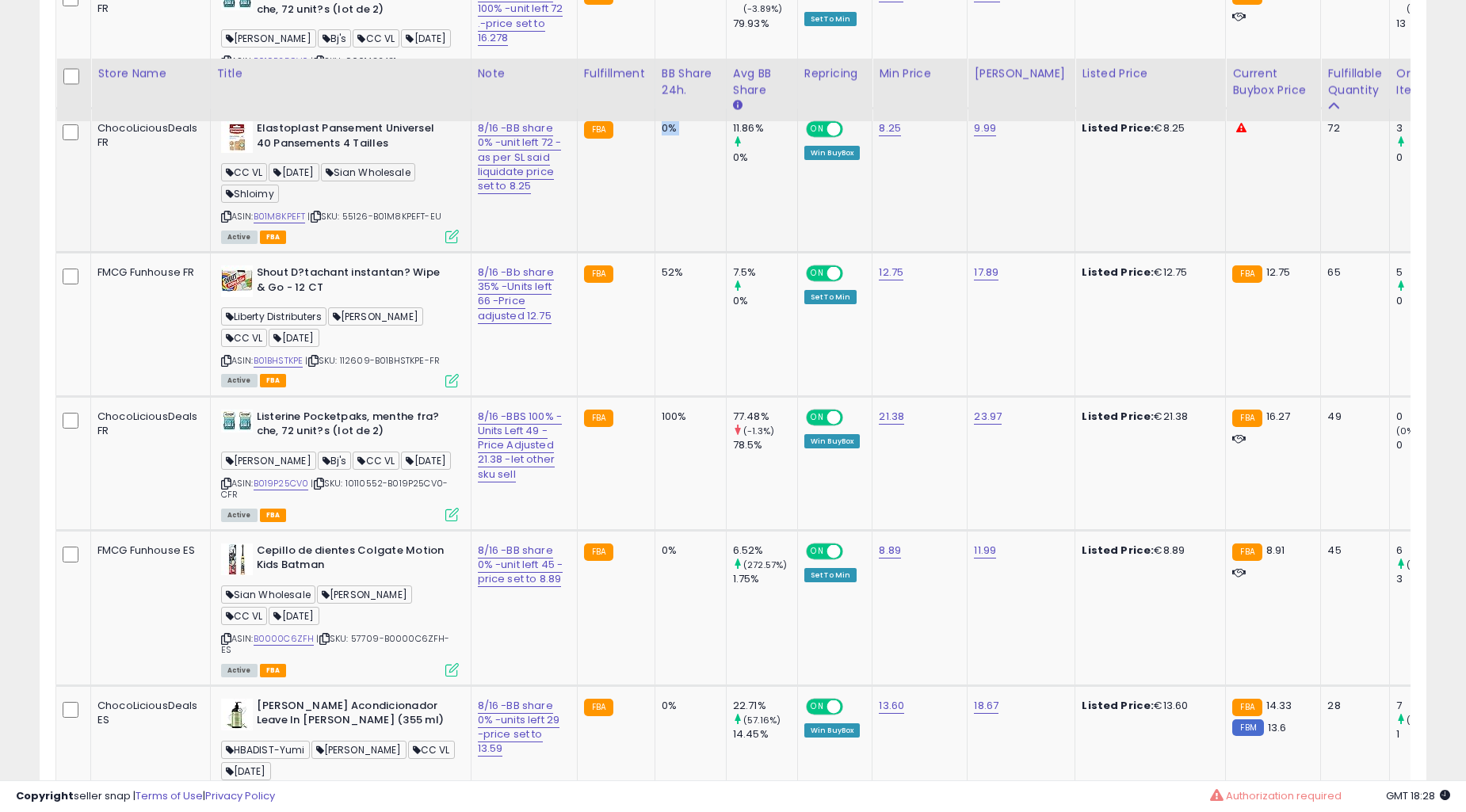
scroll to position [7628, 0]
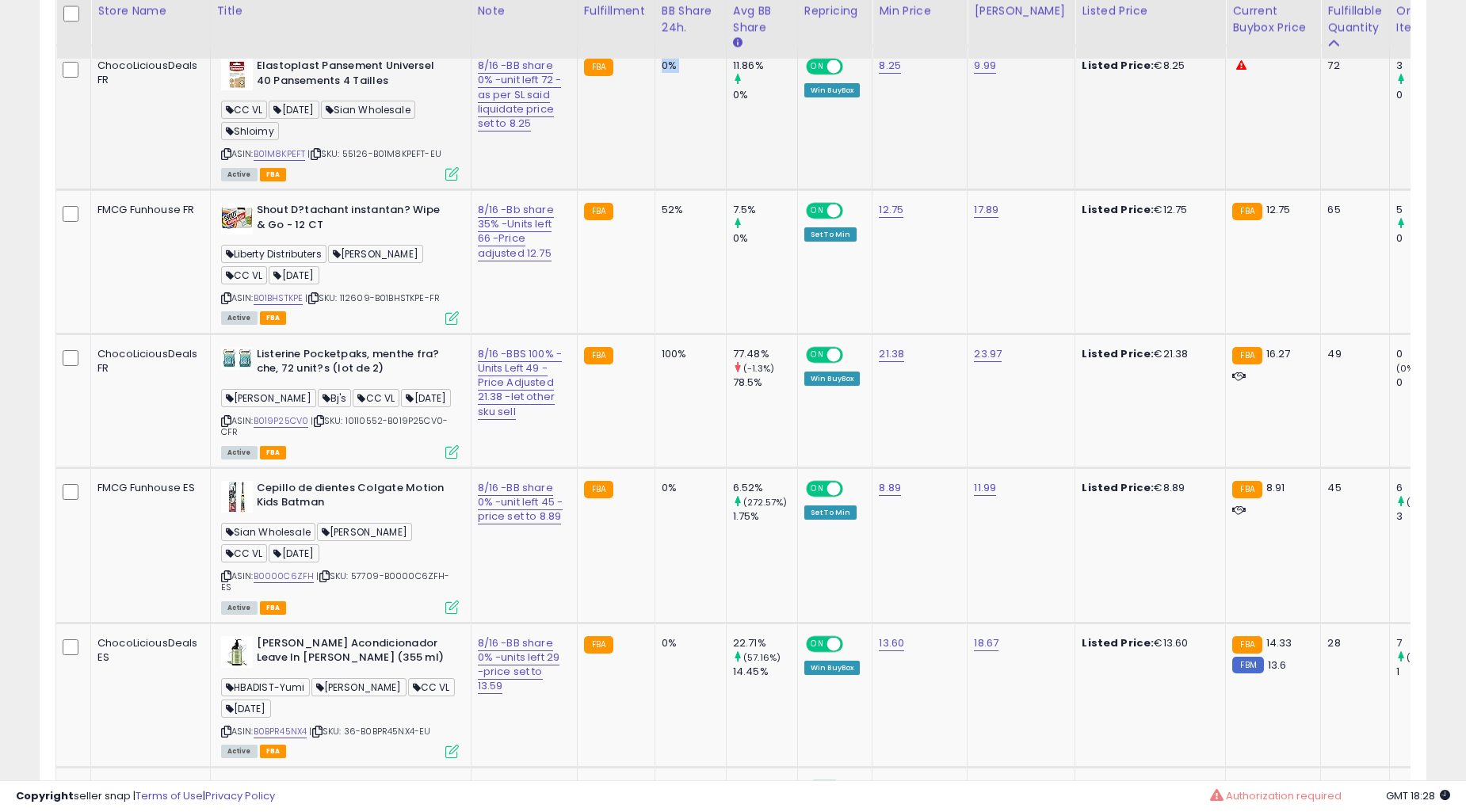
click at [655, 335] on td "52%" at bounding box center [690, 262] width 72 height 144
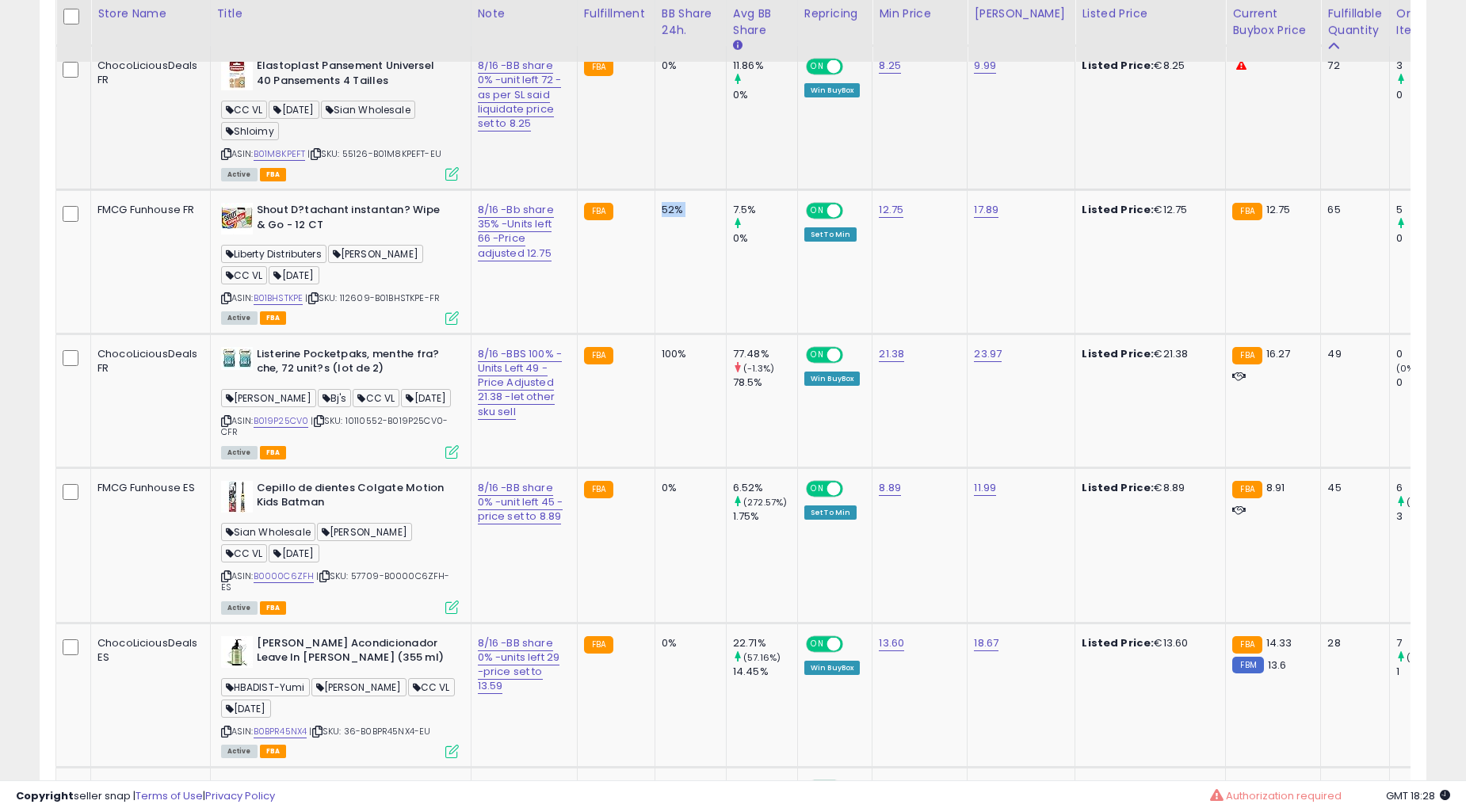
click at [655, 335] on td "52%" at bounding box center [690, 262] width 72 height 144
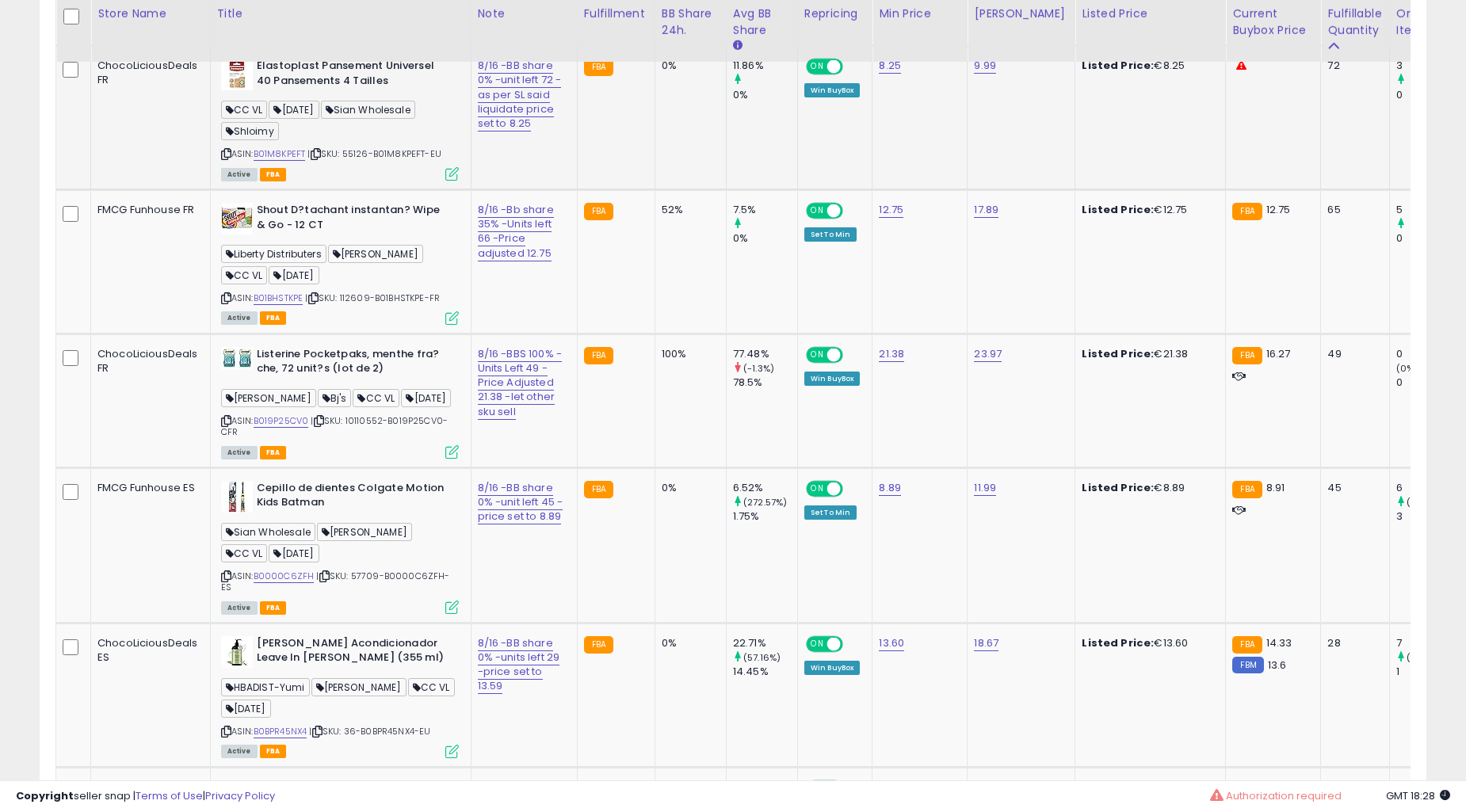
click at [655, 335] on td "52%" at bounding box center [690, 262] width 72 height 144
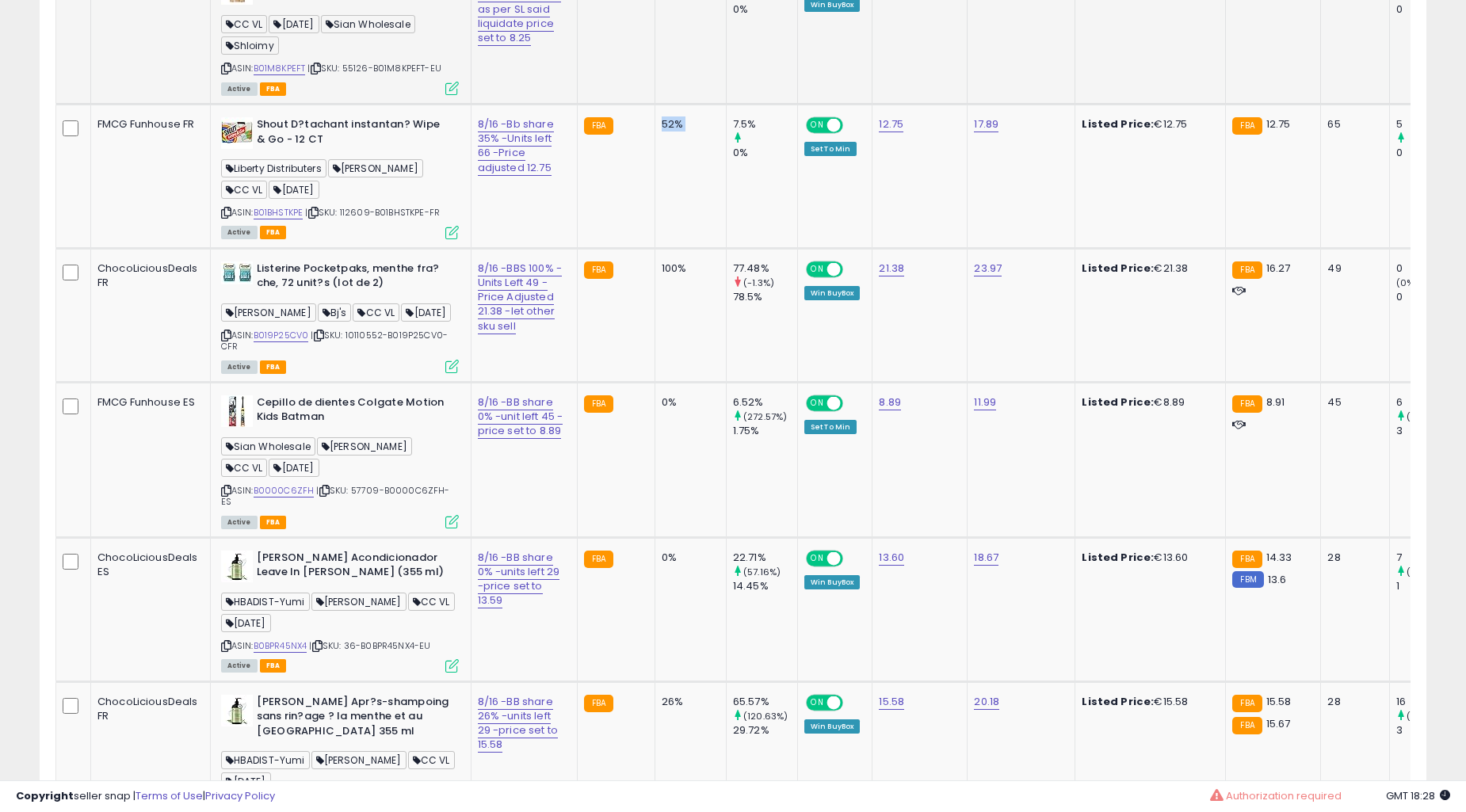
click at [655, 429] on td "0%" at bounding box center [690, 459] width 72 height 155
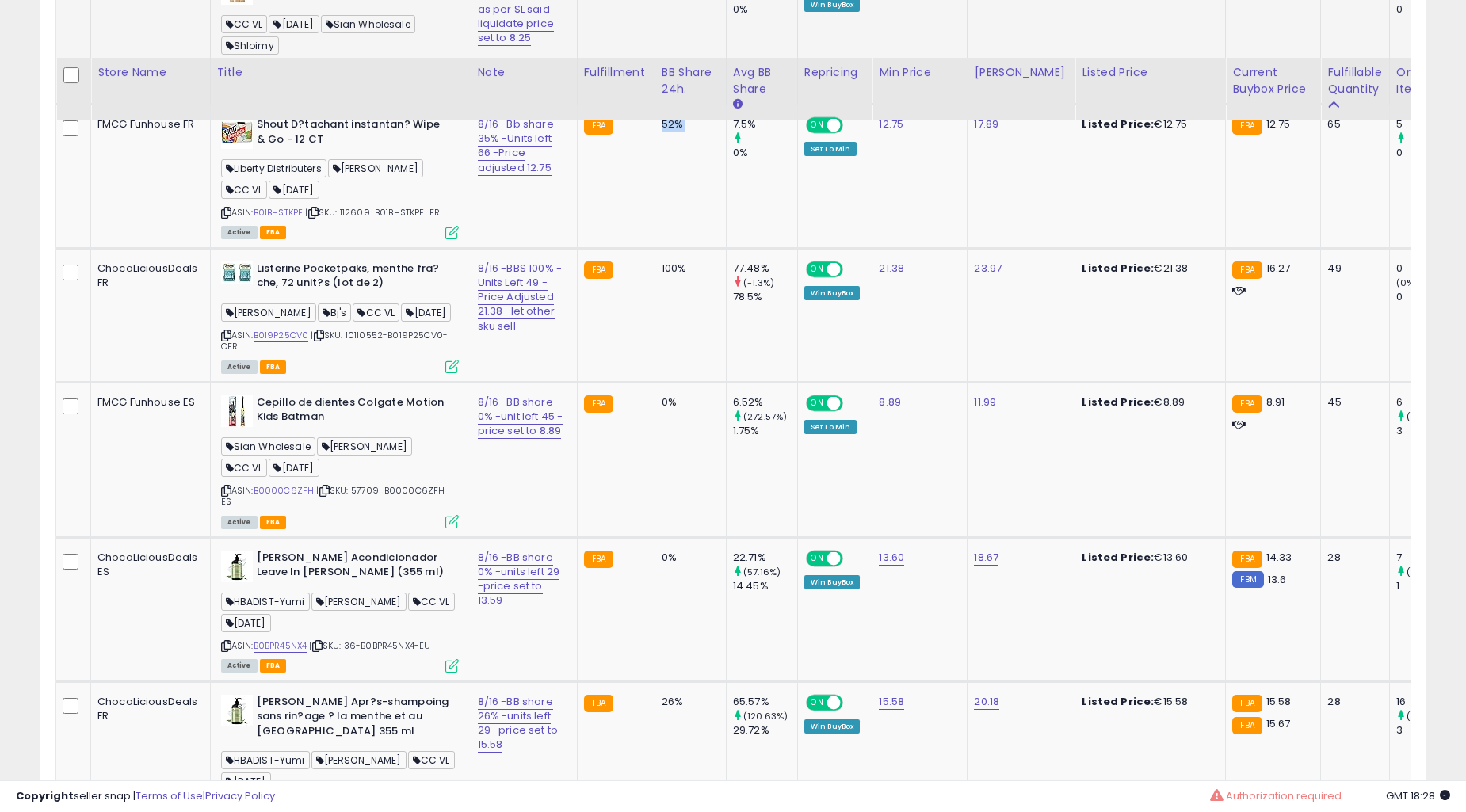
scroll to position [7775, 0]
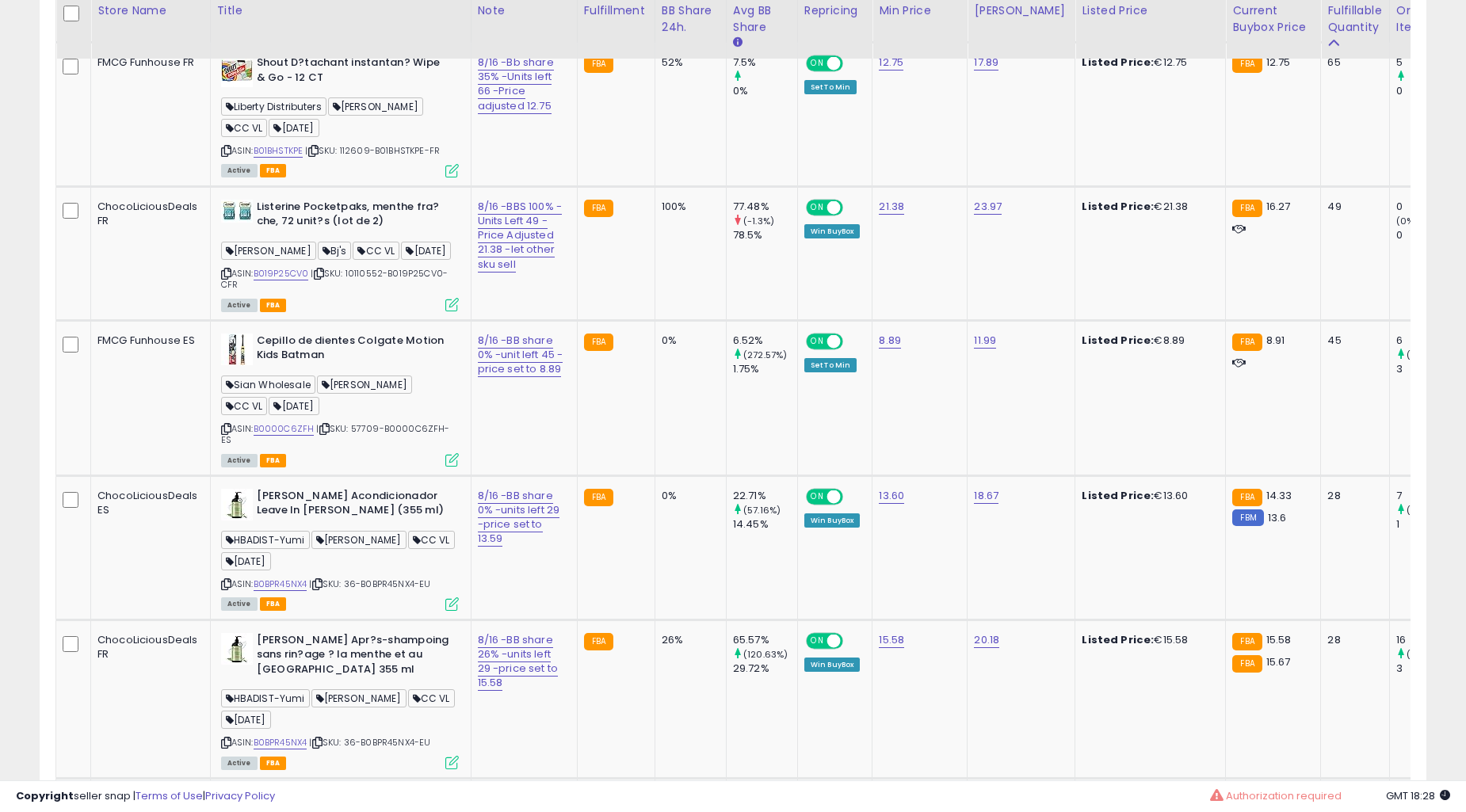
click at [655, 429] on td "0%" at bounding box center [690, 398] width 72 height 155
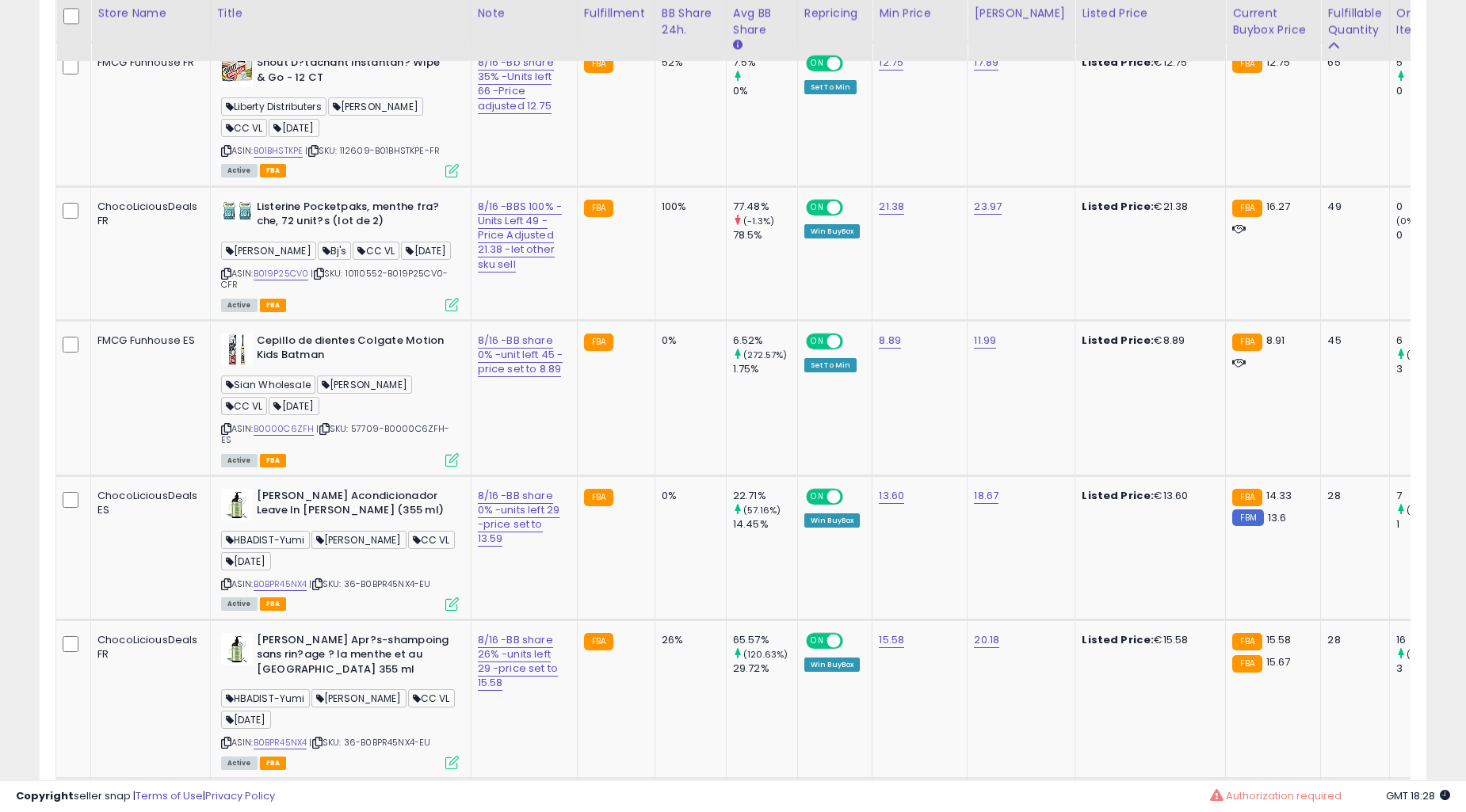
click at [655, 429] on td "0%" at bounding box center [690, 398] width 72 height 155
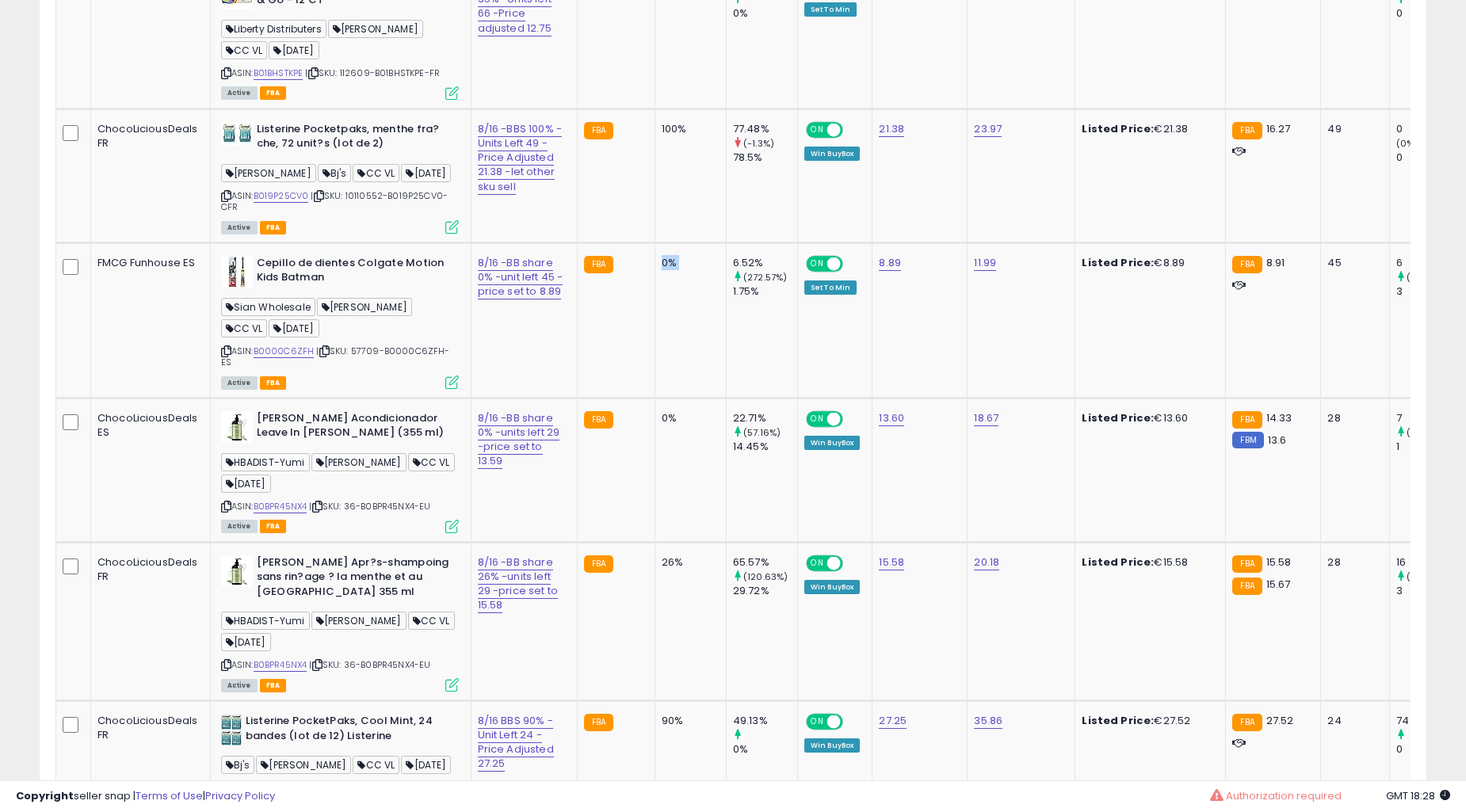
click at [655, 542] on td "26%" at bounding box center [690, 621] width 72 height 159
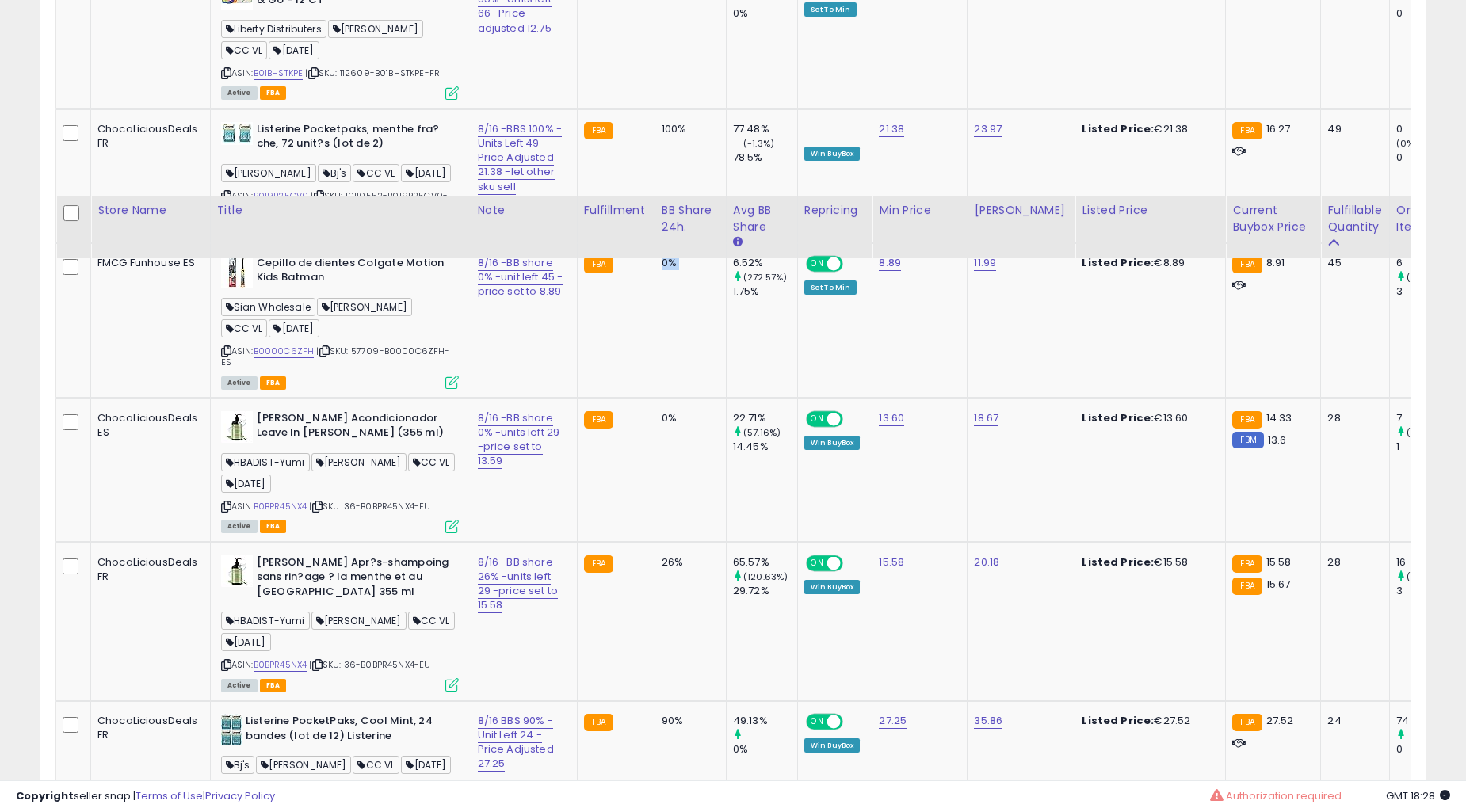
scroll to position [8068, 0]
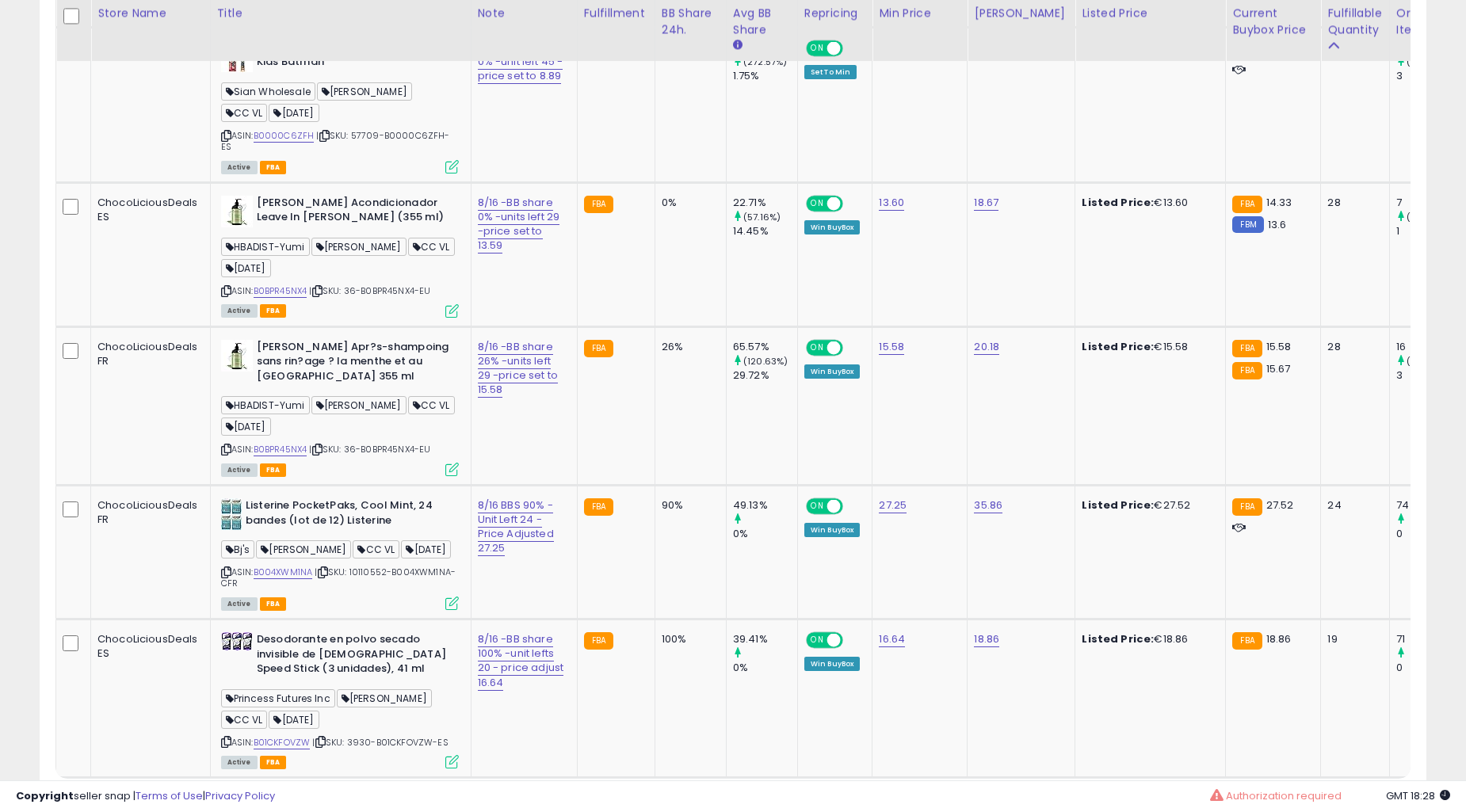
click at [655, 429] on td "26%" at bounding box center [690, 406] width 72 height 159
click at [655, 327] on td "0%" at bounding box center [690, 254] width 72 height 144
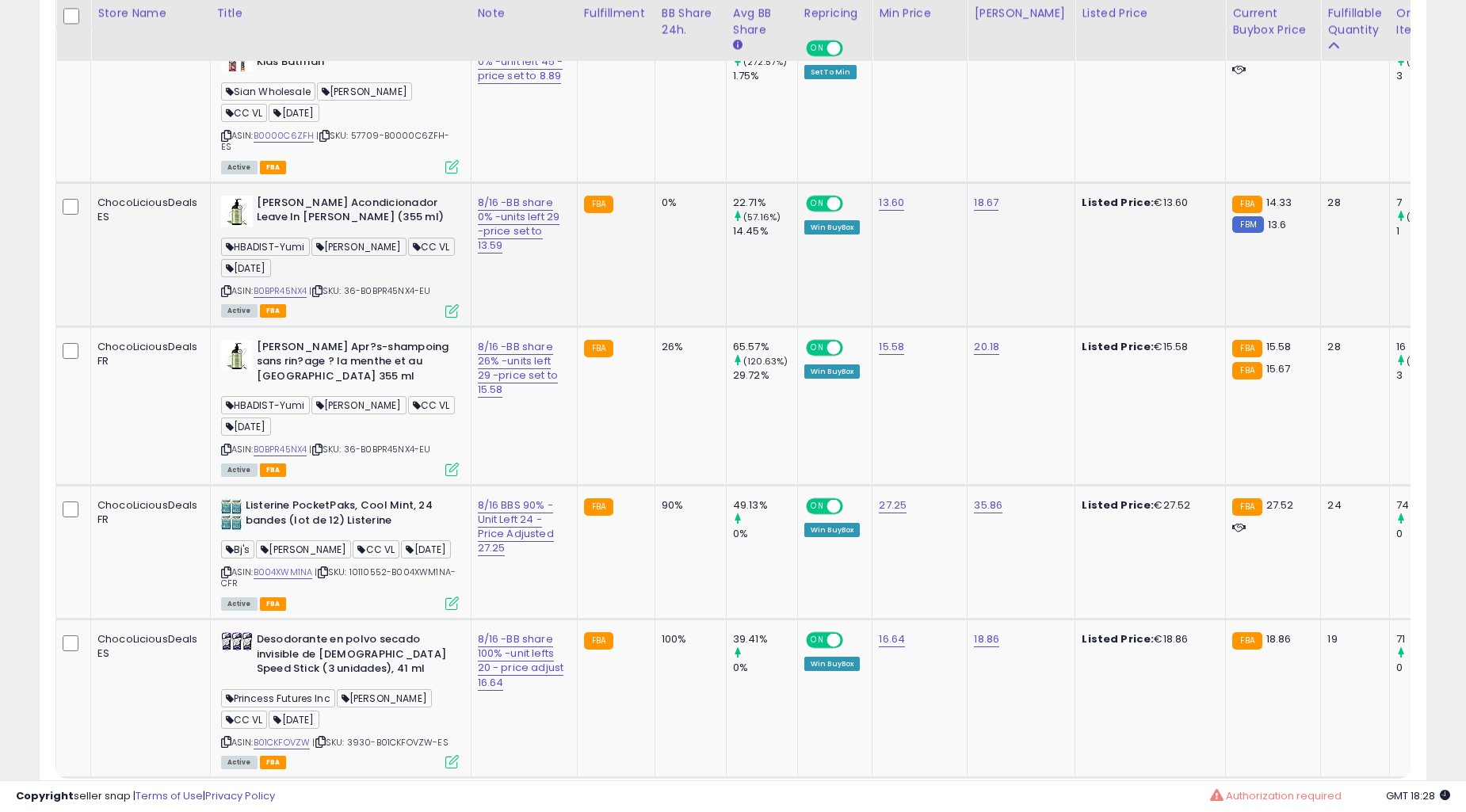
click at [655, 327] on td "0%" at bounding box center [690, 254] width 72 height 144
click at [662, 499] on div "90%" at bounding box center [687, 506] width 52 height 14
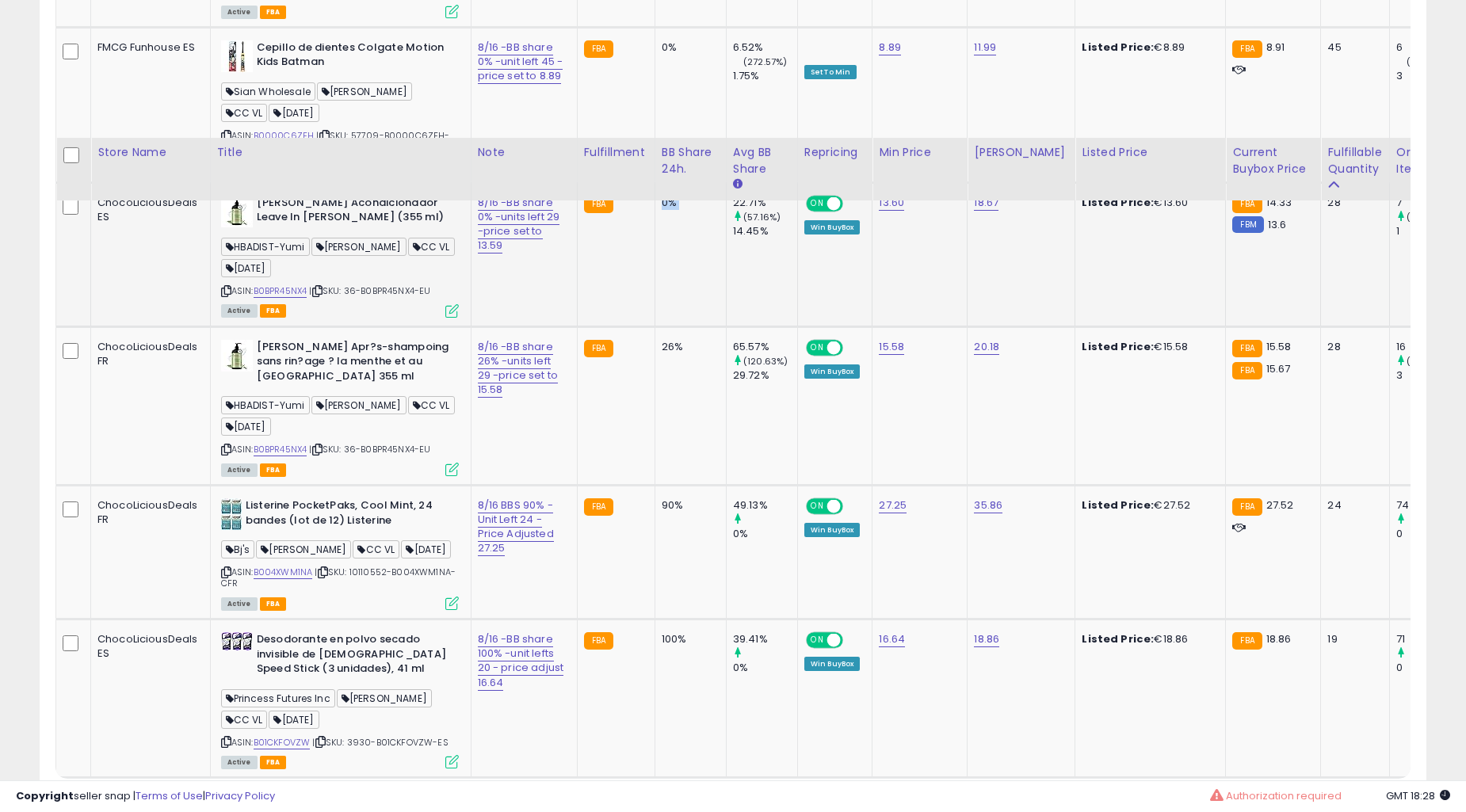
scroll to position [8276, 0]
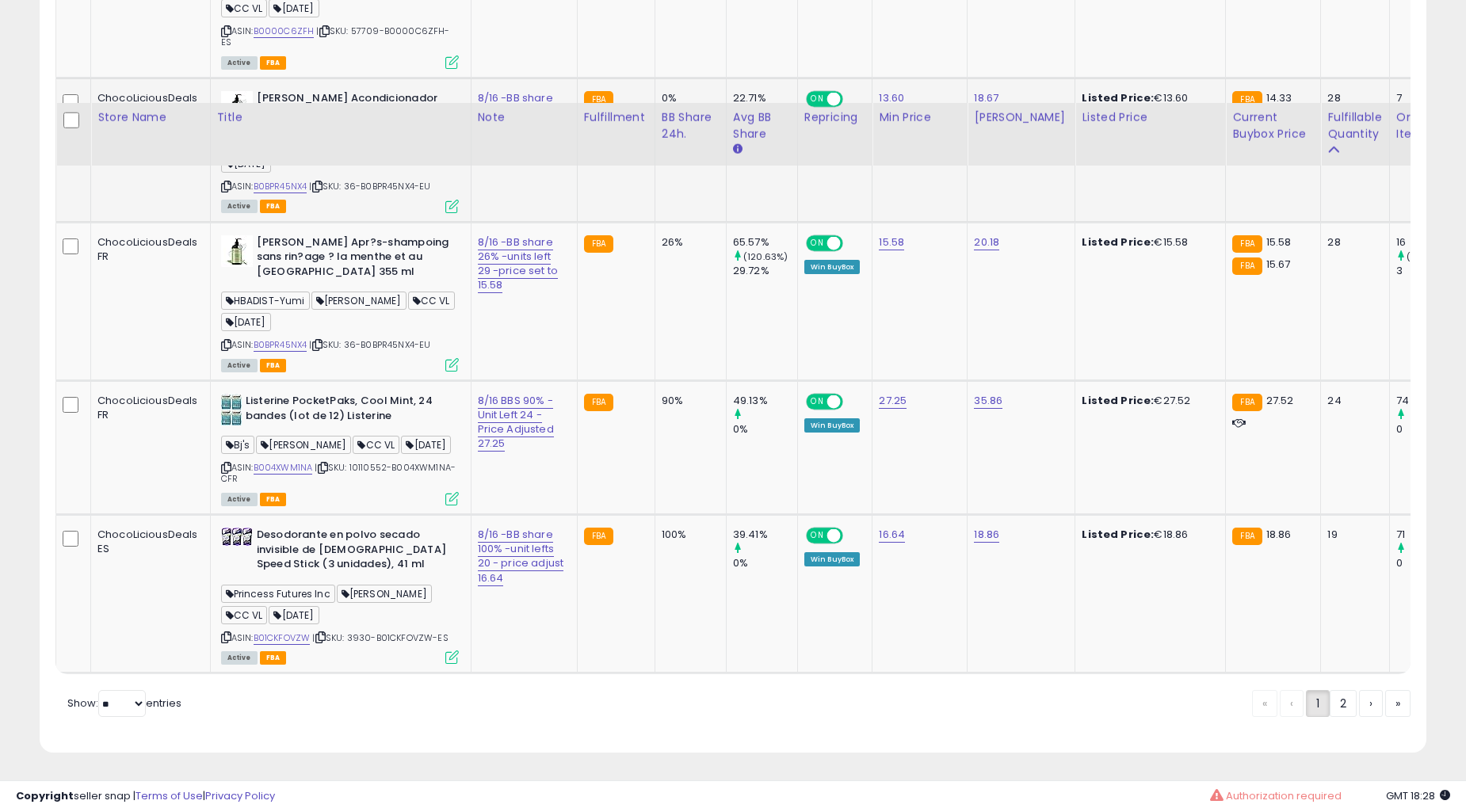
click at [662, 394] on div "90%" at bounding box center [687, 401] width 52 height 14
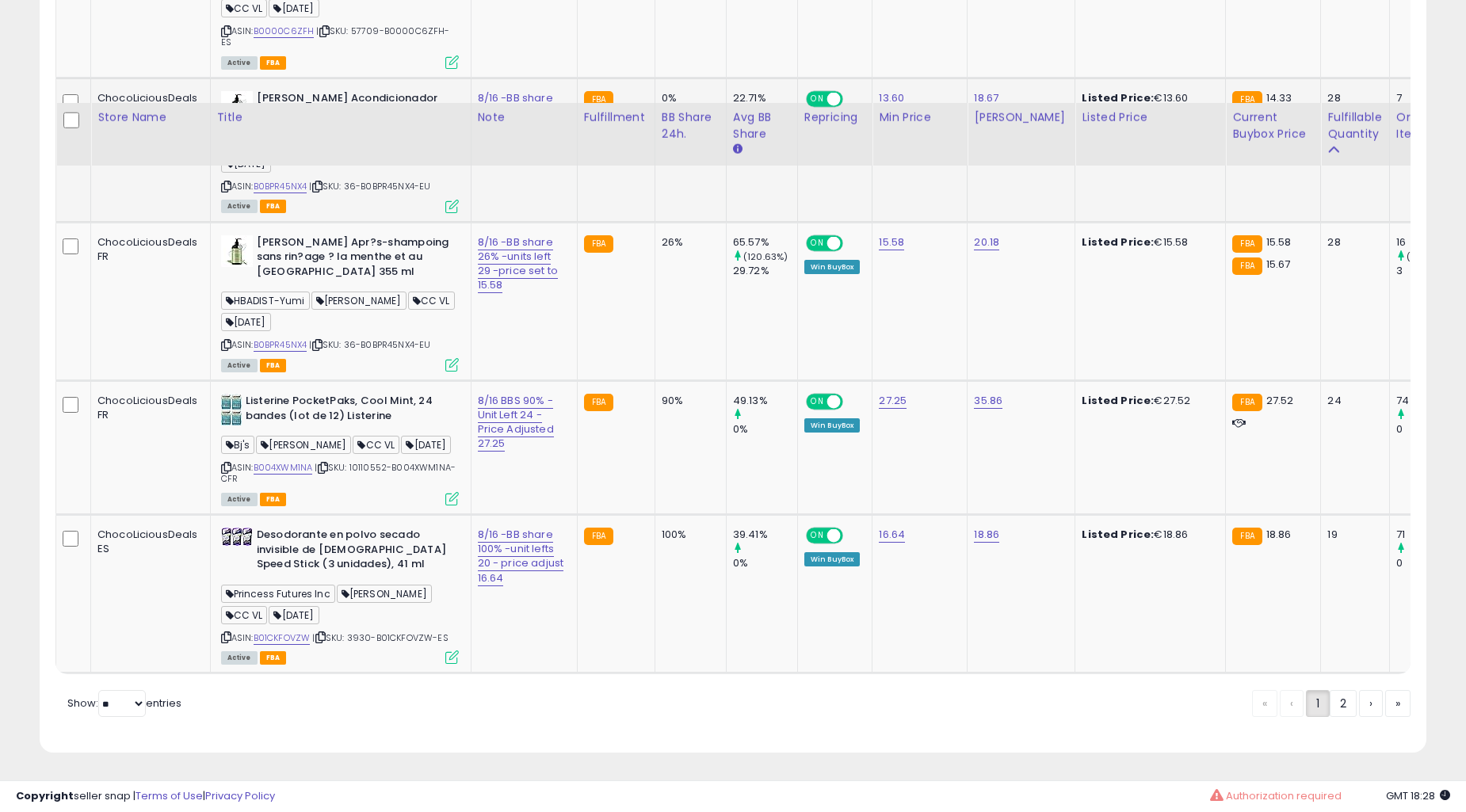
click at [662, 394] on div "90%" at bounding box center [687, 401] width 52 height 14
click at [612, 514] on td "FBA" at bounding box center [616, 593] width 78 height 159
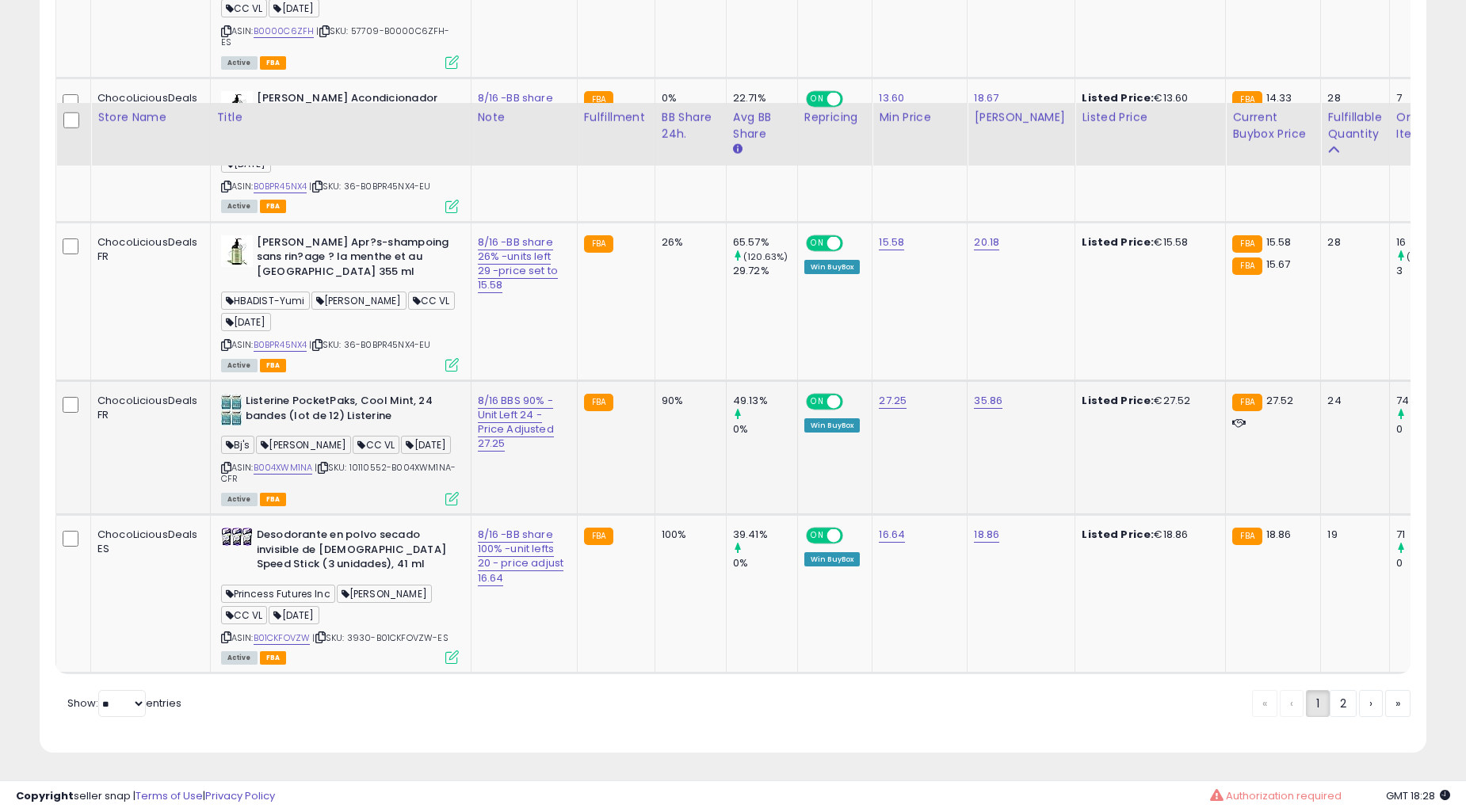
click at [617, 491] on td "FBA" at bounding box center [616, 447] width 78 height 134
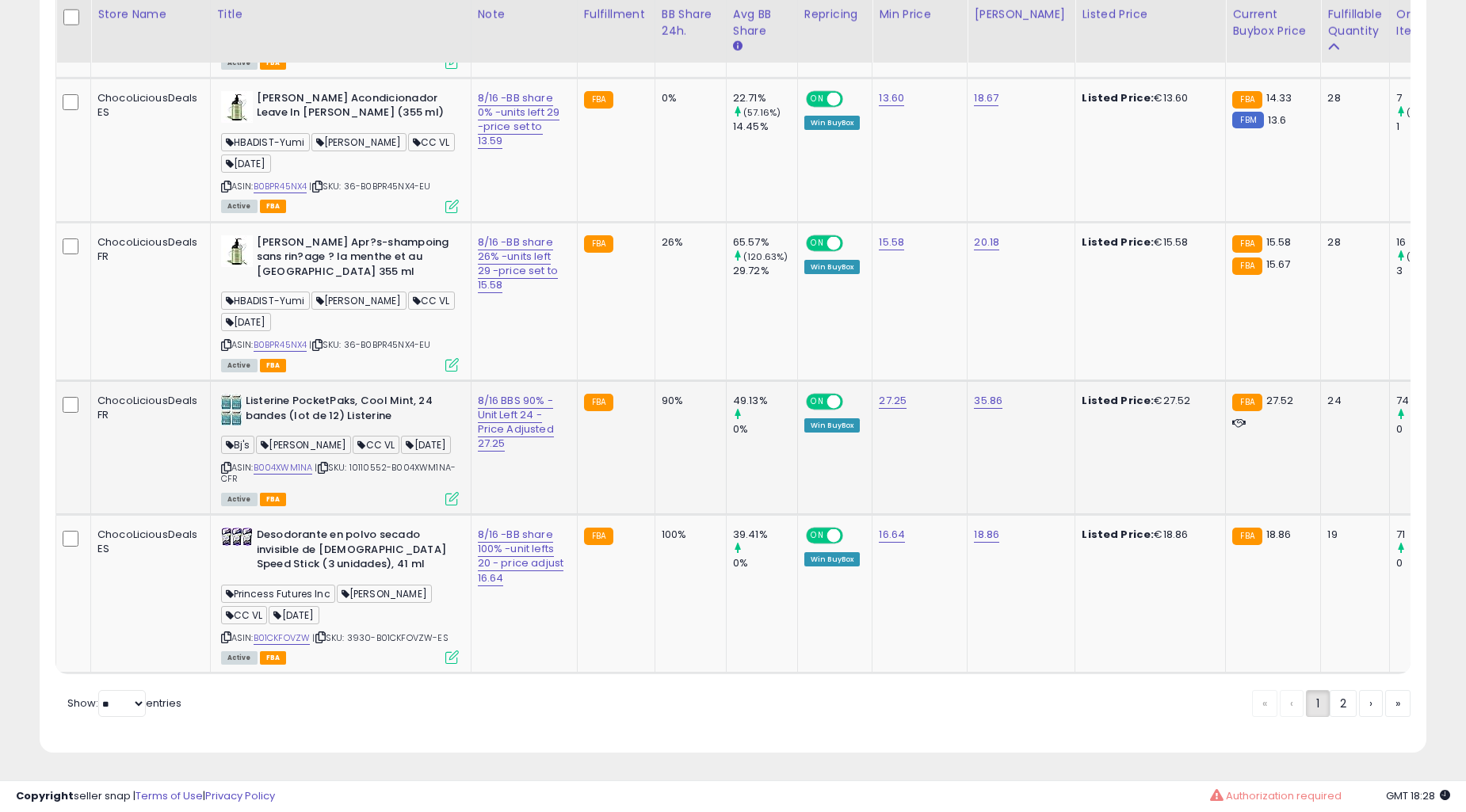
scroll to position [7983, 0]
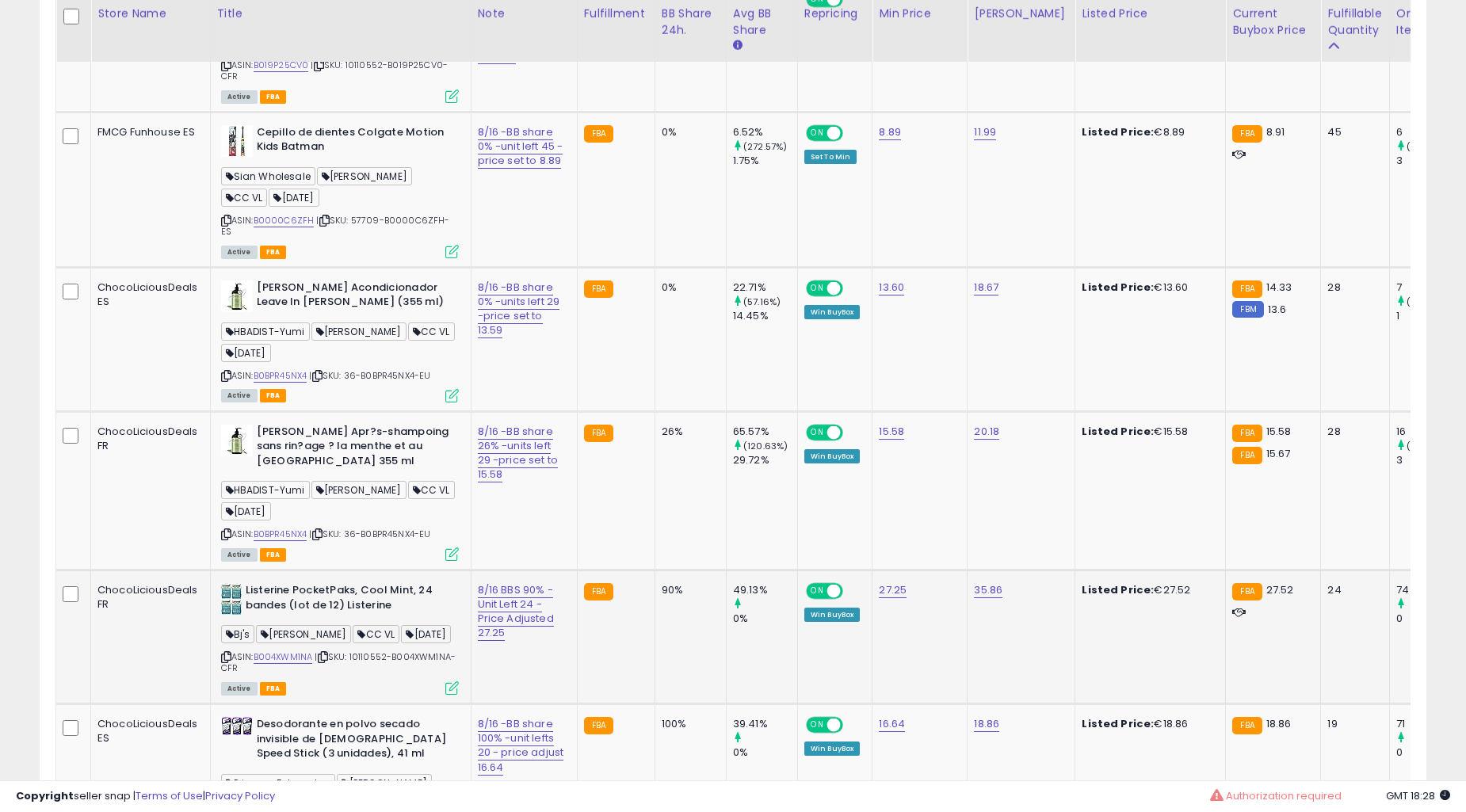
click at [655, 411] on td "0%" at bounding box center [690, 339] width 72 height 144
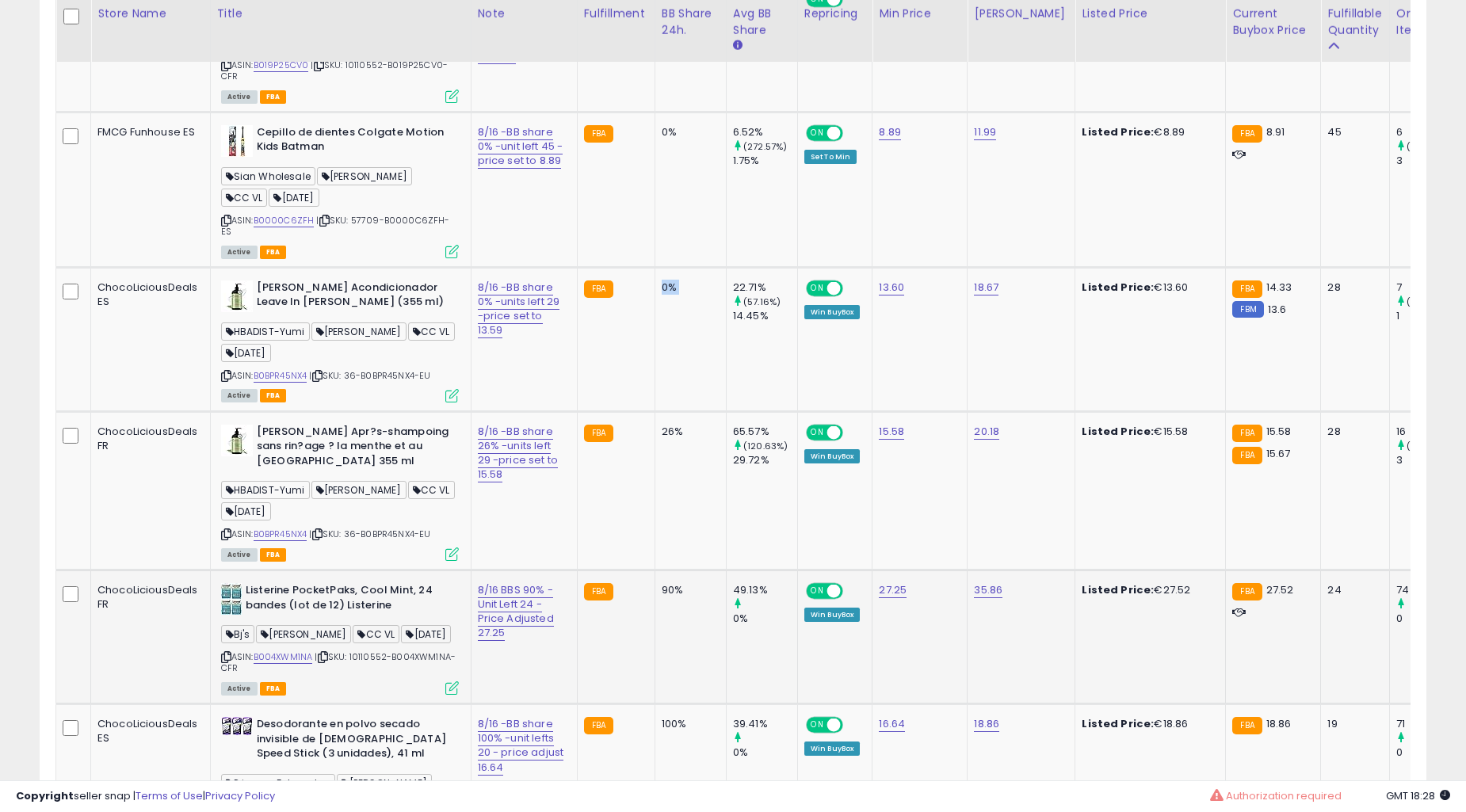
click at [655, 411] on td "0%" at bounding box center [690, 339] width 72 height 144
click
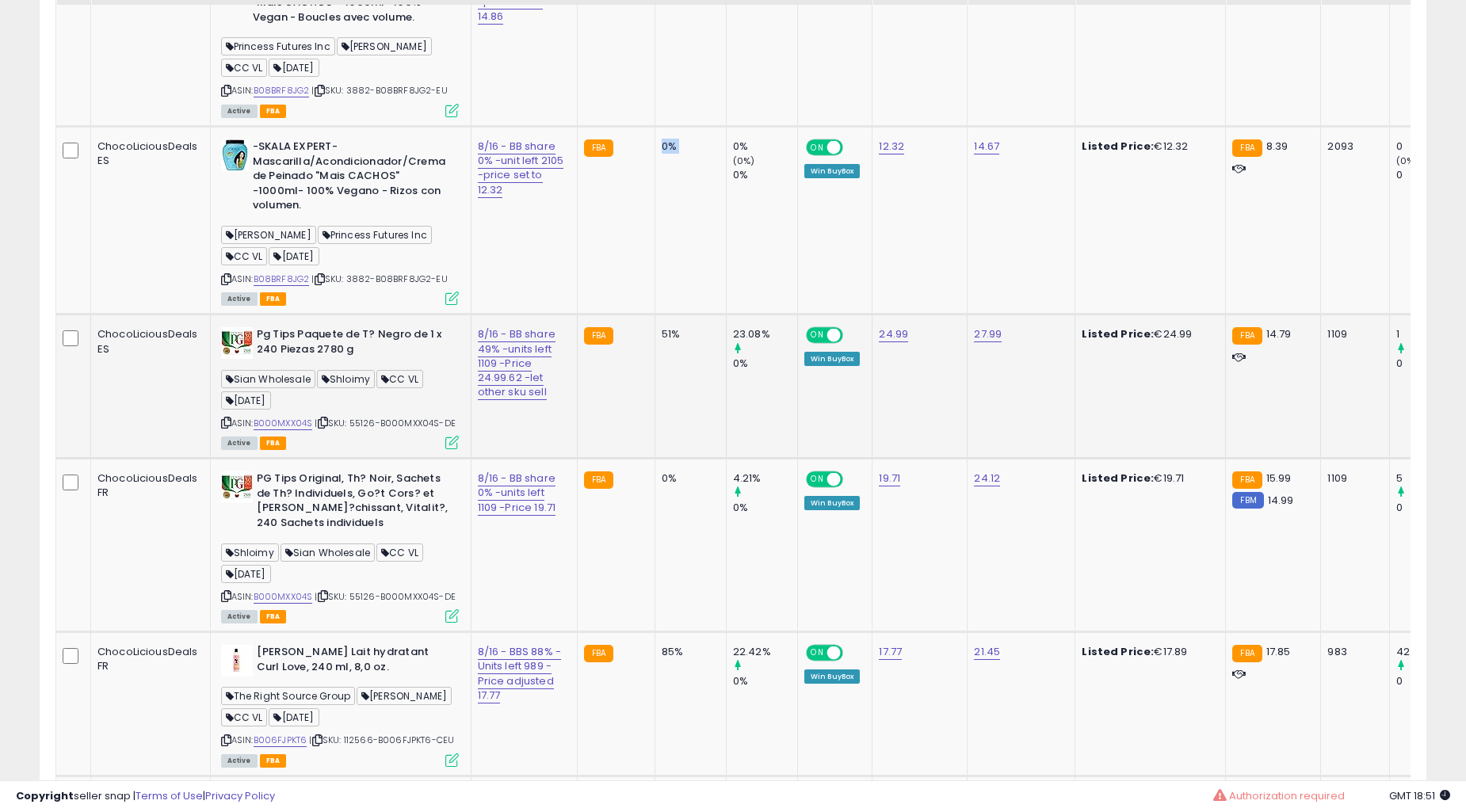
scroll to position [1233, 0]
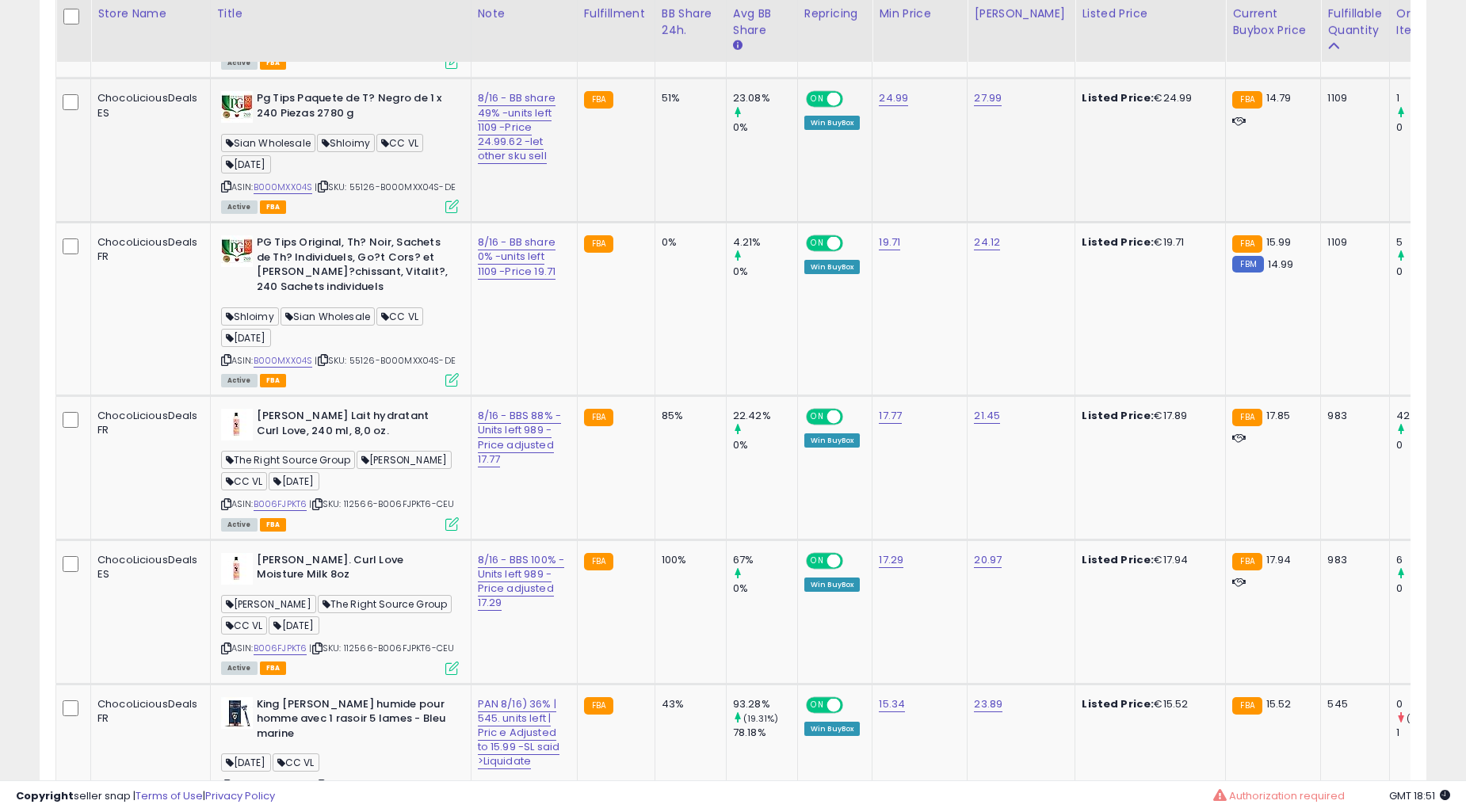
click at [655, 397] on td "85%" at bounding box center [690, 468] width 72 height 144
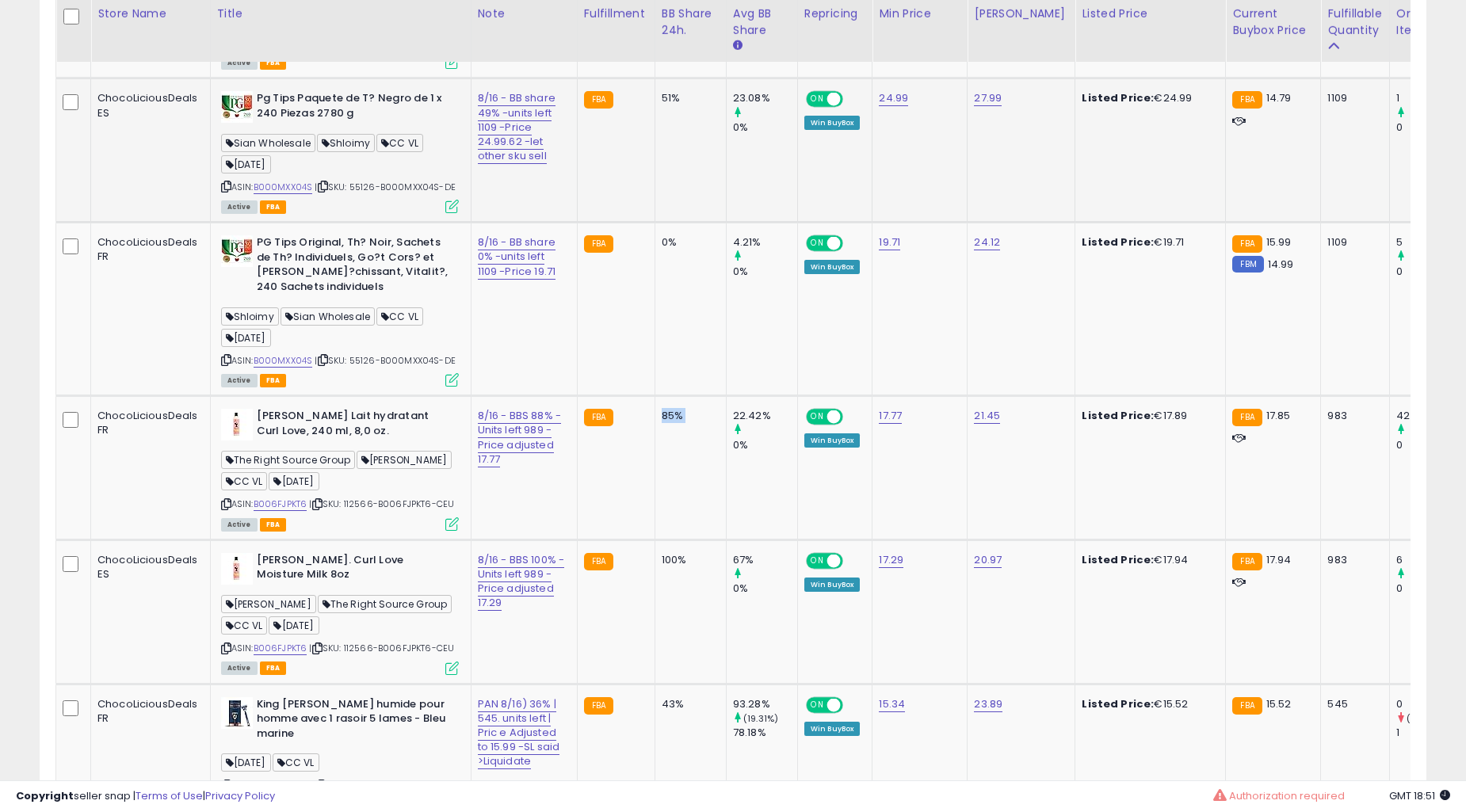
click at [655, 397] on td "85%" at bounding box center [690, 468] width 72 height 144
click at [655, 396] on td "85%" at bounding box center [690, 468] width 72 height 144
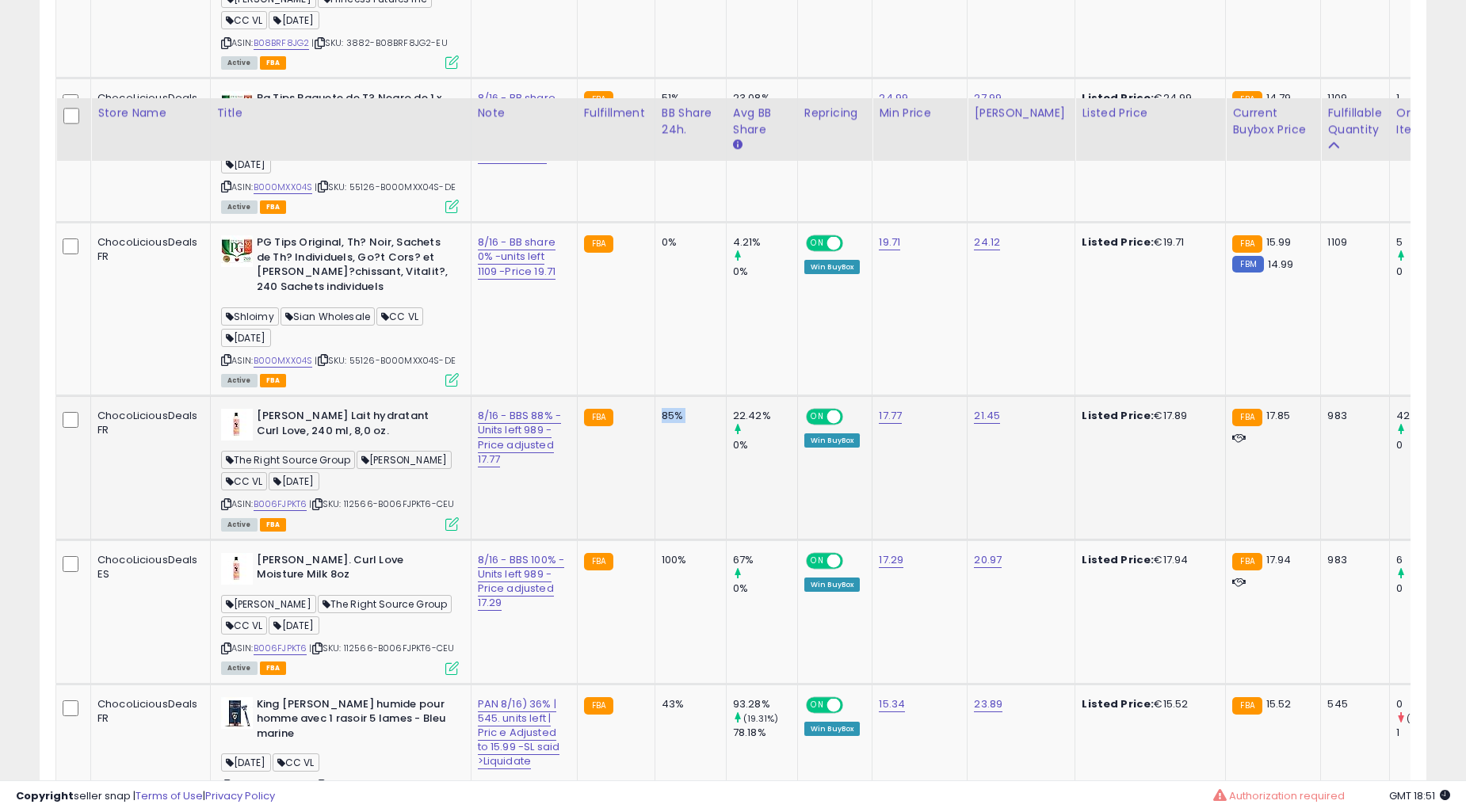
click at [655, 684] on td "43%" at bounding box center [690, 752] width 72 height 137
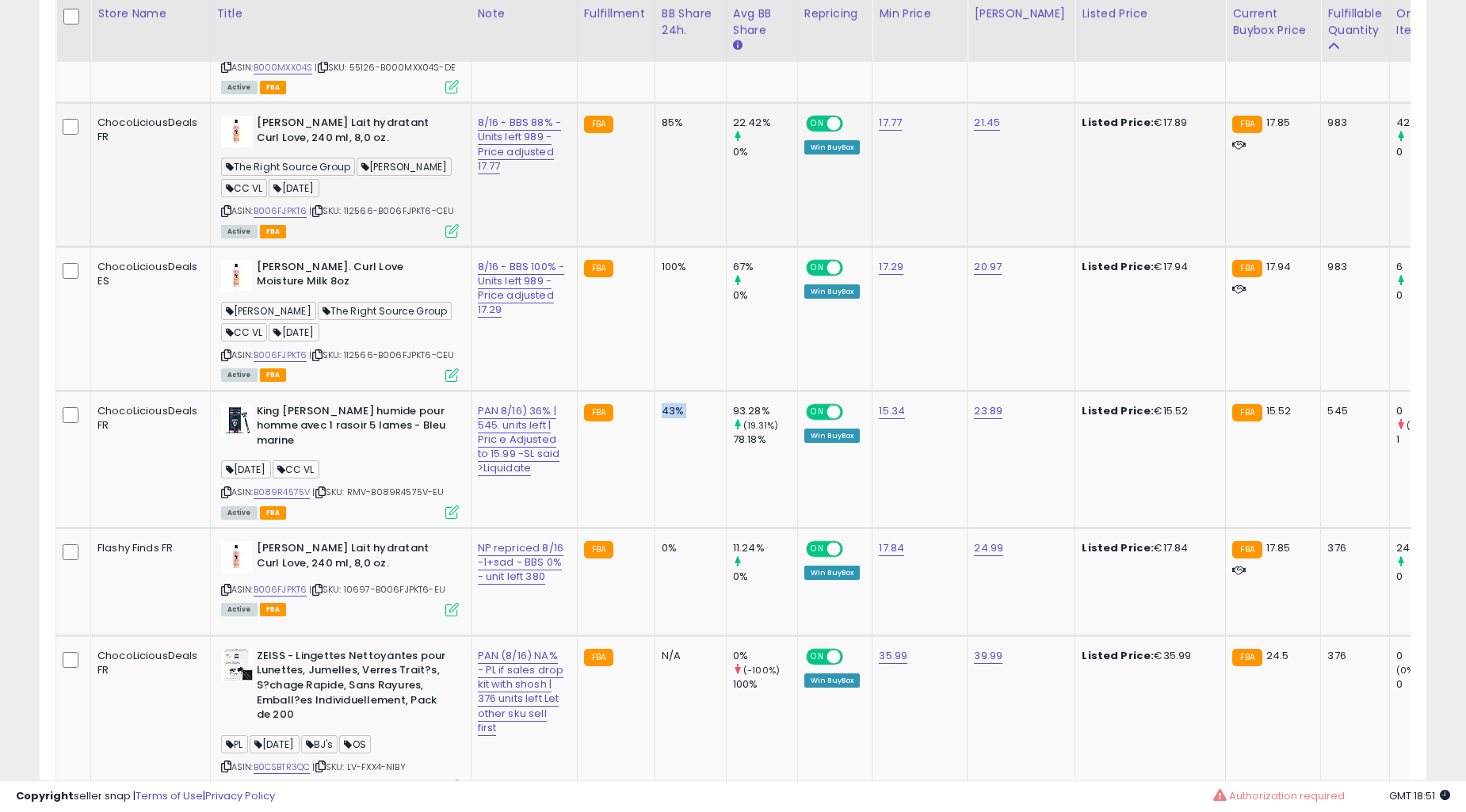
click at [655, 396] on td "43%" at bounding box center [690, 459] width 72 height 137
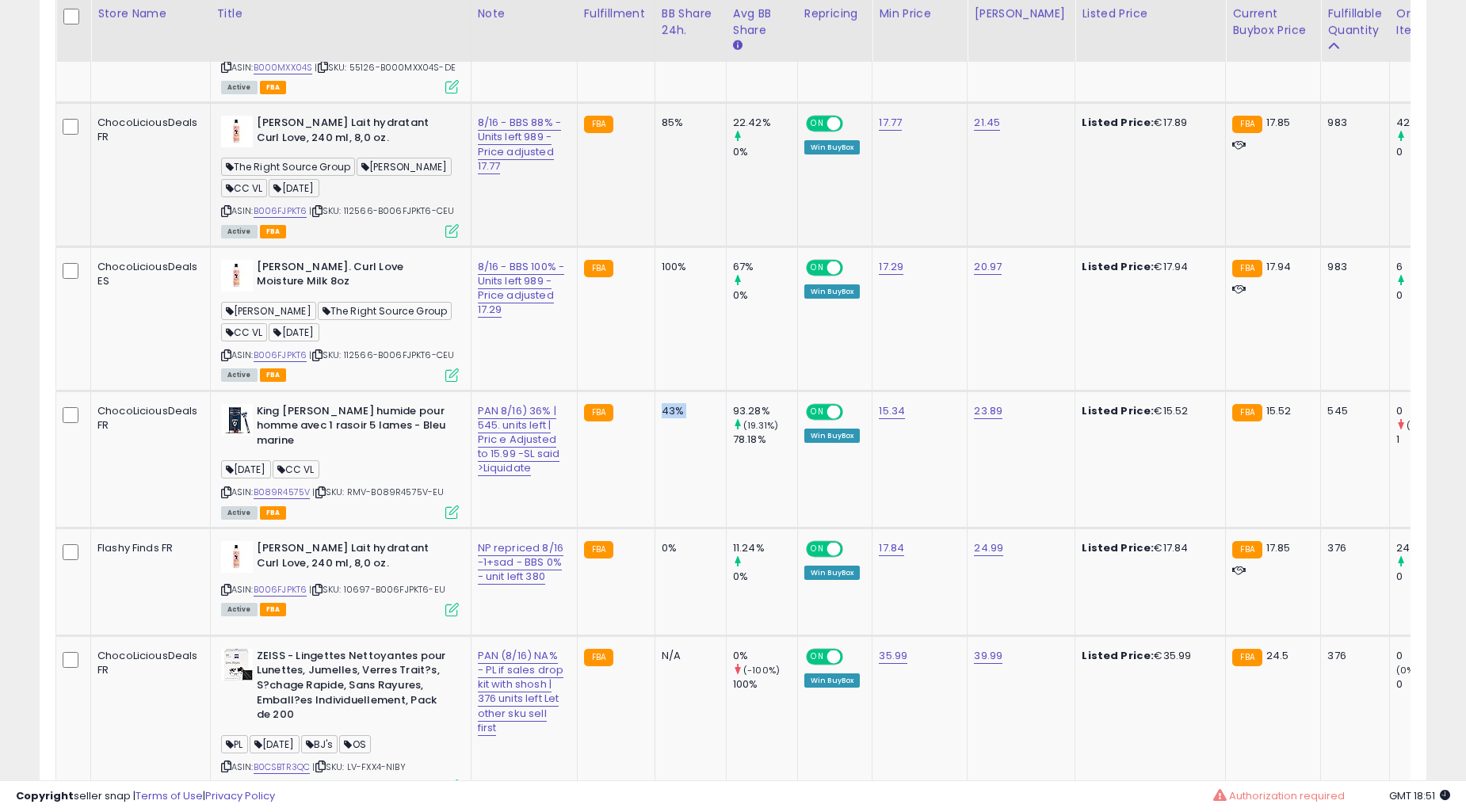
click at [655, 396] on td "43%" at bounding box center [690, 459] width 72 height 137
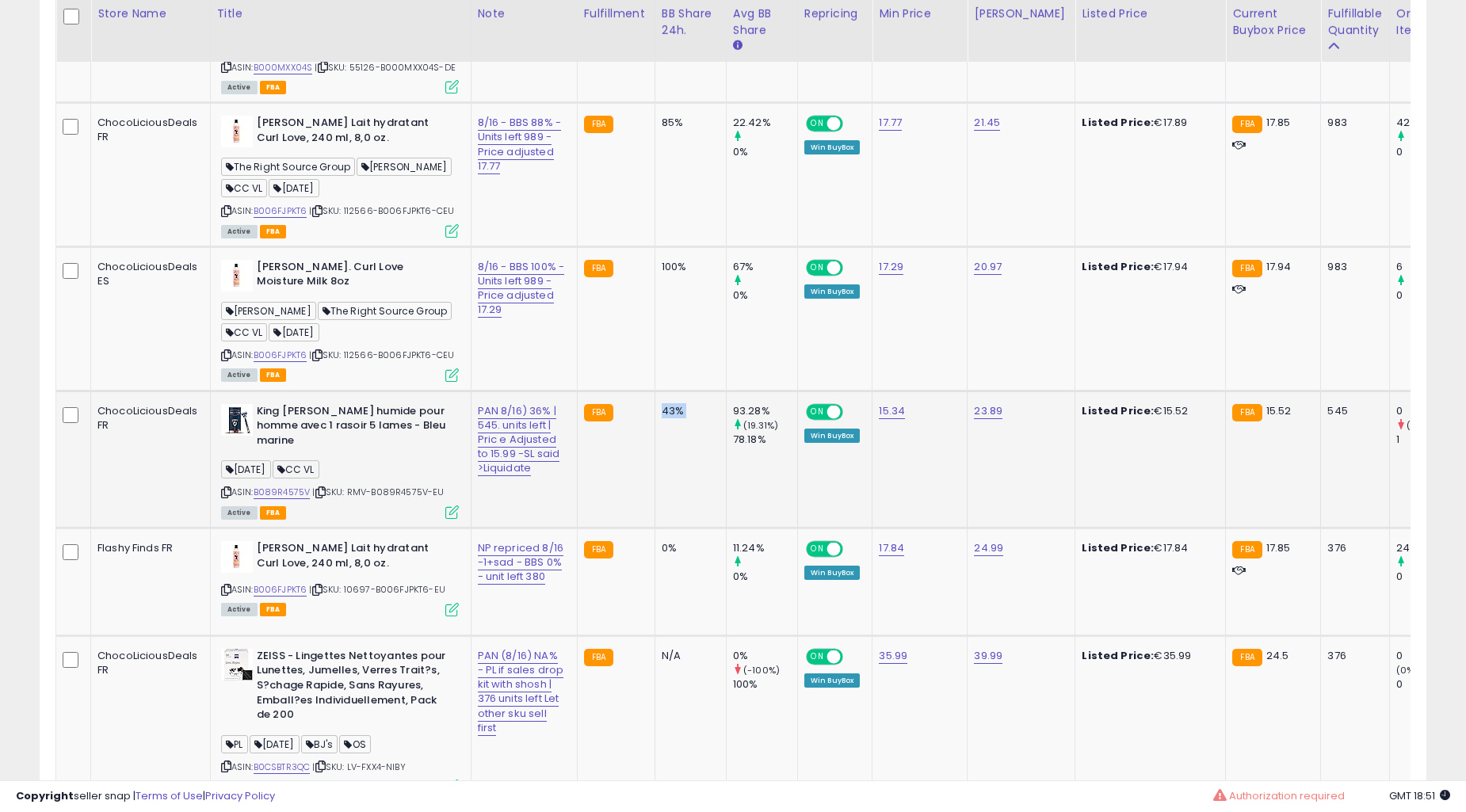
click at [655, 528] on td "0%" at bounding box center [690, 582] width 72 height 108
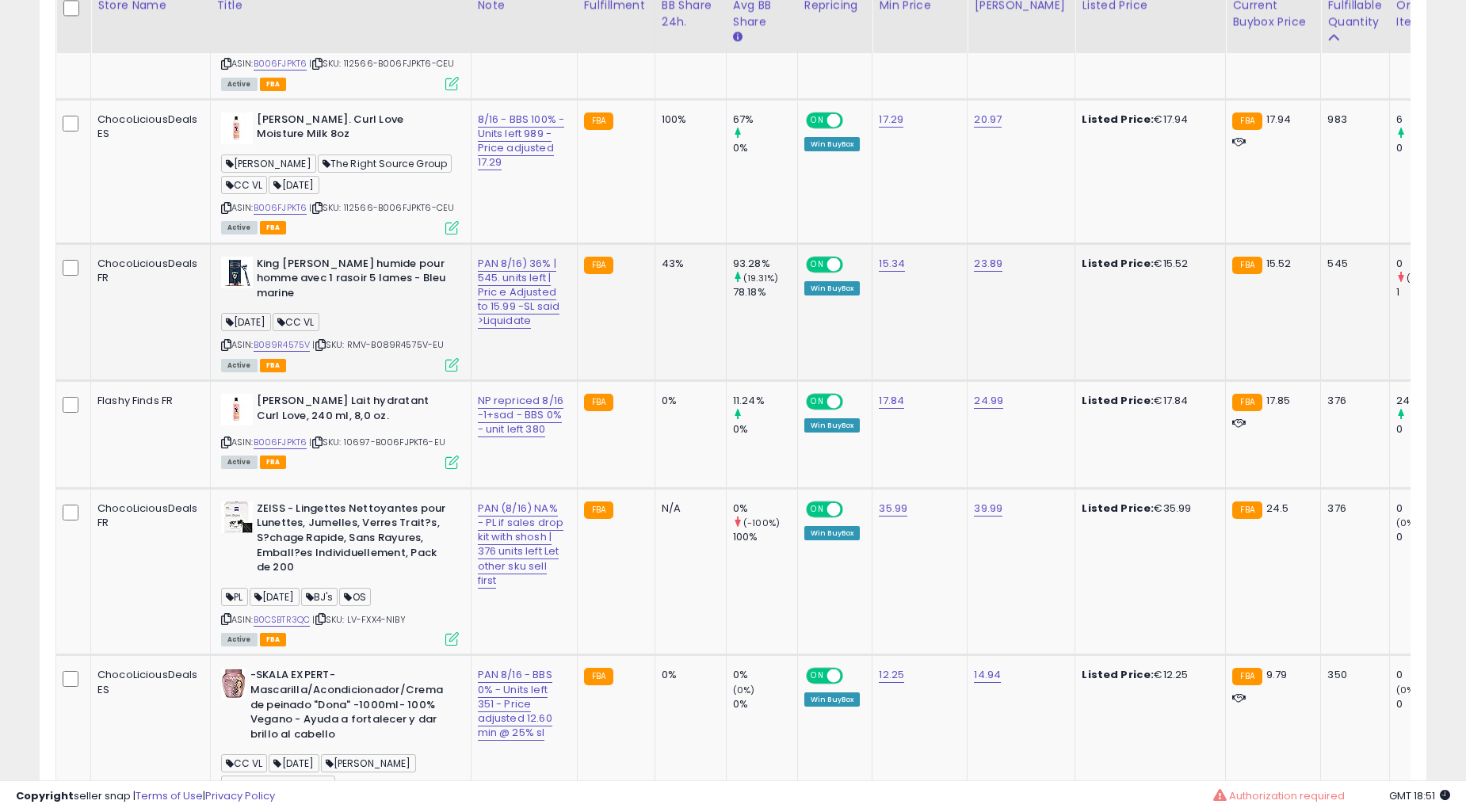
click at [662, 396] on div "0%" at bounding box center [687, 401] width 52 height 14
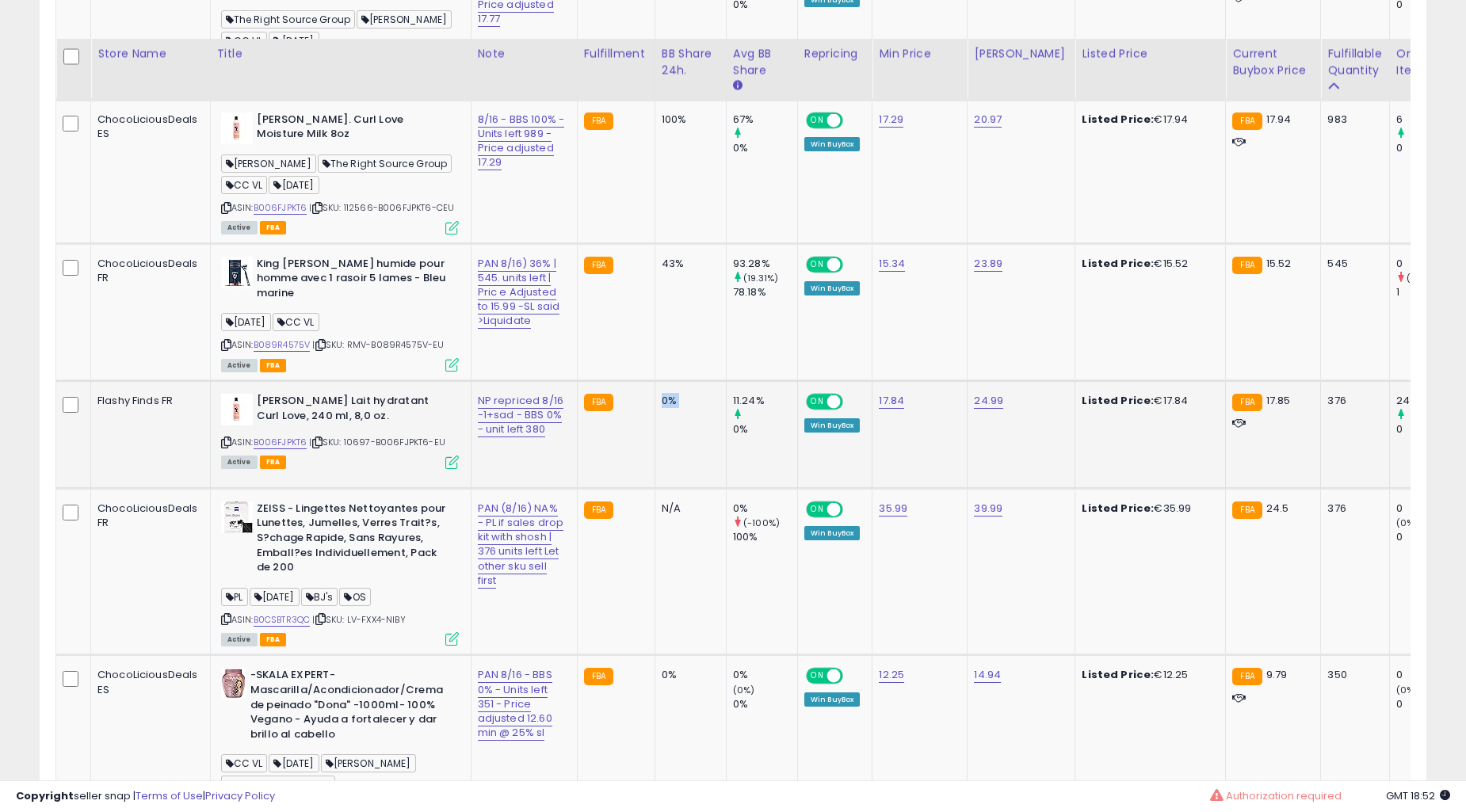
click at [655, 488] on td "N/A" at bounding box center [690, 571] width 72 height 166
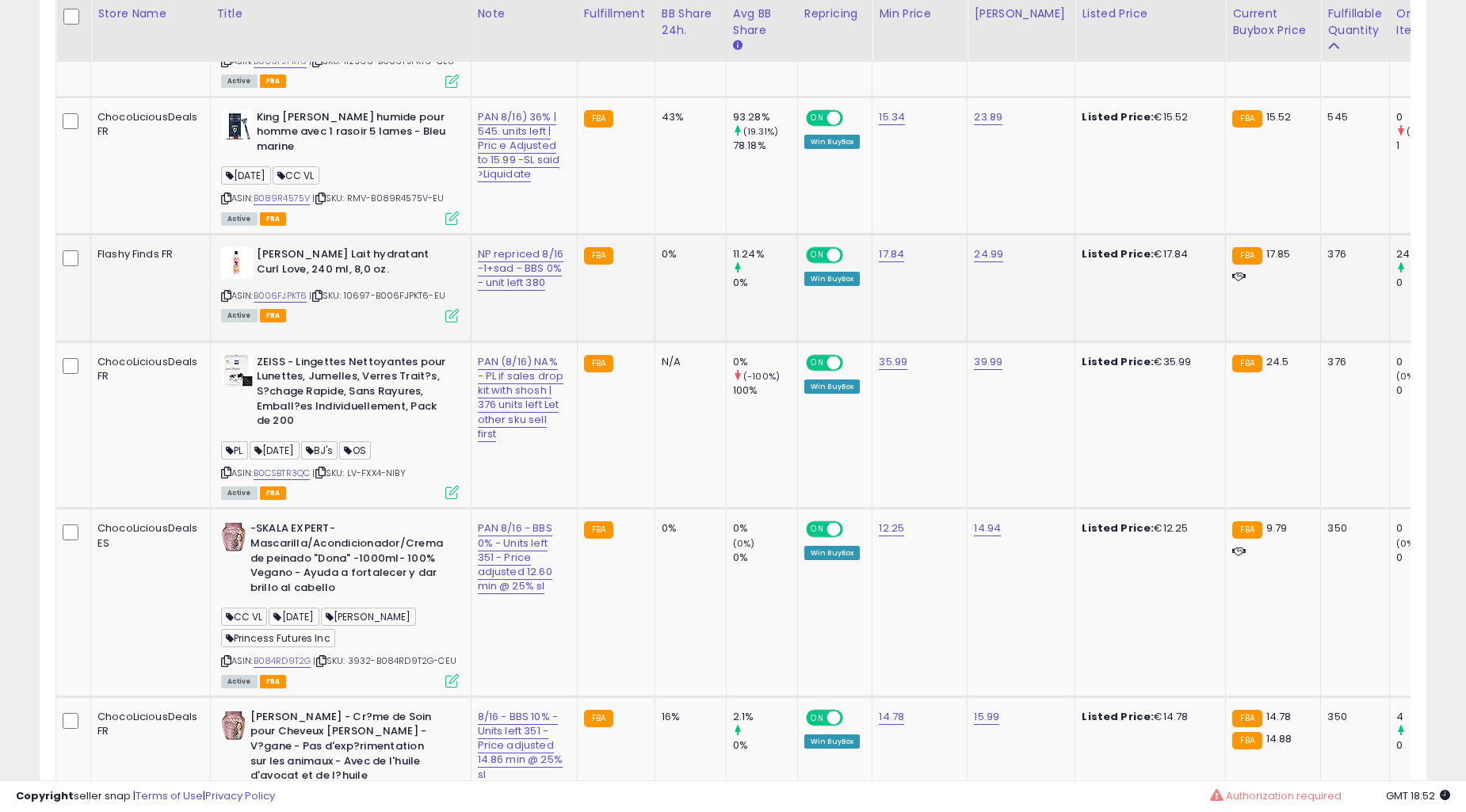
click at [655, 389] on td "N/A" at bounding box center [690, 425] width 72 height 166
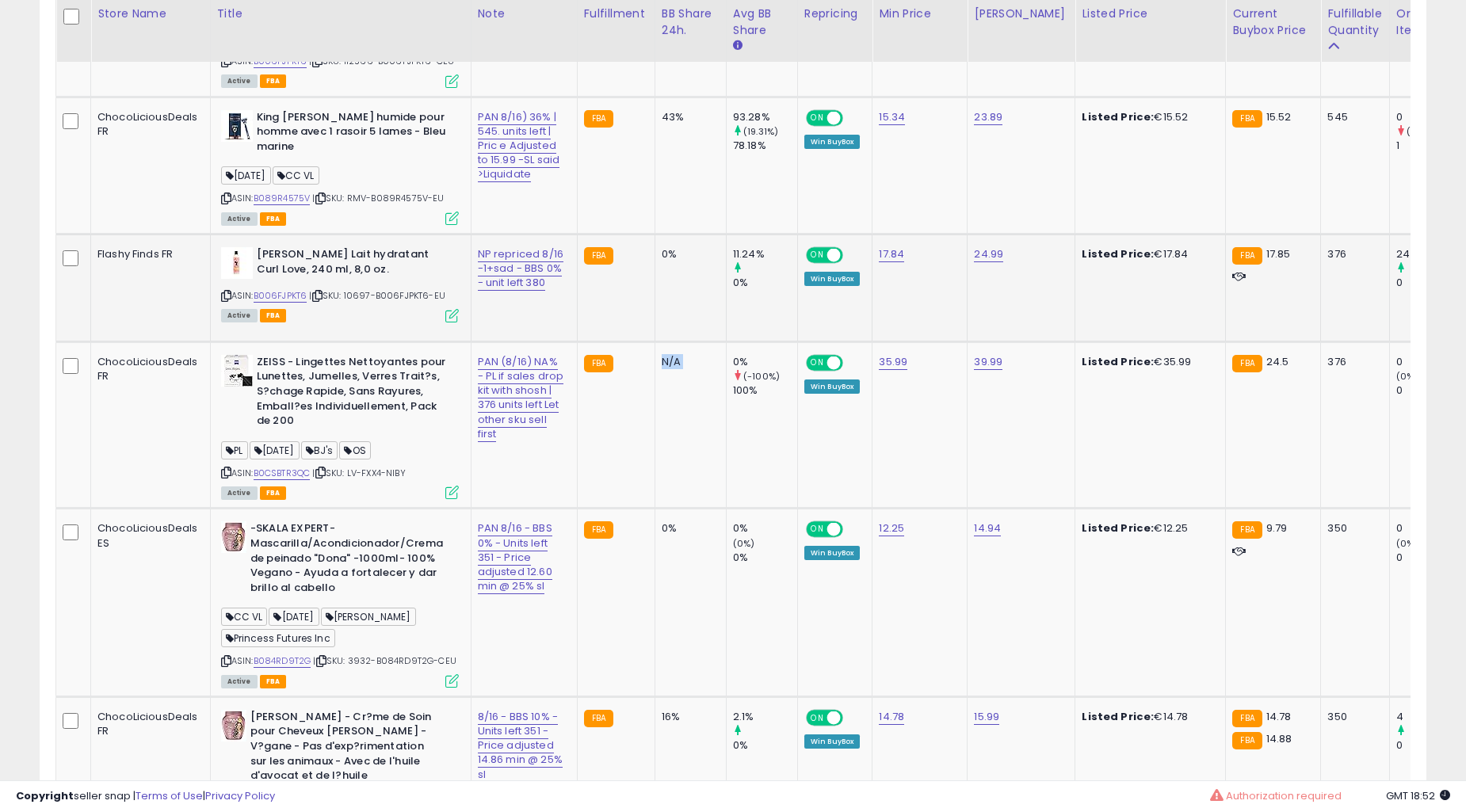
click at [655, 389] on td "N/A" at bounding box center [690, 425] width 72 height 166
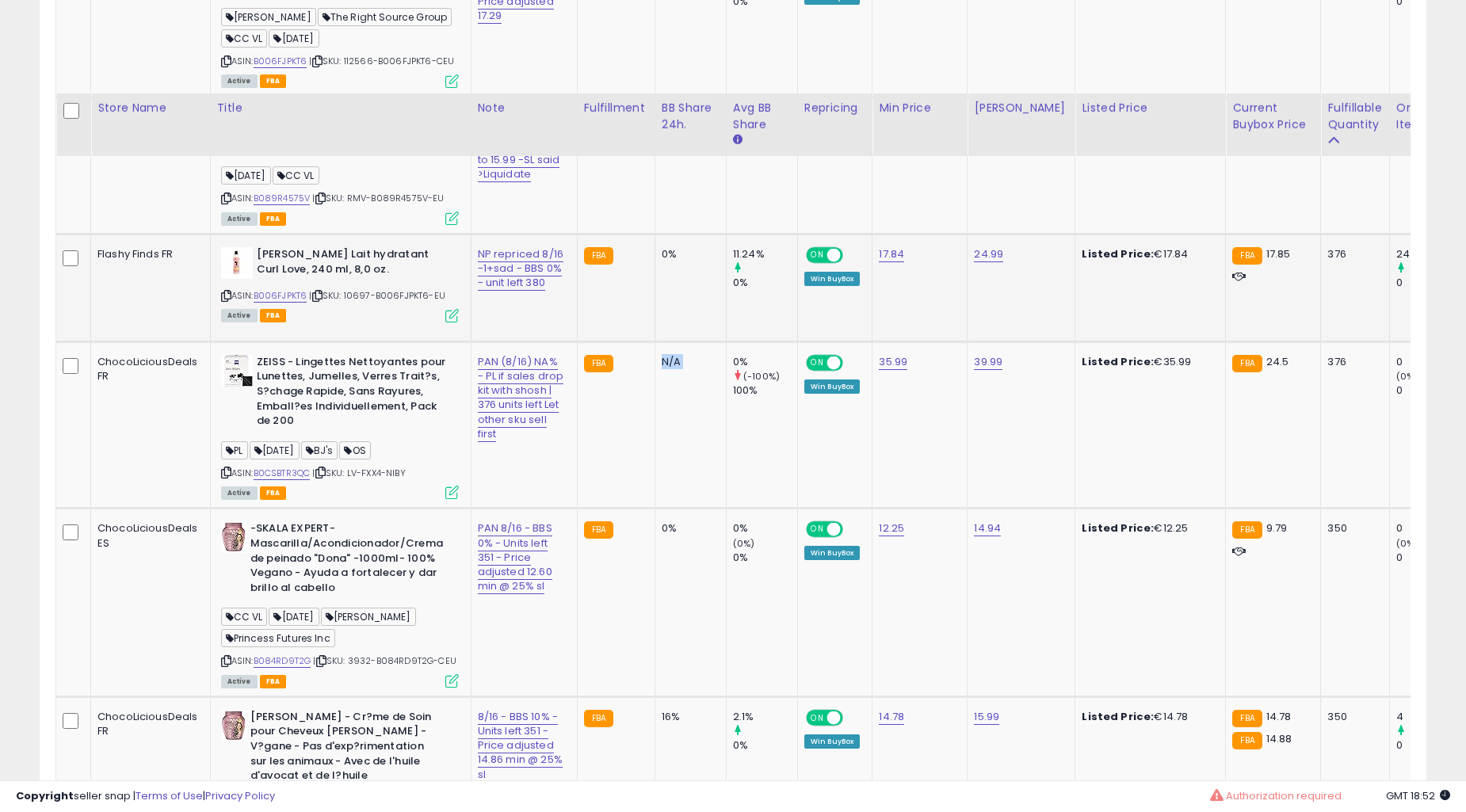
scroll to position [1967, 0]
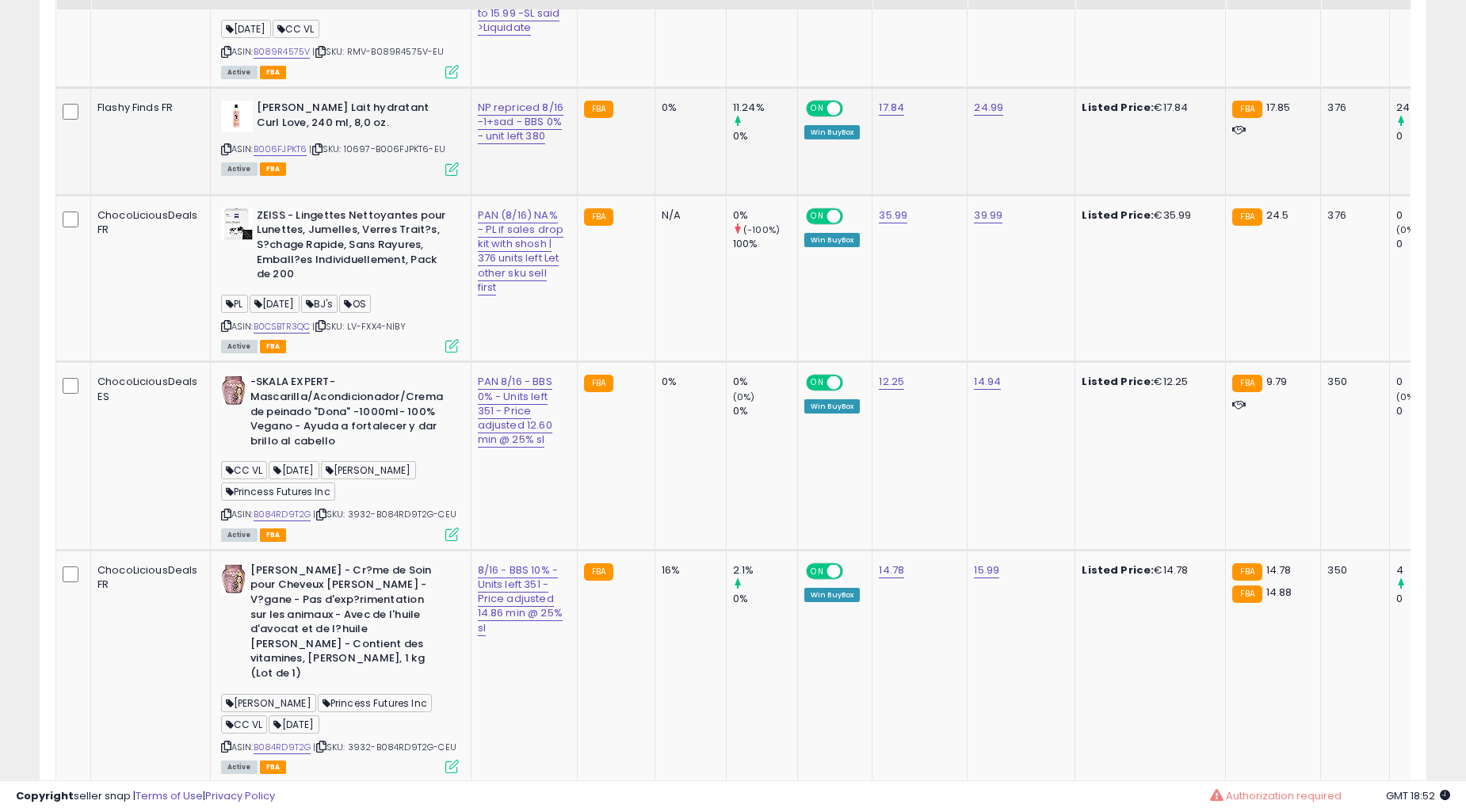
click at [662, 389] on div "0%" at bounding box center [687, 382] width 52 height 14
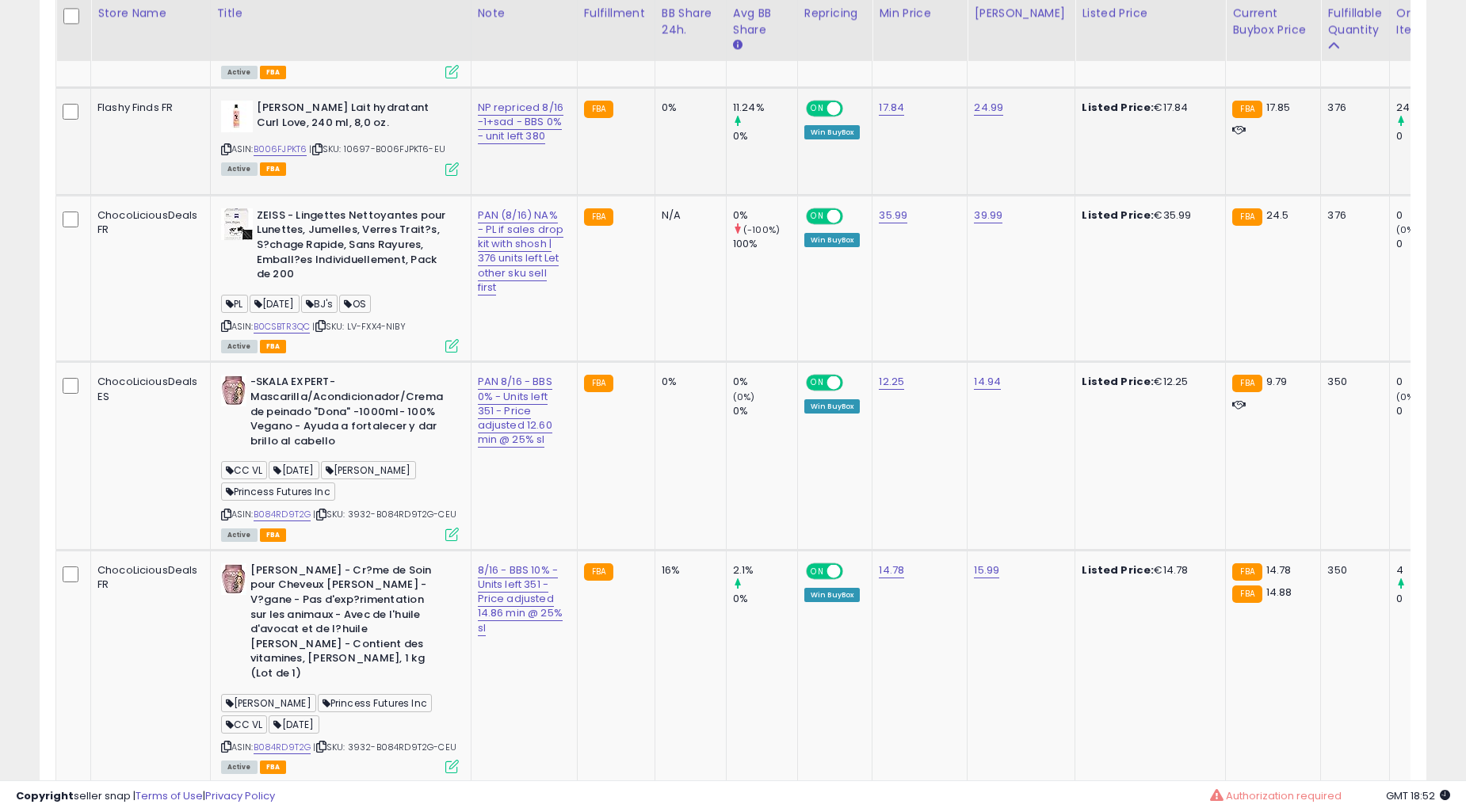
click at [662, 389] on div "0%" at bounding box center [687, 382] width 52 height 14
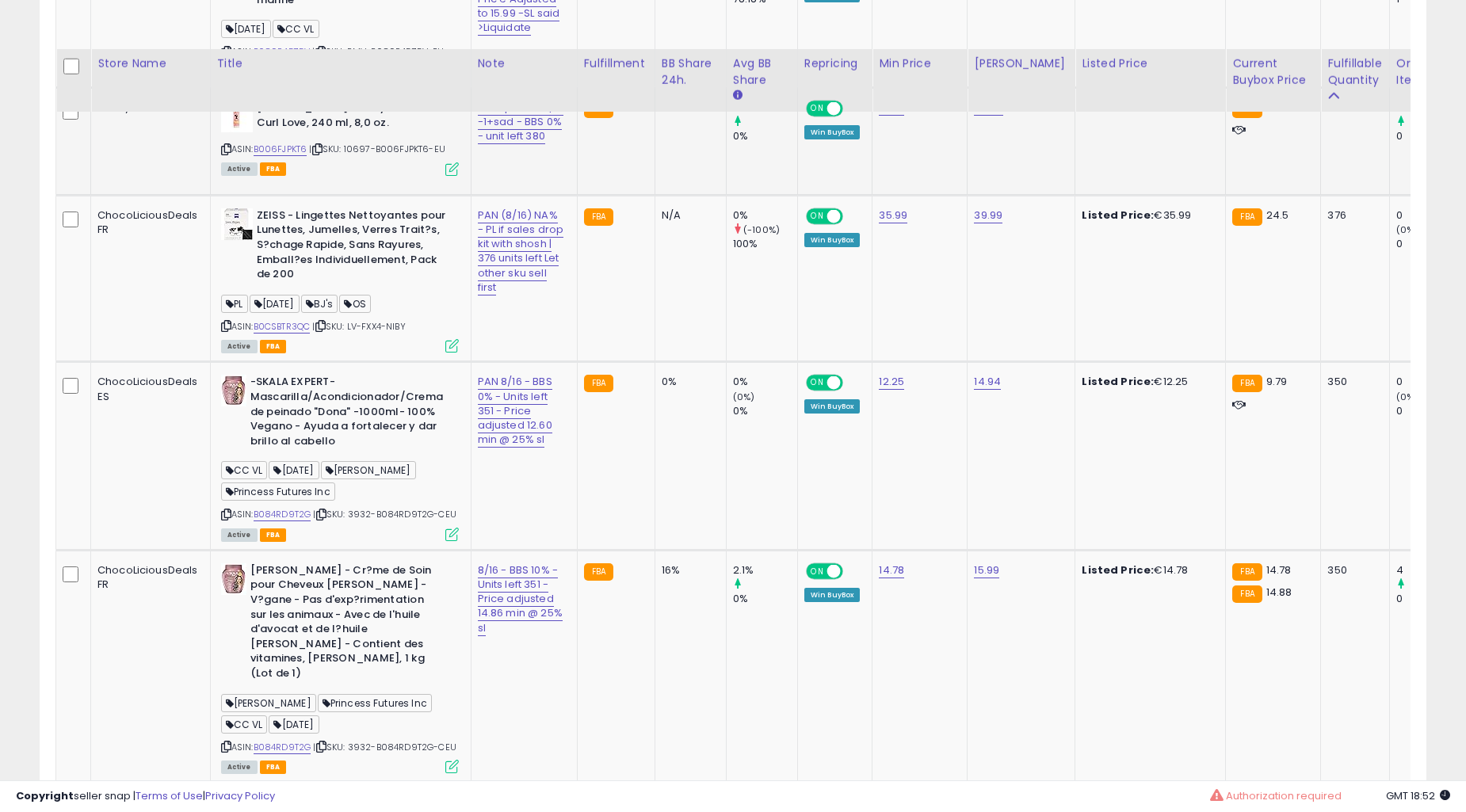
scroll to position [2114, 0]
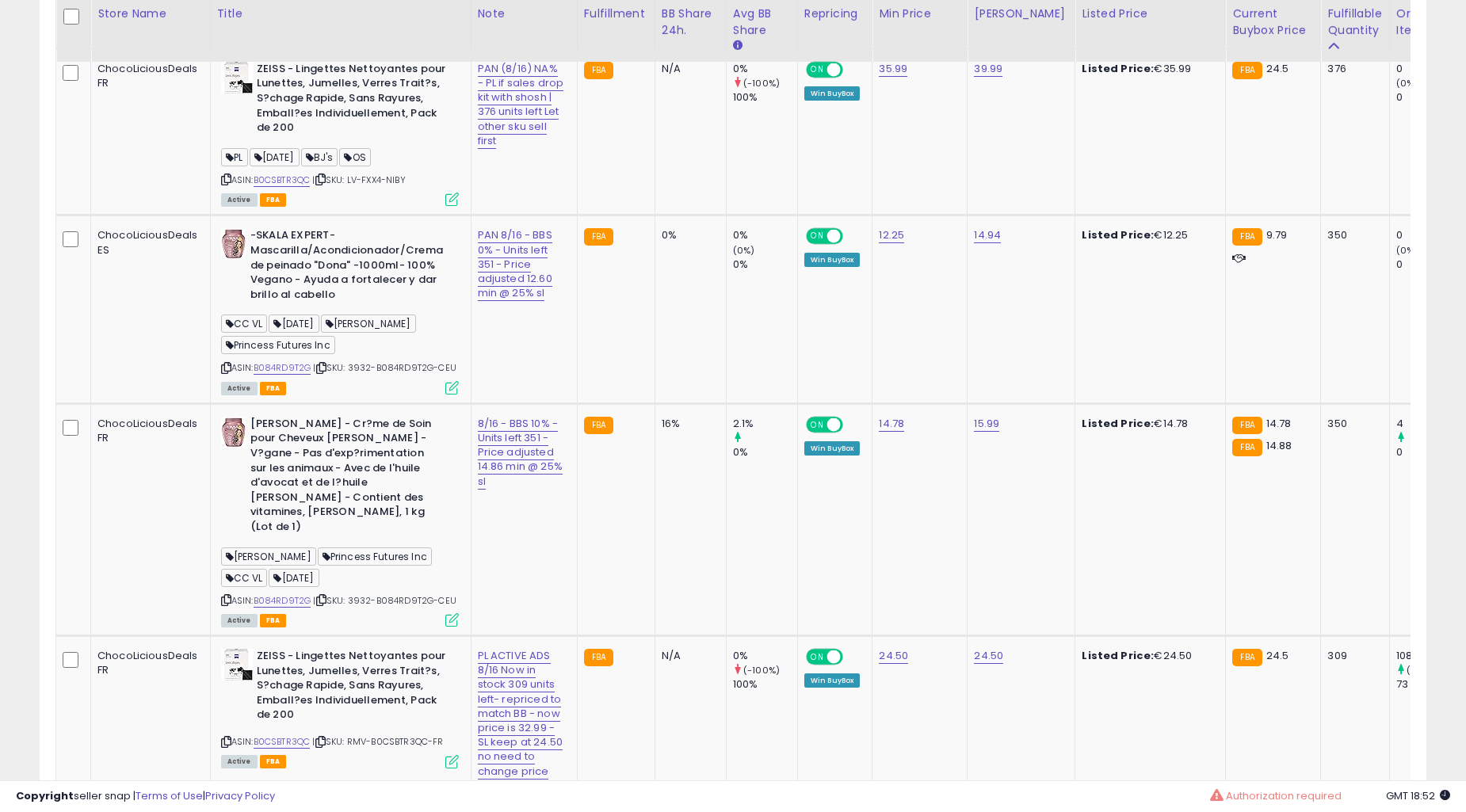
click at [655, 389] on td "0%" at bounding box center [690, 309] width 72 height 188
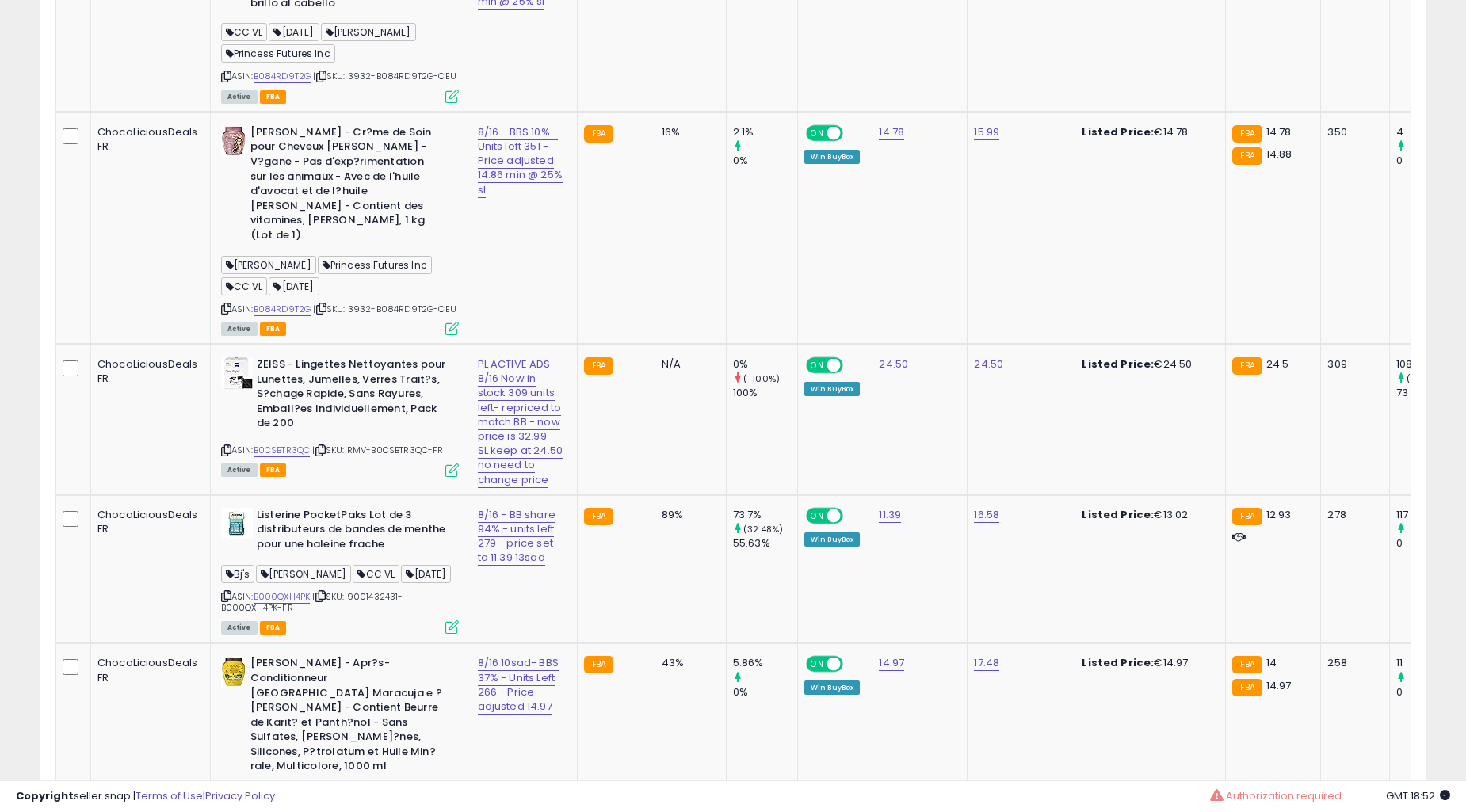
click at [655, 389] on td "N/A" at bounding box center [690, 420] width 72 height 151
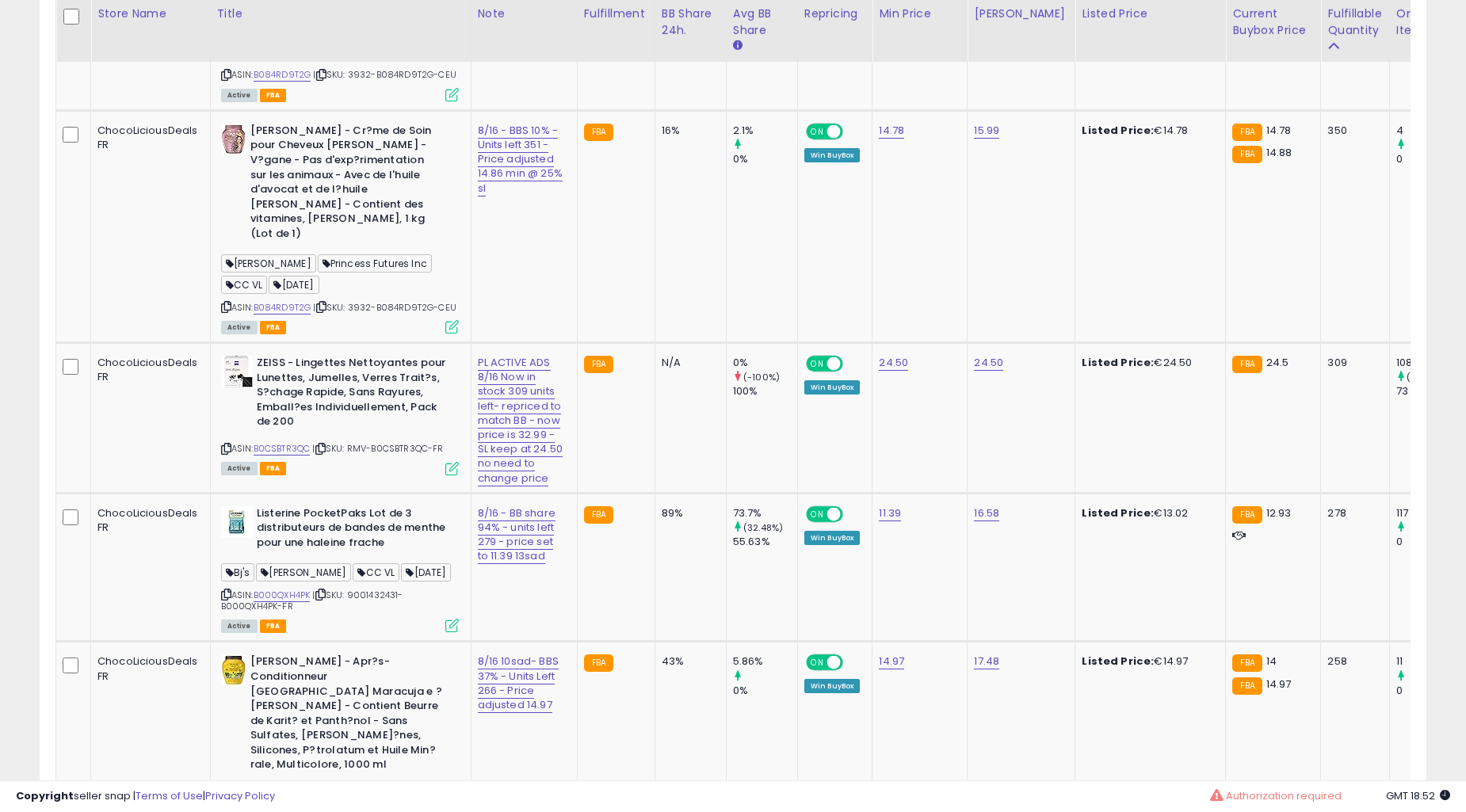
click at [655, 389] on td "N/A" at bounding box center [690, 418] width 72 height 151
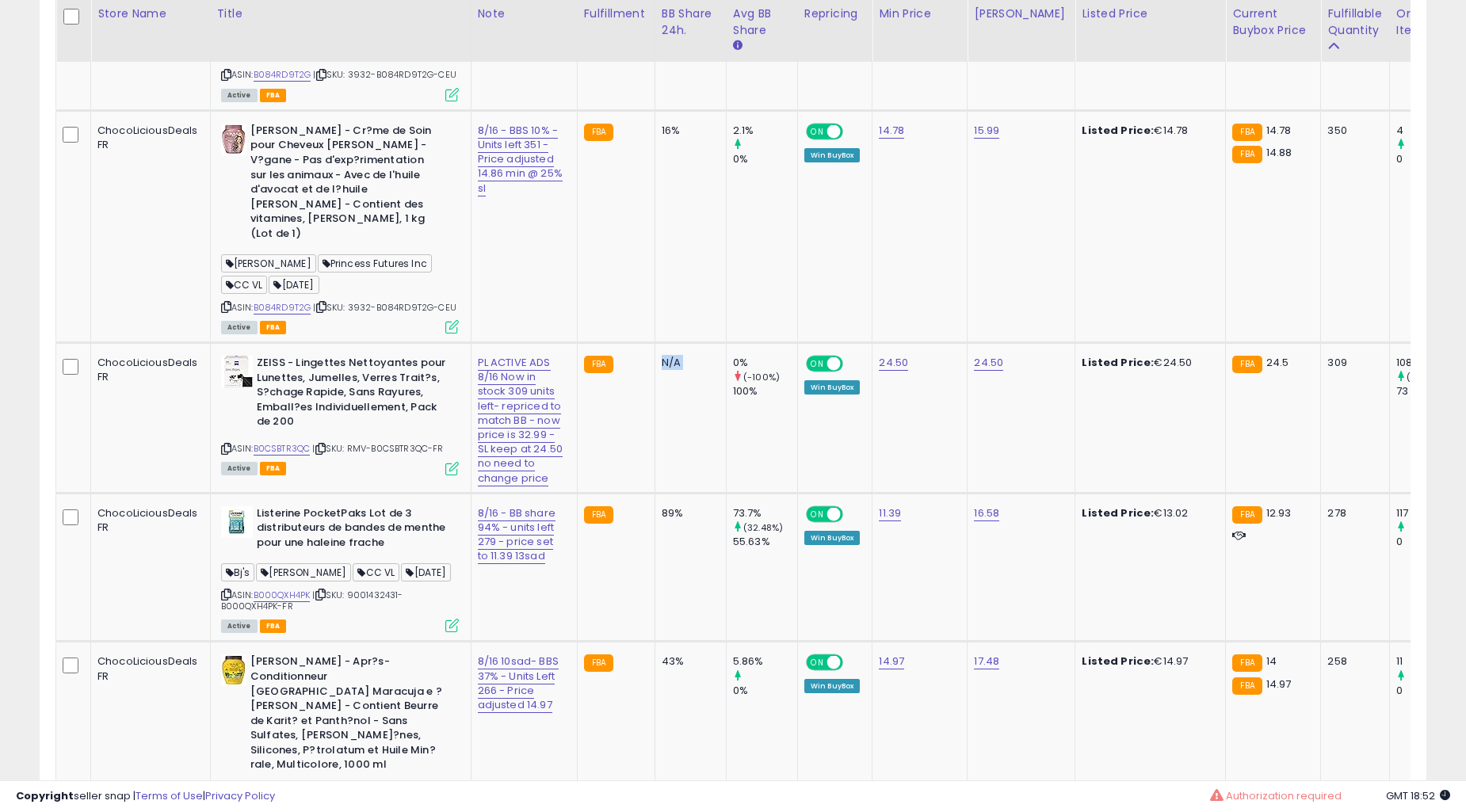
click at [655, 389] on td "N/A" at bounding box center [690, 418] width 72 height 151
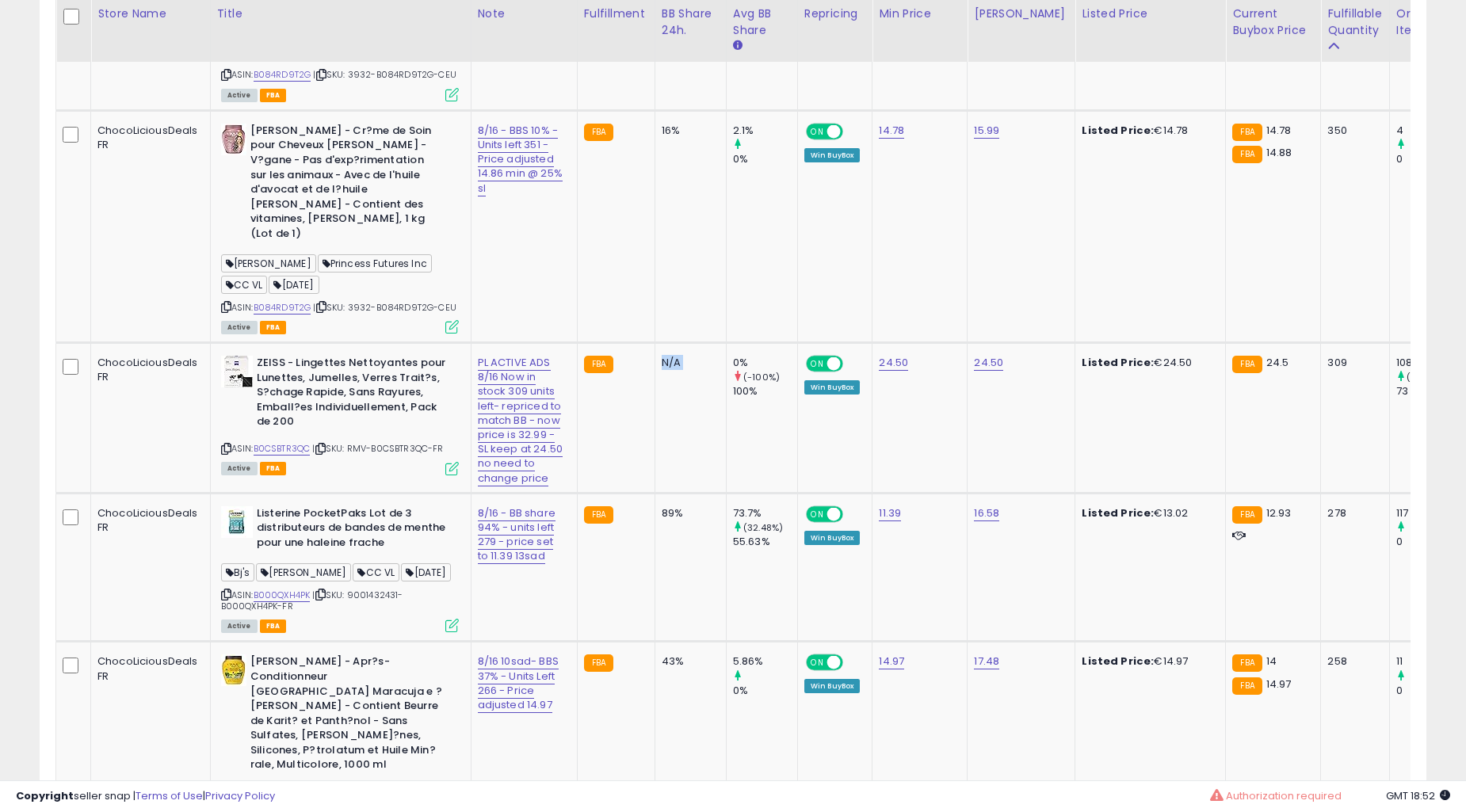
click at [655, 389] on td "N/A" at bounding box center [690, 418] width 72 height 151
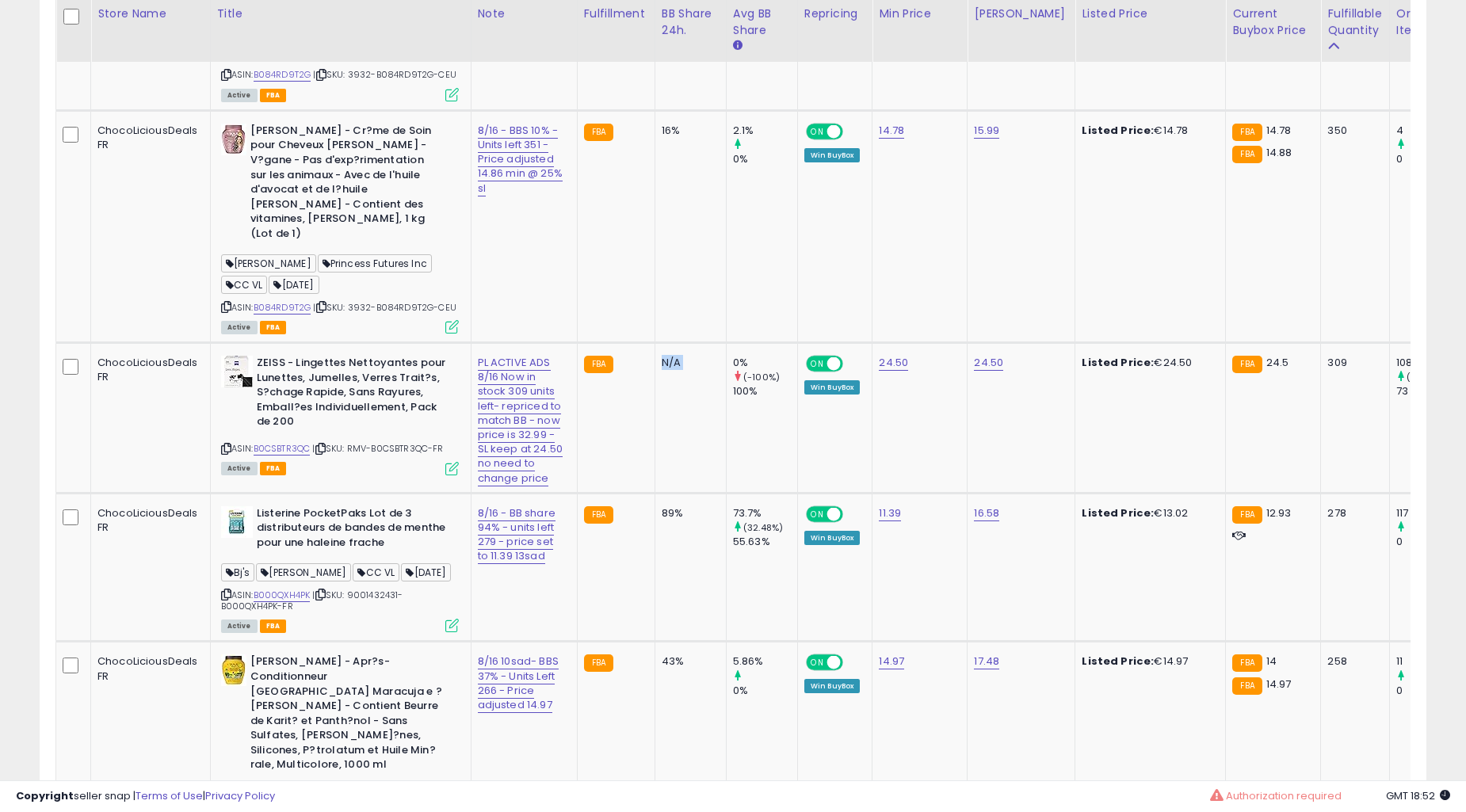
click at [655, 389] on td "N/A" at bounding box center [690, 418] width 72 height 151
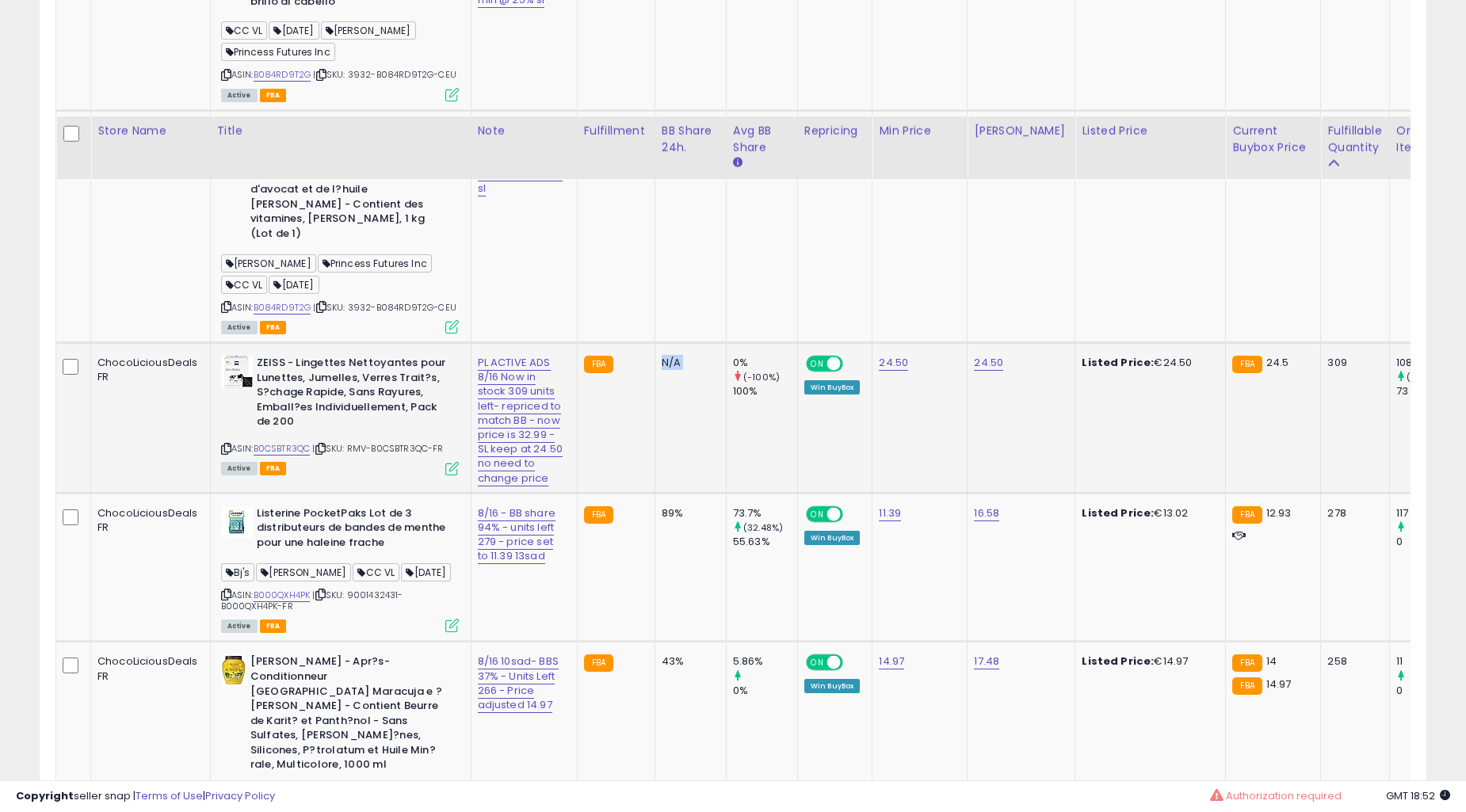
scroll to position [2554, 0]
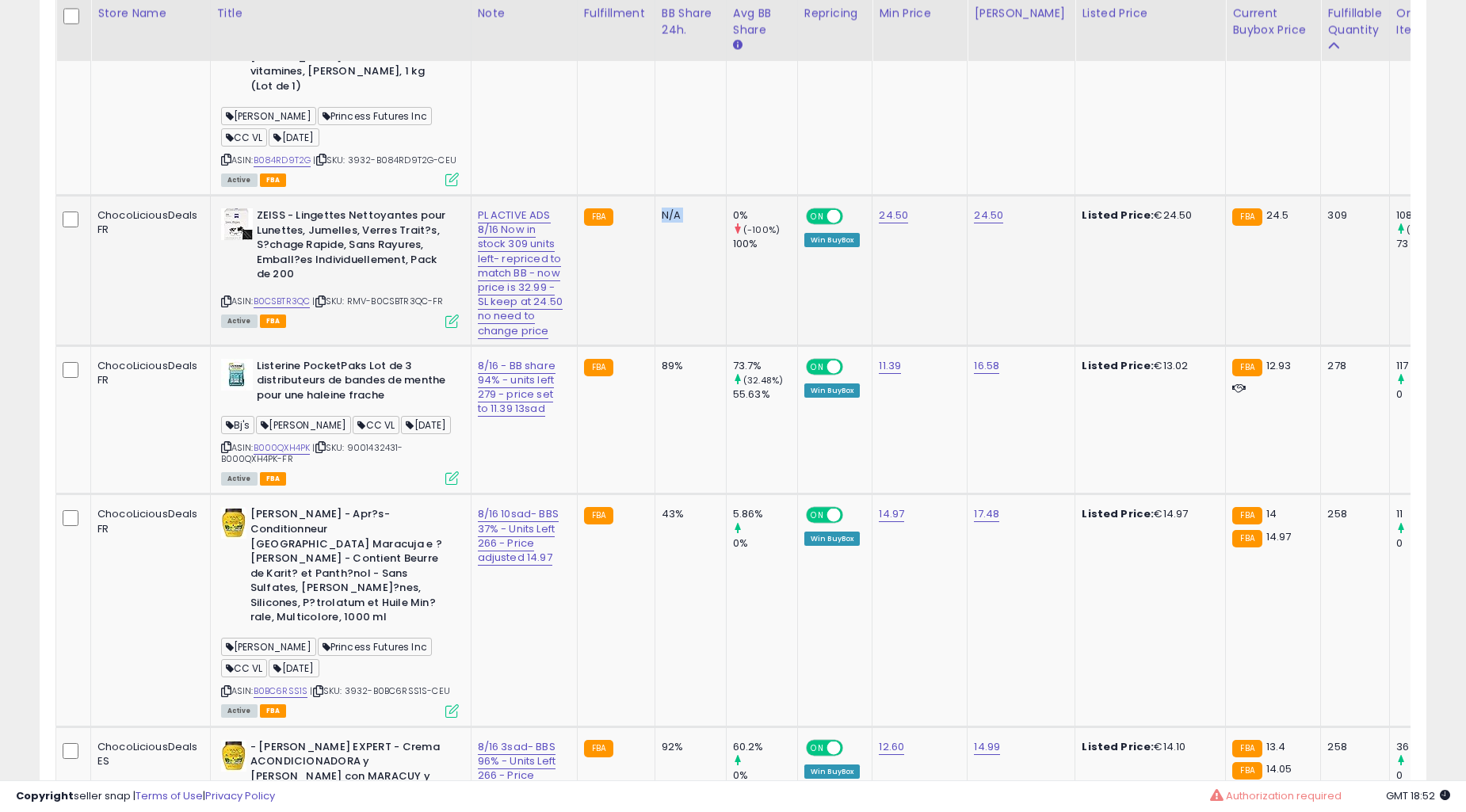
click at [655, 346] on td "N/A" at bounding box center [690, 271] width 72 height 151
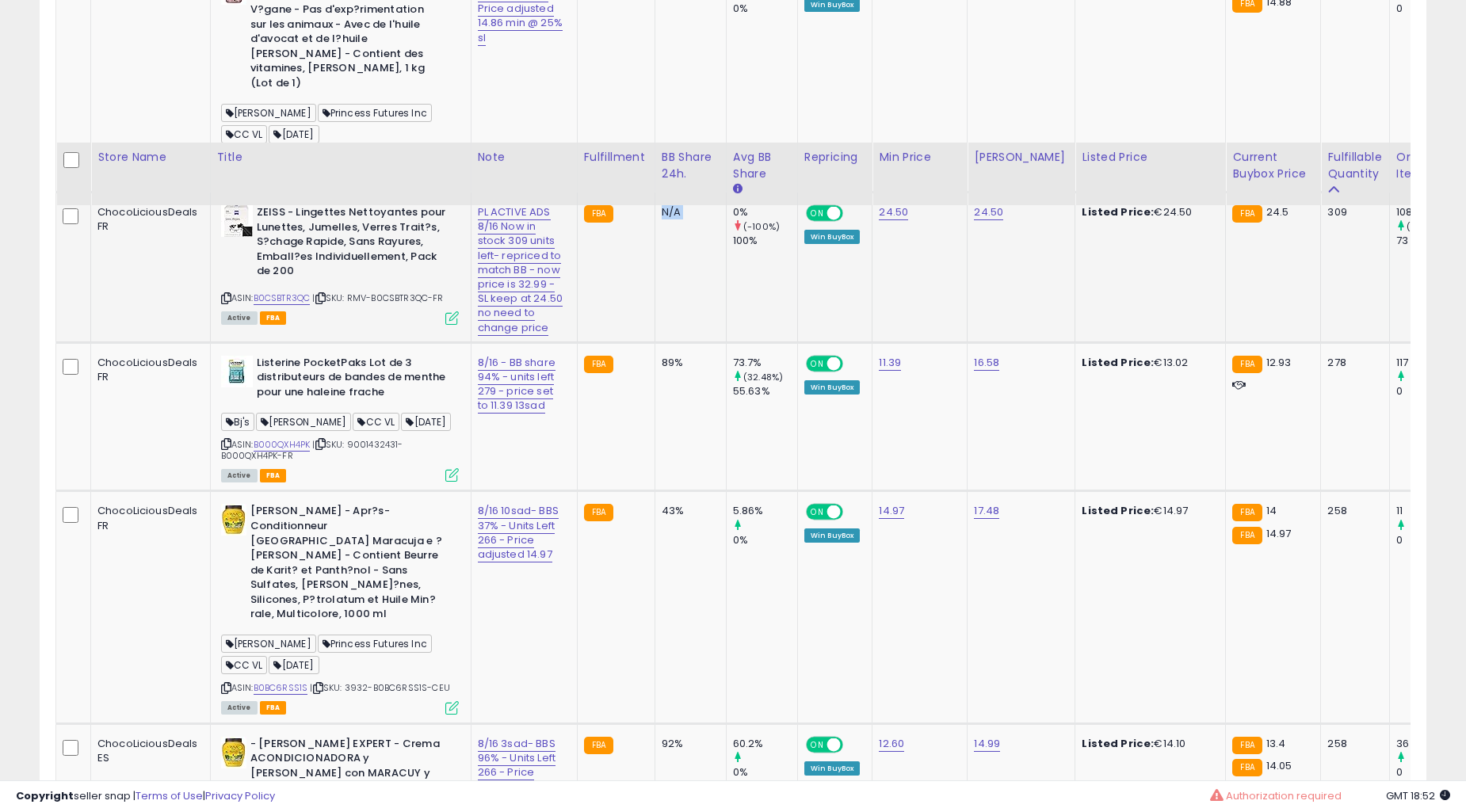
scroll to position [2701, 0]
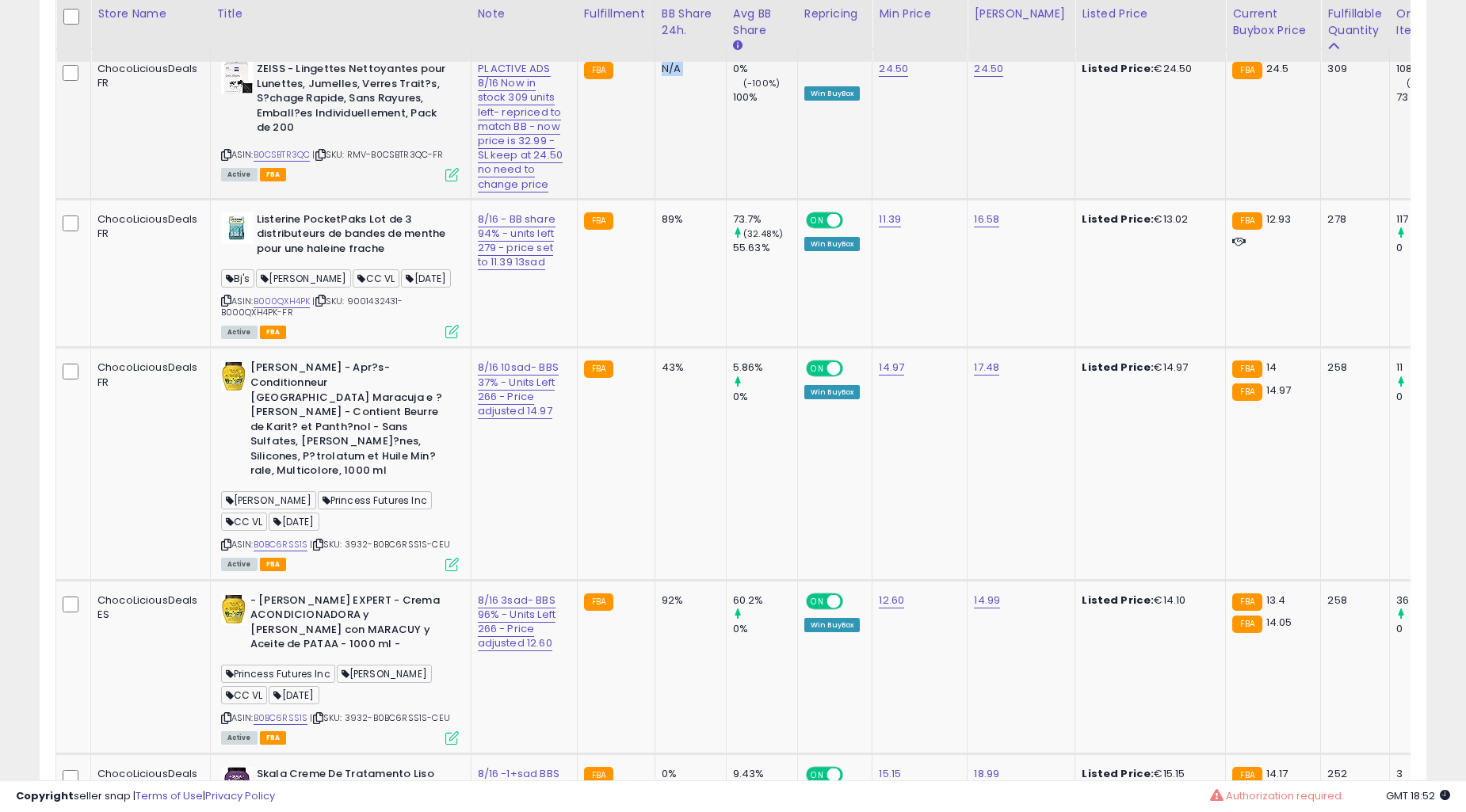
click at [655, 348] on td "89%" at bounding box center [690, 274] width 72 height 149
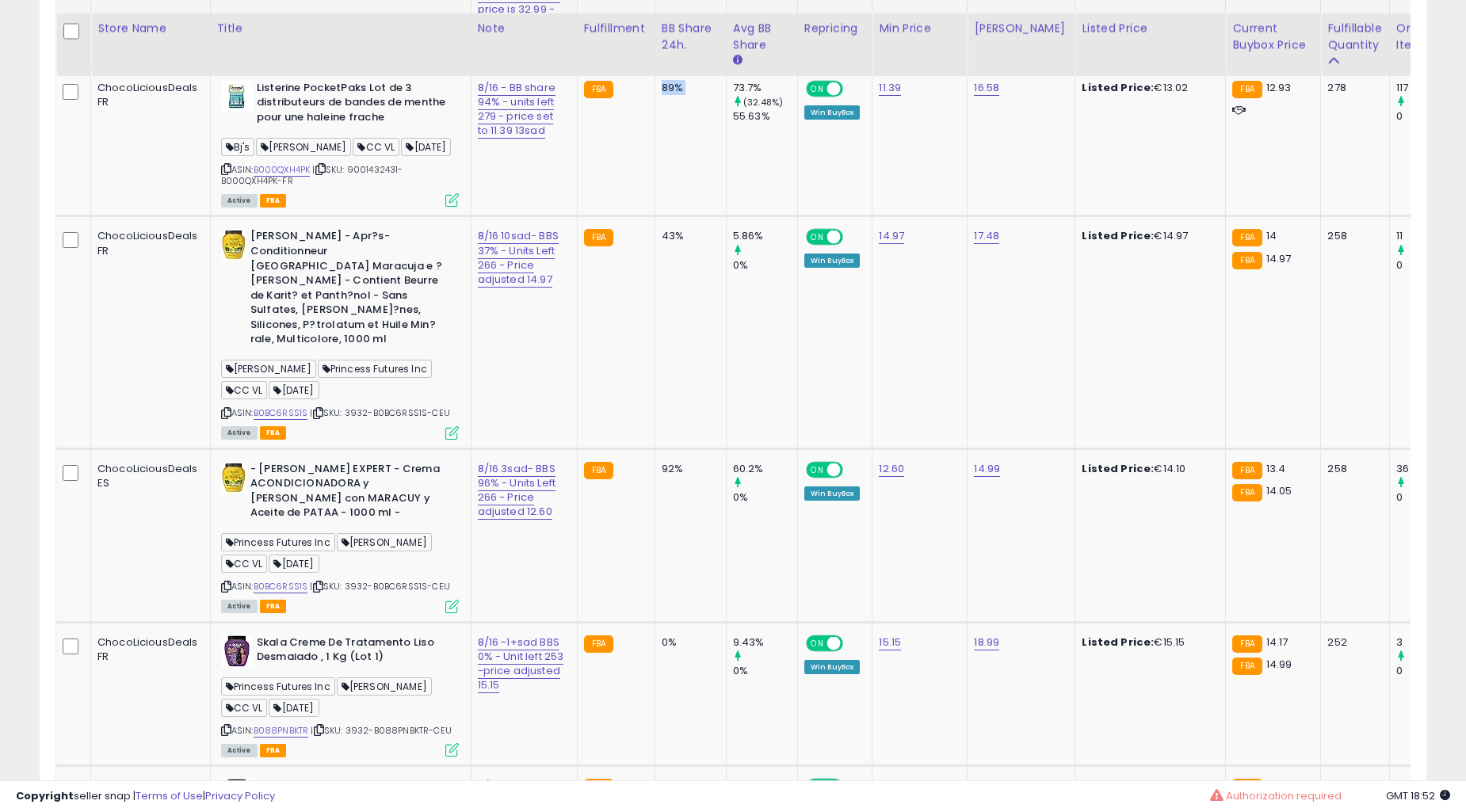
scroll to position [2847, 0]
click at [655, 387] on td "43%" at bounding box center [690, 332] width 72 height 232
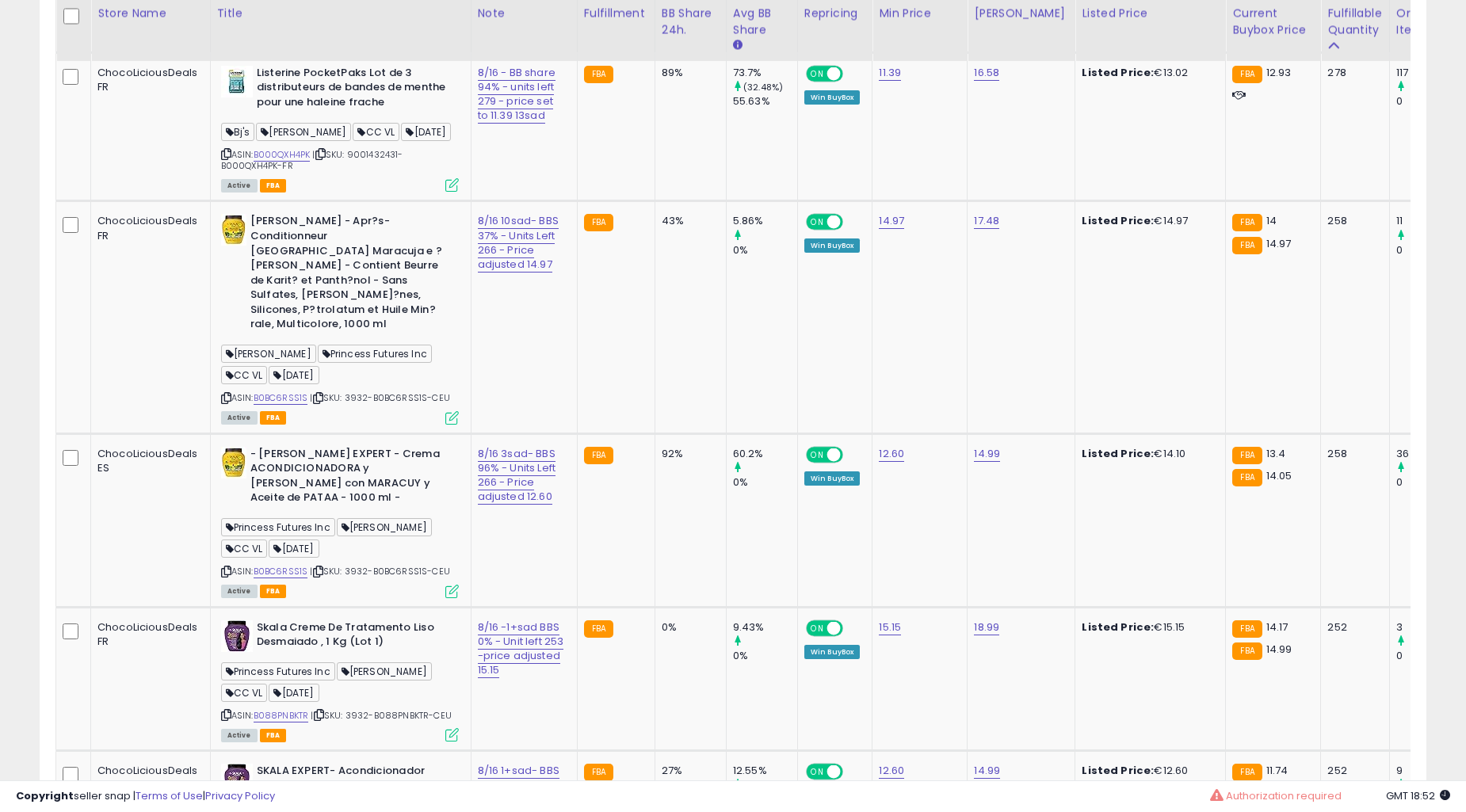
click at [655, 387] on td "43%" at bounding box center [690, 317] width 72 height 232
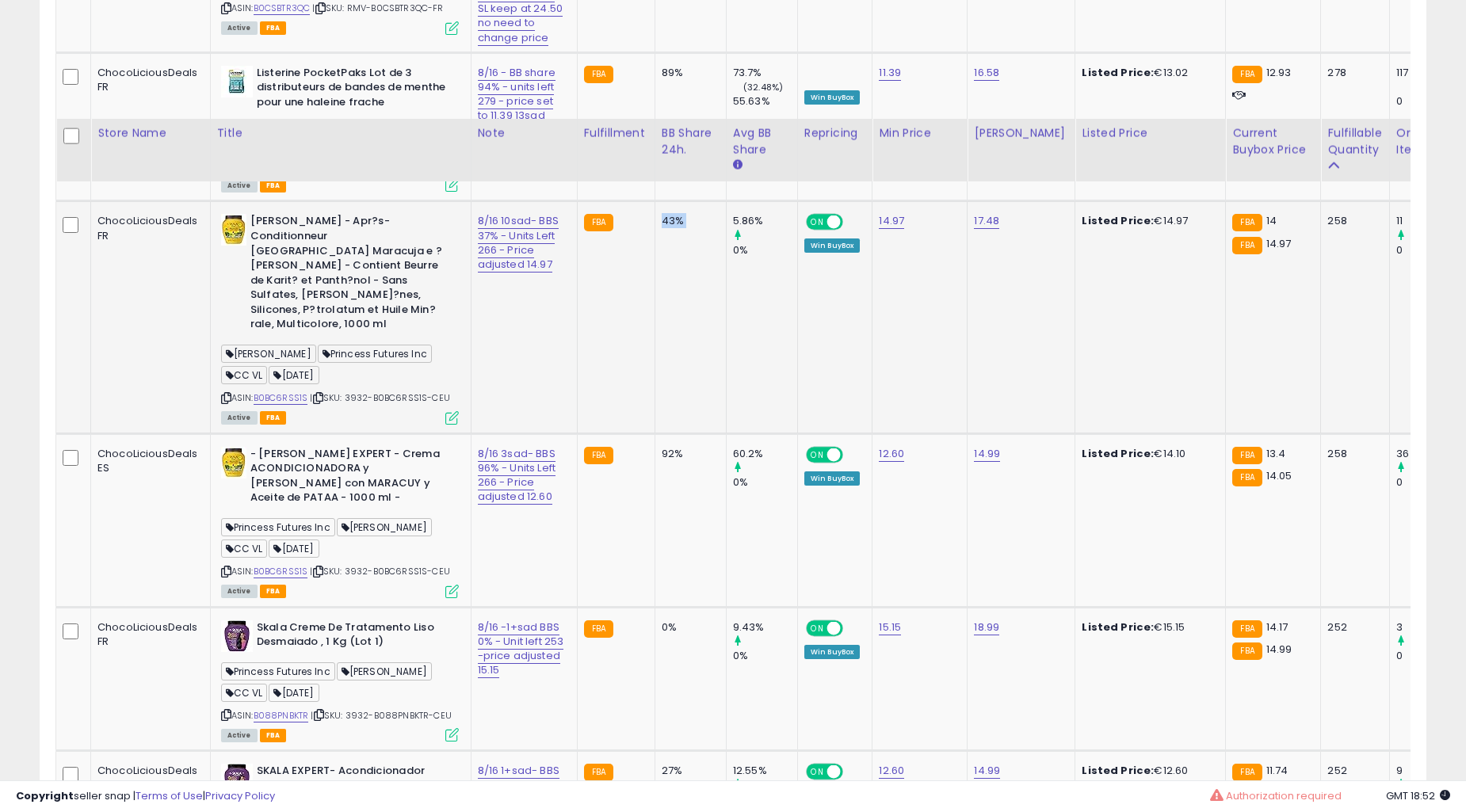
scroll to position [2994, 0]
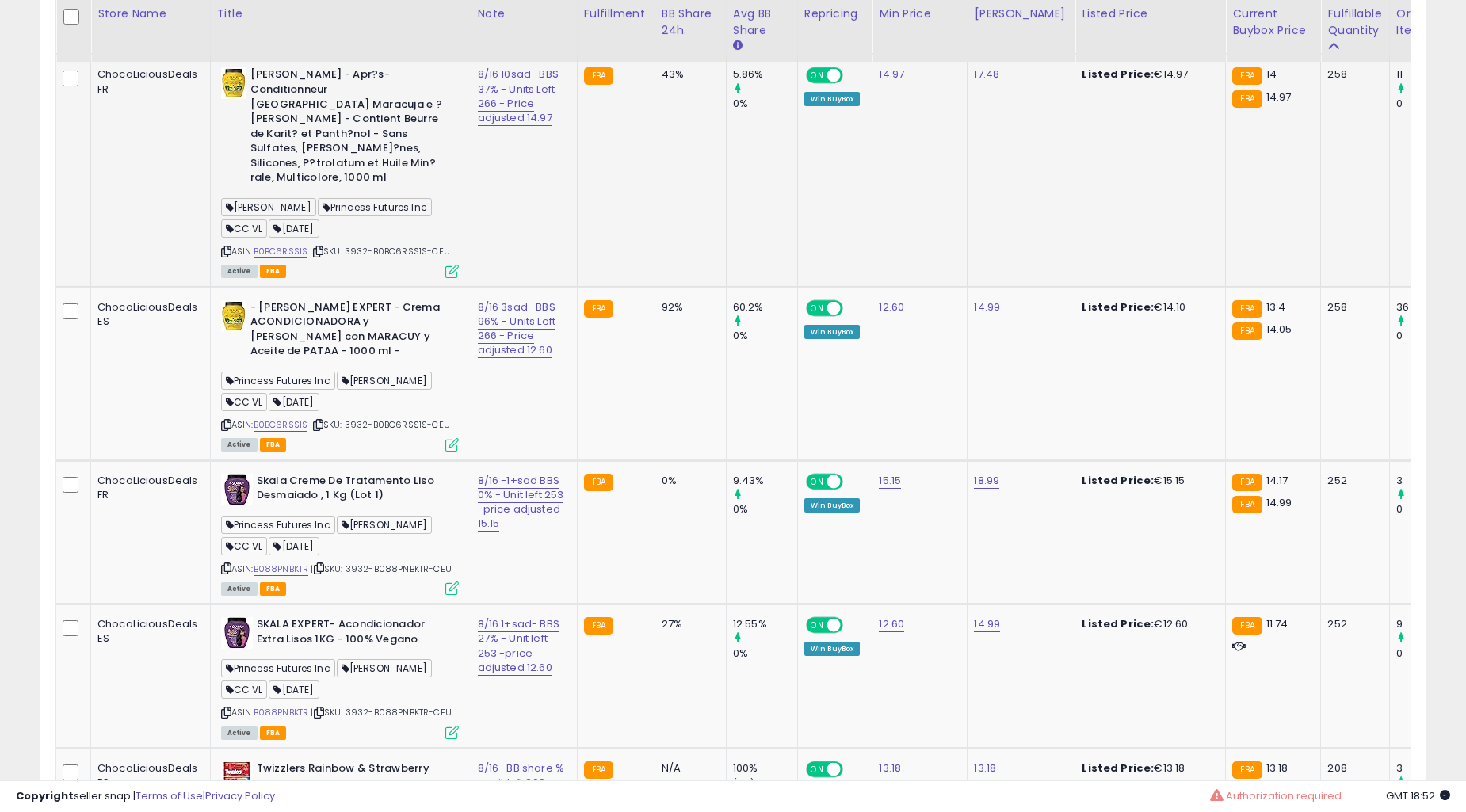
click at [655, 386] on td "92%" at bounding box center [690, 374] width 72 height 174
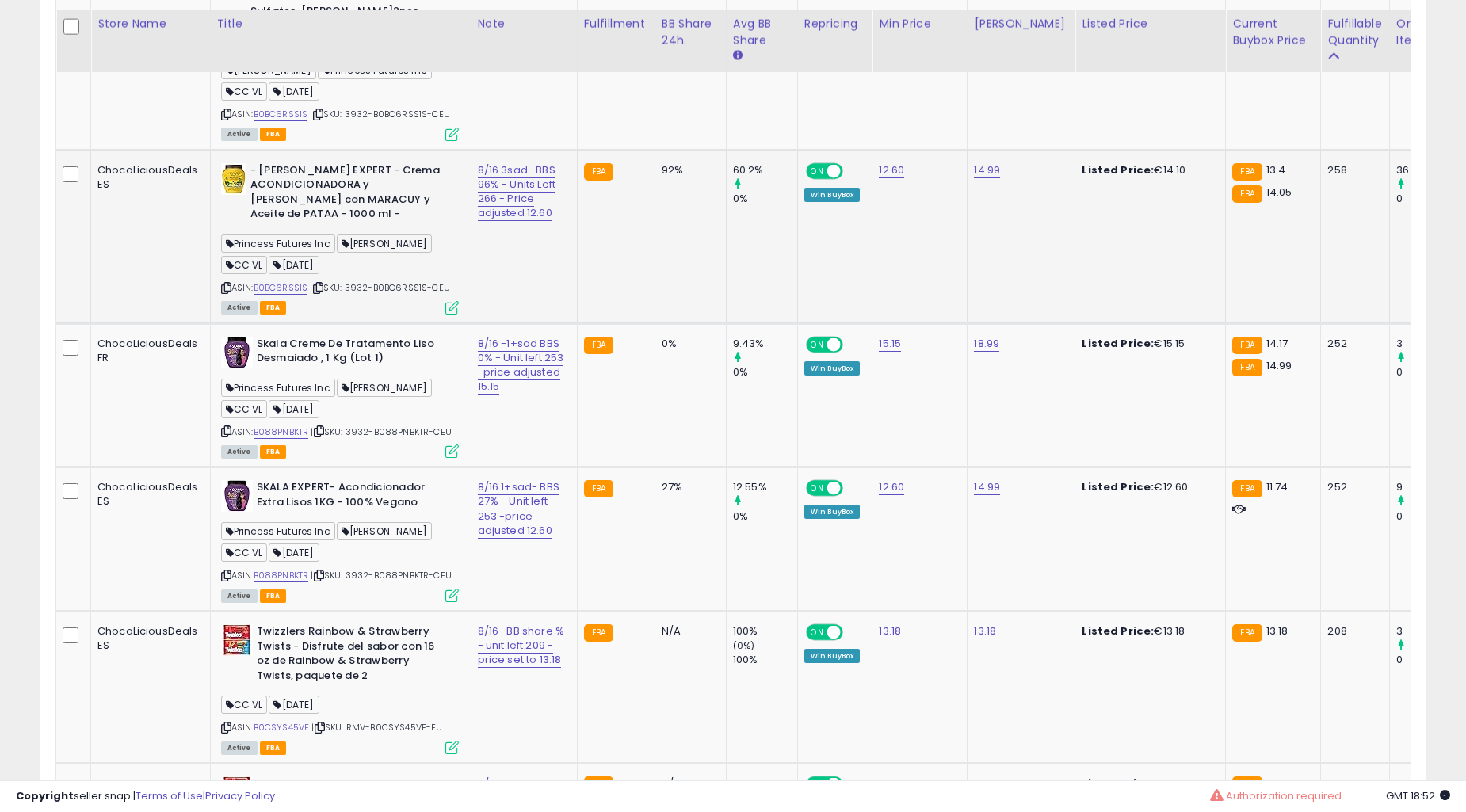
scroll to position [3141, 0]
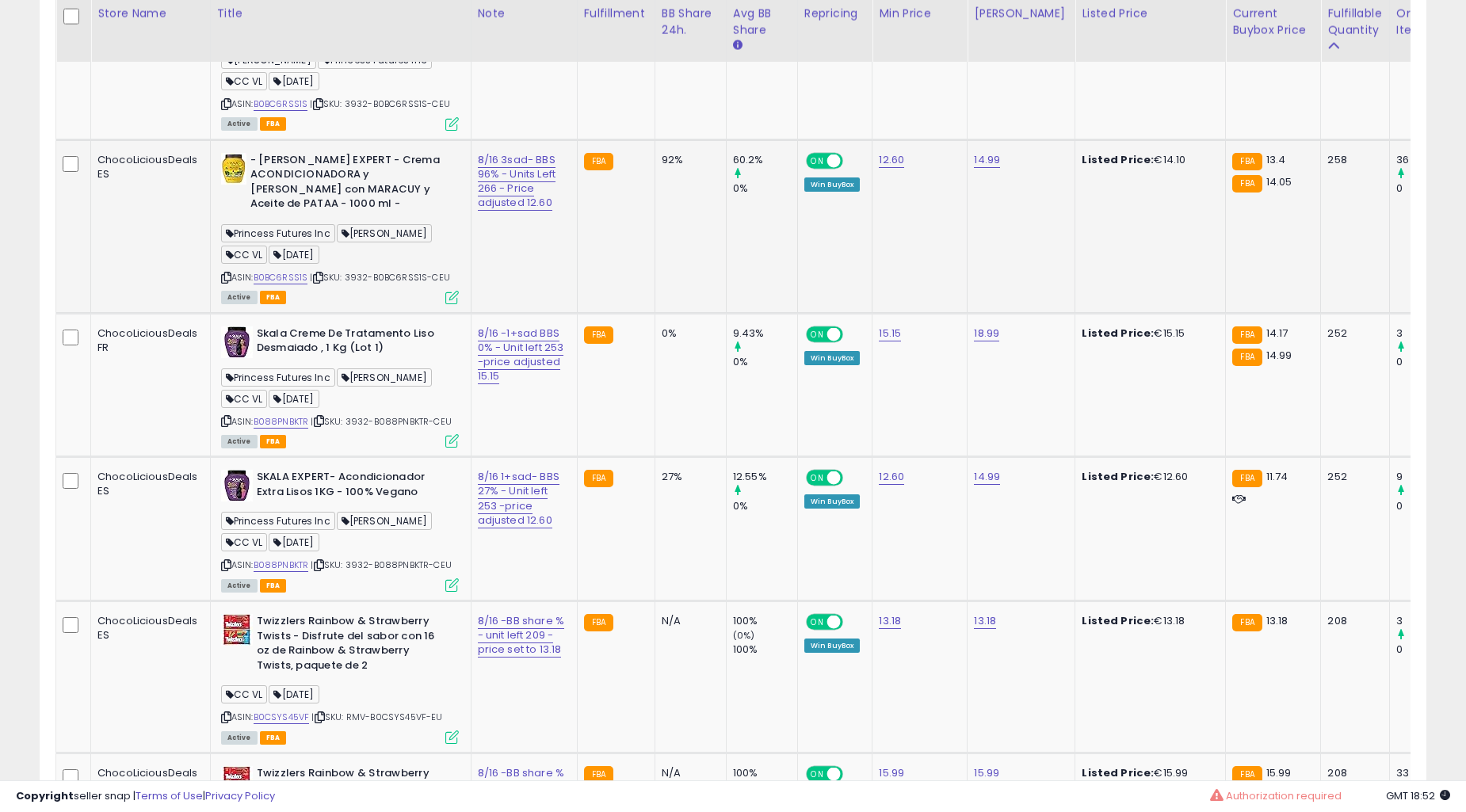
click at [655, 385] on td "0%" at bounding box center [690, 384] width 72 height 144
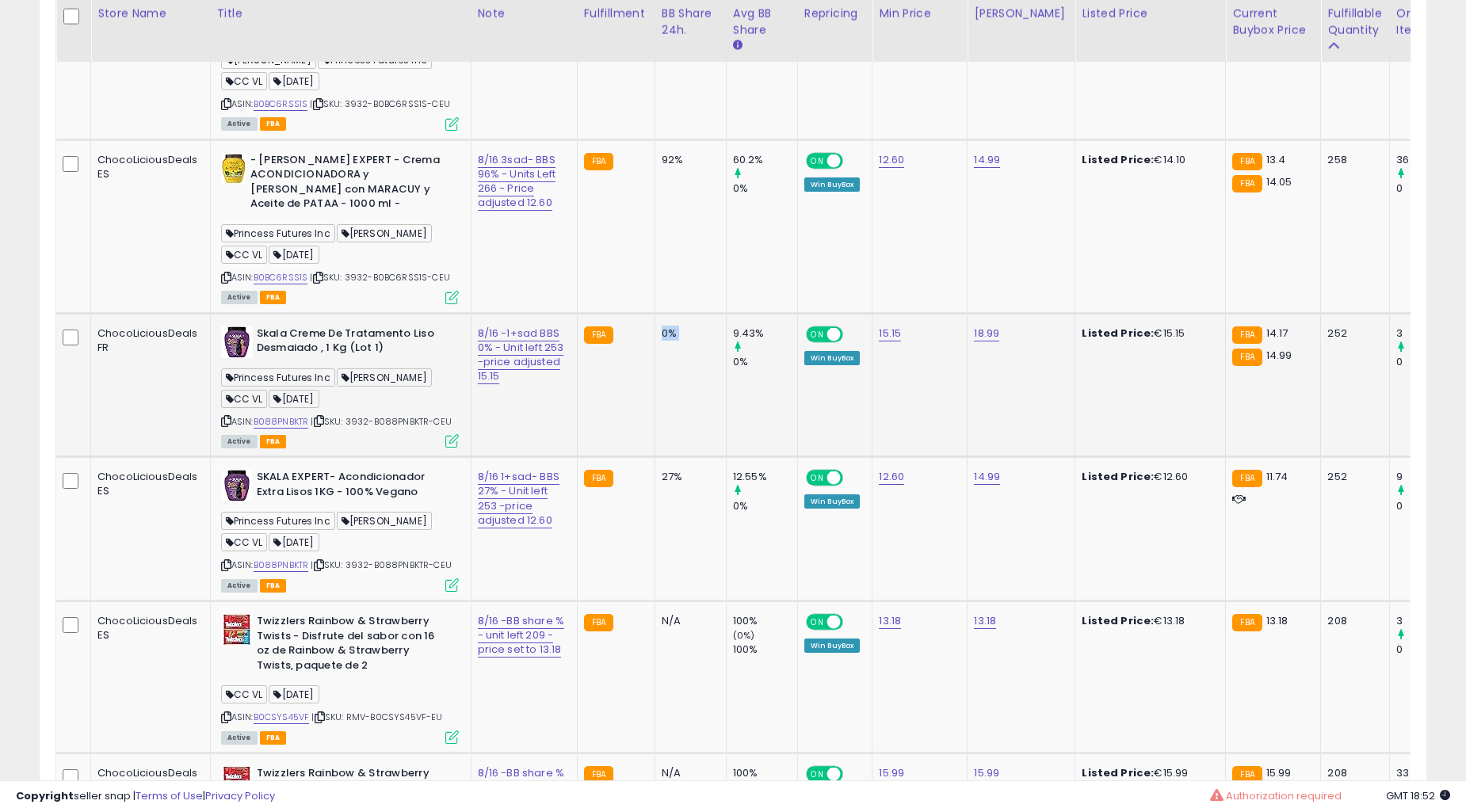
click at [655, 384] on td "0%" at bounding box center [690, 384] width 72 height 144
click at [655, 383] on td "0%" at bounding box center [690, 384] width 72 height 144
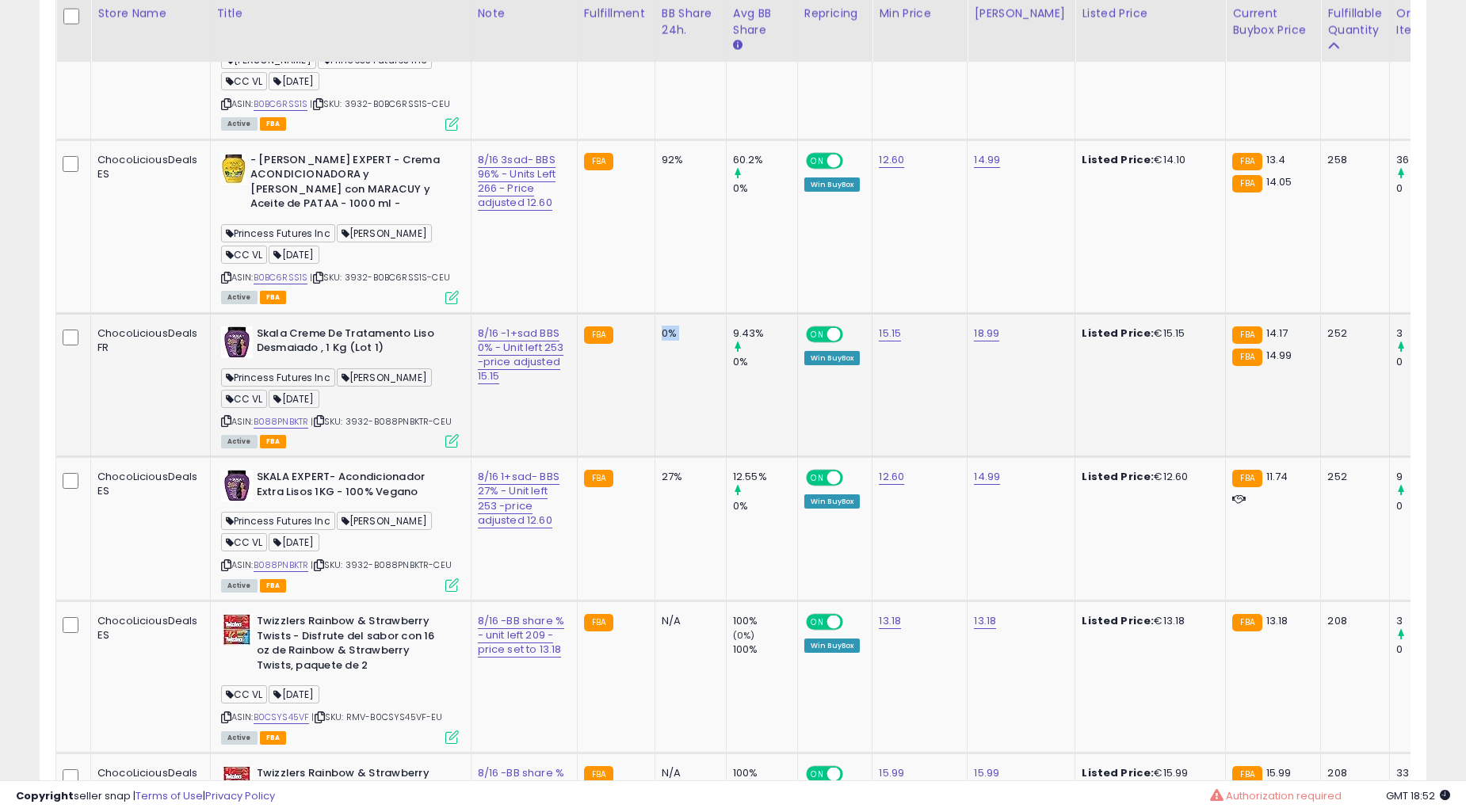
click at [655, 383] on td "0%" at bounding box center [690, 384] width 72 height 144
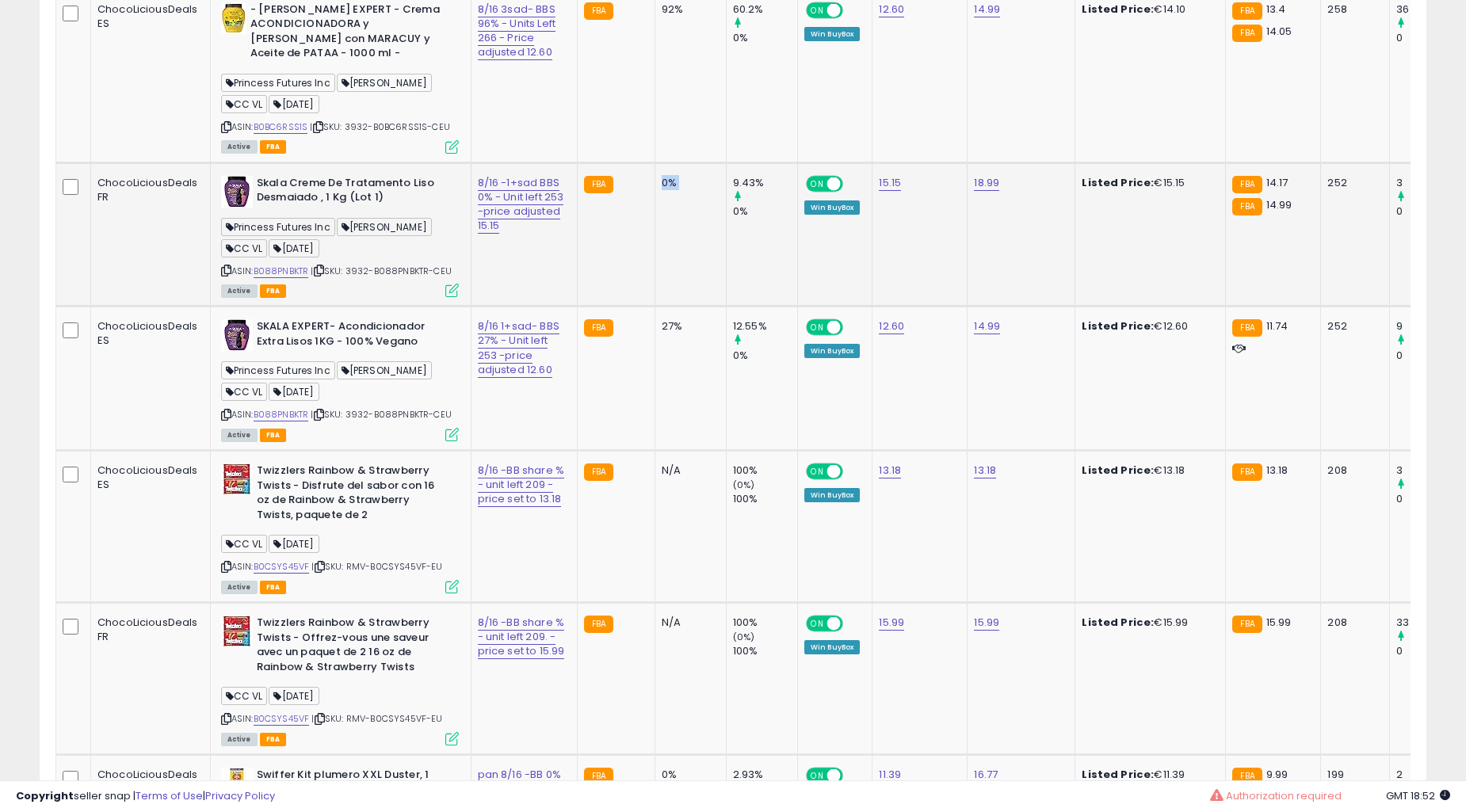
click at [655, 451] on td "N/A" at bounding box center [690, 527] width 72 height 152
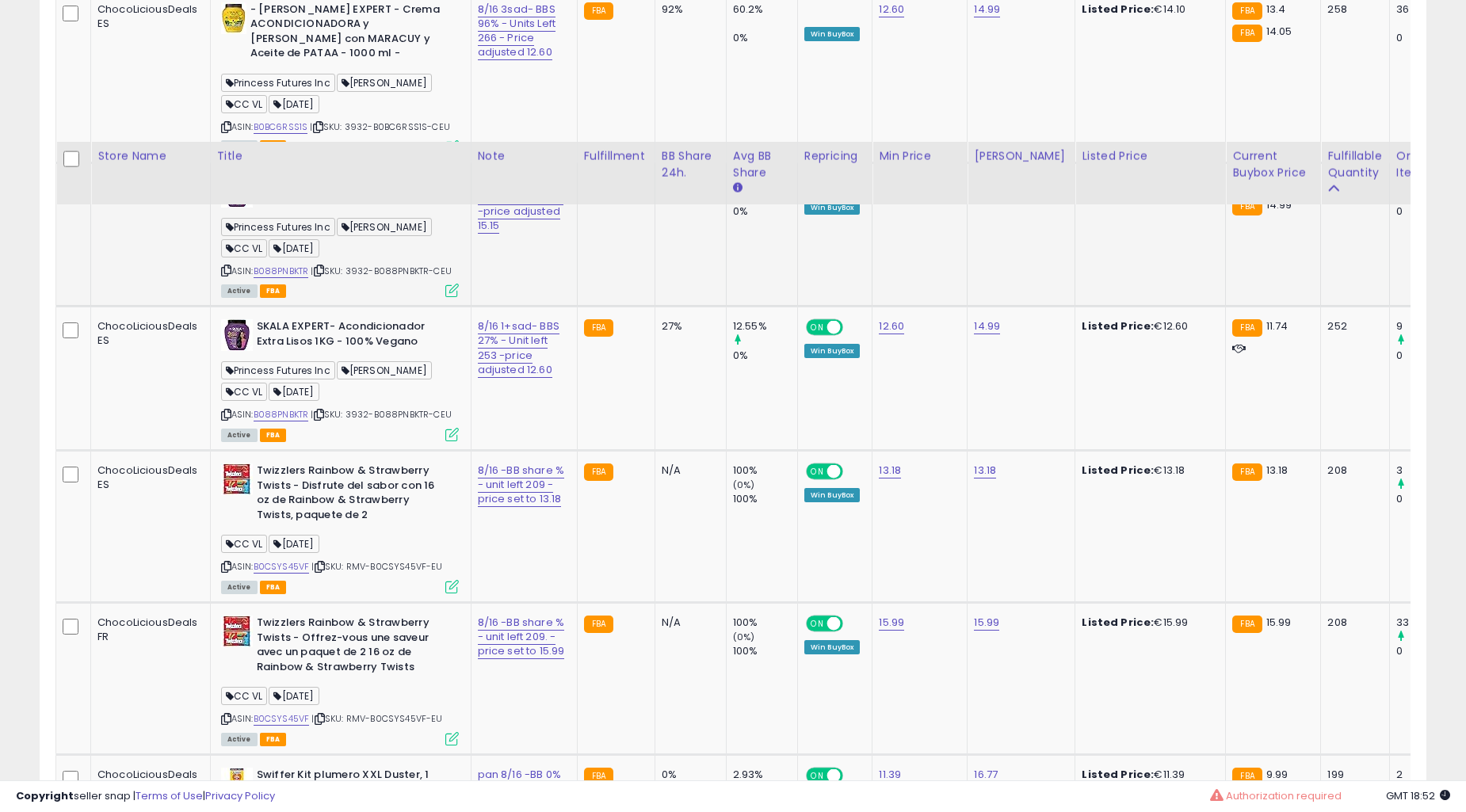
scroll to position [3434, 0]
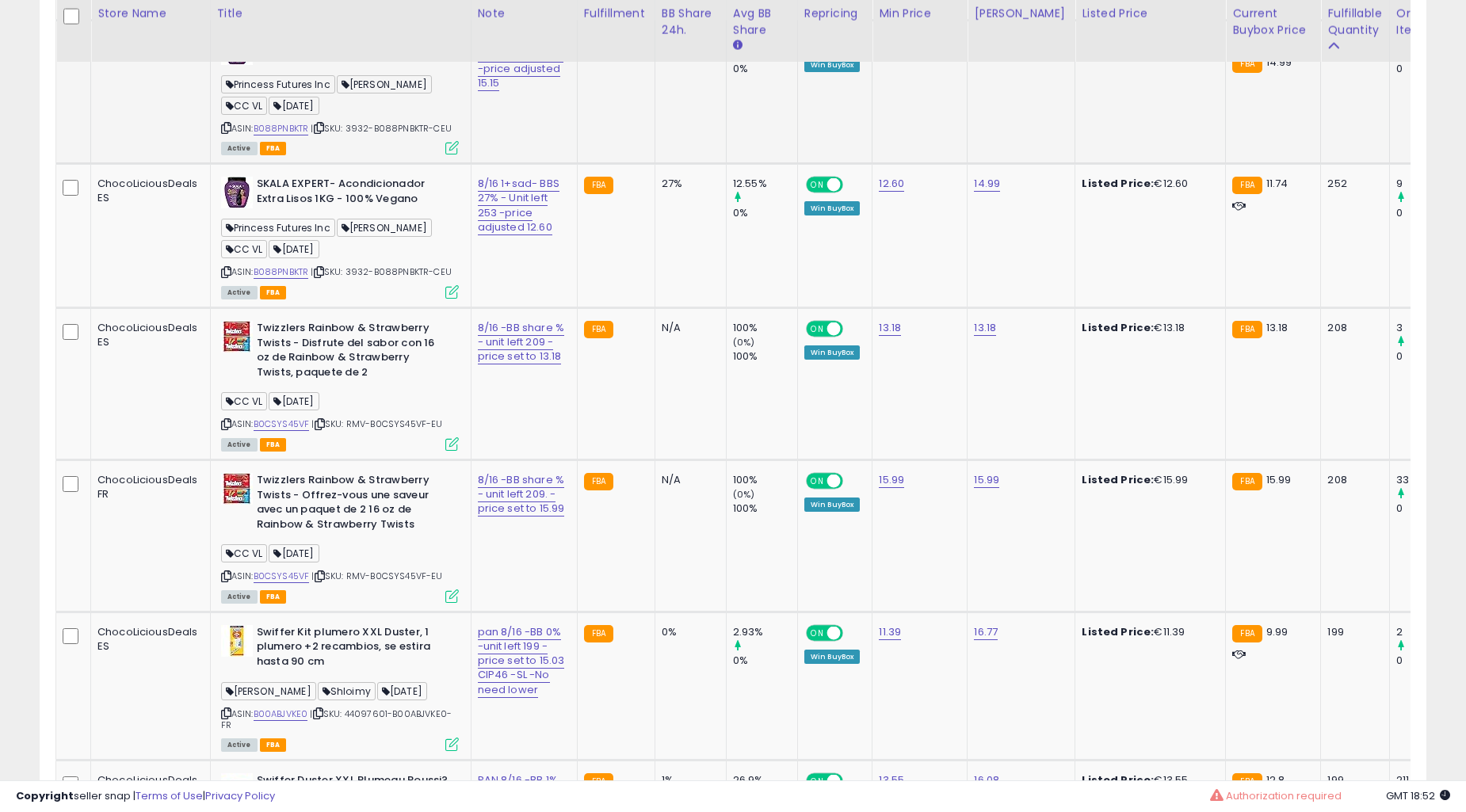
click at [655, 379] on td "N/A" at bounding box center [690, 384] width 72 height 152
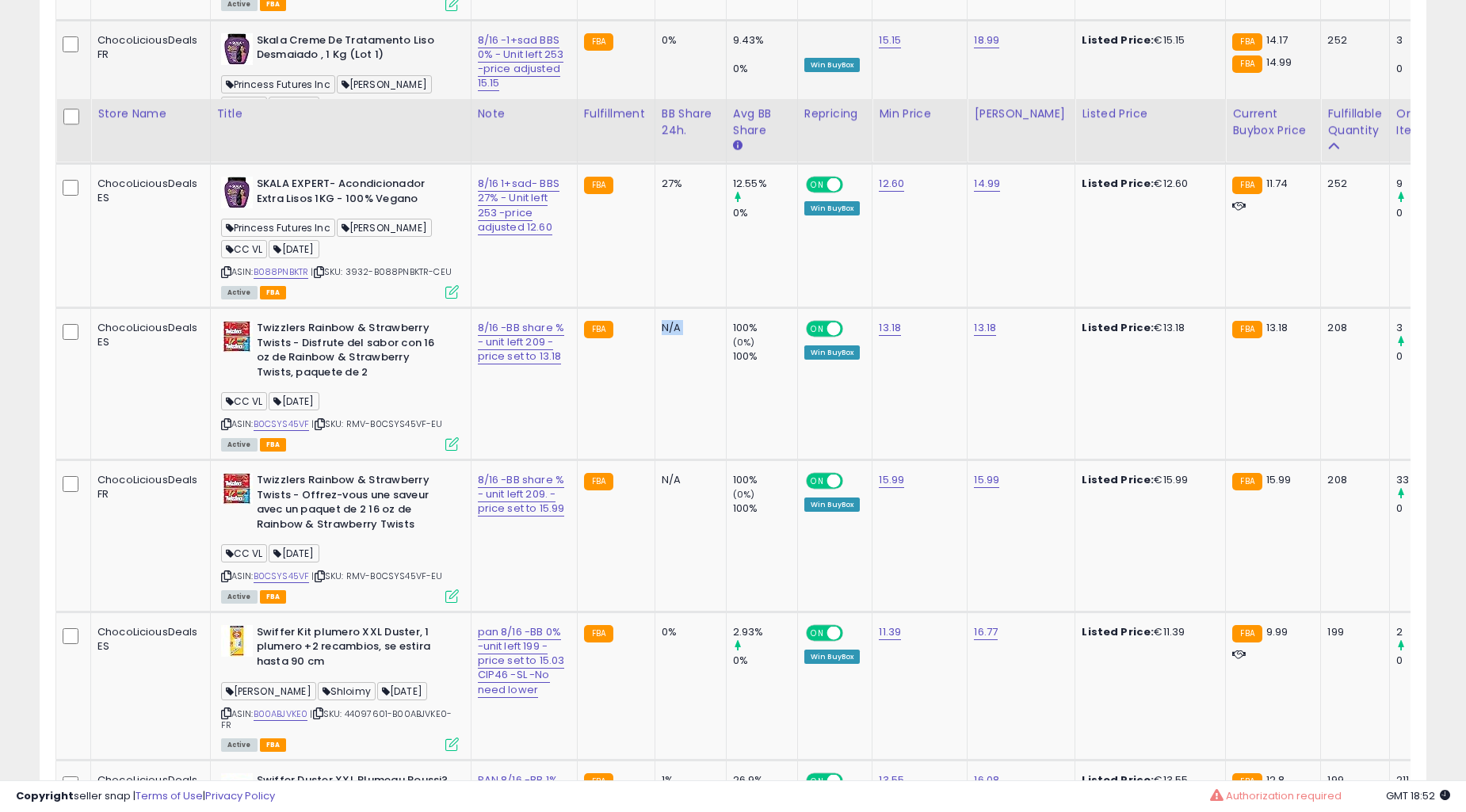
scroll to position [3582, 0]
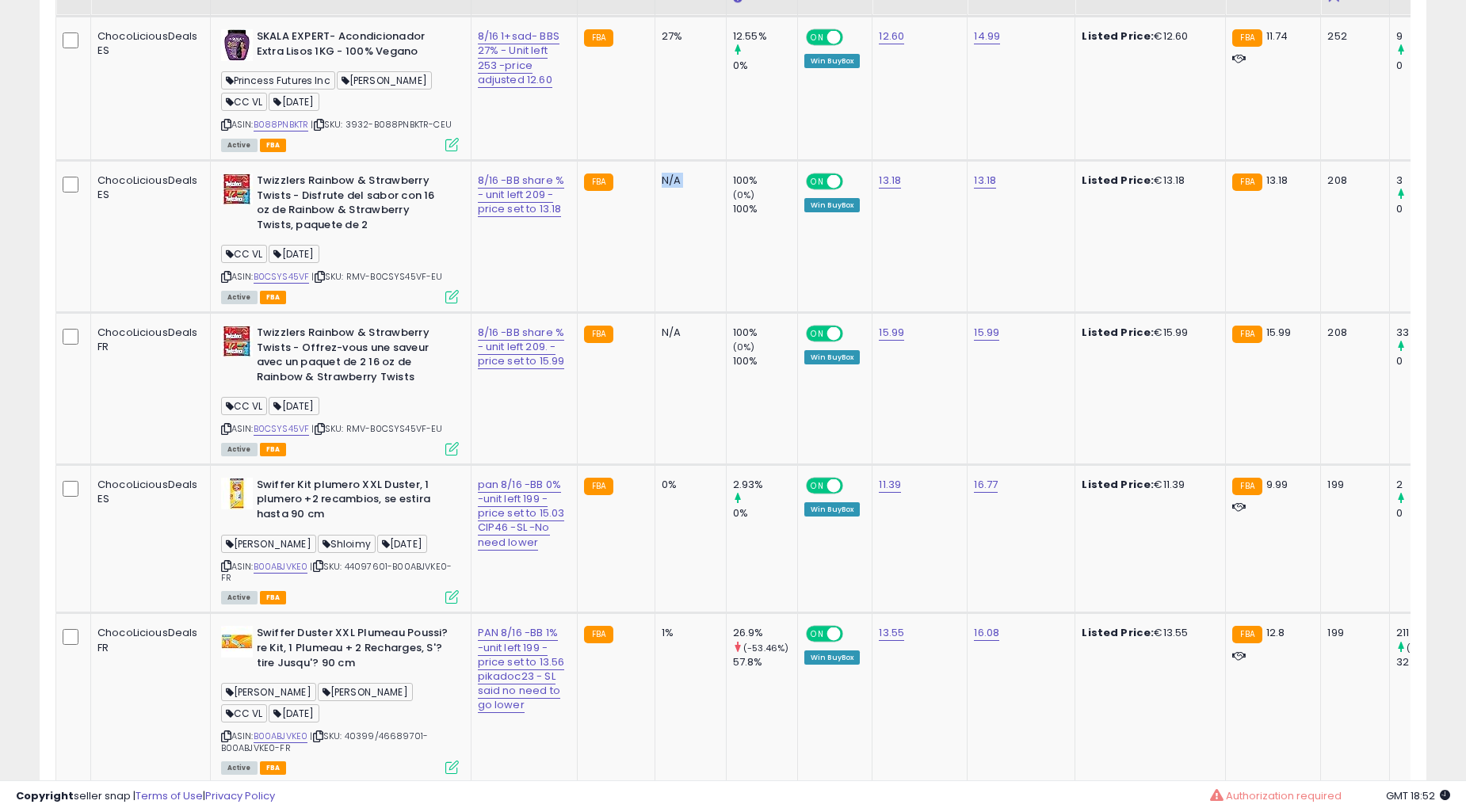
click at [655, 379] on td "N/A" at bounding box center [690, 389] width 72 height 152
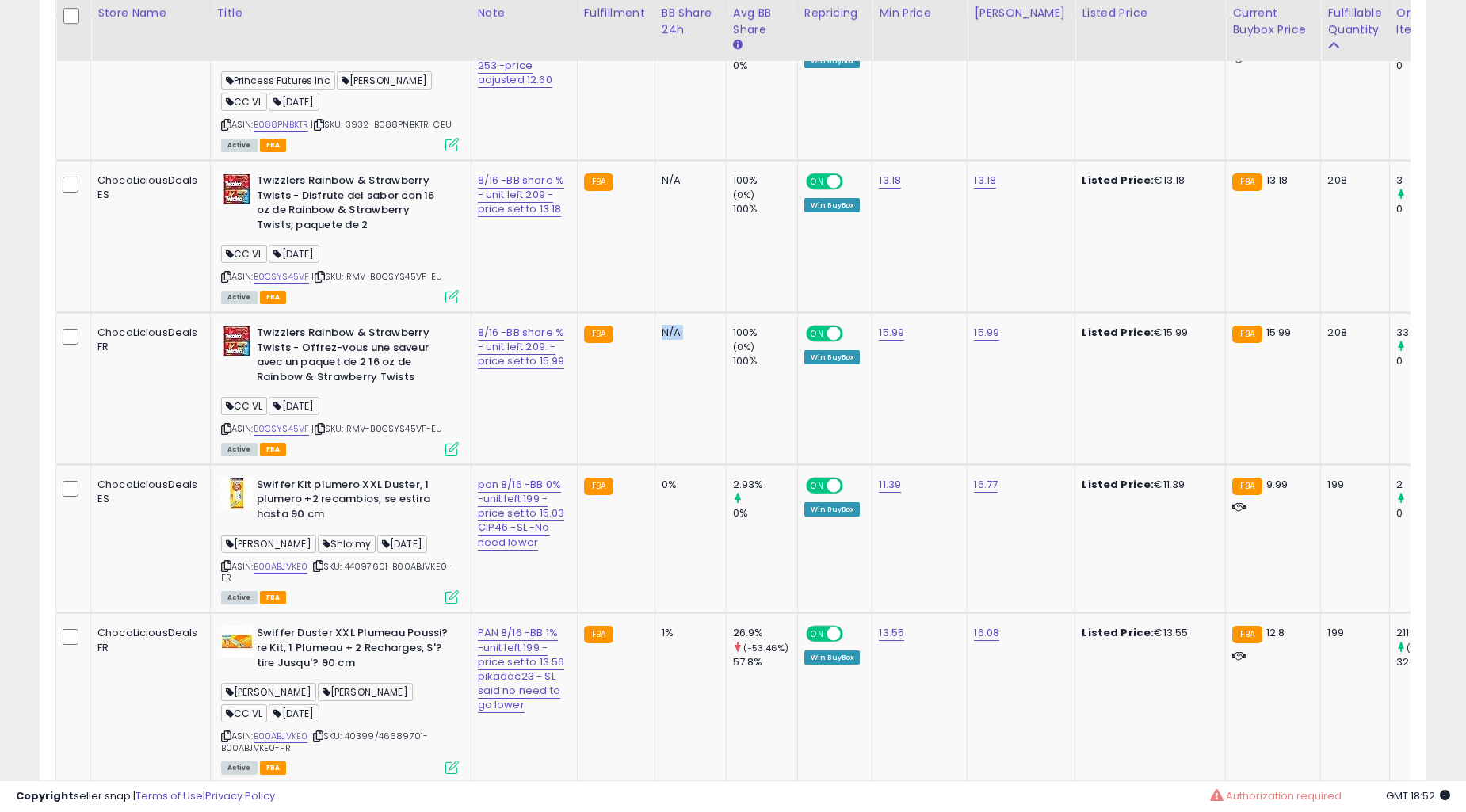
click at [655, 379] on td "N/A" at bounding box center [690, 389] width 72 height 152
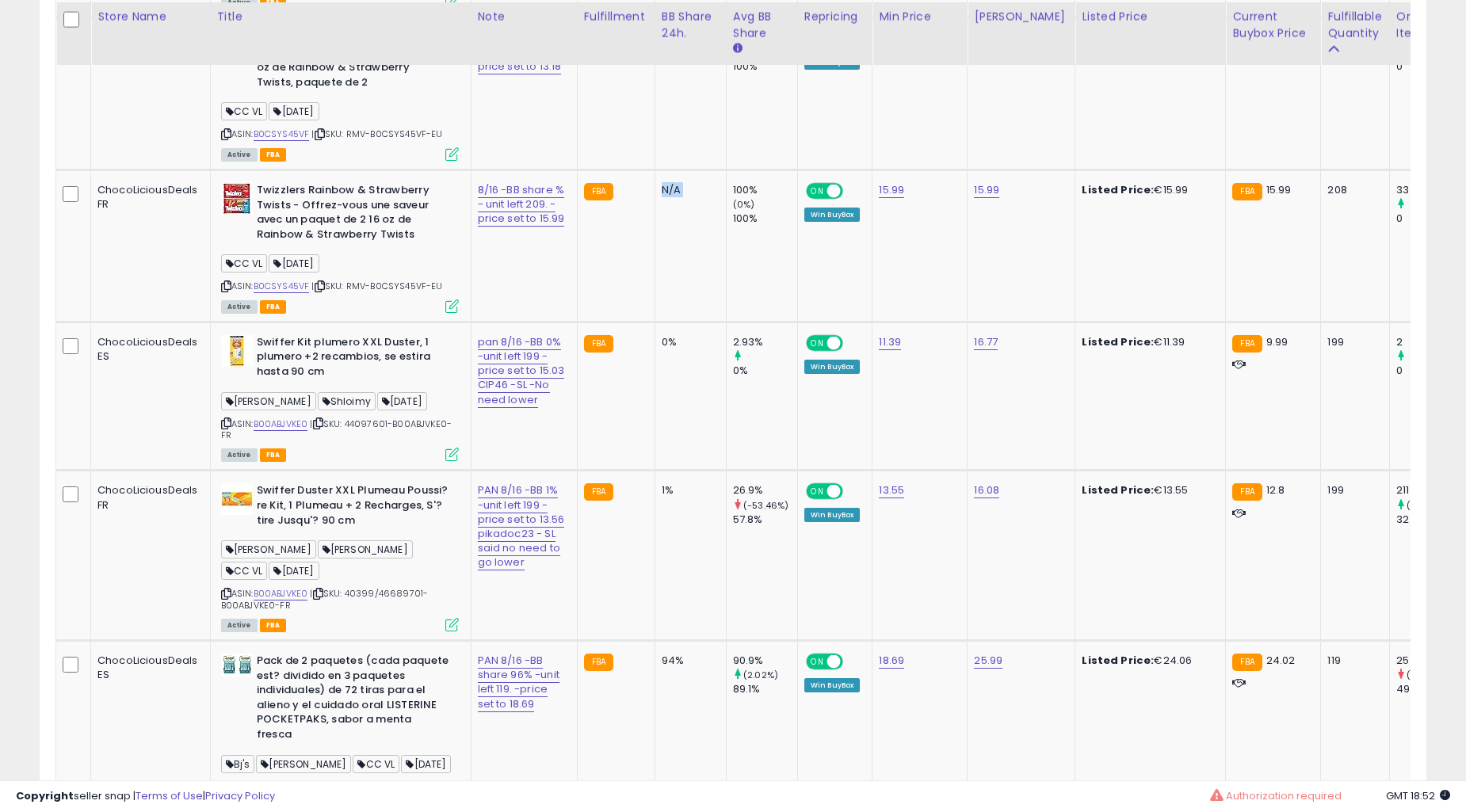
scroll to position [3727, 0]
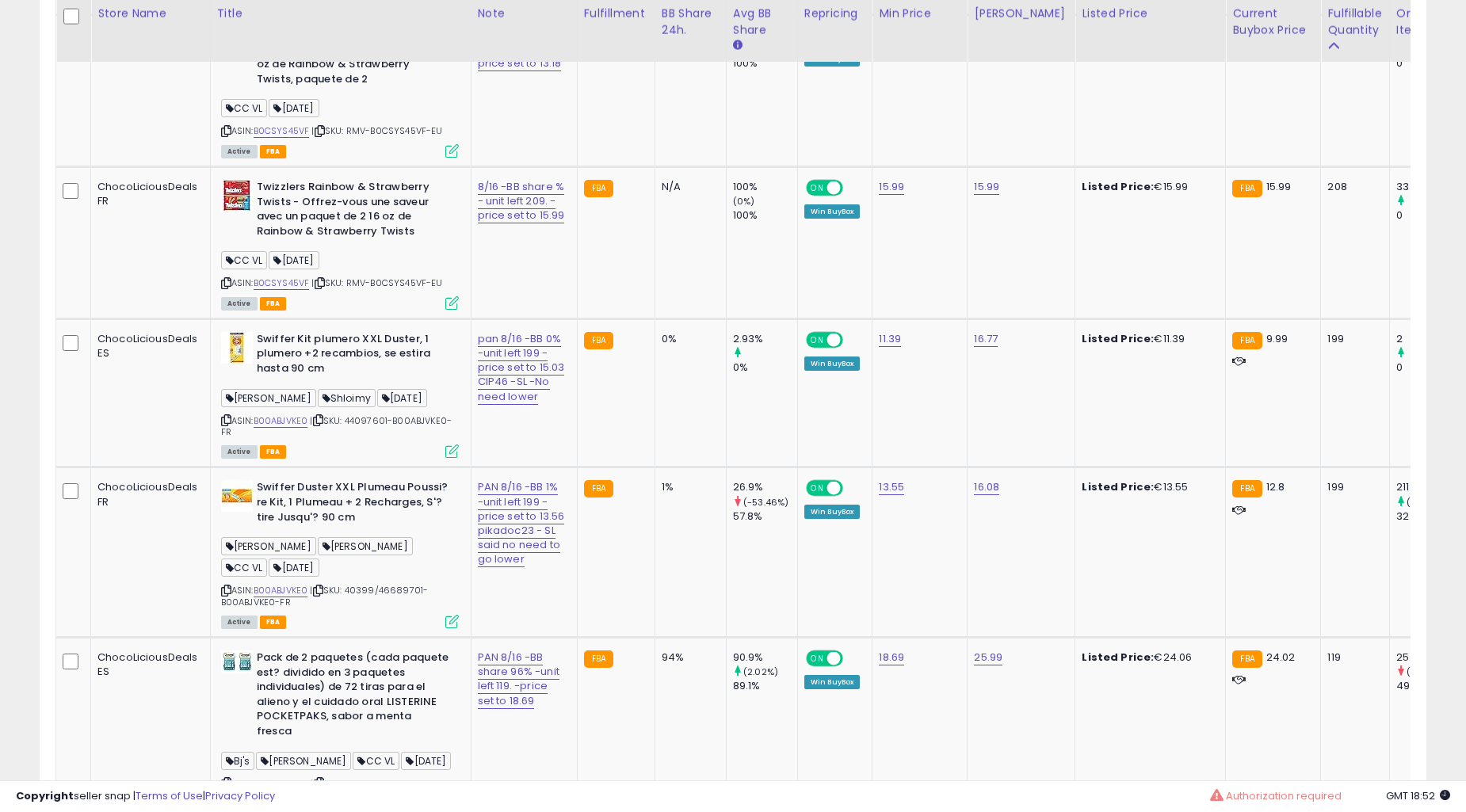
click at [655, 379] on td "0%" at bounding box center [690, 393] width 72 height 149
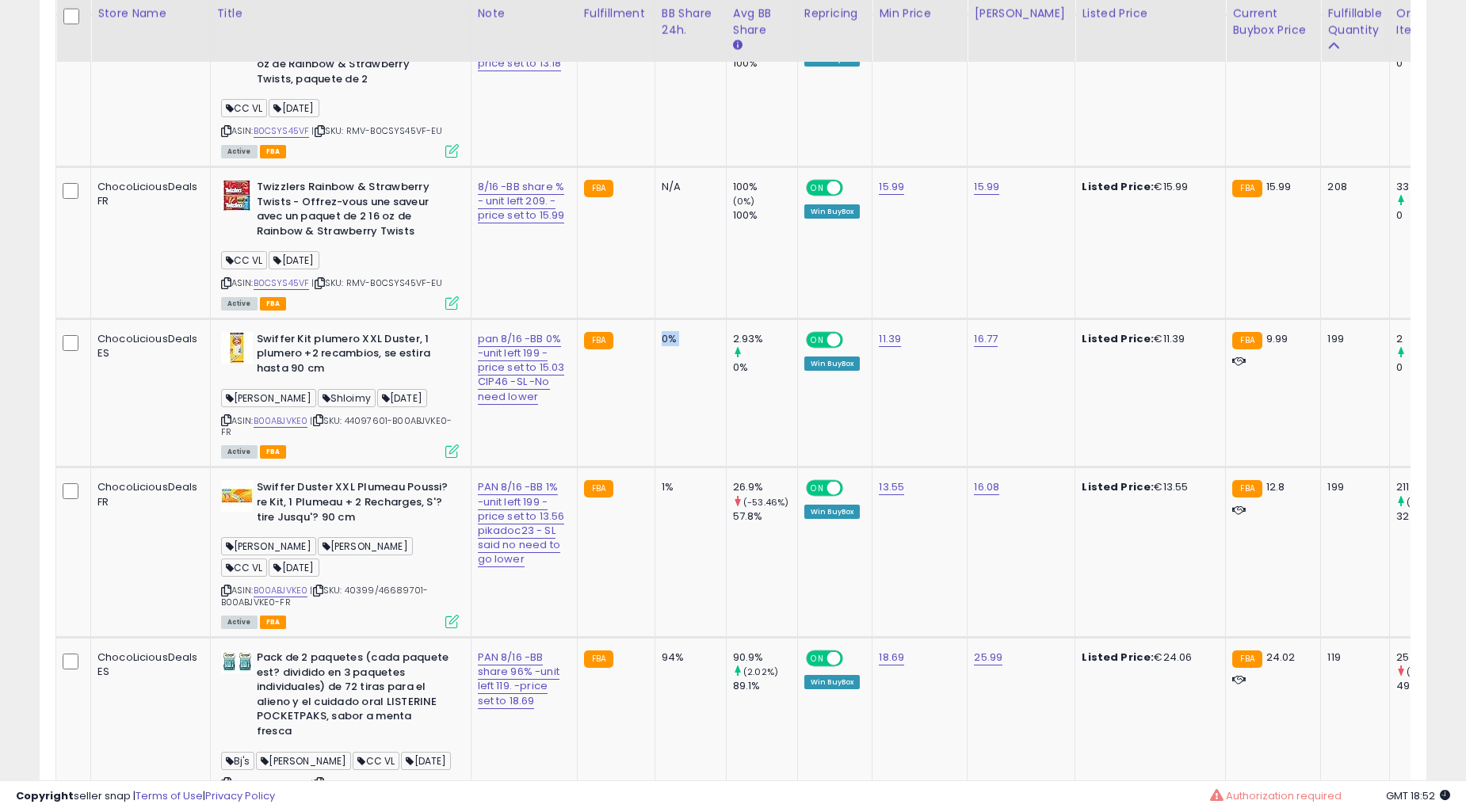
click at [655, 379] on td "0%" at bounding box center [690, 393] width 72 height 149
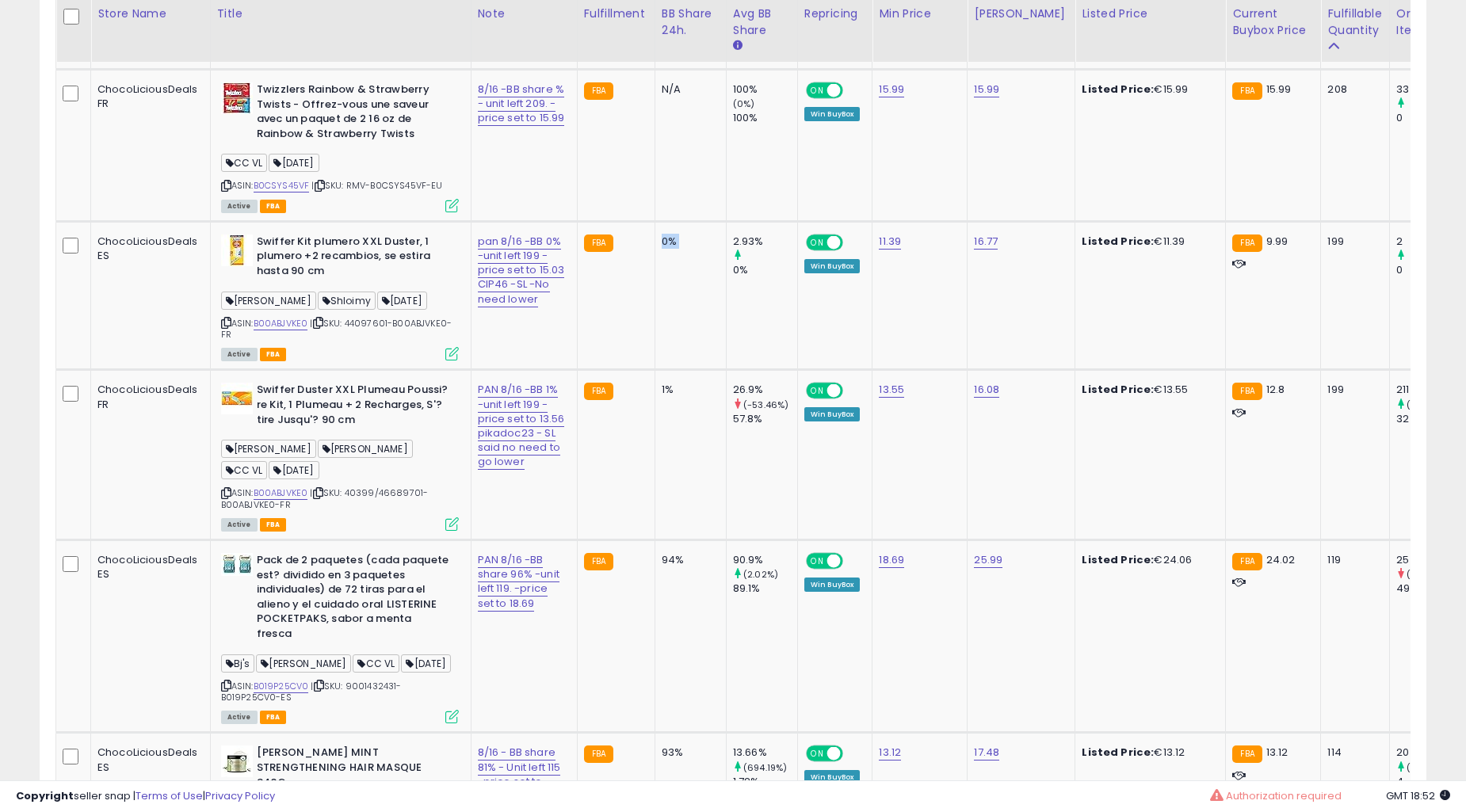
click at [655, 540] on td "94%" at bounding box center [690, 636] width 72 height 192
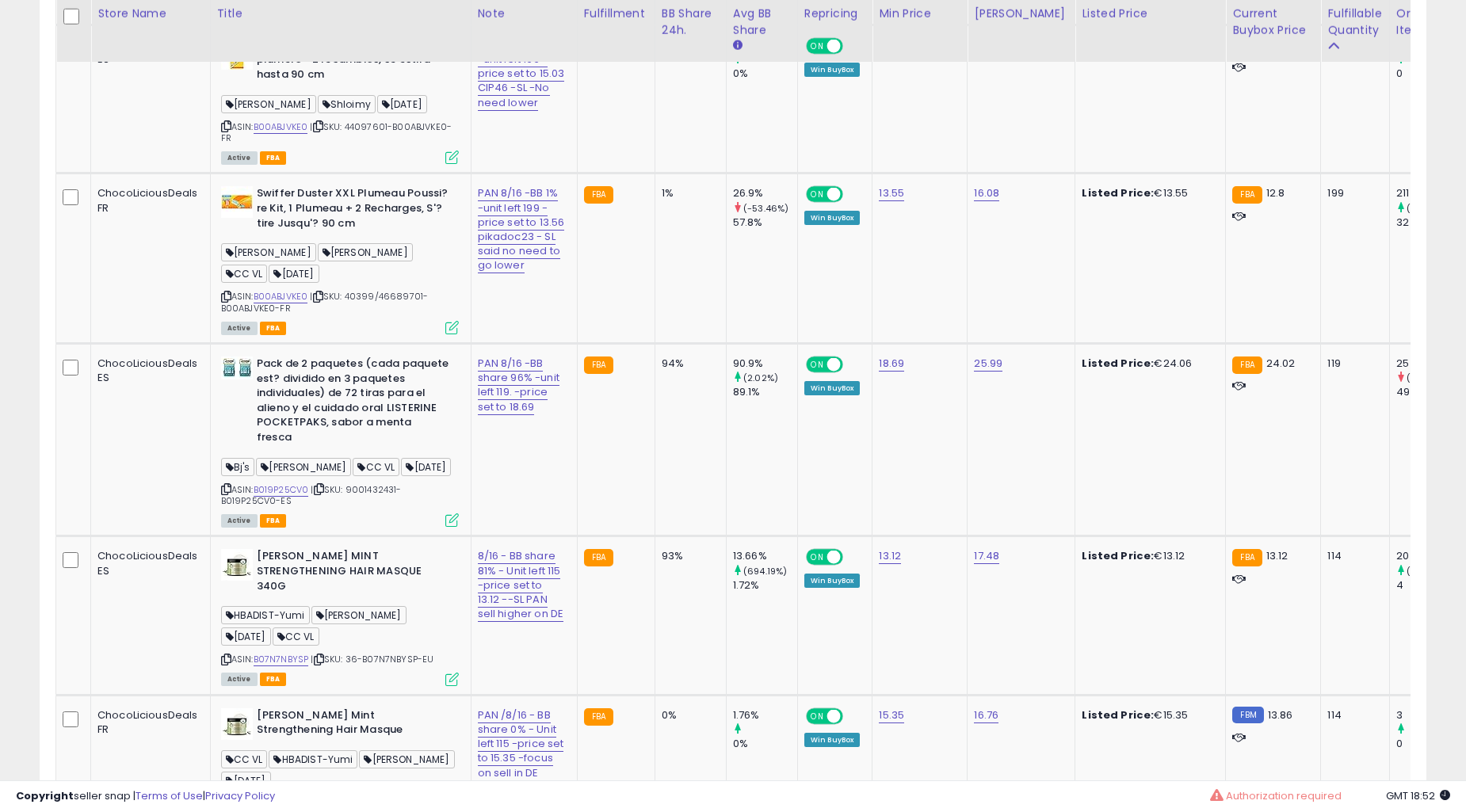
click at [655, 379] on td "94%" at bounding box center [690, 439] width 72 height 192
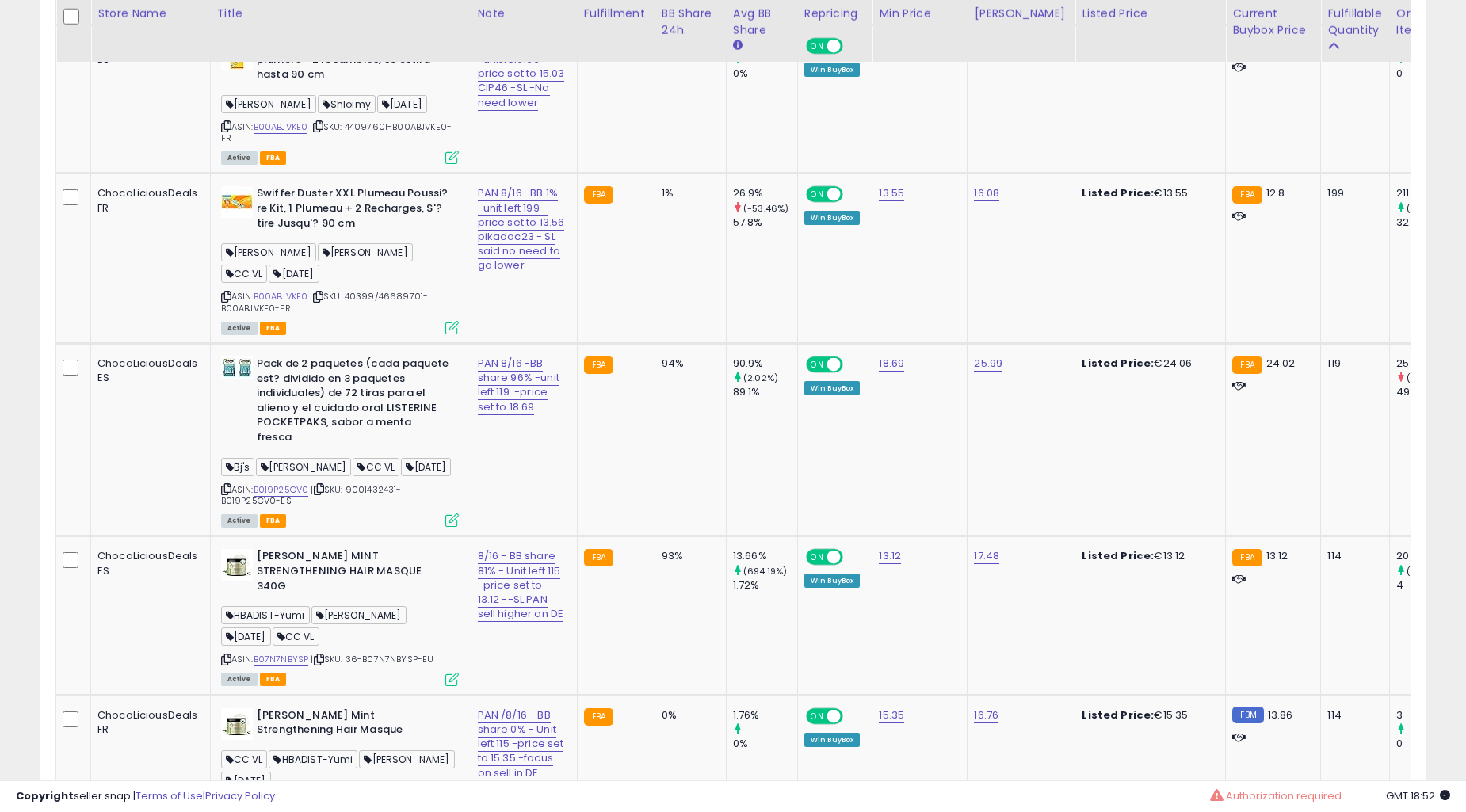
click at [655, 379] on td "94%" at bounding box center [690, 439] width 72 height 192
click at [655, 373] on td "94%" at bounding box center [690, 439] width 72 height 192
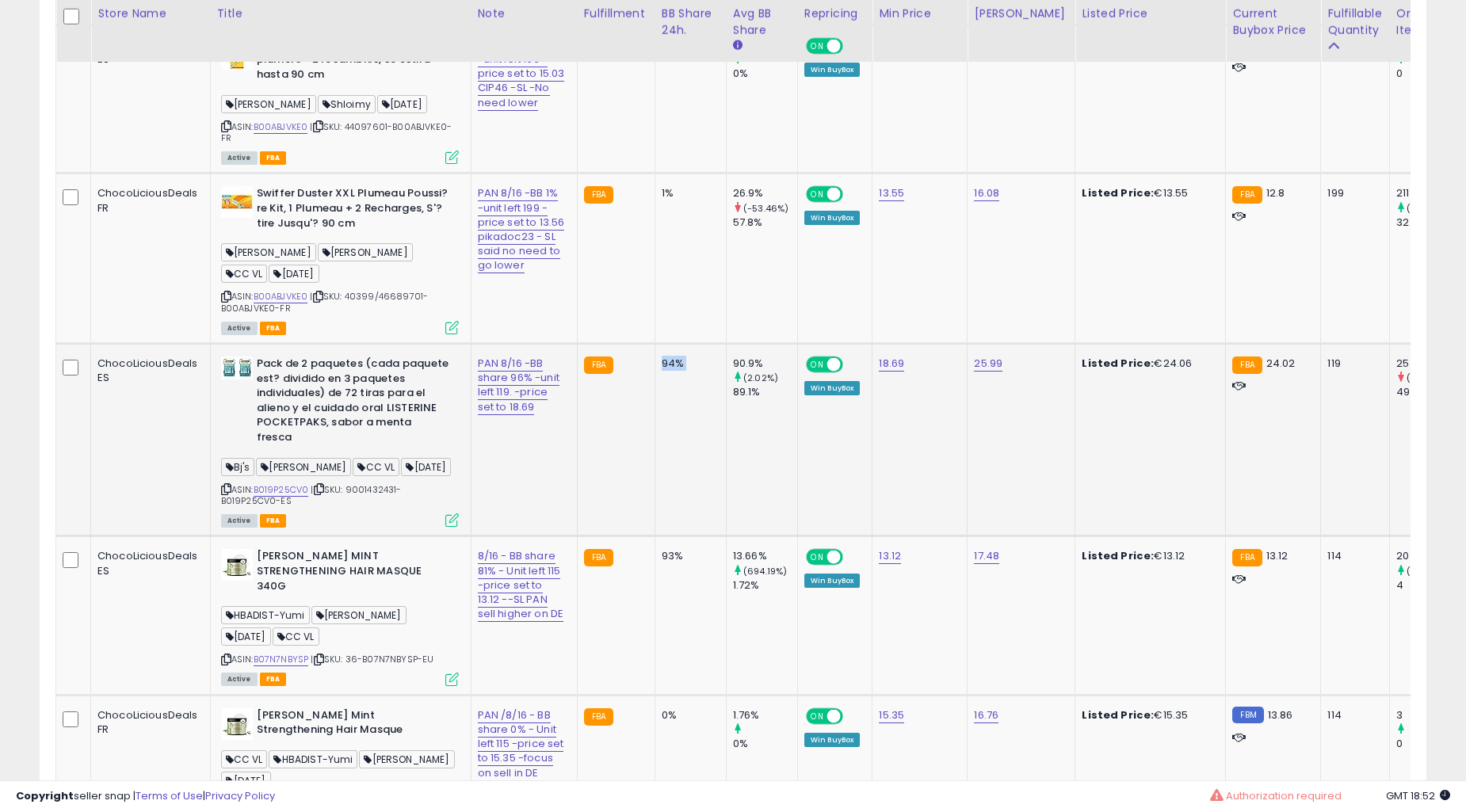
scroll to position [4168, 0]
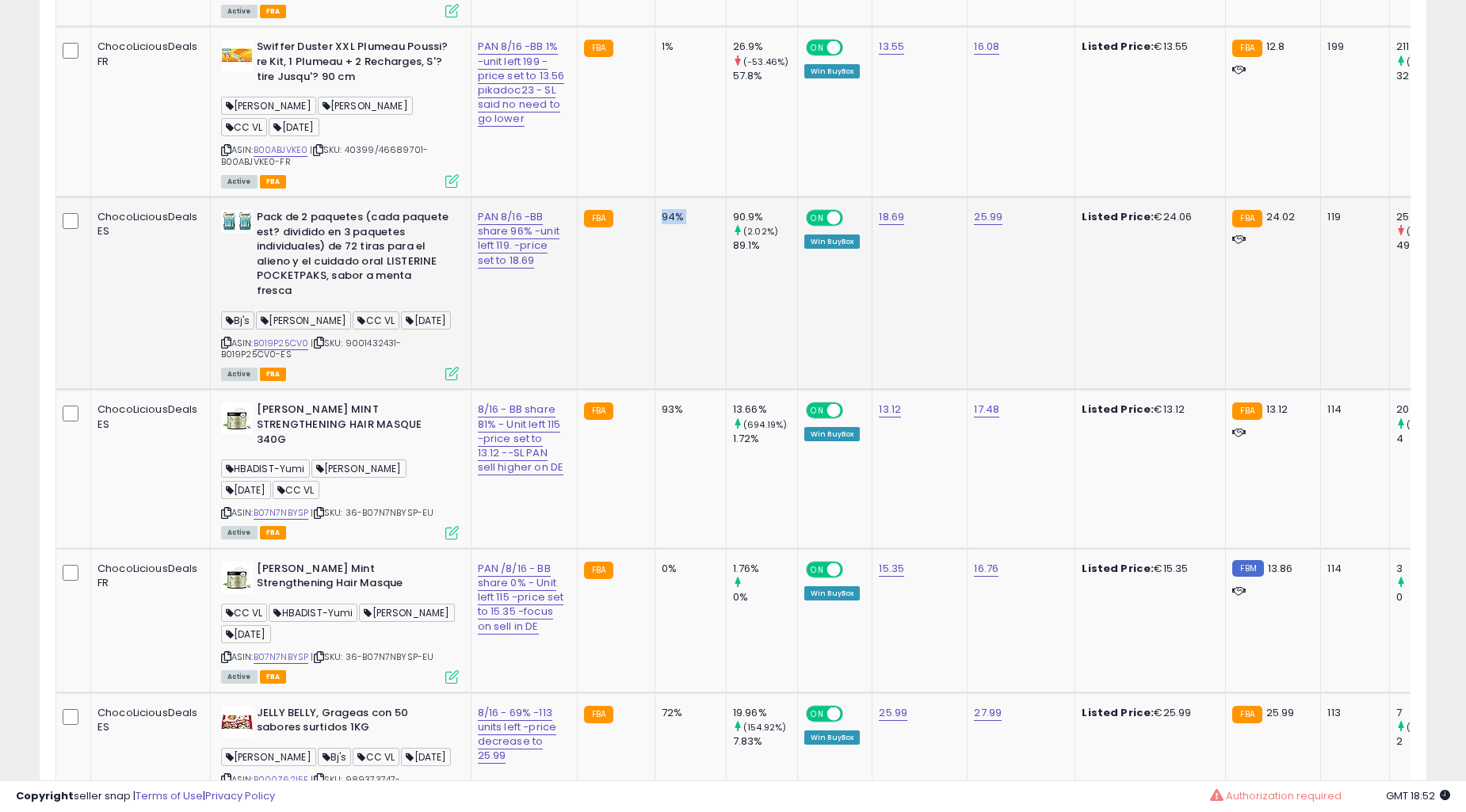
click at [655, 373] on td "94%" at bounding box center [690, 293] width 72 height 192
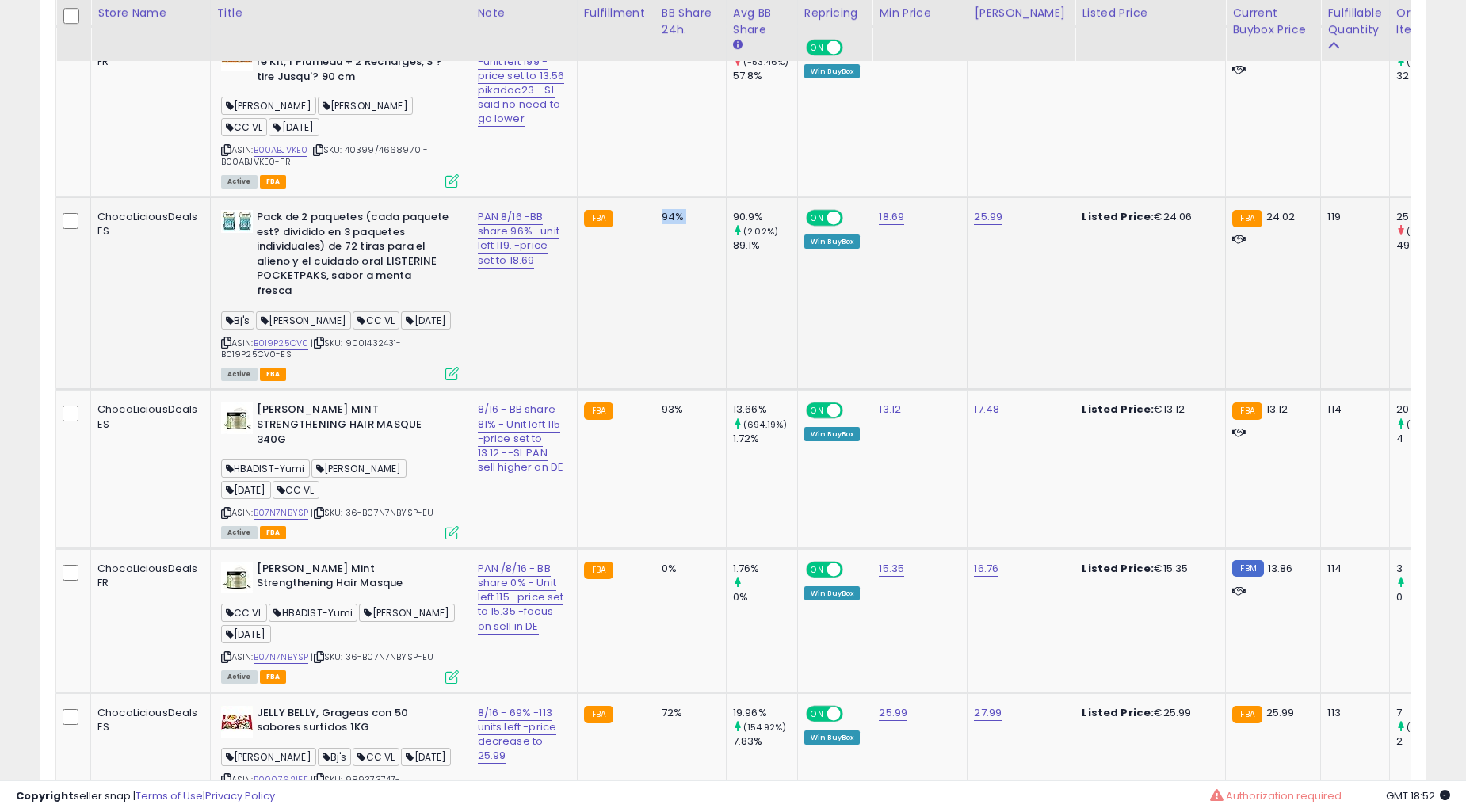
click at [655, 373] on td "94%" at bounding box center [690, 293] width 72 height 192
click at [655, 373] on td "94%" at bounding box center [690, 293] width 72 height 192
click at [655, 371] on td "94%" at bounding box center [690, 293] width 72 height 192
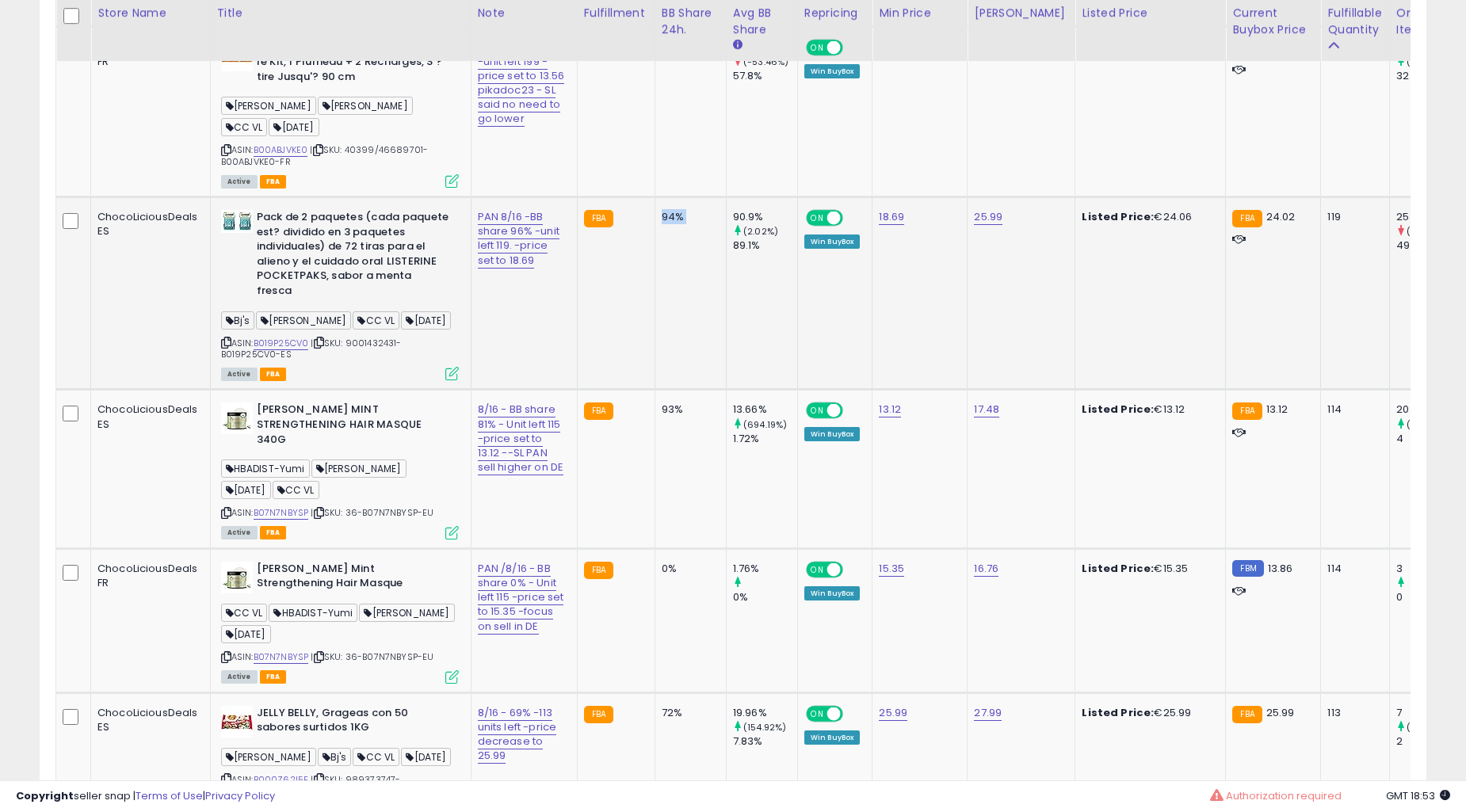
click at [655, 371] on td "94%" at bounding box center [690, 293] width 72 height 192
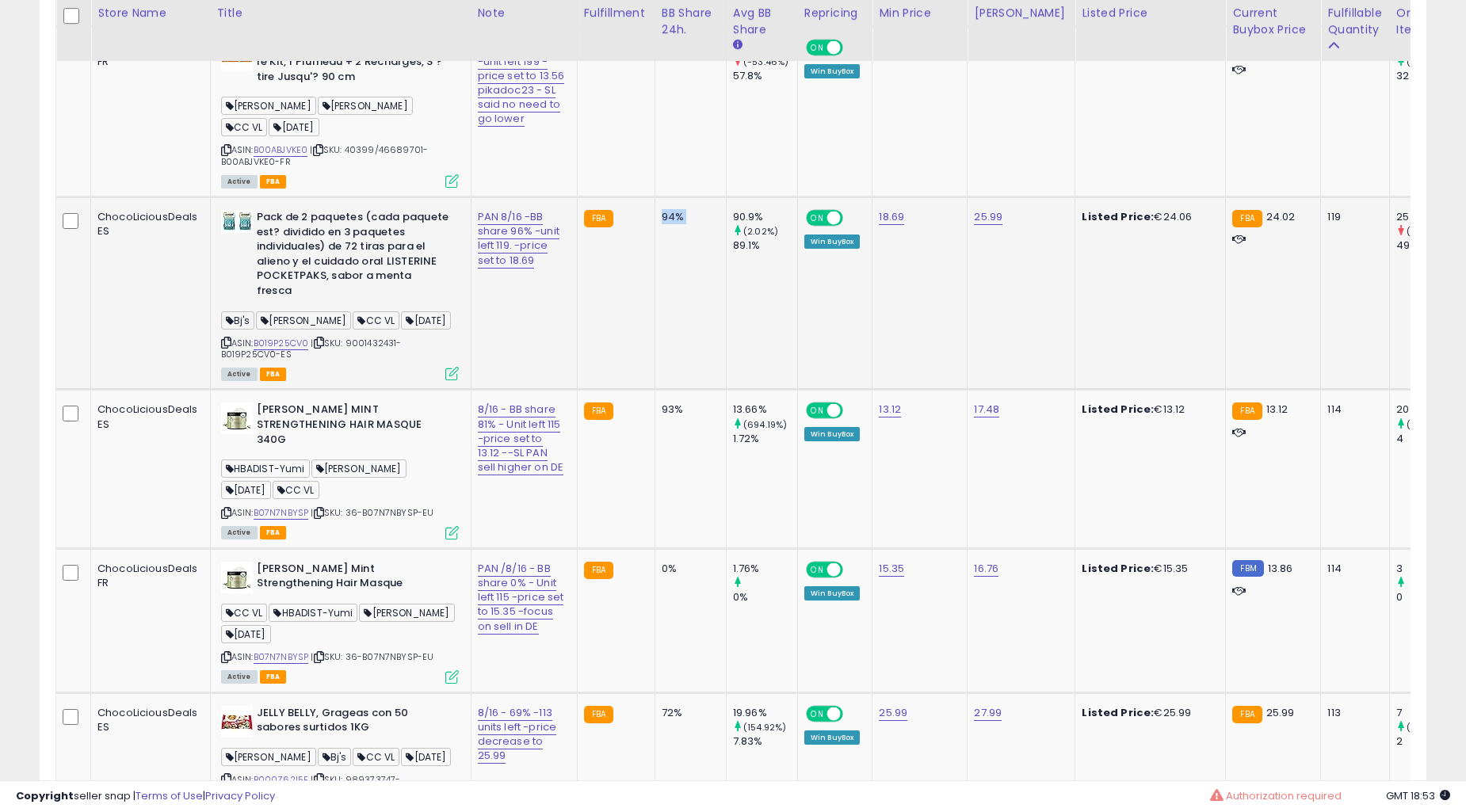
click at [655, 371] on td "94%" at bounding box center [690, 293] width 72 height 192
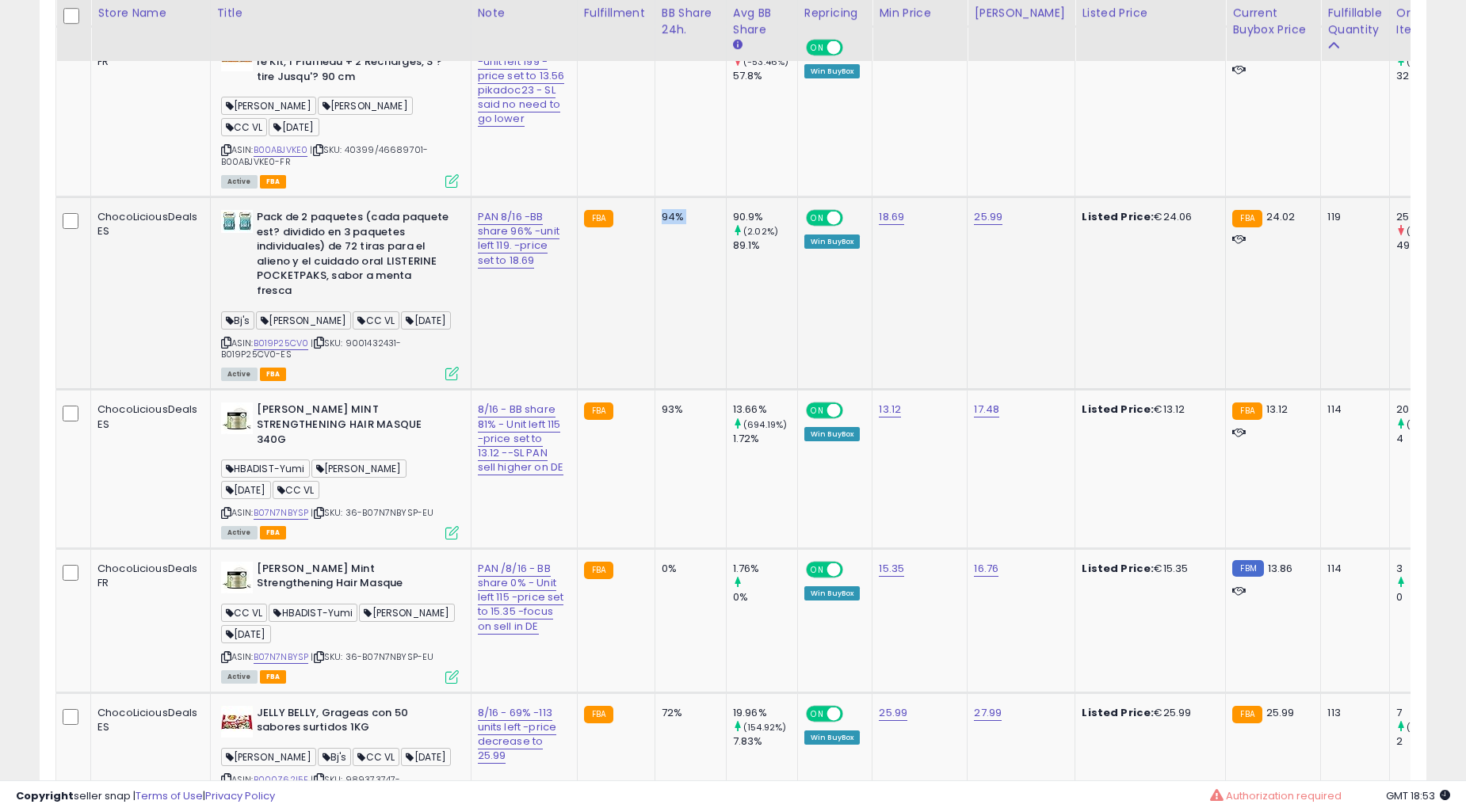
click at [655, 371] on td "94%" at bounding box center [690, 293] width 72 height 192
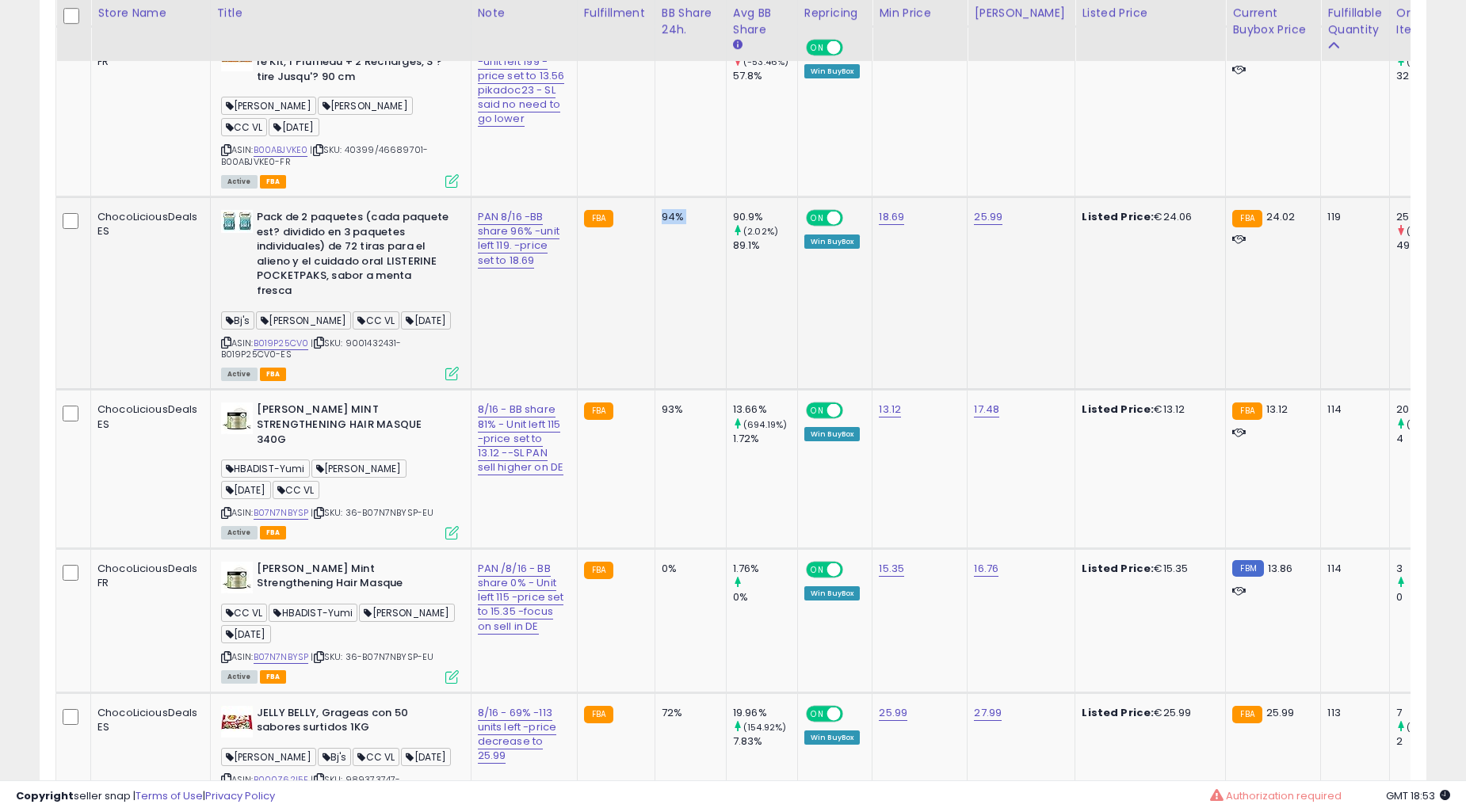
click at [655, 371] on td "94%" at bounding box center [690, 293] width 72 height 192
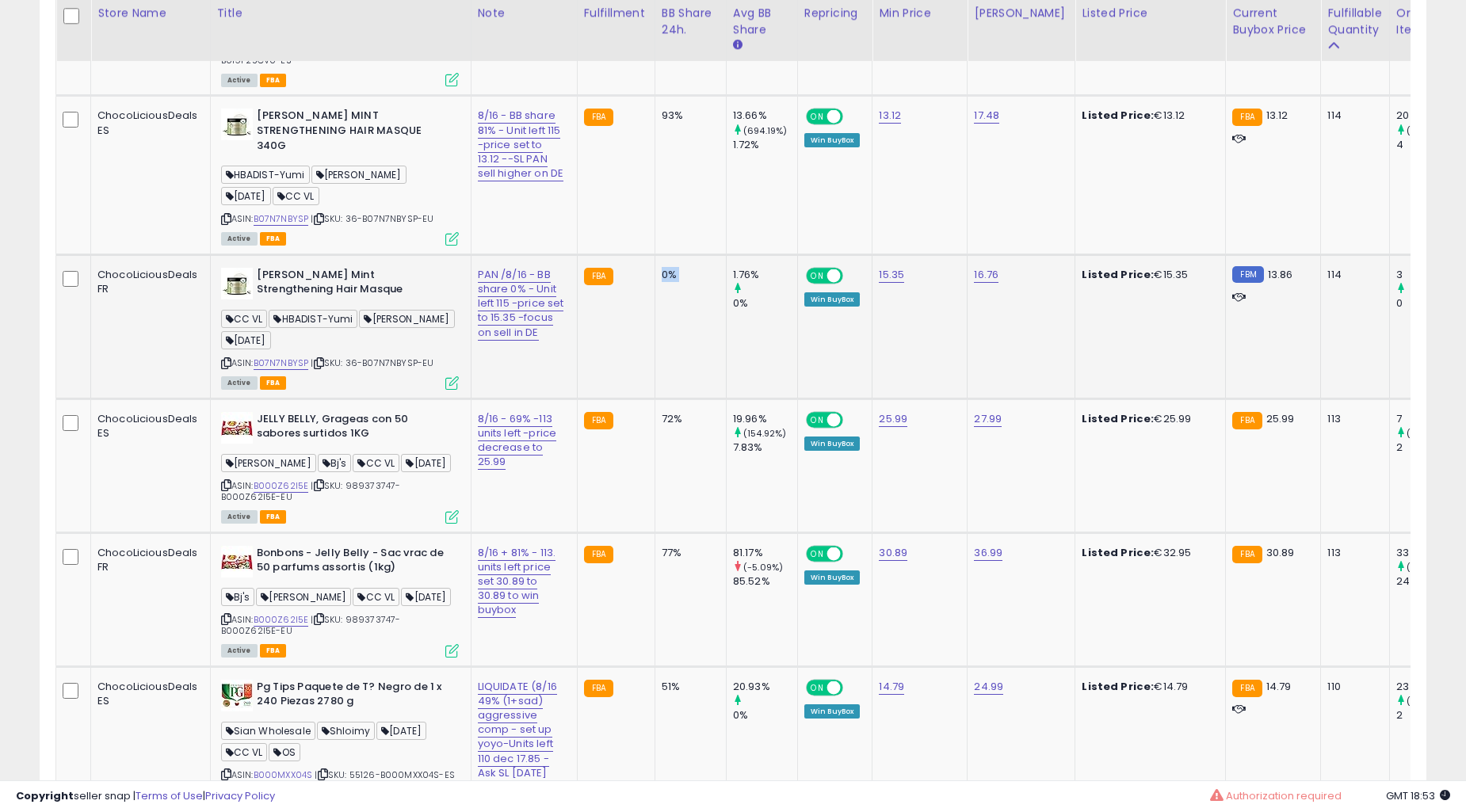
scroll to position [4755, 0]
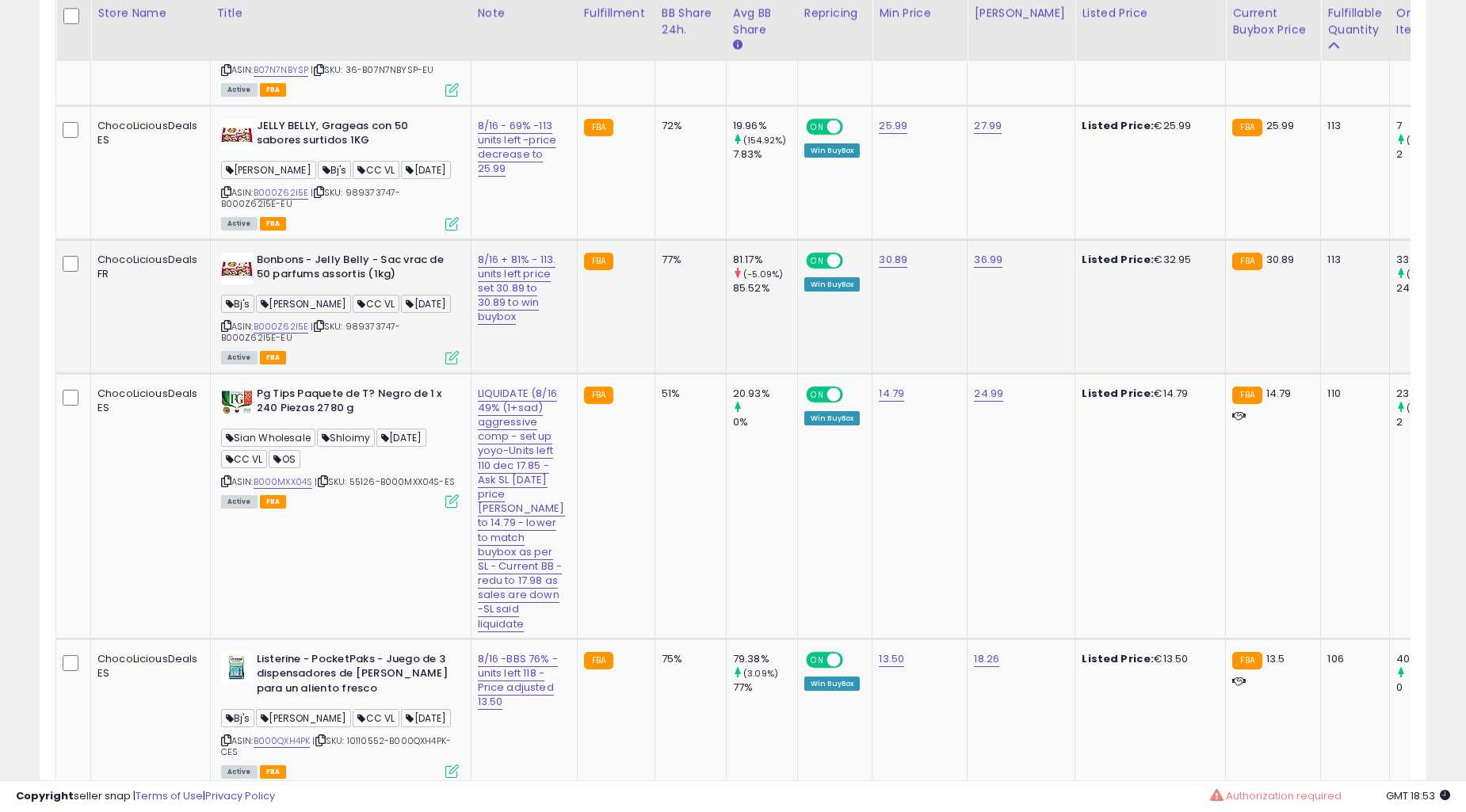
click at [655, 367] on td "77%" at bounding box center [690, 305] width 72 height 134
click at [655, 358] on td "77%" at bounding box center [690, 305] width 72 height 134
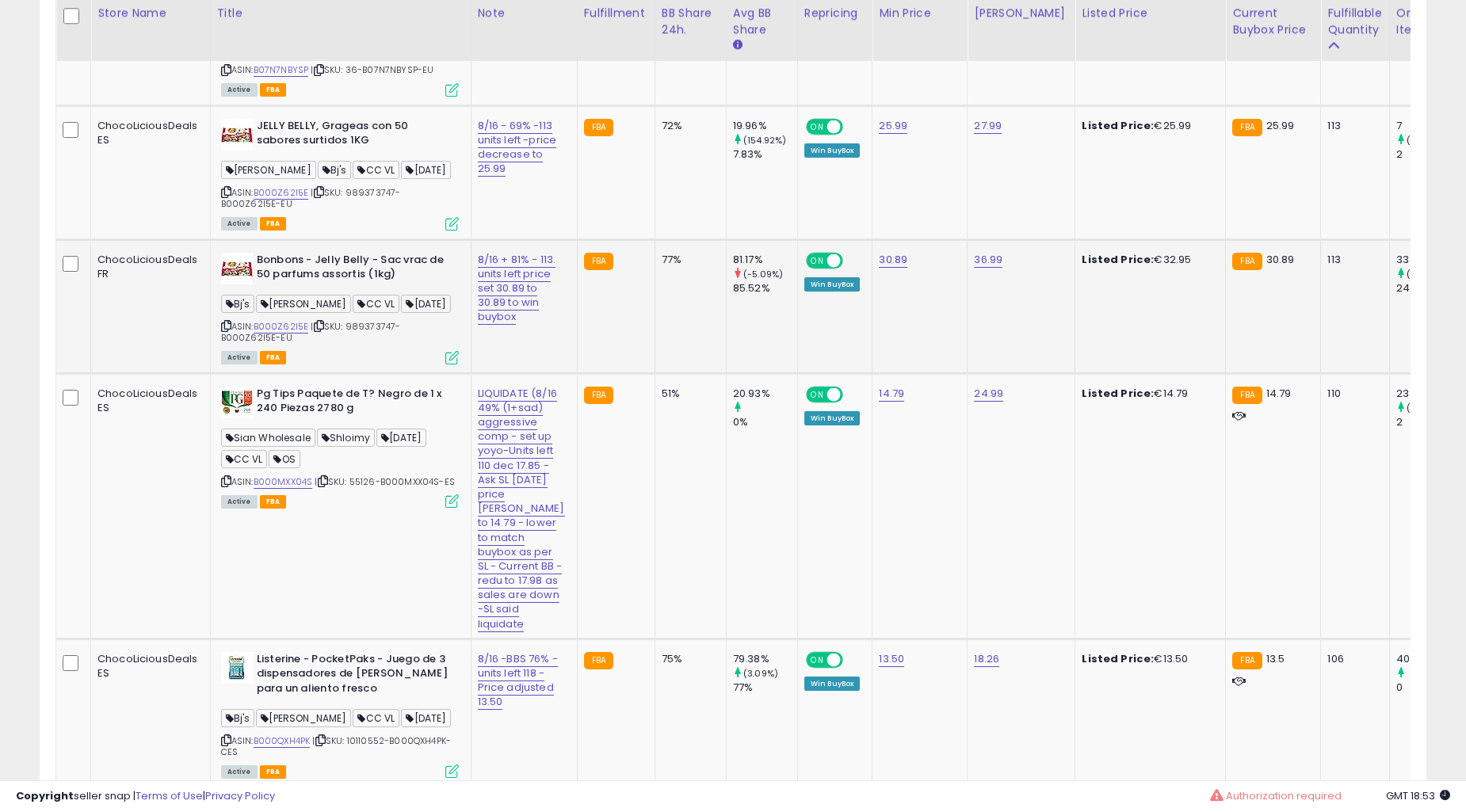
click at [655, 358] on td "77%" at bounding box center [690, 305] width 72 height 134
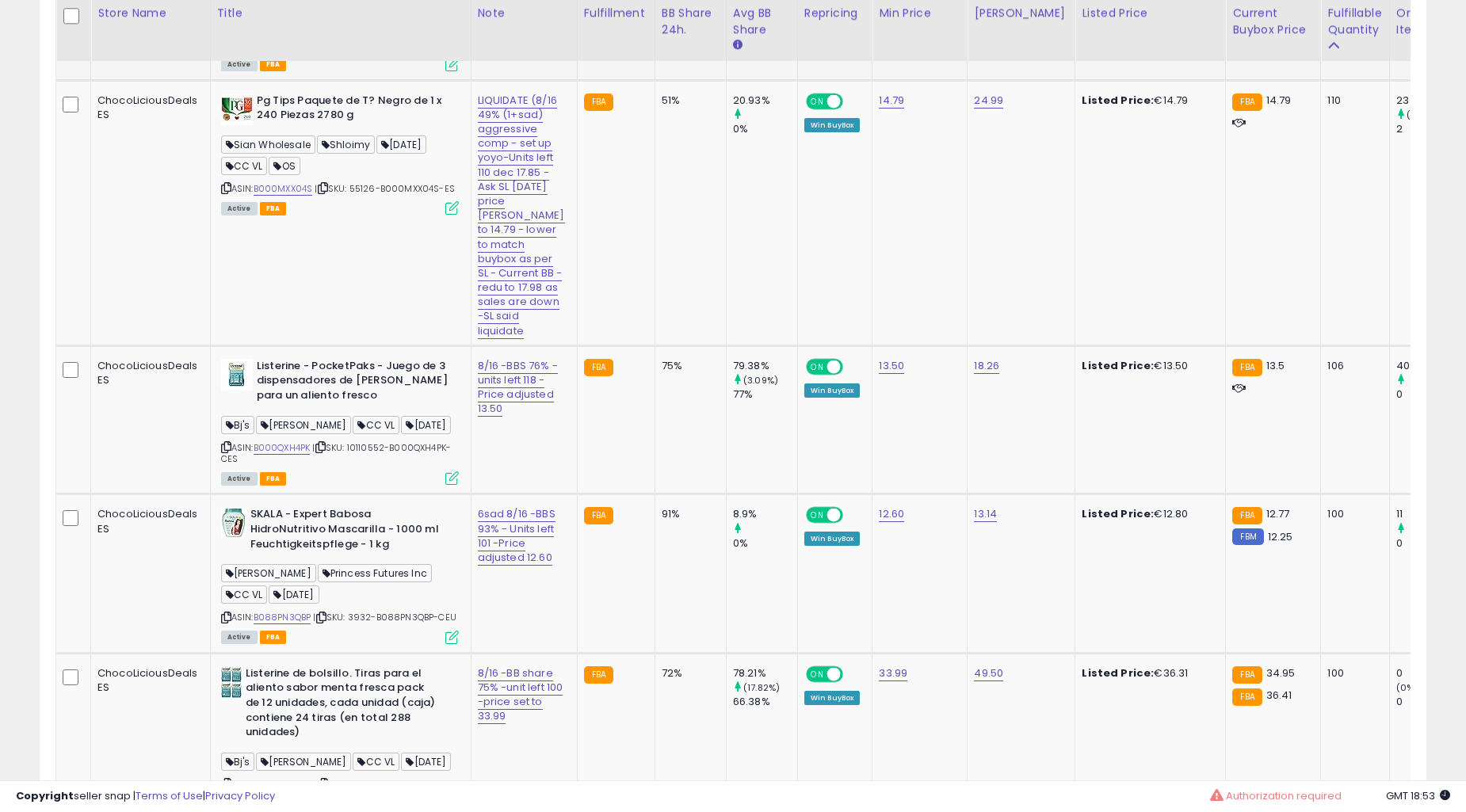
click at [655, 345] on td "51%" at bounding box center [690, 213] width 72 height 266
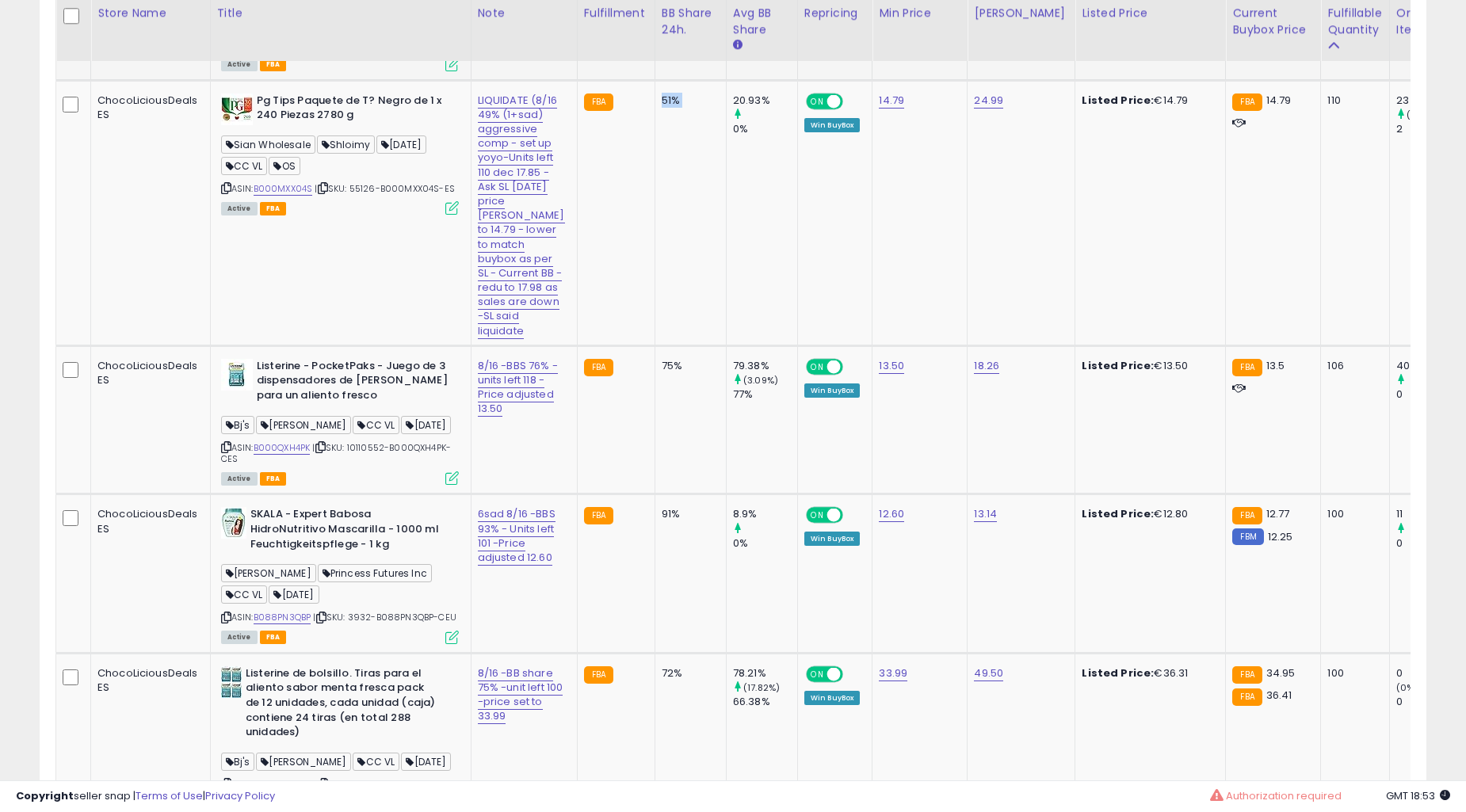
click at [655, 345] on td "51%" at bounding box center [690, 213] width 72 height 266
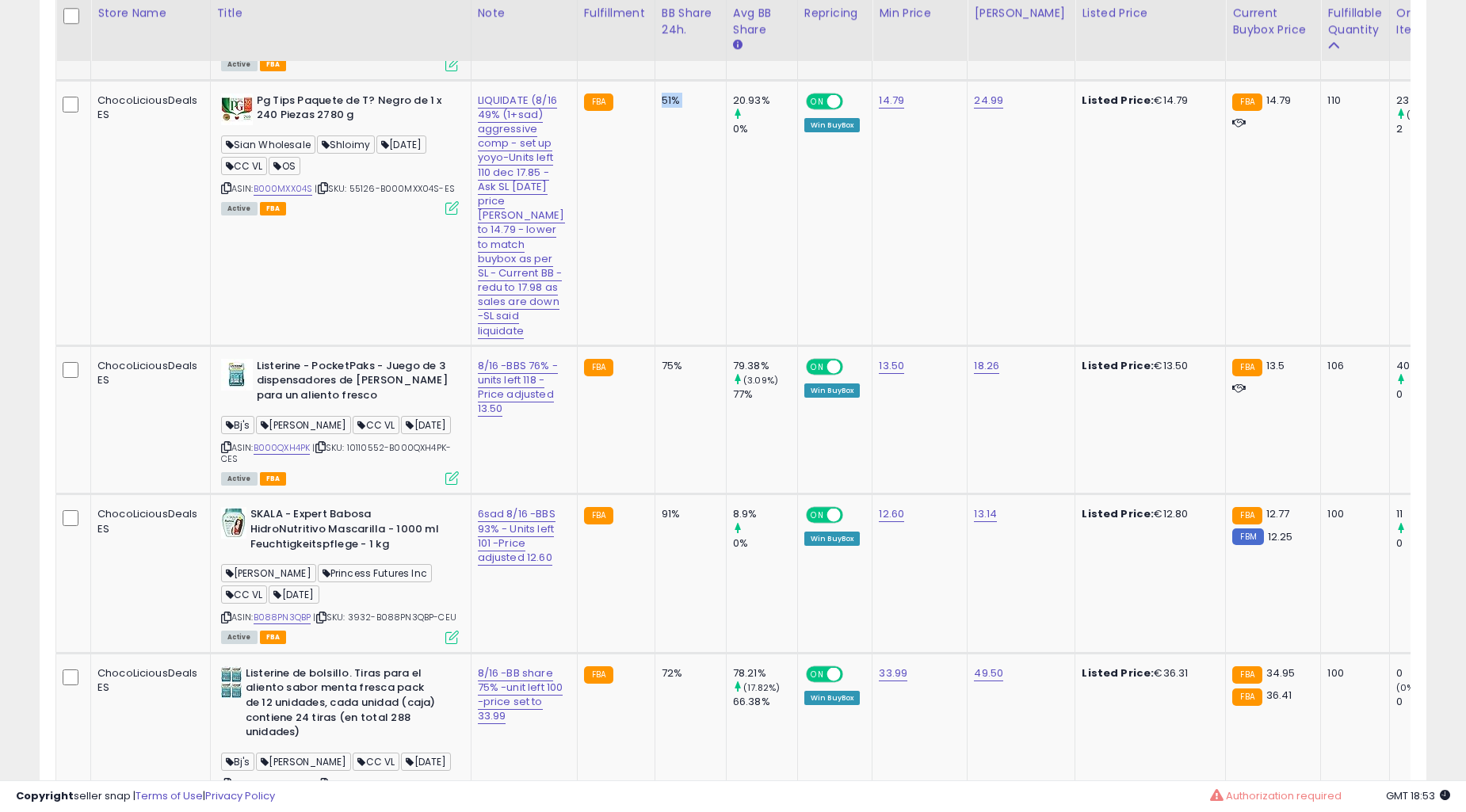
click at [655, 345] on td "51%" at bounding box center [690, 213] width 72 height 266
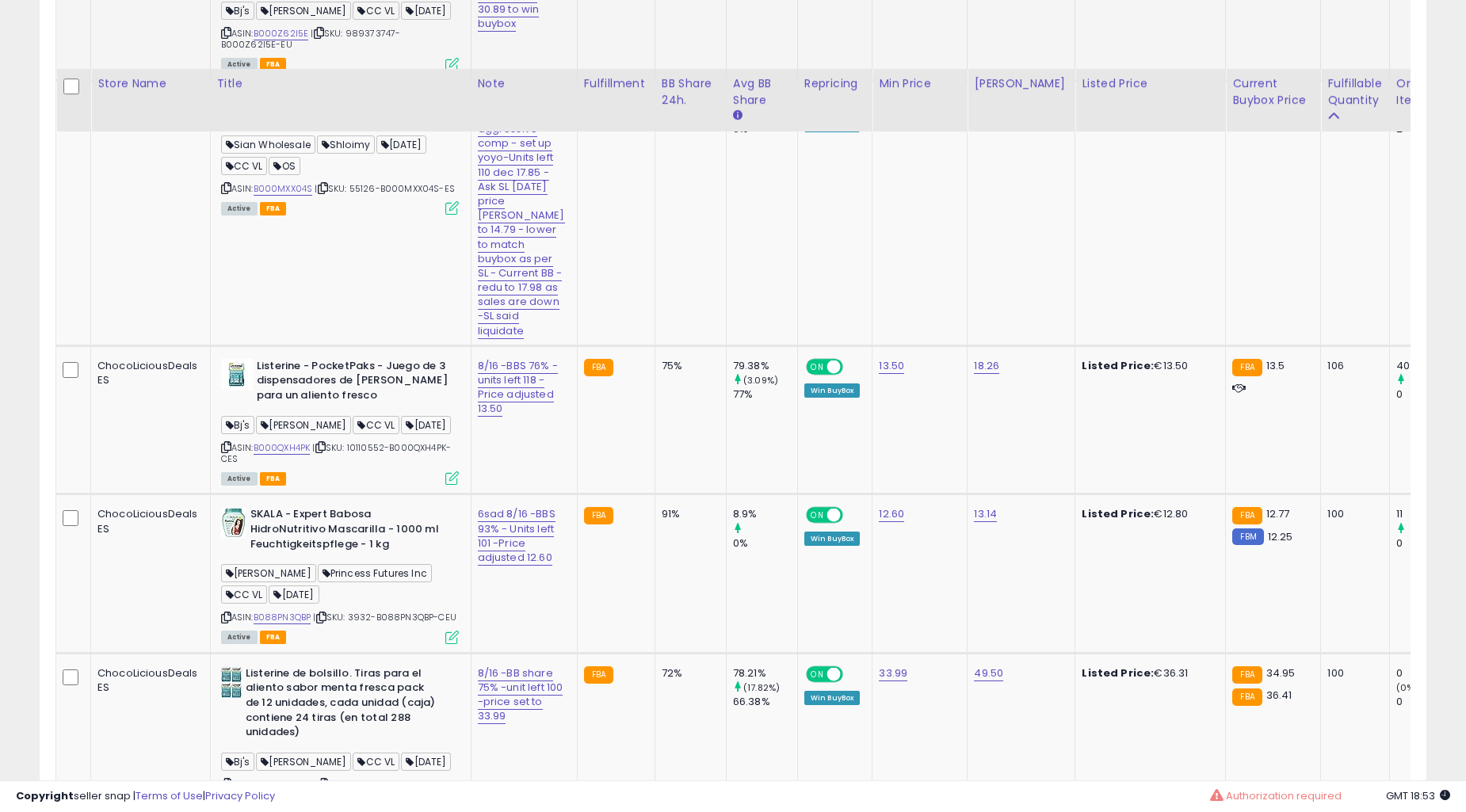
scroll to position [5194, 0]
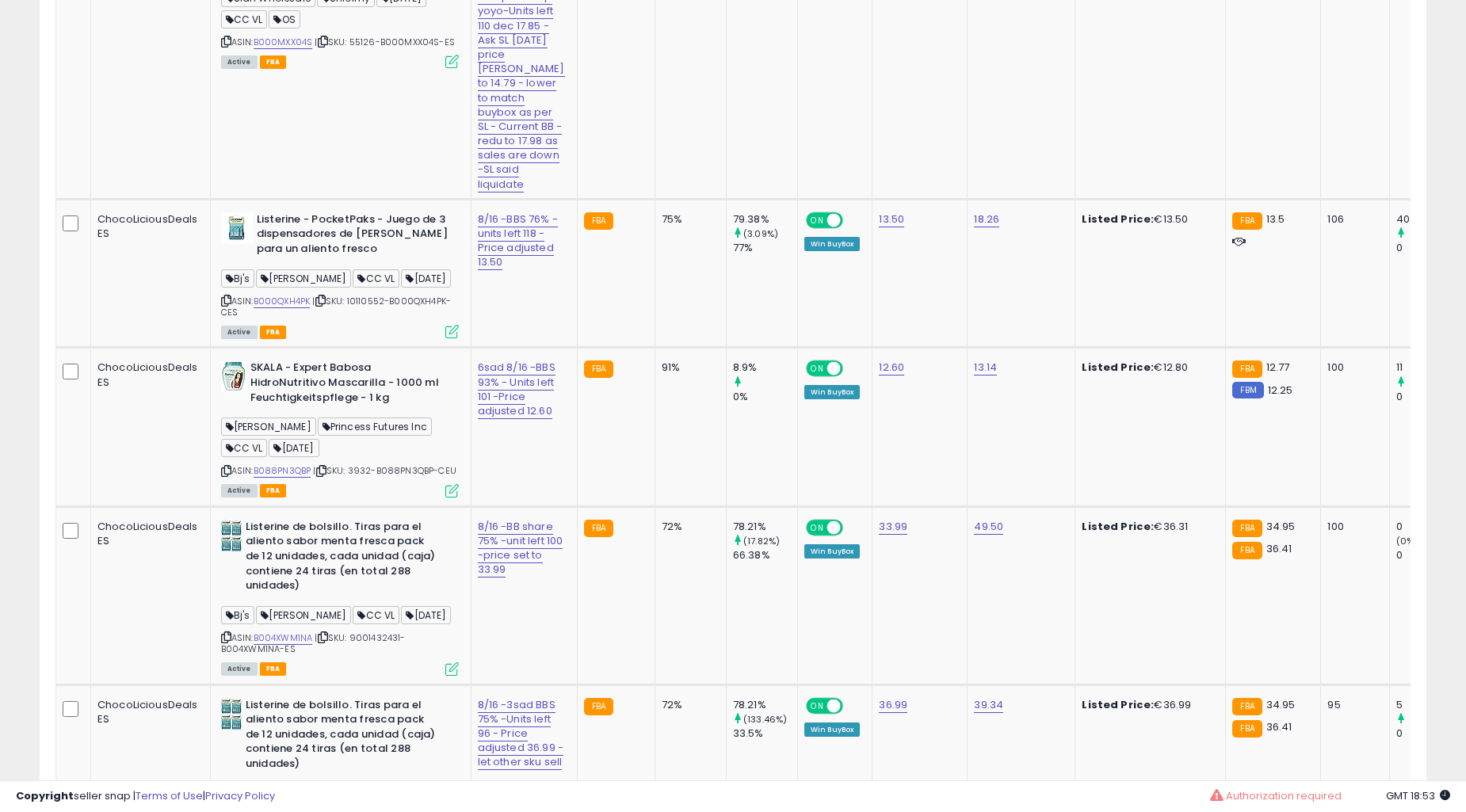
click at [655, 348] on td "75%" at bounding box center [690, 274] width 72 height 149
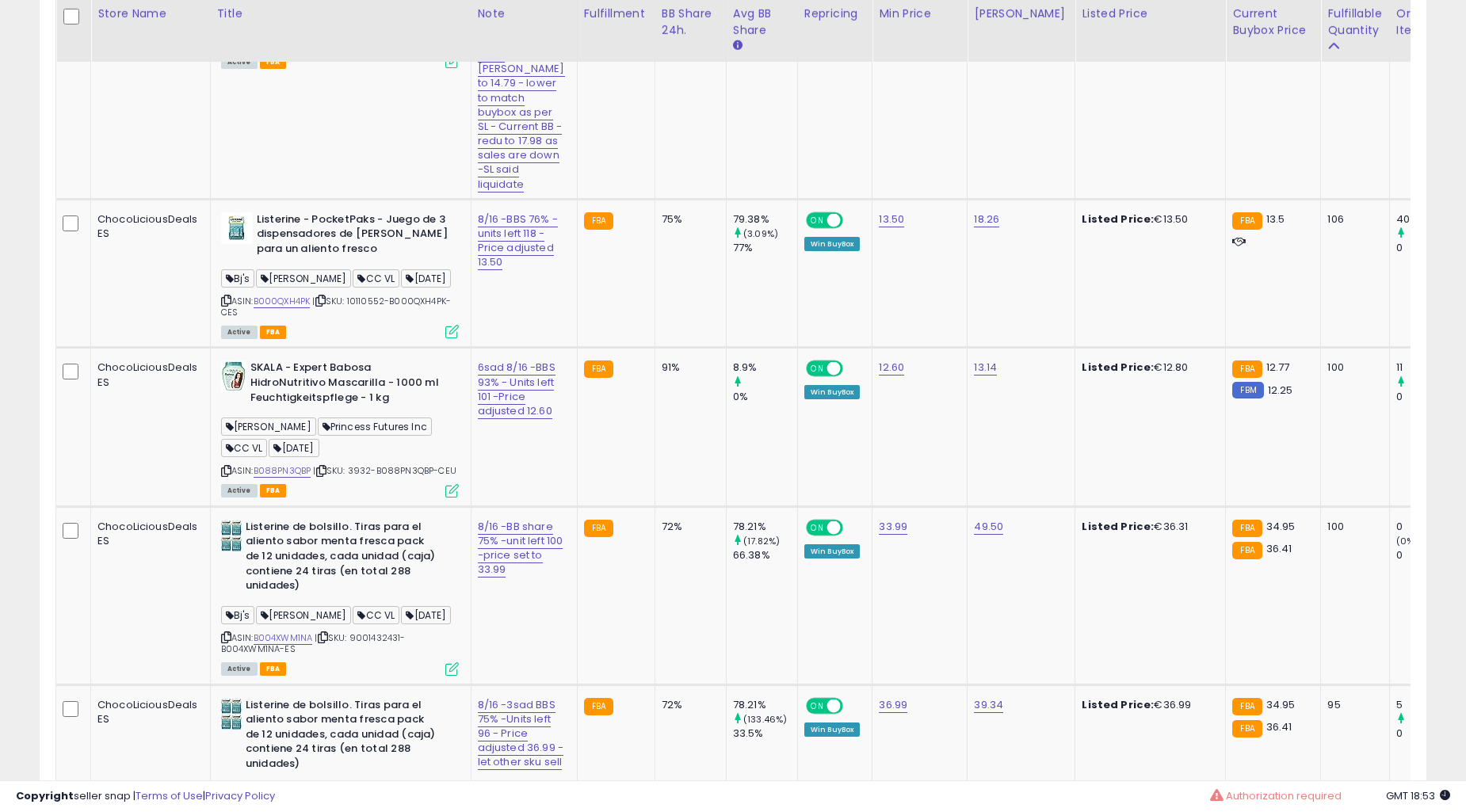
click at [655, 348] on td "75%" at bounding box center [690, 274] width 72 height 149
click at [662, 227] on div "75%" at bounding box center [687, 220] width 52 height 14
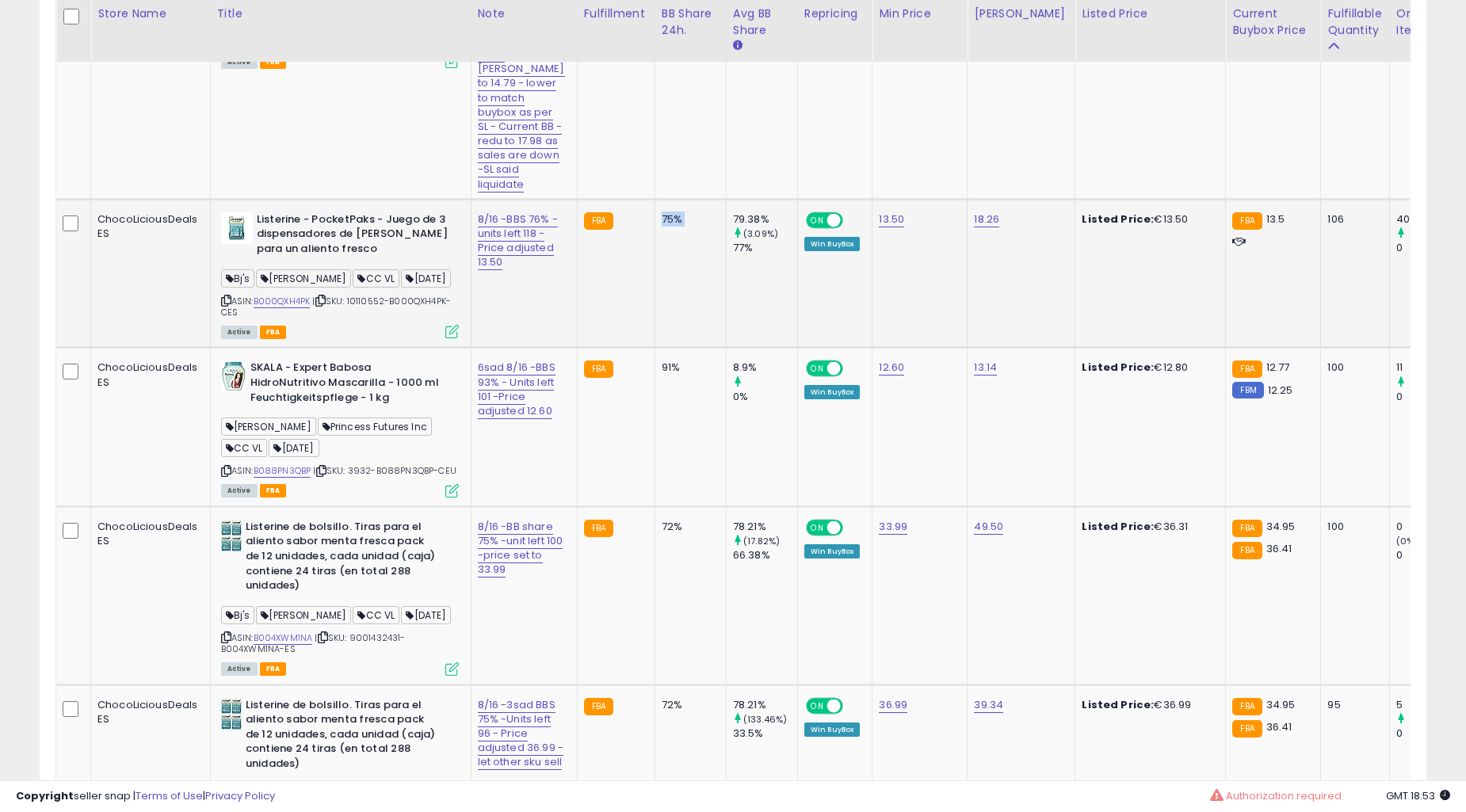
click at [662, 227] on div "75%" at bounding box center [687, 220] width 52 height 14
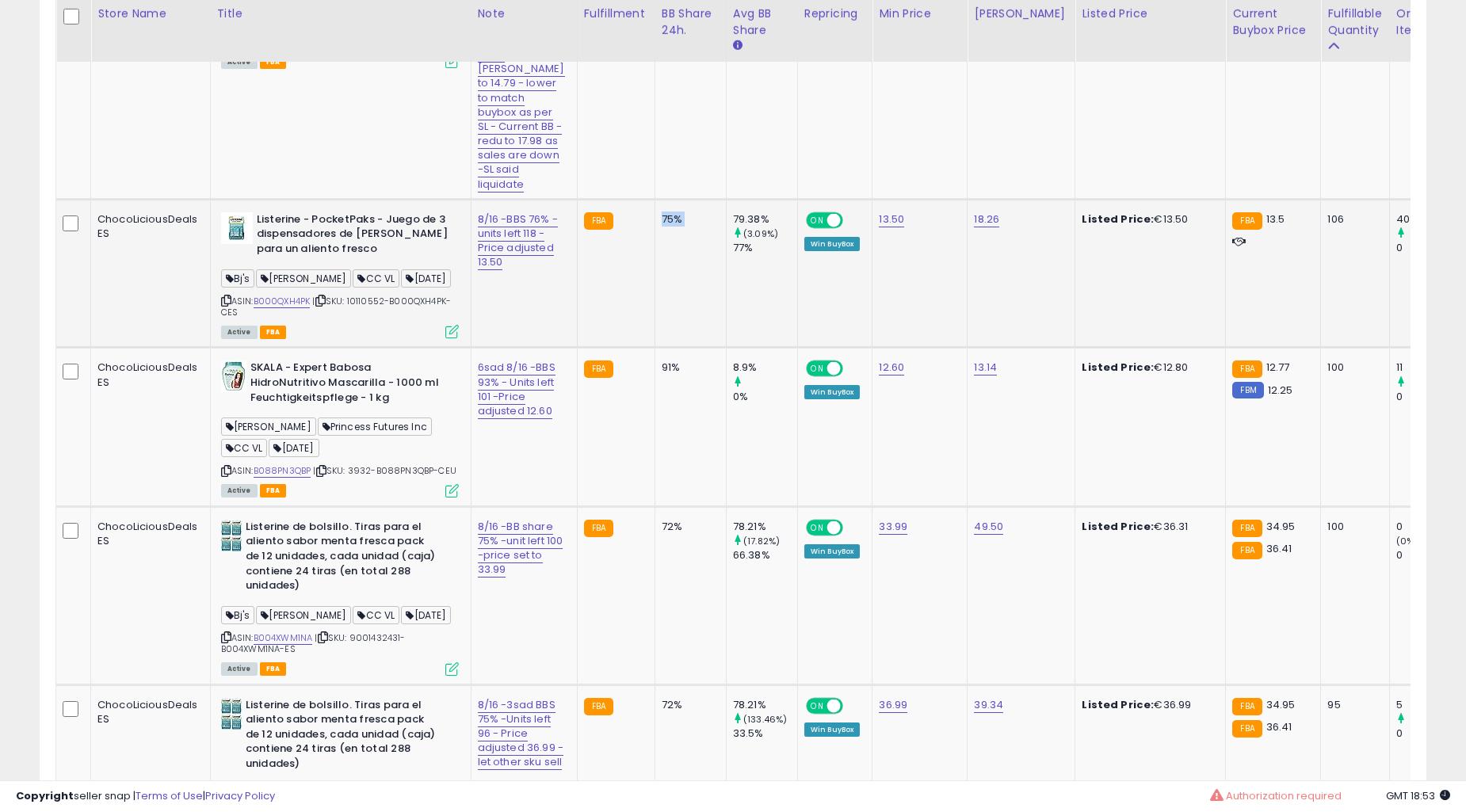
click at [662, 227] on div "75%" at bounding box center [687, 220] width 52 height 14
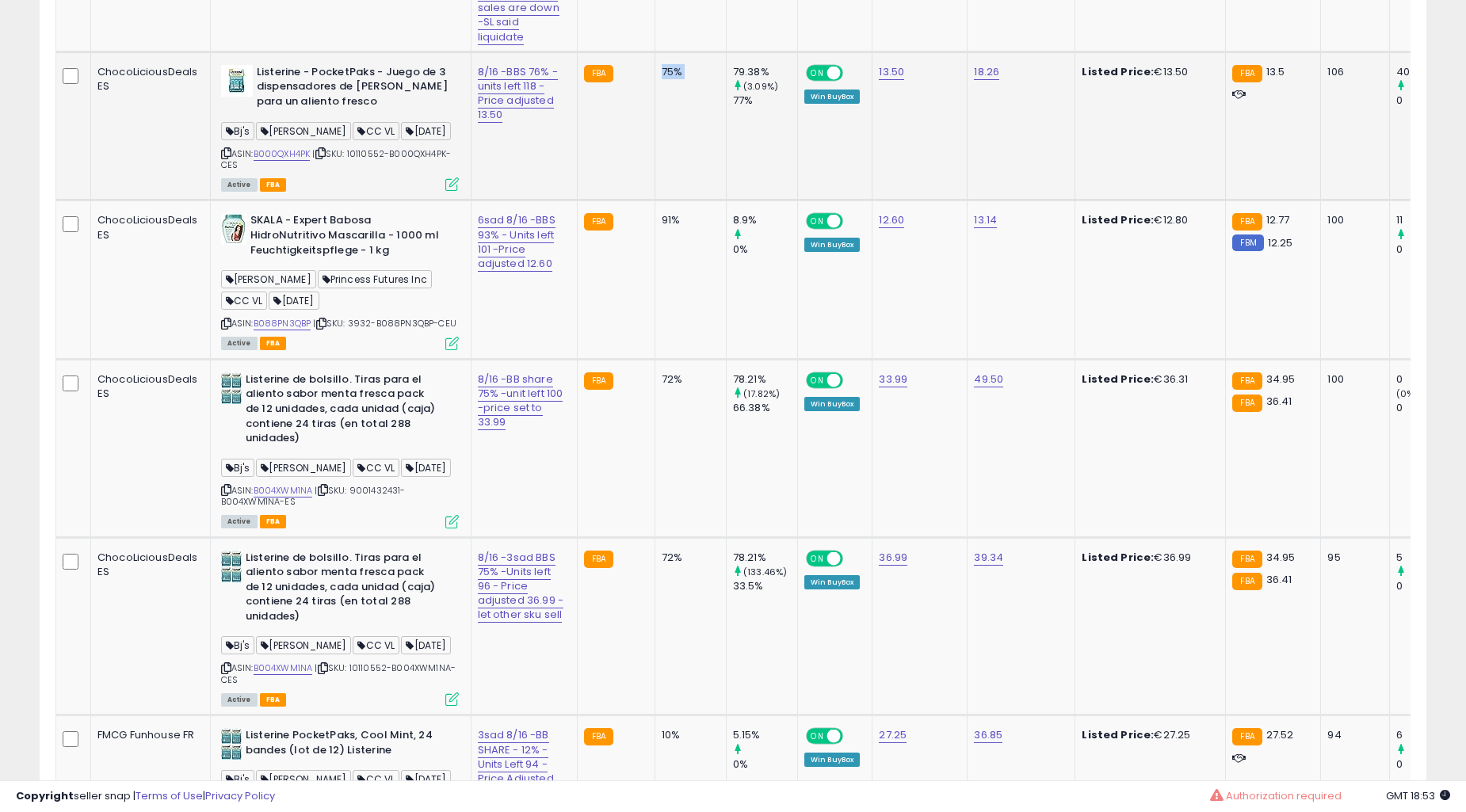
click at [659, 323] on td "91%" at bounding box center [690, 279] width 72 height 159
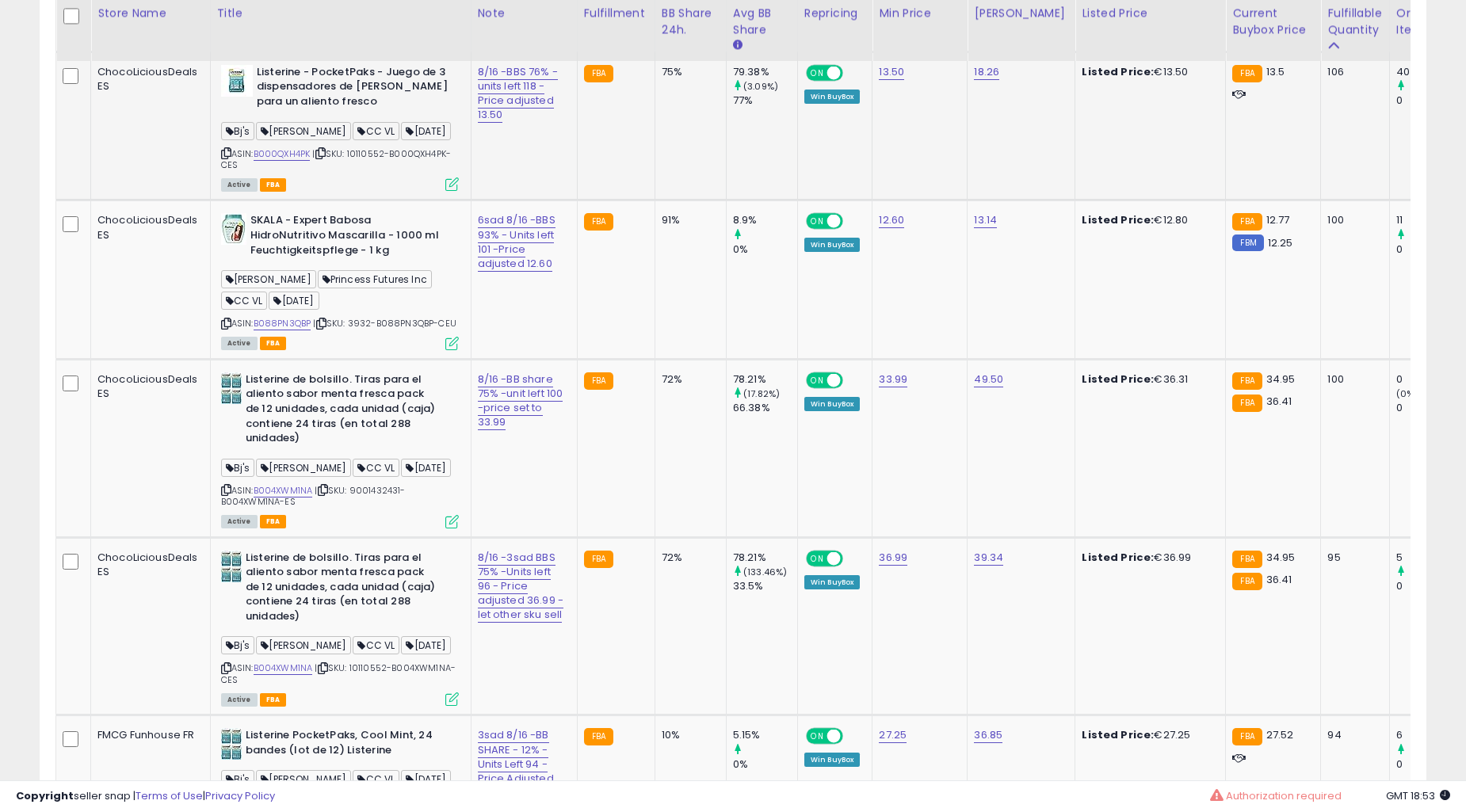
click at [659, 323] on td "91%" at bounding box center [690, 279] width 72 height 159
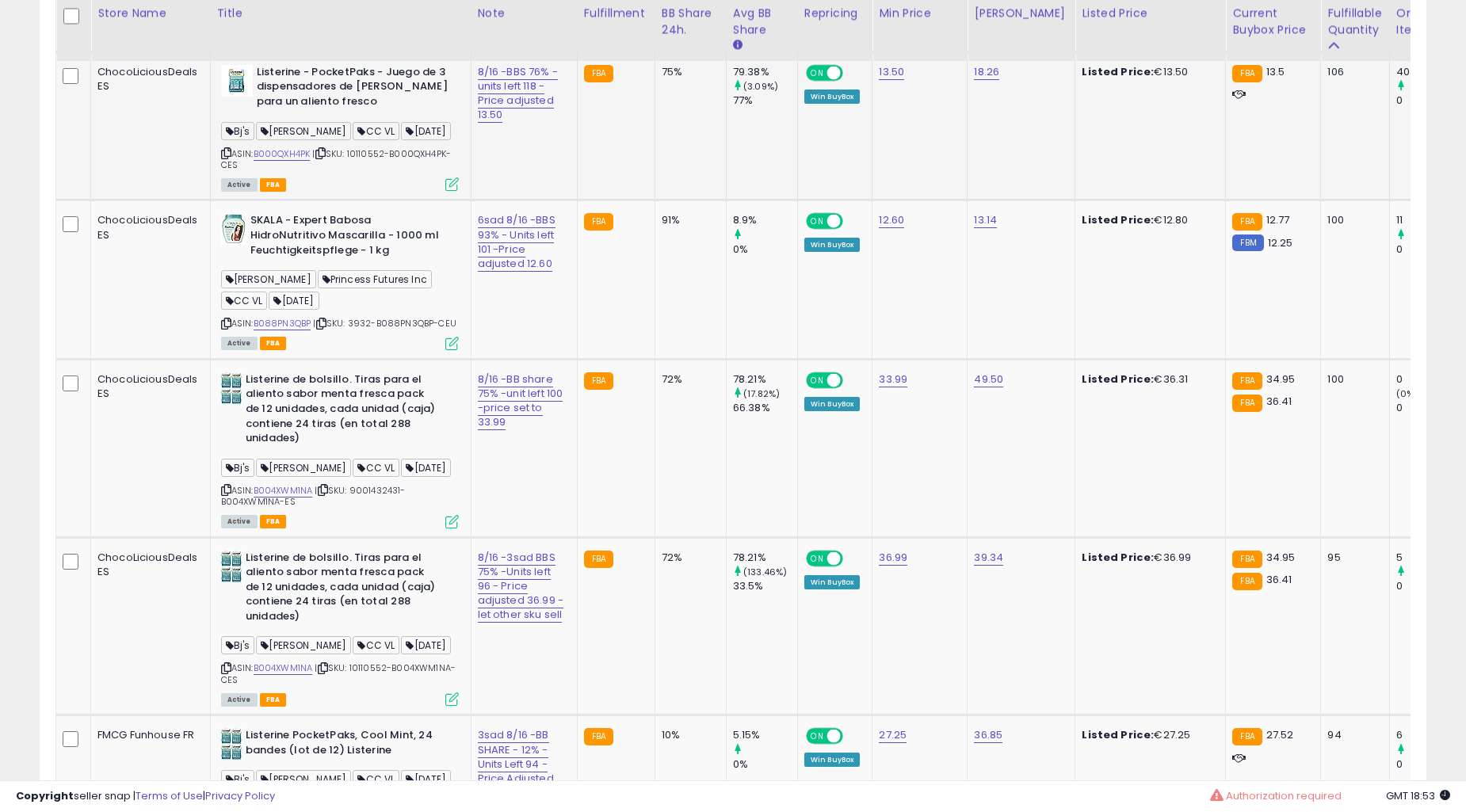
click at [659, 323] on td "91%" at bounding box center [690, 279] width 72 height 159
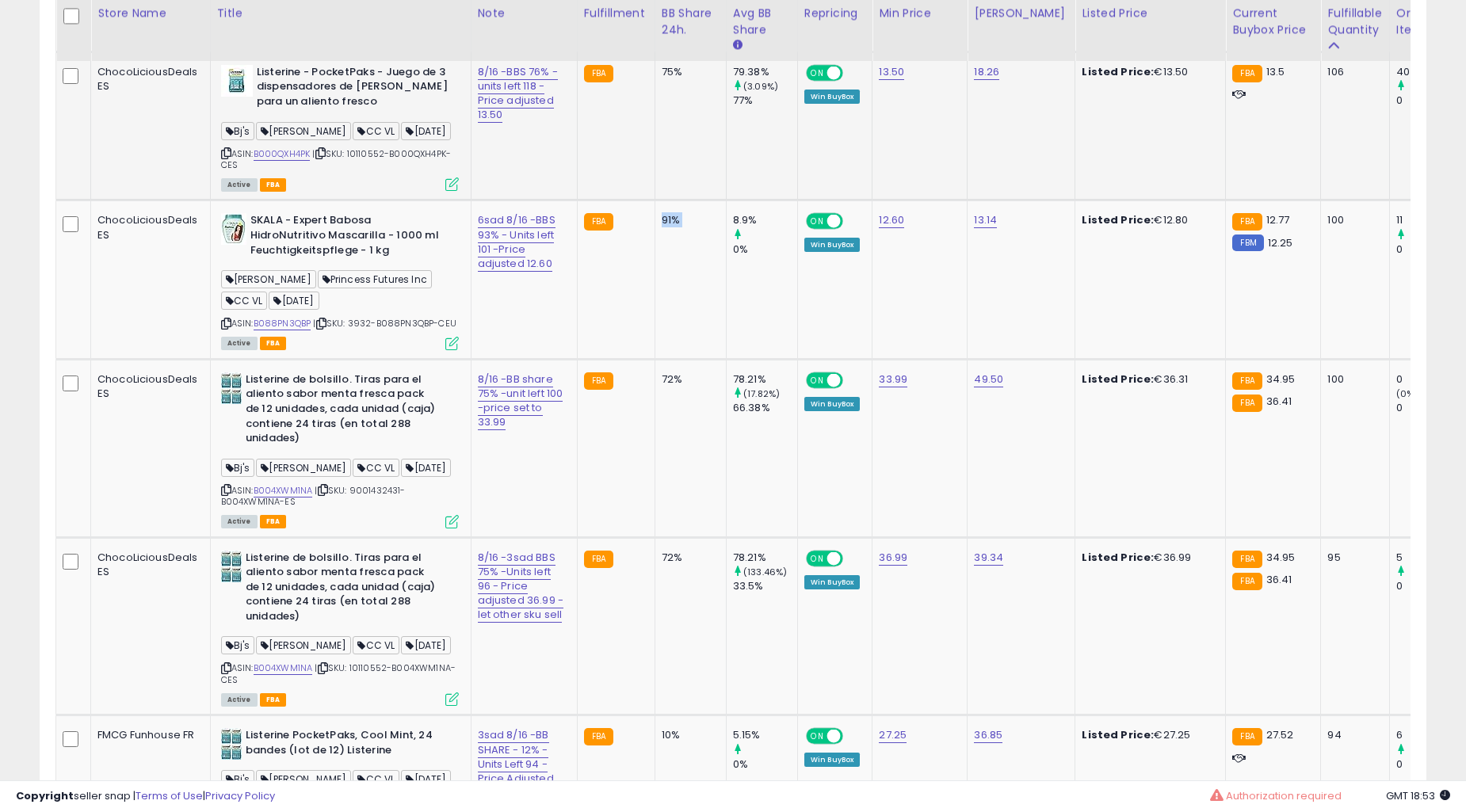
click at [659, 323] on td "91%" at bounding box center [690, 279] width 72 height 159
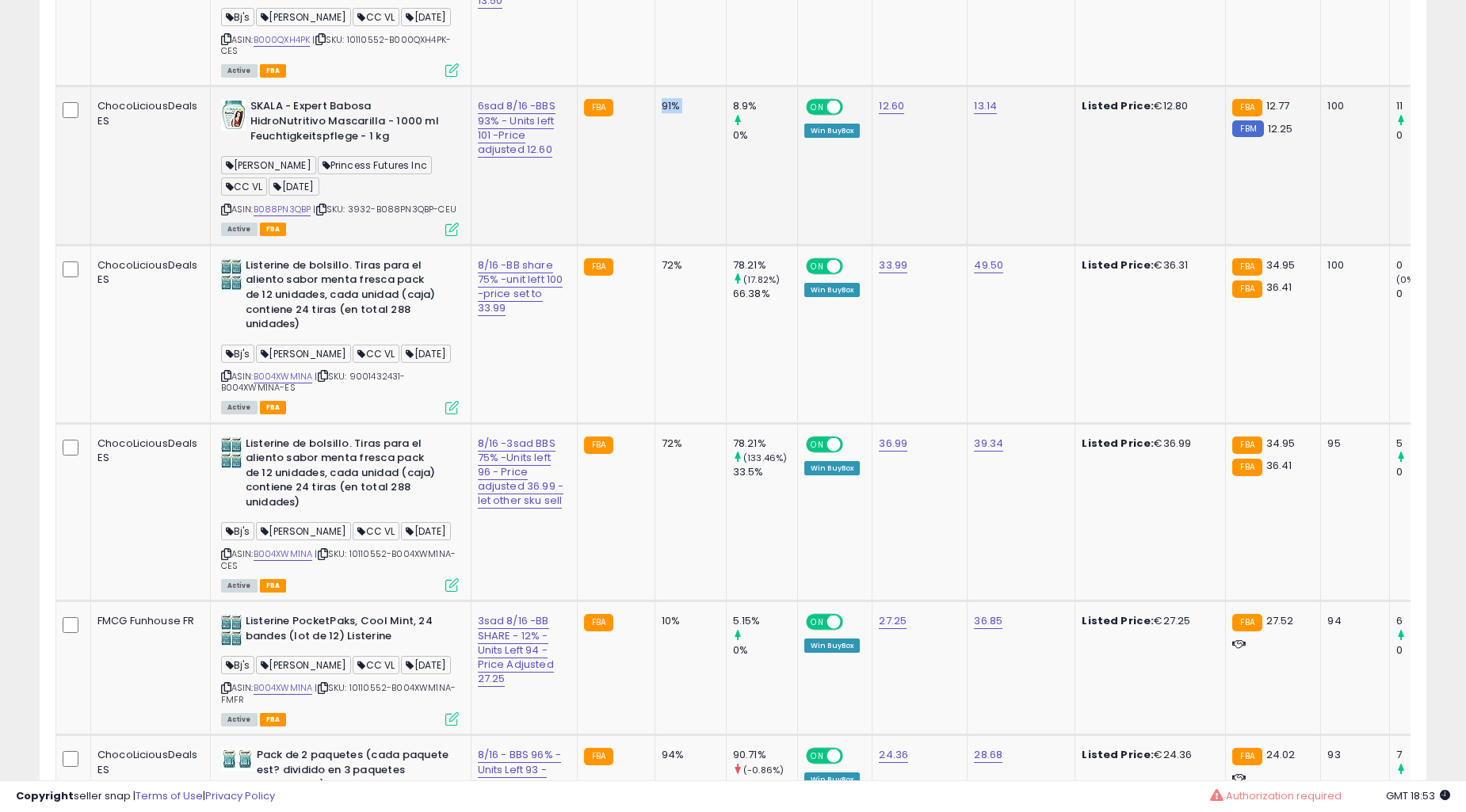
click at [656, 245] on td "91%" at bounding box center [690, 166] width 72 height 159
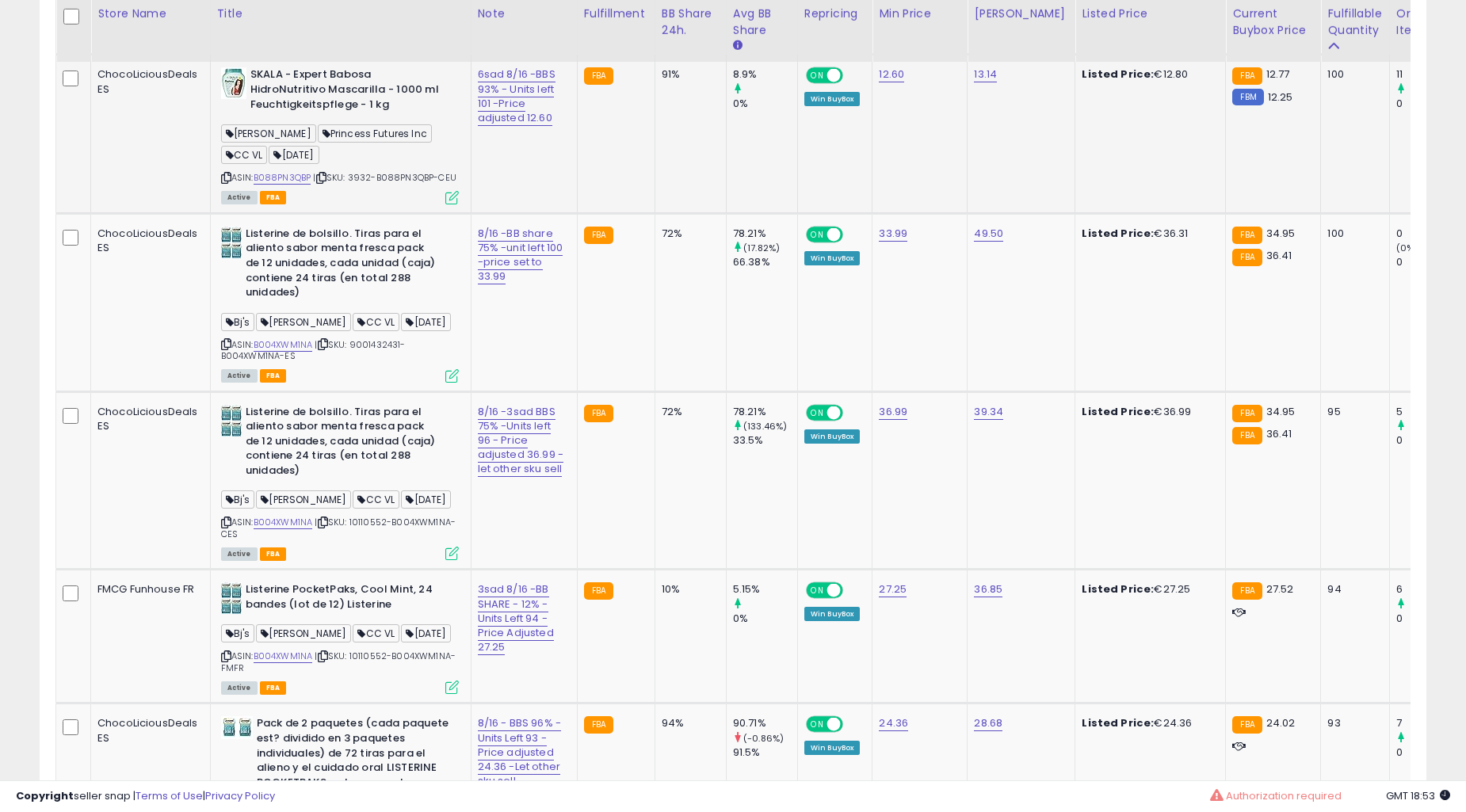
click at [656, 213] on td "91%" at bounding box center [690, 134] width 72 height 159
click at [655, 213] on td "91%" at bounding box center [690, 134] width 72 height 159
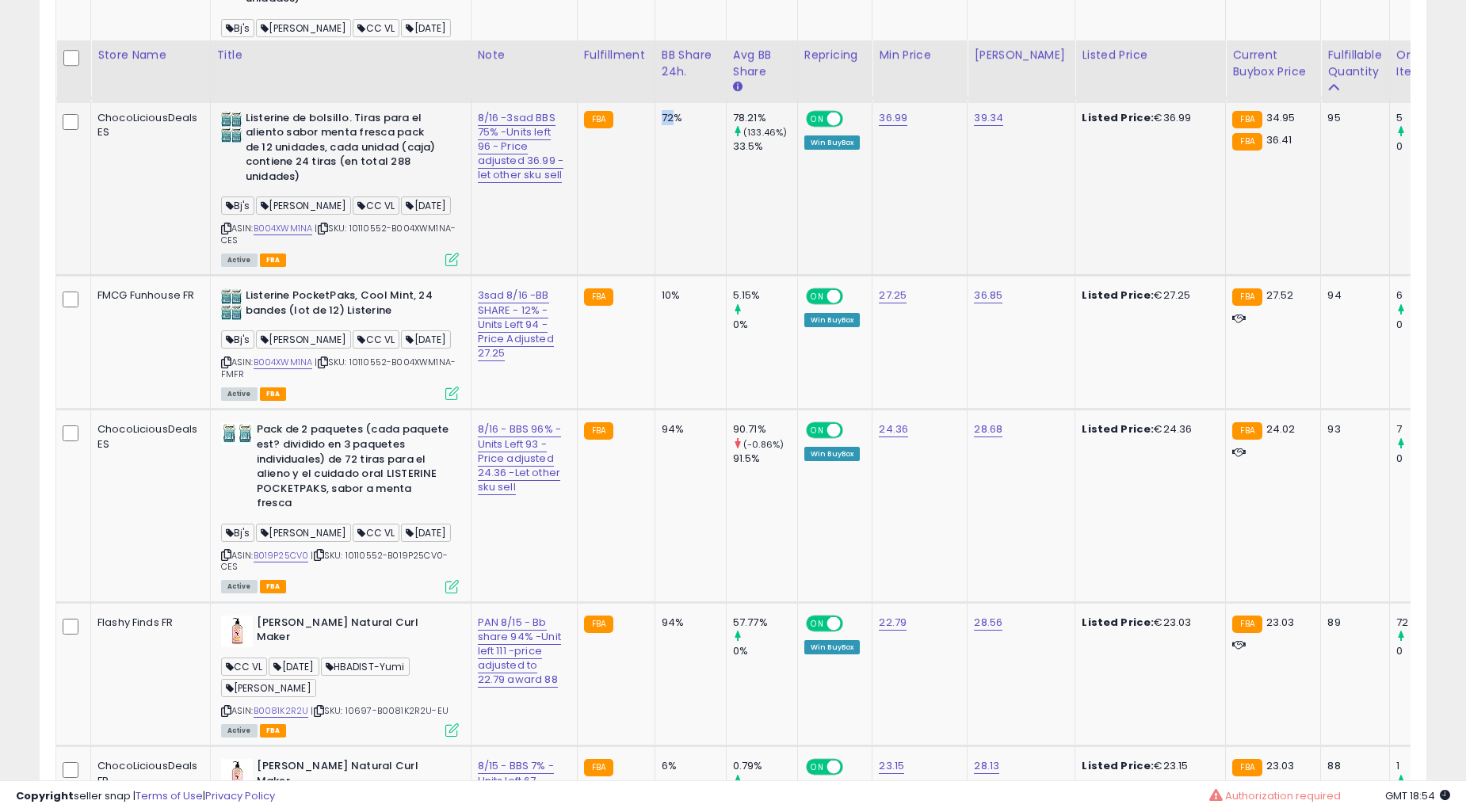
scroll to position [6075, 0]
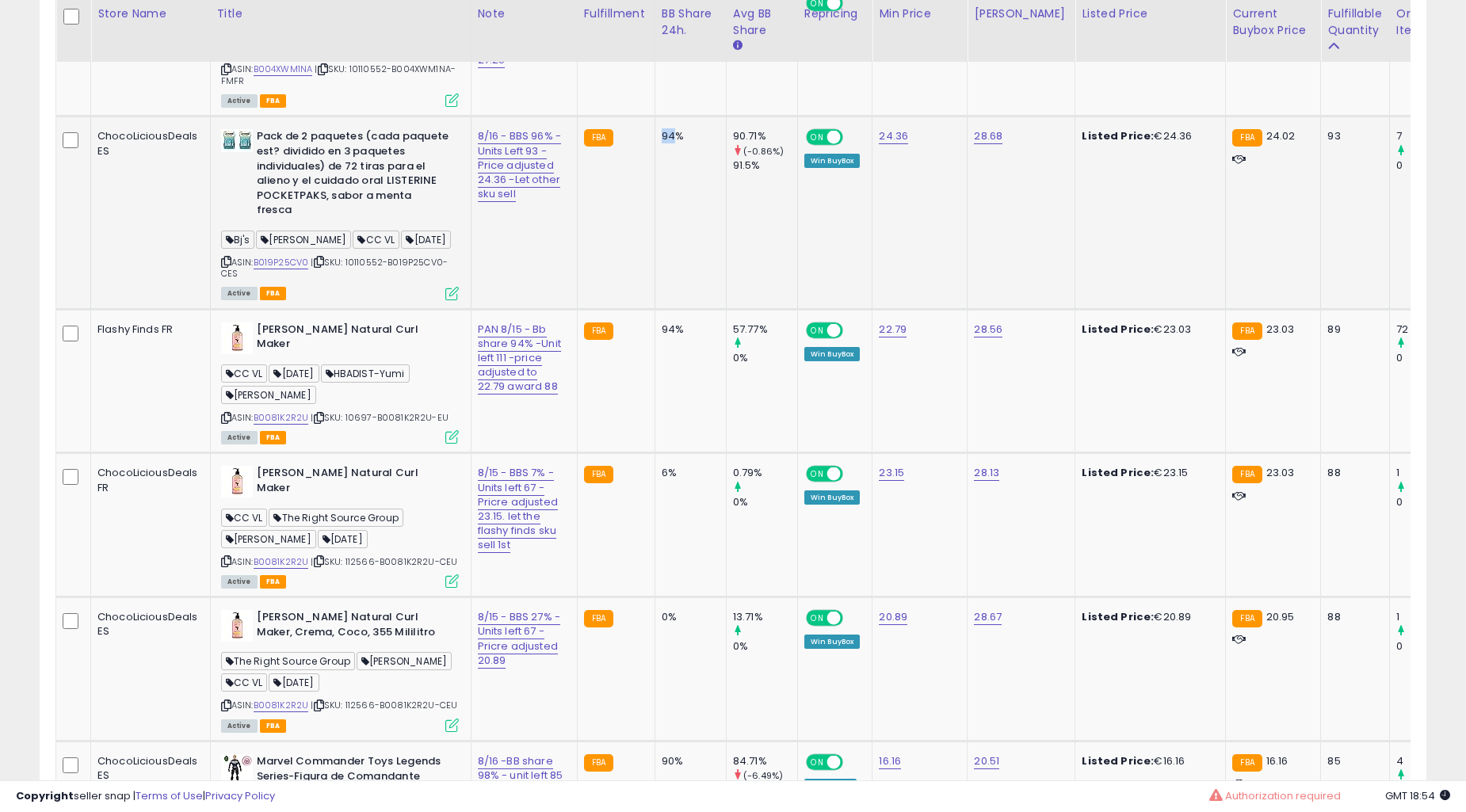
click at [655, 309] on td "94%" at bounding box center [690, 213] width 72 height 192
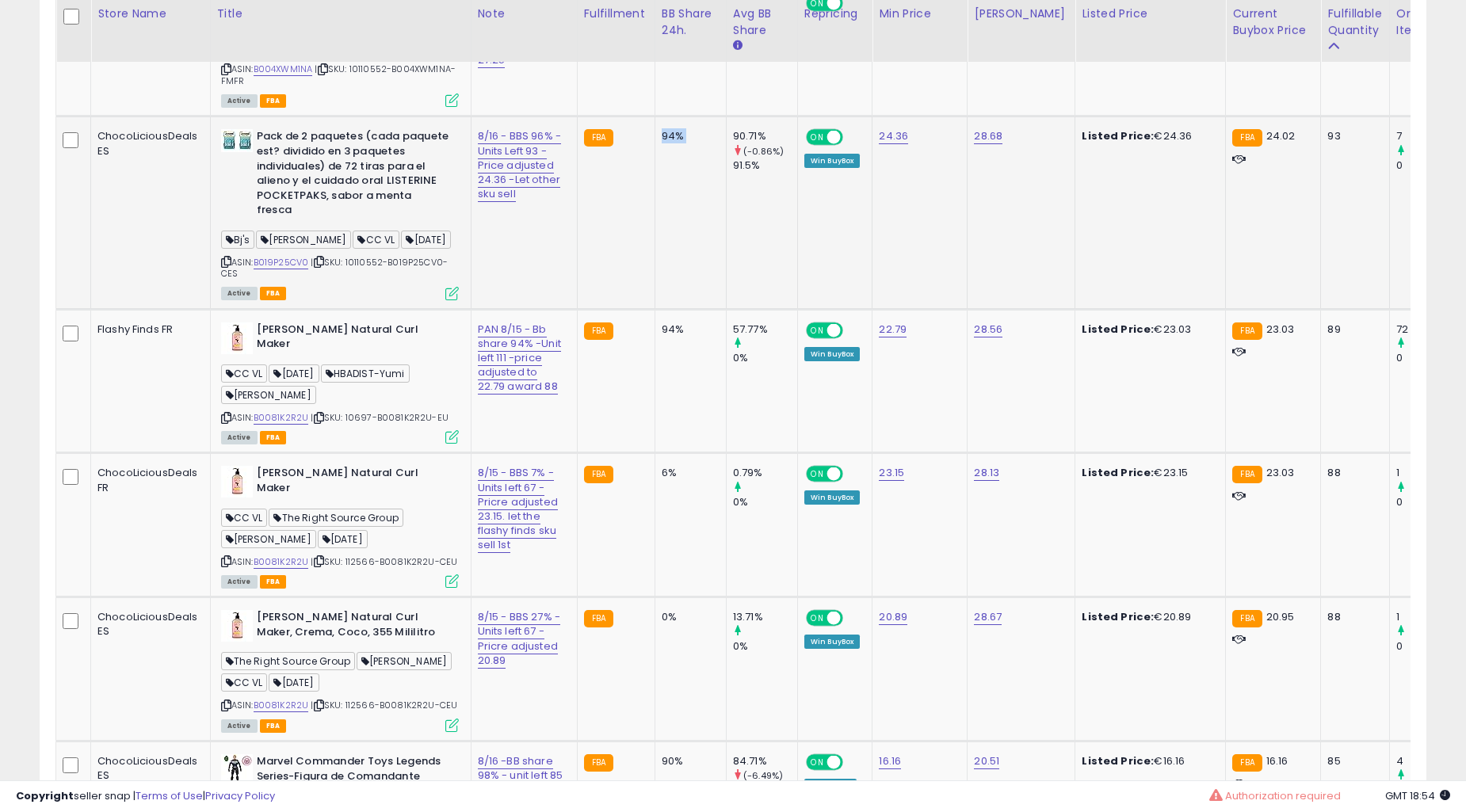
click at [655, 309] on td "94%" at bounding box center [690, 213] width 72 height 192
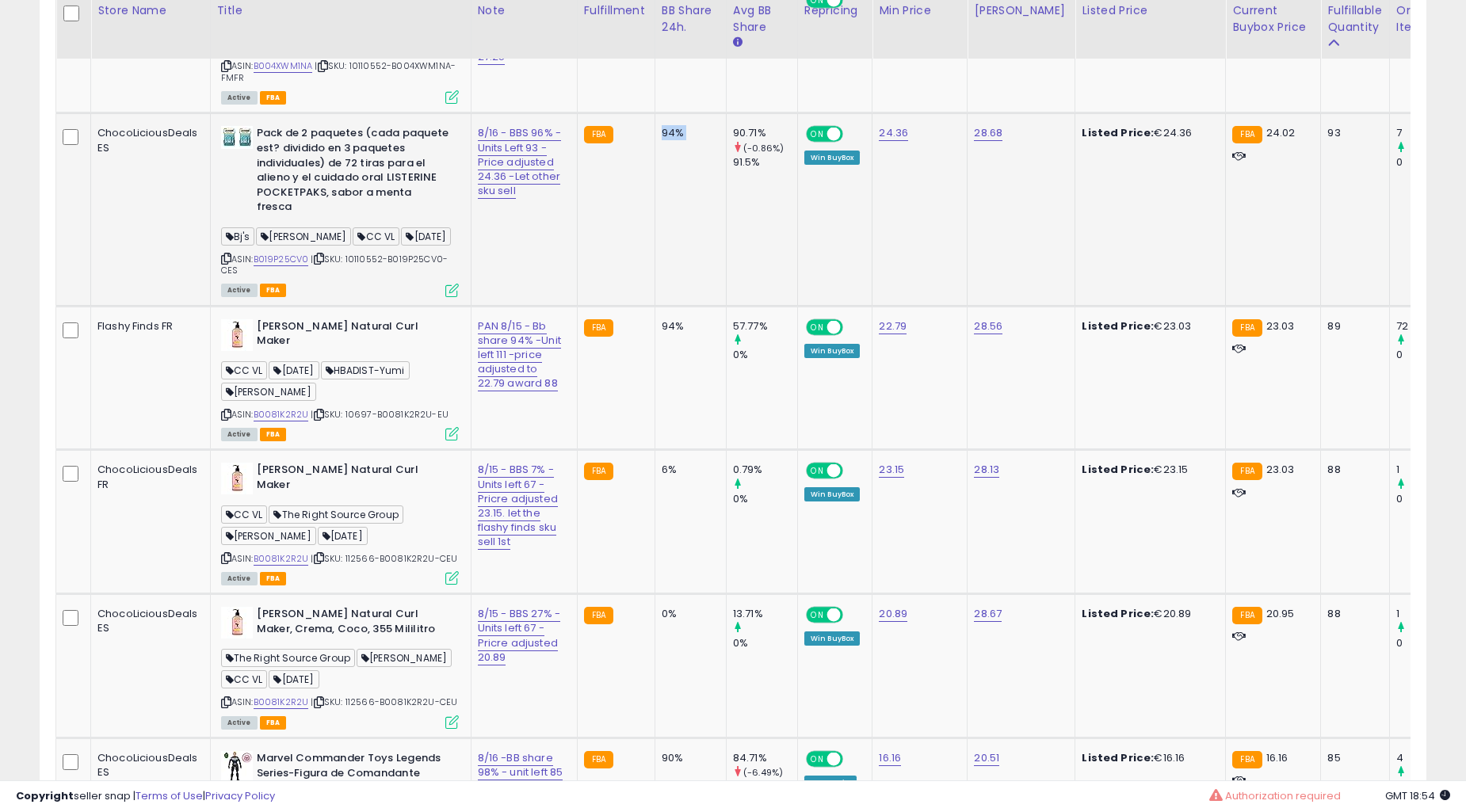
scroll to position [6222, 0]
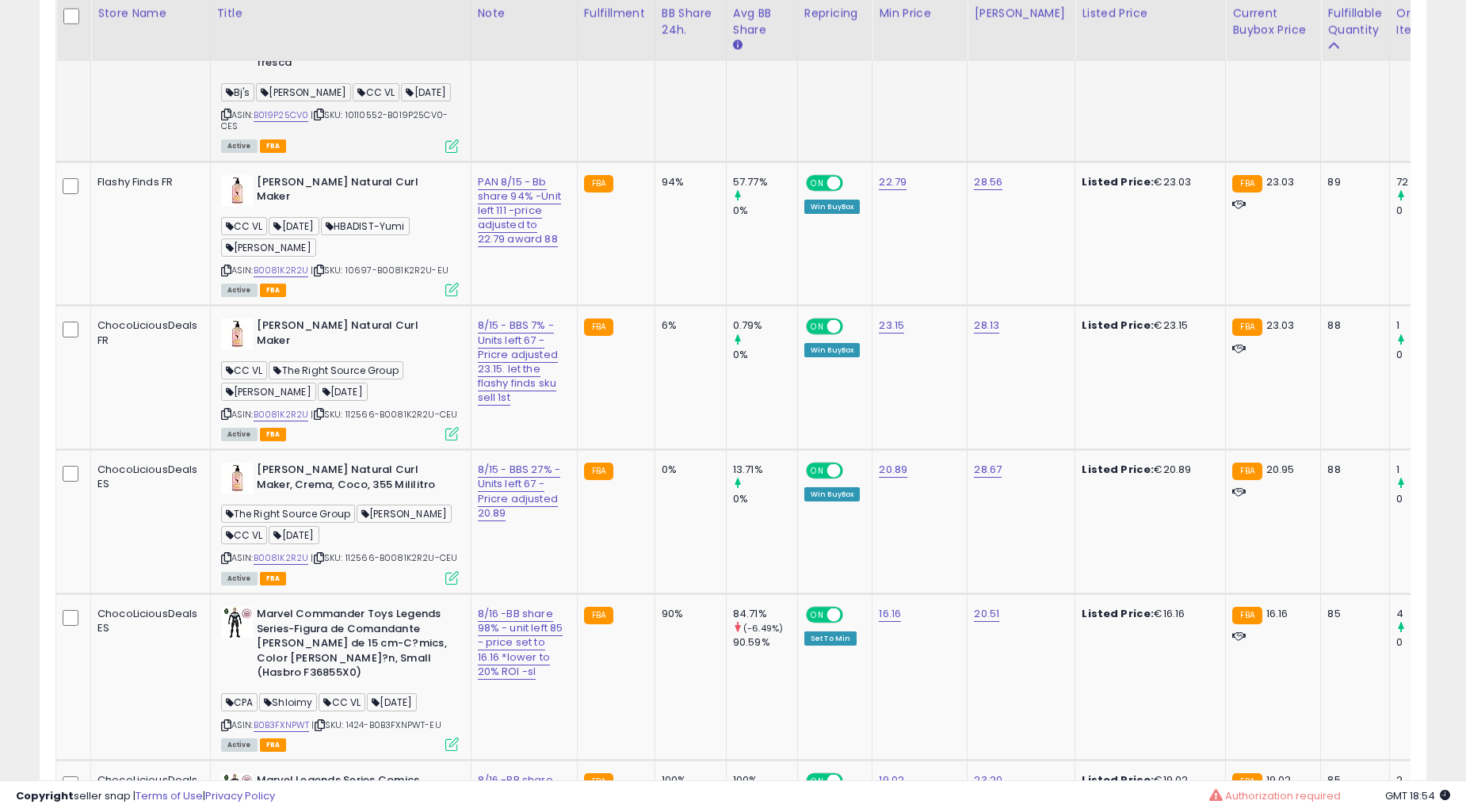
click at [655, 305] on td "94%" at bounding box center [690, 234] width 72 height 144
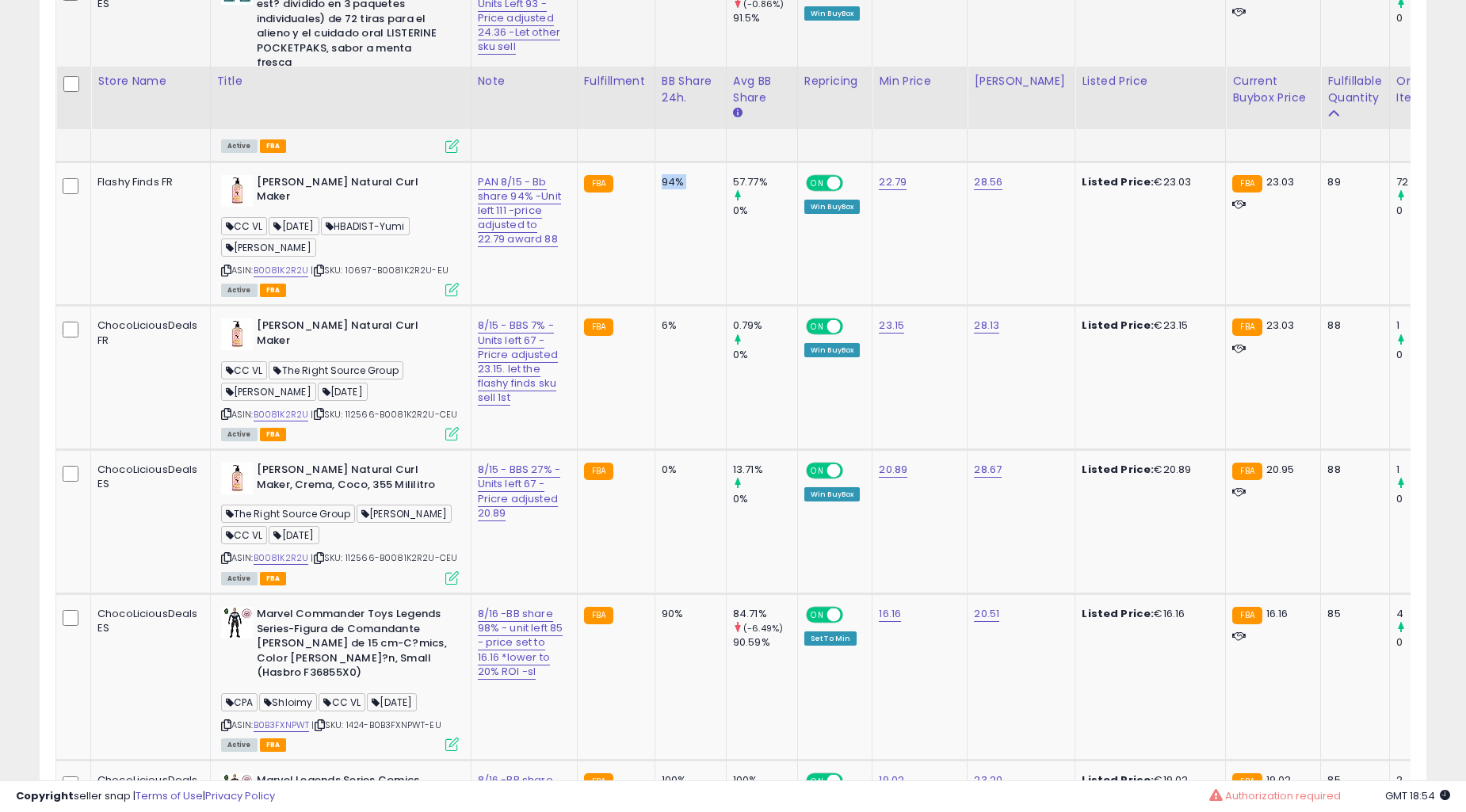
scroll to position [6368, 0]
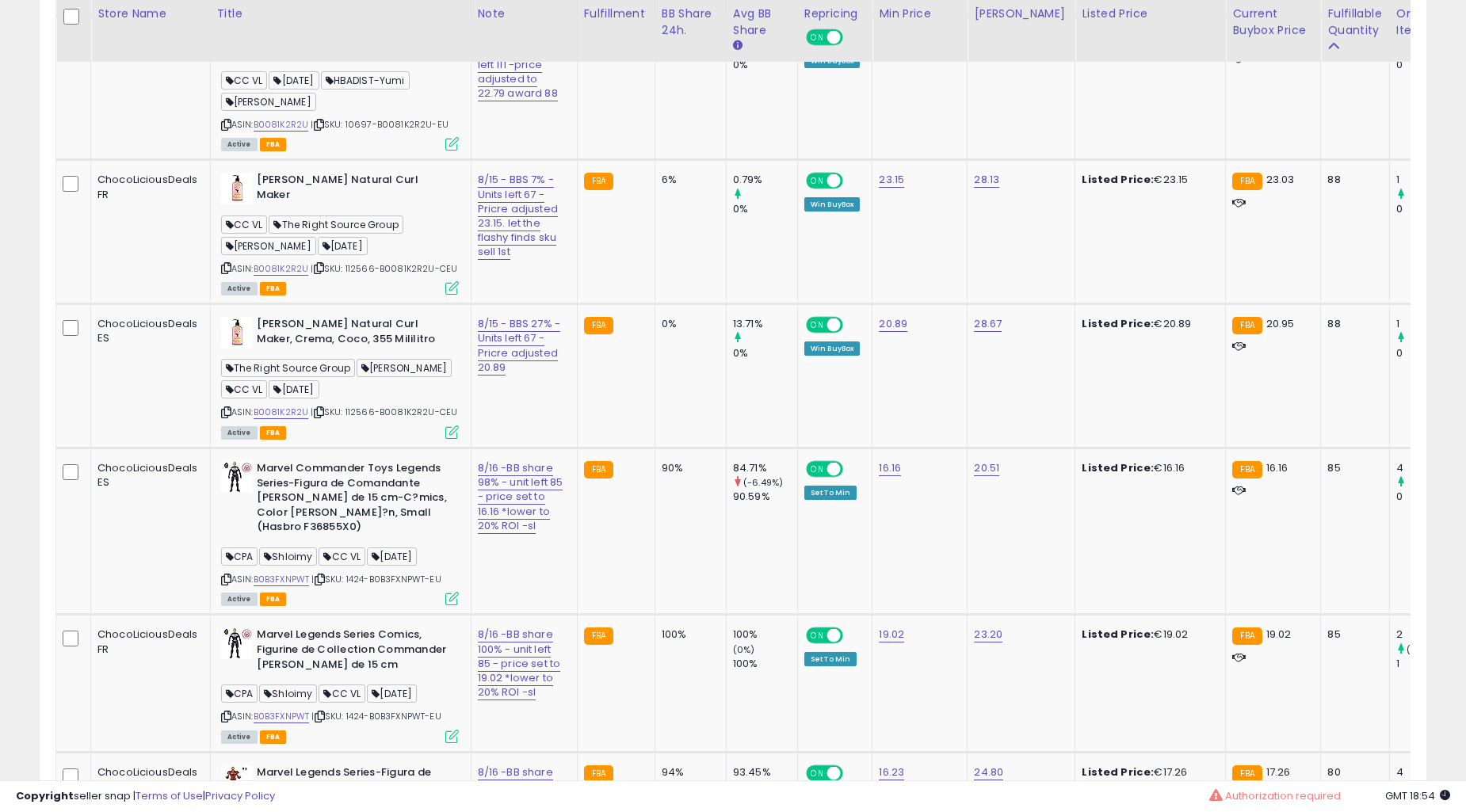
click at [655, 305] on td "6%" at bounding box center [690, 232] width 72 height 144
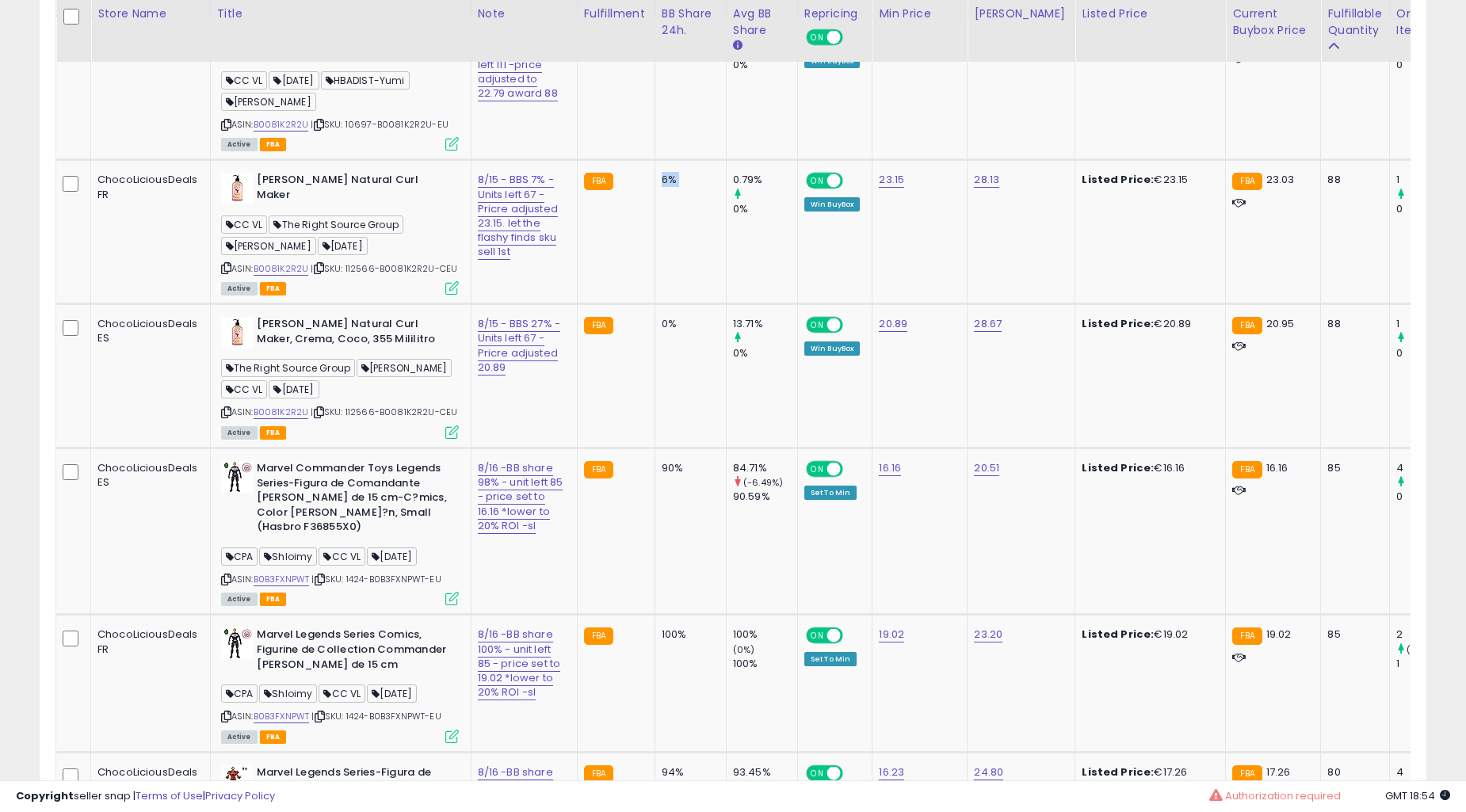
click at [655, 305] on td "6%" at bounding box center [690, 232] width 72 height 144
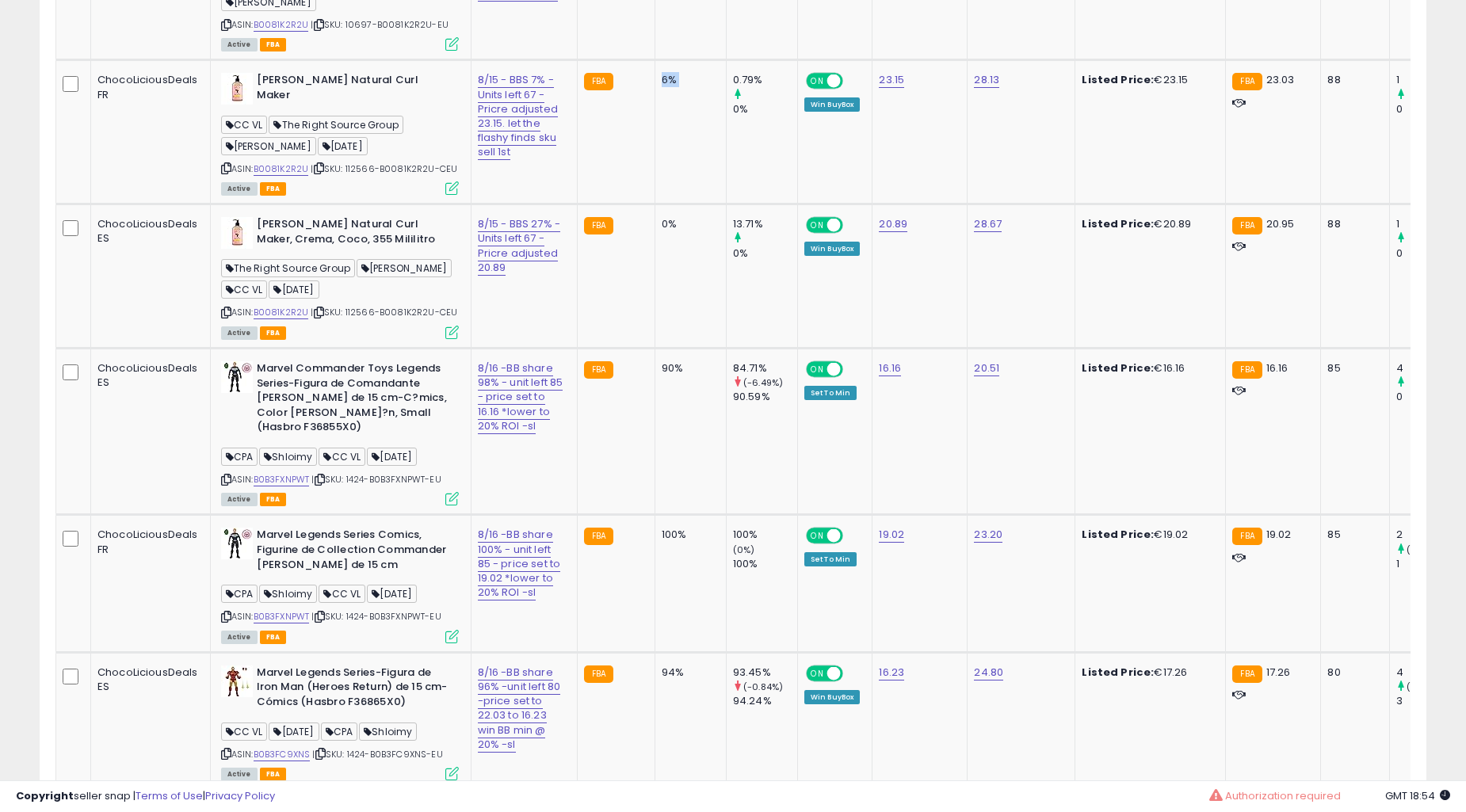
click at [655, 353] on td "90%" at bounding box center [690, 431] width 72 height 166
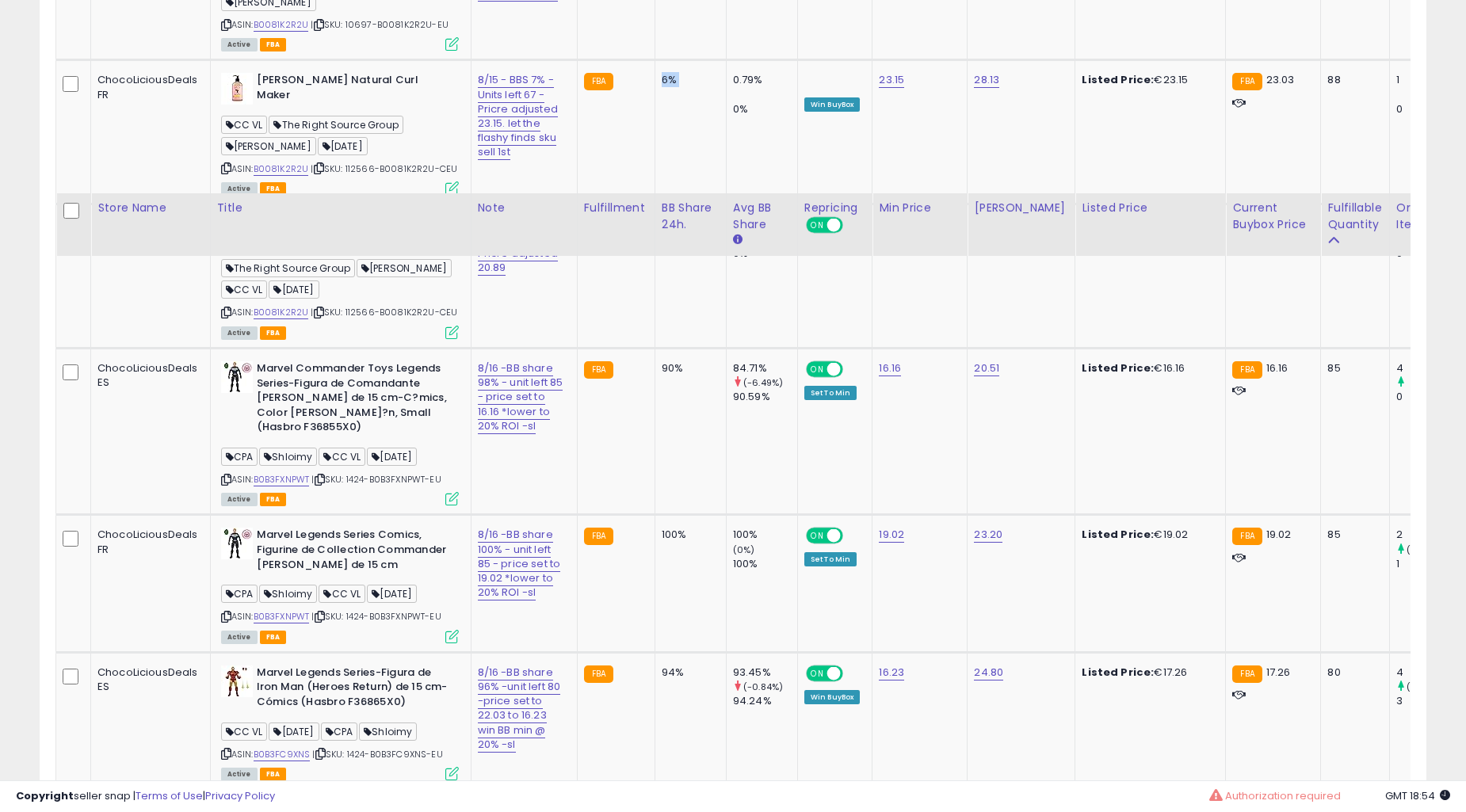
scroll to position [6662, 0]
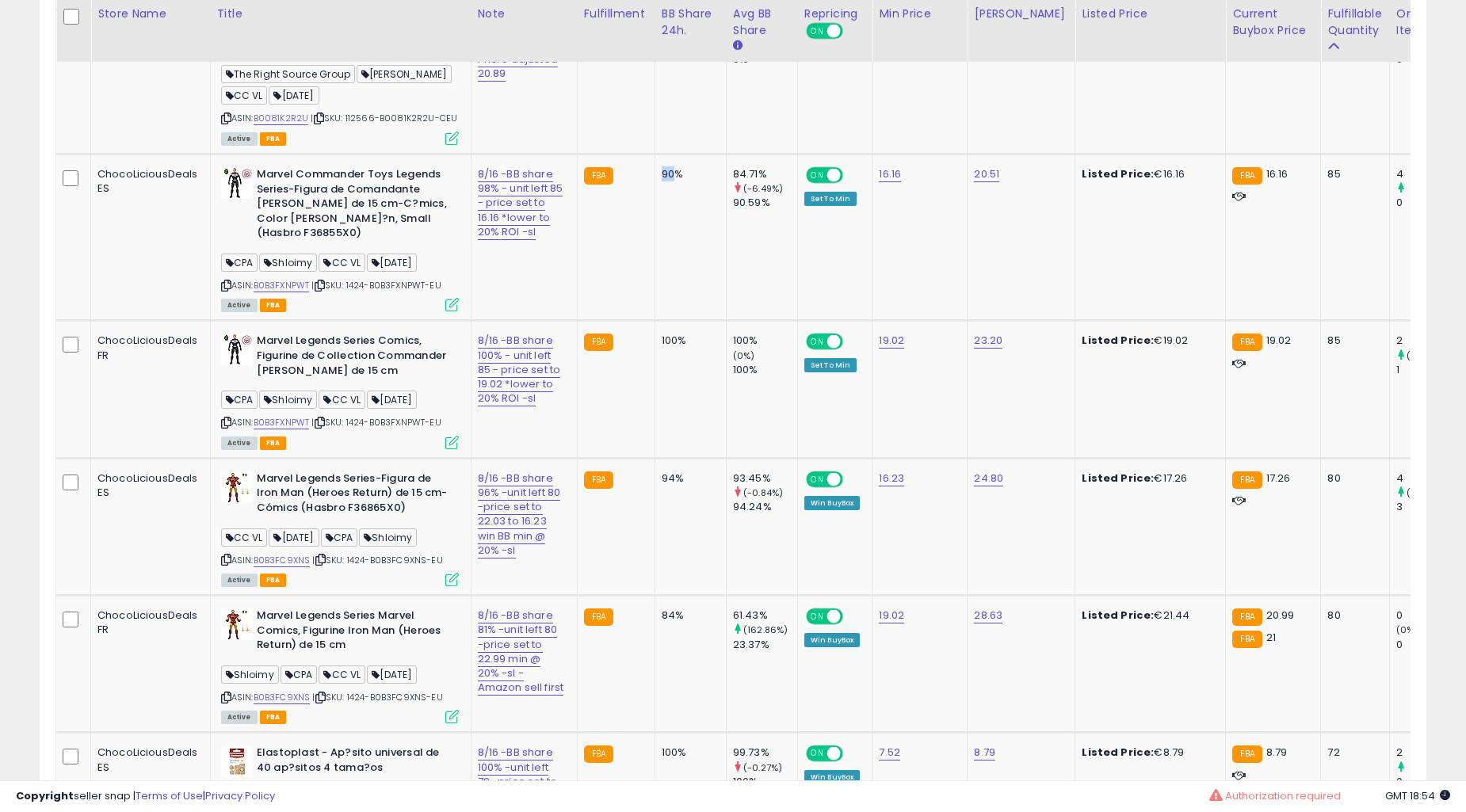
click at [655, 321] on td "90%" at bounding box center [690, 237] width 72 height 166
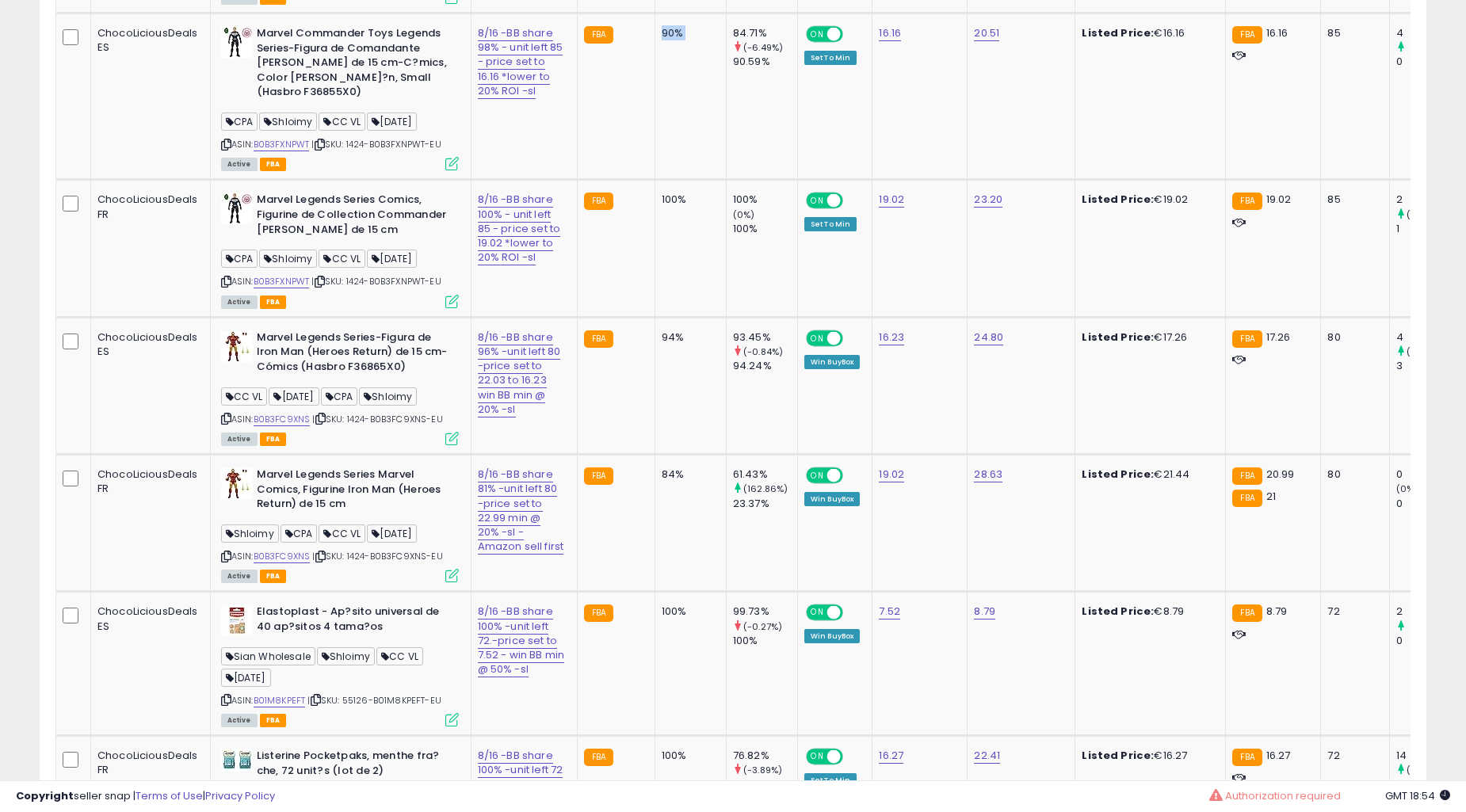
click at [655, 353] on td "94%" at bounding box center [690, 385] width 72 height 137
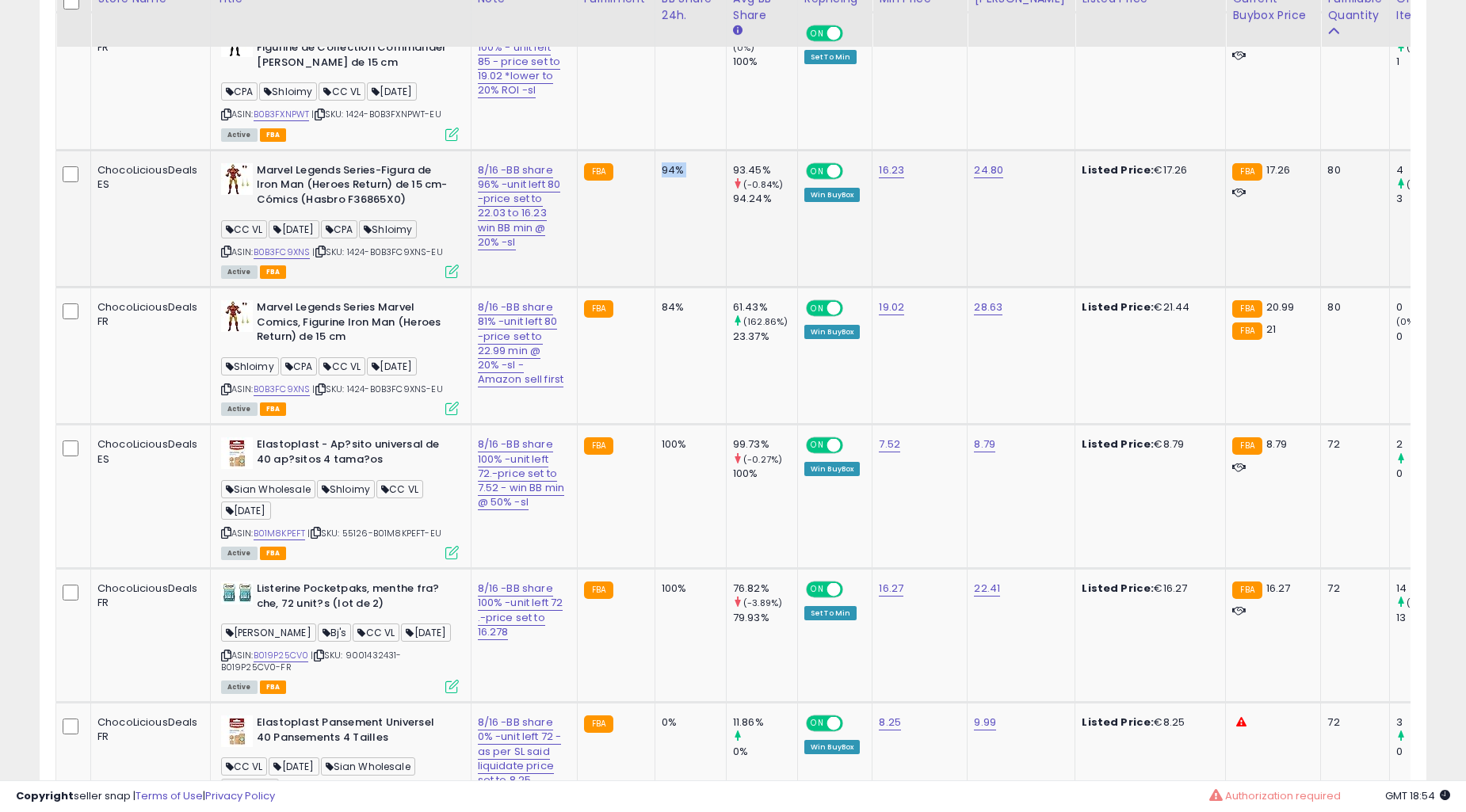
scroll to position [7249, 0]
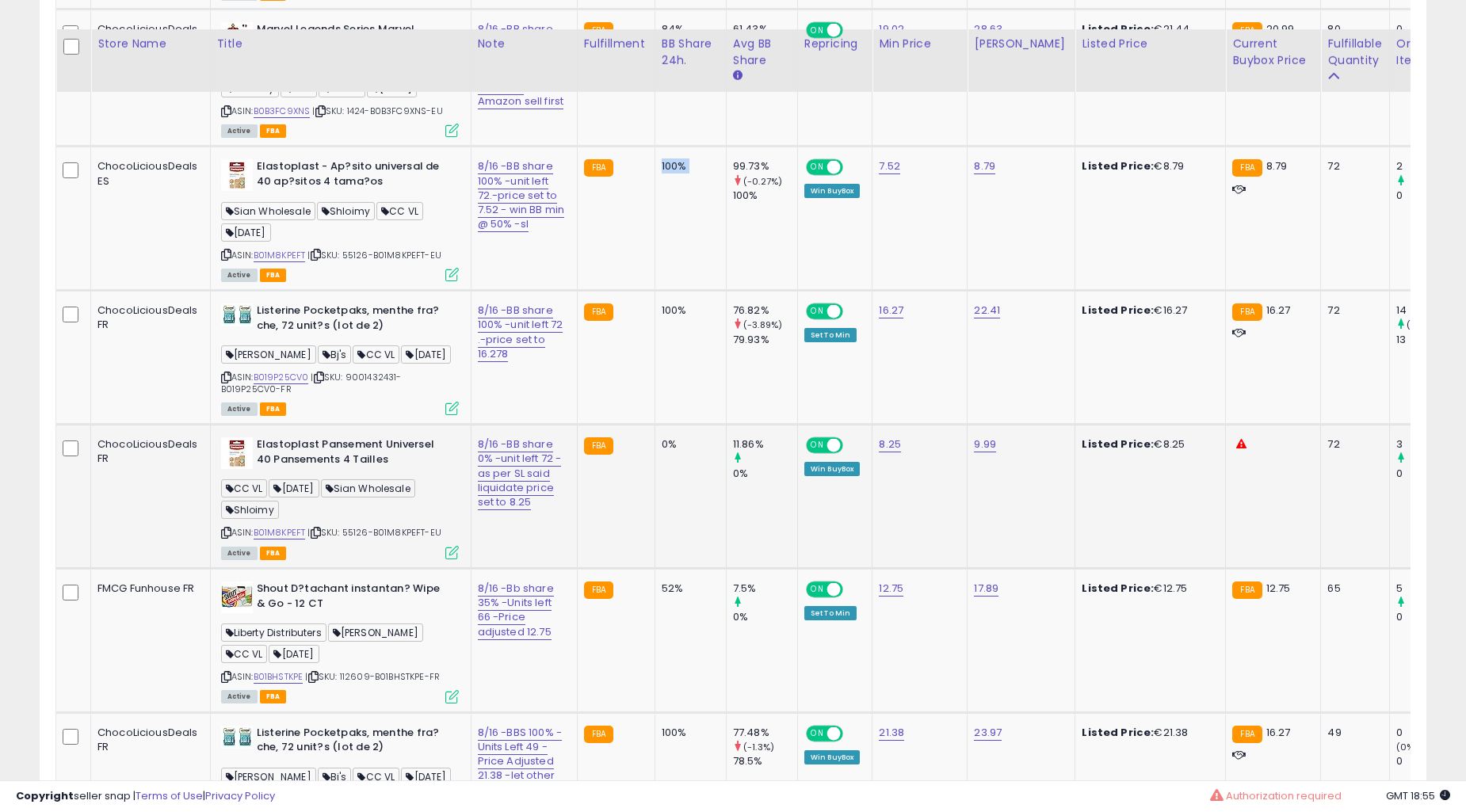
click at [655, 425] on td "0%" at bounding box center [690, 497] width 72 height 144
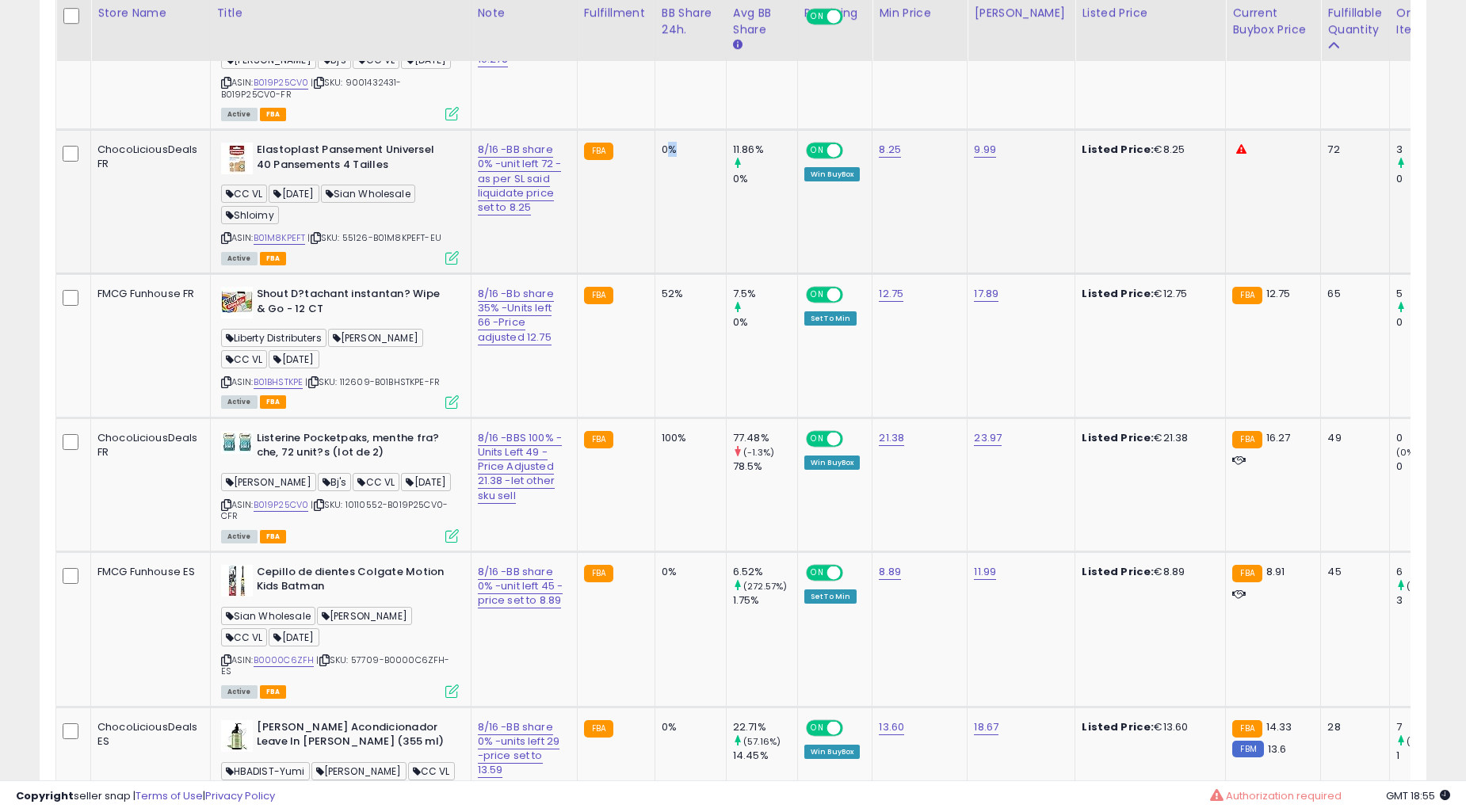
click at [655, 275] on td "0%" at bounding box center [690, 202] width 72 height 144
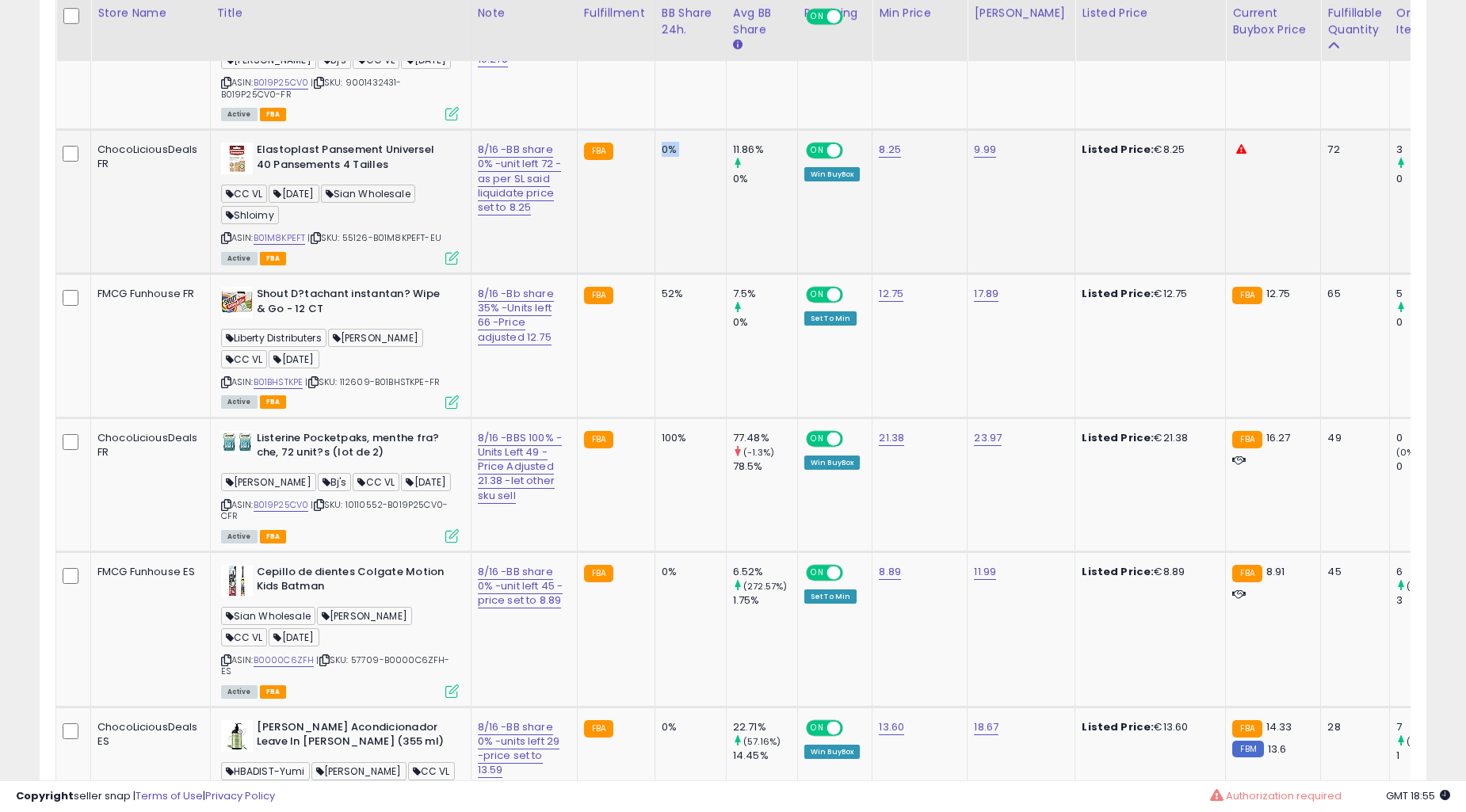
click at [655, 275] on td "0%" at bounding box center [690, 202] width 72 height 144
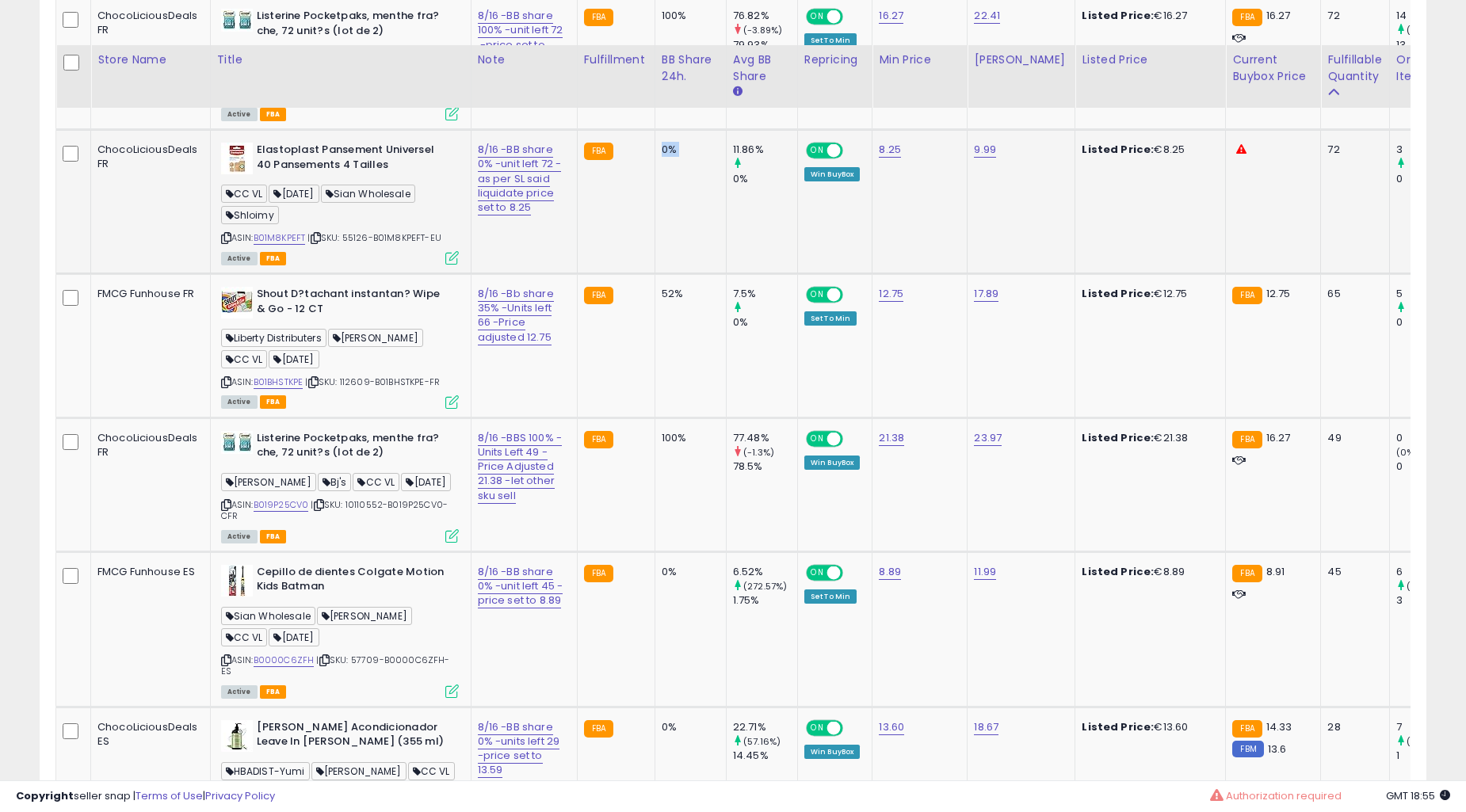
scroll to position [7689, 0]
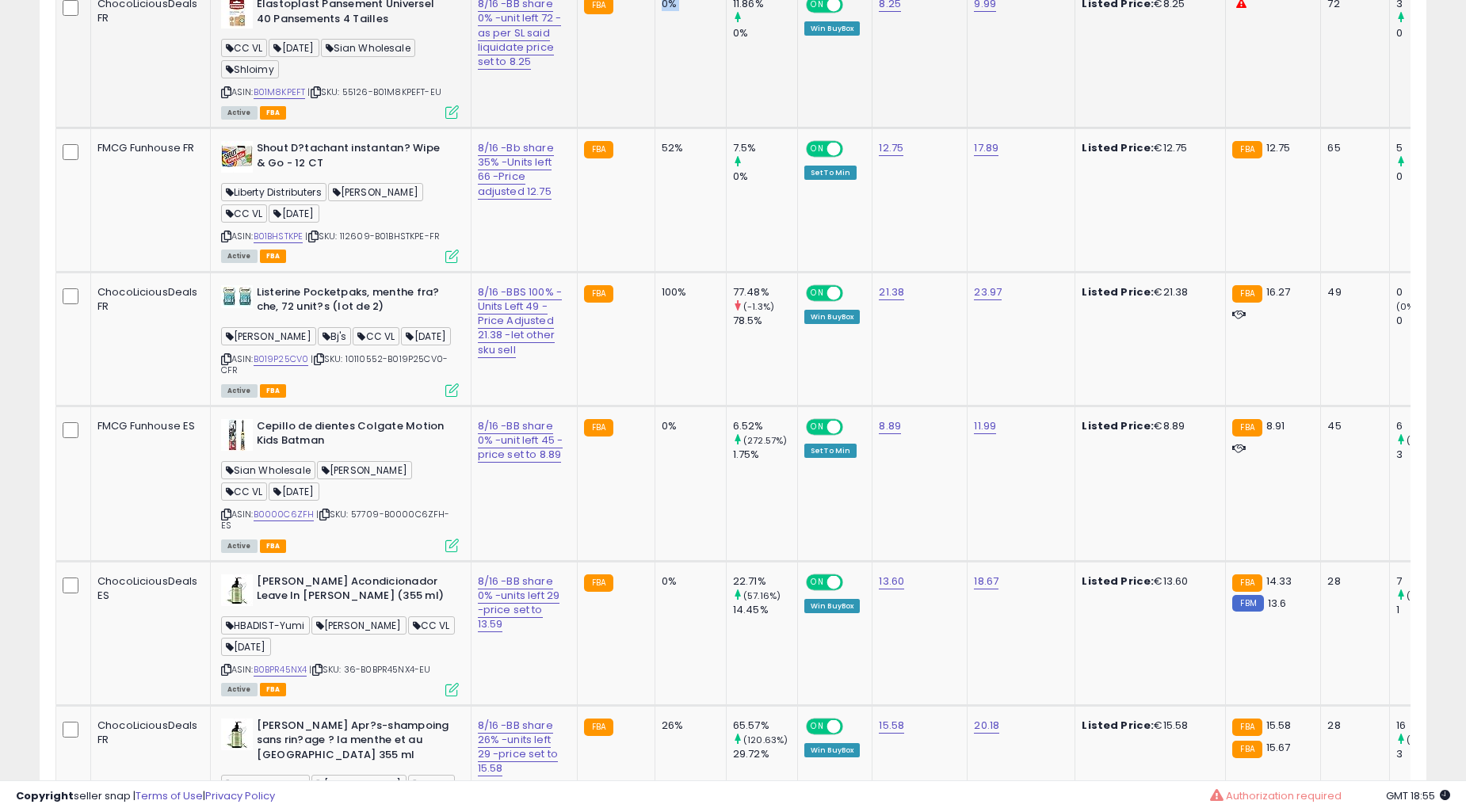
click at [655, 273] on td "52%" at bounding box center [690, 200] width 72 height 144
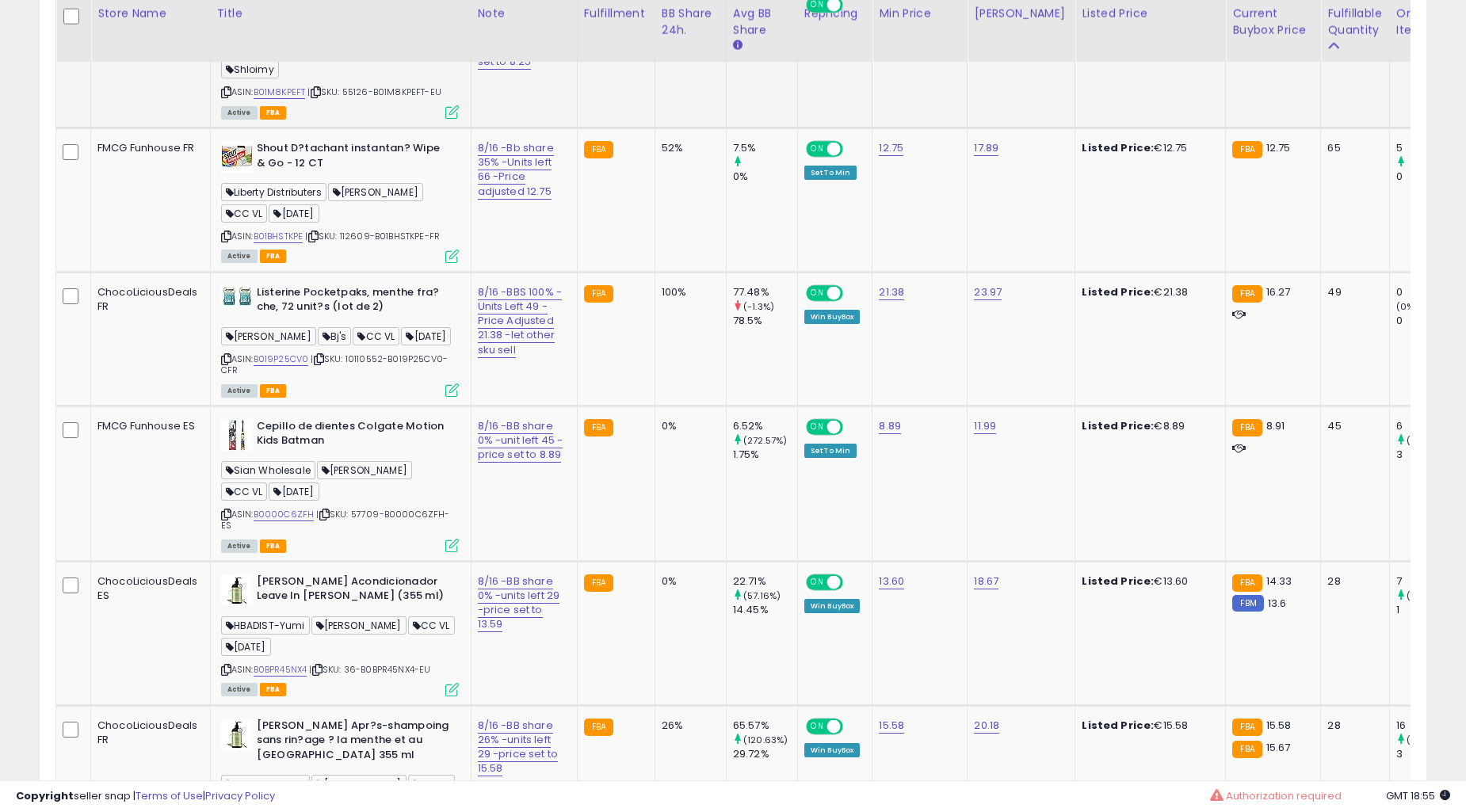
click at [655, 273] on td "52%" at bounding box center [690, 200] width 72 height 144
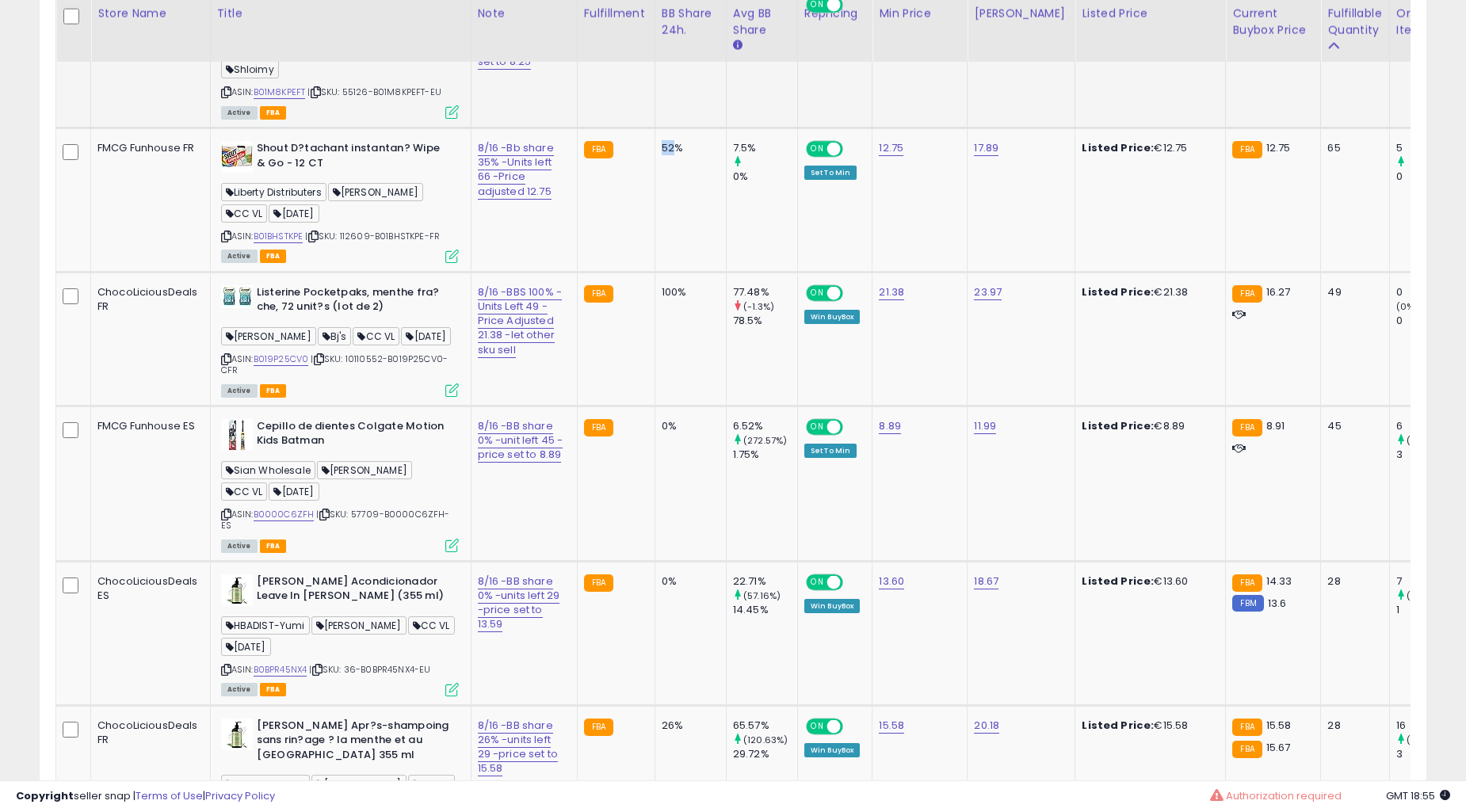
click at [655, 273] on td "52%" at bounding box center [690, 200] width 72 height 144
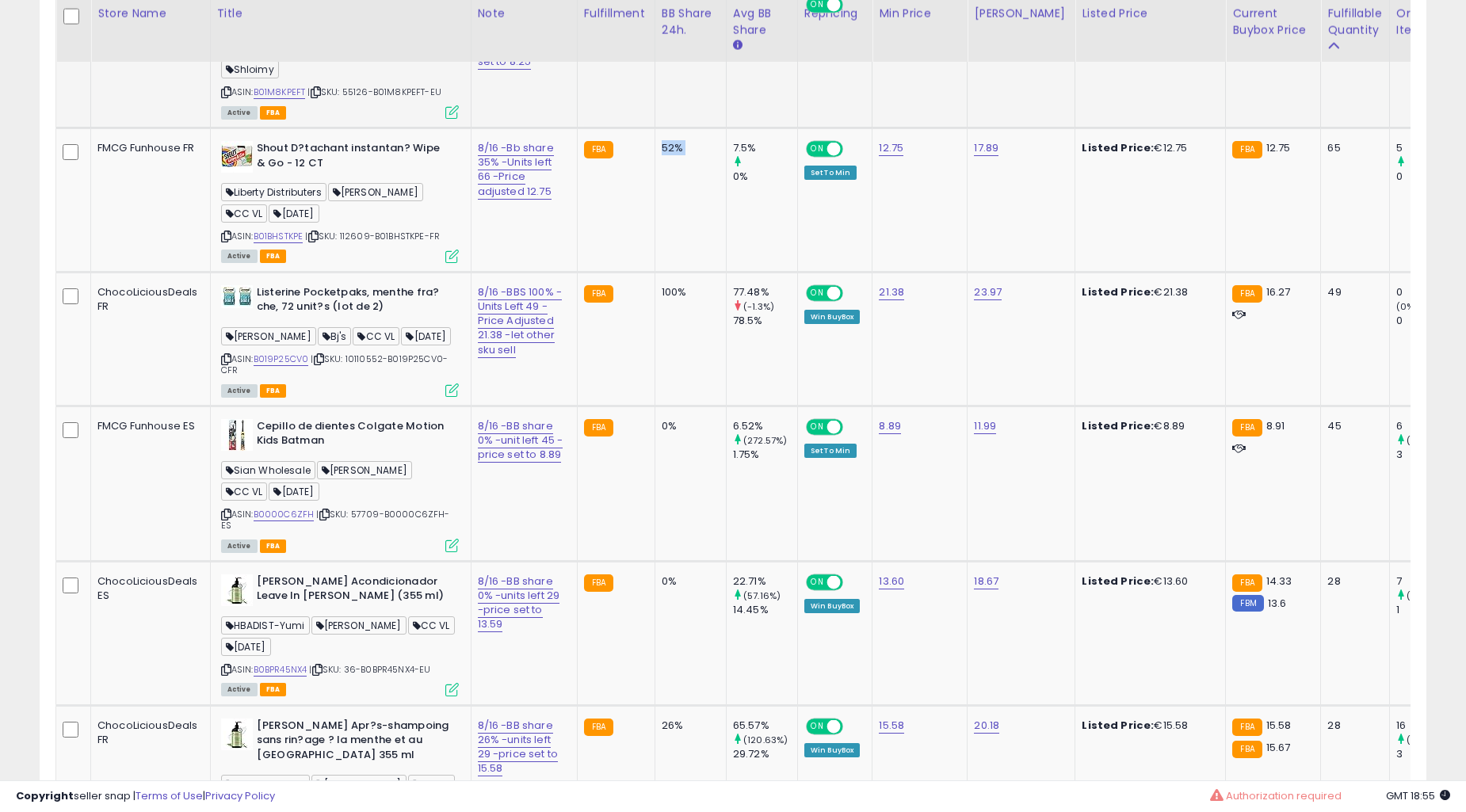
click at [655, 273] on td "52%" at bounding box center [690, 200] width 72 height 144
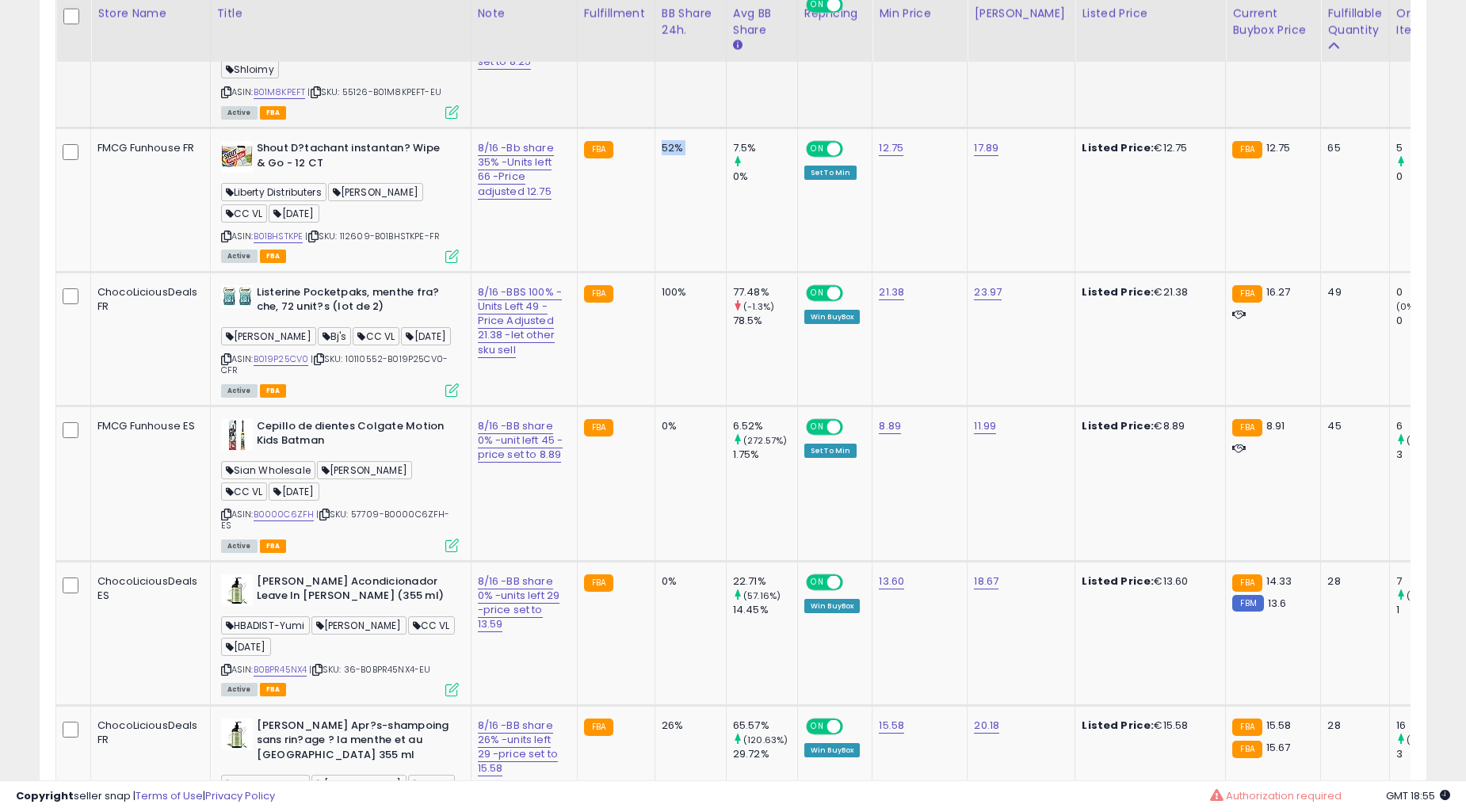
click at [655, 273] on td "52%" at bounding box center [690, 200] width 72 height 144
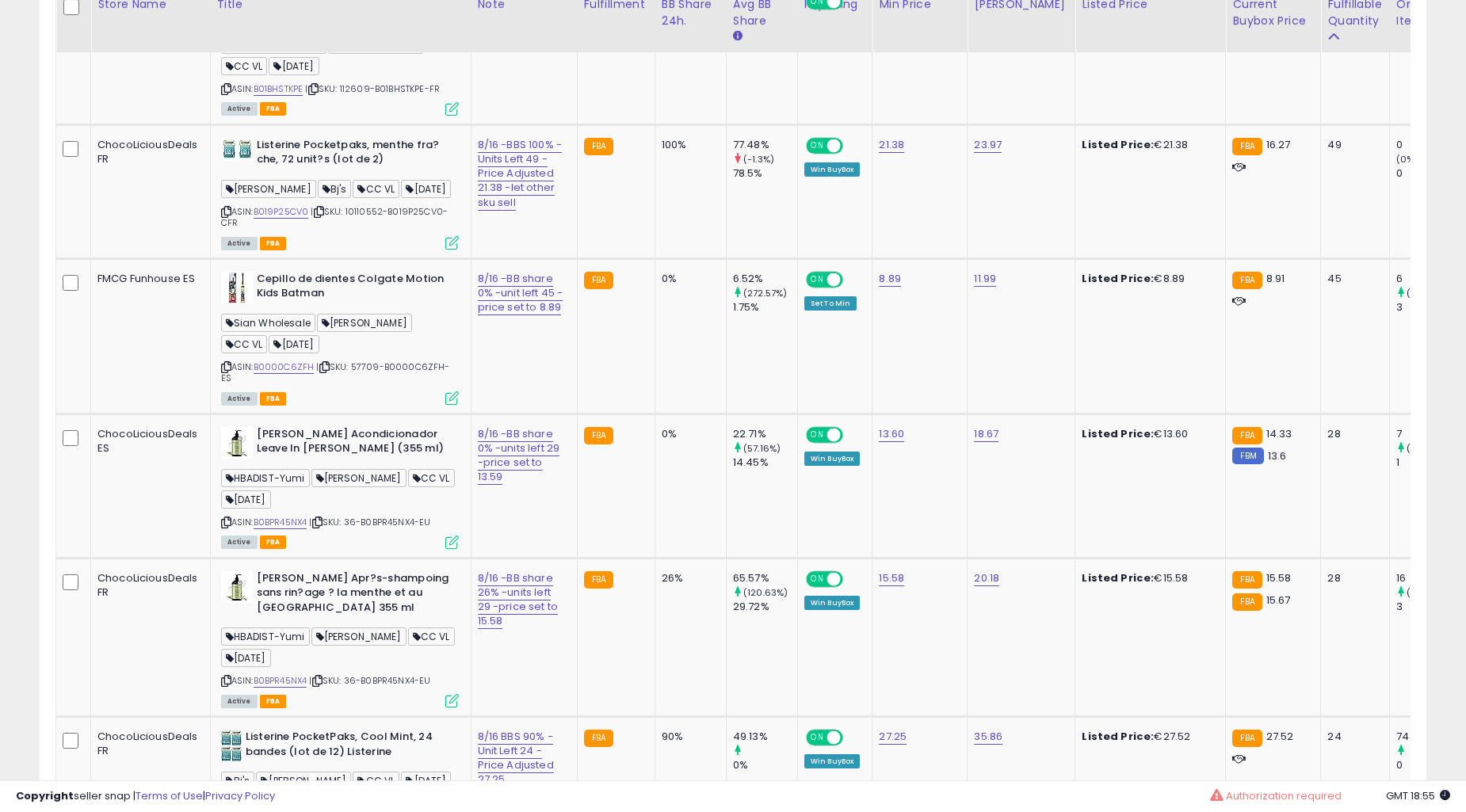
click at [655, 259] on td "100%" at bounding box center [690, 190] width 72 height 134
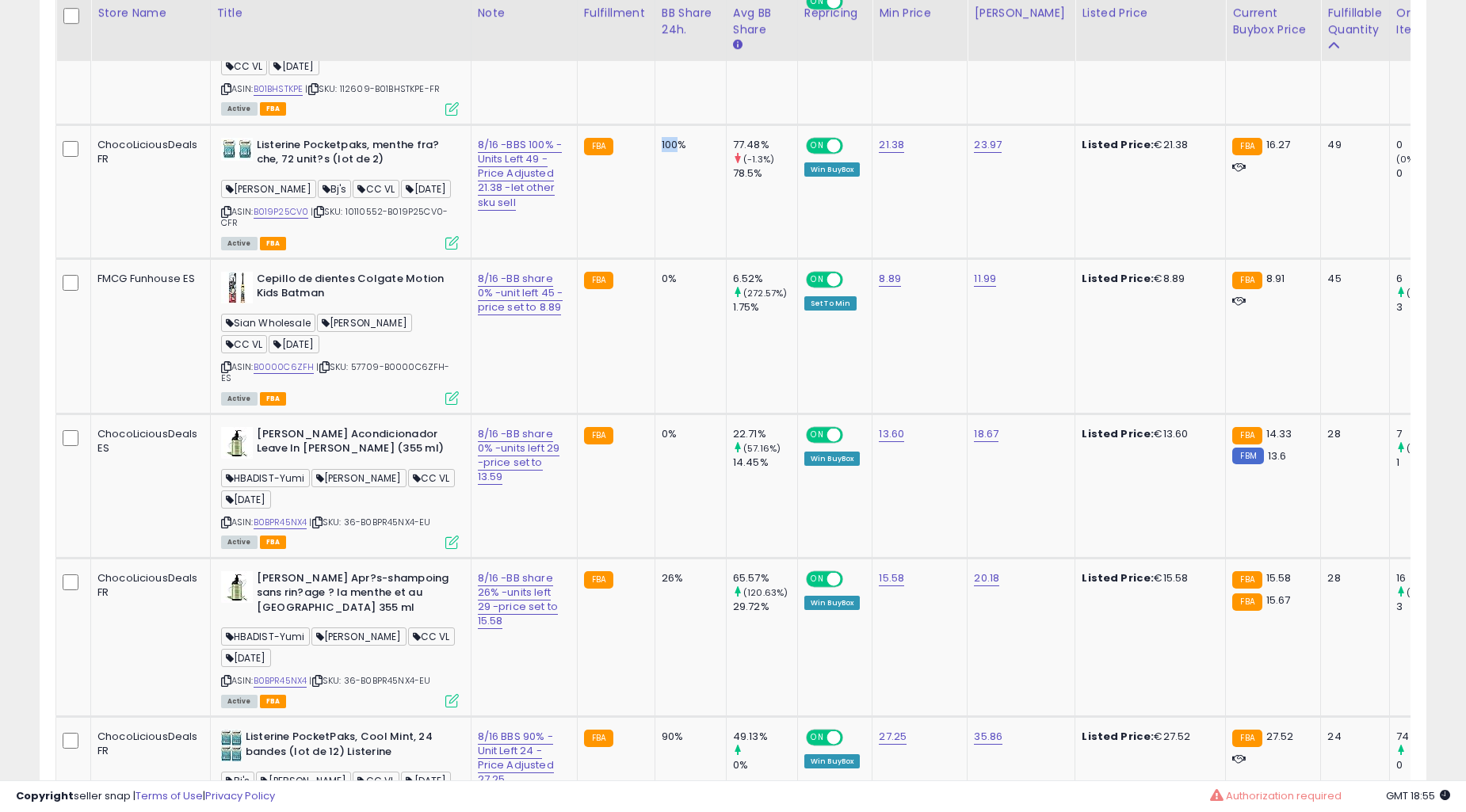
click at [655, 259] on td "100%" at bounding box center [690, 190] width 72 height 134
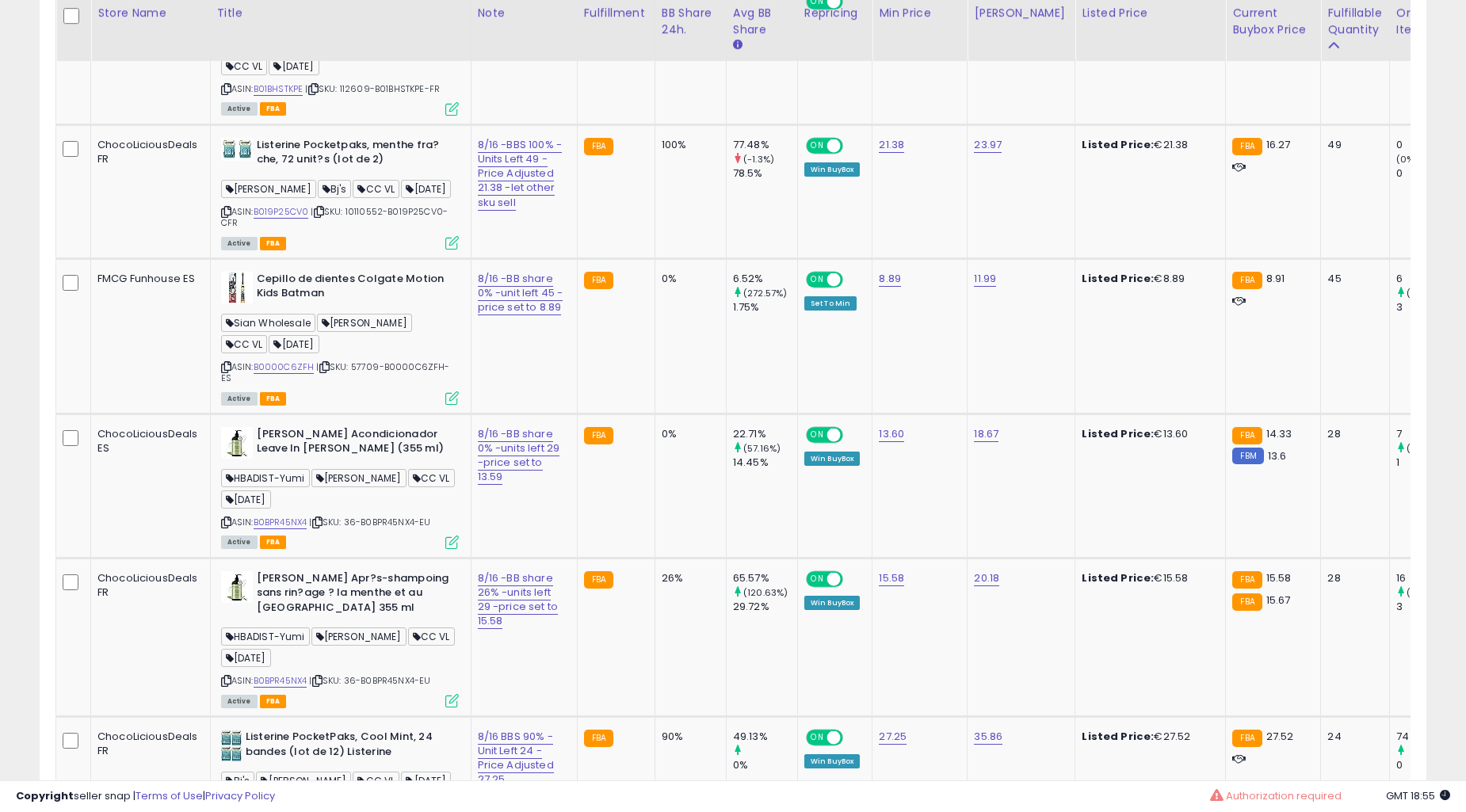
click at [655, 259] on td "100%" at bounding box center [690, 190] width 72 height 134
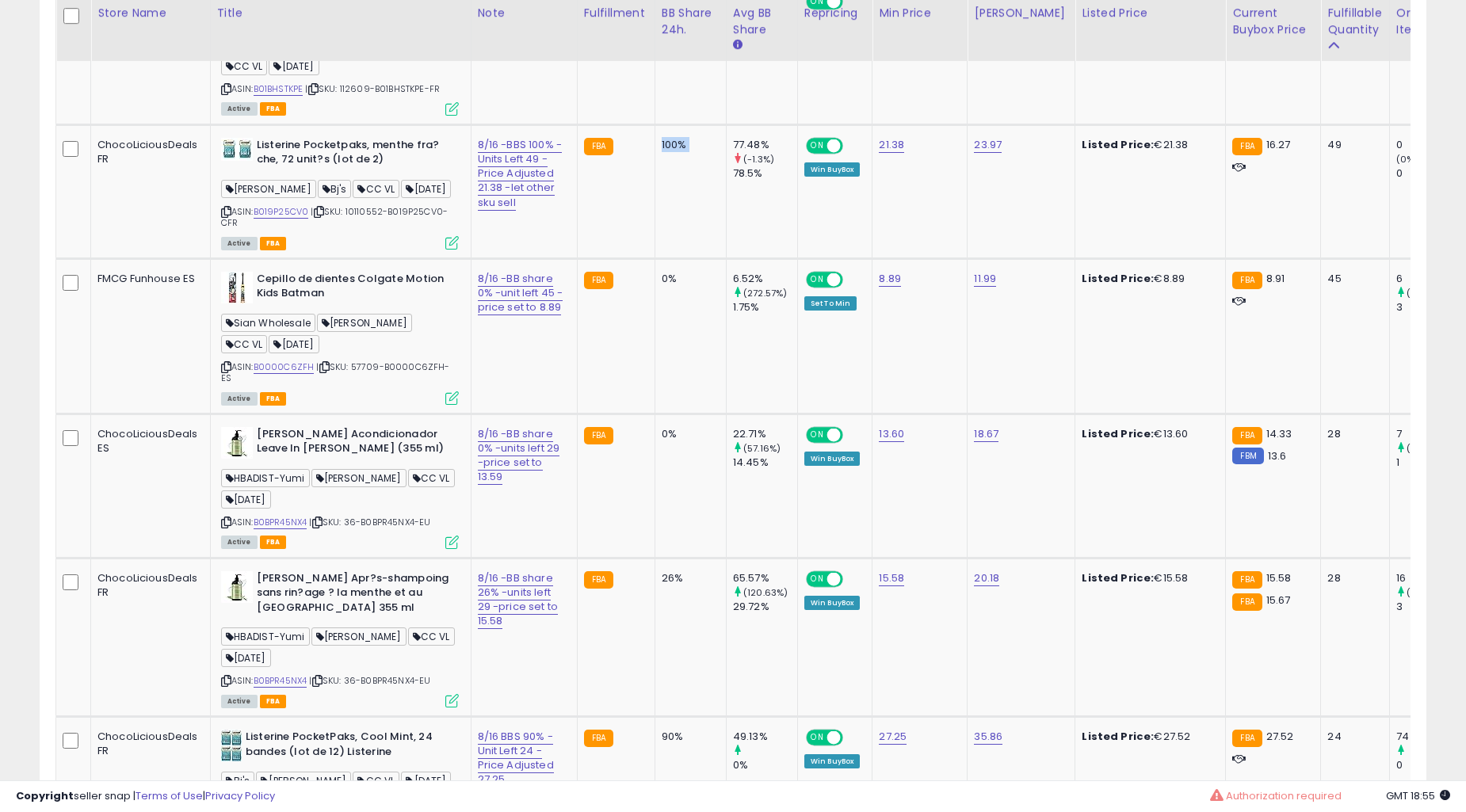
click at [655, 259] on td "100%" at bounding box center [690, 190] width 72 height 134
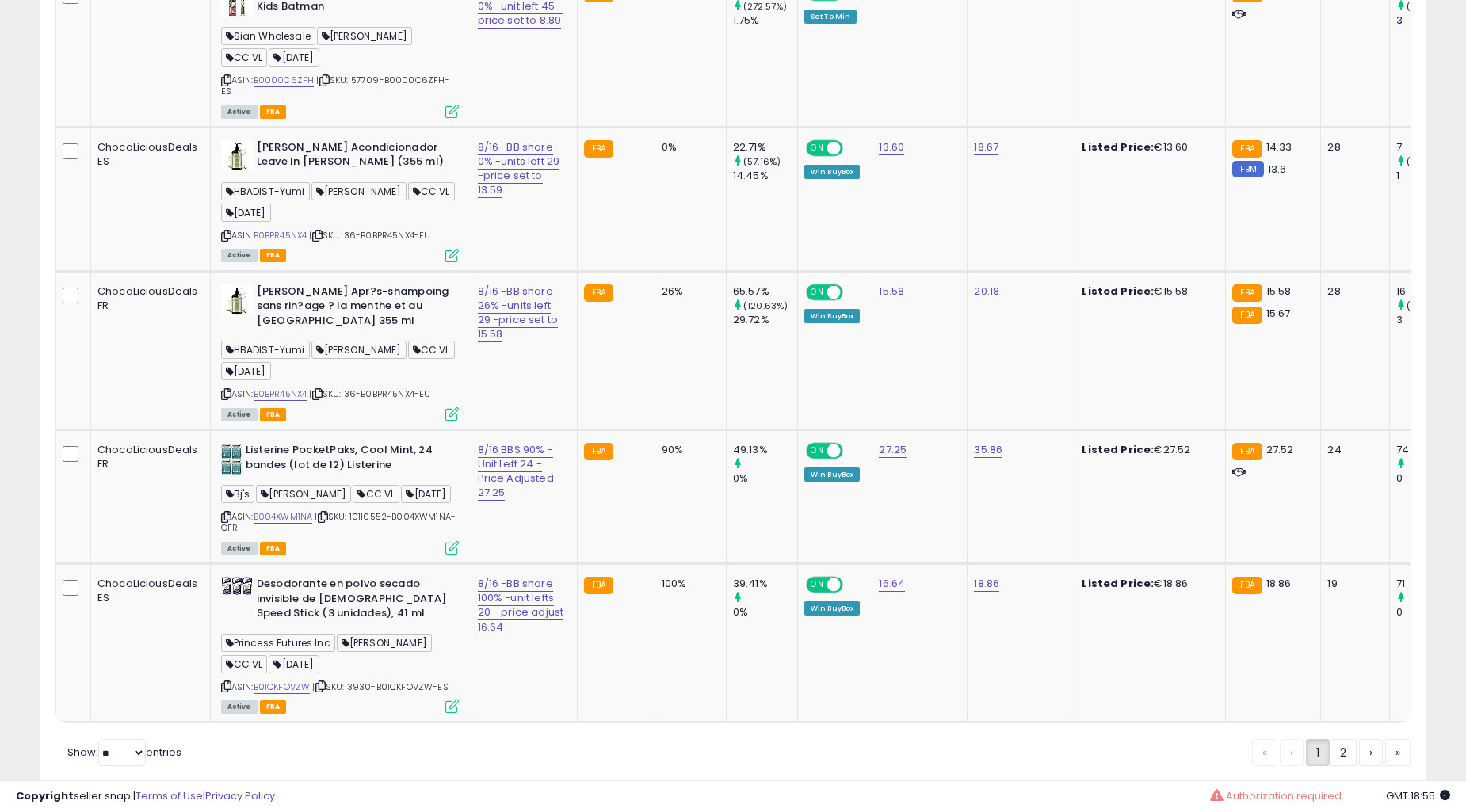
scroll to position [8130, 0]
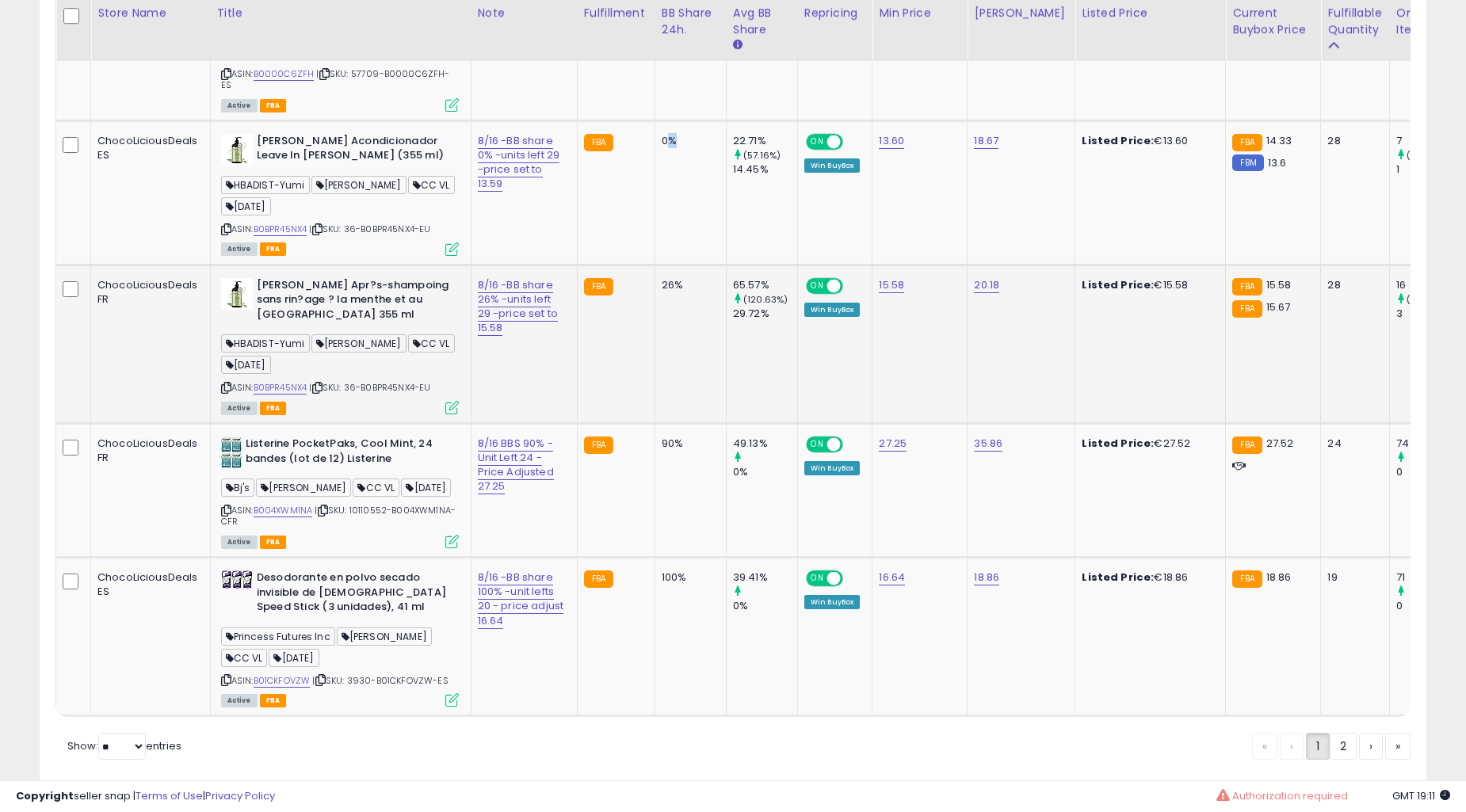
click at [617, 423] on td "FBA" at bounding box center [616, 344] width 78 height 159
click at [620, 423] on td "FBA" at bounding box center [616, 344] width 78 height 159
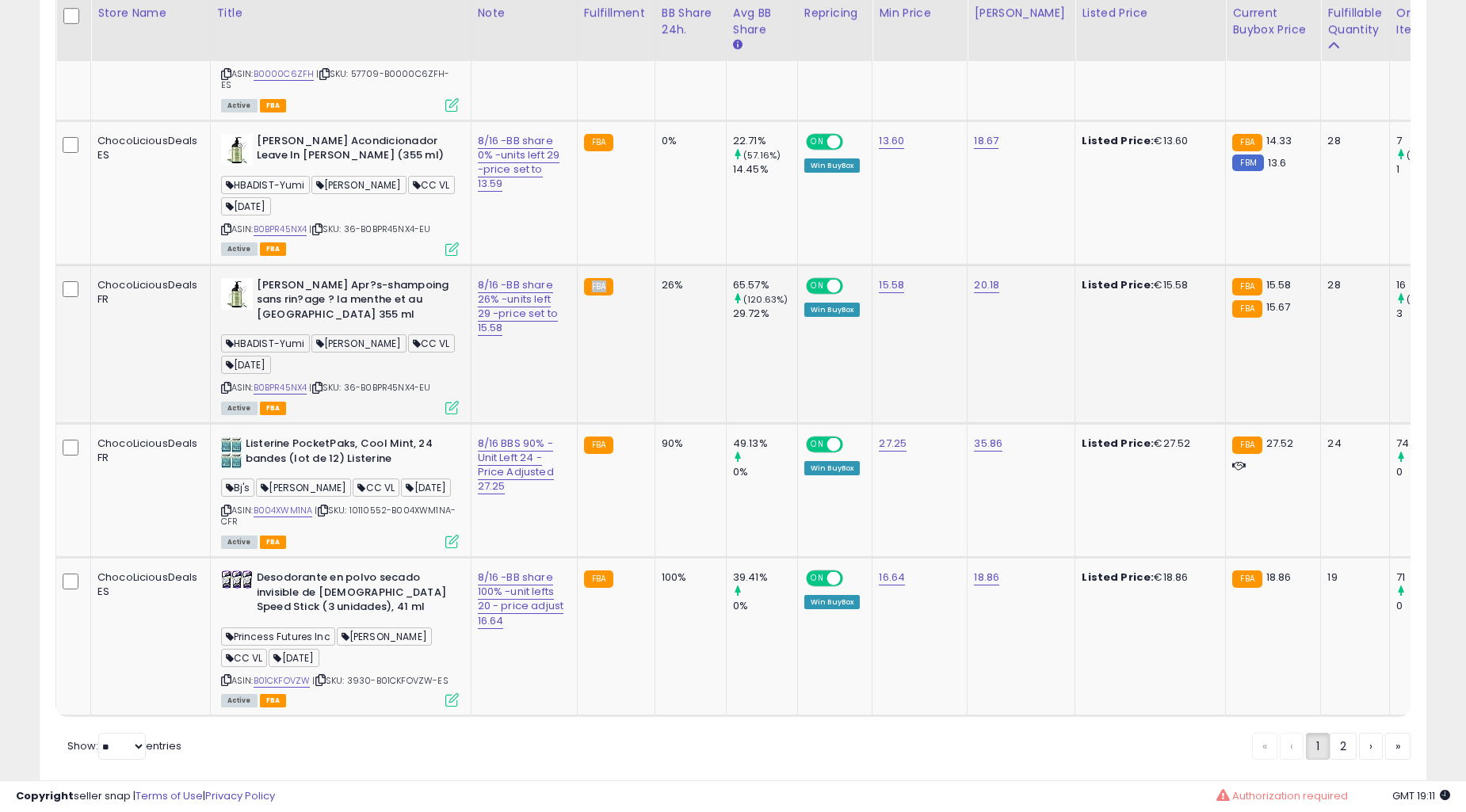
click at [620, 423] on td "FBA" at bounding box center [616, 344] width 78 height 159
click at [620, 265] on td "FBA" at bounding box center [616, 192] width 78 height 144
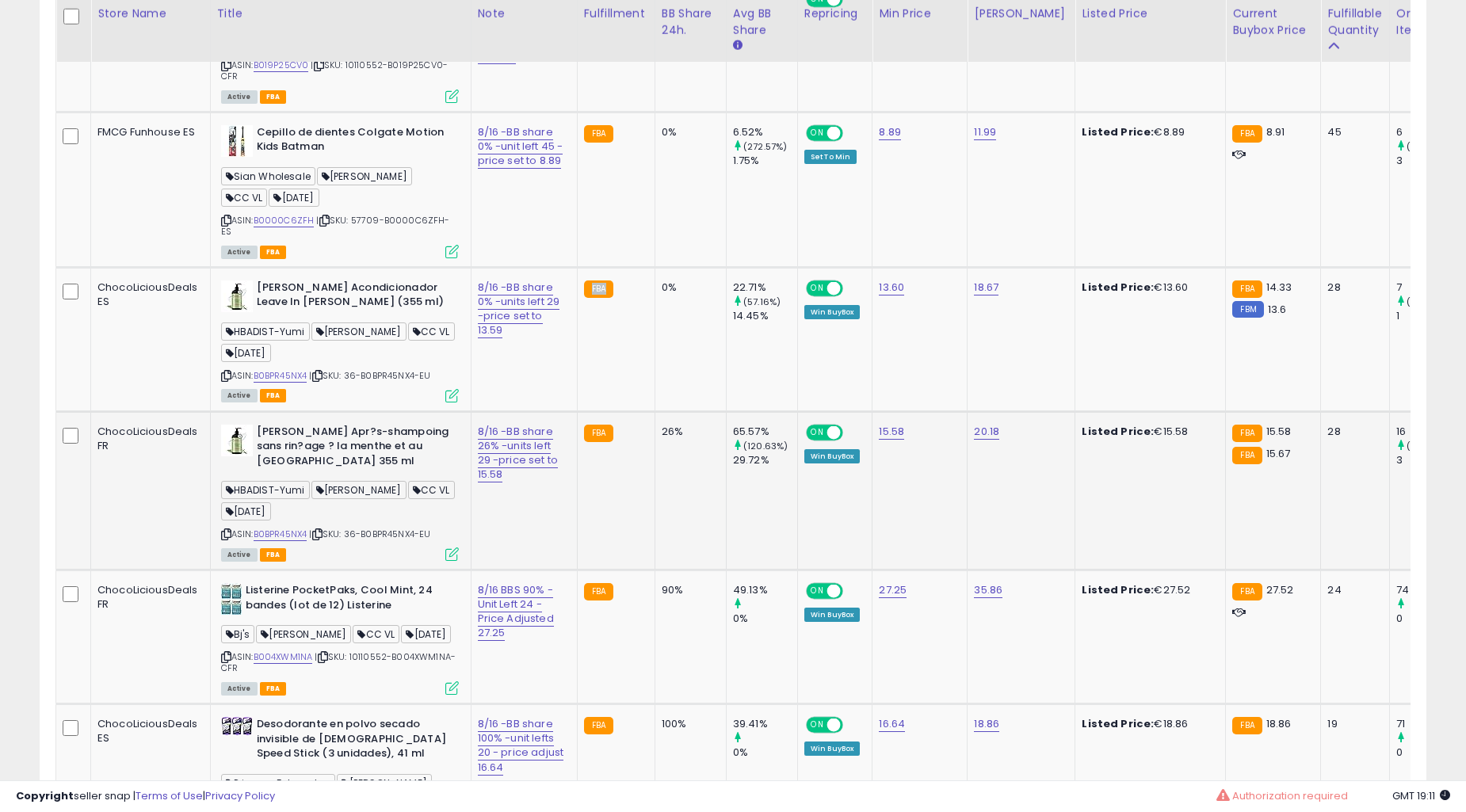
click at [620, 411] on td "FBA" at bounding box center [616, 339] width 78 height 144
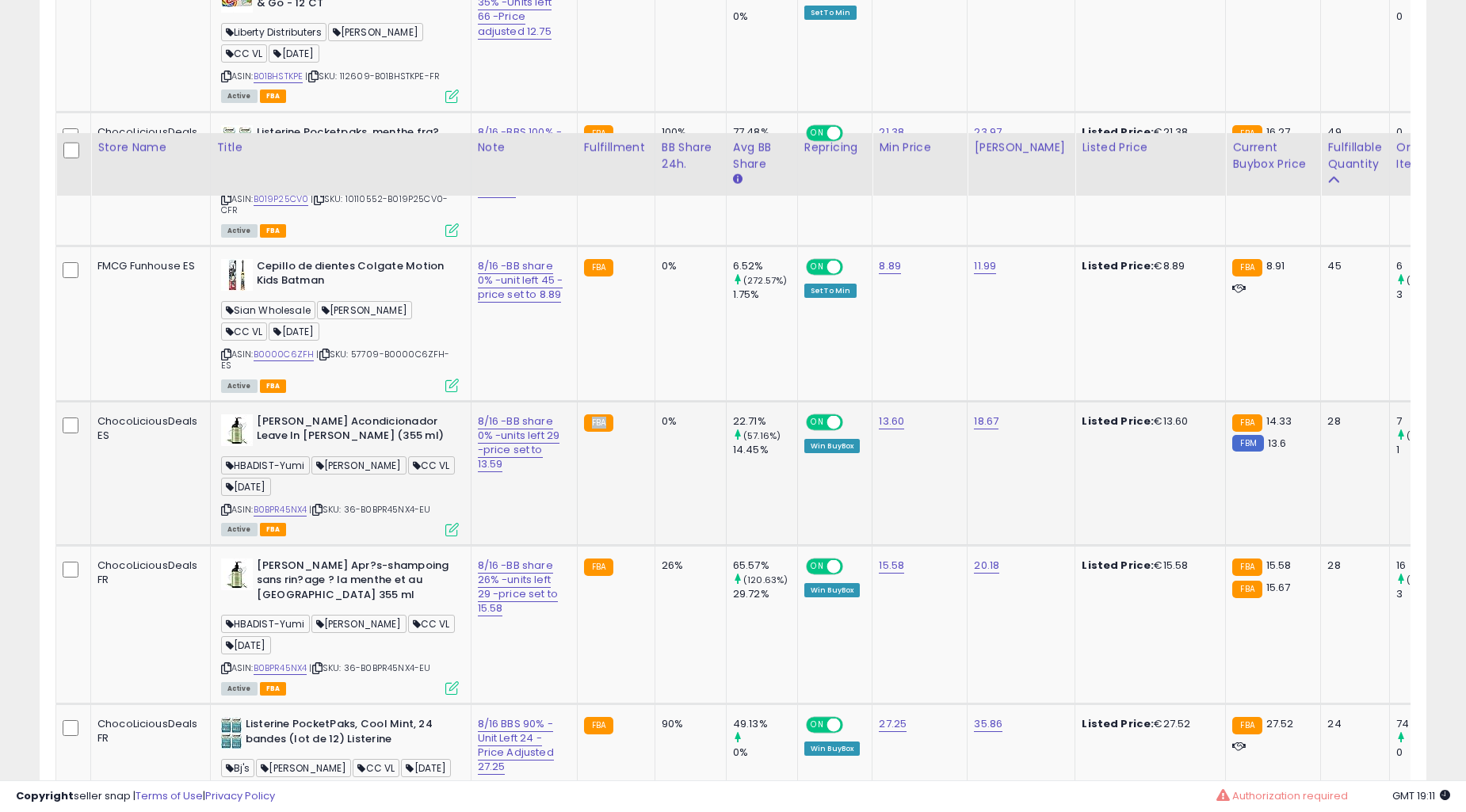
click at [622, 401] on td "FBA" at bounding box center [616, 322] width 78 height 155
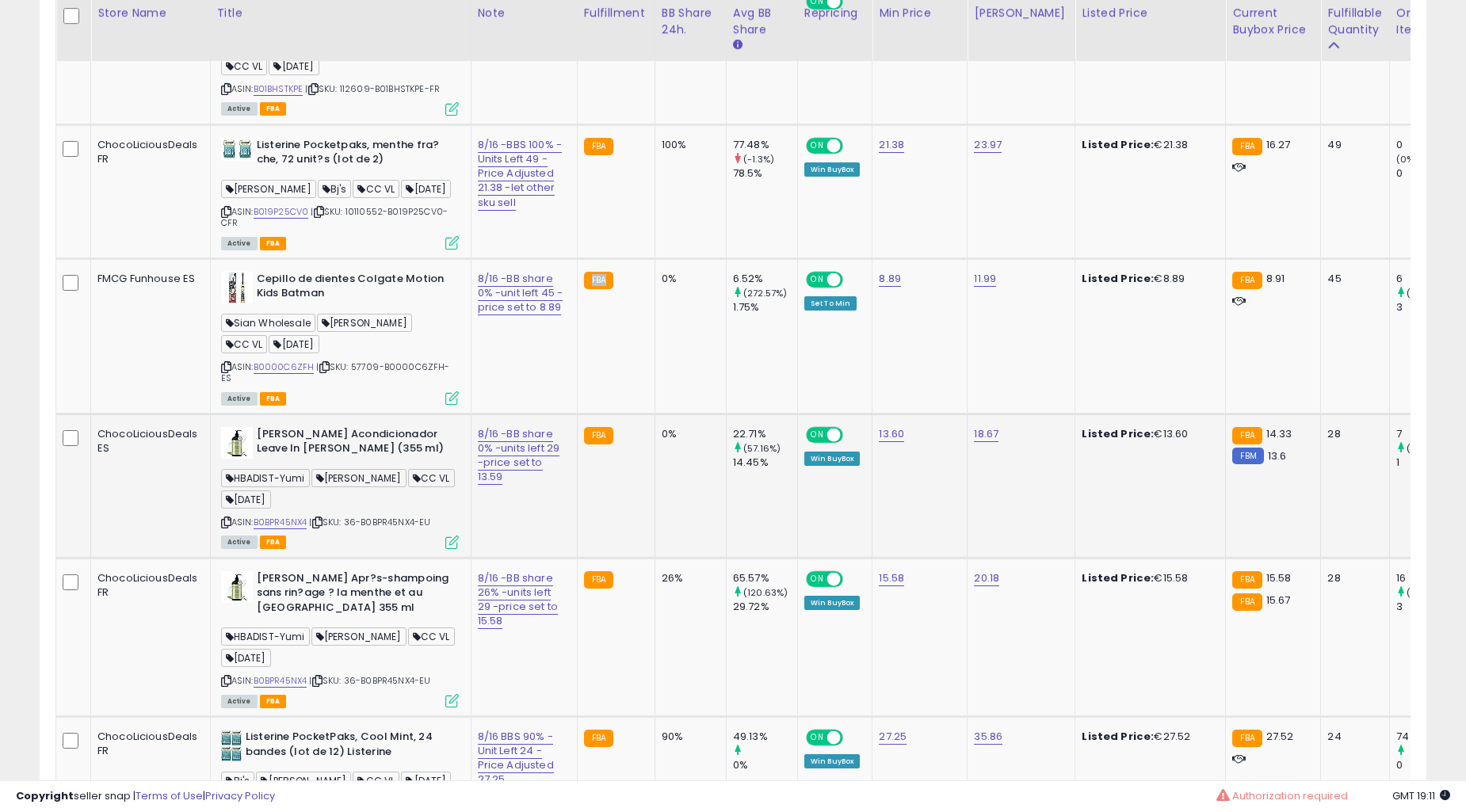
click at [584, 557] on td "FBA" at bounding box center [616, 485] width 78 height 144
click at [608, 552] on td "FBA" at bounding box center [616, 485] width 78 height 144
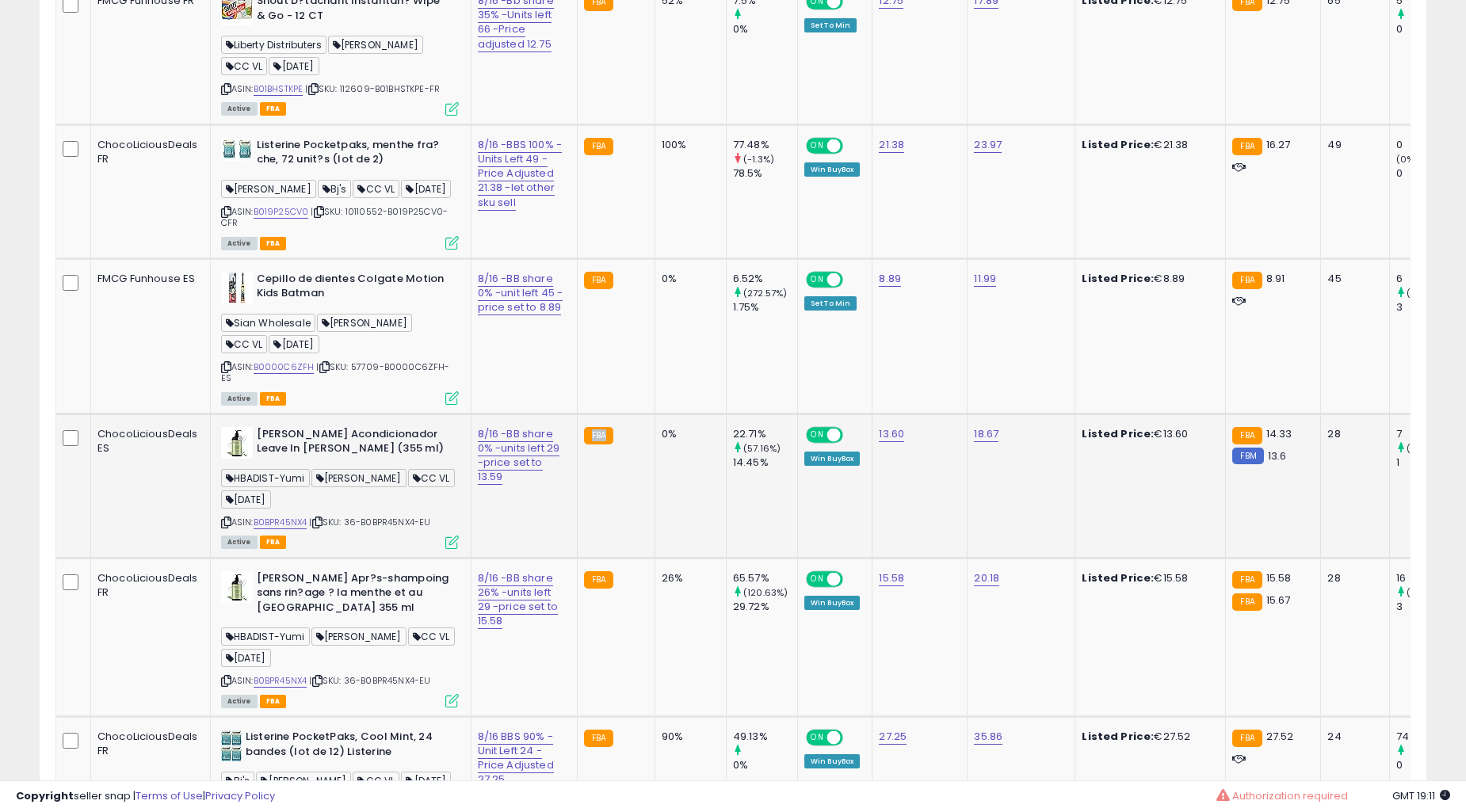
click at [608, 414] on td "FBA" at bounding box center [616, 336] width 78 height 155
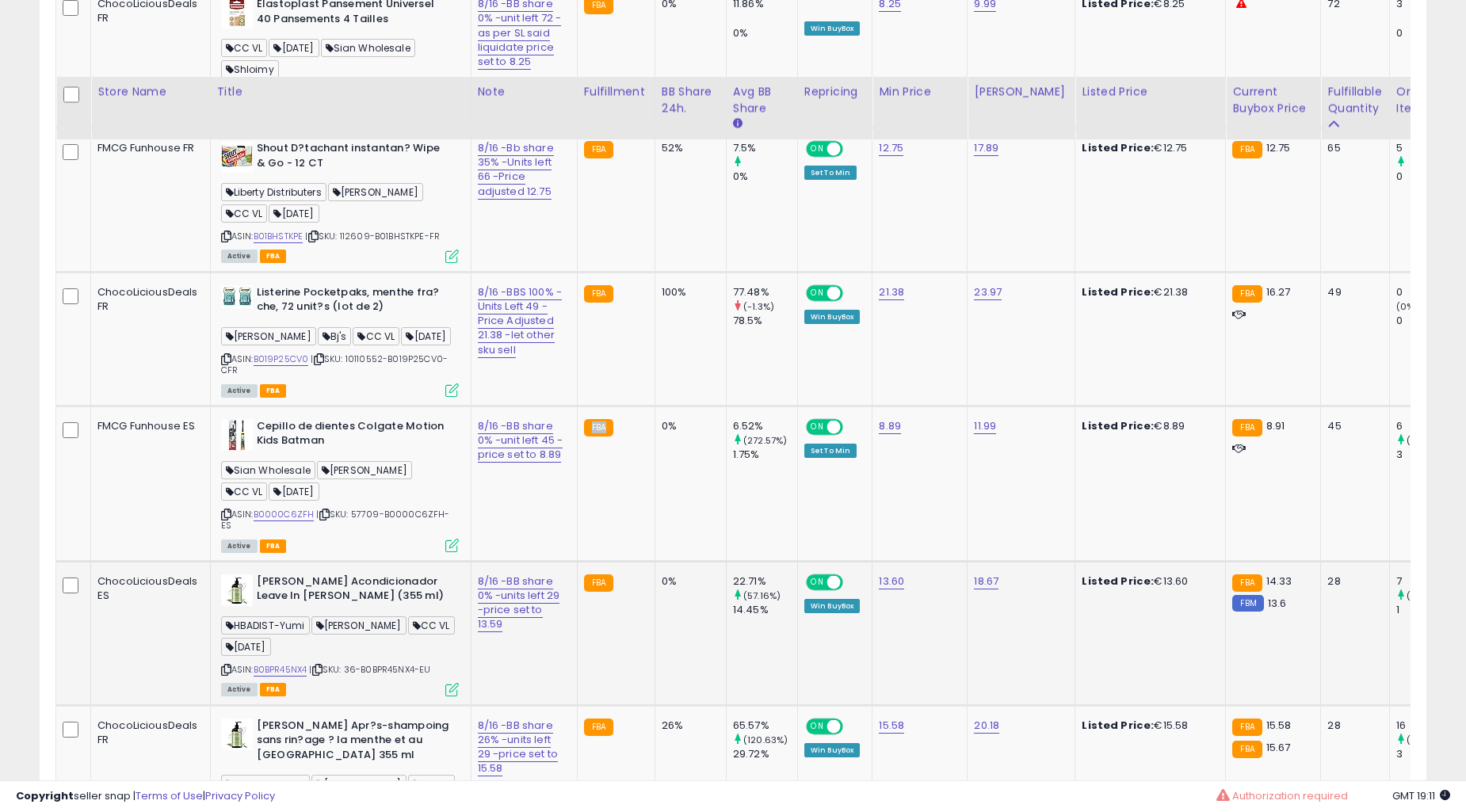
click at [608, 552] on td "FBA" at bounding box center [616, 483] width 78 height 155
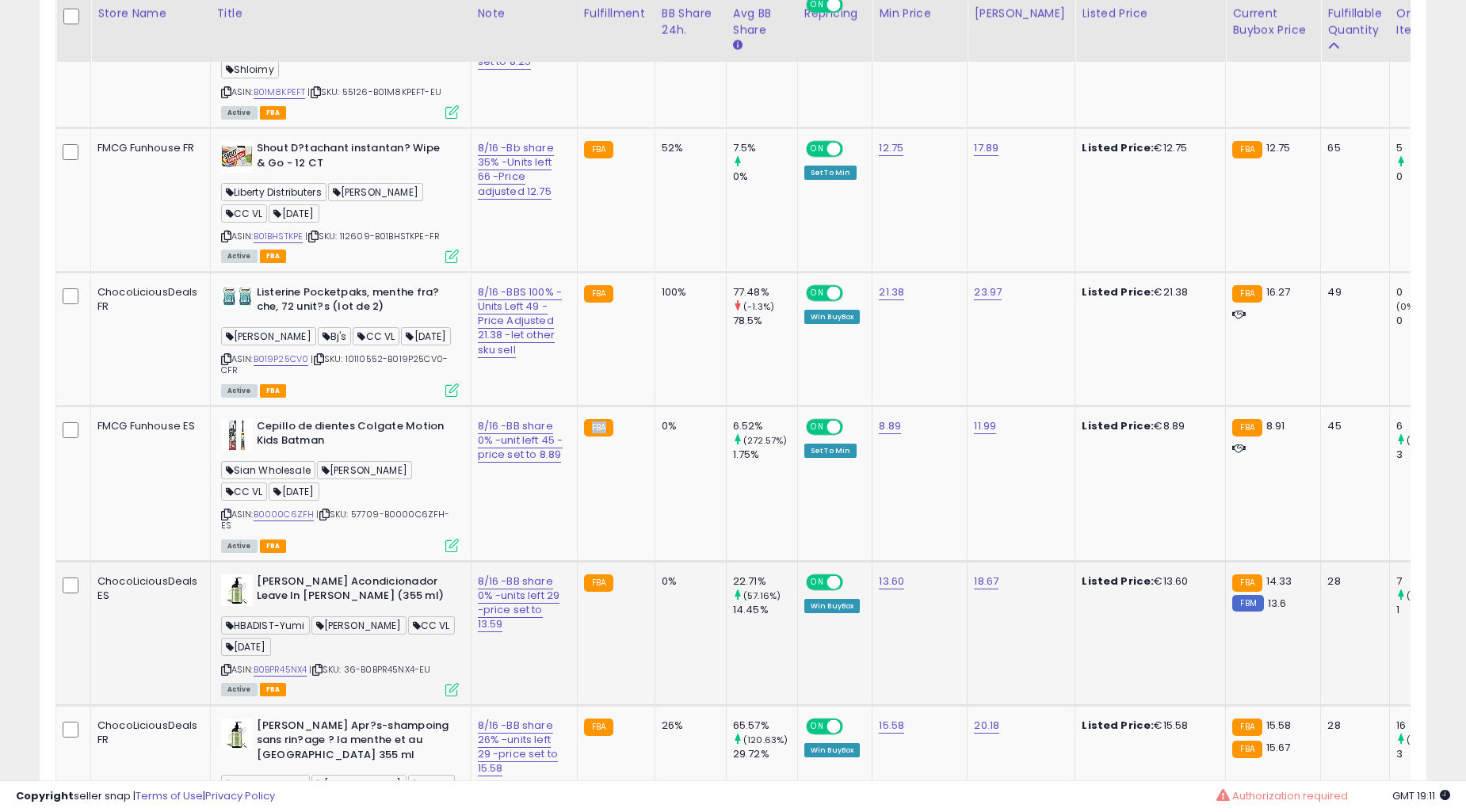
click at [608, 552] on td "FBA" at bounding box center [616, 483] width 78 height 155
click at [609, 551] on td "FBA" at bounding box center [616, 483] width 78 height 155
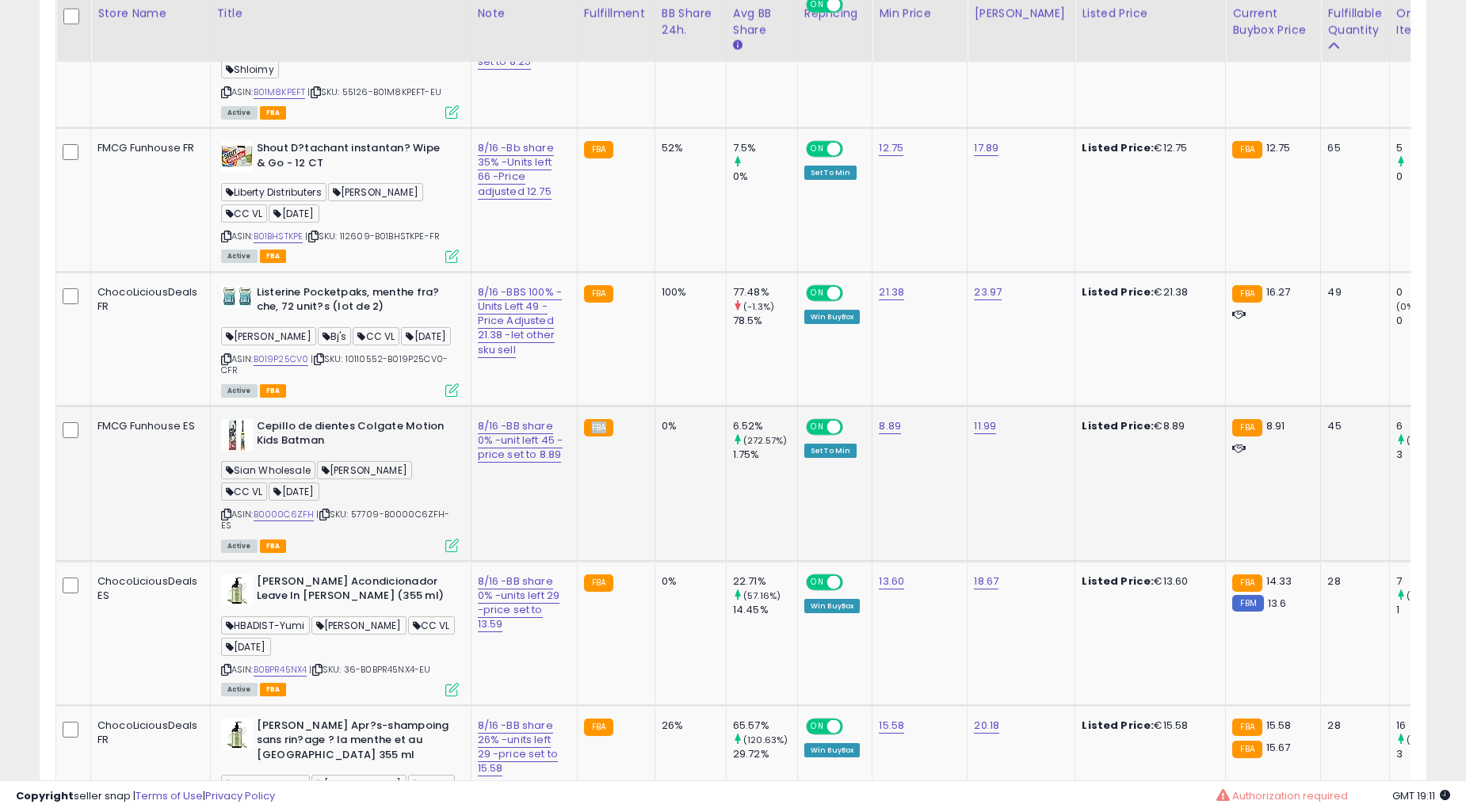
click at [609, 551] on td "FBA" at bounding box center [616, 483] width 78 height 155
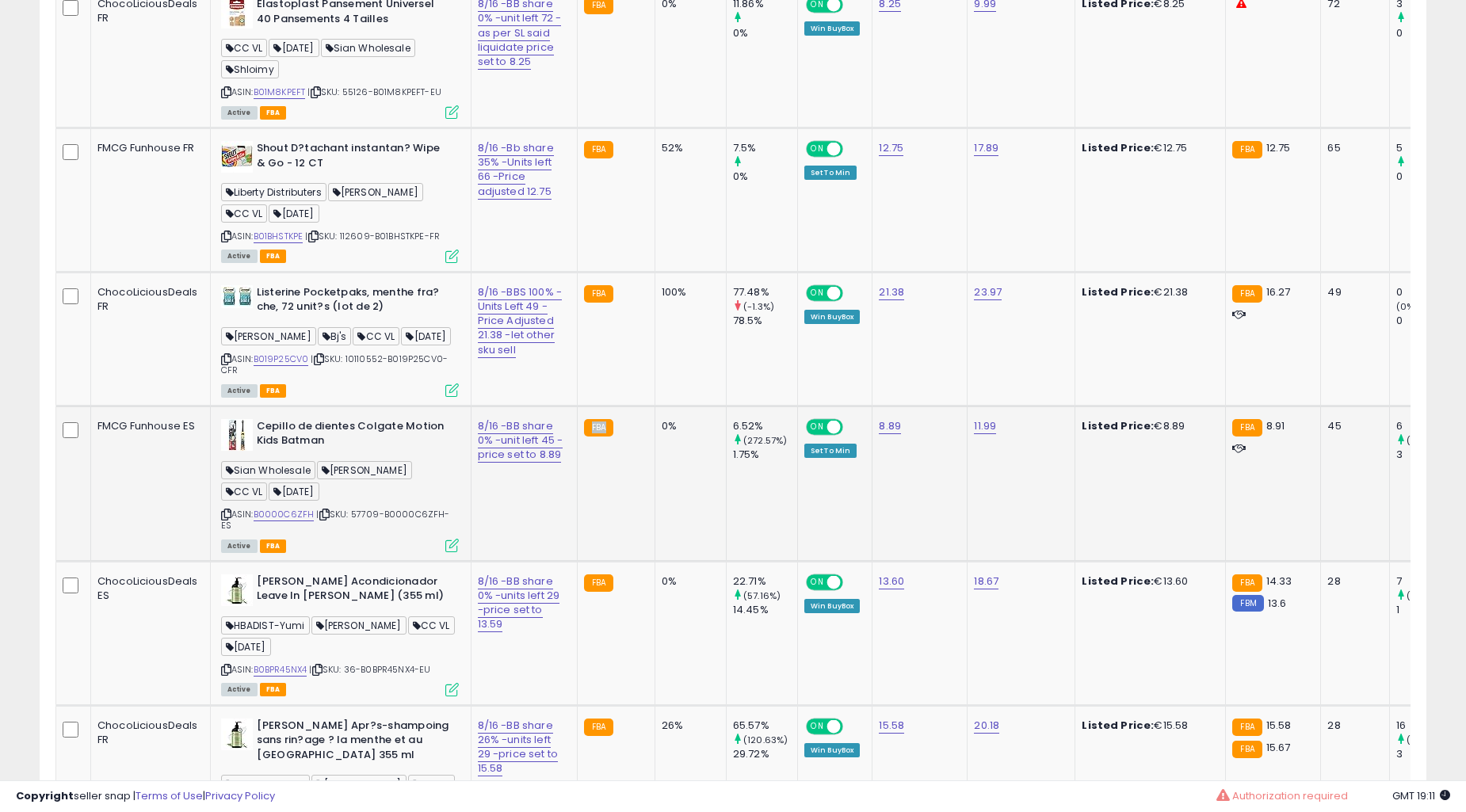
scroll to position [7544, 0]
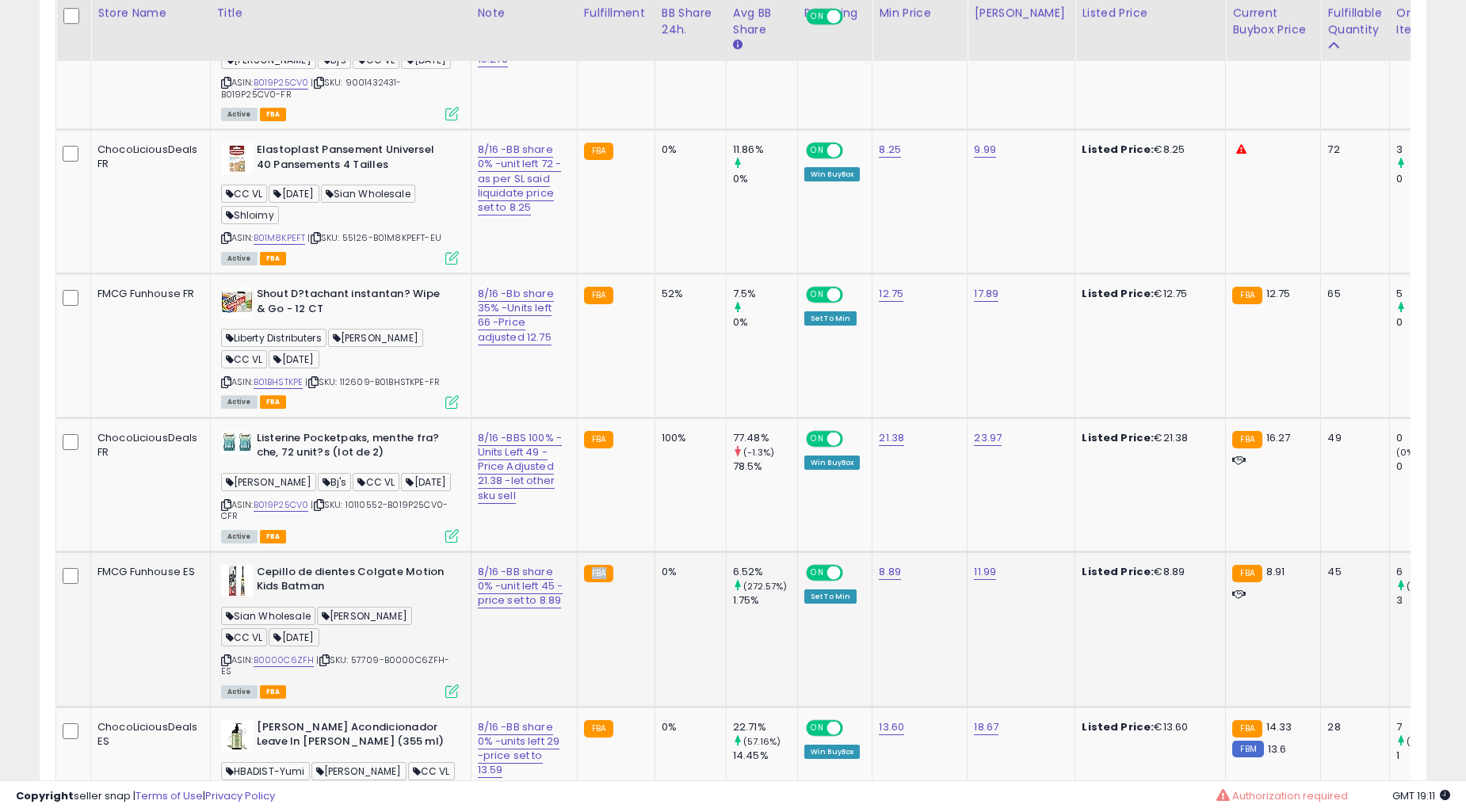
click at [609, 551] on td "FBA" at bounding box center [616, 484] width 78 height 134
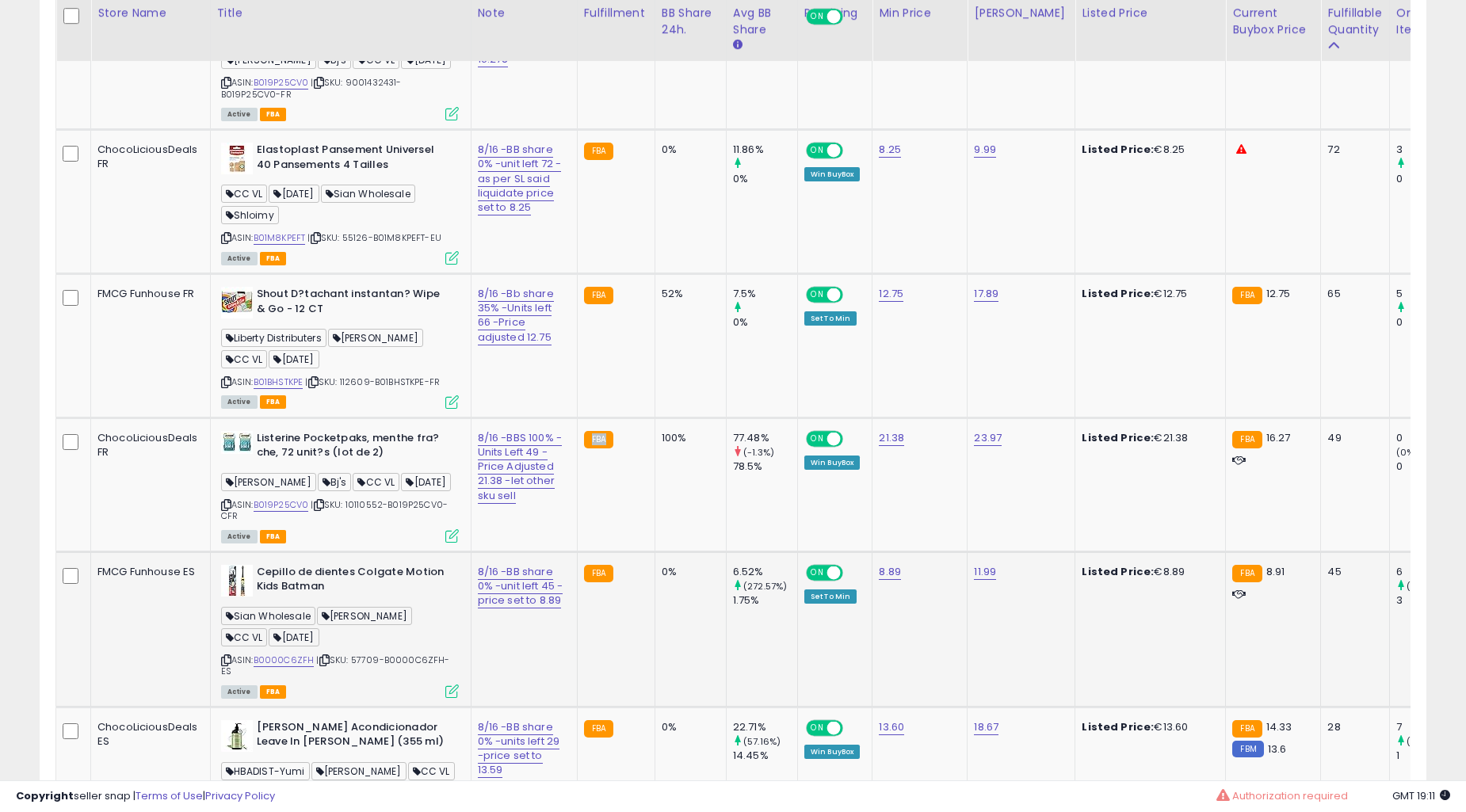
click at [609, 551] on td "FBA" at bounding box center [616, 484] width 78 height 134
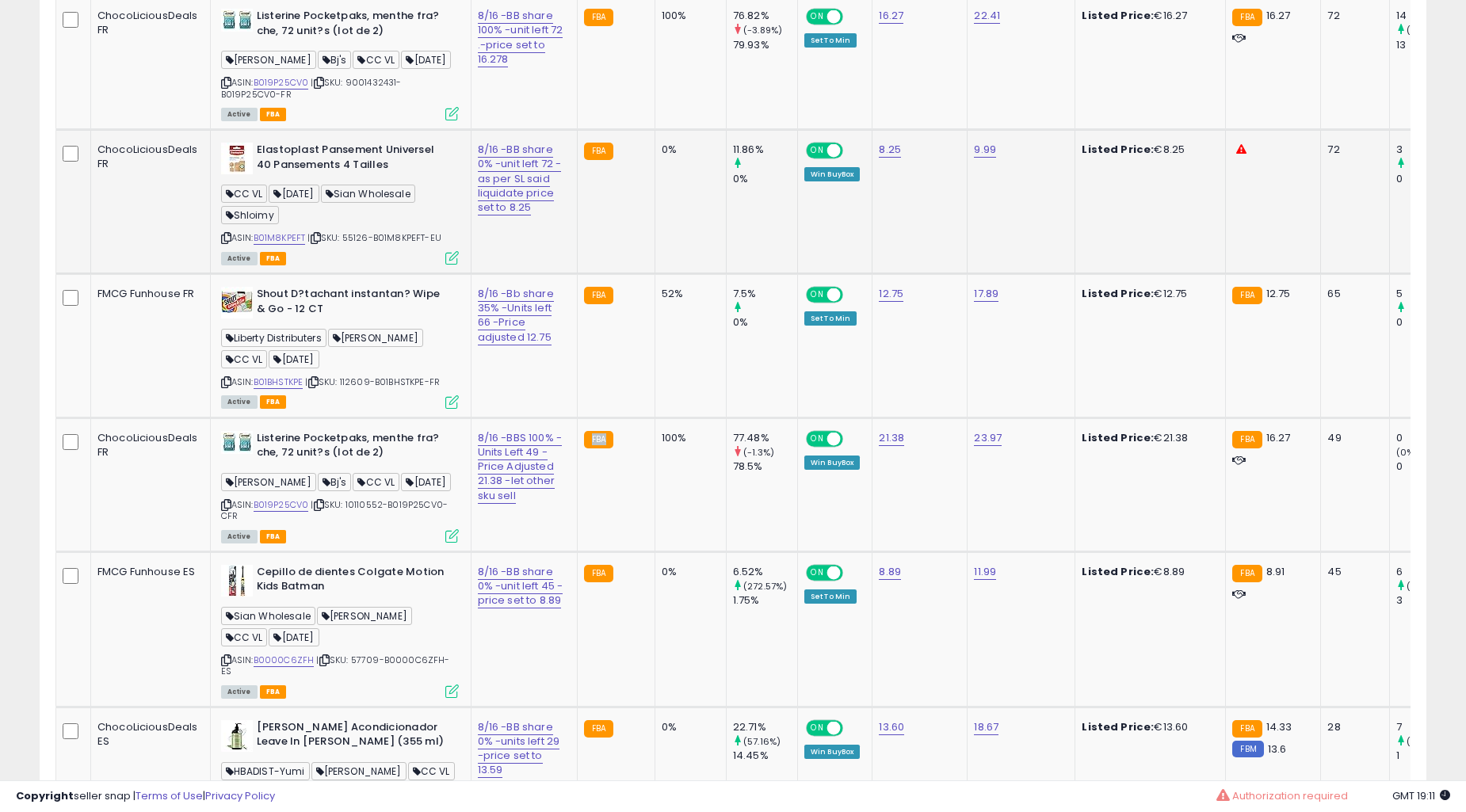
click at [619, 275] on td "FBA" at bounding box center [616, 202] width 78 height 144
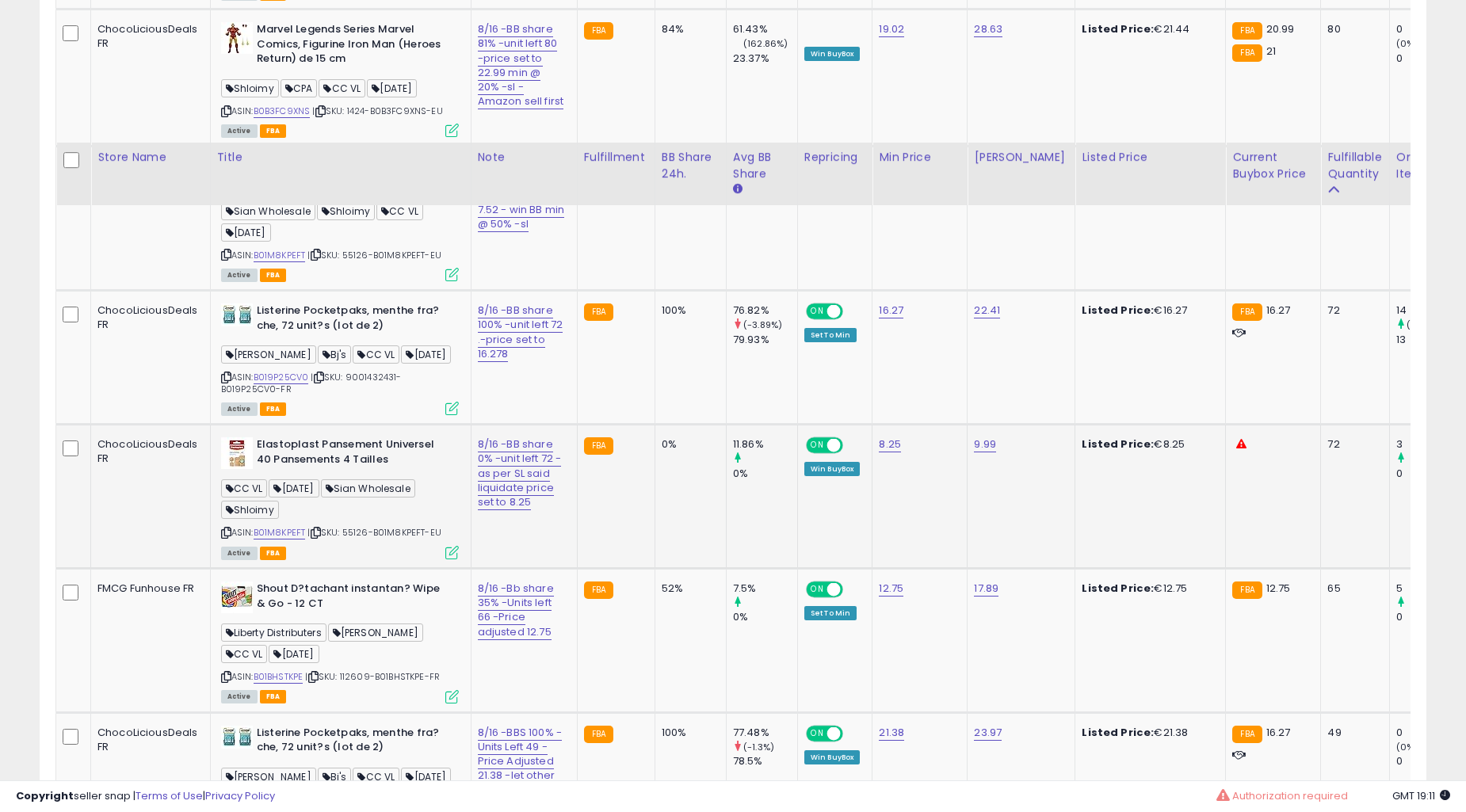
click at [619, 550] on td "FBA" at bounding box center [616, 497] width 78 height 144
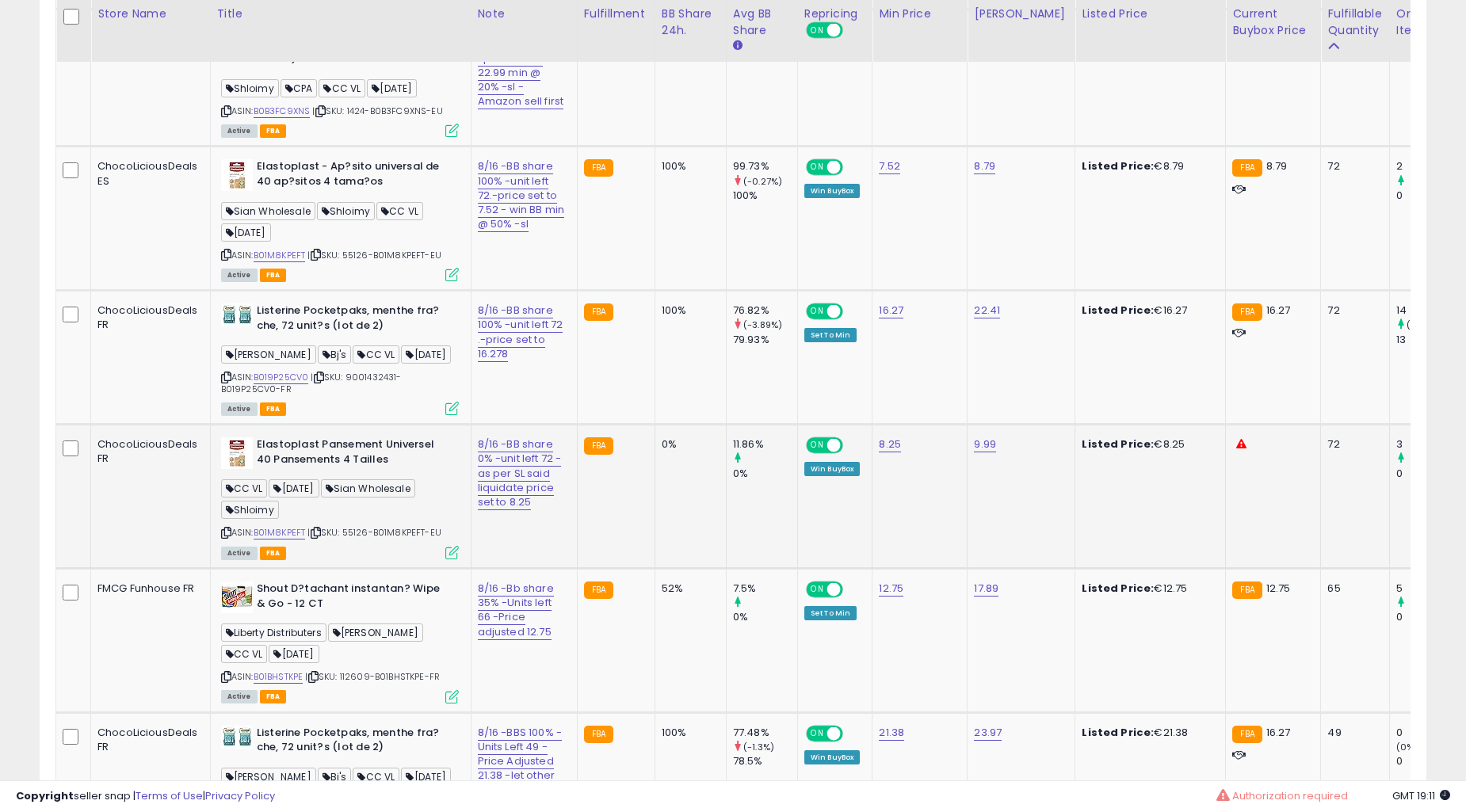
click at [619, 550] on td "FBA" at bounding box center [616, 497] width 78 height 144
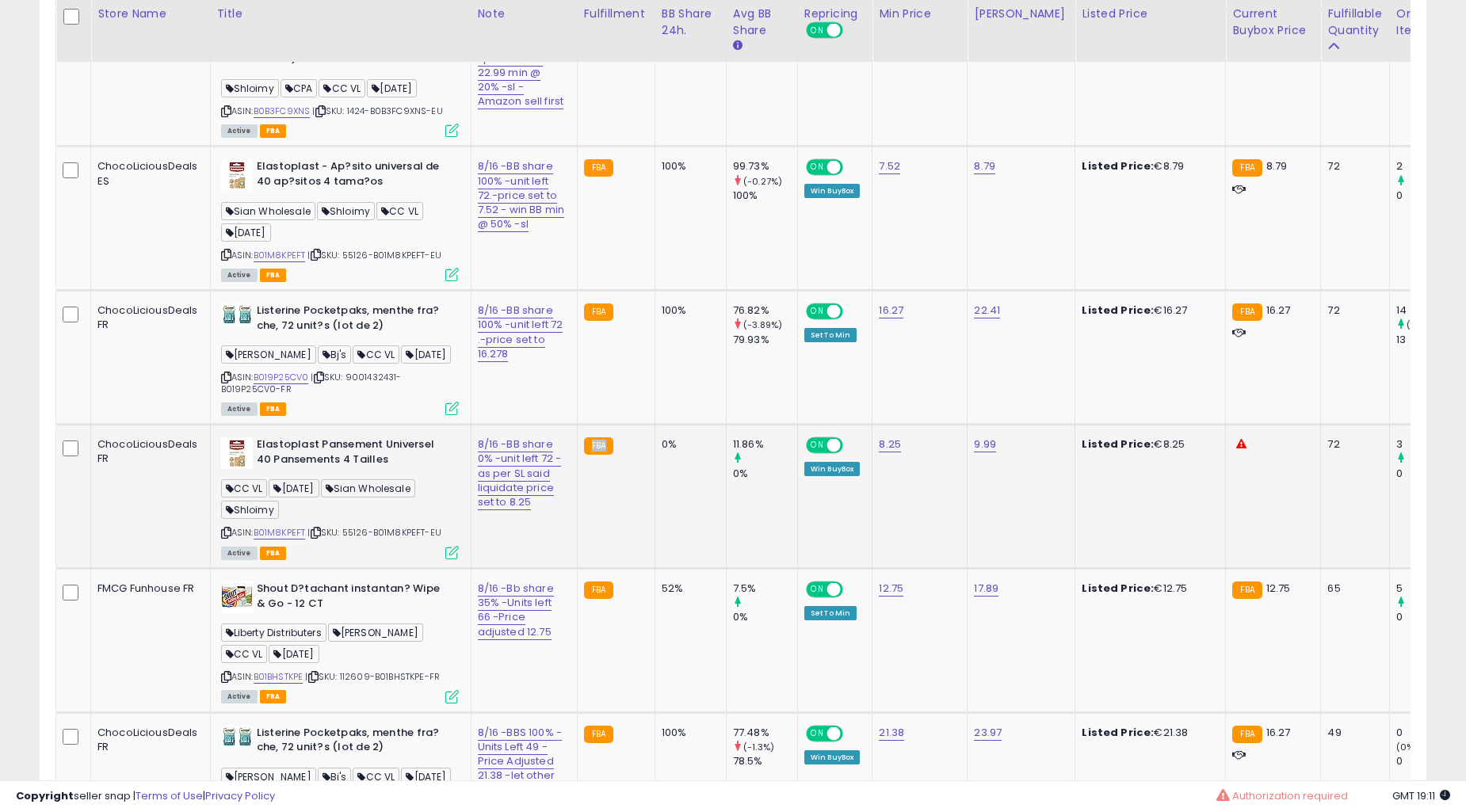
scroll to position [7103, 0]
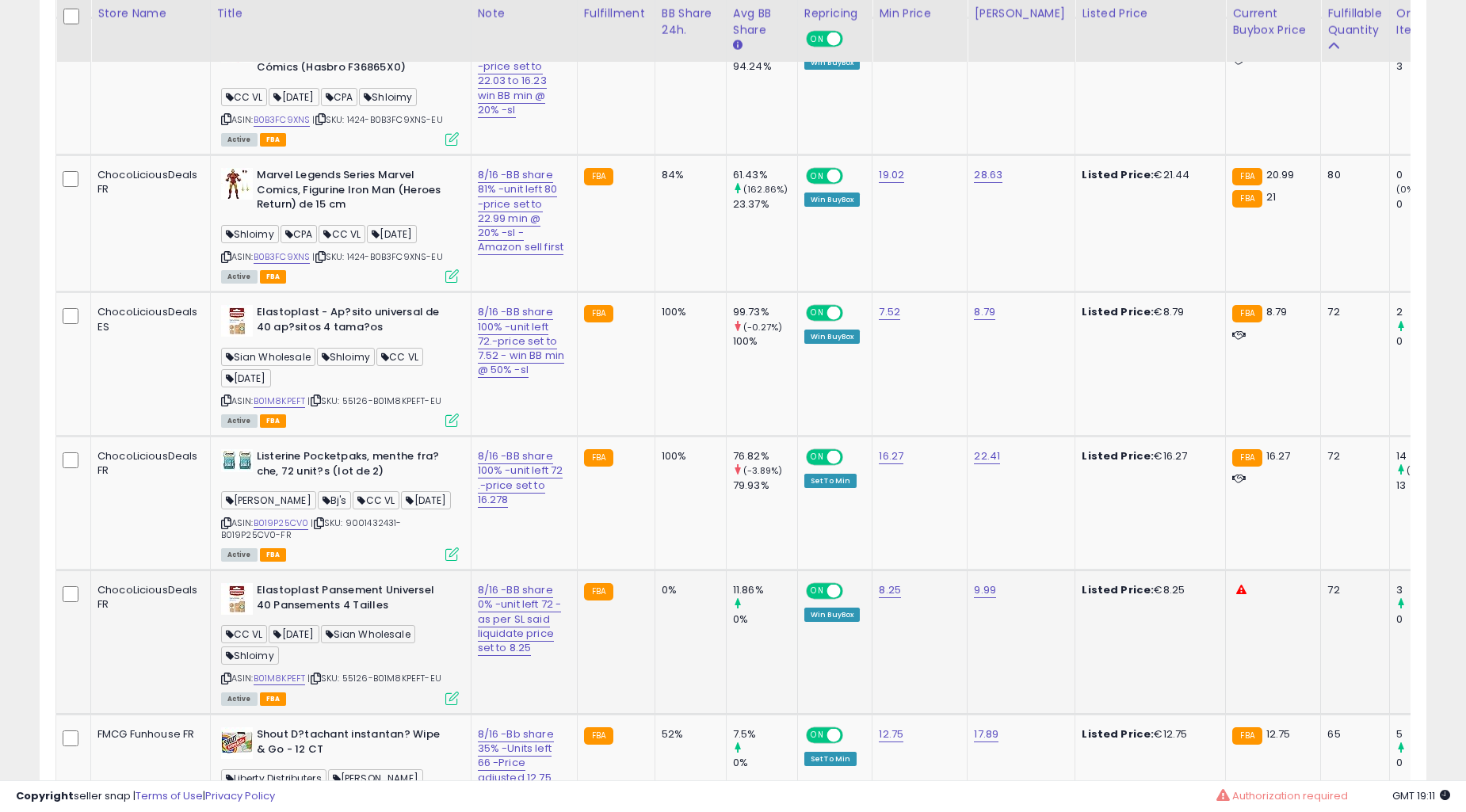
click at [671, 437] on td "100%" at bounding box center [690, 364] width 72 height 144
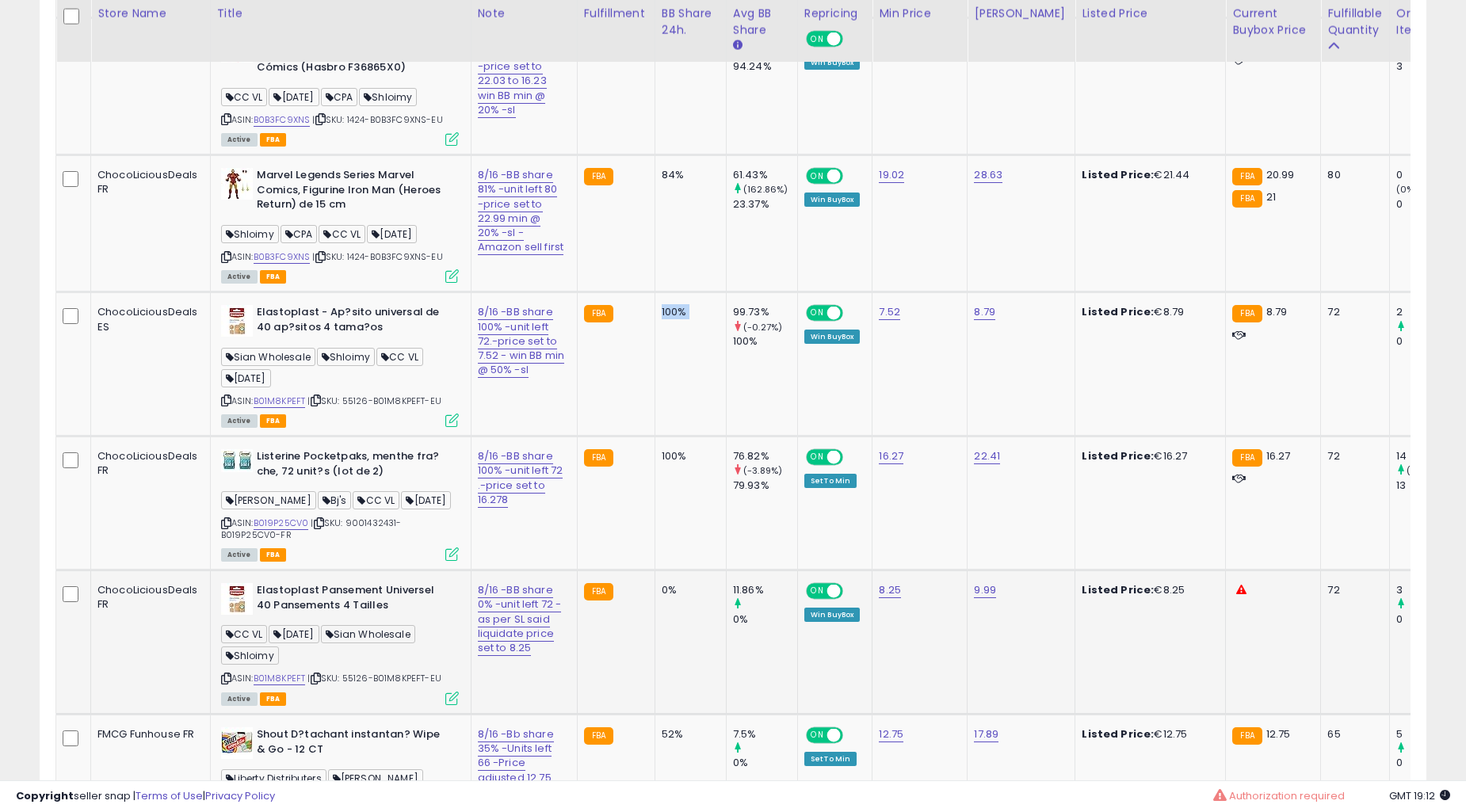
click at [671, 437] on td "100%" at bounding box center [690, 364] width 72 height 144
click at [674, 437] on td "100%" at bounding box center [690, 364] width 72 height 144
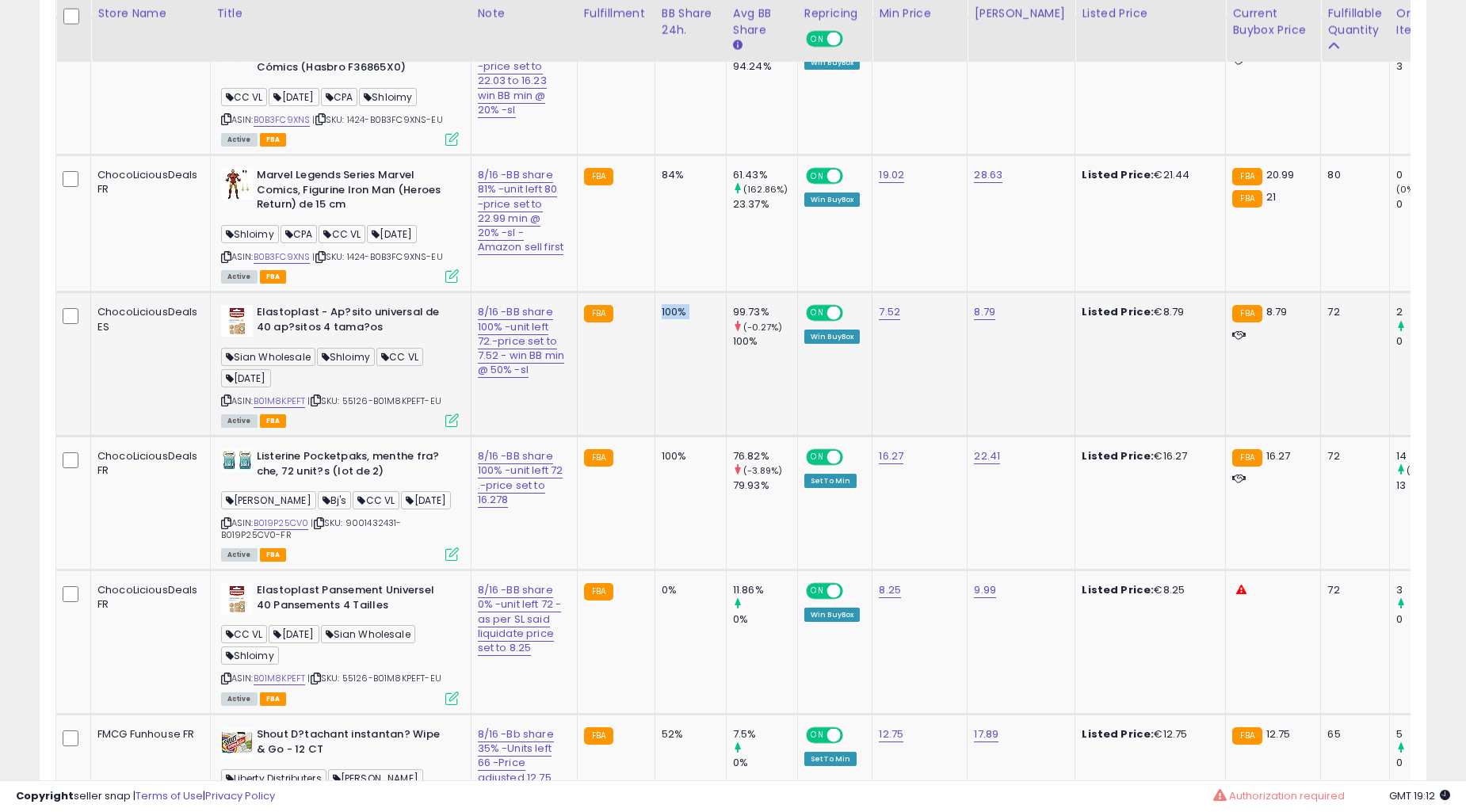
click at [674, 437] on td "100%" at bounding box center [690, 364] width 72 height 144
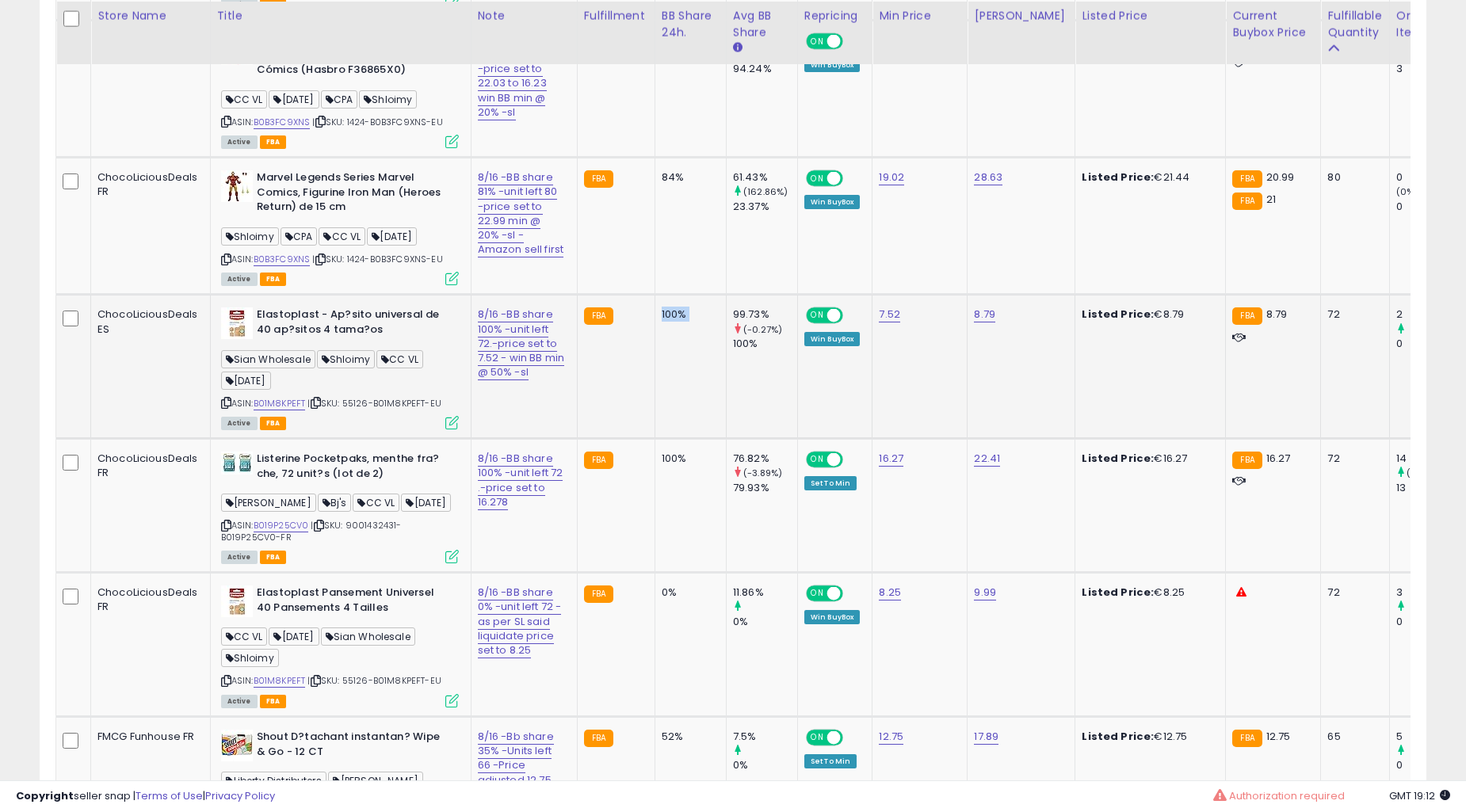
scroll to position [6956, 0]
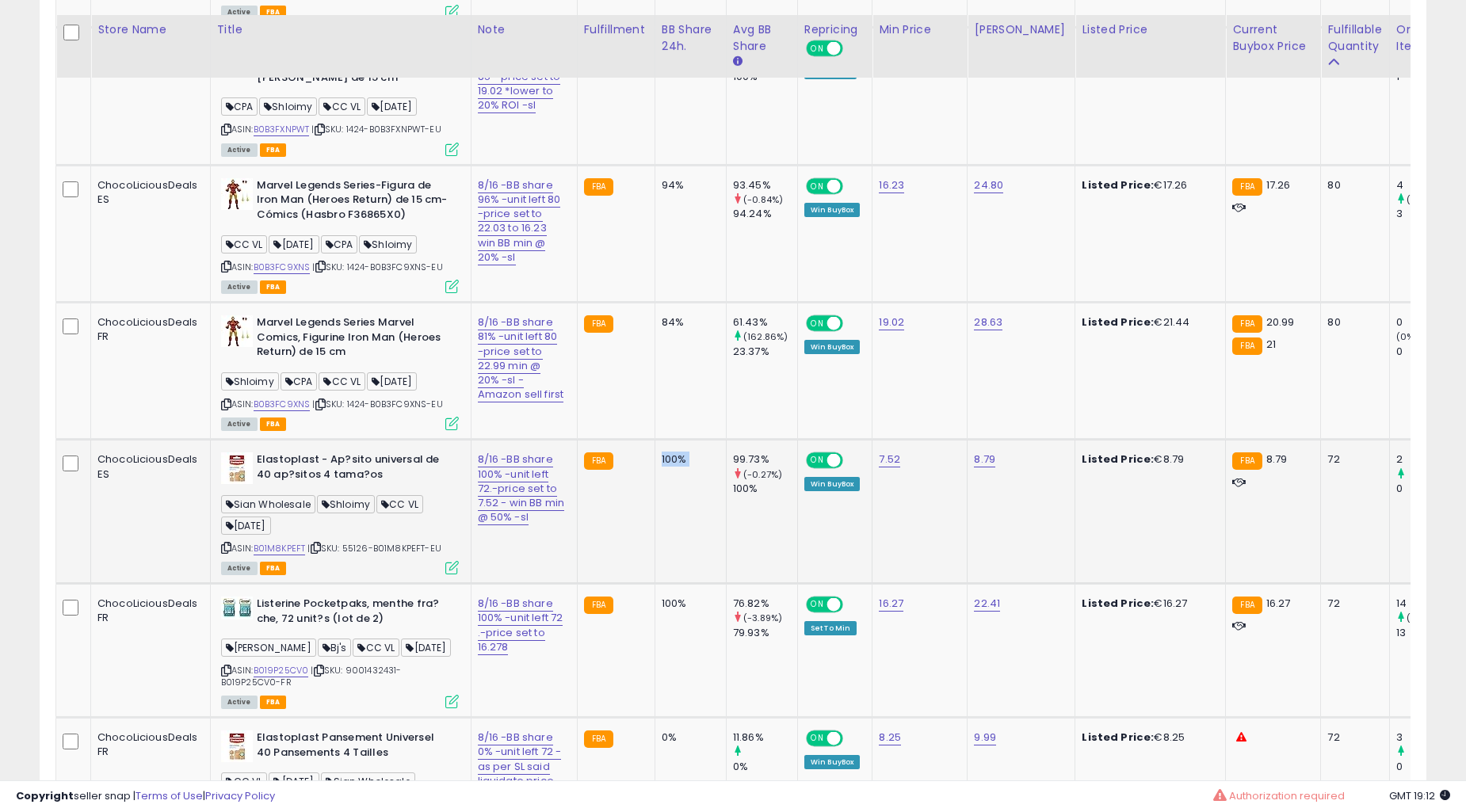
click at [675, 440] on td "84%" at bounding box center [690, 371] width 72 height 137
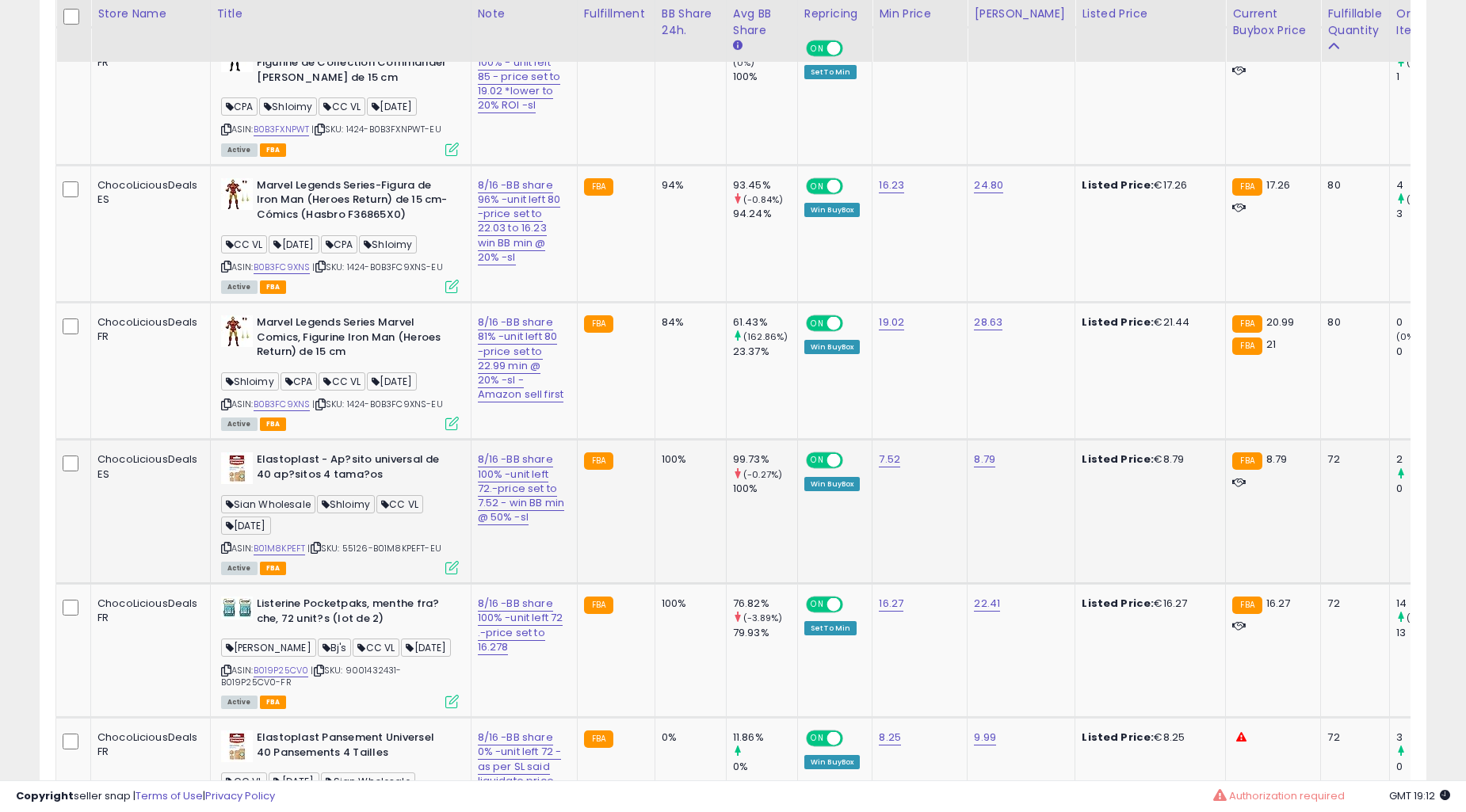
click at [675, 440] on td "84%" at bounding box center [690, 371] width 72 height 137
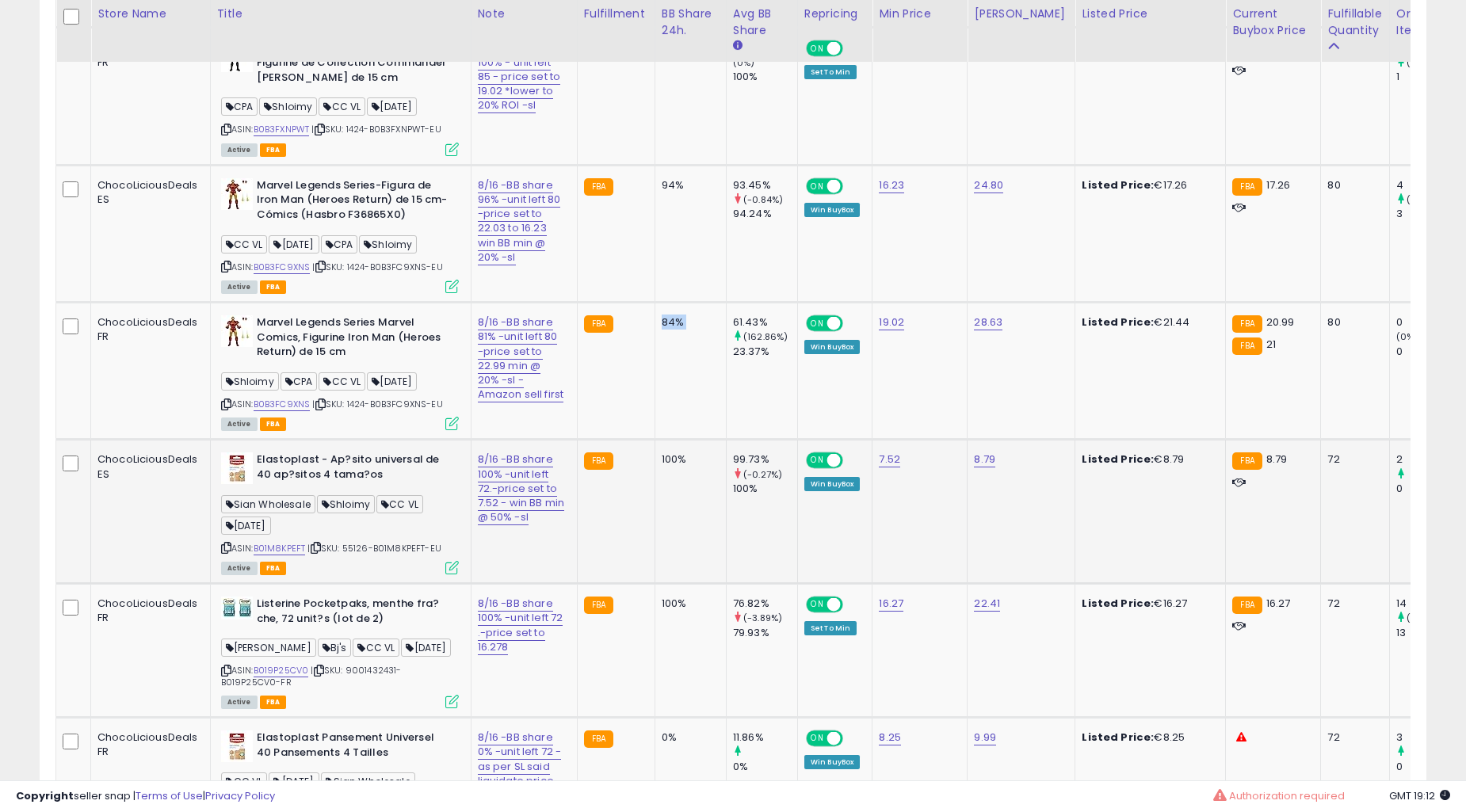
click at [675, 440] on td "84%" at bounding box center [690, 371] width 72 height 137
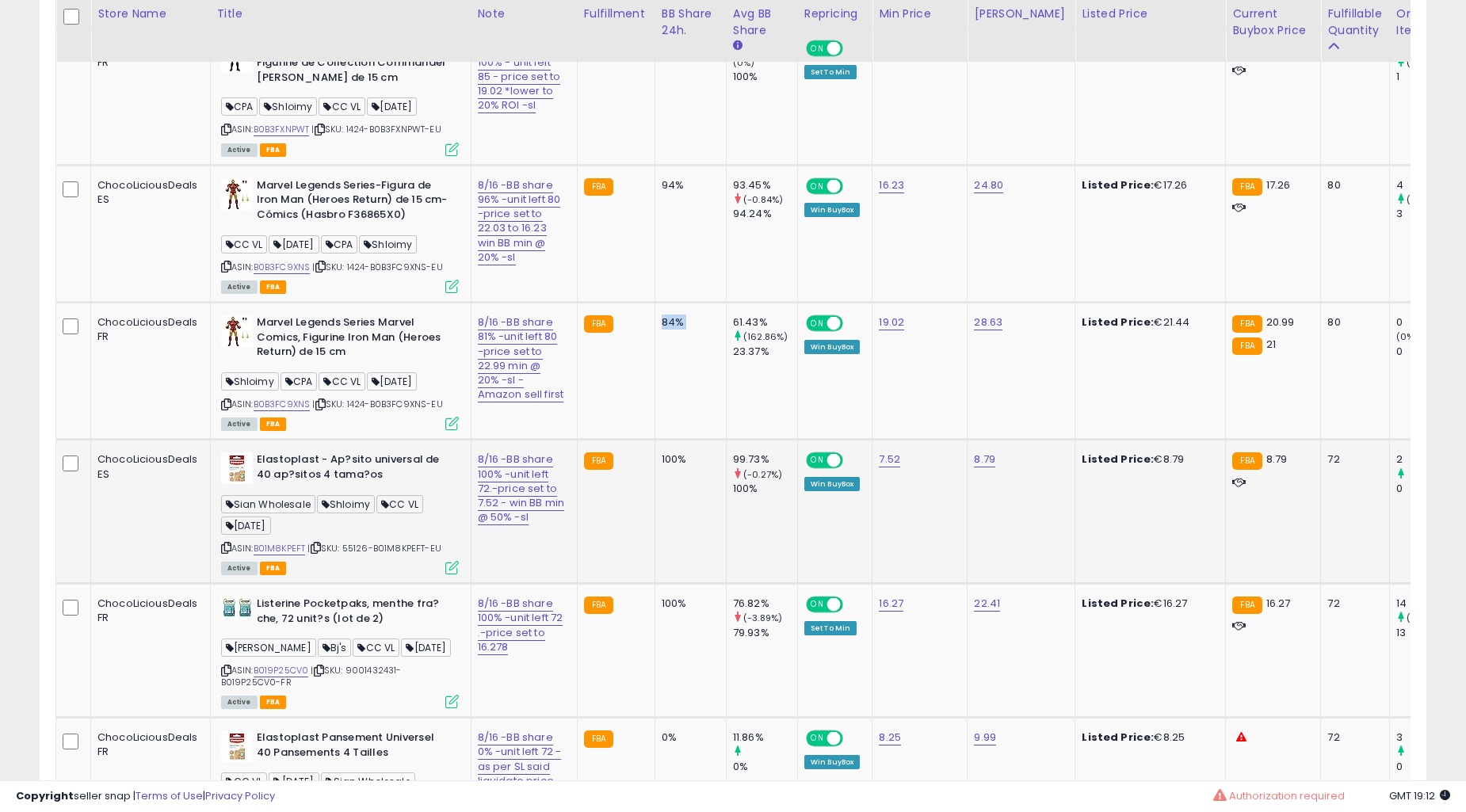
click at [675, 440] on td "84%" at bounding box center [690, 371] width 72 height 137
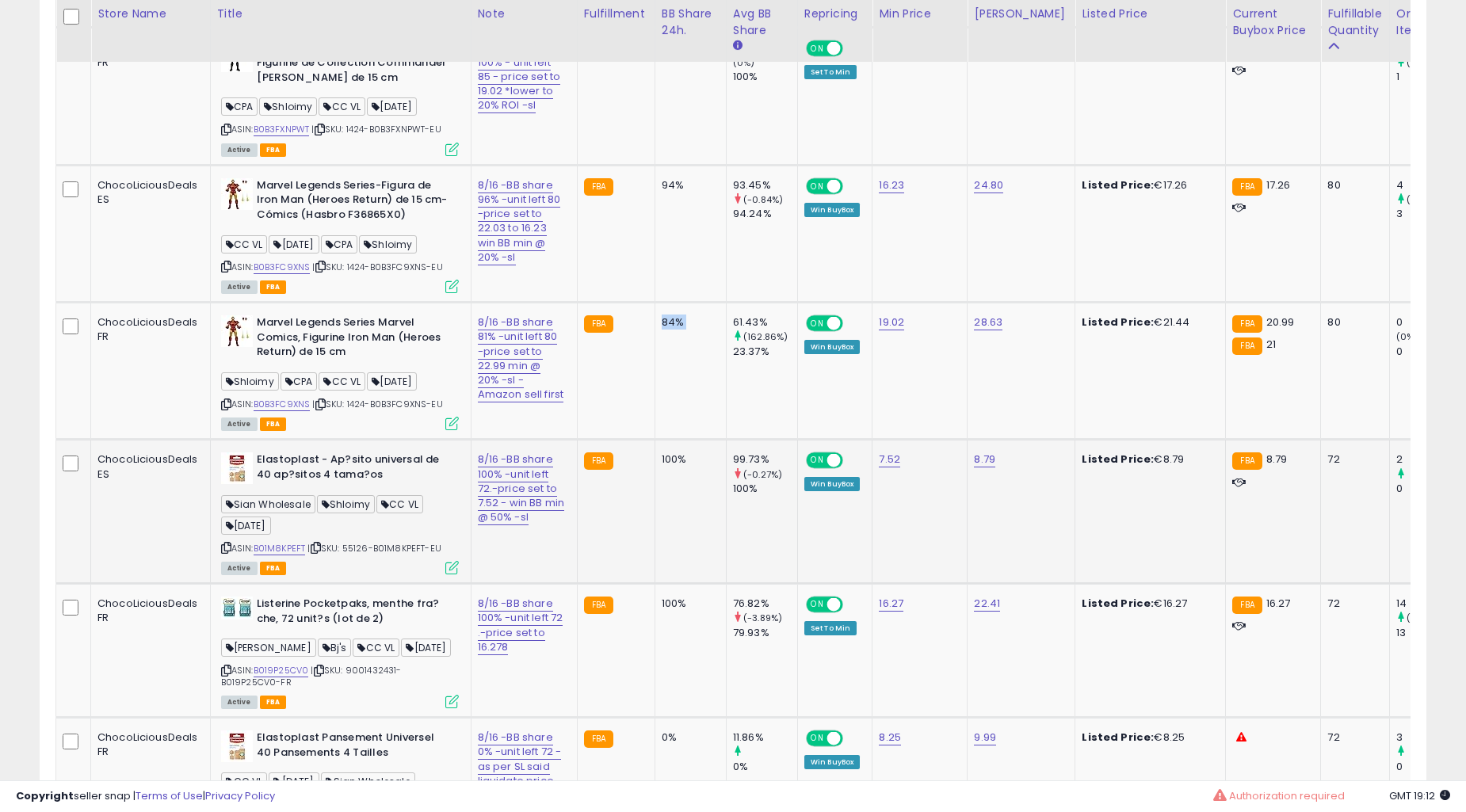
click at [675, 440] on td "84%" at bounding box center [690, 371] width 72 height 137
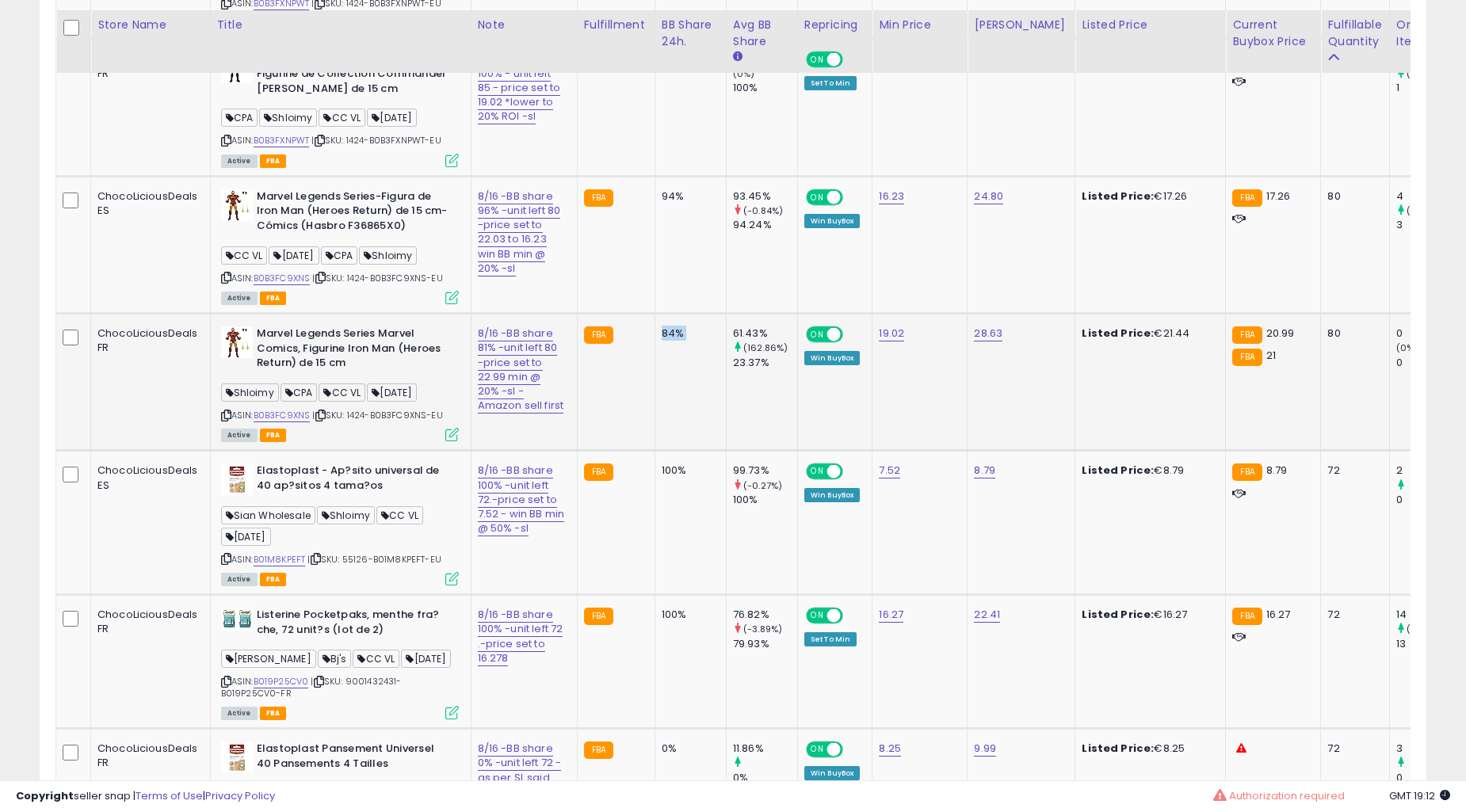
scroll to position [6809, 0]
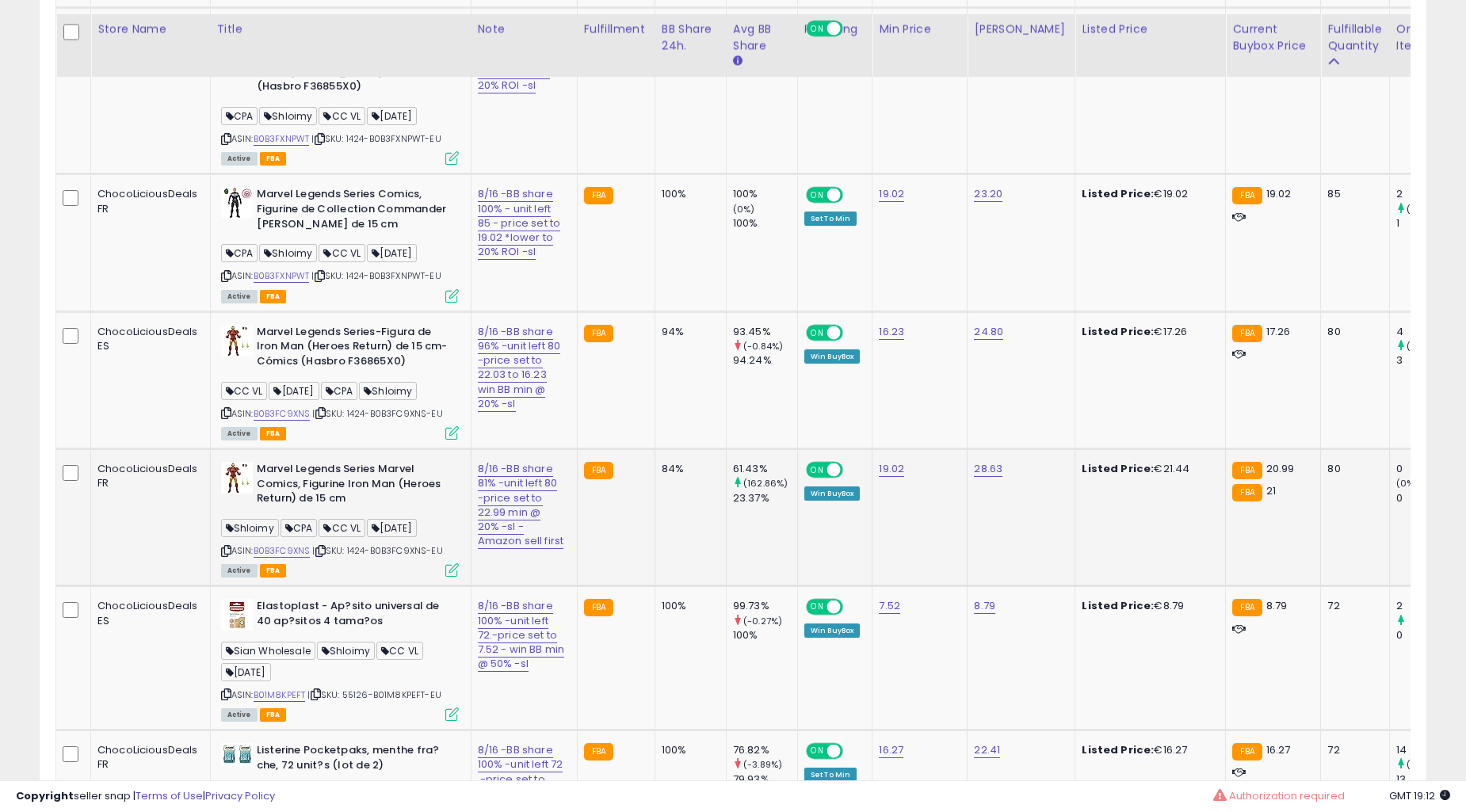
click at [679, 448] on td "94%" at bounding box center [690, 380] width 72 height 137
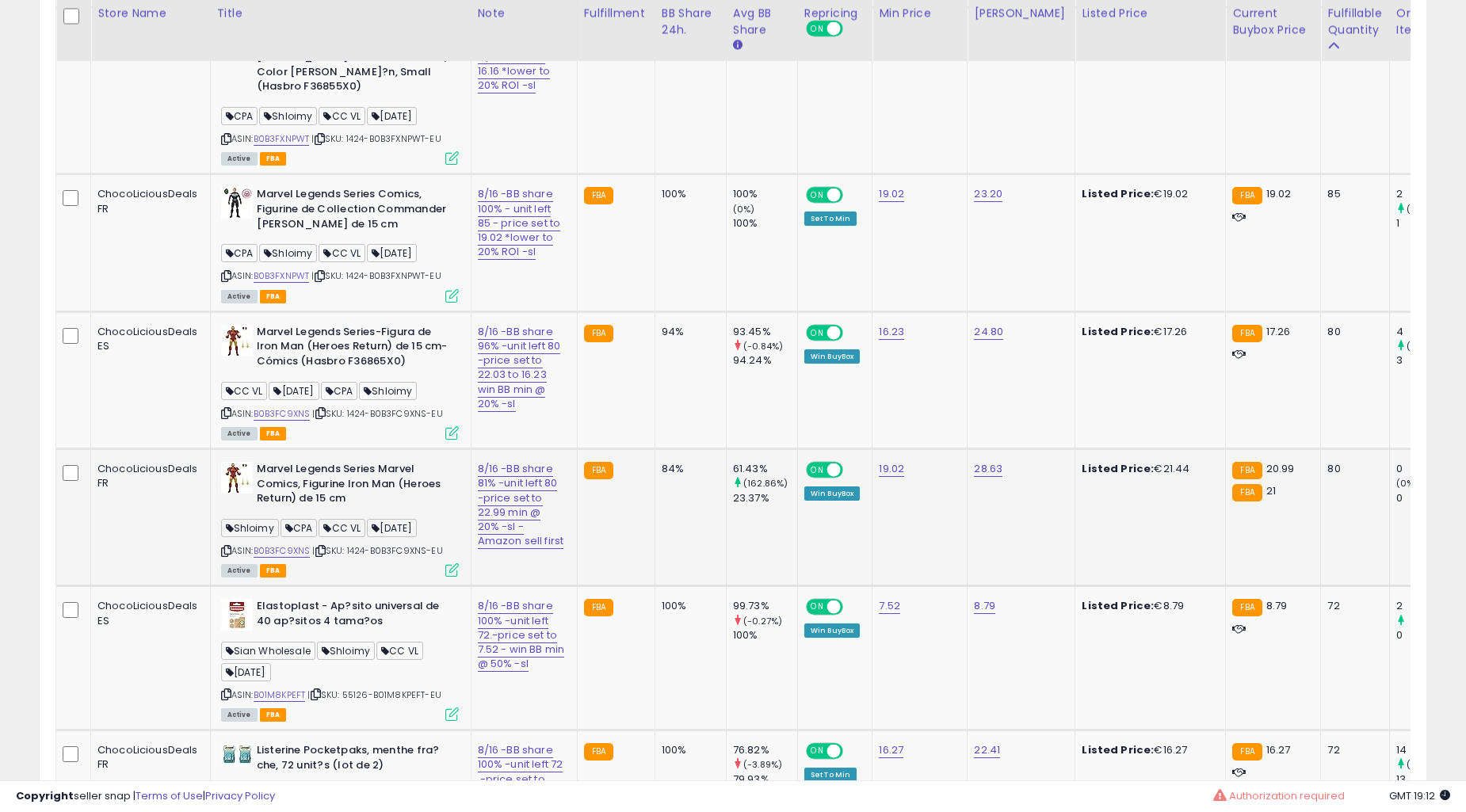
click at [679, 448] on td "94%" at bounding box center [690, 380] width 72 height 137
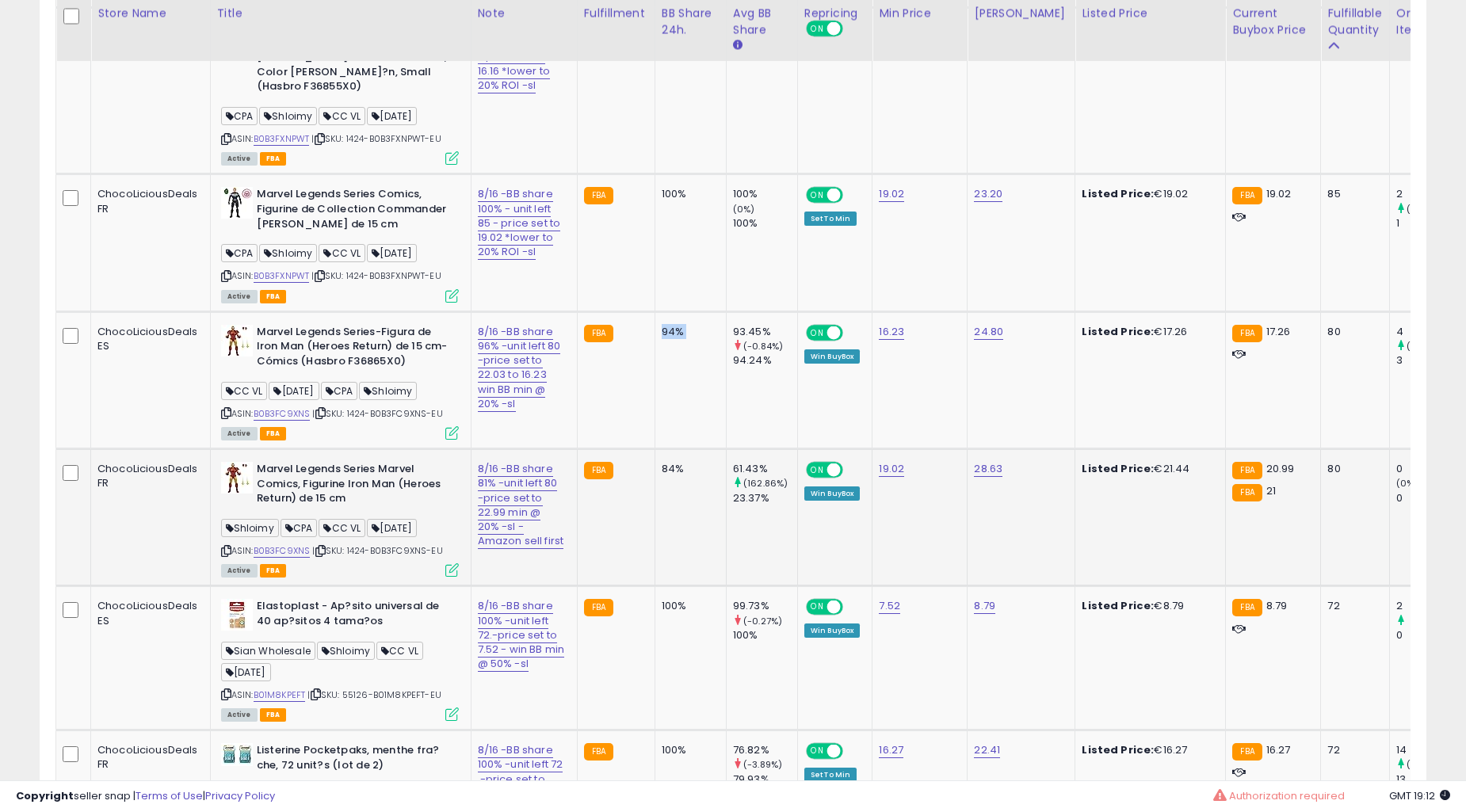
click at [679, 448] on td "94%" at bounding box center [690, 380] width 72 height 137
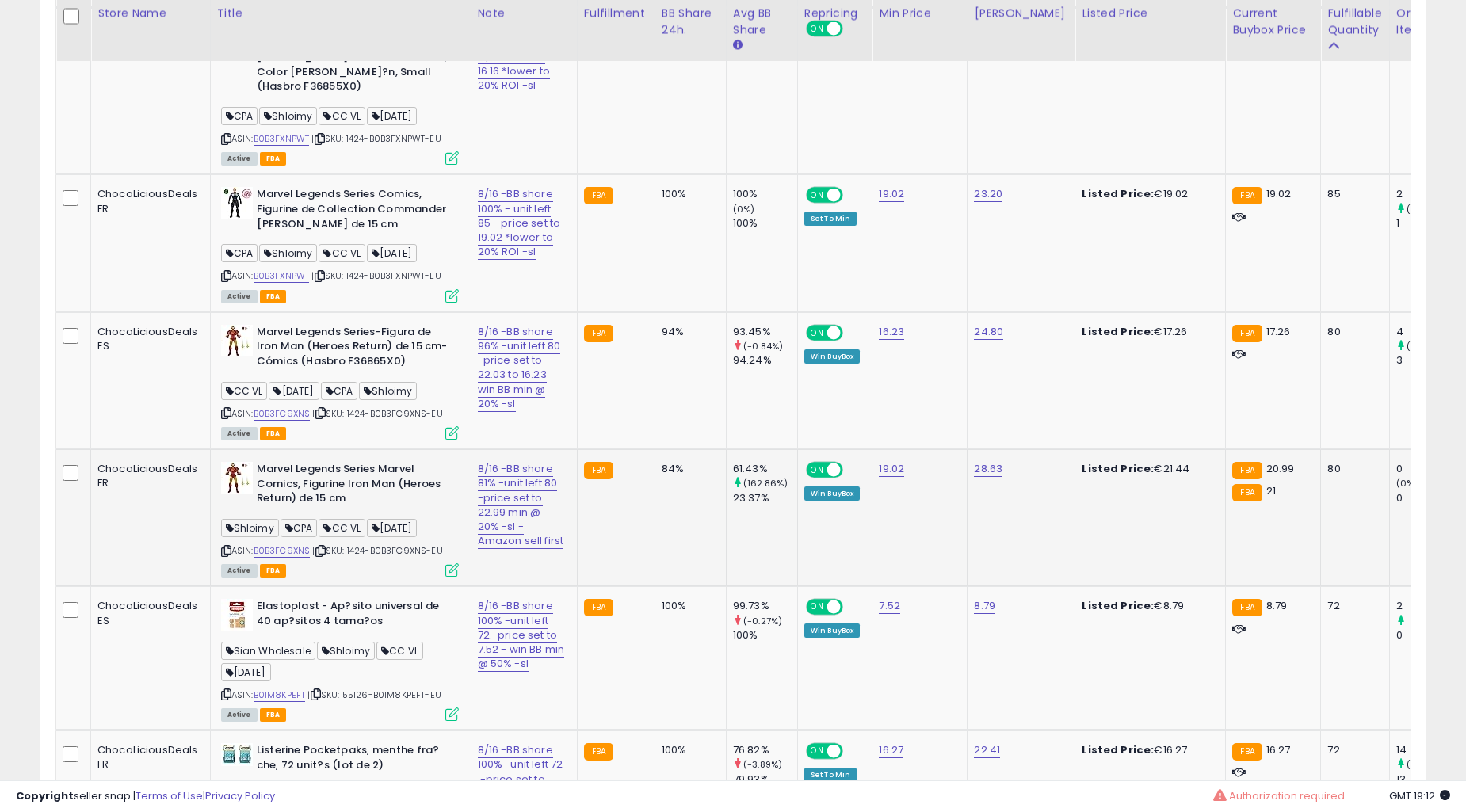
click at [679, 448] on td "94%" at bounding box center [690, 380] width 72 height 137
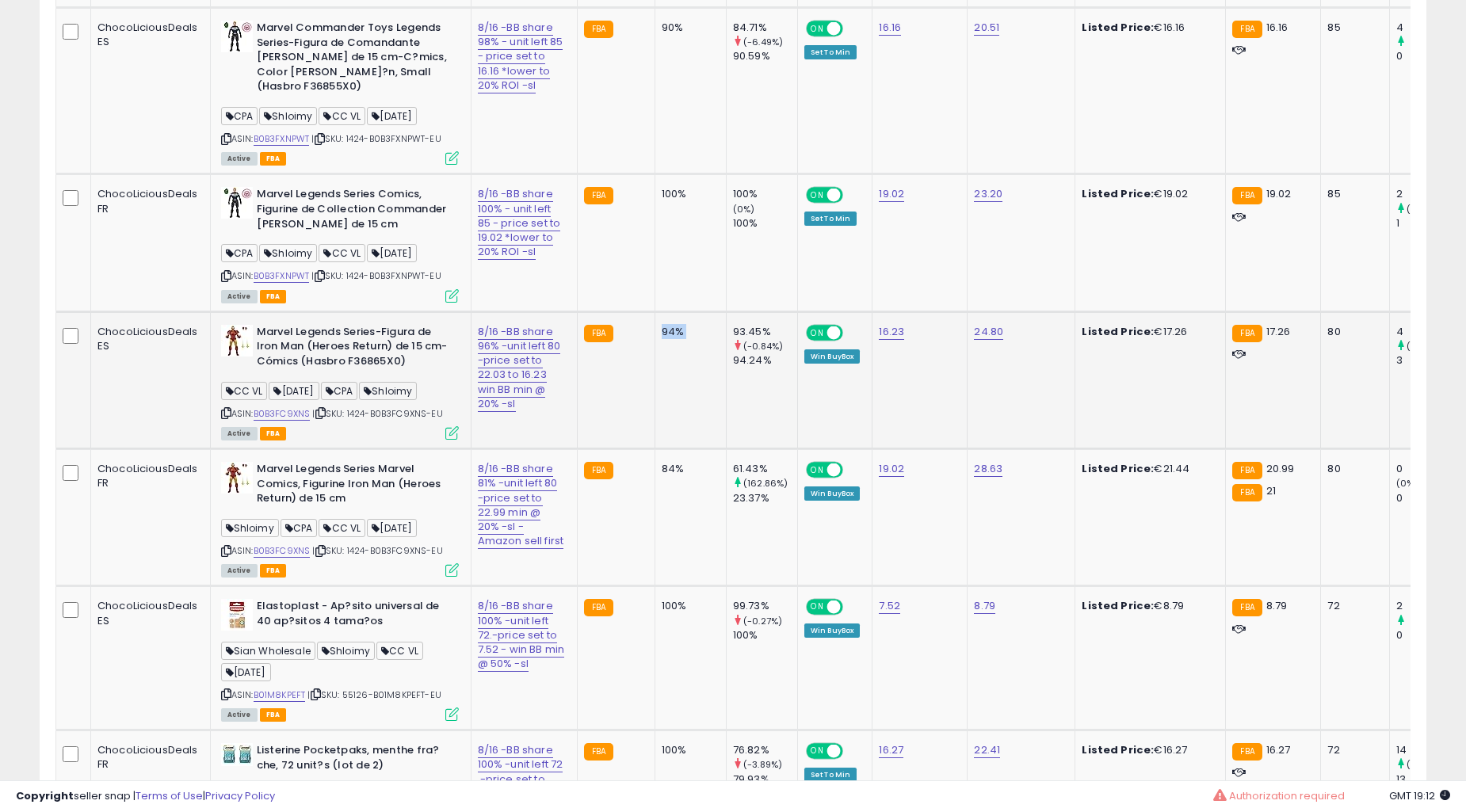
scroll to position [6515, 0]
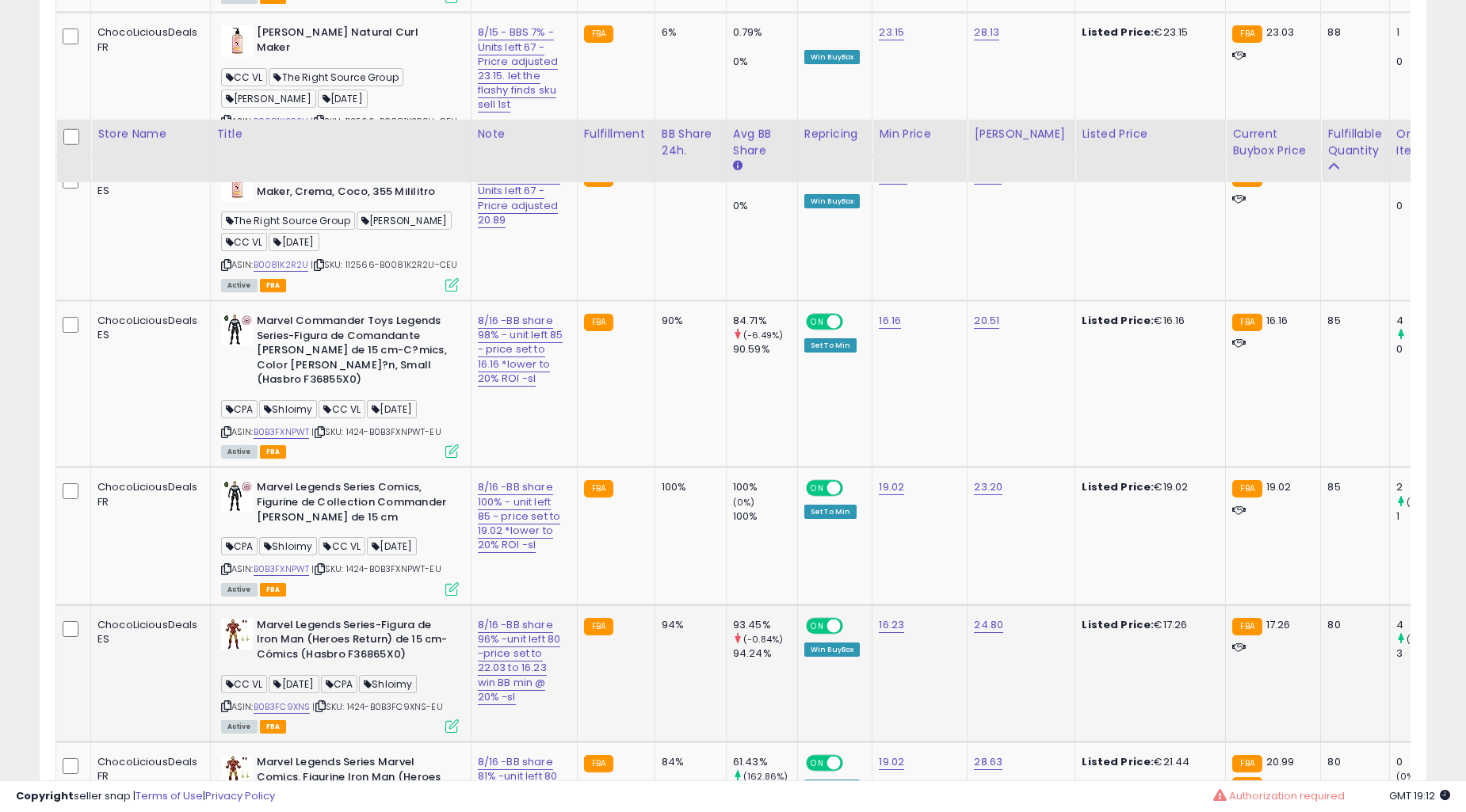
click at [682, 467] on td "90%" at bounding box center [690, 383] width 72 height 166
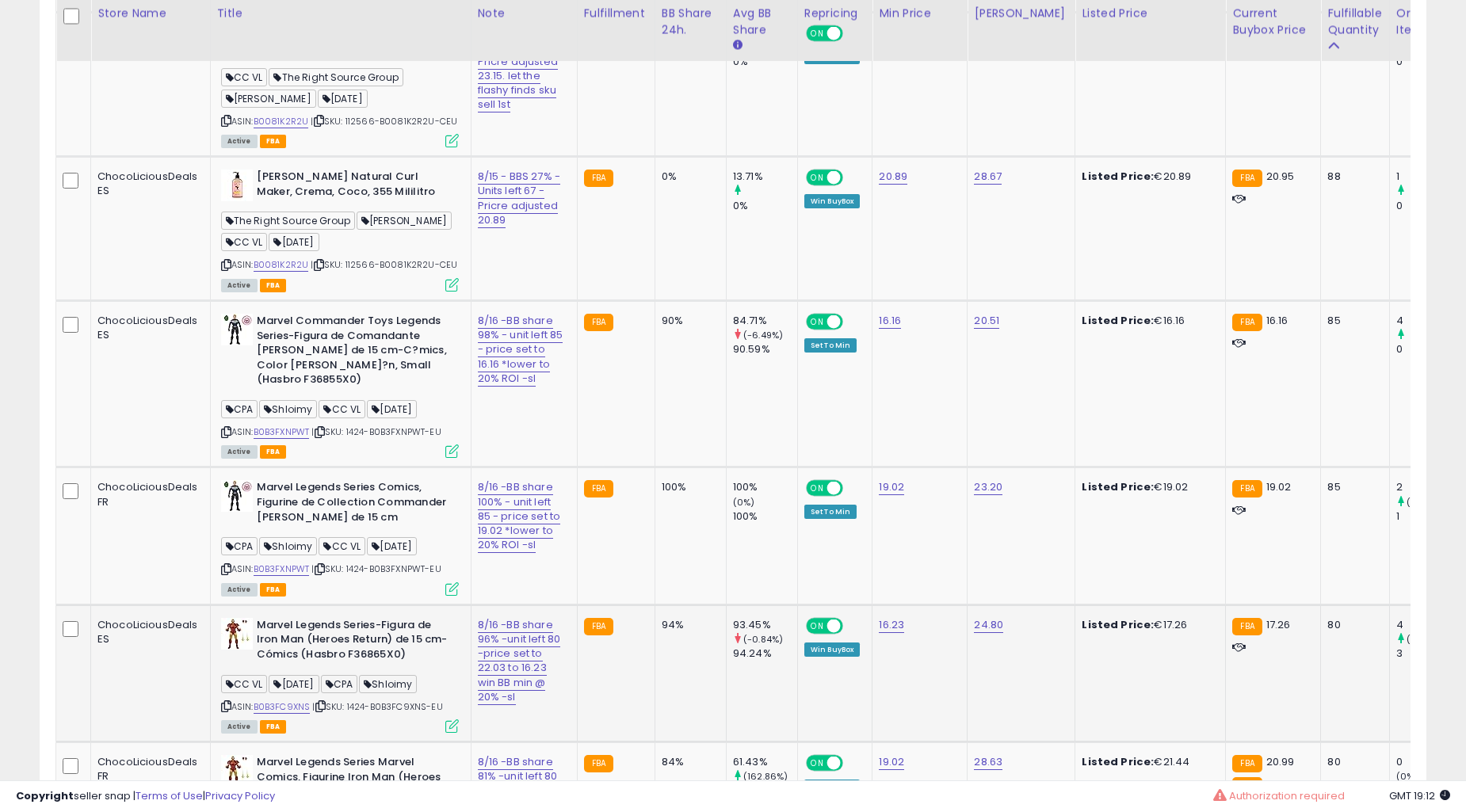
click at [682, 467] on td "90%" at bounding box center [690, 383] width 72 height 166
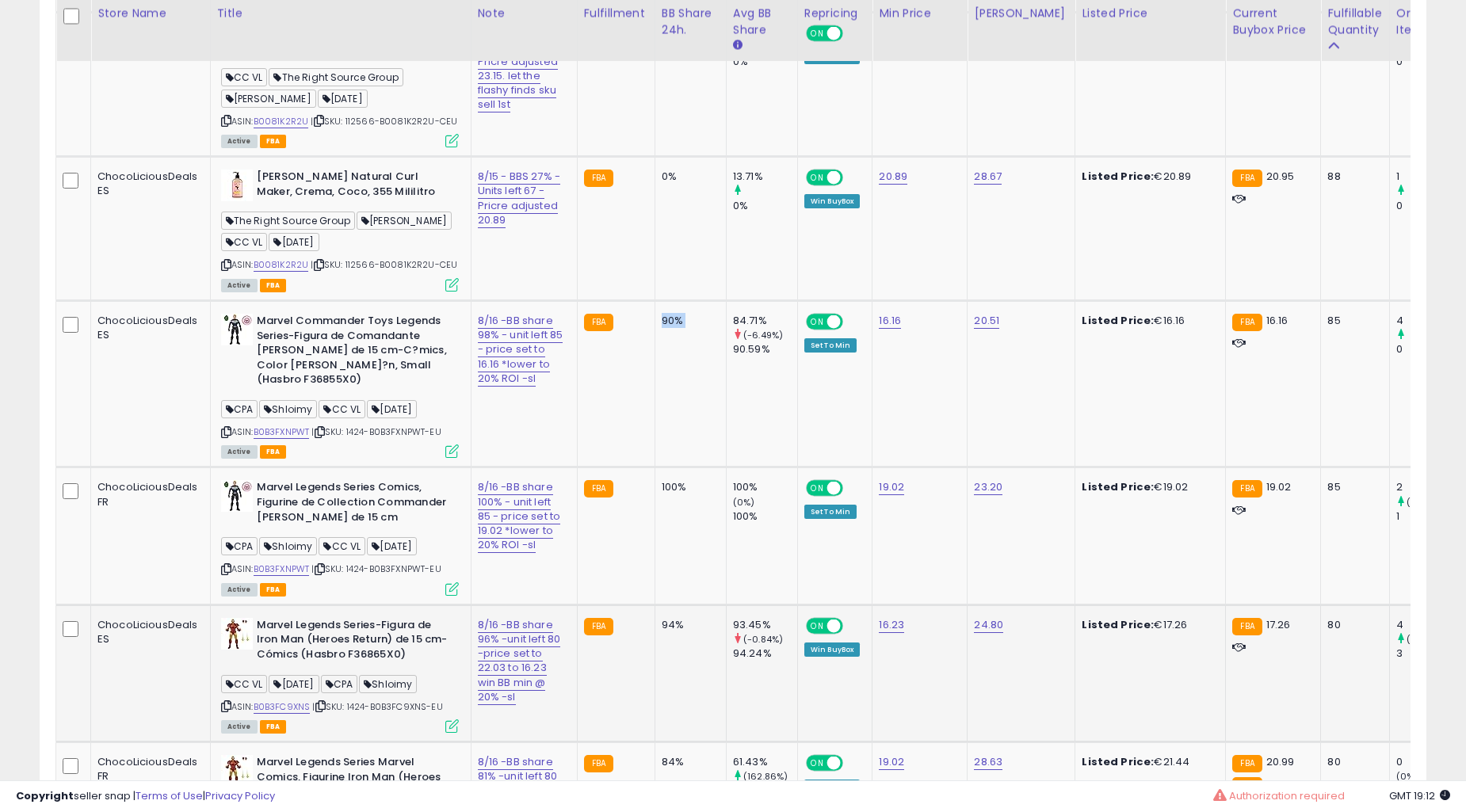
click at [682, 467] on td "90%" at bounding box center [690, 383] width 72 height 166
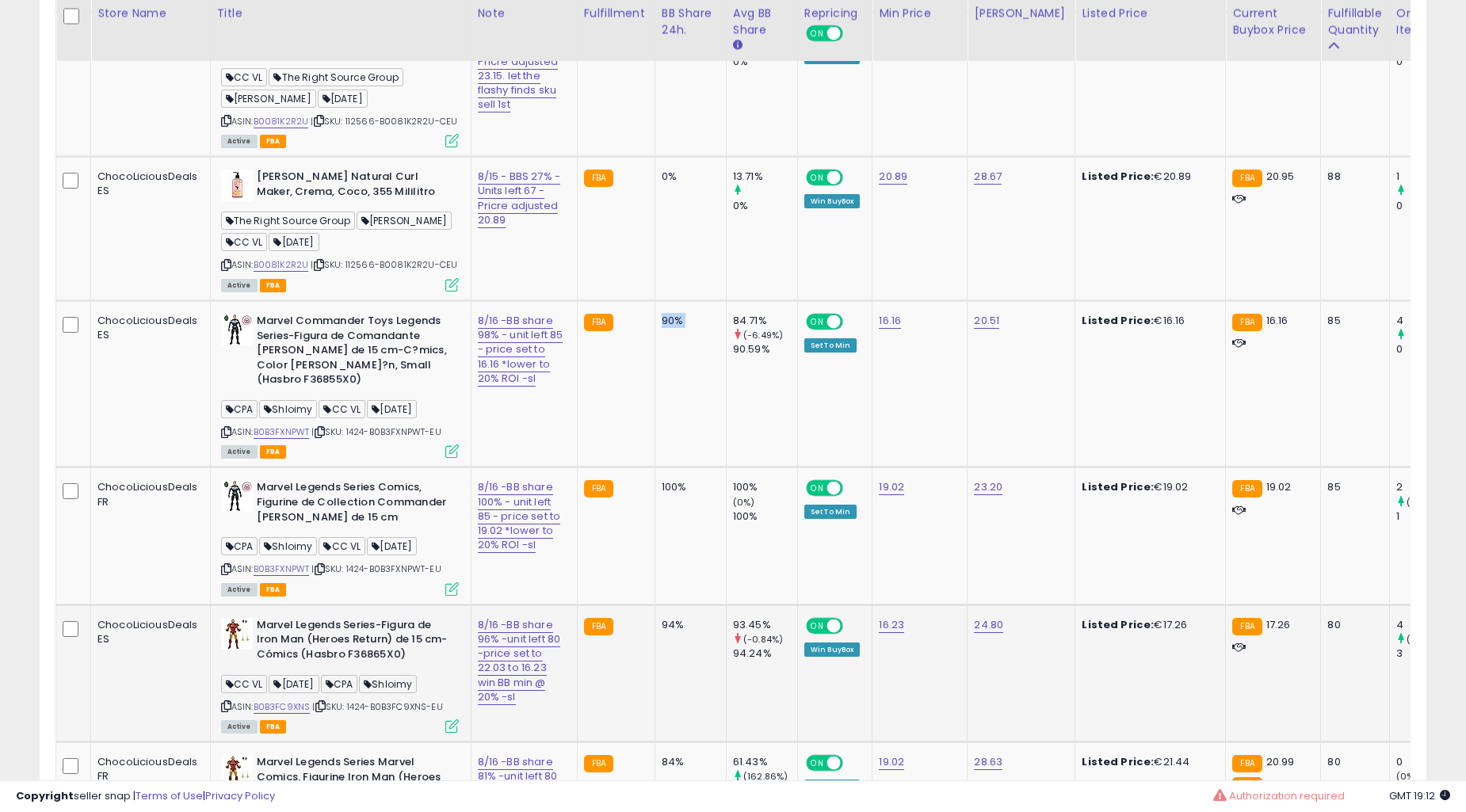
click at [682, 467] on td "90%" at bounding box center [690, 383] width 72 height 166
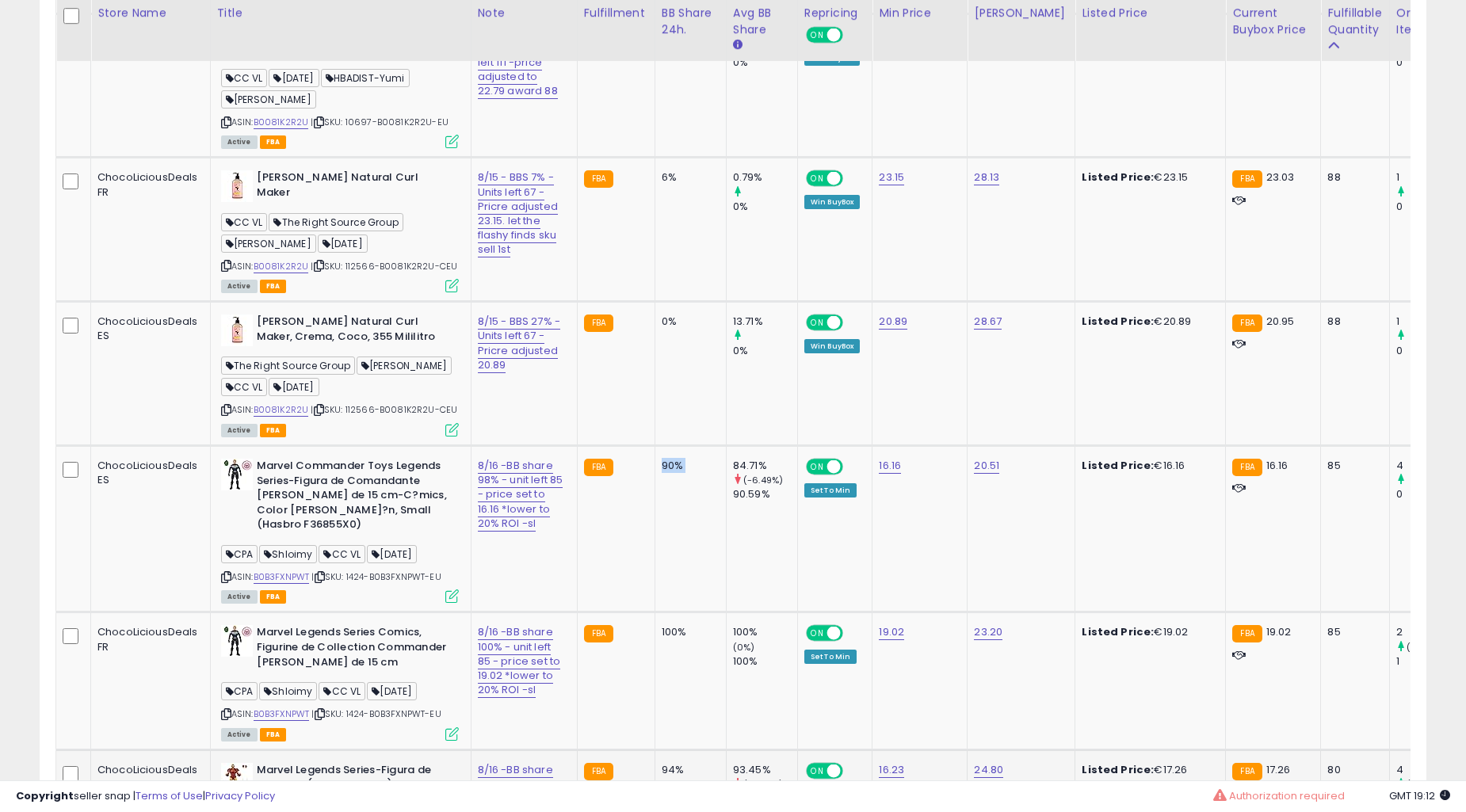
scroll to position [6368, 0]
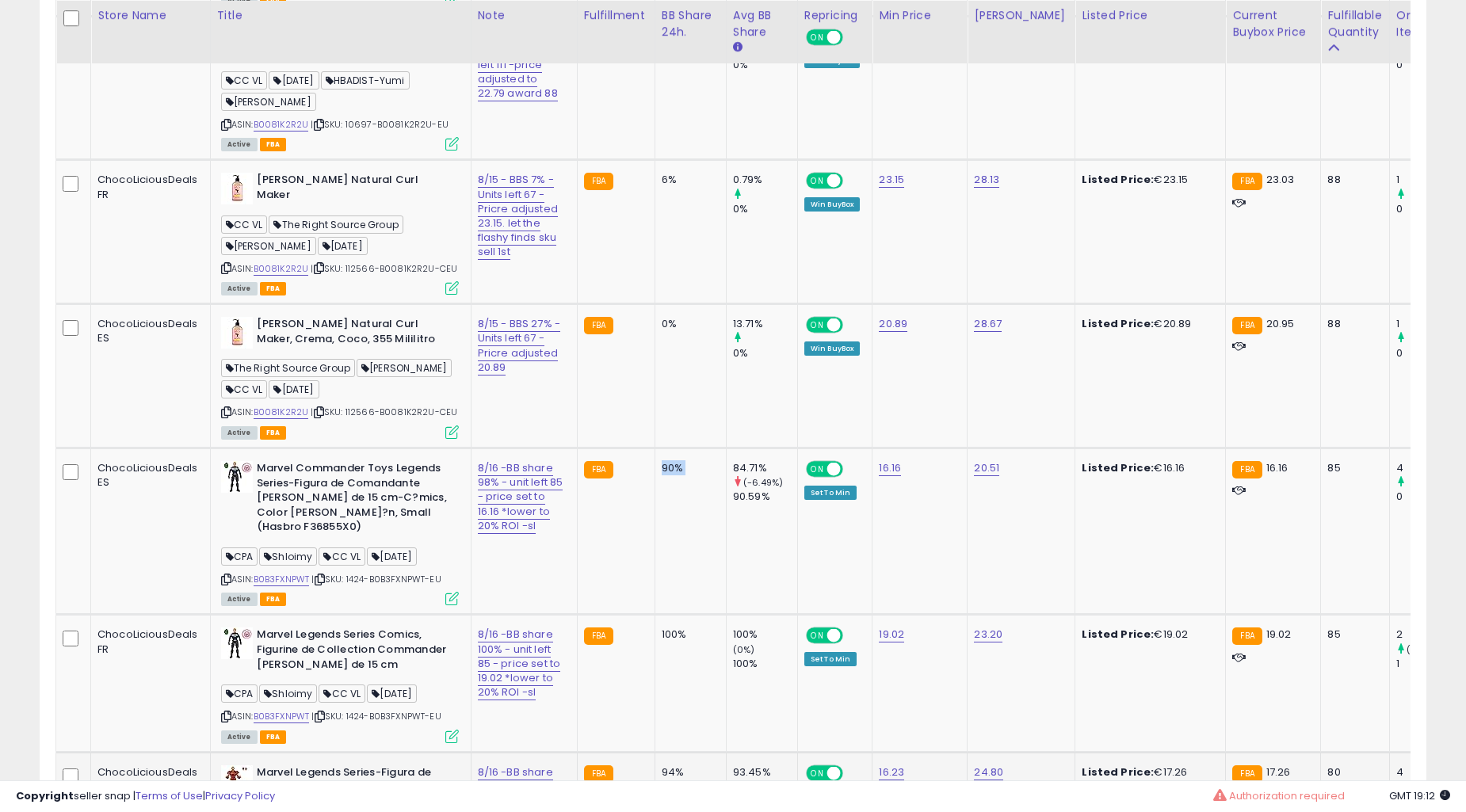
click at [682, 448] on td "0%" at bounding box center [690, 376] width 72 height 144
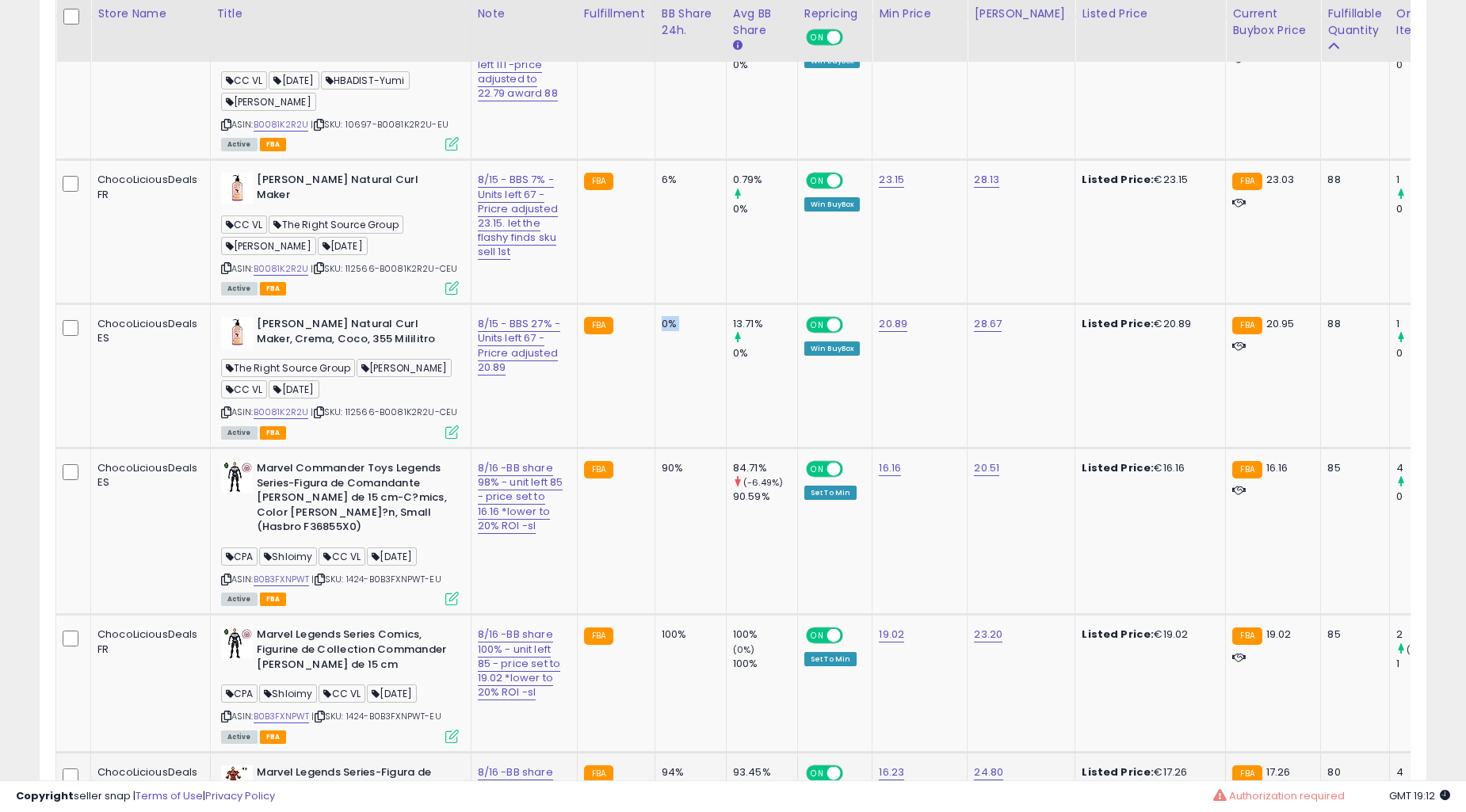
click at [682, 448] on td "0%" at bounding box center [690, 376] width 72 height 144
click at [685, 448] on td "0%" at bounding box center [690, 376] width 72 height 144
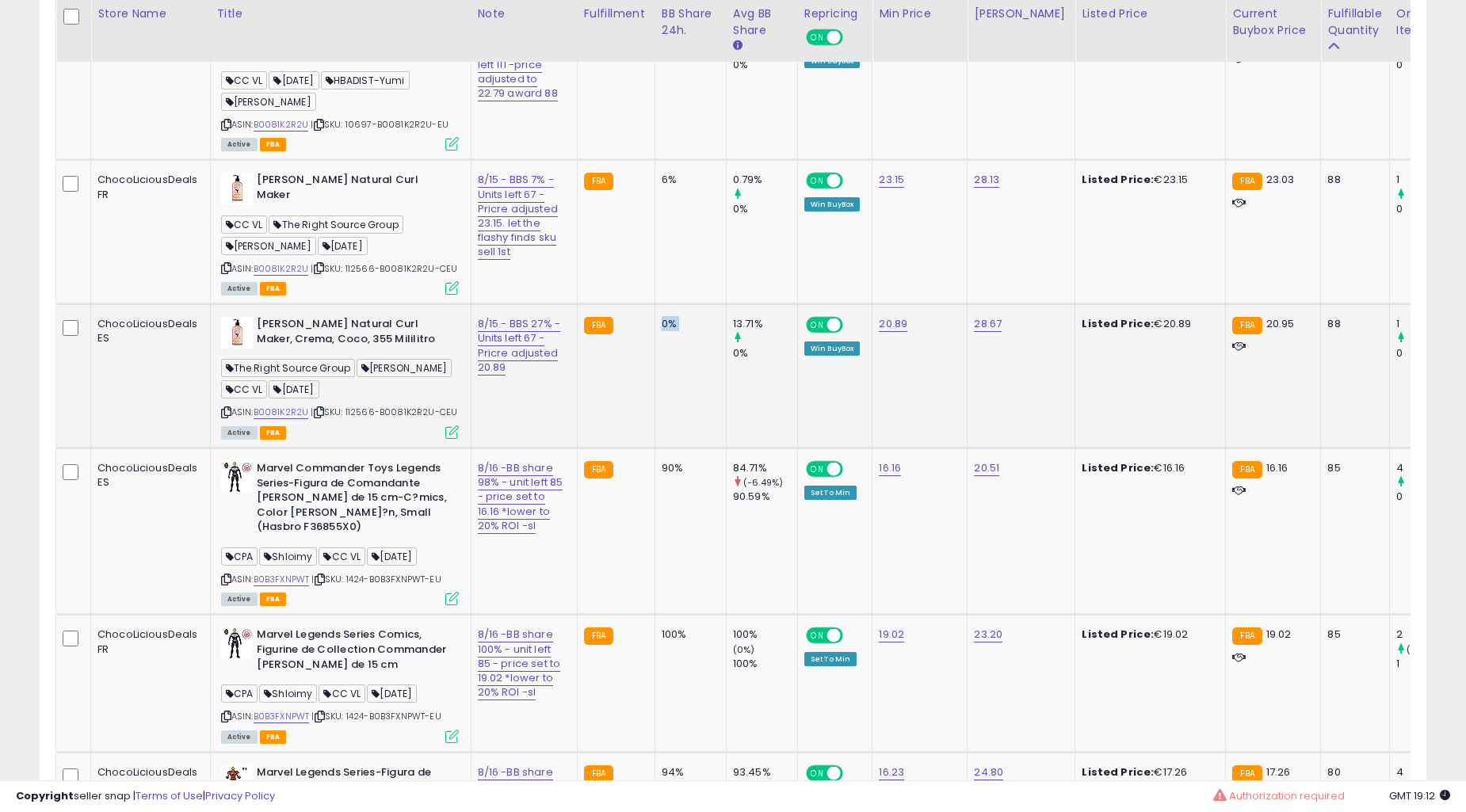
click at [685, 448] on td "0%" at bounding box center [690, 376] width 72 height 144
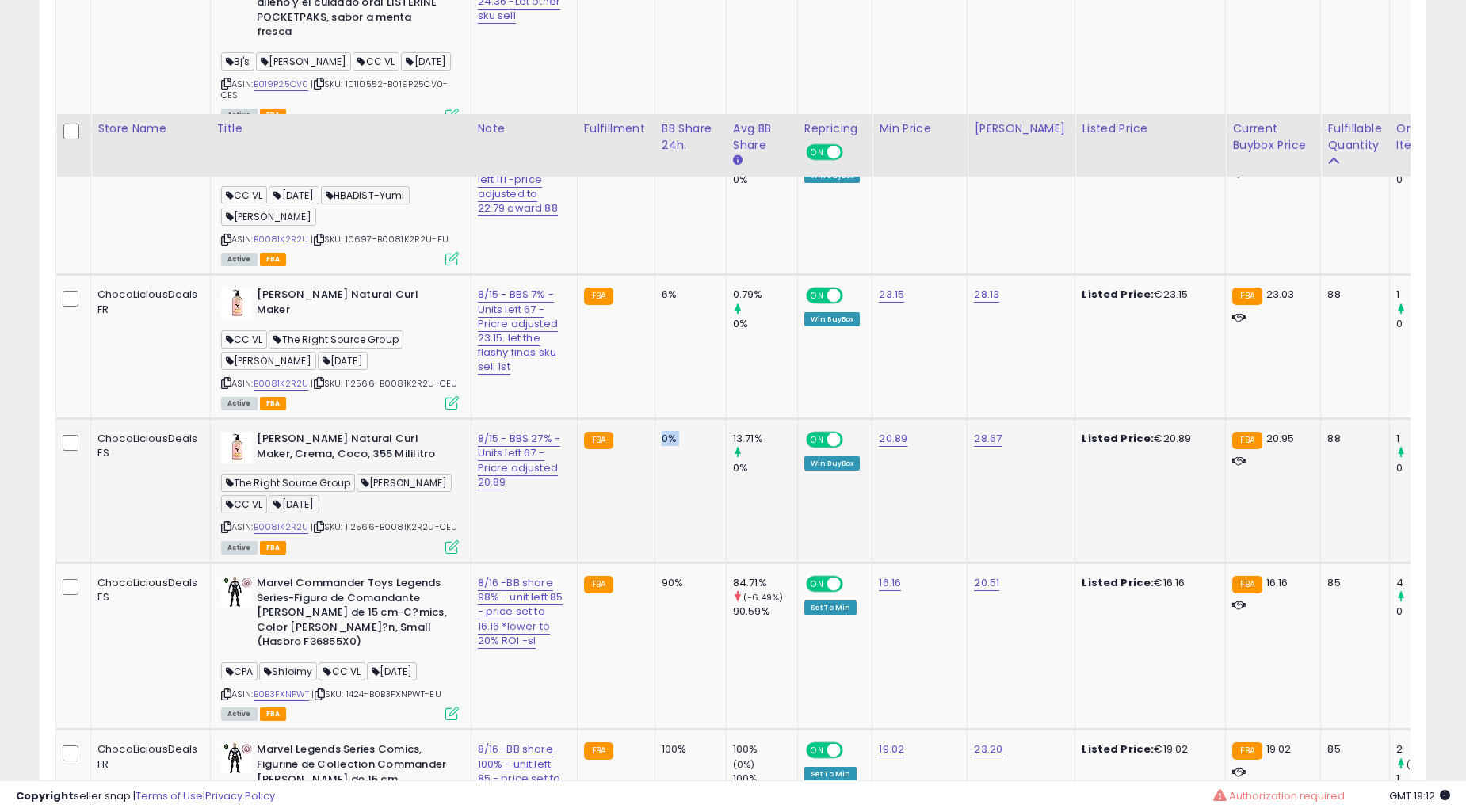
click at [685, 419] on td "6%" at bounding box center [690, 347] width 72 height 144
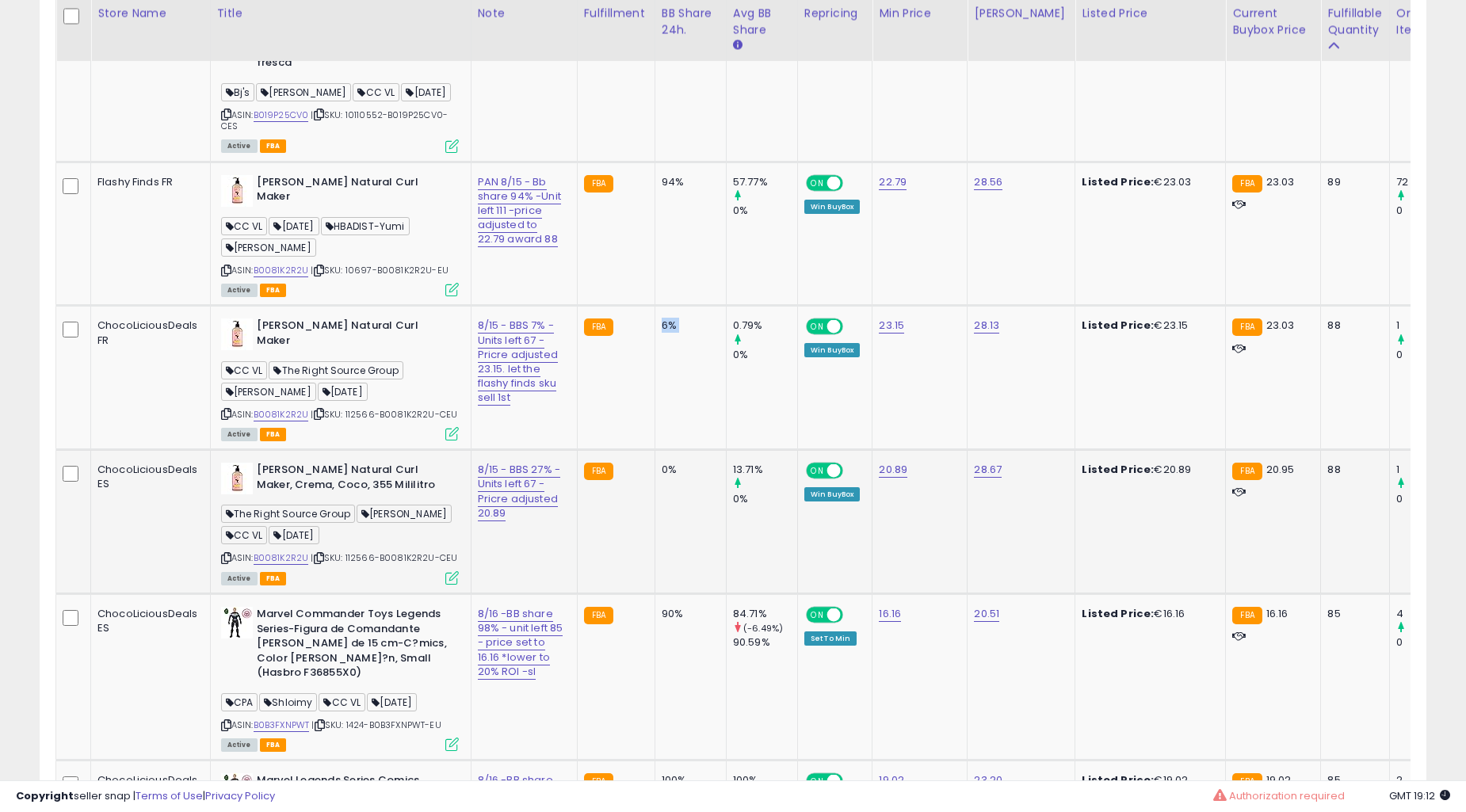
click at [685, 450] on td "6%" at bounding box center [690, 377] width 72 height 144
click at [671, 450] on td "6%" at bounding box center [690, 377] width 72 height 144
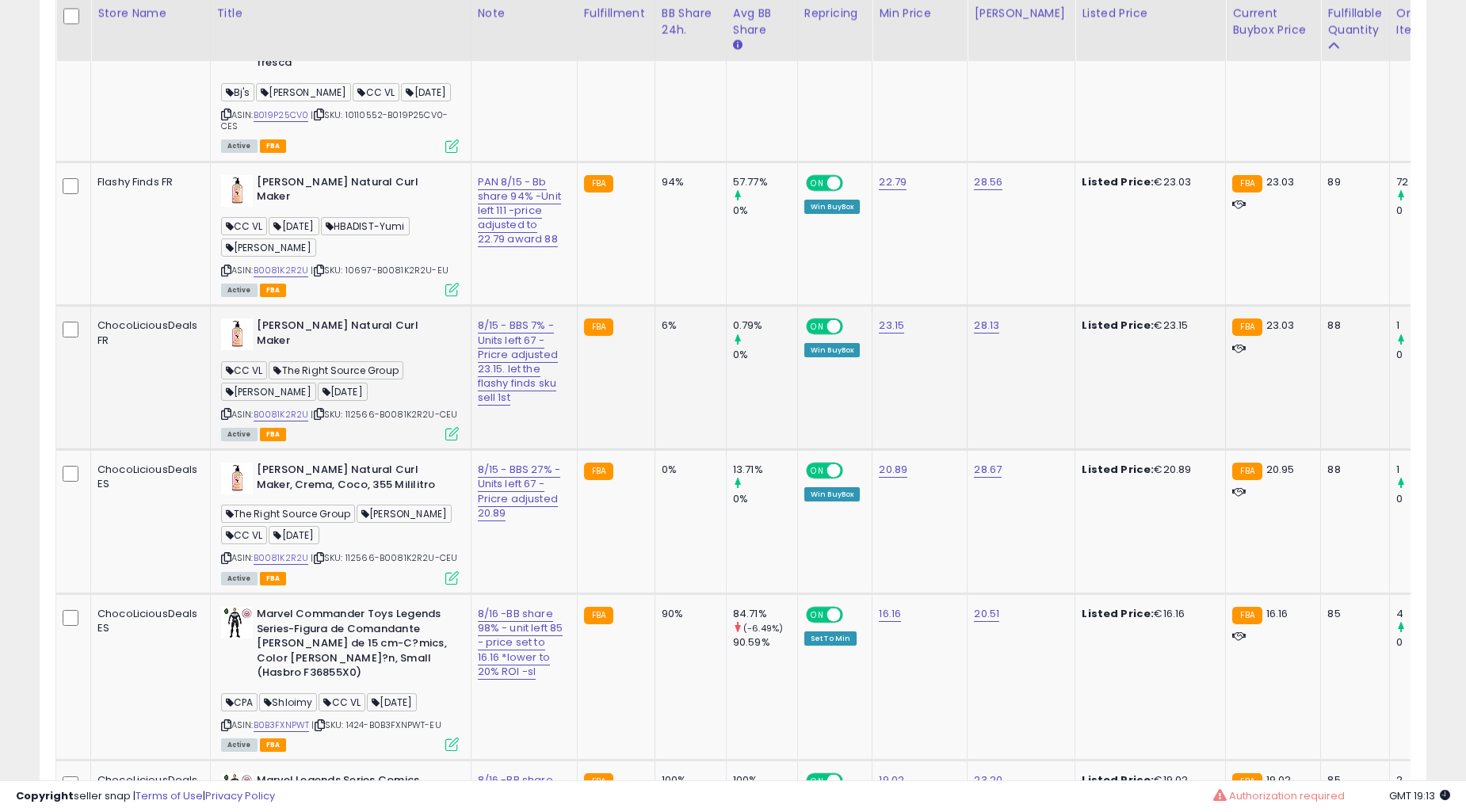
click at [671, 450] on td "6%" at bounding box center [690, 377] width 72 height 144
click at [671, 450] on td "6%" at bounding box center [690, 377] width 72 height 144
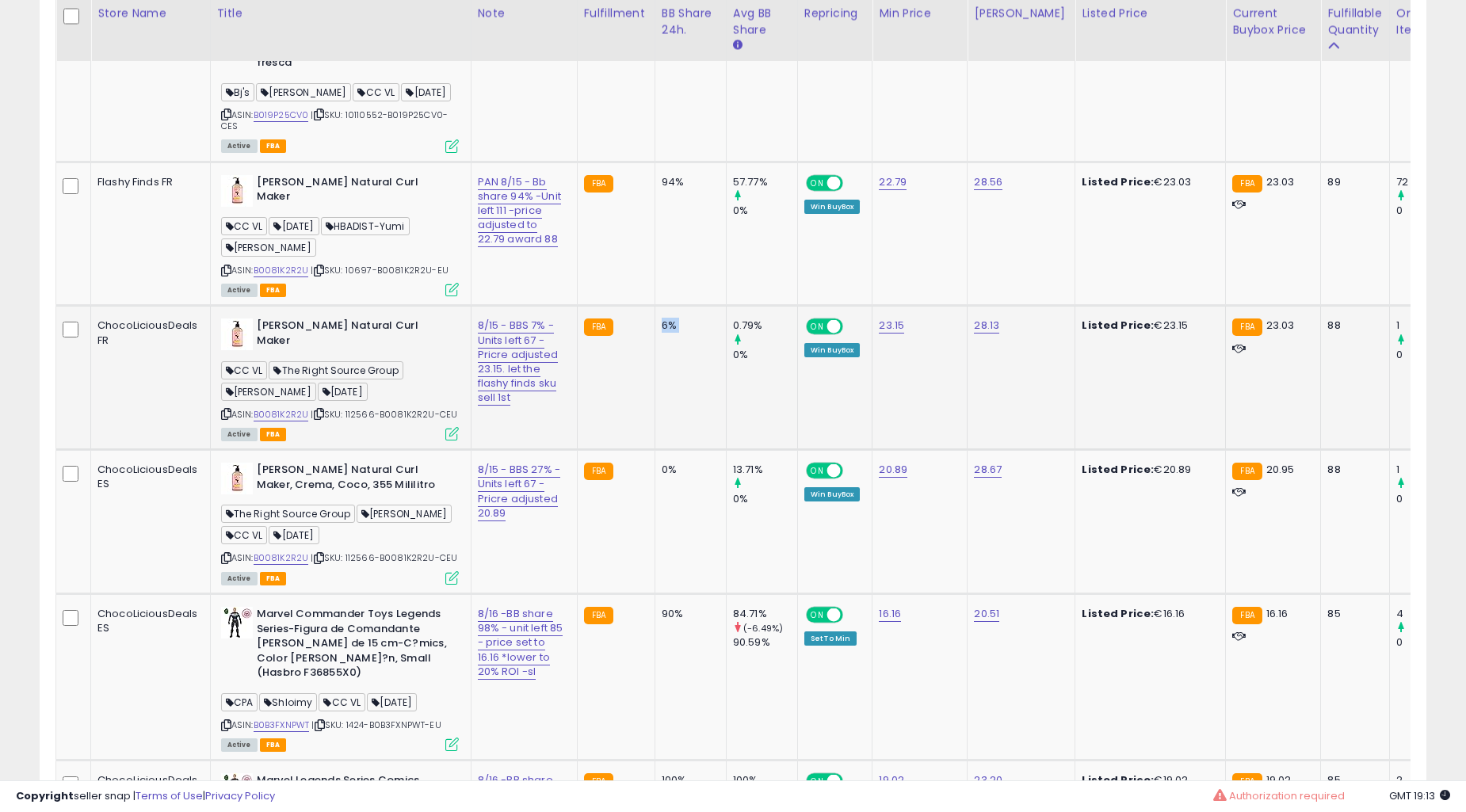
click at [671, 450] on td "6%" at bounding box center [690, 377] width 72 height 144
click at [666, 305] on td "94%" at bounding box center [690, 234] width 72 height 144
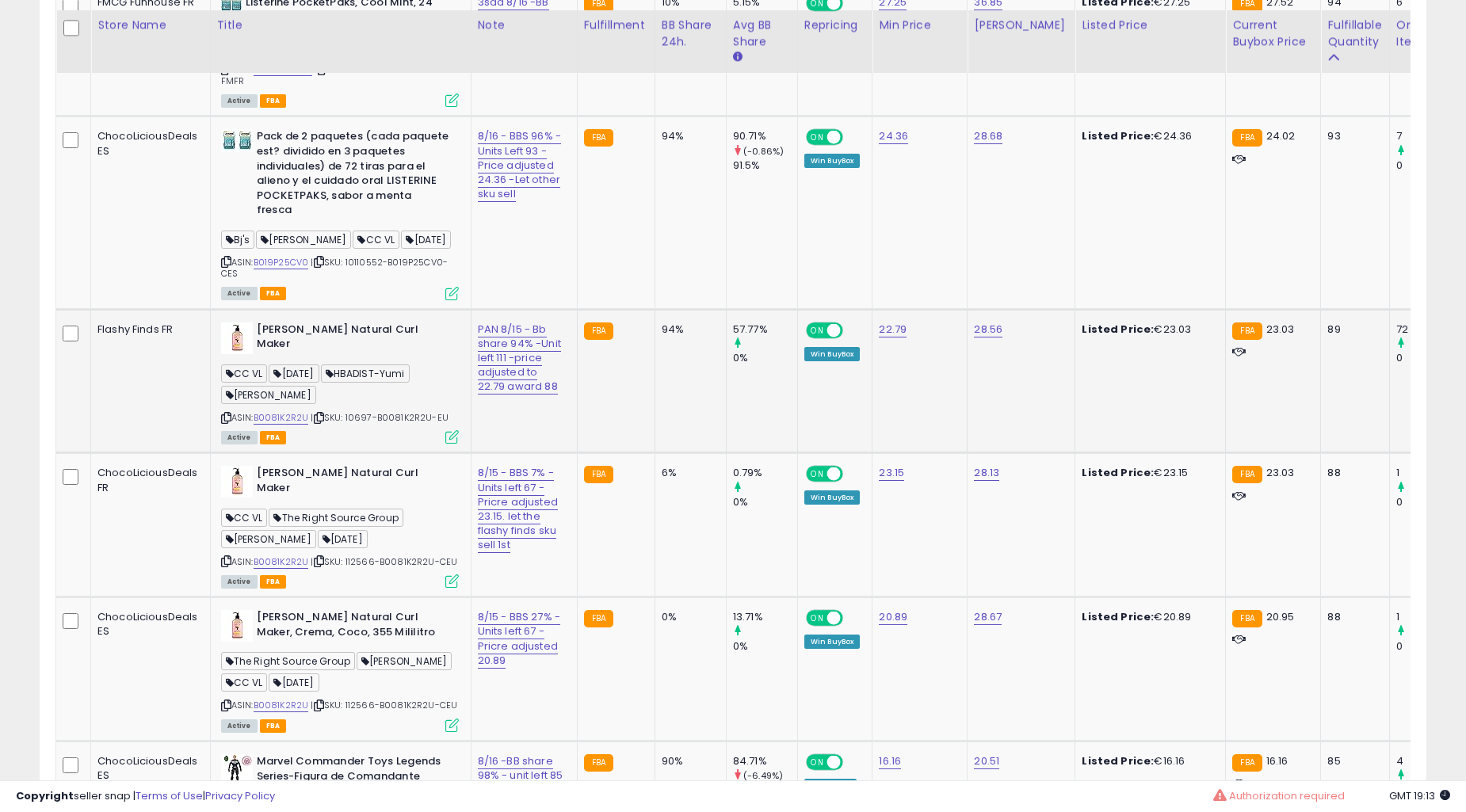
click at [666, 453] on td "94%" at bounding box center [690, 381] width 72 height 144
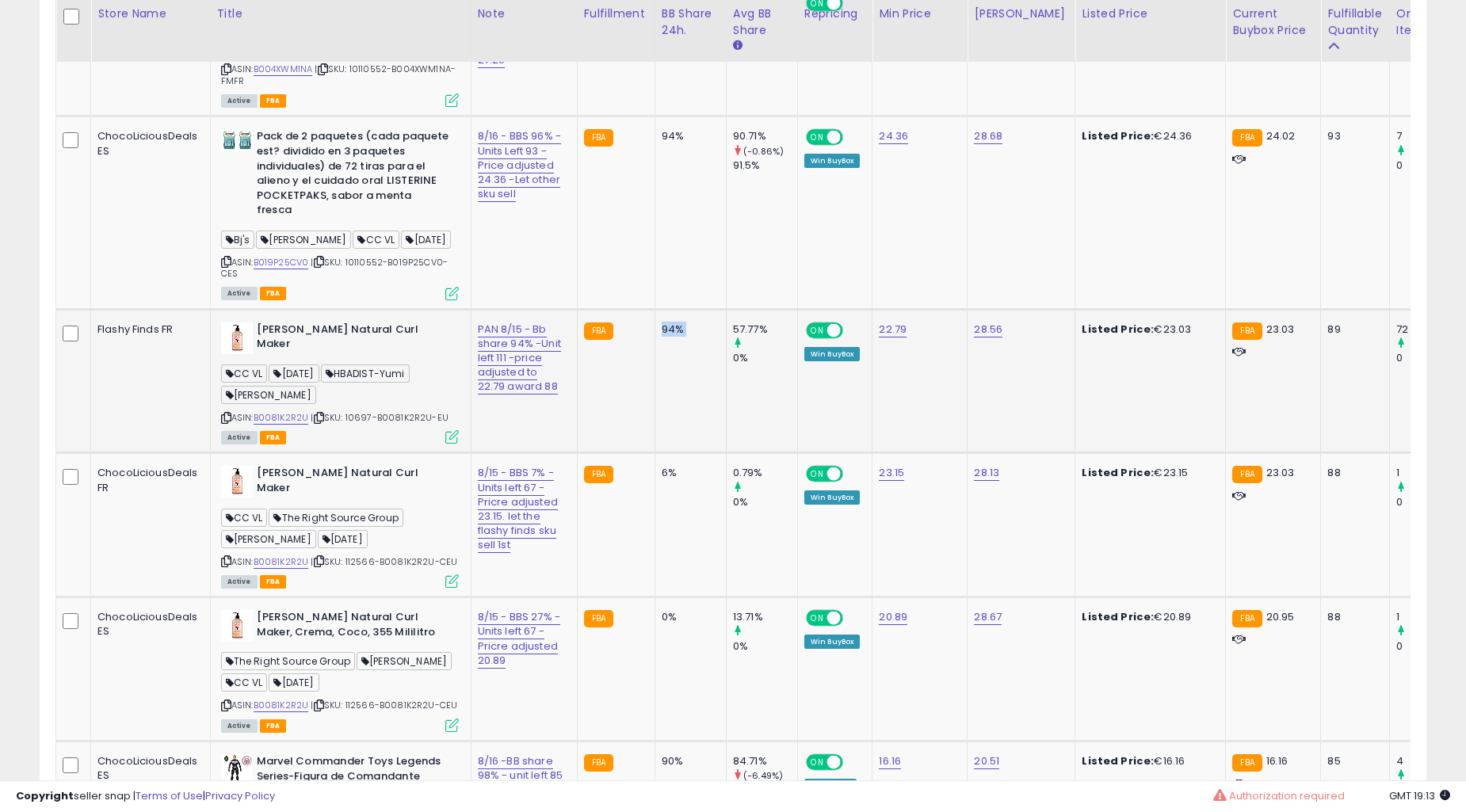
click at [666, 453] on td "94%" at bounding box center [690, 381] width 72 height 144
click at [666, 117] on td "10%" at bounding box center [690, 49] width 72 height 134
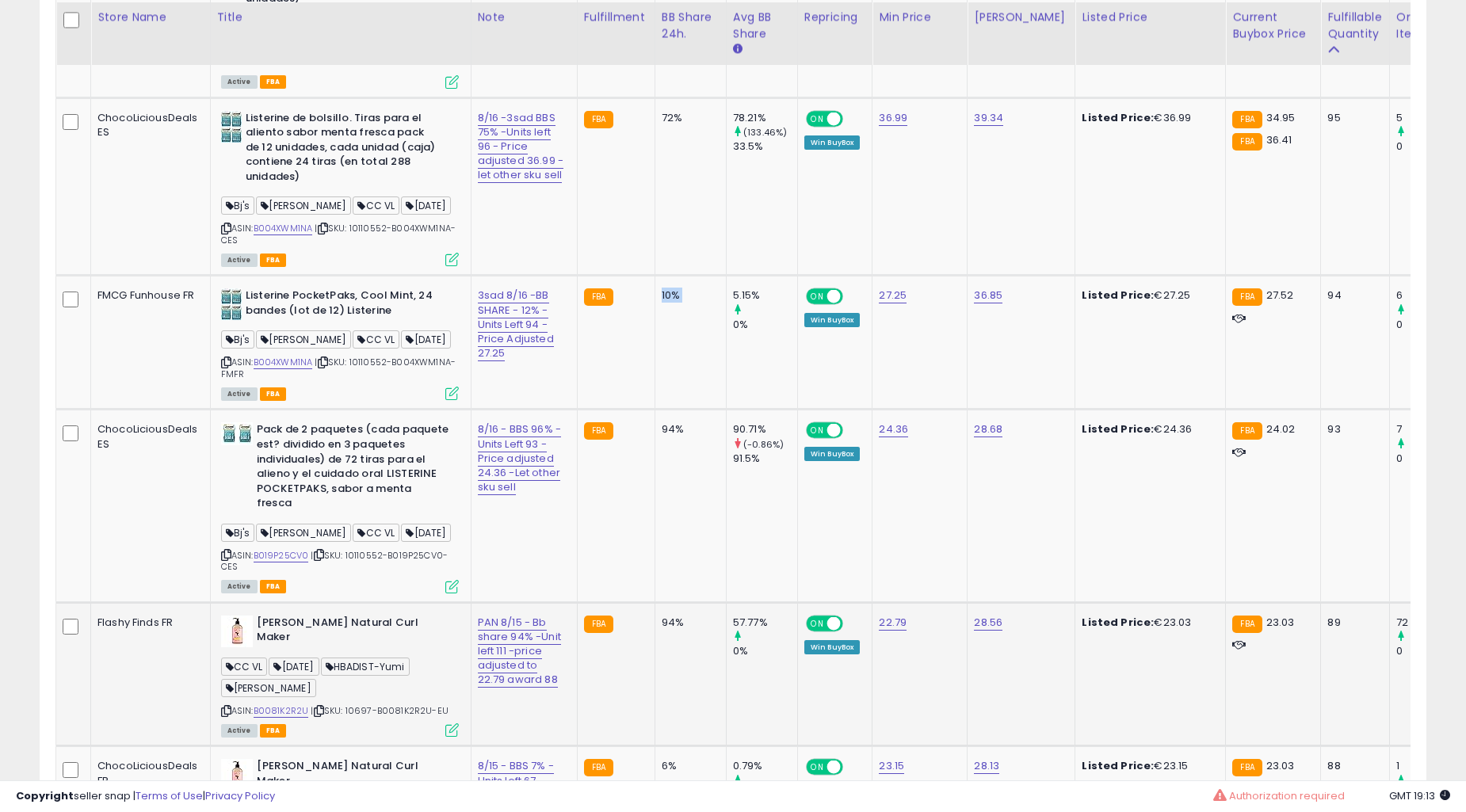
click at [666, 410] on td "10%" at bounding box center [690, 342] width 72 height 134
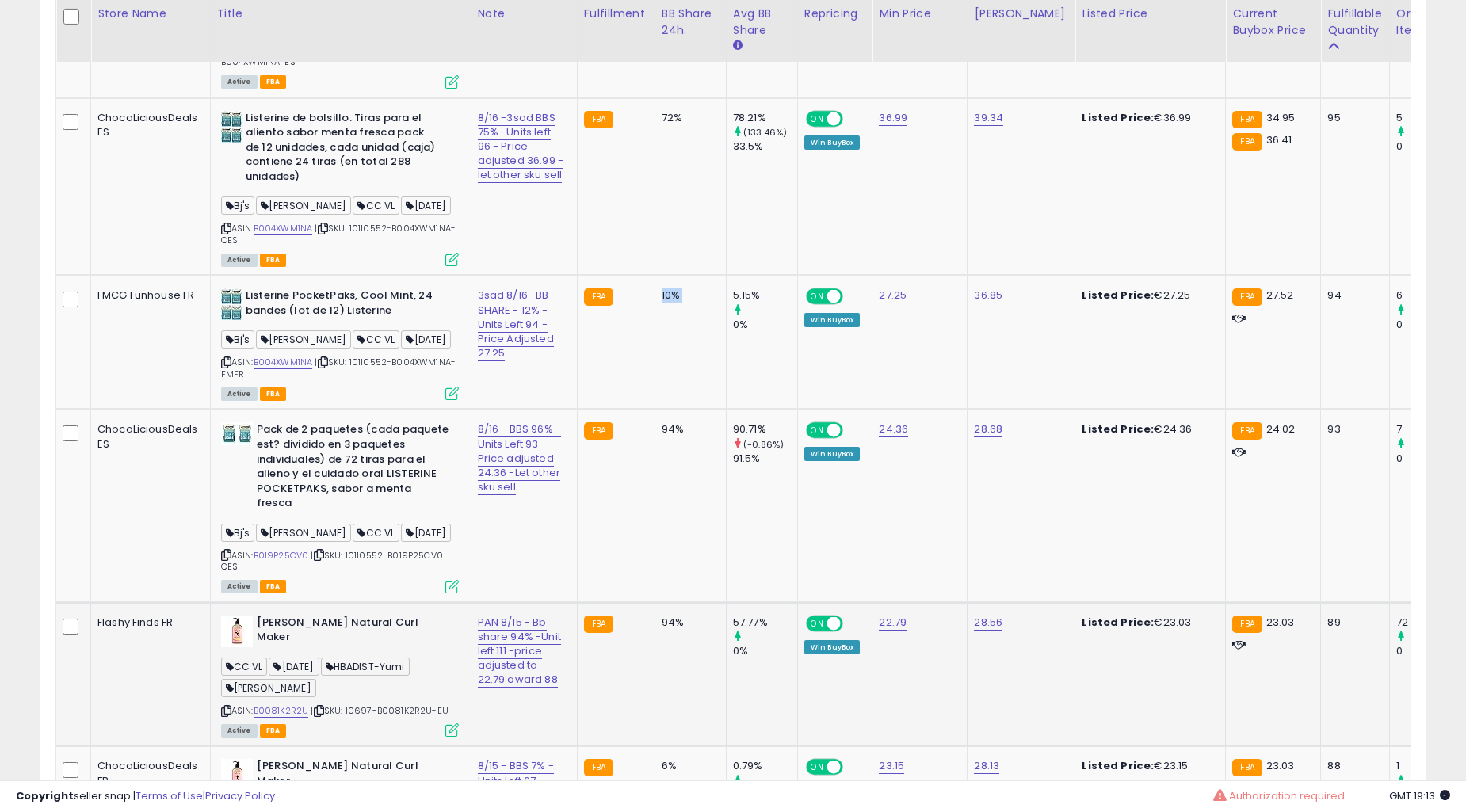
click at [666, 410] on td "10%" at bounding box center [690, 342] width 72 height 134
click at [655, 527] on td "94%" at bounding box center [690, 506] width 72 height 192
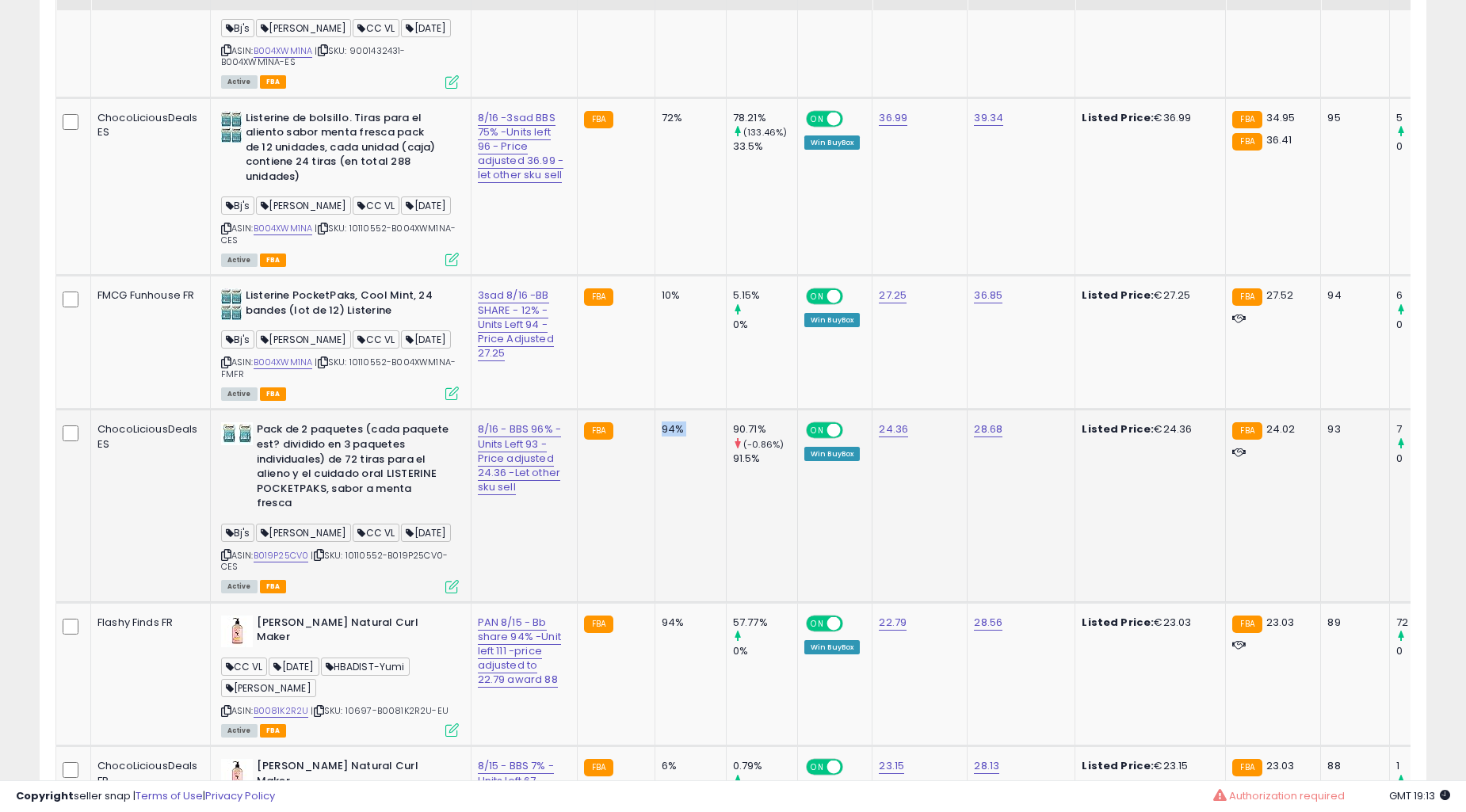
scroll to position [5488, 0]
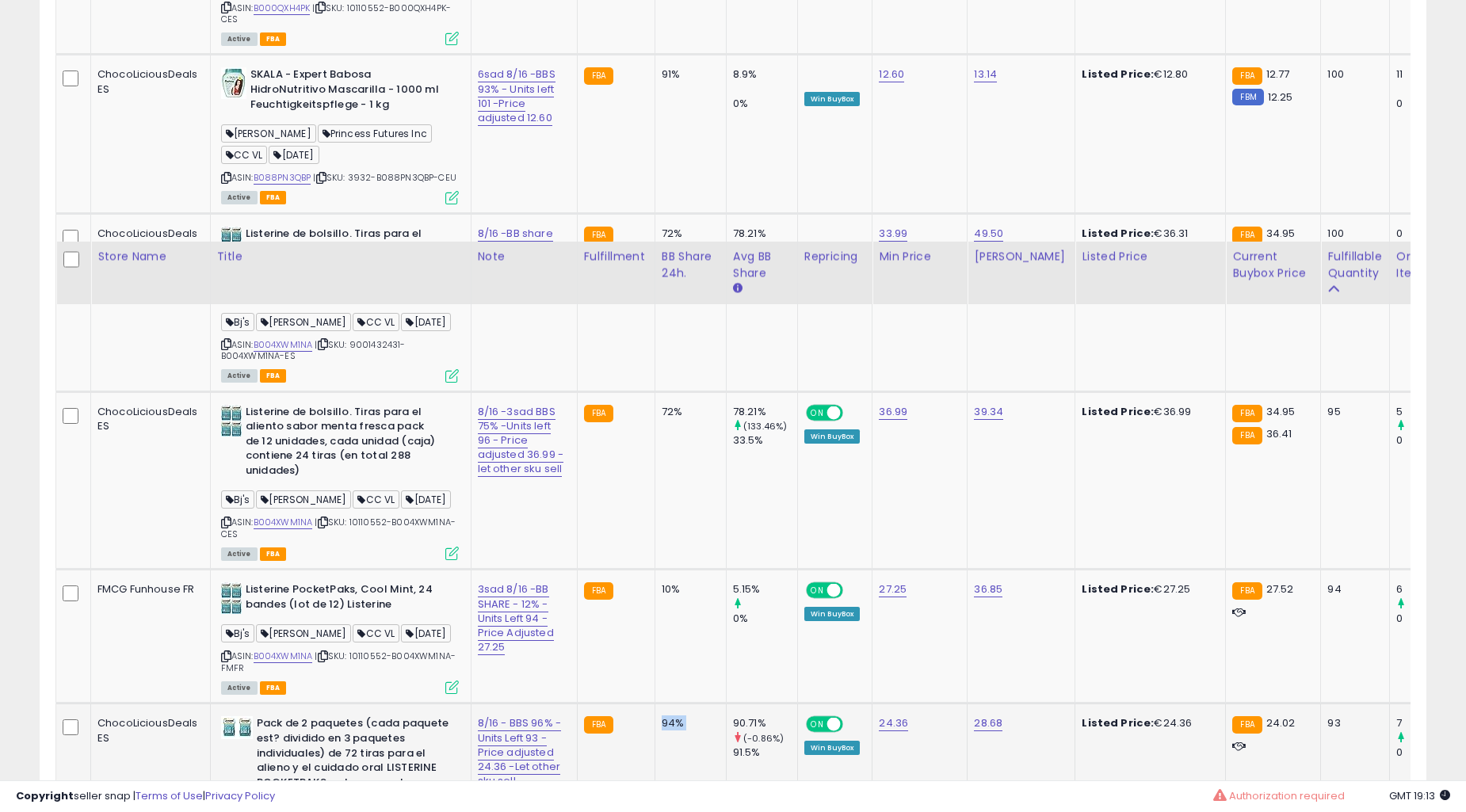
click at [662, 419] on div "72%" at bounding box center [687, 412] width 52 height 14
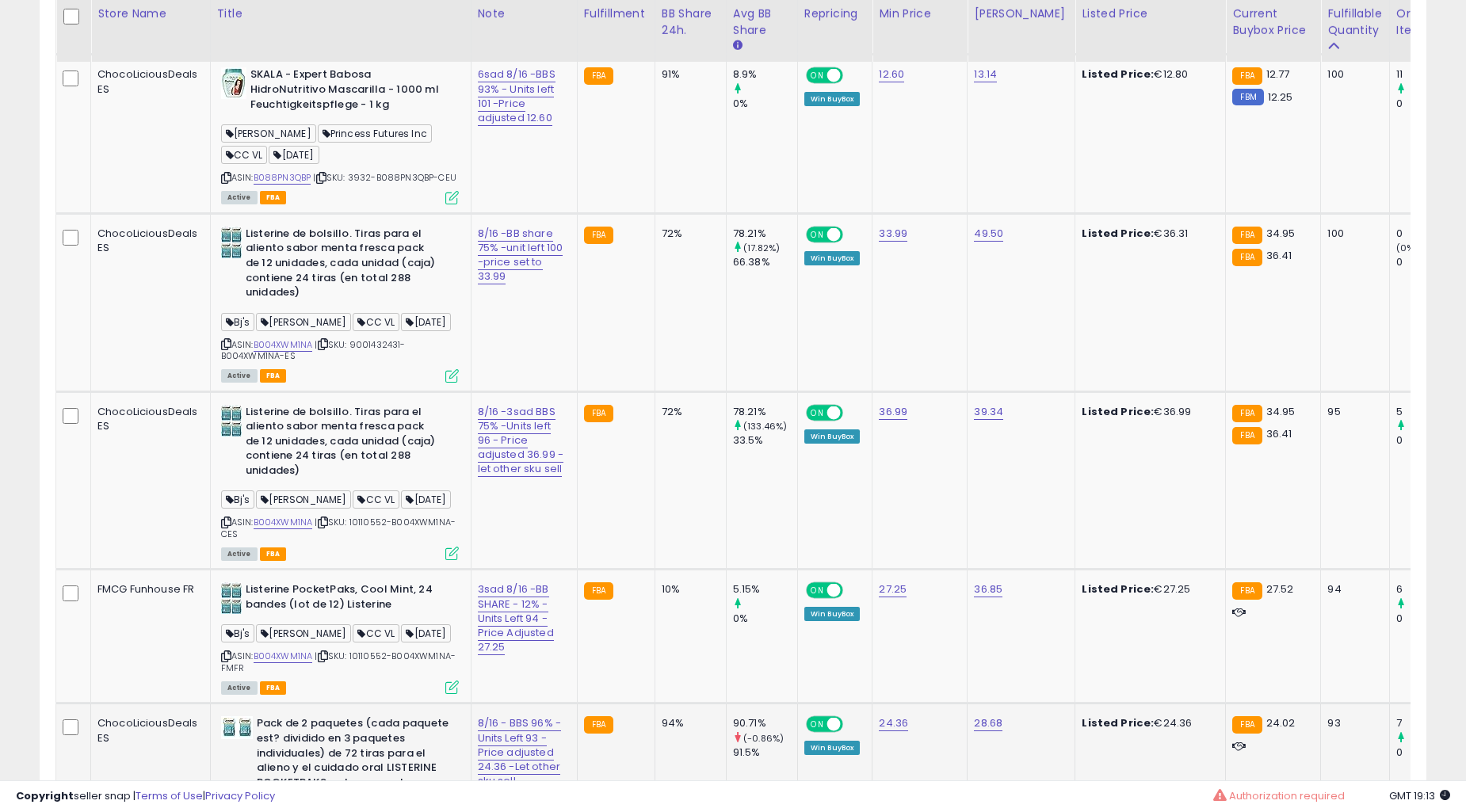
click at [662, 419] on div "72%" at bounding box center [687, 412] width 52 height 14
click at [734, 391] on td "78.21% (17.82%) 66.38%" at bounding box center [762, 302] width 72 height 178
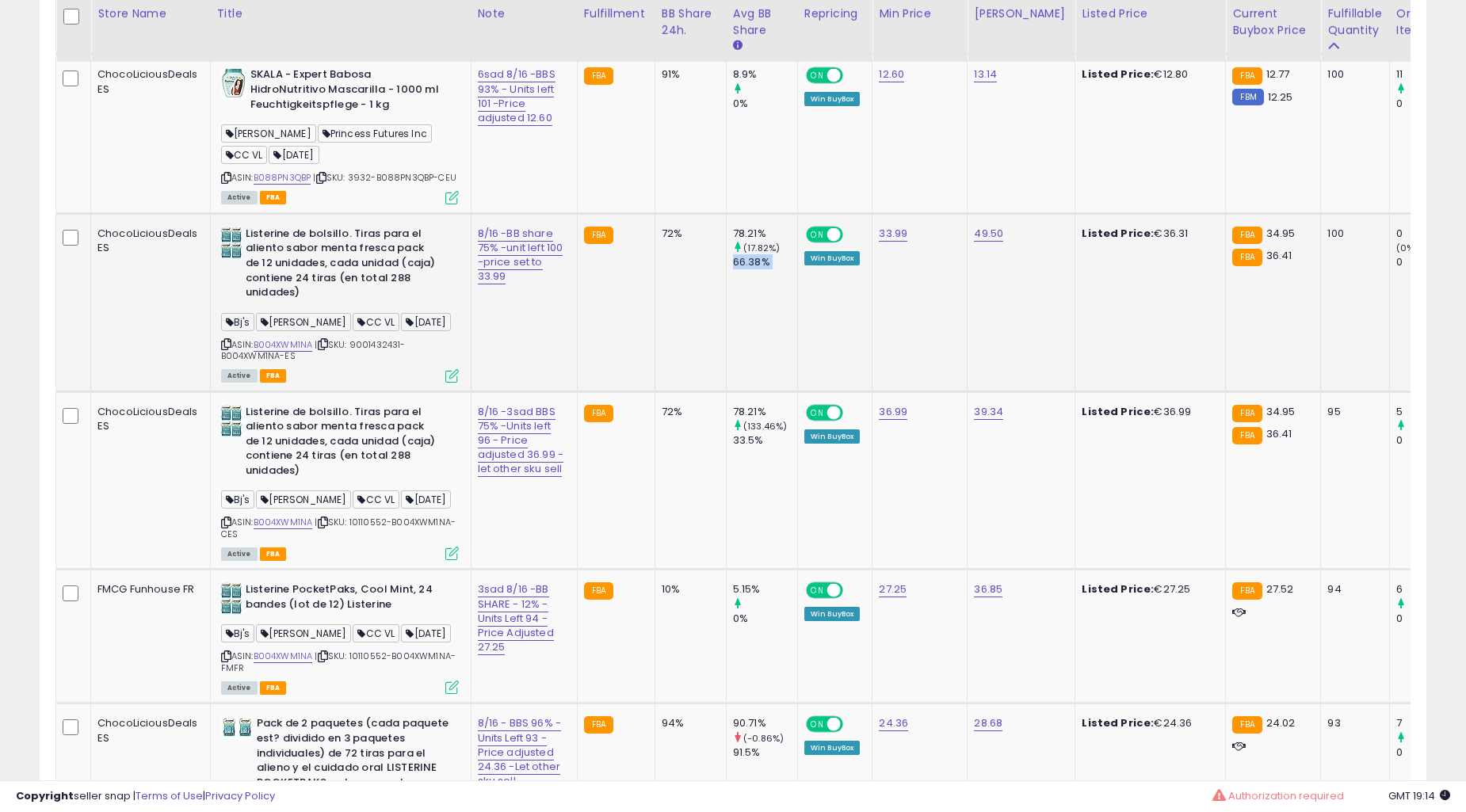
click at [734, 391] on td "78.21% (17.82%) 66.38%" at bounding box center [762, 302] width 72 height 178
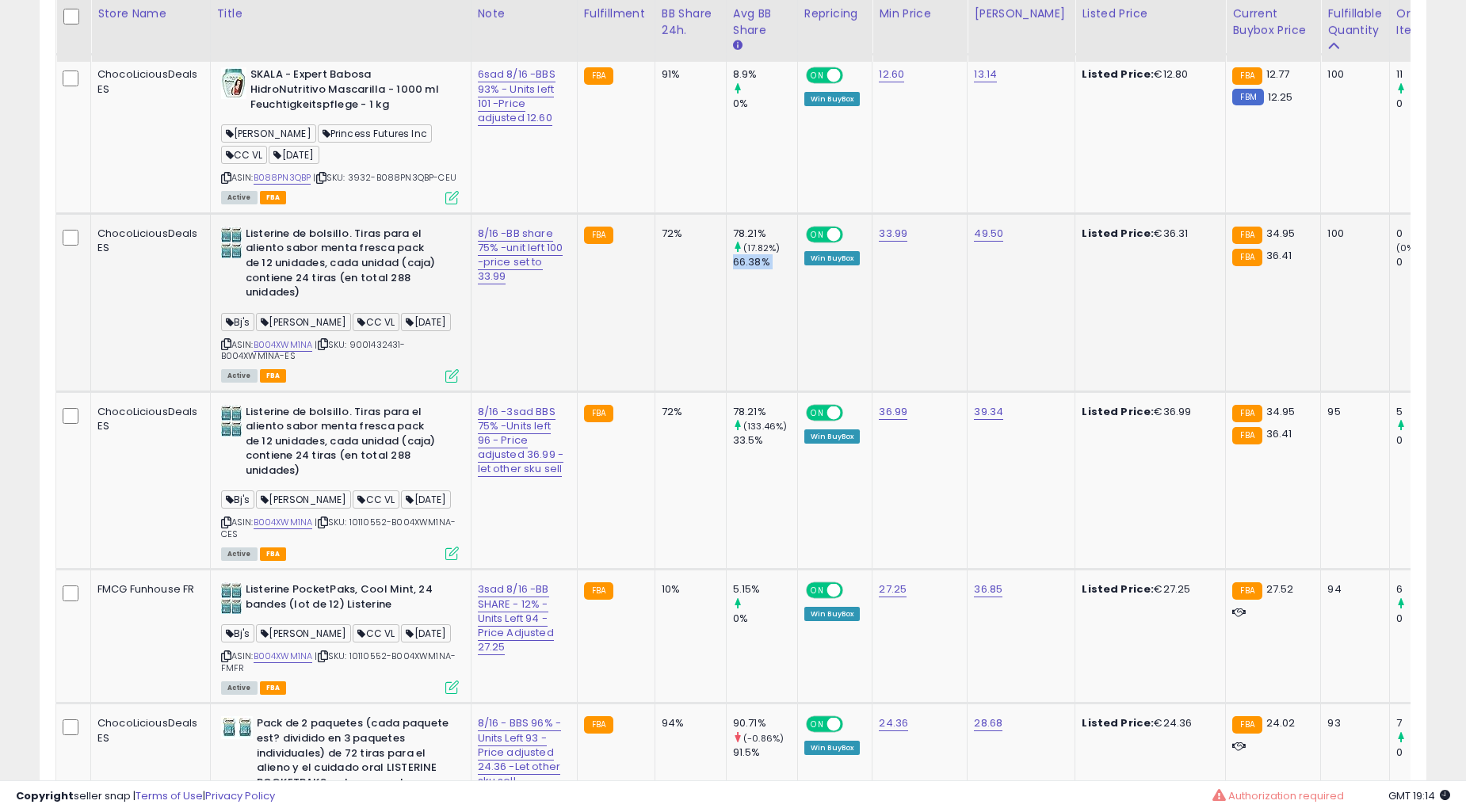
click at [734, 391] on td "78.21% (17.82%) 66.38%" at bounding box center [762, 302] width 72 height 178
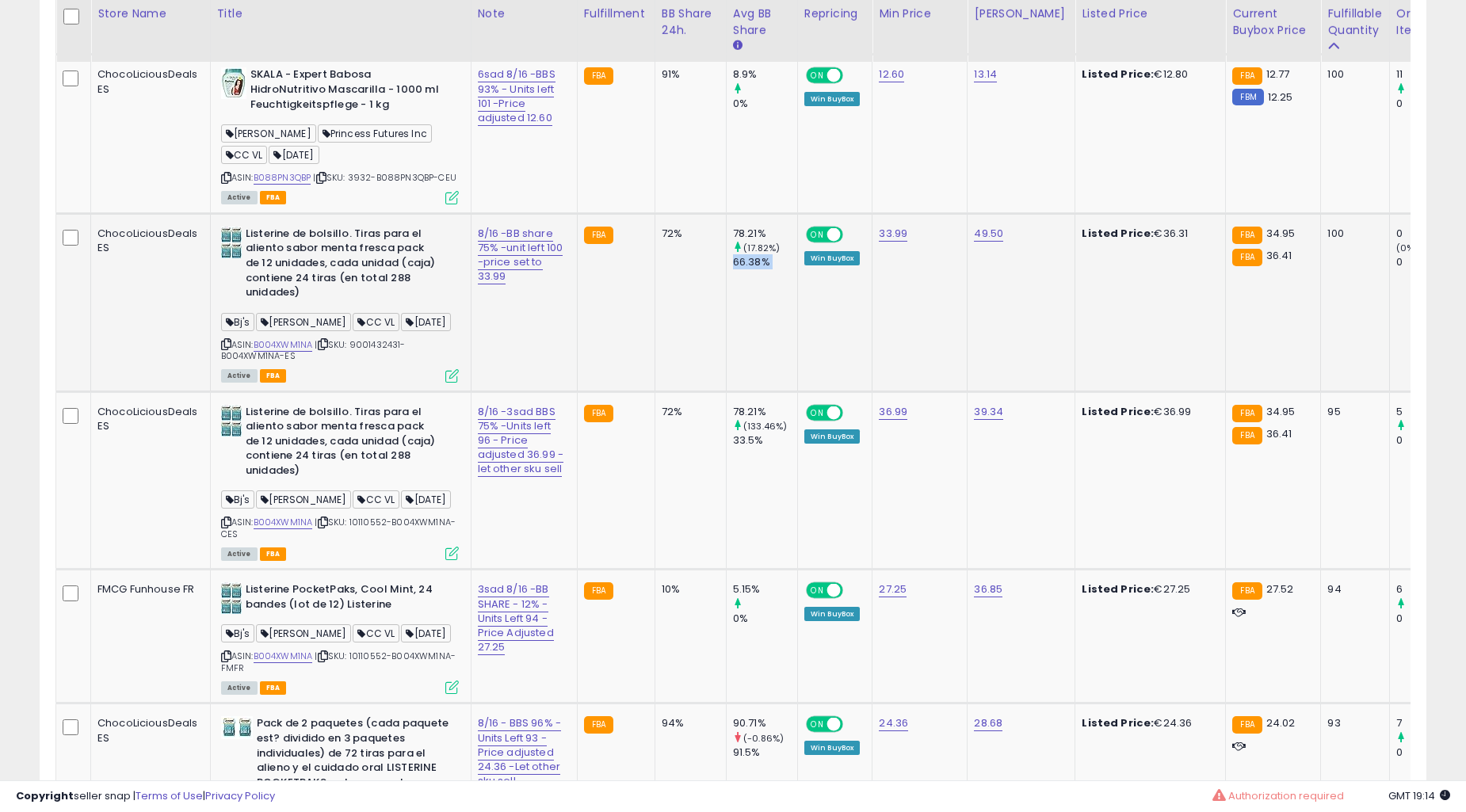
click at [734, 391] on td "78.21% (17.82%) 66.38%" at bounding box center [762, 302] width 72 height 178
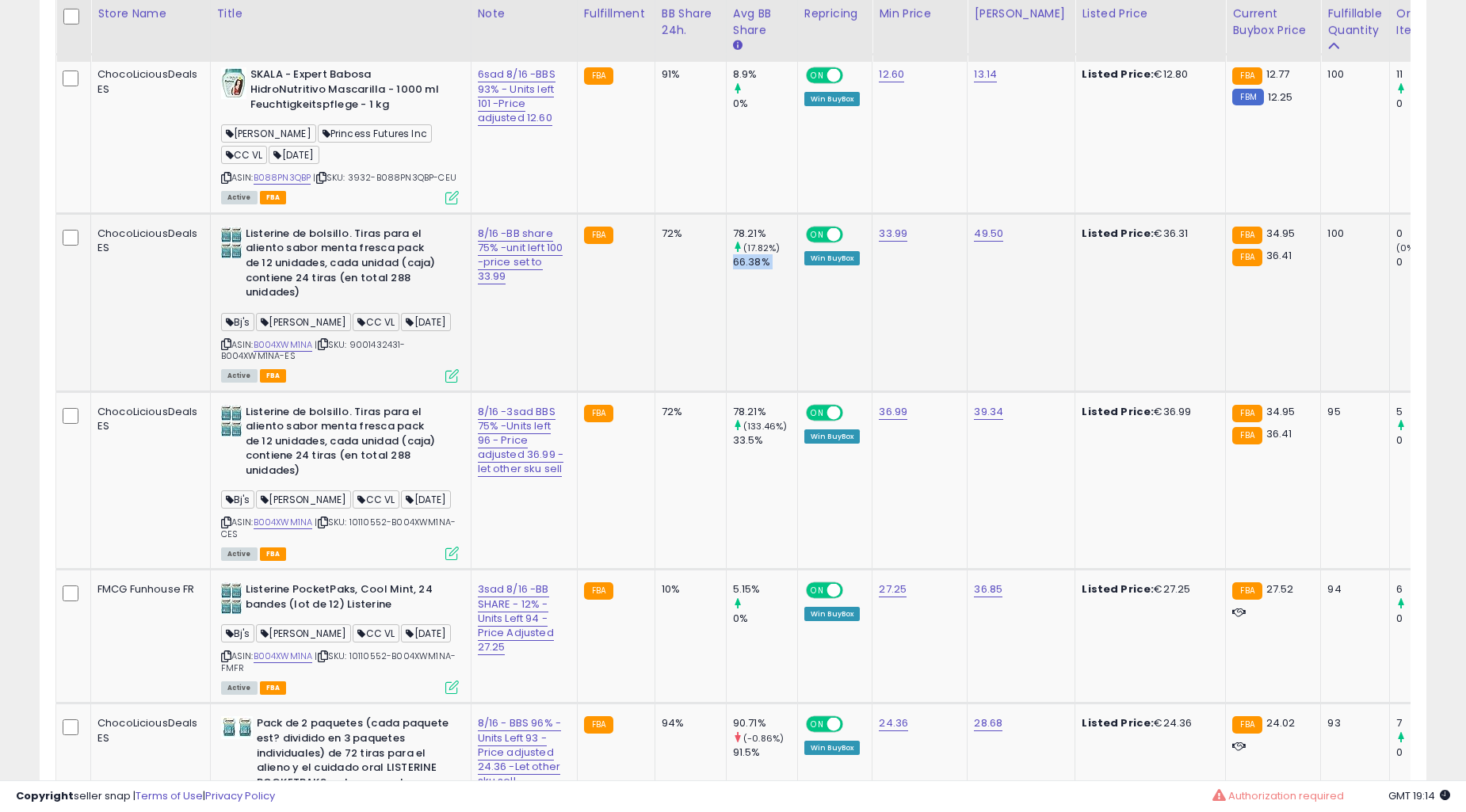
click at [734, 391] on td "78.21% (17.82%) 66.38%" at bounding box center [762, 302] width 72 height 178
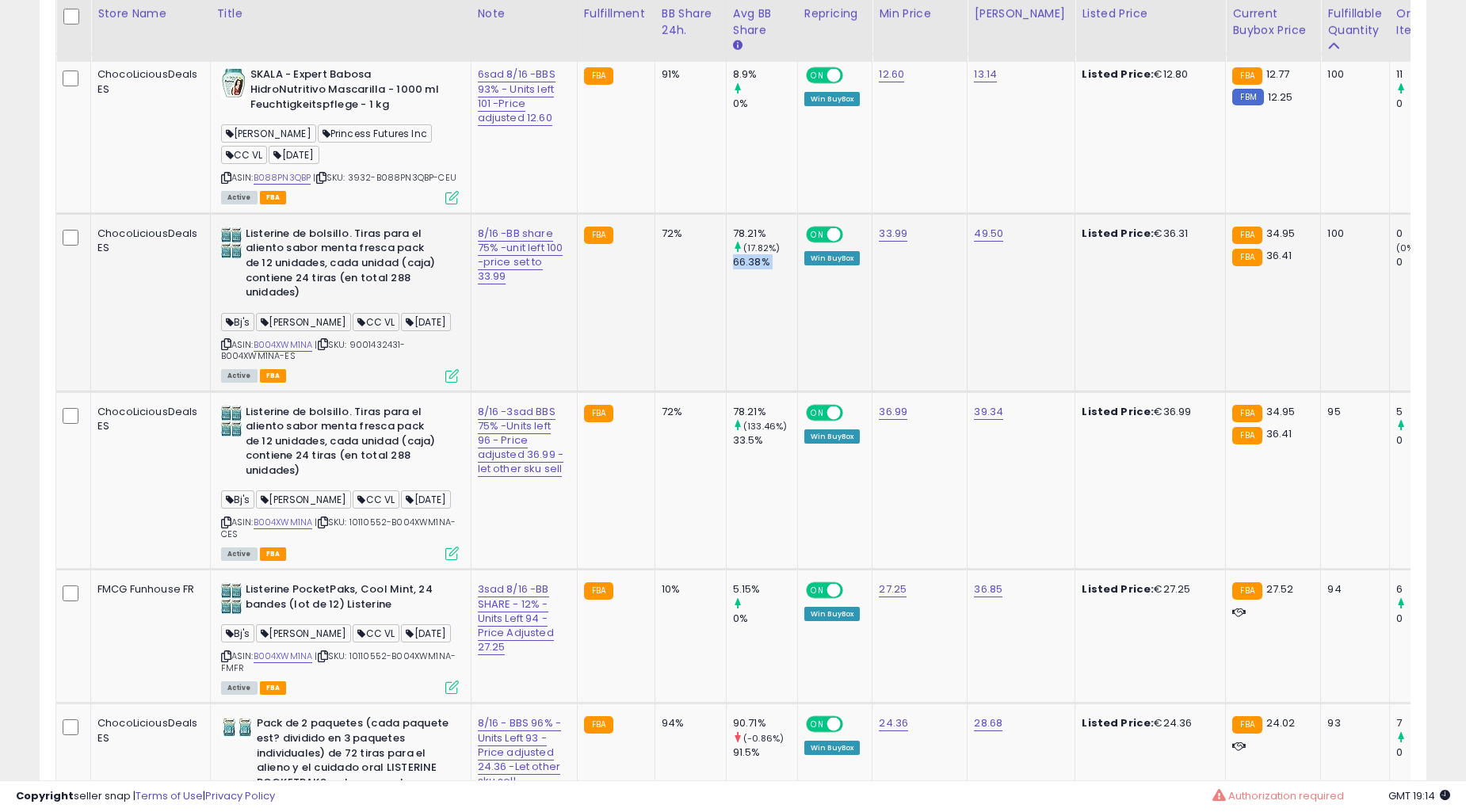
click at [734, 391] on td "78.21% (17.82%) 66.38%" at bounding box center [762, 302] width 72 height 178
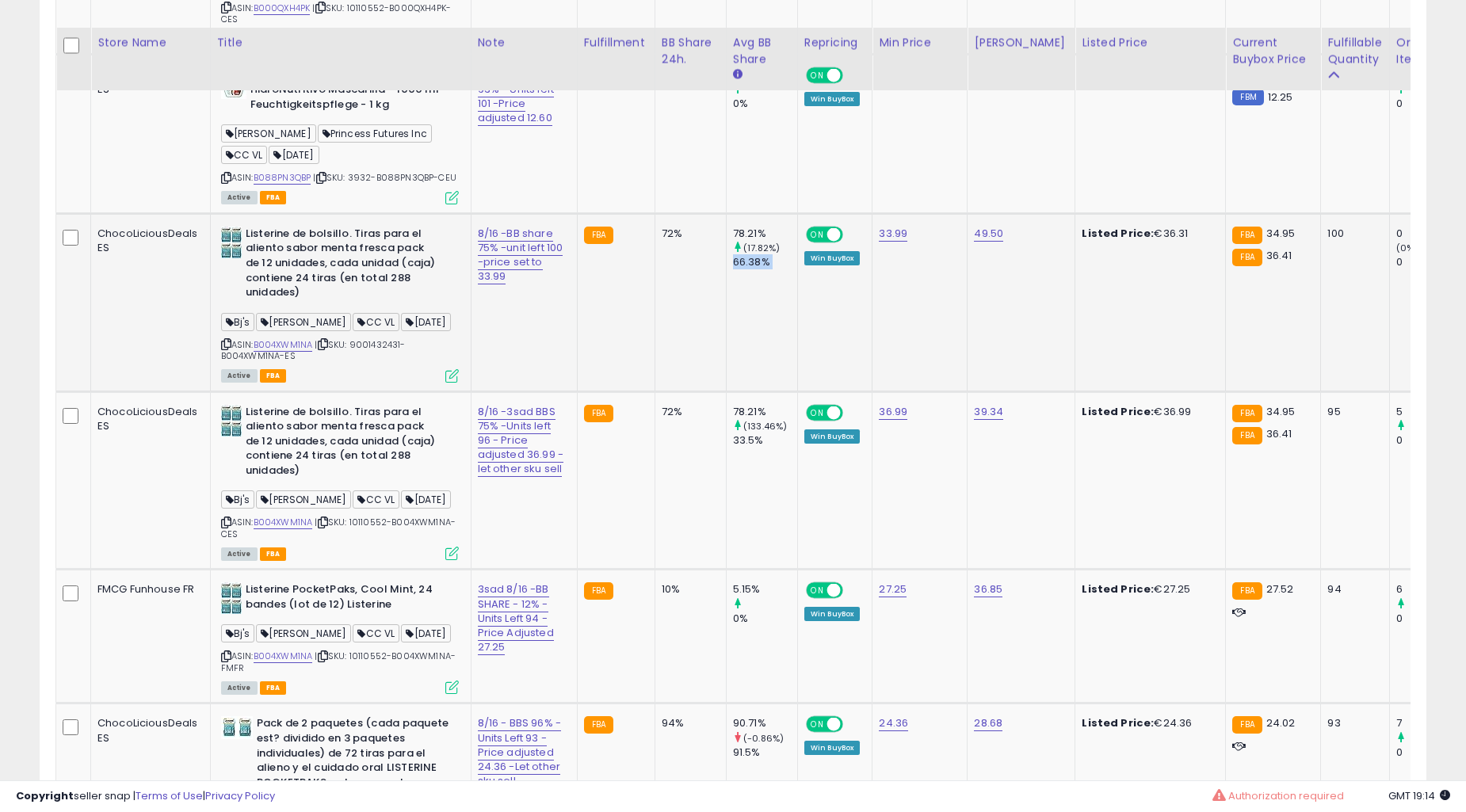
click at [655, 421] on td "72%" at bounding box center [690, 480] width 72 height 178
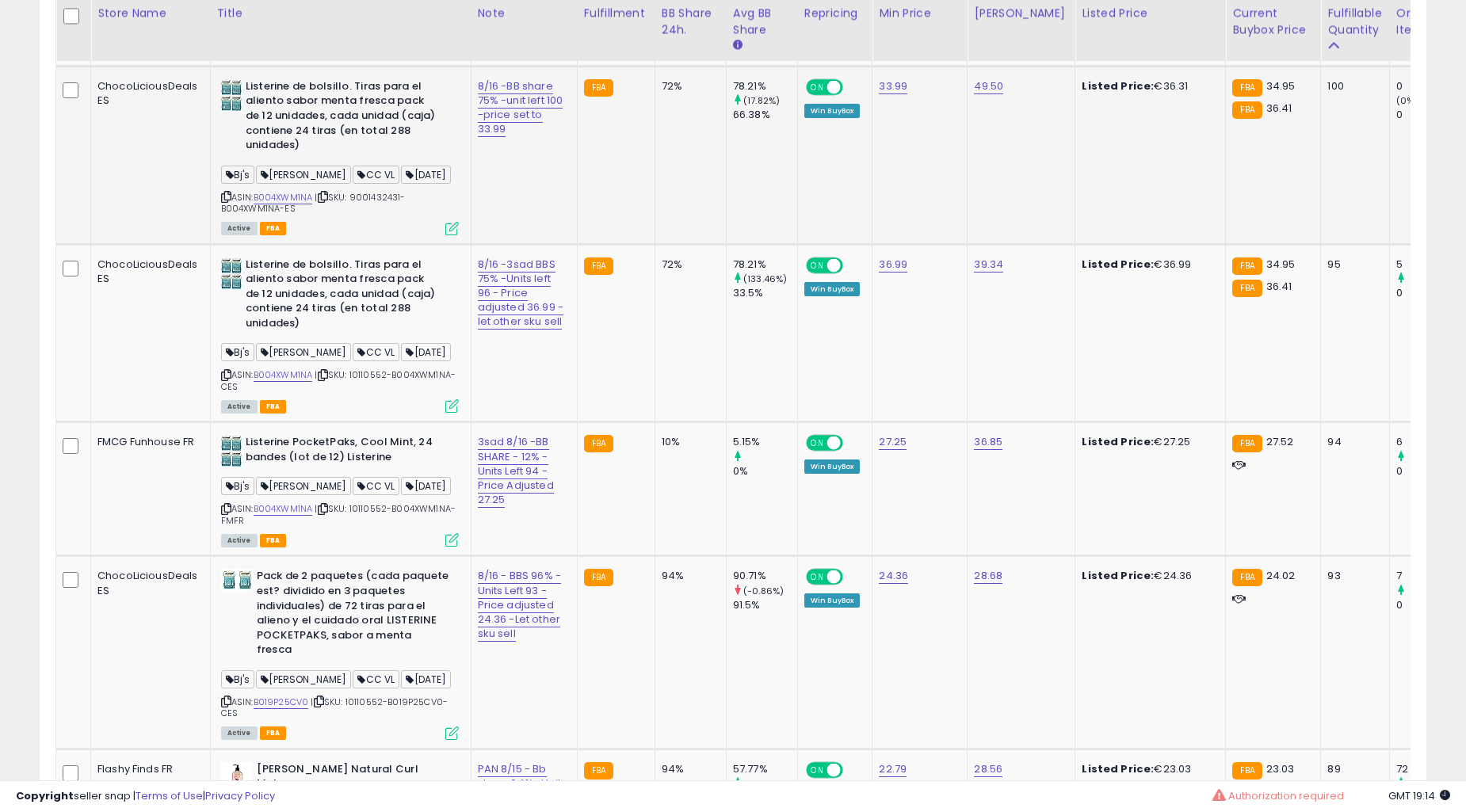
click at [655, 421] on td "72%" at bounding box center [690, 333] width 72 height 178
click at [655, 415] on td "72%" at bounding box center [690, 333] width 72 height 178
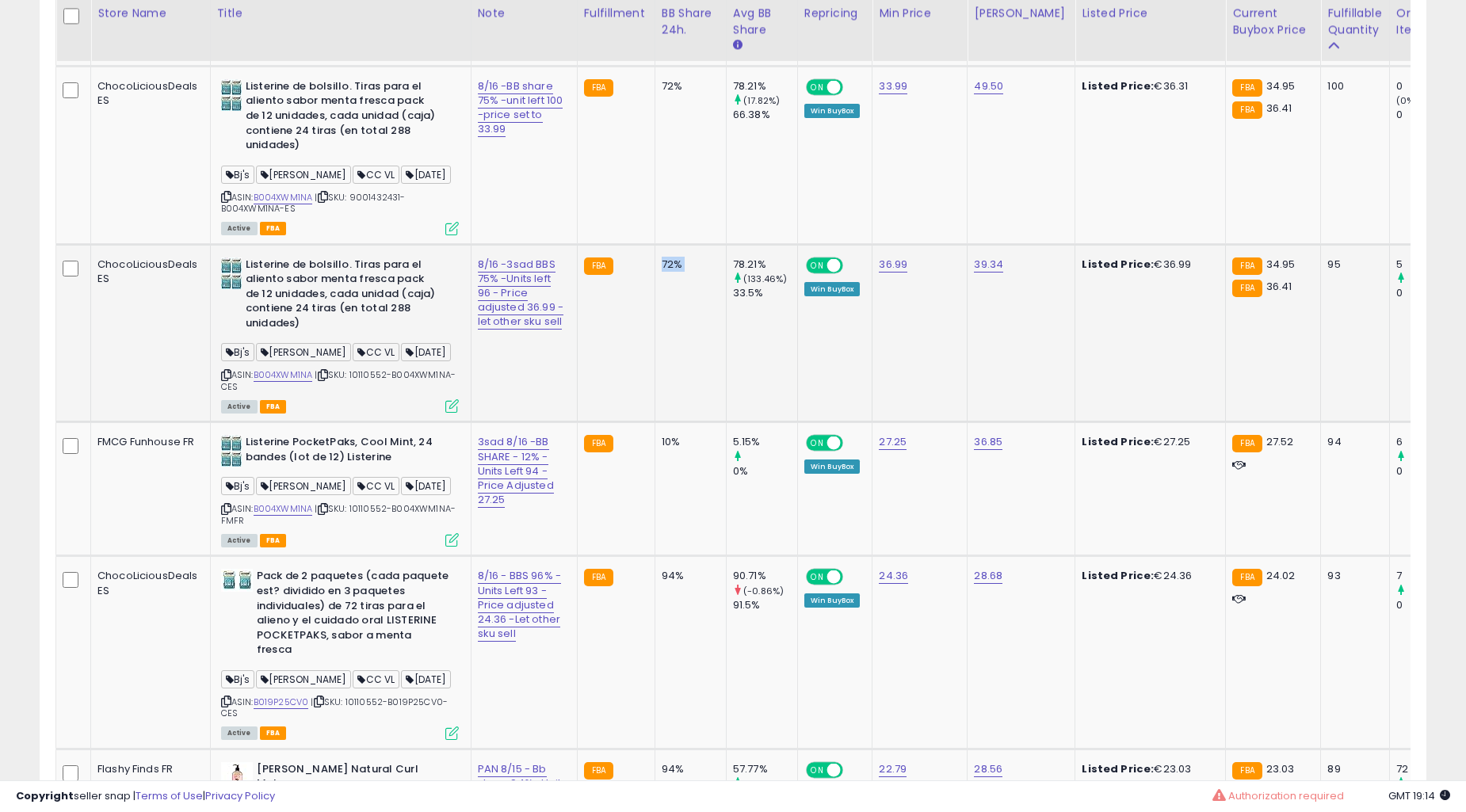
click at [655, 415] on td "72%" at bounding box center [690, 333] width 72 height 178
click at [655, 414] on td "72%" at bounding box center [690, 333] width 72 height 178
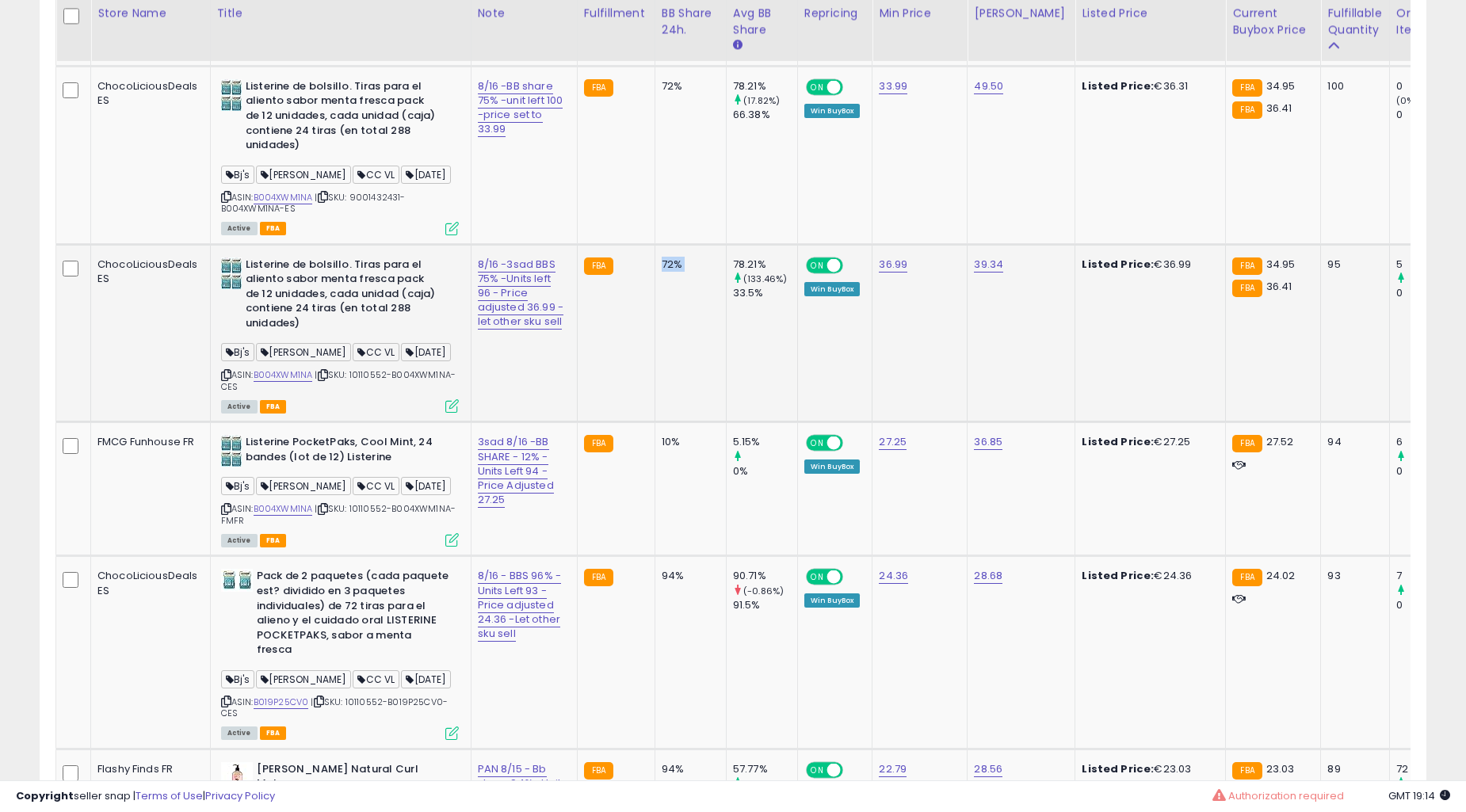
click at [655, 414] on td "72%" at bounding box center [690, 333] width 72 height 178
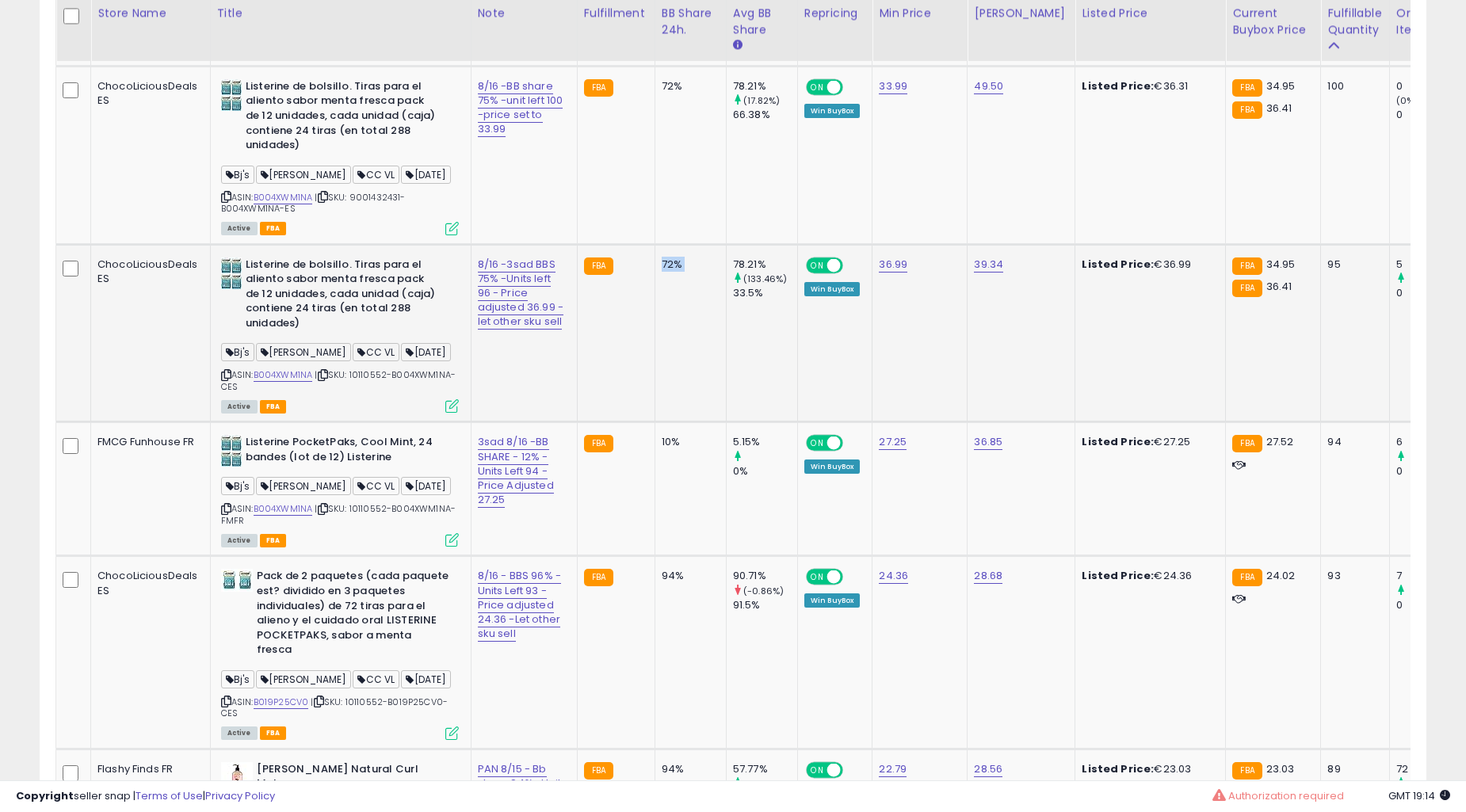
click at [655, 414] on td "72%" at bounding box center [690, 333] width 72 height 178
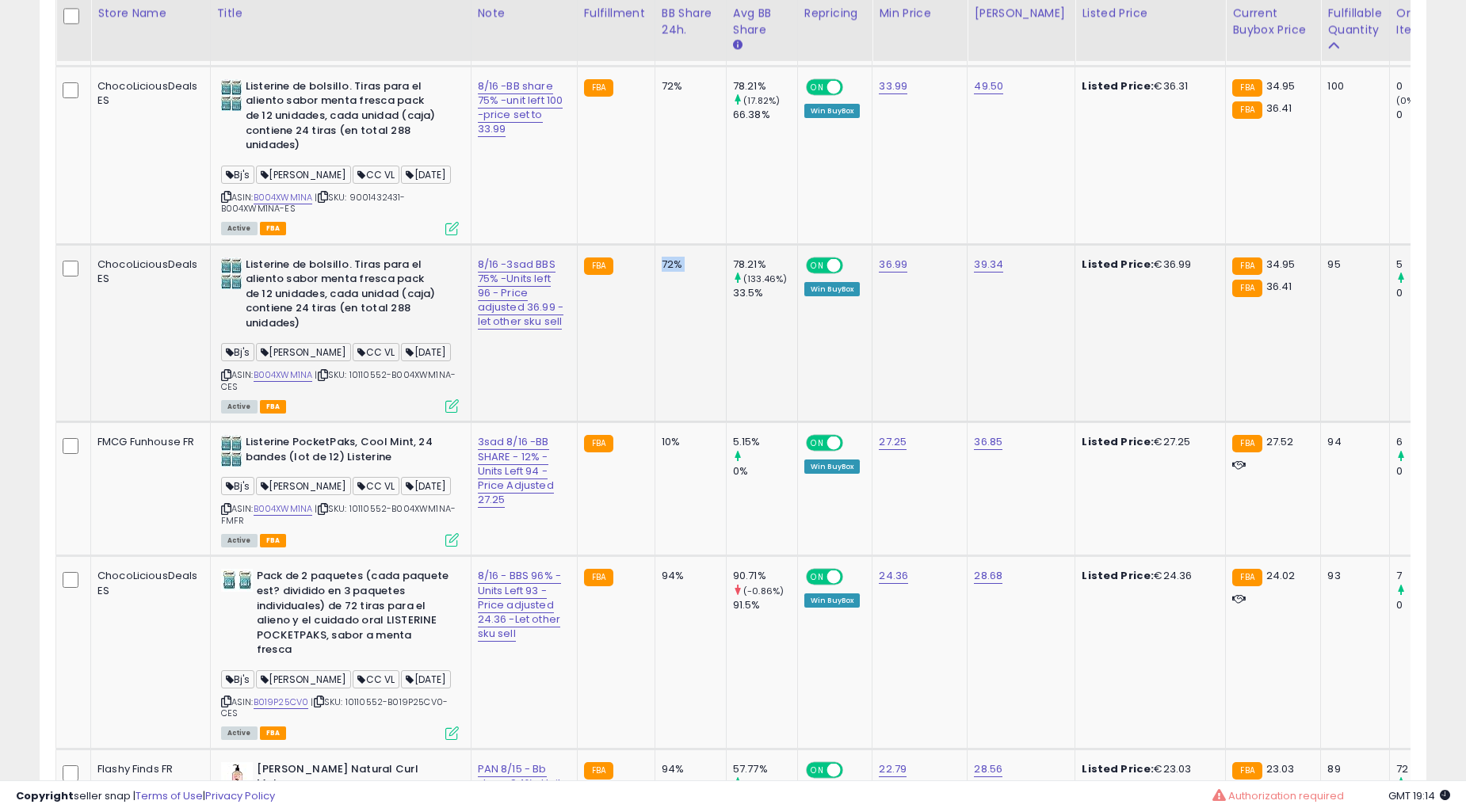
click at [655, 414] on td "72%" at bounding box center [690, 333] width 72 height 178
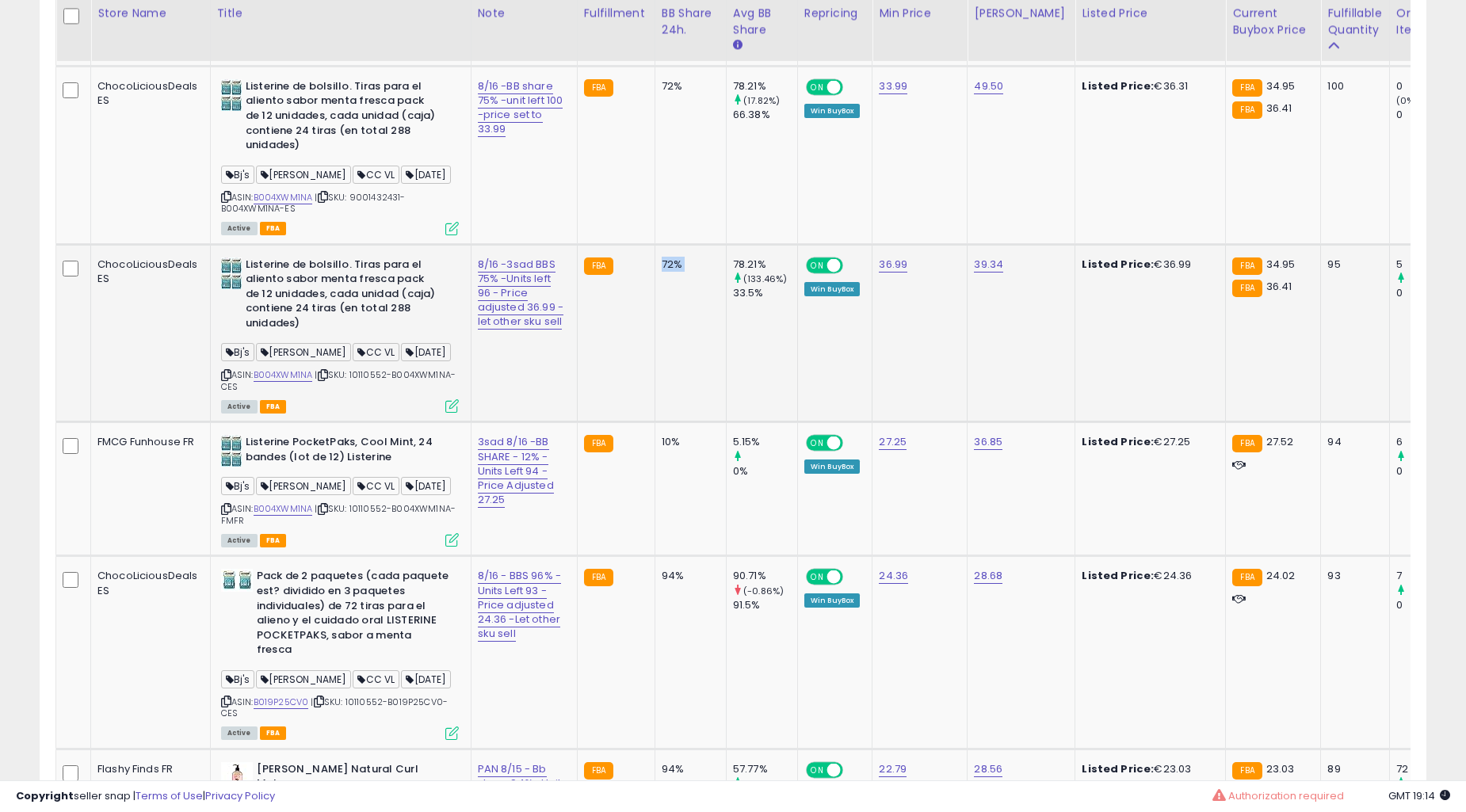
click at [655, 414] on td "72%" at bounding box center [690, 333] width 72 height 178
click at [655, 422] on td "72%" at bounding box center [690, 333] width 72 height 178
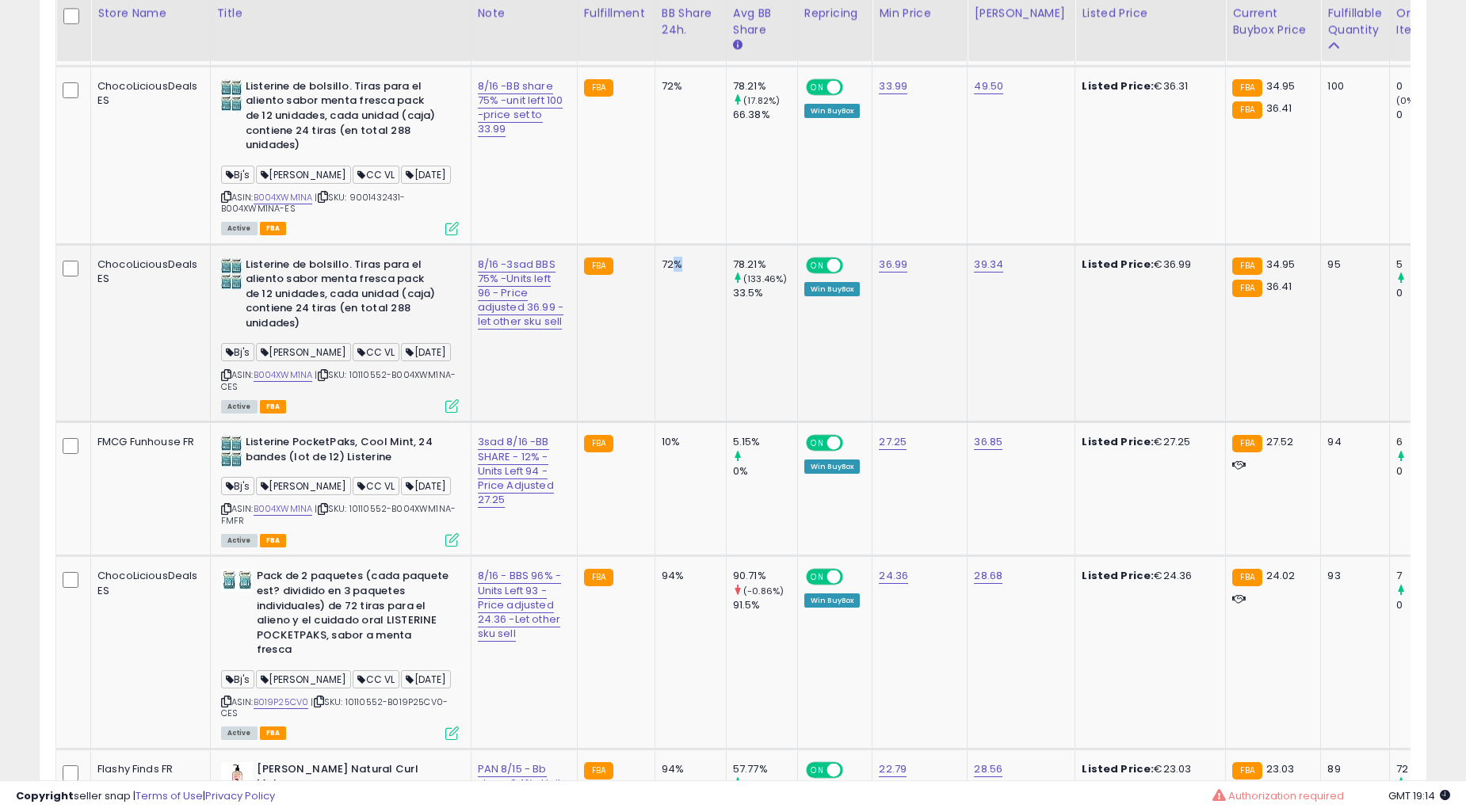
click at [655, 422] on td "72%" at bounding box center [690, 333] width 72 height 178
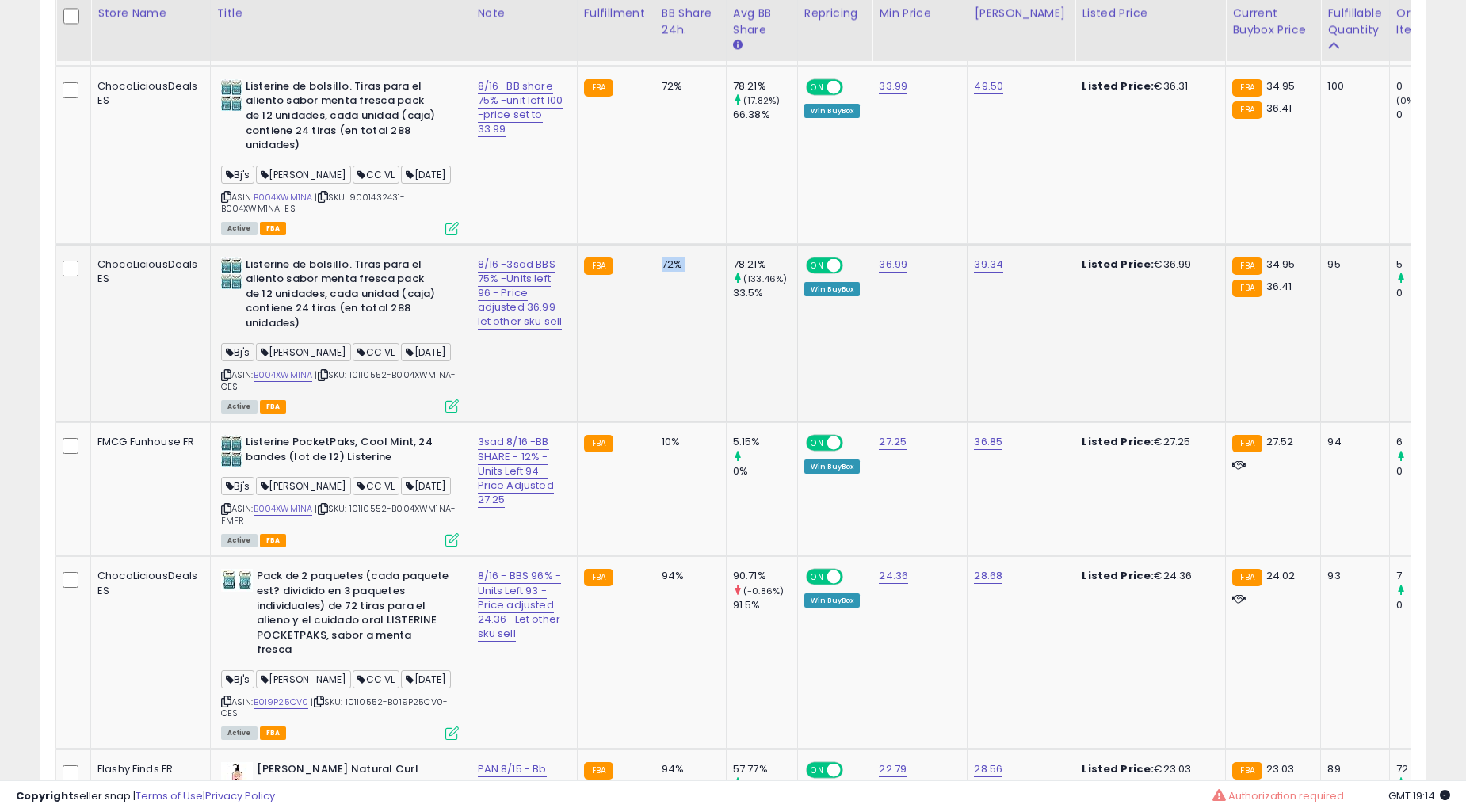
scroll to position [5342, 0]
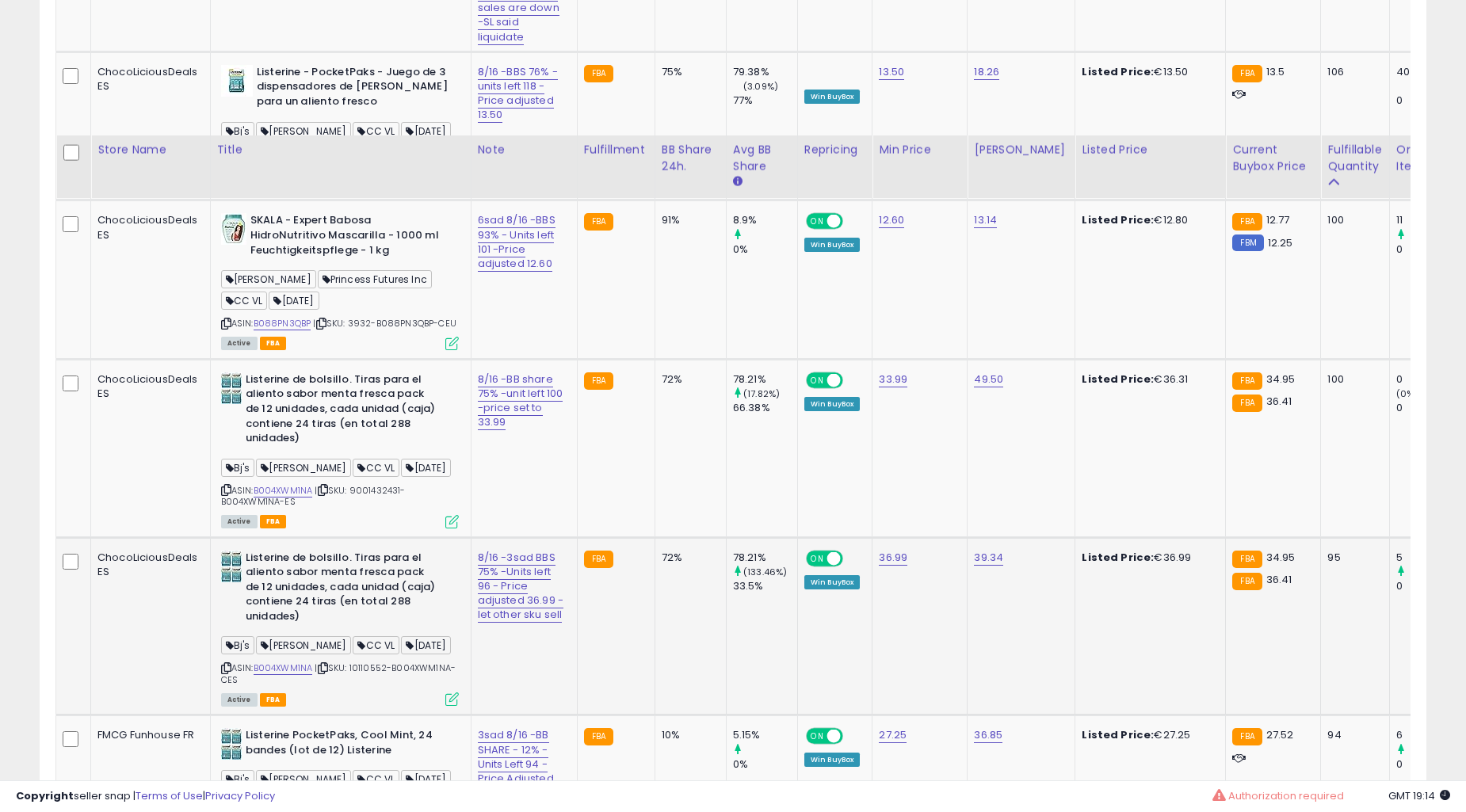
click at [655, 359] on td "91%" at bounding box center [690, 279] width 72 height 159
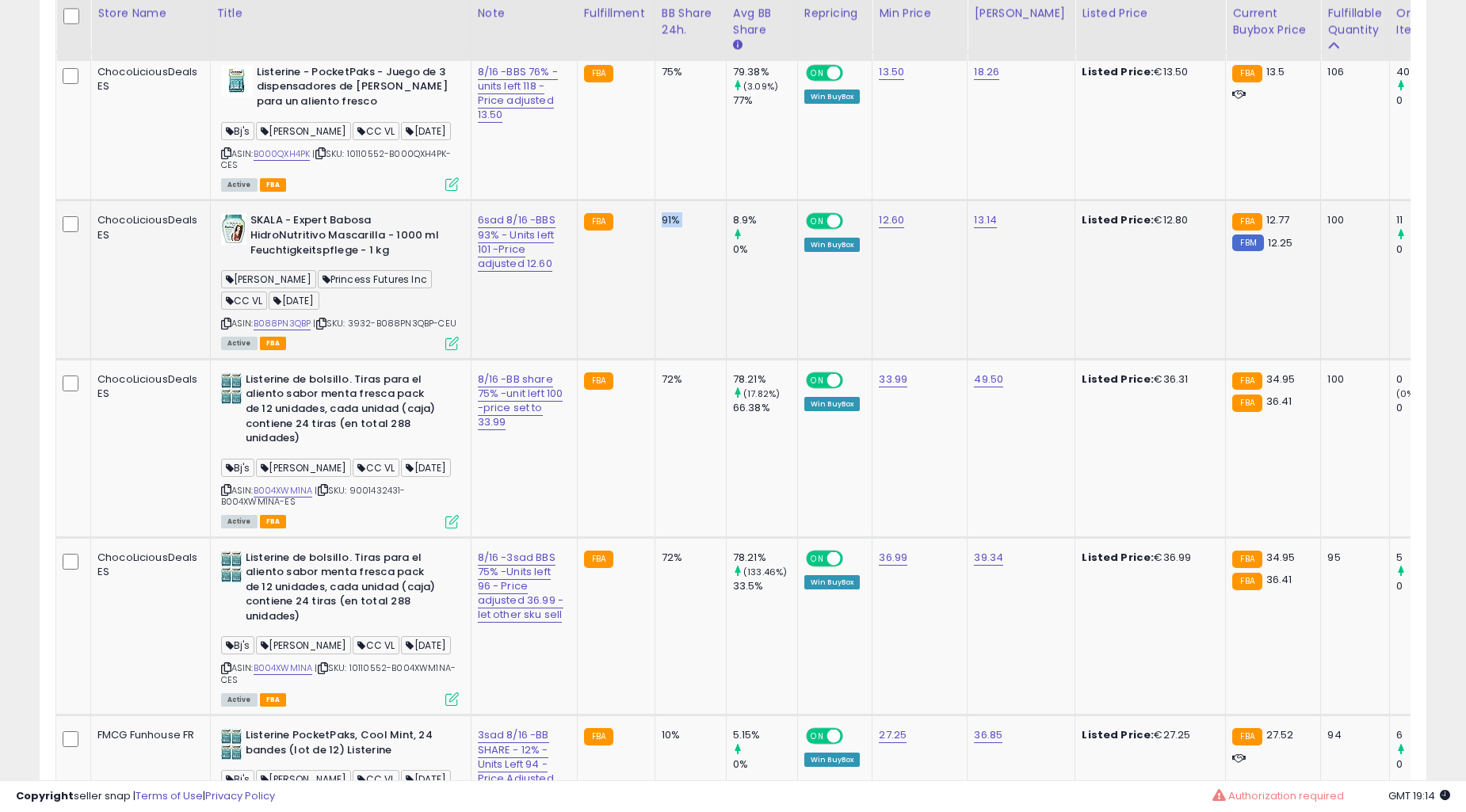
click at [655, 359] on td "91%" at bounding box center [690, 279] width 72 height 159
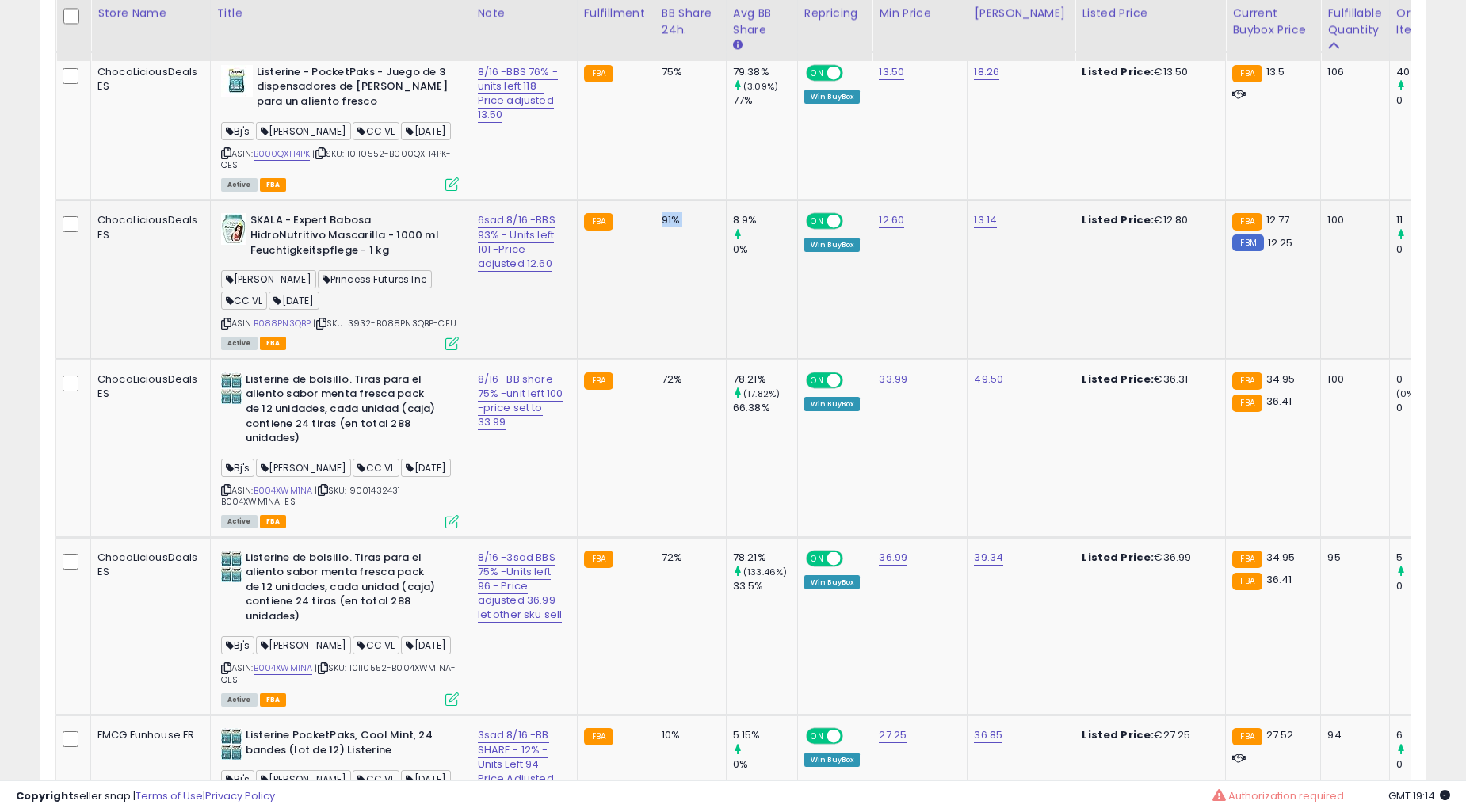
scroll to position [5048, 0]
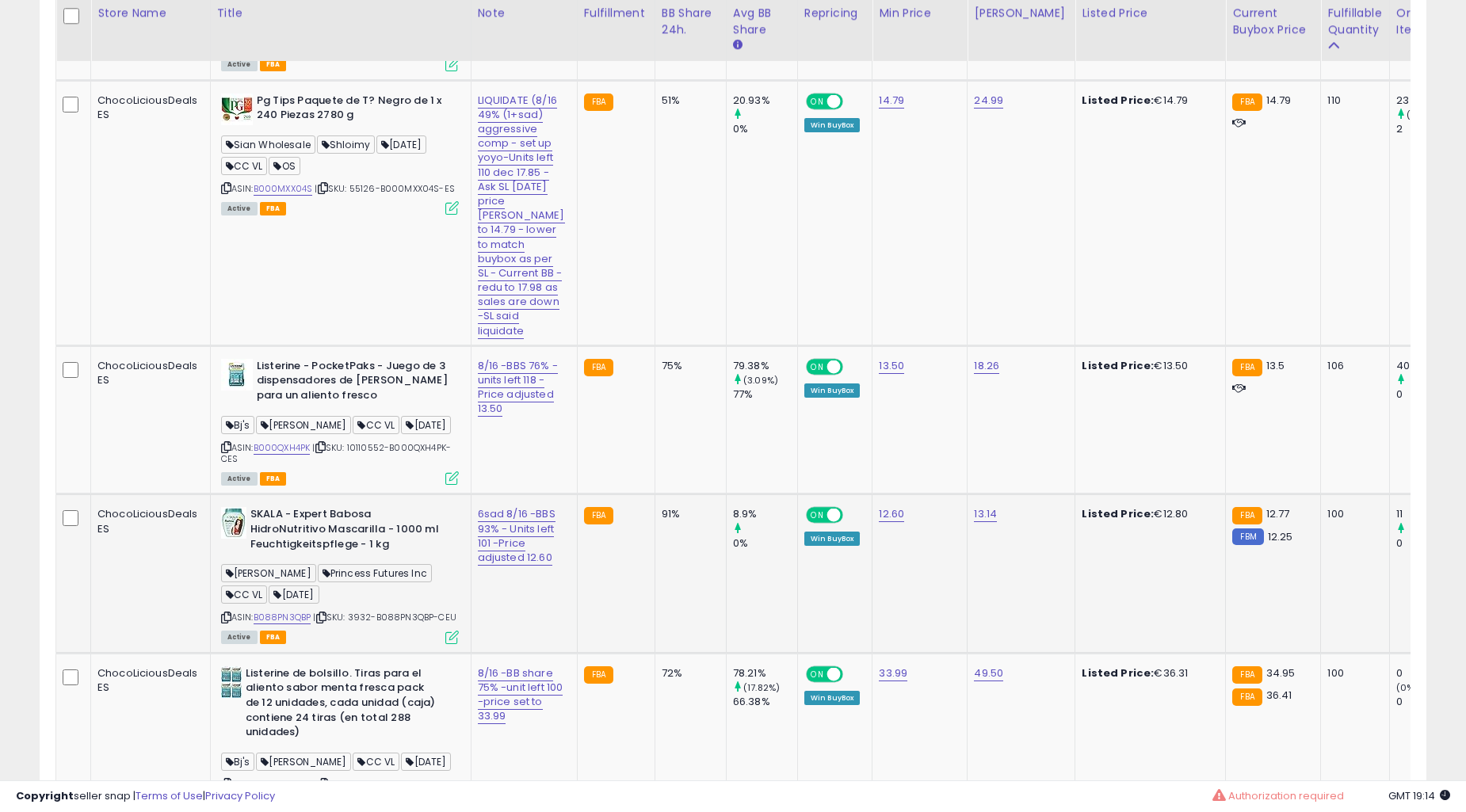
click at [660, 345] on td "51%" at bounding box center [690, 213] width 72 height 266
click at [661, 345] on td "51%" at bounding box center [690, 213] width 72 height 266
click at [674, 345] on td "51%" at bounding box center [690, 213] width 72 height 266
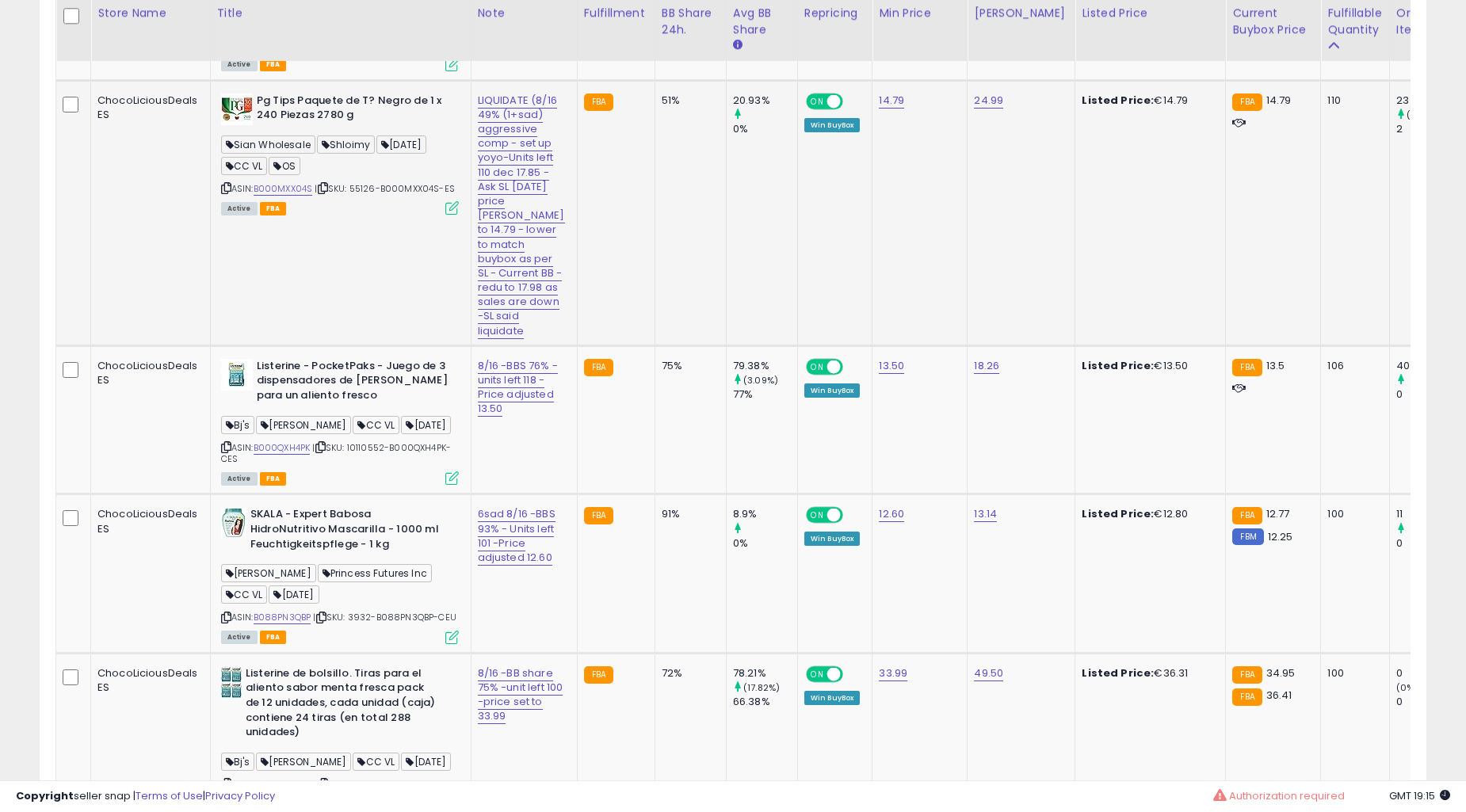
click at [674, 345] on td "51%" at bounding box center [690, 213] width 72 height 266
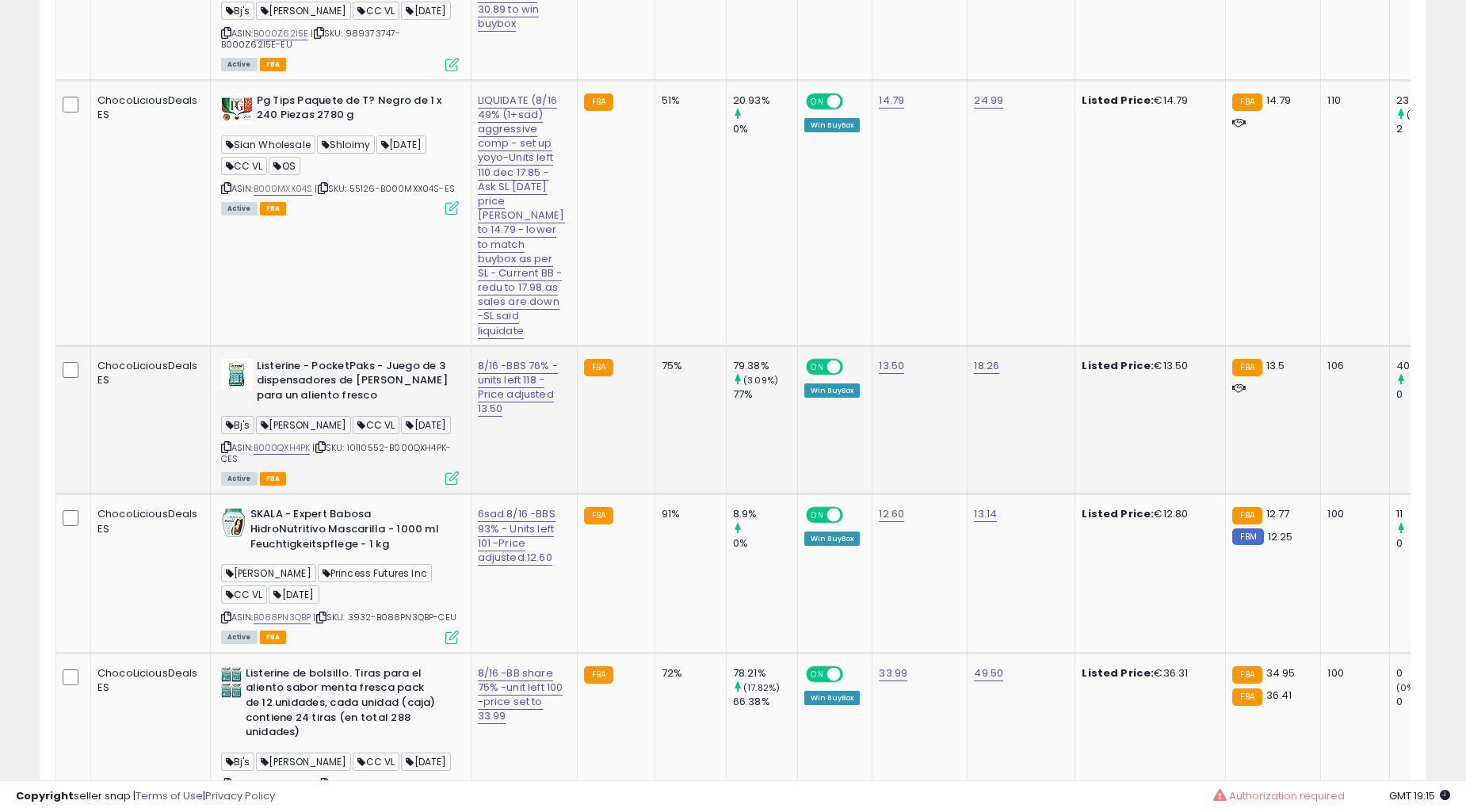
click at [663, 80] on td "77%" at bounding box center [690, 12] width 72 height 134
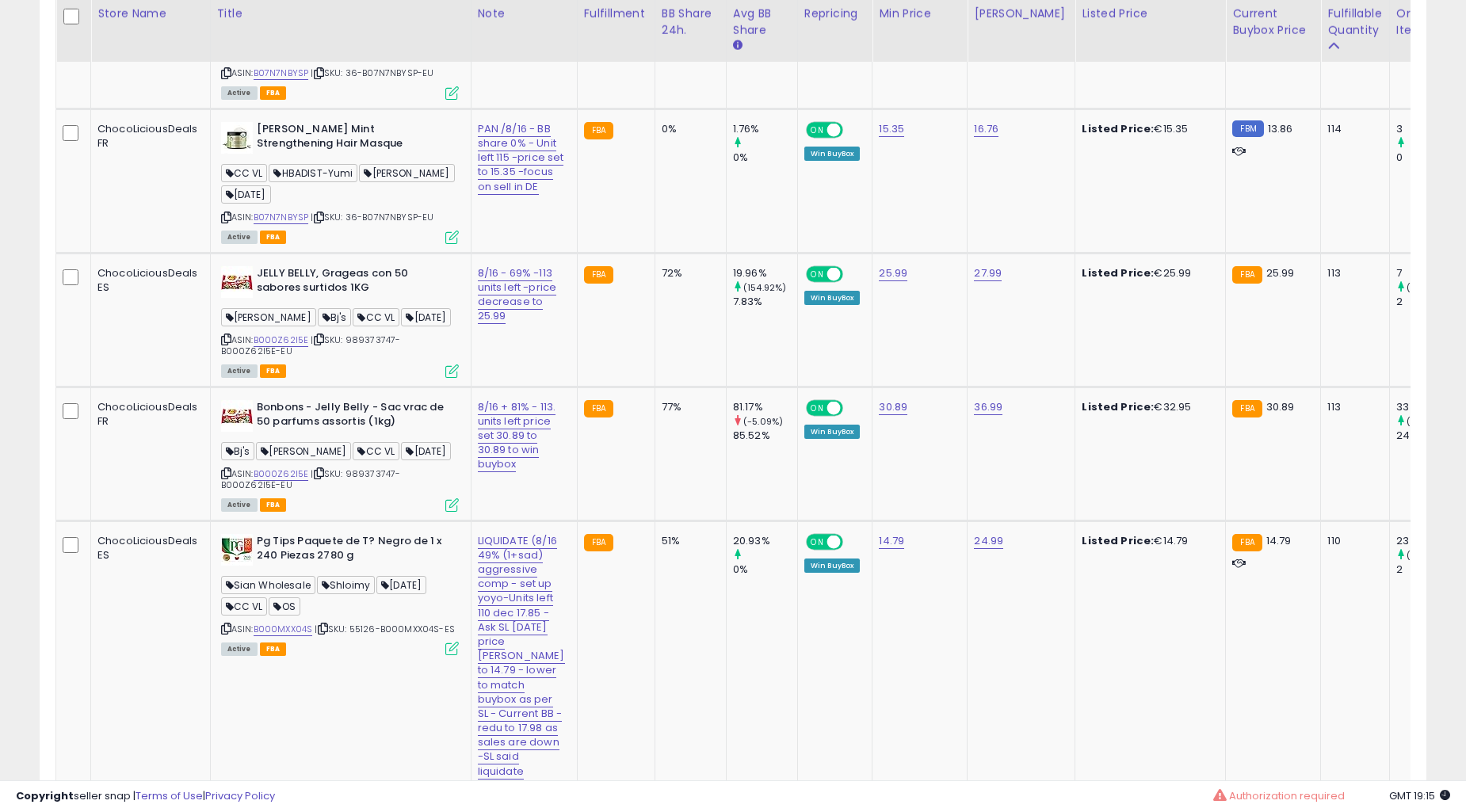
click at [663, 461] on td "77%" at bounding box center [690, 453] width 72 height 134
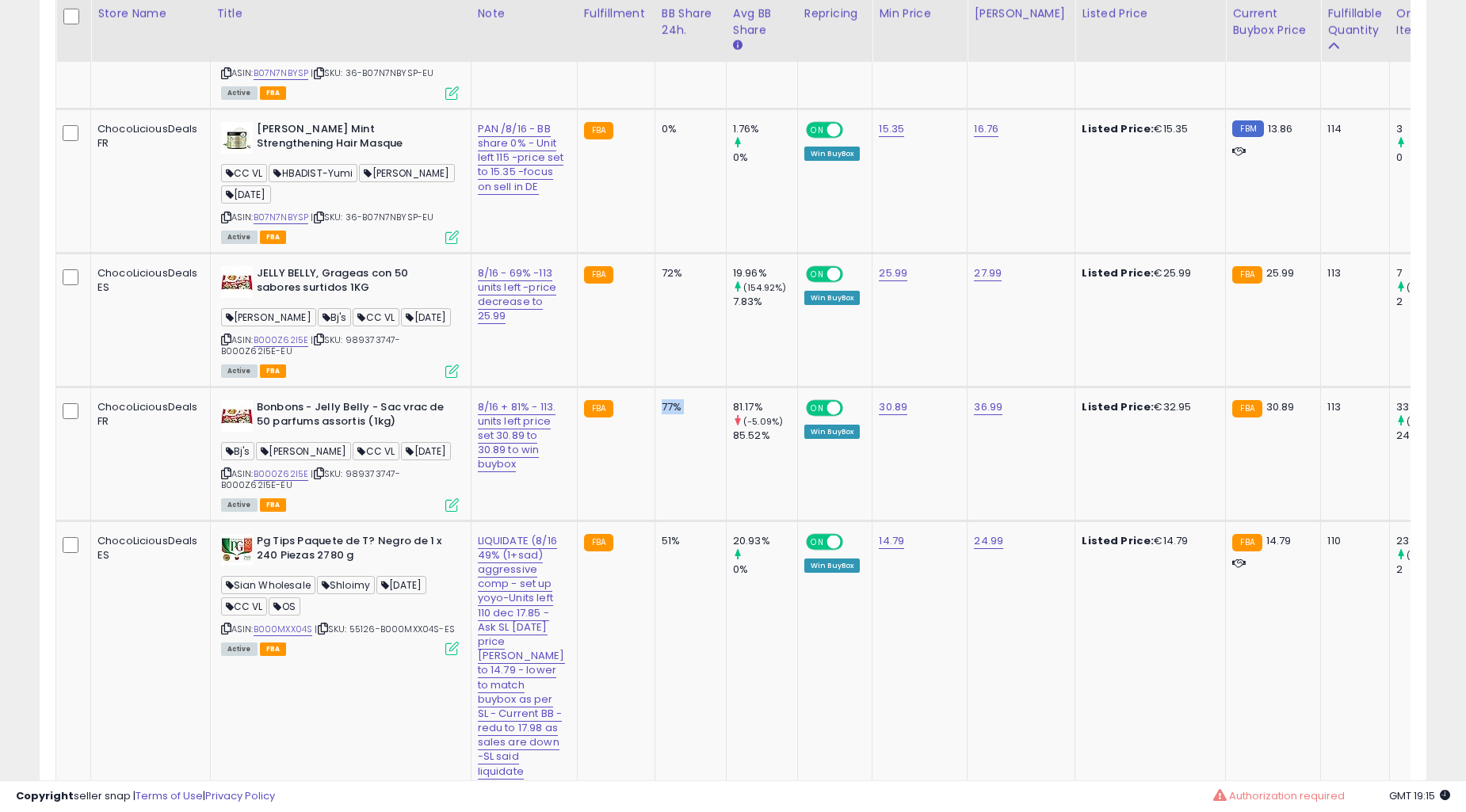
click at [663, 461] on td "77%" at bounding box center [690, 453] width 72 height 134
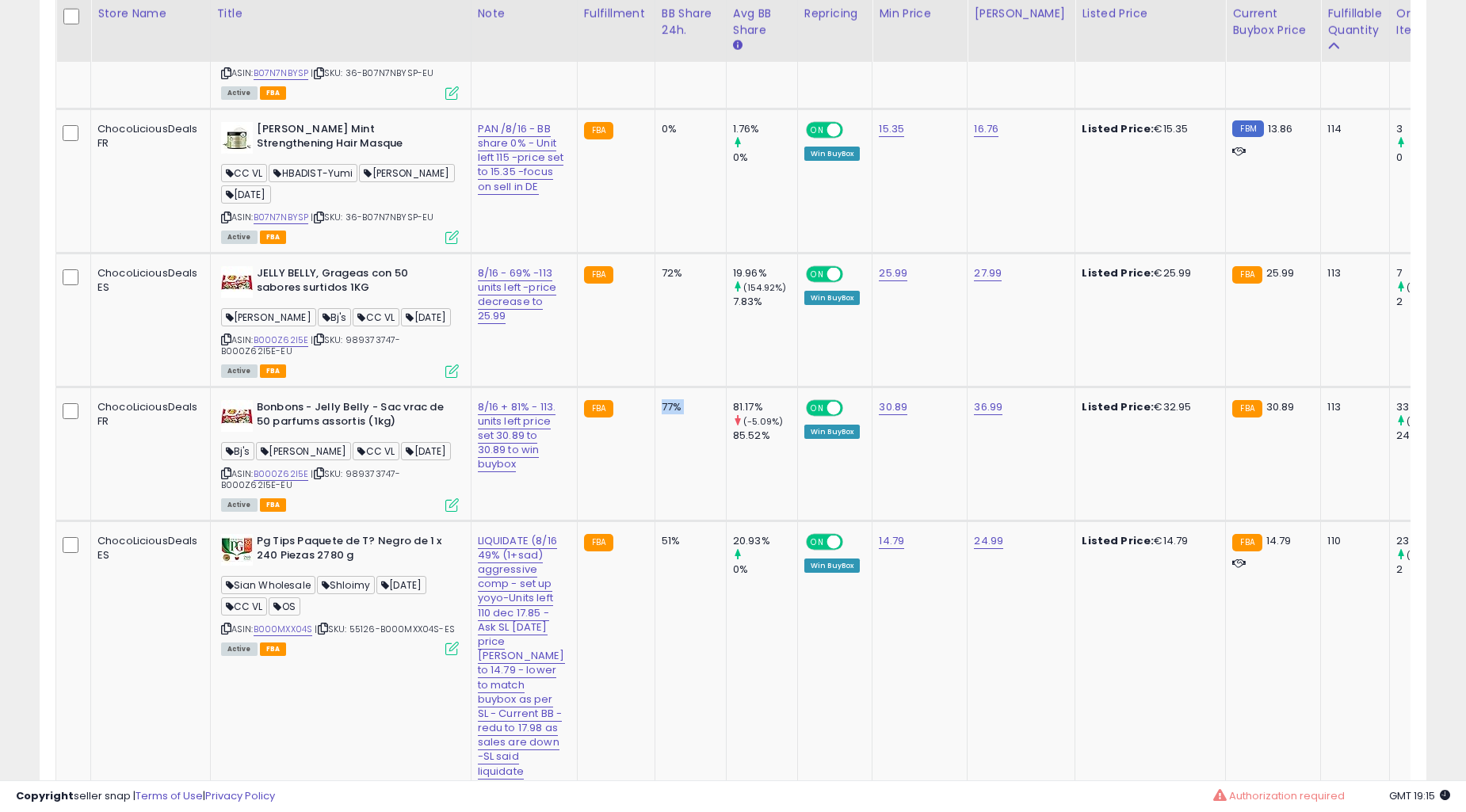
click at [663, 461] on td "77%" at bounding box center [690, 453] width 72 height 134
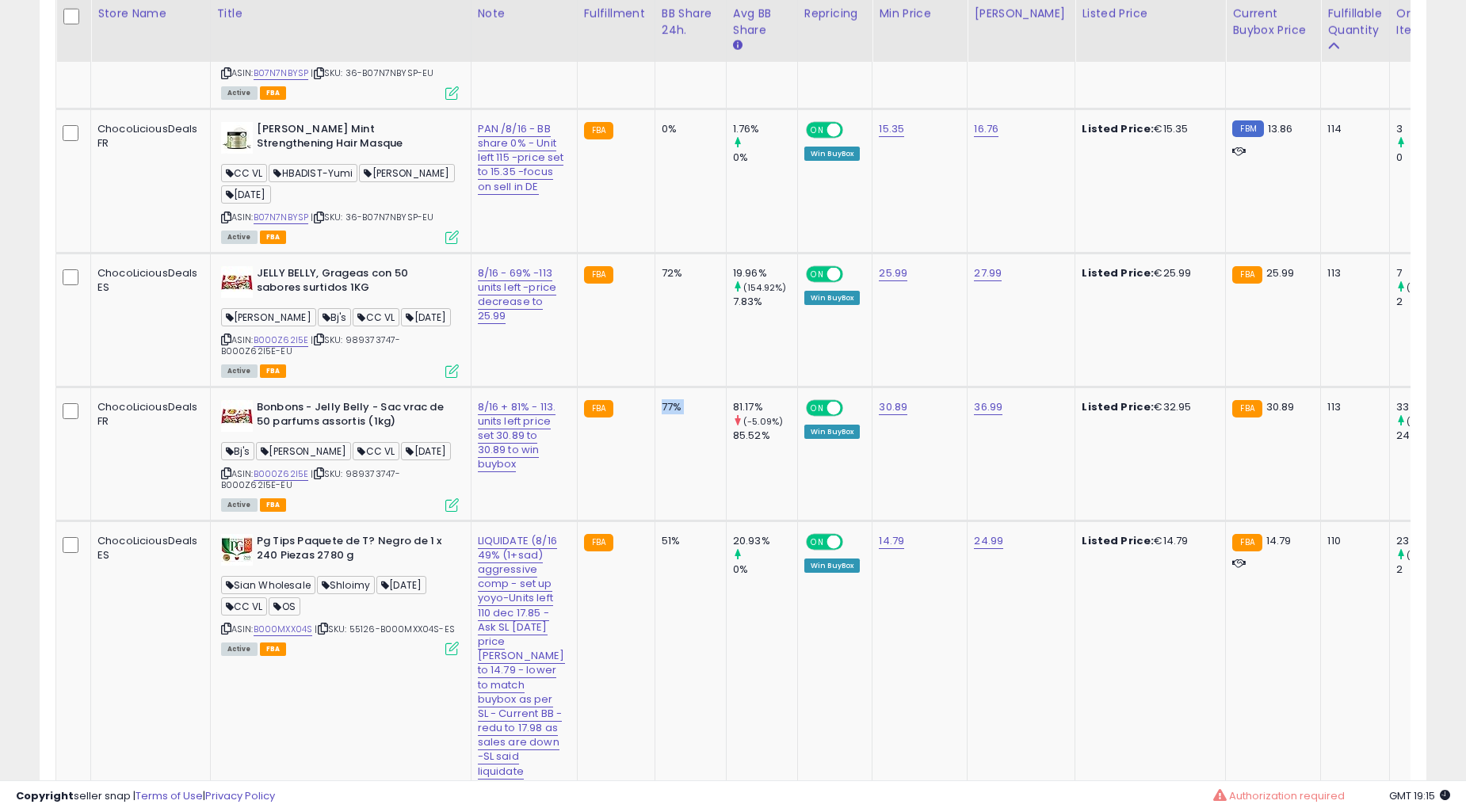
click at [663, 461] on td "77%" at bounding box center [690, 453] width 72 height 134
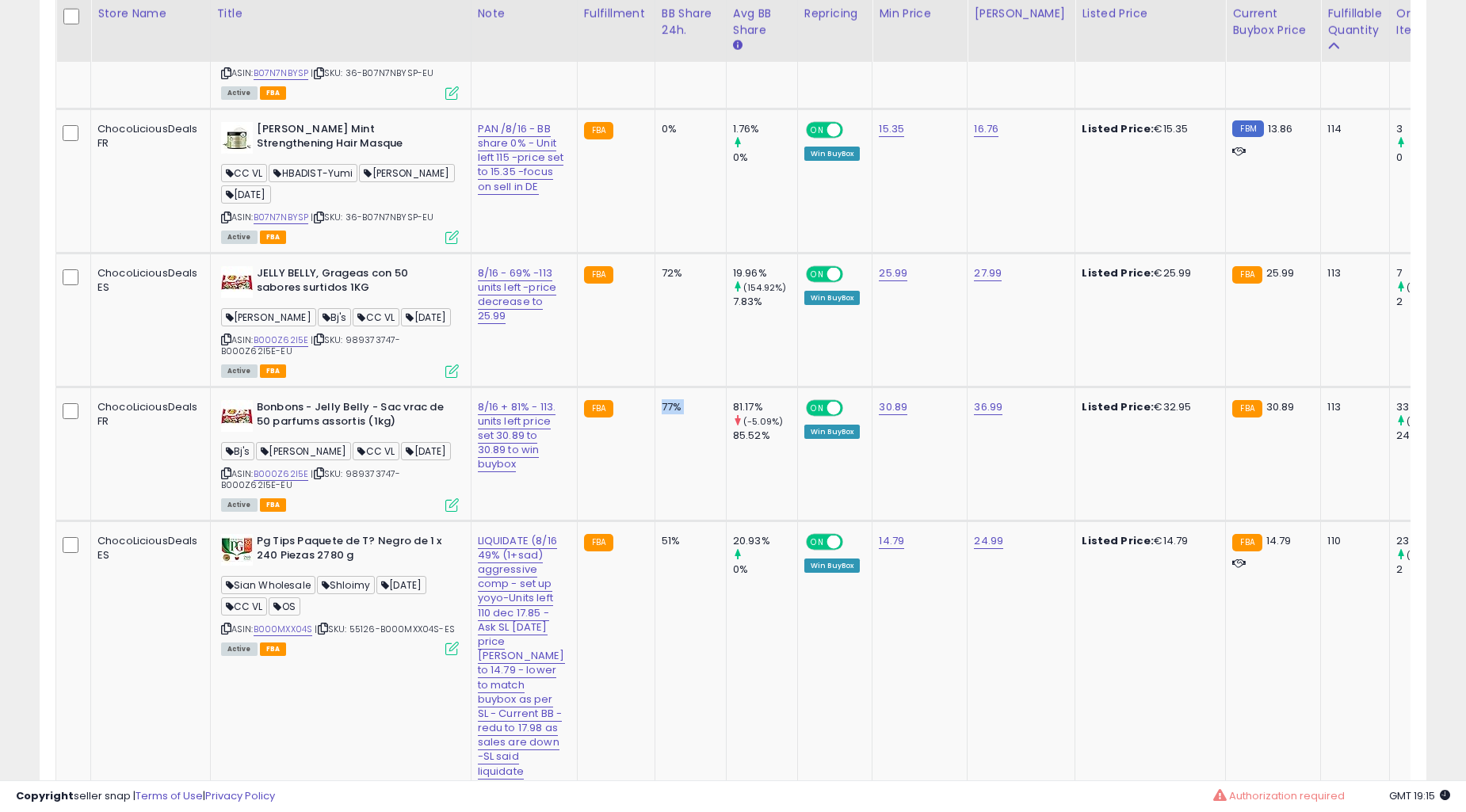
click at [663, 461] on td "77%" at bounding box center [690, 453] width 72 height 134
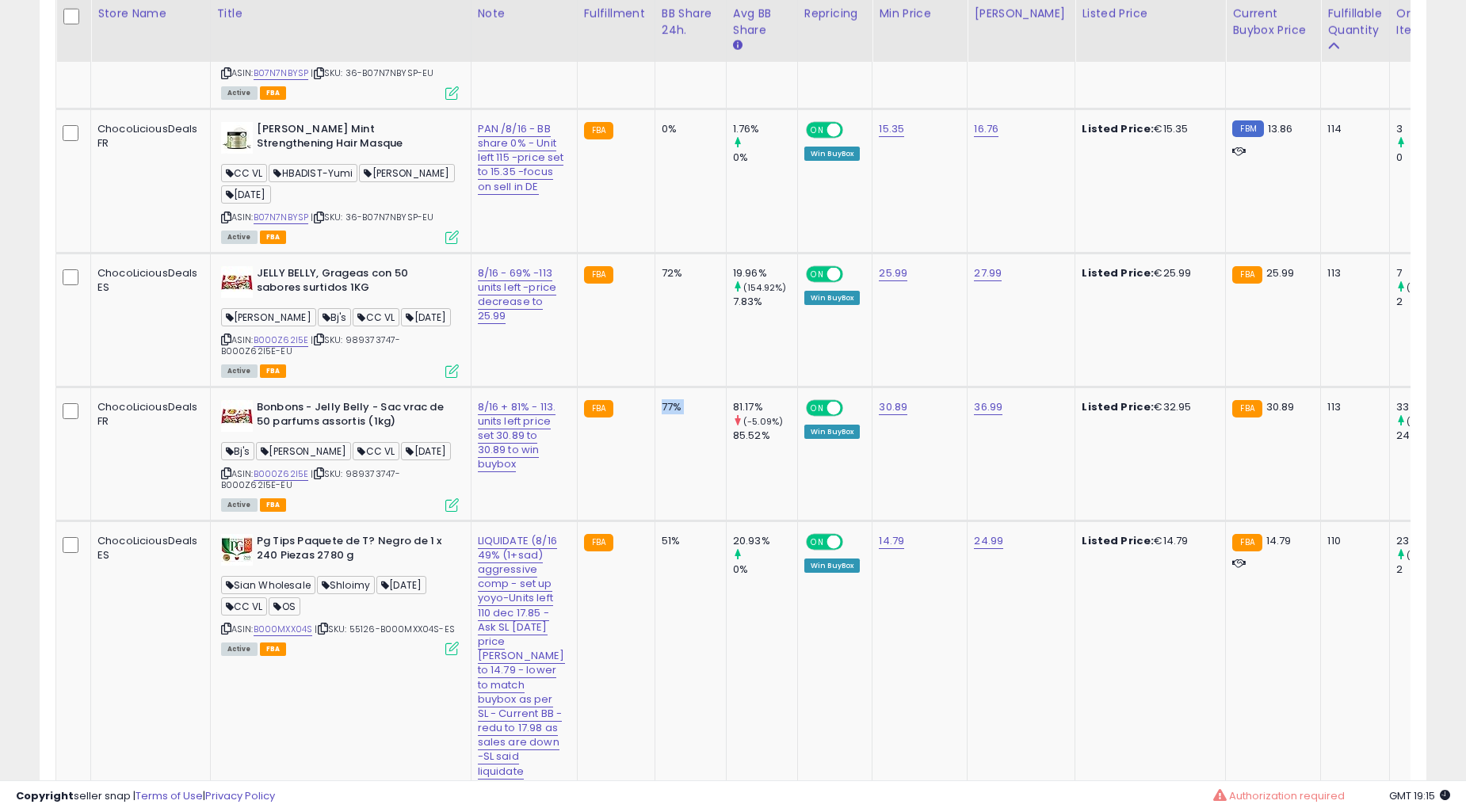
click at [663, 461] on td "77%" at bounding box center [690, 453] width 72 height 134
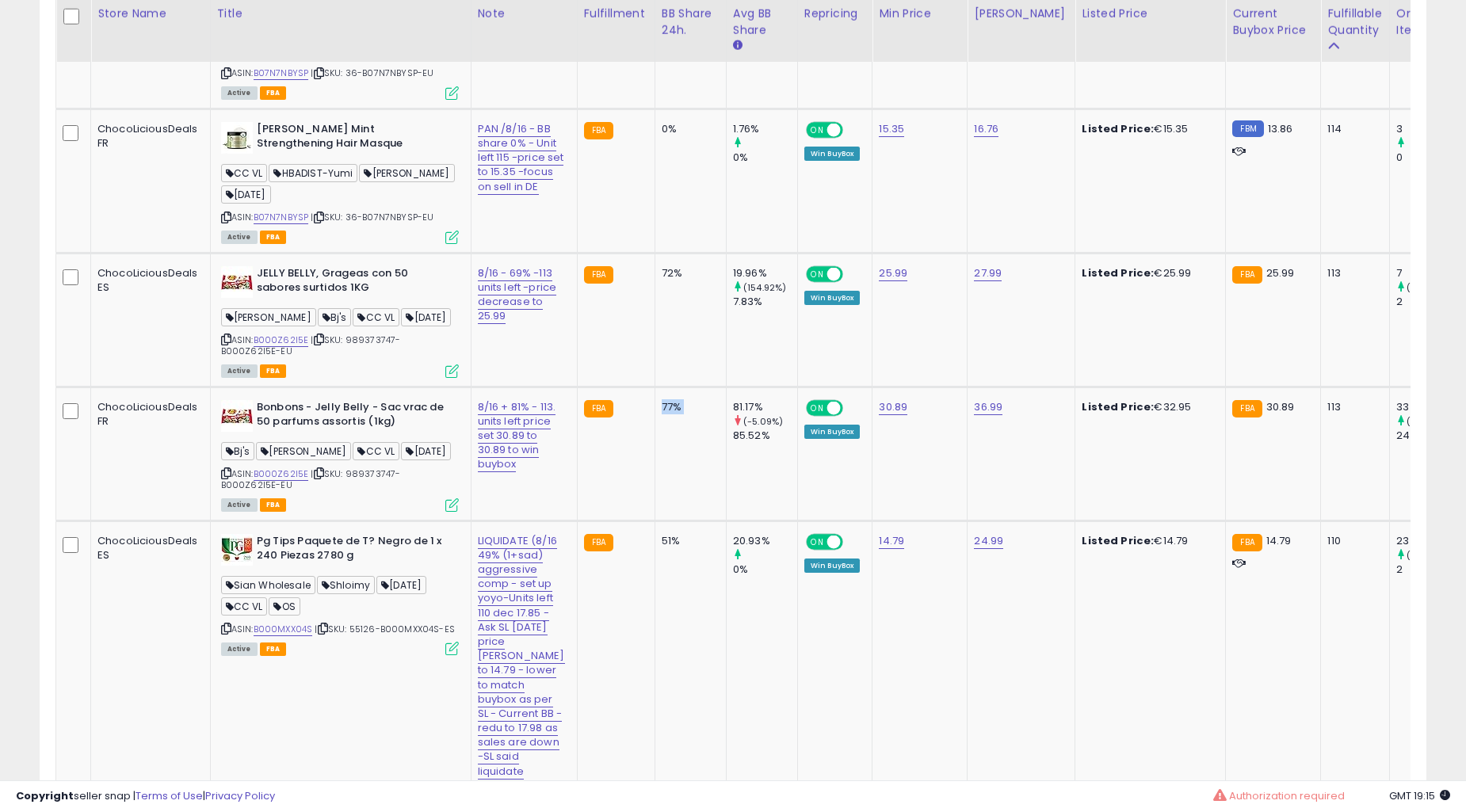
click at [663, 461] on td "77%" at bounding box center [690, 453] width 72 height 134
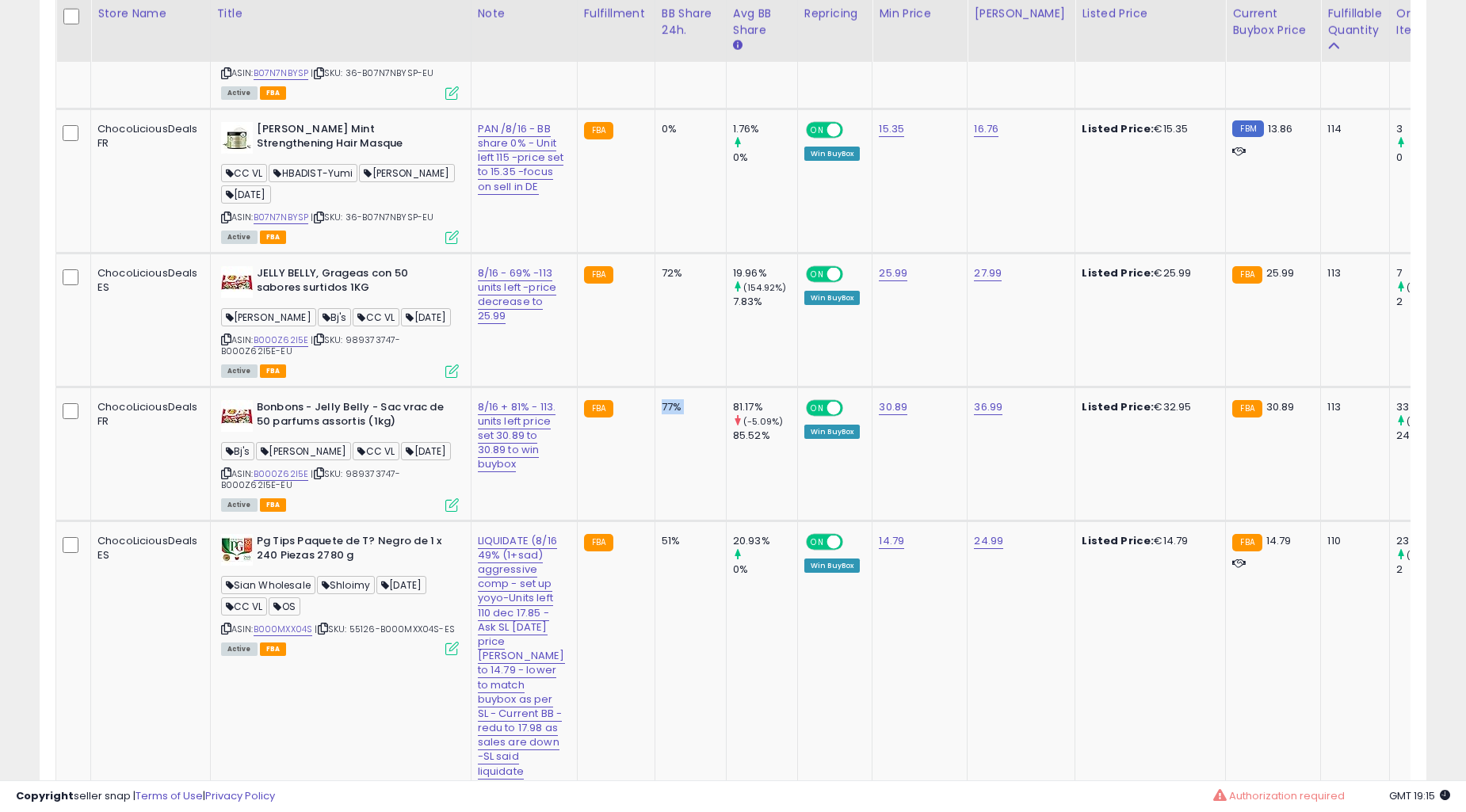
click at [663, 461] on td "77%" at bounding box center [690, 453] width 72 height 134
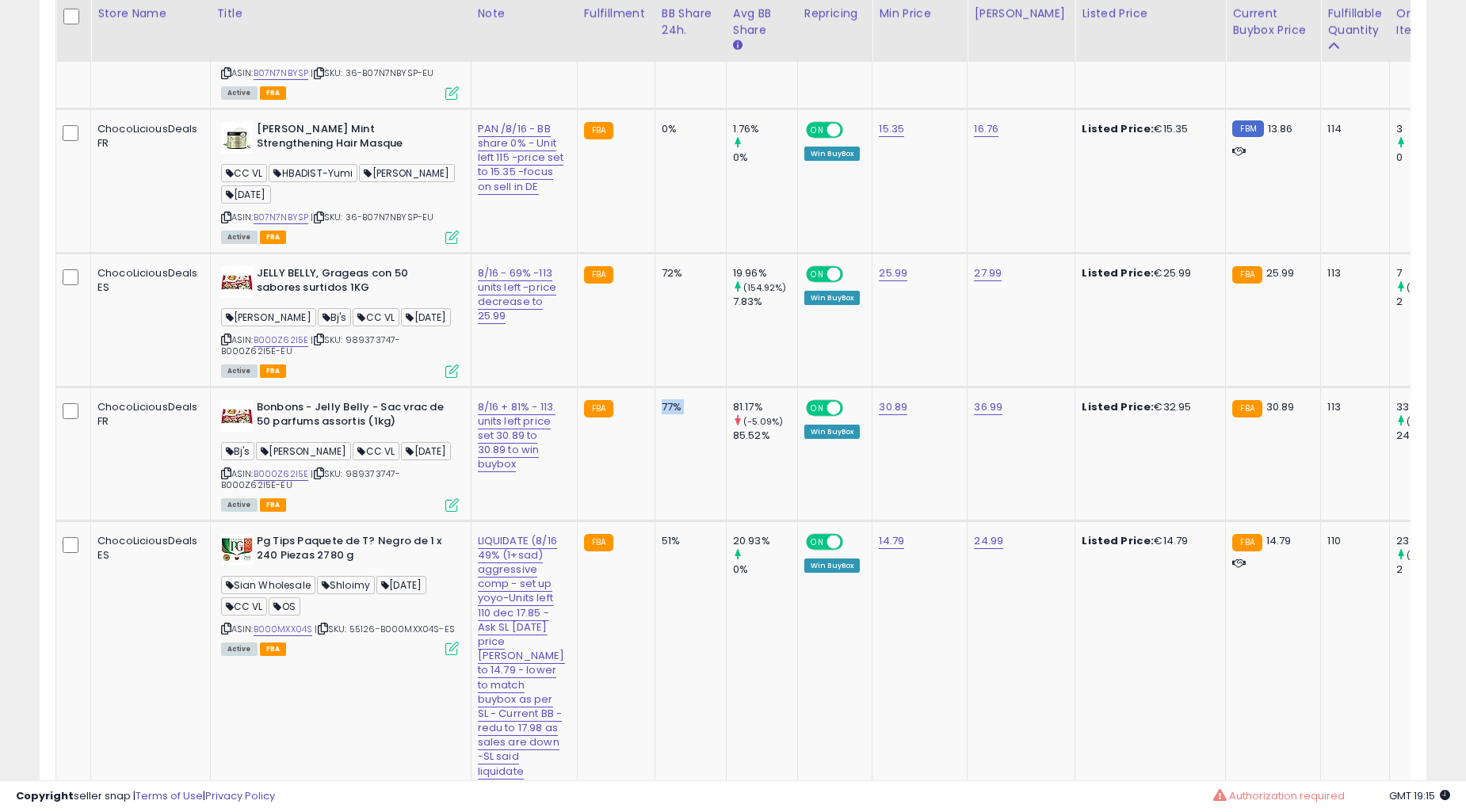
click at [663, 461] on td "77%" at bounding box center [690, 453] width 72 height 134
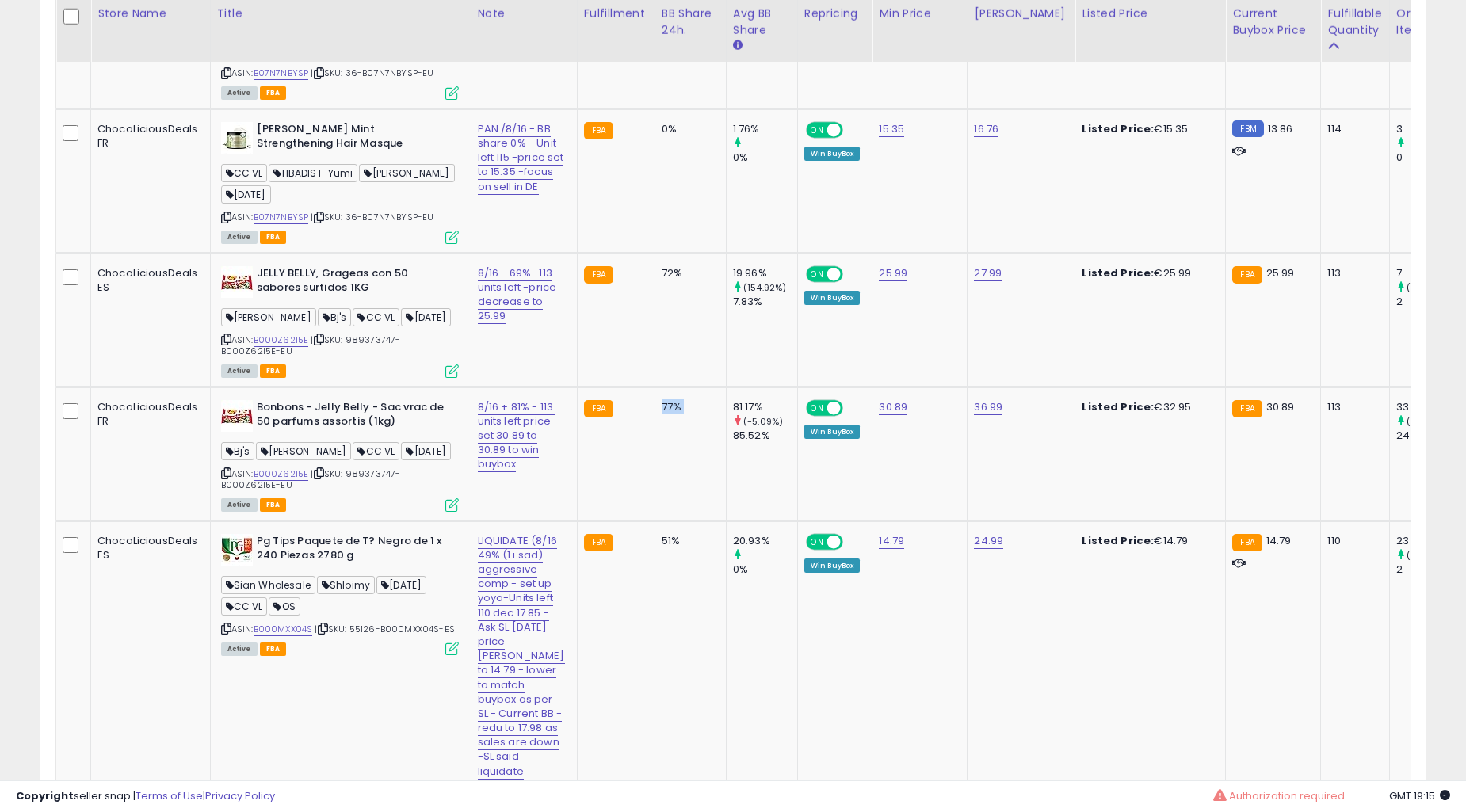
click at [663, 461] on td "77%" at bounding box center [690, 453] width 72 height 134
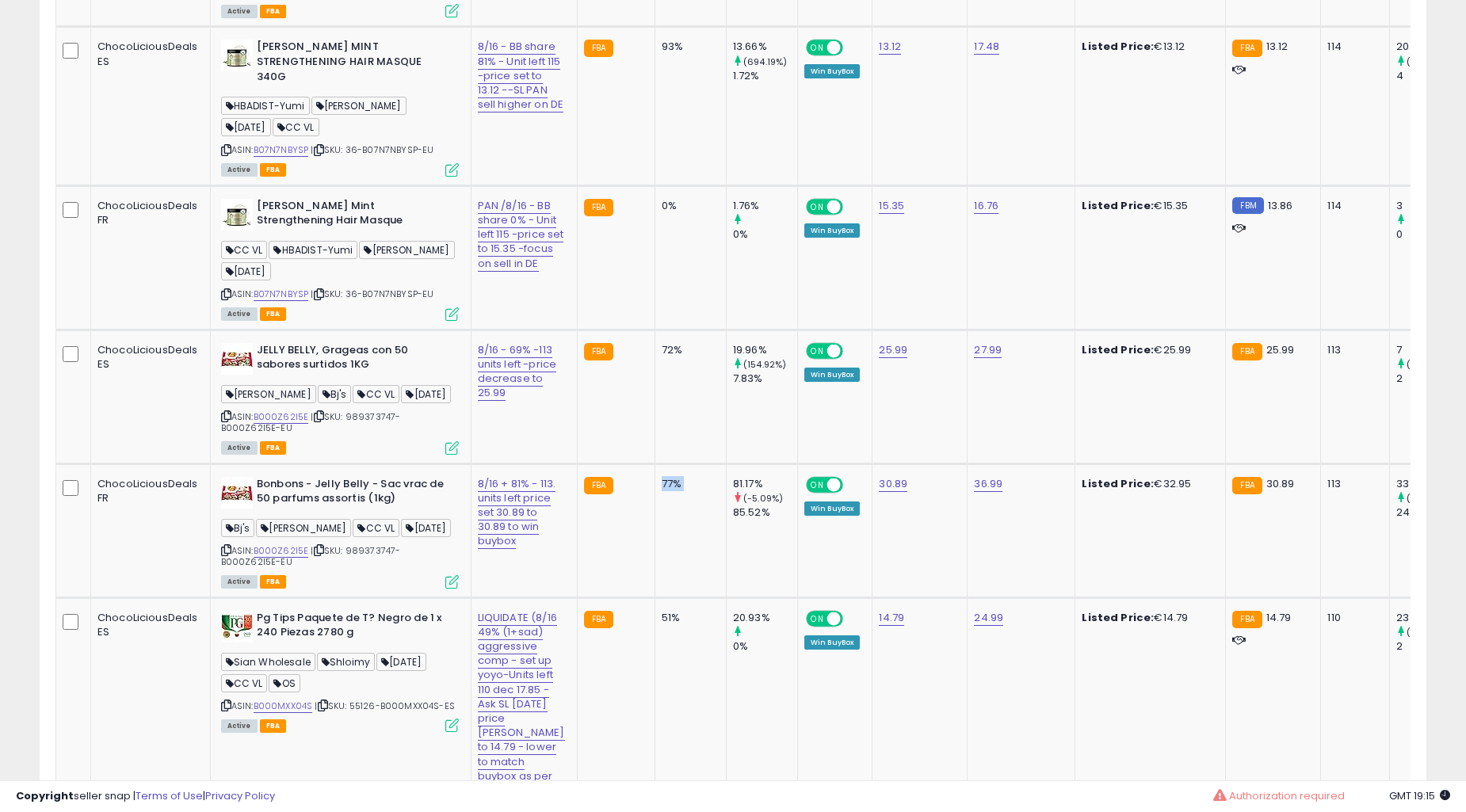
scroll to position [4462, 0]
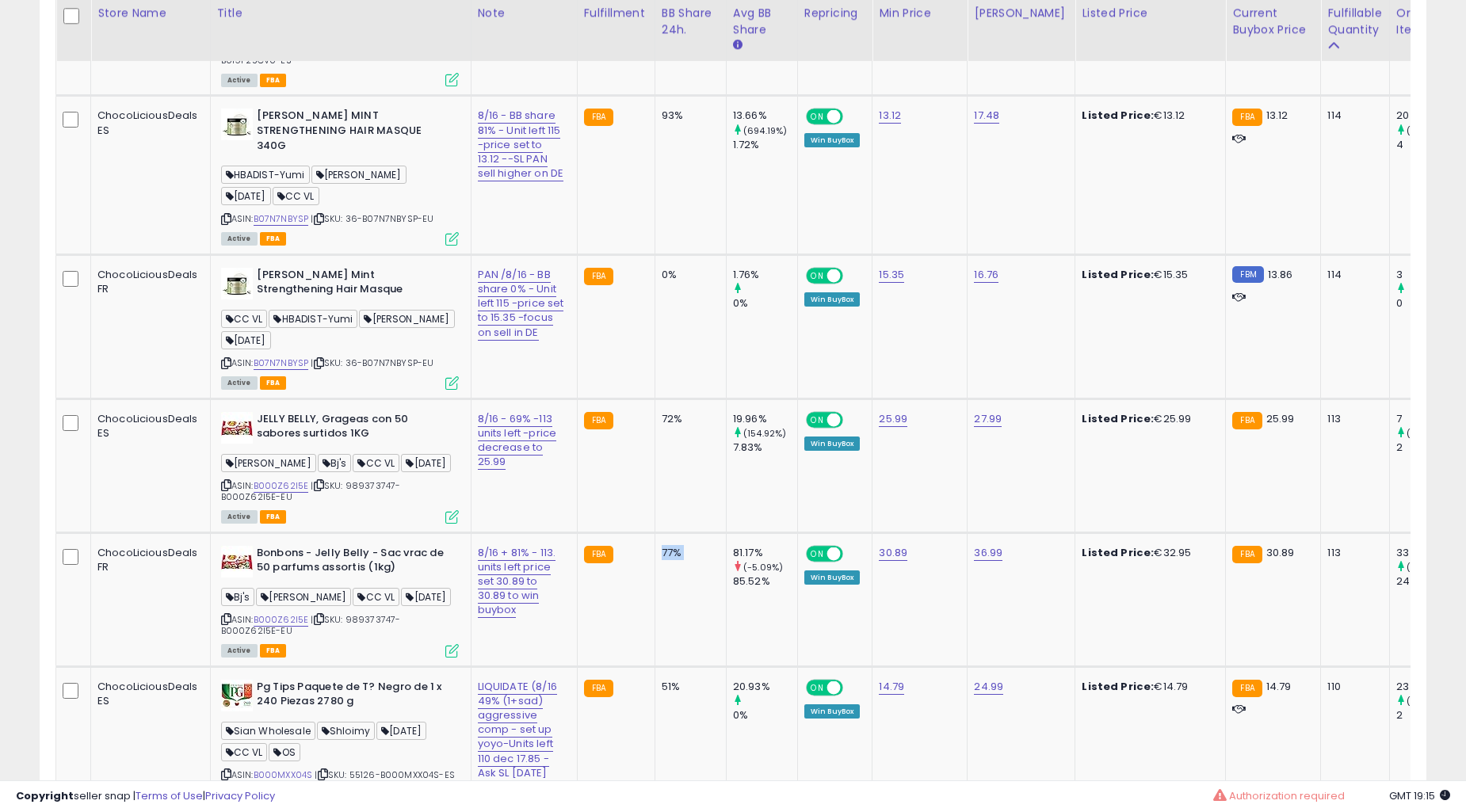
click at [663, 461] on td "72%" at bounding box center [690, 465] width 72 height 134
click at [668, 461] on td "72%" at bounding box center [690, 465] width 72 height 134
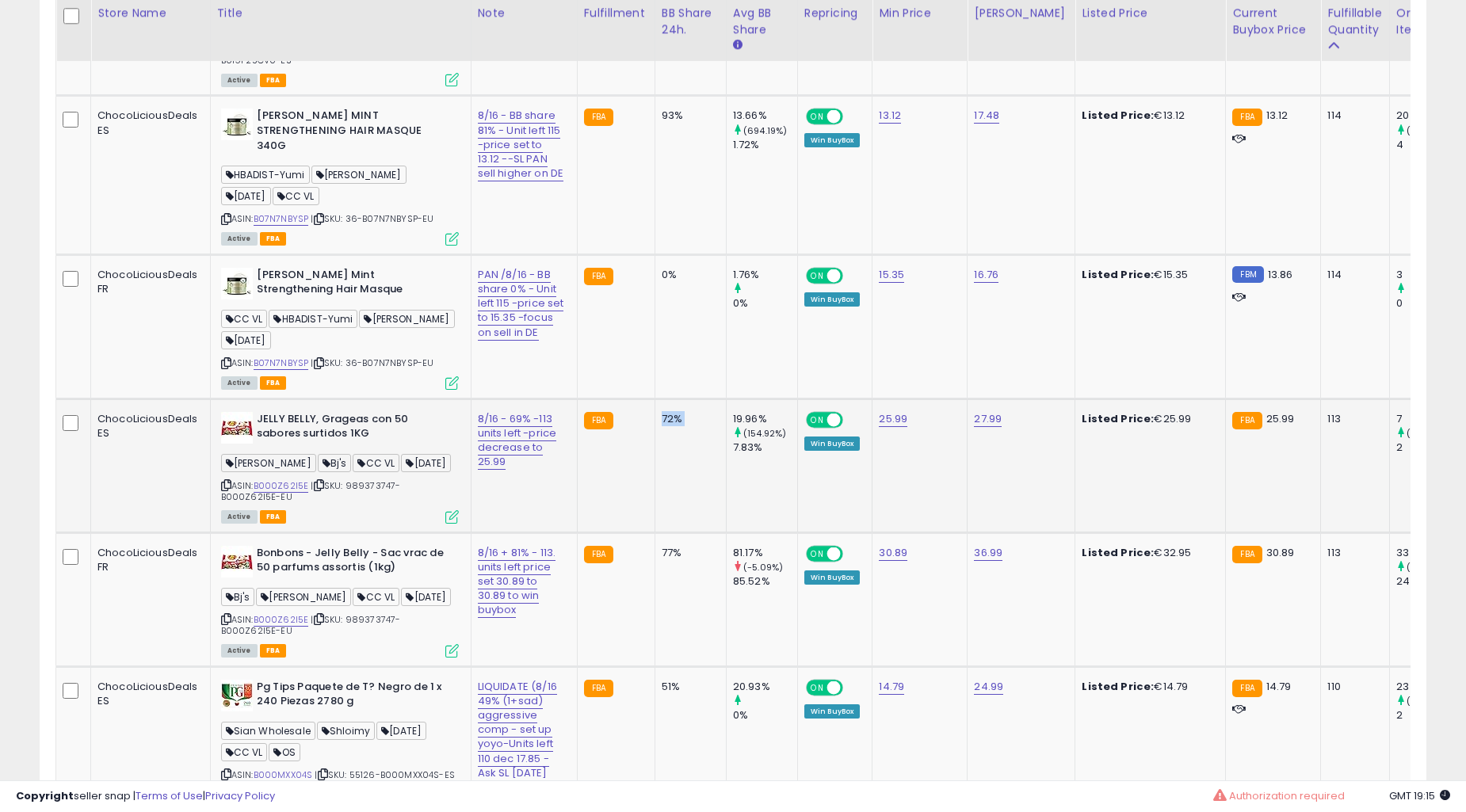
click at [668, 461] on td "72%" at bounding box center [690, 465] width 72 height 134
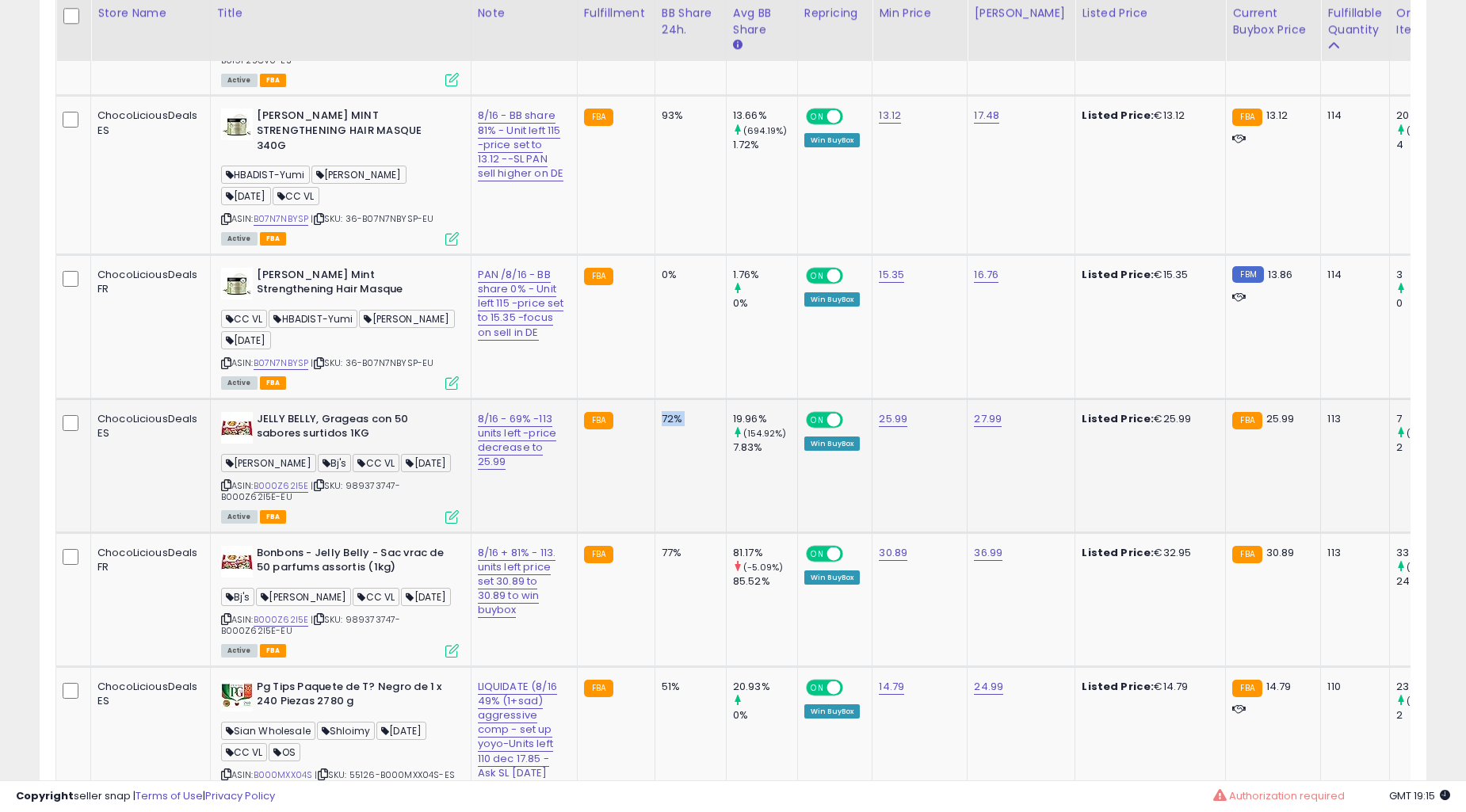
click at [668, 461] on td "72%" at bounding box center [690, 465] width 72 height 134
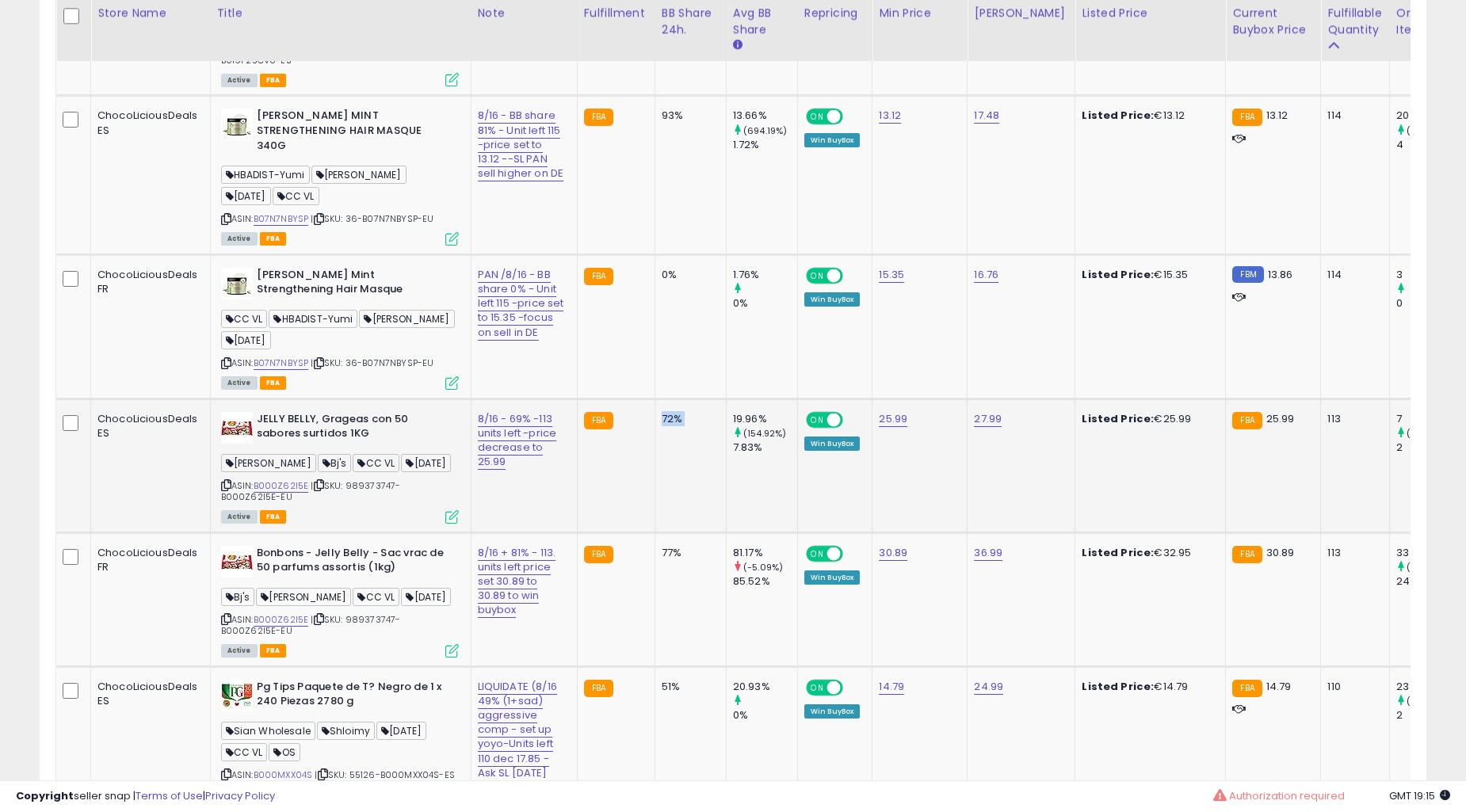
click at [668, 461] on td "72%" at bounding box center [690, 465] width 72 height 134
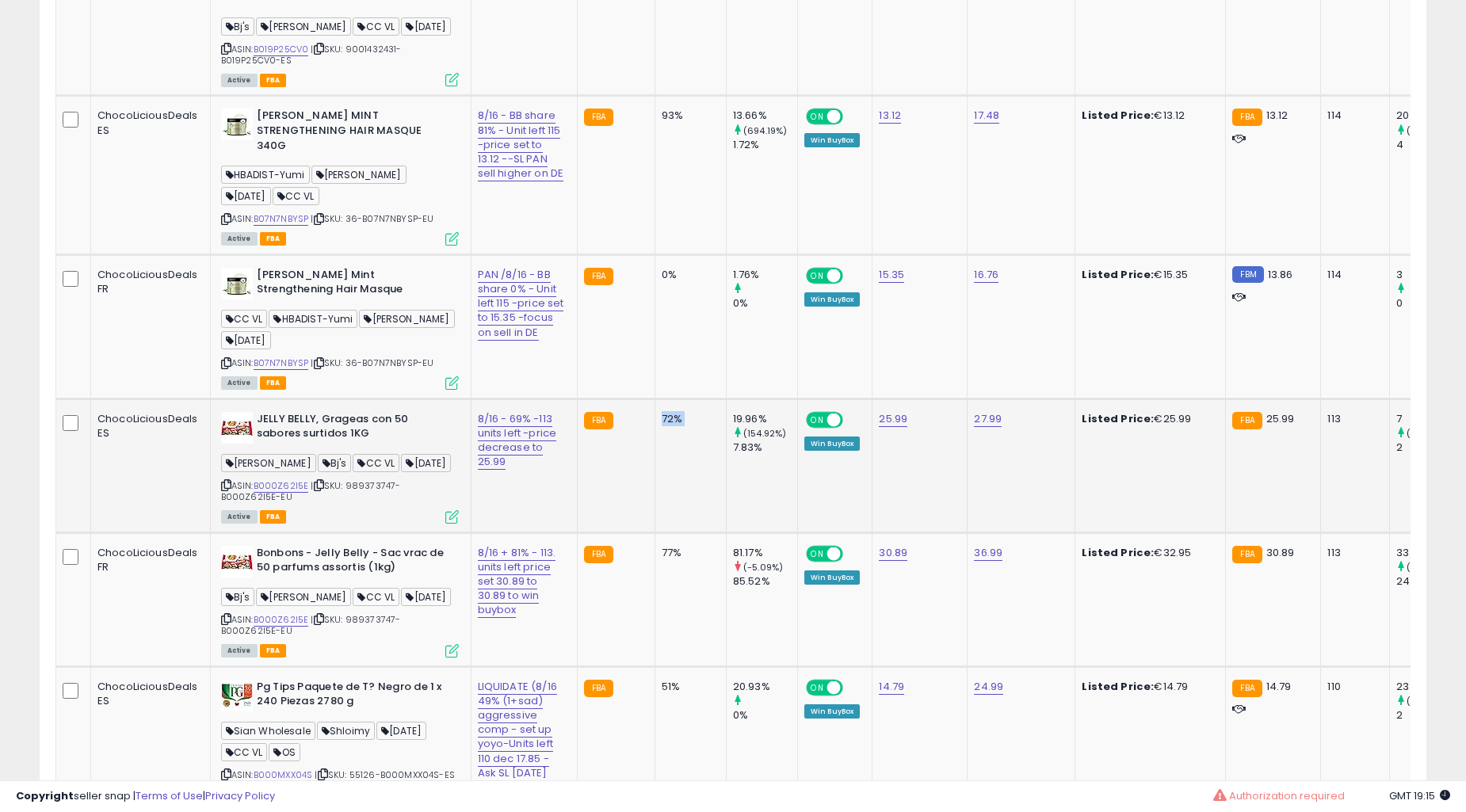
scroll to position [4168, 0]
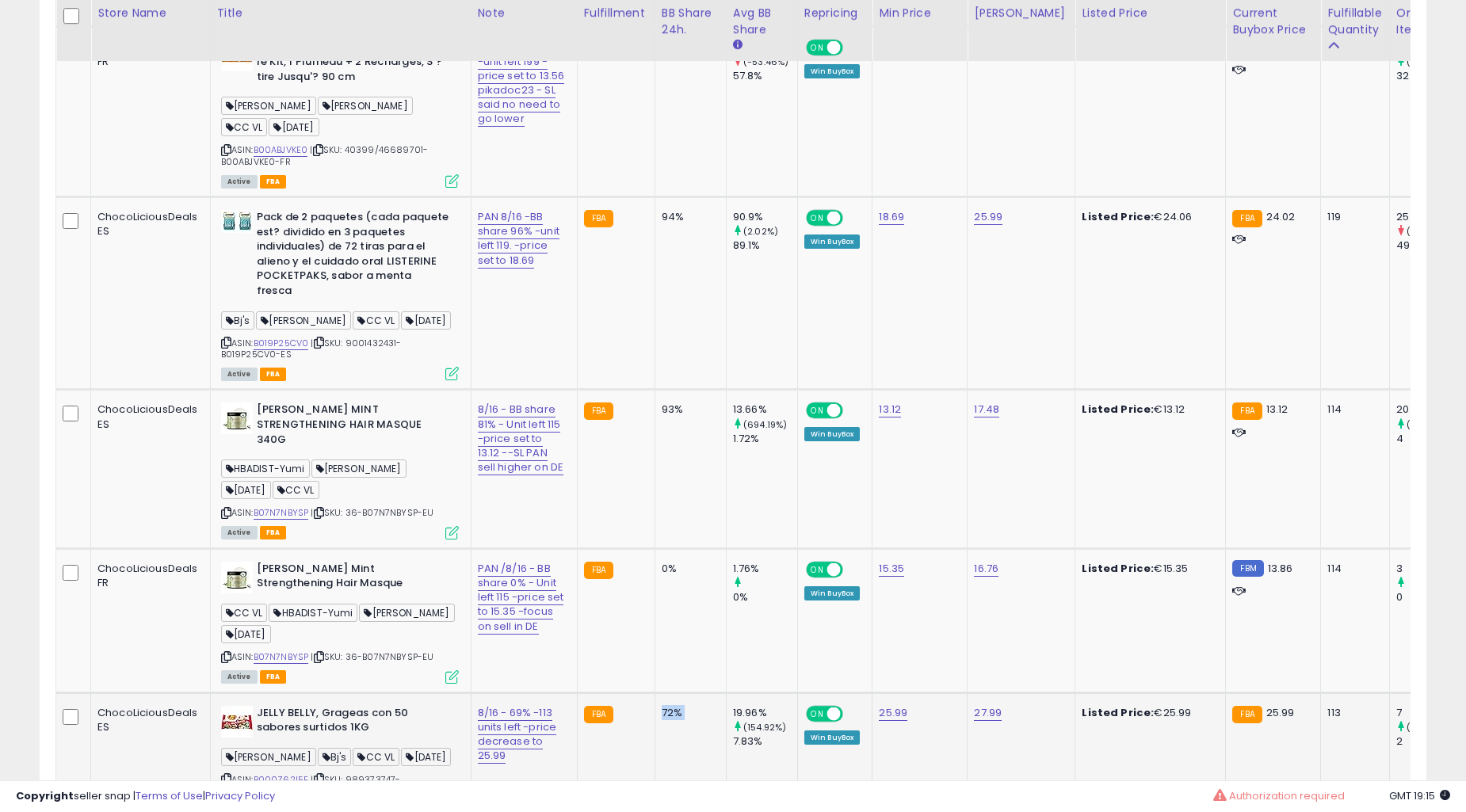
click at [691, 455] on td "93%" at bounding box center [690, 468] width 72 height 159
click at [690, 455] on td "93%" at bounding box center [690, 468] width 72 height 159
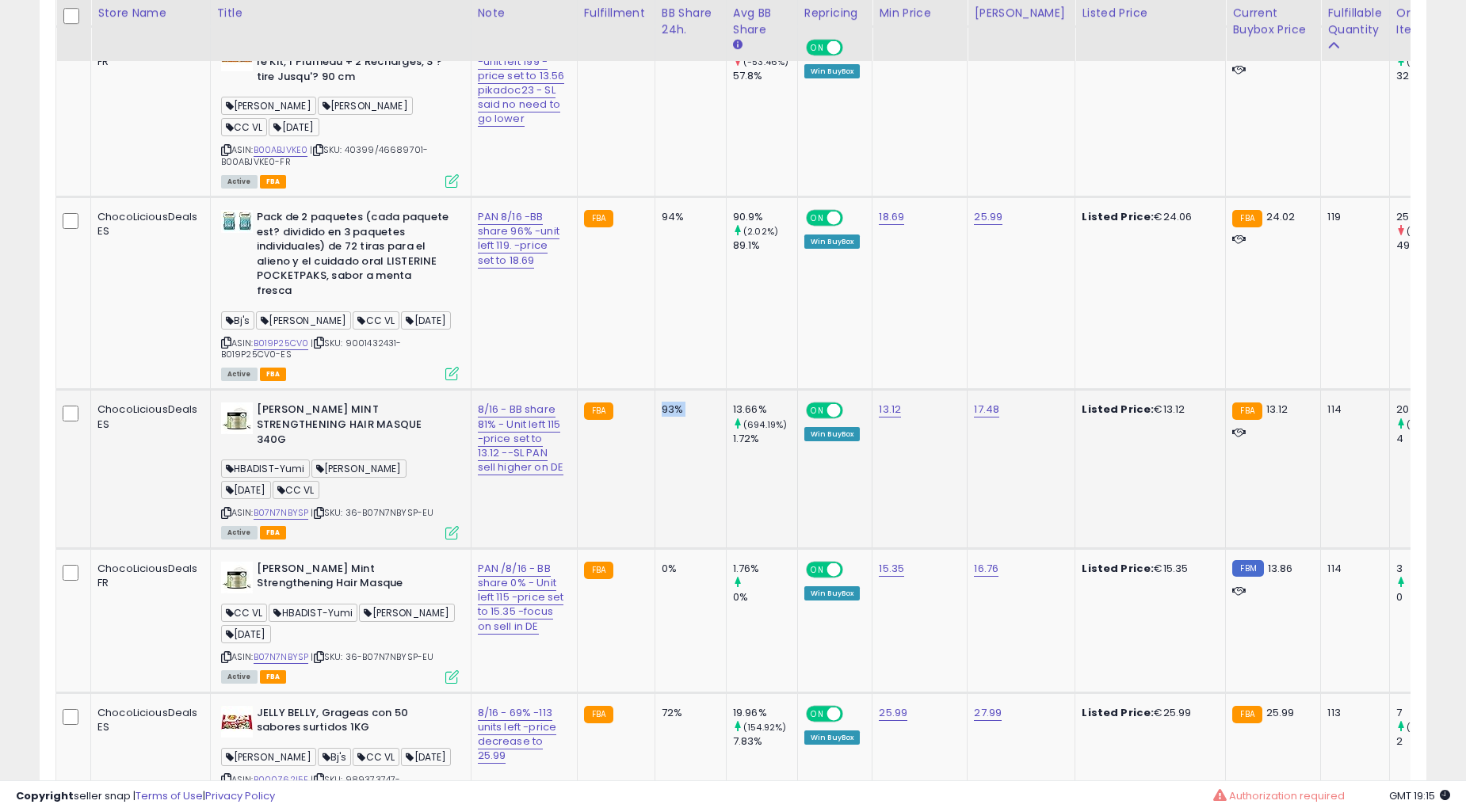
click at [690, 455] on td "93%" at bounding box center [690, 468] width 72 height 159
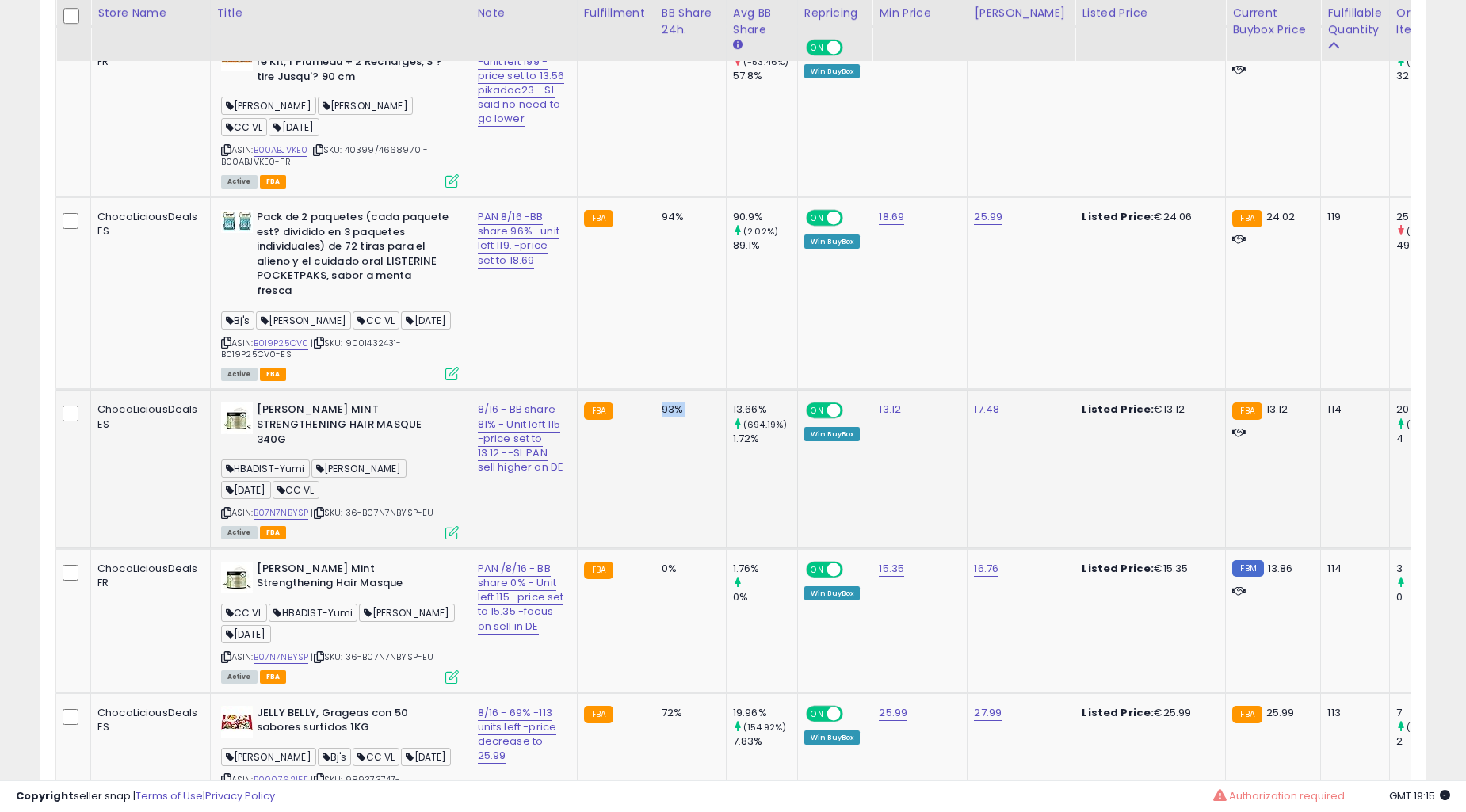
click at [690, 455] on td "93%" at bounding box center [690, 468] width 72 height 159
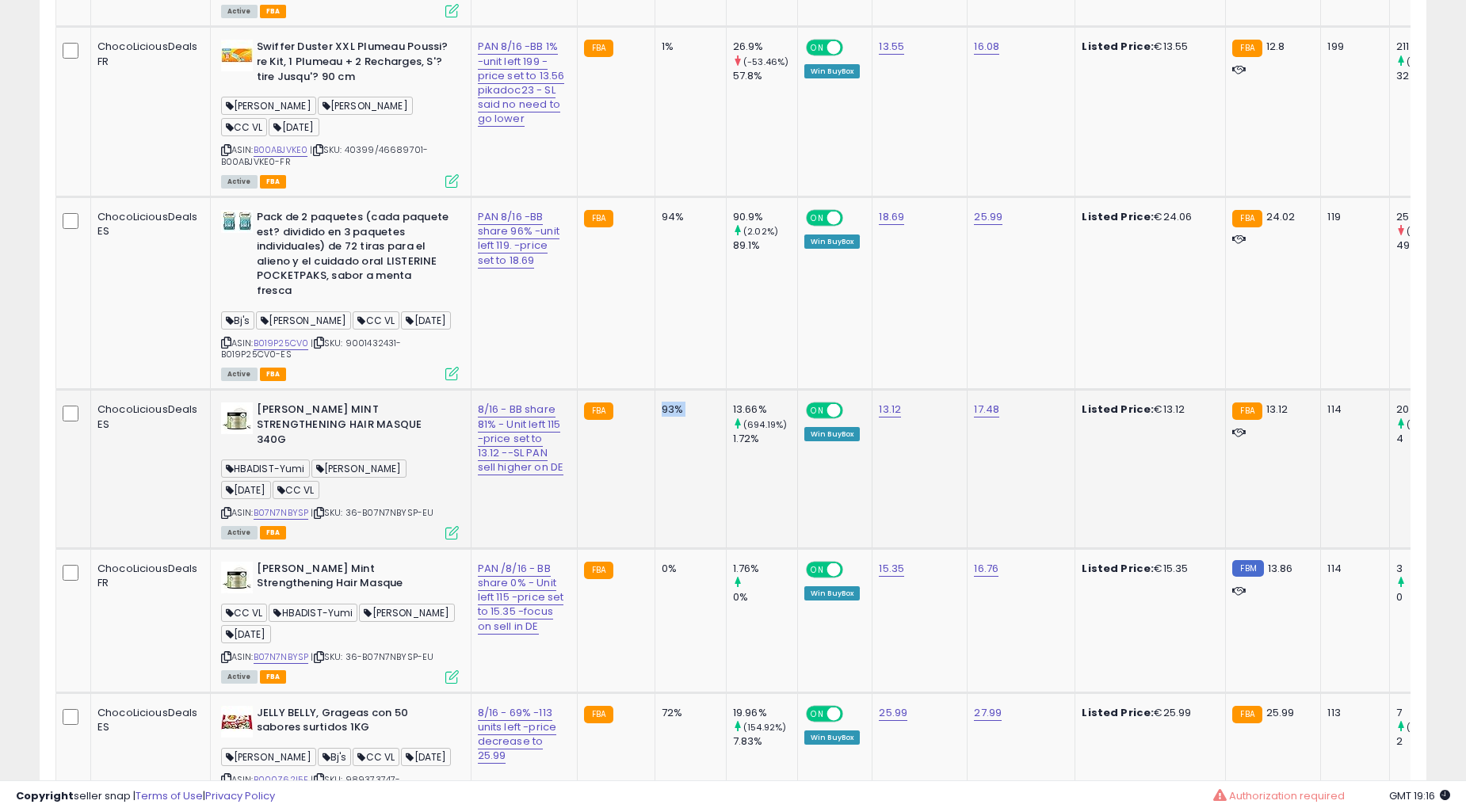
scroll to position [3875, 0]
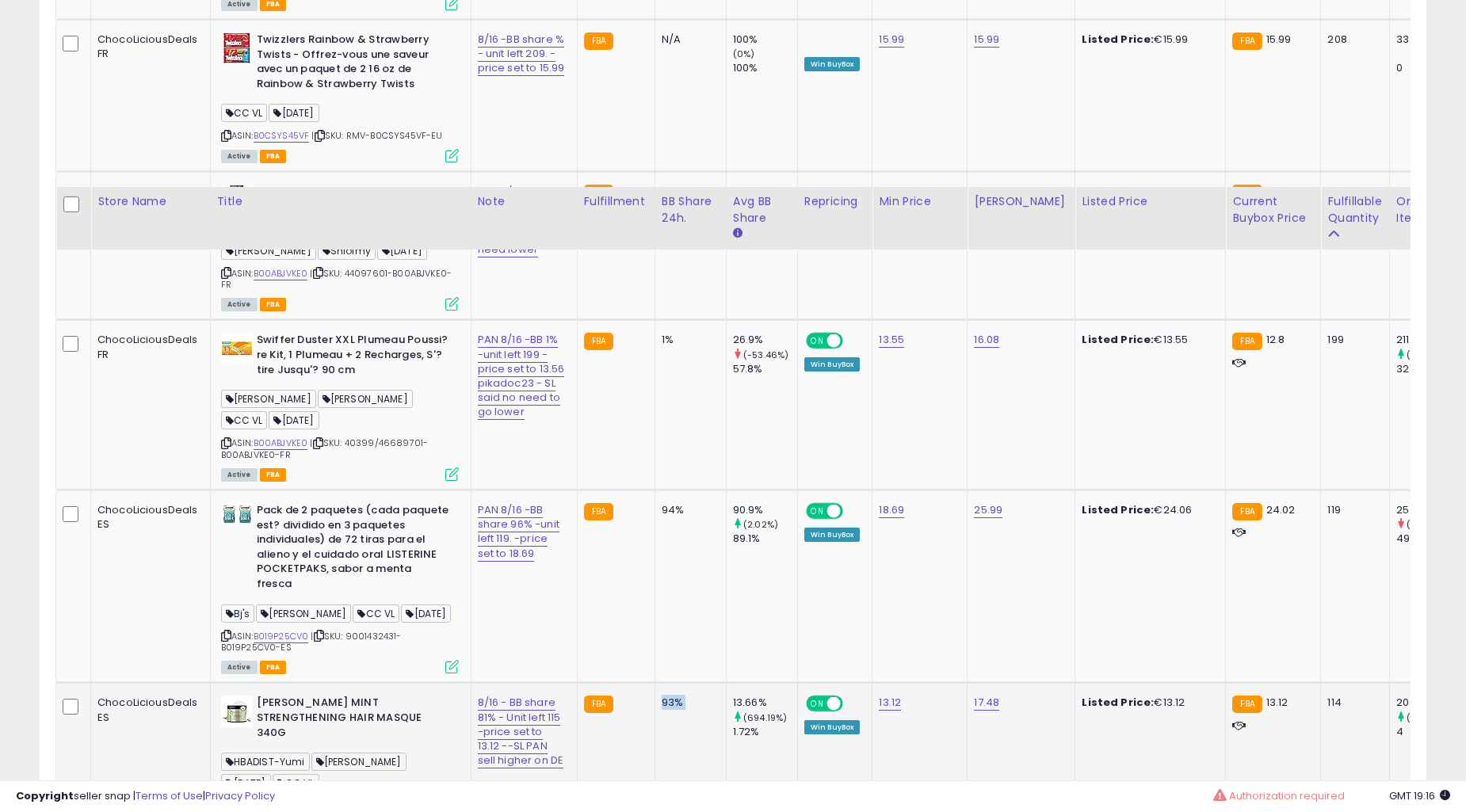
click at [679, 455] on td "1%" at bounding box center [690, 406] width 72 height 170
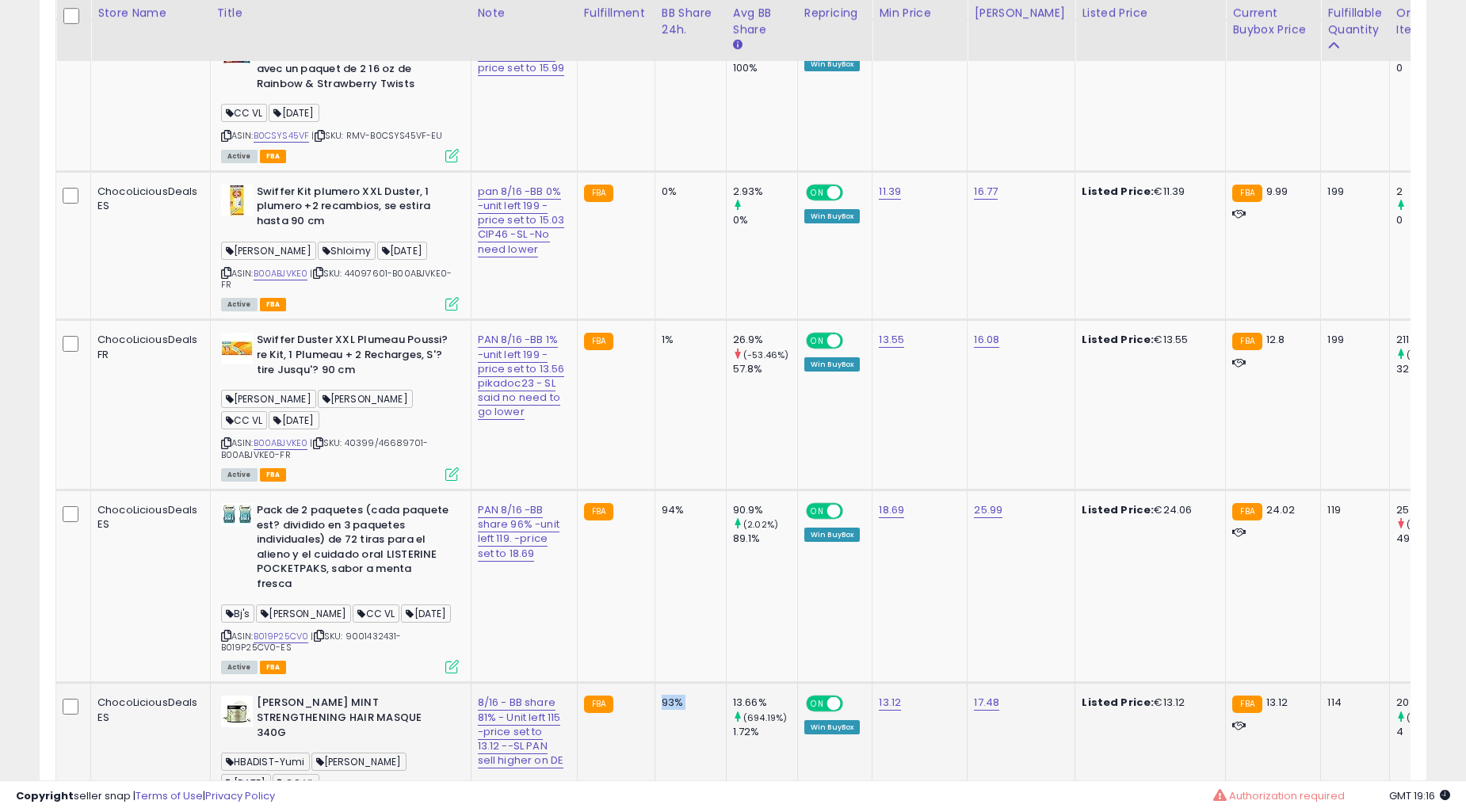
click at [679, 455] on td "1%" at bounding box center [690, 406] width 72 height 170
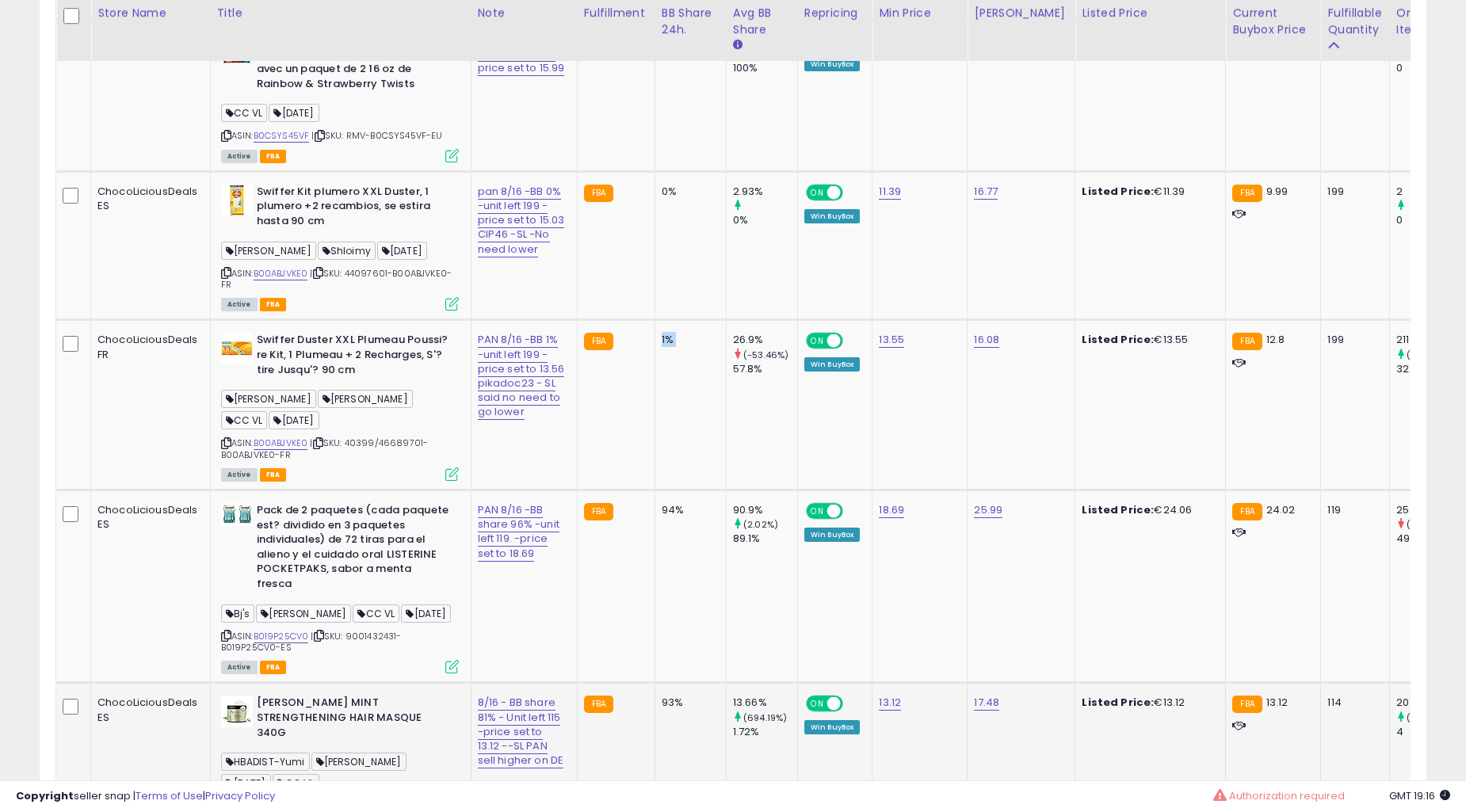
click at [679, 455] on td "1%" at bounding box center [690, 406] width 72 height 170
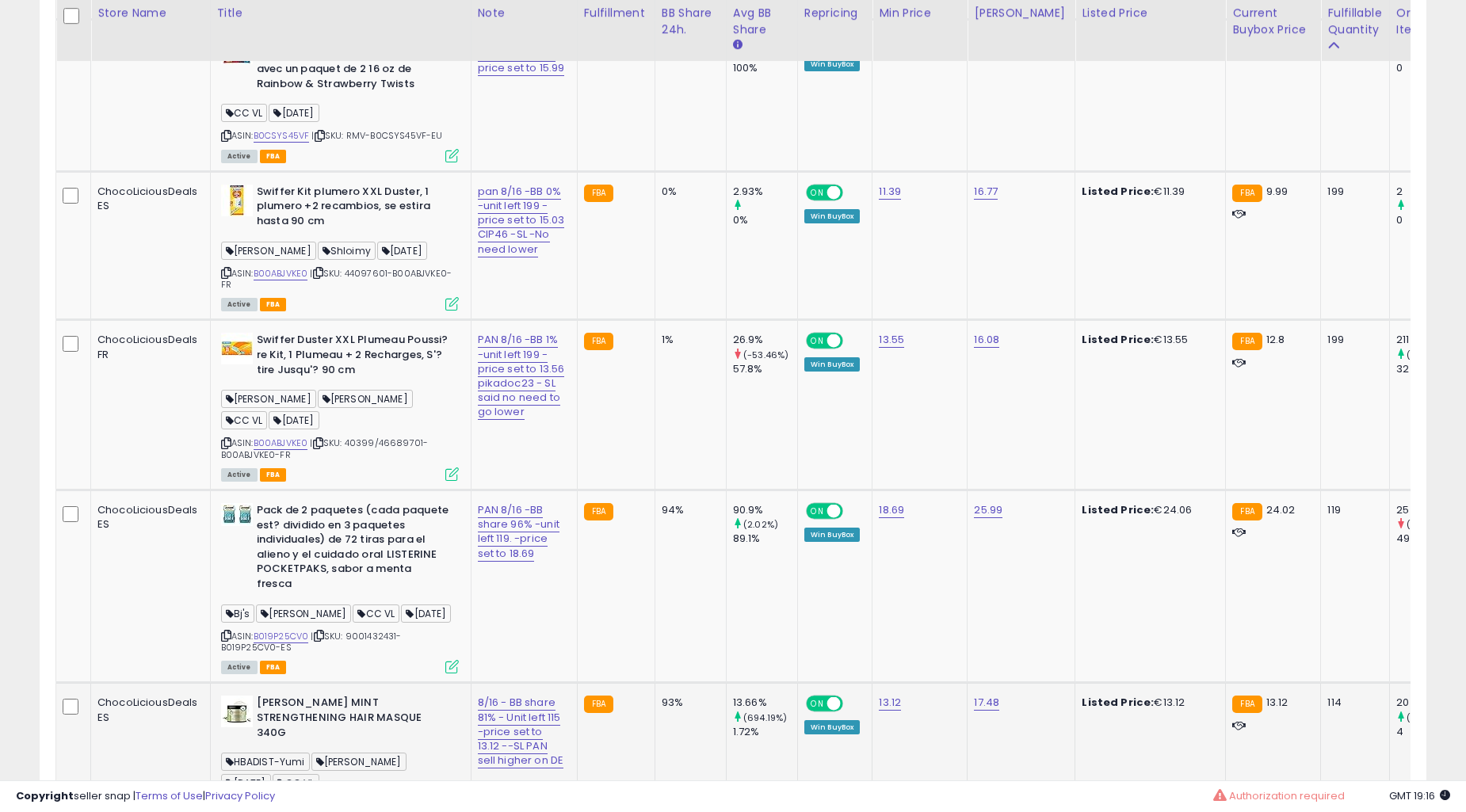
click at [679, 455] on td "1%" at bounding box center [690, 406] width 72 height 170
click at [682, 455] on td "1%" at bounding box center [690, 406] width 72 height 170
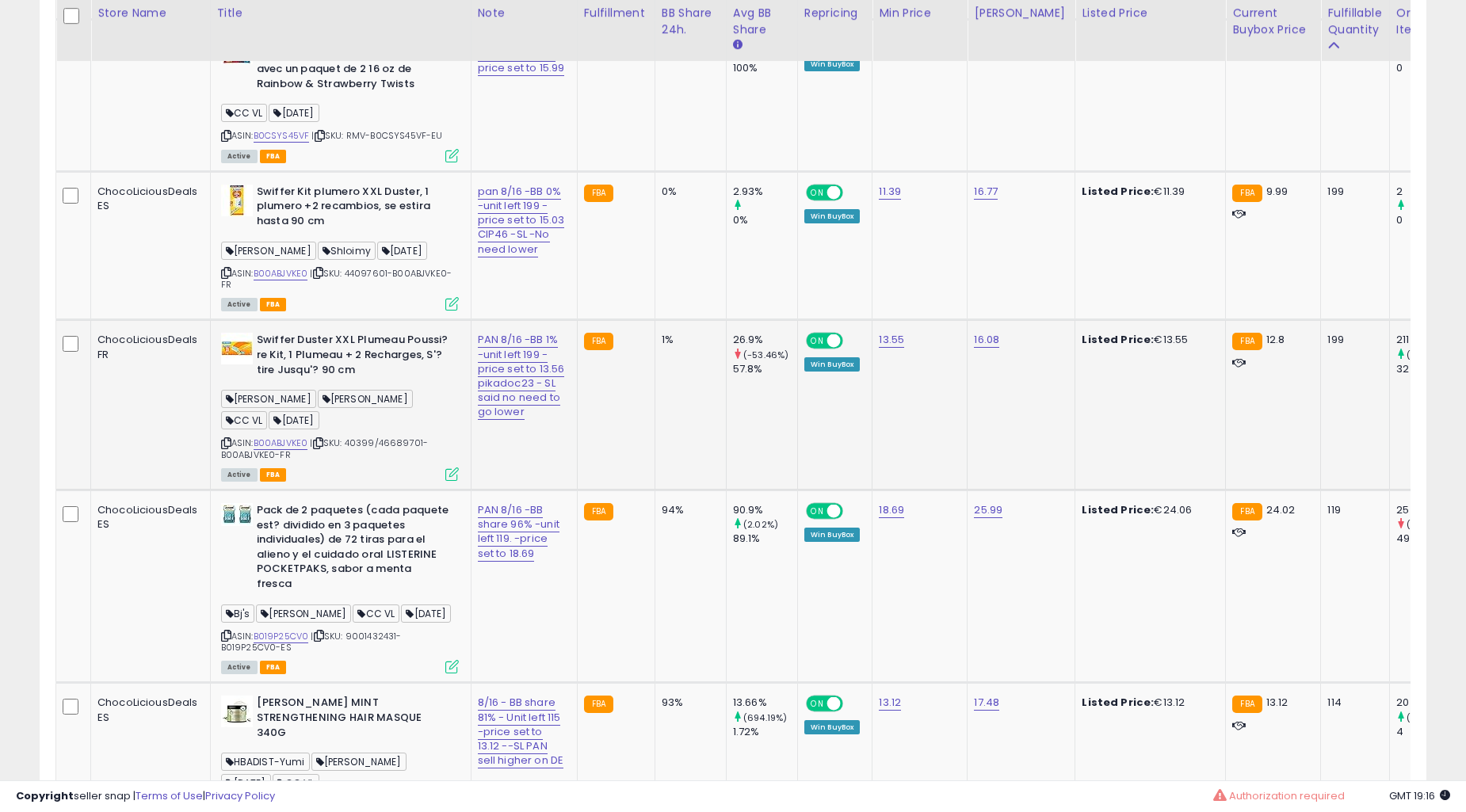
click at [682, 455] on td "1%" at bounding box center [690, 406] width 72 height 170
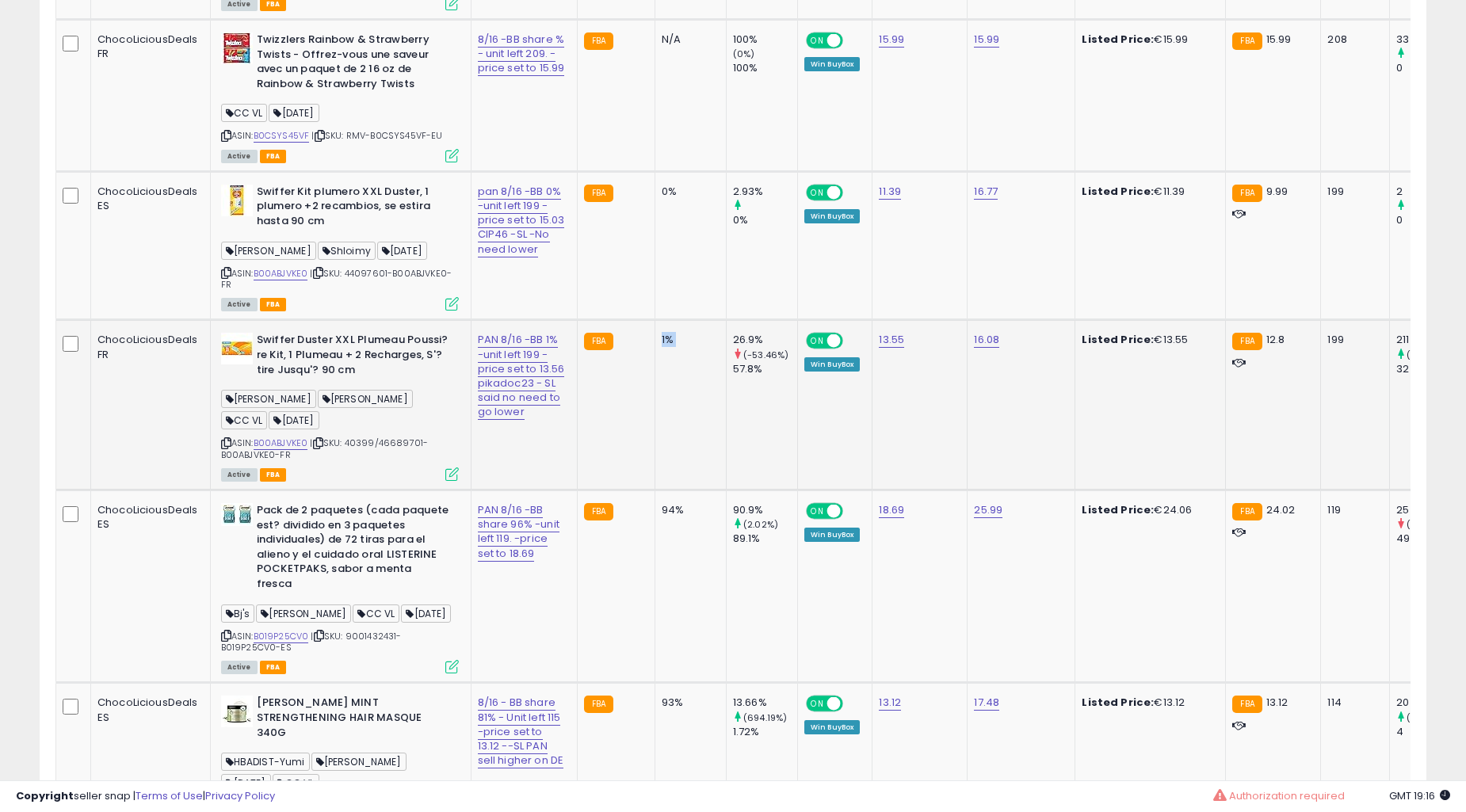
scroll to position [3582, 0]
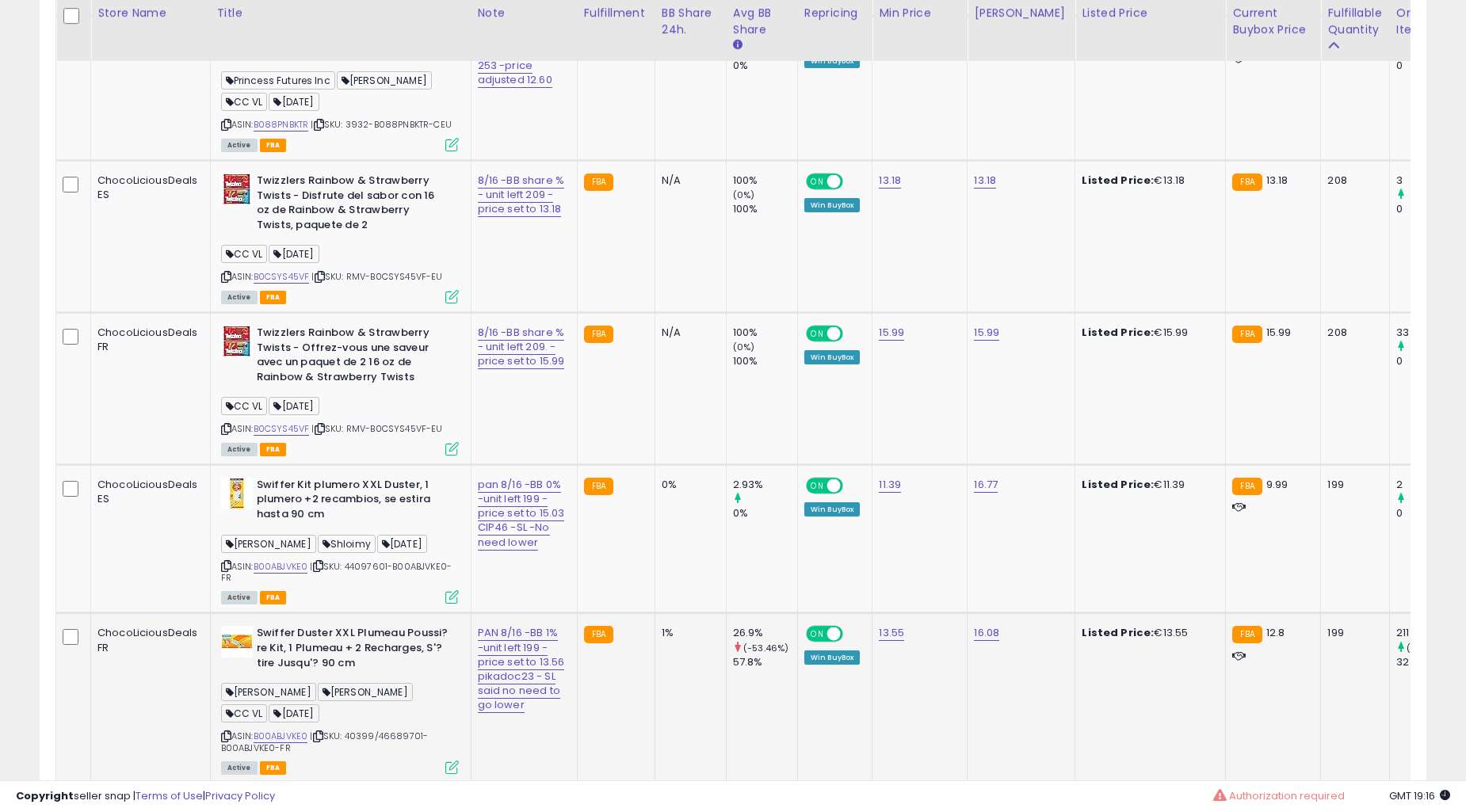
click at [663, 462] on td "N/A" at bounding box center [690, 389] width 72 height 152
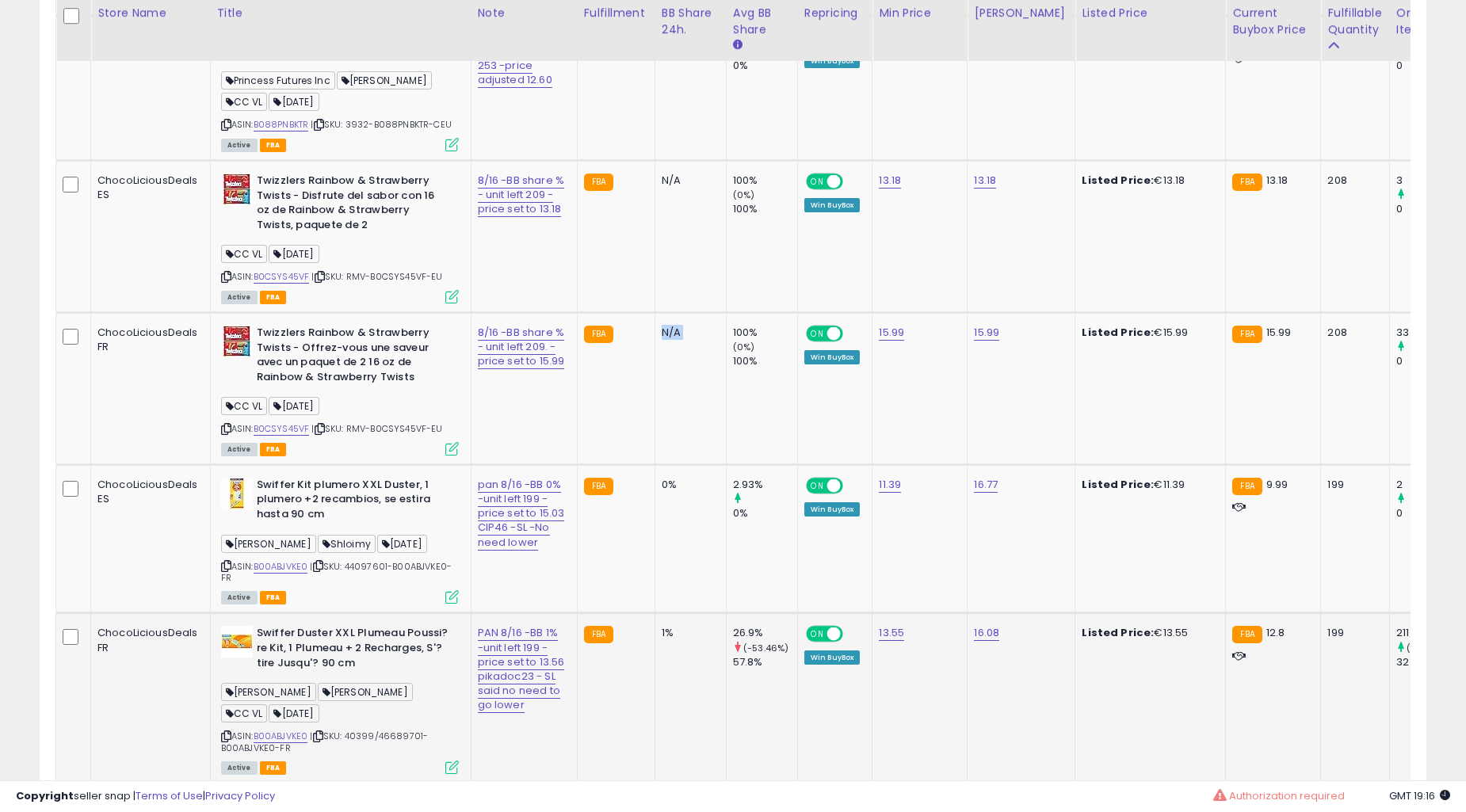
click at [663, 462] on td "N/A" at bounding box center [690, 389] width 72 height 152
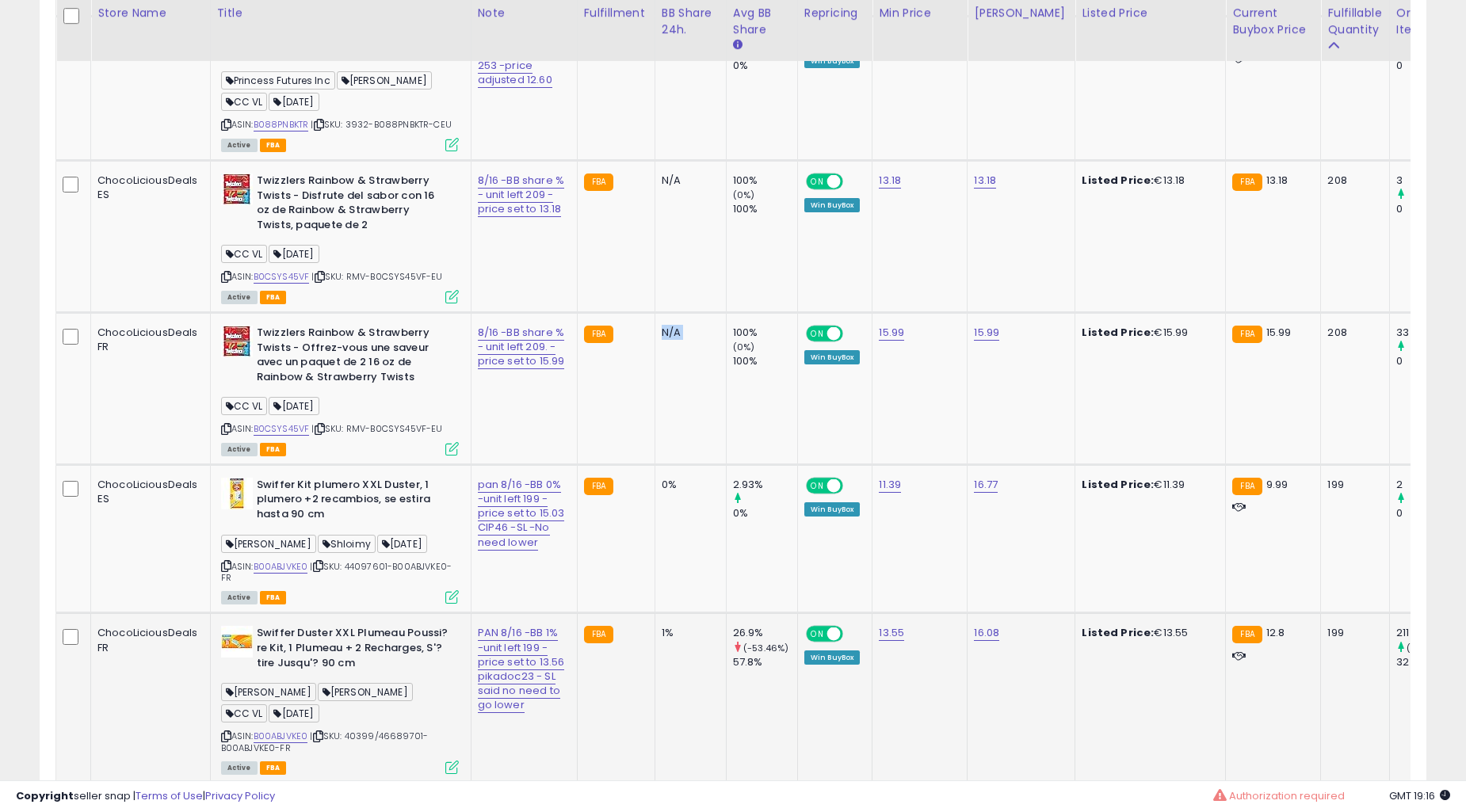
click at [663, 462] on td "N/A" at bounding box center [690, 389] width 72 height 152
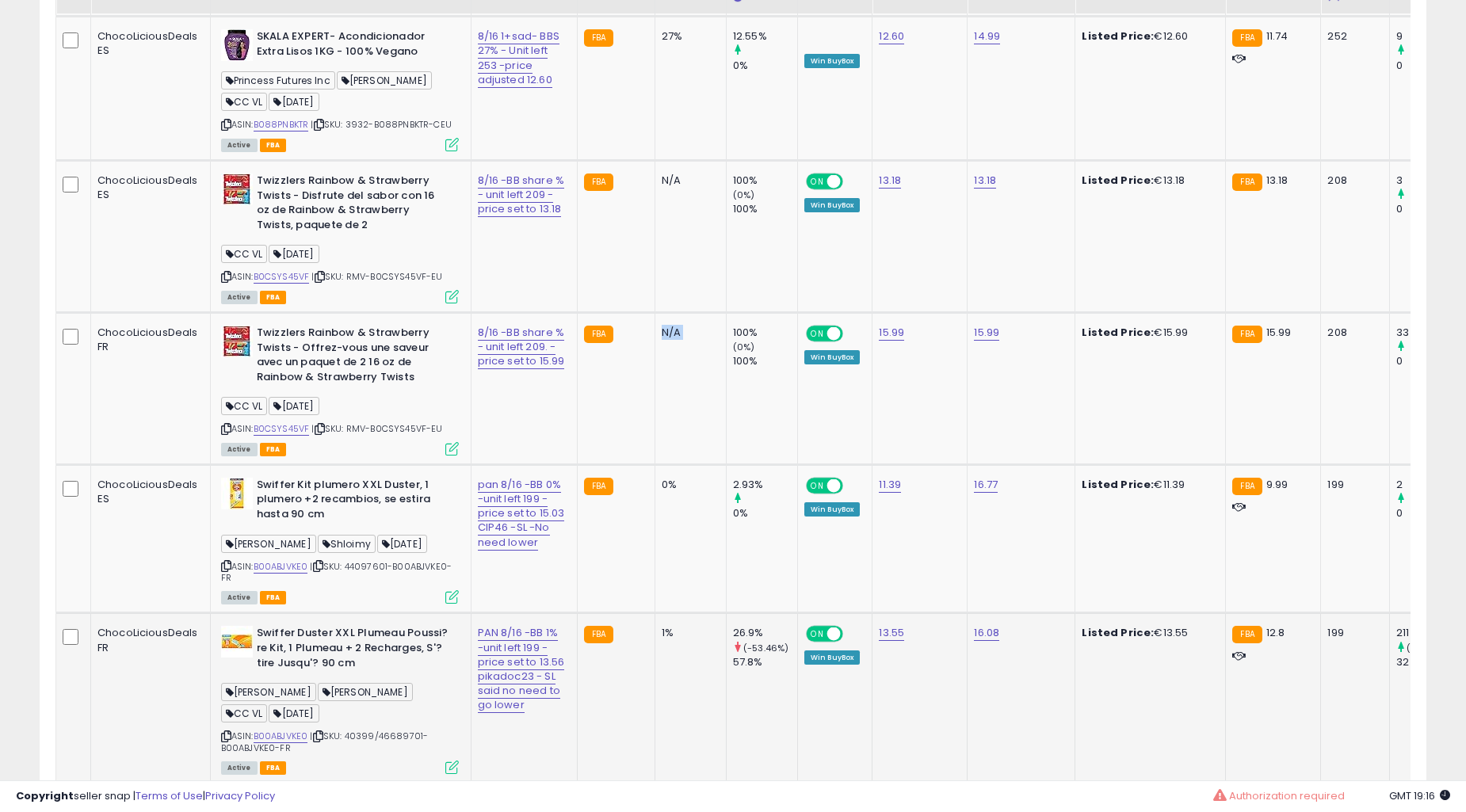
scroll to position [3434, 0]
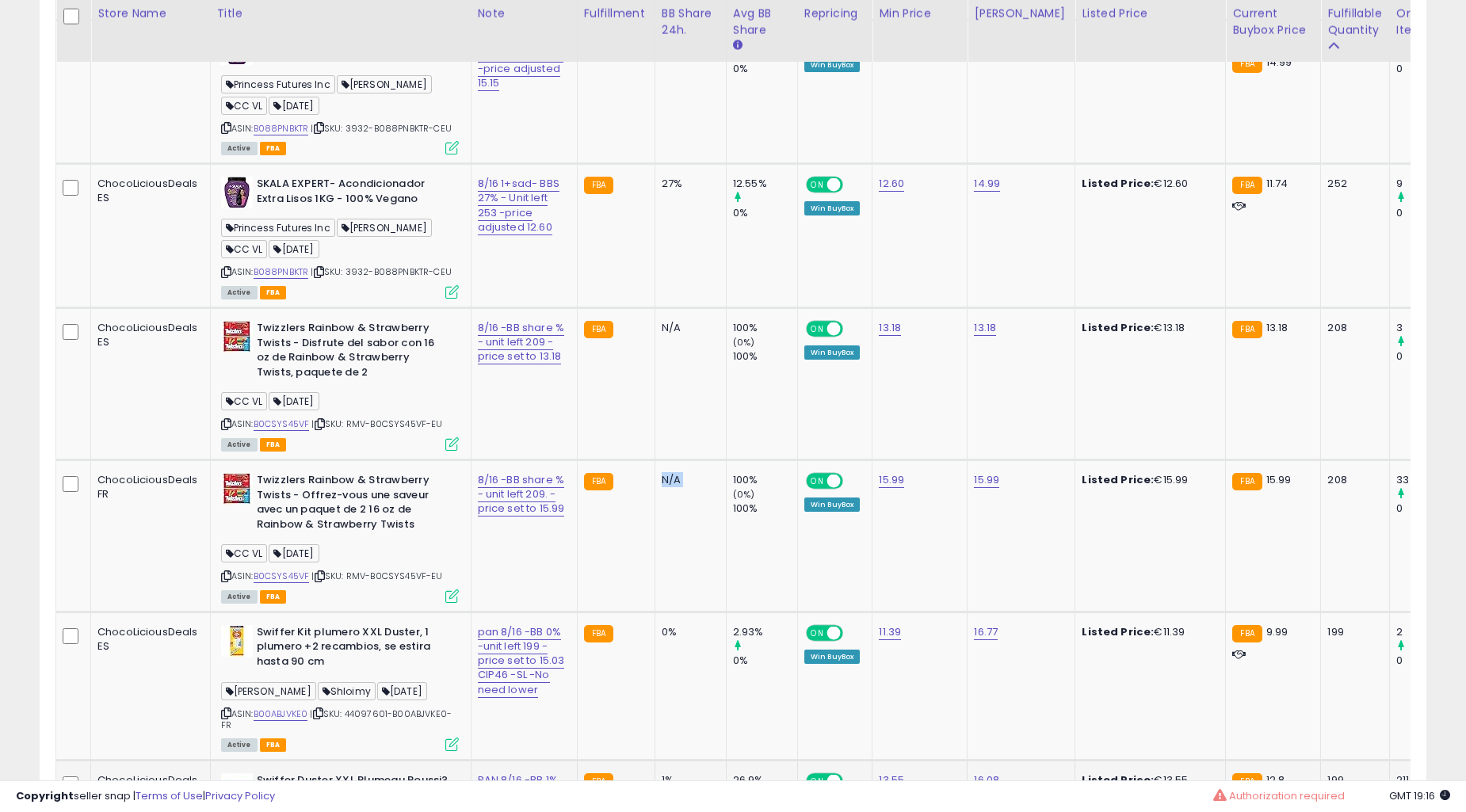
click at [663, 460] on td "N/A" at bounding box center [690, 384] width 72 height 152
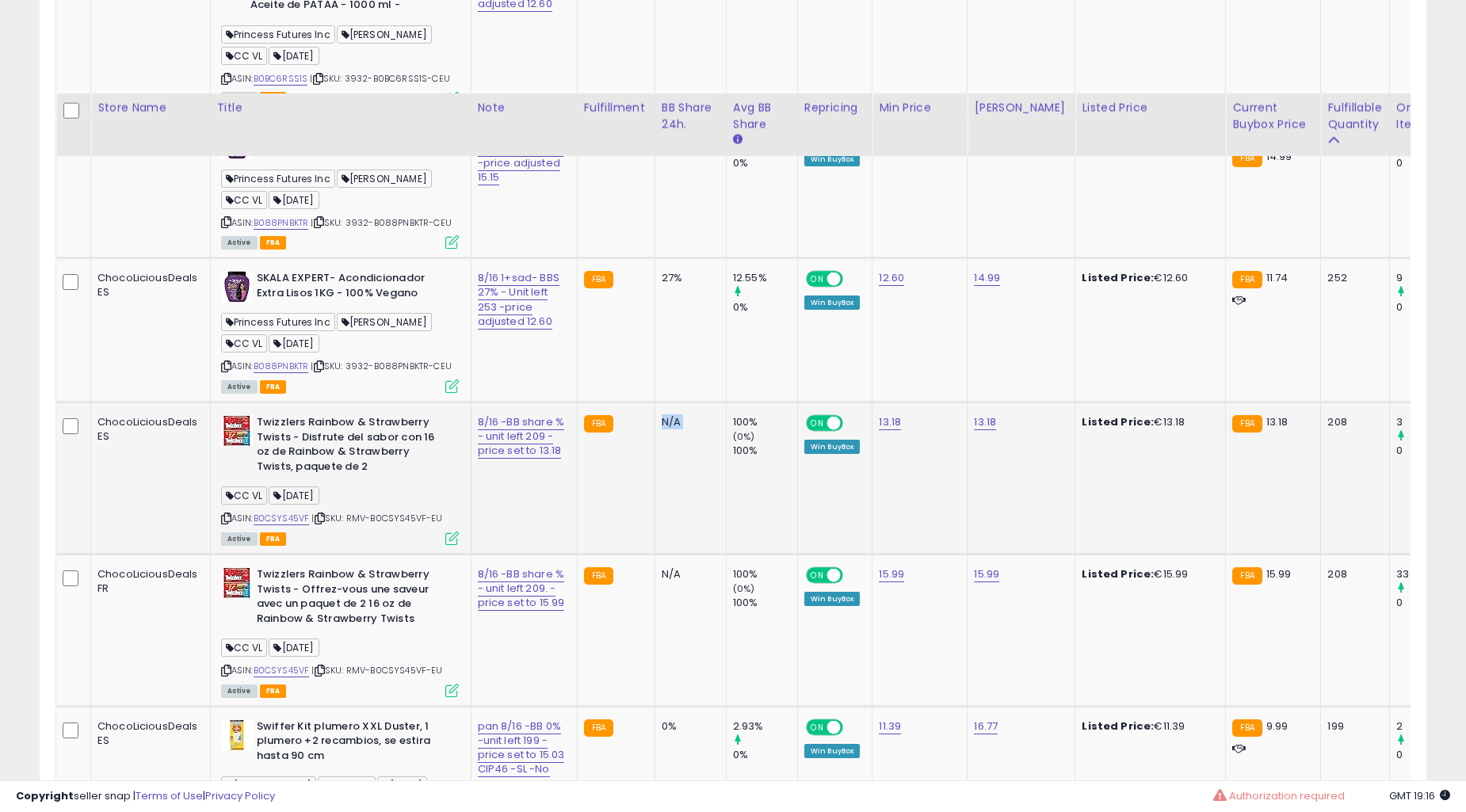
click at [663, 403] on td "27%" at bounding box center [690, 330] width 72 height 144
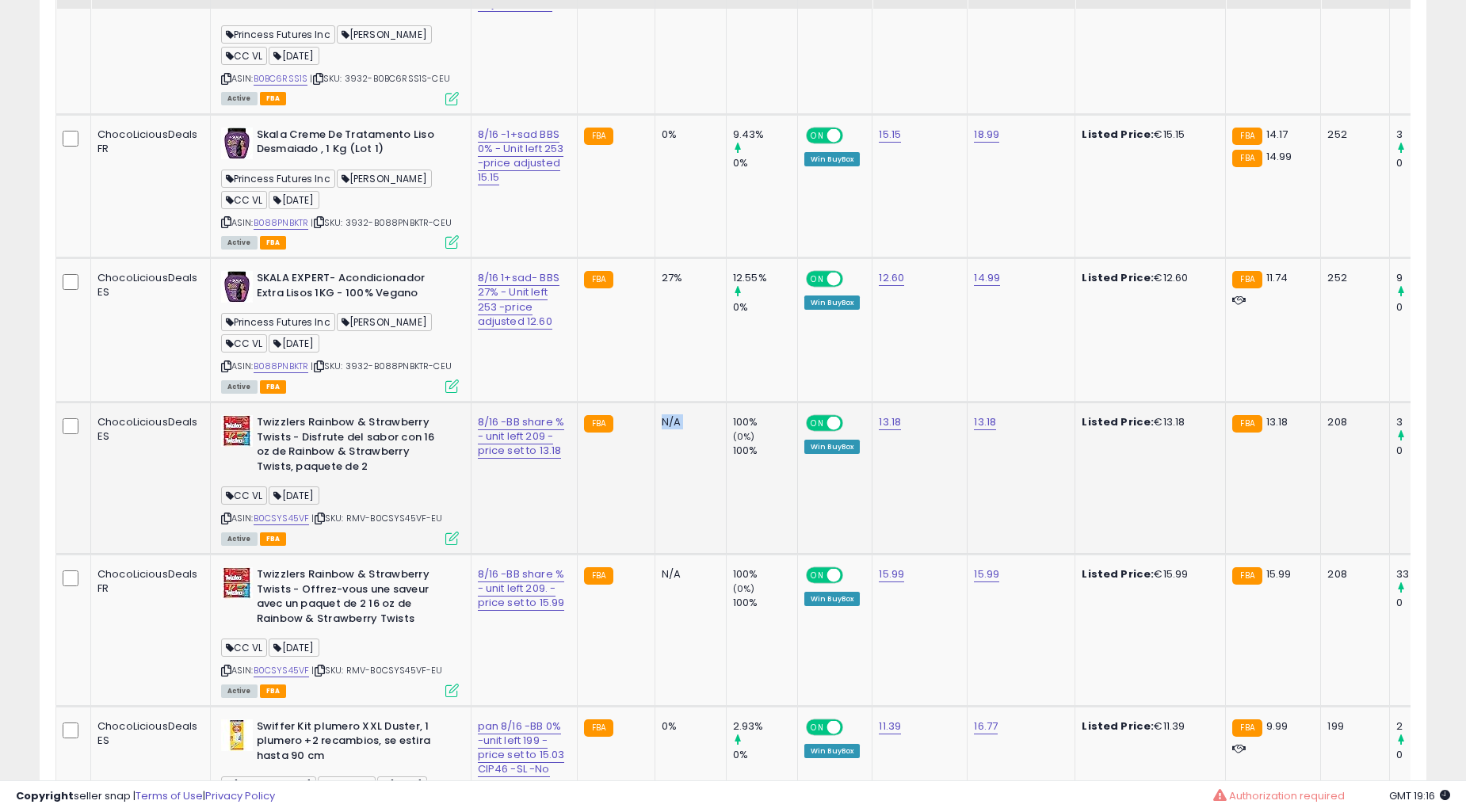
scroll to position [3287, 0]
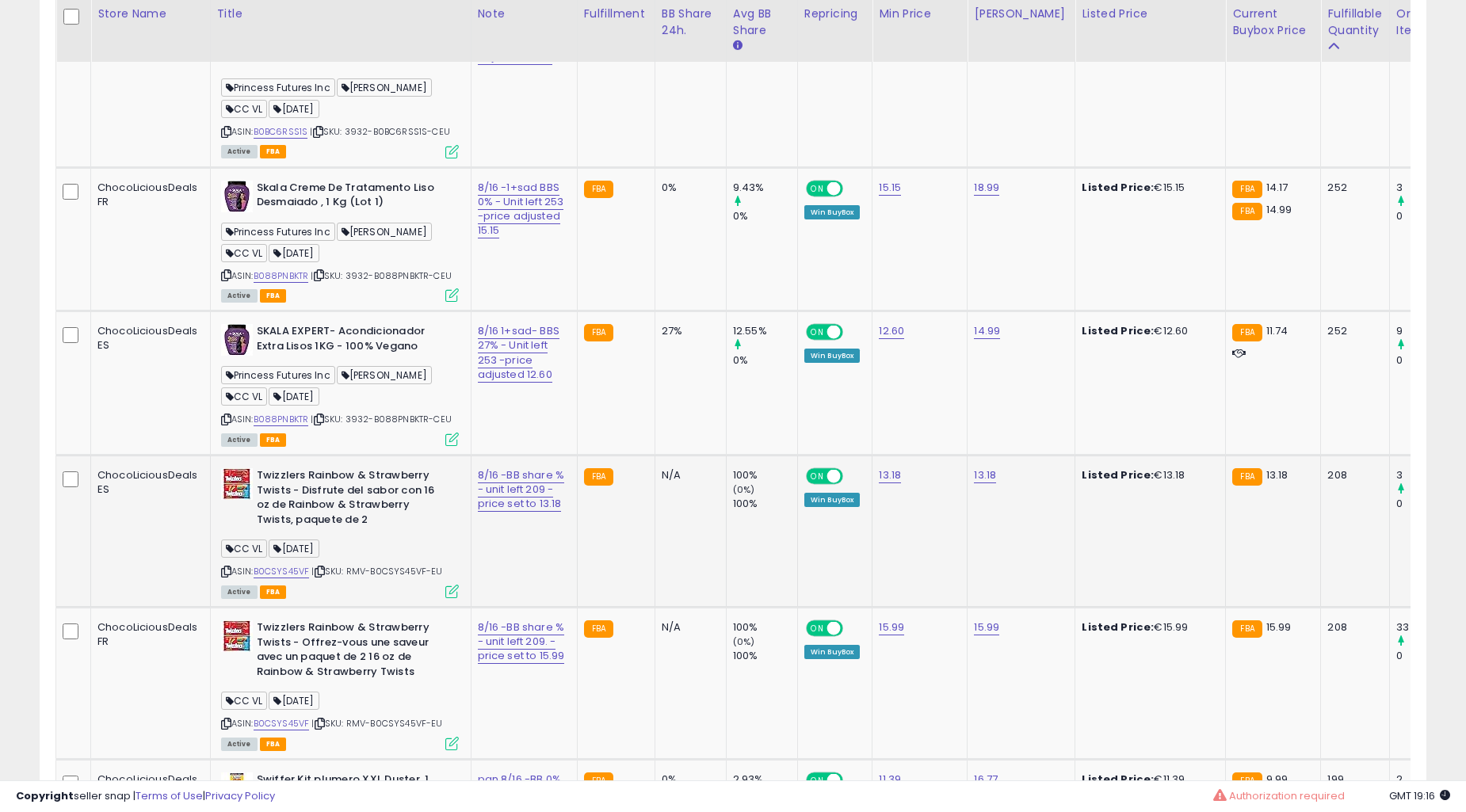
click at [663, 456] on td "27%" at bounding box center [690, 383] width 72 height 144
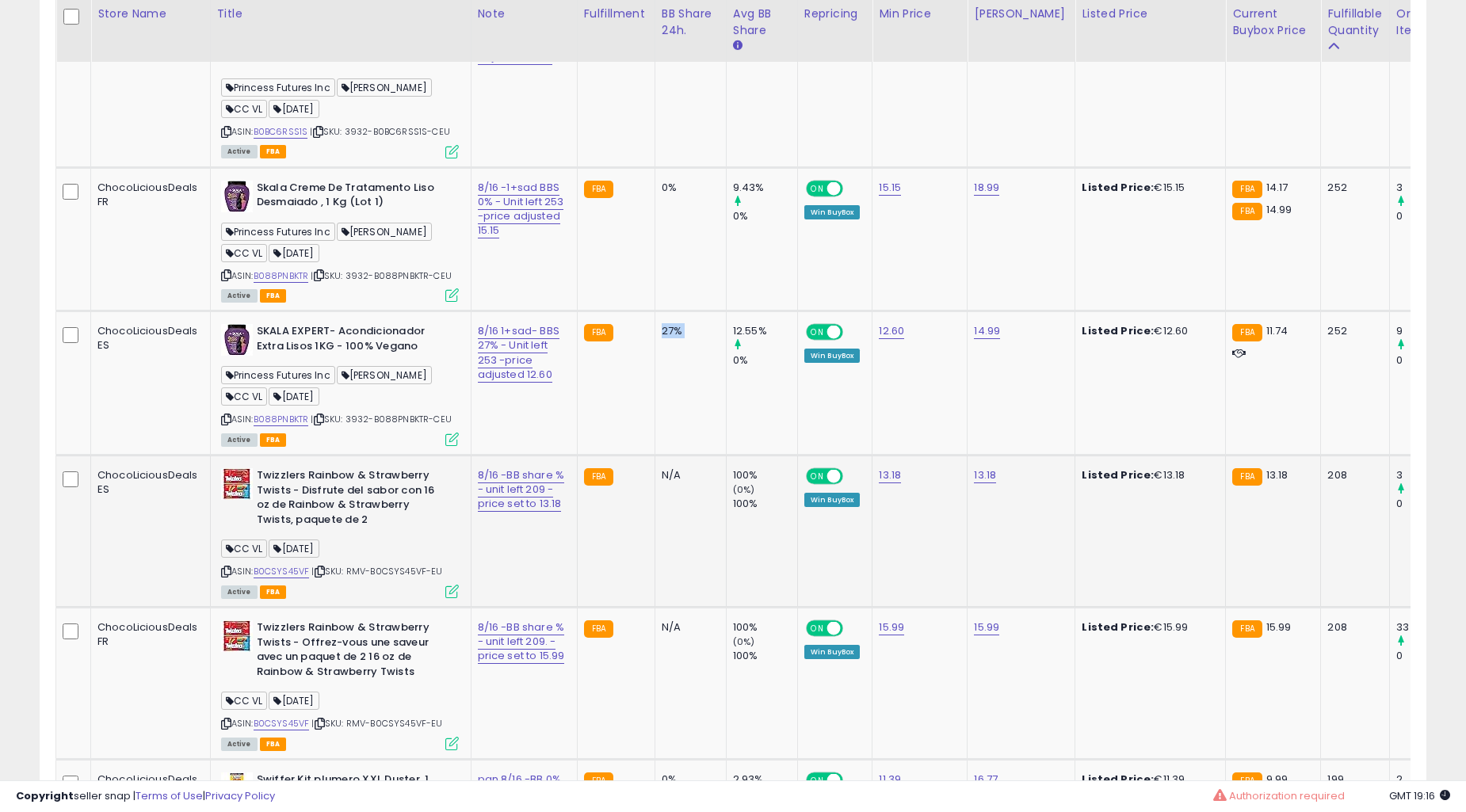
click at [663, 456] on td "27%" at bounding box center [690, 383] width 72 height 144
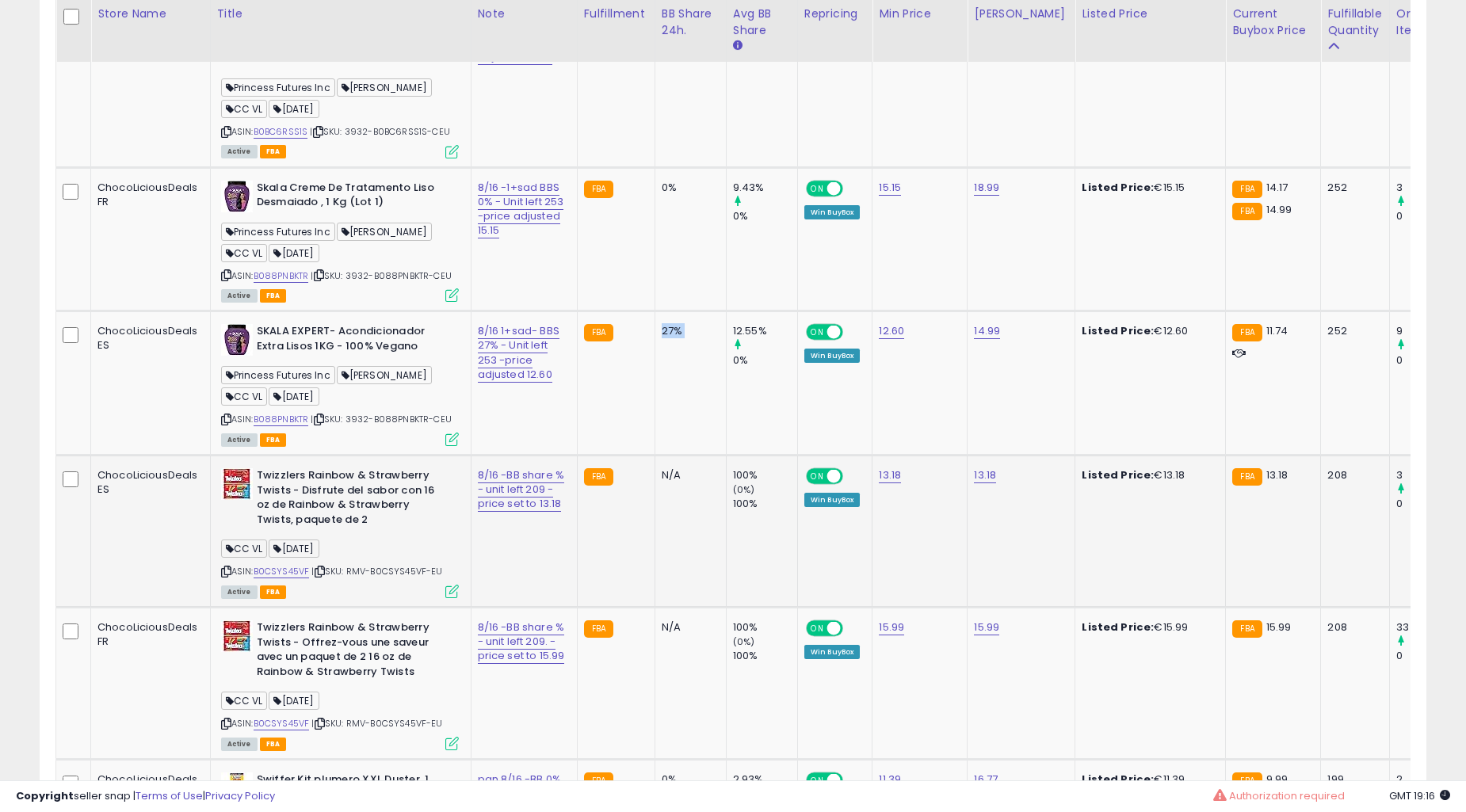
click at [663, 456] on td "27%" at bounding box center [690, 383] width 72 height 144
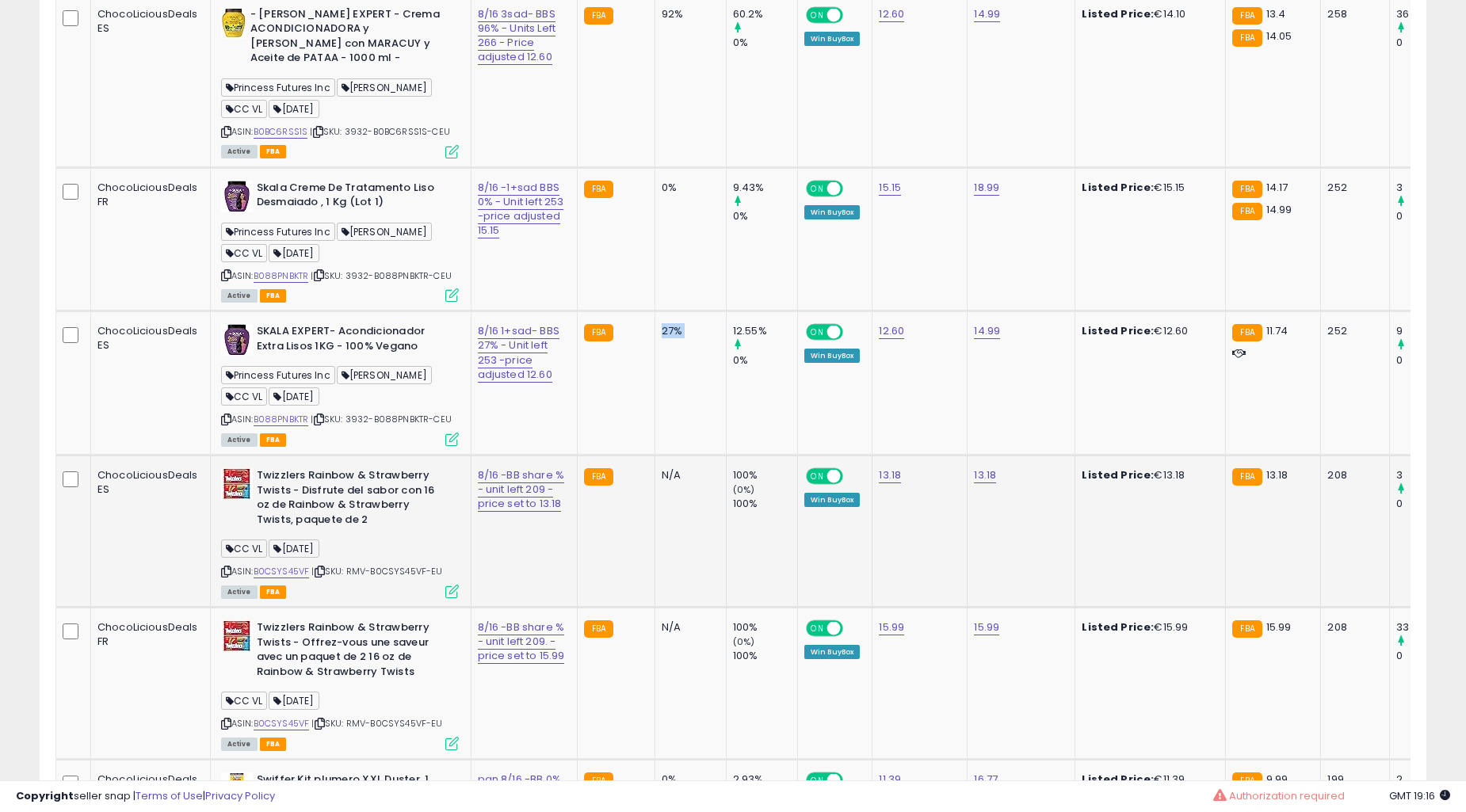
scroll to position [3141, 0]
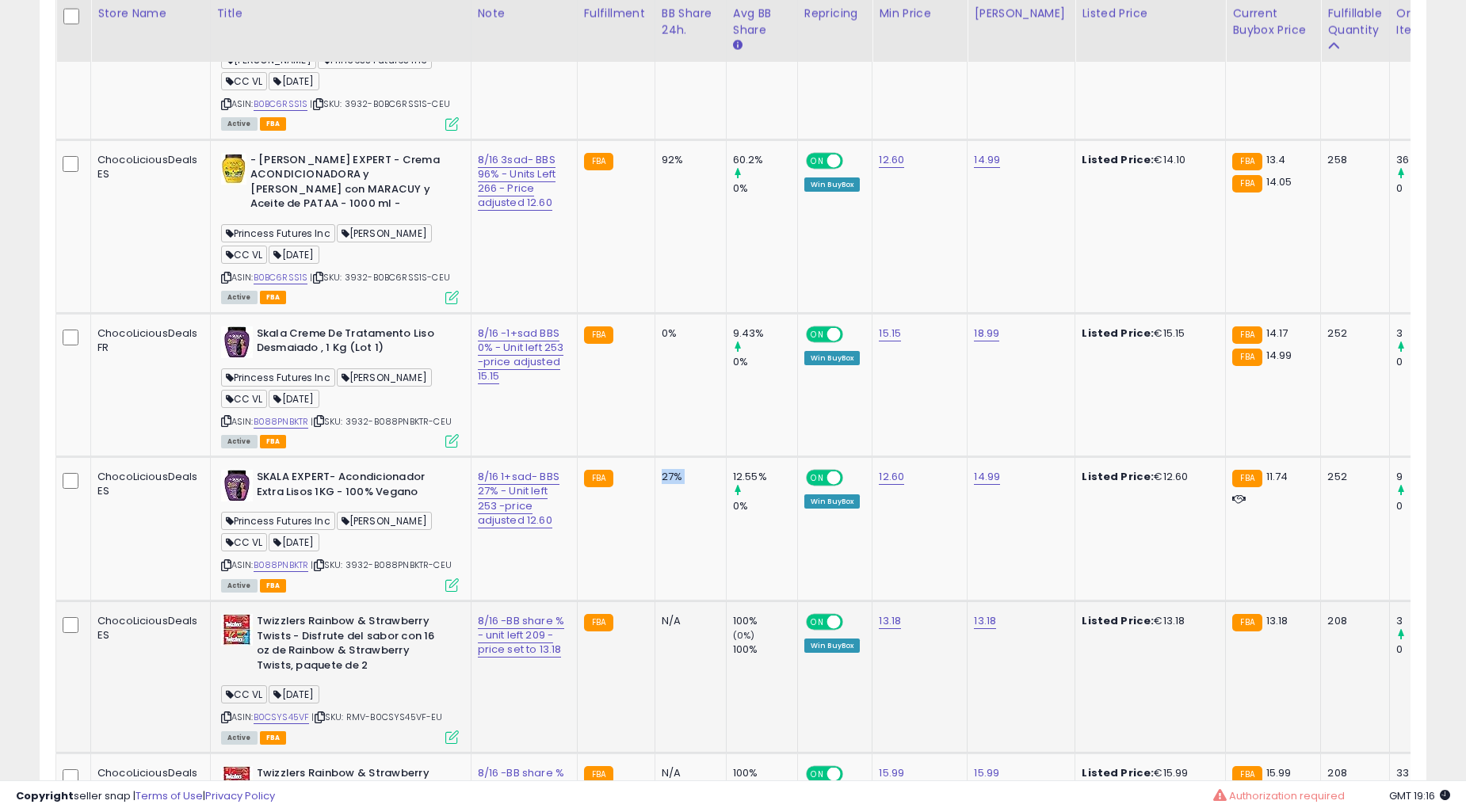
click at [663, 457] on td "0%" at bounding box center [690, 384] width 72 height 144
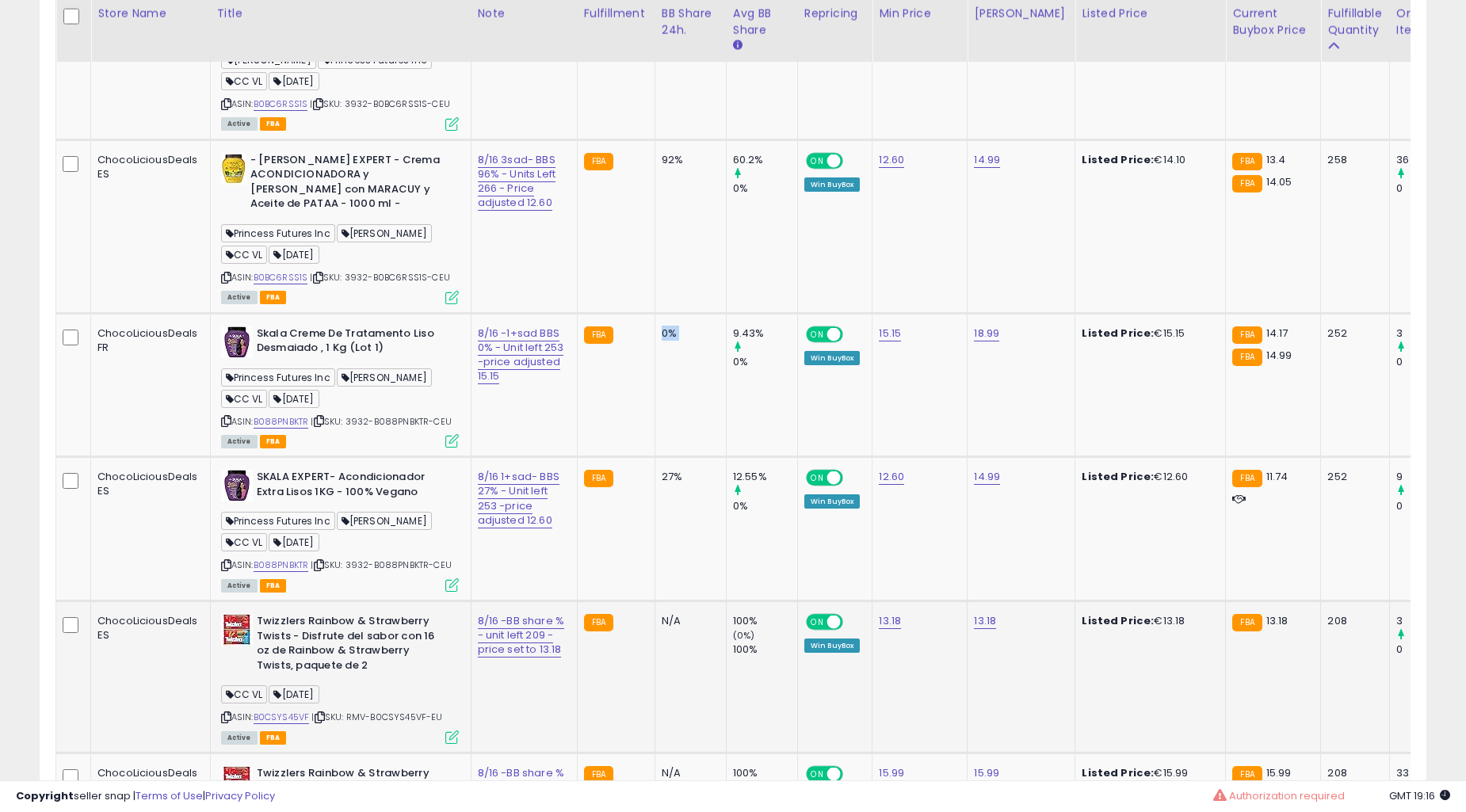
click at [663, 457] on td "0%" at bounding box center [690, 384] width 72 height 144
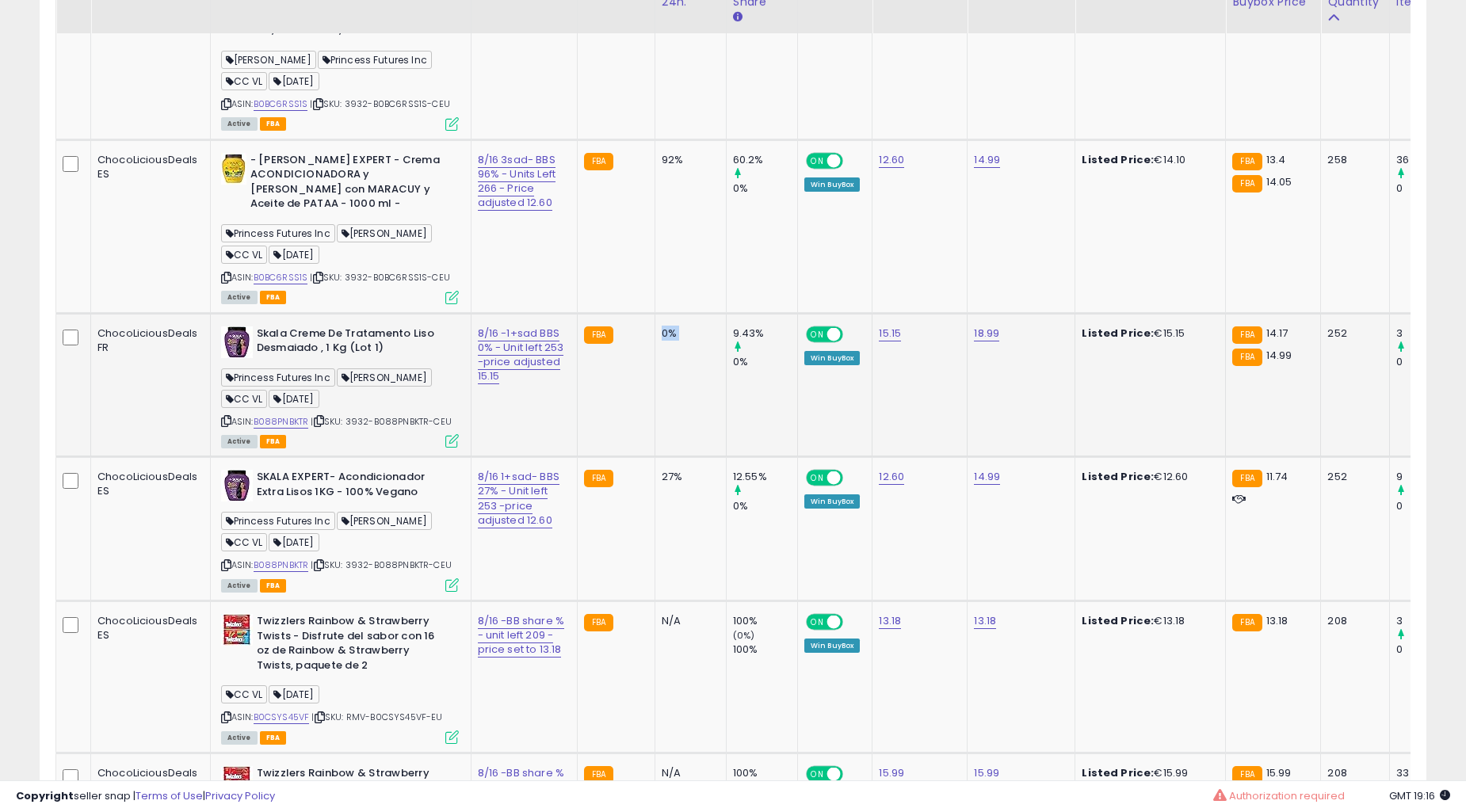
scroll to position [2994, 0]
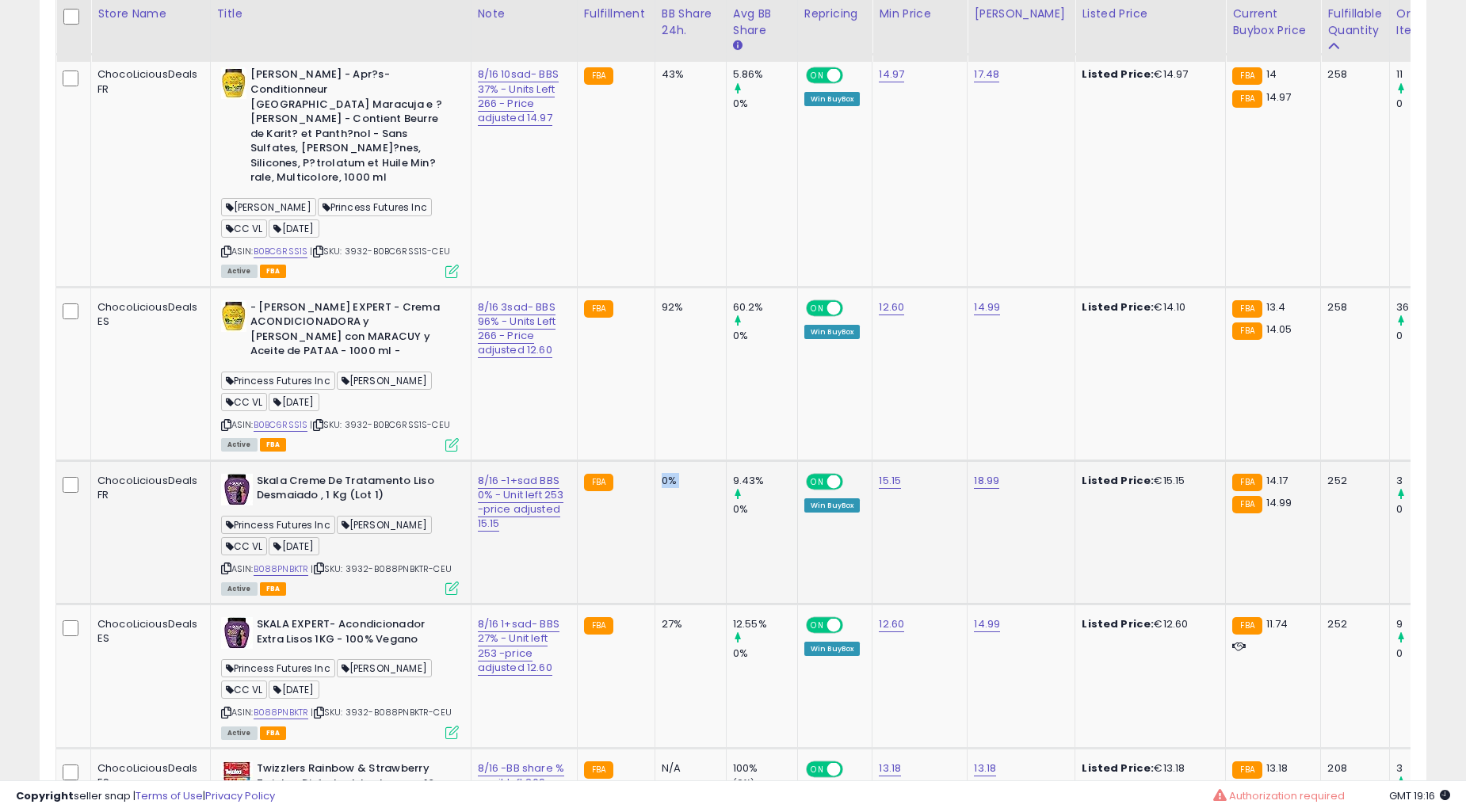
click at [663, 460] on td "92%" at bounding box center [690, 374] width 72 height 174
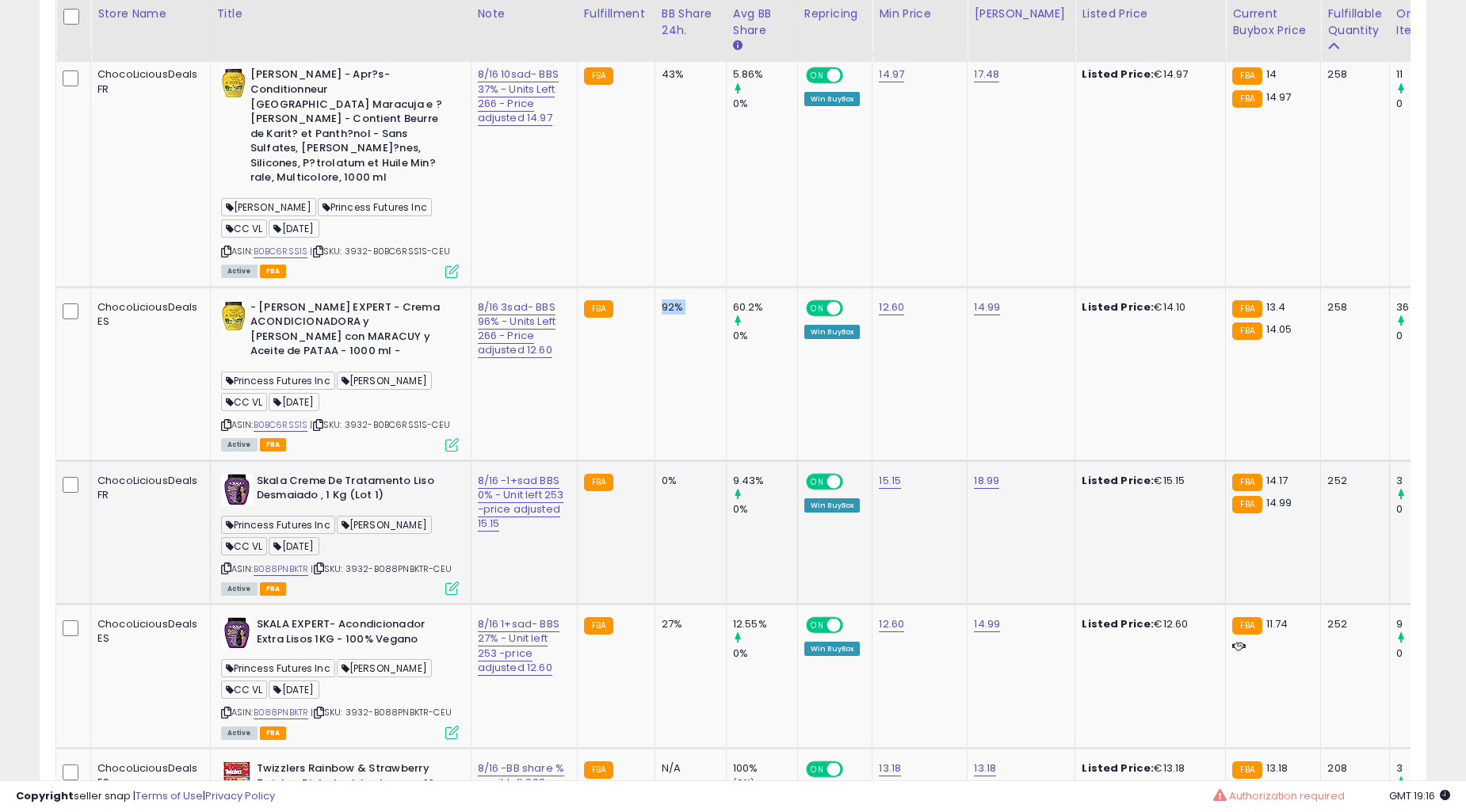
click at [663, 460] on td "92%" at bounding box center [690, 374] width 72 height 174
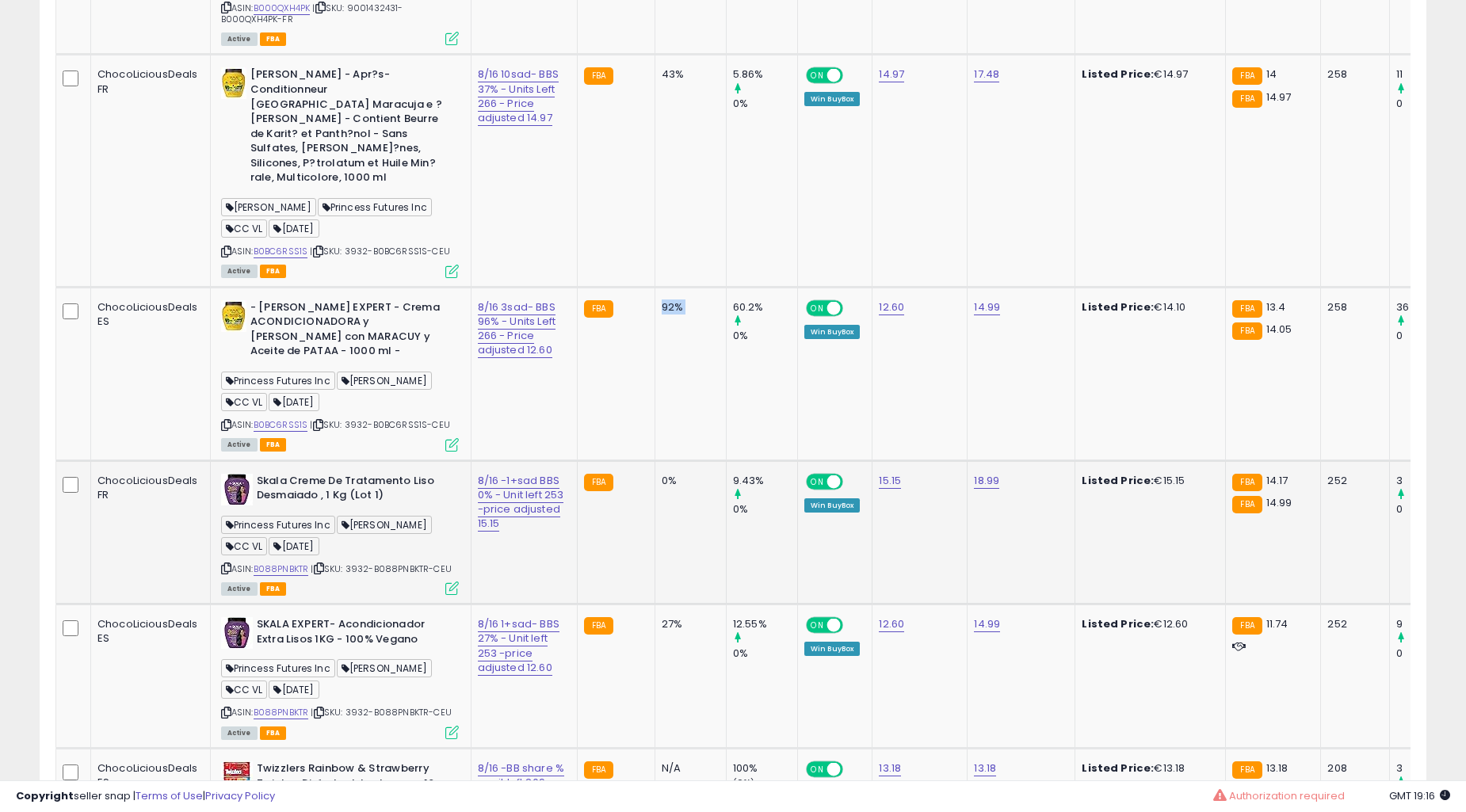
scroll to position [2701, 0]
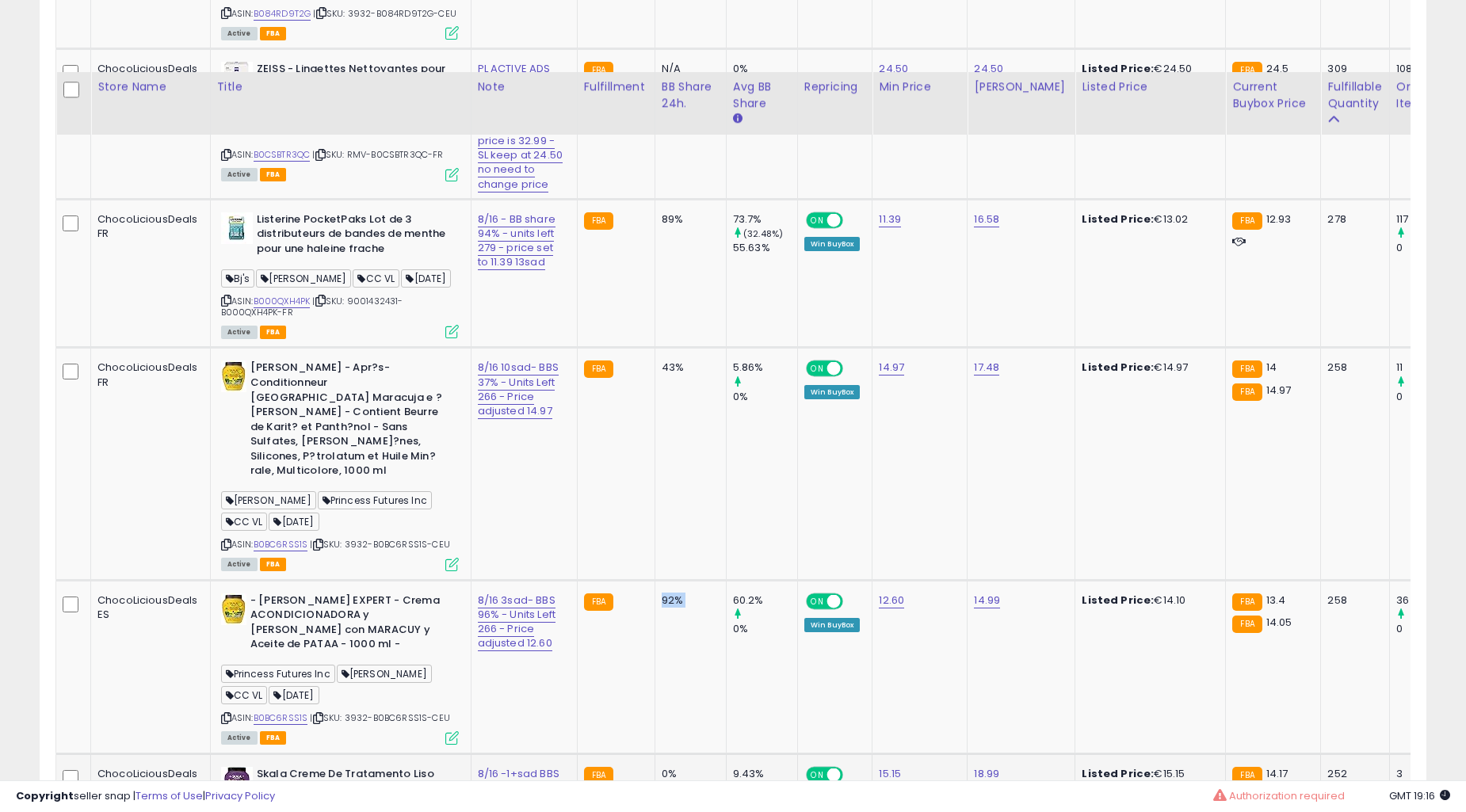
click at [663, 460] on td "43%" at bounding box center [690, 464] width 72 height 232
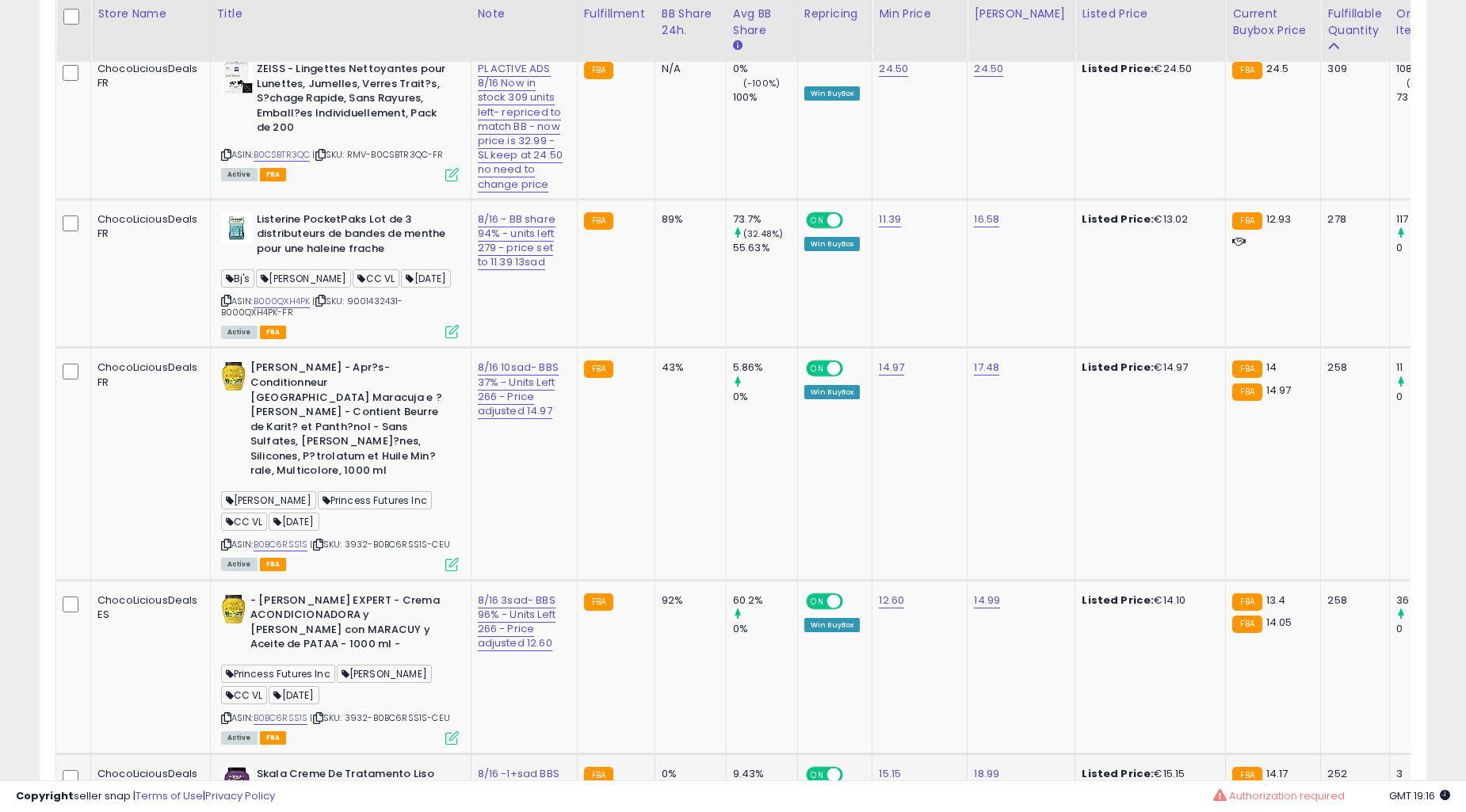
click at [663, 460] on td "43%" at bounding box center [690, 464] width 72 height 232
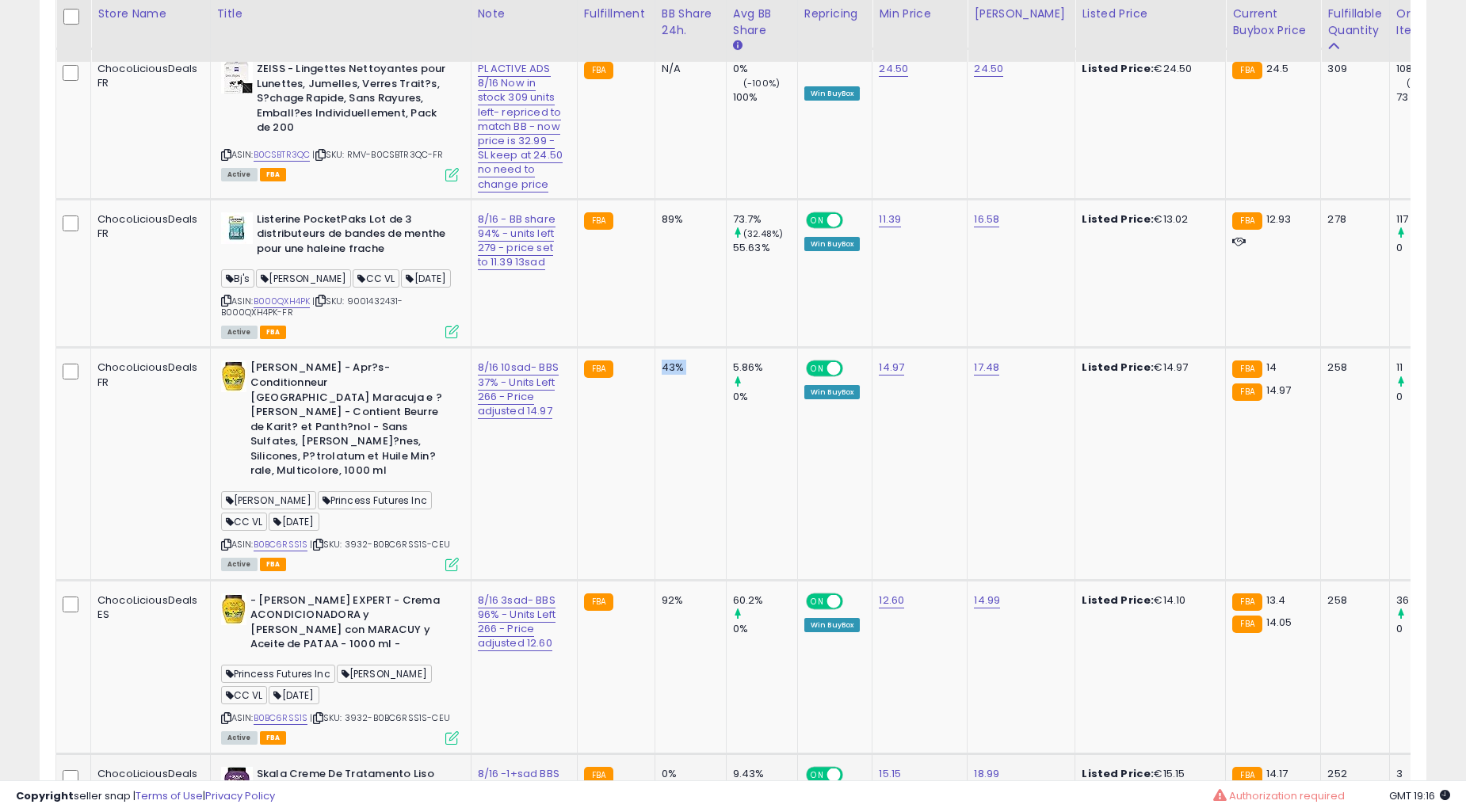
click at [663, 460] on td "43%" at bounding box center [690, 464] width 72 height 232
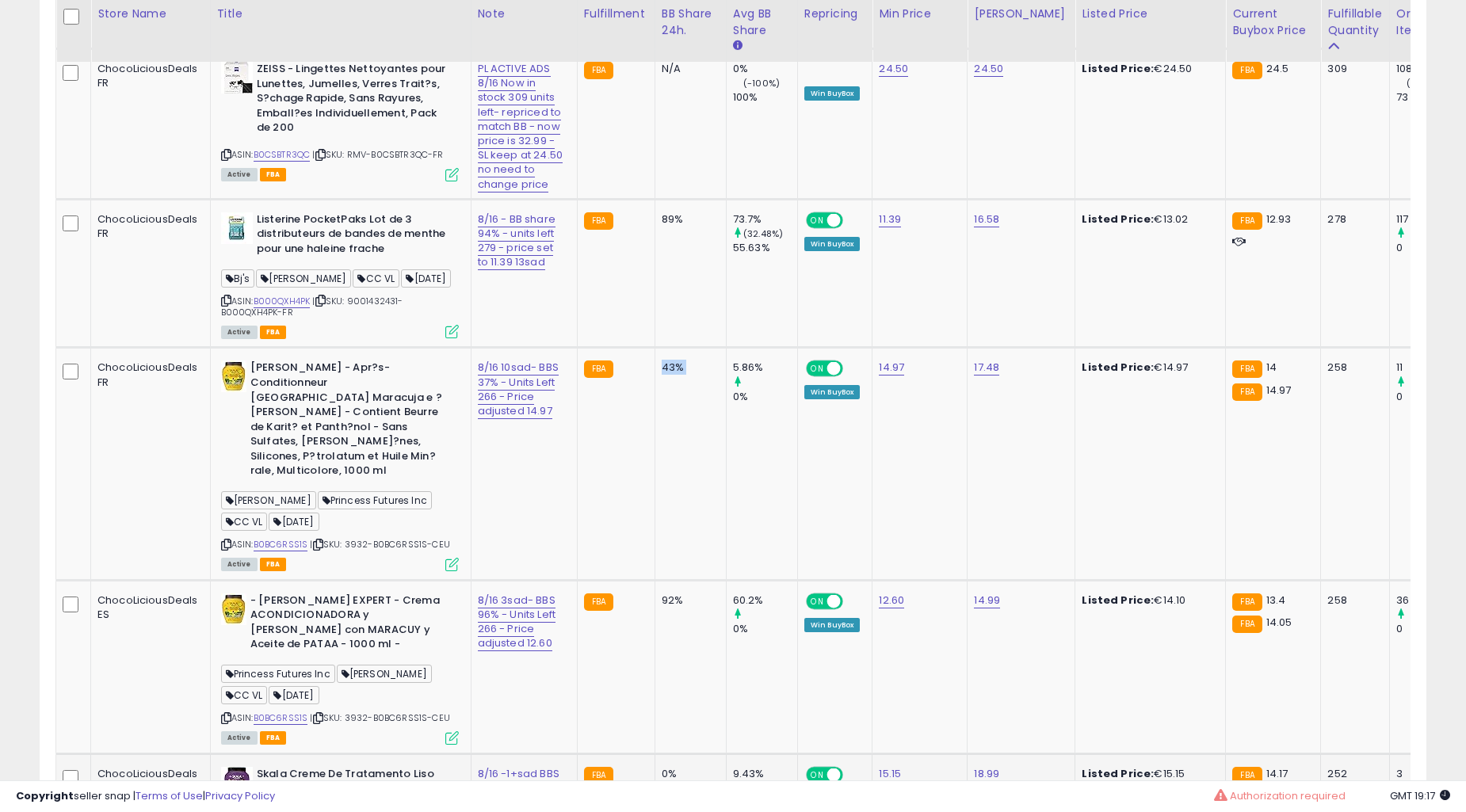
click at [663, 460] on td "43%" at bounding box center [690, 464] width 72 height 232
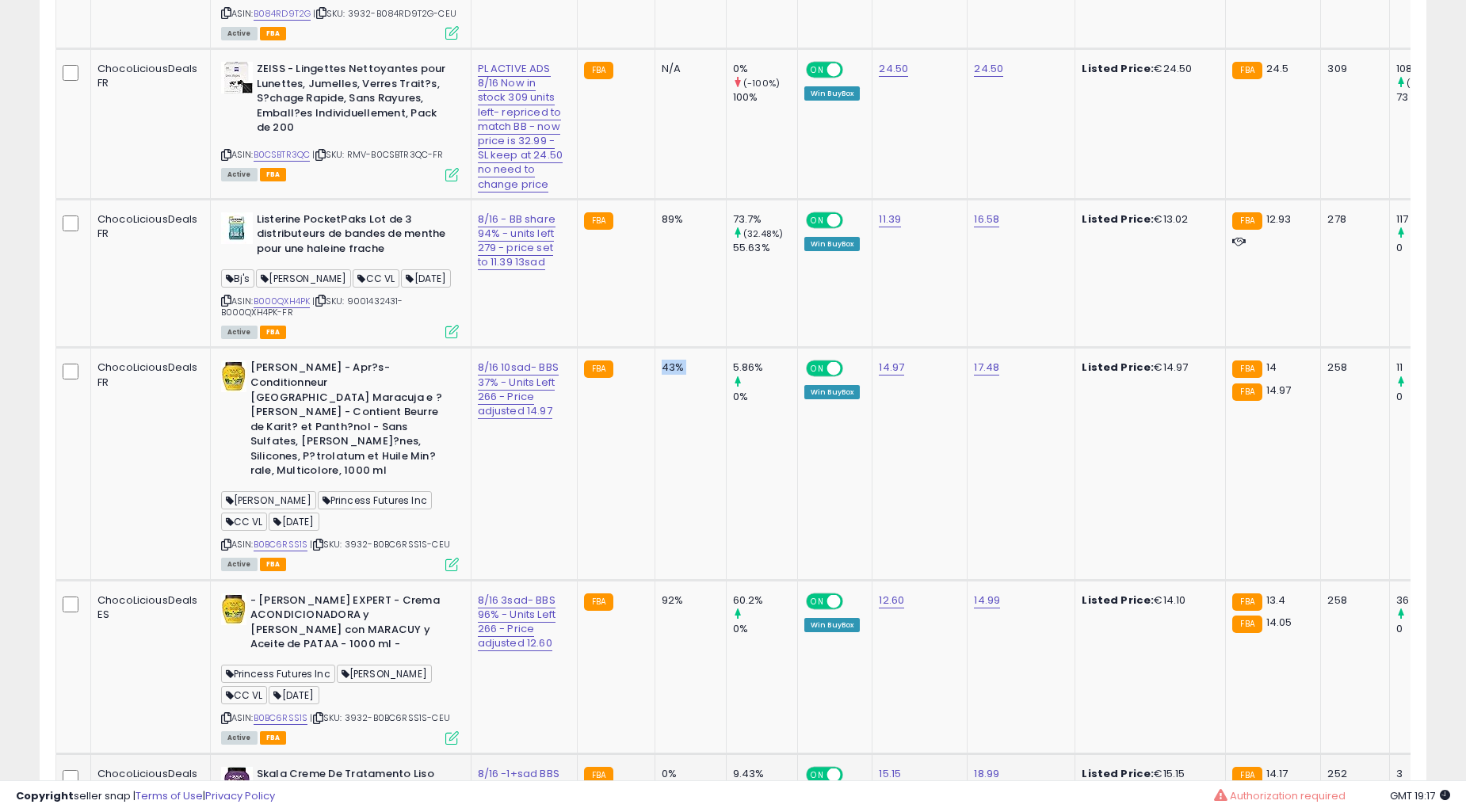
scroll to position [2407, 0]
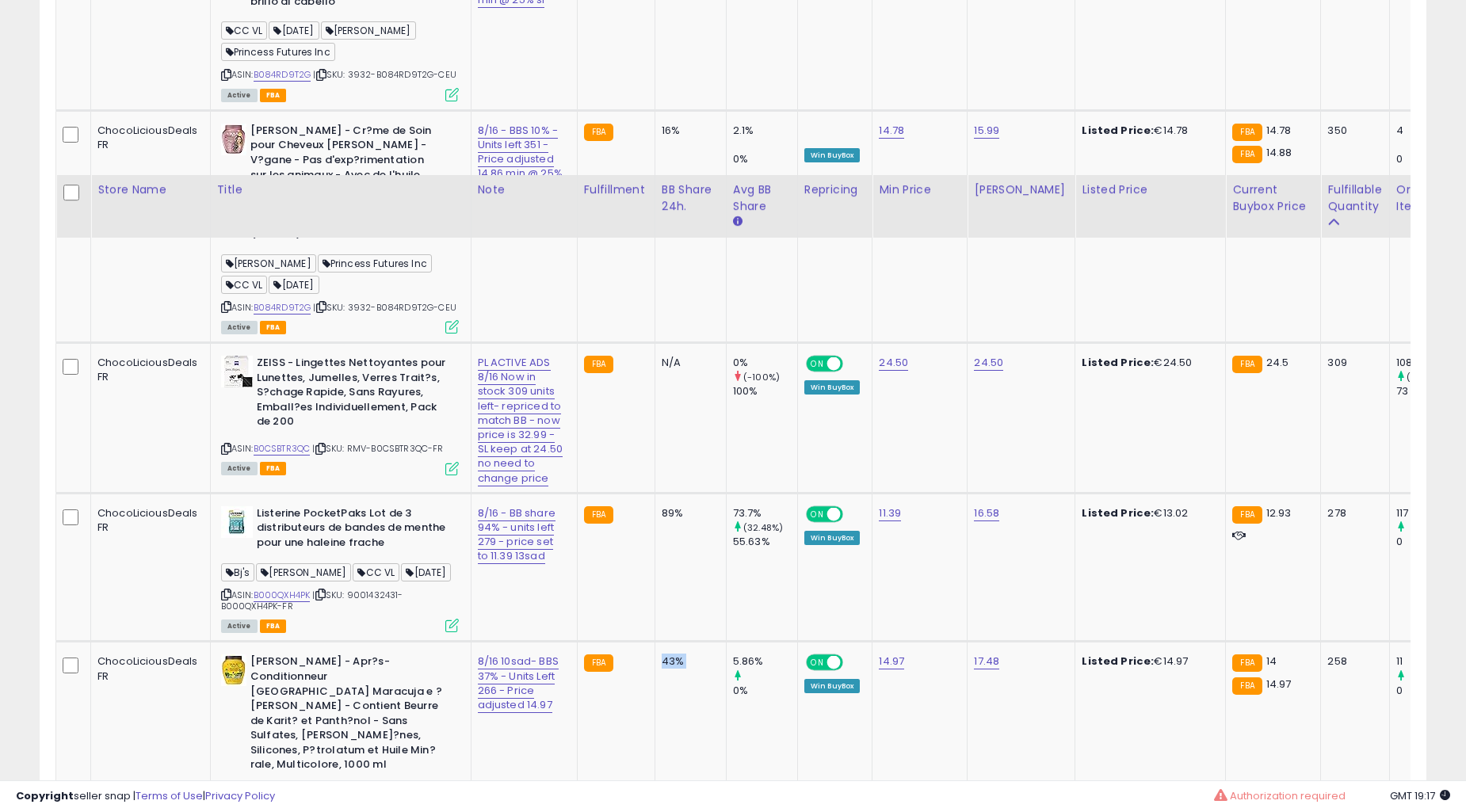
click at [663, 460] on td "N/A" at bounding box center [690, 418] width 72 height 151
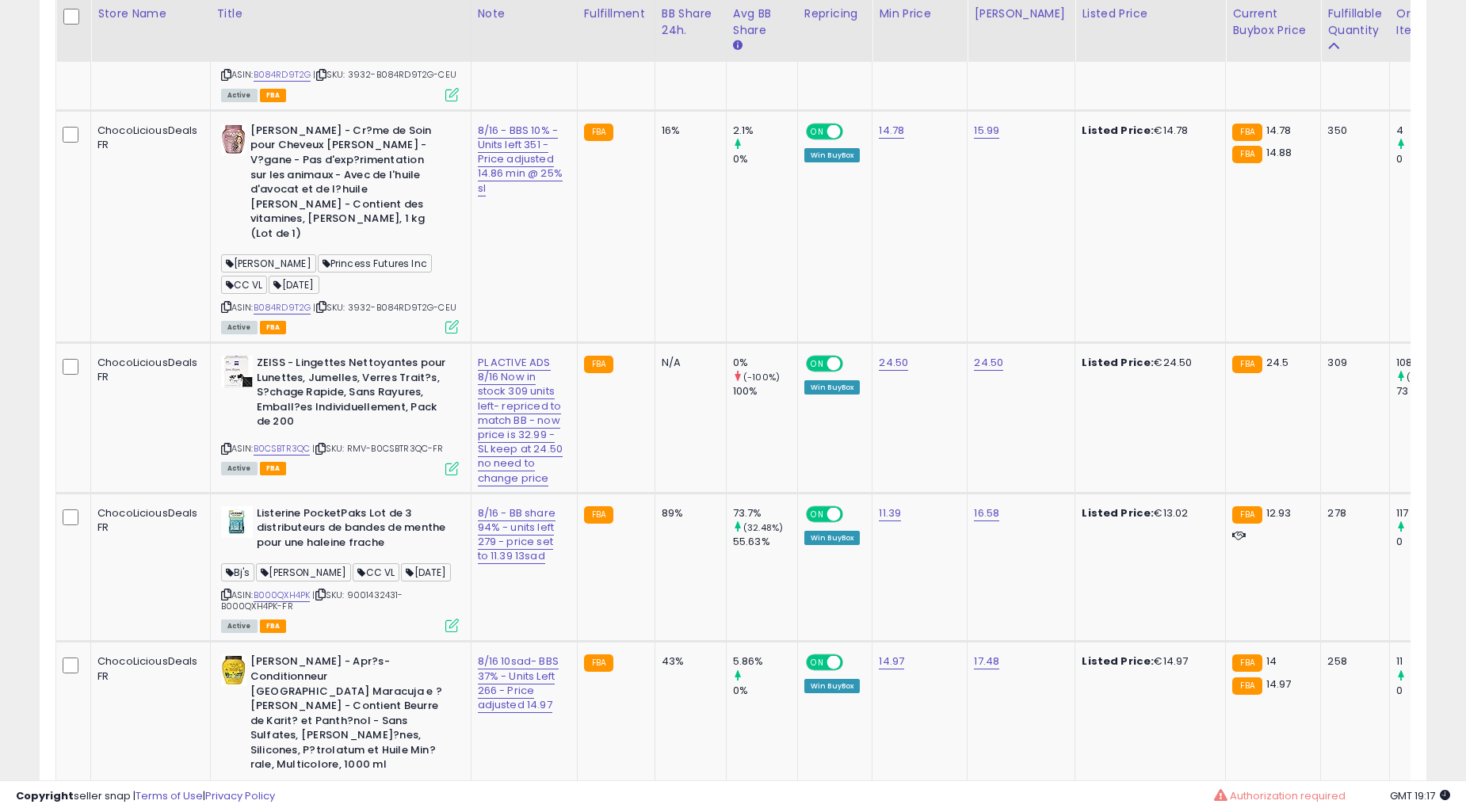
click at [663, 460] on td "N/A" at bounding box center [690, 418] width 72 height 151
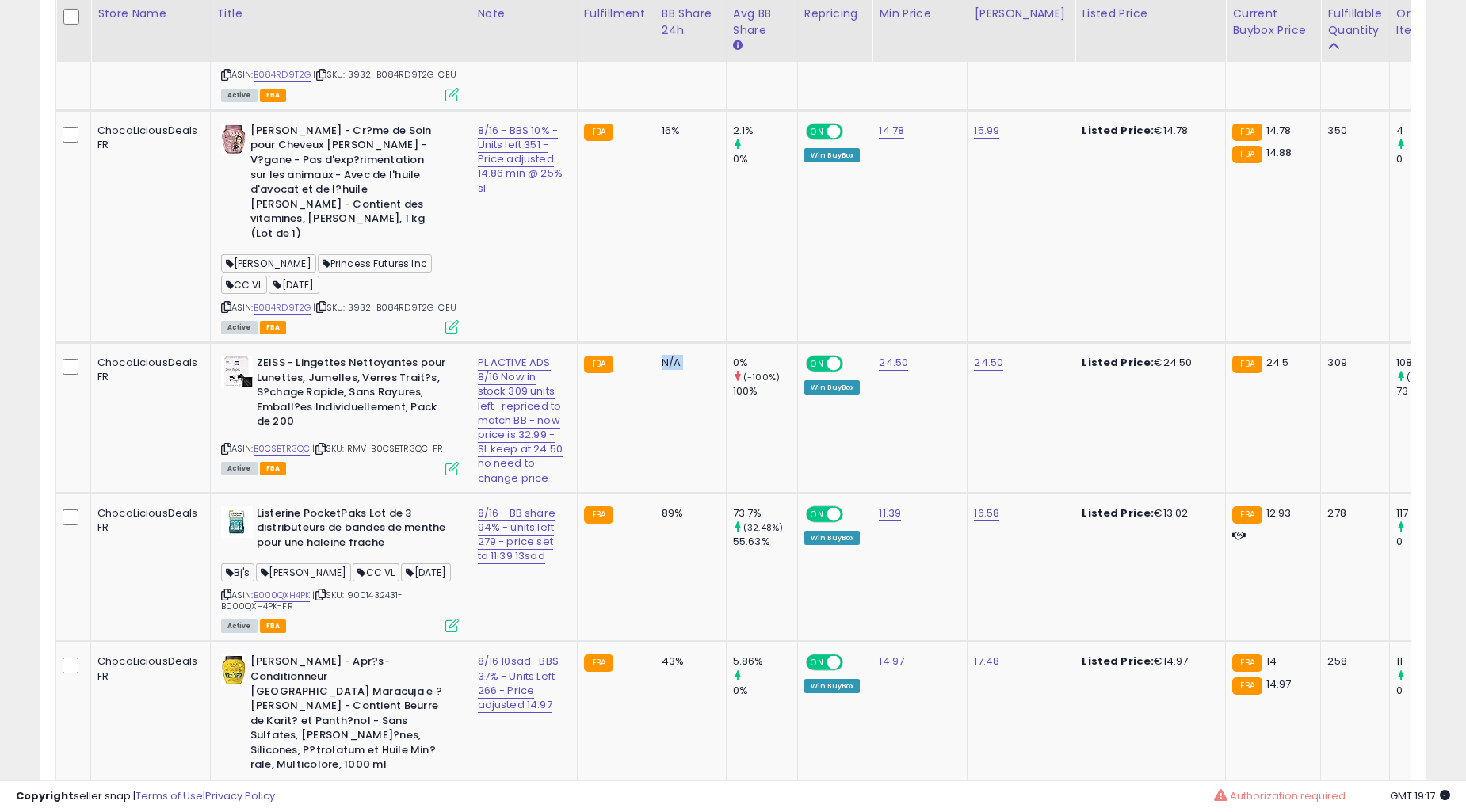
click at [663, 460] on td "N/A" at bounding box center [690, 418] width 72 height 151
click at [669, 343] on td "16%" at bounding box center [690, 226] width 72 height 232
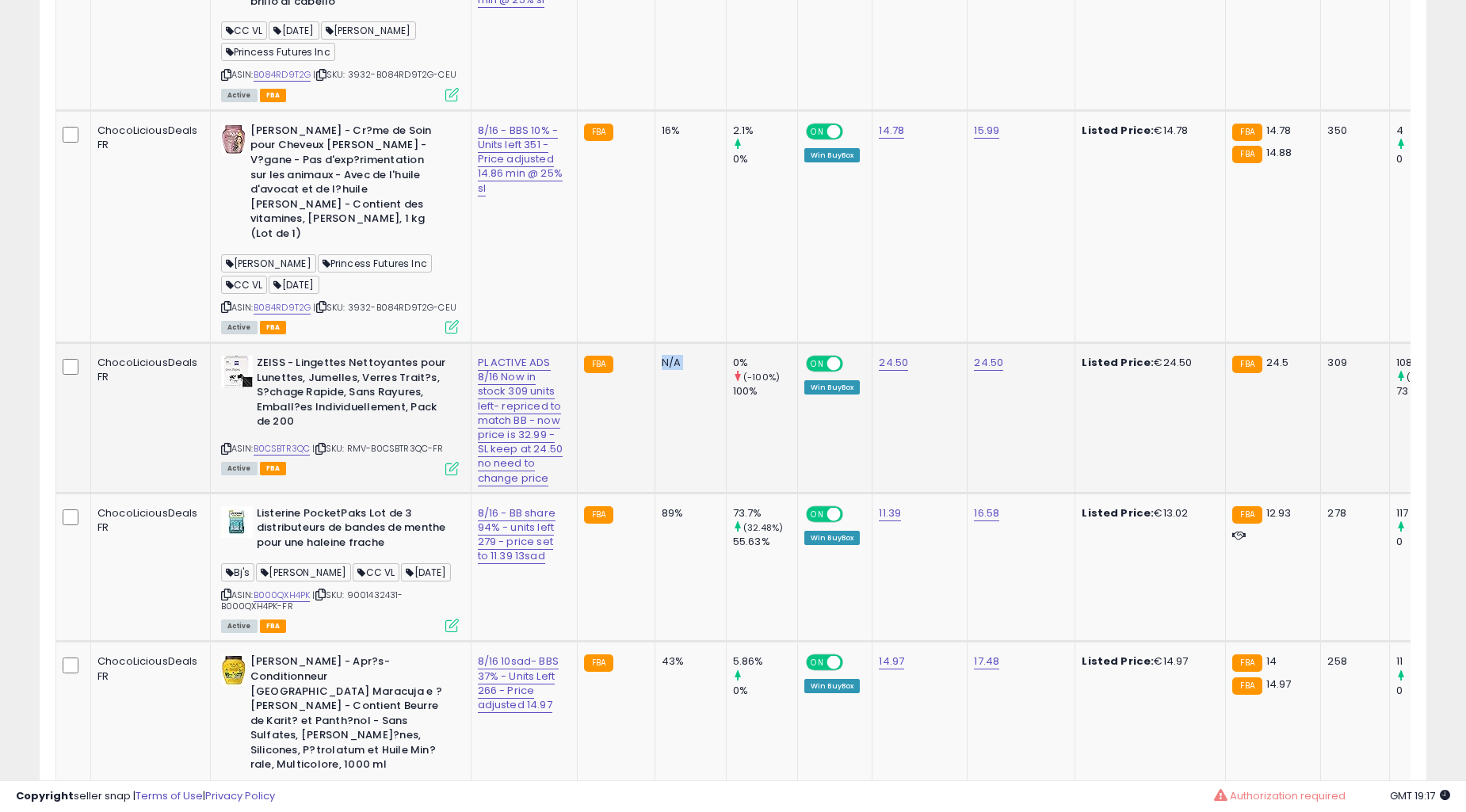
scroll to position [2114, 0]
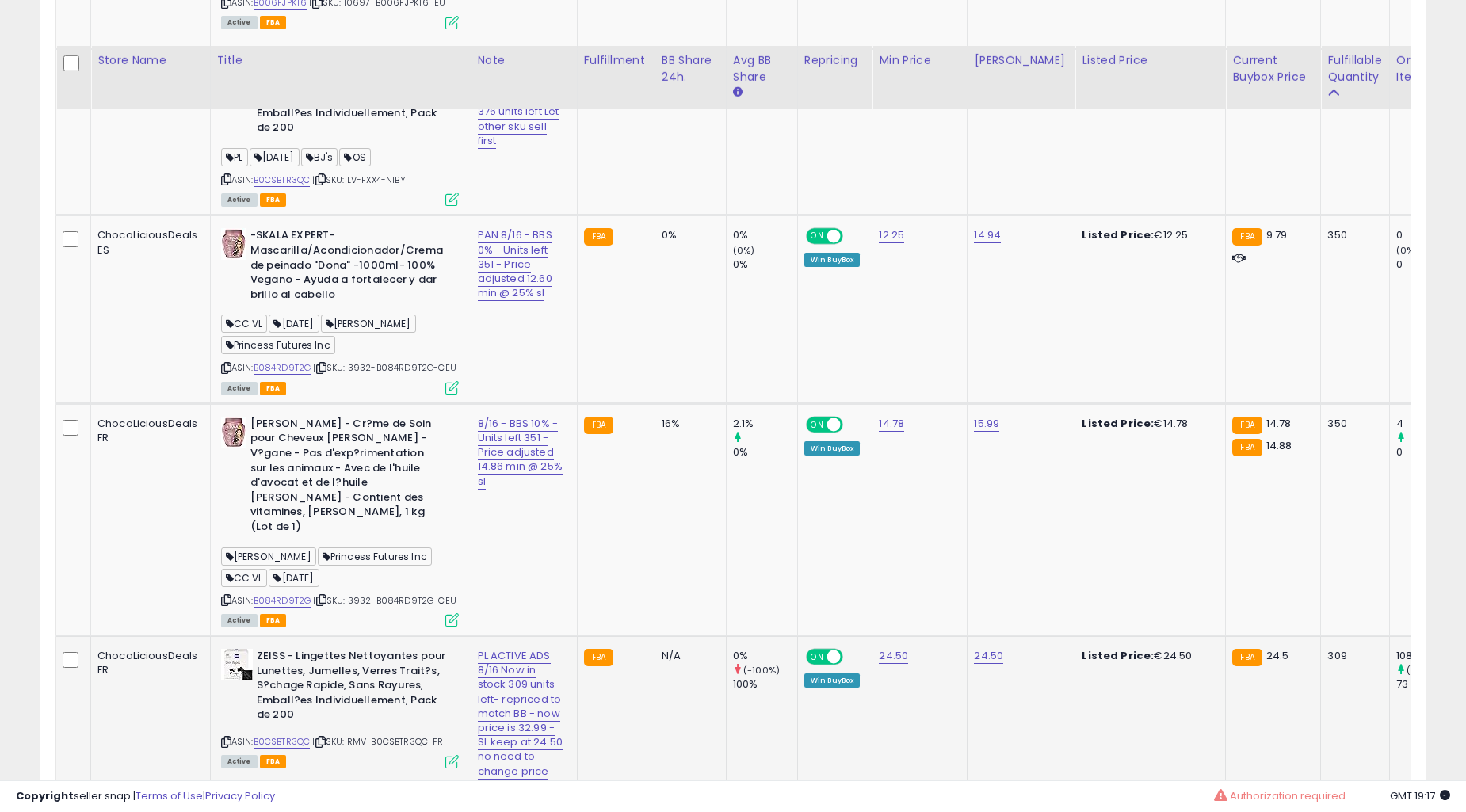
click at [669, 456] on td "16%" at bounding box center [690, 519] width 72 height 232
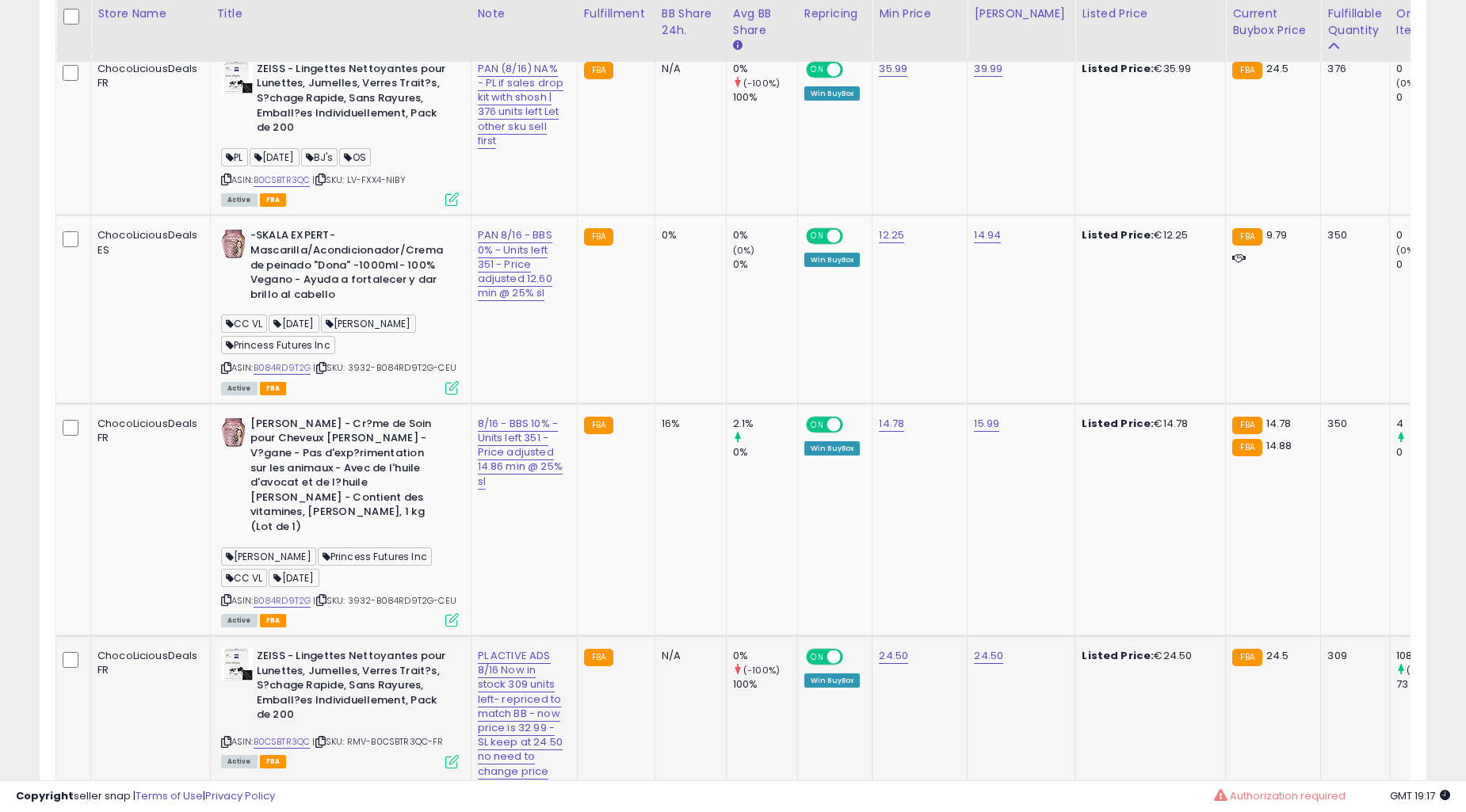
click at [669, 456] on td "16%" at bounding box center [690, 519] width 72 height 232
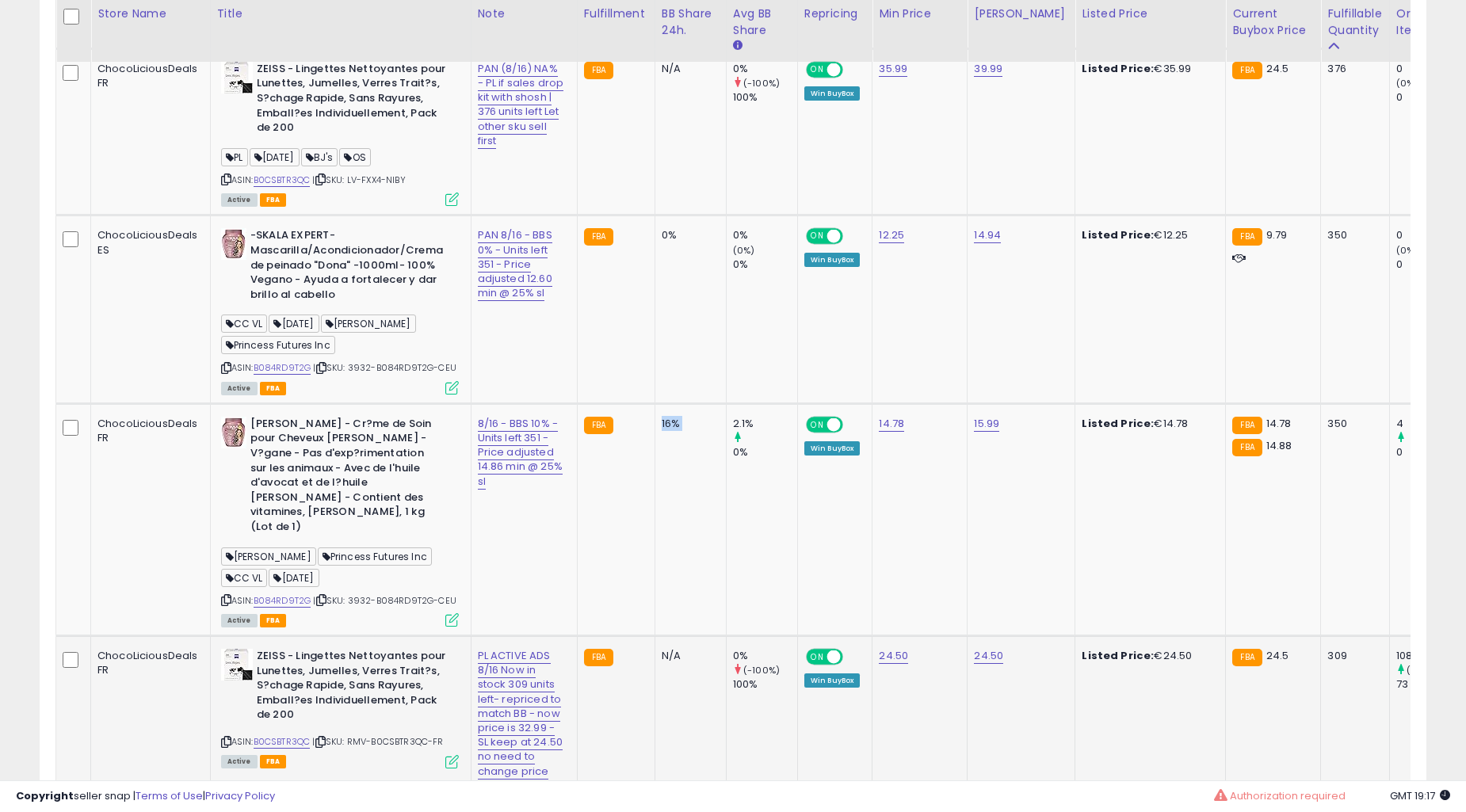
click at [669, 456] on td "16%" at bounding box center [690, 519] width 72 height 232
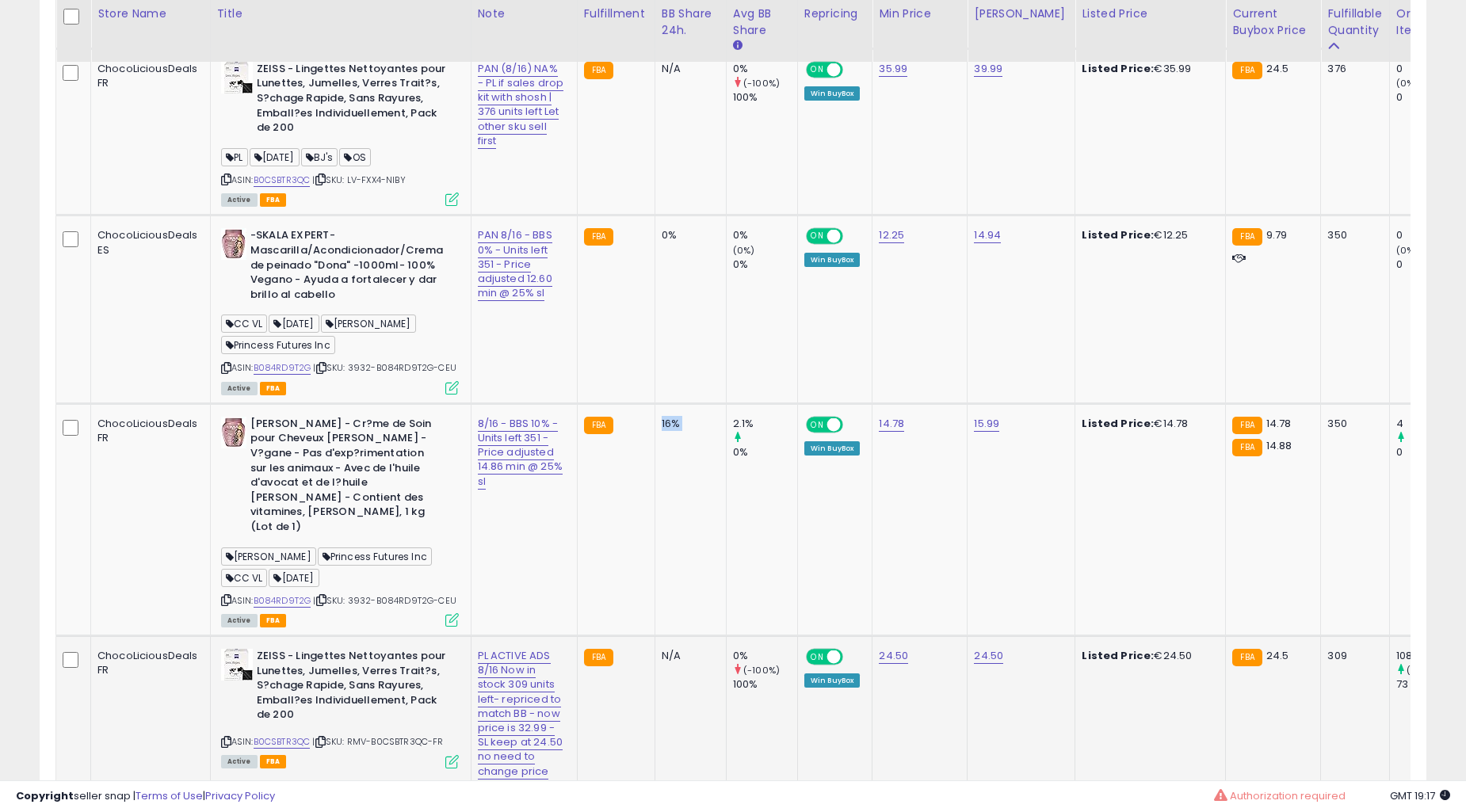
click at [669, 456] on td "16%" at bounding box center [690, 519] width 72 height 232
click at [669, 403] on td "0%" at bounding box center [690, 309] width 72 height 188
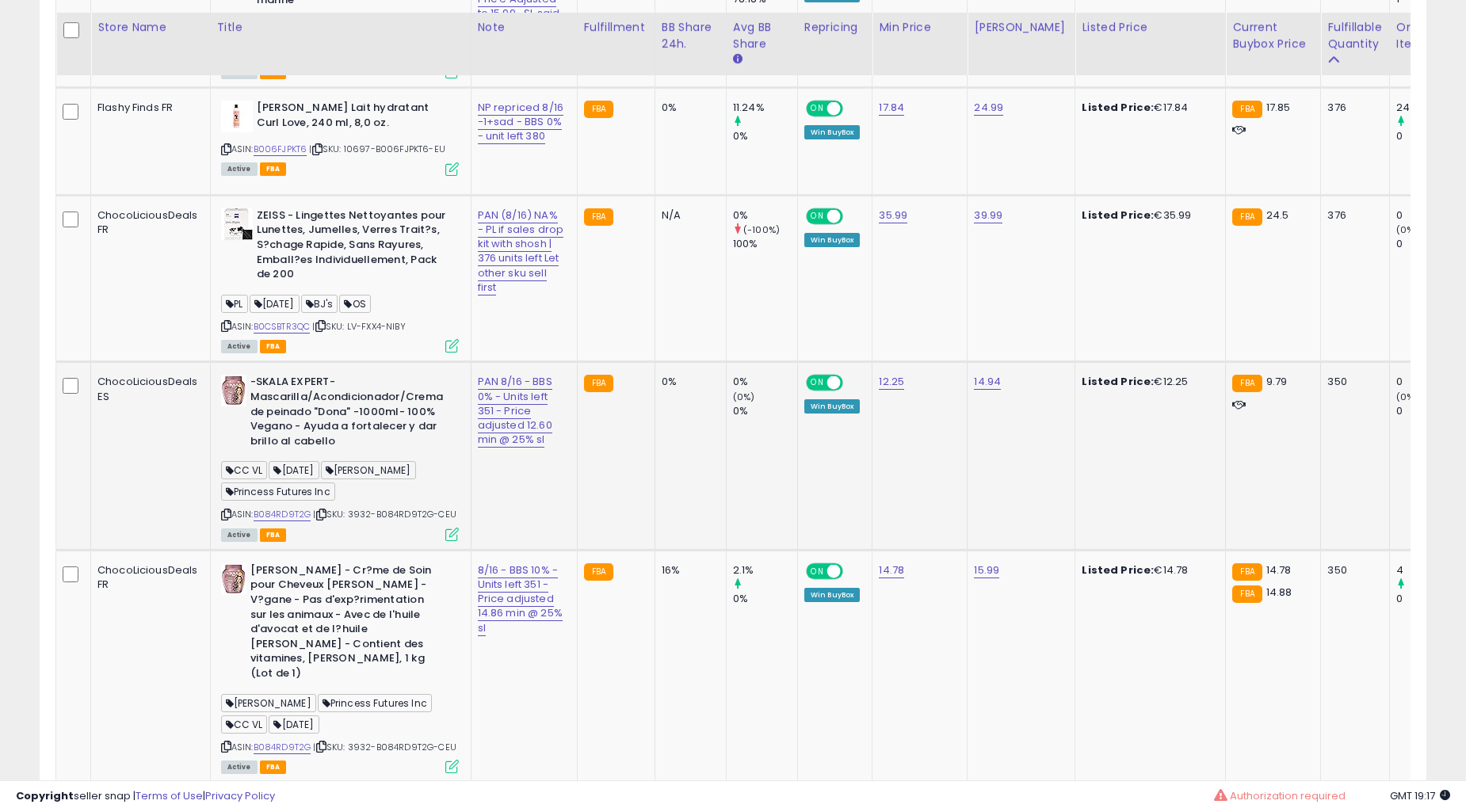
click at [670, 456] on td "0%" at bounding box center [690, 456] width 72 height 188
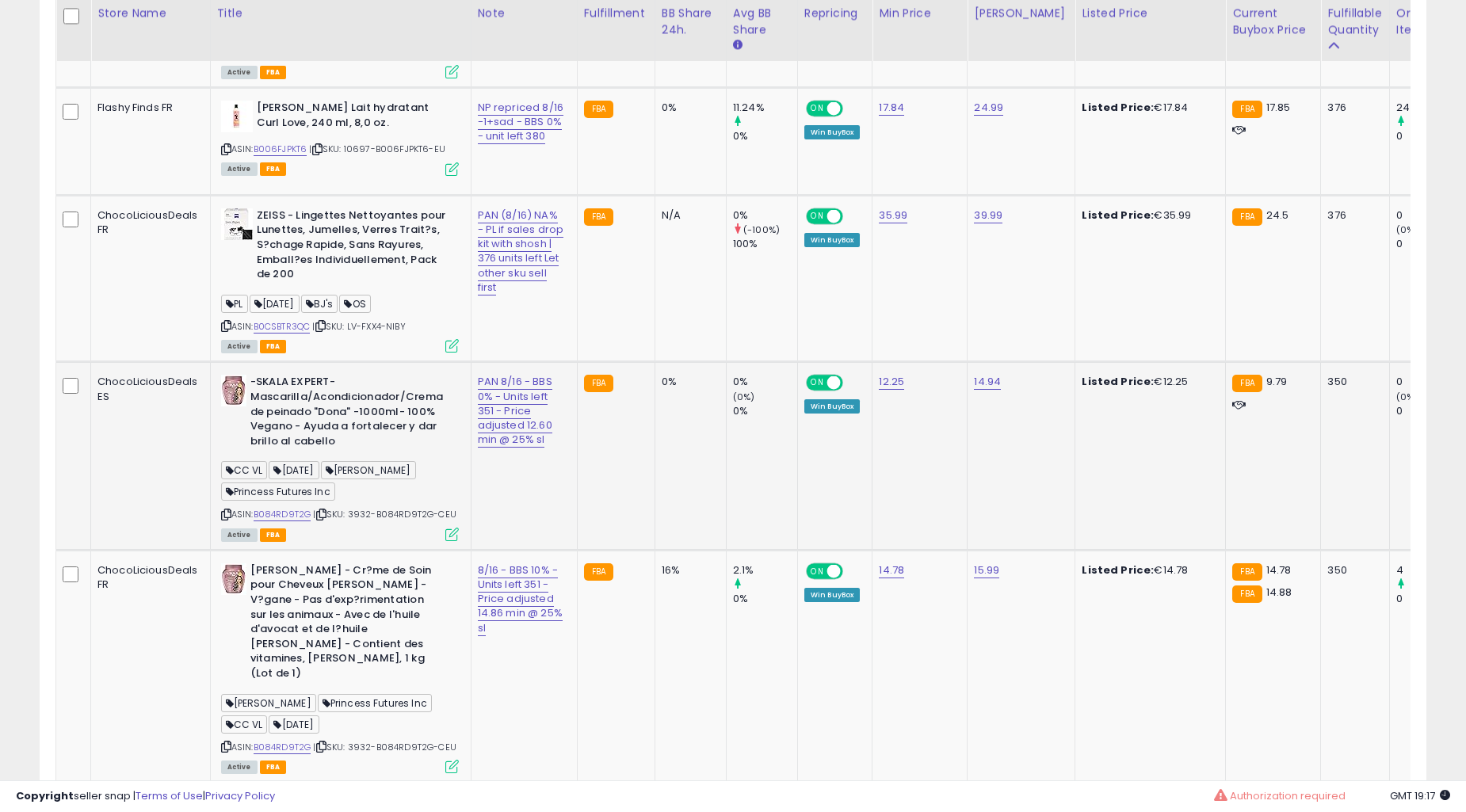
click at [671, 411] on td "0%" at bounding box center [690, 456] width 72 height 188
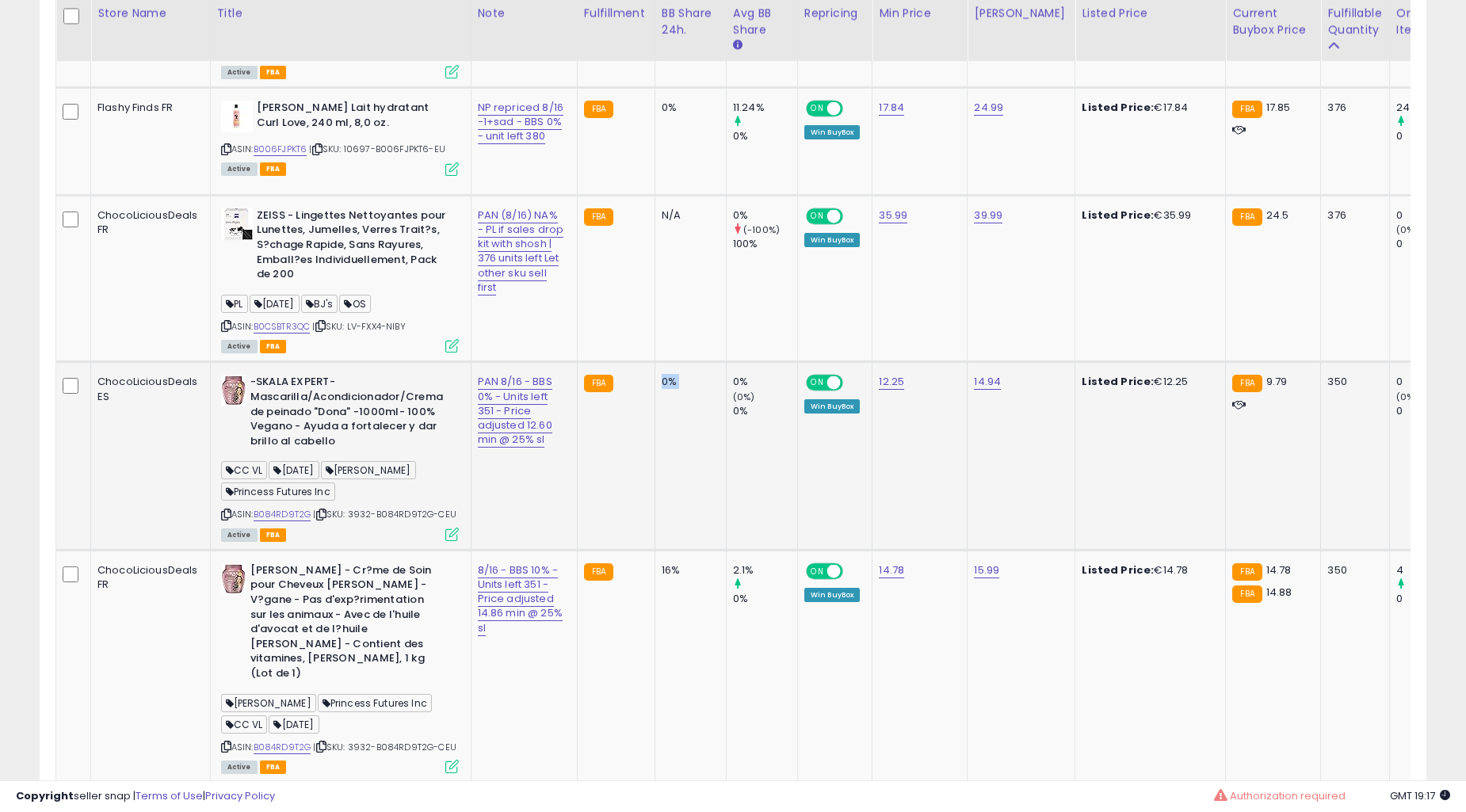
click at [671, 411] on td "0%" at bounding box center [690, 456] width 72 height 188
click at [671, 195] on td "0%" at bounding box center [690, 141] width 72 height 108
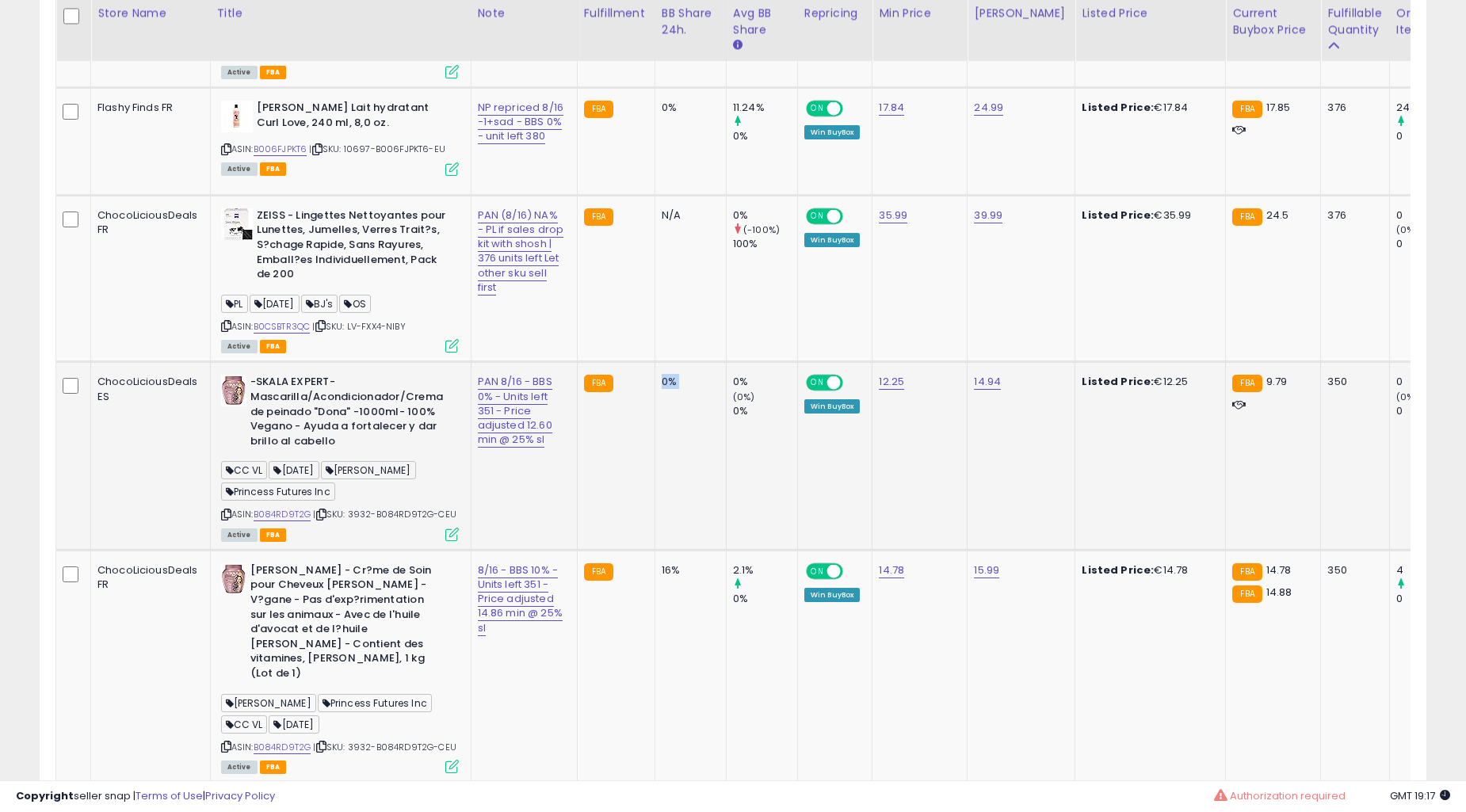
click at [671, 195] on td "0%" at bounding box center [690, 141] width 72 height 108
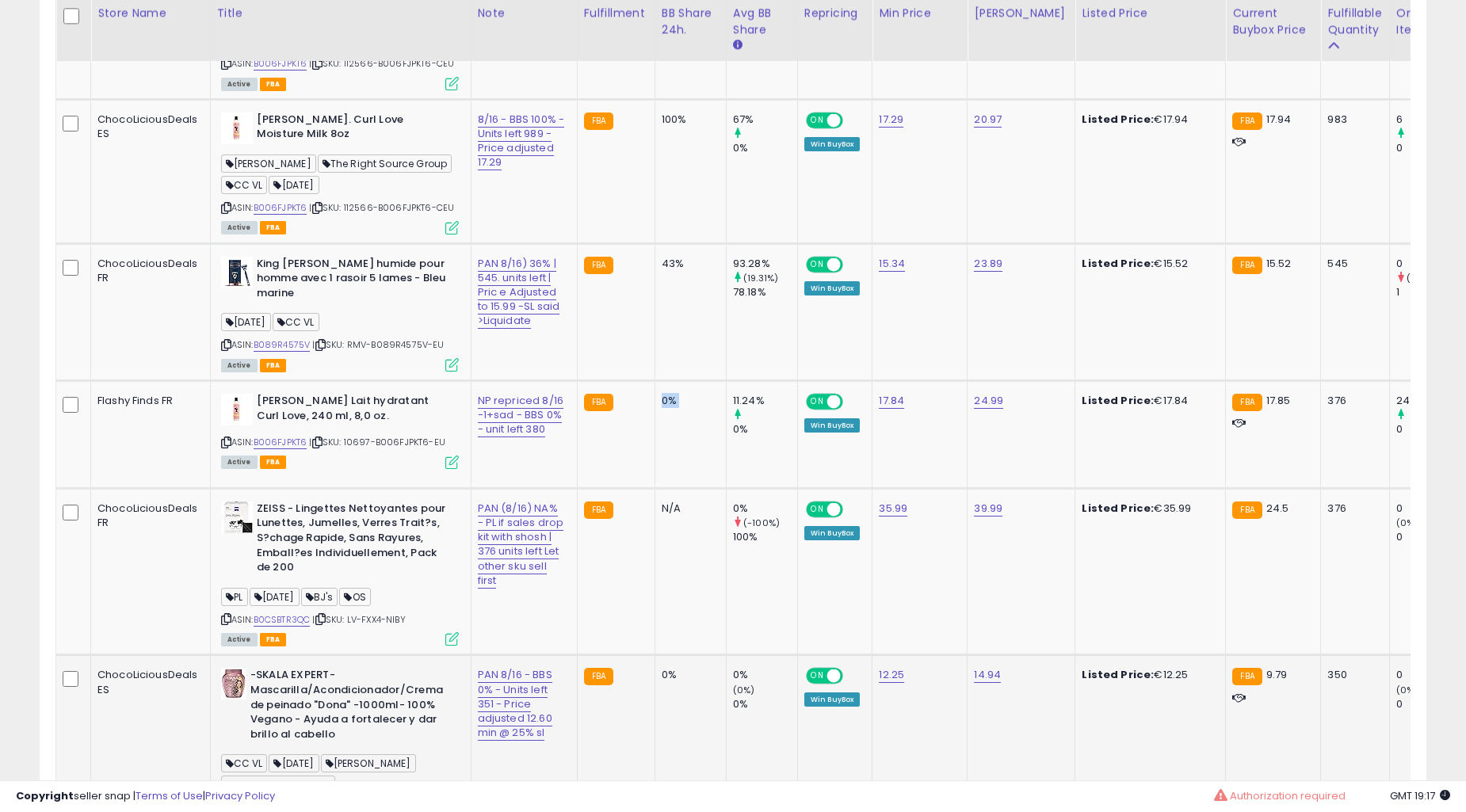
click at [671, 411] on td "0%" at bounding box center [690, 435] width 72 height 108
click at [621, 482] on td "FBA" at bounding box center [616, 435] width 78 height 108
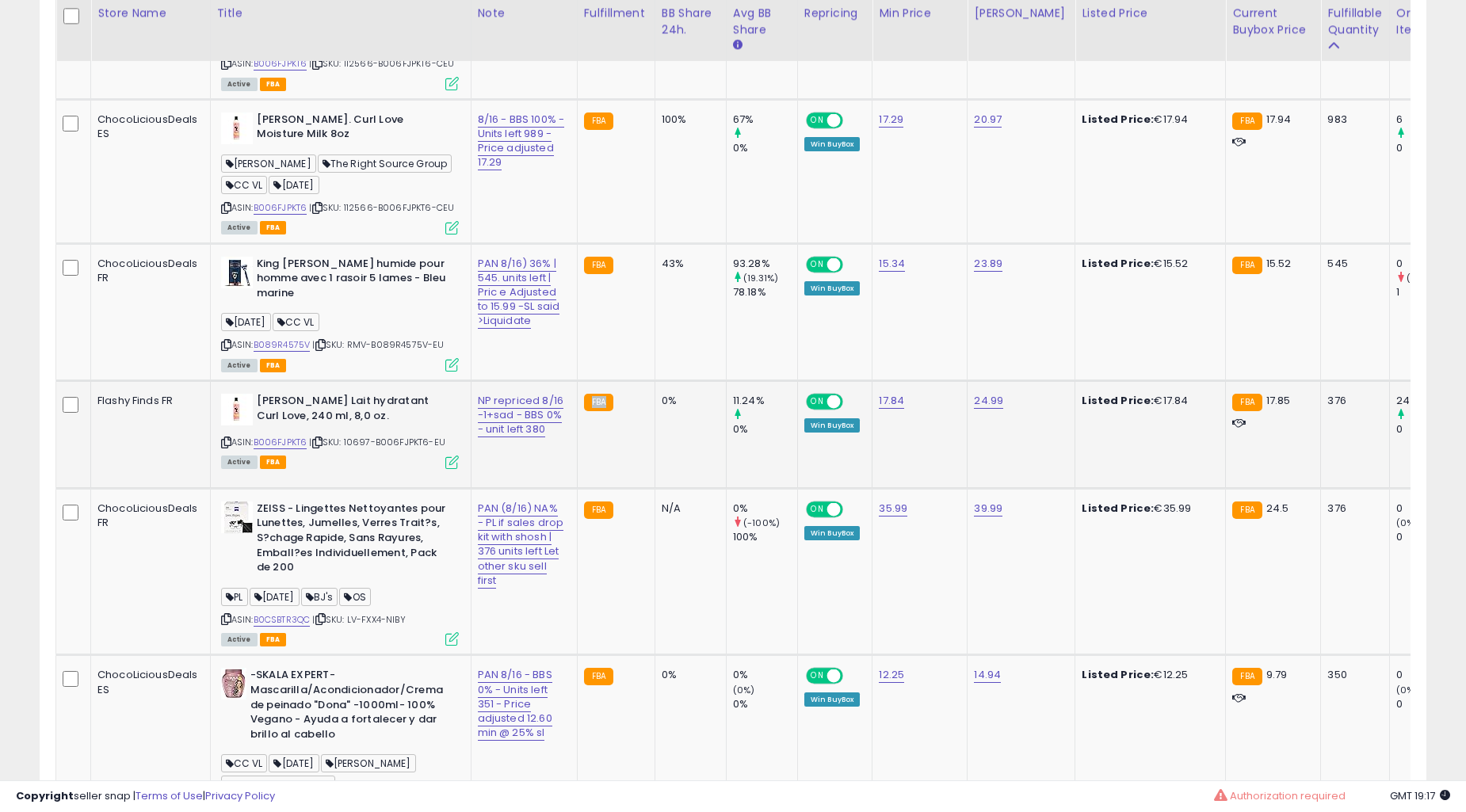
click at [621, 482] on td "FBA" at bounding box center [616, 435] width 78 height 108
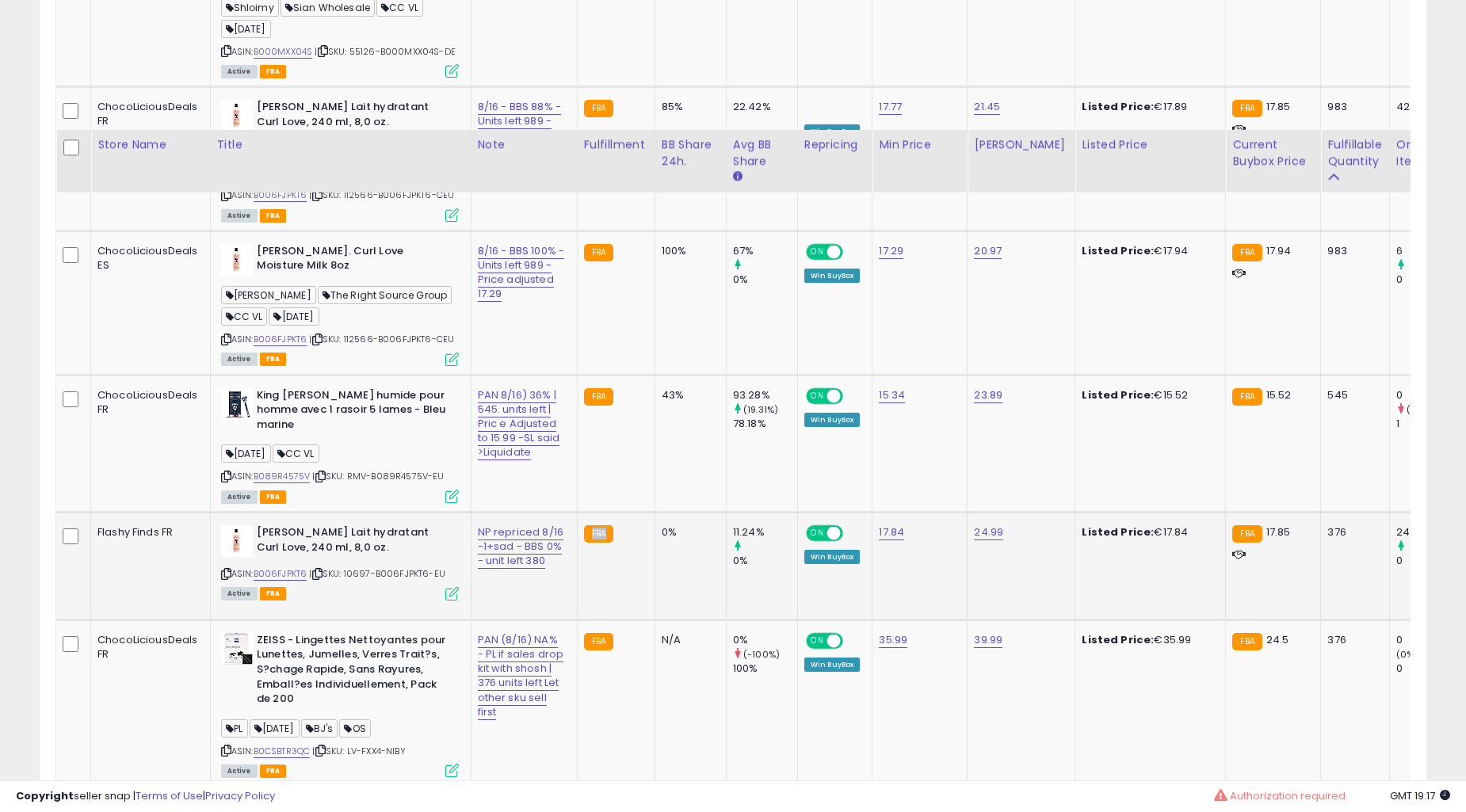
click at [619, 487] on td "FBA" at bounding box center [616, 443] width 78 height 137
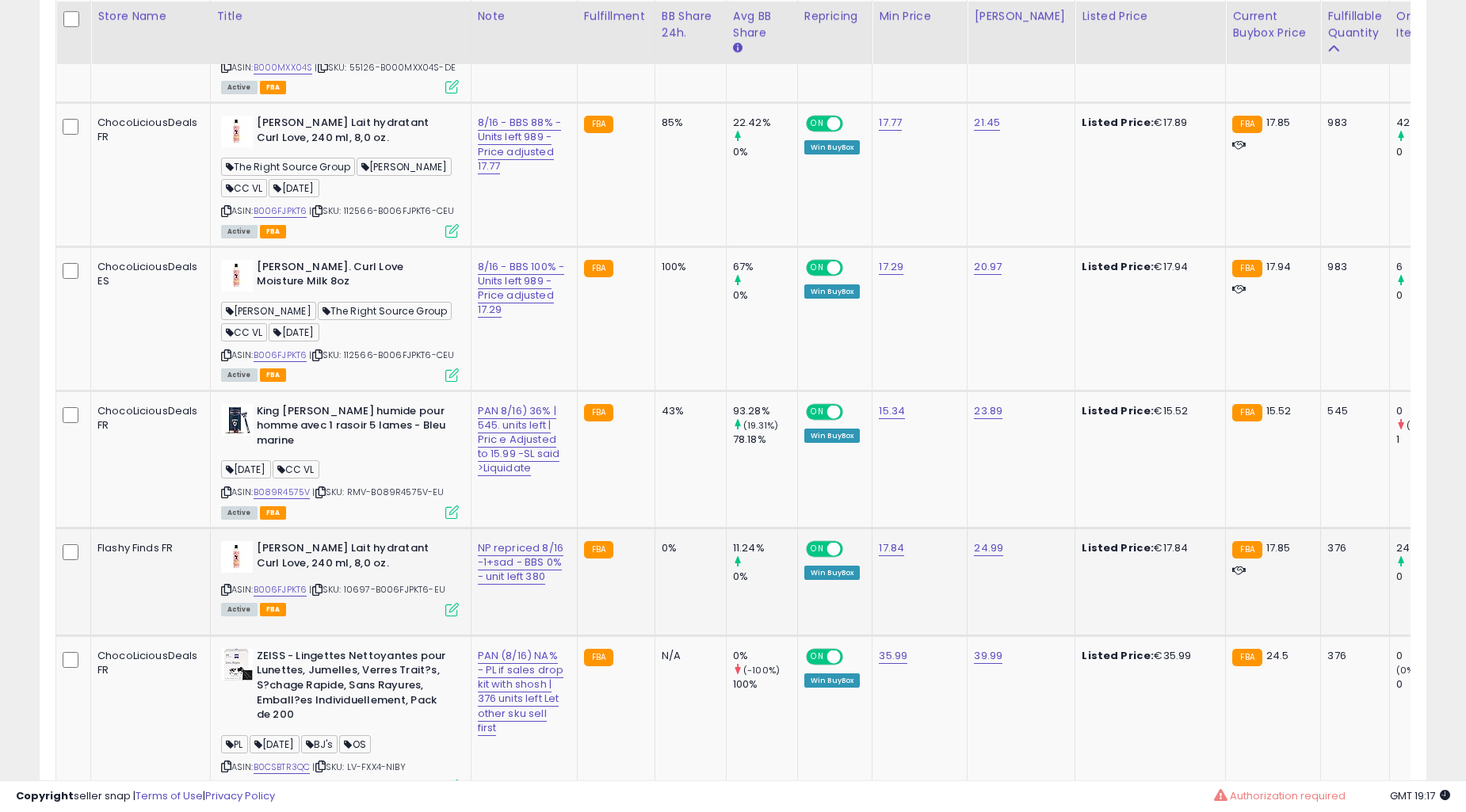
click at [619, 487] on td "FBA" at bounding box center [616, 459] width 78 height 137
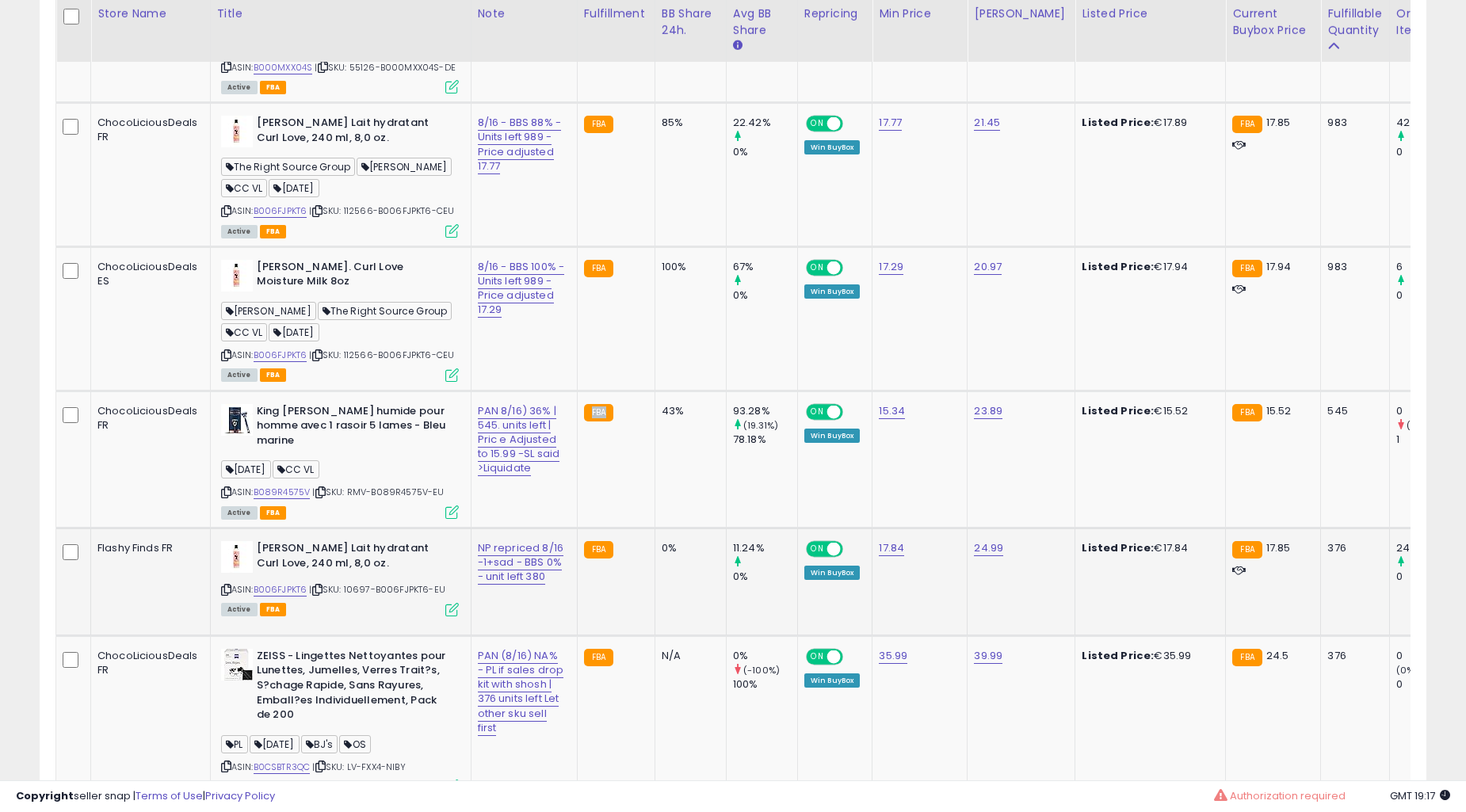
click at [619, 487] on td "FBA" at bounding box center [616, 459] width 78 height 137
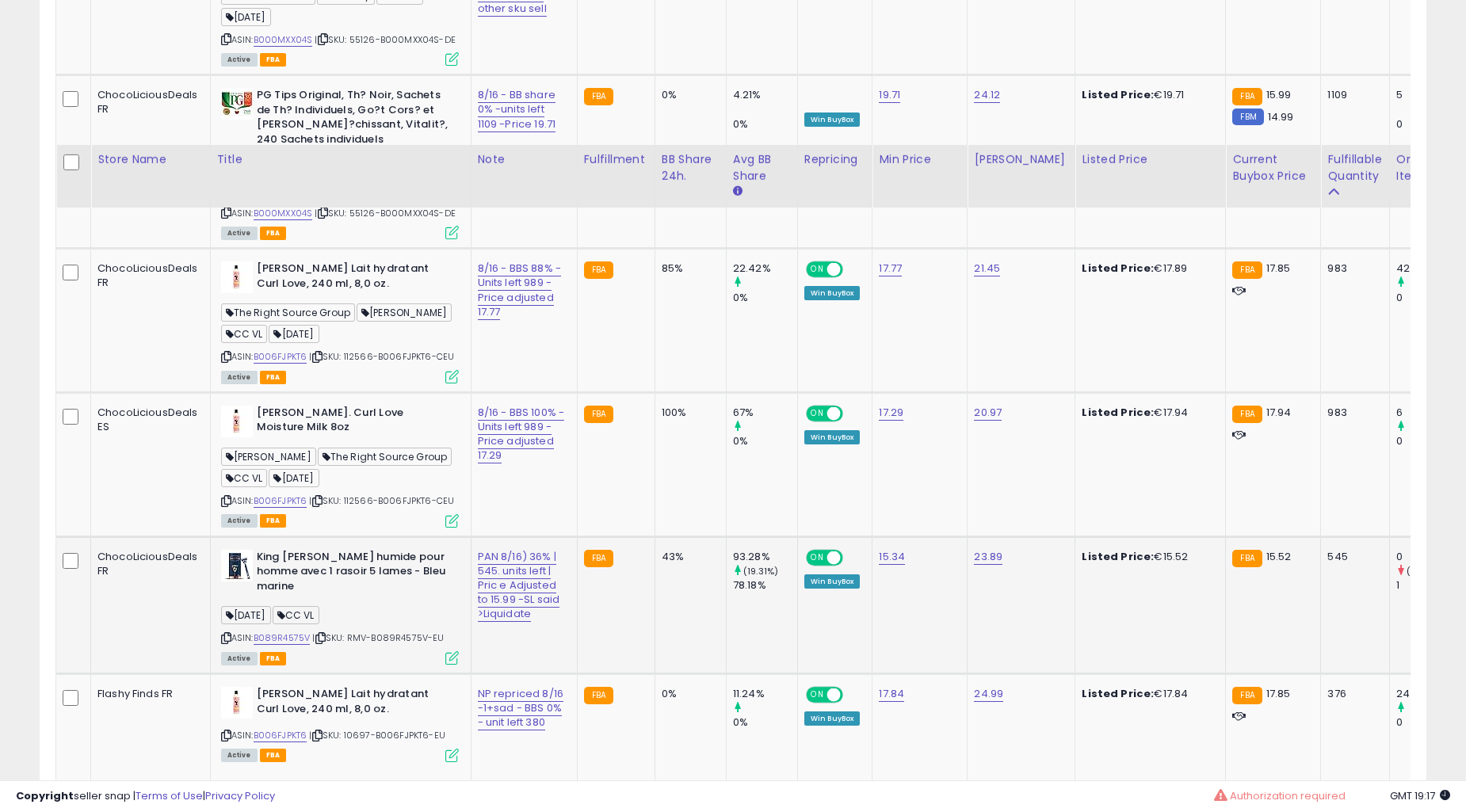
click at [655, 485] on td "100%" at bounding box center [690, 464] width 72 height 144
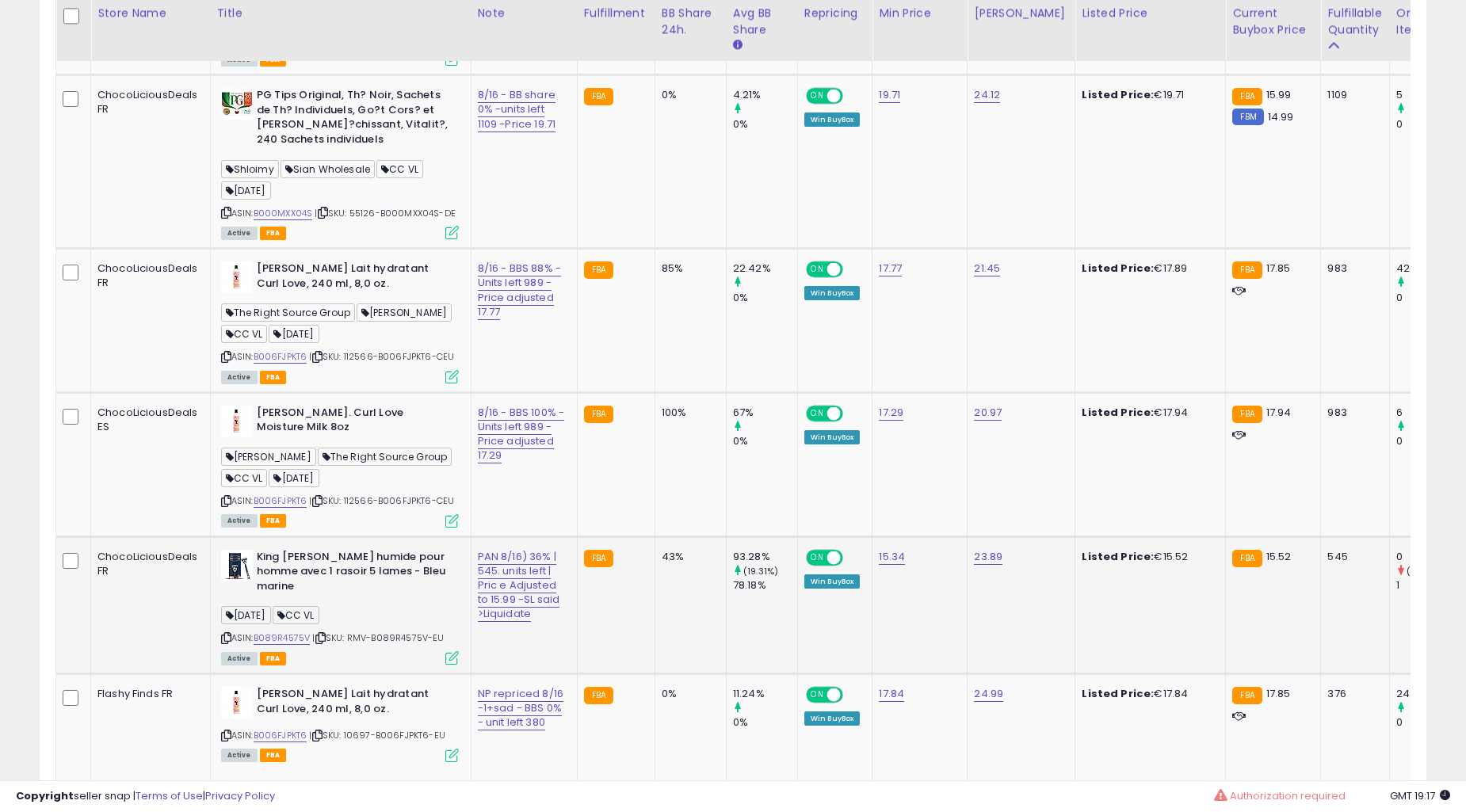
click at [655, 485] on td "100%" at bounding box center [690, 464] width 72 height 144
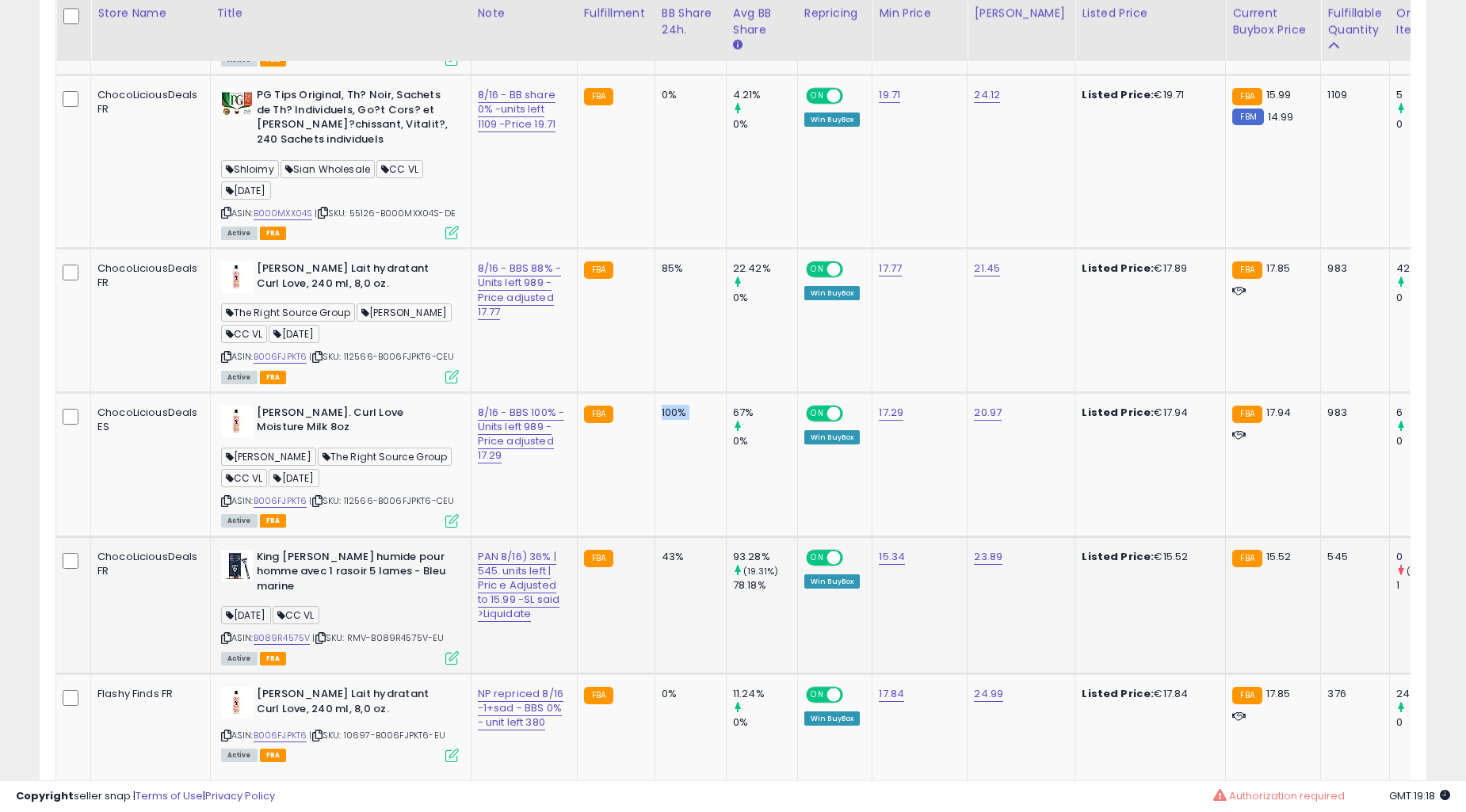
click at [655, 485] on td "100%" at bounding box center [690, 464] width 72 height 144
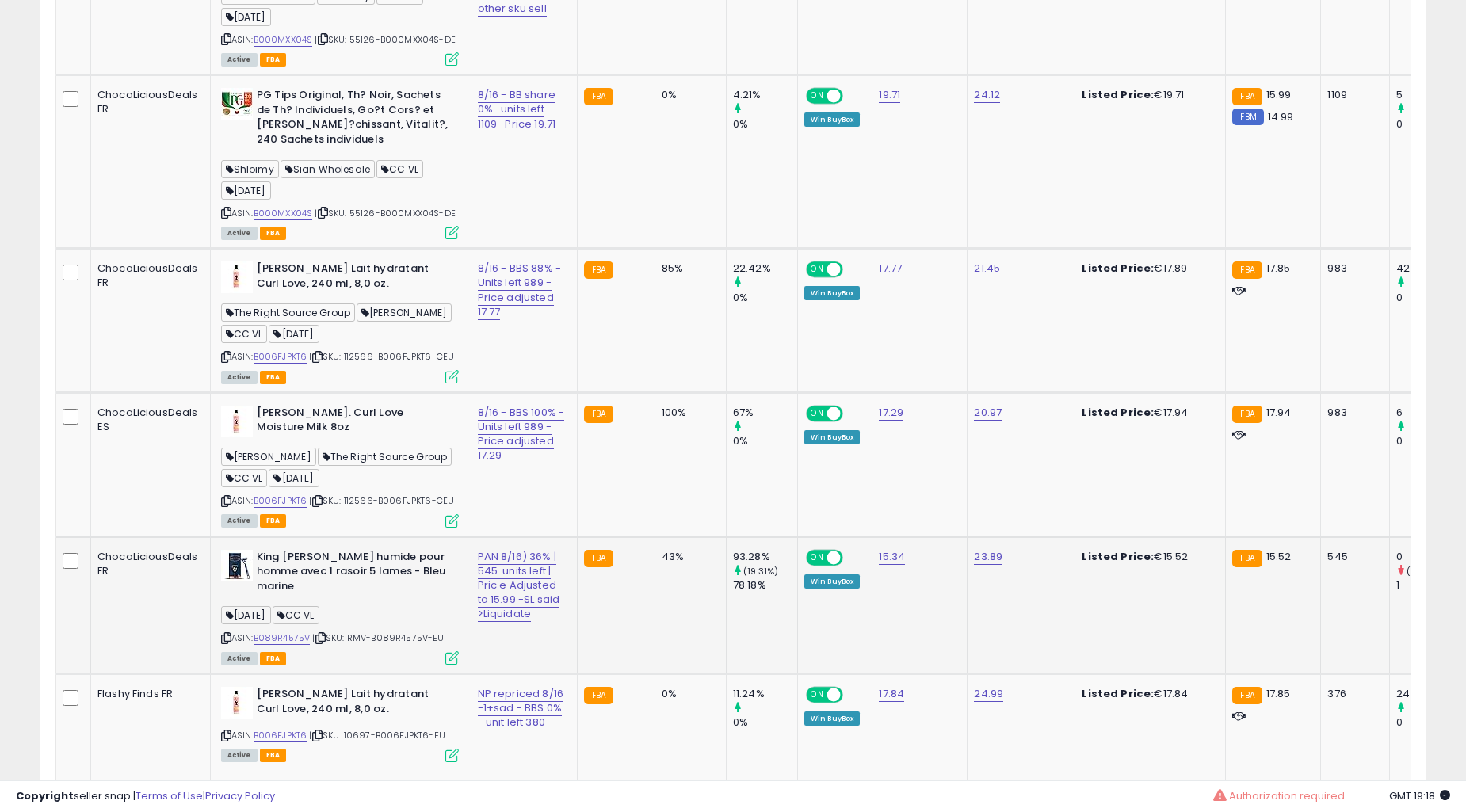
scroll to position [1233, 0]
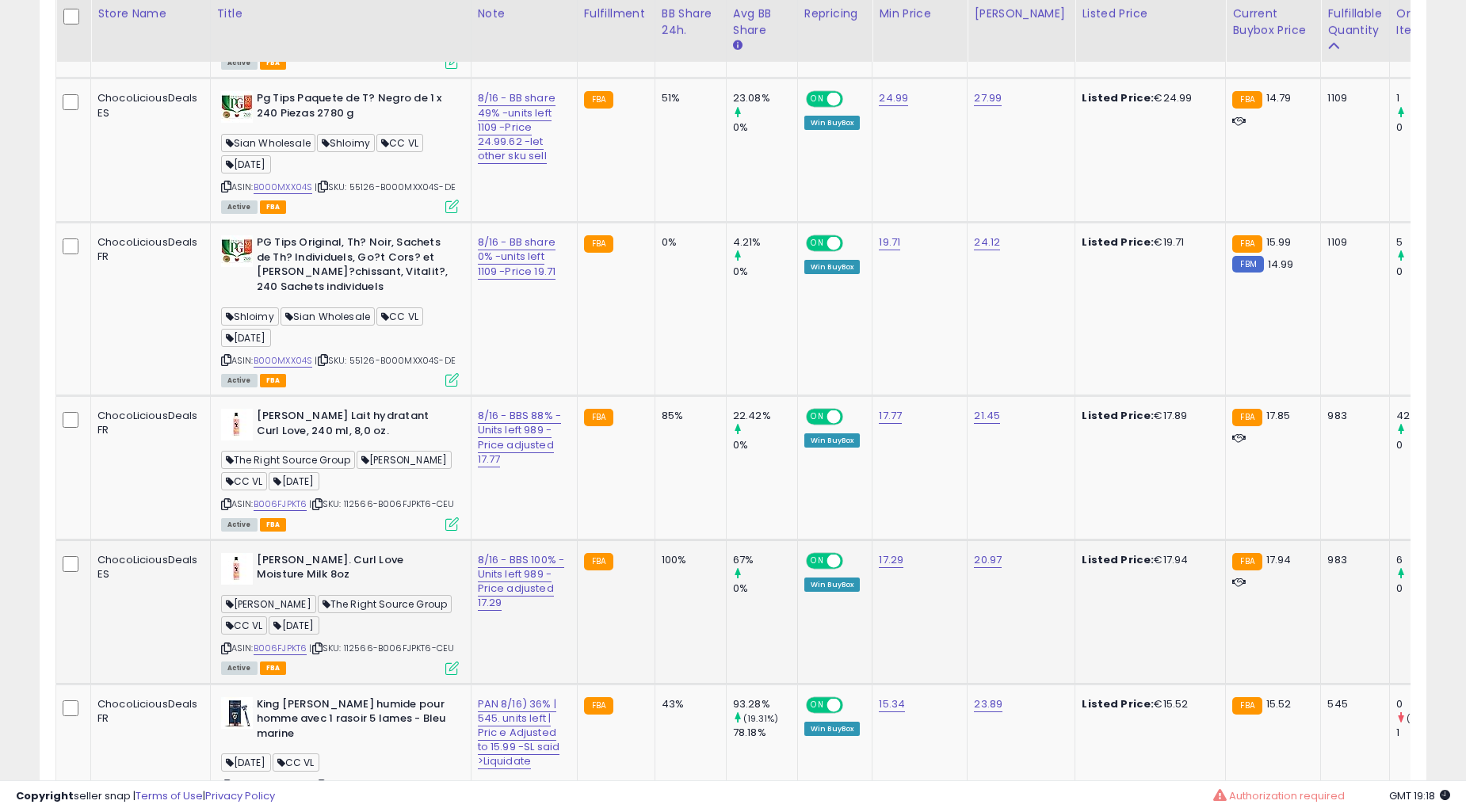
click at [658, 566] on td "100%" at bounding box center [690, 611] width 72 height 144
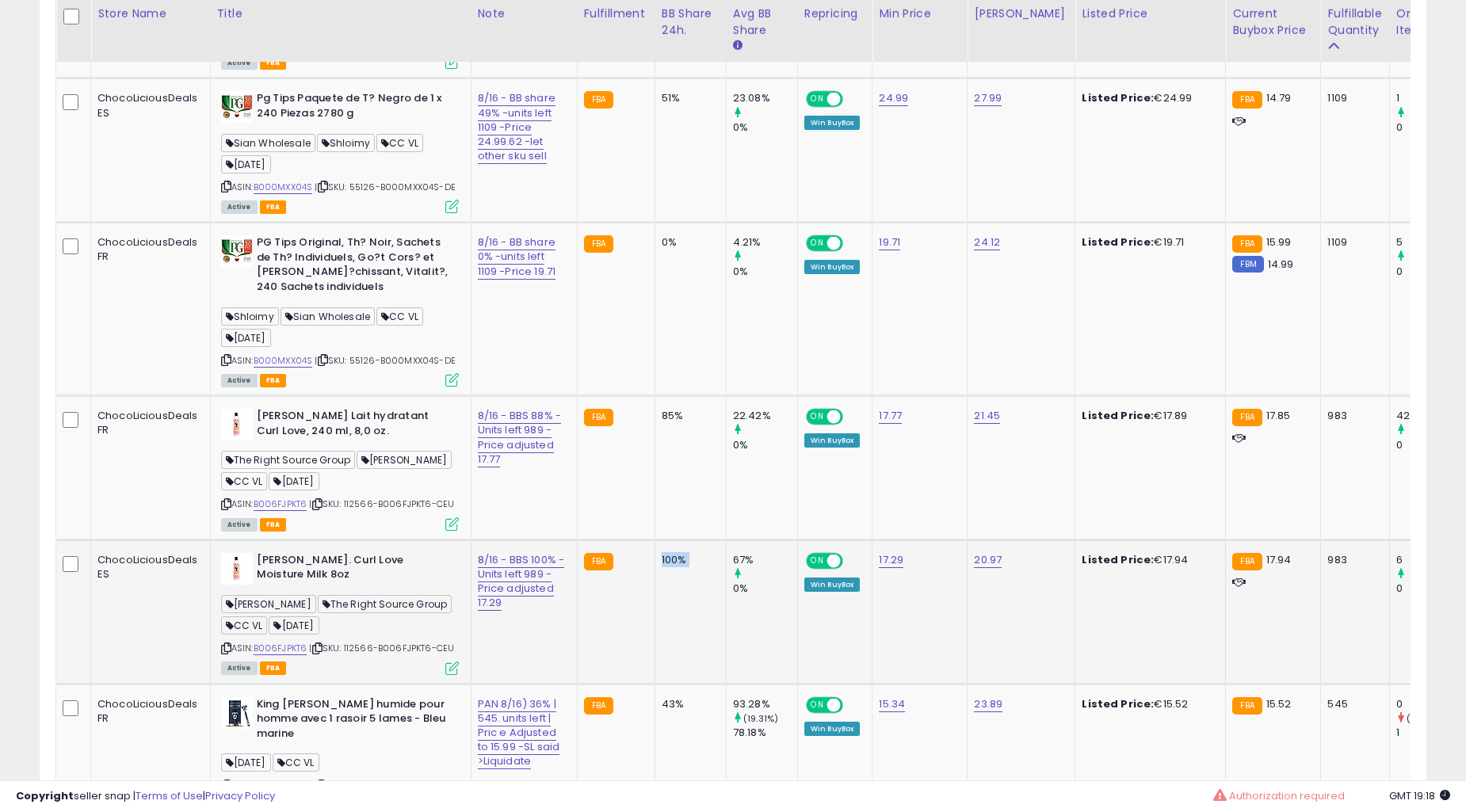
click at [658, 566] on td "100%" at bounding box center [690, 611] width 72 height 144
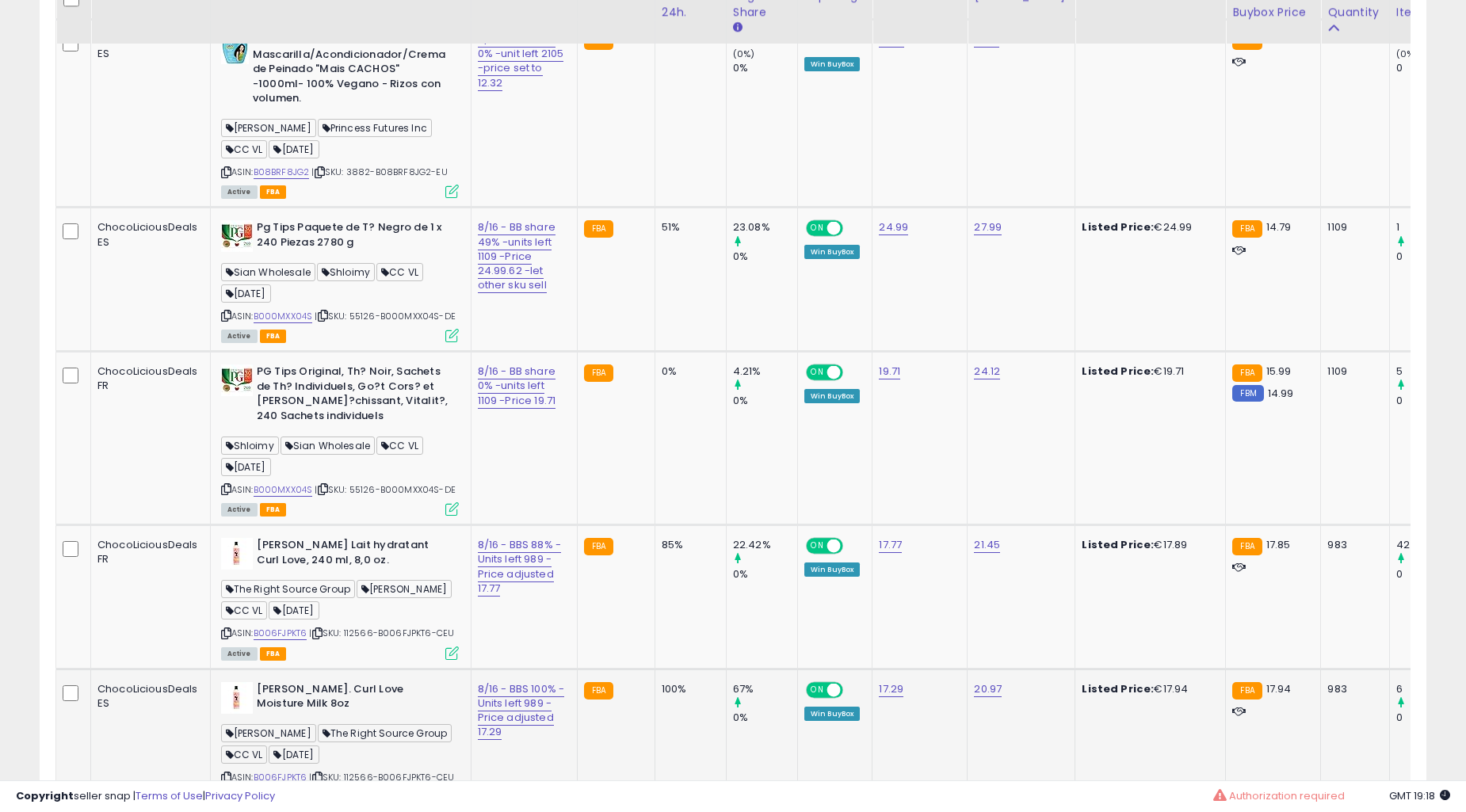
click at [672, 553] on div "85%" at bounding box center [687, 545] width 52 height 14
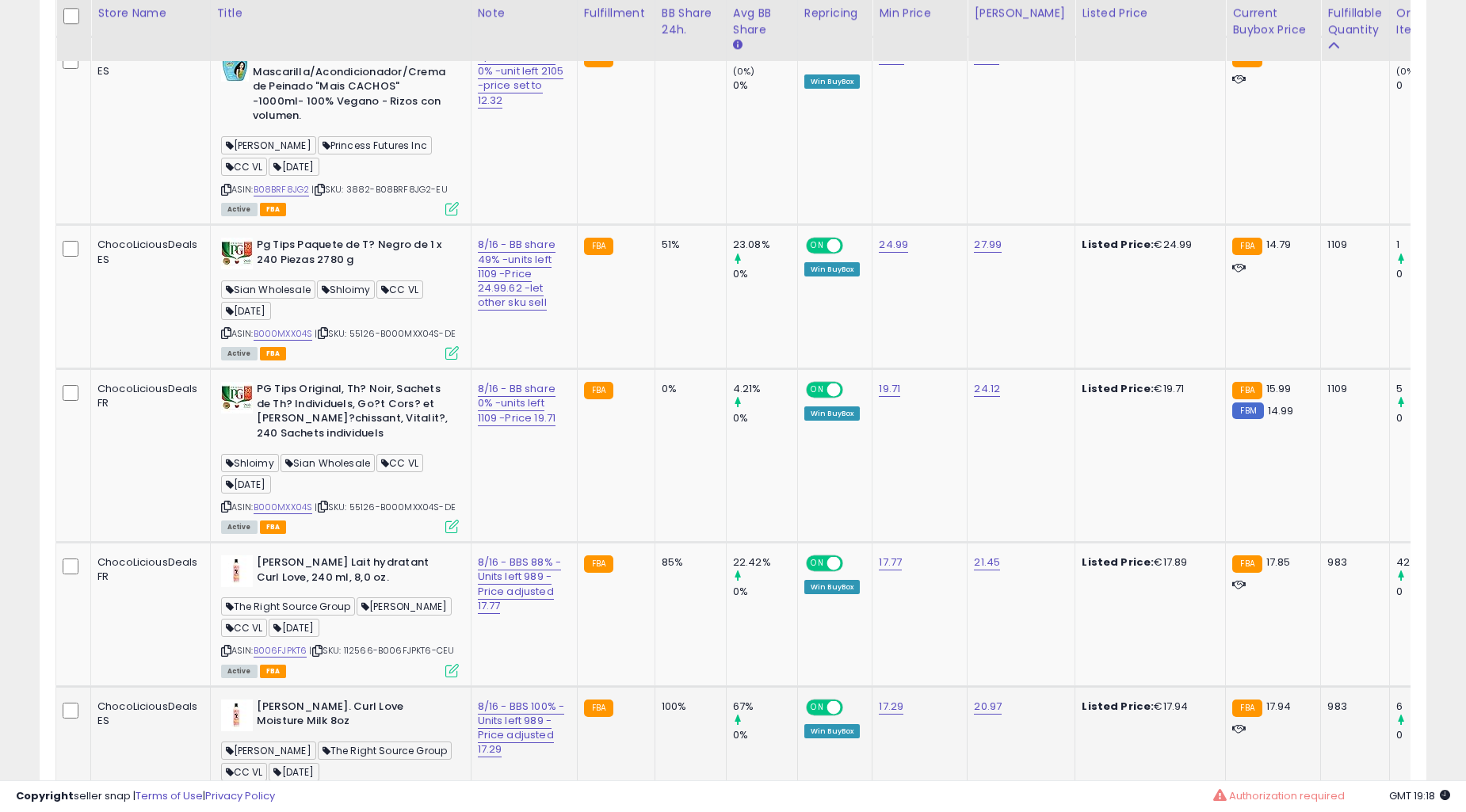
click at [672, 563] on div "85%" at bounding box center [687, 562] width 52 height 14
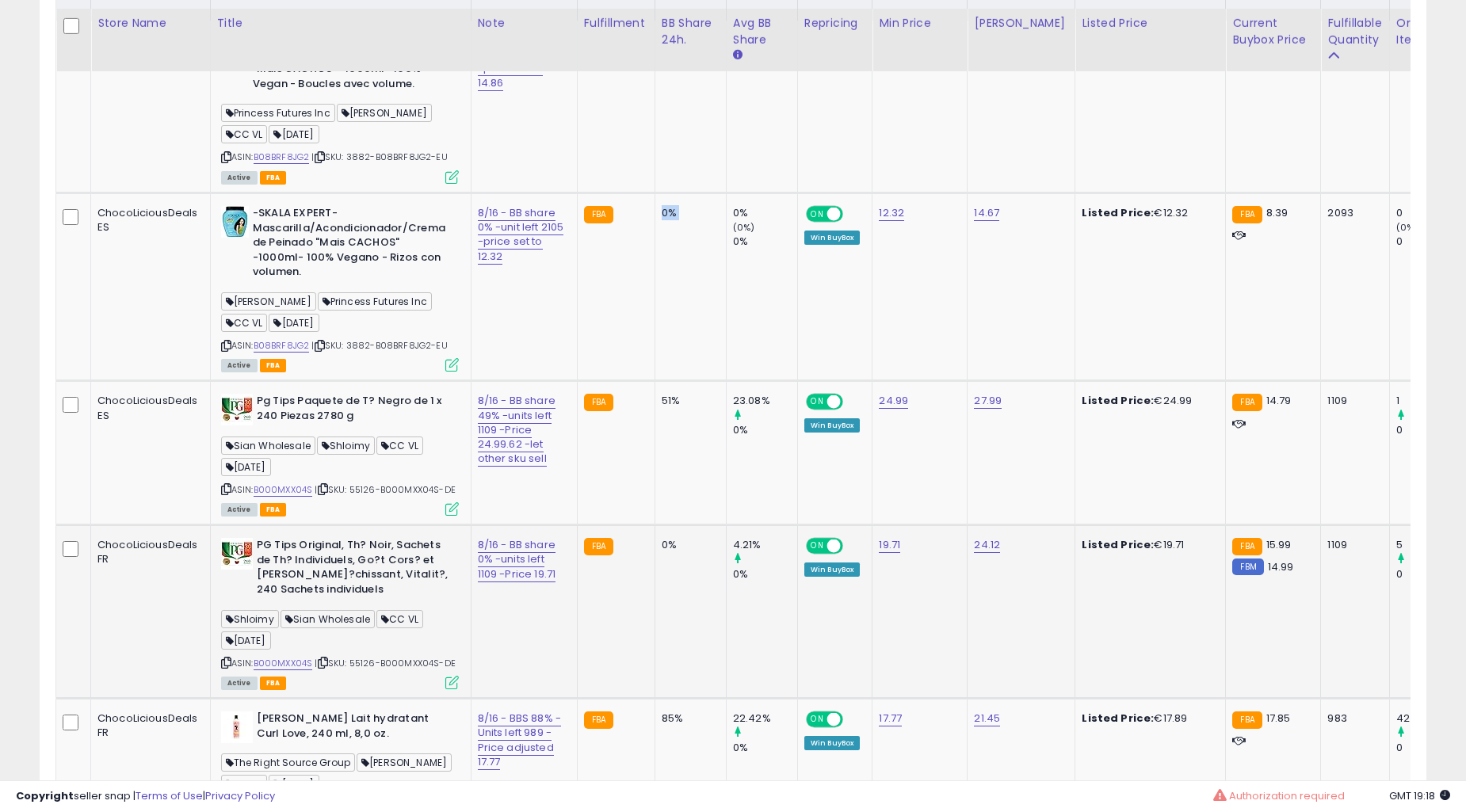
scroll to position [940, 0]
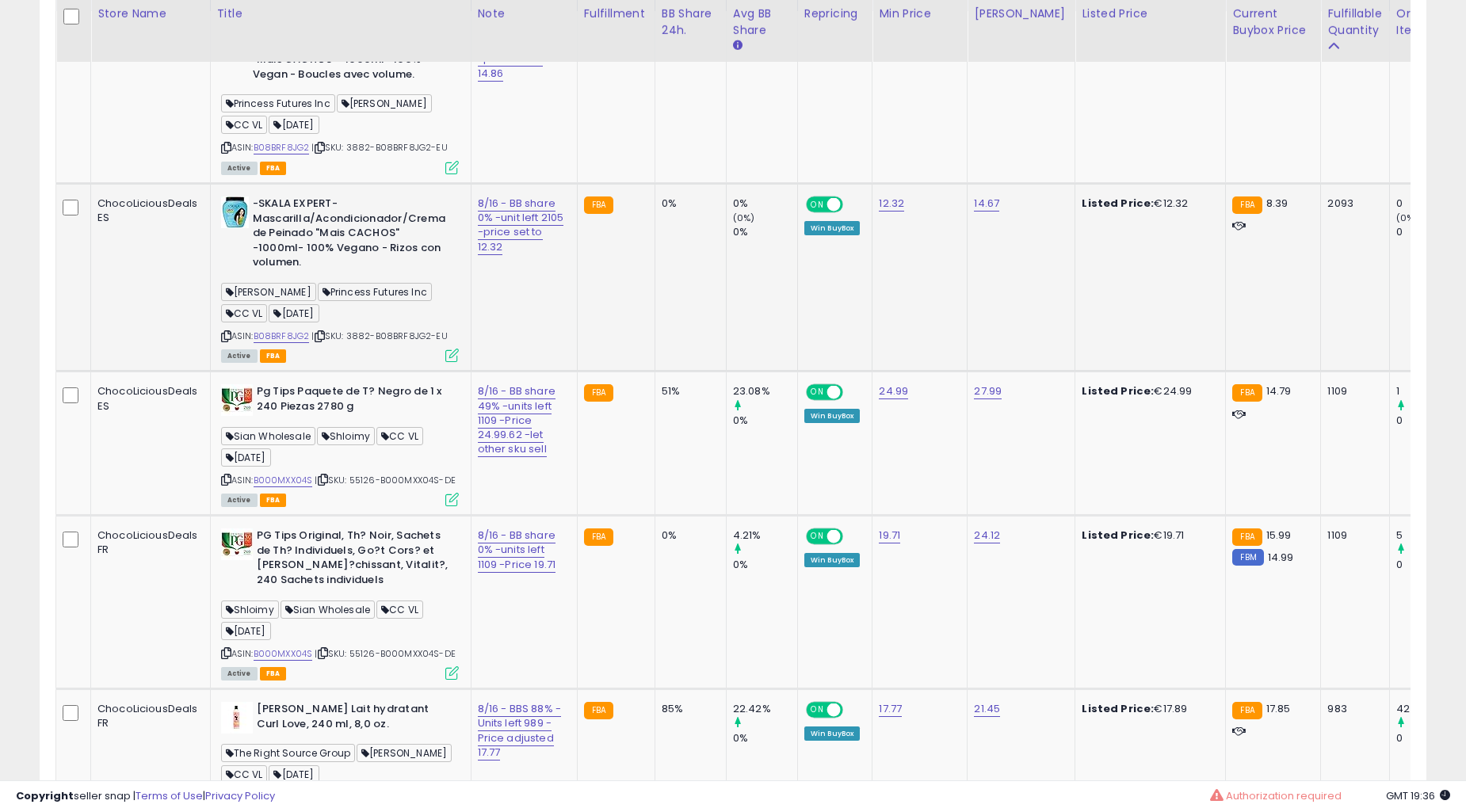
click at [577, 343] on td "FBA" at bounding box center [616, 277] width 78 height 188
click at [577, 339] on td "FBA" at bounding box center [616, 277] width 78 height 188
click at [584, 325] on td "FBA" at bounding box center [616, 277] width 78 height 188
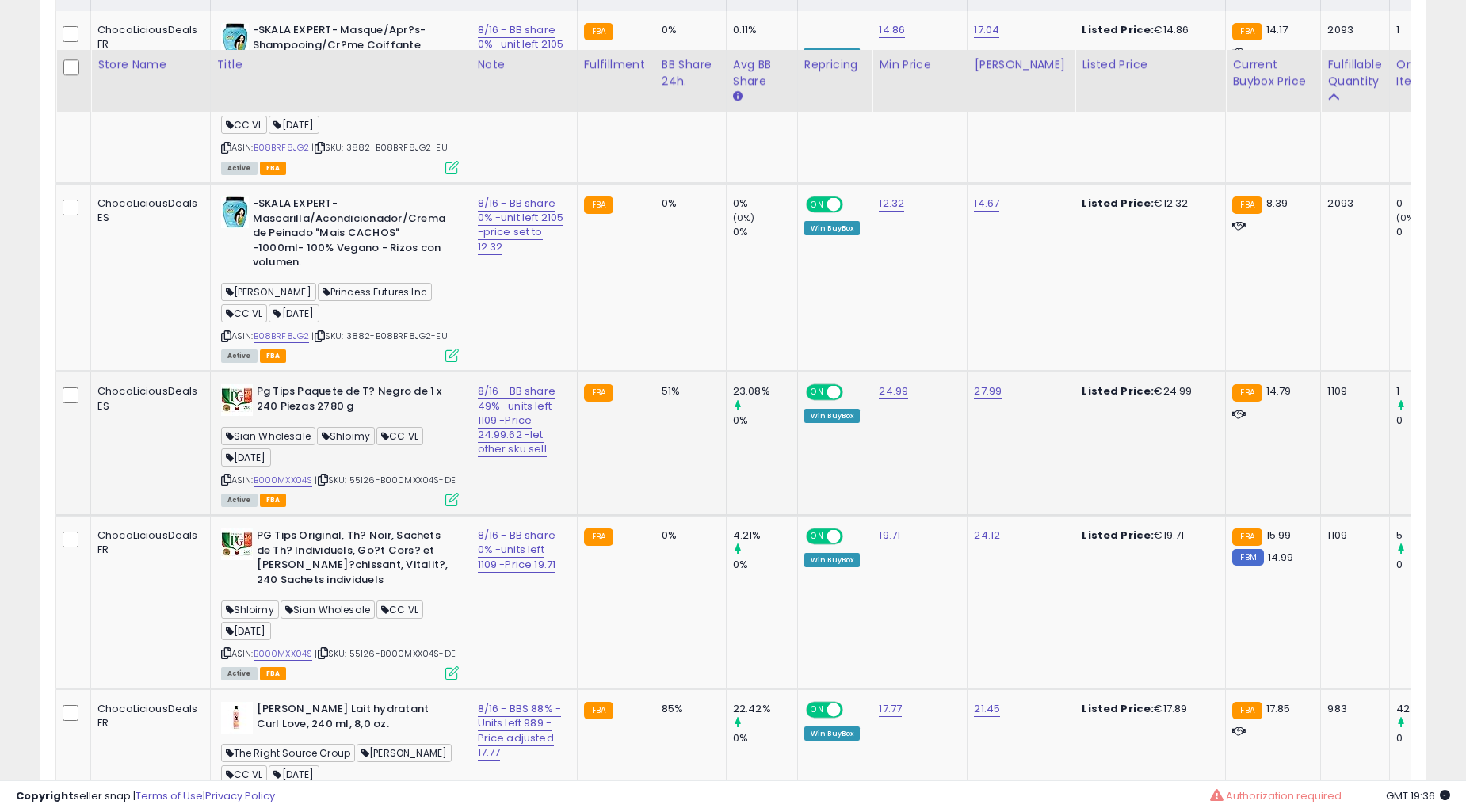
click at [602, 372] on td "FBA" at bounding box center [616, 444] width 78 height 144
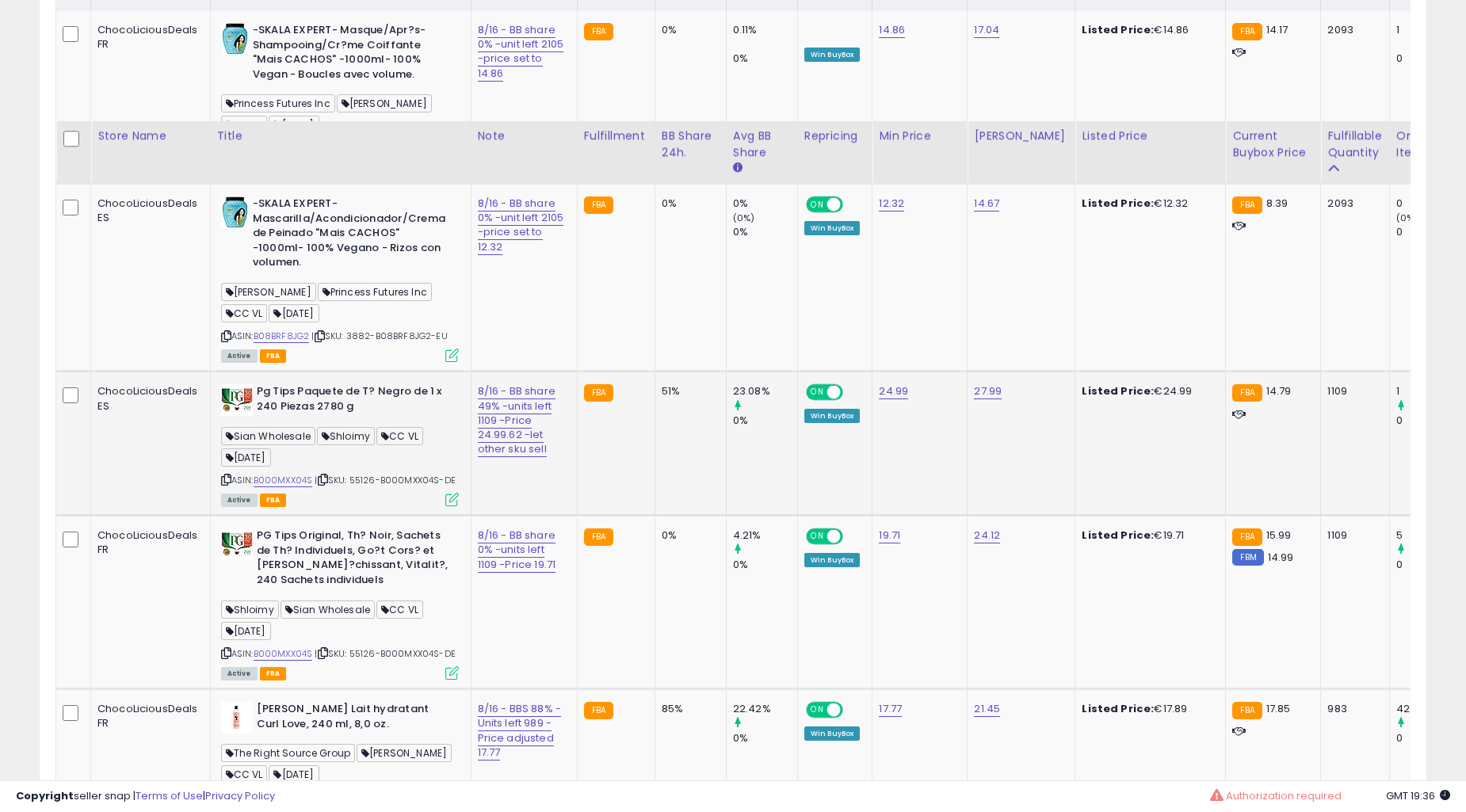
click at [602, 372] on td "FBA" at bounding box center [616, 444] width 78 height 144
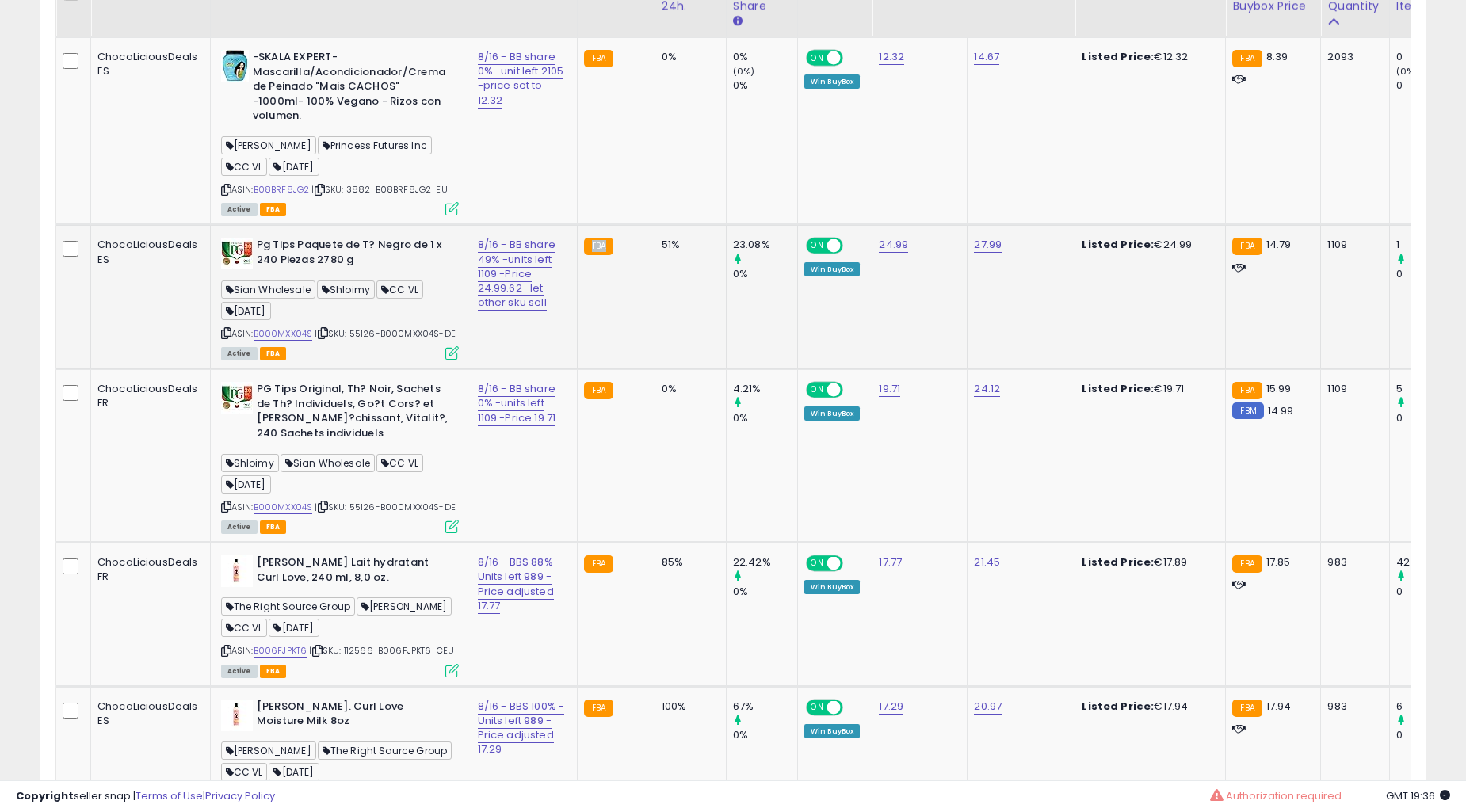
click at [602, 317] on td "FBA" at bounding box center [616, 297] width 78 height 144
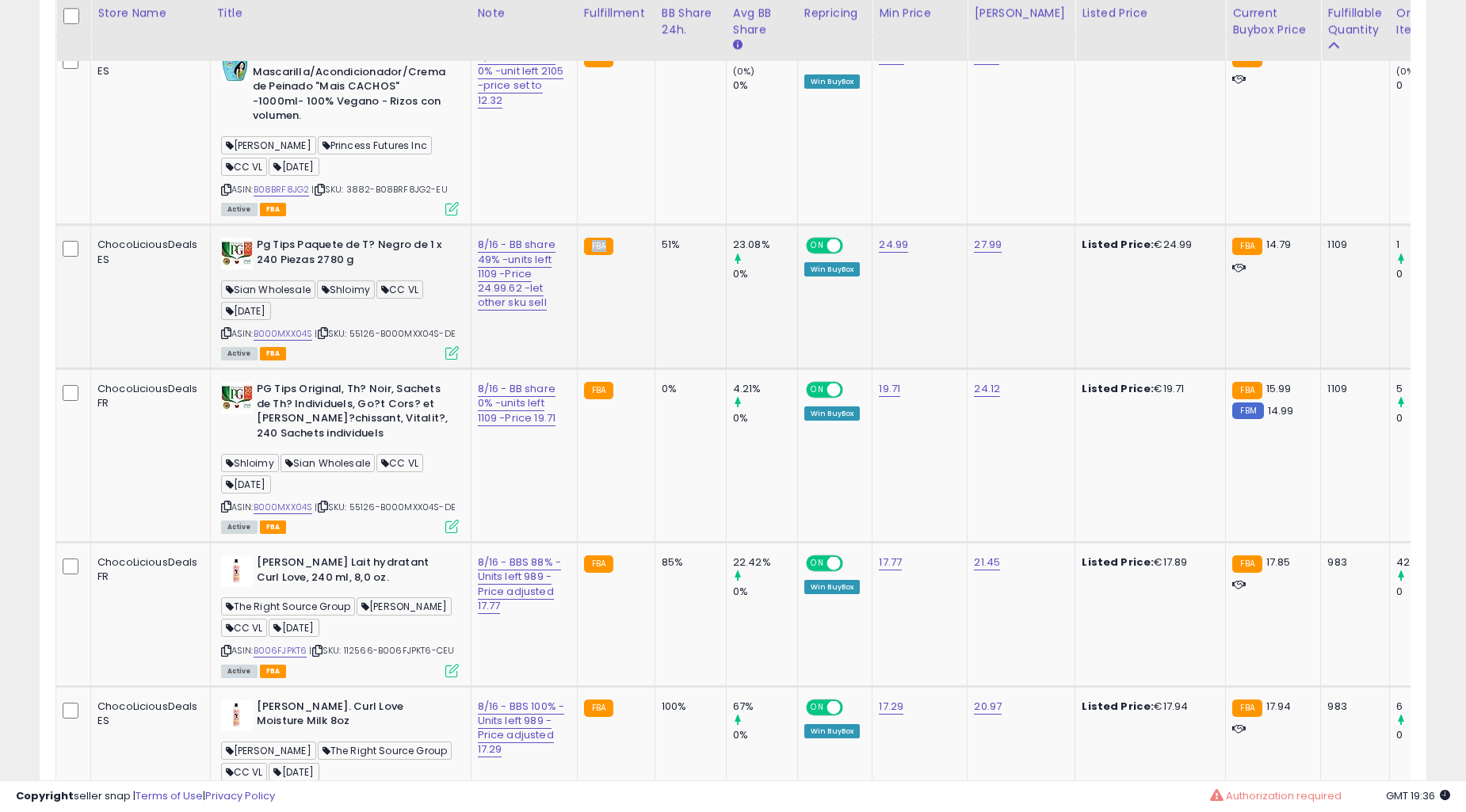
click at [602, 317] on td "FBA" at bounding box center [616, 297] width 78 height 144
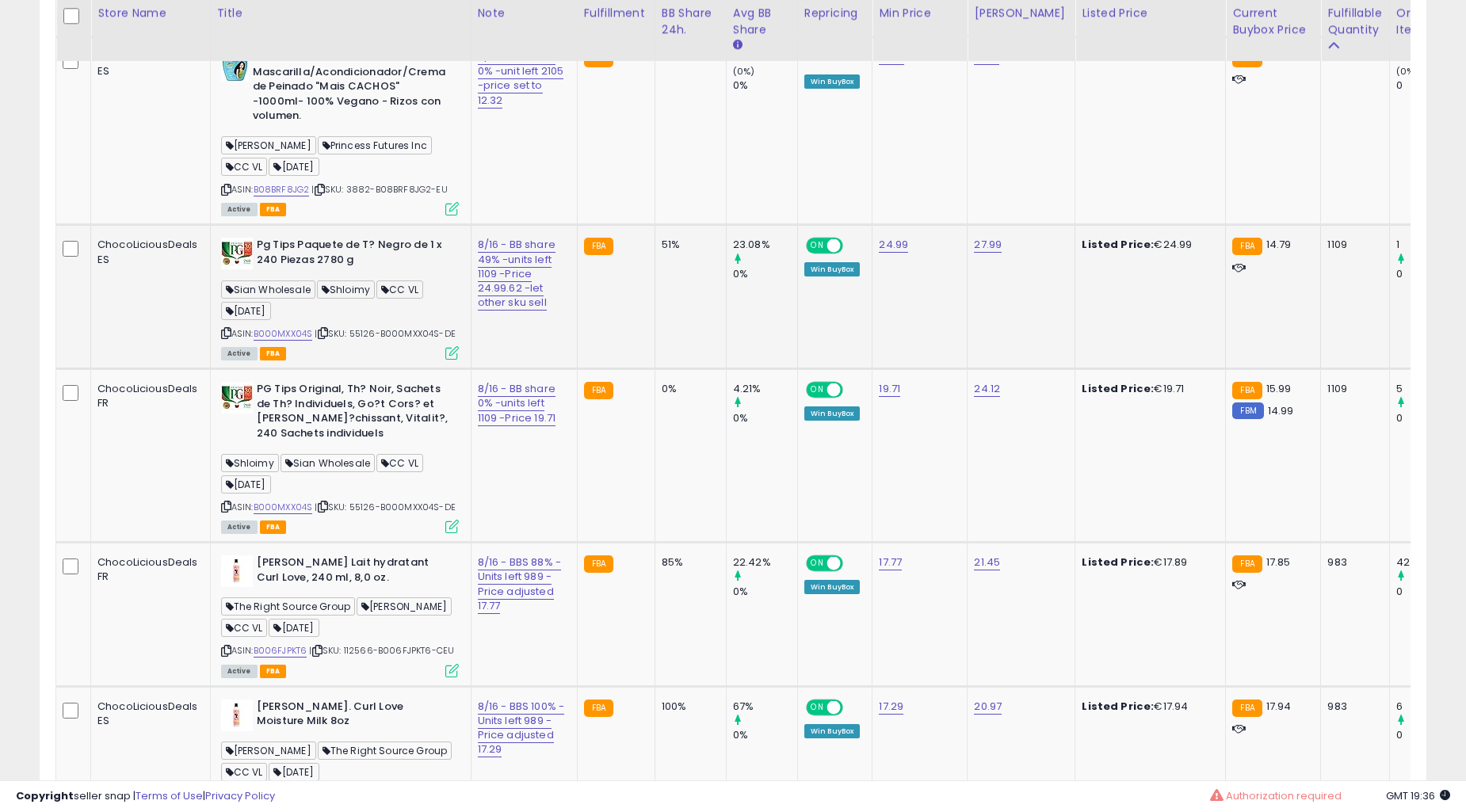
click at [602, 317] on td "FBA" at bounding box center [616, 297] width 78 height 144
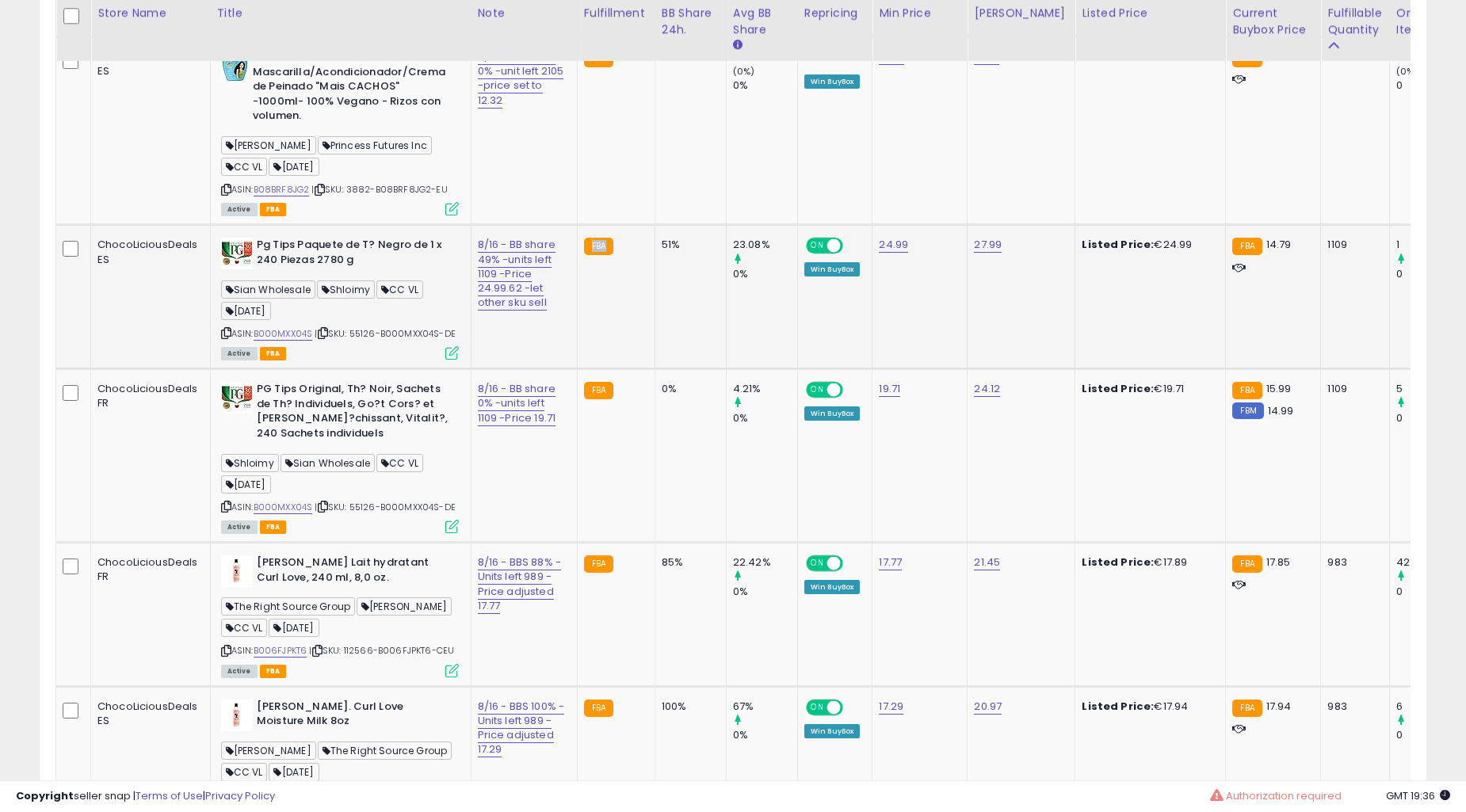
click at [602, 317] on td "FBA" at bounding box center [616, 297] width 78 height 144
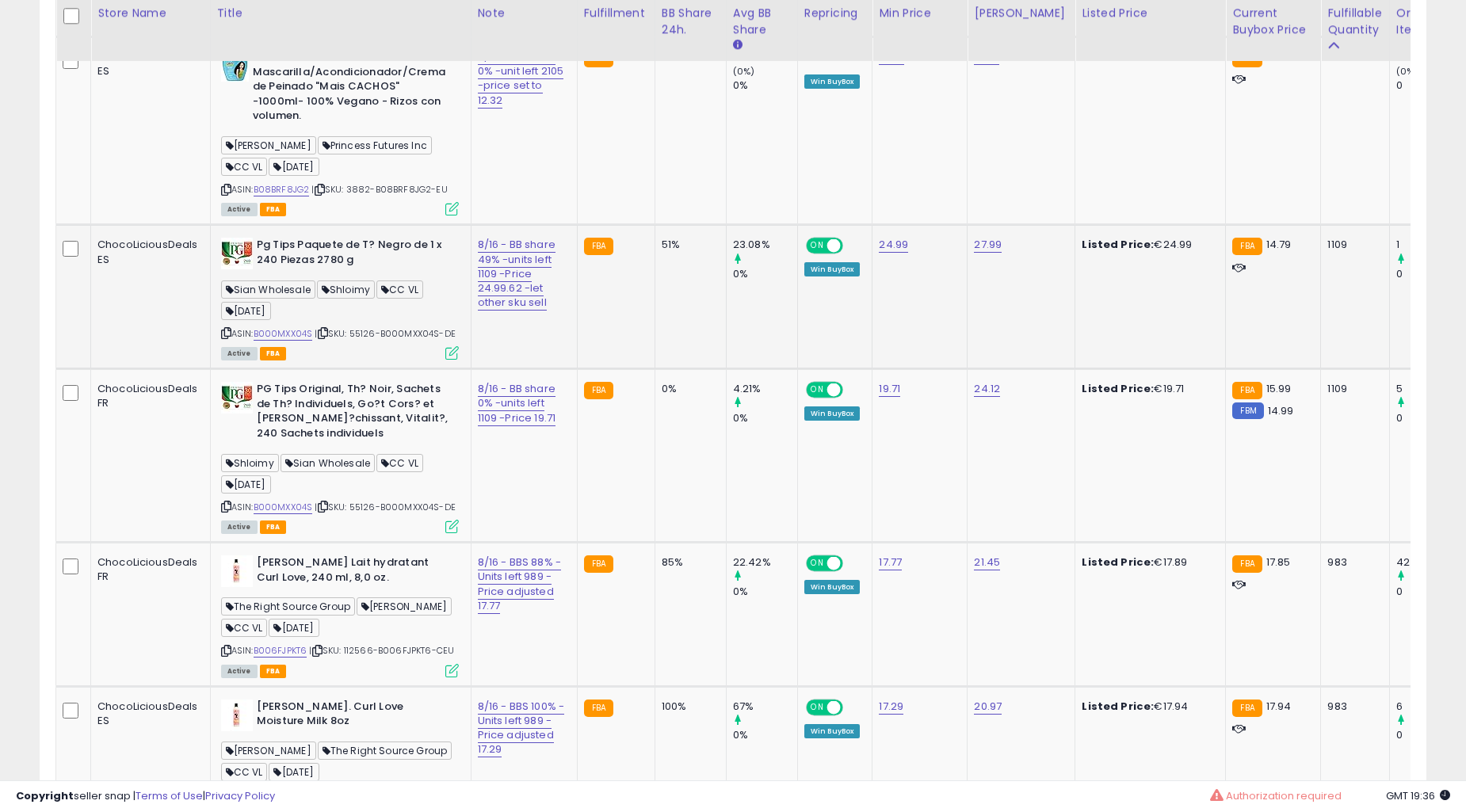
click at [602, 317] on td "FBA" at bounding box center [616, 297] width 78 height 144
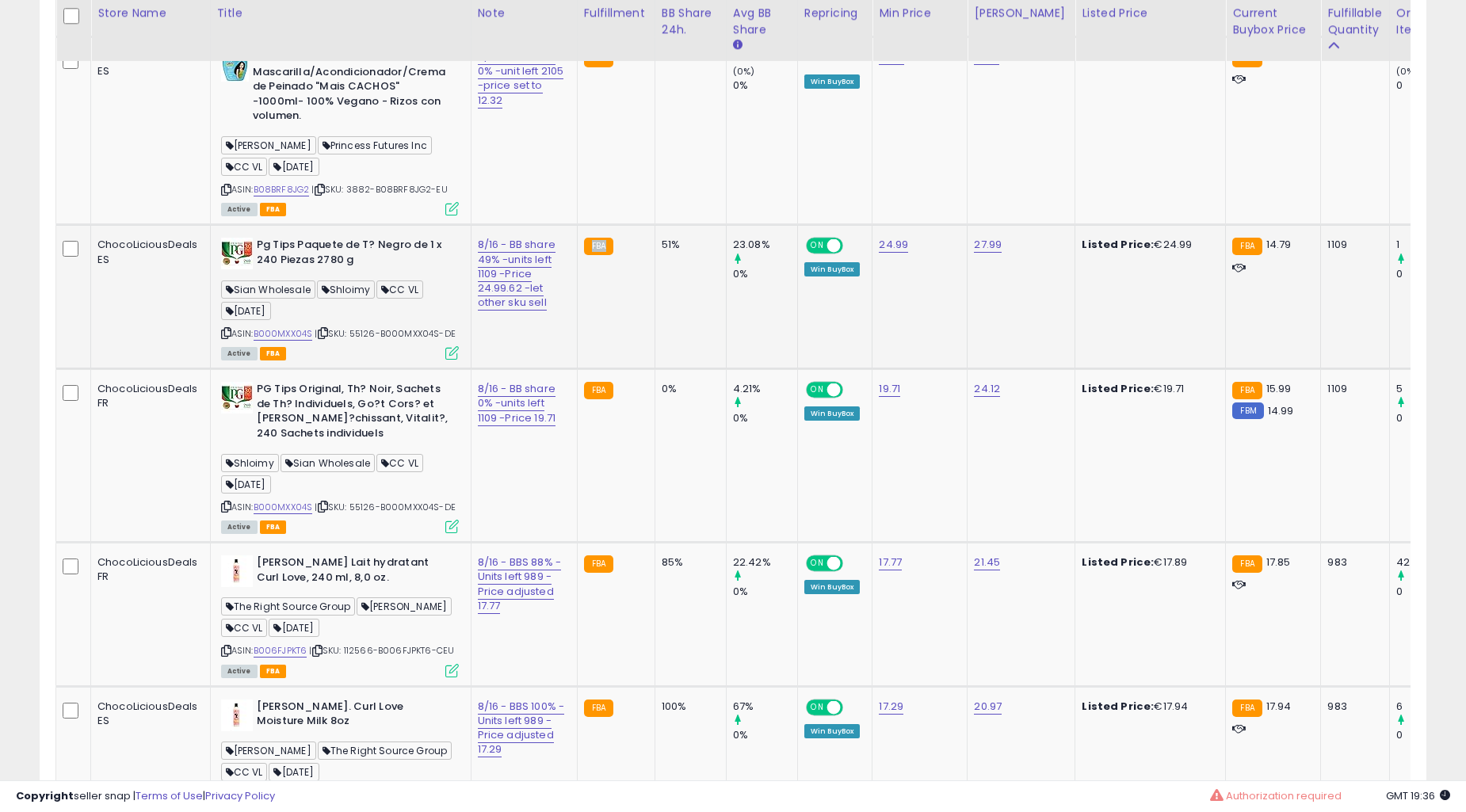
click at [602, 317] on td "FBA" at bounding box center [616, 297] width 78 height 144
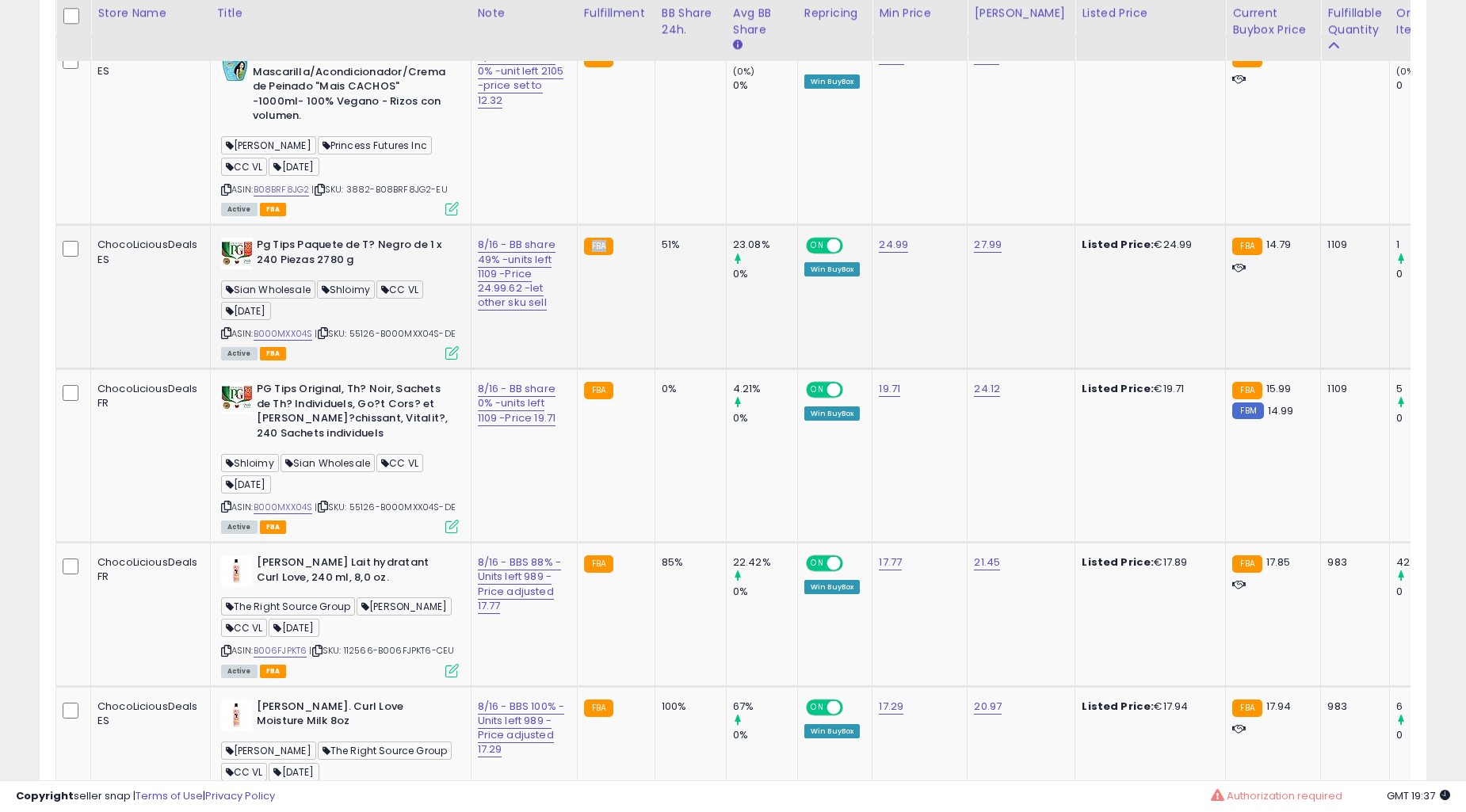
click at [602, 317] on td "FBA" at bounding box center [616, 297] width 78 height 144
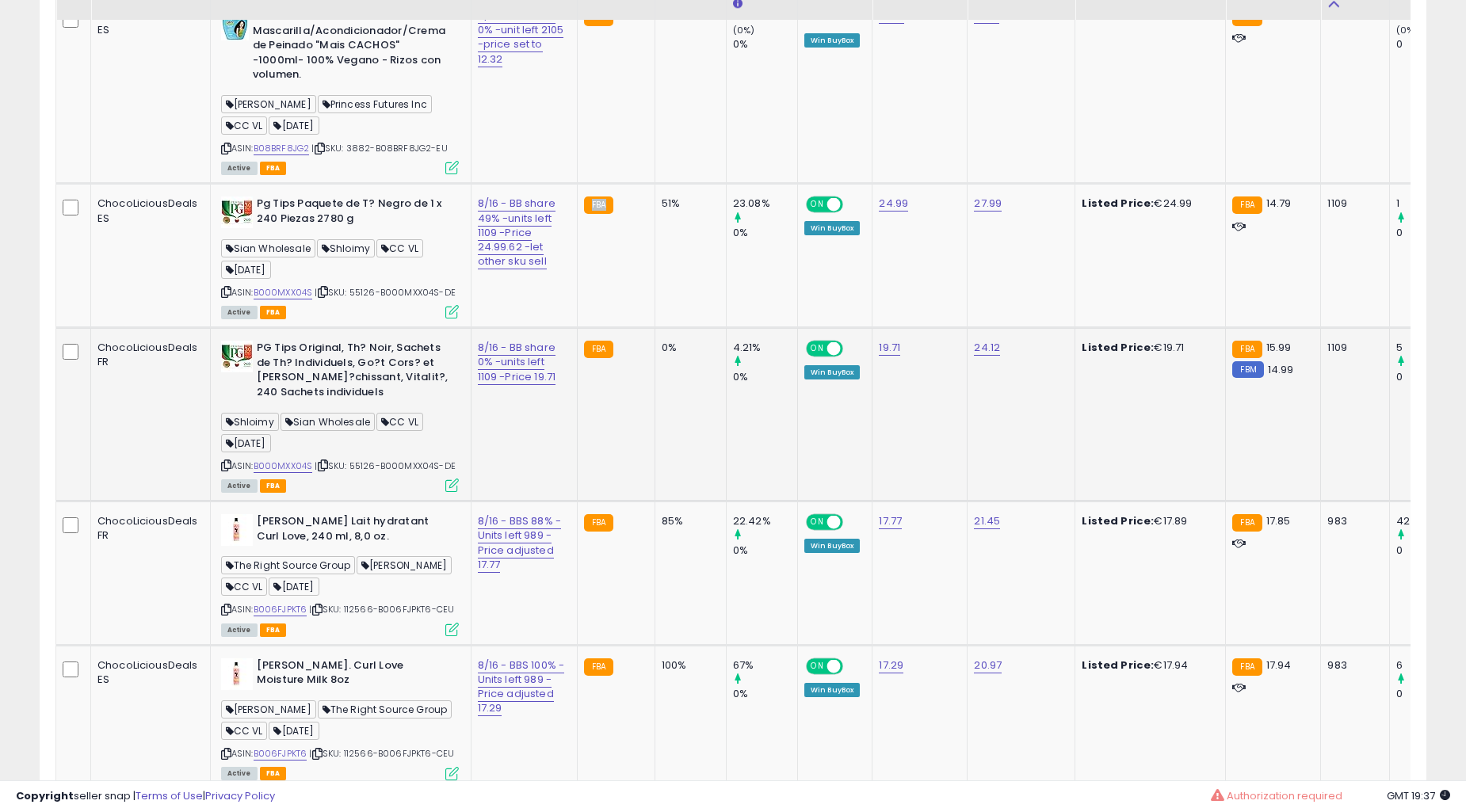
scroll to position [1233, 0]
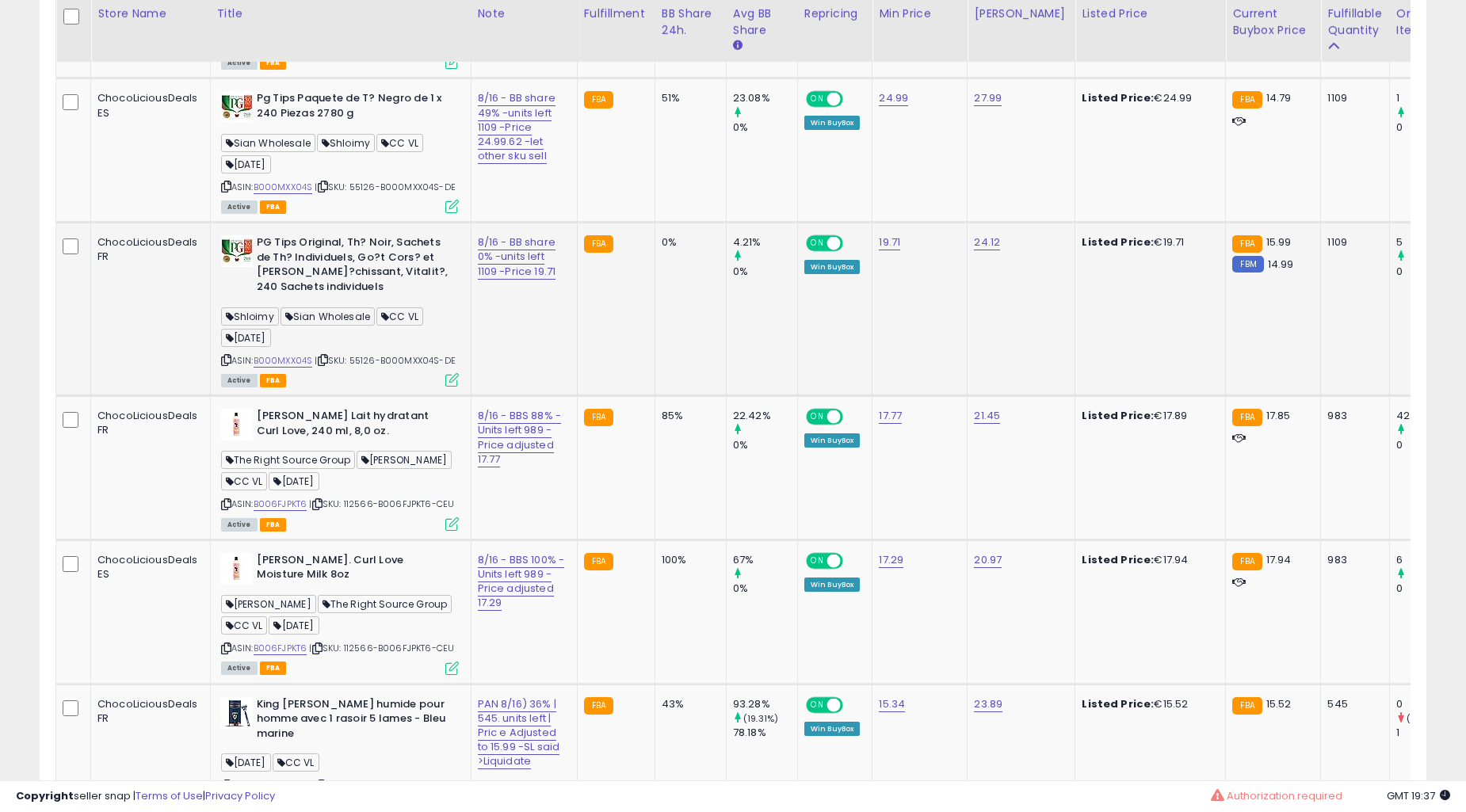
click at [655, 312] on td "0%" at bounding box center [690, 309] width 72 height 174
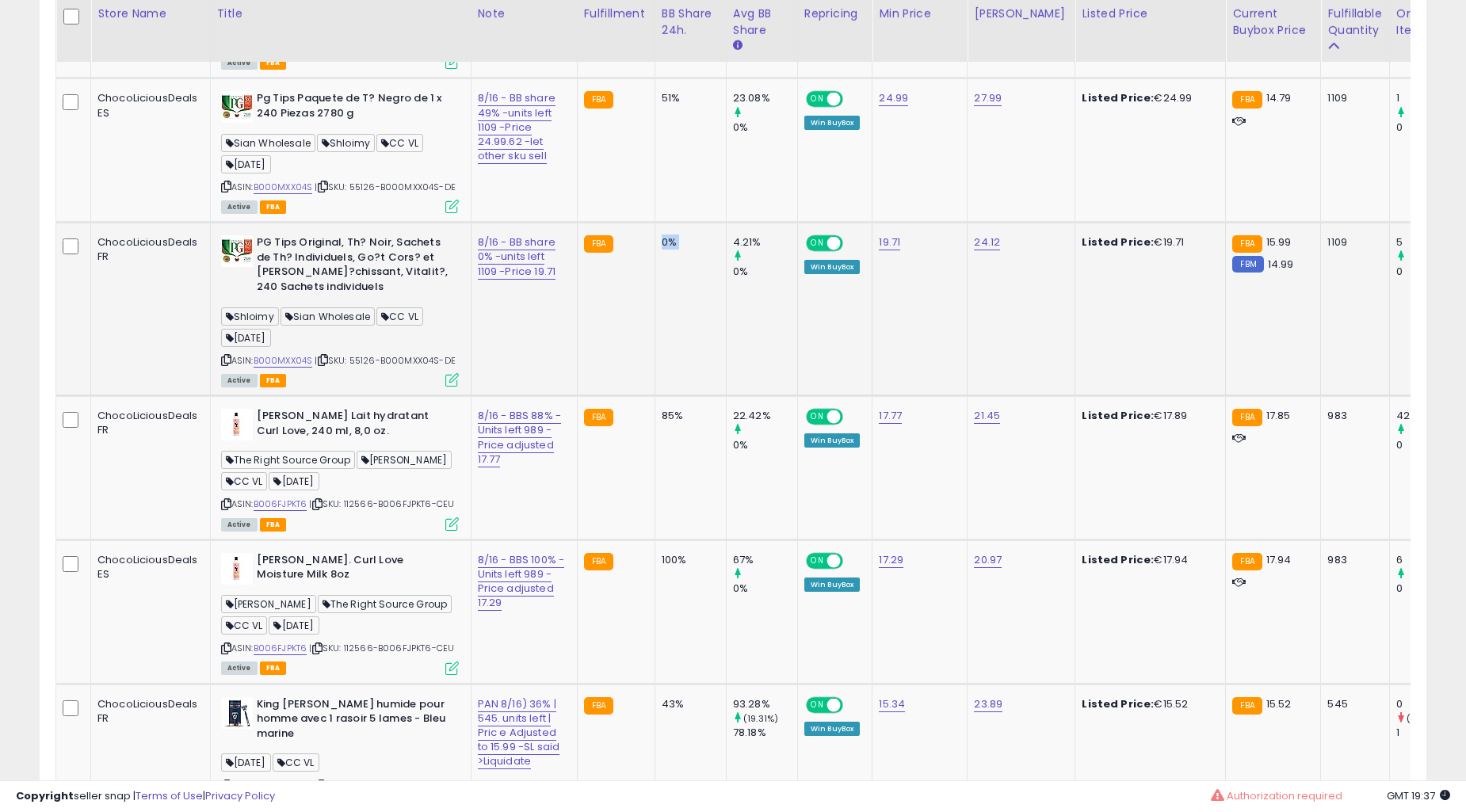
click at [655, 312] on td "0%" at bounding box center [690, 309] width 72 height 174
click at [655, 294] on td "0%" at bounding box center [690, 309] width 72 height 174
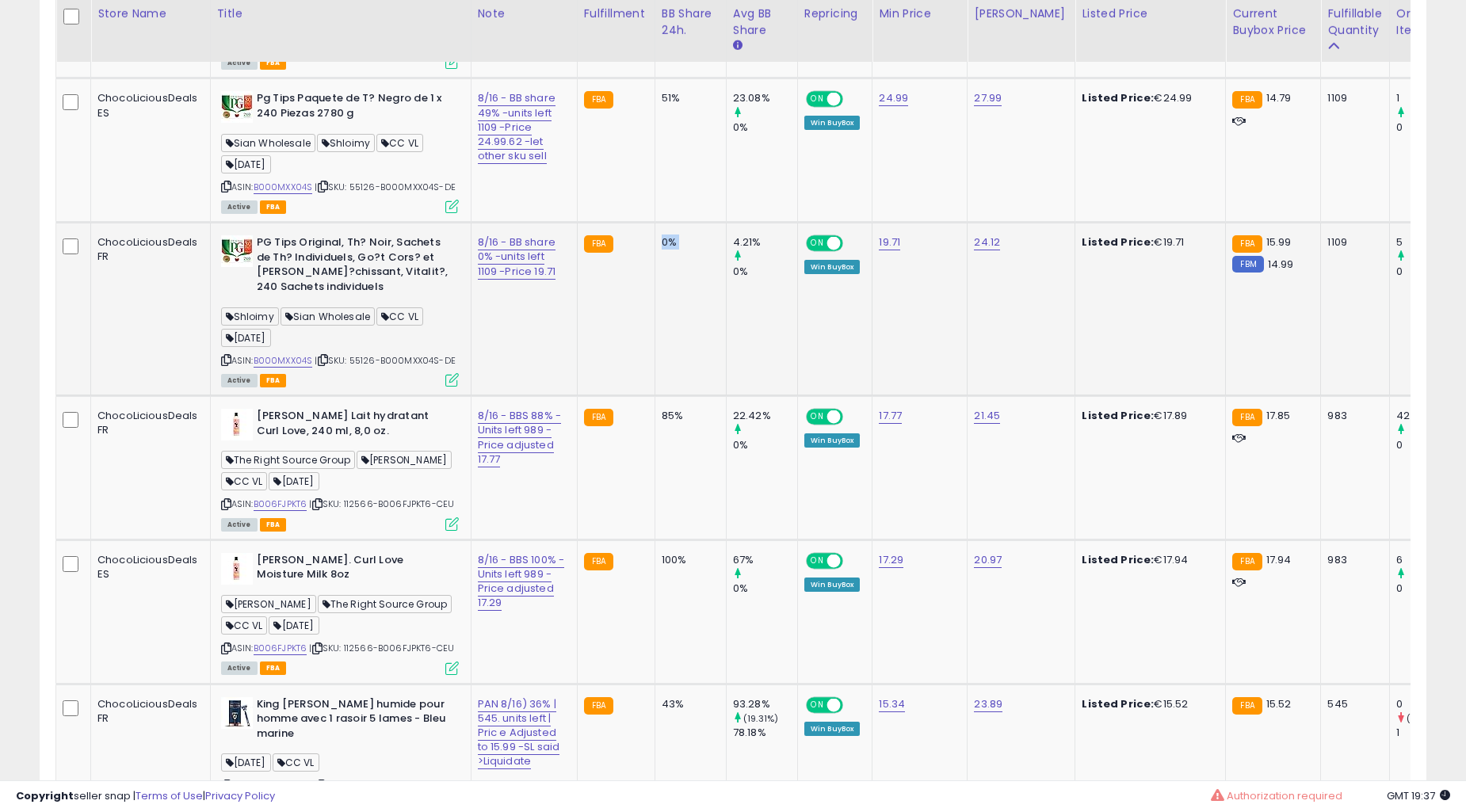
click at [655, 294] on td "0%" at bounding box center [690, 309] width 72 height 174
click at [663, 287] on td "0%" at bounding box center [690, 309] width 72 height 174
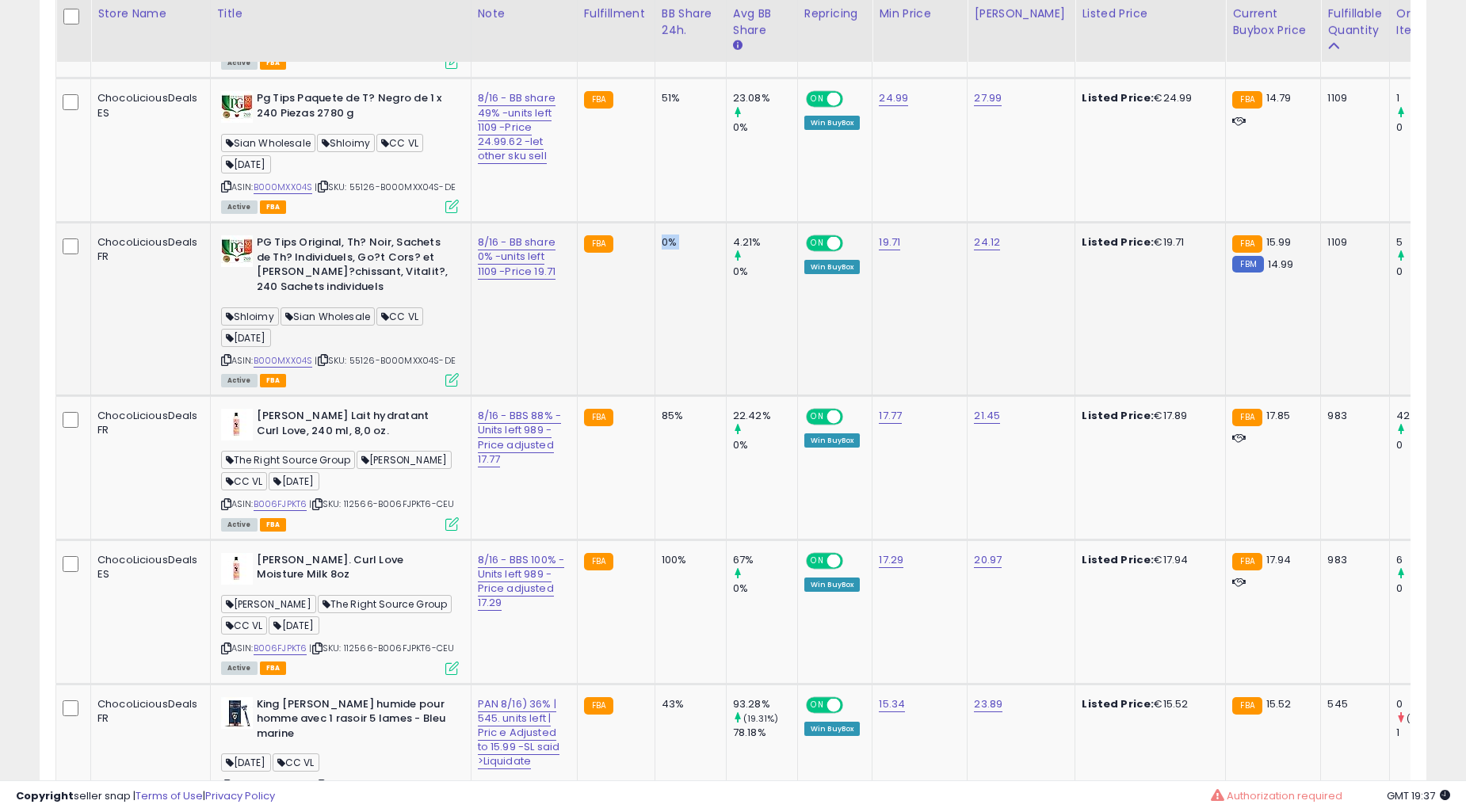
click at [663, 287] on td "0%" at bounding box center [690, 309] width 72 height 174
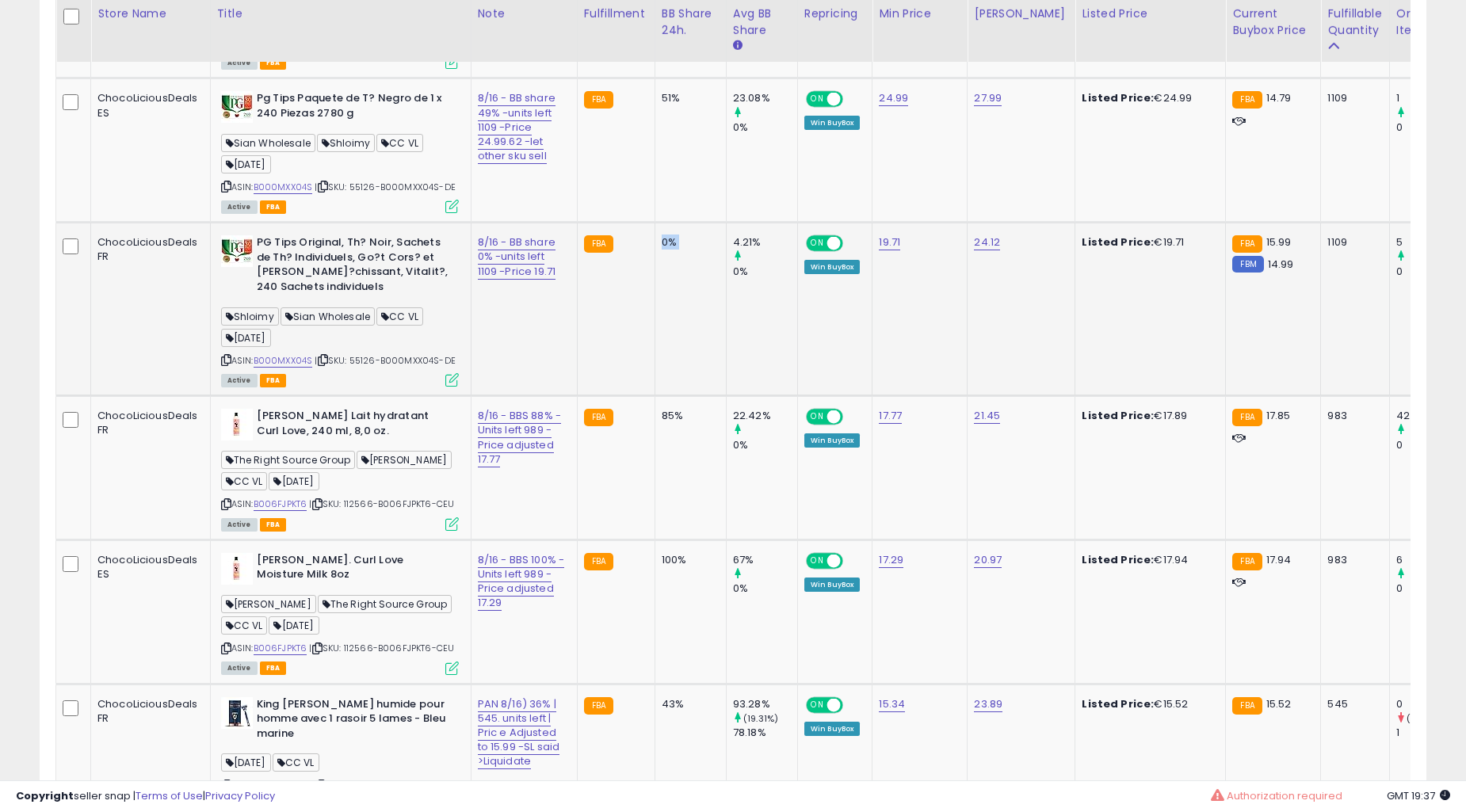
click at [663, 287] on td "0%" at bounding box center [690, 309] width 72 height 174
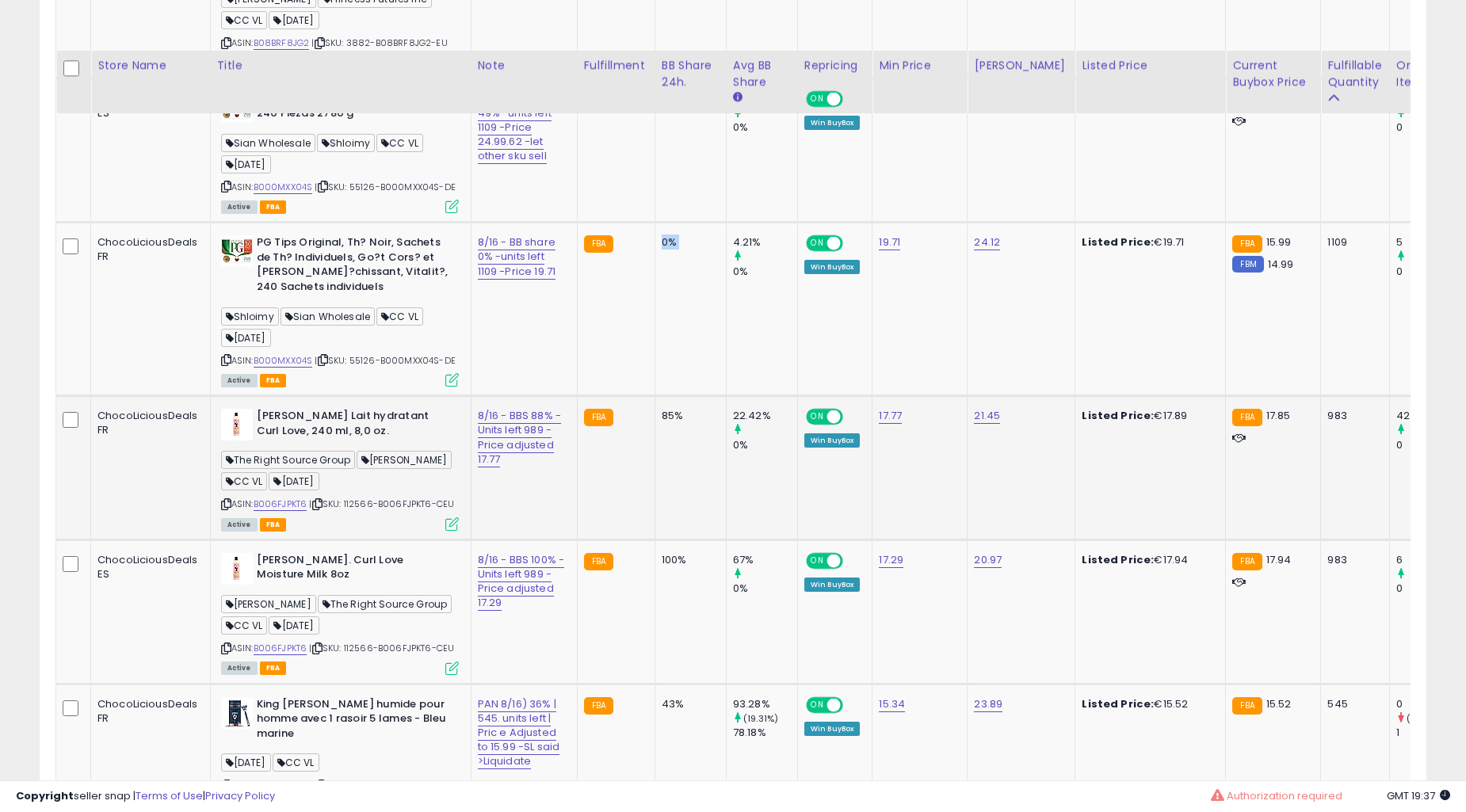
scroll to position [1380, 0]
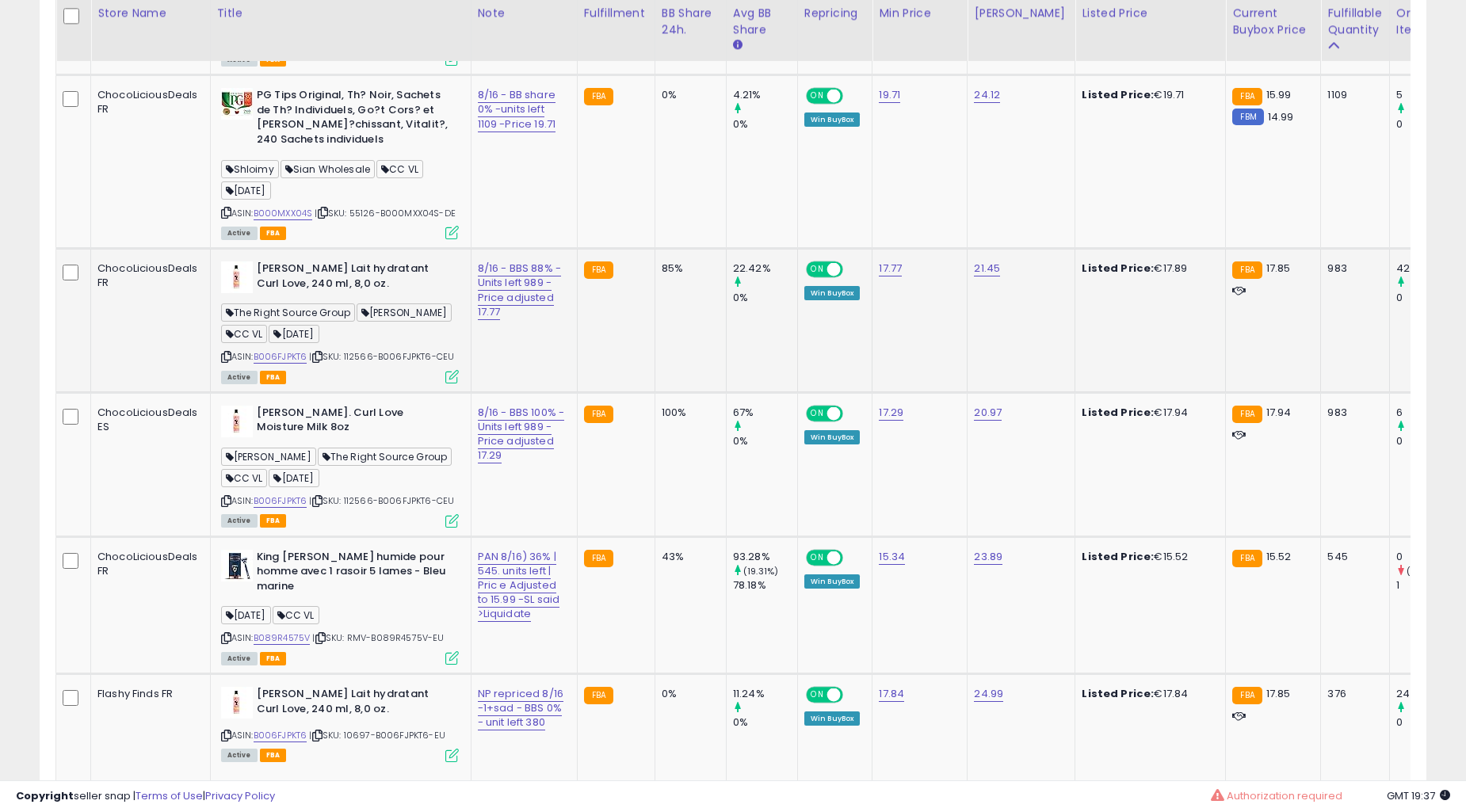
click at [663, 286] on td "85%" at bounding box center [690, 321] width 72 height 144
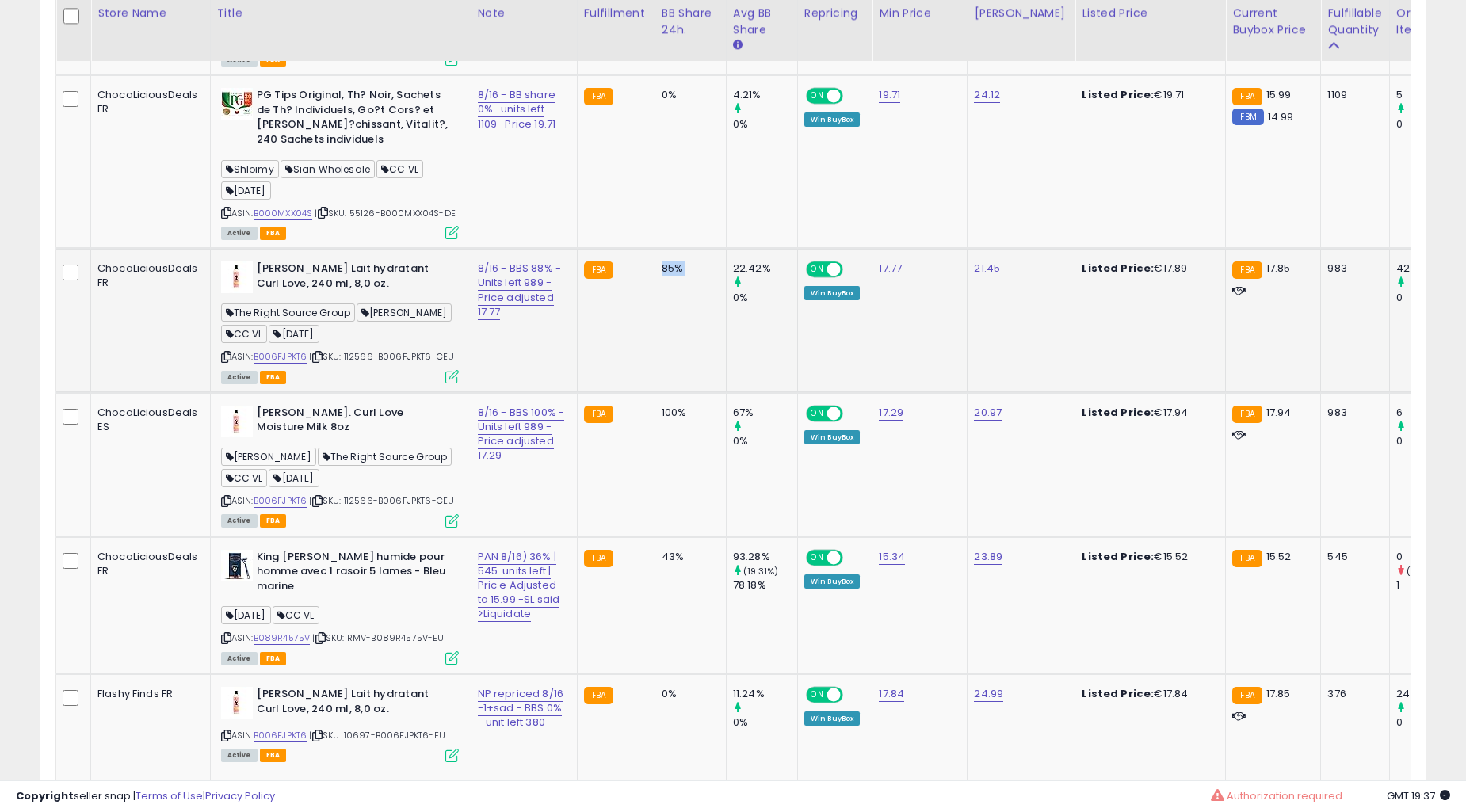
click at [663, 286] on td "85%" at bounding box center [690, 321] width 72 height 144
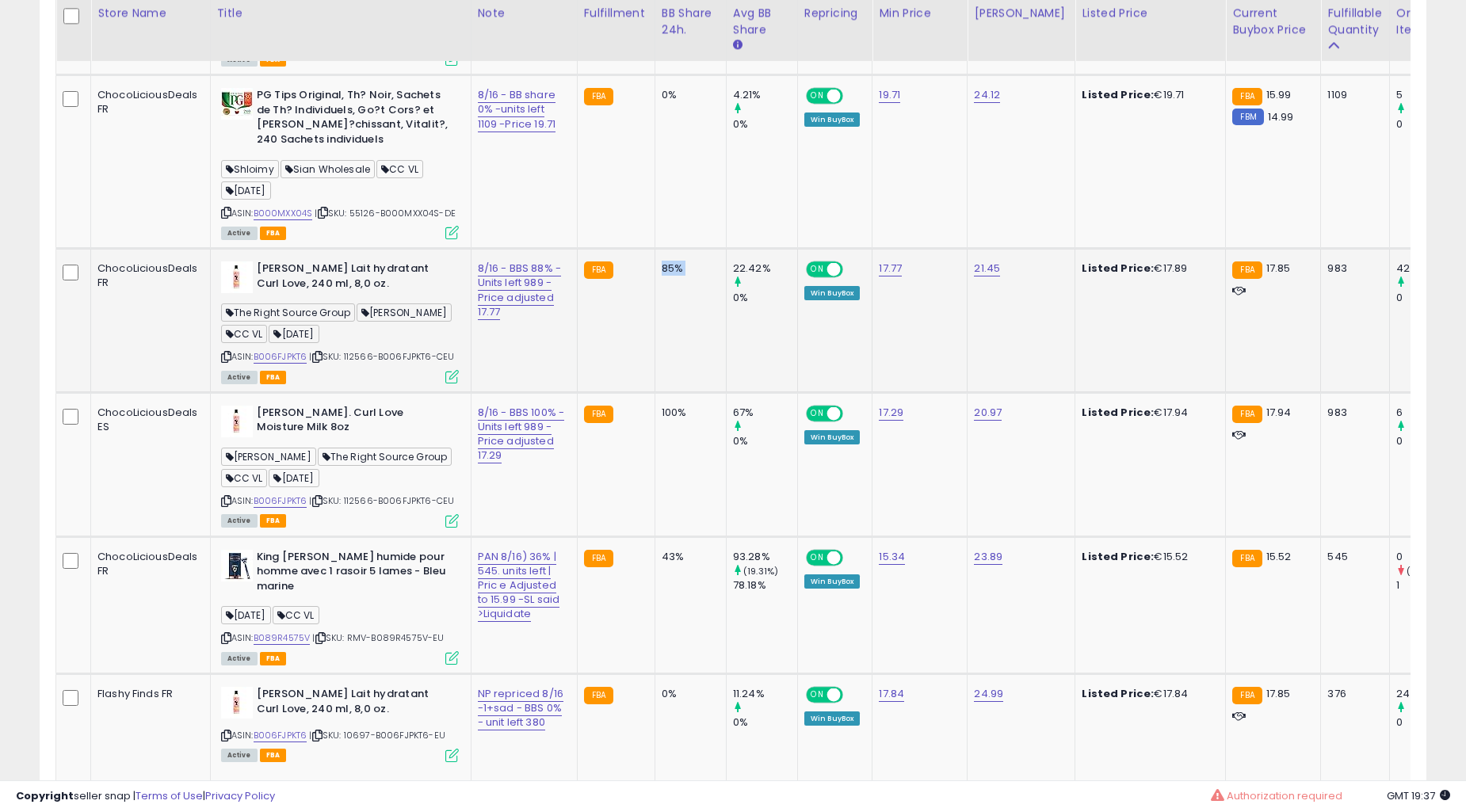
click at [663, 286] on td "85%" at bounding box center [690, 321] width 72 height 144
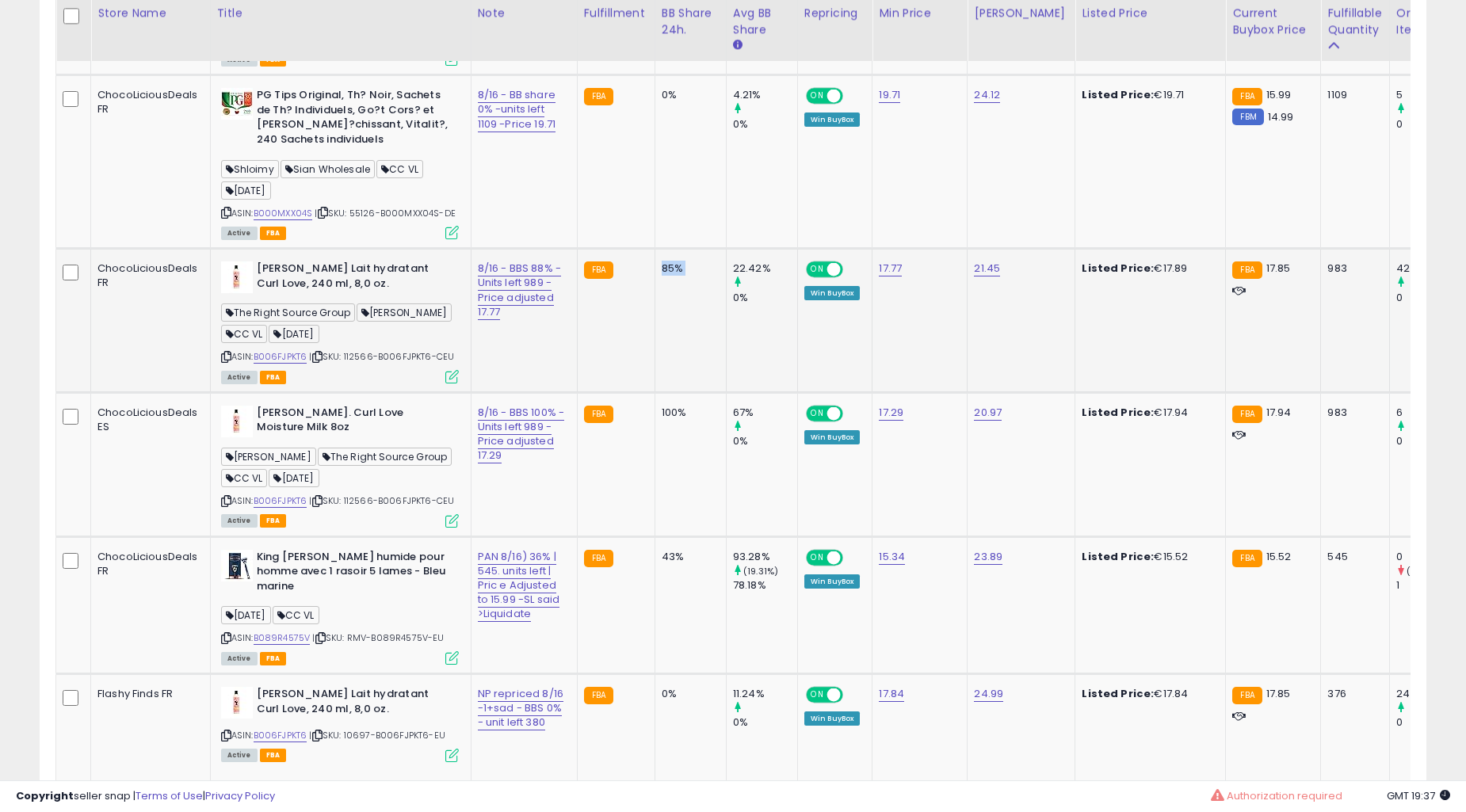
click at [663, 286] on td "85%" at bounding box center [690, 321] width 72 height 144
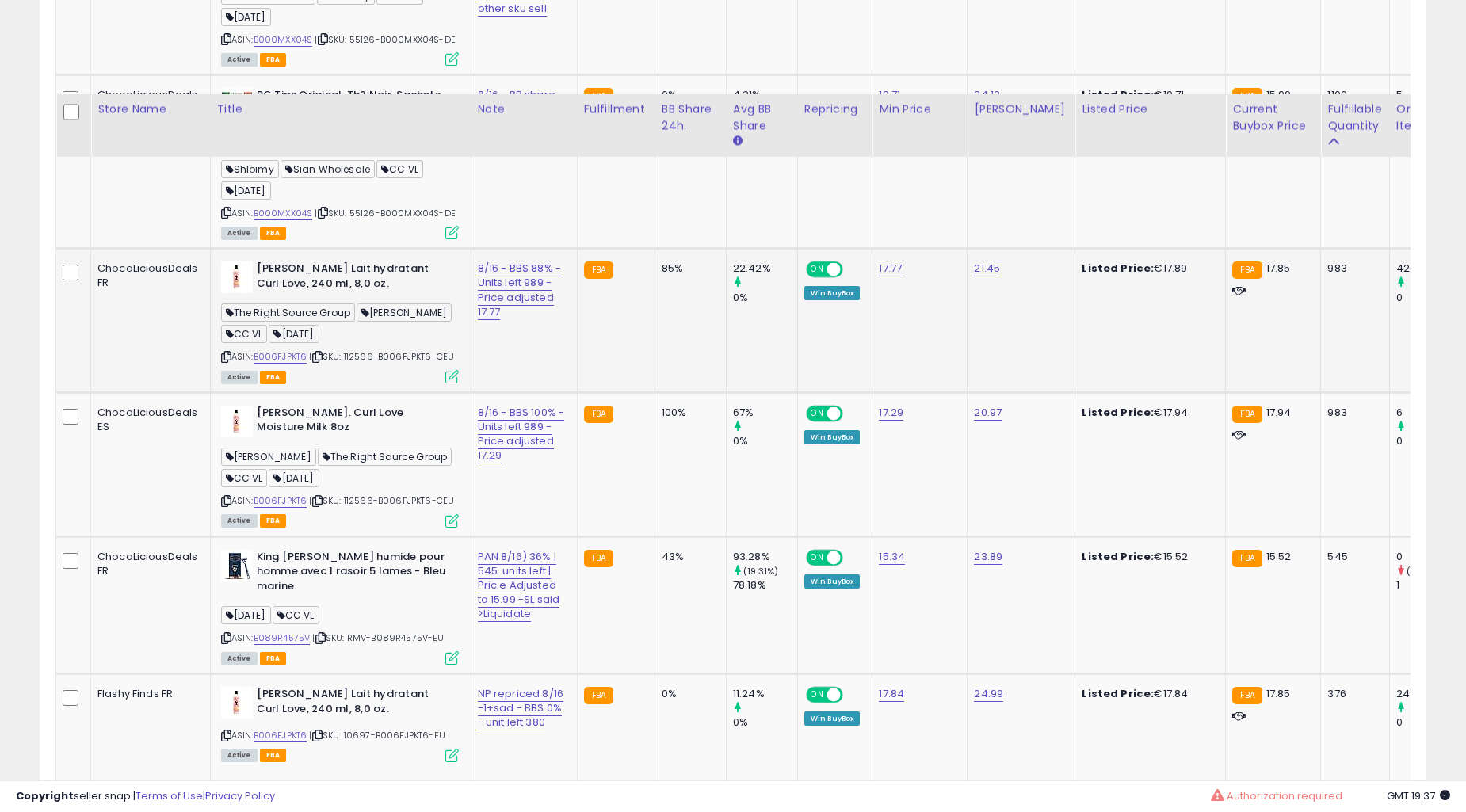
click at [662, 406] on div "100%" at bounding box center [687, 413] width 52 height 14
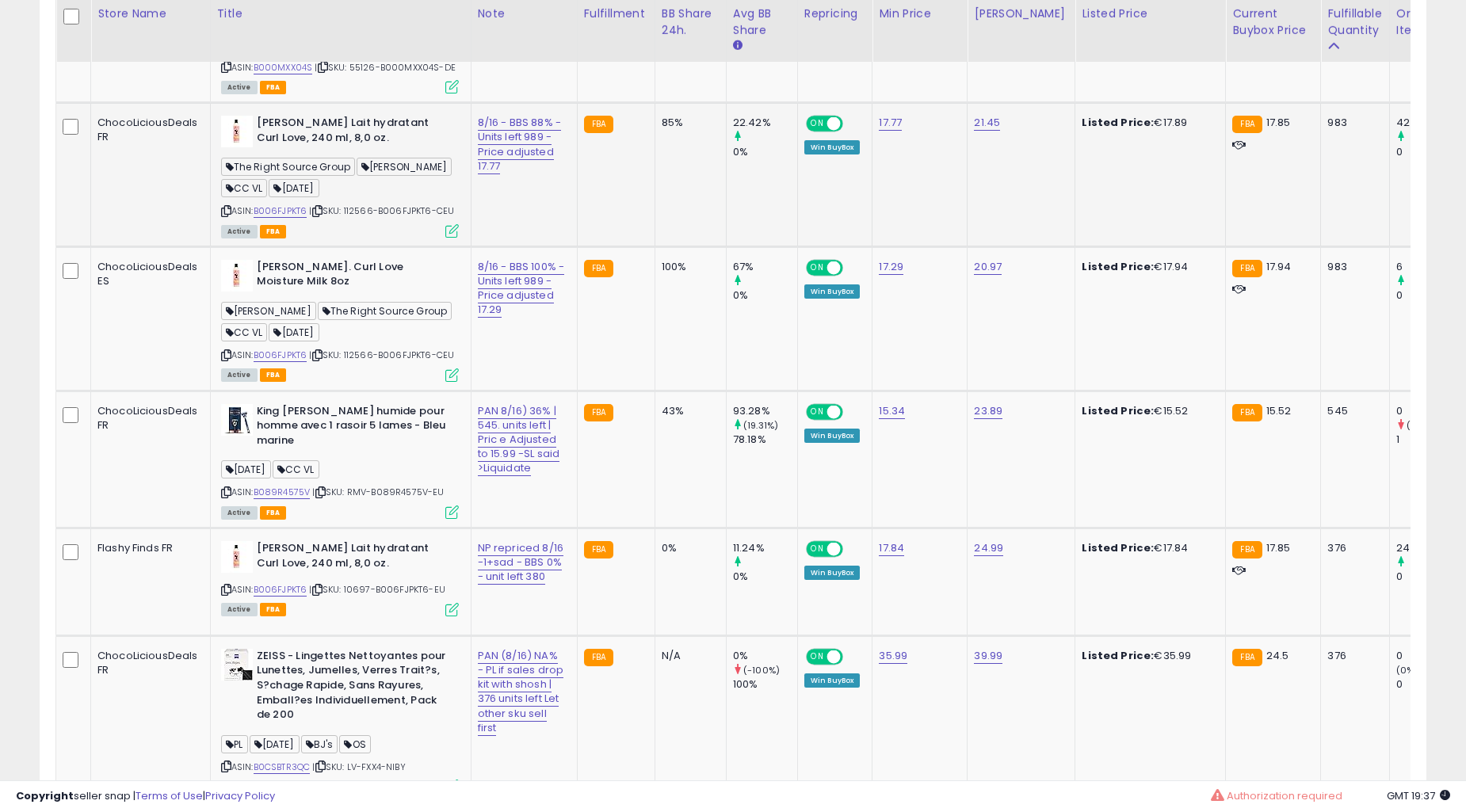
click at [662, 261] on div "100%" at bounding box center [687, 267] width 52 height 14
click at [662, 260] on div "100%" at bounding box center [687, 267] width 52 height 14
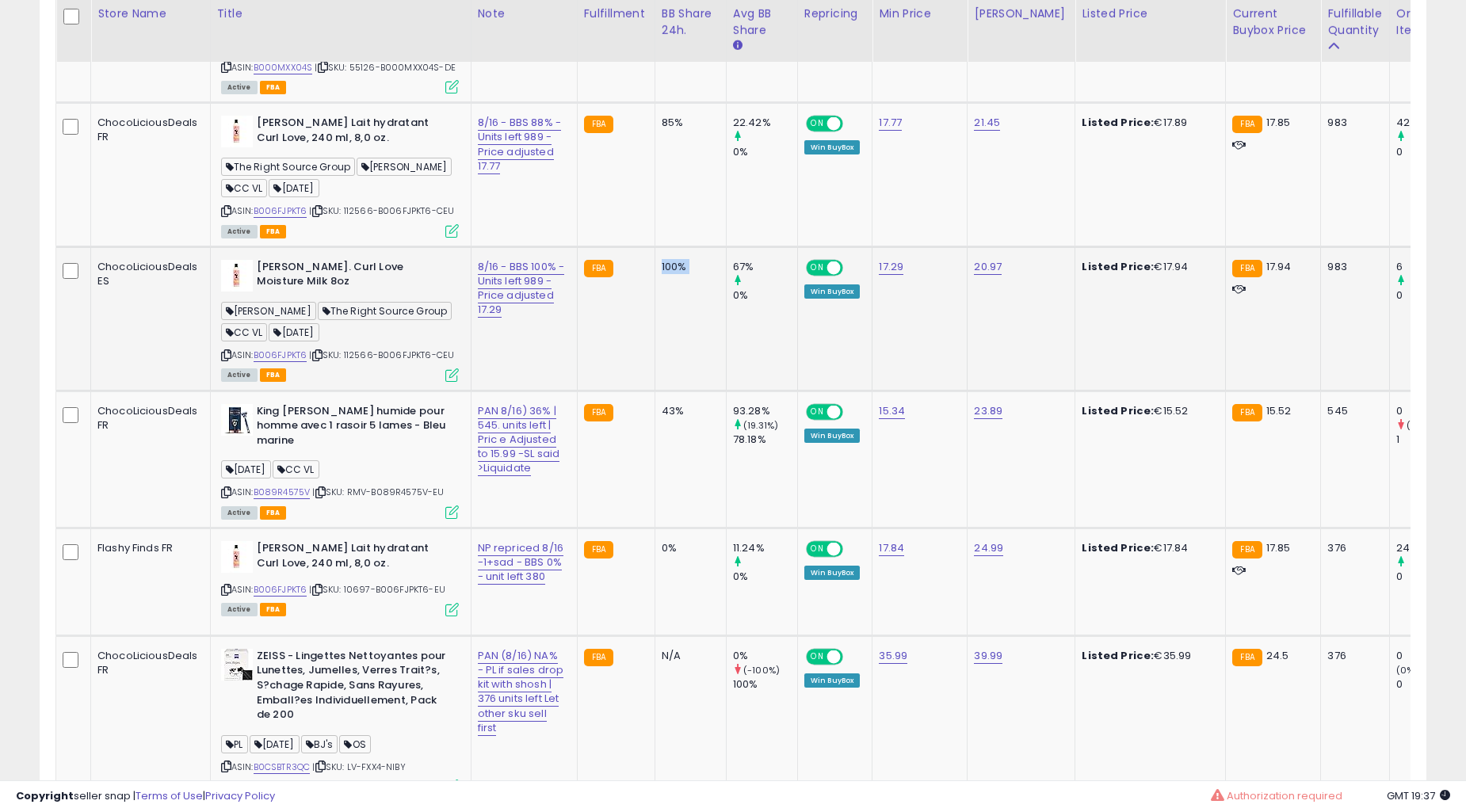
click at [662, 260] on div "100%" at bounding box center [687, 267] width 52 height 14
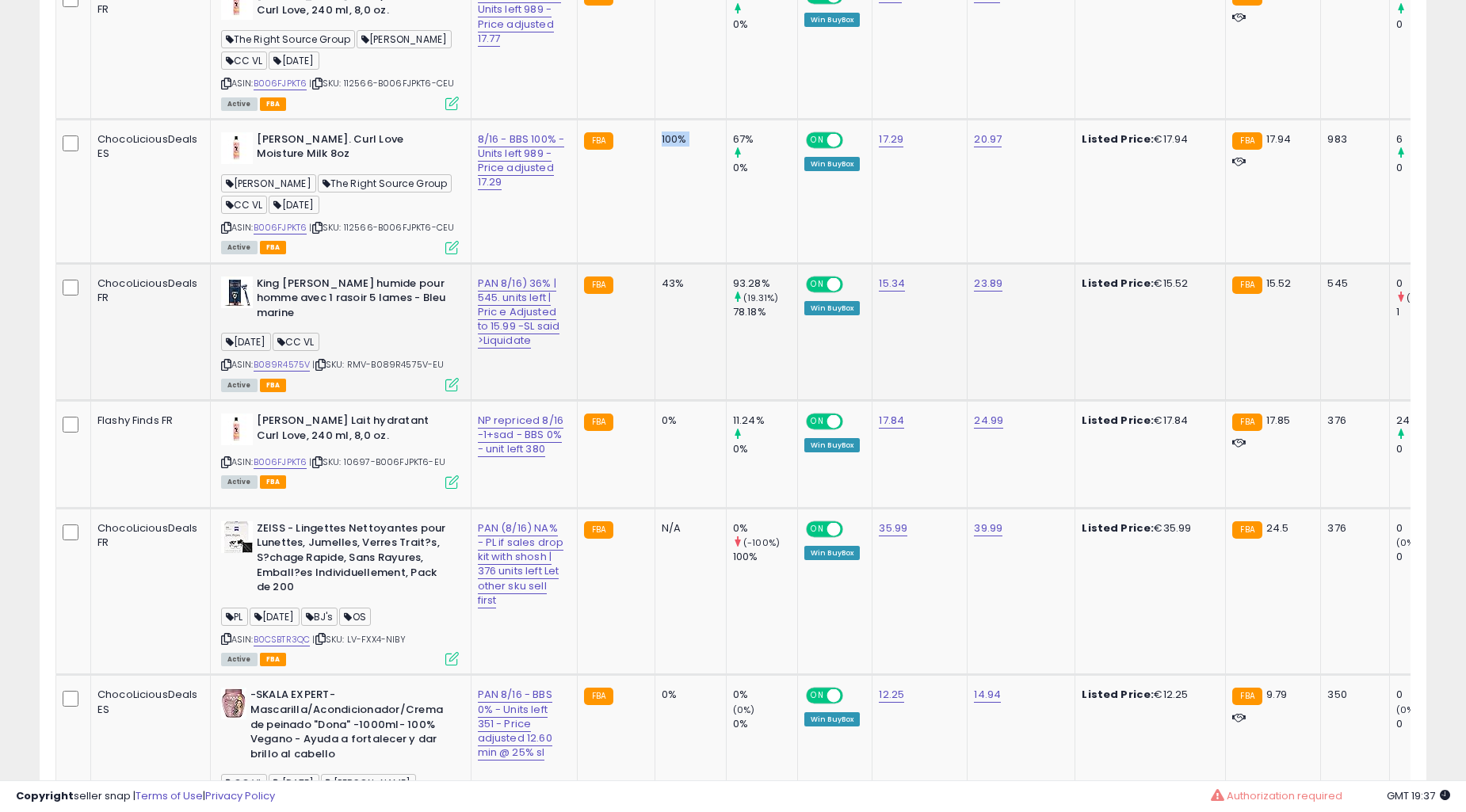
click at [662, 276] on div "43%" at bounding box center [687, 283] width 52 height 14
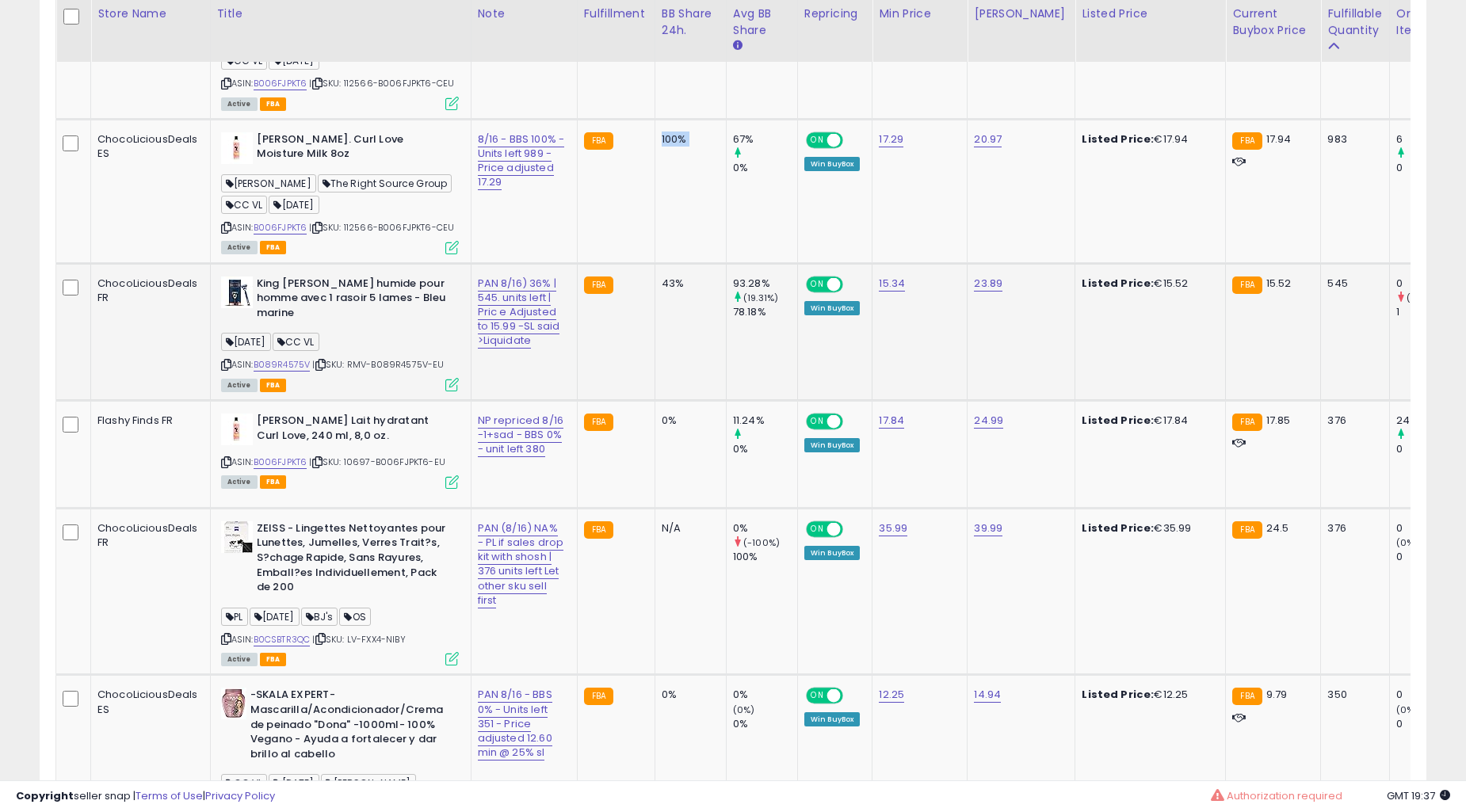
click at [662, 276] on div "43%" at bounding box center [687, 283] width 52 height 14
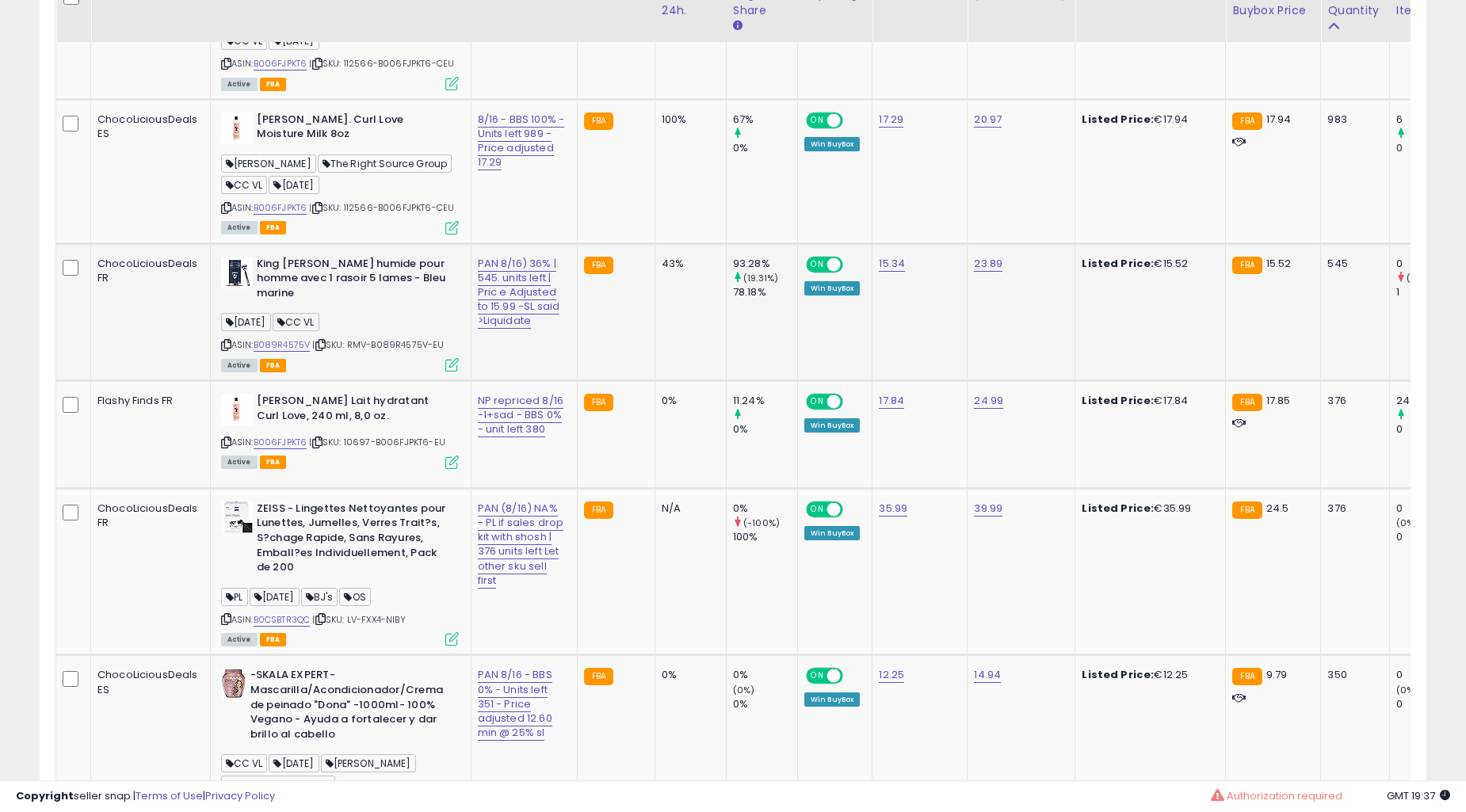
click at [662, 259] on div "43%" at bounding box center [687, 264] width 52 height 14
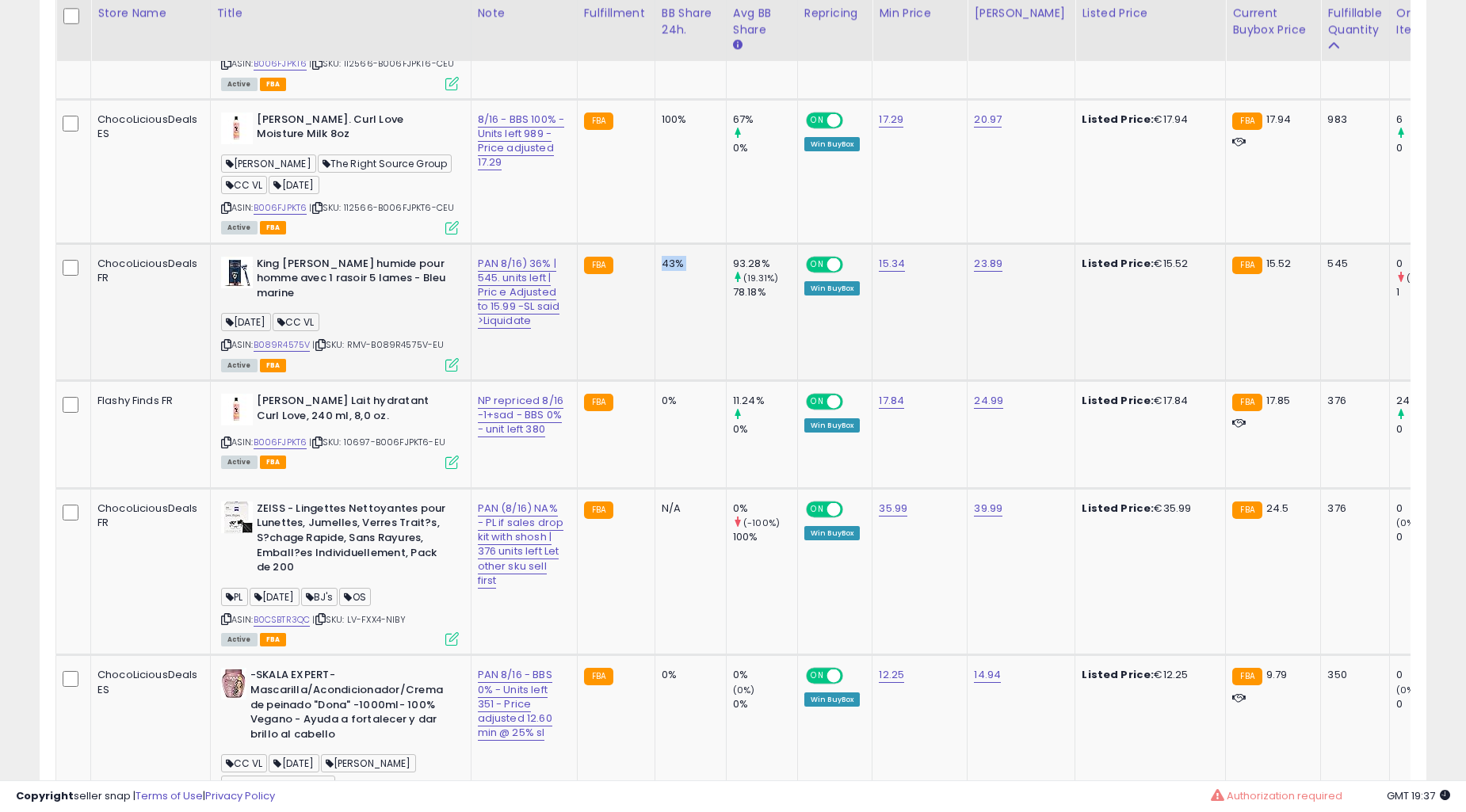
click at [662, 259] on div "43%" at bounding box center [687, 264] width 52 height 14
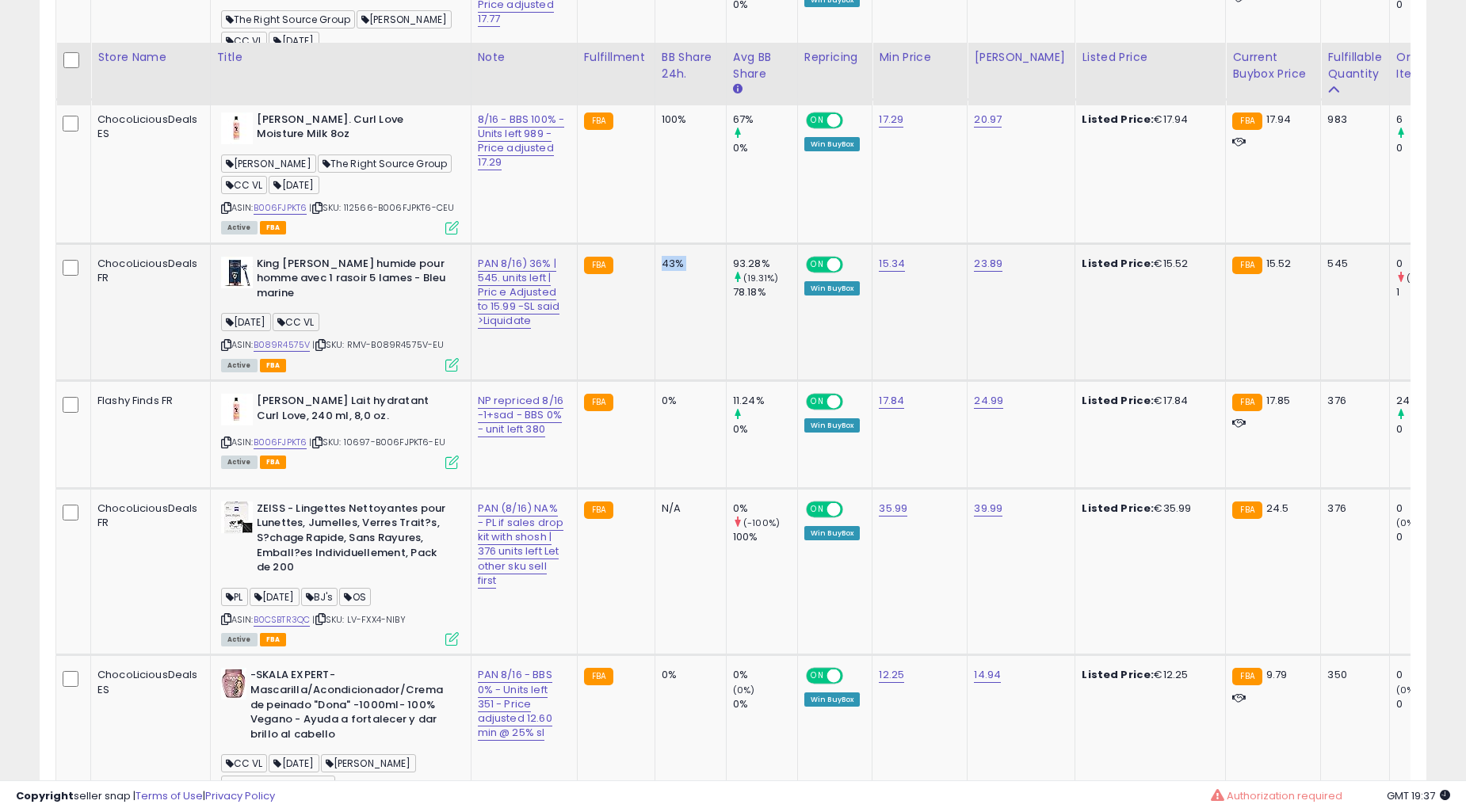
scroll to position [1820, 0]
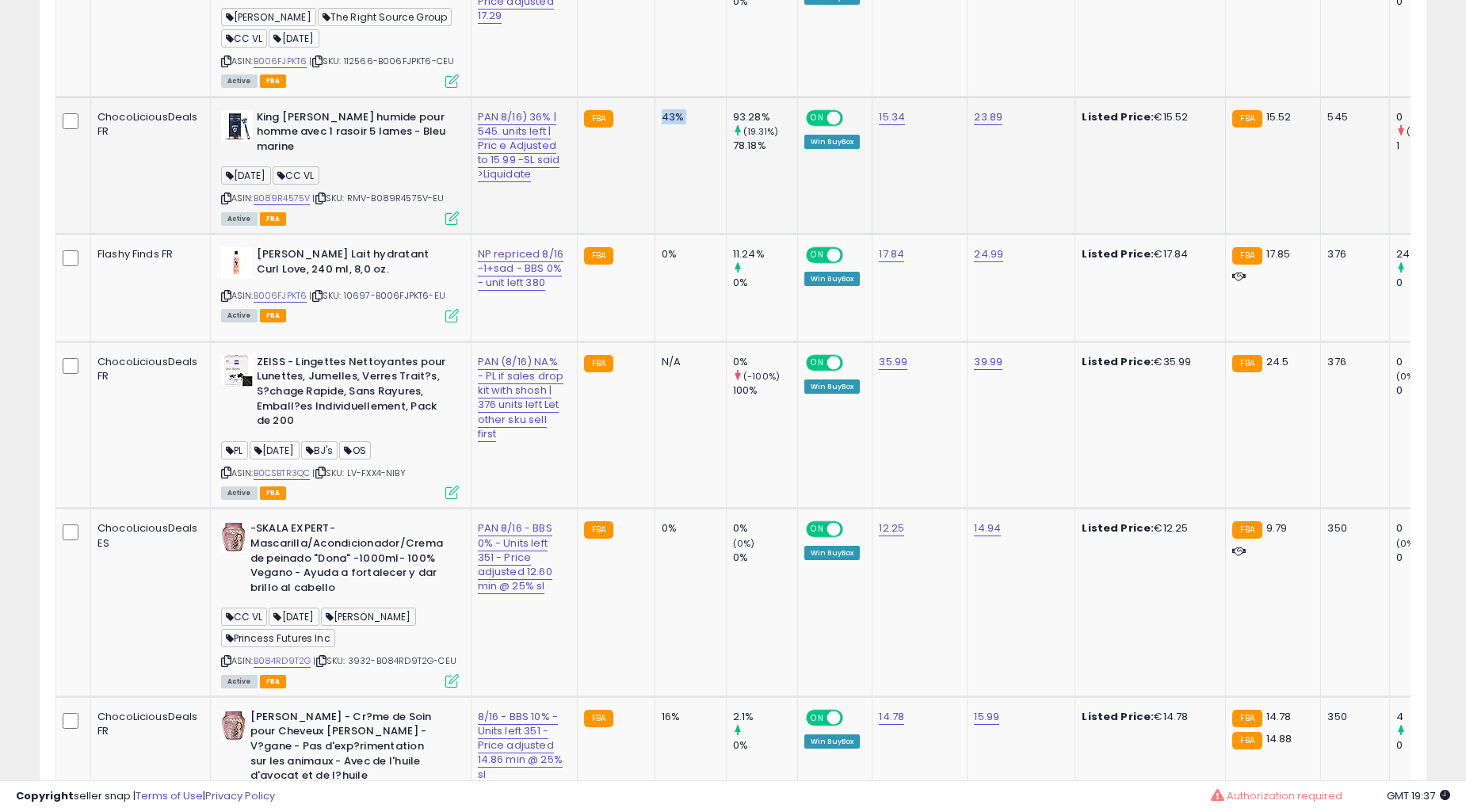
click at [655, 259] on td "0%" at bounding box center [690, 288] width 72 height 108
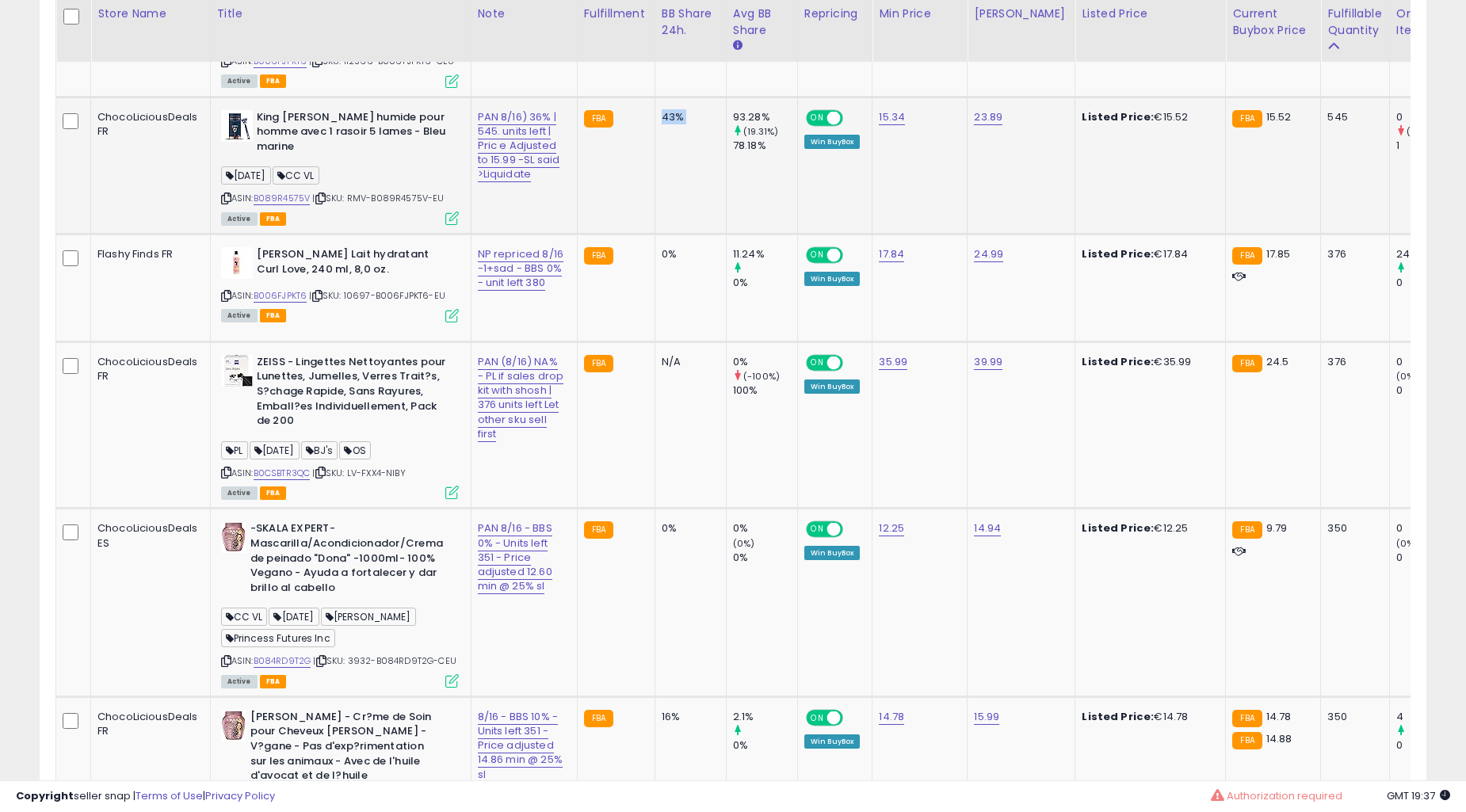
click at [655, 259] on td "0%" at bounding box center [690, 288] width 72 height 108
drag, startPoint x: 639, startPoint y: 259, endPoint x: 652, endPoint y: 262, distance: 13.3
click at [655, 262] on td "0%" at bounding box center [690, 288] width 72 height 108
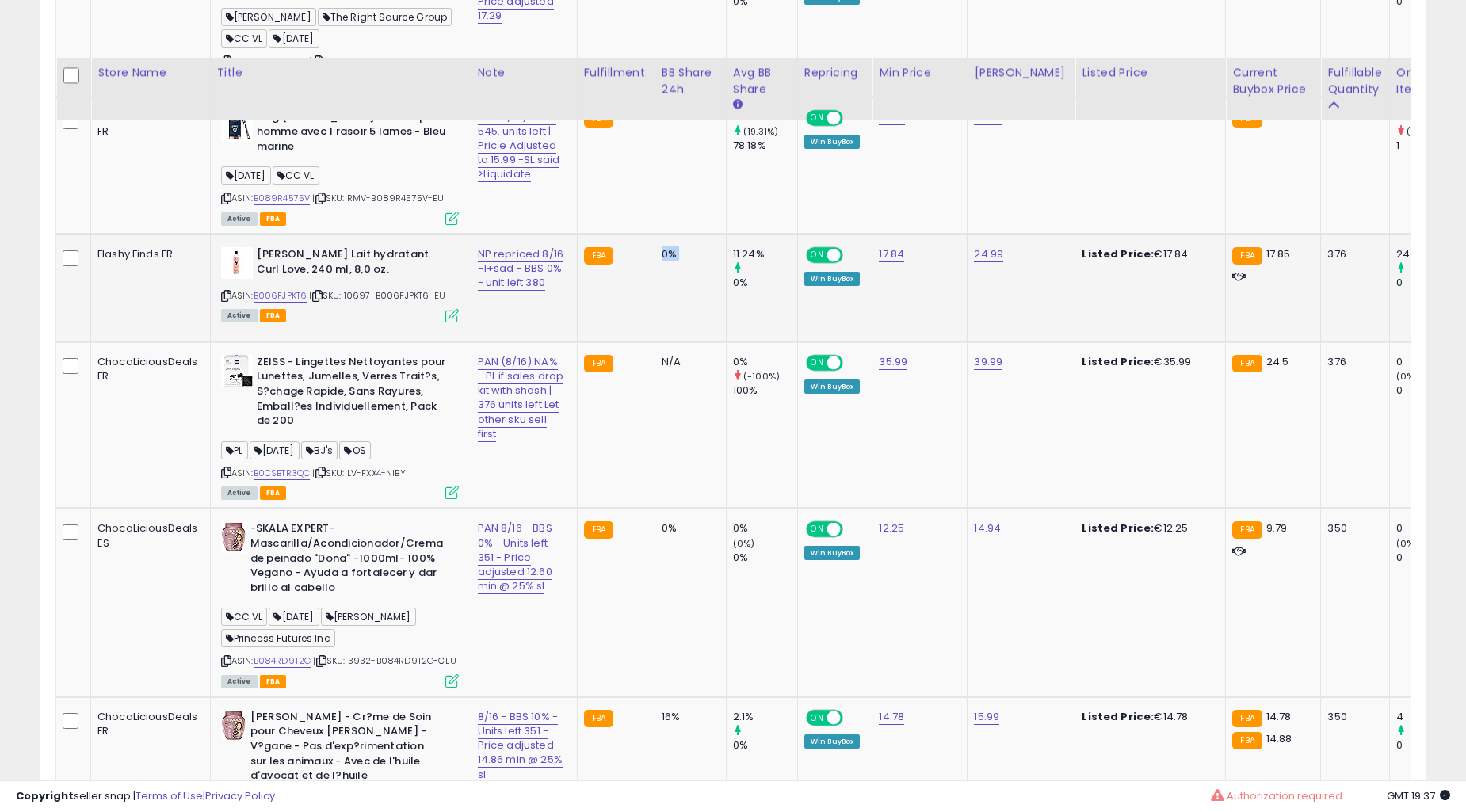
click at [656, 508] on td "0%" at bounding box center [690, 602] width 72 height 188
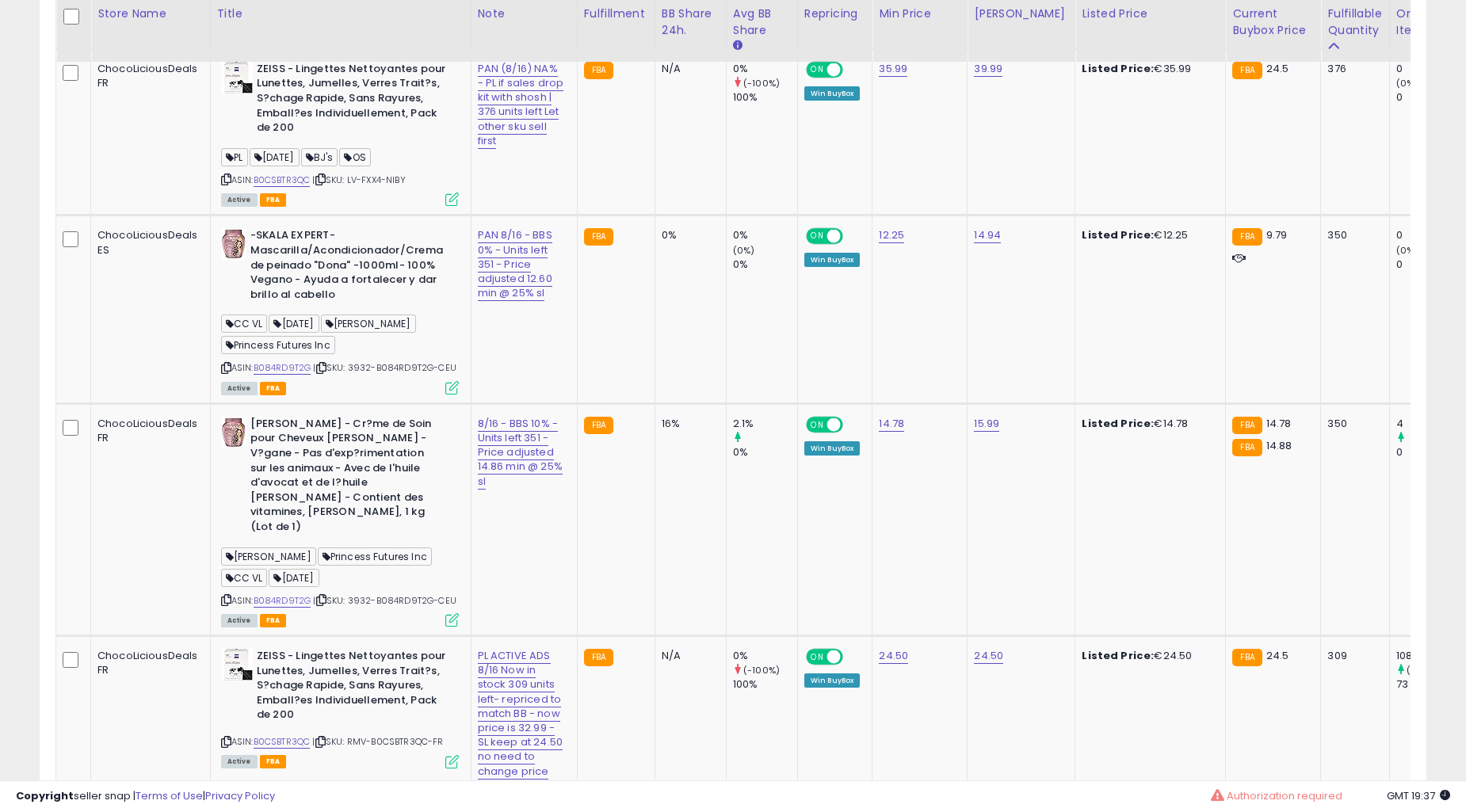
click at [656, 261] on td "0%" at bounding box center [690, 309] width 72 height 188
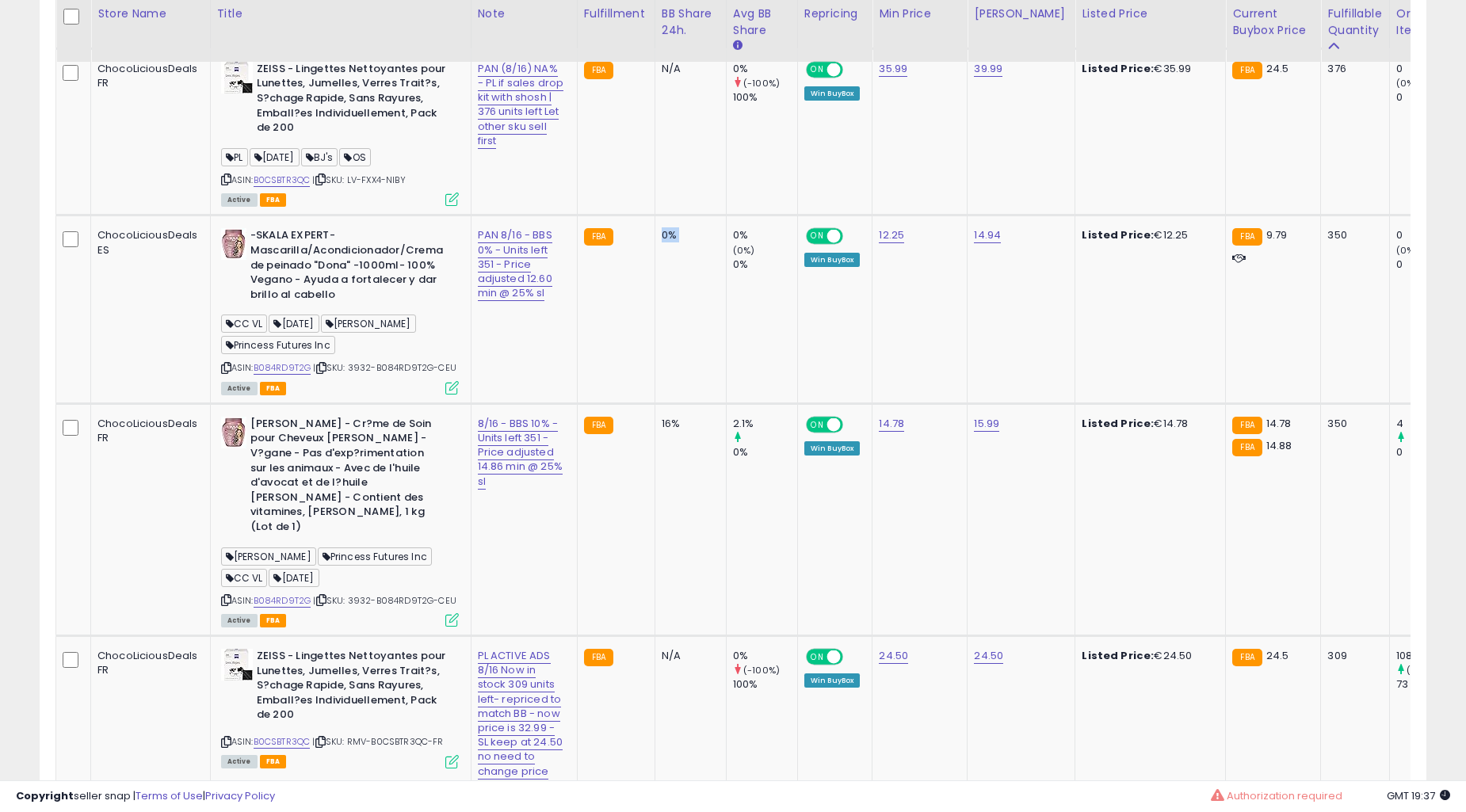
click at [656, 261] on td "0%" at bounding box center [690, 309] width 72 height 188
click at [656, 403] on td "16%" at bounding box center [690, 519] width 72 height 232
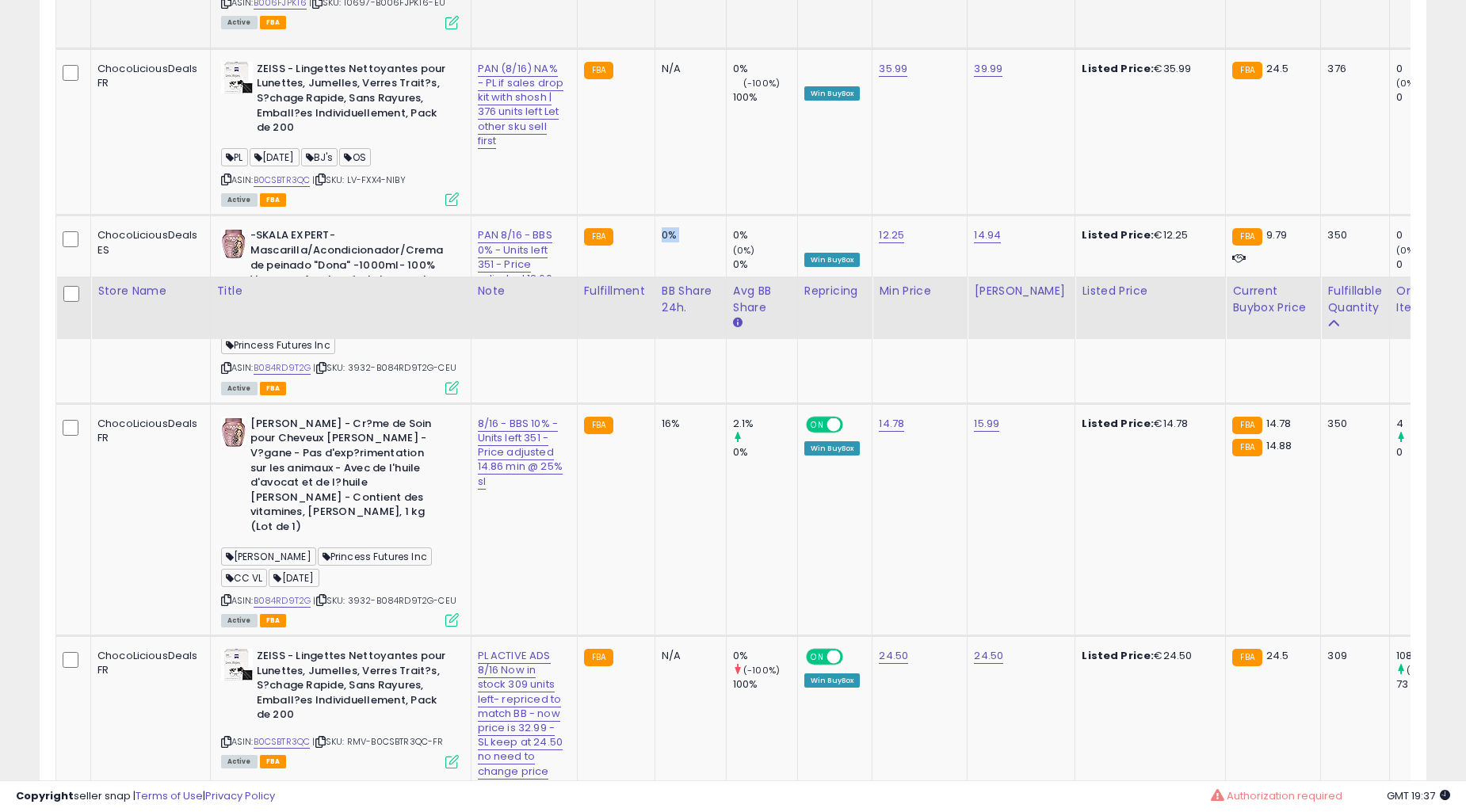
click at [656, 403] on td "16%" at bounding box center [690, 519] width 72 height 232
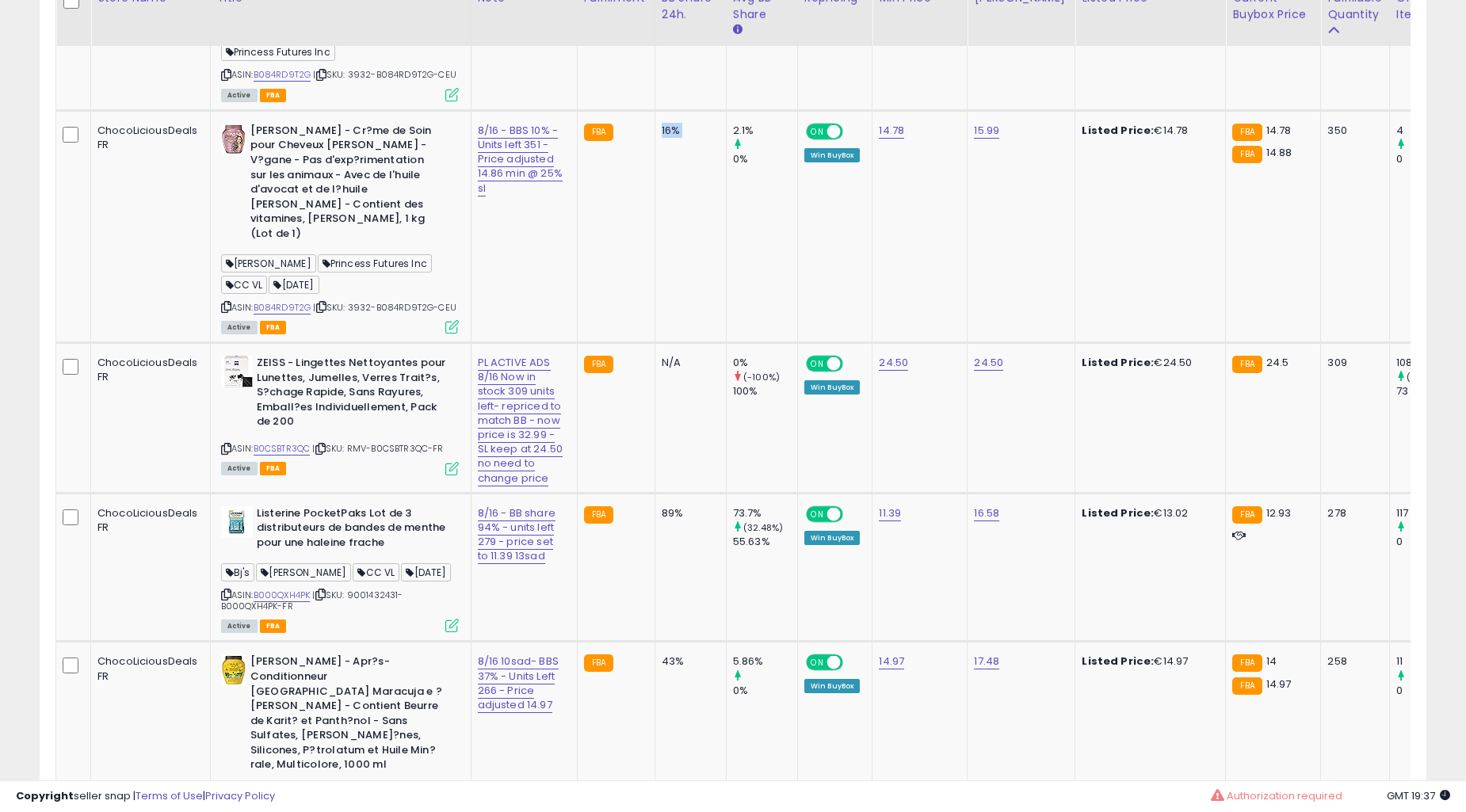
click at [656, 261] on td "16%" at bounding box center [690, 226] width 72 height 232
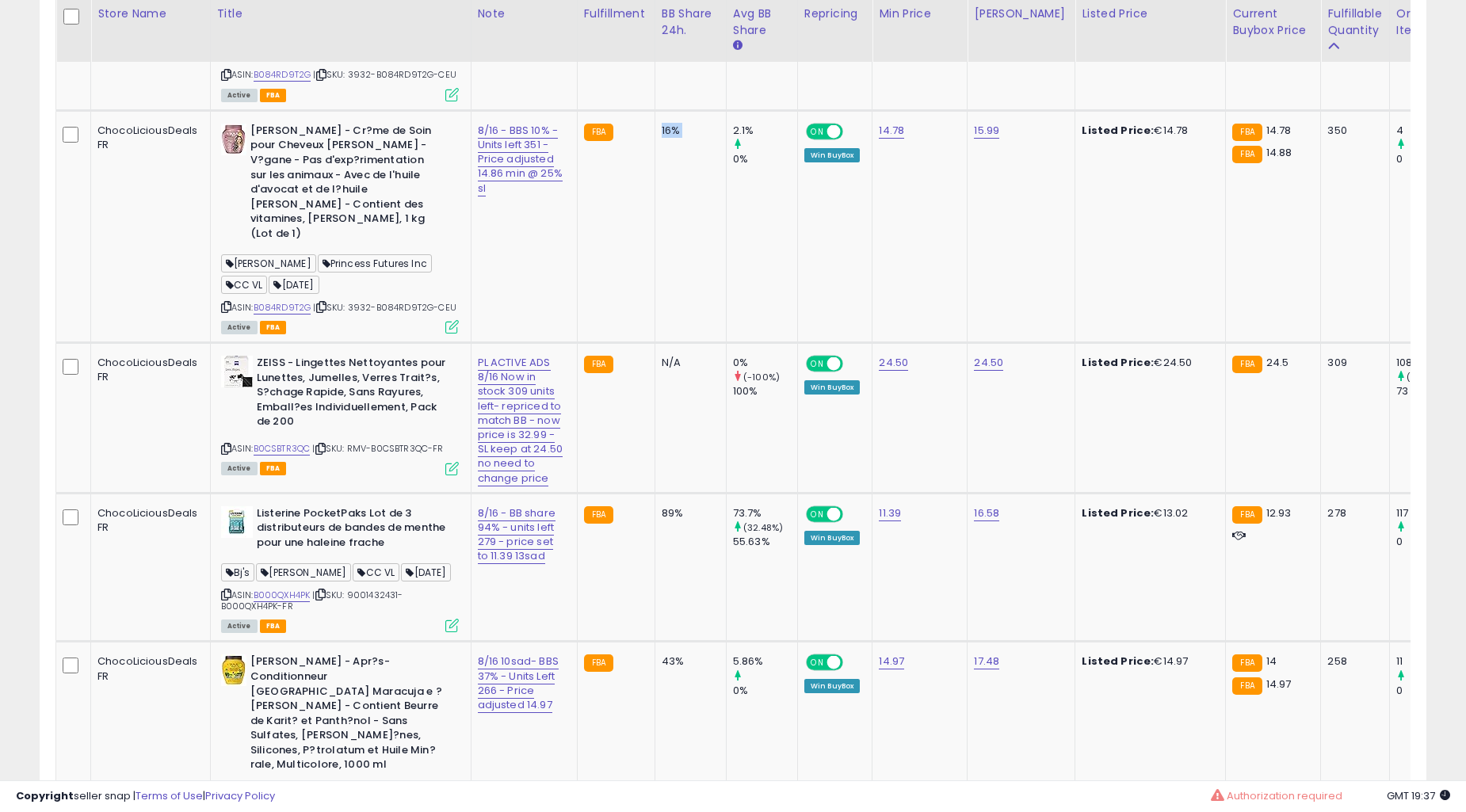
click at [656, 261] on td "16%" at bounding box center [690, 226] width 72 height 232
click at [655, 192] on td "16%" at bounding box center [690, 226] width 72 height 232
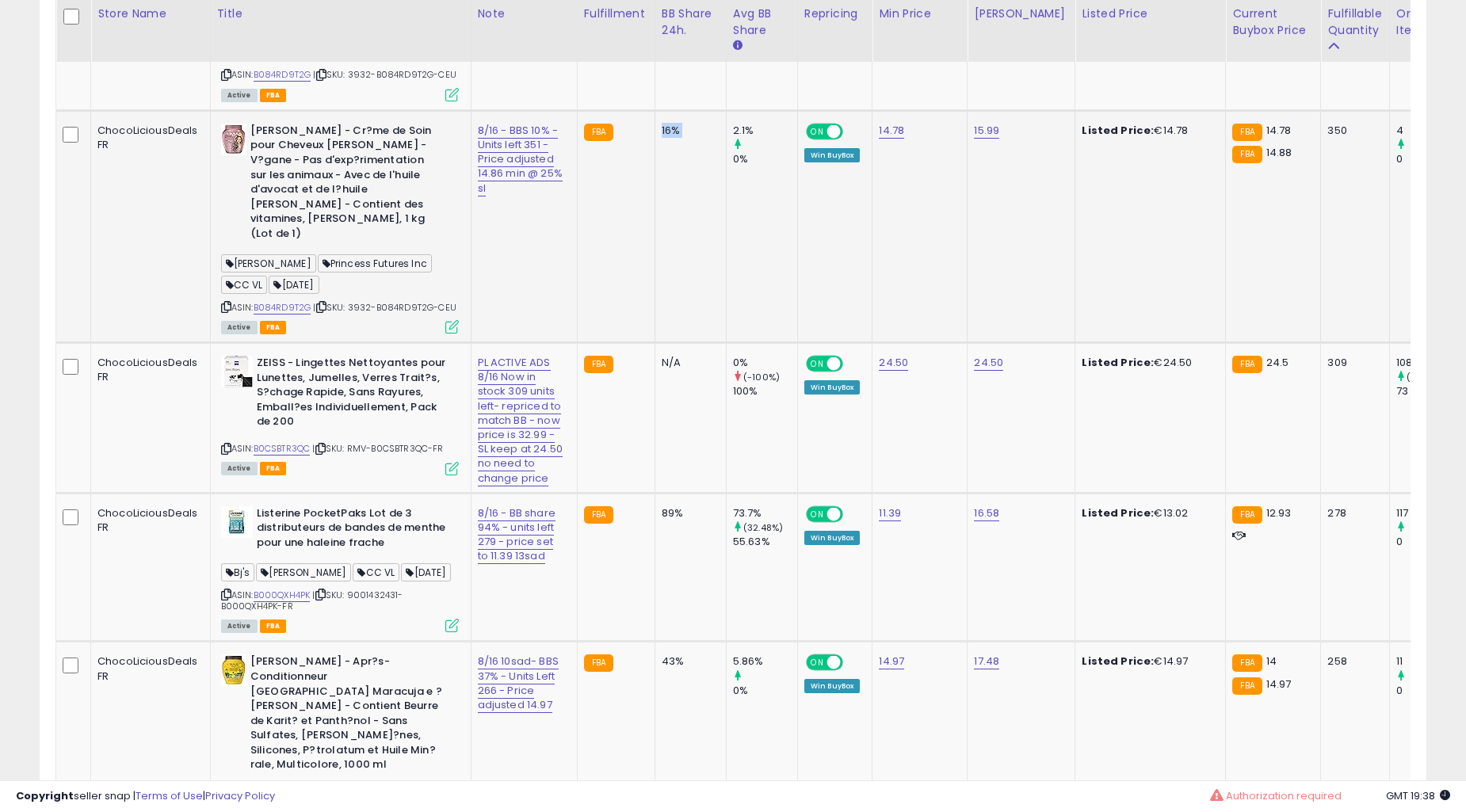
click at [655, 192] on td "16%" at bounding box center [690, 226] width 72 height 232
click at [608, 493] on td "FBA" at bounding box center [616, 568] width 78 height 149
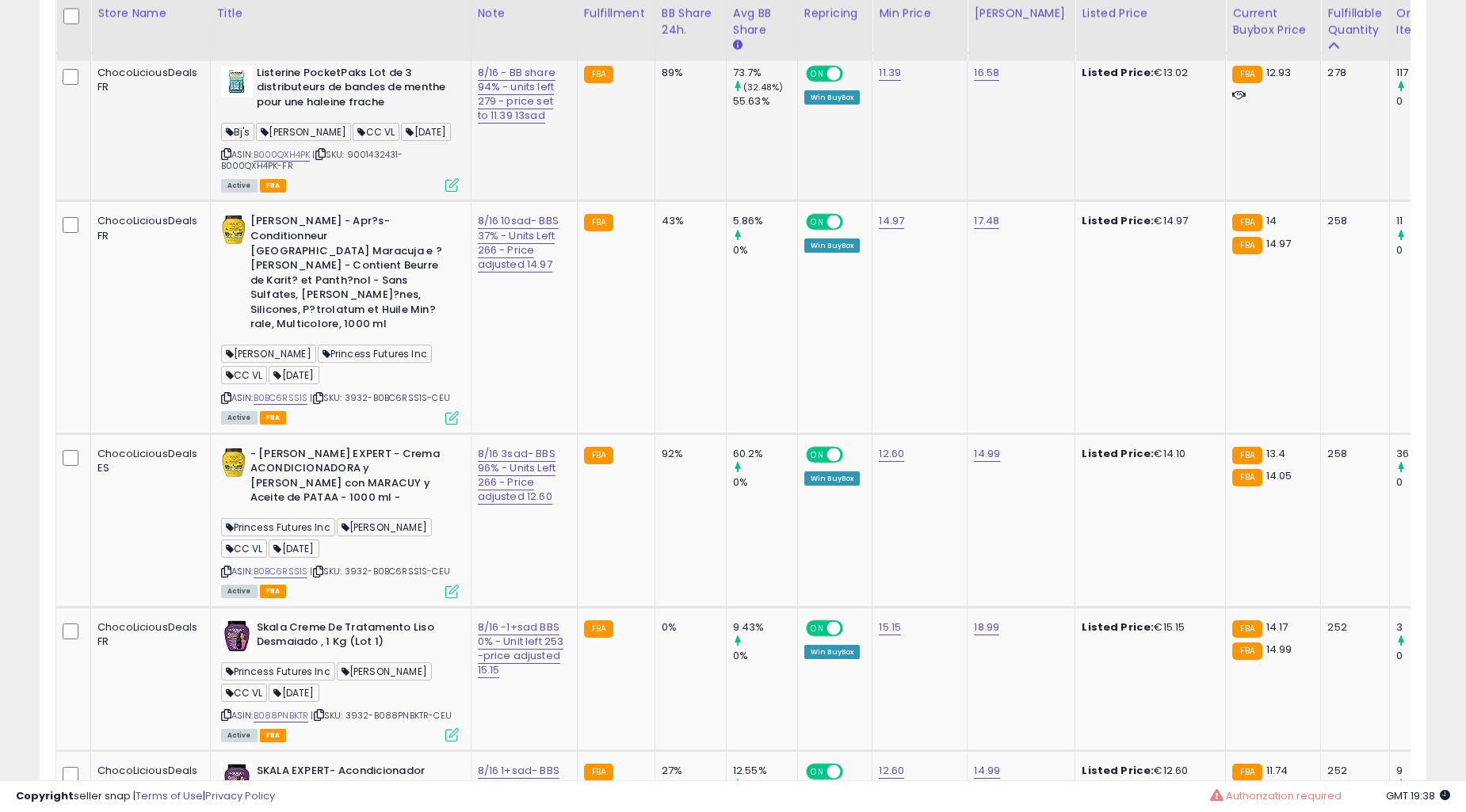
click at [608, 185] on td "FBA" at bounding box center [616, 127] width 78 height 149
click at [611, 184] on td "FBA" at bounding box center [616, 127] width 78 height 149
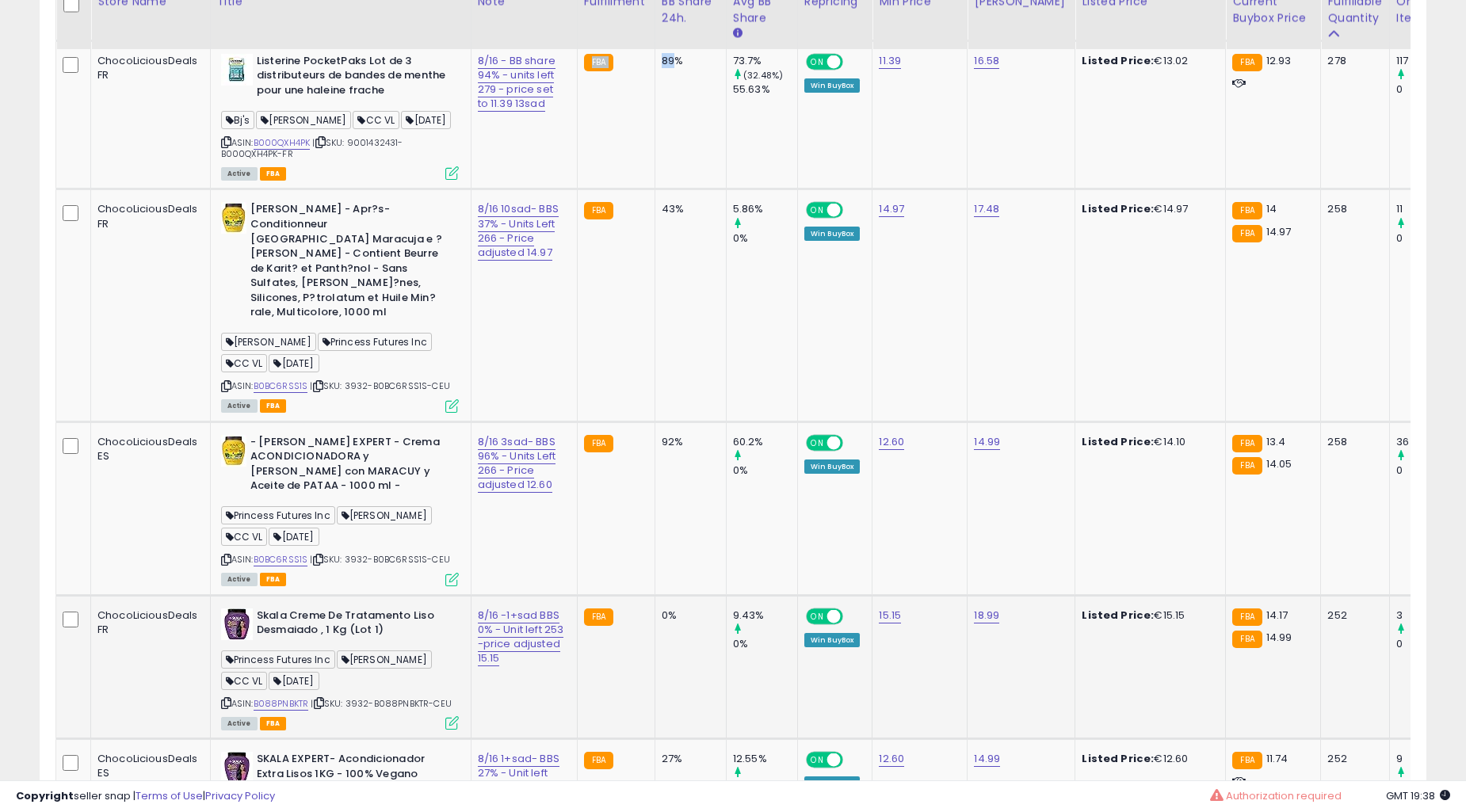
click at [617, 595] on td "FBA" at bounding box center [616, 667] width 78 height 144
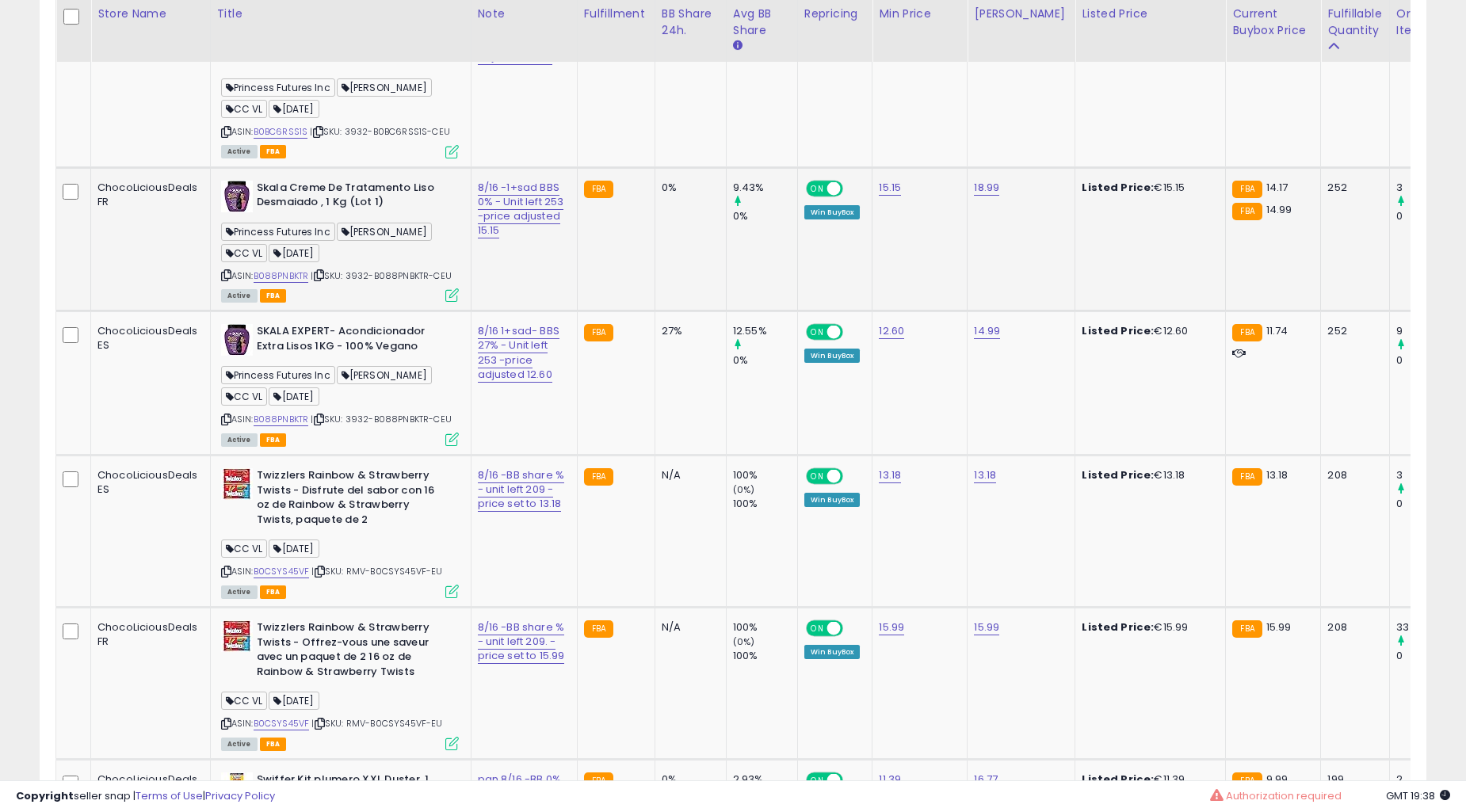
drag, startPoint x: 624, startPoint y: 226, endPoint x: 622, endPoint y: 245, distance: 19.1
click at [670, 279] on td "0%" at bounding box center [690, 239] width 72 height 144
click at [668, 280] on td "0%" at bounding box center [690, 239] width 72 height 144
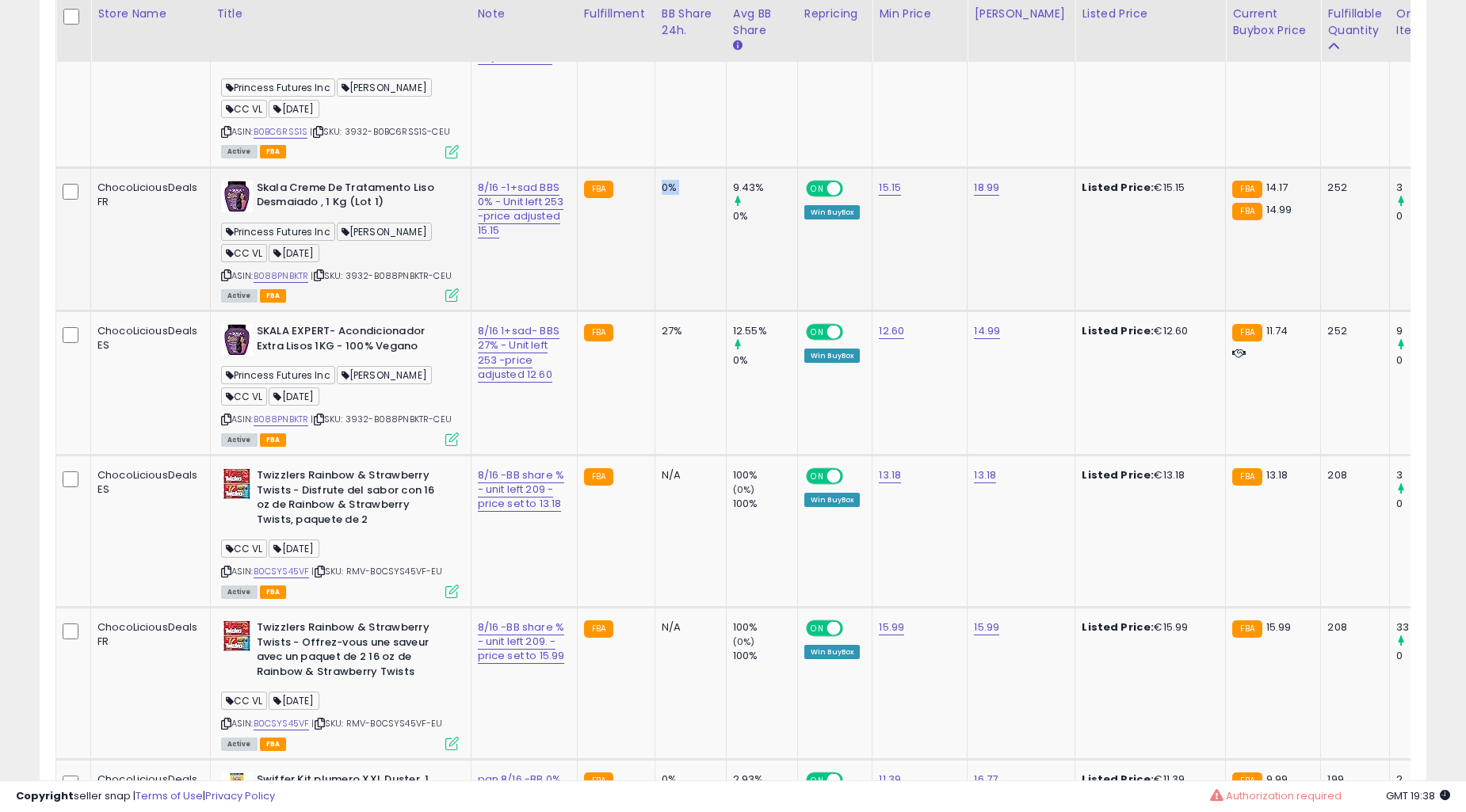
click at [666, 275] on td "0%" at bounding box center [690, 239] width 72 height 144
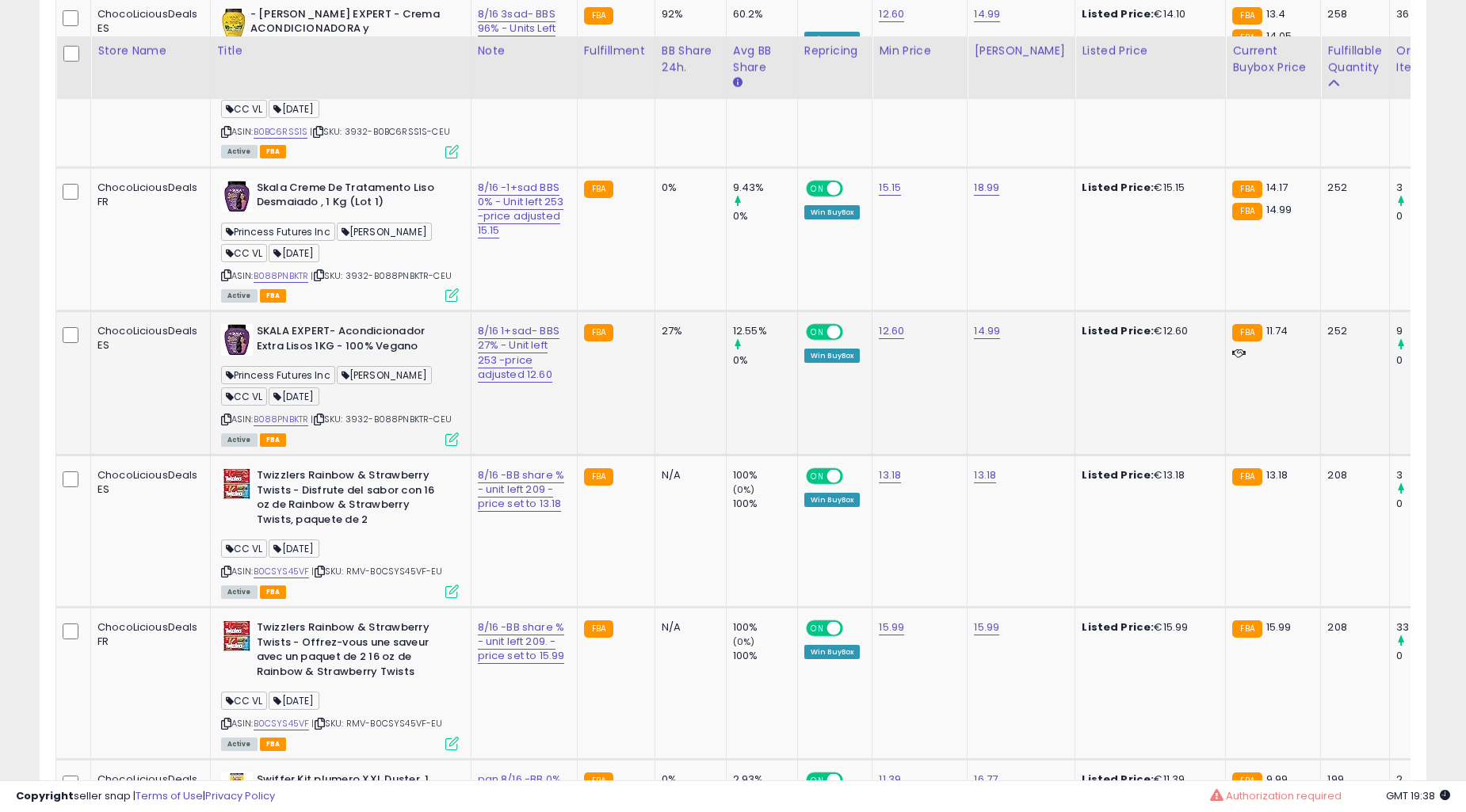
click at [655, 456] on td "N/A" at bounding box center [690, 532] width 72 height 152
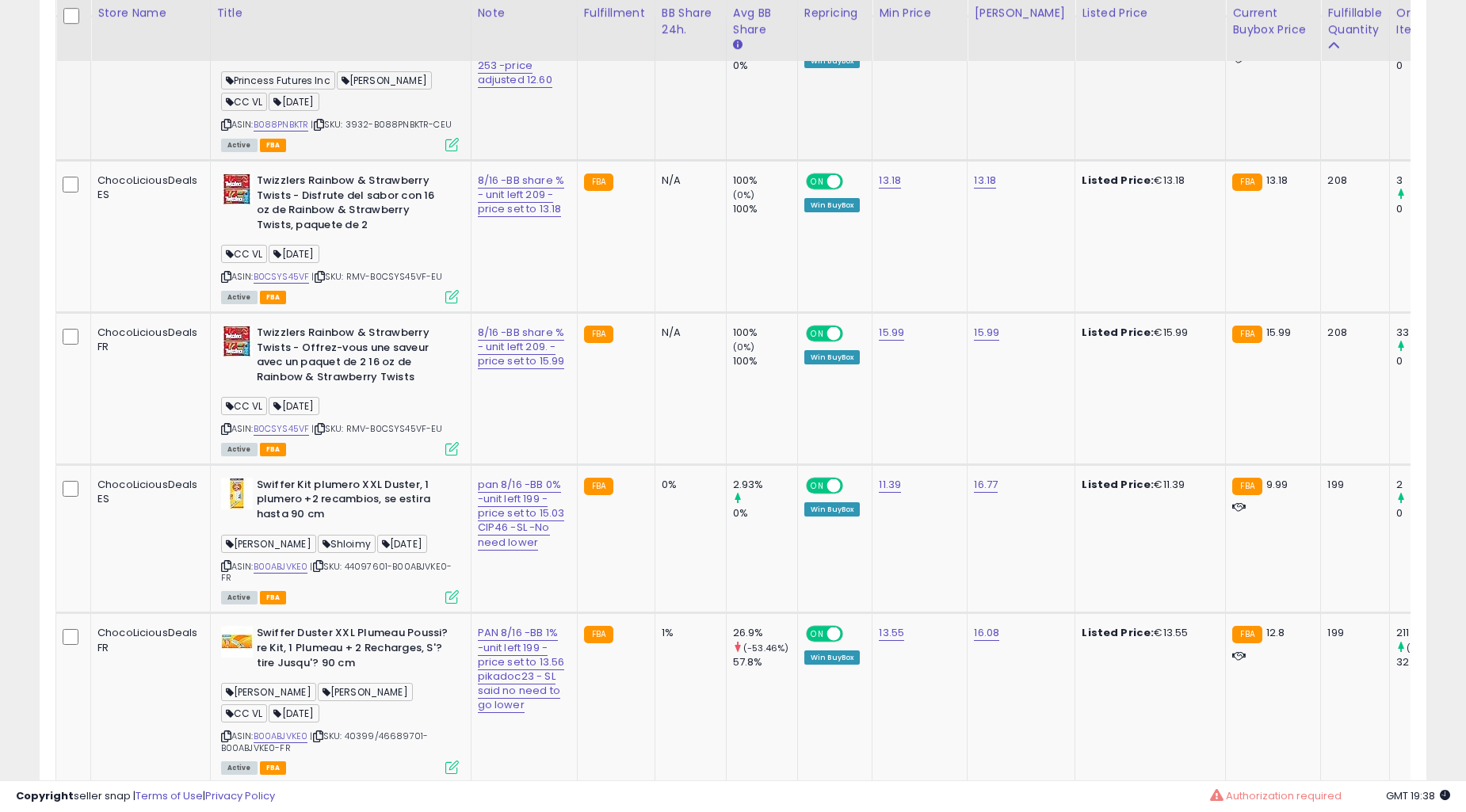
click at [655, 275] on td "N/A" at bounding box center [690, 237] width 72 height 152
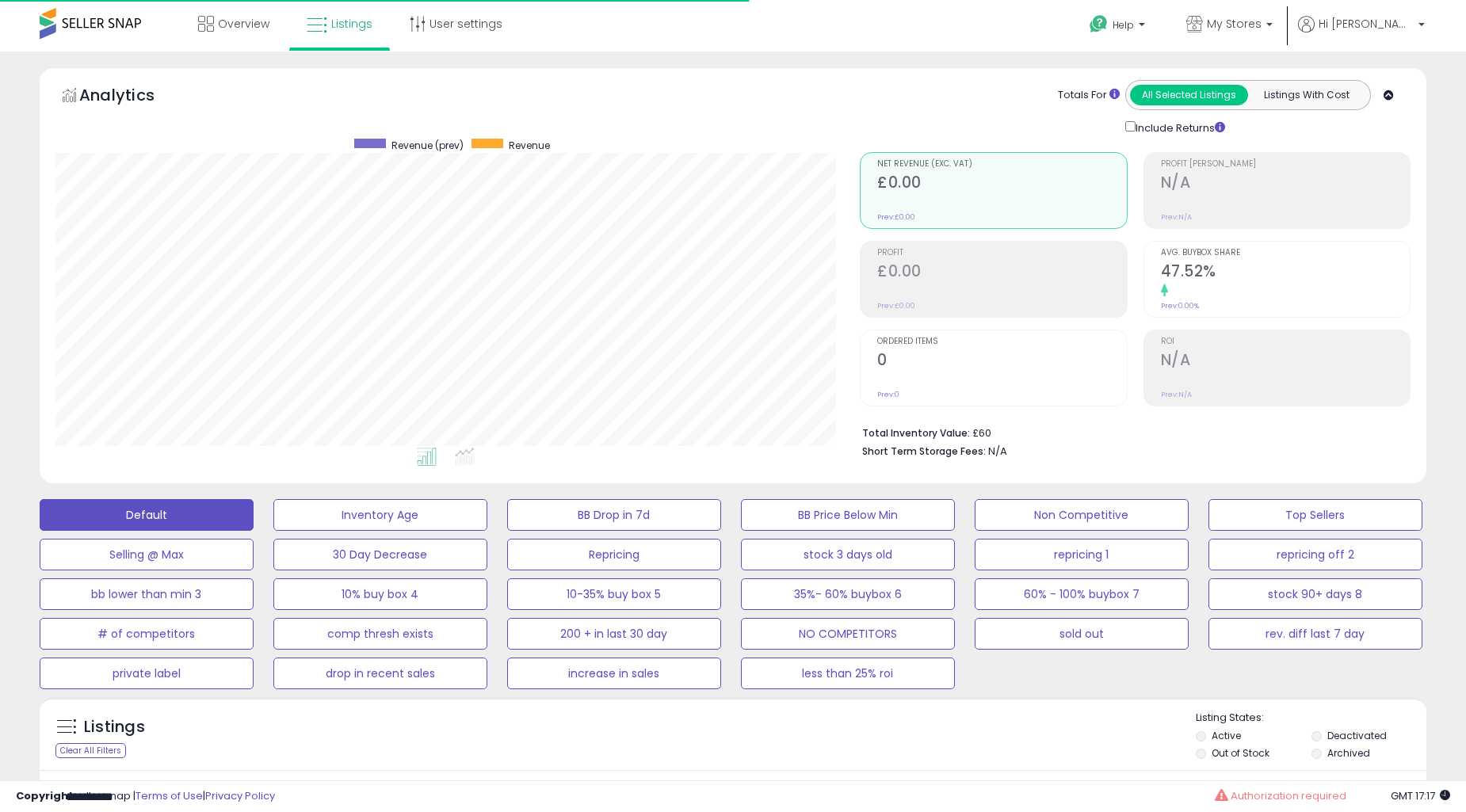
select select "**"
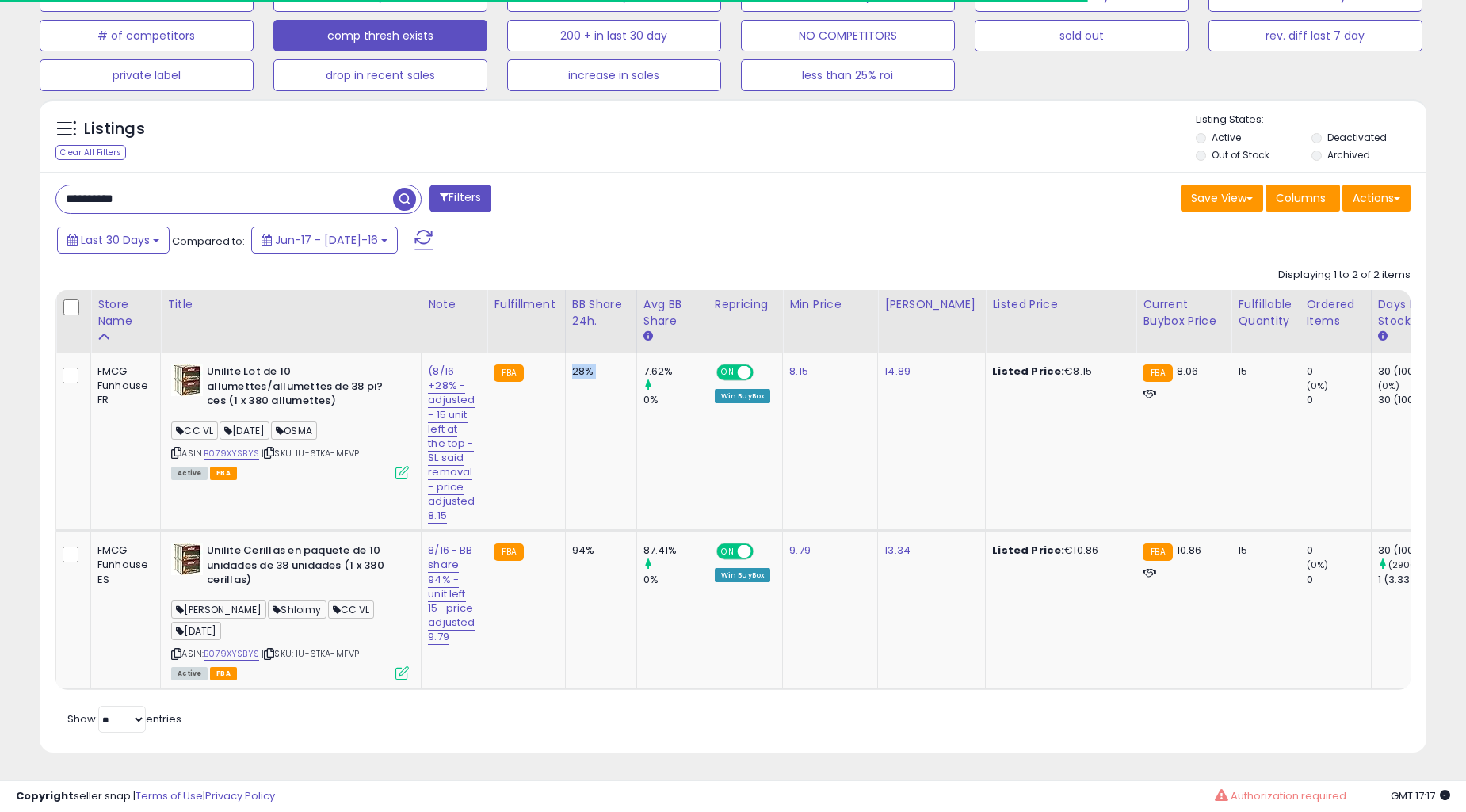
scroll to position [325, 803]
